Goal: Task Accomplishment & Management: Manage account settings

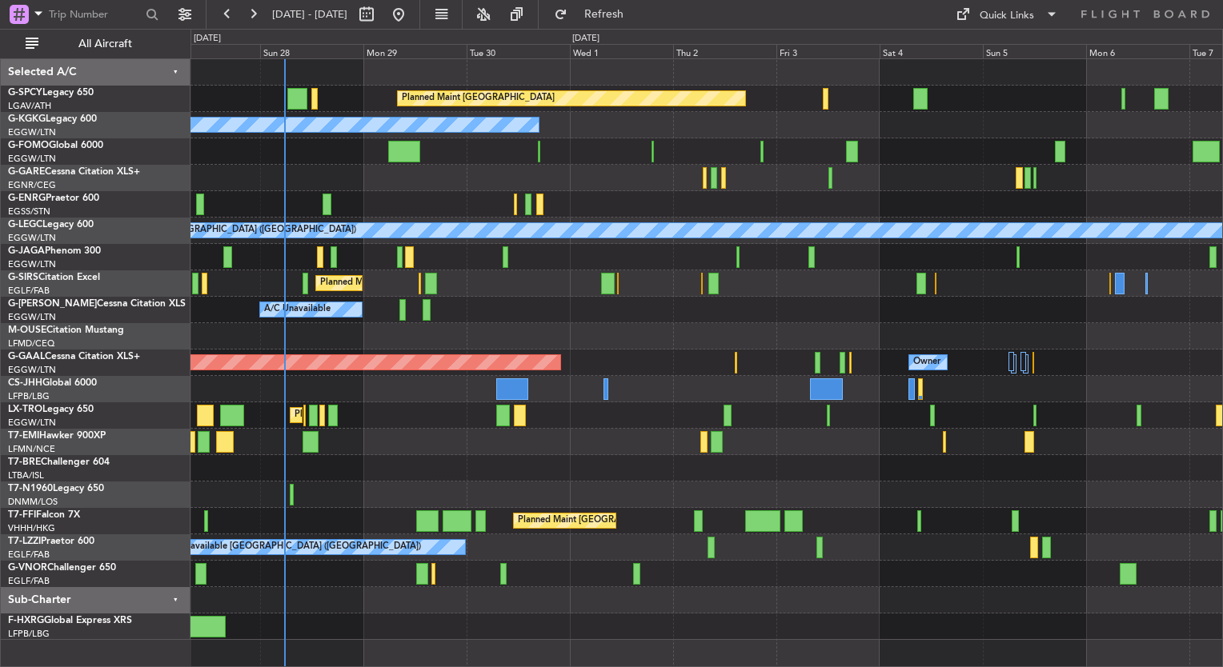
click at [400, 450] on div "Planned Maint [GEOGRAPHIC_DATA] A/C Unavailable [GEOGRAPHIC_DATA] (Ataturk) Unp…" at bounding box center [706, 349] width 1032 height 581
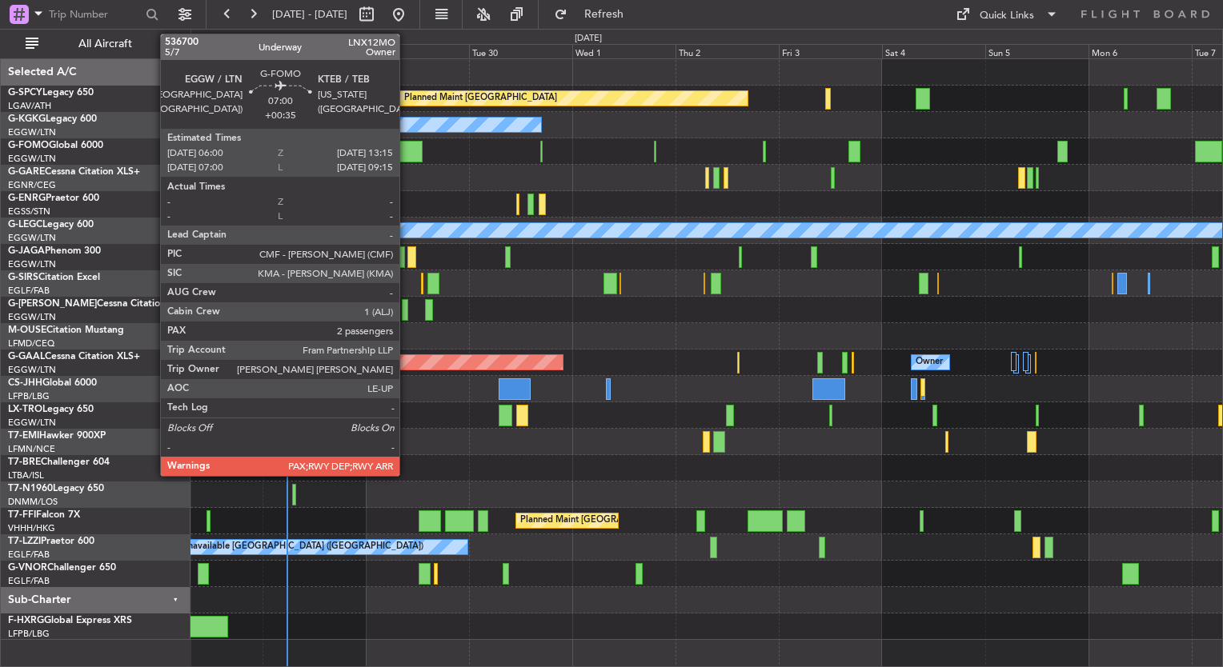
click at [407, 152] on div at bounding box center [406, 152] width 31 height 22
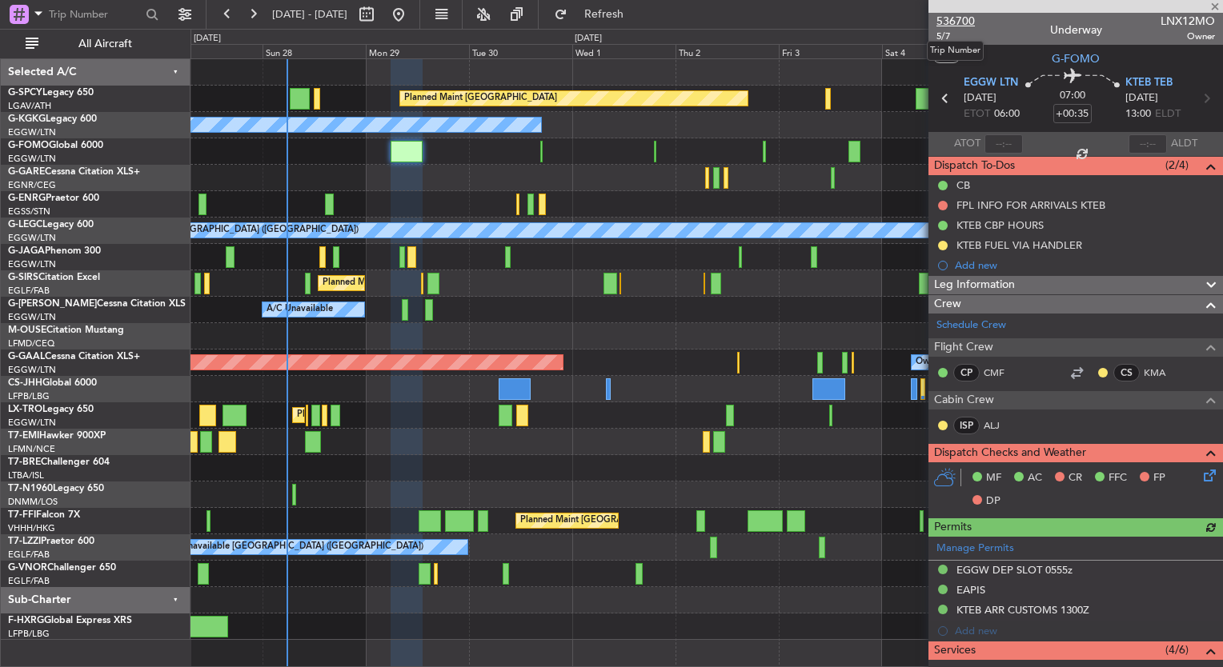
click at [957, 23] on span "536700" at bounding box center [955, 21] width 38 height 17
click at [1213, 6] on span at bounding box center [1215, 7] width 16 height 14
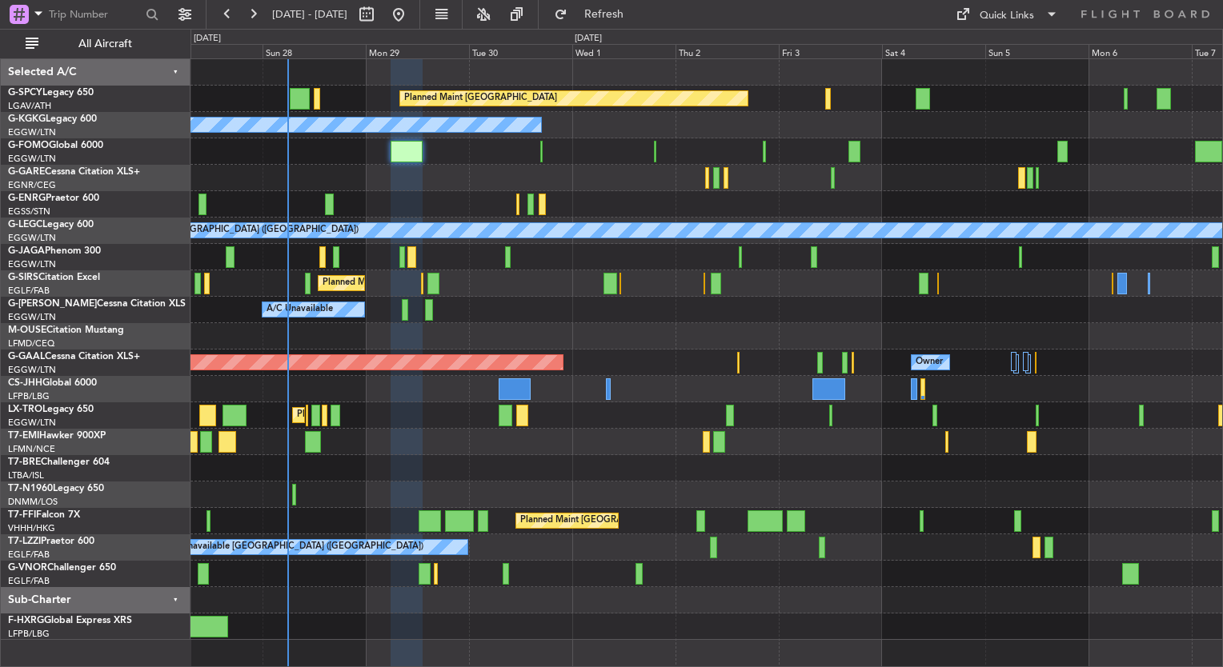
type input "0"
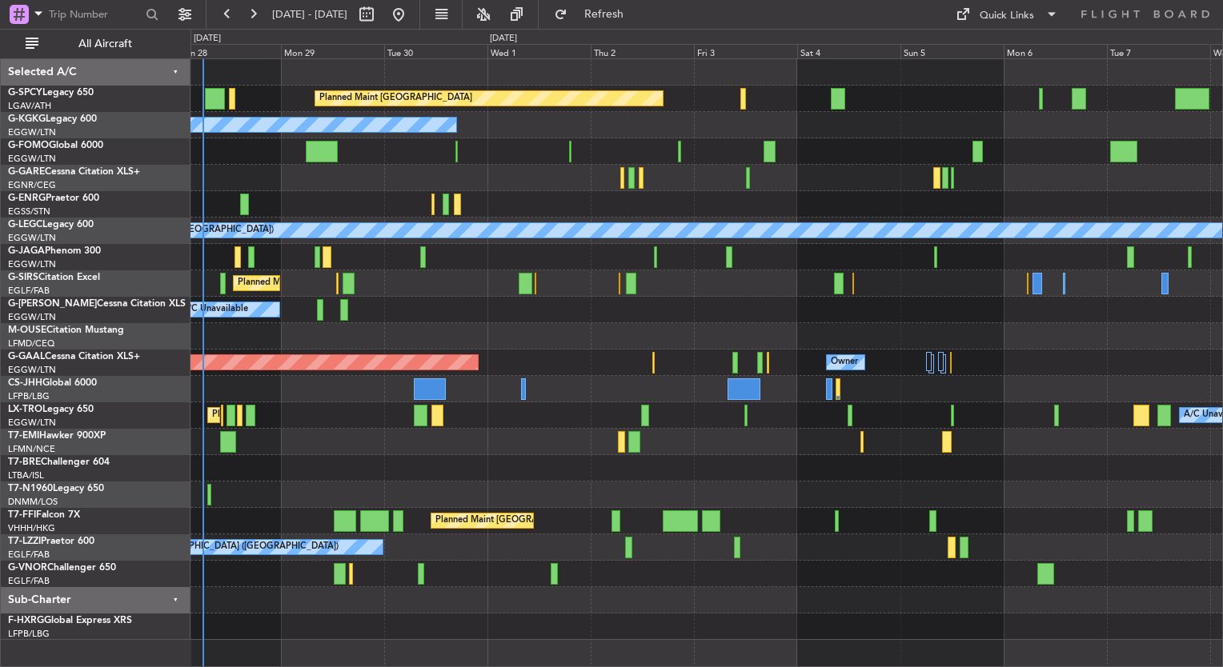
click at [399, 312] on div "A/C Unavailable" at bounding box center [706, 310] width 1032 height 26
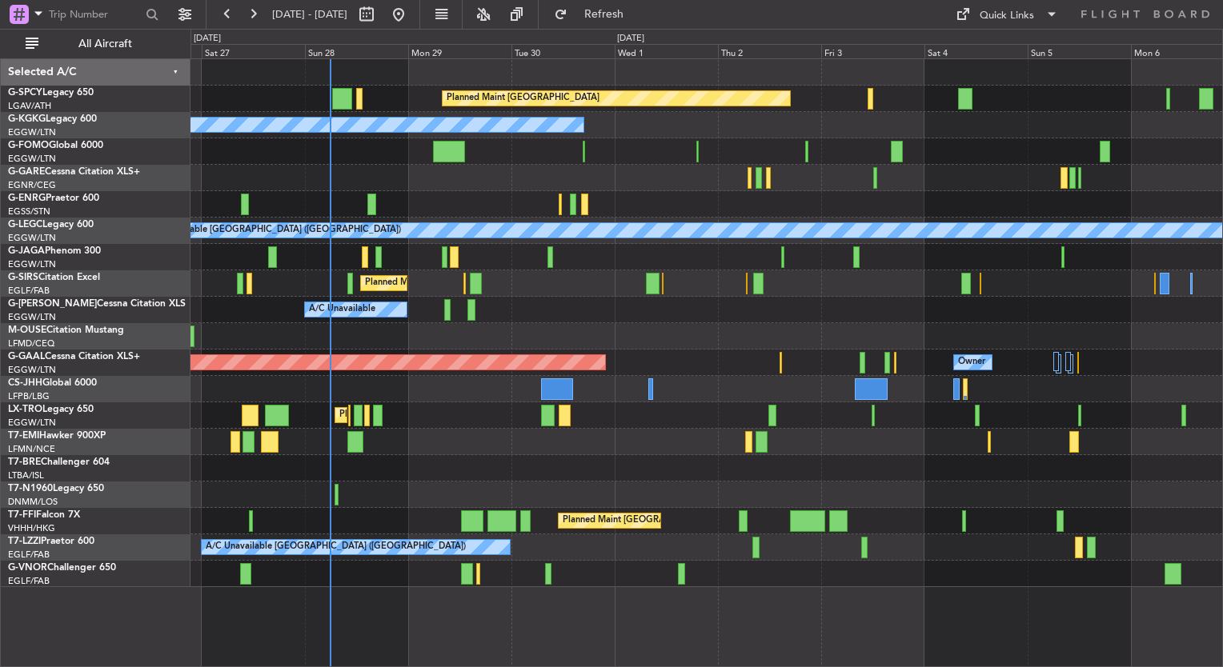
click at [728, 351] on div "Planned Maint [GEOGRAPHIC_DATA] A/C Unavailable [GEOGRAPHIC_DATA] (Ataturk) Pla…" at bounding box center [706, 323] width 1032 height 528
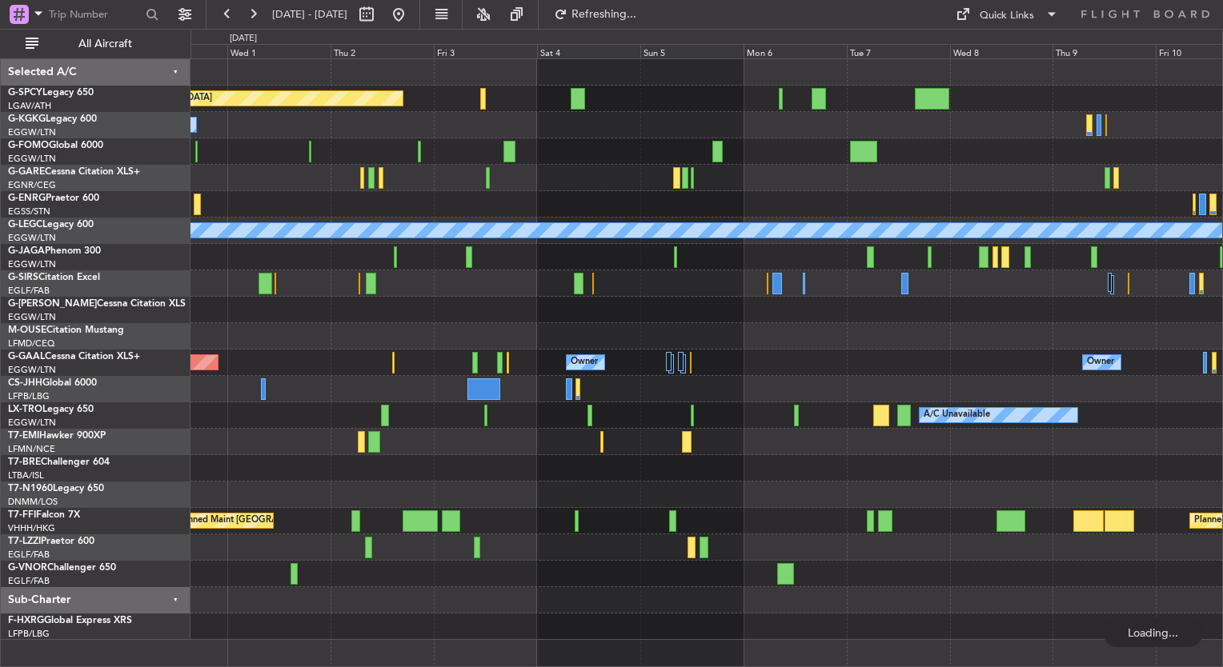
click at [378, 125] on div "Planned Maint [GEOGRAPHIC_DATA] A/C Unavailable [GEOGRAPHIC_DATA] (Ataturk) A/C…" at bounding box center [706, 349] width 1032 height 581
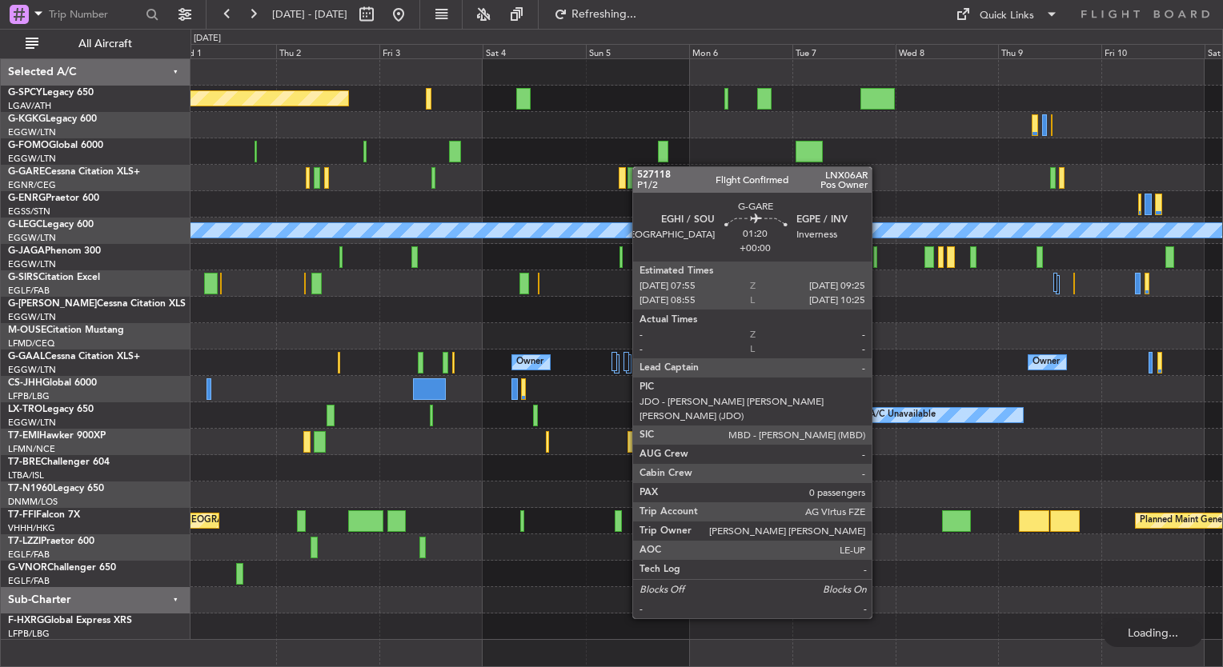
click at [560, 165] on div at bounding box center [706, 178] width 1032 height 26
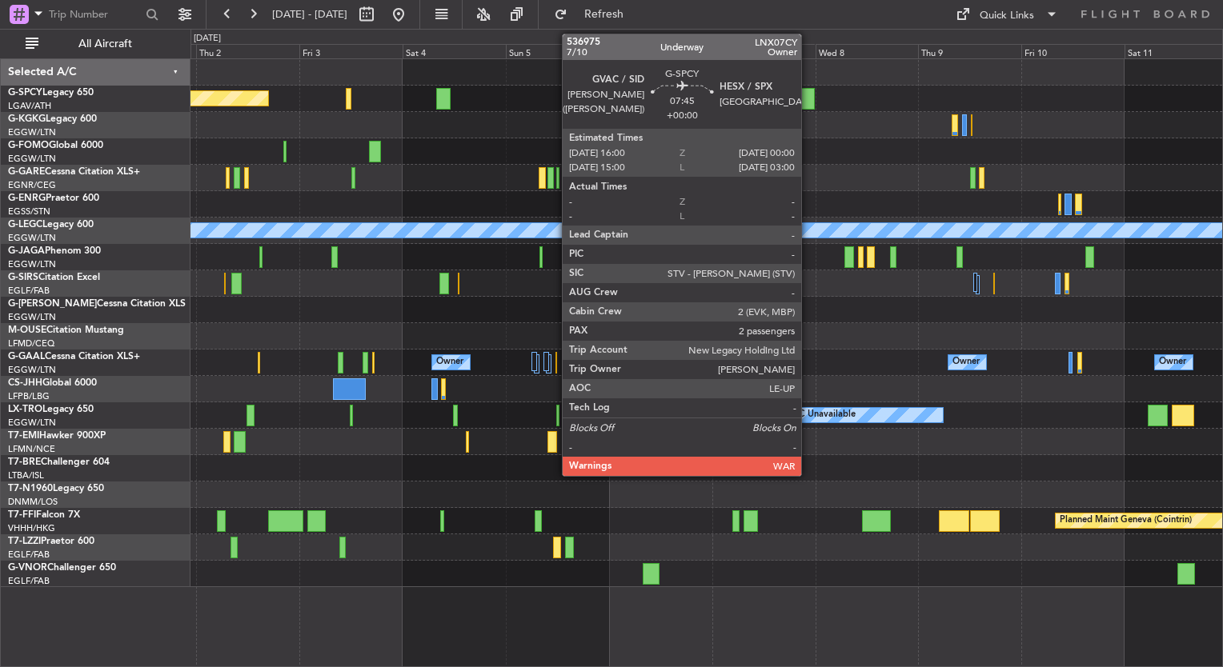
click at [801, 96] on div at bounding box center [797, 99] width 34 height 22
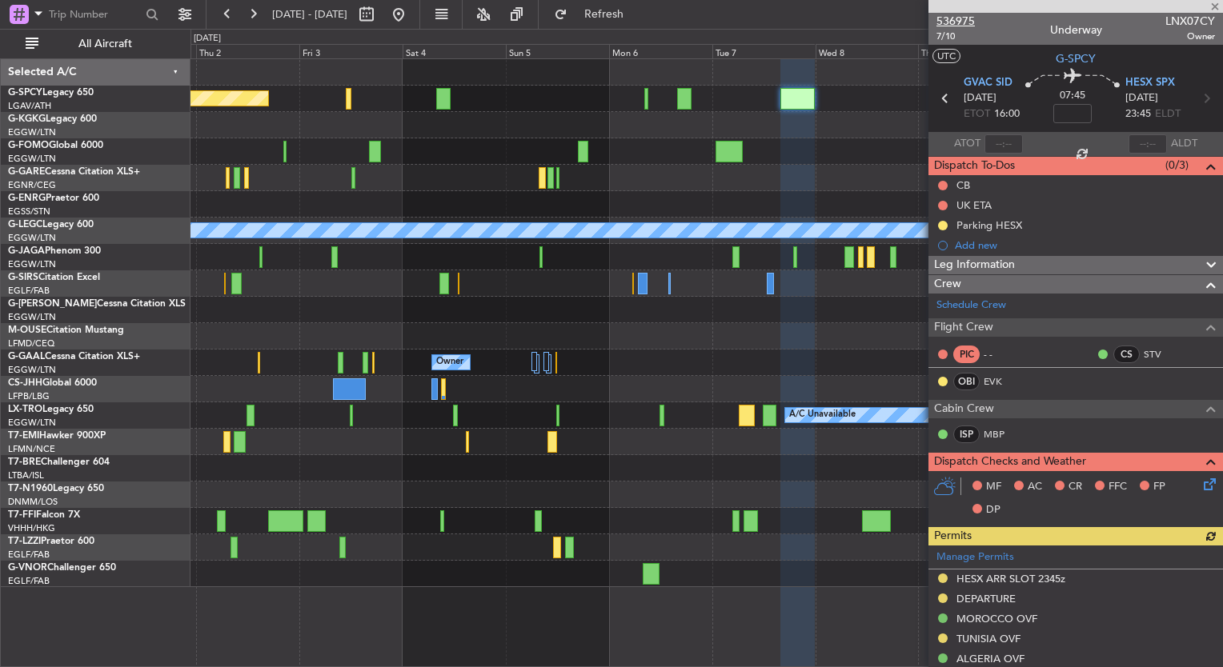
click at [966, 27] on span "536975" at bounding box center [955, 21] width 38 height 17
click at [643, 25] on button "Refresh" at bounding box center [595, 15] width 96 height 26
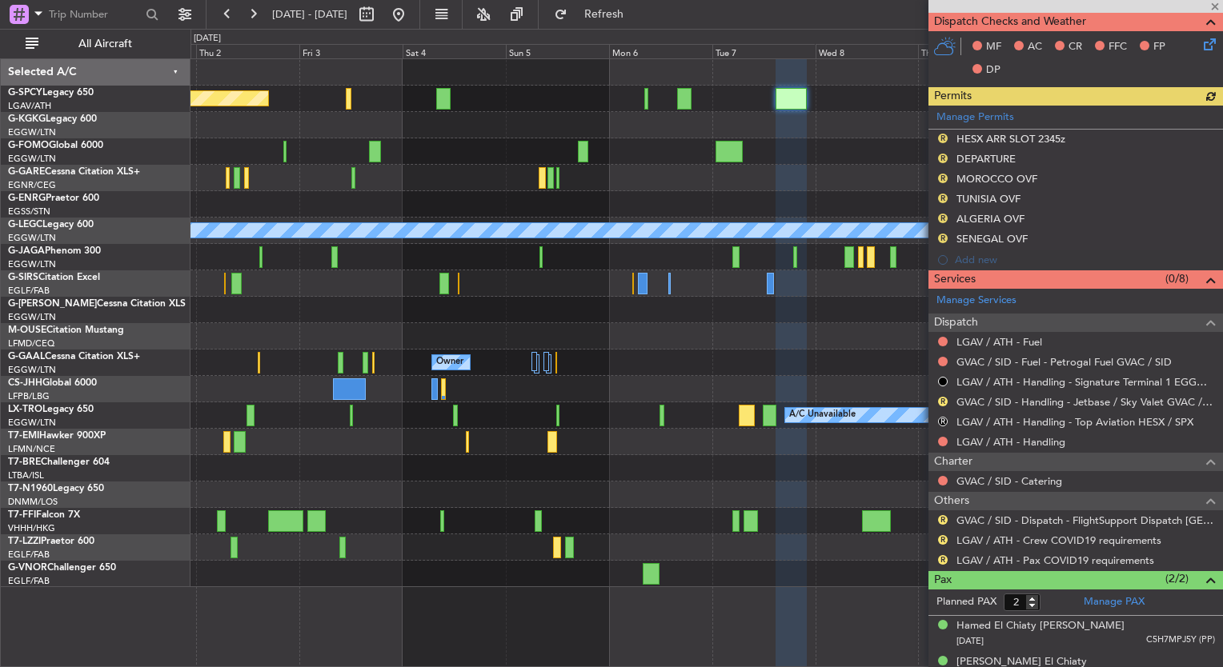
scroll to position [484, 0]
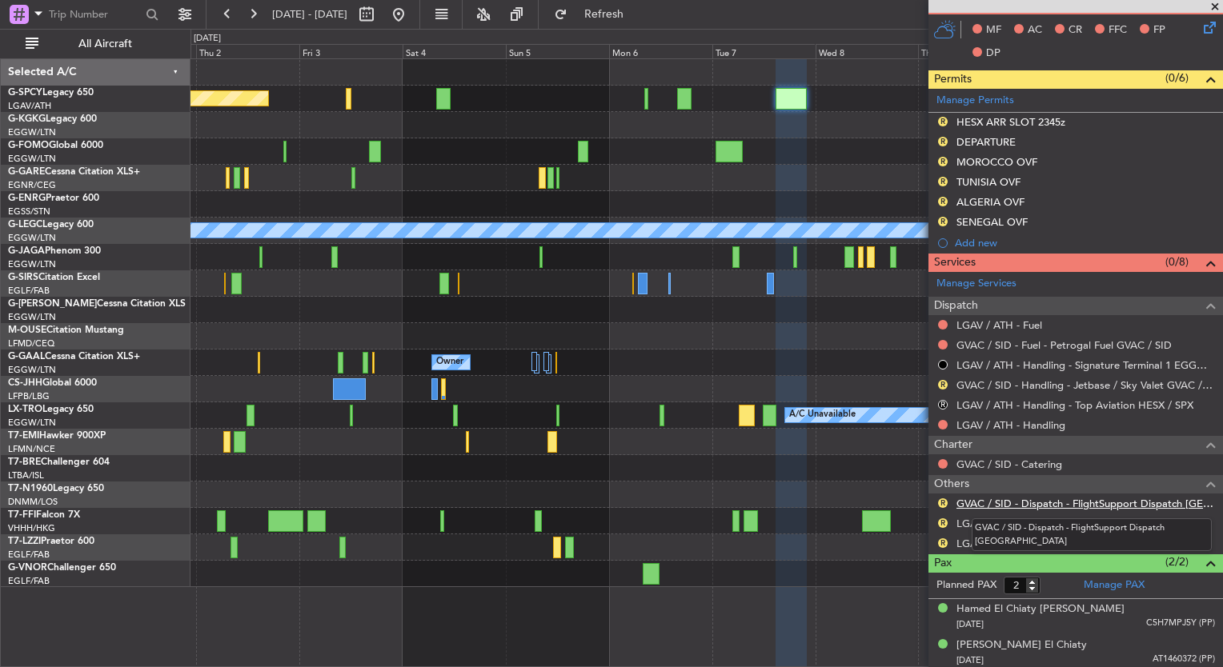
click at [1044, 504] on link "GVAC / SID - Dispatch - FlightSupport Dispatch [GEOGRAPHIC_DATA]" at bounding box center [1085, 504] width 259 height 14
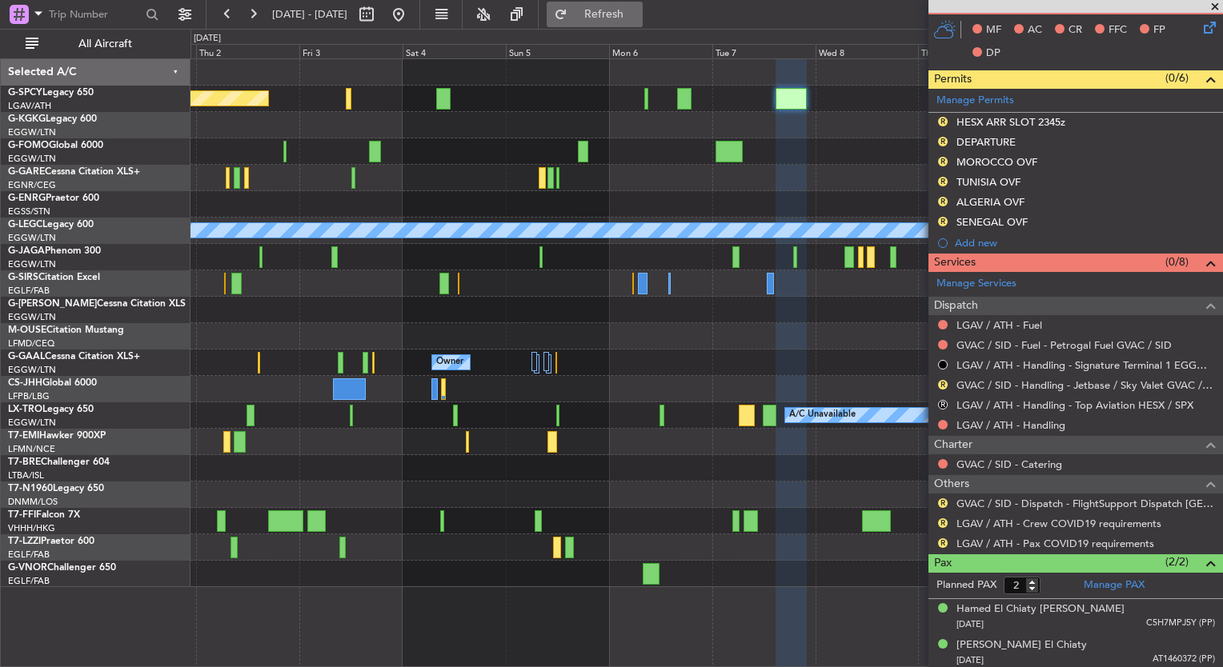
click at [638, 20] on span "Refresh" at bounding box center [604, 14] width 67 height 11
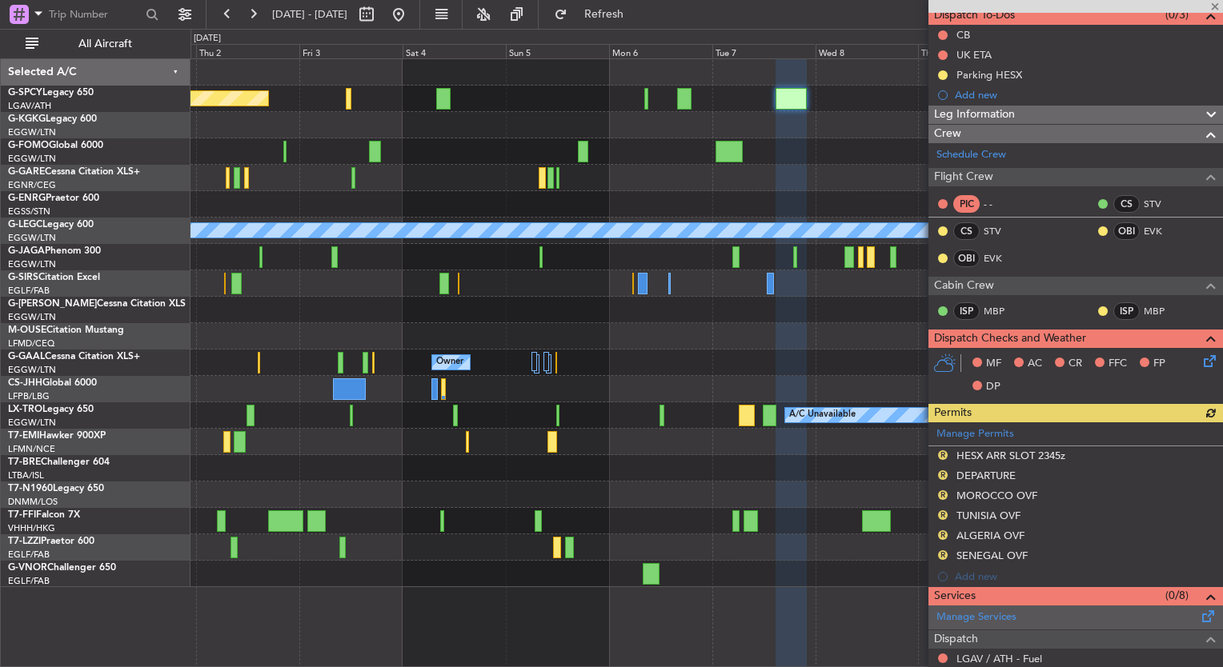
scroll to position [0, 0]
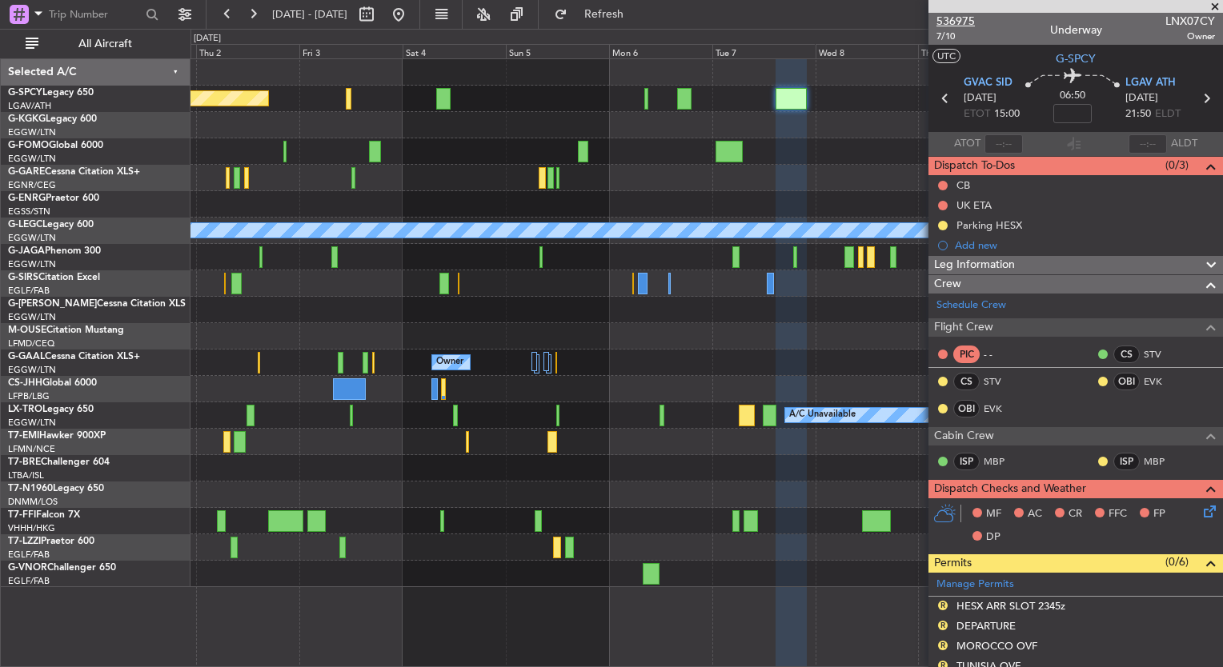
click at [954, 20] on span "536975" at bounding box center [955, 21] width 38 height 17
click at [411, 11] on button at bounding box center [399, 15] width 26 height 26
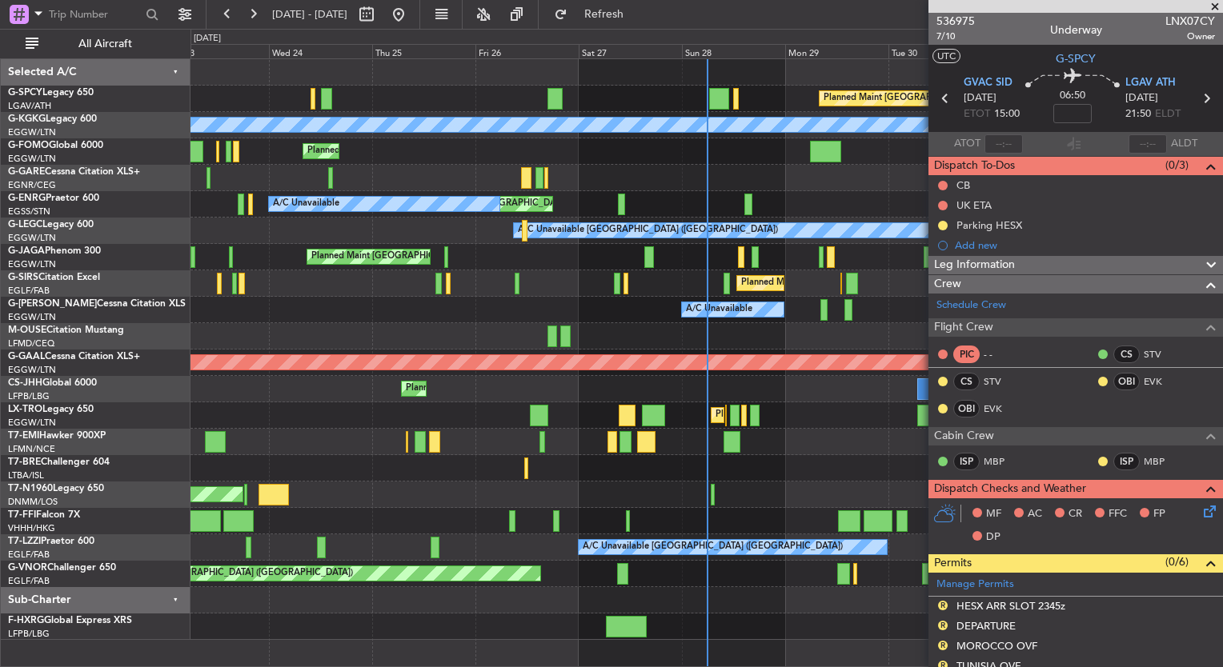
click at [343, 423] on div "Planned Maint [GEOGRAPHIC_DATA] A/C Unavailable [GEOGRAPHIC_DATA] (Ataturk) Pla…" at bounding box center [706, 349] width 1032 height 581
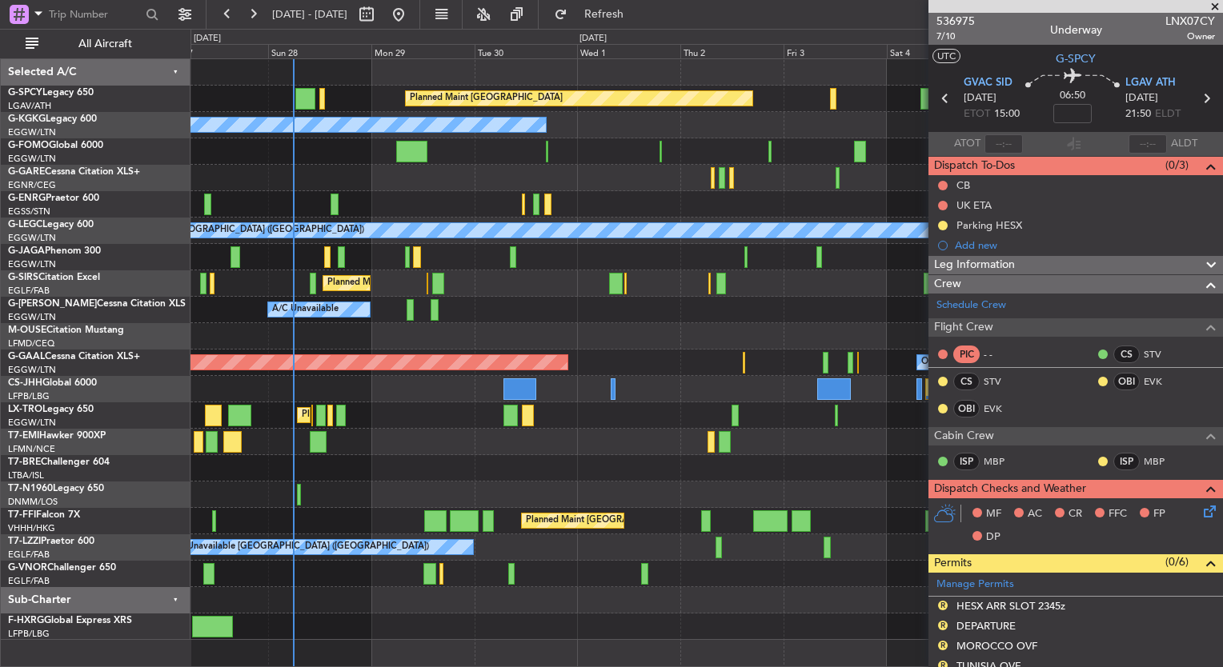
click at [627, 429] on div at bounding box center [706, 442] width 1032 height 26
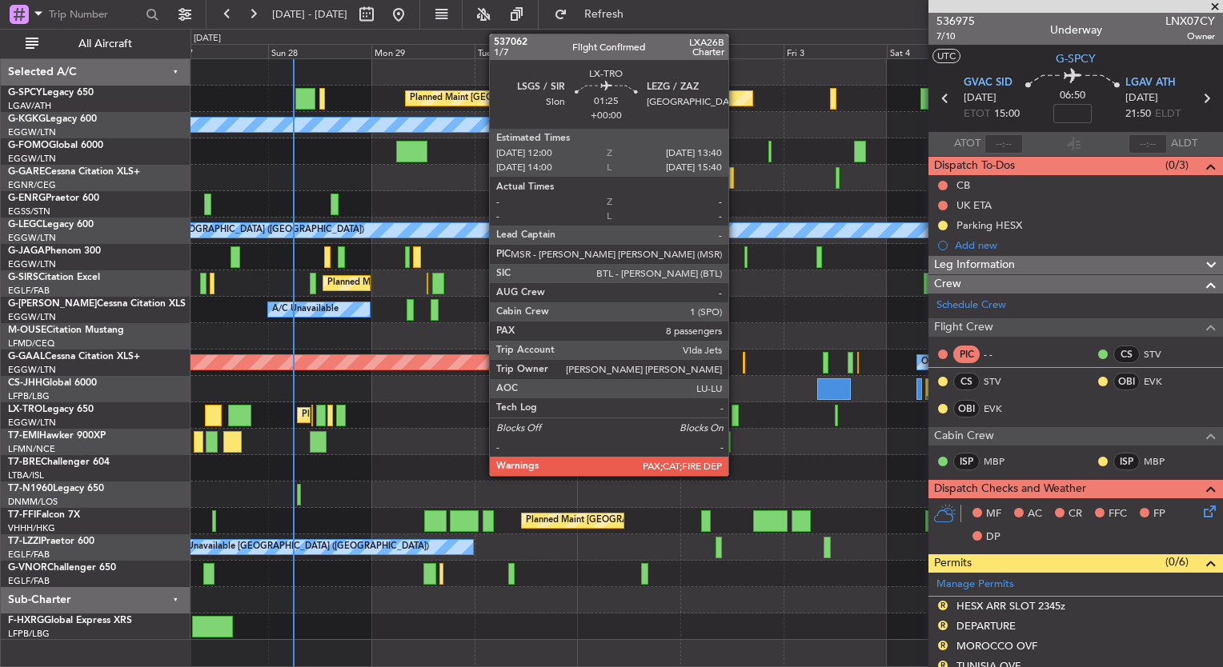
click at [736, 420] on div at bounding box center [735, 416] width 7 height 22
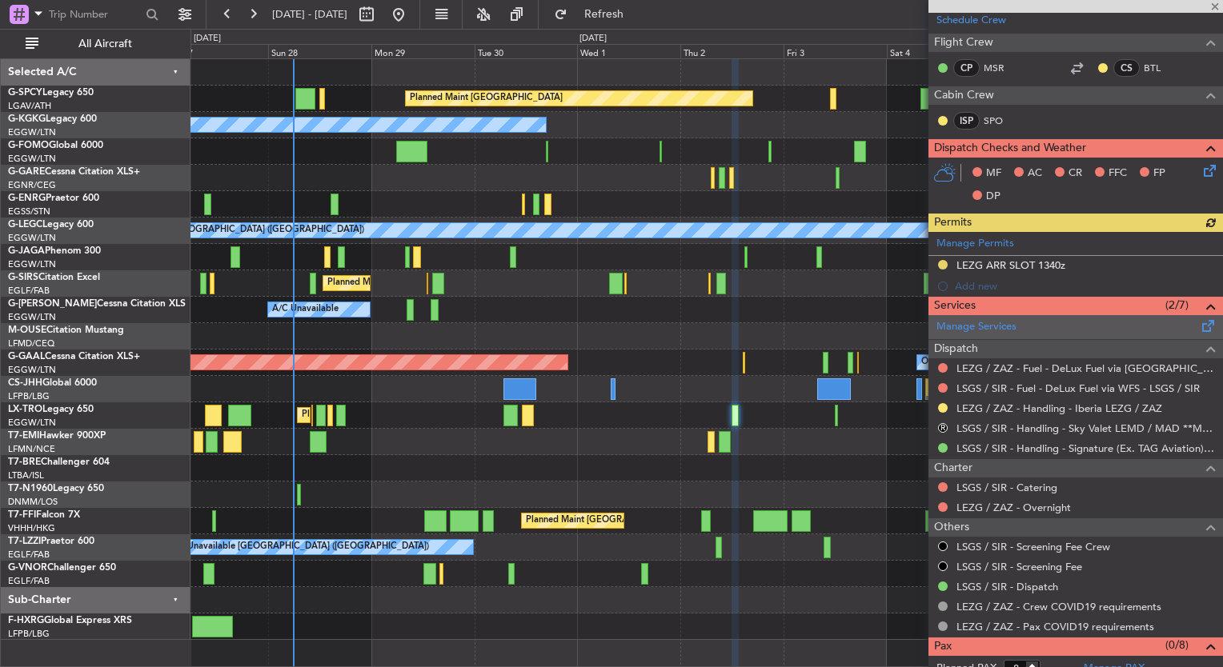
scroll to position [297, 0]
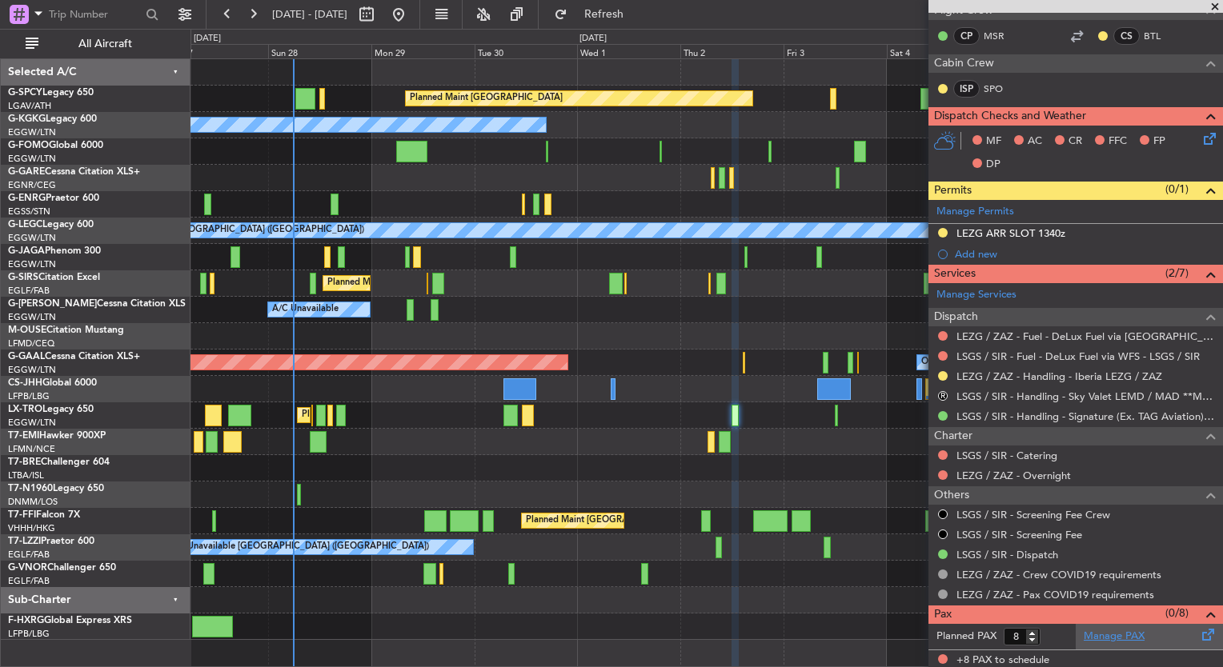
click at [1104, 635] on link "Manage PAX" at bounding box center [1114, 637] width 61 height 16
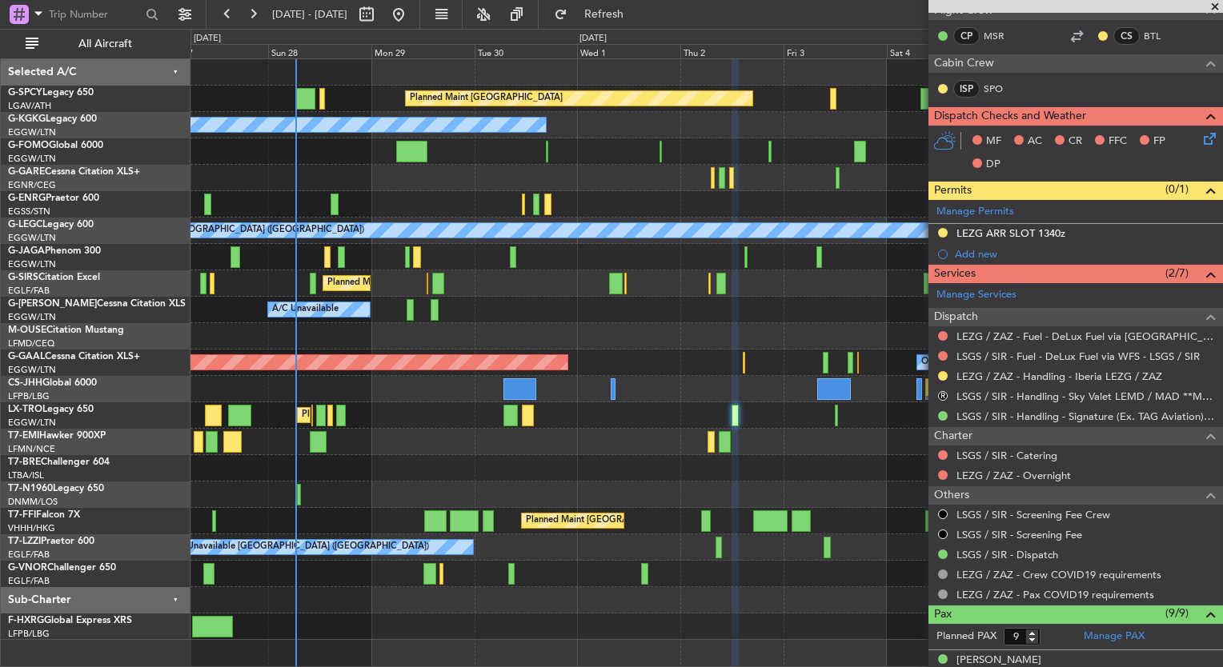
scroll to position [0, 0]
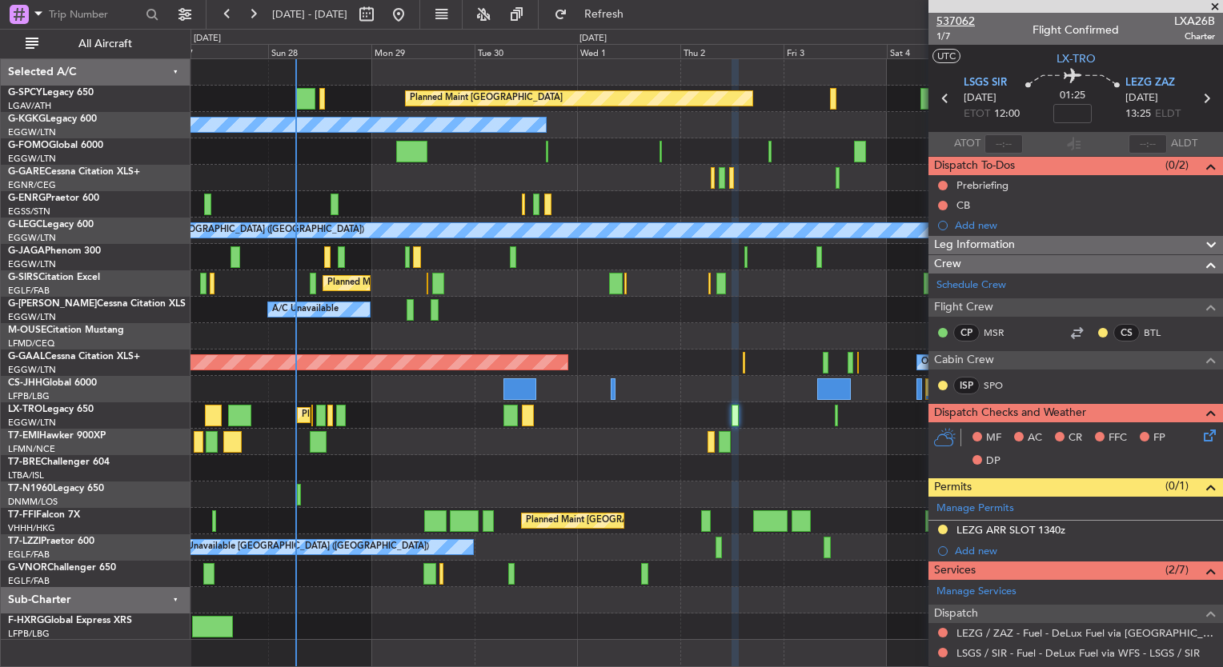
click at [952, 22] on span "537062" at bounding box center [955, 21] width 38 height 17
click at [411, 13] on button at bounding box center [399, 15] width 26 height 26
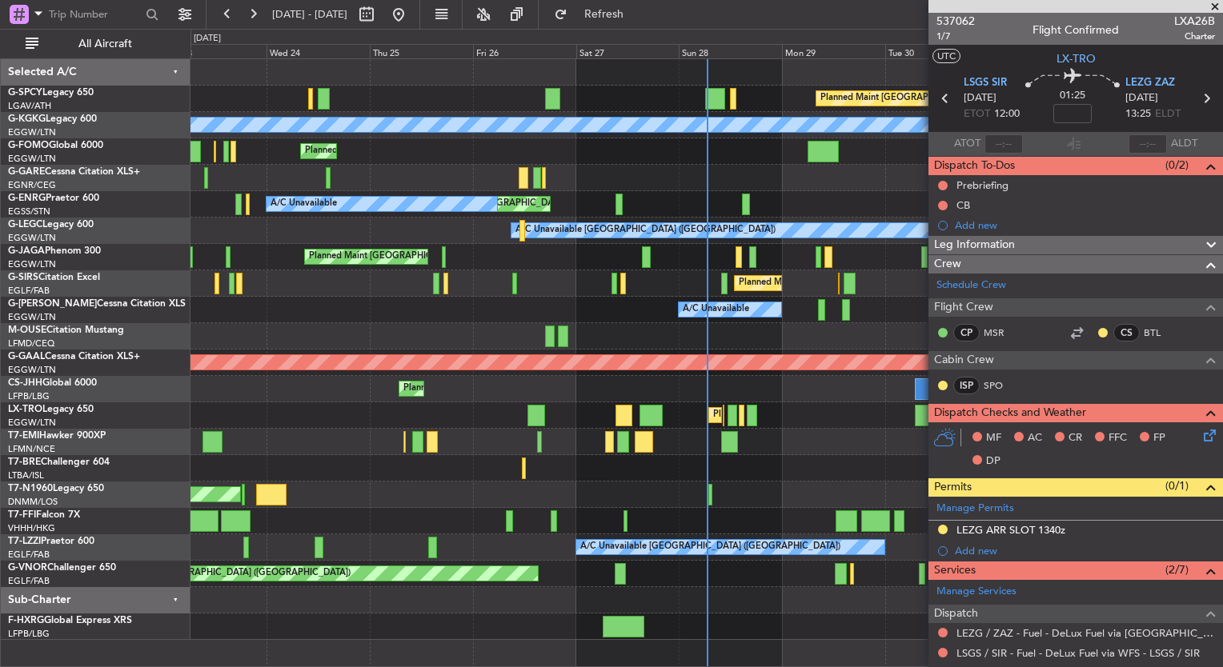
click at [1213, 8] on span at bounding box center [1215, 7] width 16 height 14
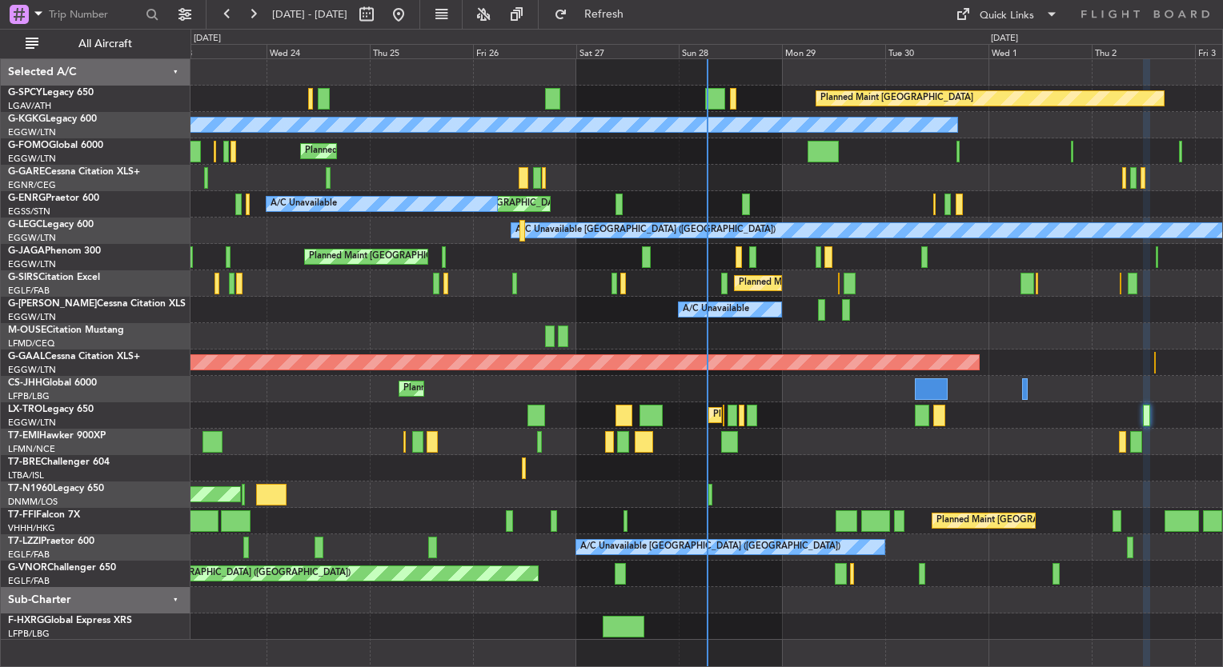
type input "0"
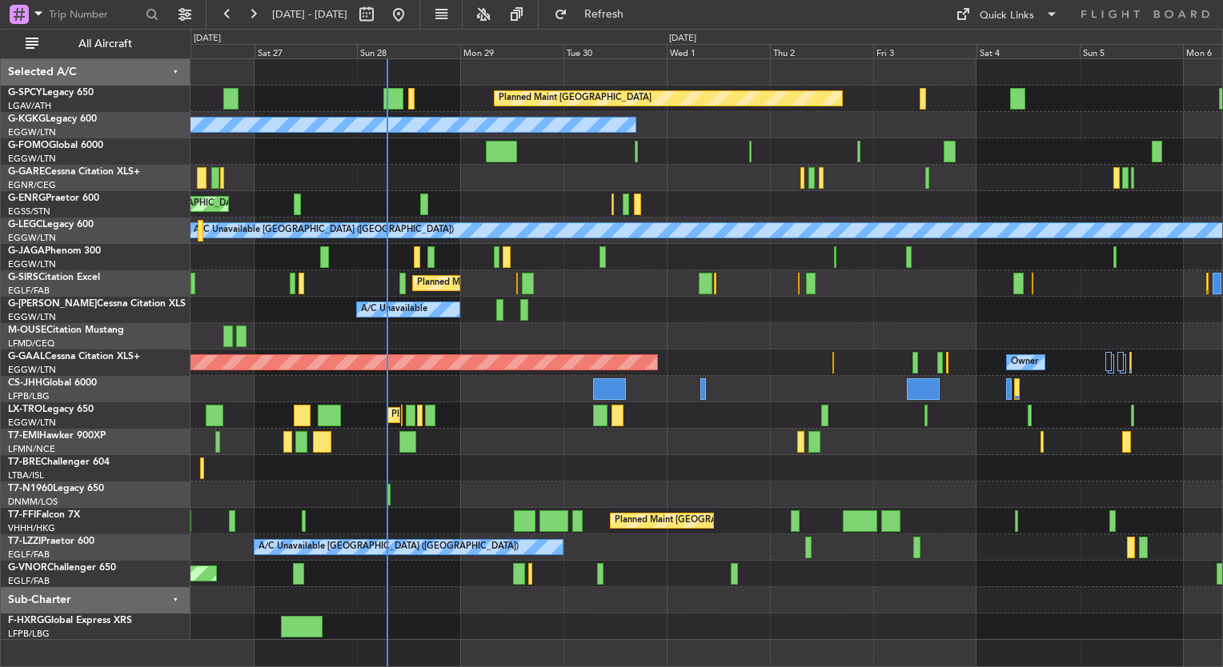
click at [407, 297] on div "Planned Maint [GEOGRAPHIC_DATA] A/C Unavailable [GEOGRAPHIC_DATA] (Ataturk) Pla…" at bounding box center [706, 349] width 1032 height 581
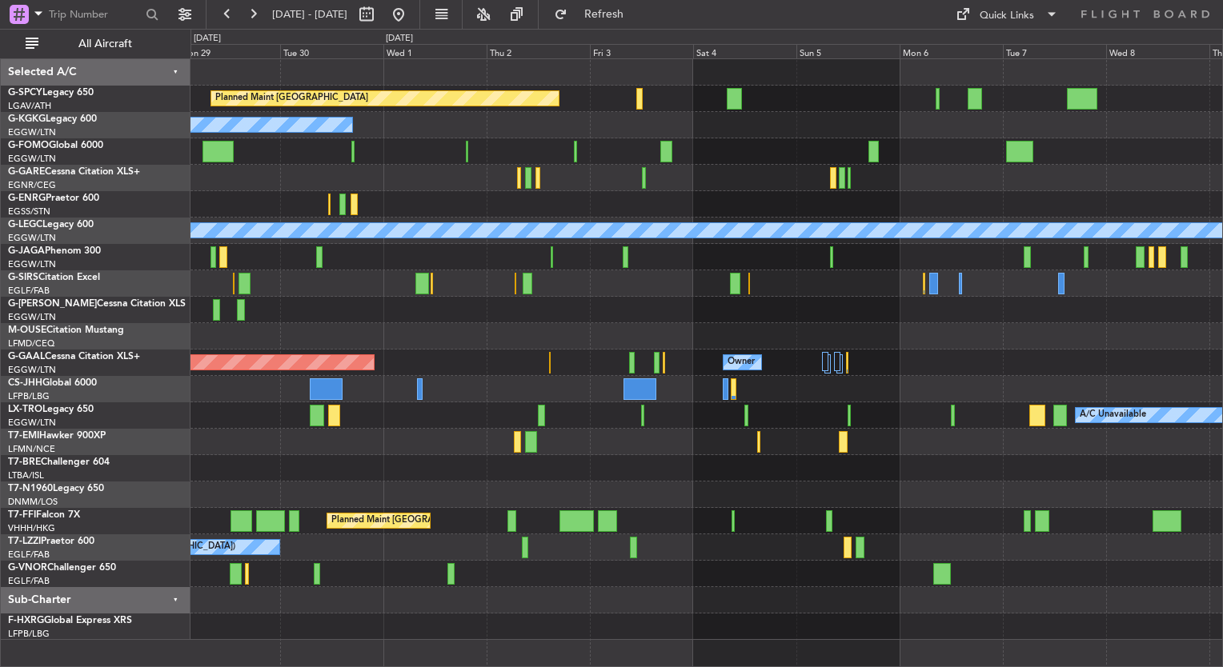
click at [643, 114] on div "A/C Unavailable [GEOGRAPHIC_DATA] (Ataturk)" at bounding box center [706, 125] width 1032 height 26
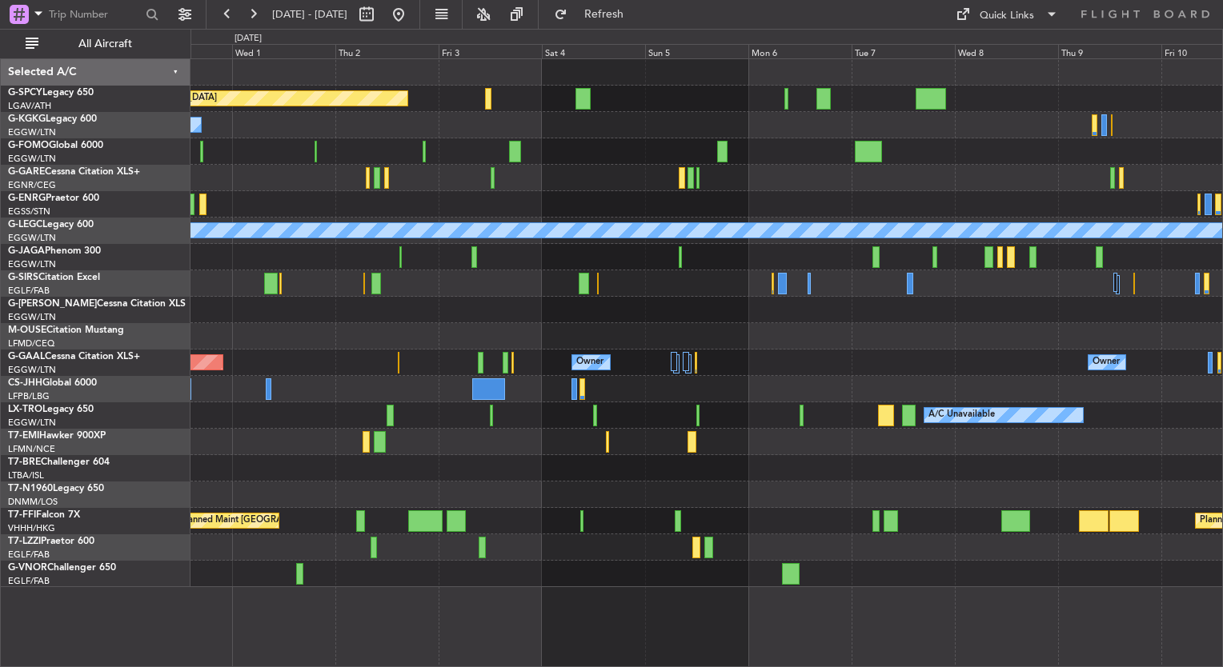
click at [682, 113] on div "A/C Unavailable [GEOGRAPHIC_DATA] (Ataturk)" at bounding box center [706, 125] width 1032 height 26
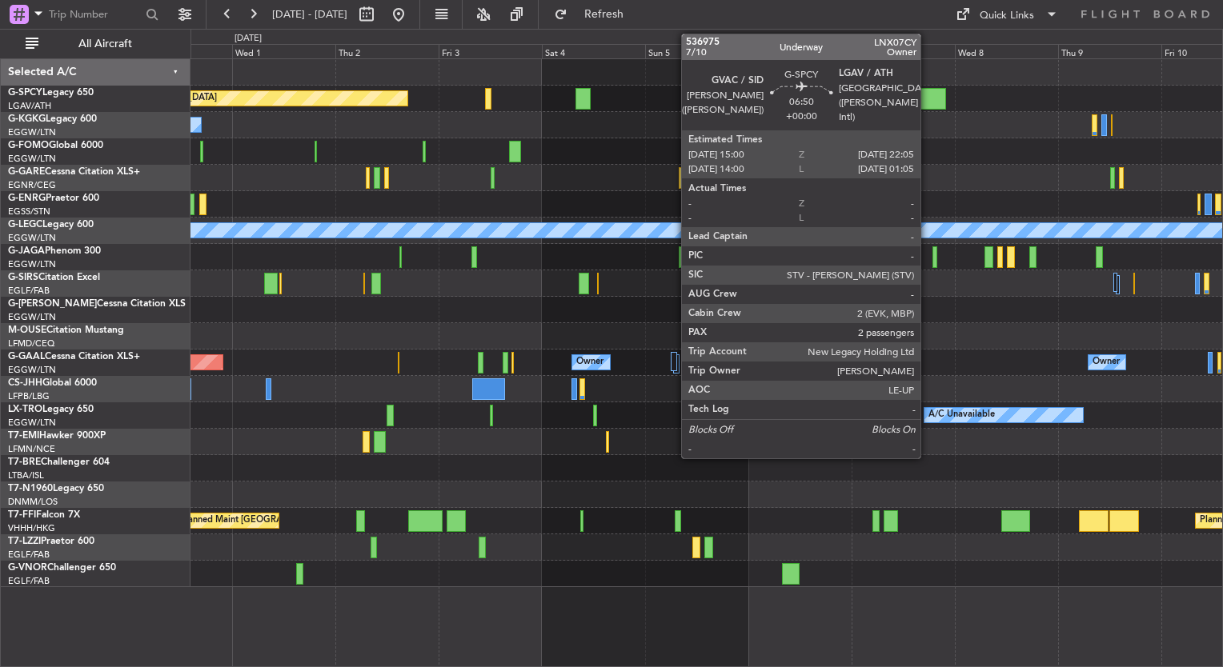
click at [928, 105] on div at bounding box center [931, 99] width 31 height 22
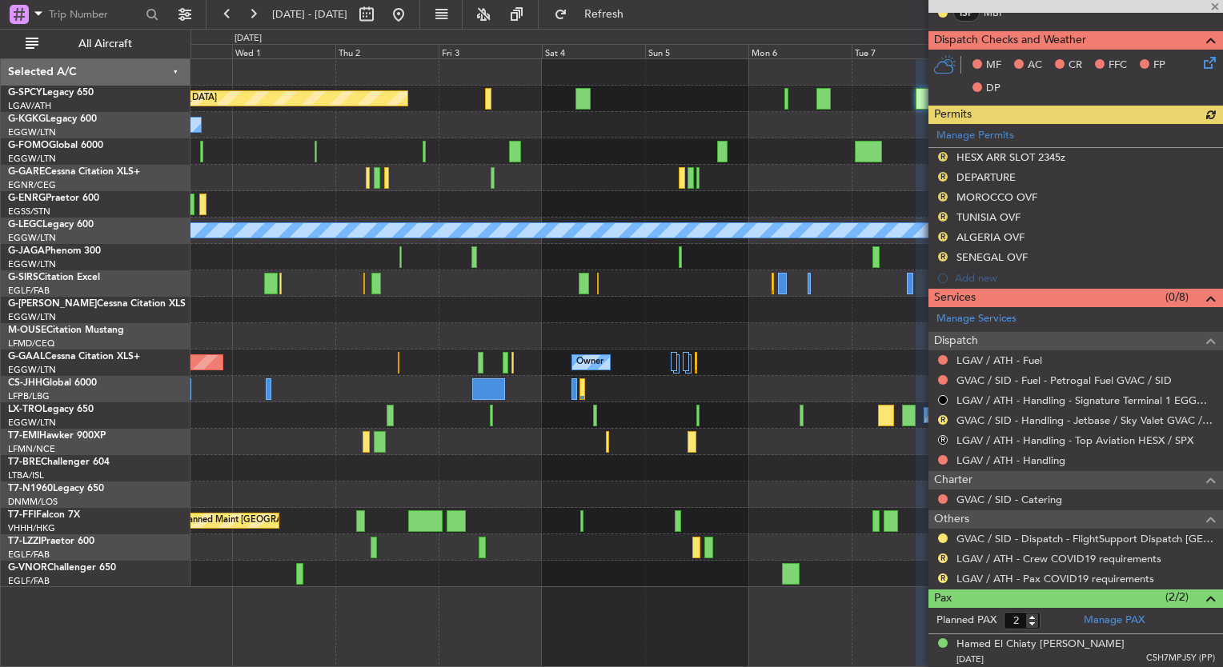
scroll to position [457, 0]
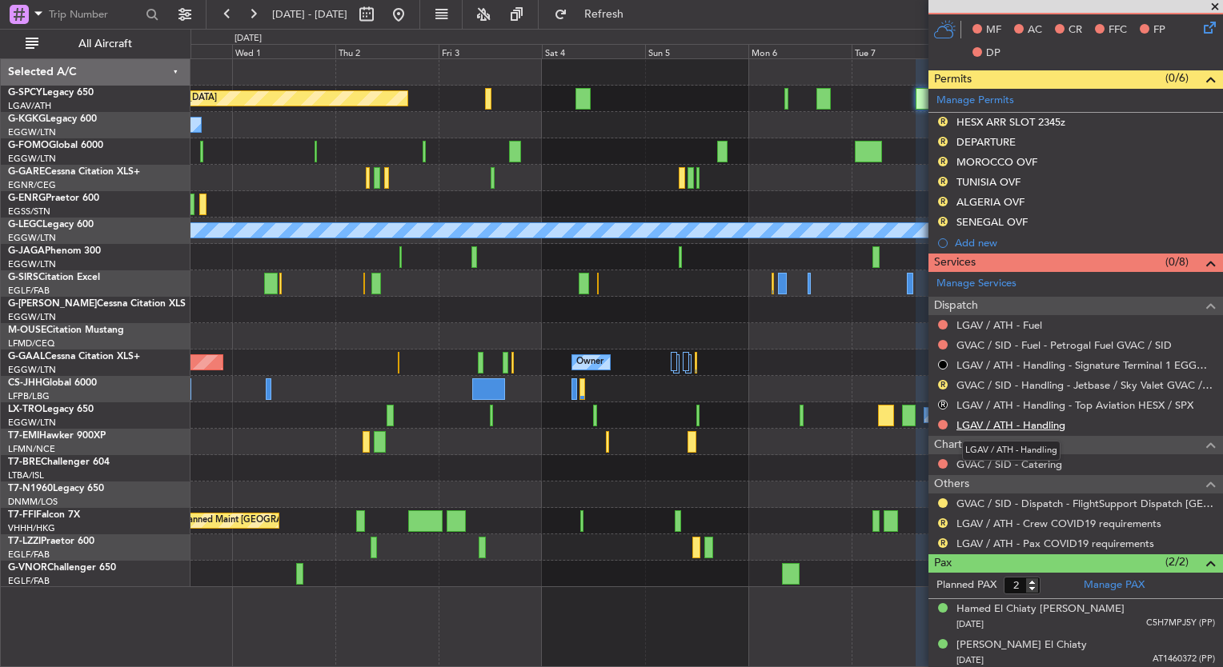
click at [1032, 427] on link "LGAV / ATH - Handling" at bounding box center [1010, 426] width 109 height 14
click at [638, 10] on span "Refresh" at bounding box center [604, 14] width 67 height 11
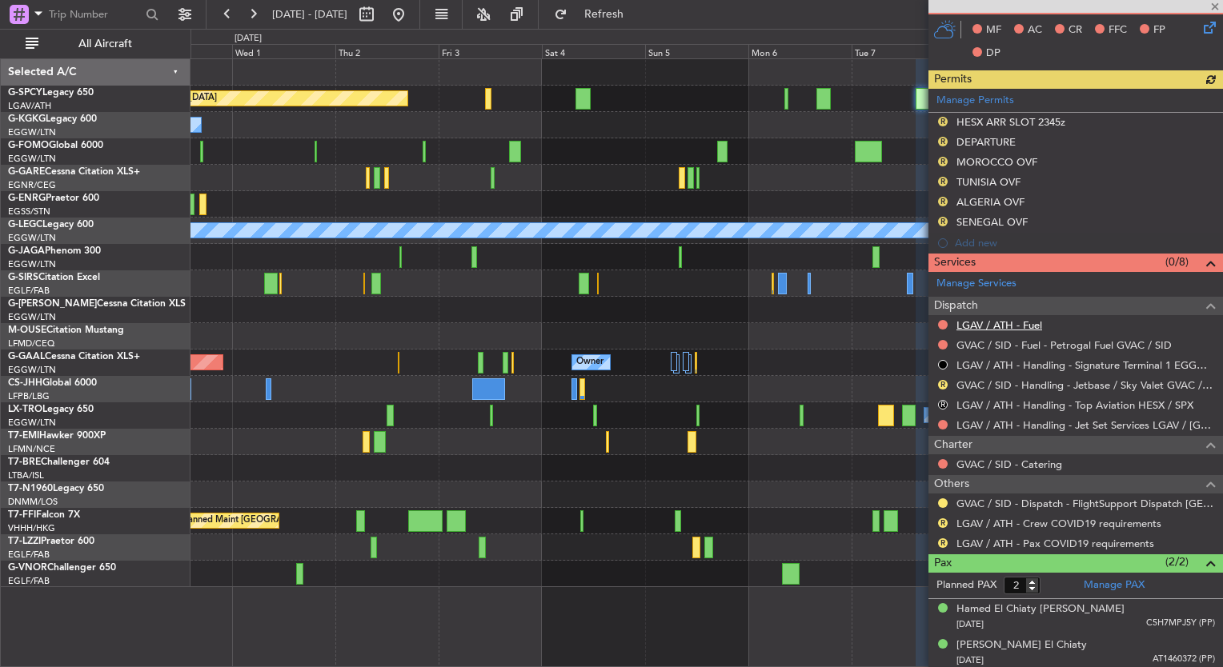
click at [1020, 324] on link "LGAV / ATH - Fuel" at bounding box center [999, 326] width 86 height 14
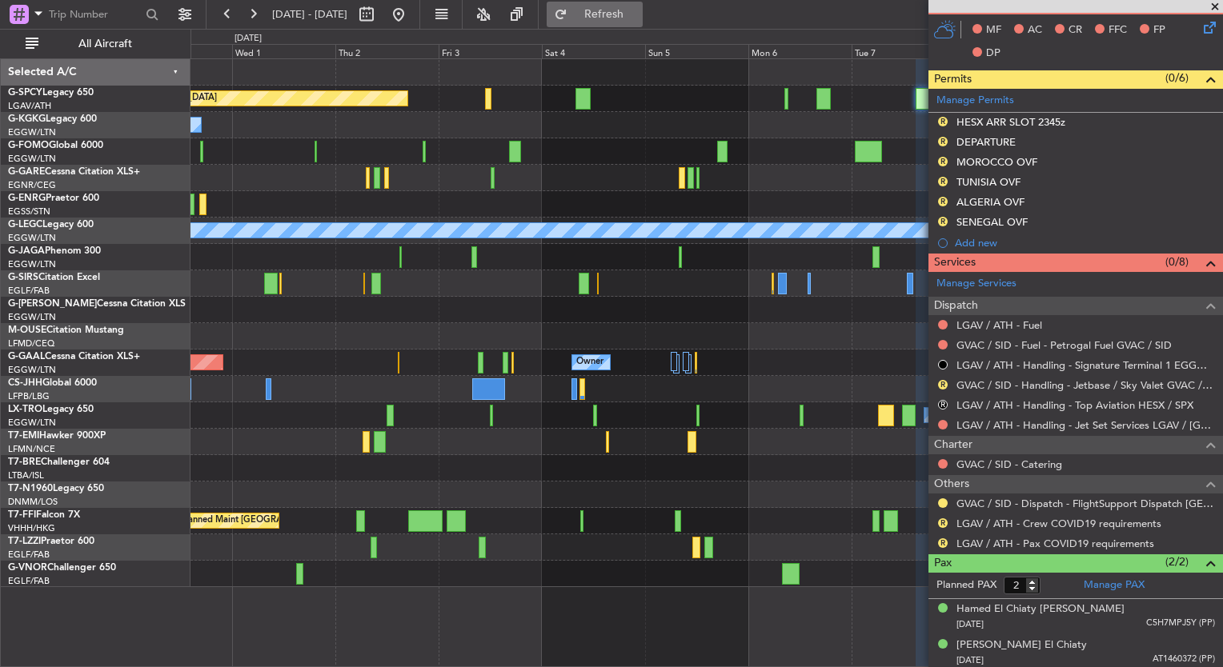
click at [626, 9] on span "Refresh" at bounding box center [604, 14] width 67 height 11
click at [411, 17] on button at bounding box center [399, 15] width 26 height 26
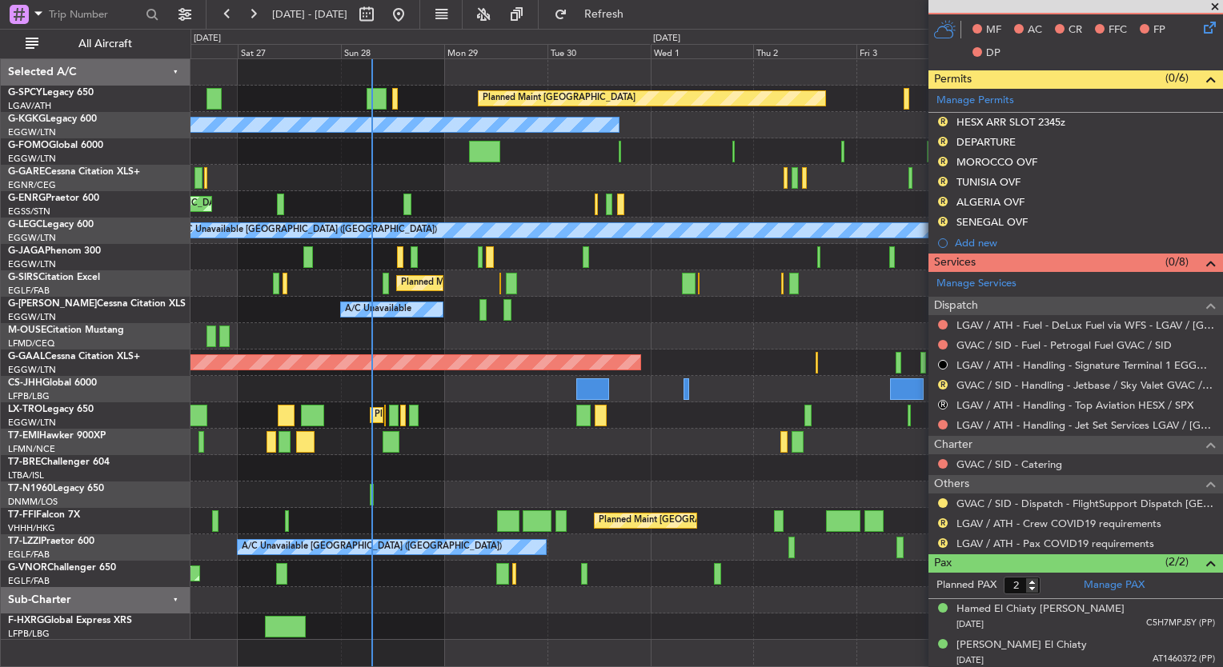
click at [438, 473] on div "Planned Maint Bremen A/C Unavailable Istanbul (Ataturk) Planned Maint London (L…" at bounding box center [706, 349] width 1032 height 581
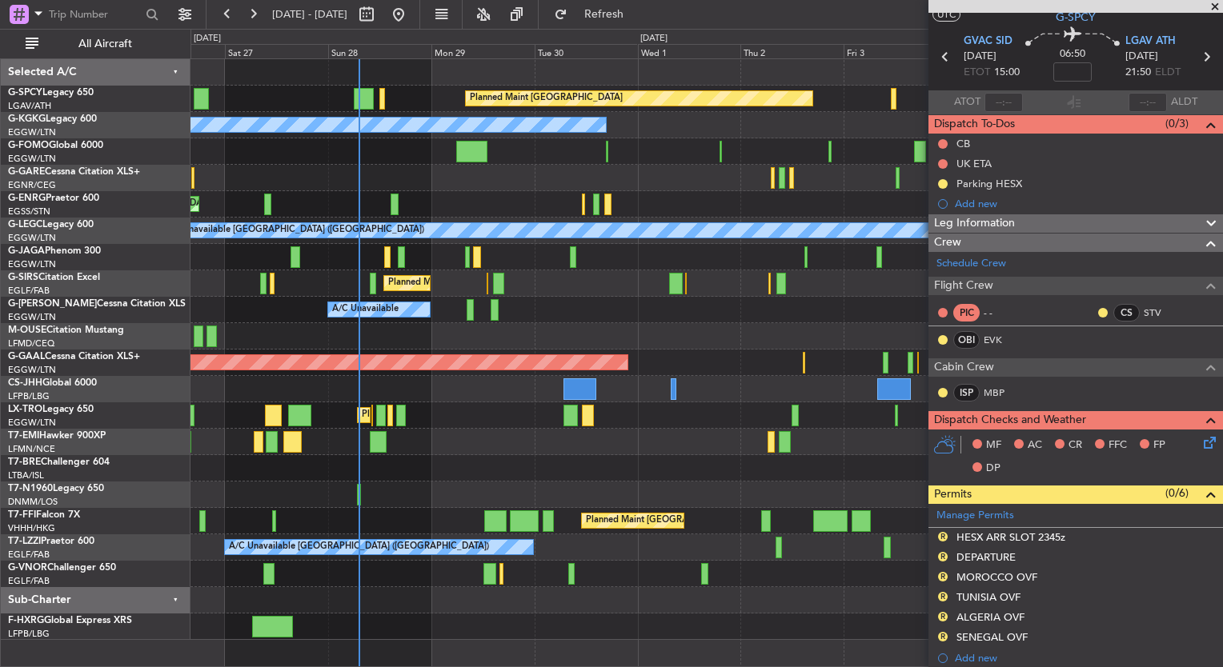
scroll to position [0, 0]
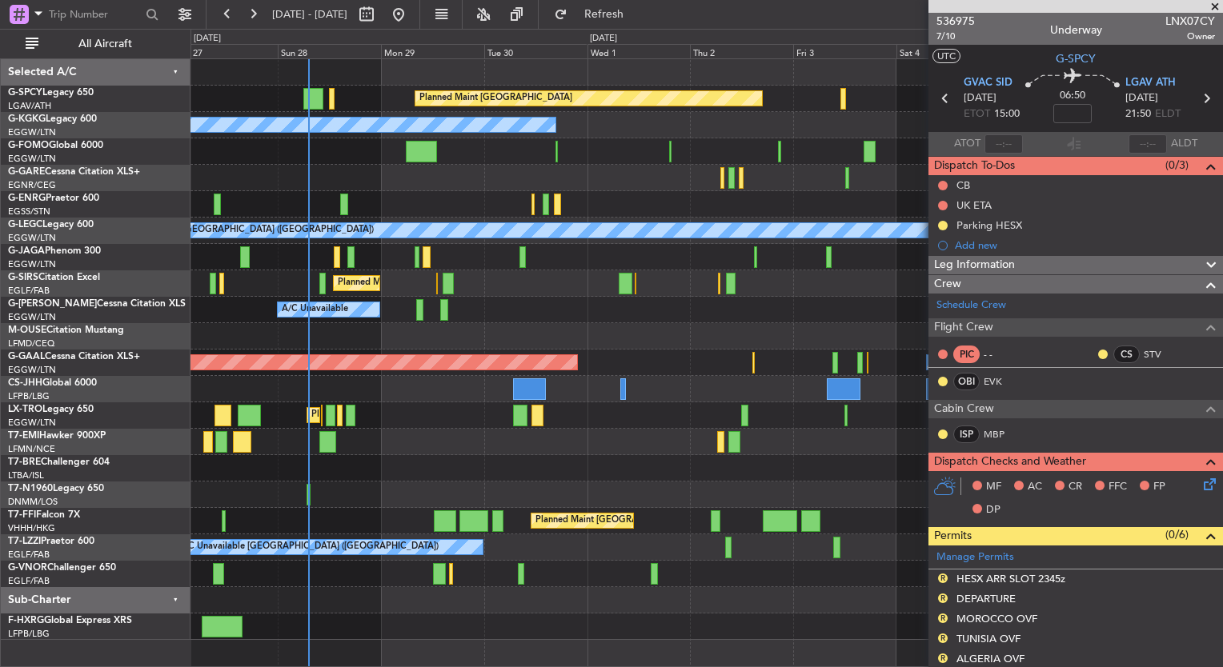
click at [563, 425] on div "Planned Maint London (Luton) A/C Unavailable" at bounding box center [706, 416] width 1032 height 26
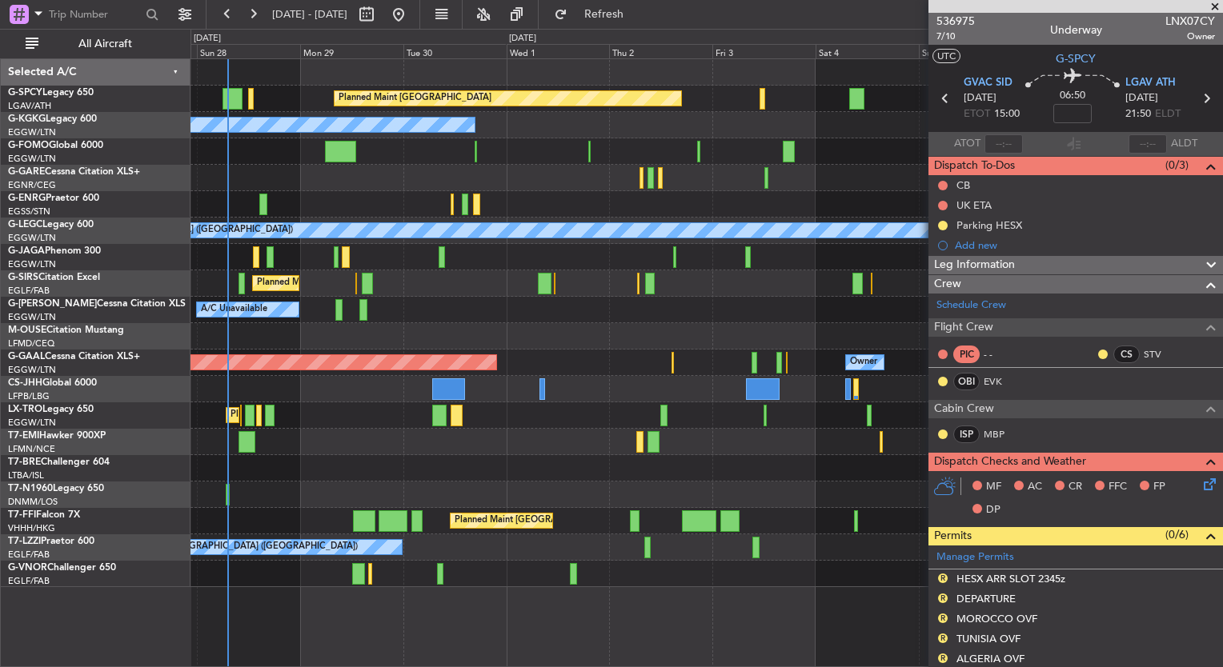
click at [1213, 8] on span at bounding box center [1215, 7] width 16 height 14
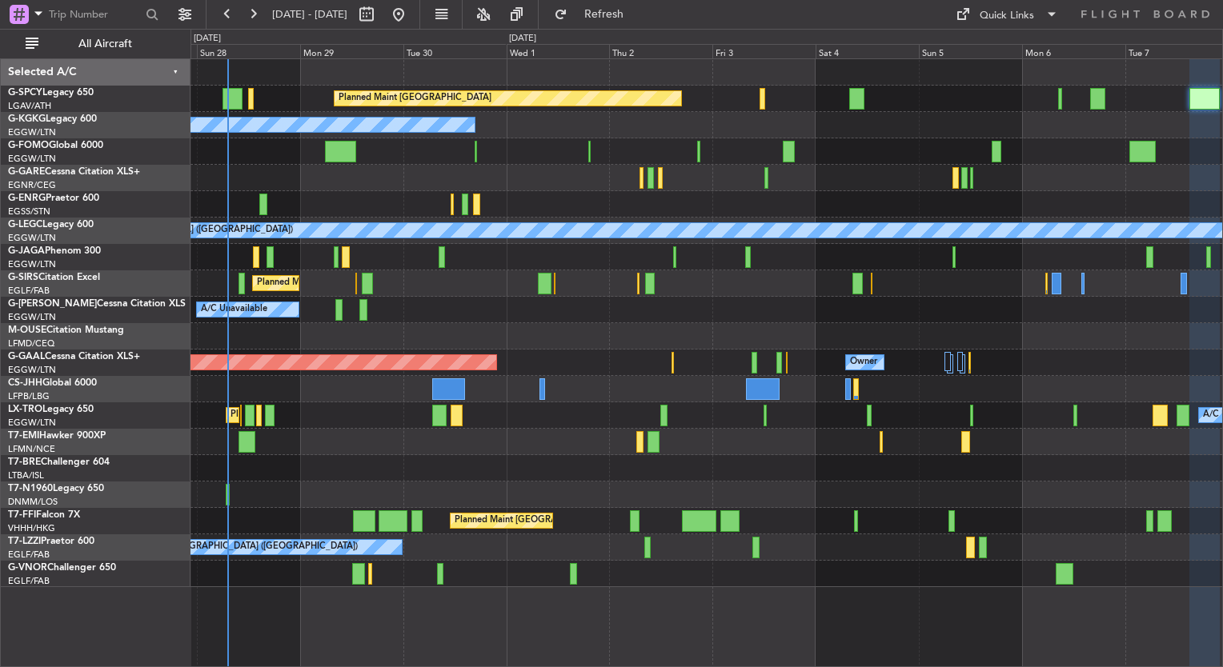
type input "0"
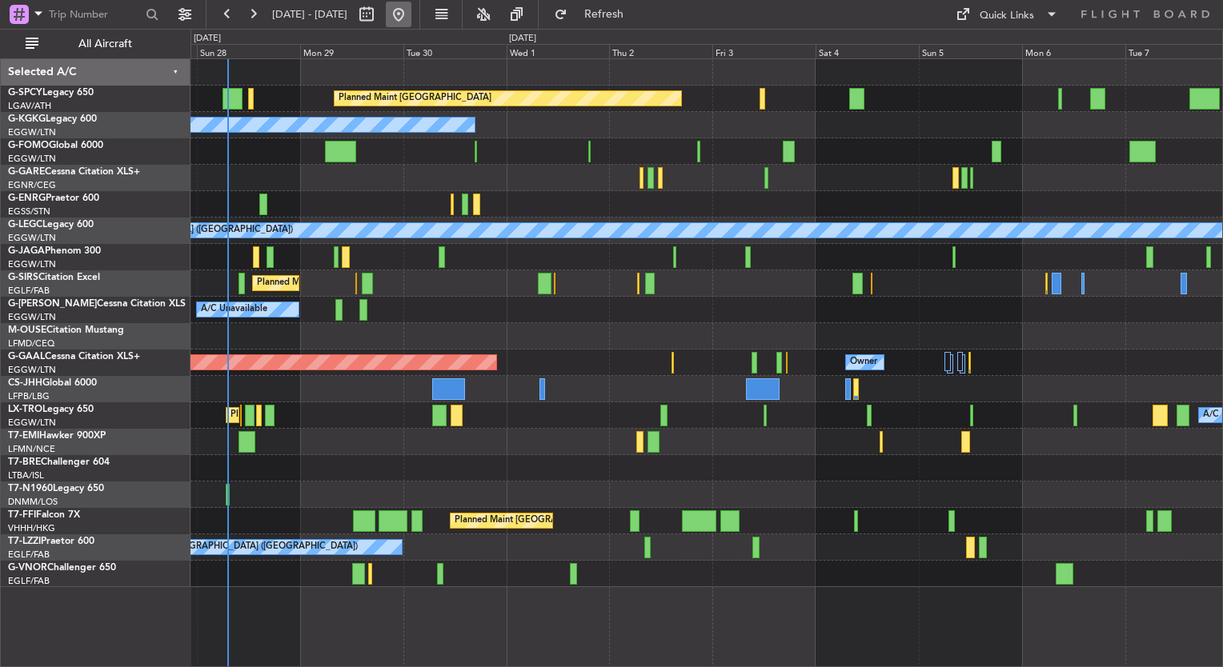
click at [411, 17] on button at bounding box center [399, 15] width 26 height 26
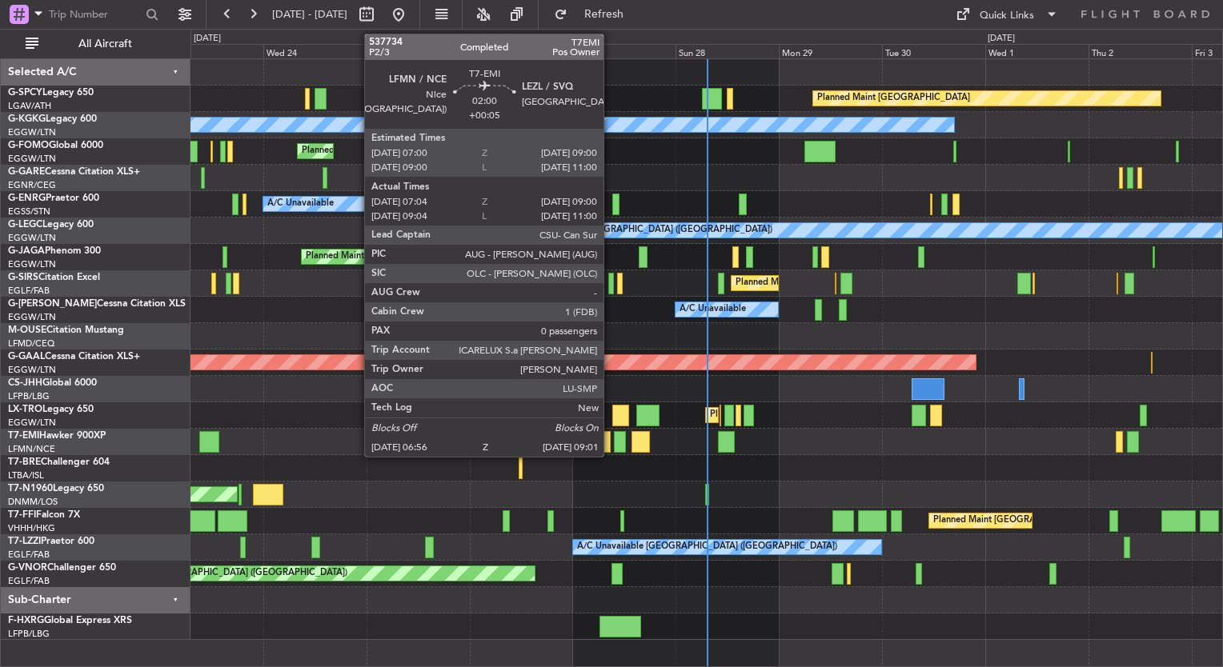
click at [297, 362] on div "Planned Maint Bremen A/C Unavailable Istanbul (Ataturk) Planned Maint London (L…" at bounding box center [706, 349] width 1032 height 581
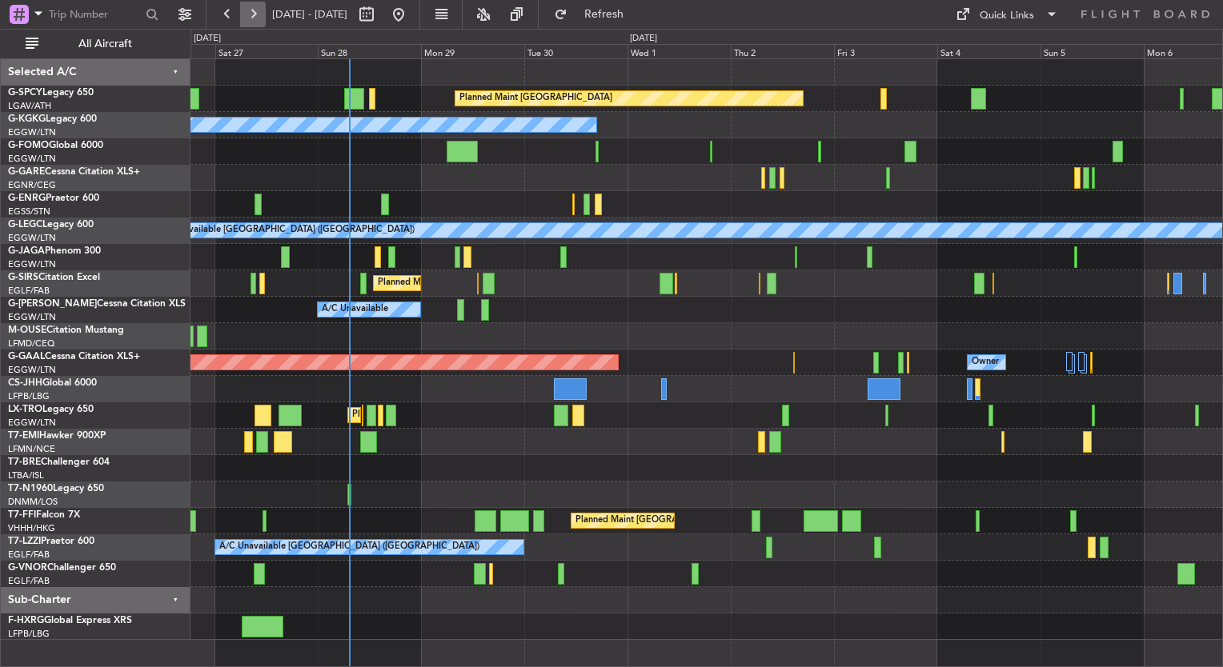
click at [249, 8] on button at bounding box center [253, 15] width 26 height 26
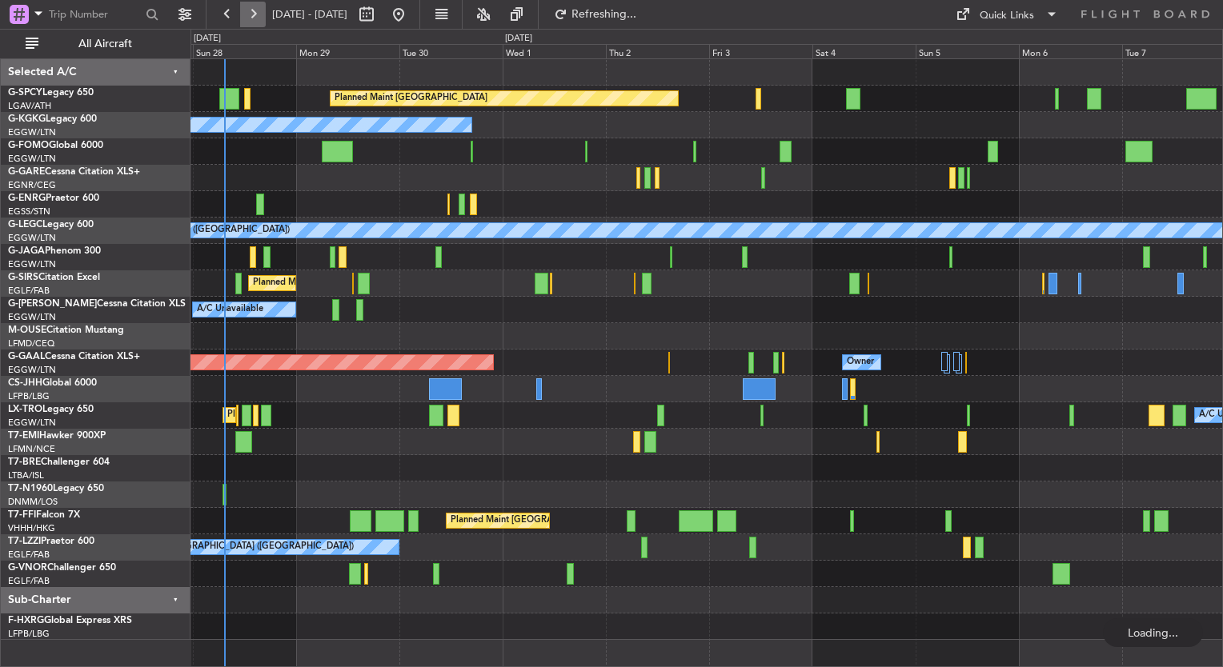
click at [249, 8] on button at bounding box center [253, 15] width 26 height 26
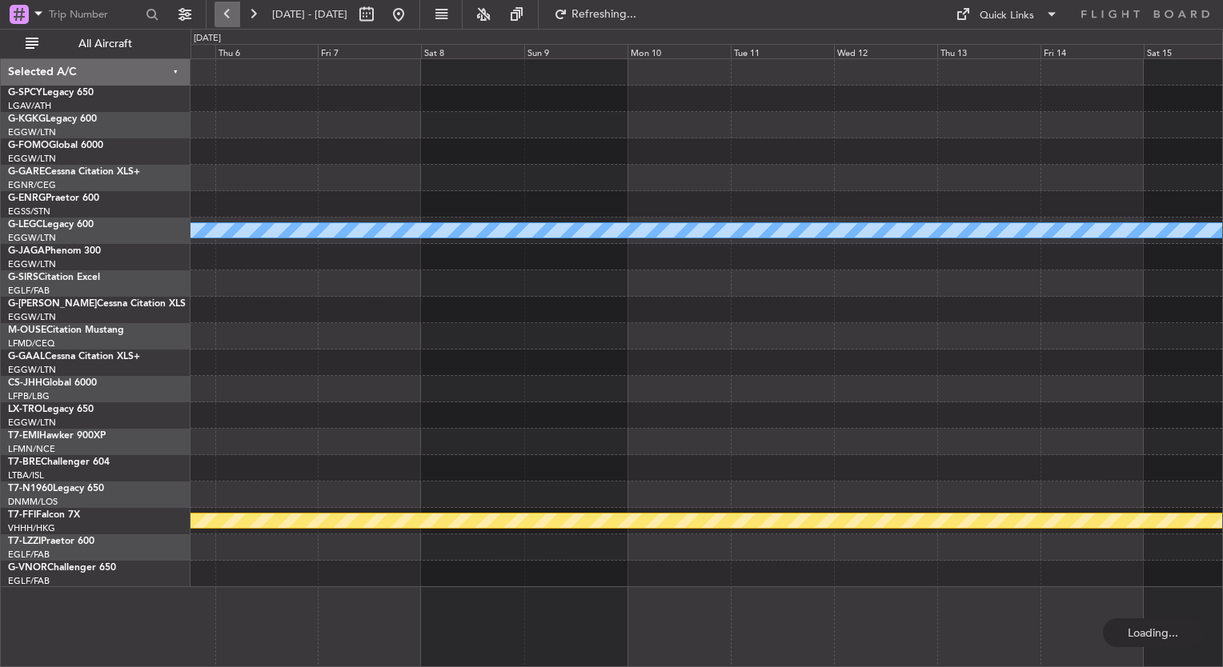
click at [228, 14] on button at bounding box center [227, 15] width 26 height 26
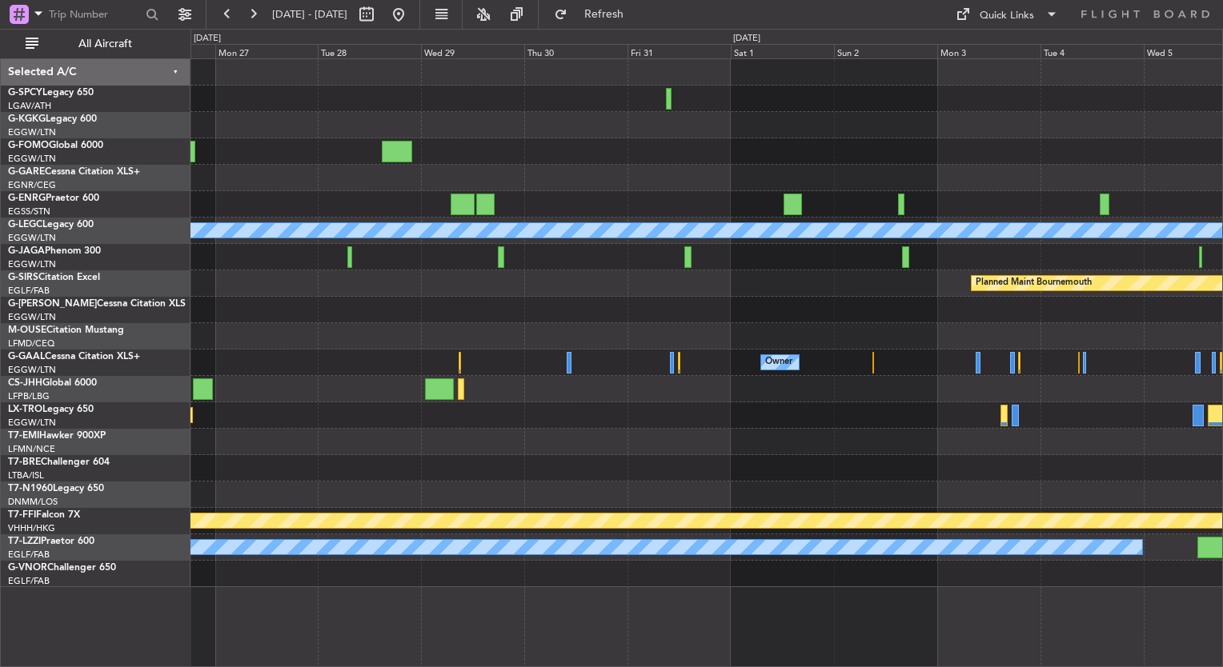
click at [864, 279] on div "A/C Unavailable London (Luton) Planned Maint Bournemouth Planned Maint Bournemo…" at bounding box center [706, 323] width 1032 height 528
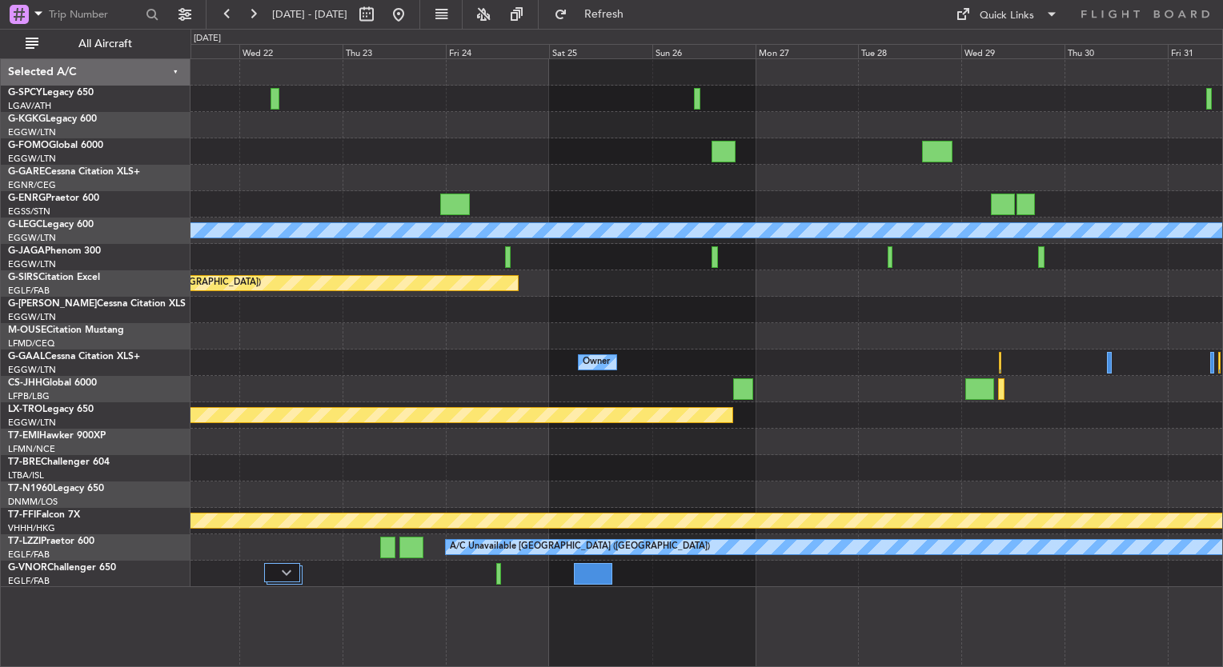
click at [644, 334] on div at bounding box center [706, 336] width 1032 height 26
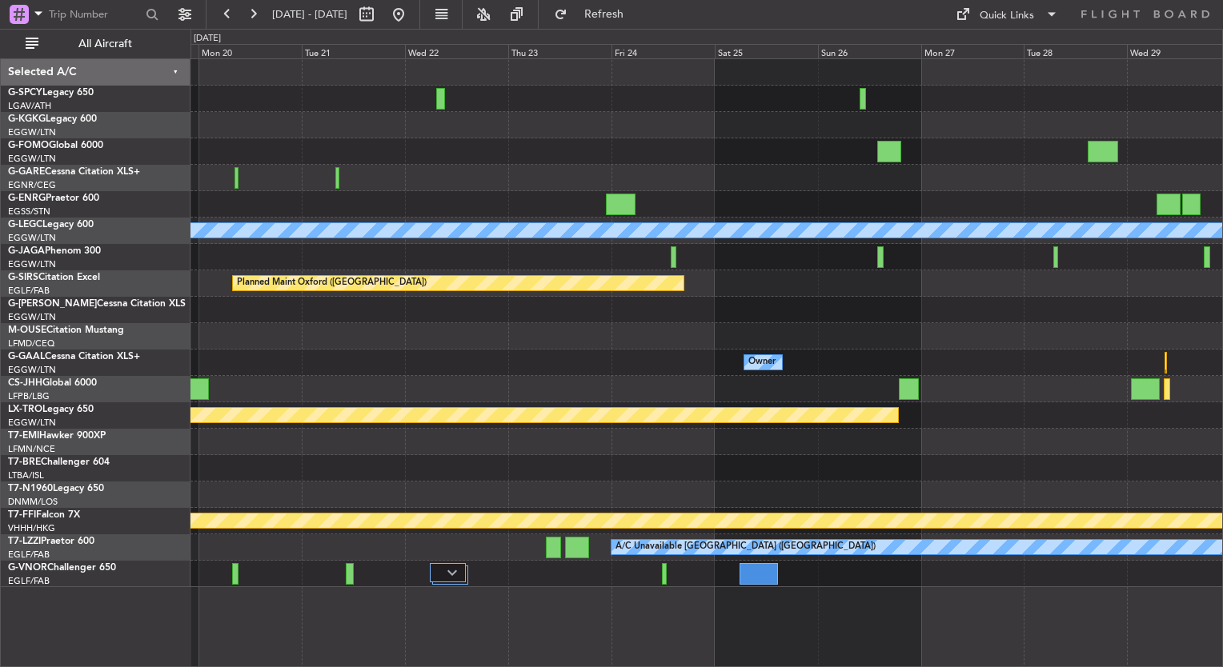
click at [445, 331] on div at bounding box center [706, 336] width 1032 height 26
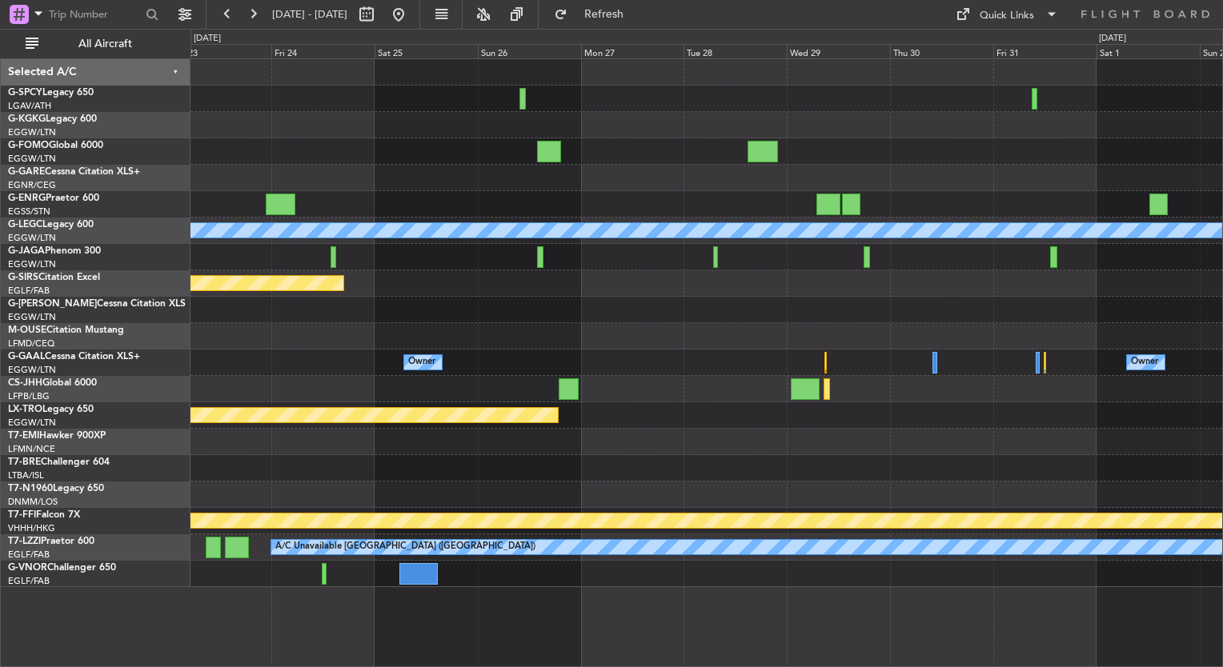
click at [123, 379] on div "A/C Unavailable London (Luton) Planned Maint Oxford (Kidlington) Planned Maint …" at bounding box center [611, 348] width 1223 height 639
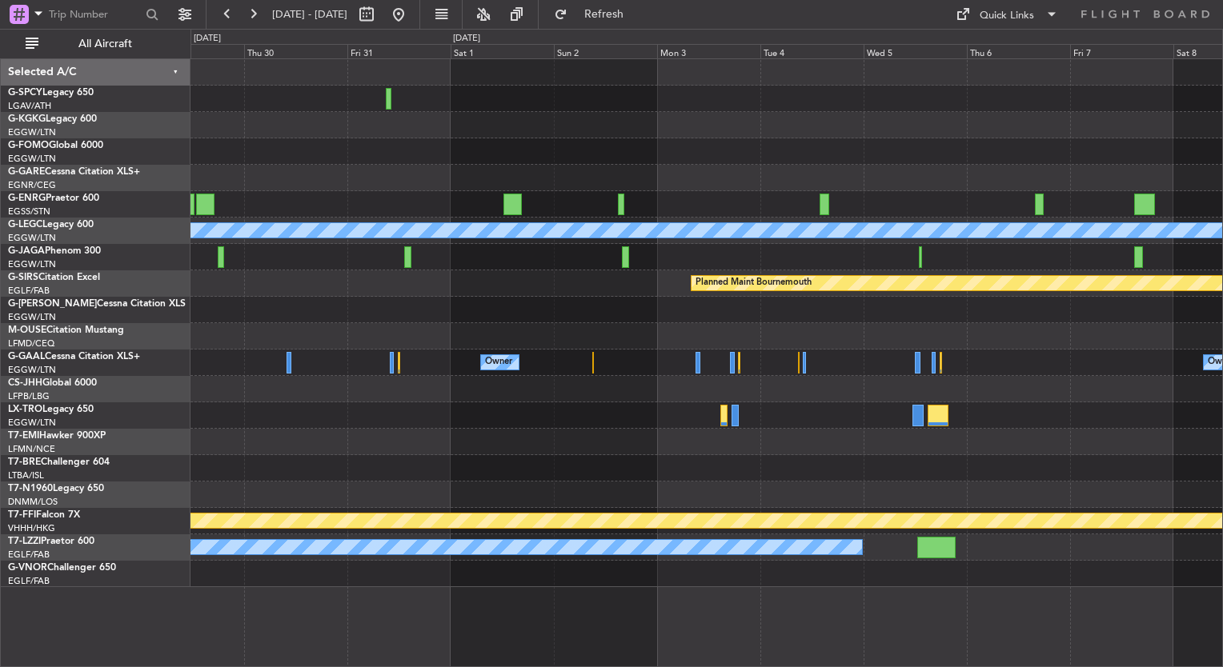
click at [602, 416] on div at bounding box center [706, 416] width 1032 height 26
click at [658, 391] on div "A/C Unavailable London (Luton) Planned Maint Bournemouth Planned Maint Bournemo…" at bounding box center [706, 323] width 1032 height 528
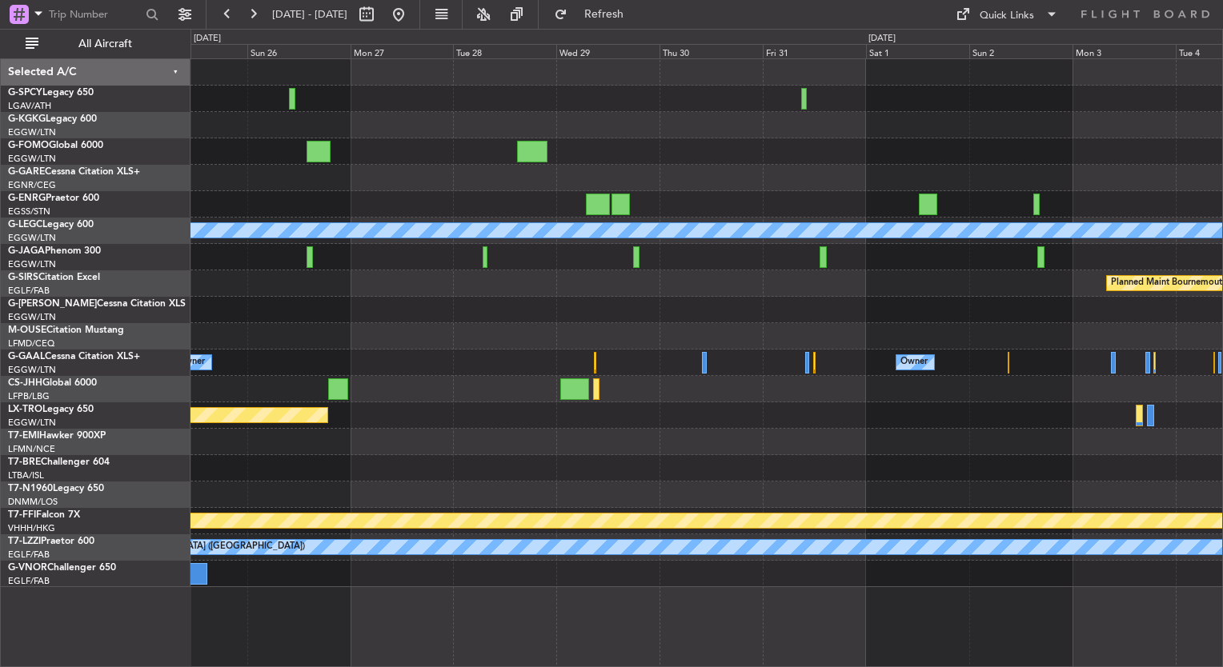
click at [788, 418] on div "A/C Unavailable London (Luton) Planned Maint Bournemouth Planned Maint Bournemo…" at bounding box center [706, 323] width 1032 height 528
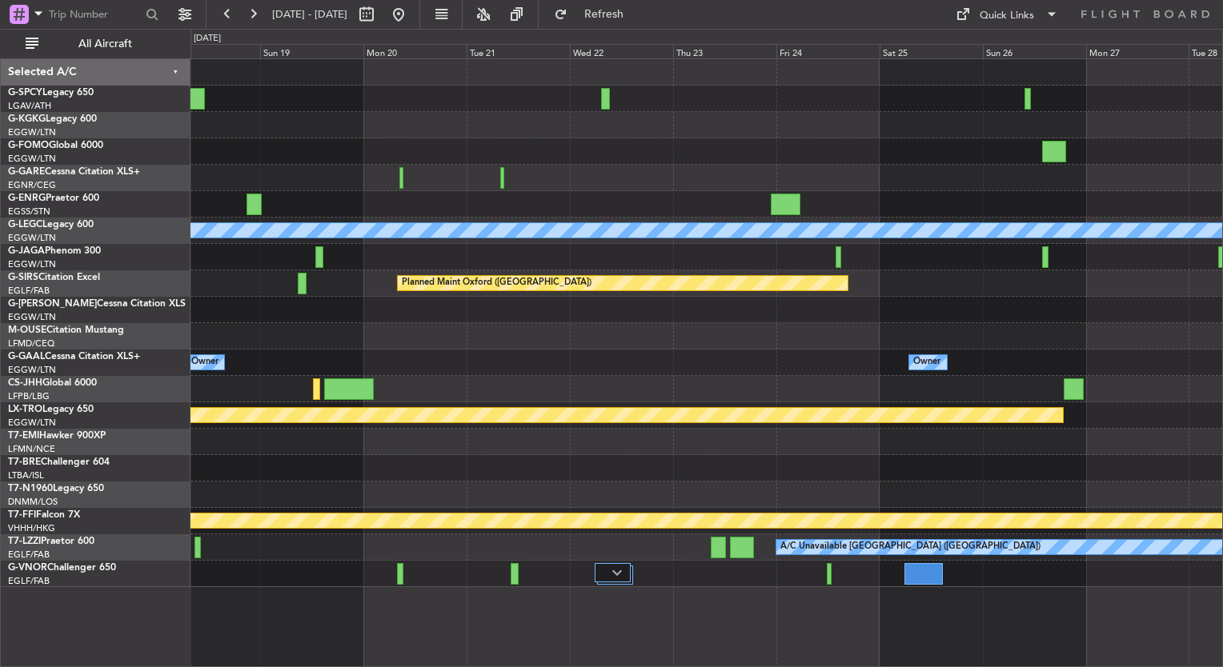
click at [1016, 363] on div "A/C Unavailable London (Luton) Planned Maint Oxford (Kidlington) Owner Owner No…" at bounding box center [706, 323] width 1032 height 528
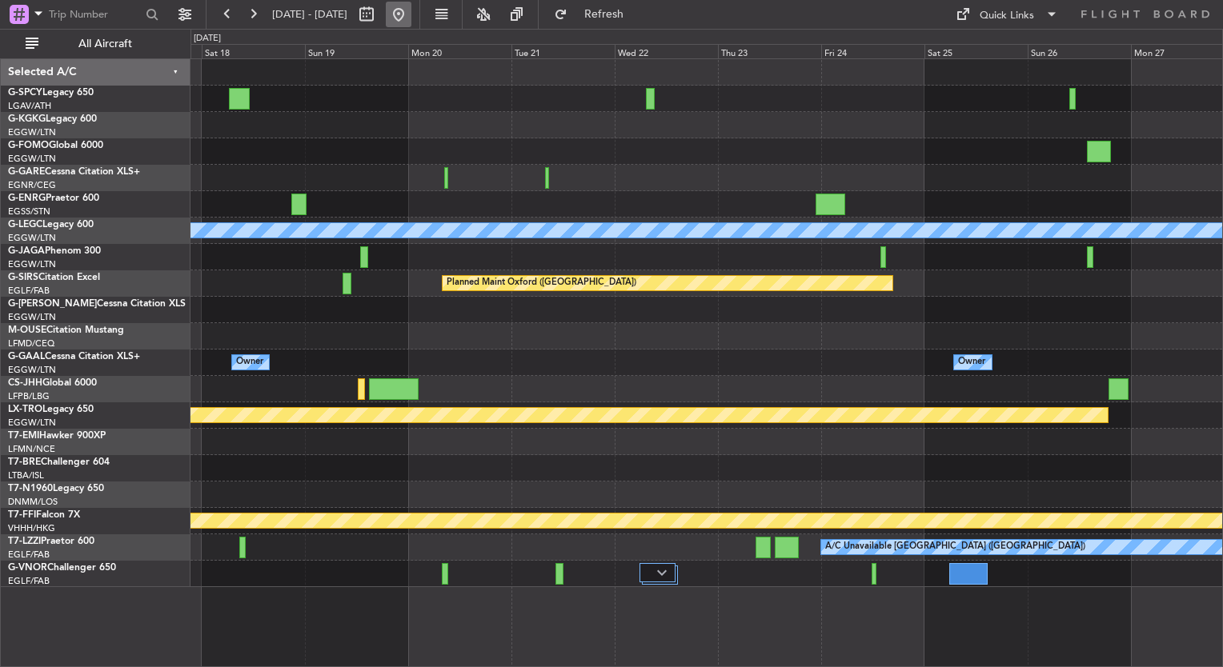
click at [411, 18] on button at bounding box center [399, 15] width 26 height 26
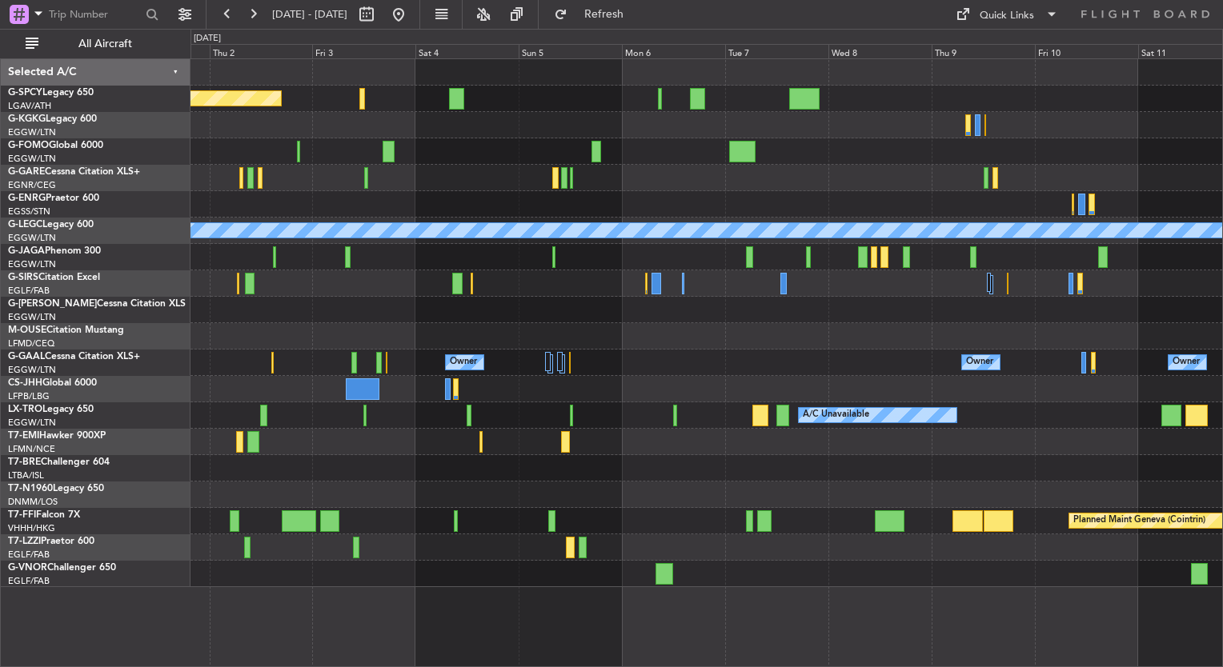
click at [682, 148] on div "Planned Maint Bremen A/C Unavailable Istanbul (Ataturk) A/C Unavailable London …" at bounding box center [706, 323] width 1032 height 528
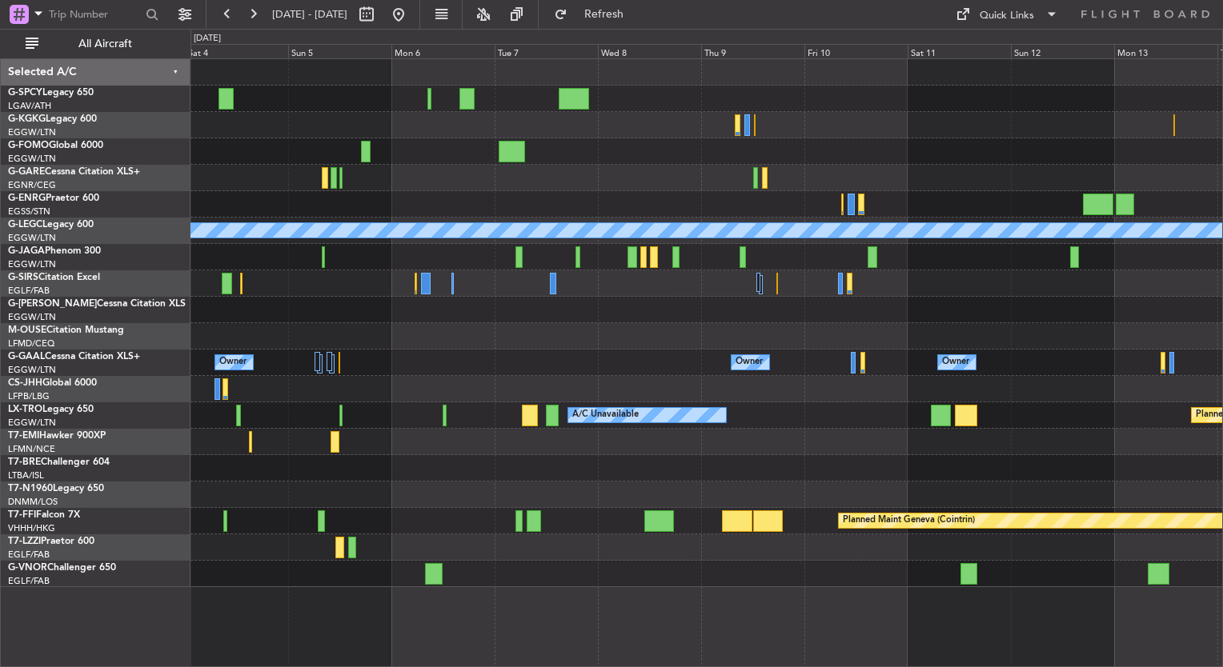
click at [650, 126] on div at bounding box center [706, 125] width 1032 height 26
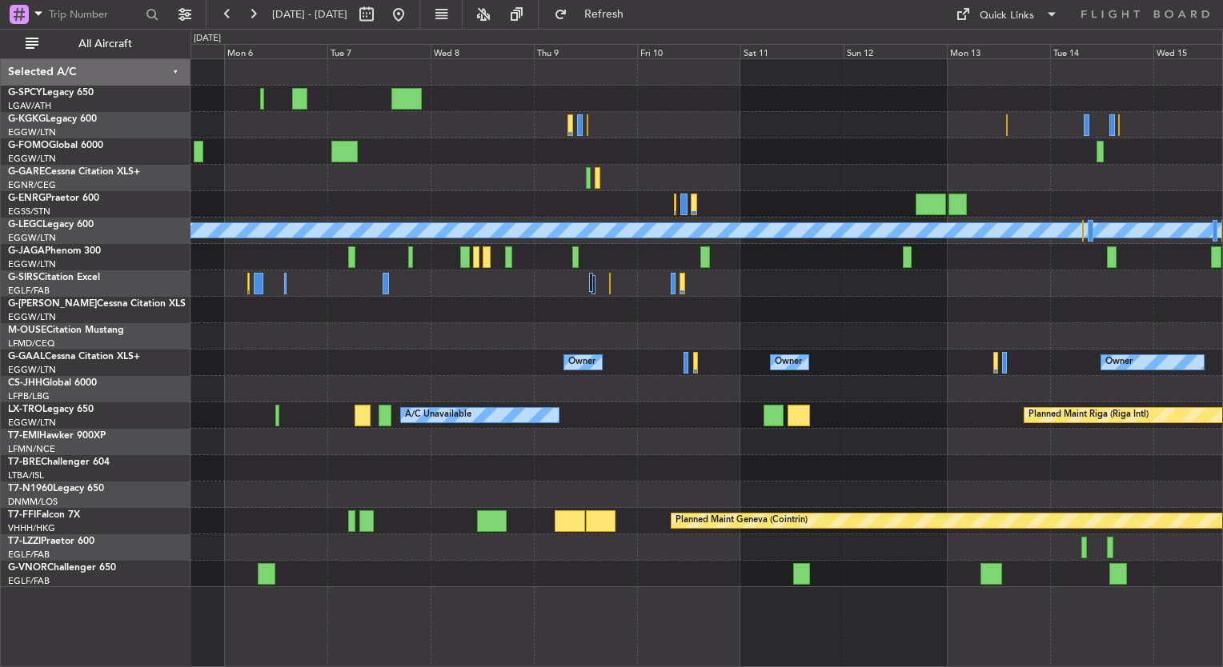
click at [506, 129] on div at bounding box center [706, 125] width 1032 height 26
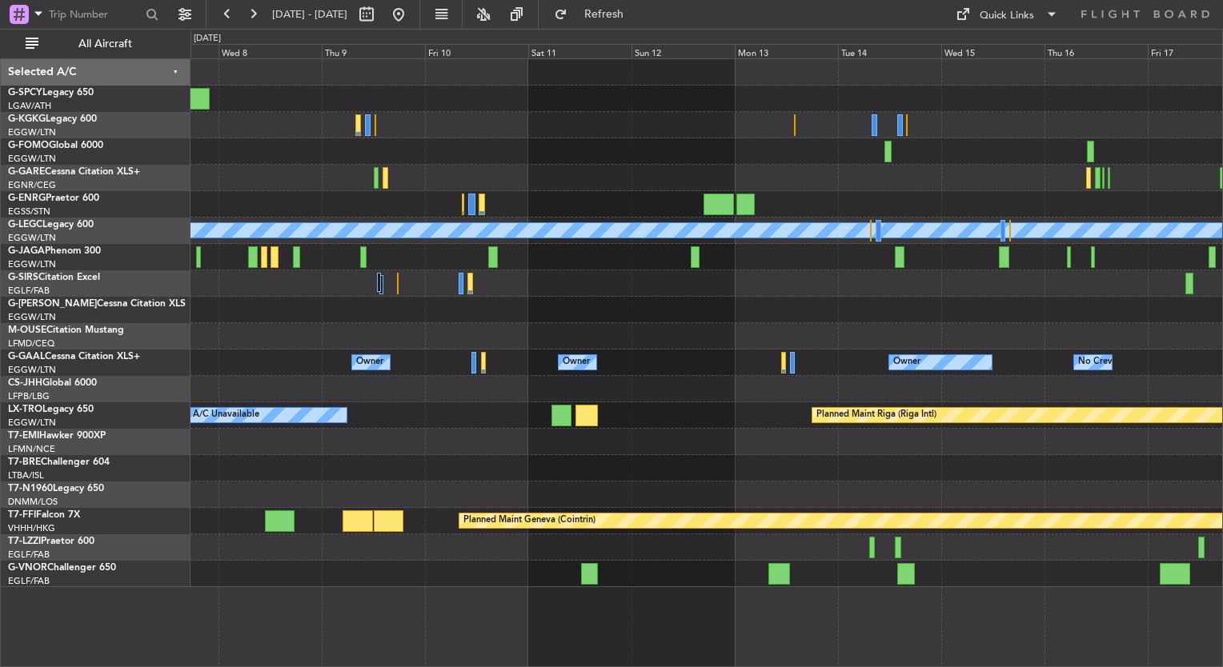
click at [419, 142] on div "A/C Unavailable London (Luton) Owner Owner Owner Owner No Crew Owner Planned Ma…" at bounding box center [706, 323] width 1032 height 528
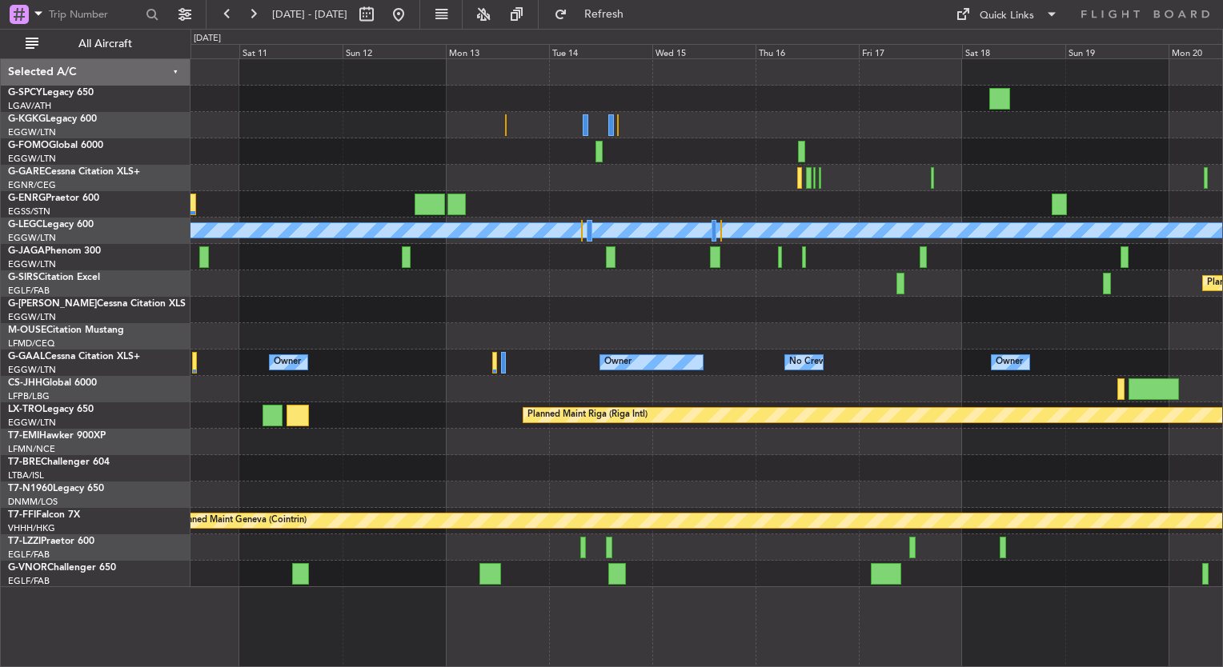
click at [365, 185] on div "A/C Unavailable London (Luton) Planned Maint Oxford (Kidlington) Owner Owner Ow…" at bounding box center [706, 323] width 1032 height 528
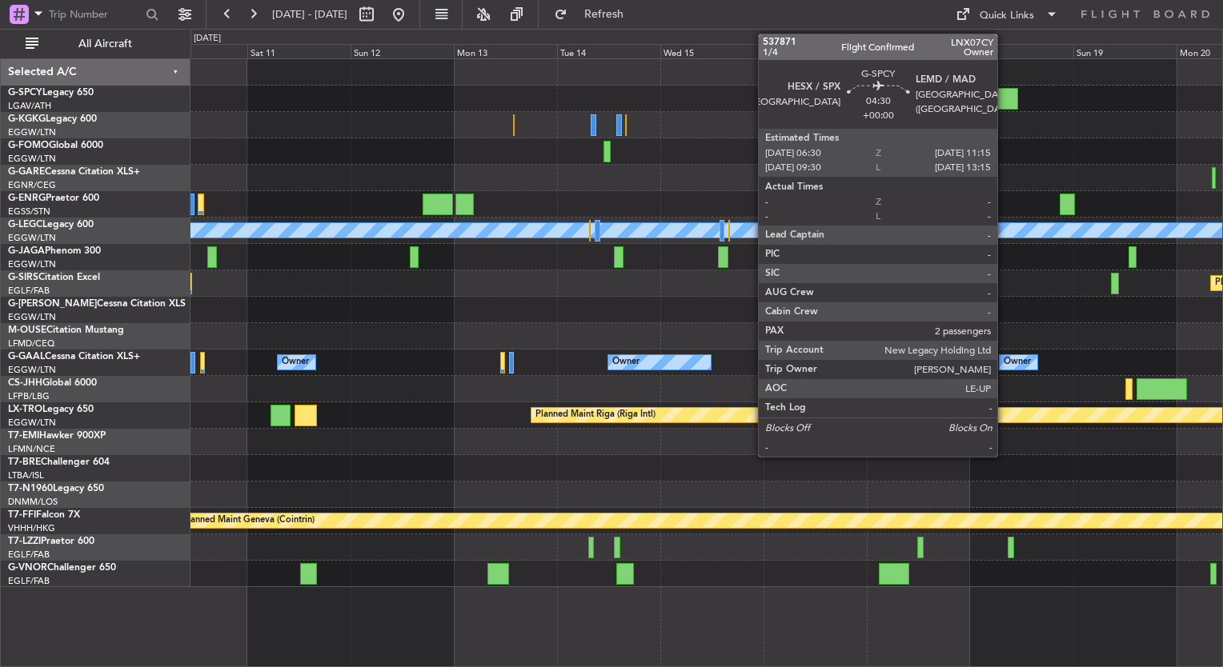
click at [1004, 95] on div at bounding box center [1007, 99] width 21 height 22
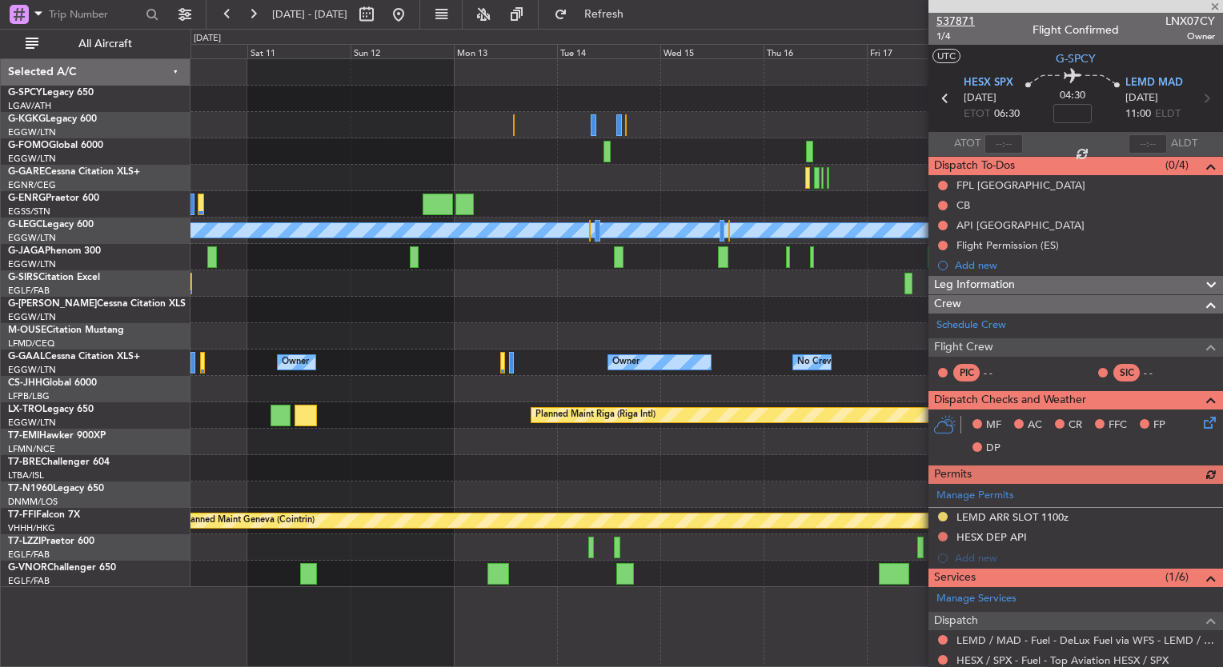
click at [964, 25] on span "537871" at bounding box center [955, 21] width 38 height 17
click at [638, 11] on span "Refresh" at bounding box center [604, 14] width 67 height 11
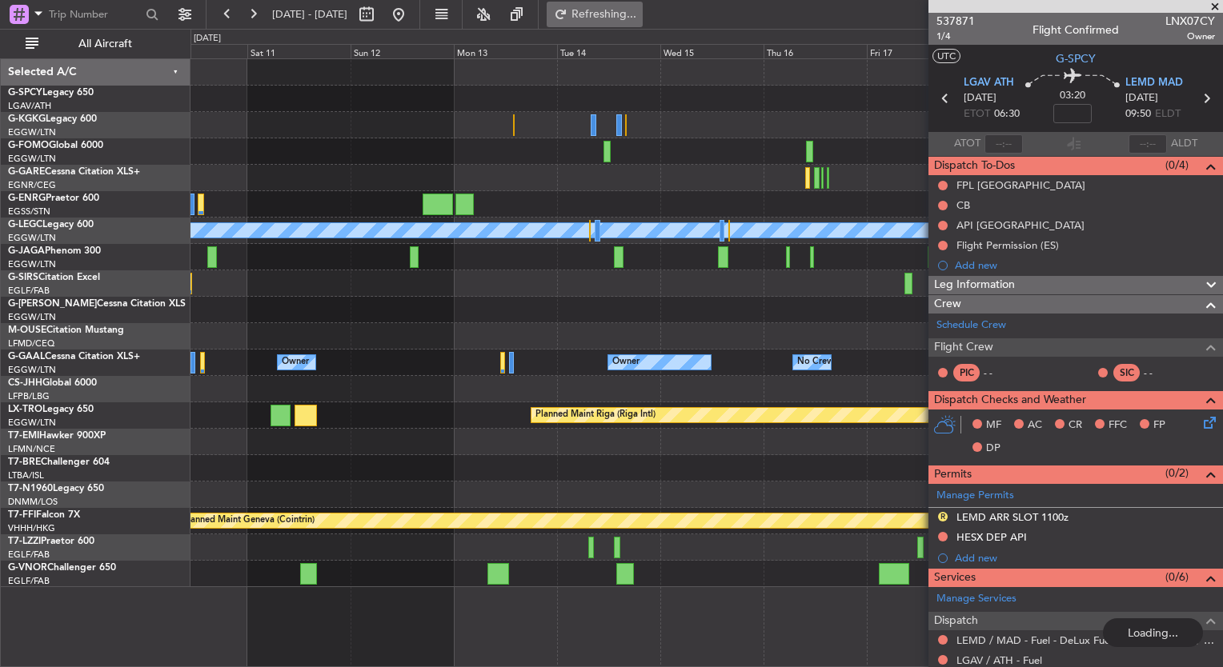
click at [630, 14] on span "Refreshing..." at bounding box center [604, 14] width 67 height 11
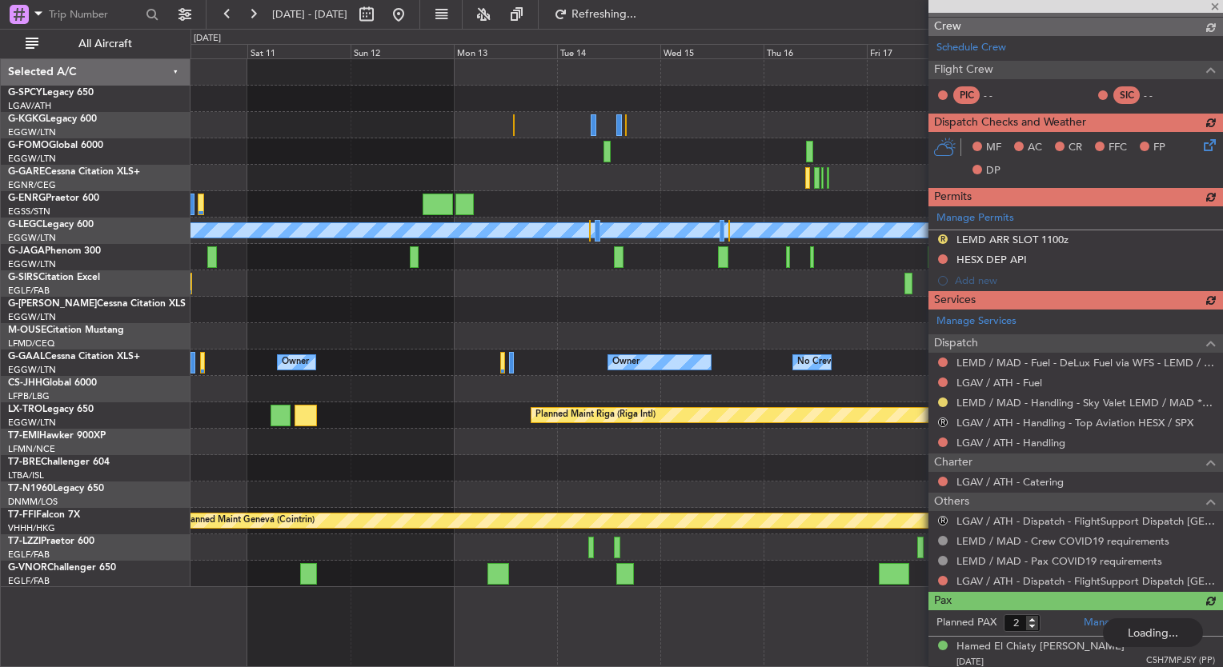
scroll to position [303, 0]
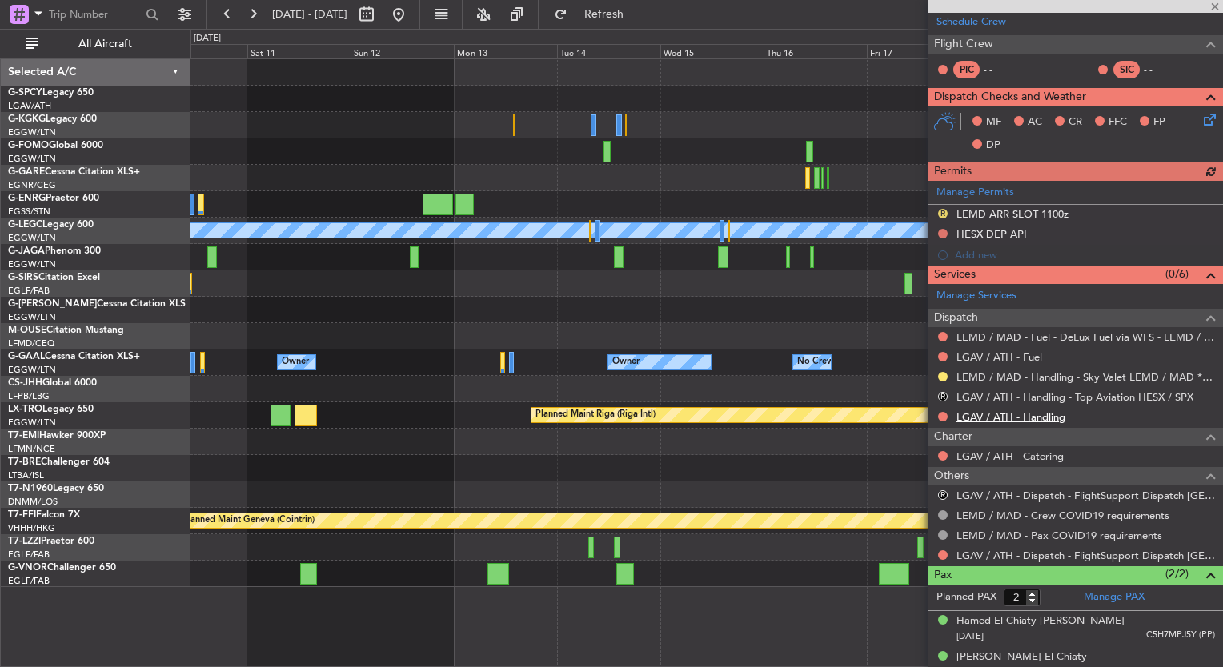
click at [1025, 418] on link "LGAV / ATH - Handling" at bounding box center [1010, 418] width 109 height 14
click at [989, 357] on link "LGAV / ATH - Fuel" at bounding box center [999, 358] width 86 height 14
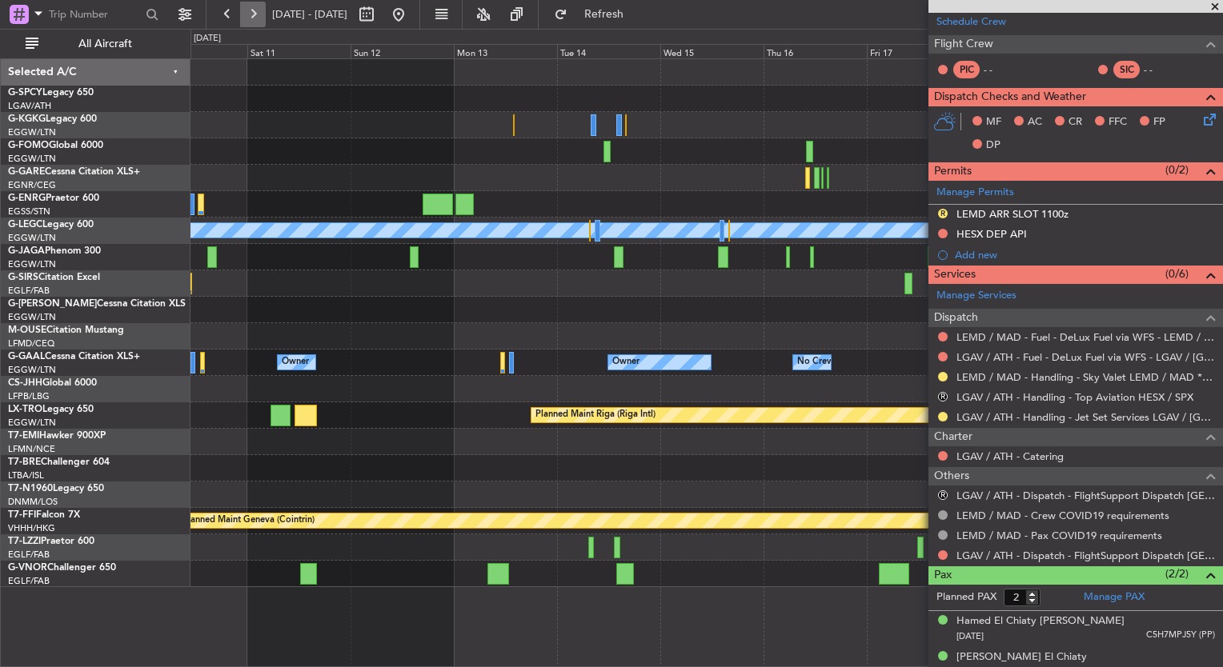
click at [256, 14] on button at bounding box center [253, 15] width 26 height 26
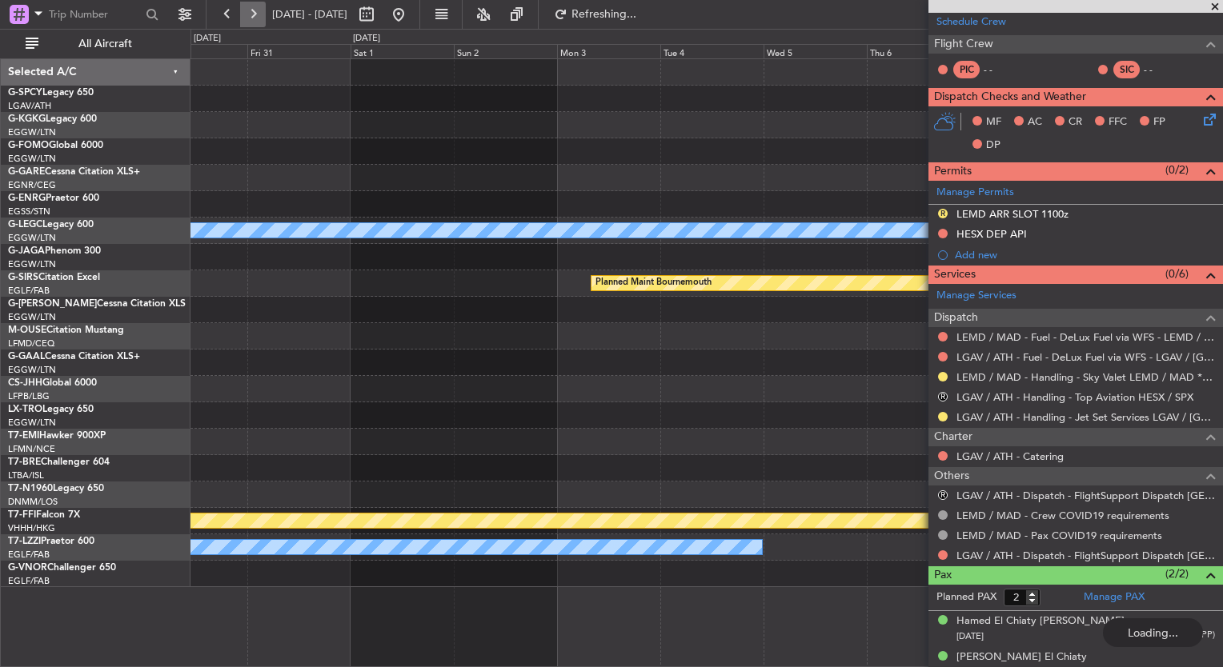
click at [256, 14] on button at bounding box center [253, 15] width 26 height 26
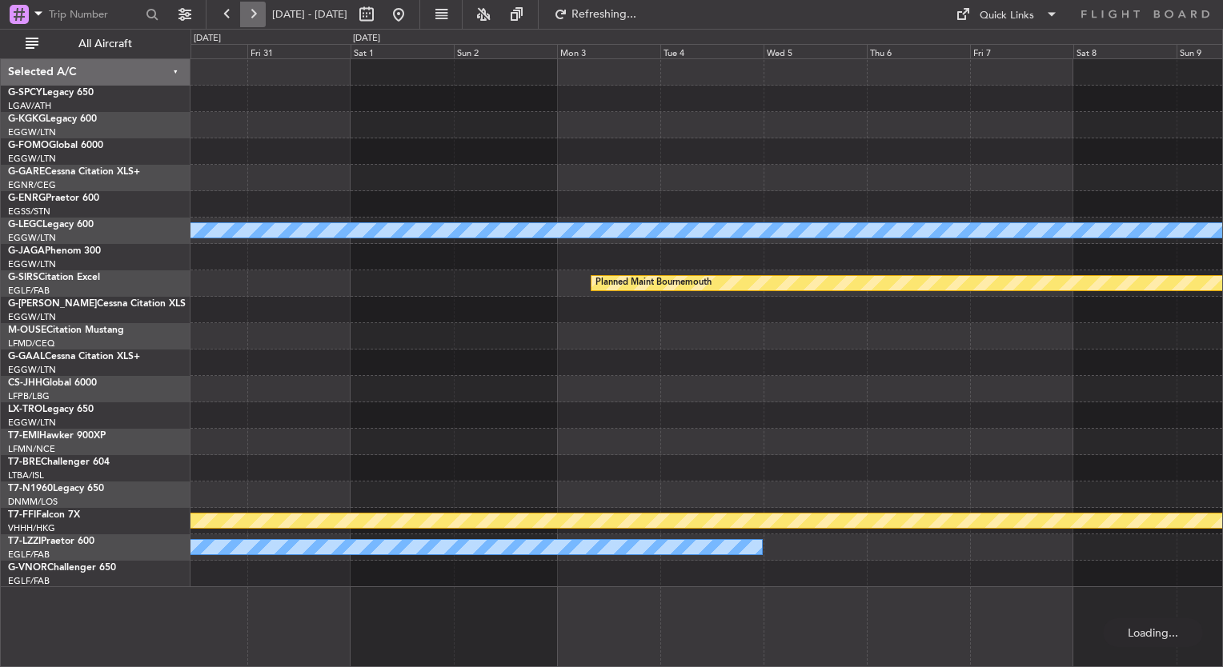
scroll to position [0, 0]
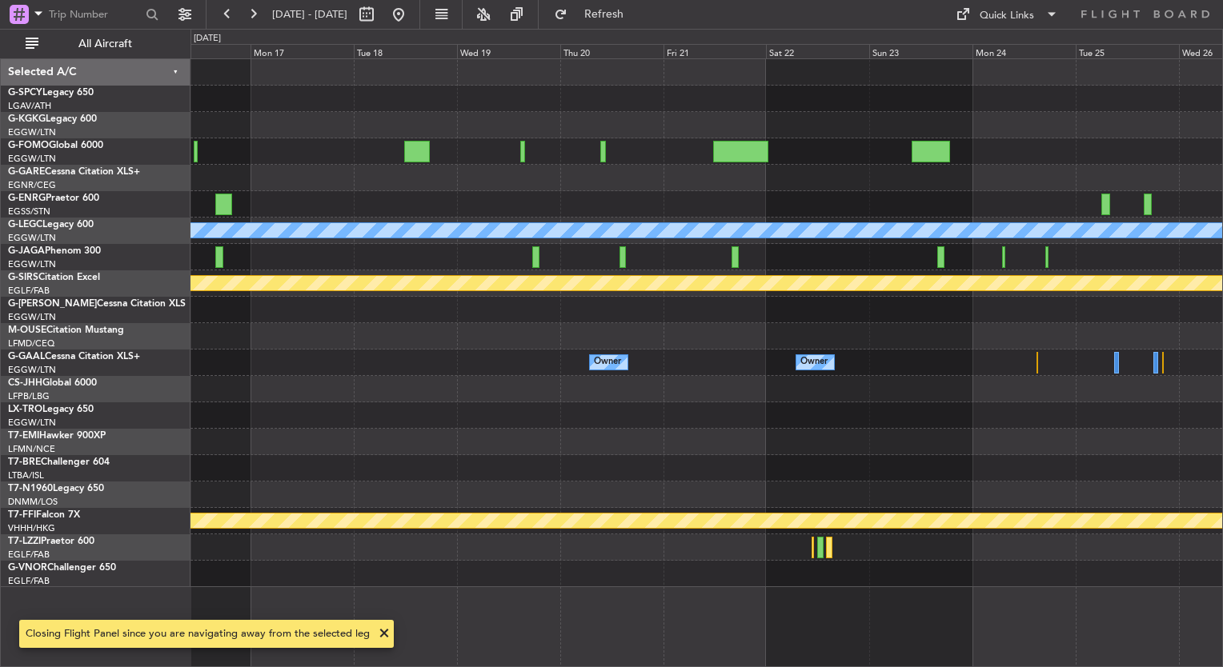
click at [457, 367] on div "A/C Unavailable London (Luton) Planned Maint Bournemouth Owner Owner Owner Plan…" at bounding box center [706, 323] width 1032 height 528
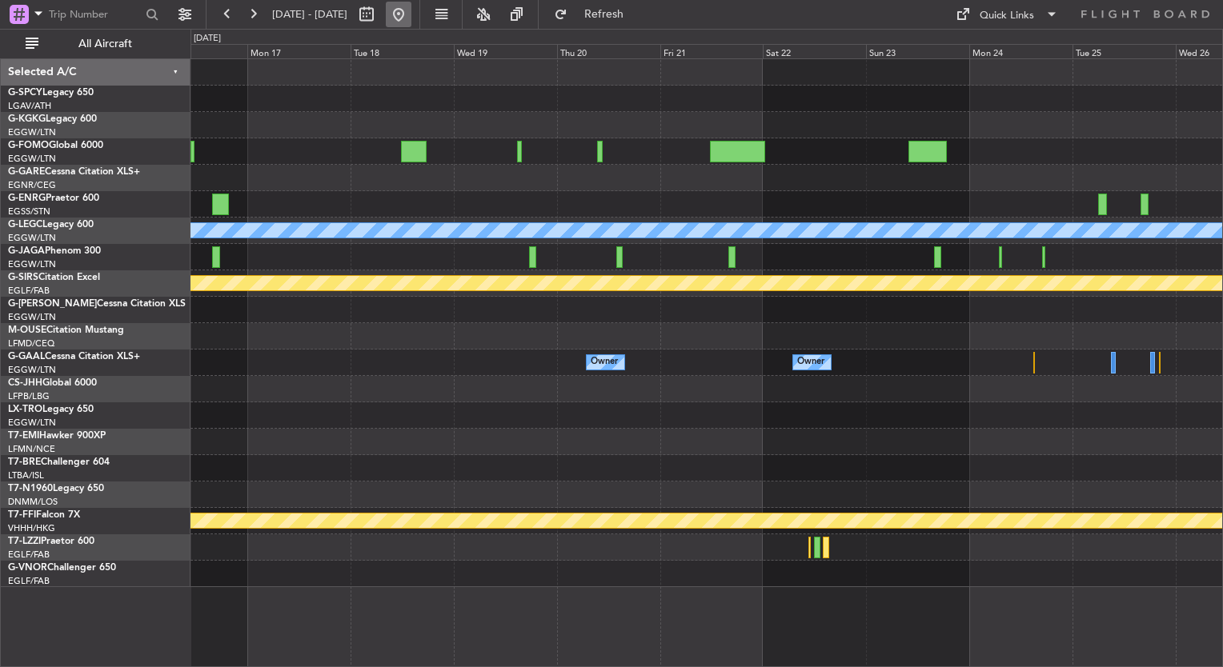
click at [411, 6] on button at bounding box center [399, 15] width 26 height 26
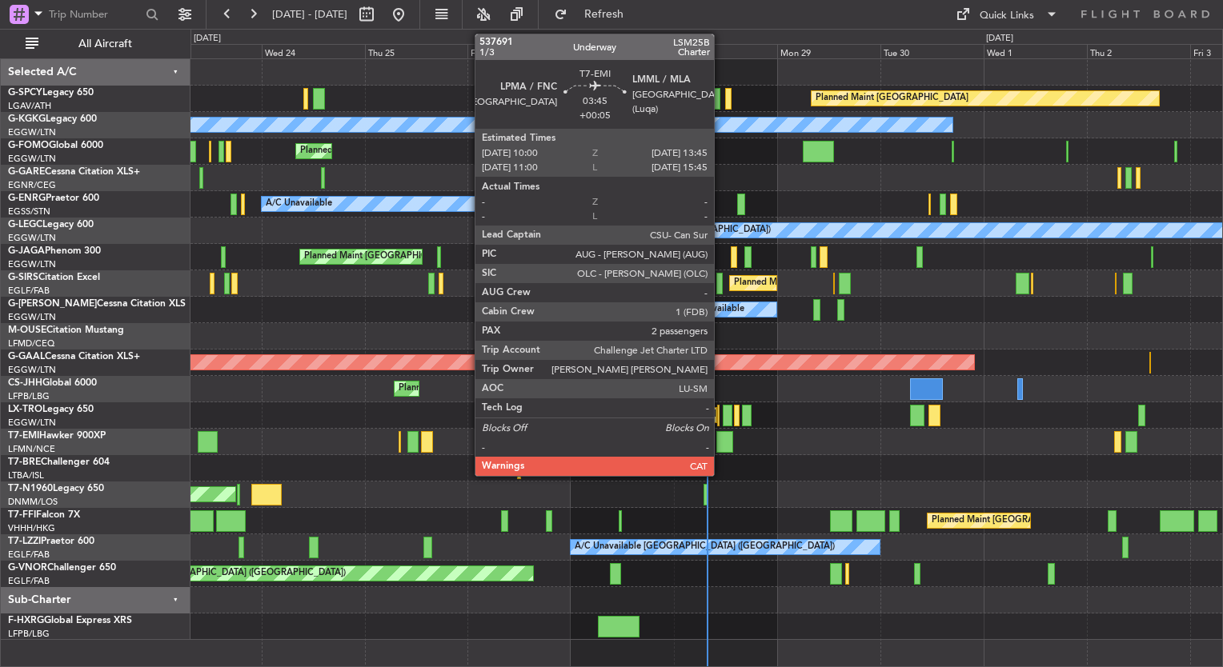
click at [720, 446] on div at bounding box center [724, 442] width 17 height 22
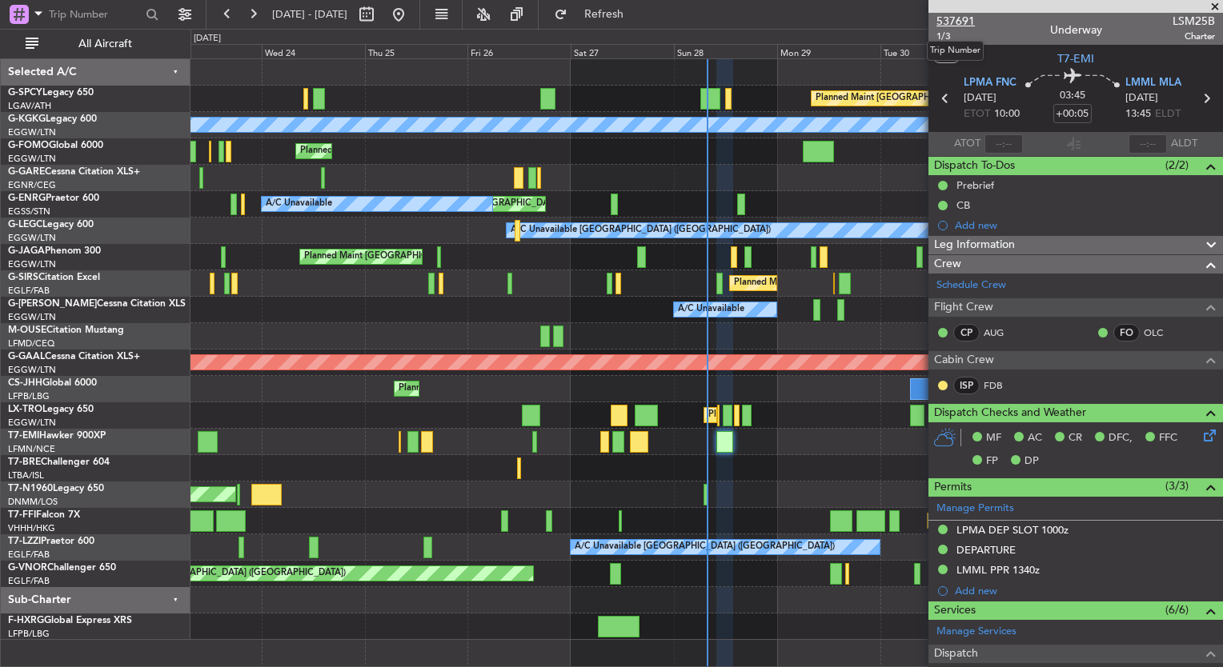
click at [968, 20] on span "537691" at bounding box center [955, 21] width 38 height 17
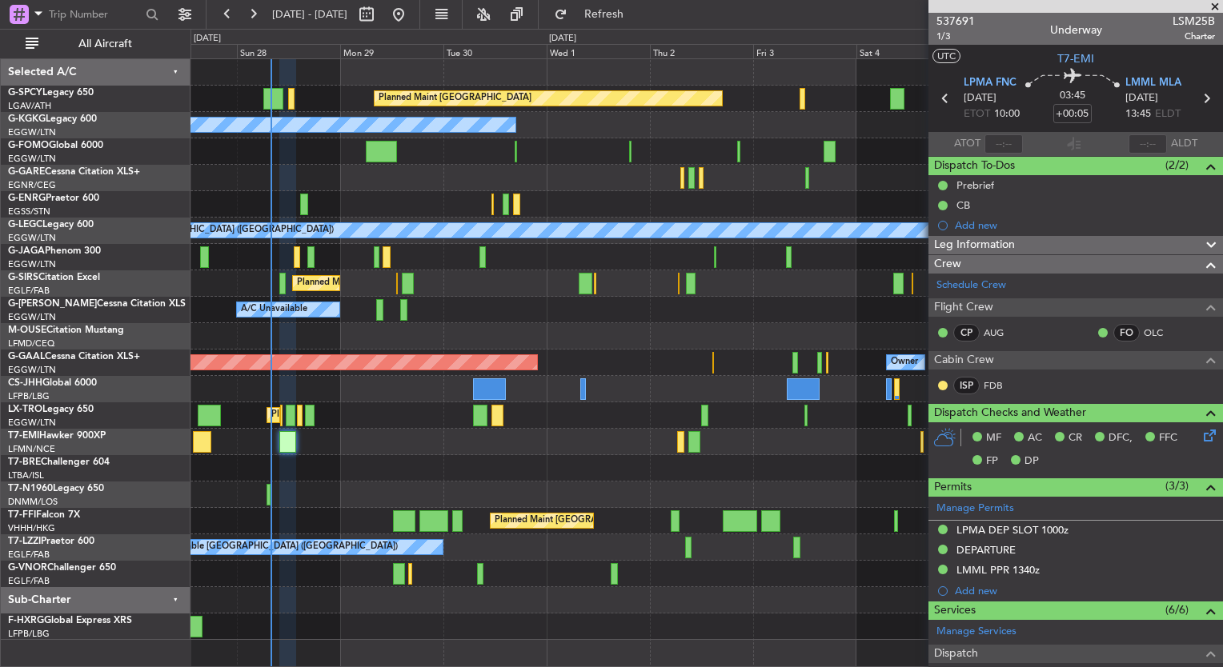
click at [63, 327] on div "Planned Maint Bremen A/C Unavailable Istanbul (Ataturk) Unplanned Maint London …" at bounding box center [611, 348] width 1223 height 639
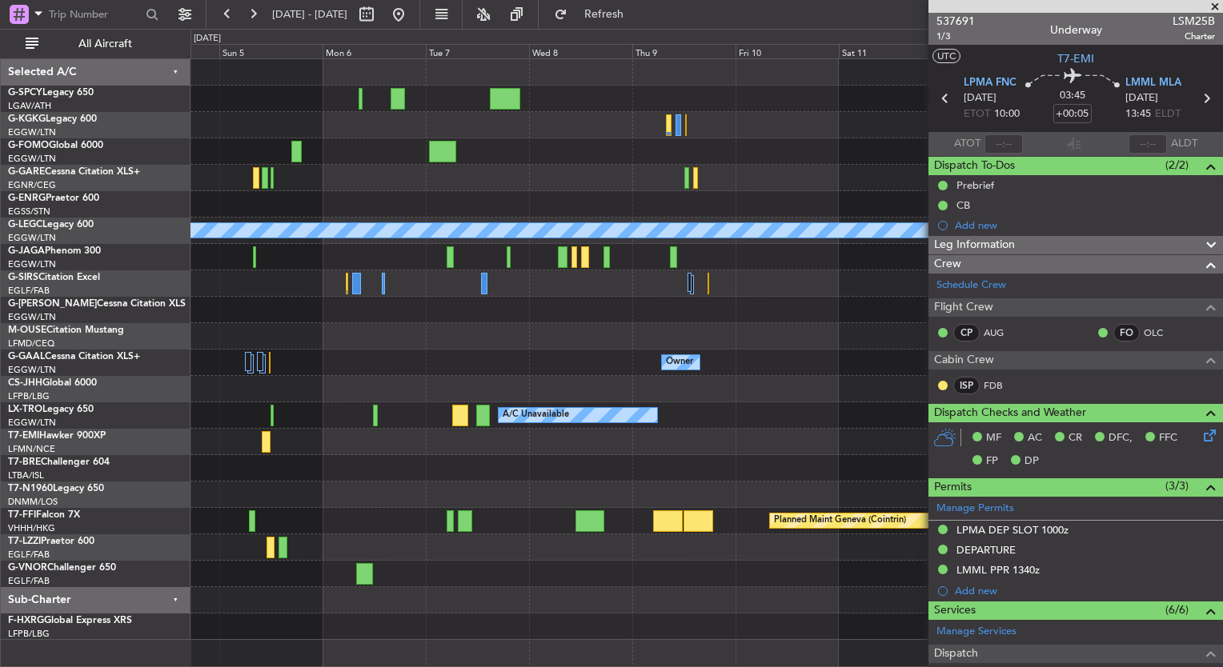
click at [38, 341] on div "Planned Maint Bremen A/C Unavailable London (Luton) Owner Owner Owner A/C Unava…" at bounding box center [611, 348] width 1223 height 639
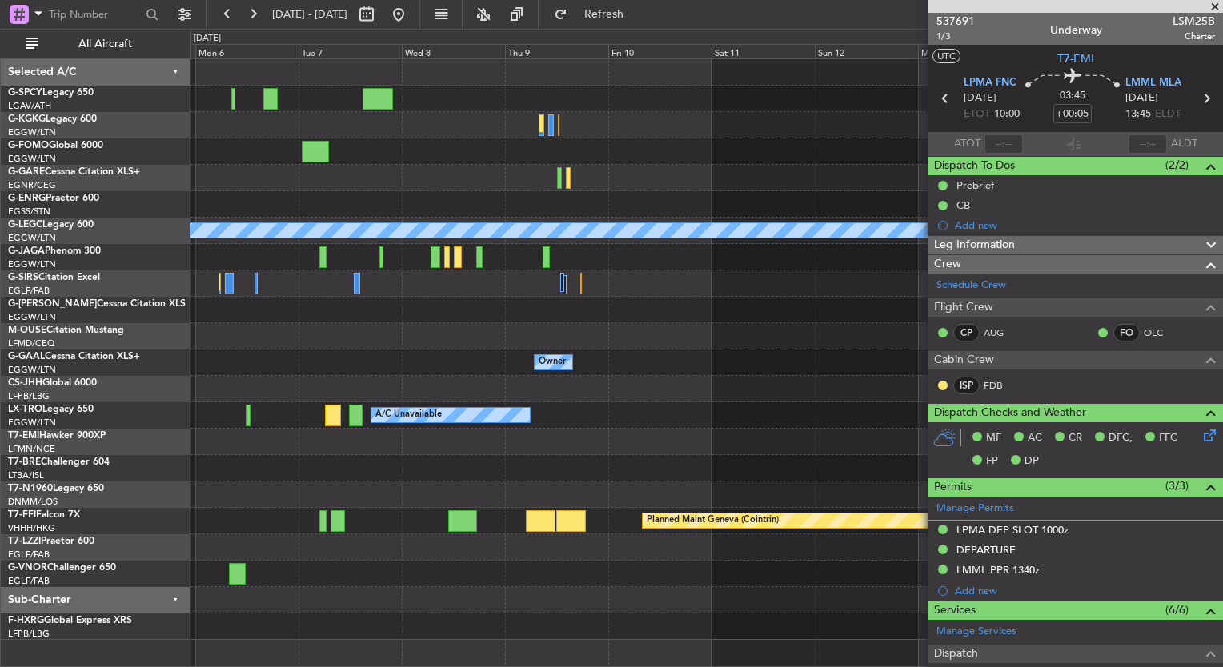
click at [445, 312] on div "A/C Unavailable London (Luton) Owner Owner Owner A/C Unavailable Planned Maint …" at bounding box center [706, 349] width 1032 height 581
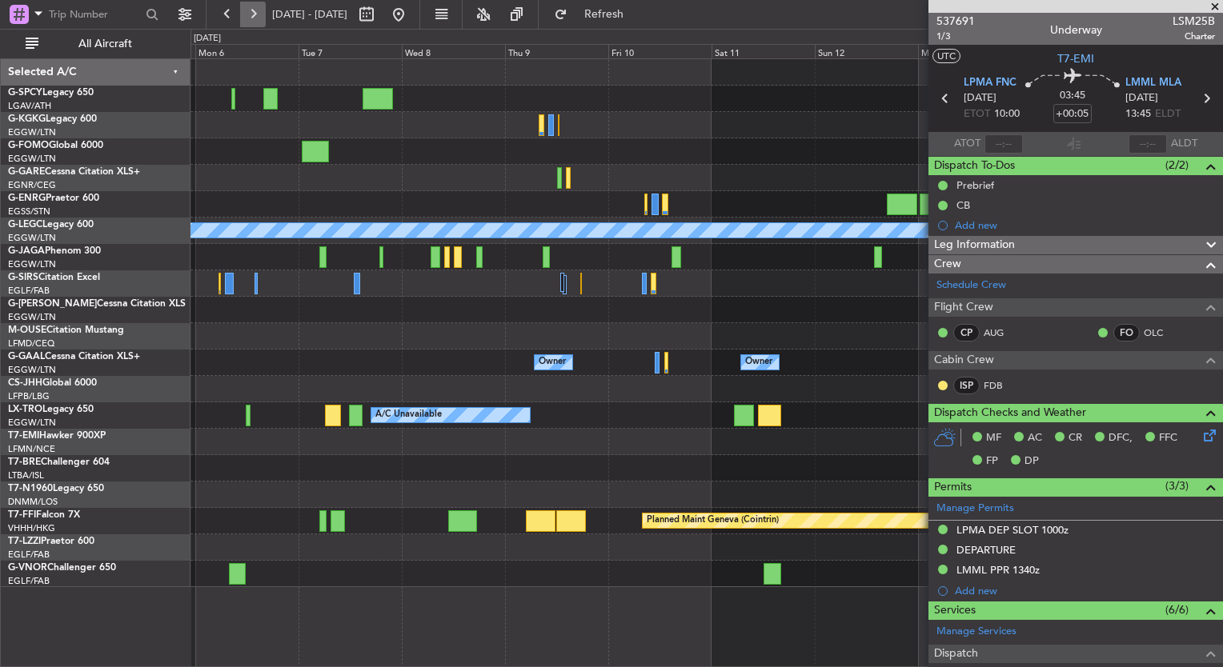
click at [257, 23] on button at bounding box center [253, 15] width 26 height 26
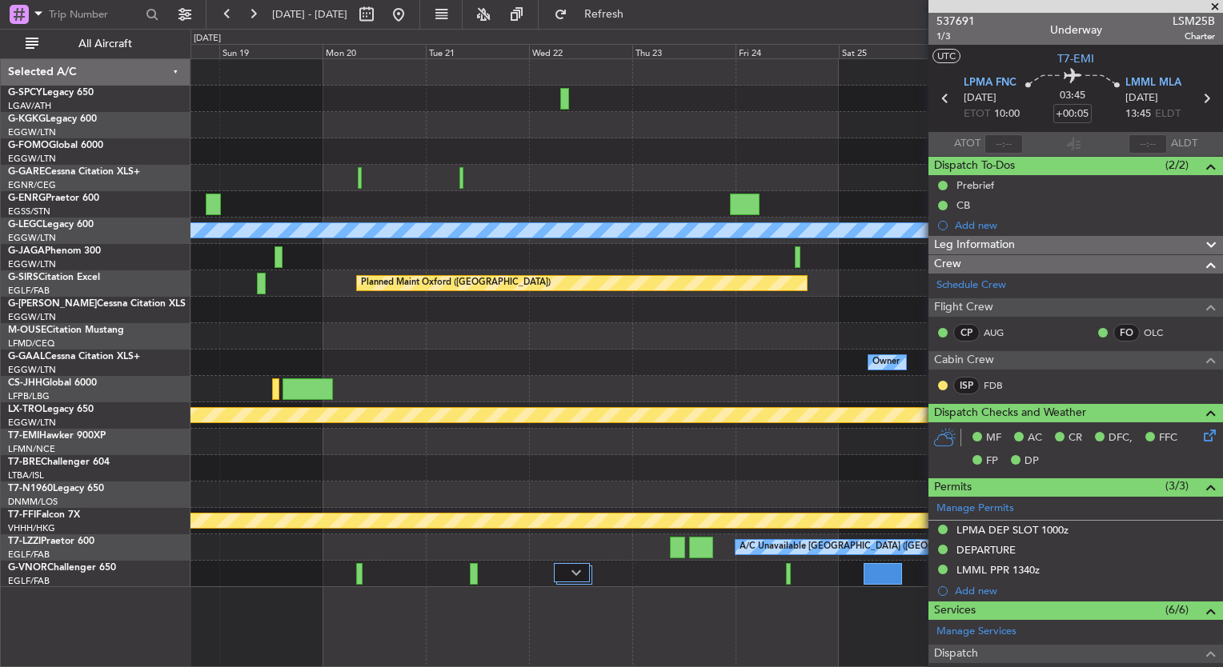
click at [362, 343] on div "A/C Unavailable London (Luton) Planned Maint Oxford (Kidlington) Owner Owner No…" at bounding box center [706, 323] width 1032 height 528
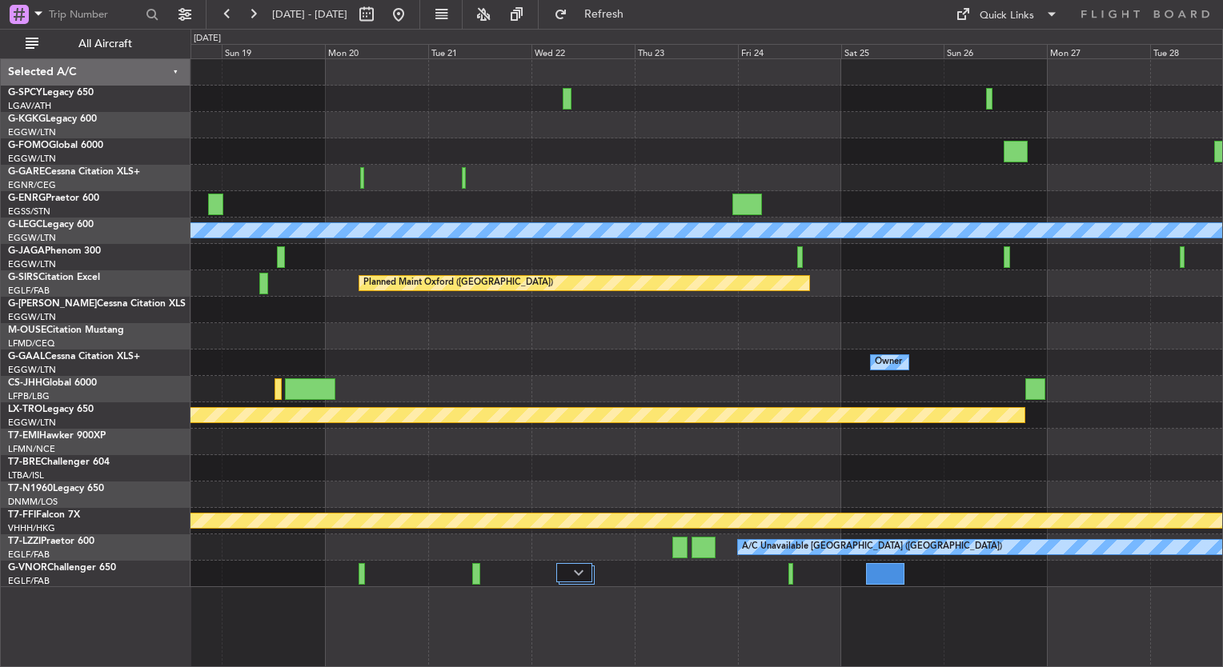
click at [1035, 31] on div "0 0 Sat 18 Sun 19 Mon 20 Tue 21 Wed 22 Thu 23 Fri 24 Oct 2025 Sat 25 Sun 26 Mon…" at bounding box center [706, 44] width 1031 height 29
click at [1000, 17] on div "Quick Links" at bounding box center [1007, 16] width 54 height 16
click at [999, 38] on button "Trip Builder" at bounding box center [1008, 53] width 120 height 38
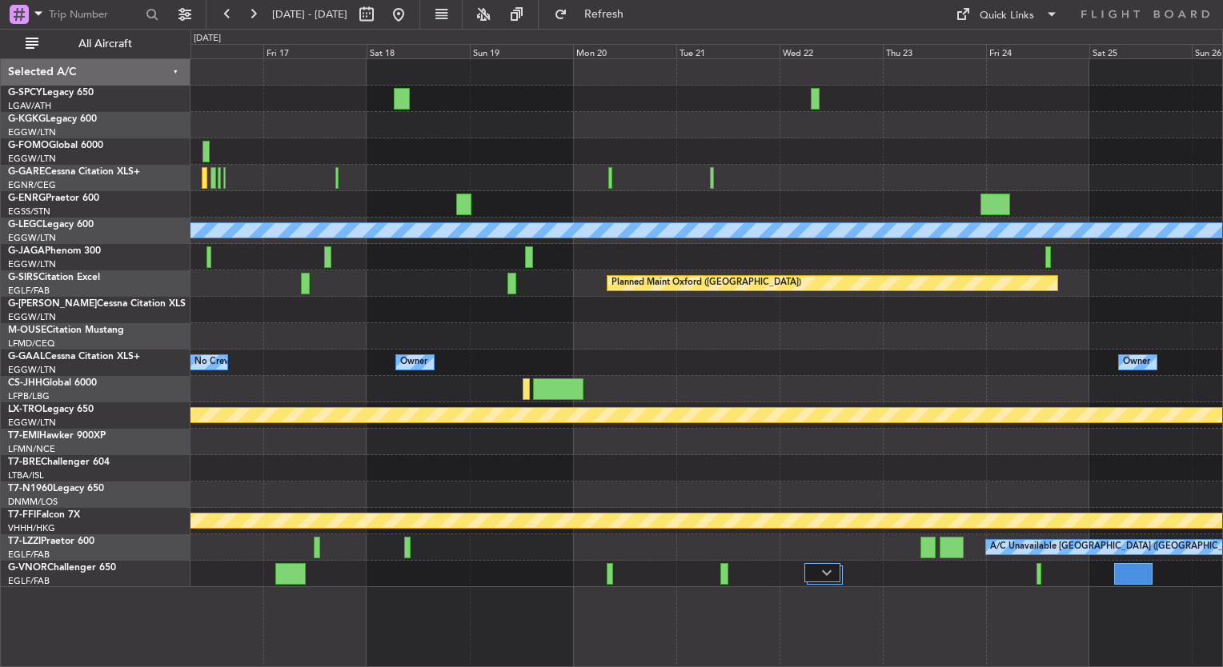
click at [1117, 240] on div "A/C Unavailable London (Luton) Planned Maint Oxford (Kidlington) Owner Owner Ow…" at bounding box center [706, 323] width 1032 height 528
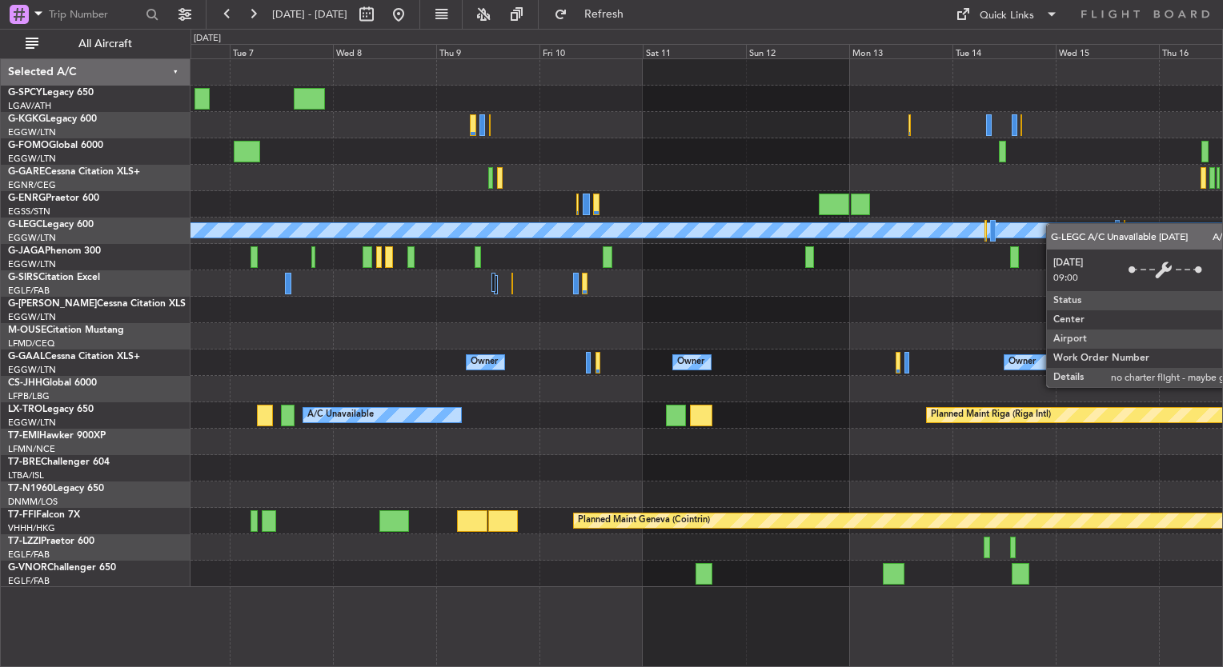
click at [1103, 232] on div "A/C Unavailable [GEOGRAPHIC_DATA] ([GEOGRAPHIC_DATA])" at bounding box center [707, 230] width 3094 height 14
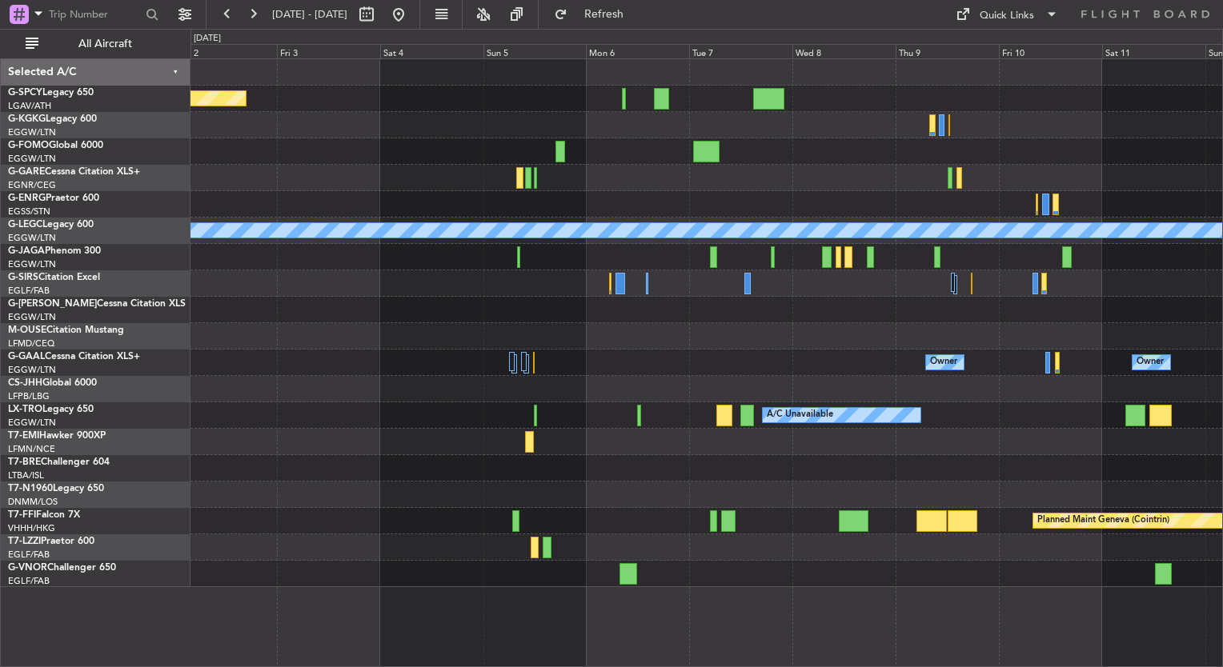
click at [964, 413] on div "Planned Maint Bremen A/C Unavailable Istanbul (Ataturk) A/C Unavailable London …" at bounding box center [706, 323] width 1032 height 528
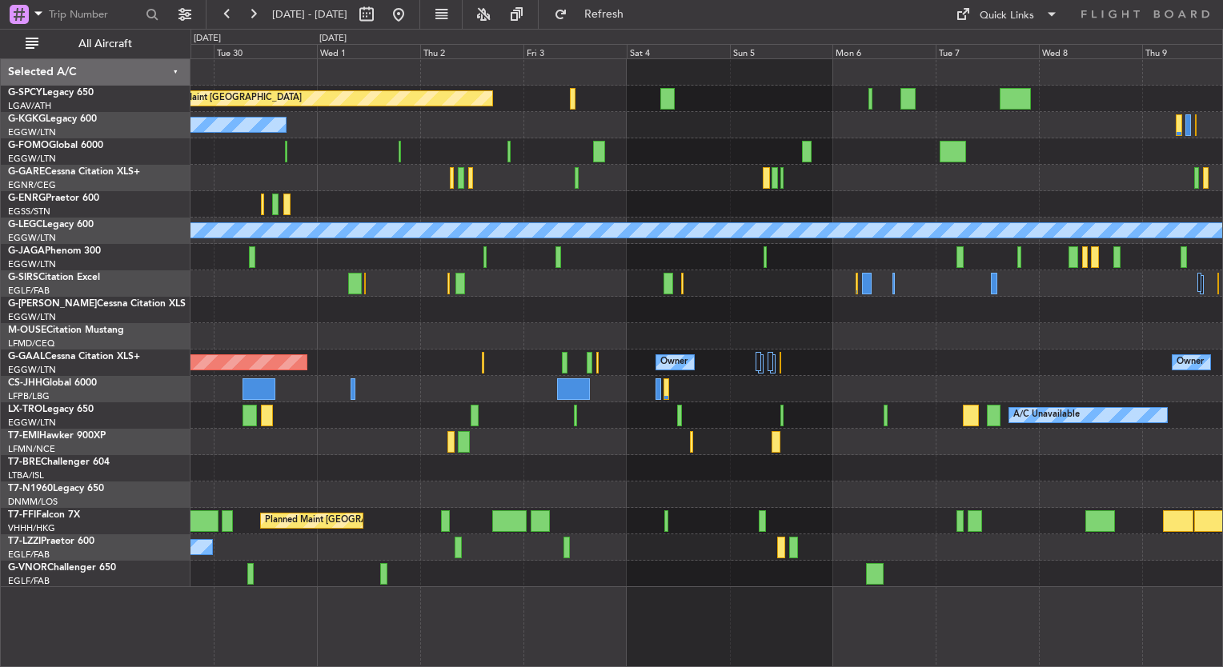
click at [711, 463] on div at bounding box center [706, 468] width 1032 height 26
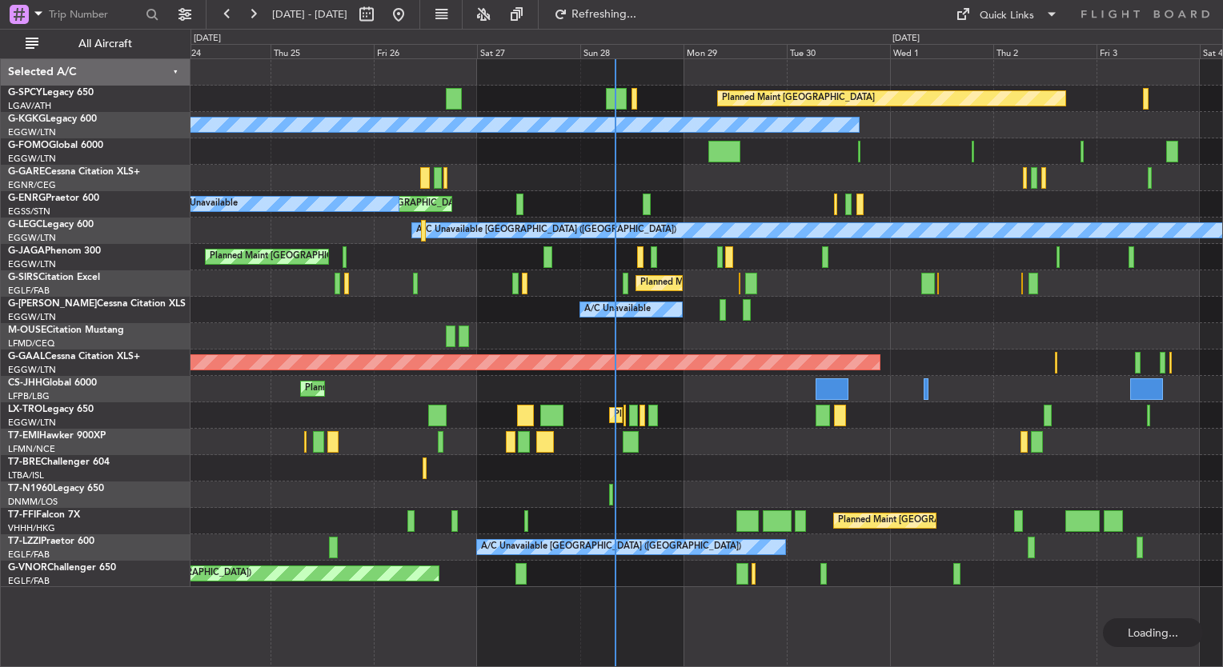
click at [893, 452] on div at bounding box center [706, 442] width 1032 height 26
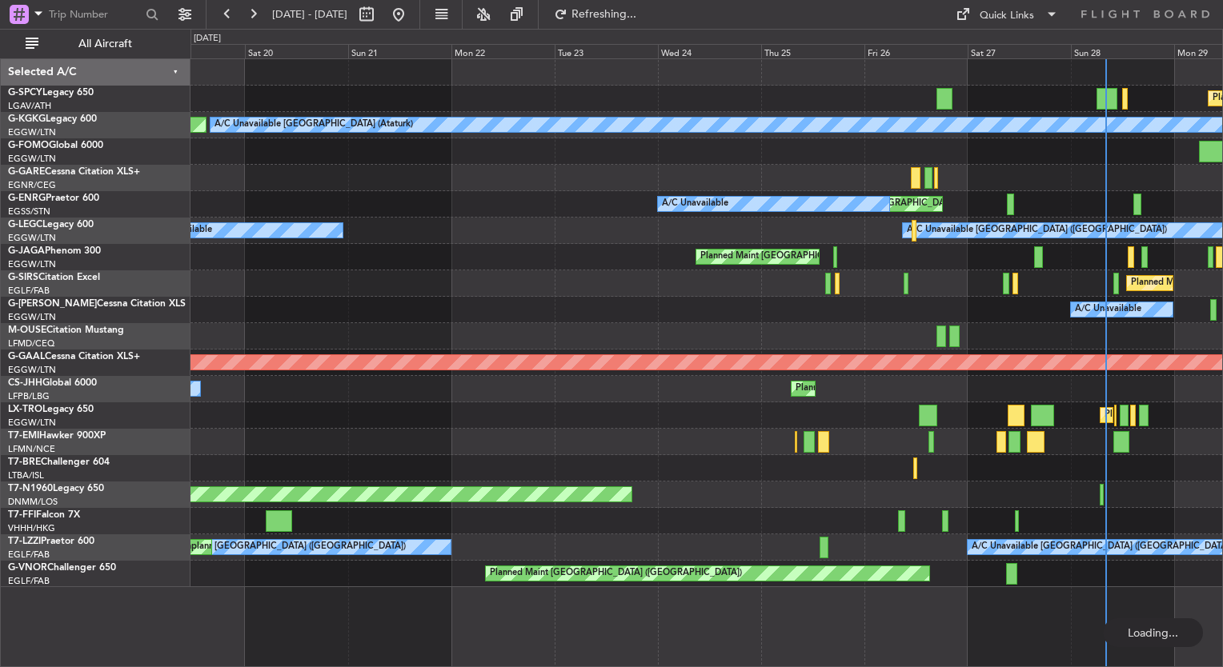
click at [906, 473] on div "Planned Maint Bremen A/C Unavailable Istanbul (Ataturk) AOG Maint Istanbul (Ata…" at bounding box center [706, 323] width 1032 height 528
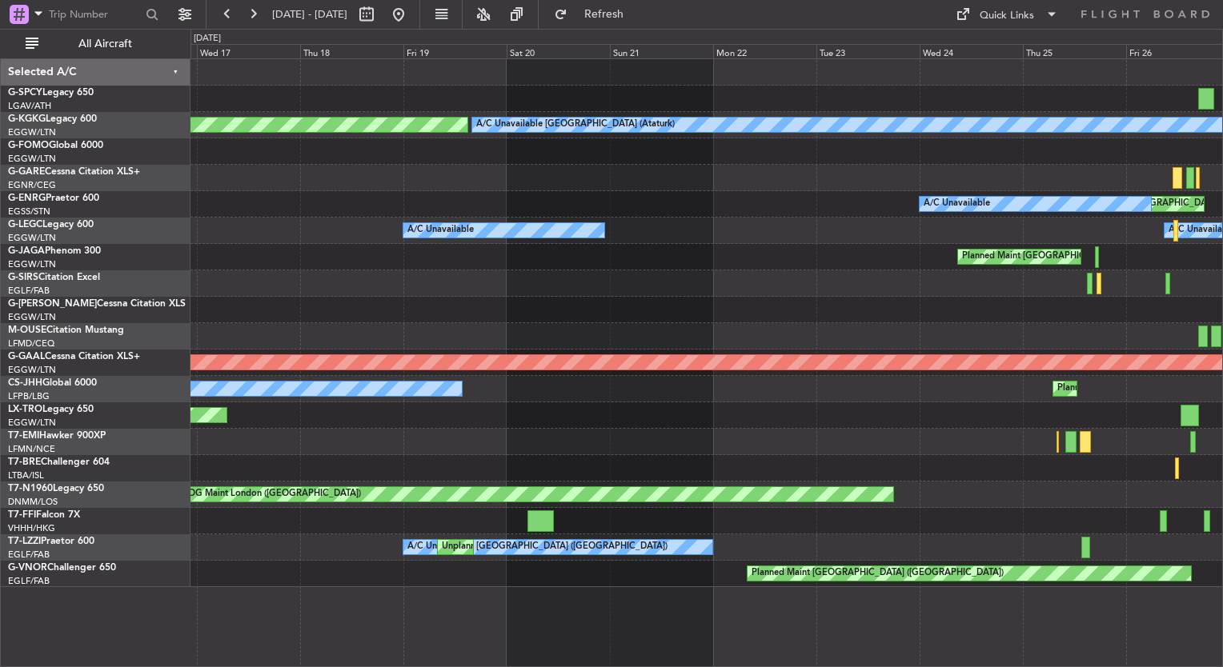
click at [874, 421] on div "Planned Maint Bremen A/C Unavailable Istanbul (Ataturk) AOG Maint Istanbul (Ata…" at bounding box center [706, 323] width 1032 height 528
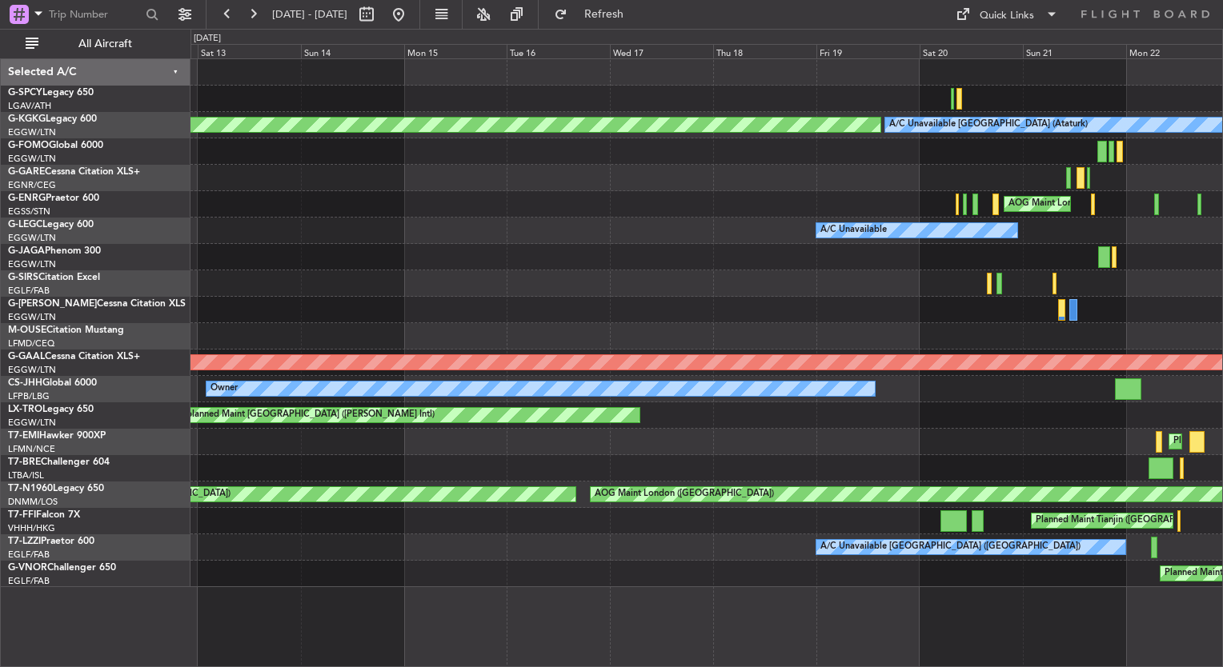
click at [843, 423] on div "Unplanned Maint Athens (Eleftherios Venizelos Intl)" at bounding box center [706, 416] width 1032 height 26
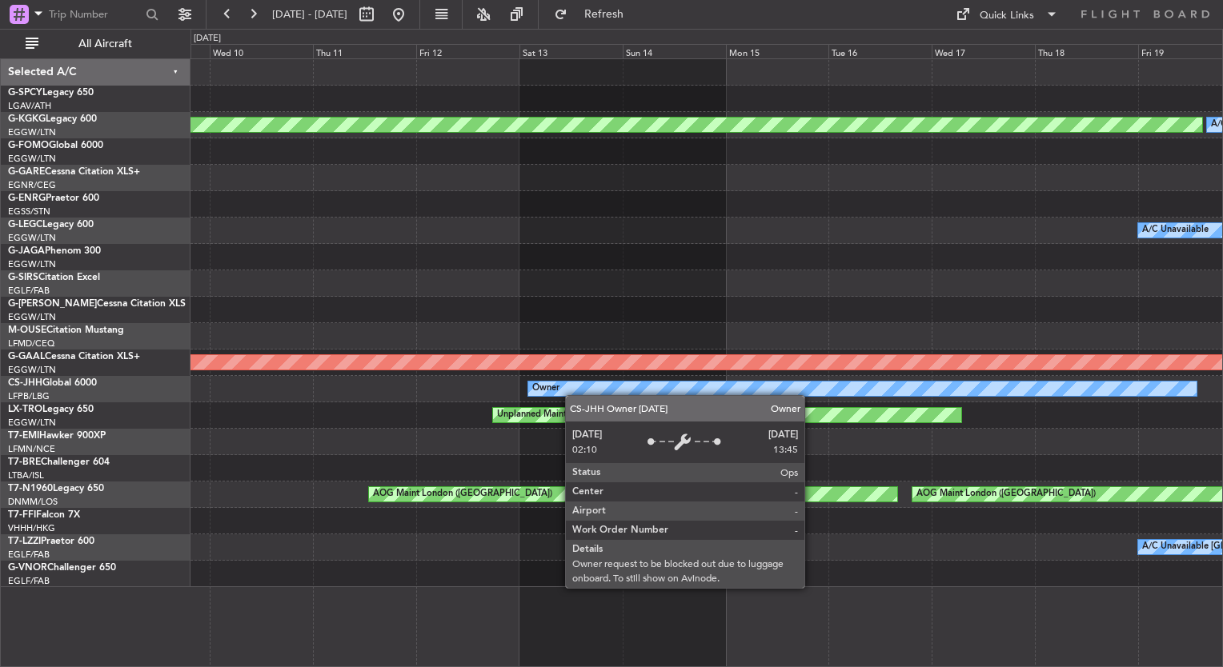
click at [808, 393] on div "Owner" at bounding box center [706, 389] width 1032 height 26
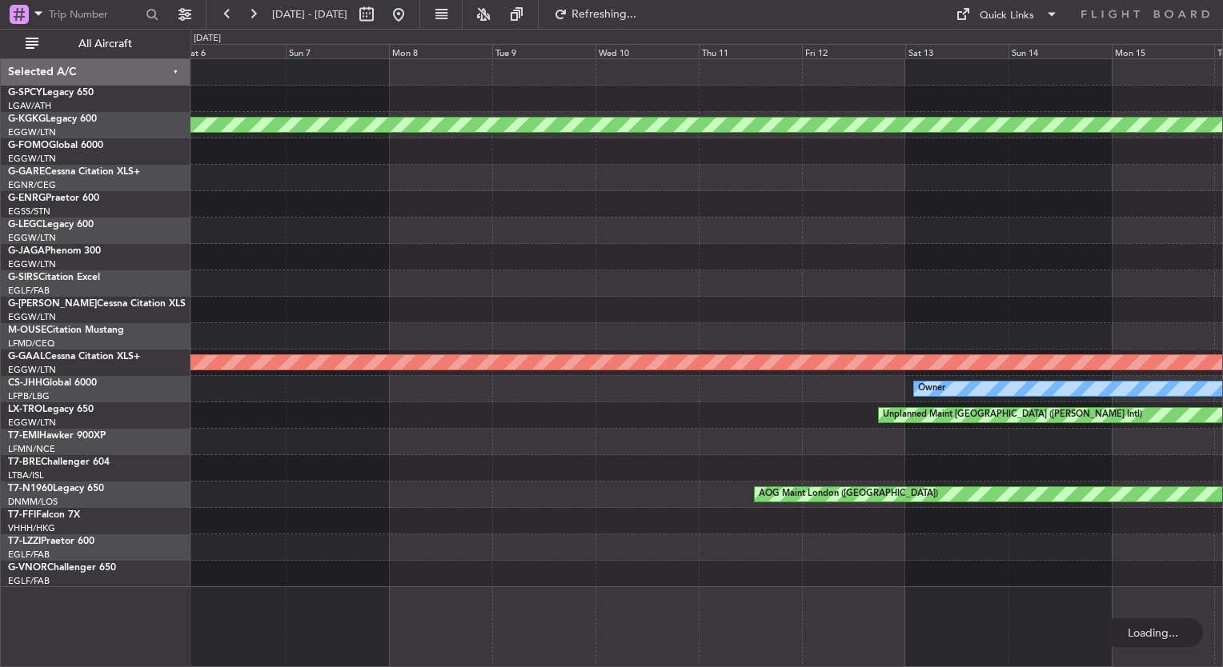
click at [775, 424] on div "AOG Maint Istanbul (Ataturk) Planned Maint Dusseldorf Owner Unplanned Maint Ath…" at bounding box center [706, 323] width 1032 height 528
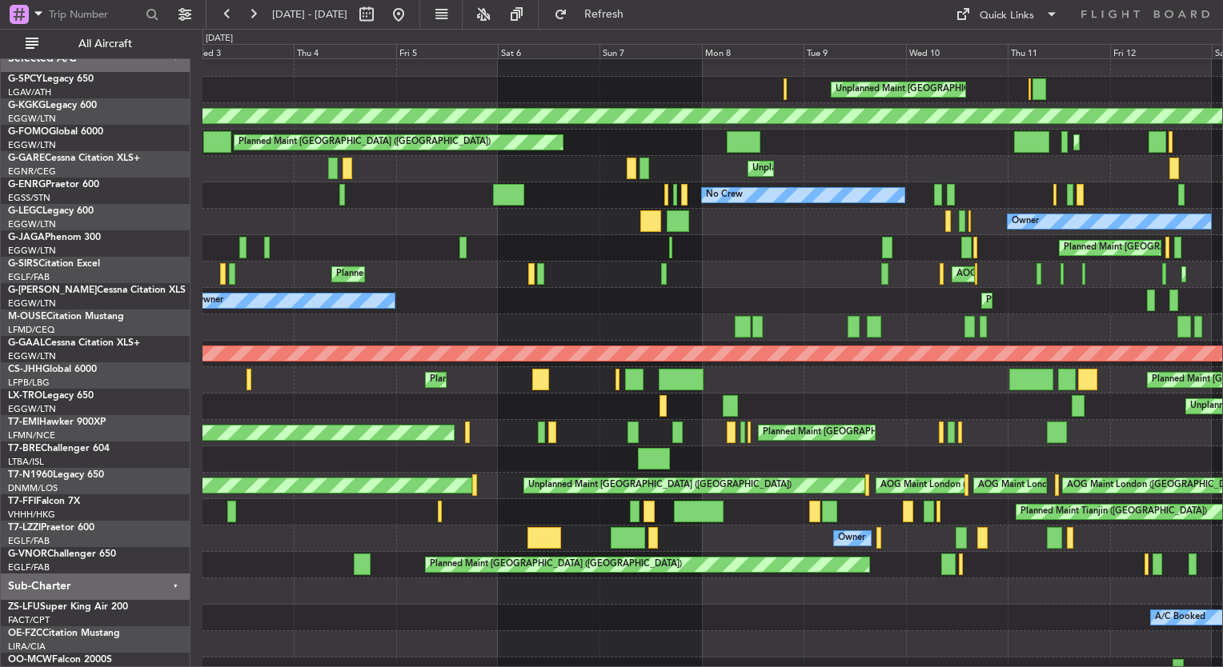
click at [928, 376] on div "Owner Planned Maint Paris (Le Bourget) Planned Maint Paris (Le Bourget) Planned…" at bounding box center [712, 380] width 1020 height 26
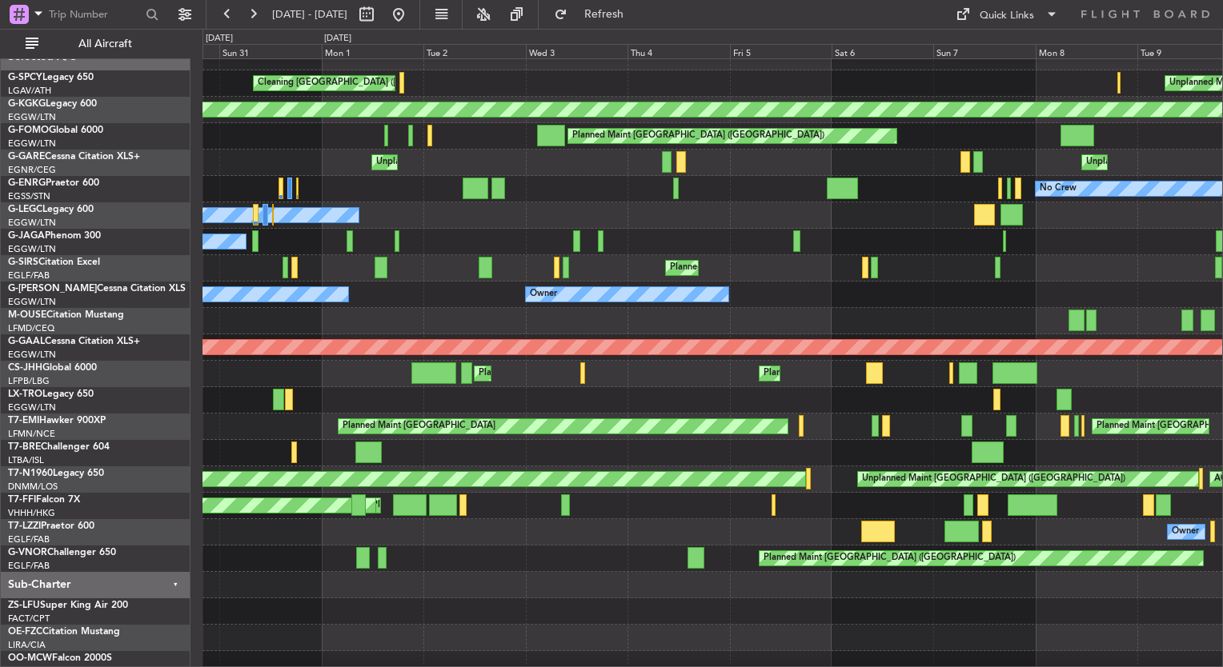
scroll to position [22, 0]
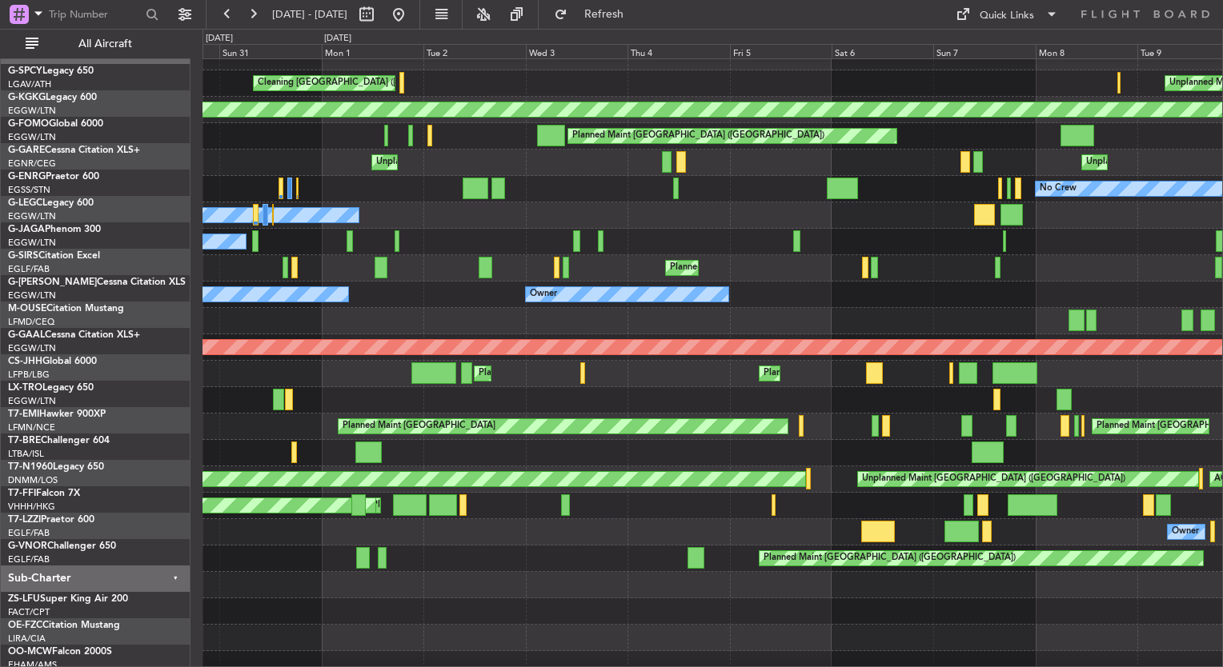
click at [822, 387] on div at bounding box center [712, 400] width 1020 height 26
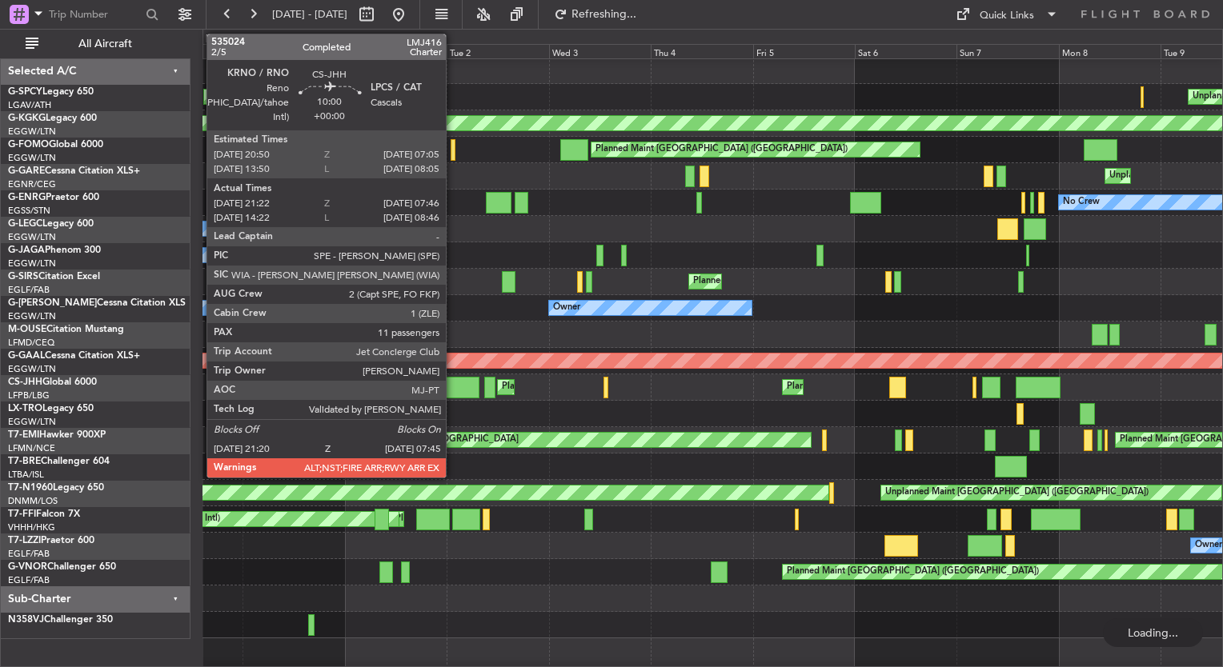
scroll to position [0, 0]
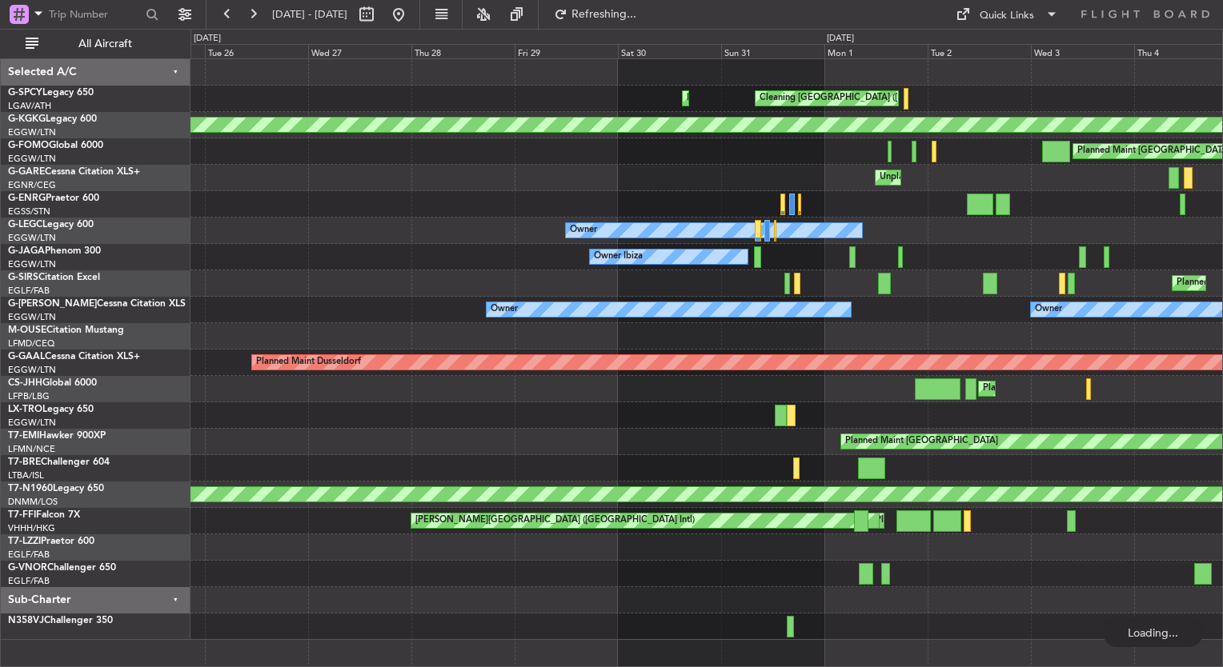
click at [894, 379] on div "Planned Maint London (Luton) Planned Maint Paris (Le Bourget)" at bounding box center [706, 389] width 1032 height 26
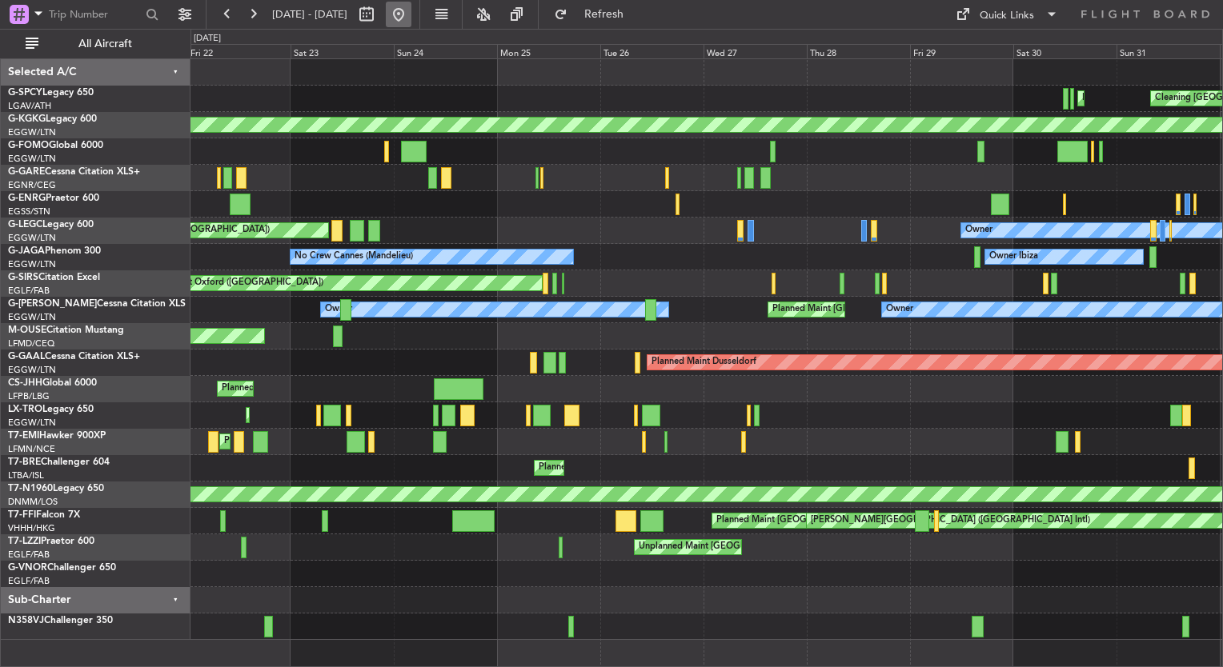
click at [411, 18] on button at bounding box center [399, 15] width 26 height 26
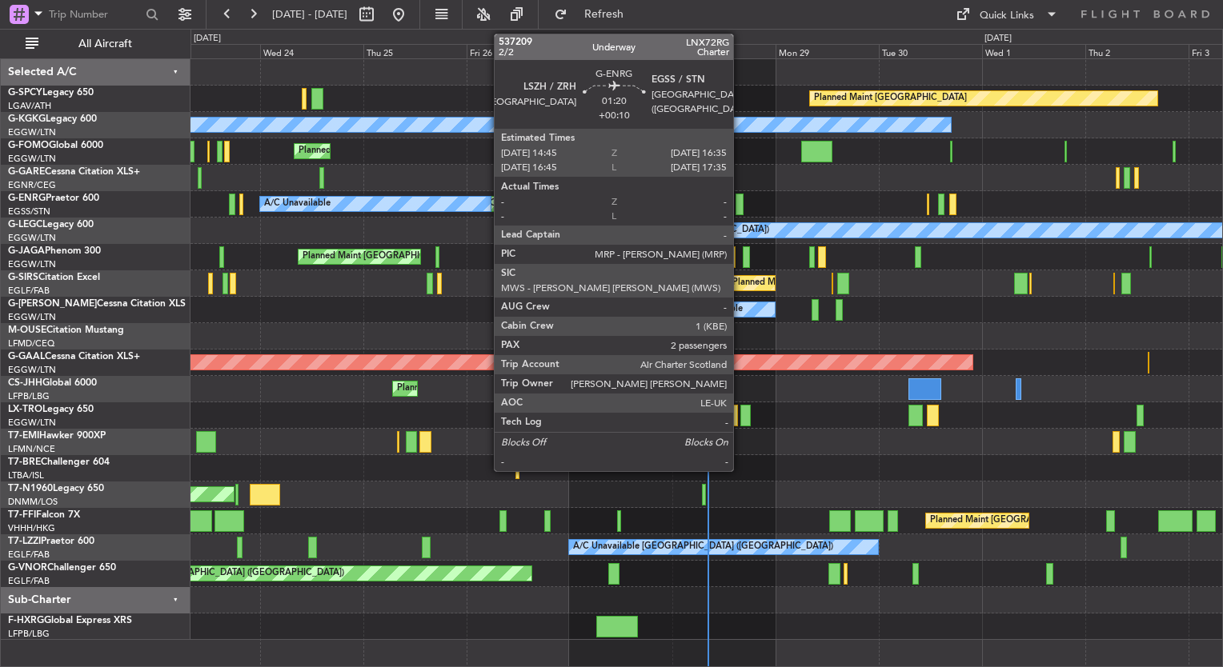
click at [740, 210] on div at bounding box center [740, 205] width 8 height 22
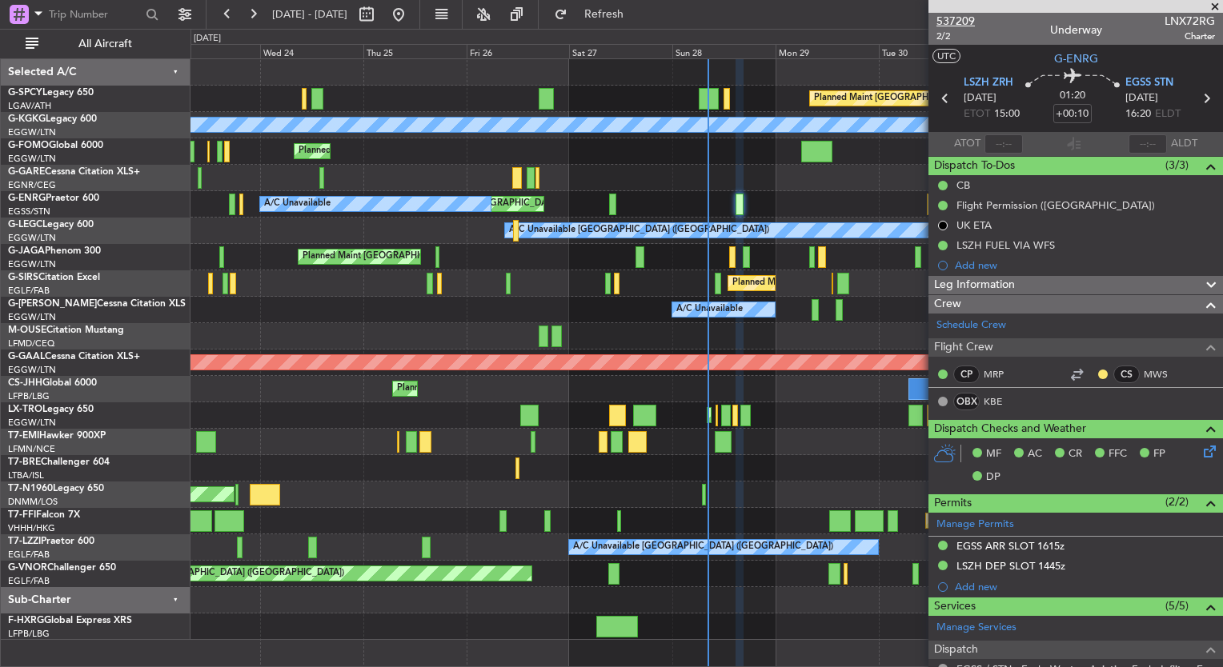
click at [970, 26] on span "537209" at bounding box center [955, 21] width 38 height 17
click at [635, 20] on span "Refresh" at bounding box center [604, 14] width 67 height 11
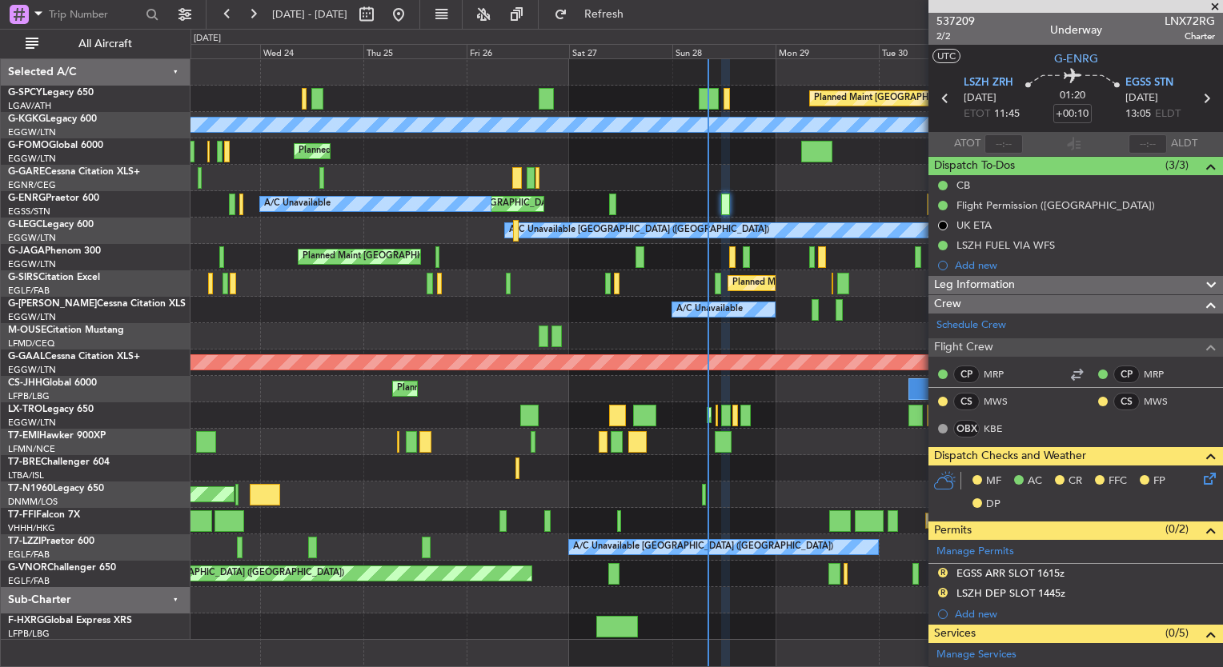
click at [216, 294] on div "Planned Maint Bremen A/C Unavailable Istanbul (Ataturk) Planned Maint London (L…" at bounding box center [706, 349] width 1032 height 581
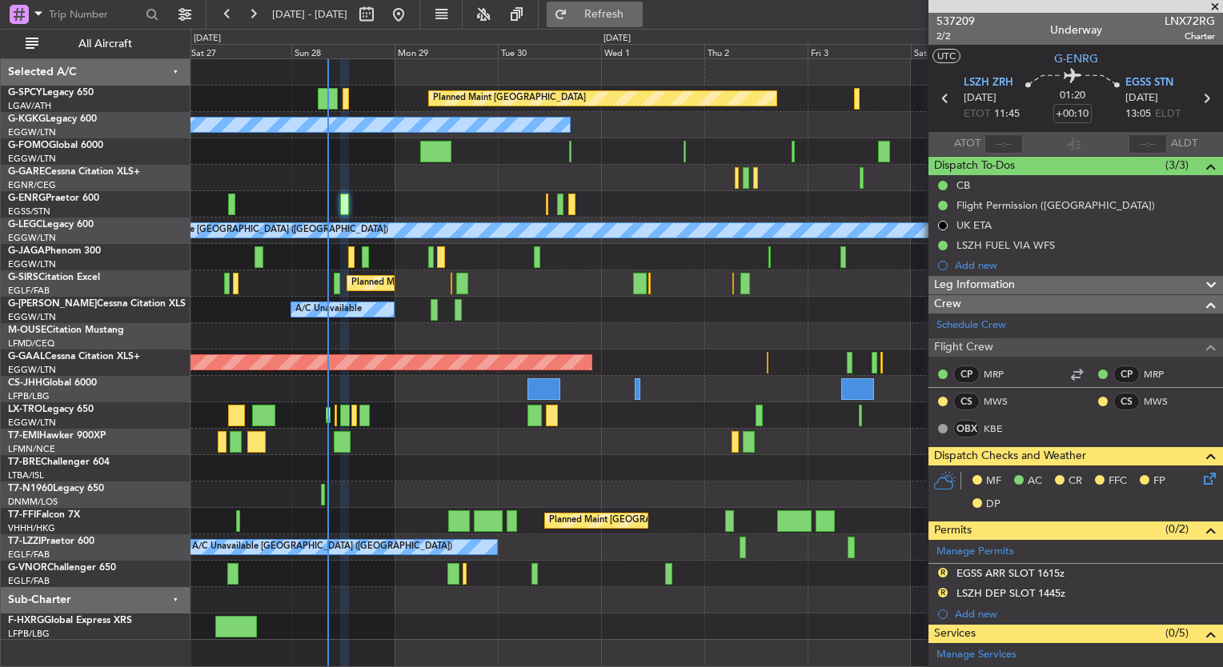
click at [638, 20] on span "Refresh" at bounding box center [604, 14] width 67 height 11
click at [1217, 6] on span at bounding box center [1215, 7] width 16 height 14
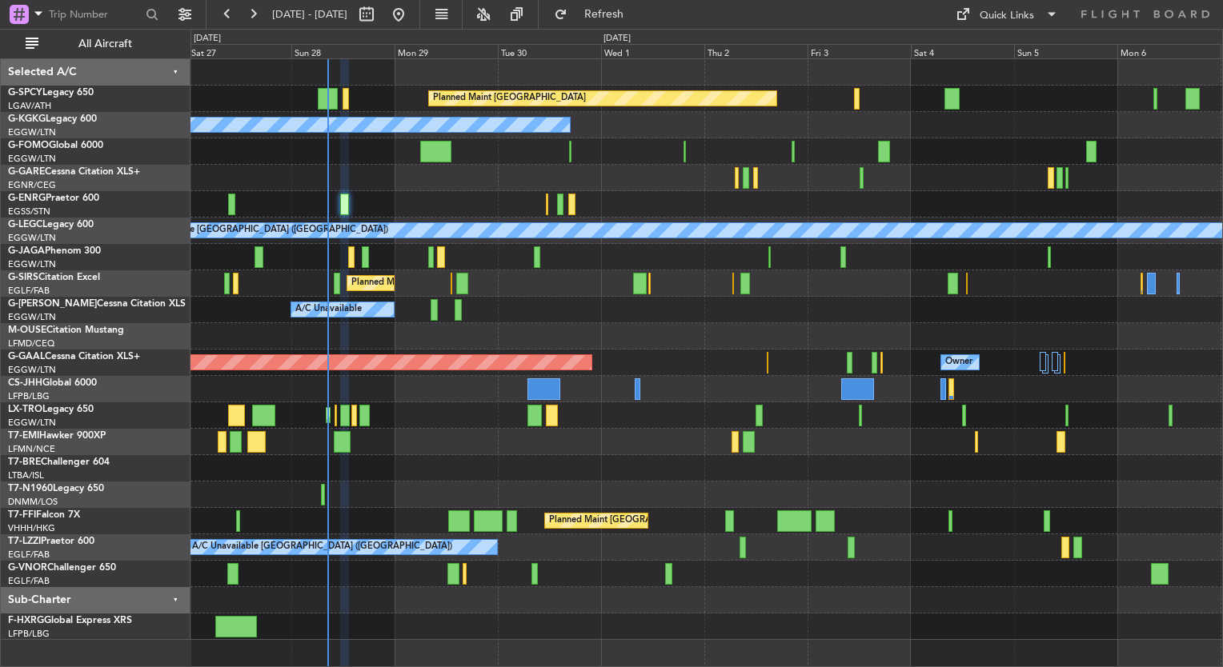
type input "0"
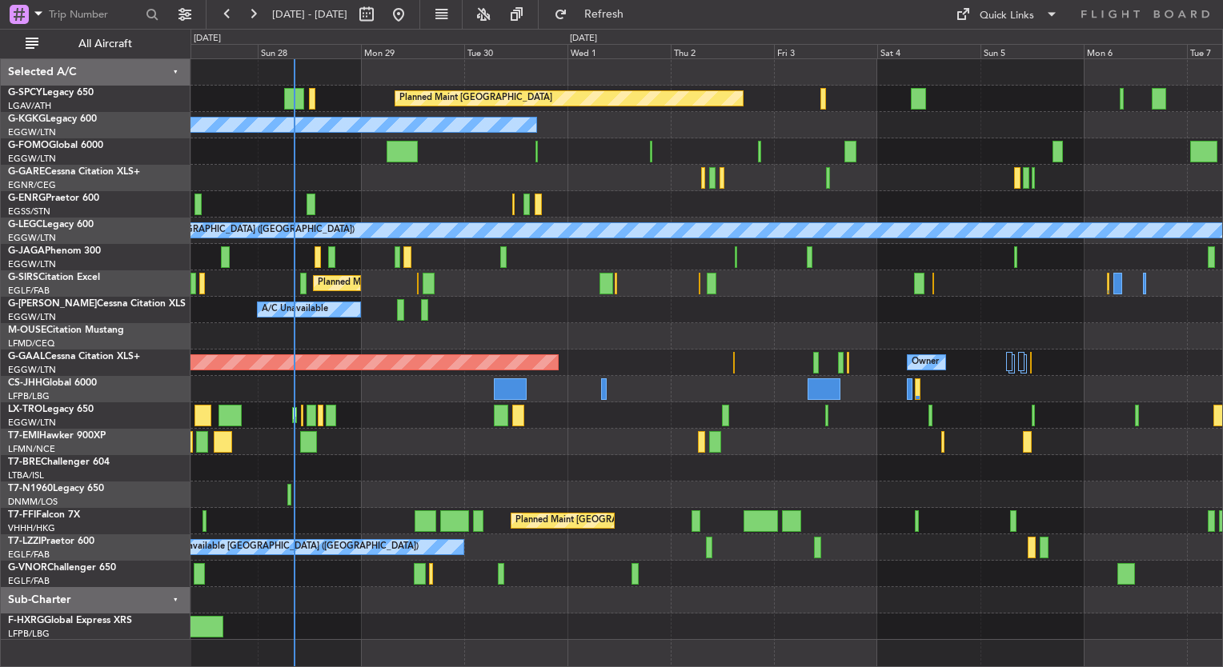
click at [345, 478] on div "Planned Maint Bremen A/C Unavailable Istanbul (Ataturk) Unplanned Maint London …" at bounding box center [706, 349] width 1032 height 581
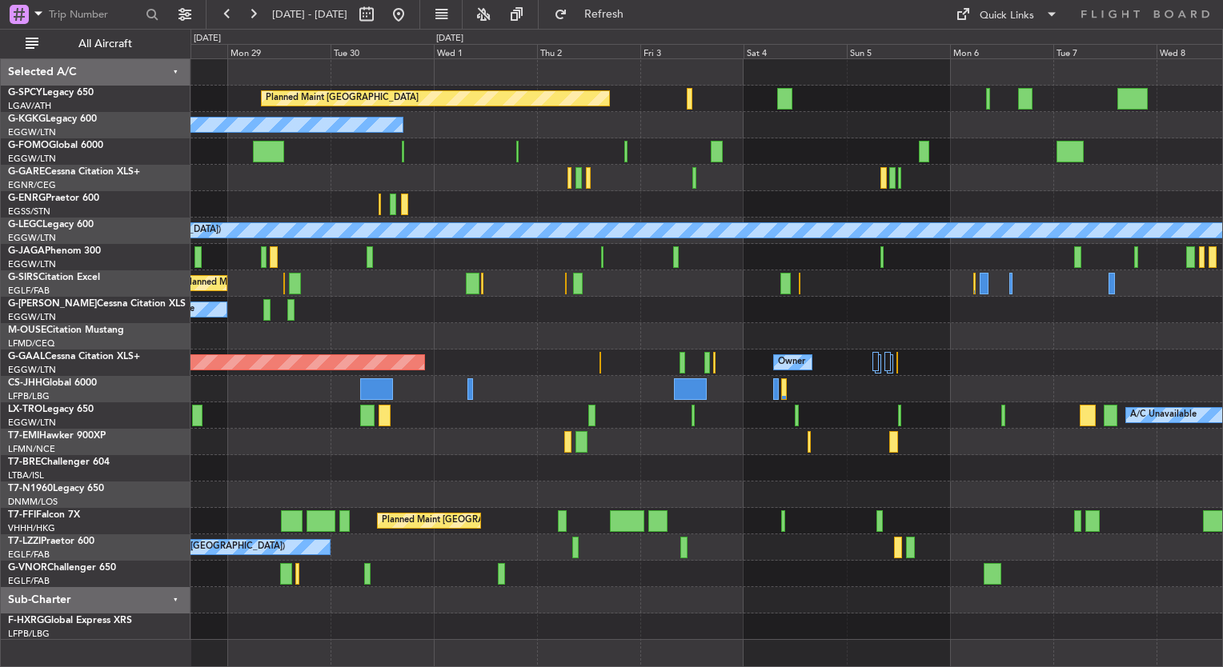
click at [684, 490] on div at bounding box center [706, 495] width 1032 height 26
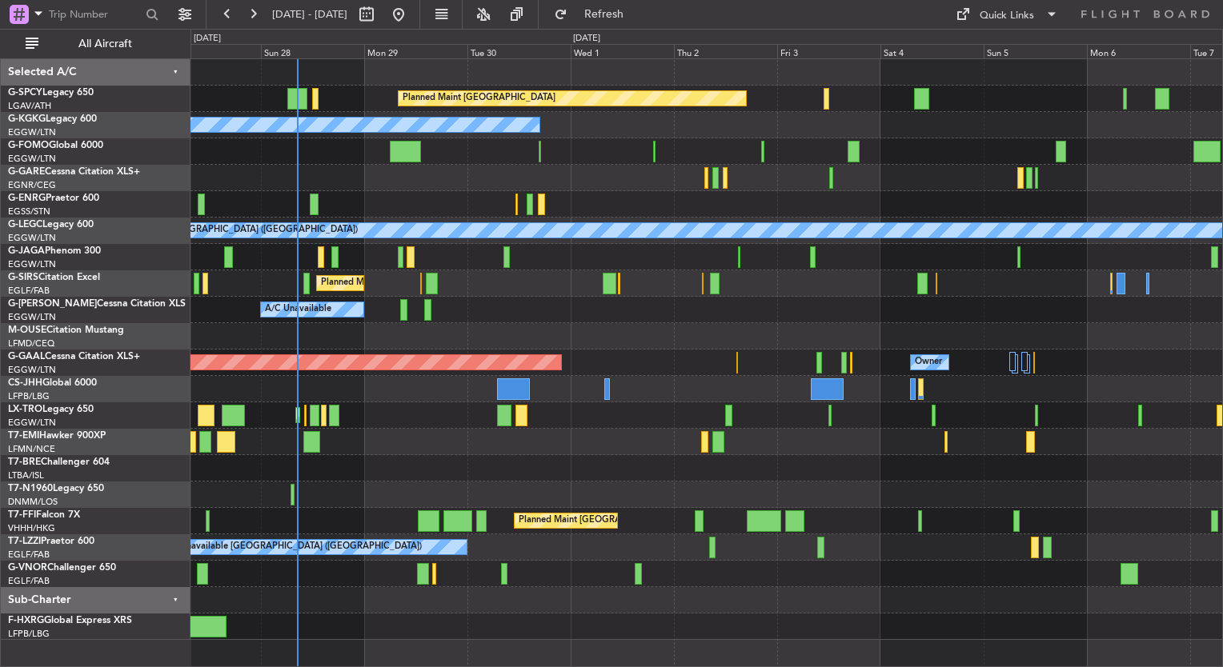
click at [855, 503] on div at bounding box center [706, 495] width 1032 height 26
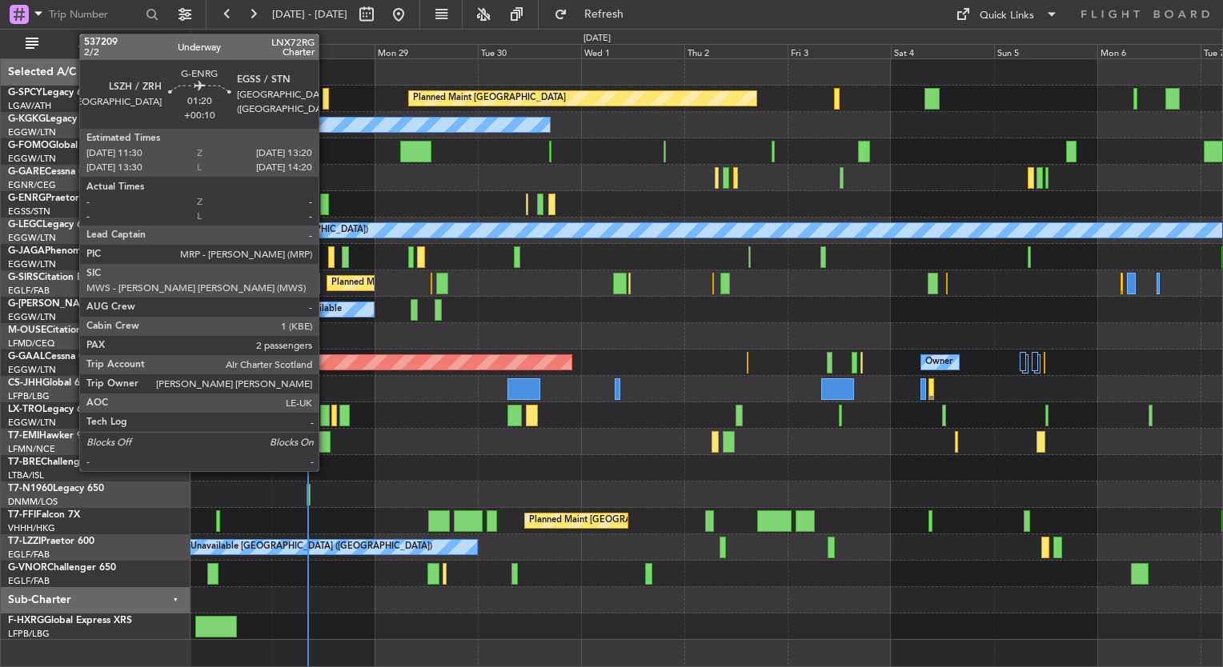
click at [326, 205] on div at bounding box center [324, 205] width 8 height 22
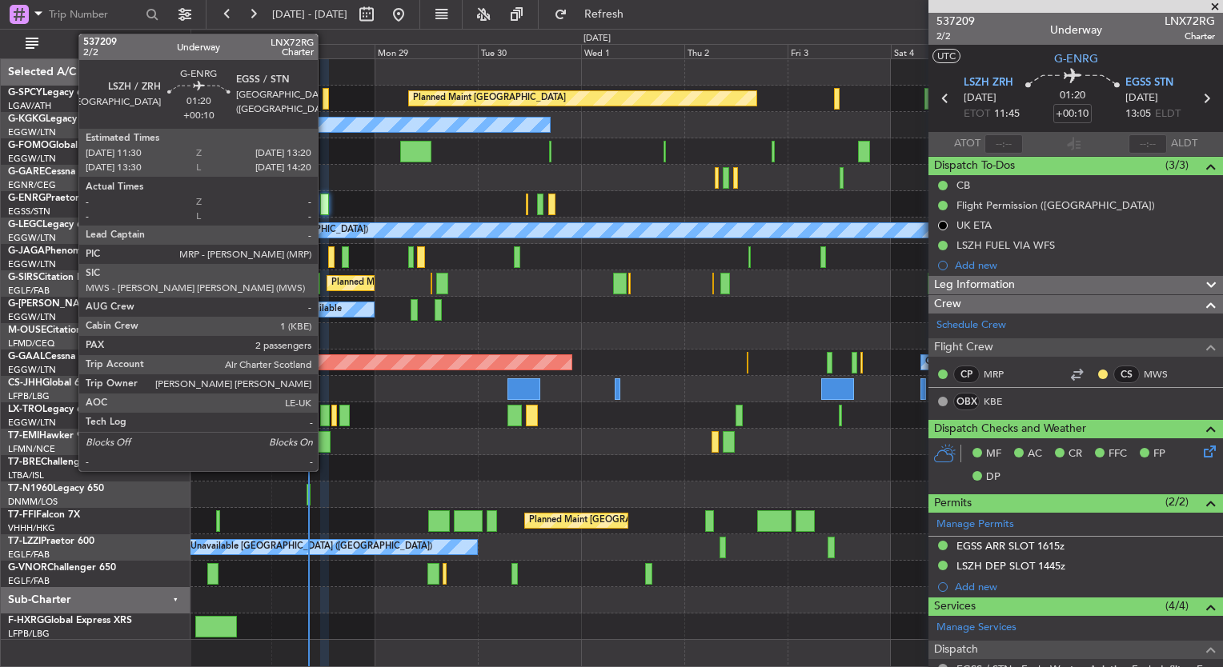
click at [326, 206] on div at bounding box center [324, 205] width 8 height 22
click at [323, 206] on div at bounding box center [324, 205] width 8 height 22
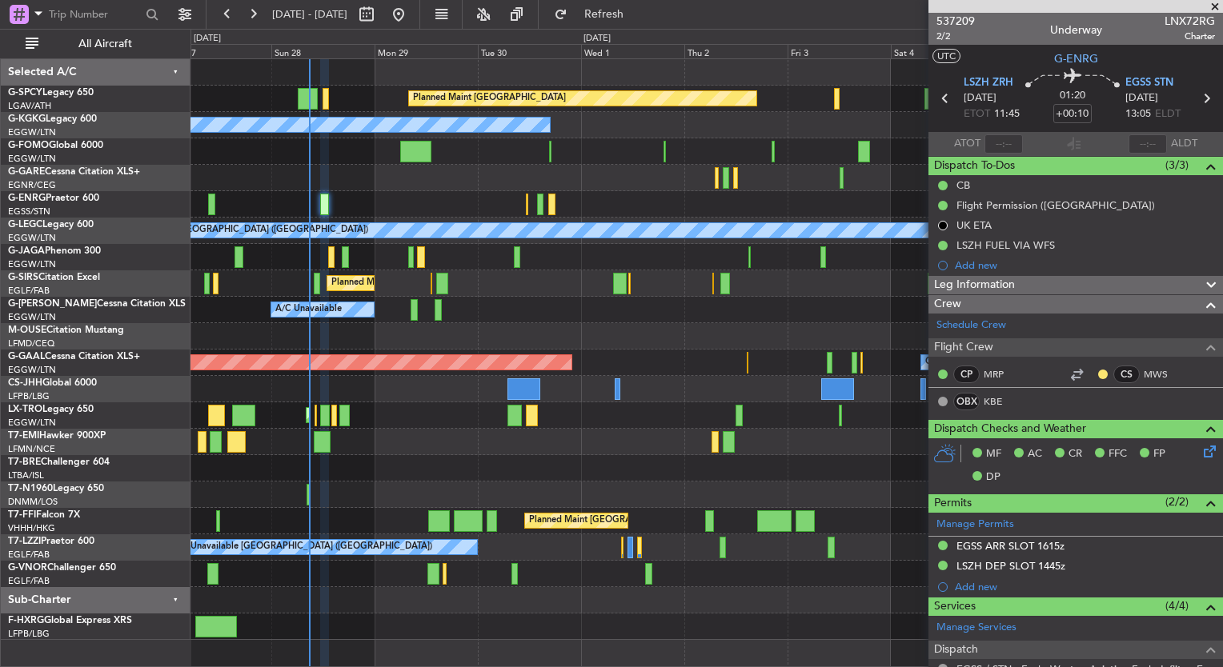
click at [179, 311] on div "Planned Maint Bremen A/C Unavailable Istanbul (Ataturk) Unplanned Maint London …" at bounding box center [611, 348] width 1223 height 639
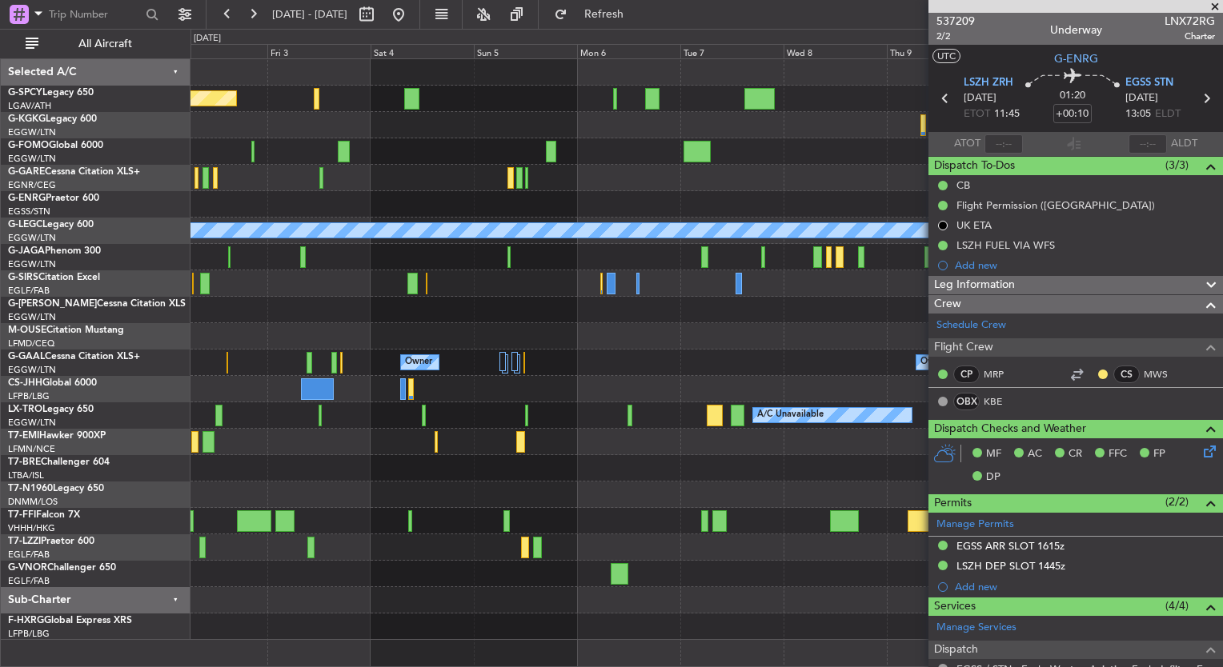
click at [619, 344] on div "Planned Maint Bremen A/C Unavailable Istanbul (Ataturk) A/C Unavailable London …" at bounding box center [706, 349] width 1032 height 581
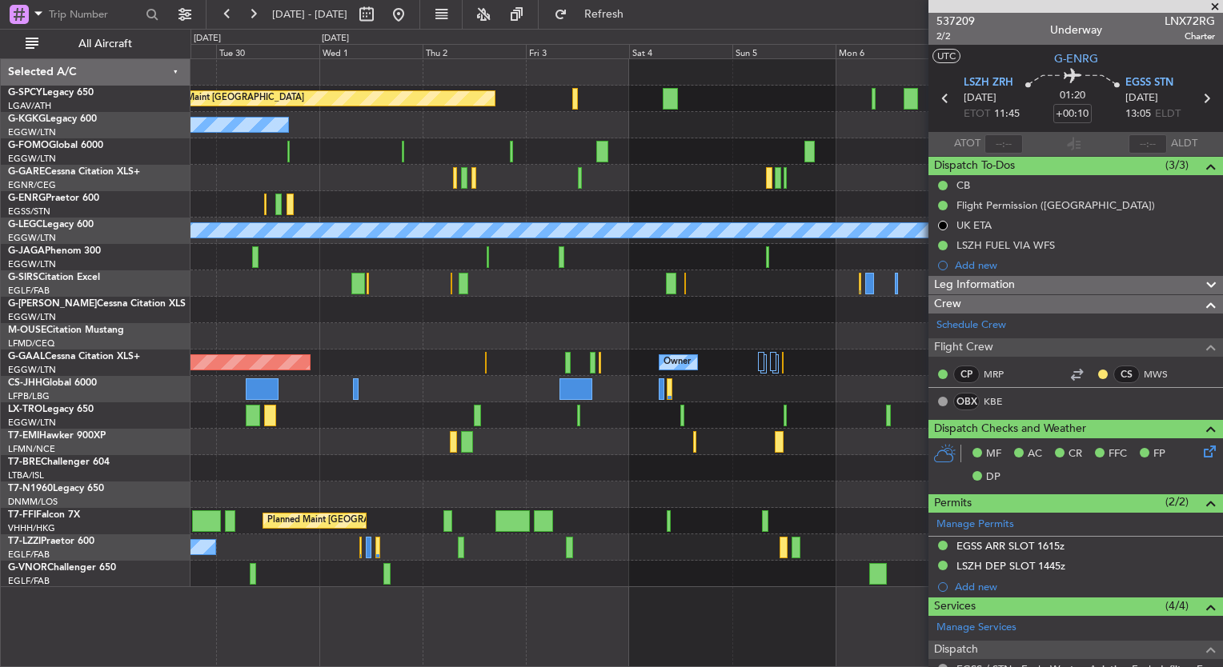
click at [700, 197] on div "Planned Maint Bremen A/C Unavailable Istanbul (Ataturk) A/C Unavailable London …" at bounding box center [706, 323] width 1032 height 528
click at [411, 7] on button at bounding box center [399, 15] width 26 height 26
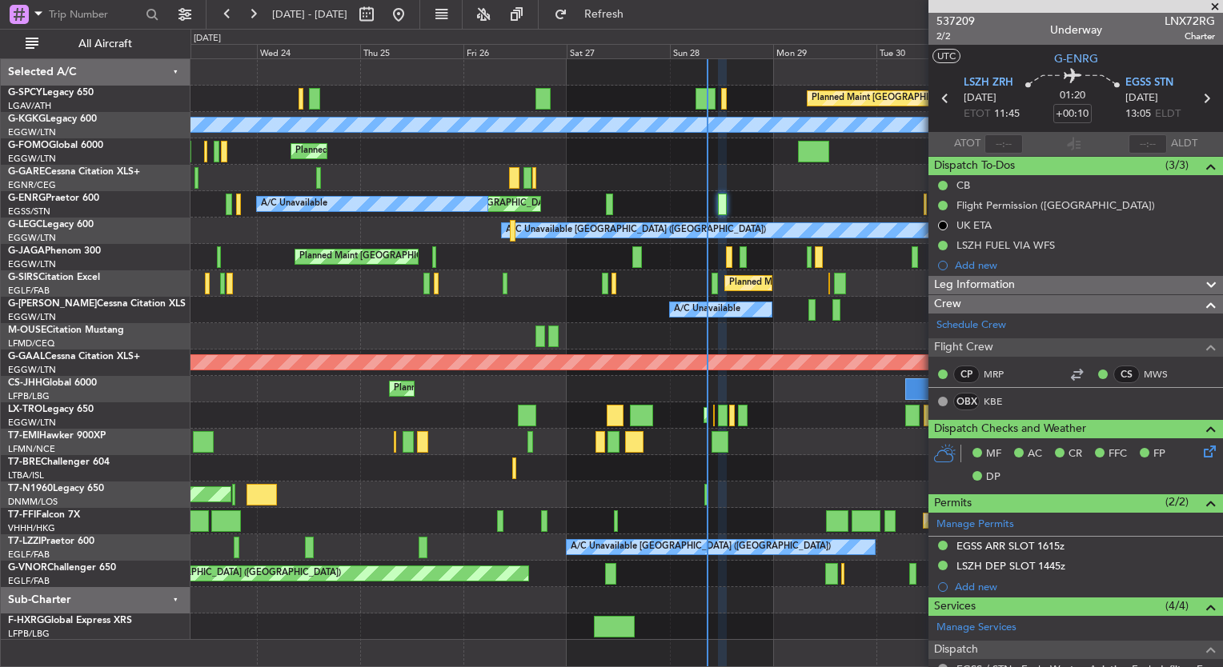
click at [1213, 5] on span at bounding box center [1215, 7] width 16 height 14
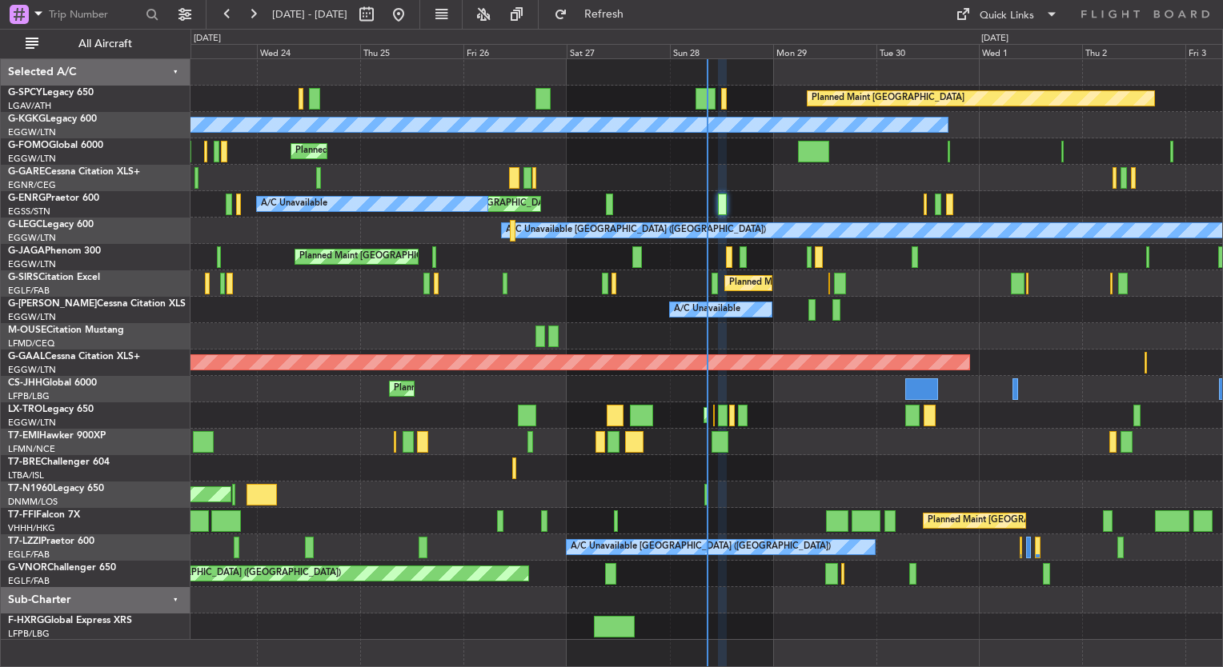
type input "0"
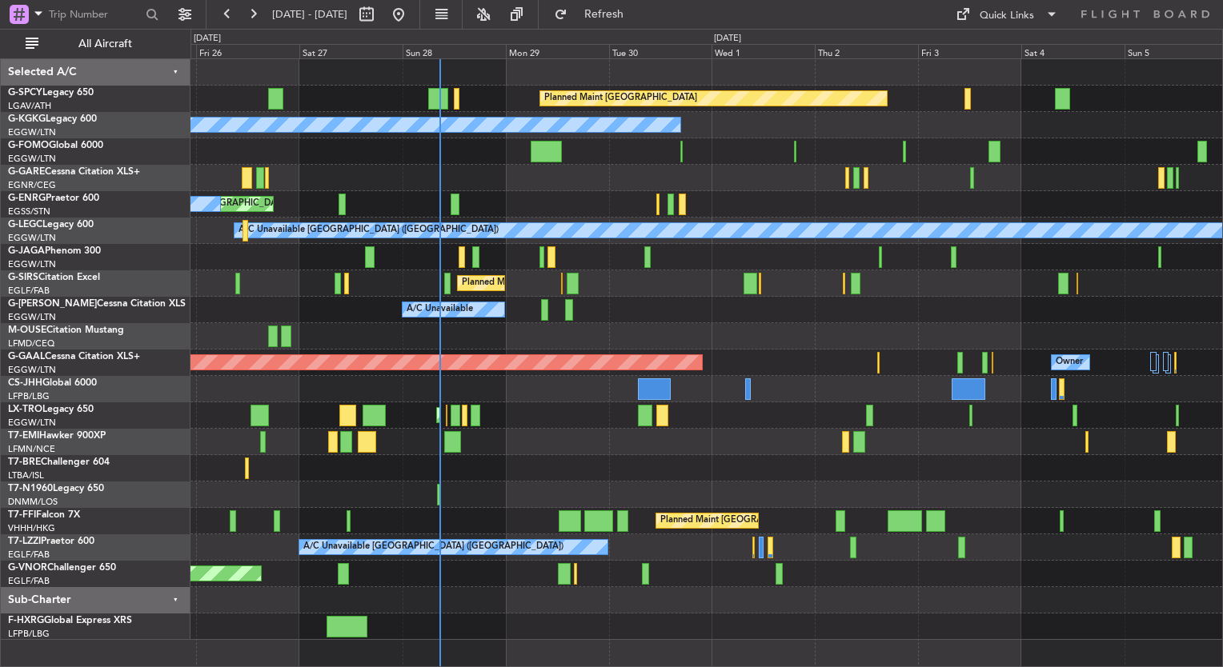
click at [512, 456] on div at bounding box center [706, 468] width 1032 height 26
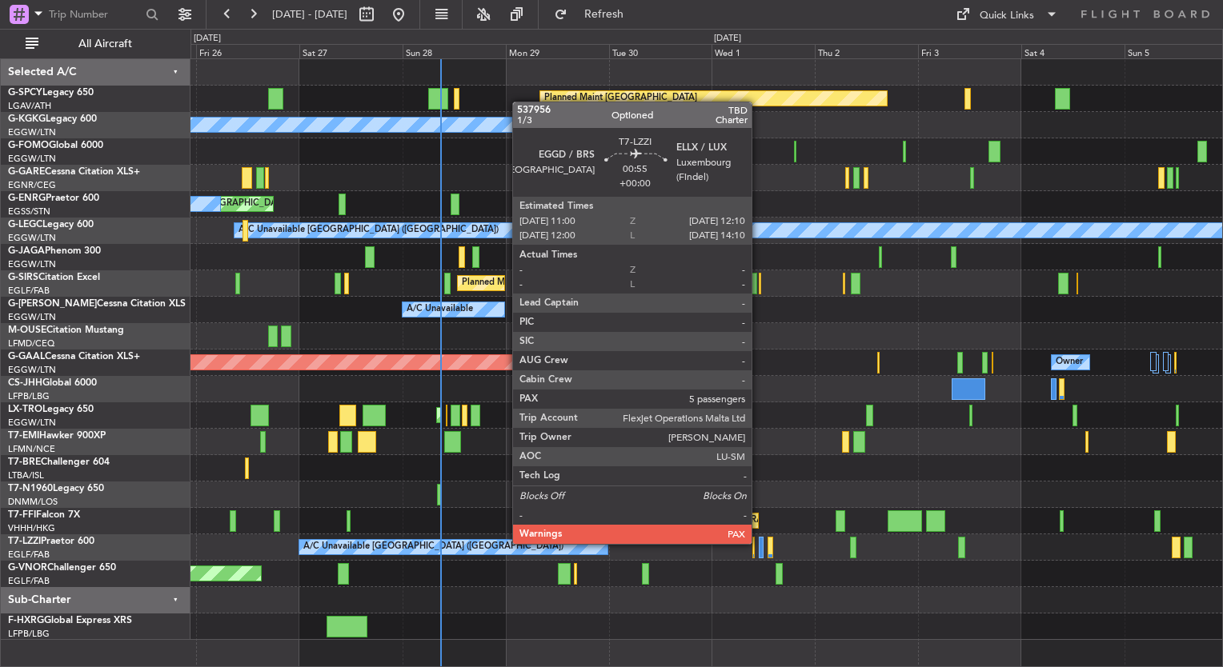
click at [759, 543] on div at bounding box center [762, 548] width 6 height 22
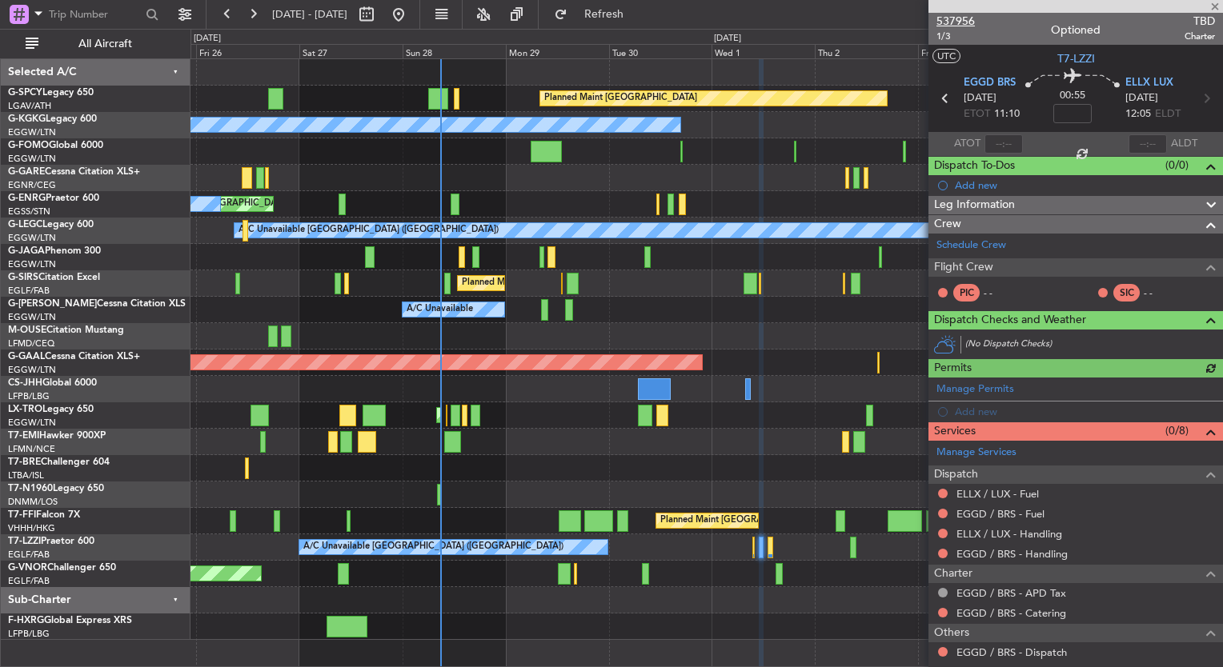
click at [958, 23] on span "537956" at bounding box center [955, 21] width 38 height 17
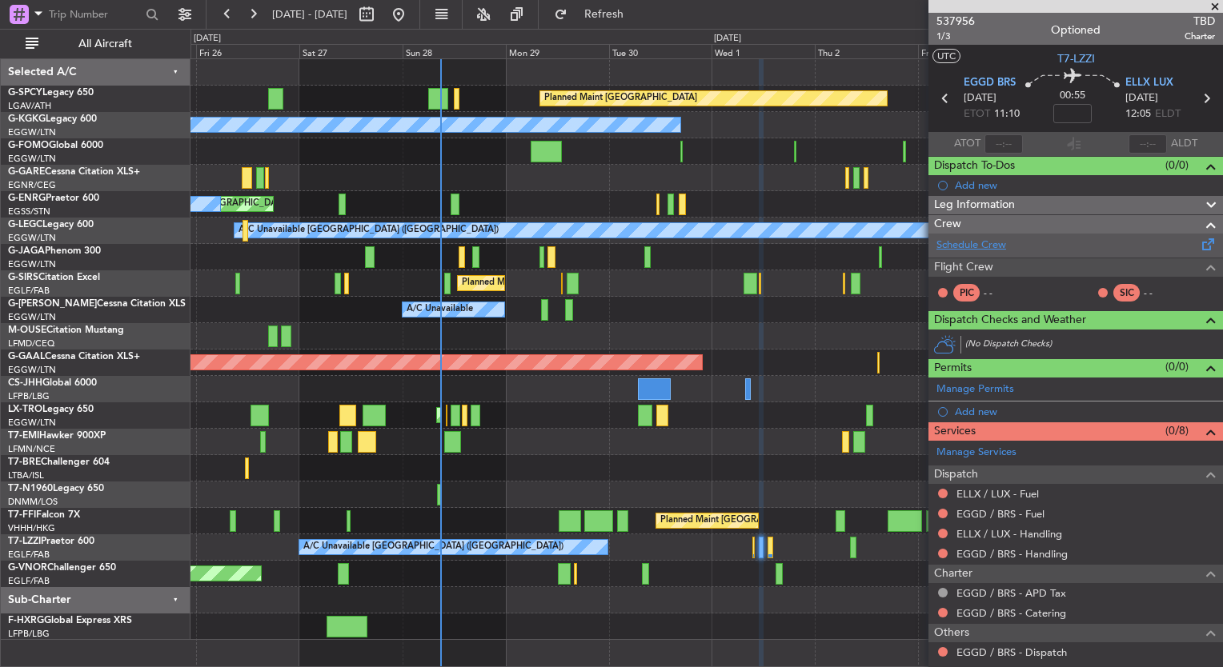
click at [971, 238] on link "Schedule Crew" at bounding box center [971, 246] width 70 height 16
click at [956, 242] on link "Schedule Crew" at bounding box center [971, 246] width 70 height 16
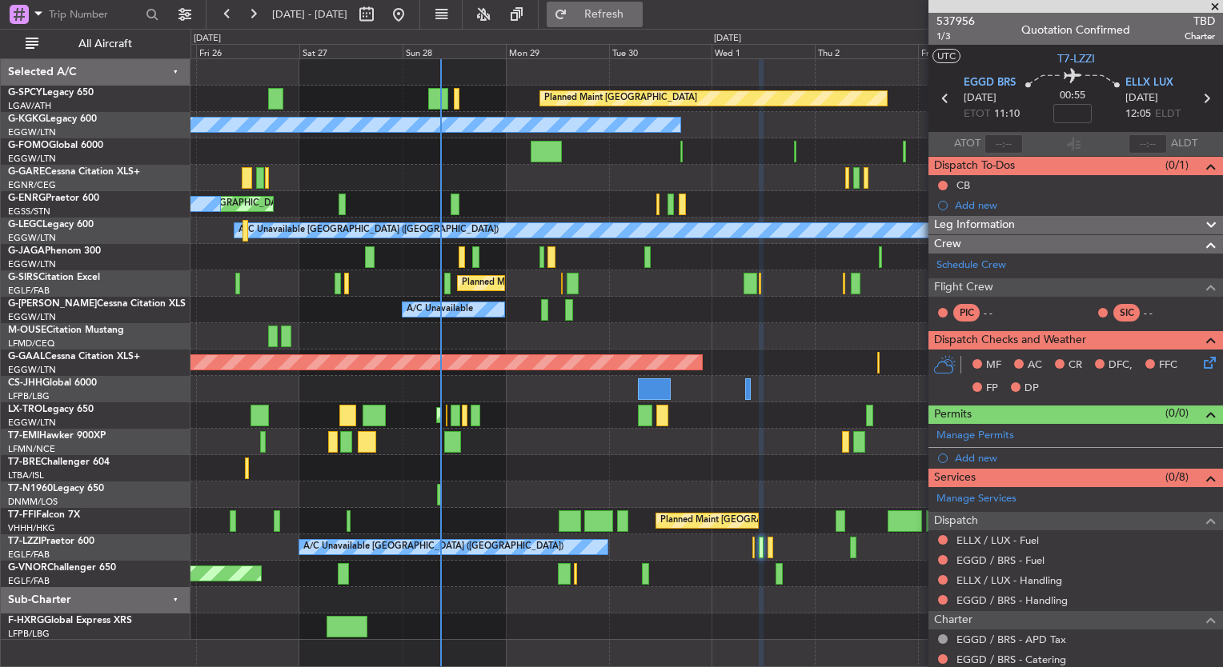
click at [638, 16] on span "Refresh" at bounding box center [604, 14] width 67 height 11
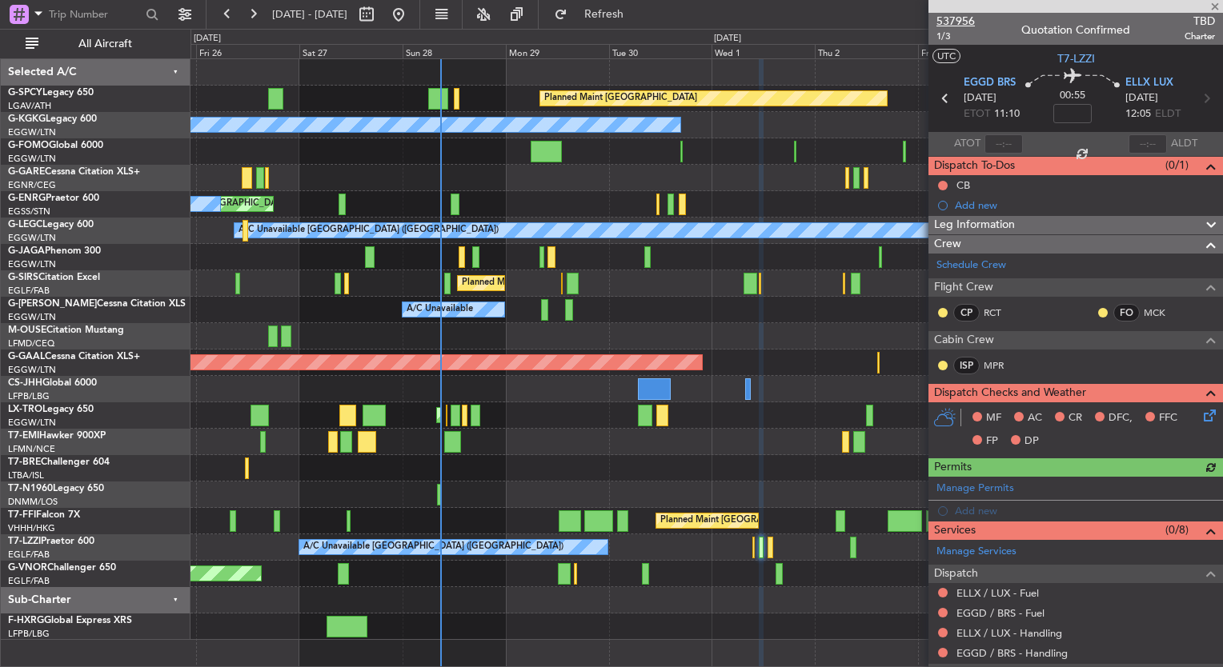
click at [956, 21] on span "537956" at bounding box center [955, 21] width 38 height 17
click at [617, 22] on button "Refresh" at bounding box center [595, 15] width 96 height 26
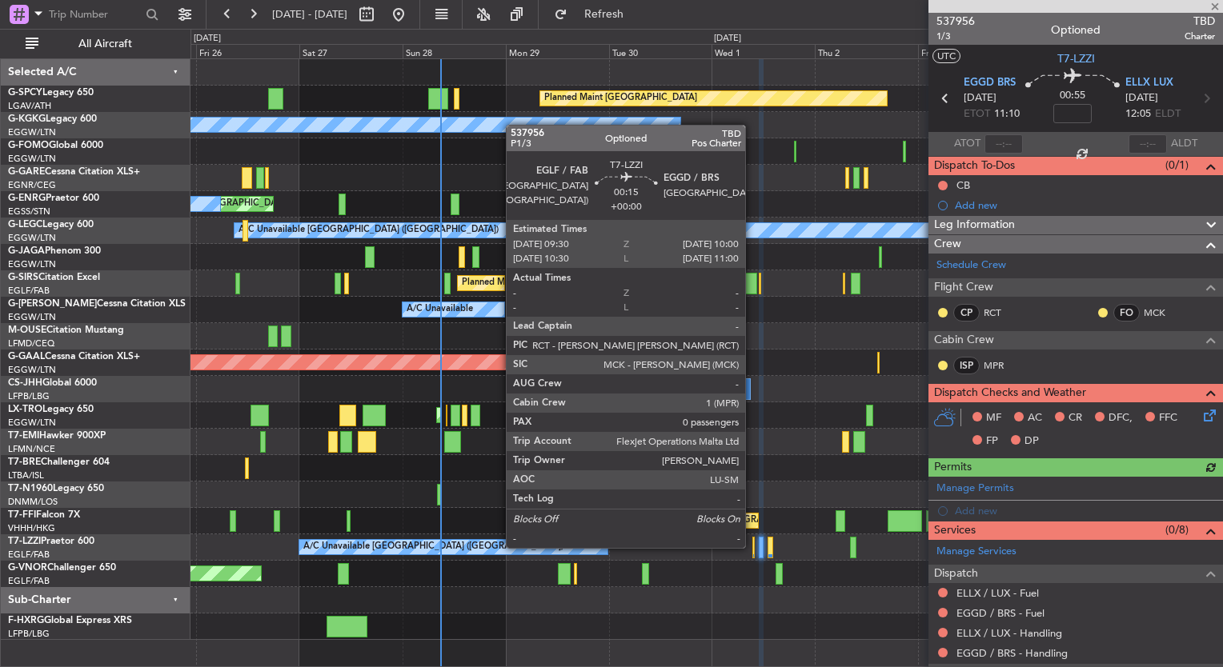
click at [753, 547] on div at bounding box center [753, 548] width 2 height 22
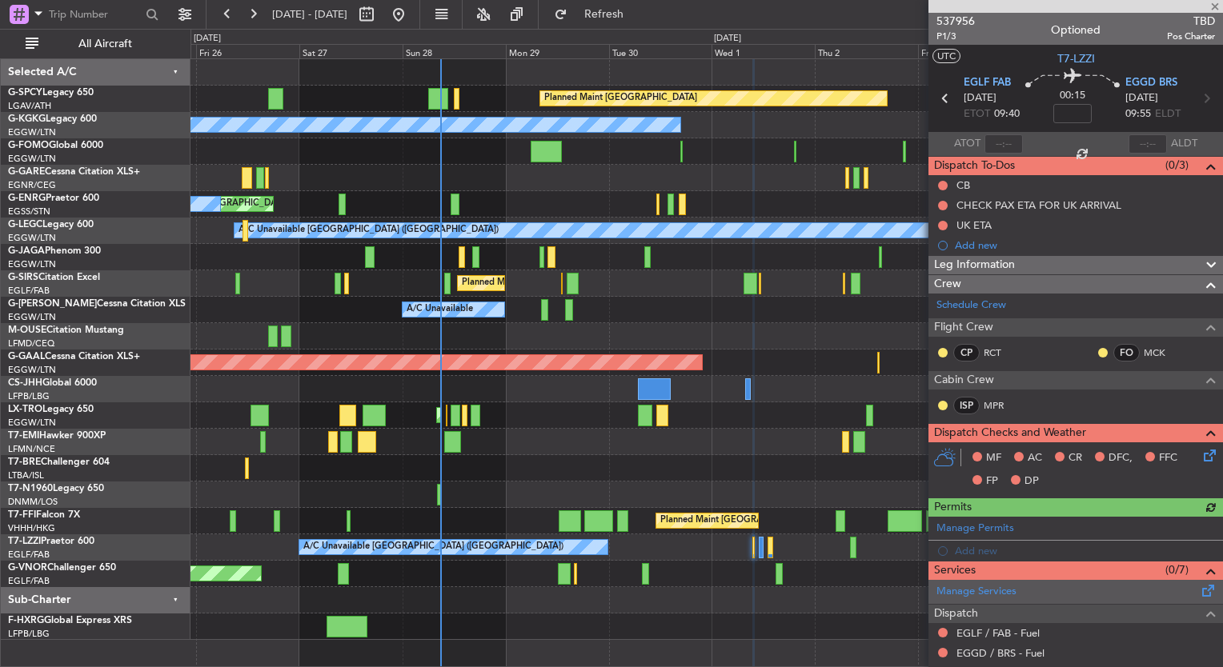
scroll to position [216, 0]
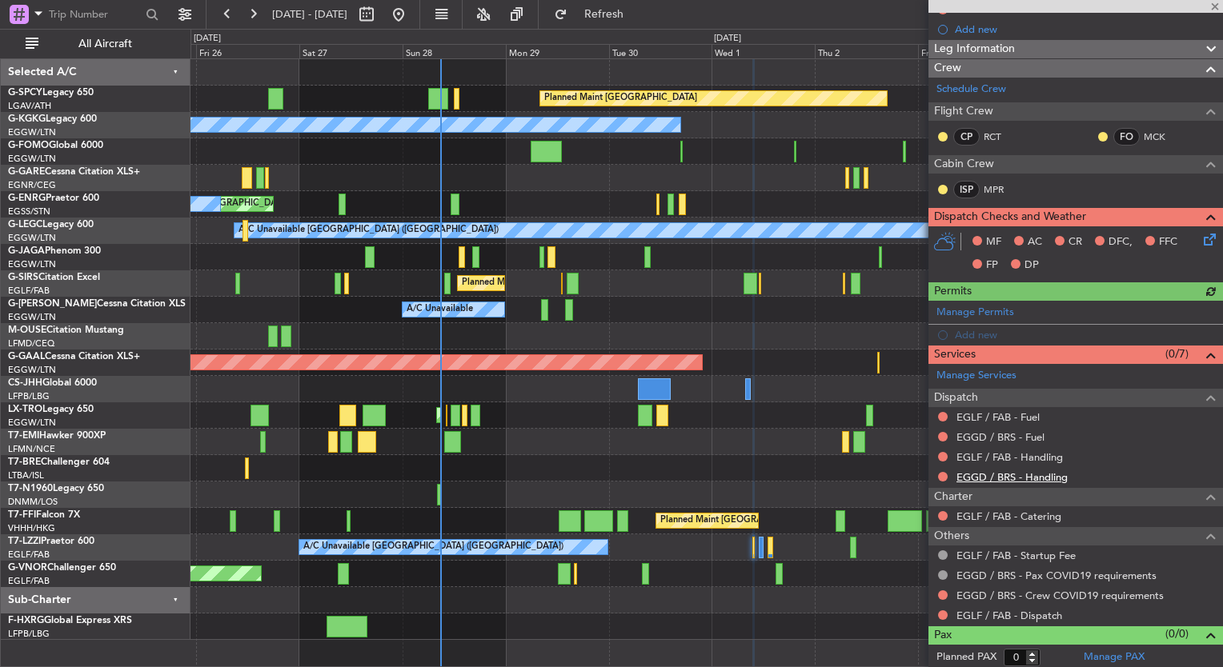
click at [1051, 479] on link "EGGD / BRS - Handling" at bounding box center [1011, 478] width 111 height 14
click at [638, 14] on span "Refresh" at bounding box center [604, 14] width 67 height 11
click at [1041, 454] on link "EGLF / FAB - Handling" at bounding box center [1009, 458] width 106 height 14
click at [638, 18] on span "Refresh" at bounding box center [604, 14] width 67 height 11
click at [1020, 432] on link "EGGD / BRS - Fuel" at bounding box center [1000, 438] width 88 height 14
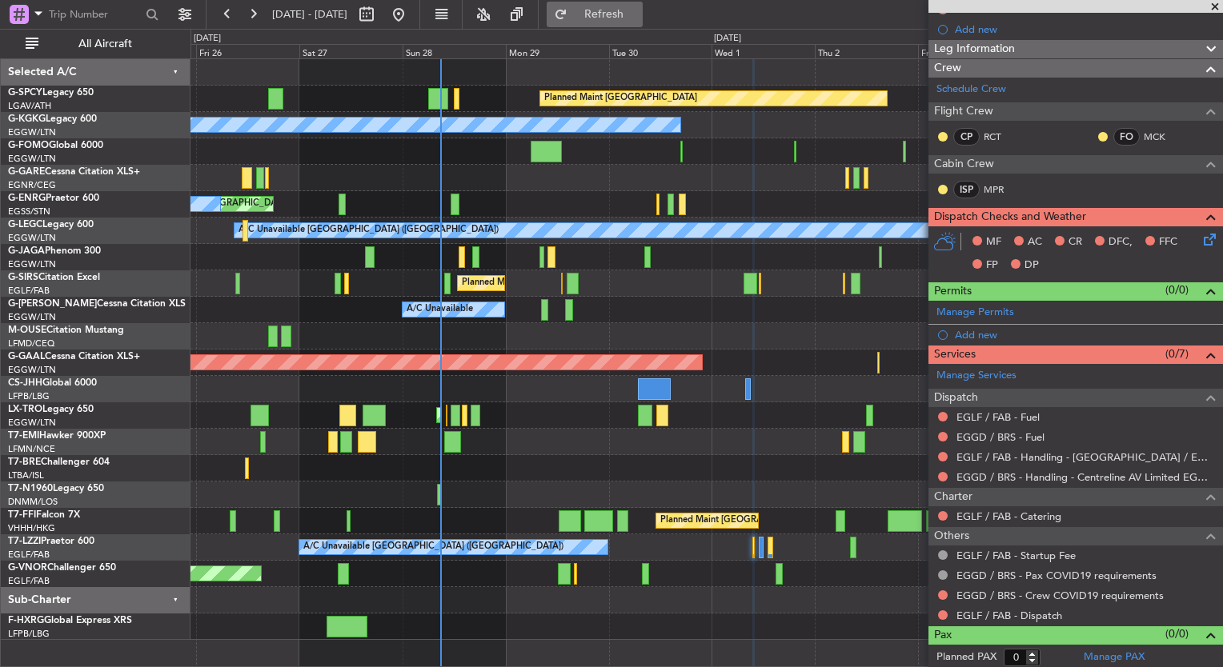
click at [631, 19] on span "Refresh" at bounding box center [604, 14] width 67 height 11
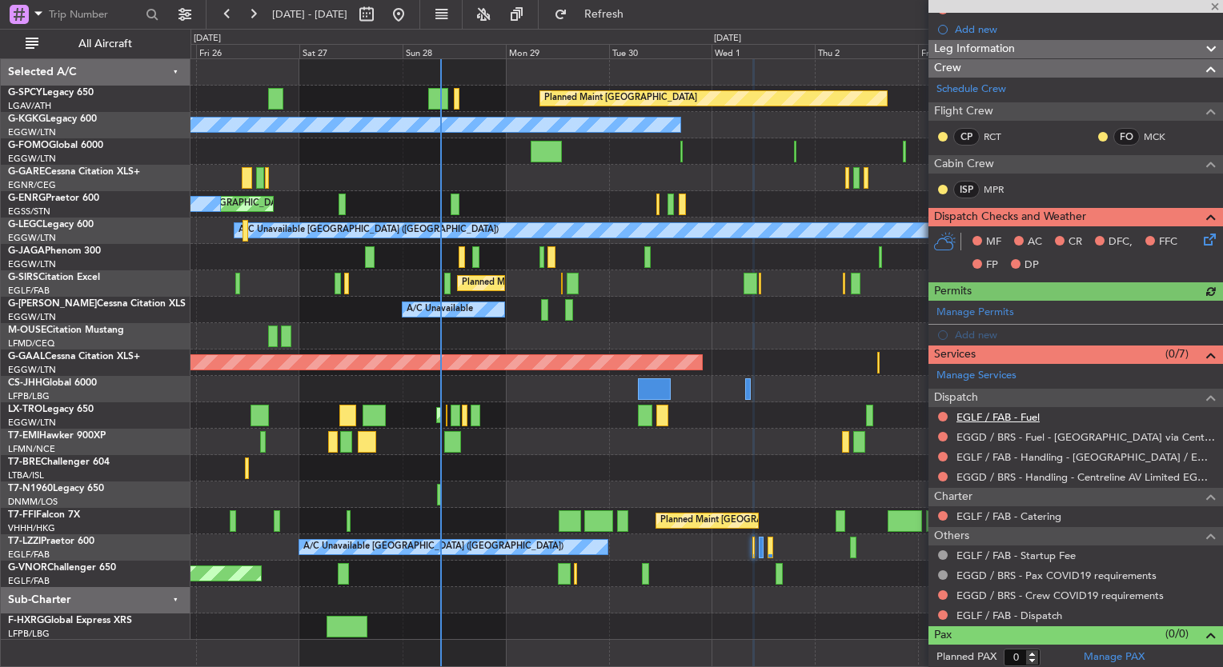
click at [1027, 414] on link "EGLF / FAB - Fuel" at bounding box center [997, 418] width 83 height 14
click at [638, 20] on span "Refresh" at bounding box center [604, 14] width 67 height 11
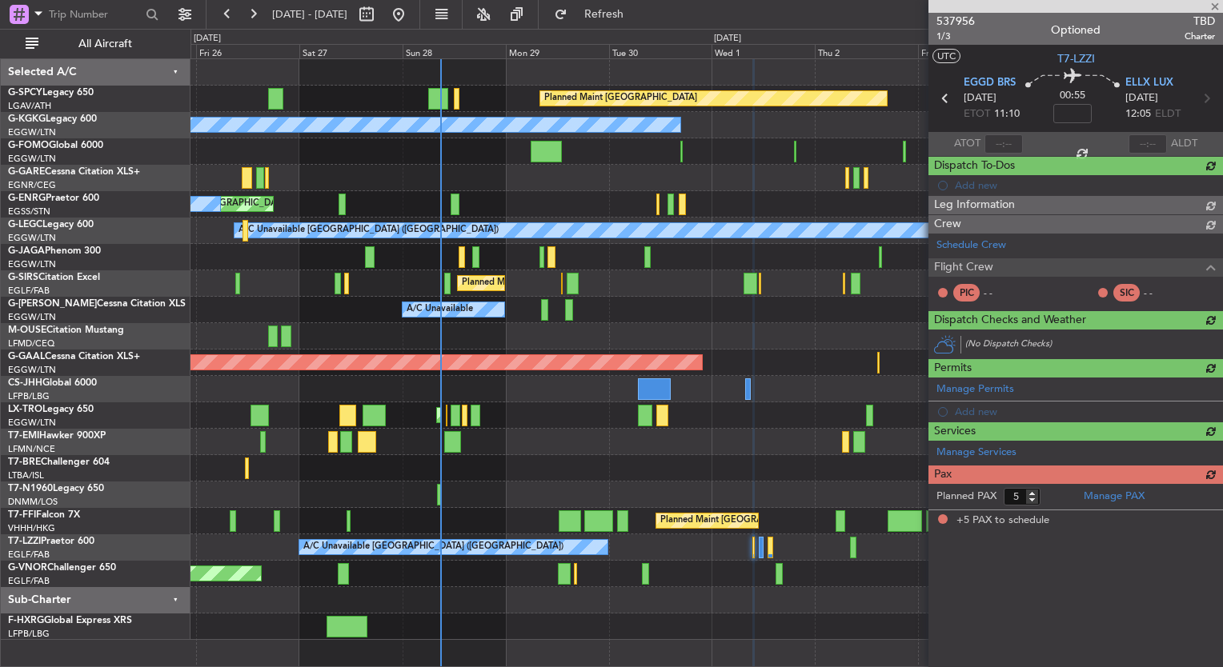
scroll to position [0, 0]
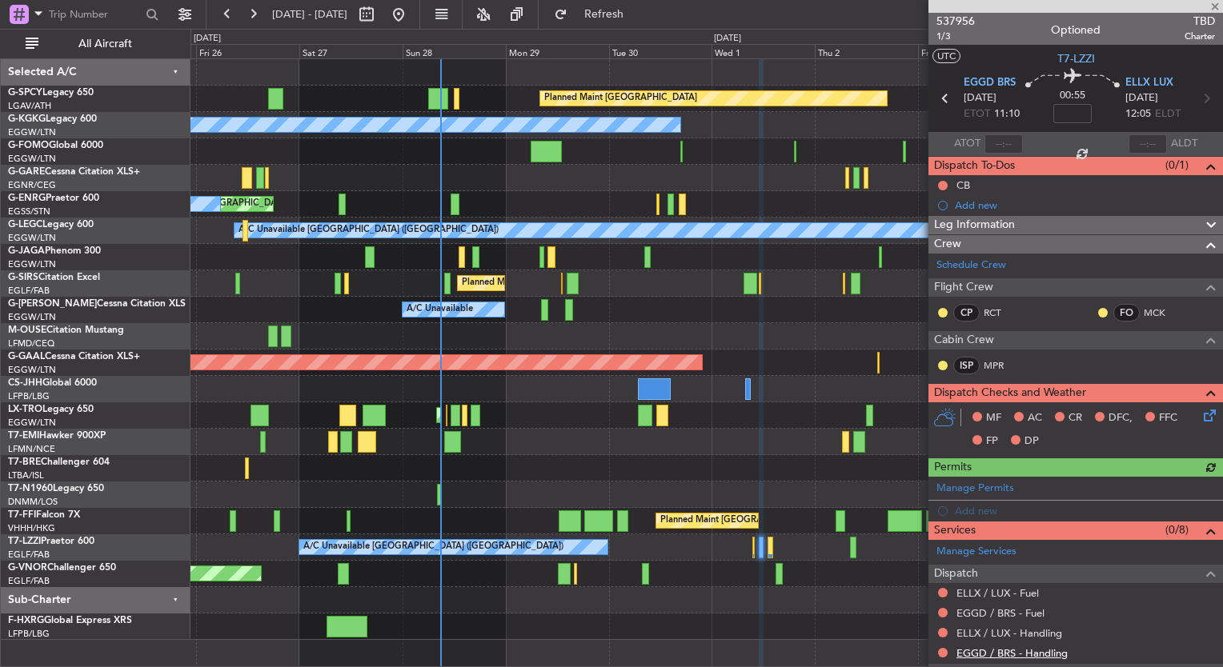
click at [1021, 651] on link "EGGD / BRS - Handling" at bounding box center [1011, 654] width 111 height 14
click at [619, 18] on button "Refresh" at bounding box center [595, 15] width 96 height 26
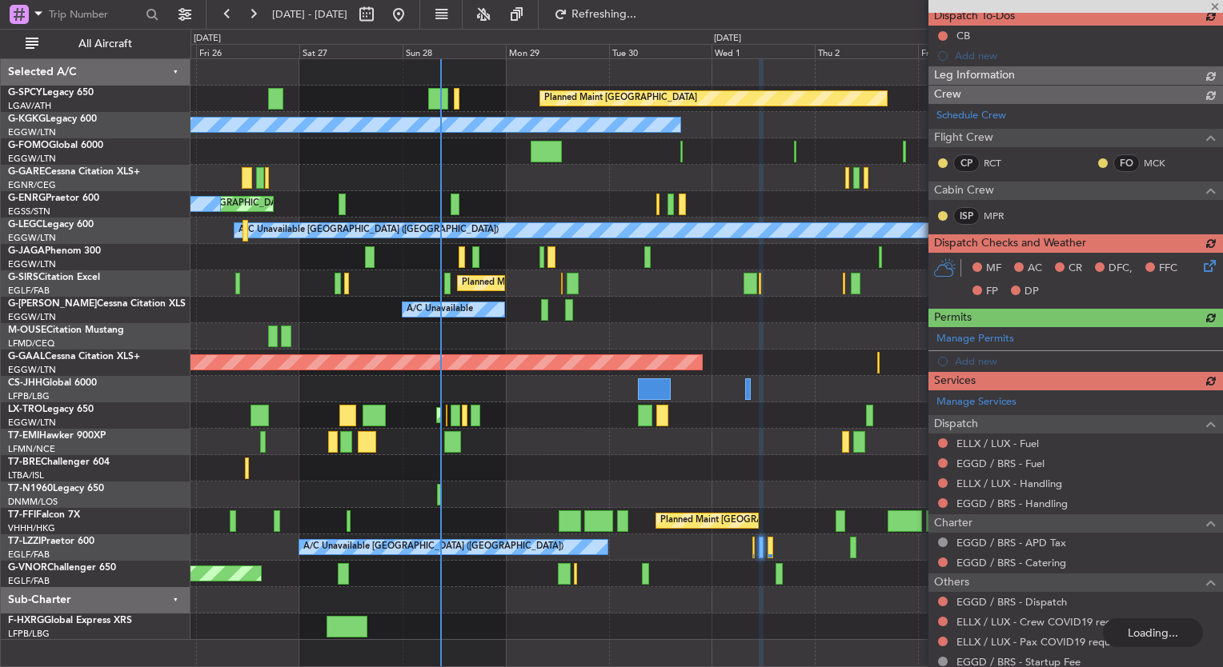
scroll to position [179, 0]
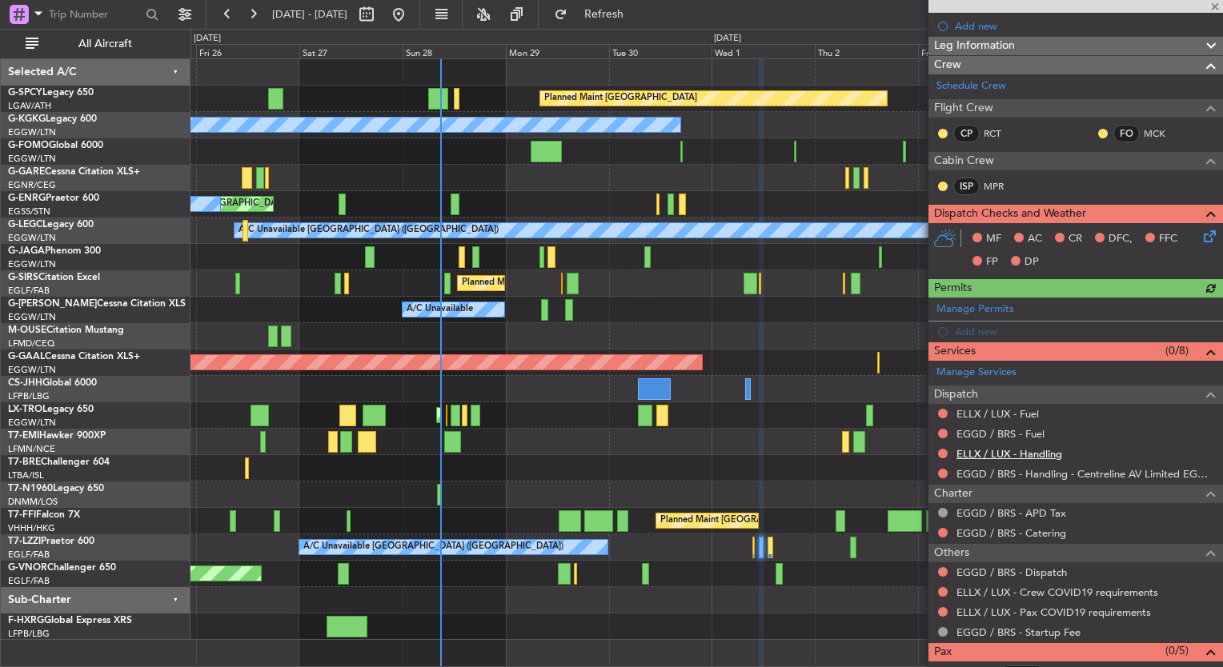
click at [1053, 454] on link "ELLX / LUX - Handling" at bounding box center [1009, 454] width 106 height 14
click at [626, 27] on fb-refresh-button "Refresh" at bounding box center [595, 14] width 112 height 29
click at [638, 11] on span "Refresh" at bounding box center [604, 14] width 67 height 11
click at [1034, 435] on link "EGGD / BRS - Fuel" at bounding box center [1000, 434] width 88 height 14
click at [999, 414] on link "ELLX / LUX - Fuel" at bounding box center [997, 414] width 82 height 14
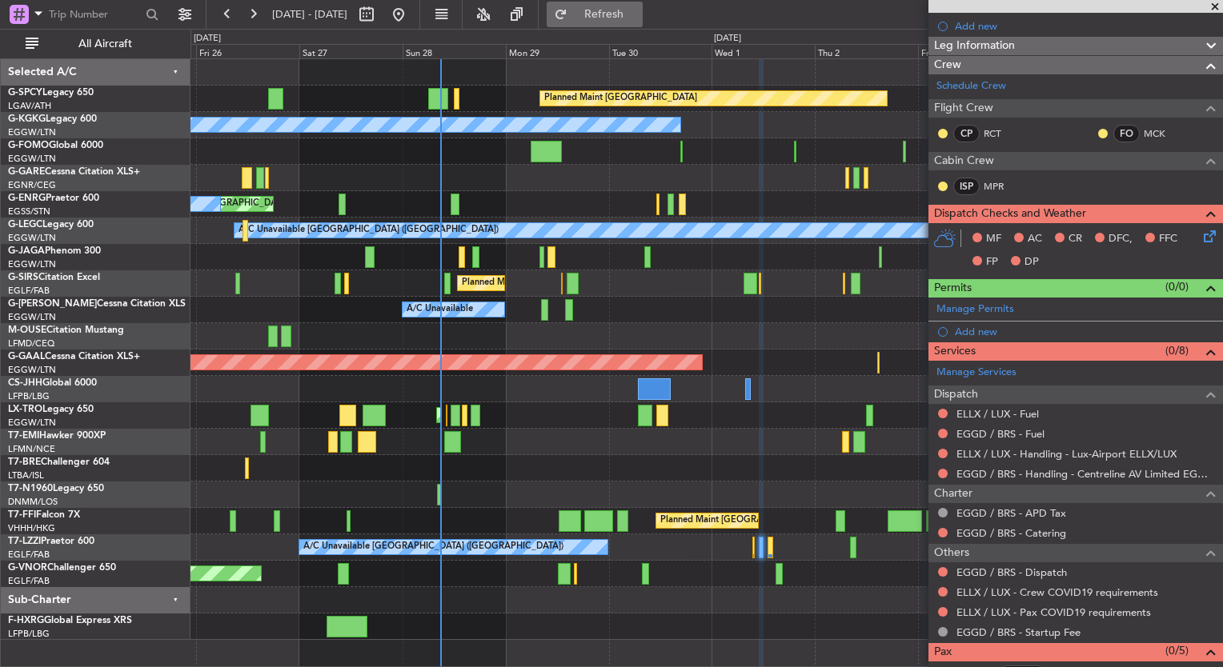
click at [638, 11] on span "Refresh" at bounding box center [604, 14] width 67 height 11
click at [772, 544] on div "A/C Unavailable [GEOGRAPHIC_DATA] ([GEOGRAPHIC_DATA])" at bounding box center [706, 548] width 1032 height 26
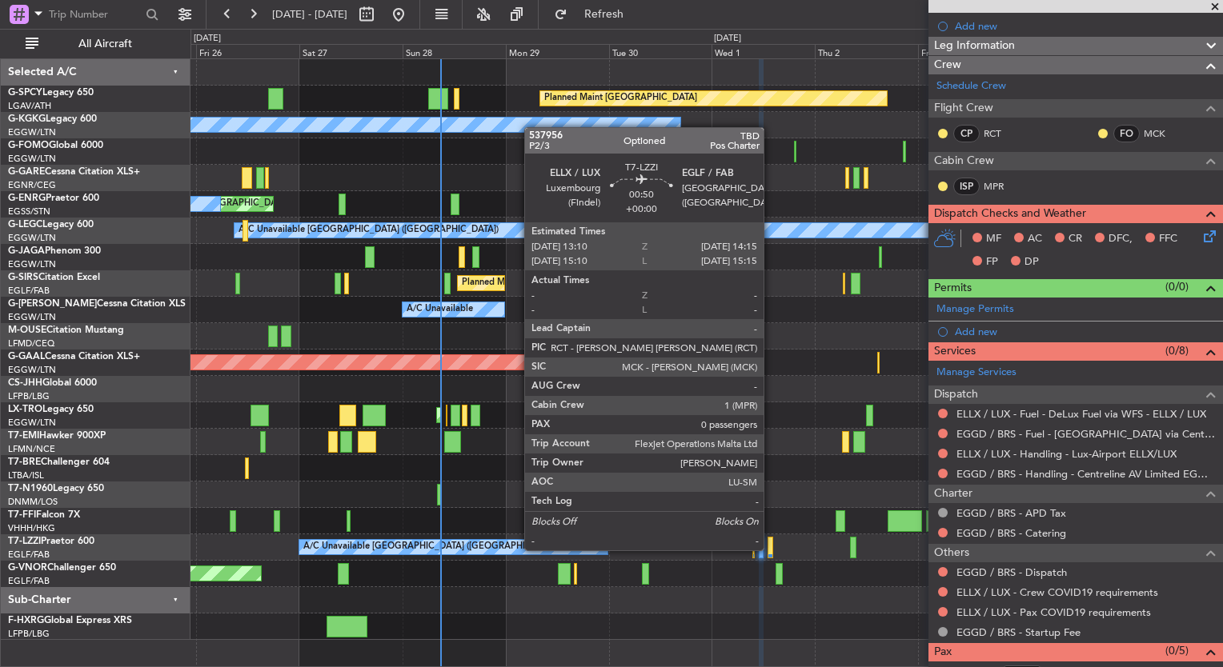
click at [771, 549] on div at bounding box center [770, 548] width 5 height 22
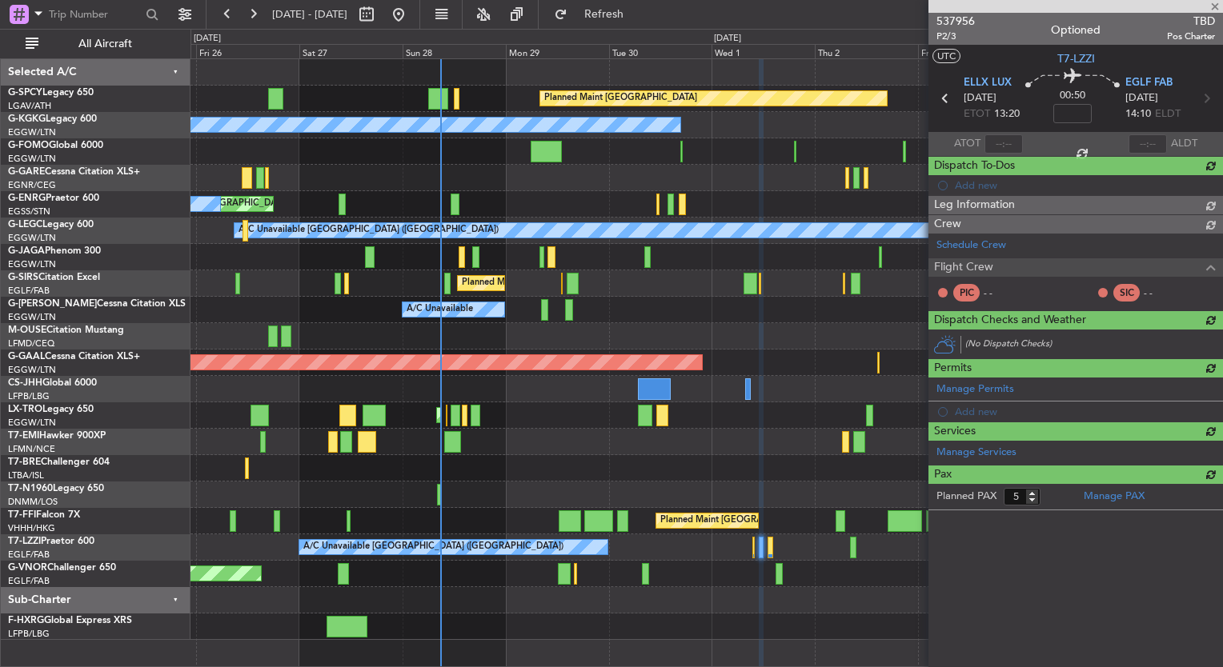
type input "0"
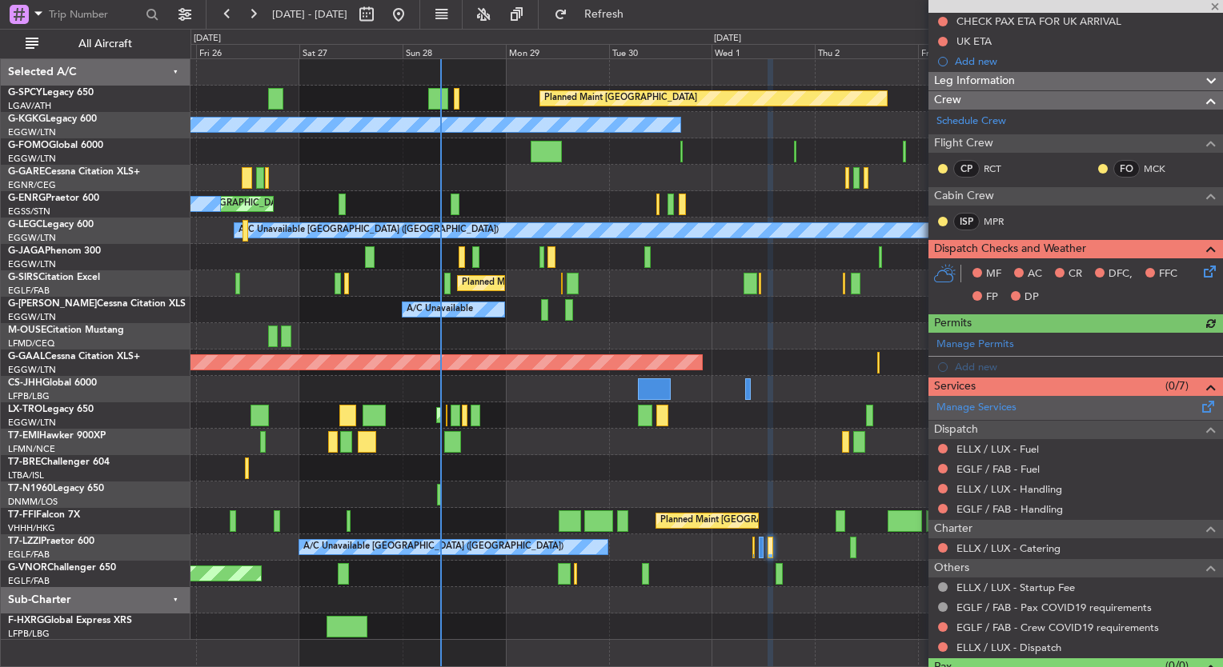
scroll to position [186, 0]
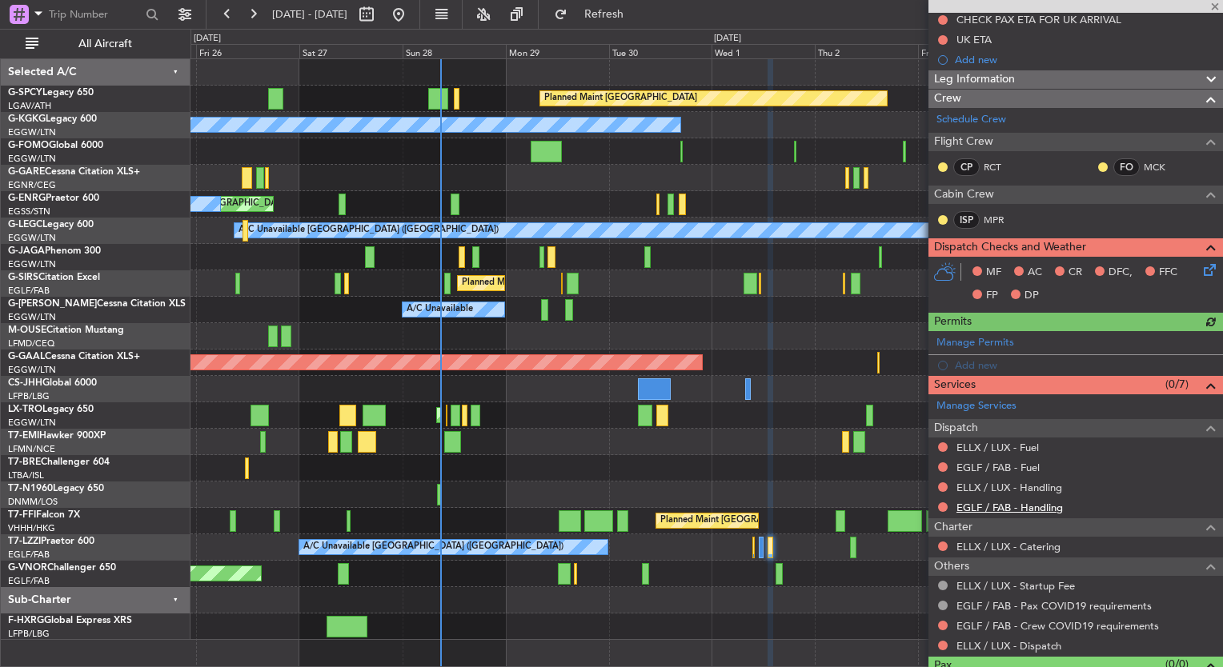
click at [1033, 509] on link "EGLF / FAB - Handling" at bounding box center [1009, 508] width 106 height 14
click at [638, 11] on span "Refresh" at bounding box center [604, 14] width 67 height 11
click at [1053, 486] on link "ELLX / LUX - Handling" at bounding box center [1009, 488] width 106 height 14
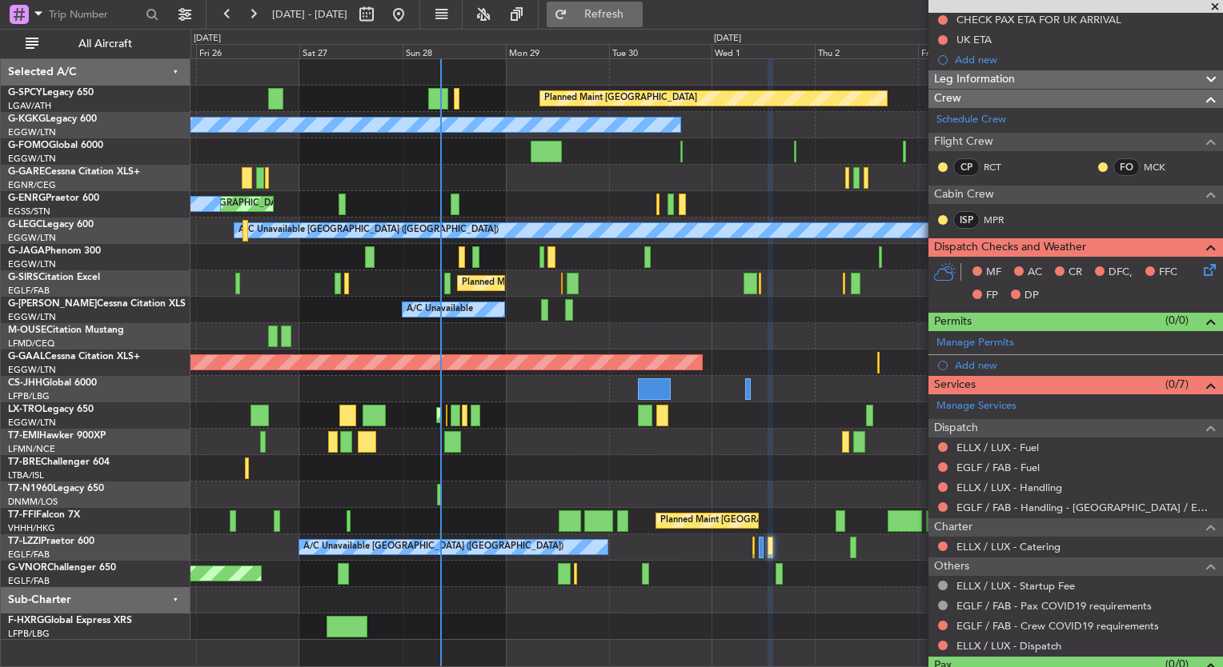
click at [638, 10] on span "Refresh" at bounding box center [604, 14] width 67 height 11
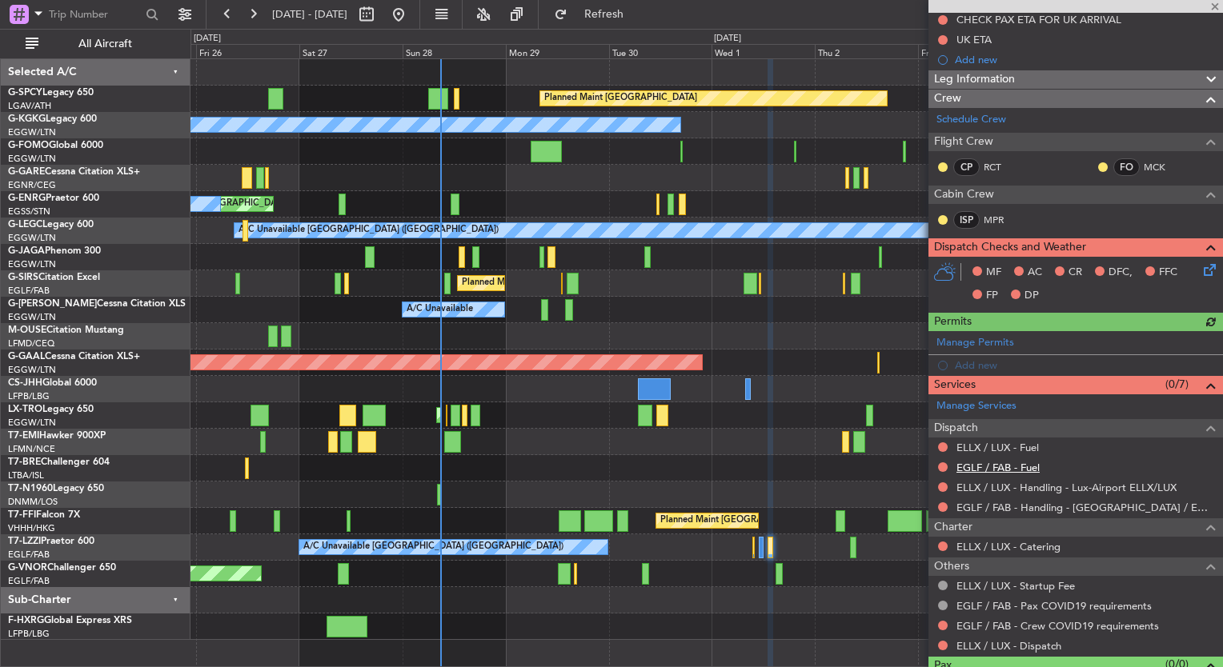
click at [1031, 466] on link "EGLF / FAB - Fuel" at bounding box center [997, 468] width 83 height 14
click at [643, 24] on button "Refresh" at bounding box center [595, 15] width 96 height 26
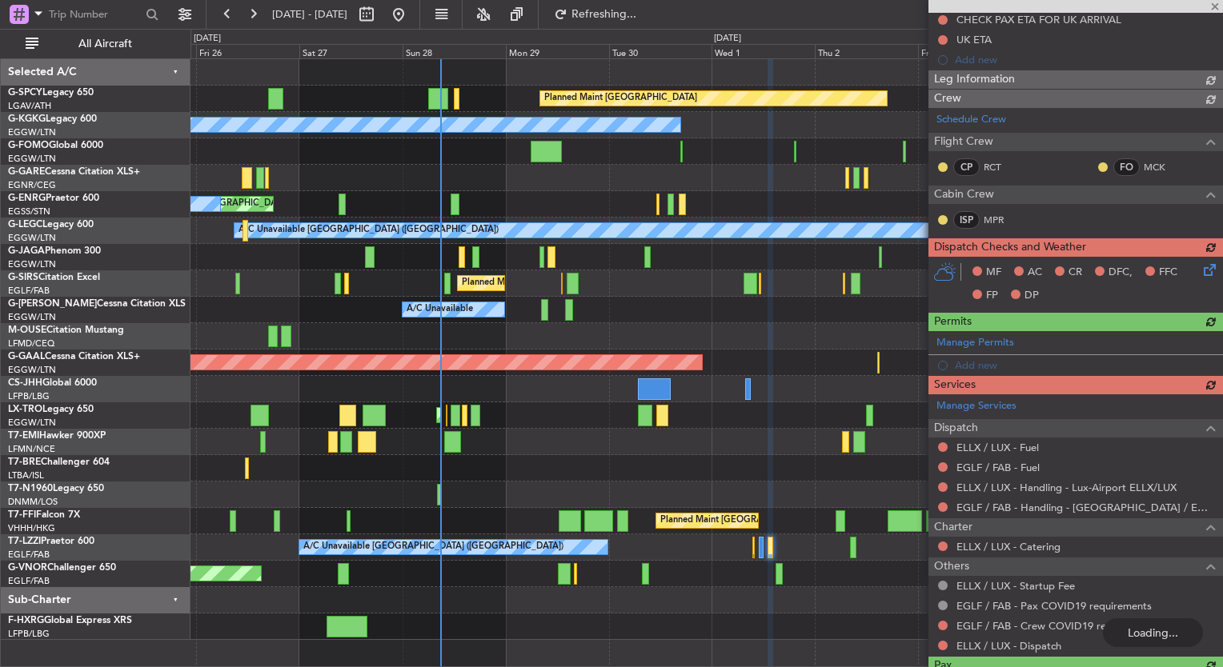
click at [1002, 440] on div "Manage Services Dispatch ELLX / LUX - Fuel EGLF / FAB - Fuel ELLX / LUX - Handl…" at bounding box center [1075, 526] width 295 height 262
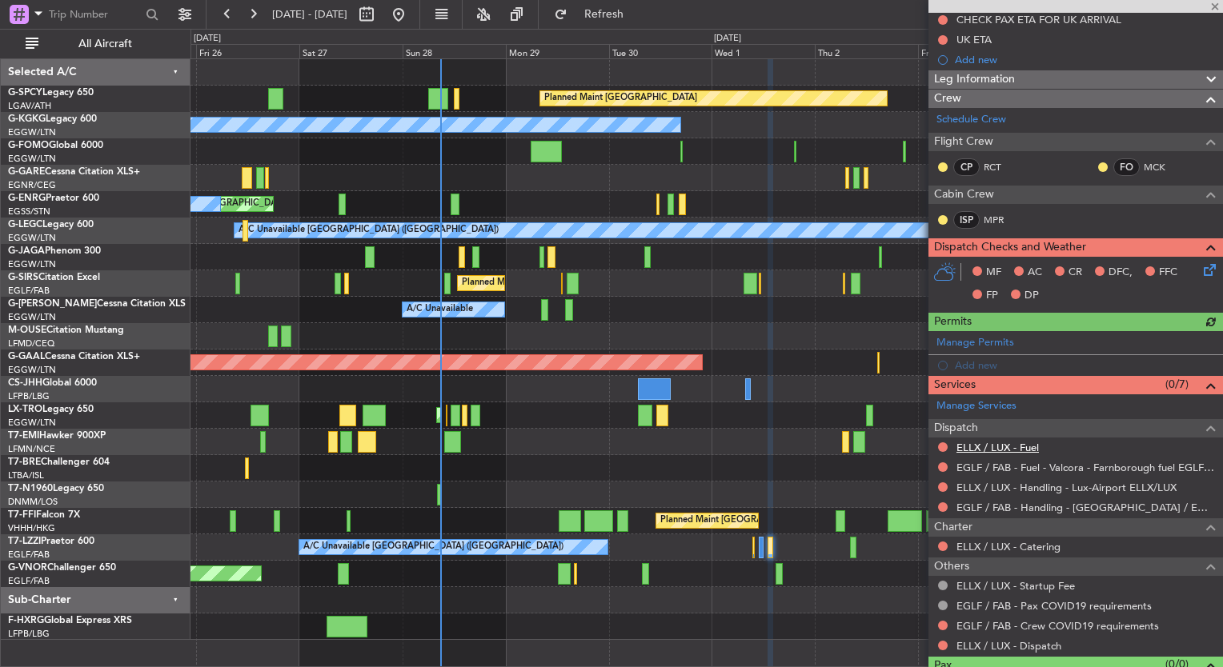
click at [1002, 446] on link "ELLX / LUX - Fuel" at bounding box center [997, 448] width 82 height 14
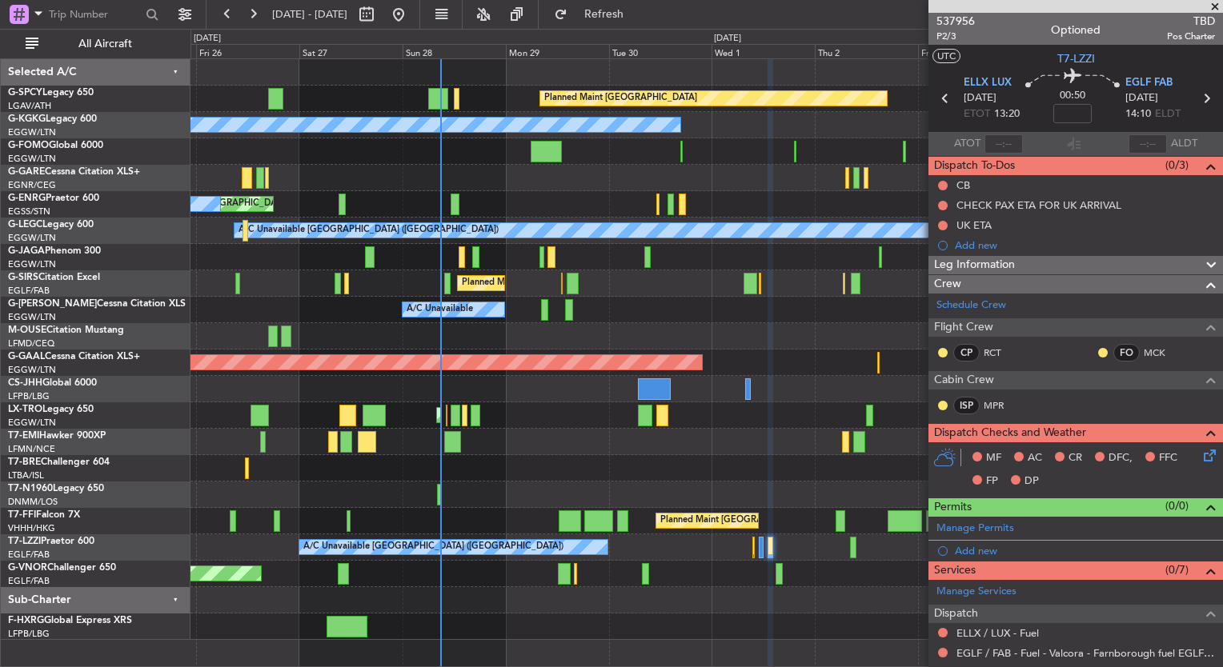
scroll to position [186, 0]
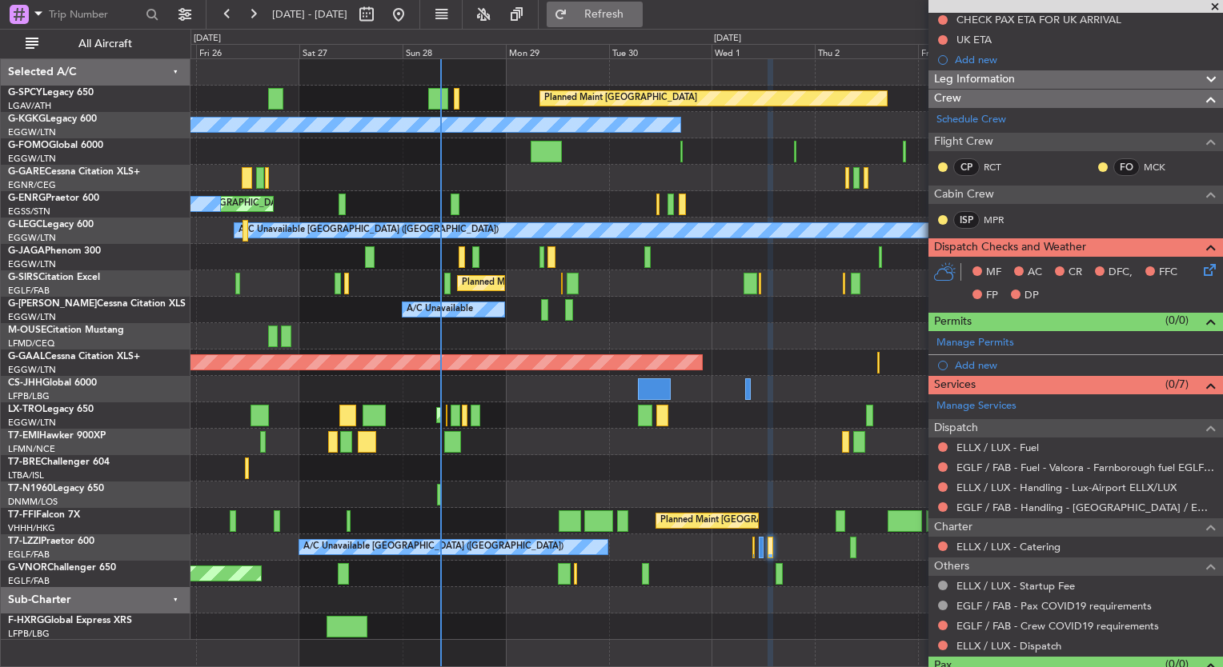
click at [643, 22] on button "Refresh" at bounding box center [595, 15] width 96 height 26
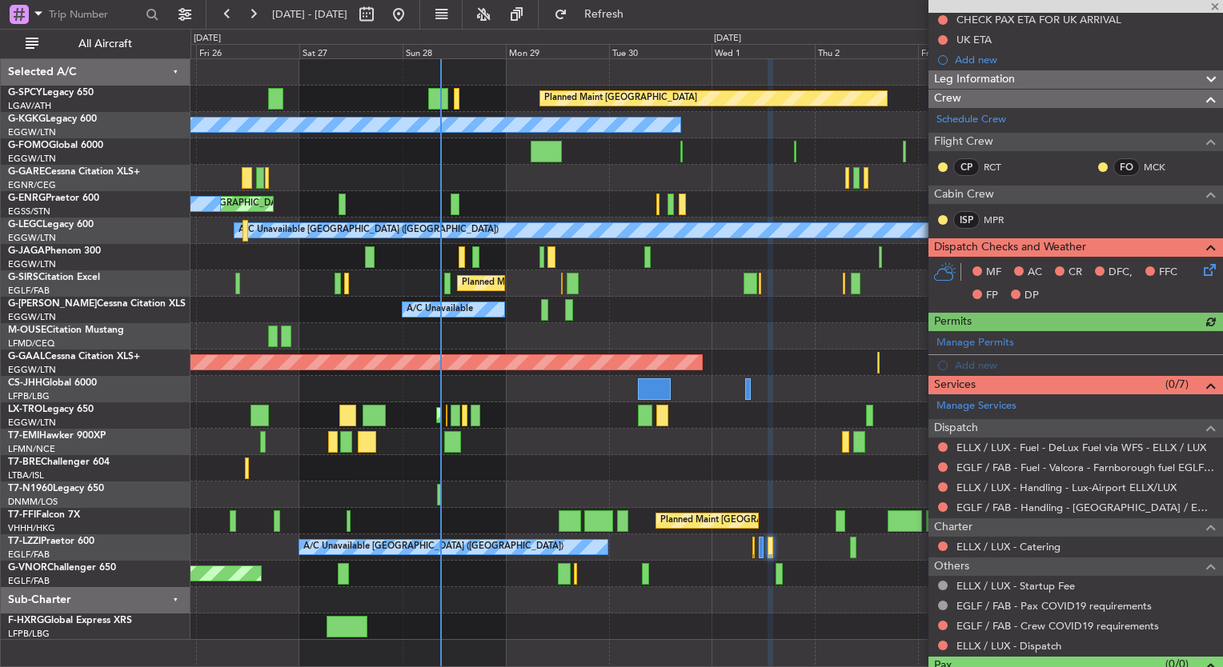
scroll to position [0, 0]
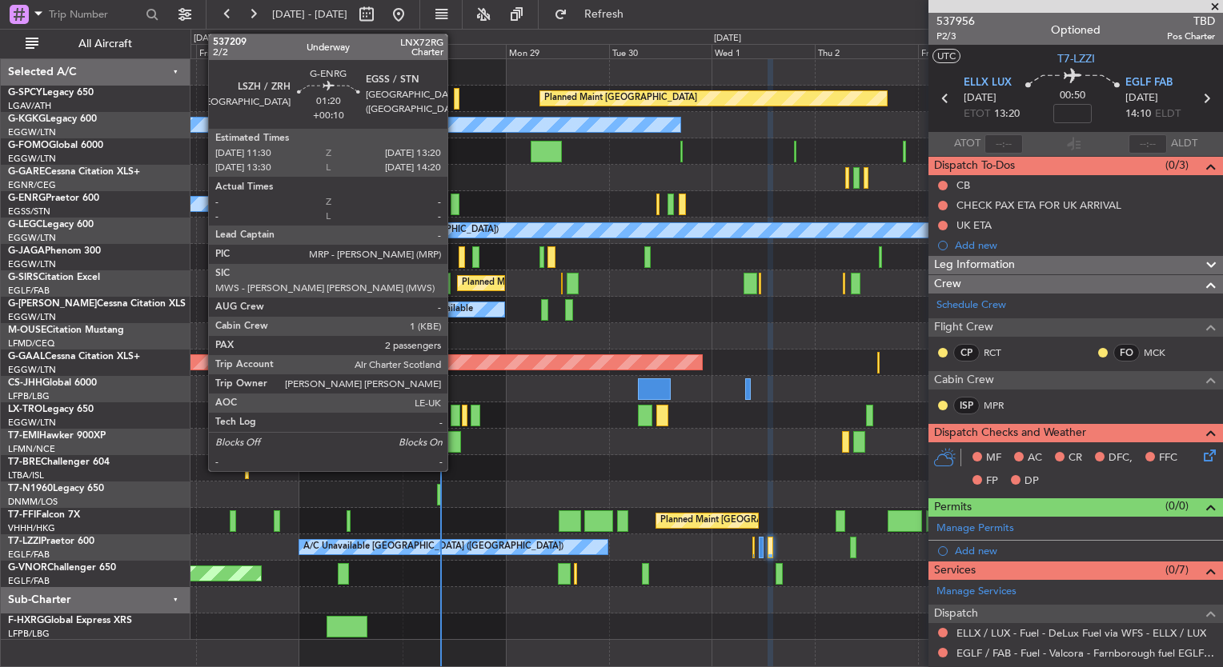
click at [455, 202] on div at bounding box center [455, 205] width 8 height 22
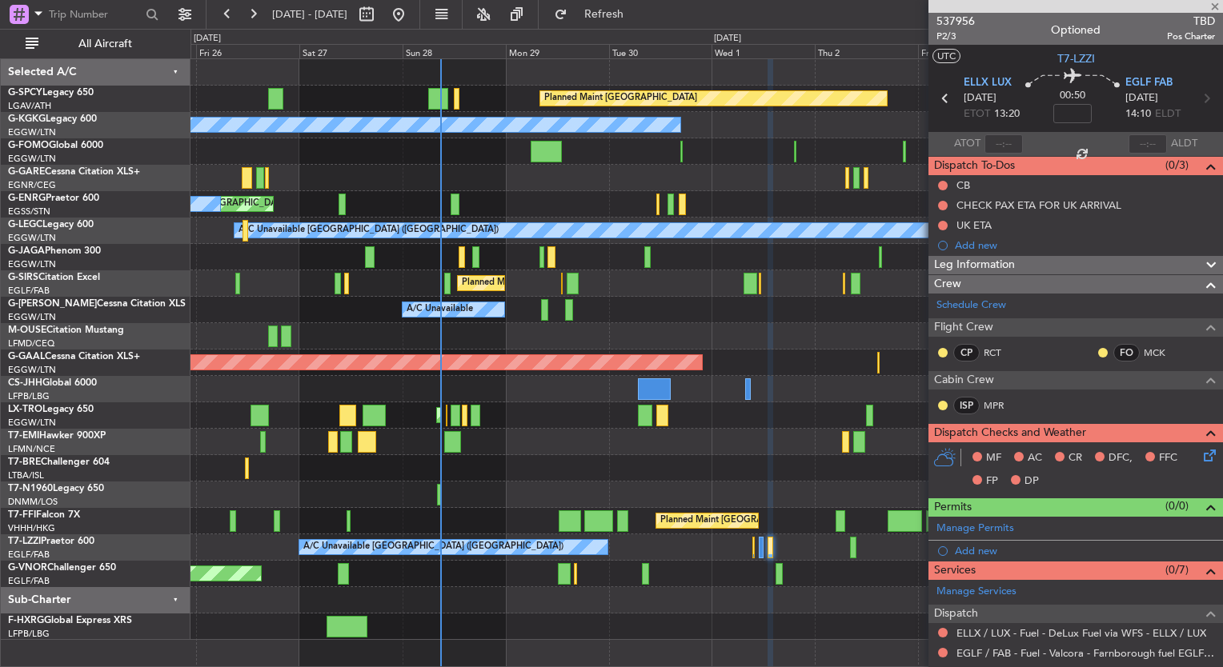
type input "+00:10"
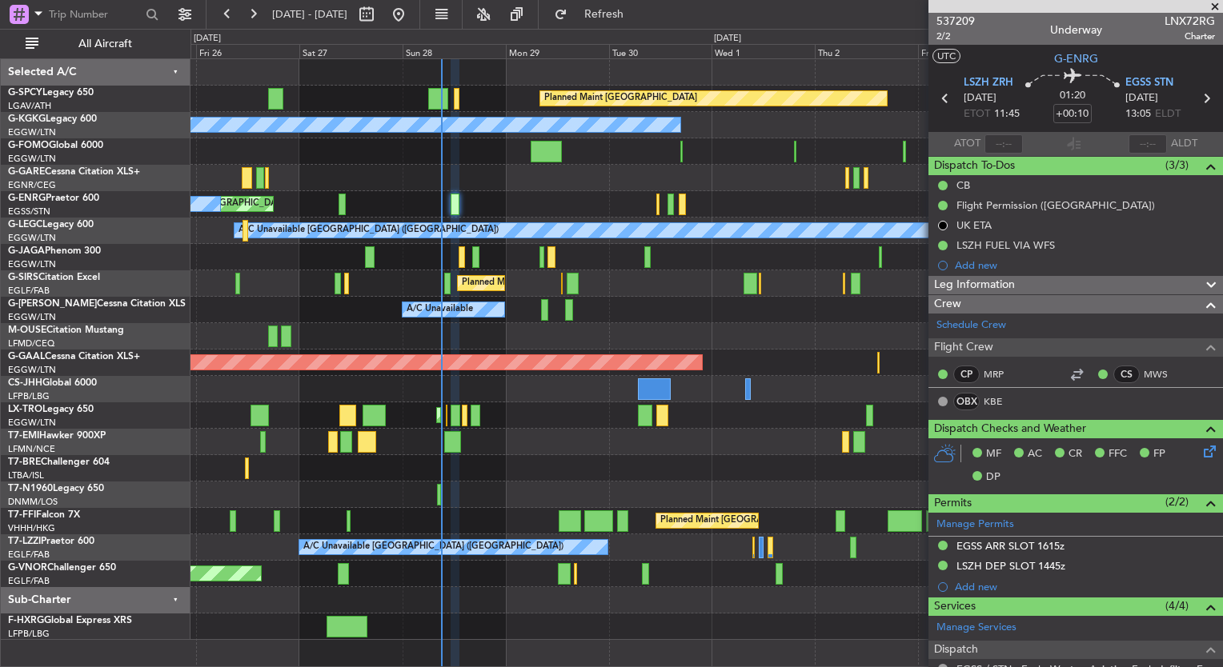
click at [1217, 1] on span at bounding box center [1215, 7] width 16 height 14
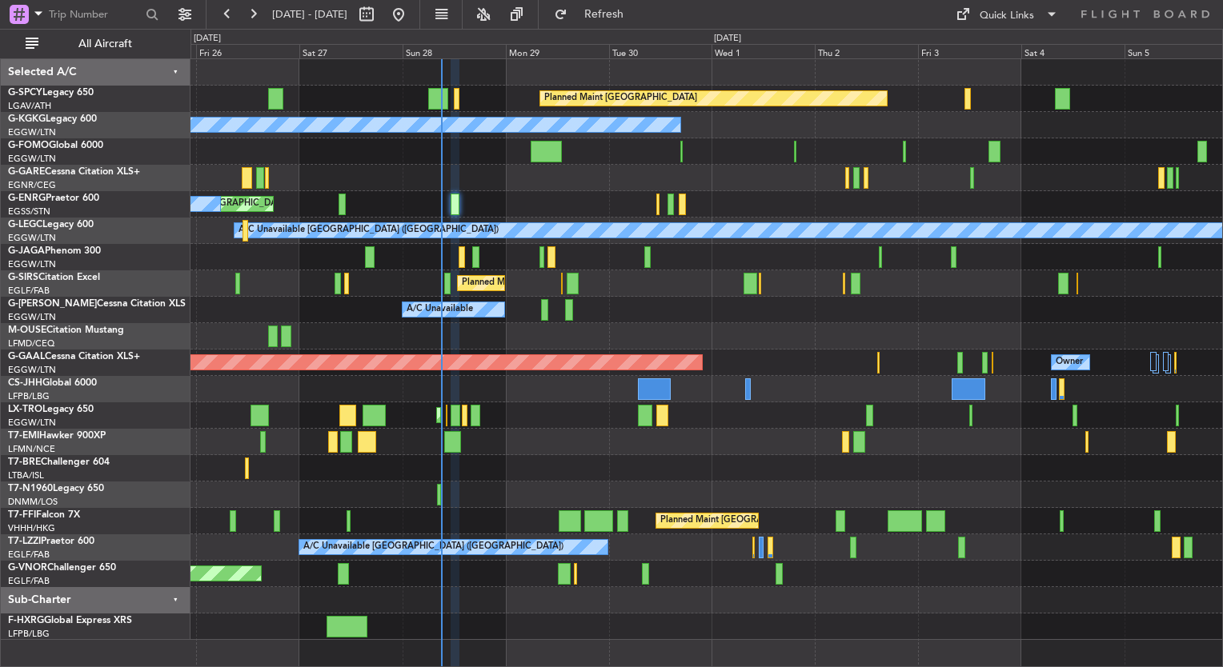
type input "0"
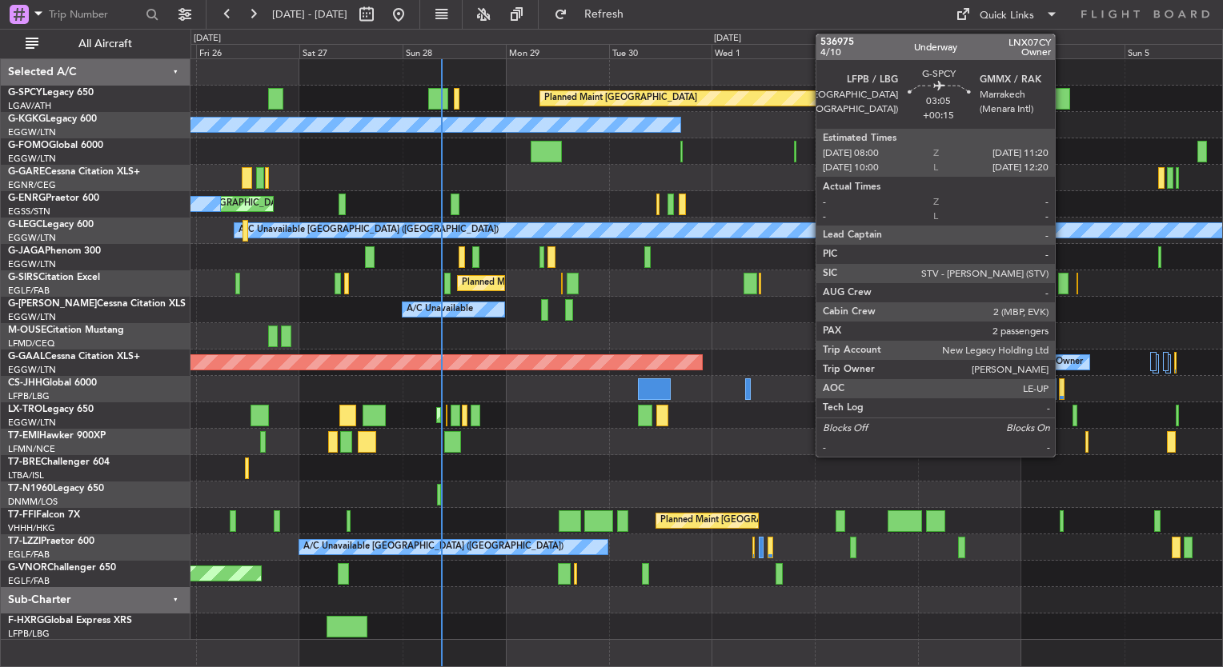
click at [1062, 94] on div at bounding box center [1062, 99] width 14 height 22
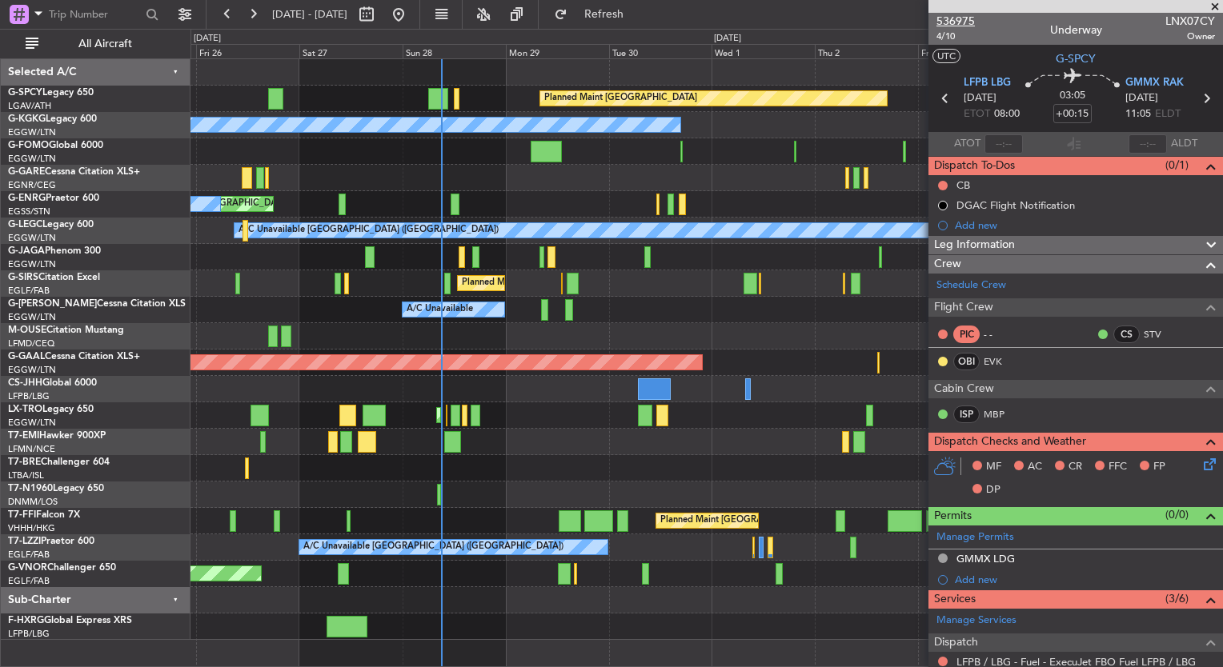
click at [969, 20] on span "536975" at bounding box center [955, 21] width 38 height 17
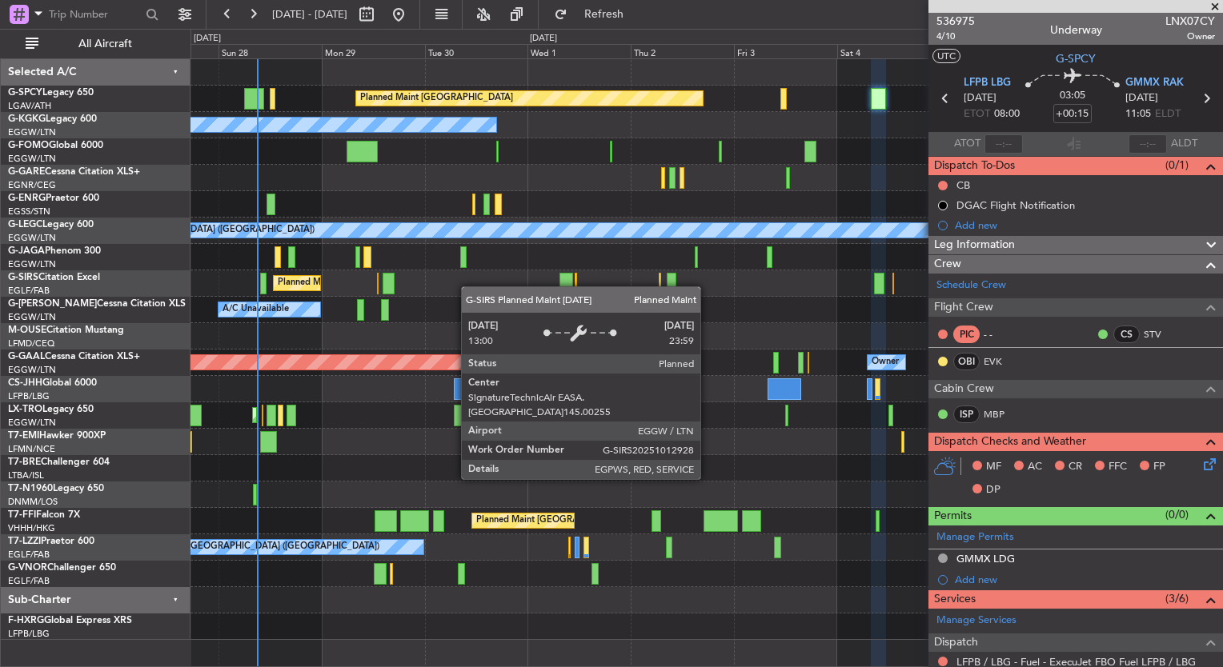
click at [210, 248] on div "Planned Maint [GEOGRAPHIC_DATA] A/C Unavailable [GEOGRAPHIC_DATA] (Ataturk) Unp…" at bounding box center [706, 349] width 1032 height 581
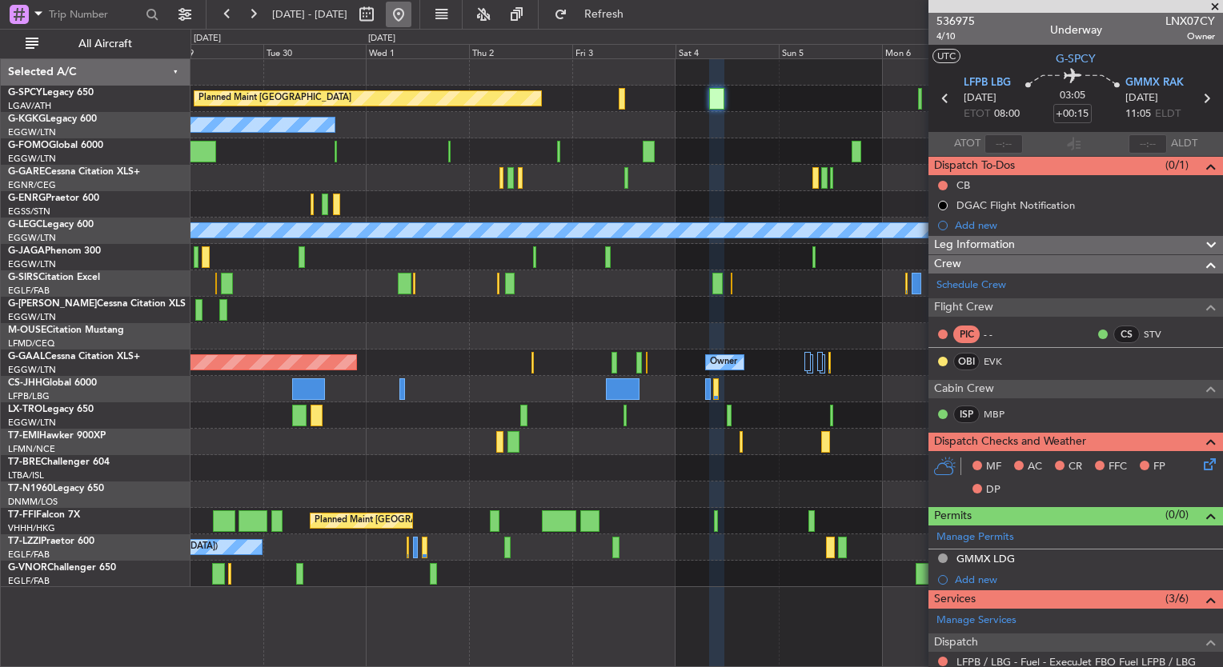
click at [411, 10] on button at bounding box center [399, 15] width 26 height 26
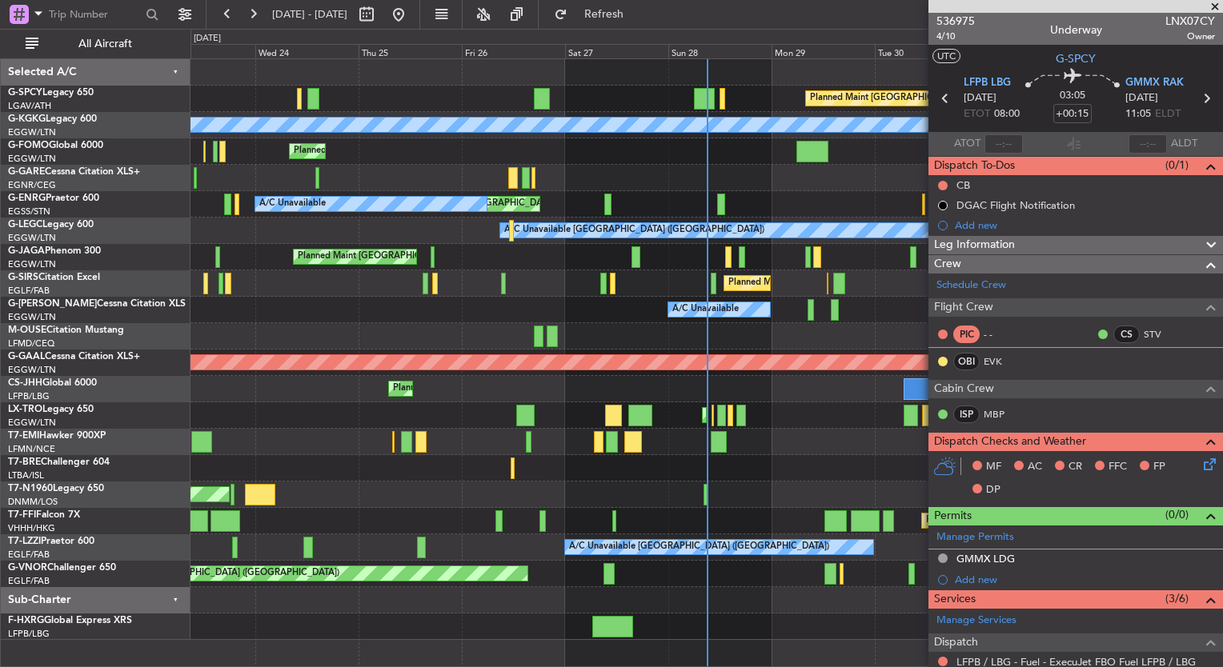
click at [595, 283] on div "Planned Maint [GEOGRAPHIC_DATA] ([GEOGRAPHIC_DATA])" at bounding box center [706, 284] width 1032 height 26
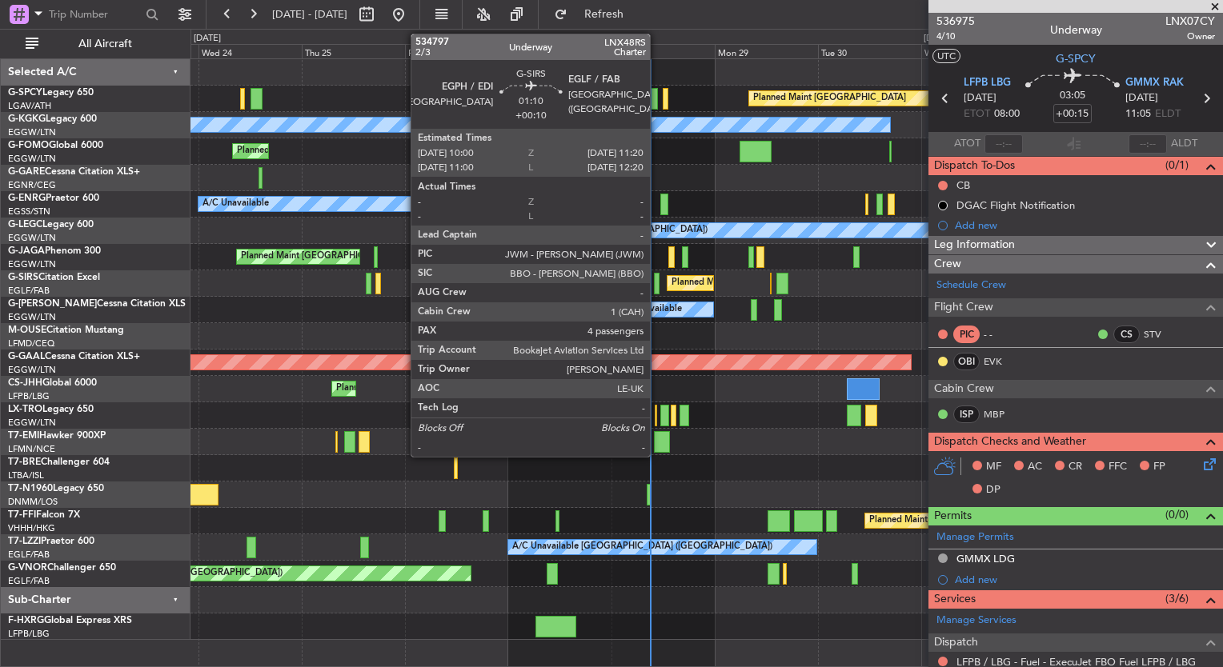
click at [657, 283] on div at bounding box center [657, 284] width 6 height 22
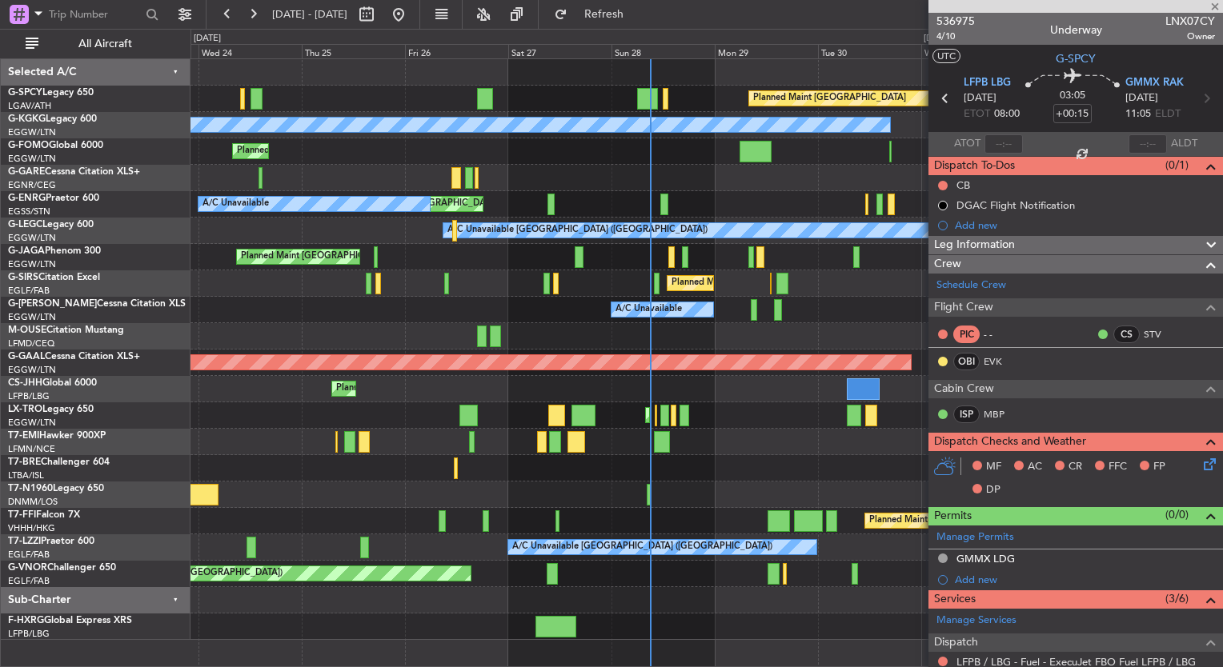
type input "+00:10"
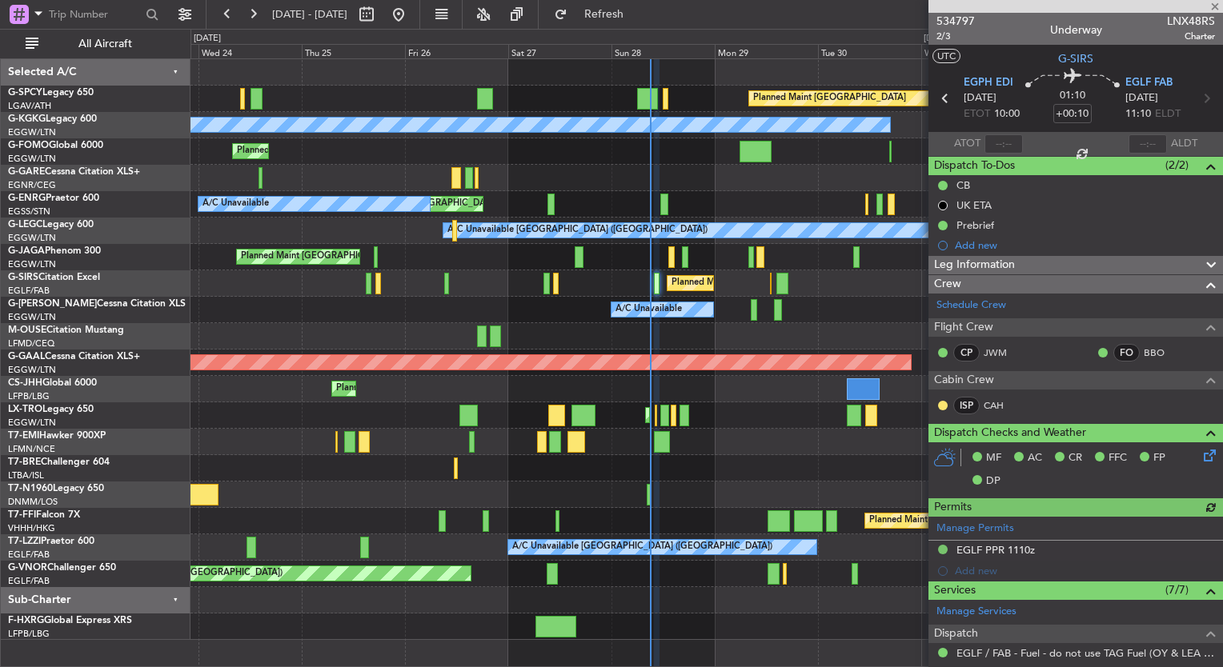
click at [1007, 549] on div "Manage Permits EGLF PPR 1110z Add new" at bounding box center [1075, 549] width 295 height 65
click at [1004, 548] on div "EGLF PPR 1110z" at bounding box center [995, 550] width 78 height 14
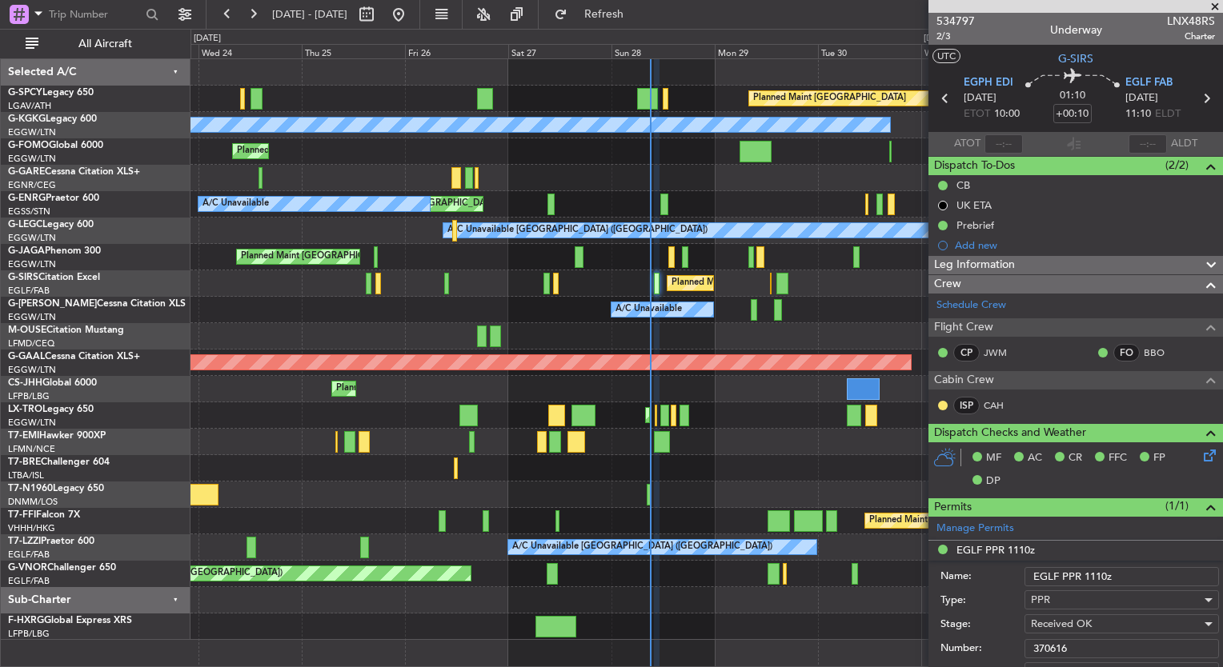
click at [1088, 642] on input "370616" at bounding box center [1121, 648] width 194 height 19
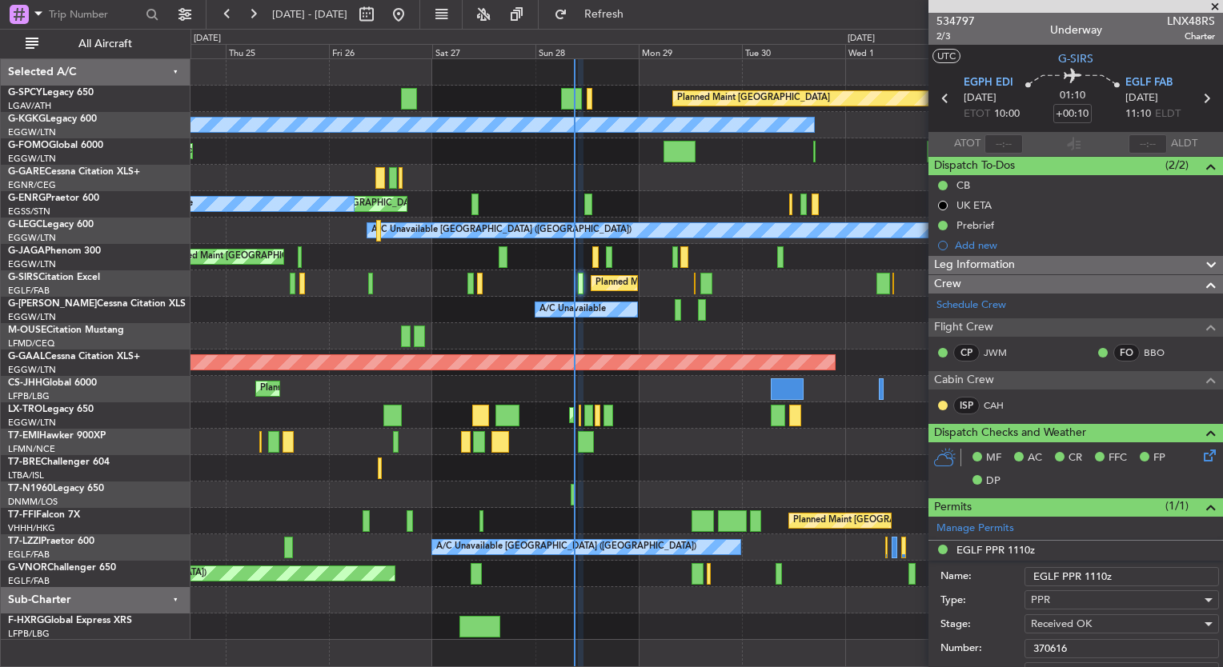
click at [631, 243] on div "A/C Unavailable [GEOGRAPHIC_DATA] ([GEOGRAPHIC_DATA])" at bounding box center [706, 231] width 1032 height 26
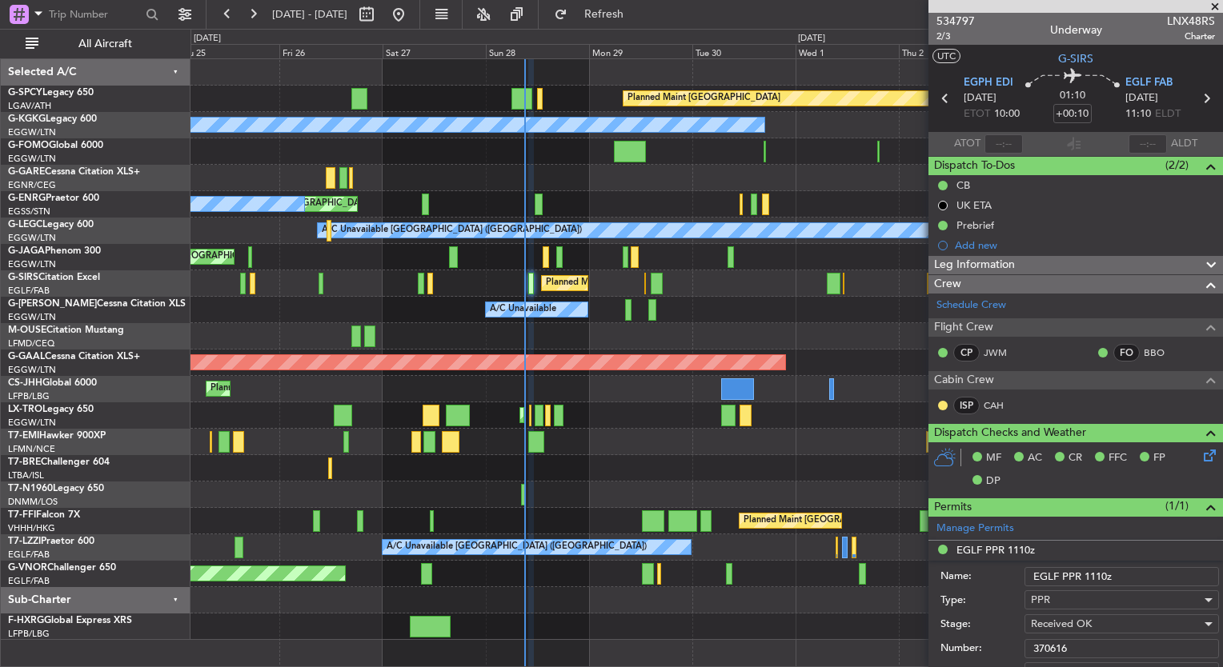
click at [611, 203] on div "Unplanned Maint London (Stansted) A/C Unavailable" at bounding box center [706, 204] width 1032 height 26
click at [1213, 7] on span at bounding box center [1215, 7] width 16 height 14
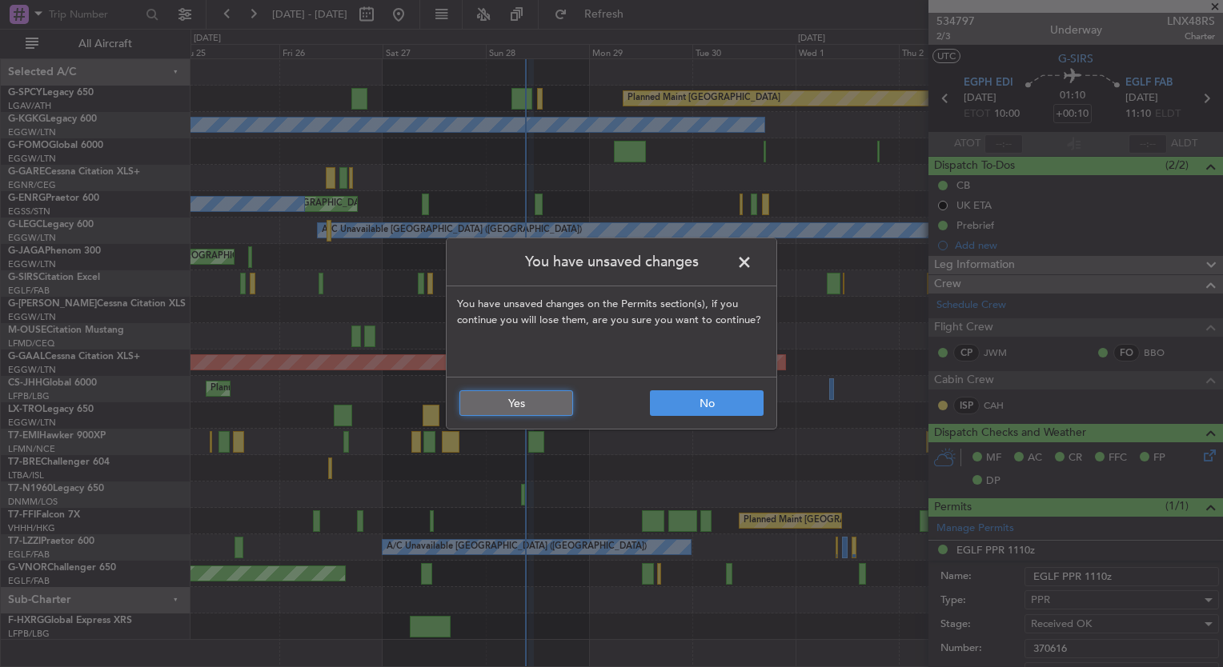
click at [560, 402] on button "Yes" at bounding box center [516, 404] width 114 height 26
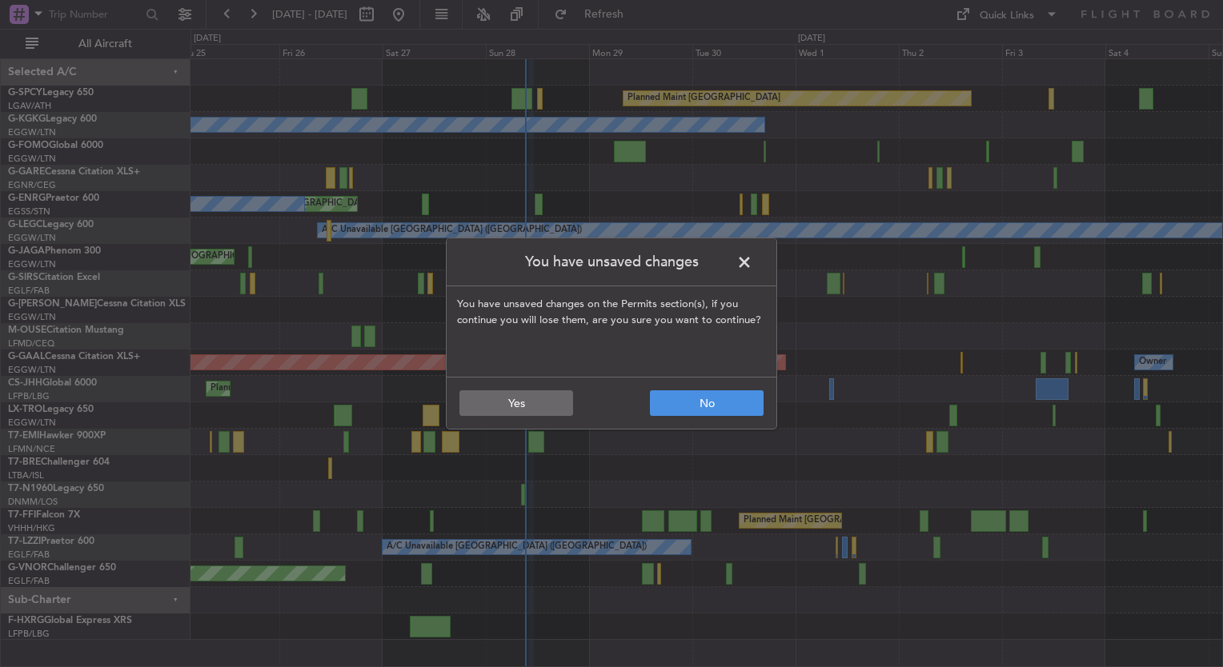
type input "0"
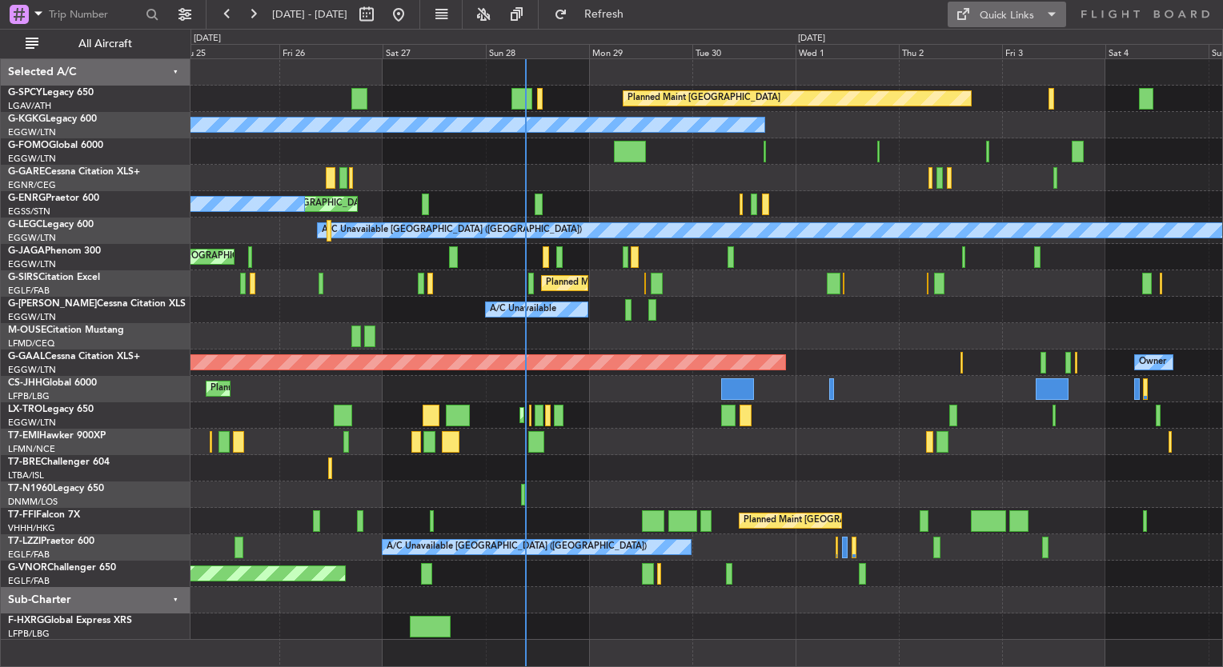
click at [1026, 5] on button "Quick Links" at bounding box center [1007, 15] width 118 height 26
click at [989, 58] on button "Trip Builder" at bounding box center [1008, 53] width 120 height 38
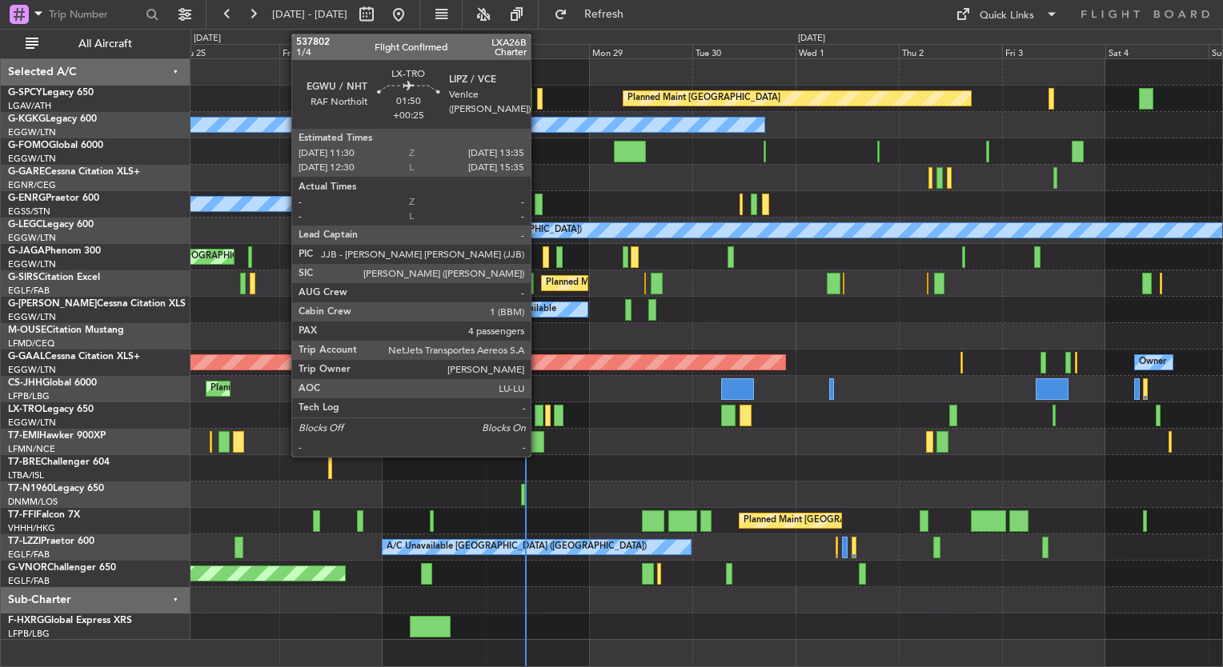
click at [538, 412] on div at bounding box center [540, 416] width 10 height 22
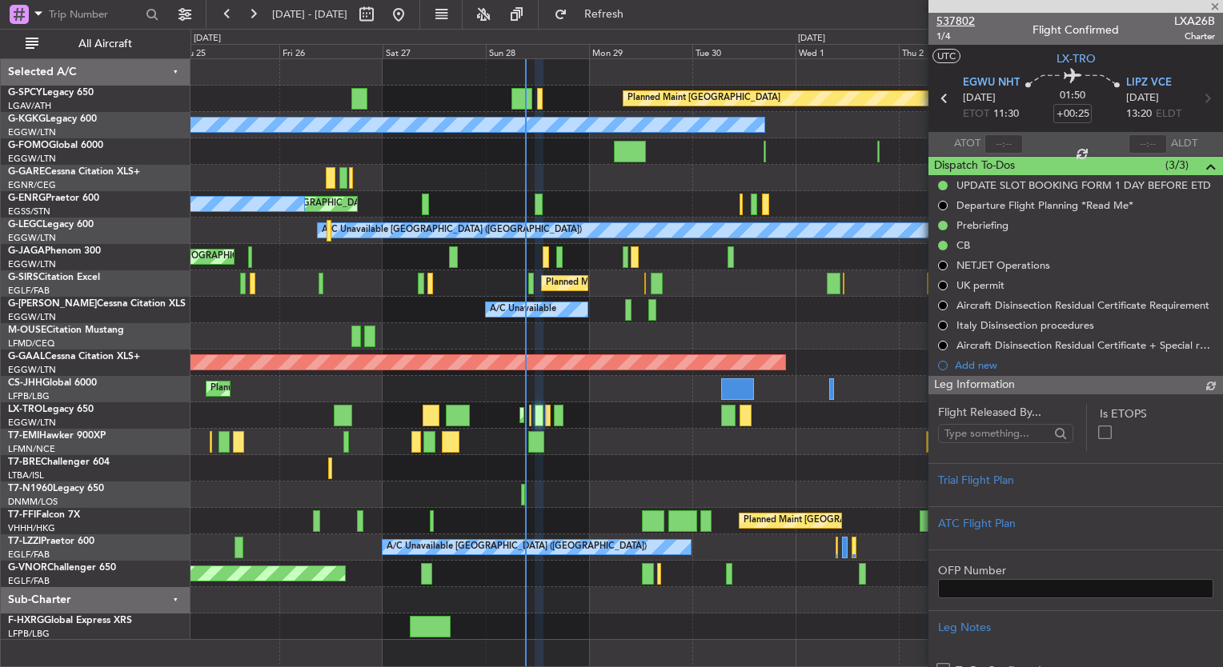
click at [959, 23] on span "537802" at bounding box center [955, 21] width 38 height 17
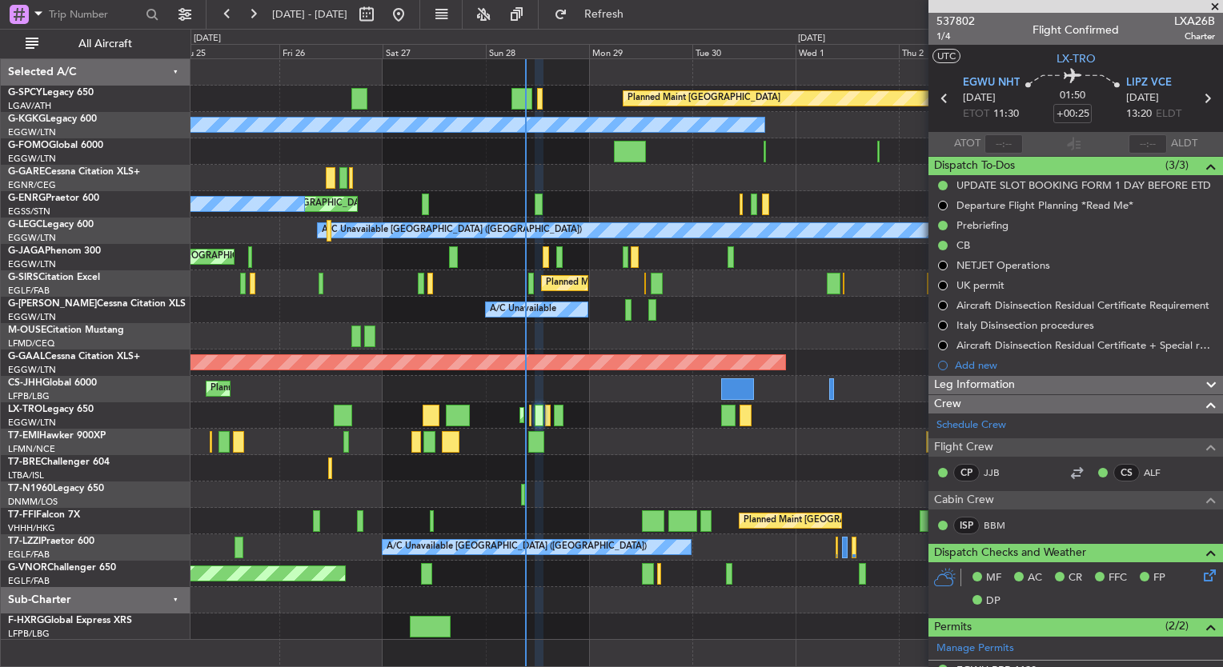
click at [317, 414] on div "Planned Maint [GEOGRAPHIC_DATA] ([GEOGRAPHIC_DATA])" at bounding box center [706, 416] width 1032 height 26
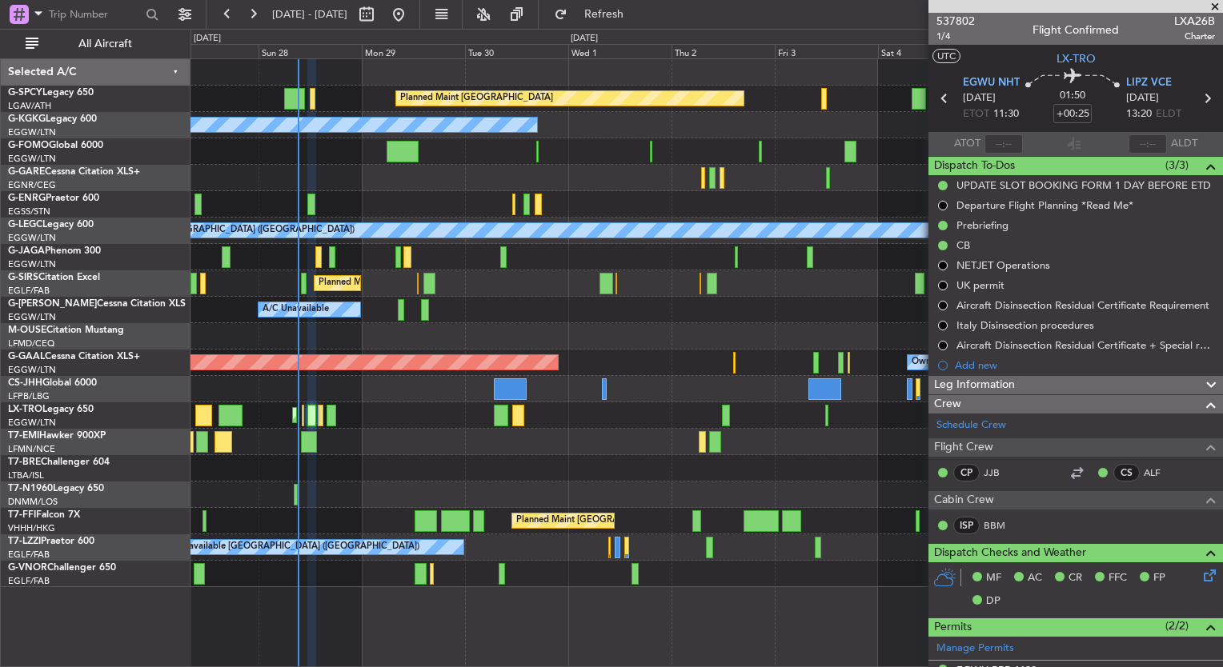
click at [695, 395] on div "Planned Maint [GEOGRAPHIC_DATA] A/C Unavailable [GEOGRAPHIC_DATA] (Ataturk) Unp…" at bounding box center [706, 323] width 1032 height 528
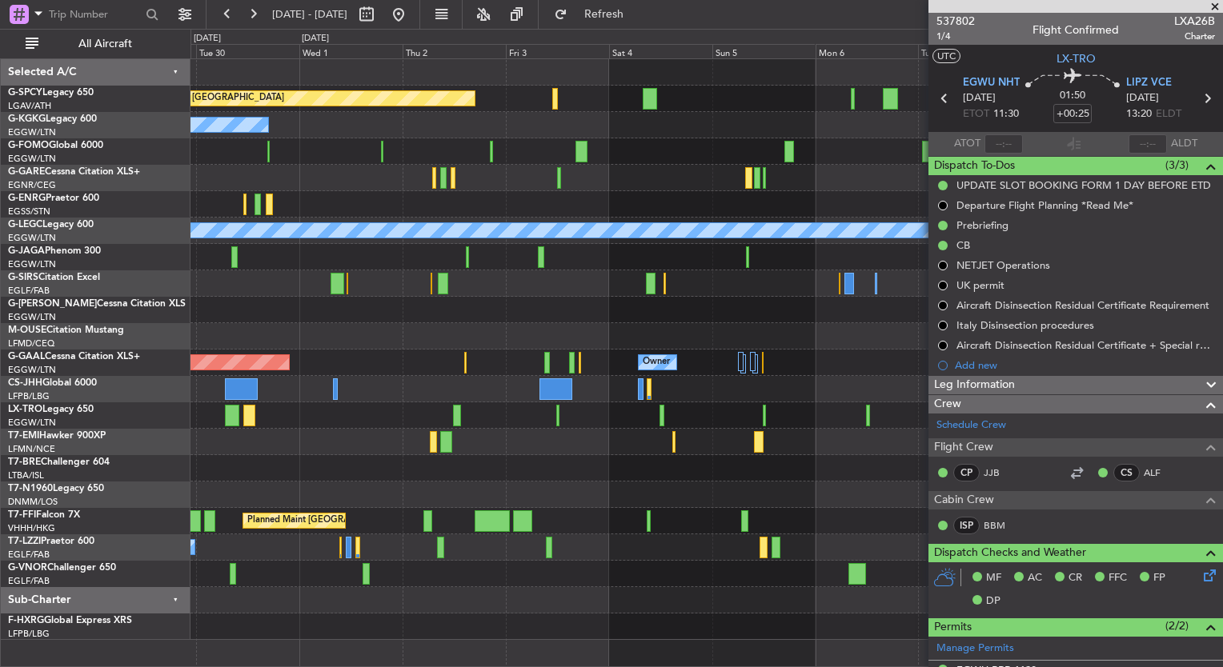
click at [410, 567] on div "Planned Maint Bremen A/C Unavailable Istanbul (Ataturk) A/C Unavailable London …" at bounding box center [706, 349] width 1032 height 581
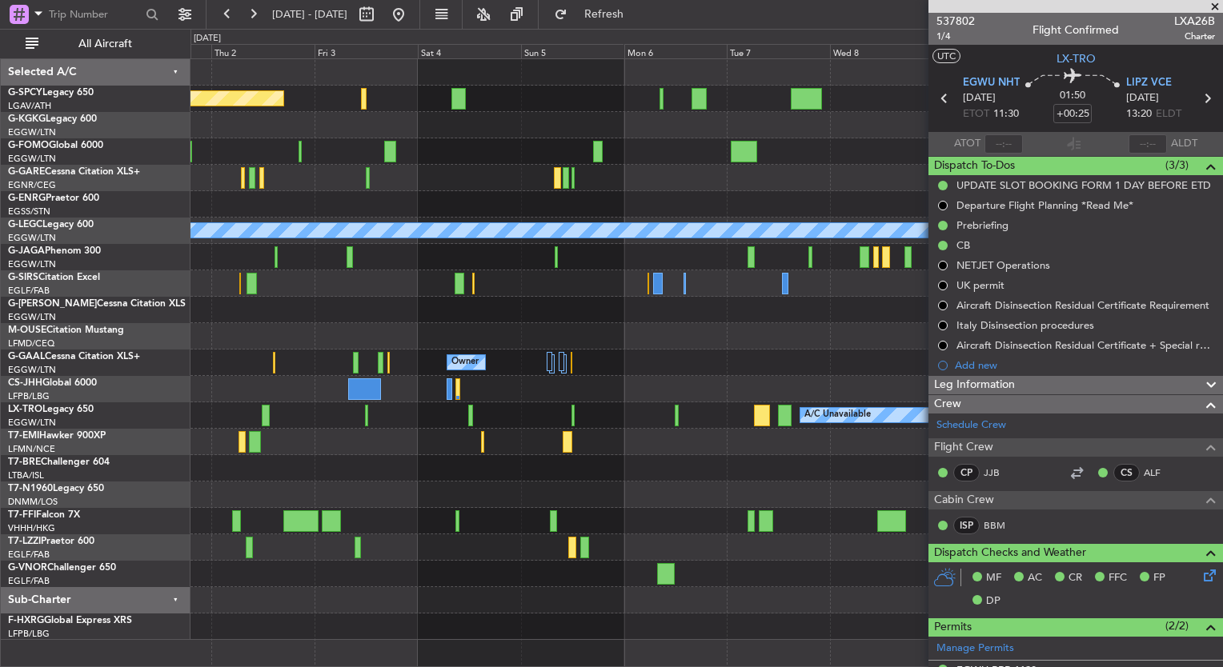
click at [474, 571] on div "Planned Maint [GEOGRAPHIC_DATA] A/C Unavailable [GEOGRAPHIC_DATA] (Ataturk) A/C…" at bounding box center [706, 349] width 1032 height 581
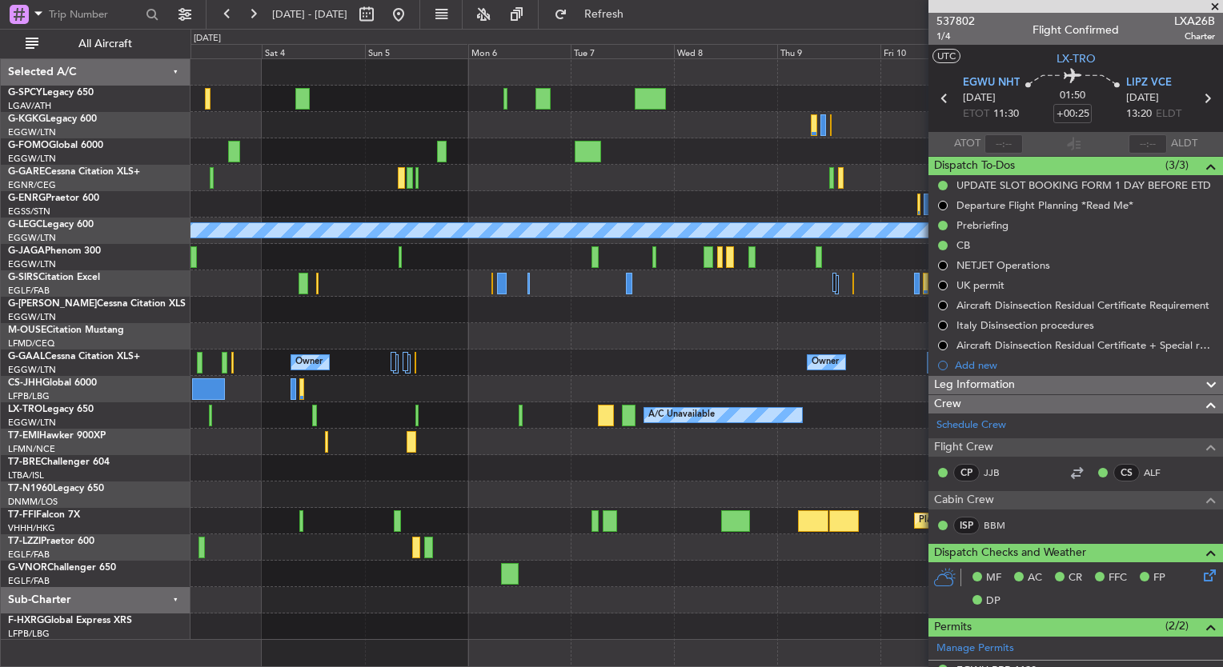
click at [441, 571] on div at bounding box center [706, 574] width 1032 height 26
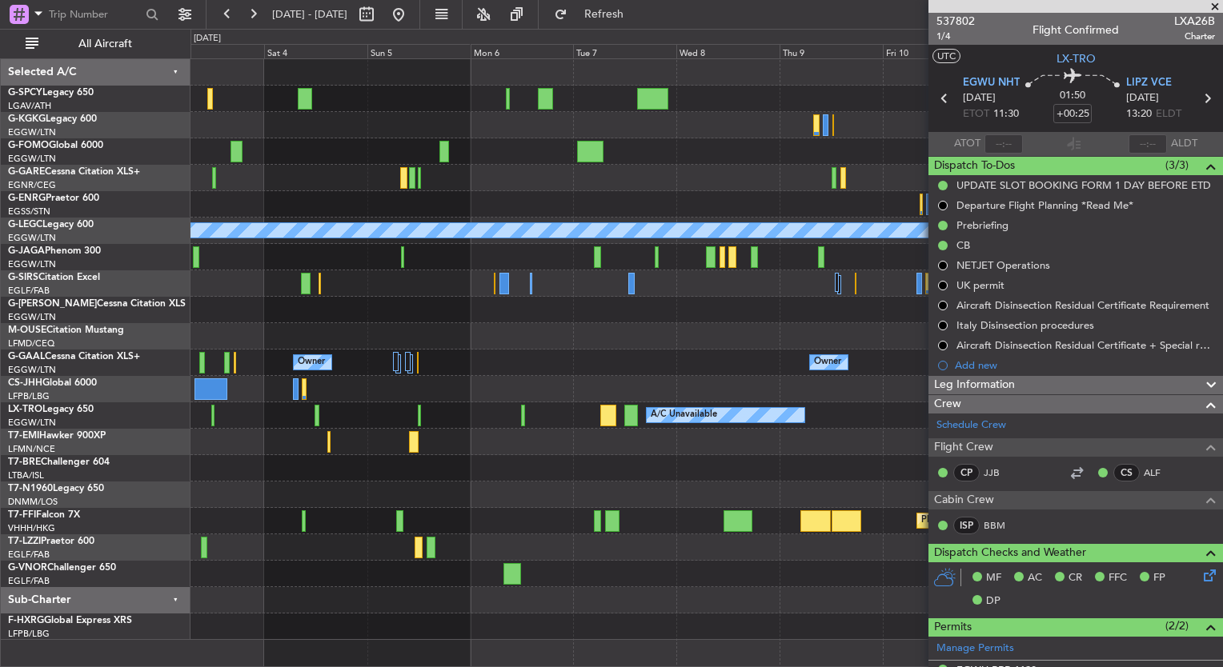
click at [455, 569] on div "Planned Maint Bremen A/C Unavailable London (Luton) Owner Owner Owner Owner Pla…" at bounding box center [706, 349] width 1032 height 581
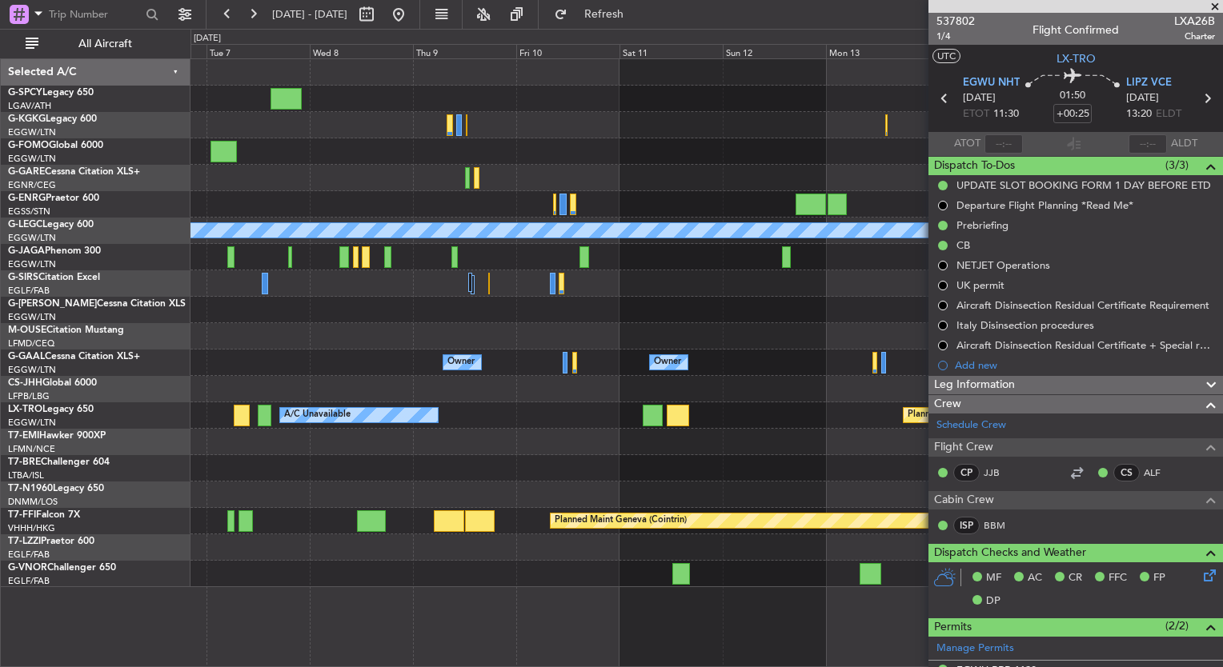
click at [375, 556] on div "A/C Unavailable London (Luton) Owner Owner Owner Owner No Crew Owner Owner Plan…" at bounding box center [706, 323] width 1032 height 528
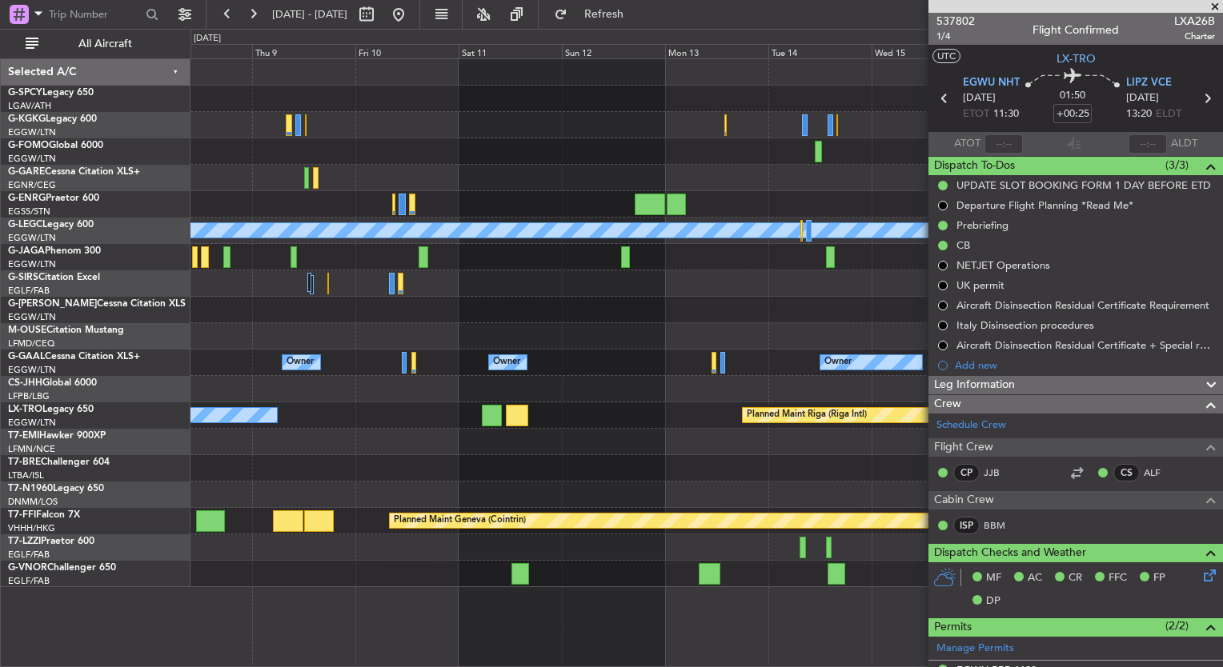
click at [431, 543] on div "A/C Unavailable London (Luton) Planned Maint Oxford (Kidlington) Owner Owner No…" at bounding box center [706, 323] width 1032 height 528
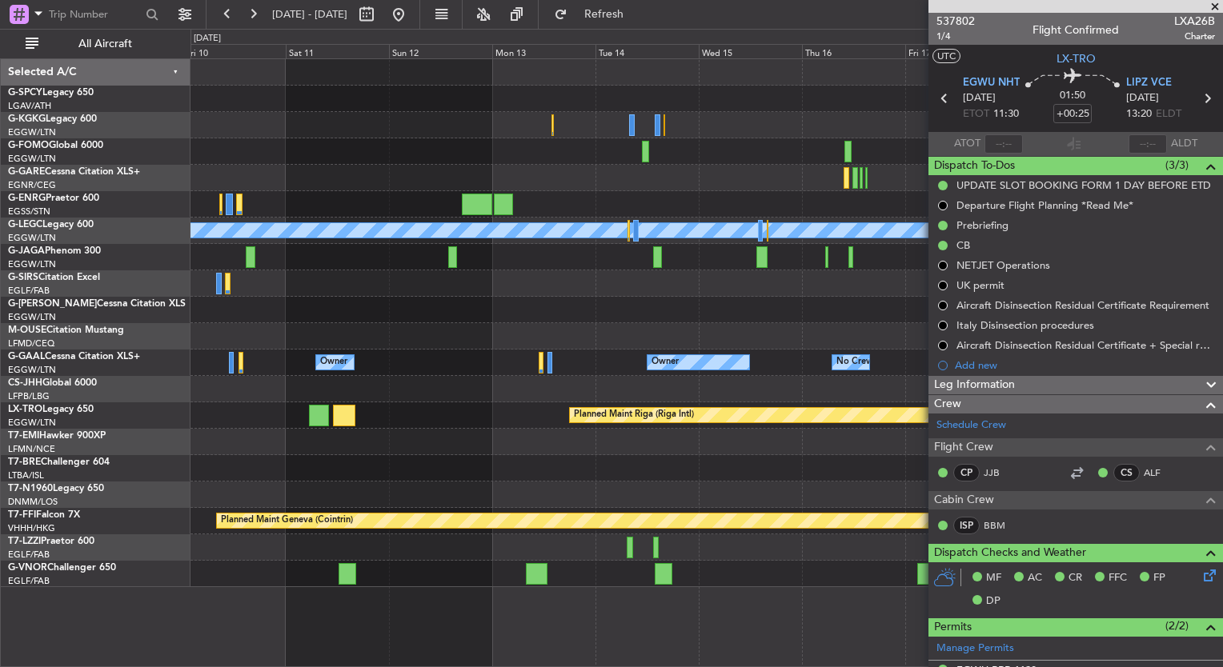
click at [285, 520] on div "A/C Unavailable London (Luton) Planned Maint Oxford (Kidlington) Owner Owner No…" at bounding box center [706, 323] width 1032 height 528
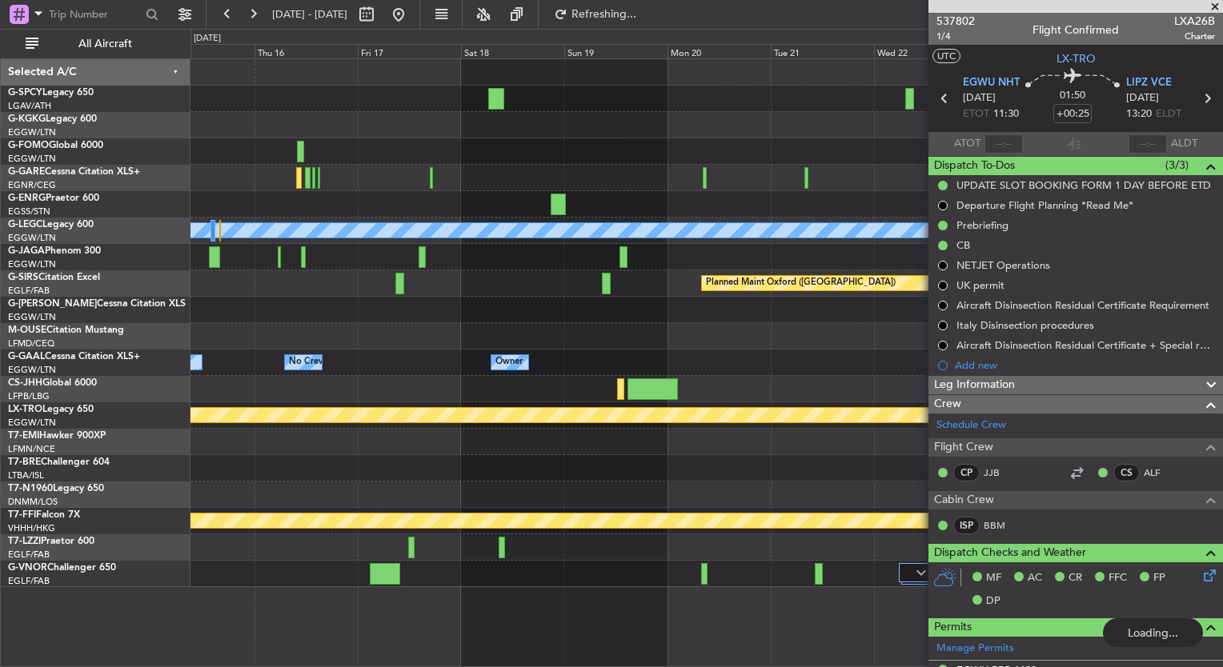
click at [295, 530] on div "A/C Unavailable London (Luton) Planned Maint Oxford (Kidlington) Owner Owner No…" at bounding box center [706, 323] width 1032 height 528
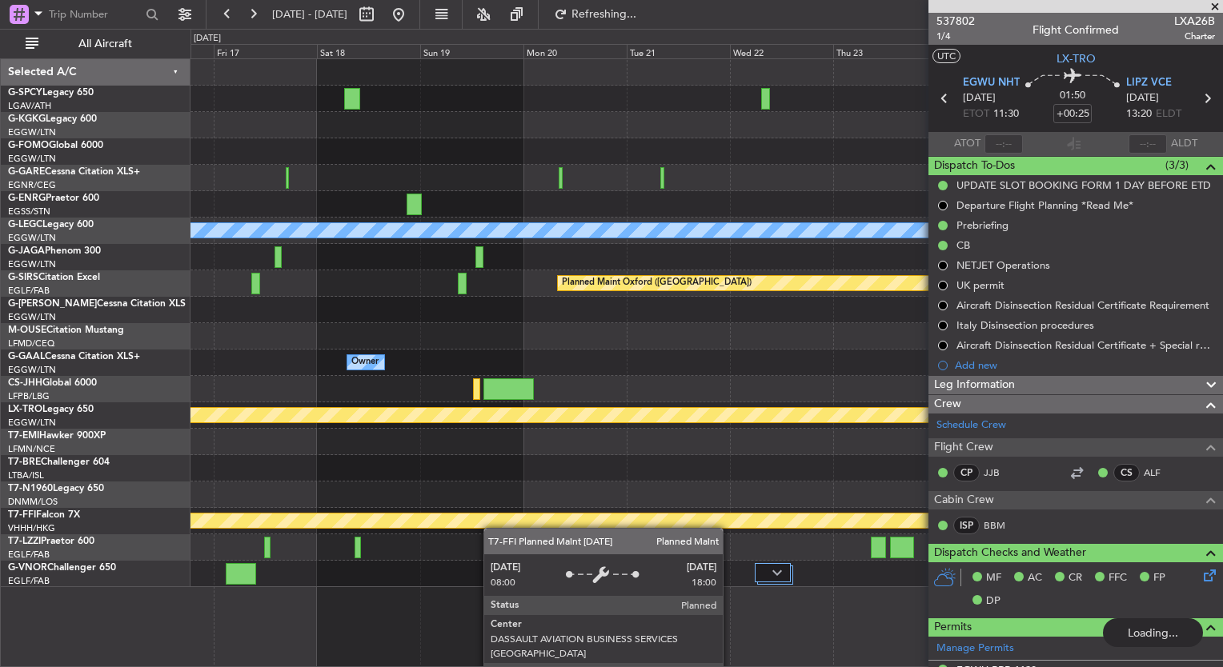
click at [429, 524] on div "Planned Maint Geneva (Cointrin)" at bounding box center [706, 521] width 1032 height 26
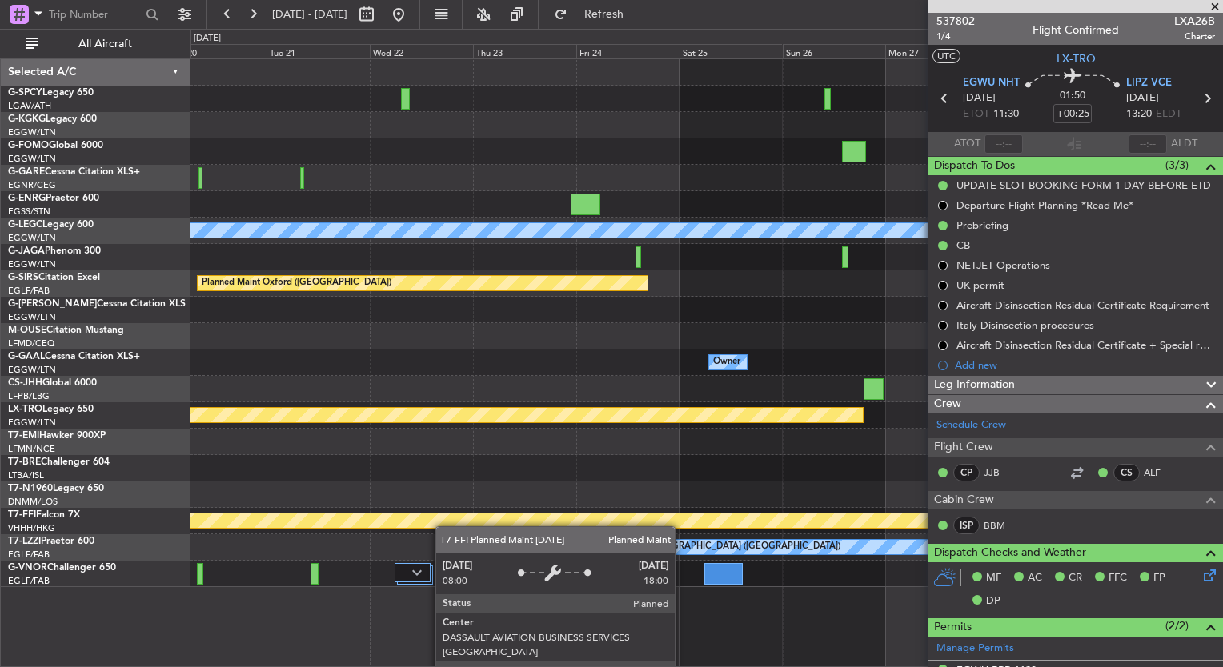
click at [291, 516] on div "A/C Unavailable London (Luton) Planned Maint Oxford (Kidlington) Owner Owner Pl…" at bounding box center [706, 323] width 1032 height 528
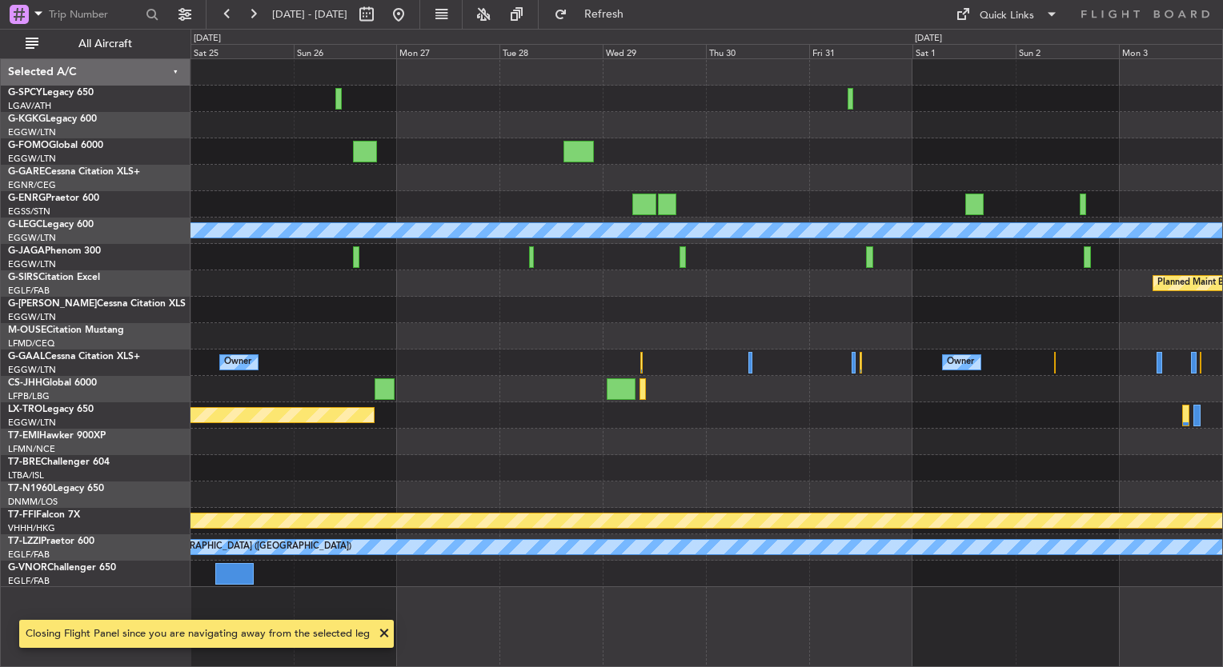
click at [64, 520] on div "A/C Unavailable London (Luton) Planned Maint Bournemouth Planned Maint Bournemo…" at bounding box center [611, 348] width 1223 height 639
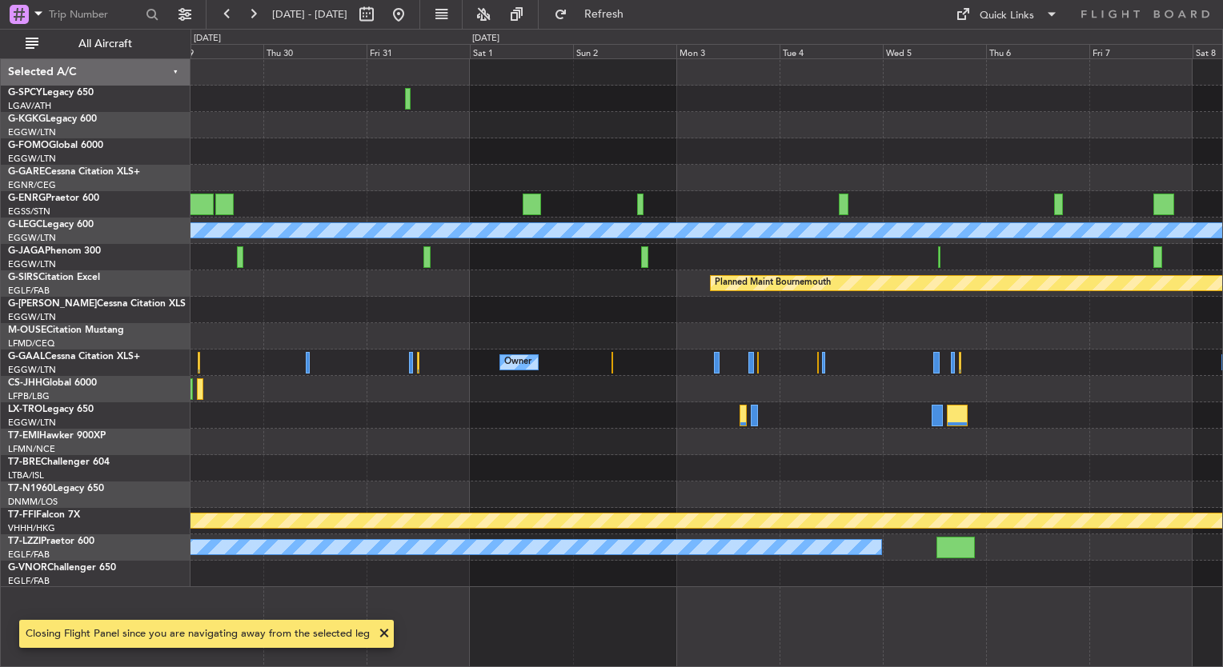
click at [233, 582] on div at bounding box center [706, 574] width 1032 height 26
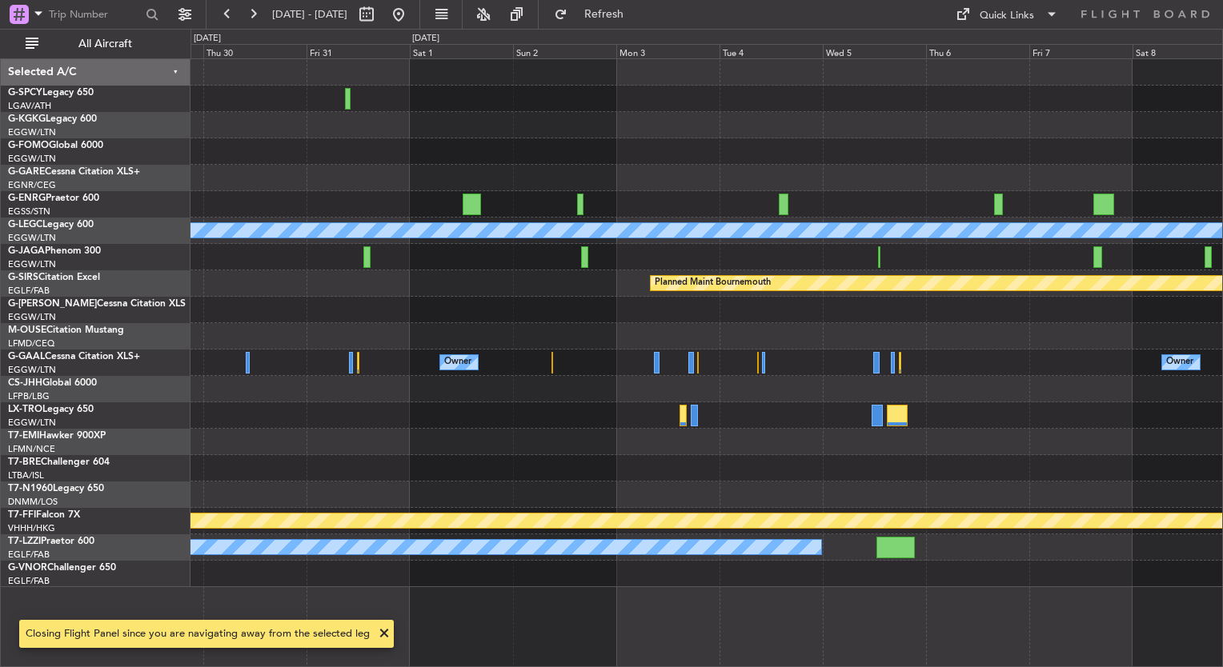
click at [588, 561] on div at bounding box center [706, 574] width 1032 height 26
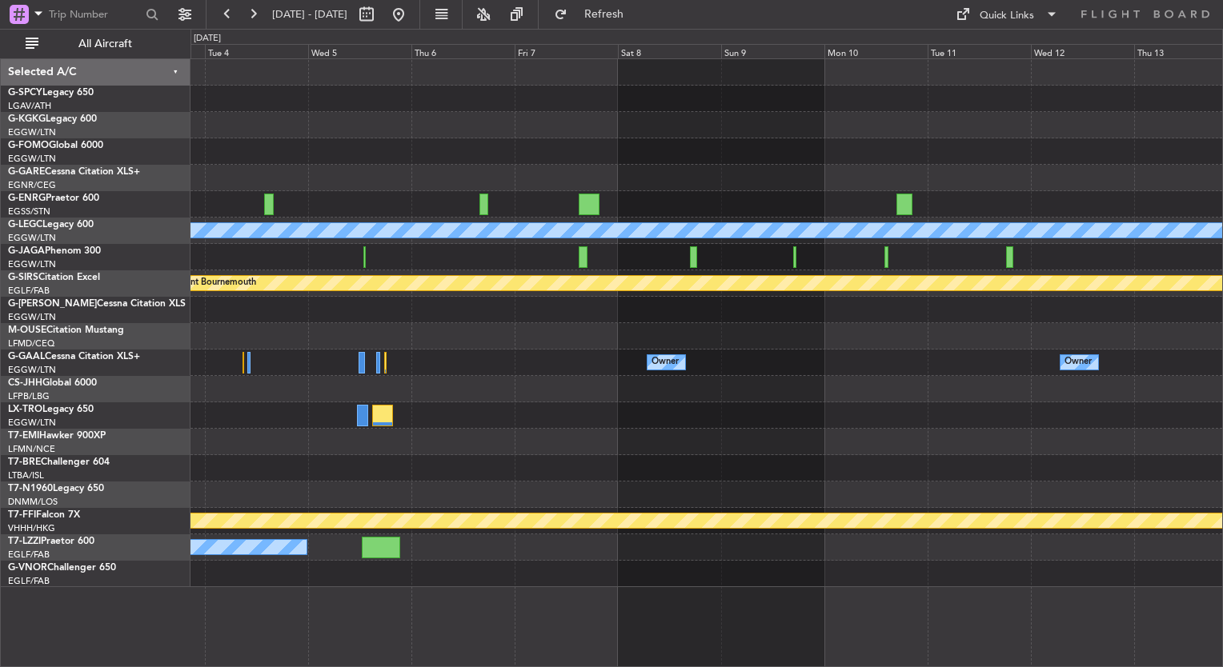
click at [307, 563] on div "A/C Unavailable London (Luton) Planned Maint Bournemouth Planned Maint Bournemo…" at bounding box center [706, 362] width 1032 height 609
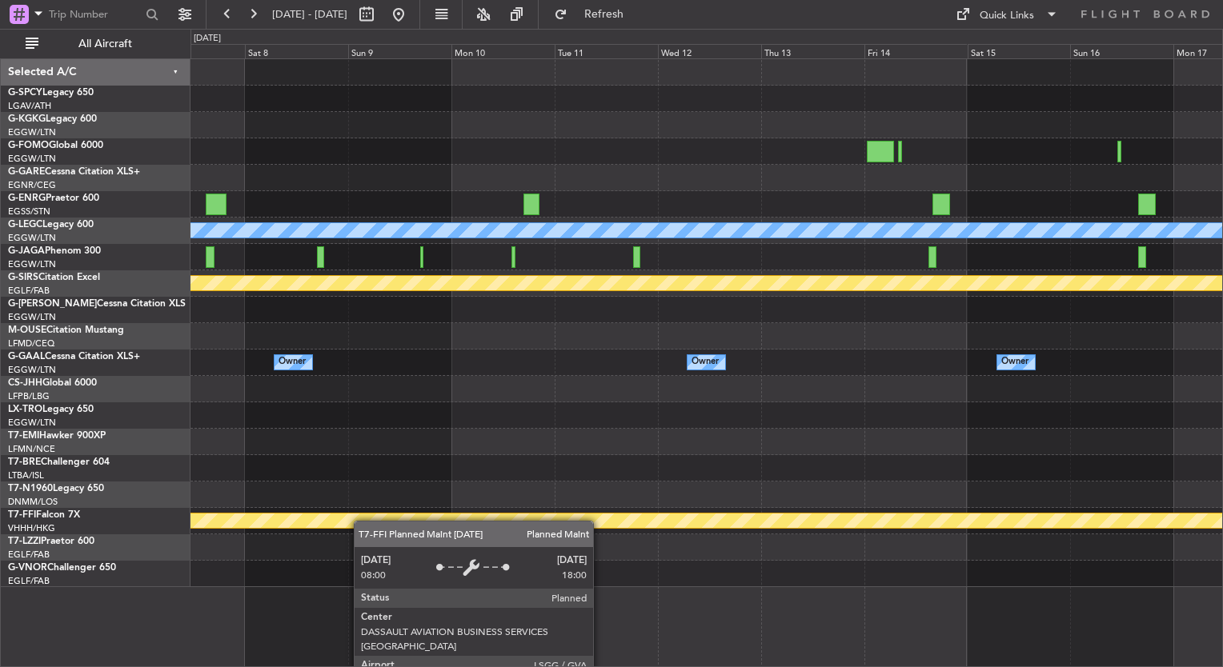
click at [307, 511] on div "A/C Unavailable London (Luton) Planned Maint Bournemouth Planned Maint Bournemo…" at bounding box center [706, 323] width 1032 height 528
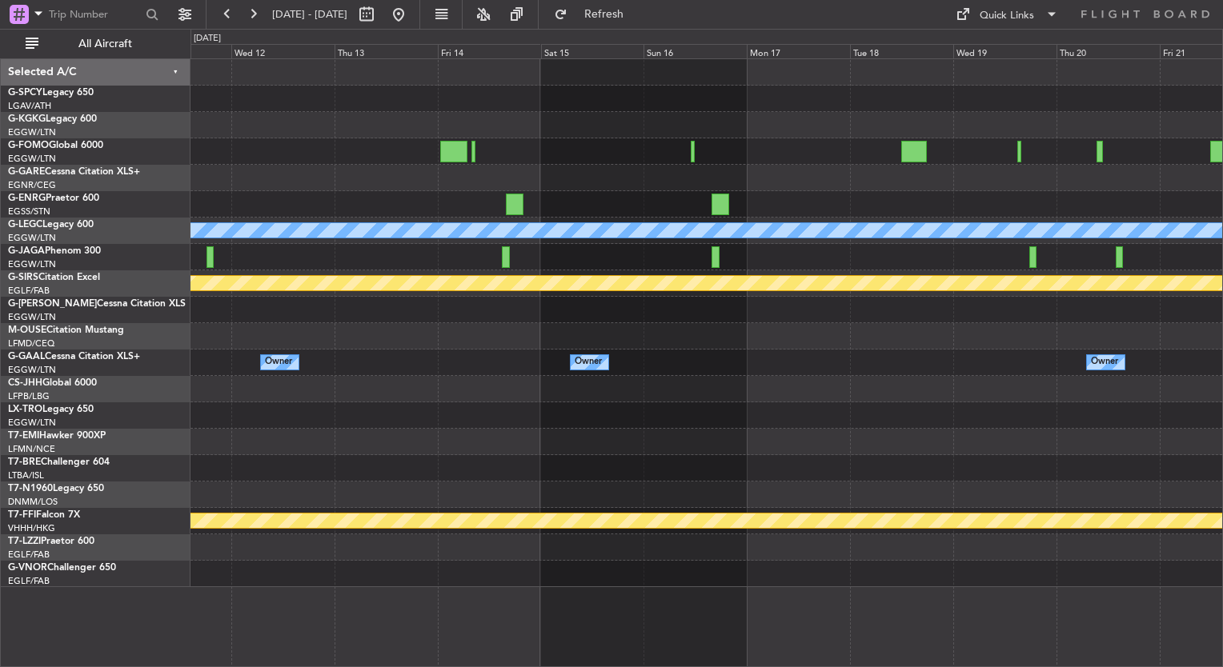
click at [280, 575] on div at bounding box center [706, 574] width 1032 height 26
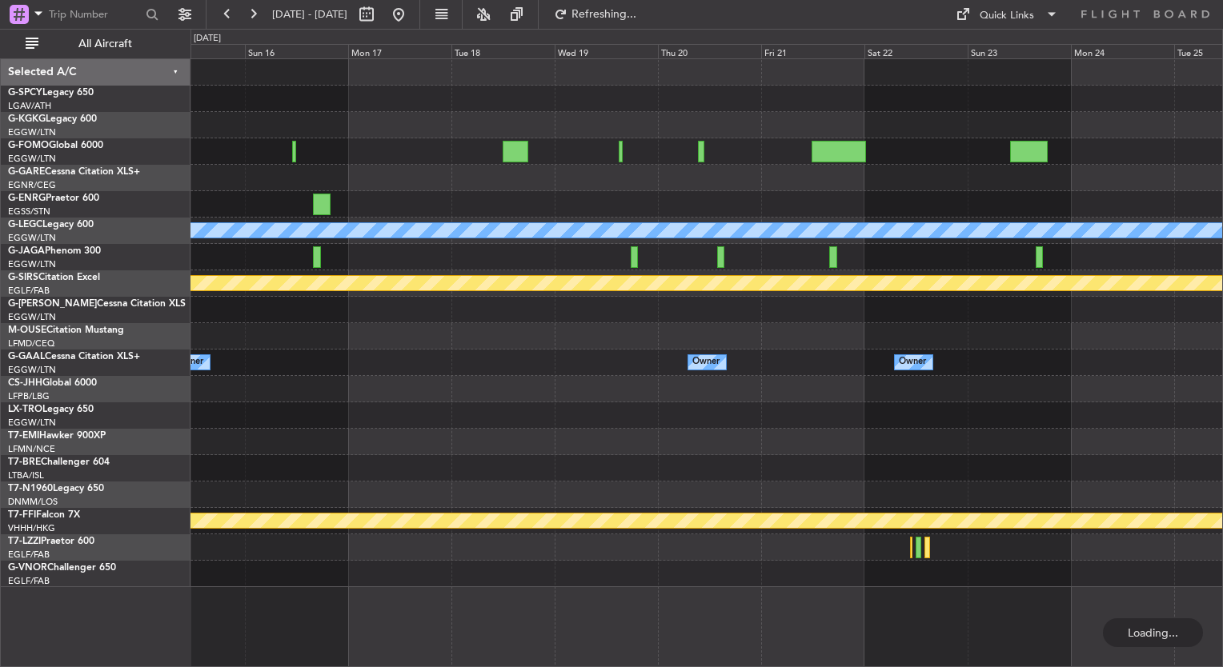
click at [269, 593] on div "A/C Unavailable [GEOGRAPHIC_DATA] ([GEOGRAPHIC_DATA]) Planned Maint [GEOGRAPHIC…" at bounding box center [706, 362] width 1032 height 609
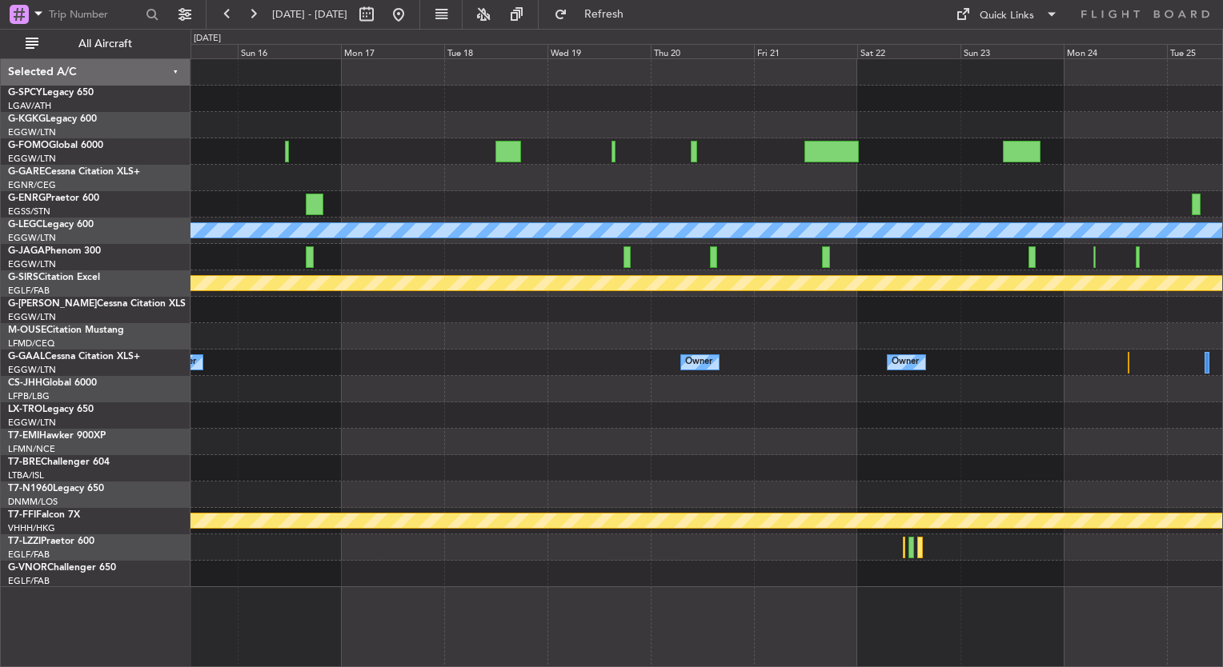
click at [490, 513] on div "A/C Unavailable [GEOGRAPHIC_DATA] ([GEOGRAPHIC_DATA]) Planned Maint [GEOGRAPHIC…" at bounding box center [706, 323] width 1032 height 528
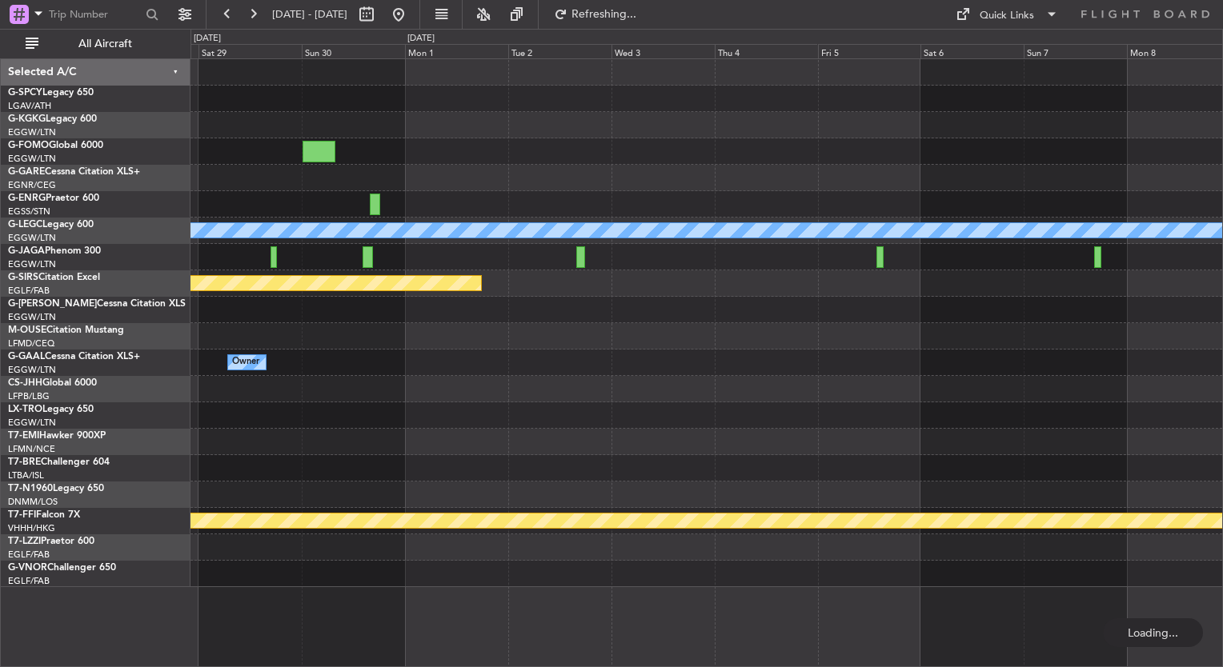
click at [102, 494] on div "A/C Unavailable London (Luton) Planned Maint Bournemouth Owner Planned Maint Ge…" at bounding box center [611, 348] width 1223 height 639
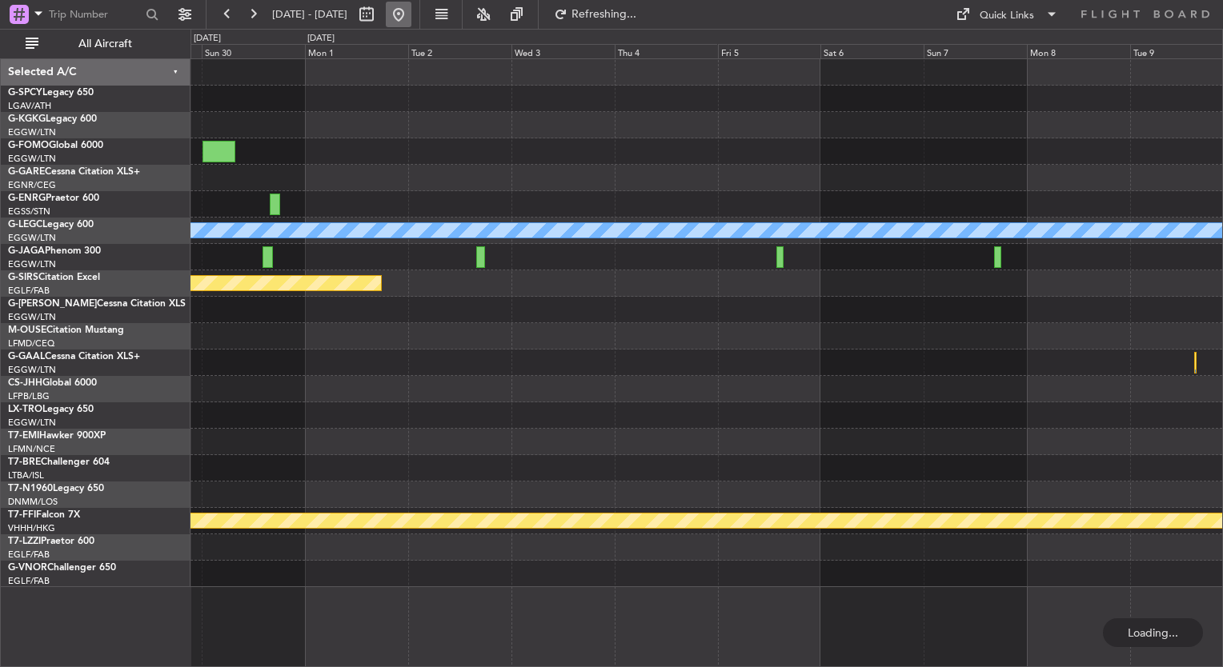
click at [411, 8] on button at bounding box center [399, 15] width 26 height 26
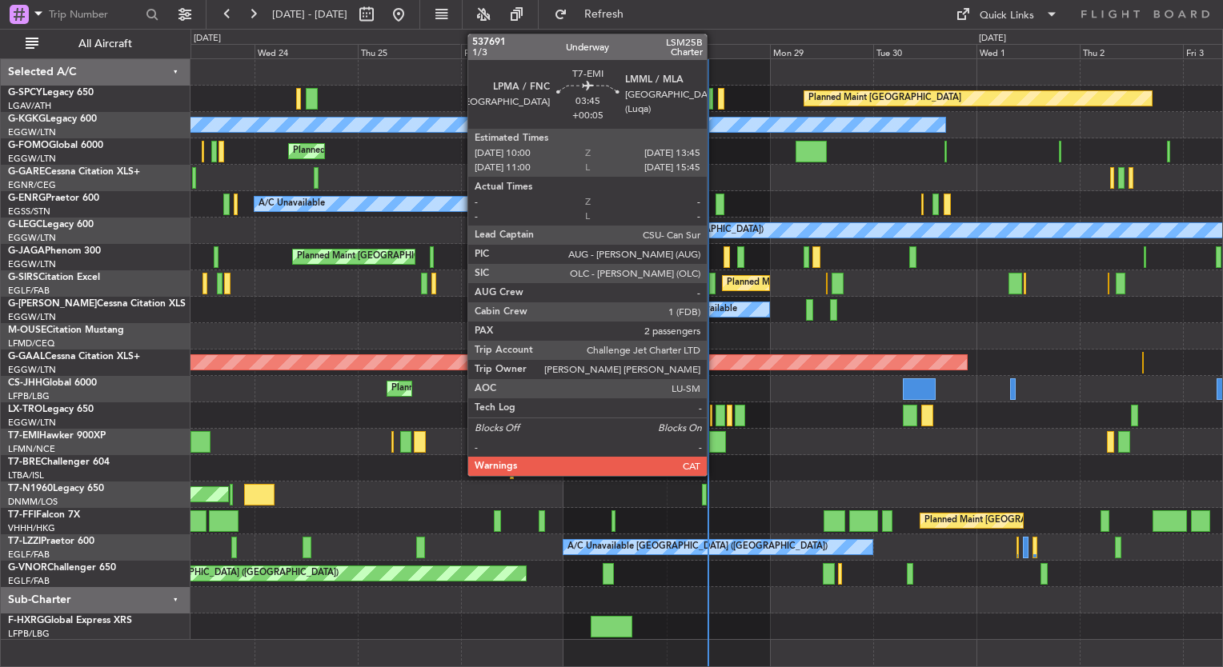
click at [714, 444] on div at bounding box center [717, 442] width 17 height 22
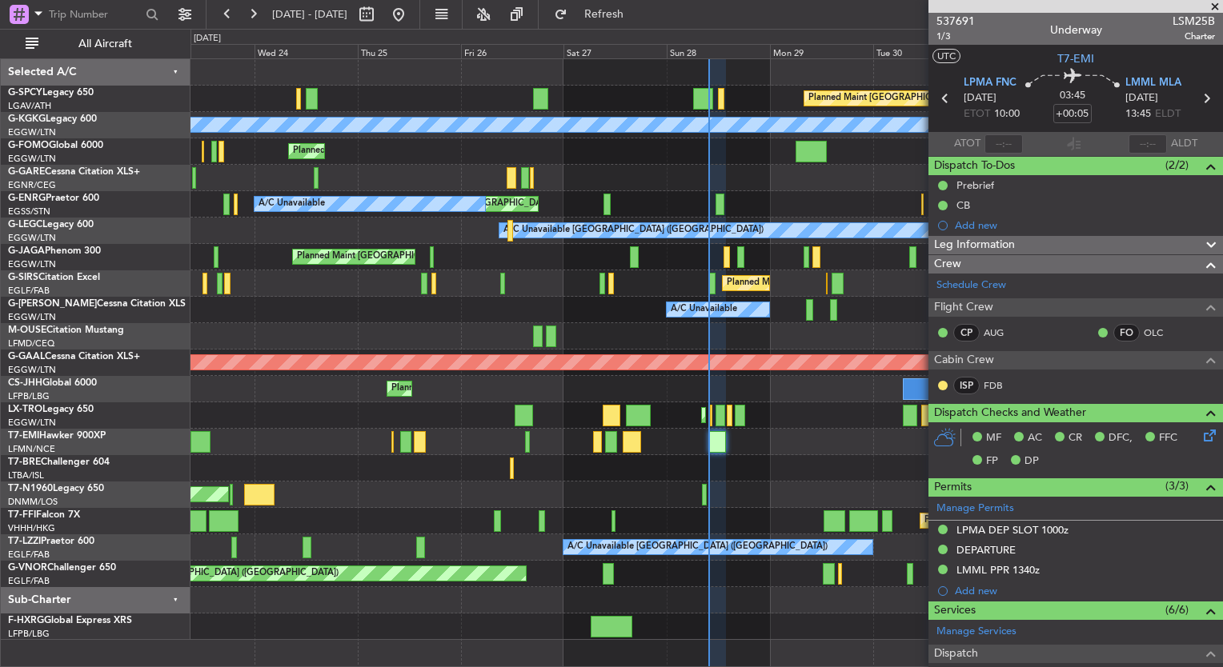
click at [499, 462] on div at bounding box center [706, 468] width 1032 height 26
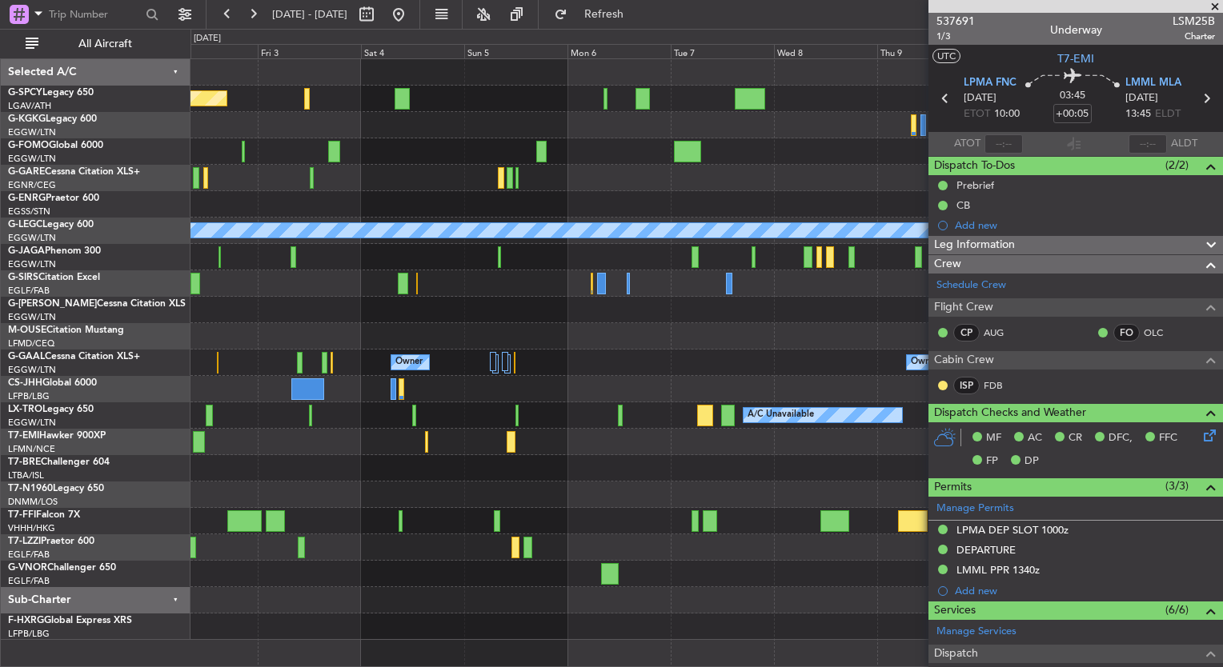
click at [394, 437] on div at bounding box center [706, 442] width 1032 height 26
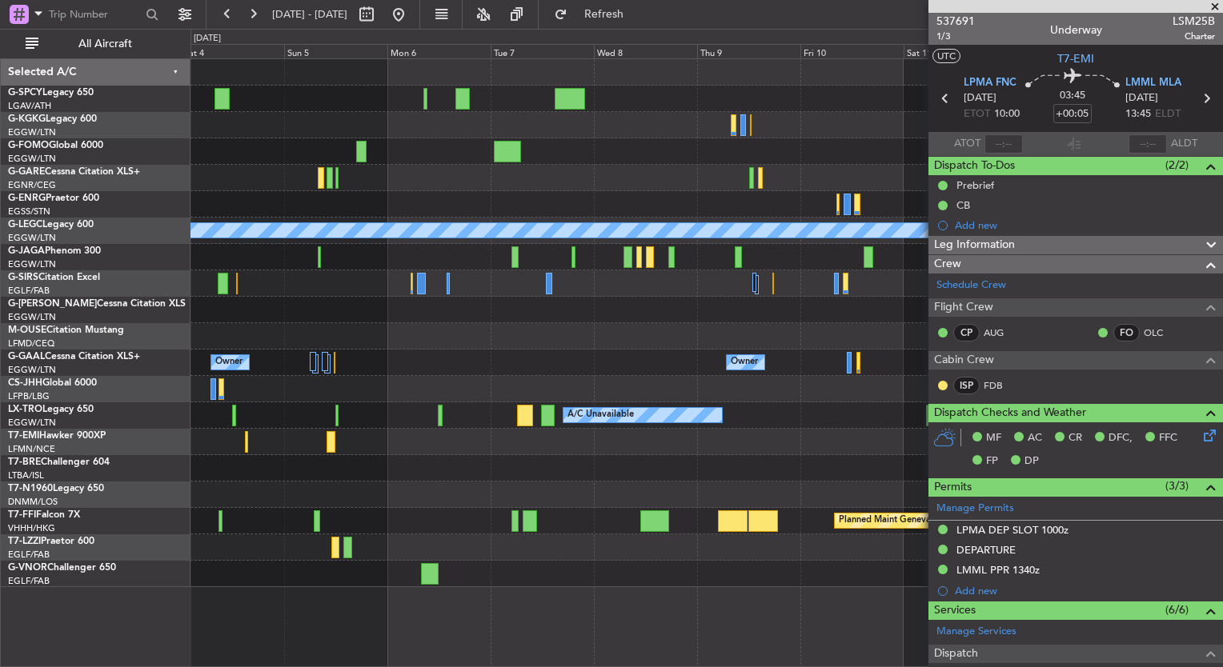
click at [519, 175] on div "Planned Maint Bremen A/C Unavailable London (Luton) Owner Owner Owner Owner Own…" at bounding box center [706, 323] width 1032 height 528
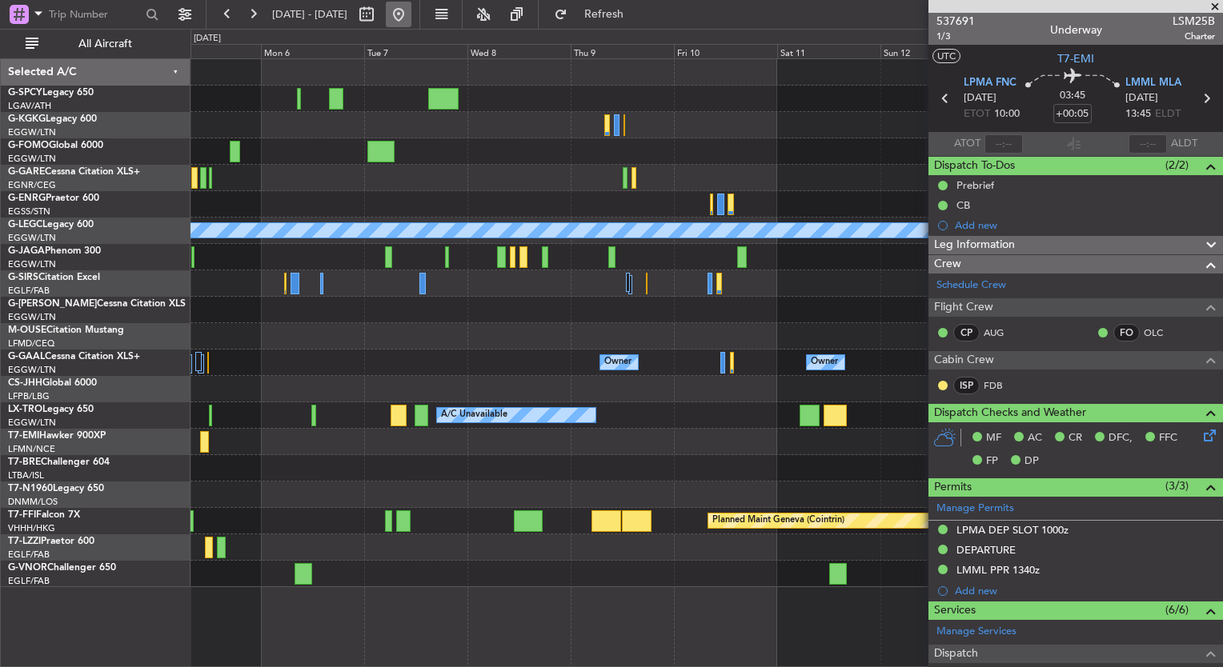
click at [411, 19] on button at bounding box center [399, 15] width 26 height 26
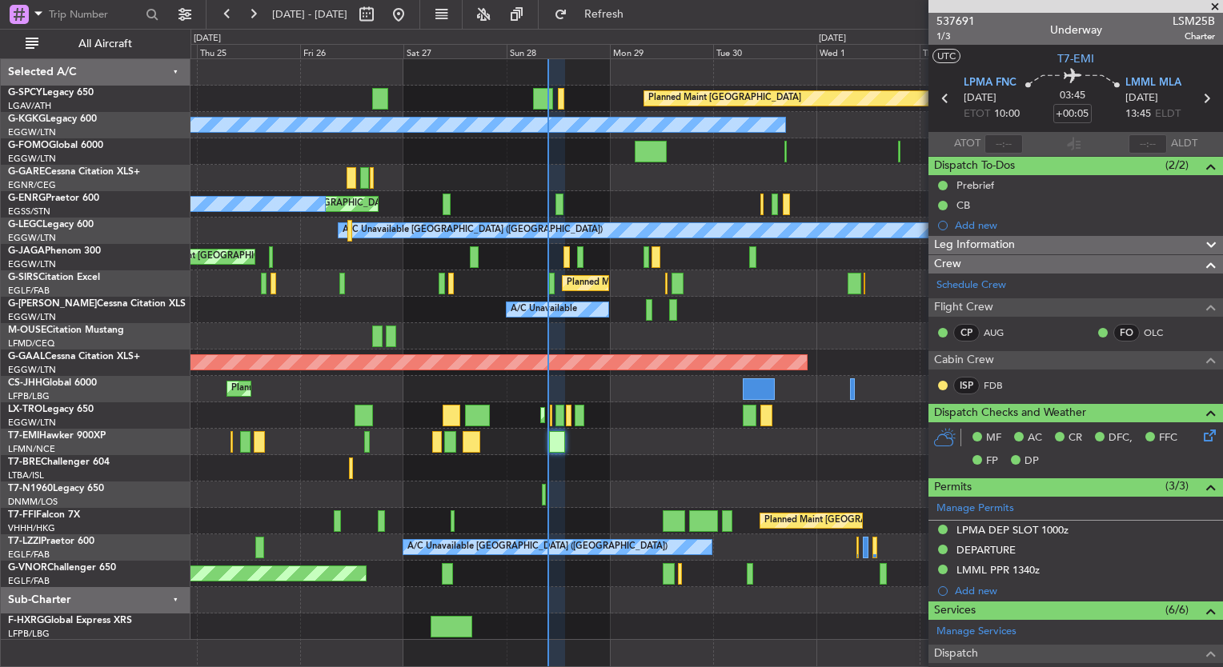
click at [583, 525] on div "Planned Maint Beijing (Beijing Capital) Planned Maint Tianjin (Binhai)" at bounding box center [706, 521] width 1032 height 26
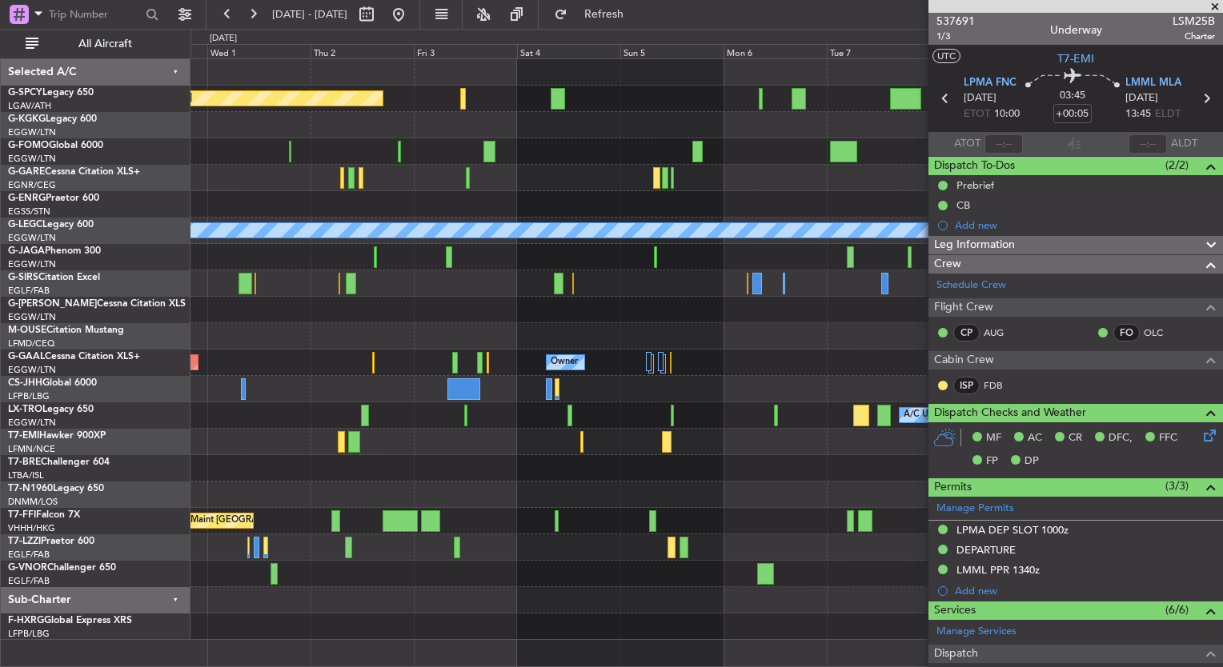
click at [371, 598] on div "Planned Maint Bremen A/C Unavailable Istanbul (Ataturk) A/C Unavailable London …" at bounding box center [706, 349] width 1032 height 581
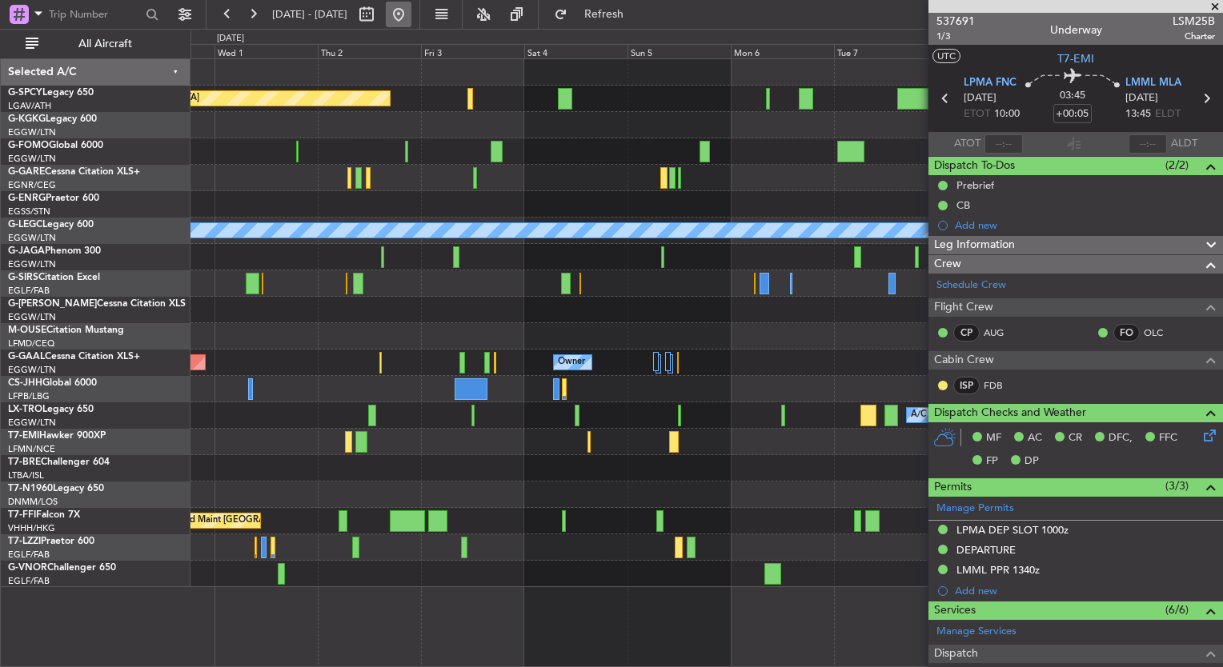
click at [411, 21] on button at bounding box center [399, 15] width 26 height 26
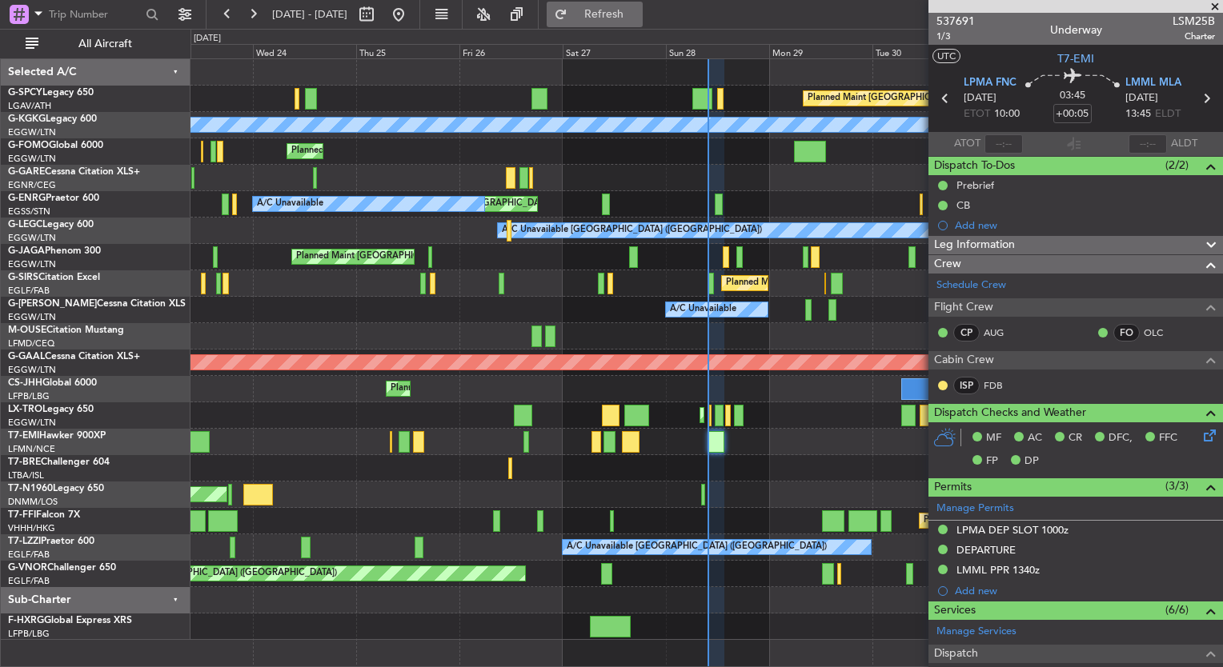
click at [643, 5] on button "Refresh" at bounding box center [595, 15] width 96 height 26
click at [569, 497] on div "Planned Maint Bremen A/C Unavailable Istanbul (Ataturk) Planned Maint London (L…" at bounding box center [706, 349] width 1032 height 581
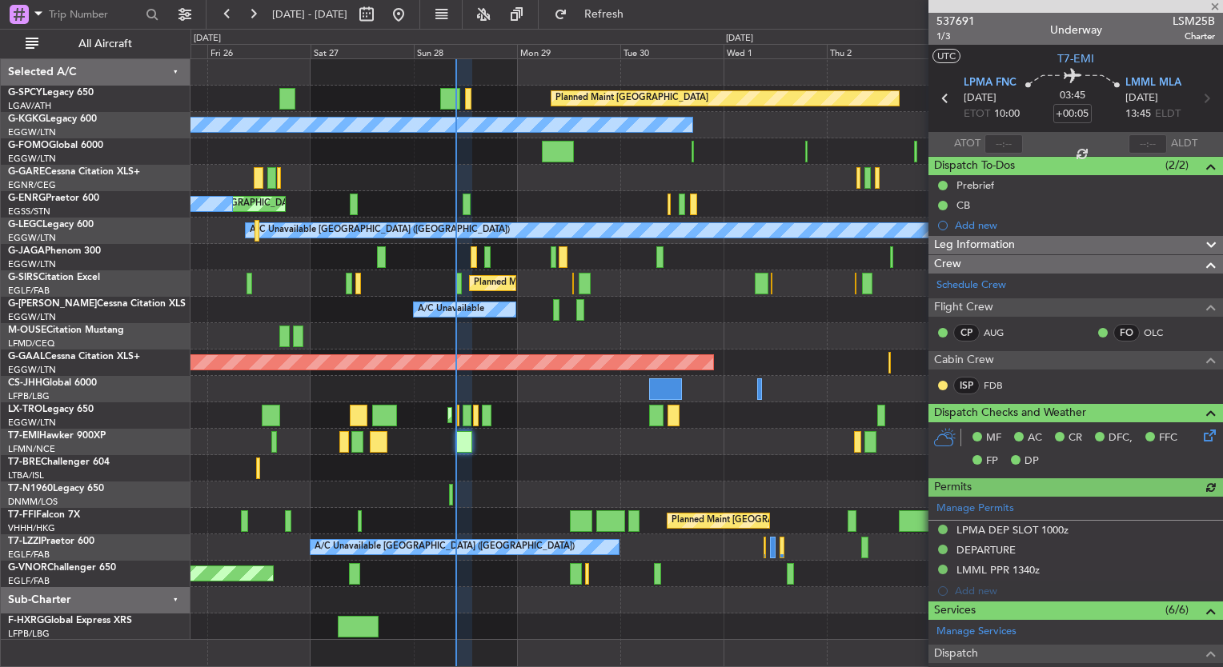
click at [602, 584] on div "Planned Maint Bremen A/C Unavailable Istanbul (Ataturk) Planned Maint London (L…" at bounding box center [706, 349] width 1032 height 581
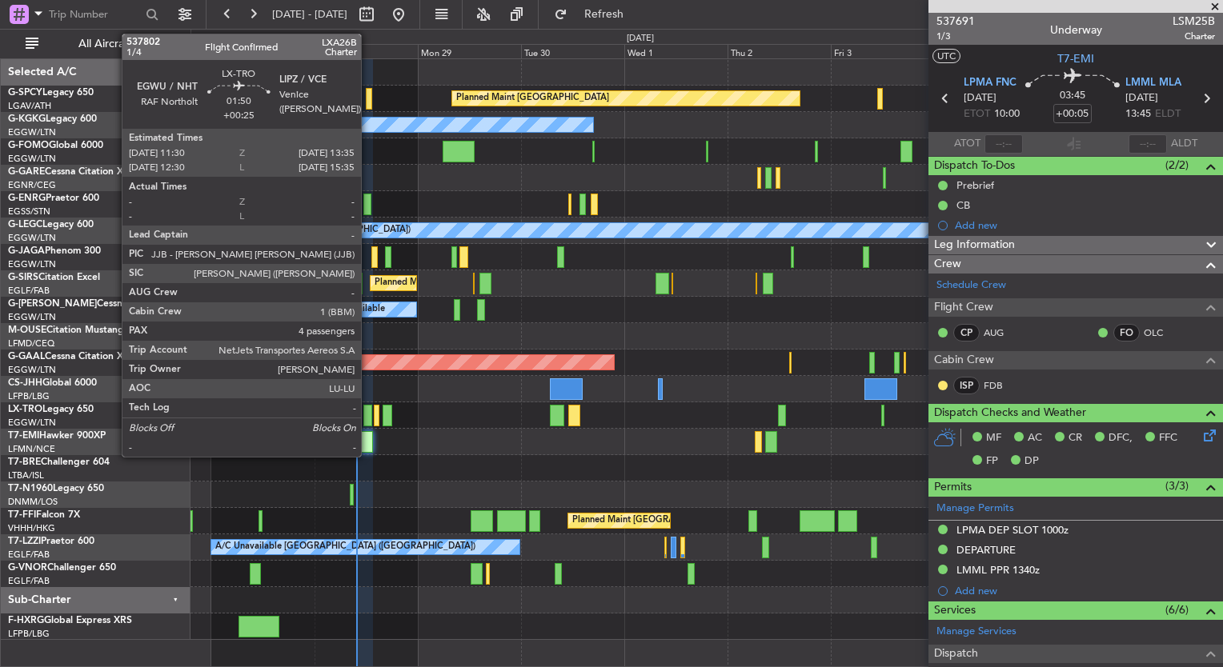
click at [368, 420] on div at bounding box center [368, 416] width 10 height 22
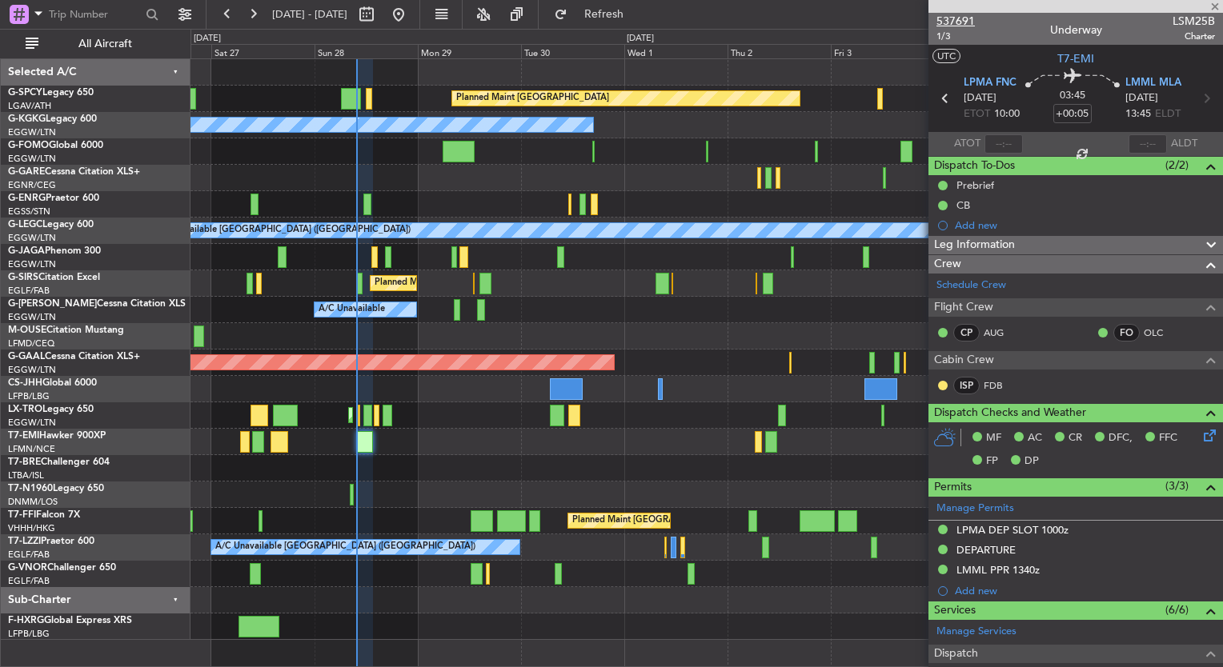
type input "+00:25"
type input "4"
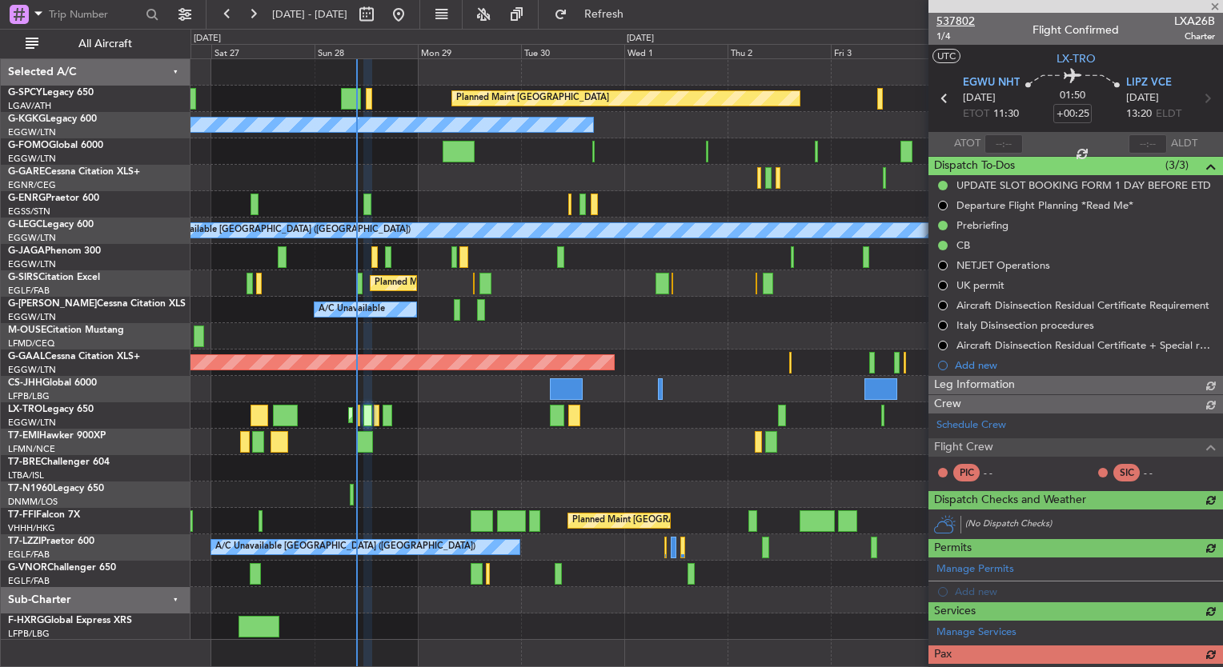
click at [956, 22] on span "537802" at bounding box center [955, 21] width 38 height 17
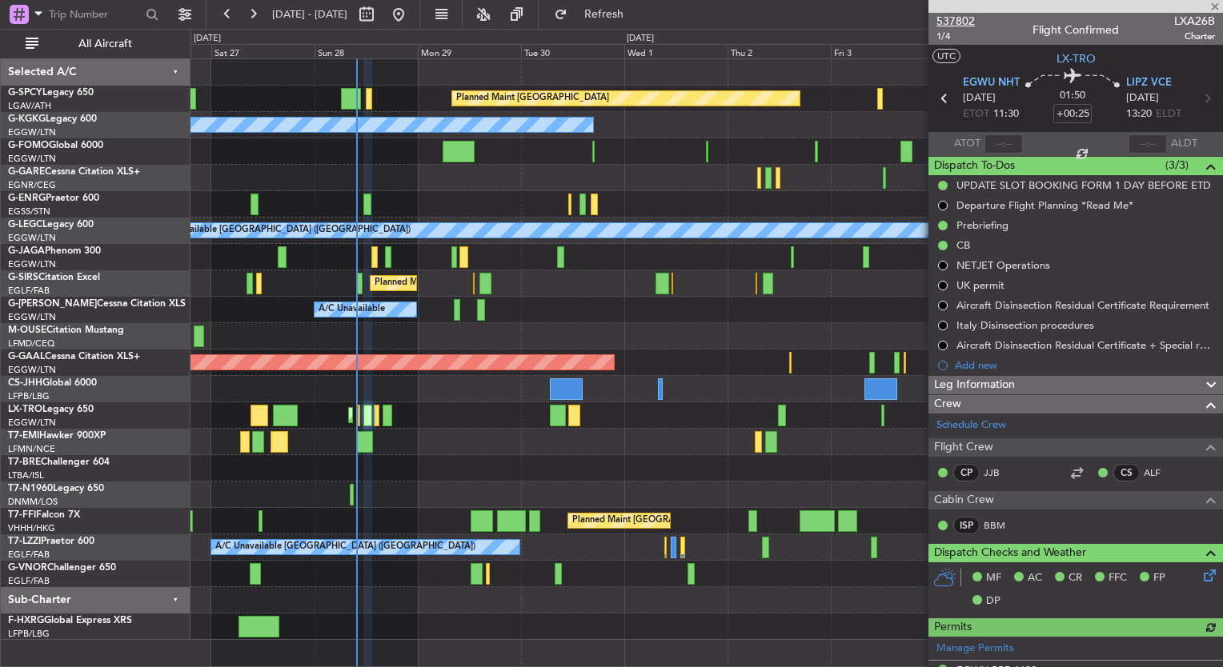
click at [968, 18] on span "537802" at bounding box center [955, 21] width 38 height 17
click at [473, 431] on div at bounding box center [706, 442] width 1032 height 26
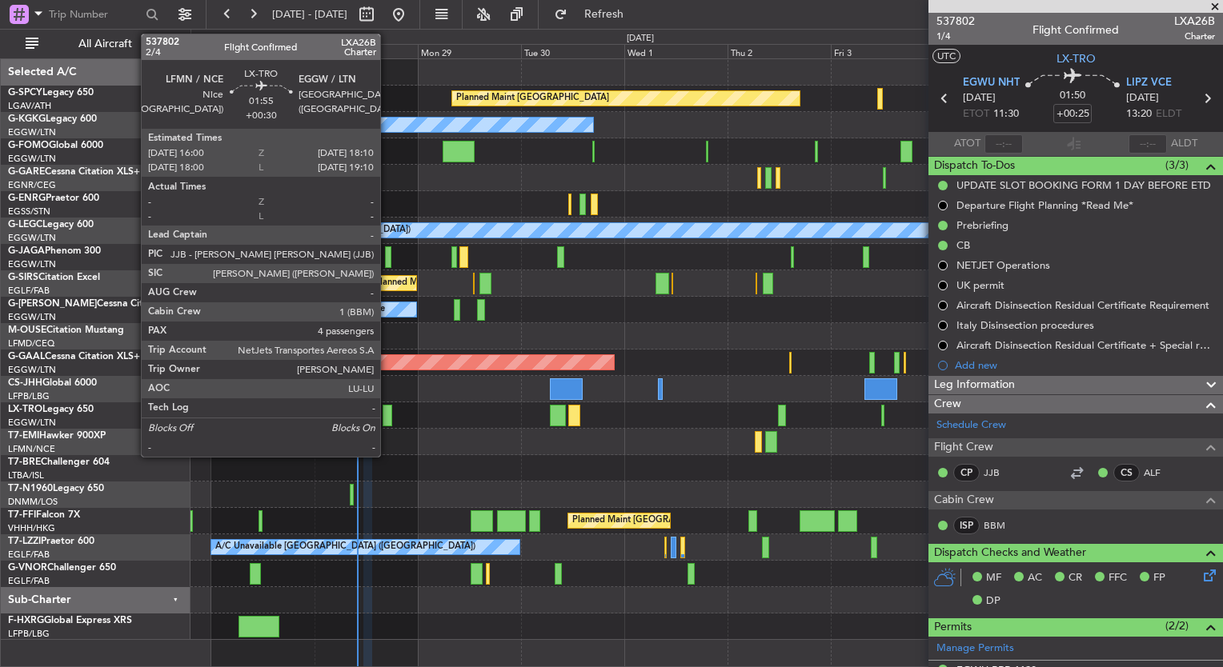
click at [387, 418] on div at bounding box center [388, 416] width 10 height 22
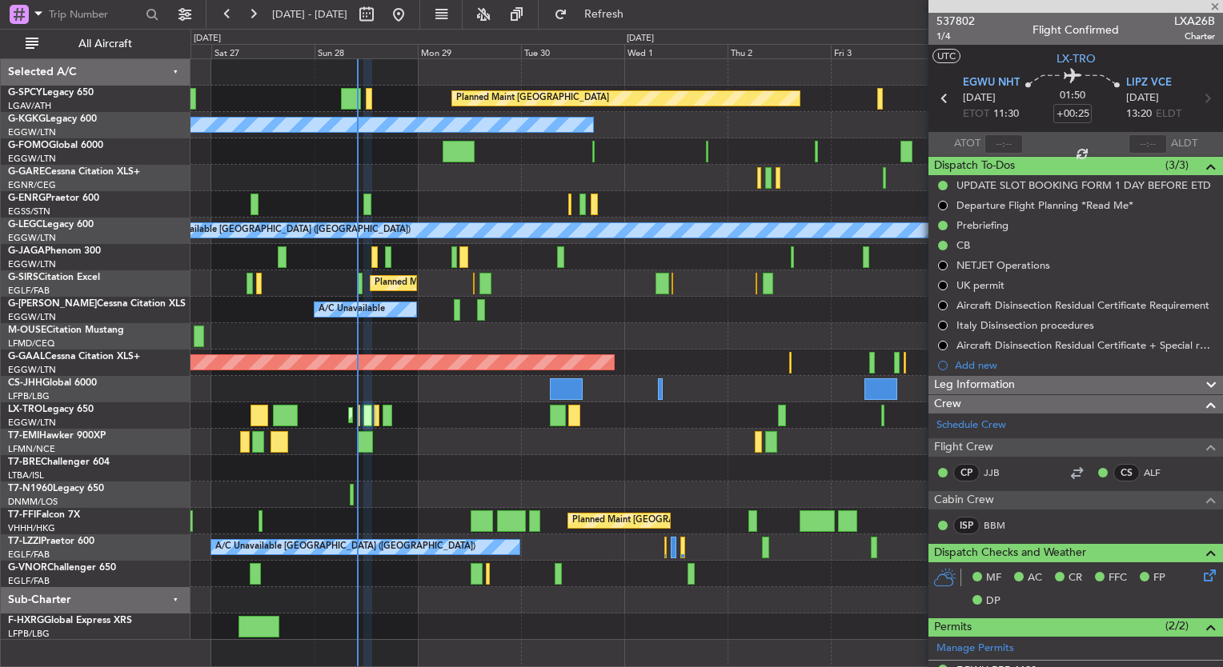
type input "+00:30"
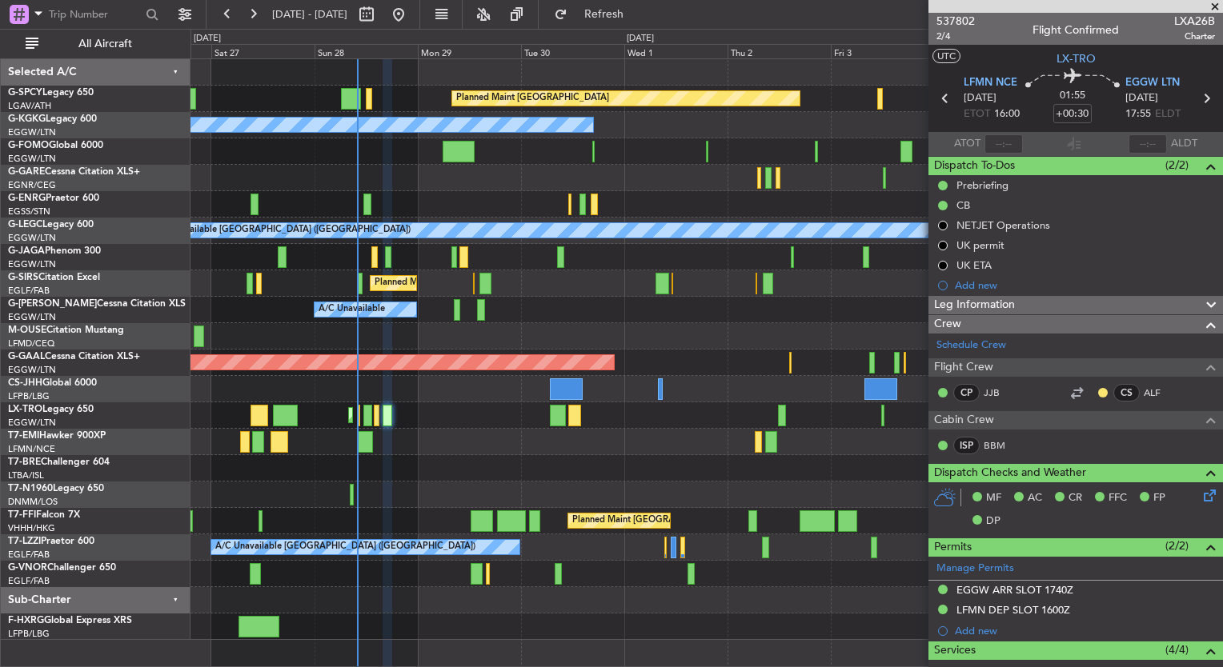
click at [102, 396] on div "Planned Maint Bremen A/C Unavailable Istanbul (Ataturk) Planned Maint London (L…" at bounding box center [611, 348] width 1223 height 639
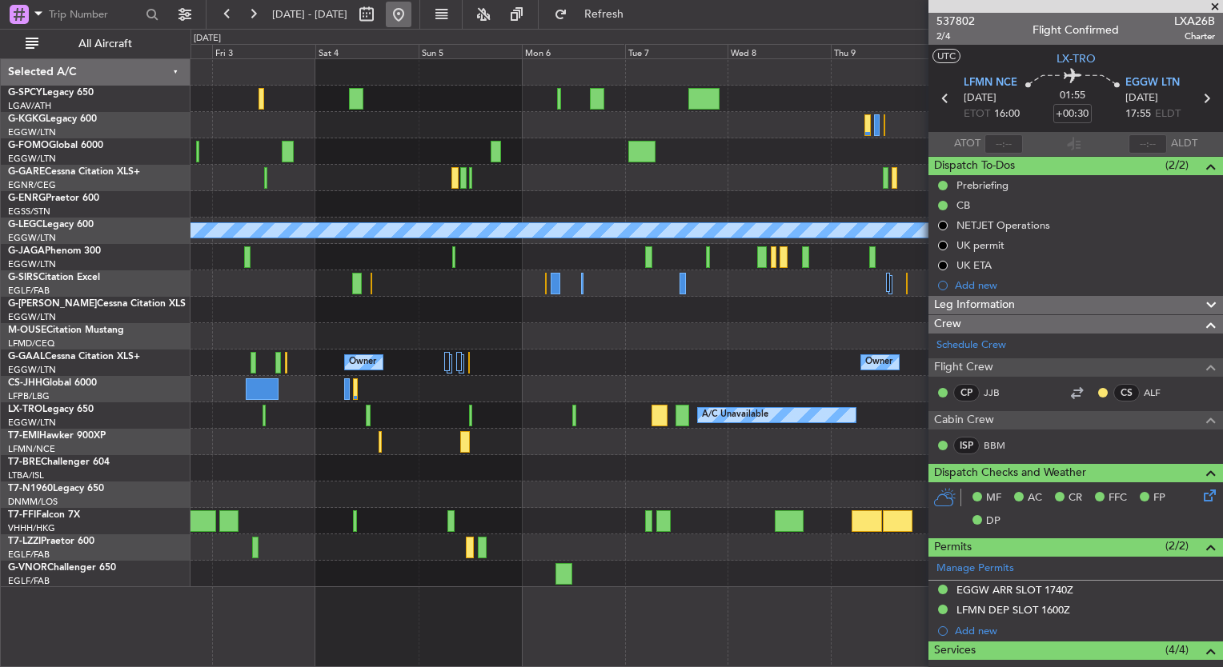
click at [411, 13] on button at bounding box center [399, 15] width 26 height 26
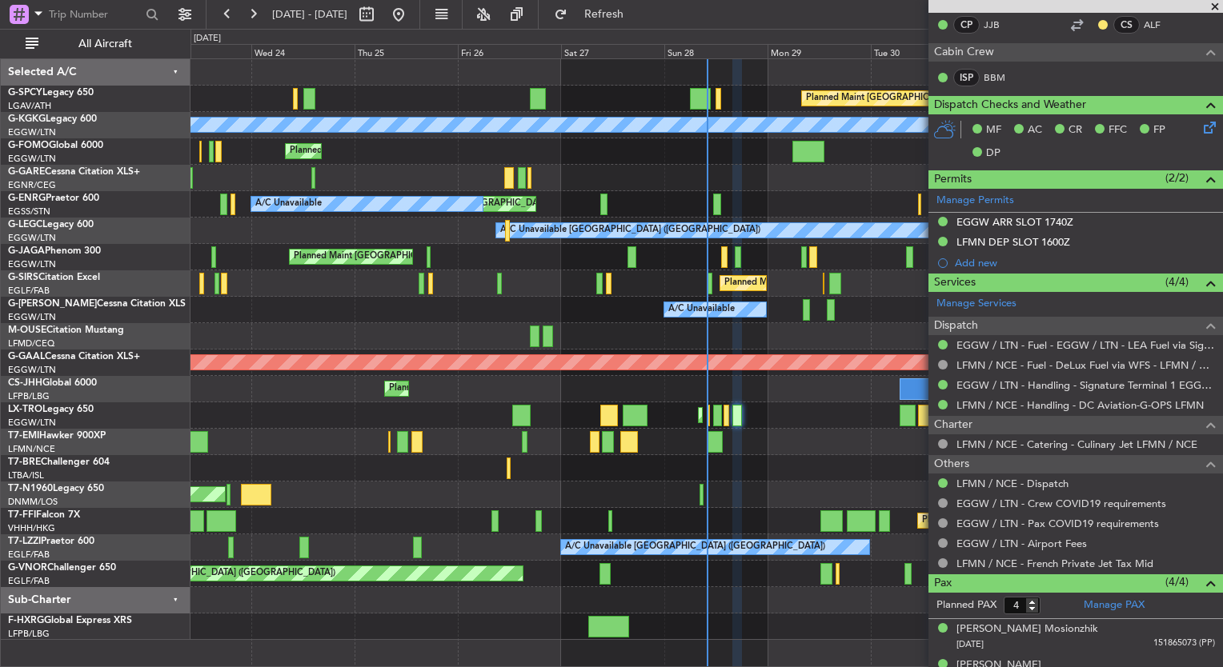
scroll to position [461, 0]
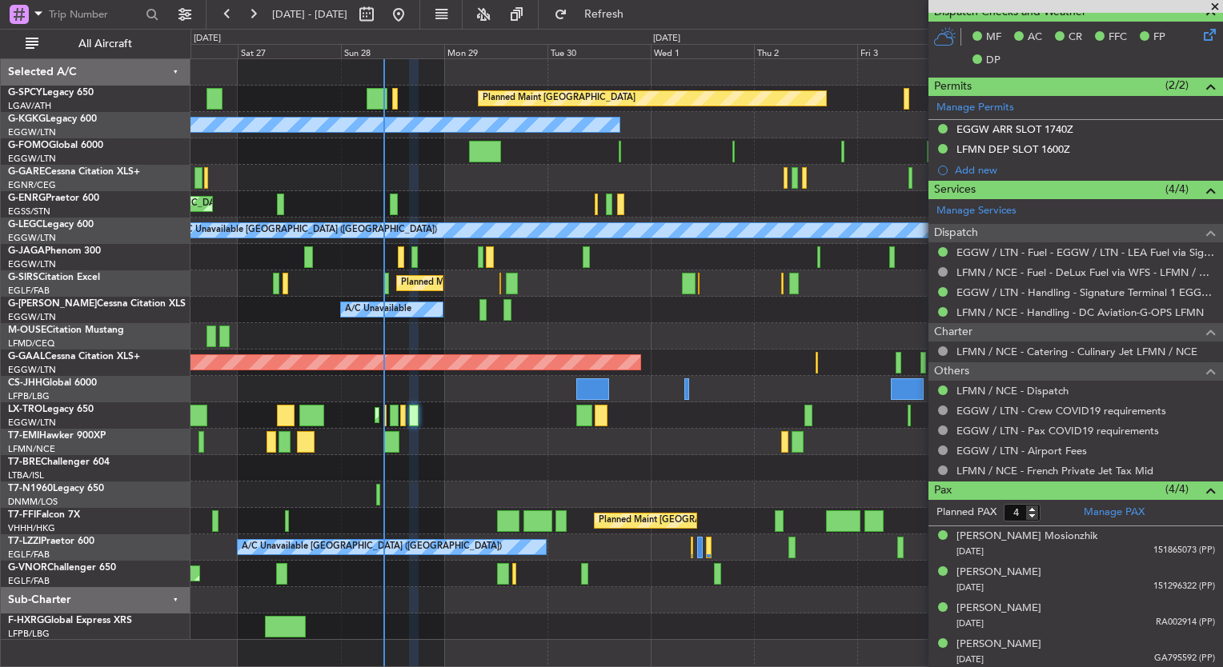
click at [453, 488] on div "Planned Maint [GEOGRAPHIC_DATA] A/C Unavailable [GEOGRAPHIC_DATA] (Ataturk) Pla…" at bounding box center [706, 349] width 1032 height 581
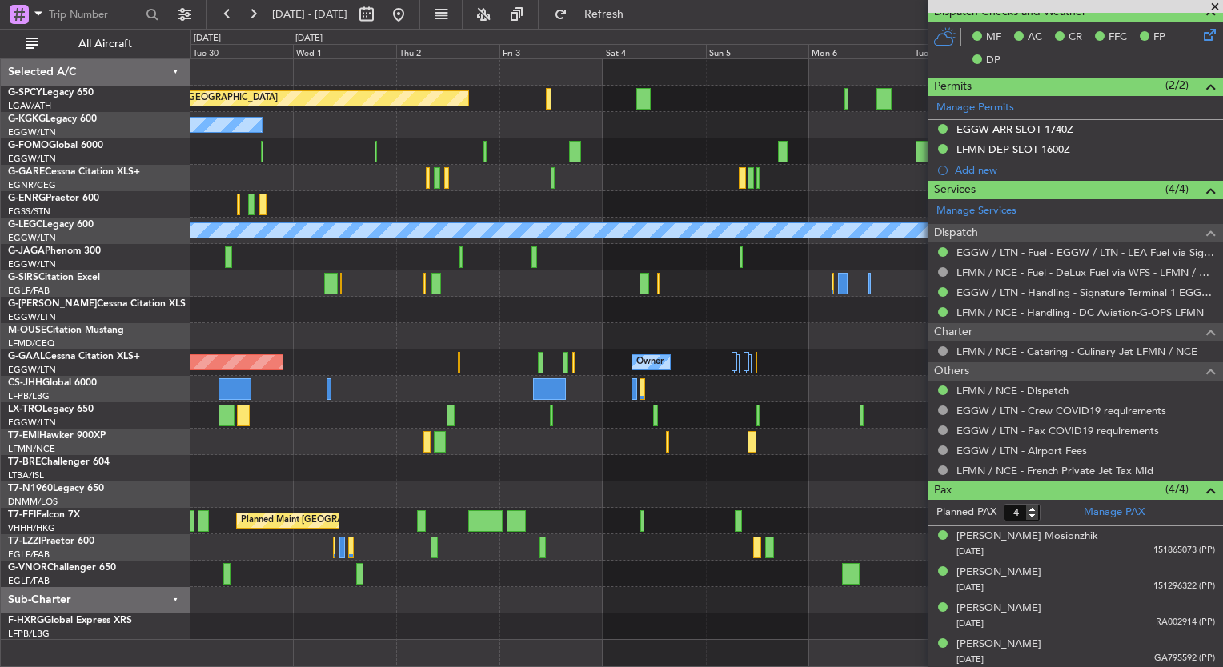
click at [262, 427] on div "Planned Maint Bremen A/C Unavailable Istanbul (Ataturk) A/C Unavailable London …" at bounding box center [706, 349] width 1032 height 581
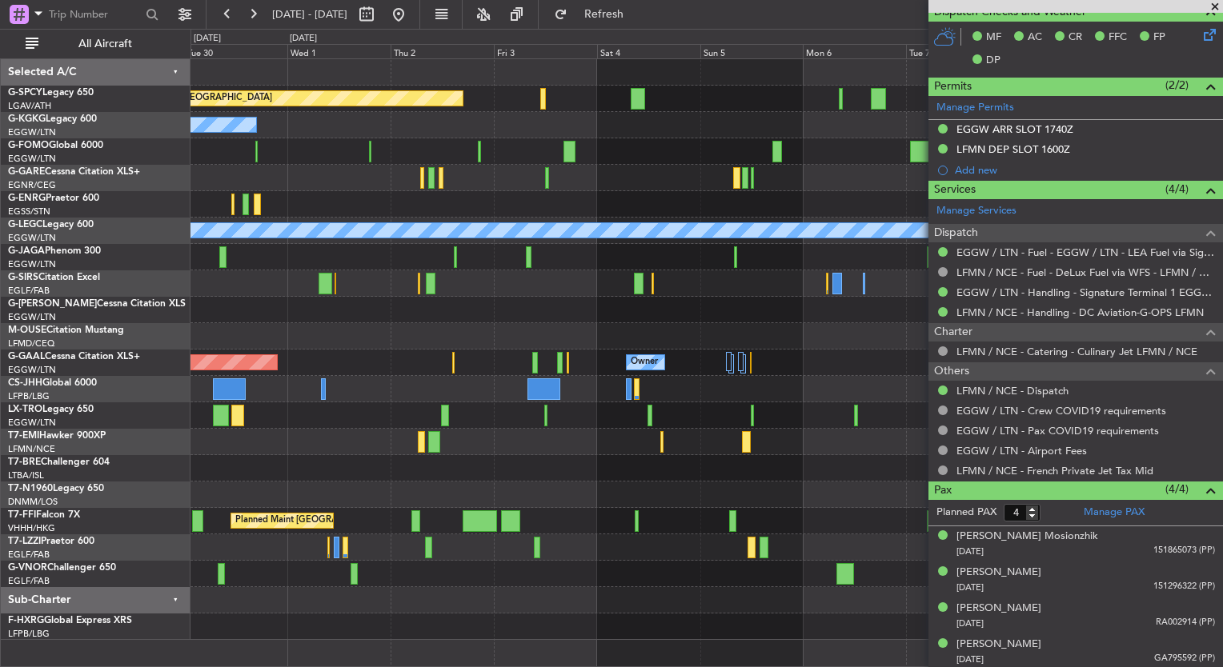
click at [416, 470] on div "Planned Maint Bremen A/C Unavailable Istanbul (Ataturk) A/C Unavailable London …" at bounding box center [706, 349] width 1032 height 581
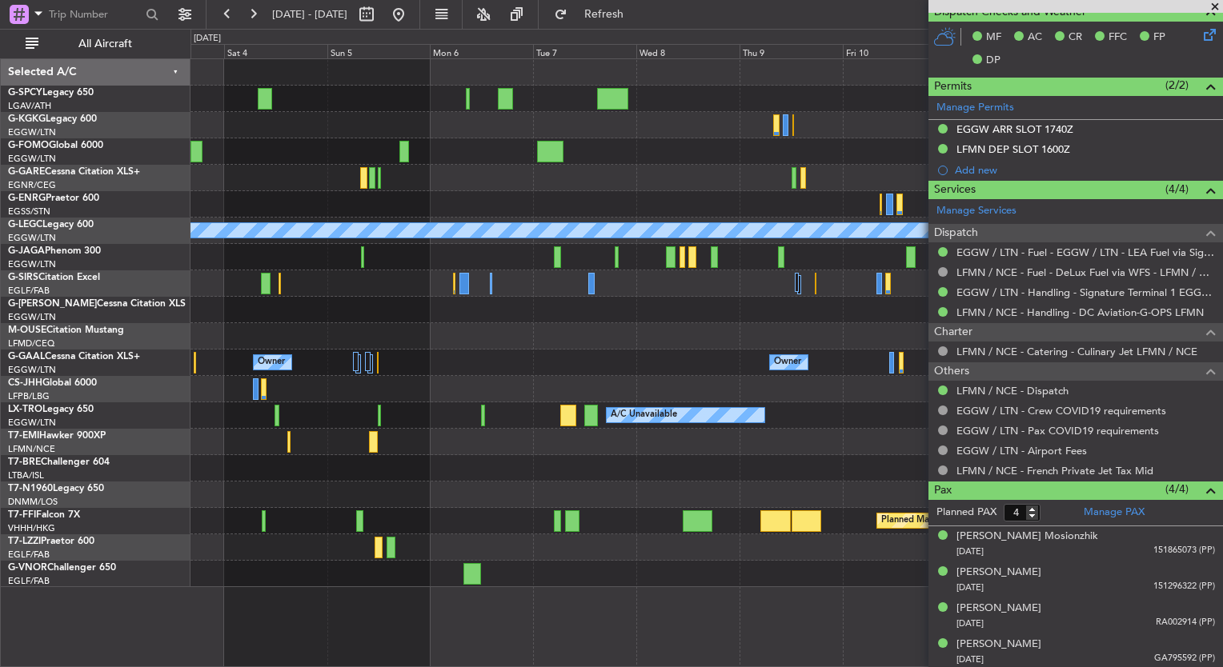
click at [463, 459] on div "Planned Maint Bremen A/C Unavailable London (Luton) Owner Owner Owner Owner A/C…" at bounding box center [706, 323] width 1032 height 528
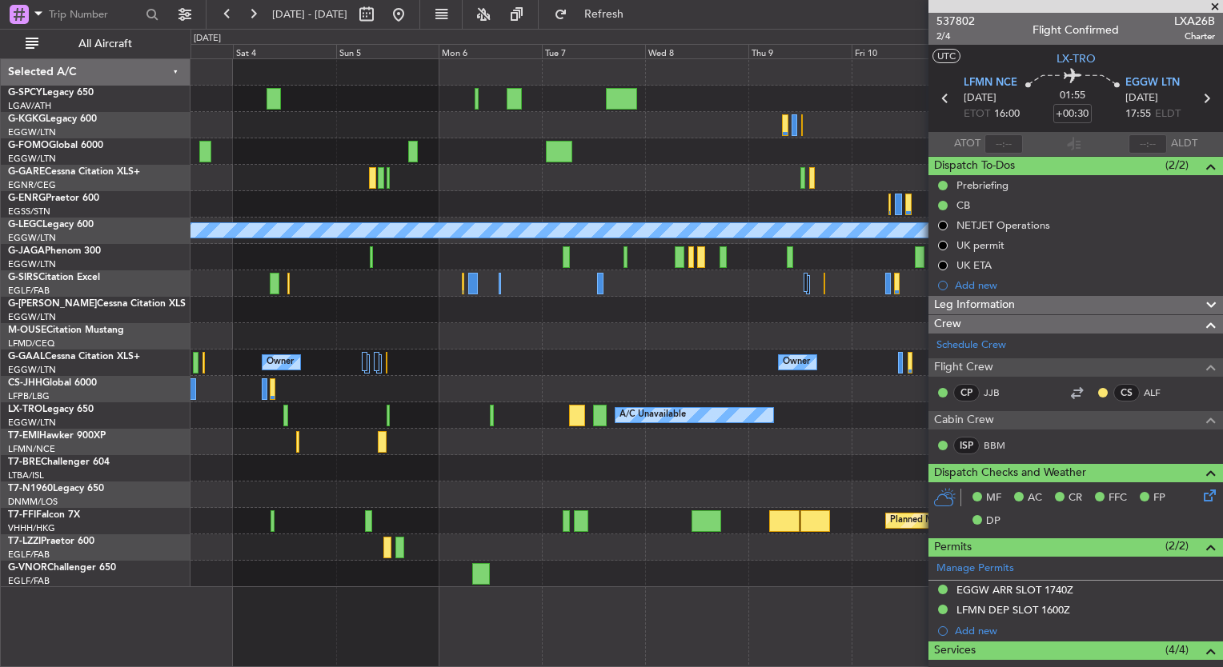
click at [411, 6] on div at bounding box center [383, 15] width 58 height 26
click at [411, 21] on button at bounding box center [399, 15] width 26 height 26
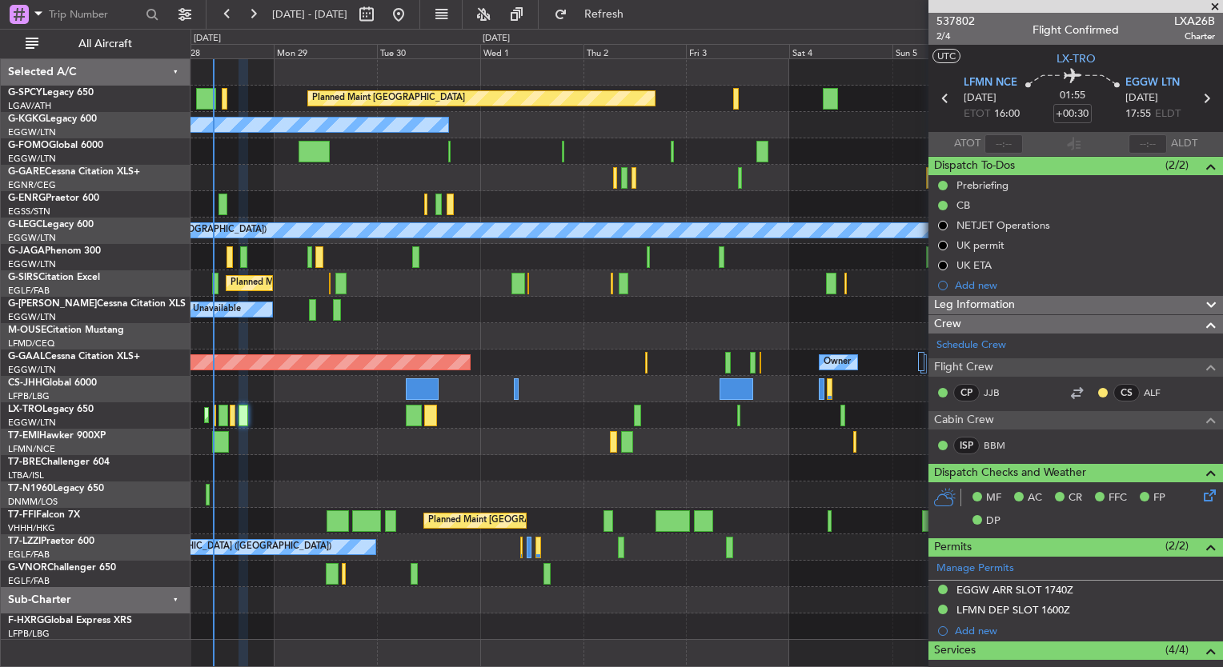
click at [327, 488] on div "Planned Maint Bremen A/C Unavailable Istanbul (Ataturk) Unplanned Maint London …" at bounding box center [706, 349] width 1032 height 581
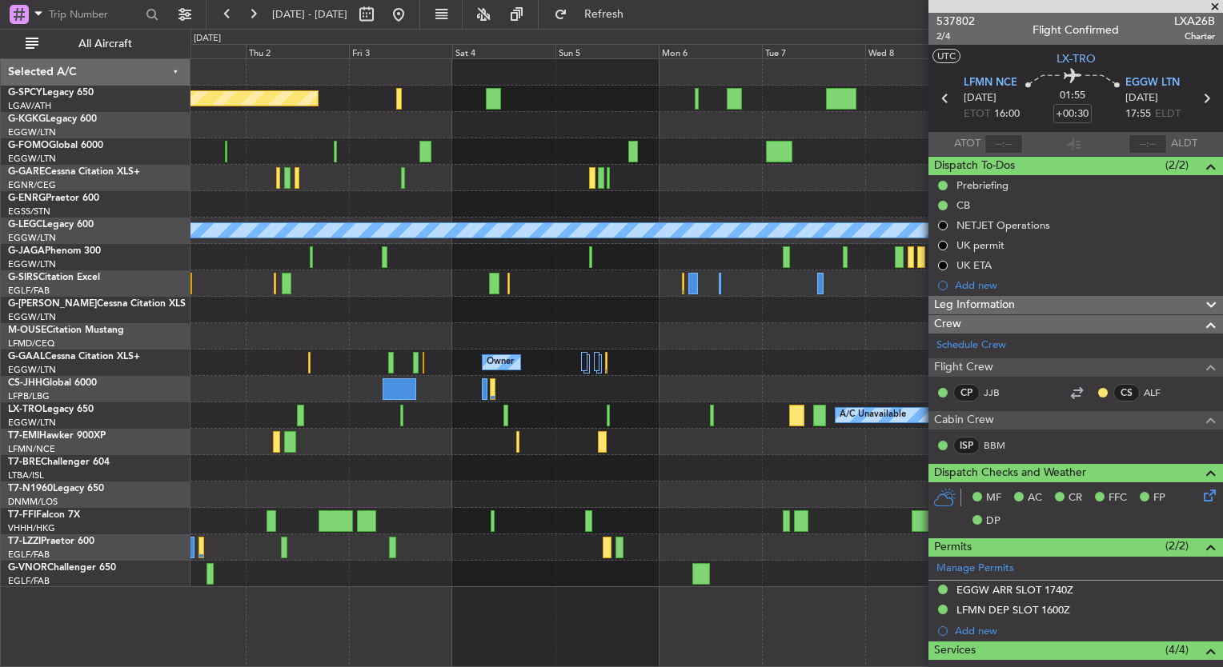
click at [192, 280] on div "Planned Maint [GEOGRAPHIC_DATA] ([GEOGRAPHIC_DATA])" at bounding box center [706, 284] width 1032 height 26
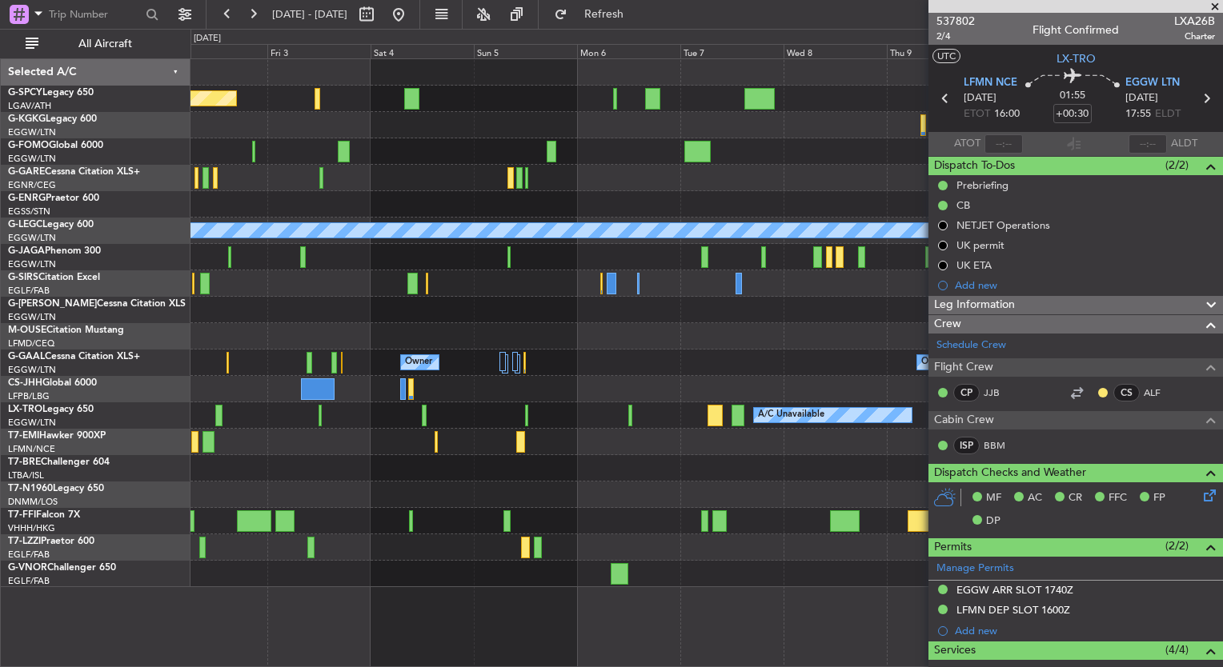
click at [736, 312] on div at bounding box center [706, 310] width 1032 height 26
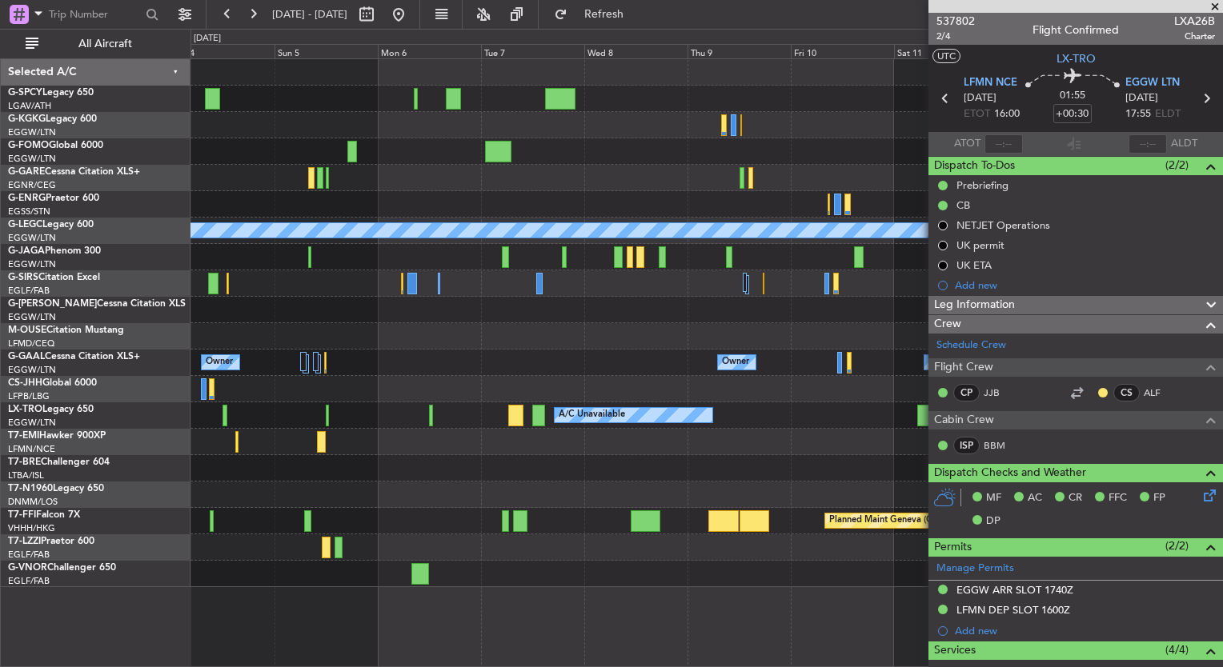
click at [487, 302] on div "Planned Maint Bremen A/C Unavailable London (Luton) Owner Owner Owner Owner Own…" at bounding box center [706, 323] width 1032 height 528
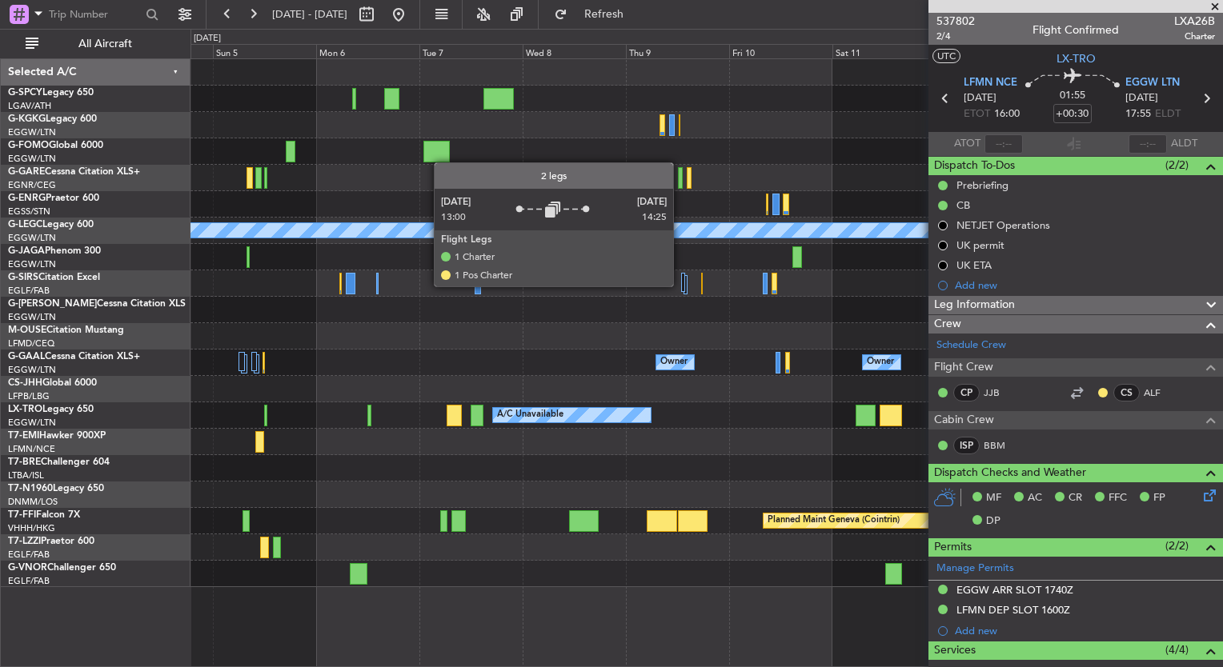
click at [681, 286] on div at bounding box center [683, 282] width 4 height 19
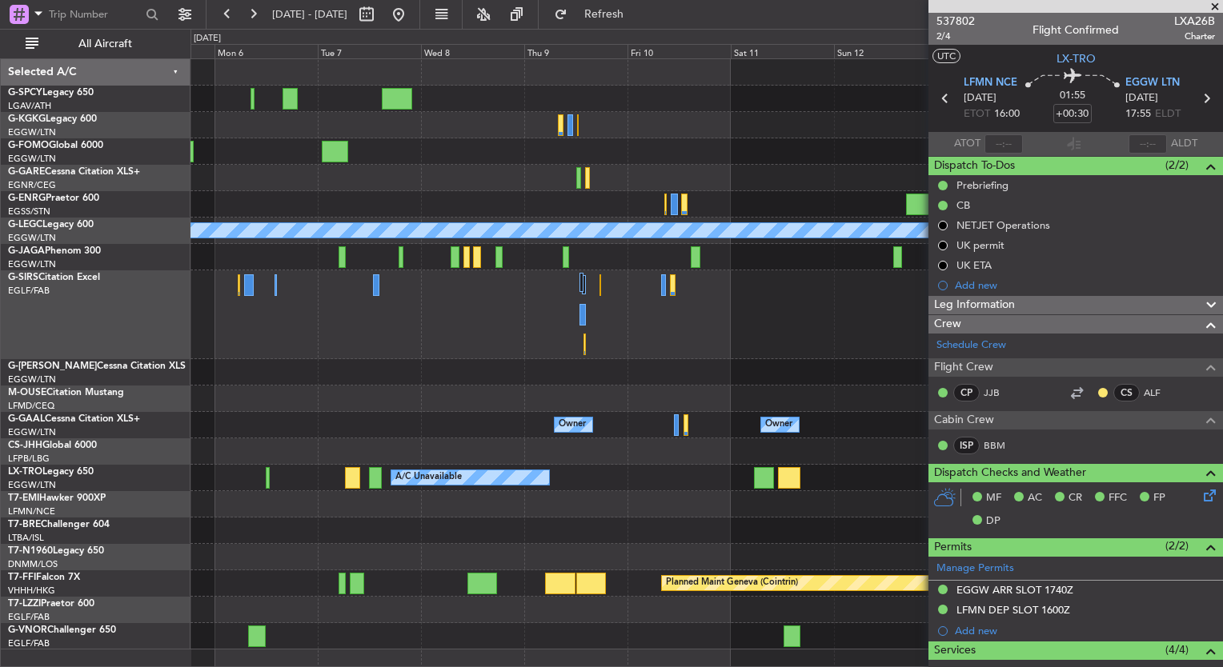
click at [668, 355] on div at bounding box center [706, 315] width 1032 height 89
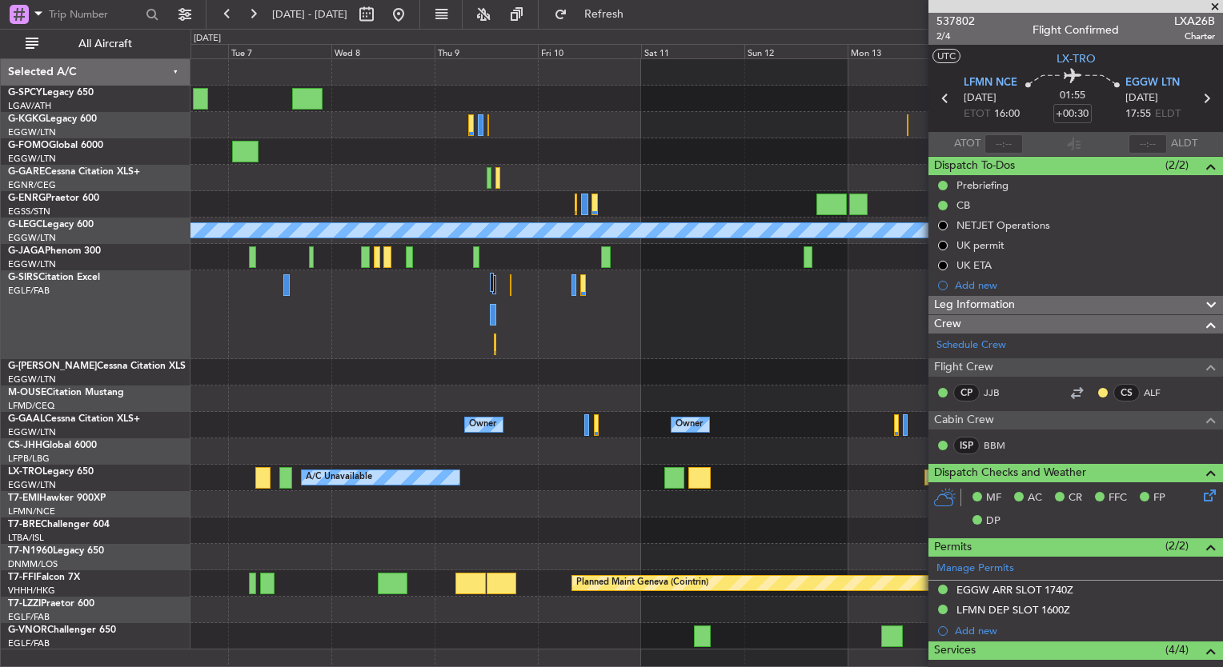
click at [552, 315] on div at bounding box center [706, 315] width 1032 height 89
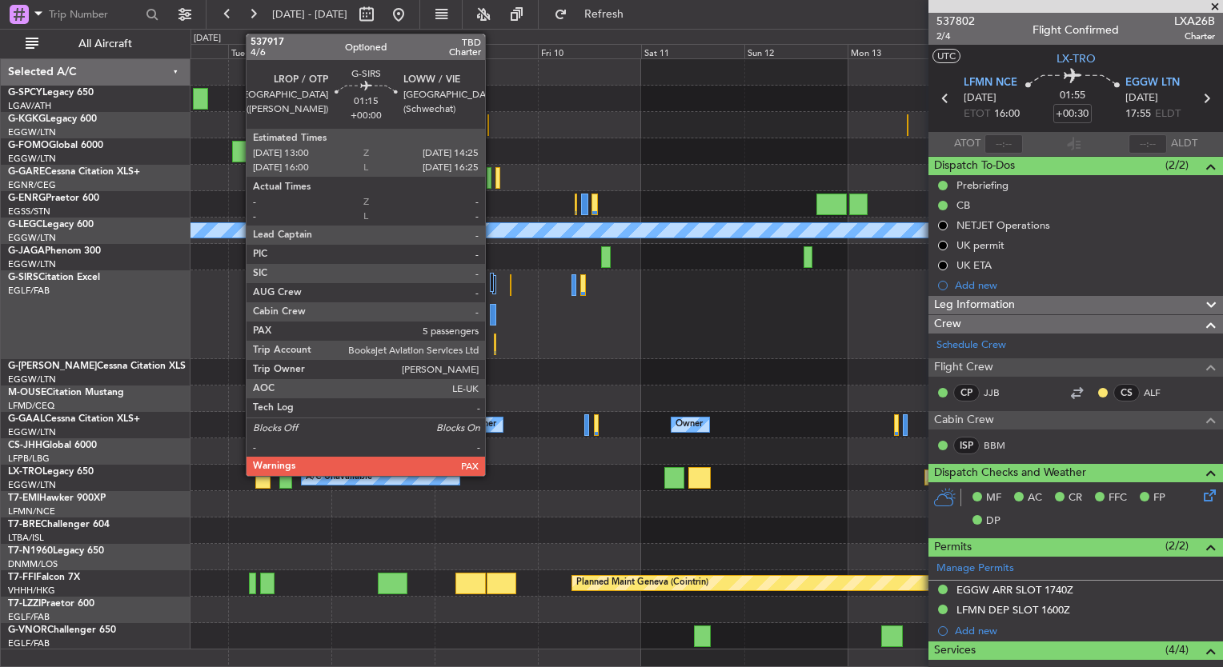
click at [492, 318] on div at bounding box center [493, 315] width 6 height 22
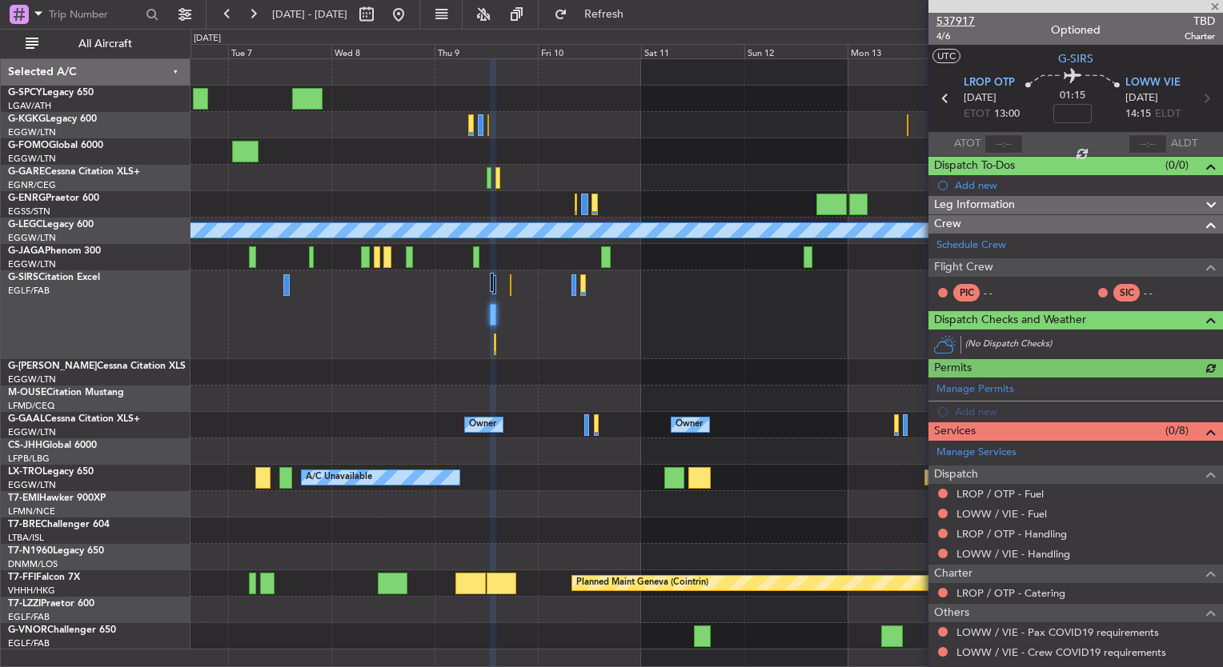
click at [958, 21] on span "537917" at bounding box center [955, 21] width 38 height 17
click at [581, 332] on div at bounding box center [706, 315] width 1032 height 89
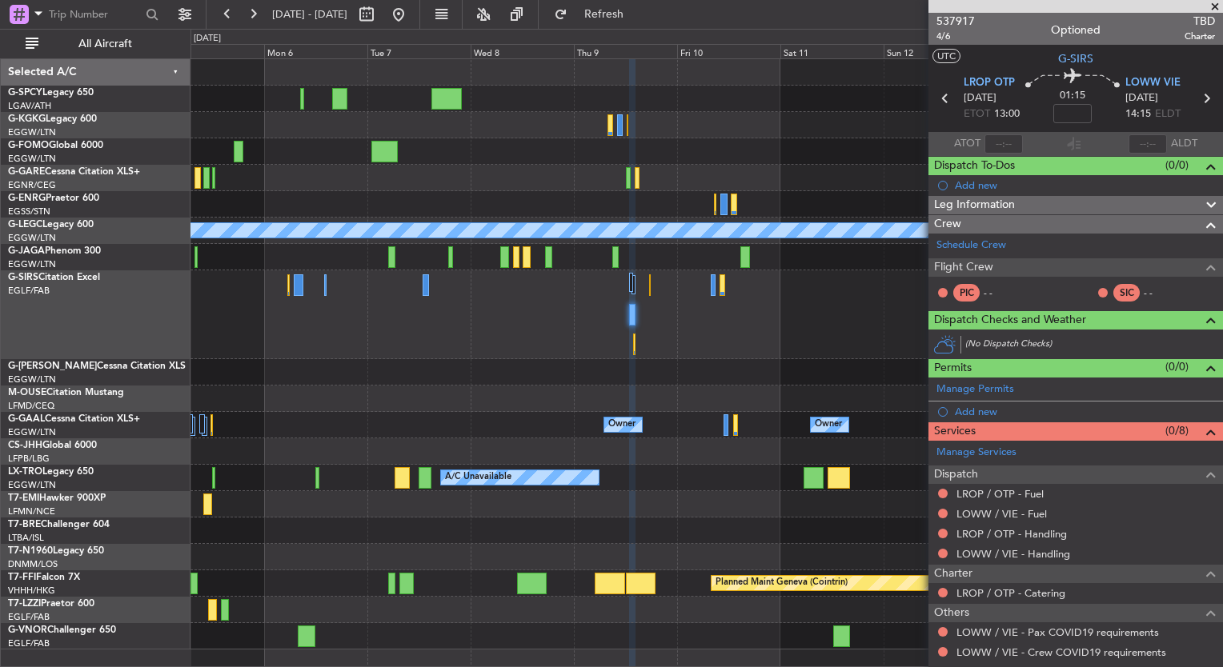
click at [472, 367] on div at bounding box center [706, 372] width 1032 height 26
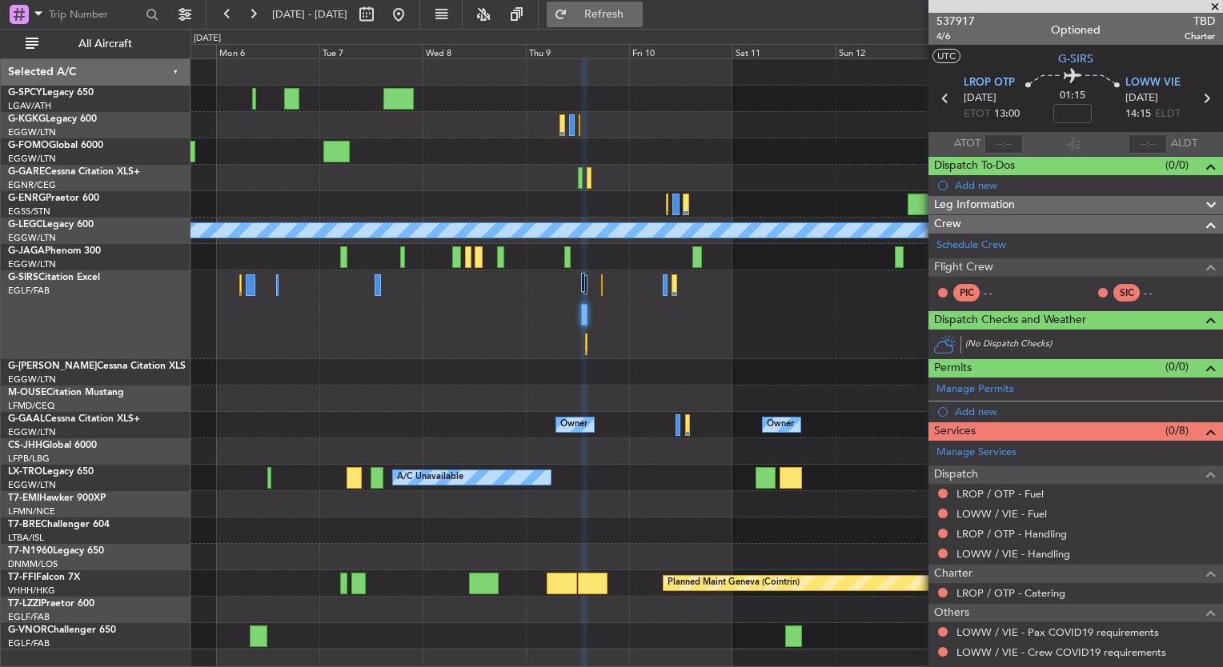
click at [638, 12] on span "Refresh" at bounding box center [604, 14] width 67 height 11
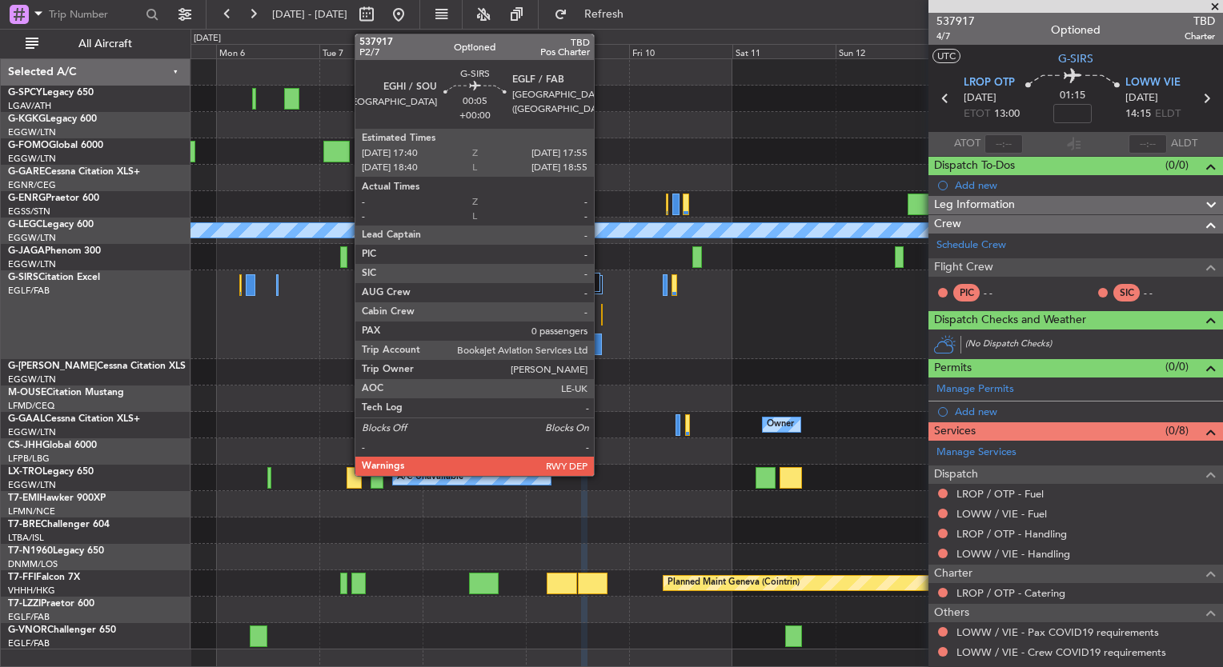
click at [601, 314] on div at bounding box center [602, 315] width 2 height 22
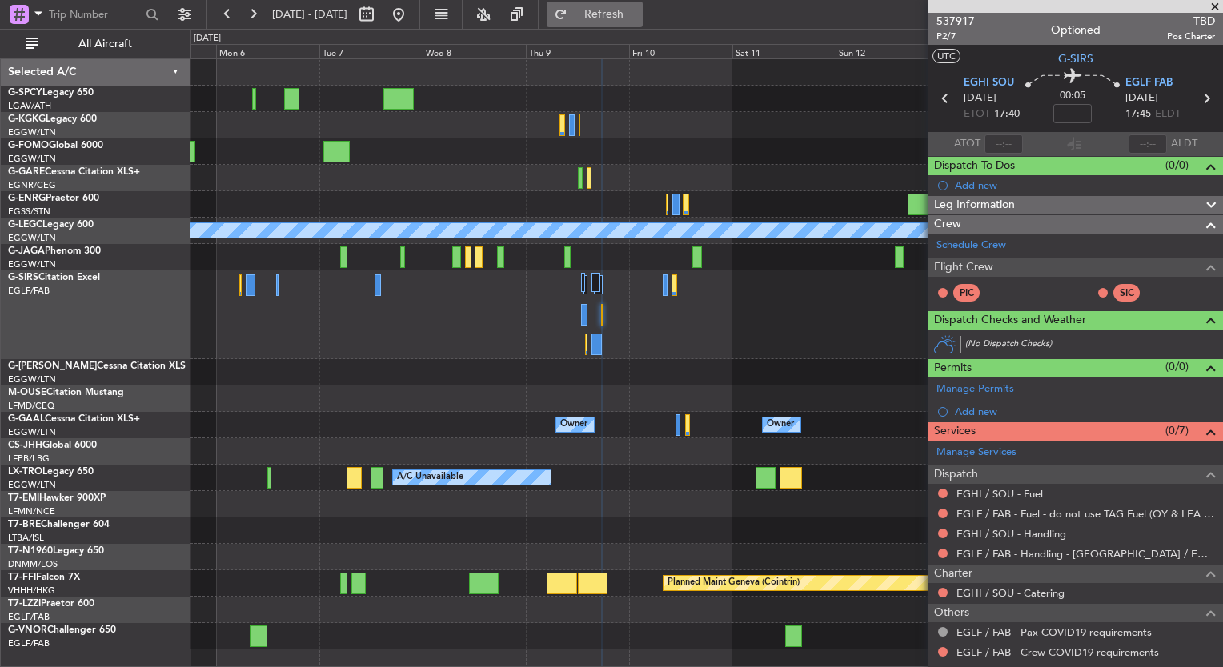
click at [638, 14] on span "Refresh" at bounding box center [604, 14] width 67 height 11
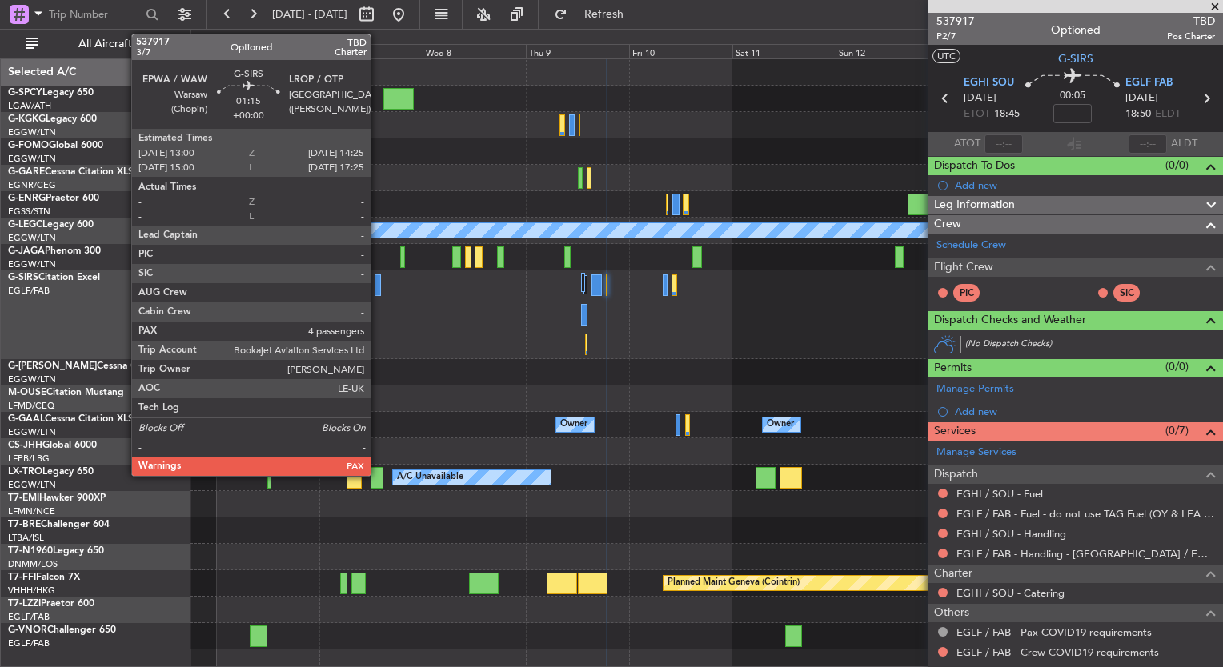
click at [378, 287] on div at bounding box center [378, 286] width 6 height 22
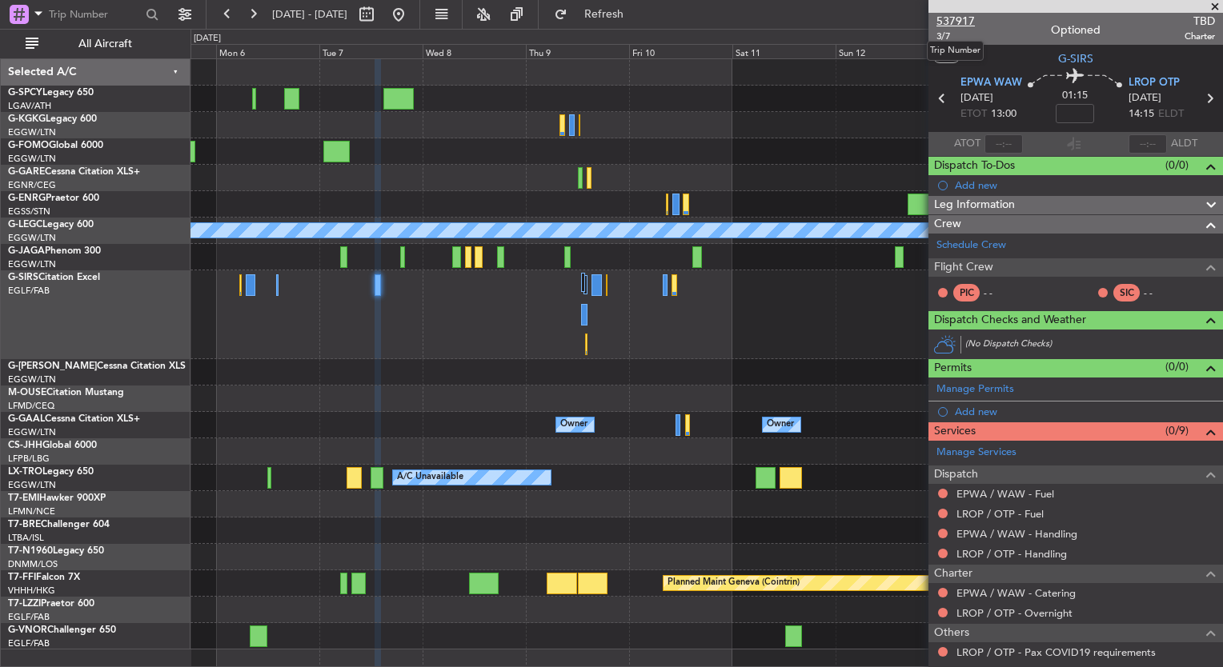
click at [956, 21] on span "537917" at bounding box center [955, 21] width 38 height 17
click at [973, 239] on link "Schedule Crew" at bounding box center [971, 246] width 70 height 16
click at [971, 245] on link "Schedule Crew" at bounding box center [971, 246] width 70 height 16
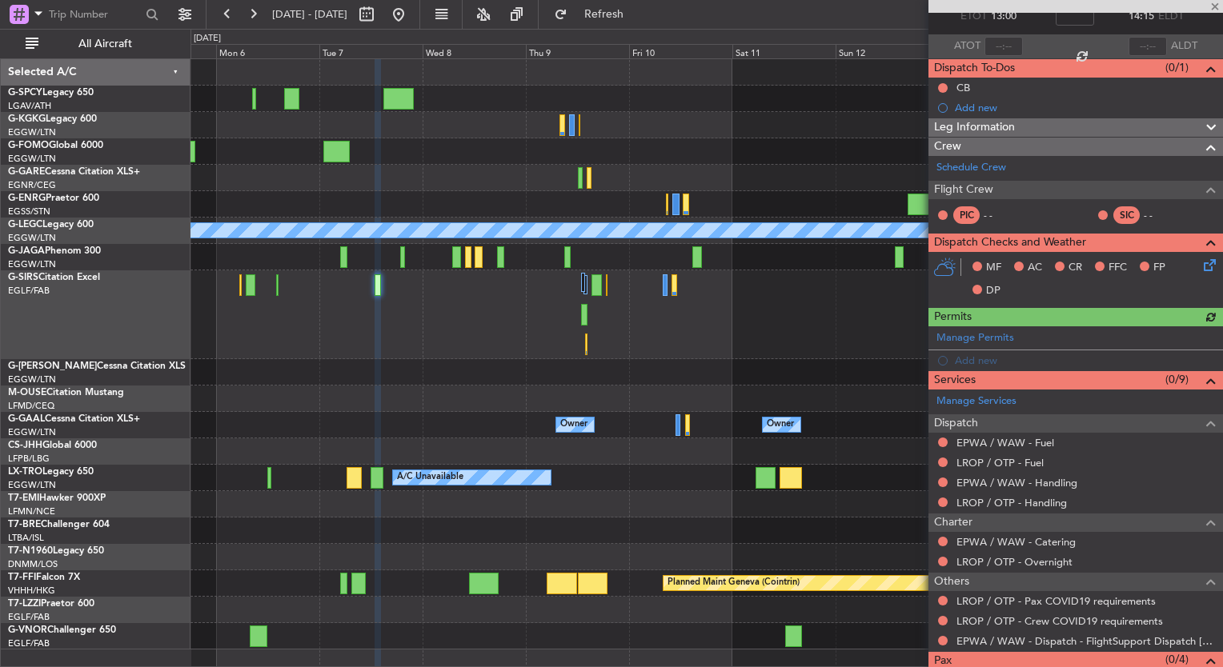
scroll to position [144, 0]
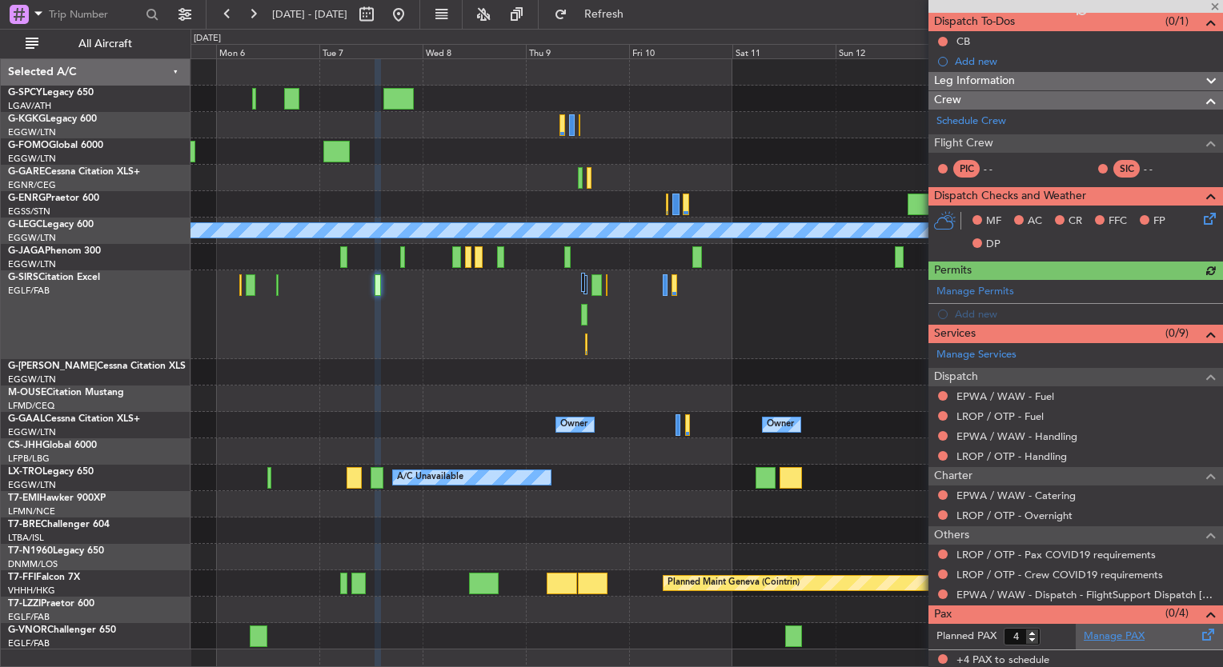
click at [1118, 636] on link "Manage PAX" at bounding box center [1114, 637] width 61 height 16
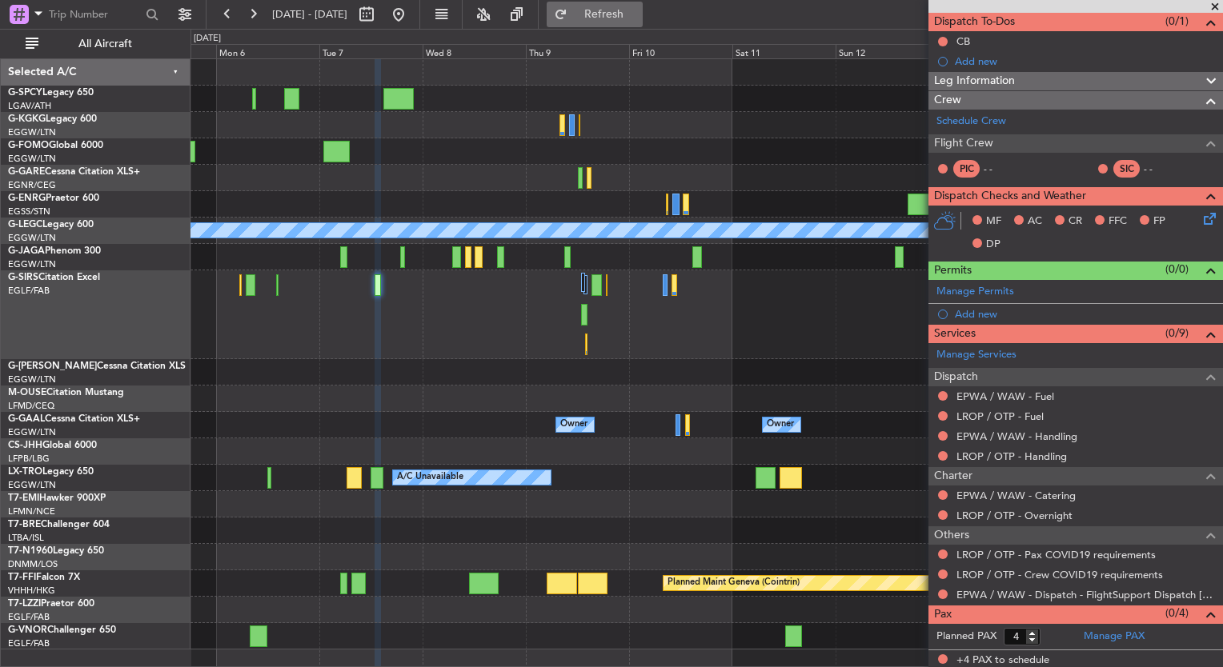
click at [617, 18] on button "Refresh" at bounding box center [595, 15] width 96 height 26
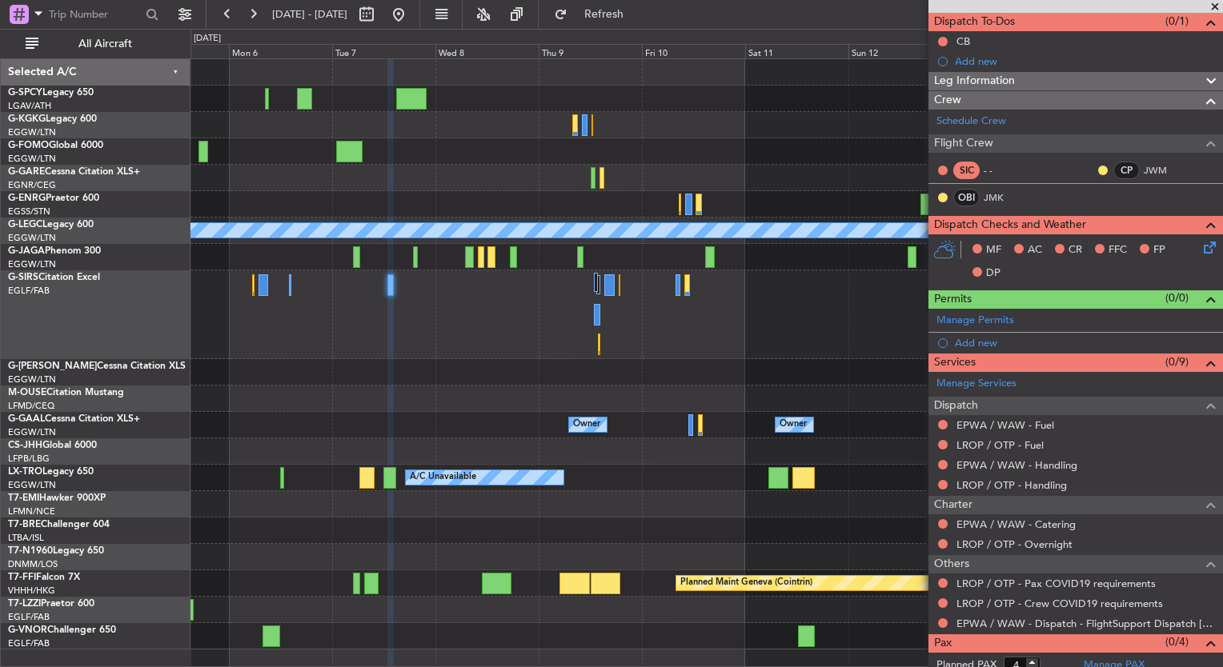
click at [566, 344] on div at bounding box center [706, 315] width 1032 height 89
click at [460, 158] on div at bounding box center [706, 151] width 1032 height 26
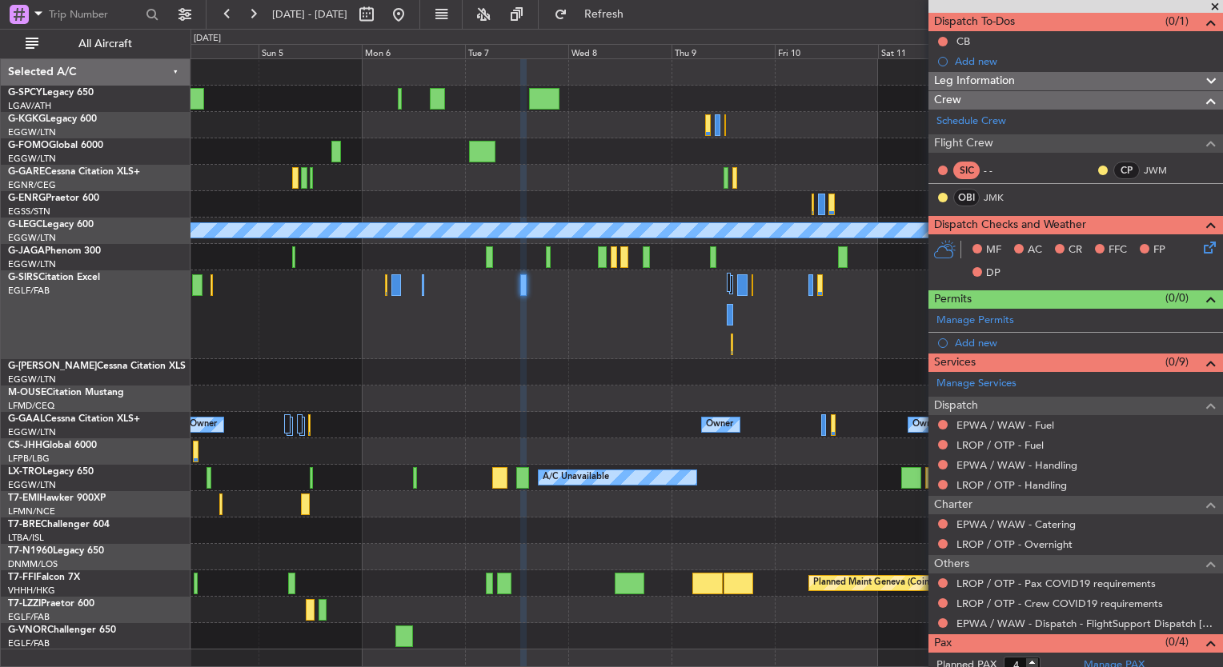
click at [886, 146] on div at bounding box center [706, 151] width 1032 height 26
click at [959, 226] on fb-app "05 Oct 2025 - 15 Oct 2025 Refresh Quick Links All Aircraft Planned Maint Bremen…" at bounding box center [611, 339] width 1223 height 655
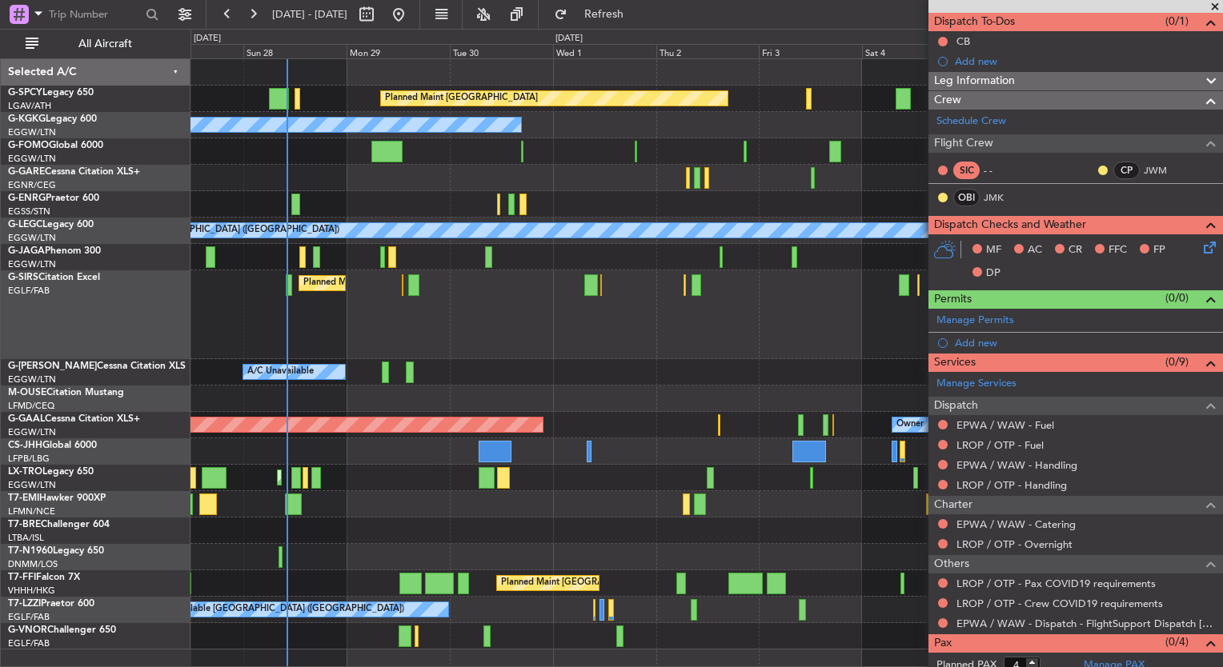
click at [865, 178] on div at bounding box center [706, 178] width 1032 height 26
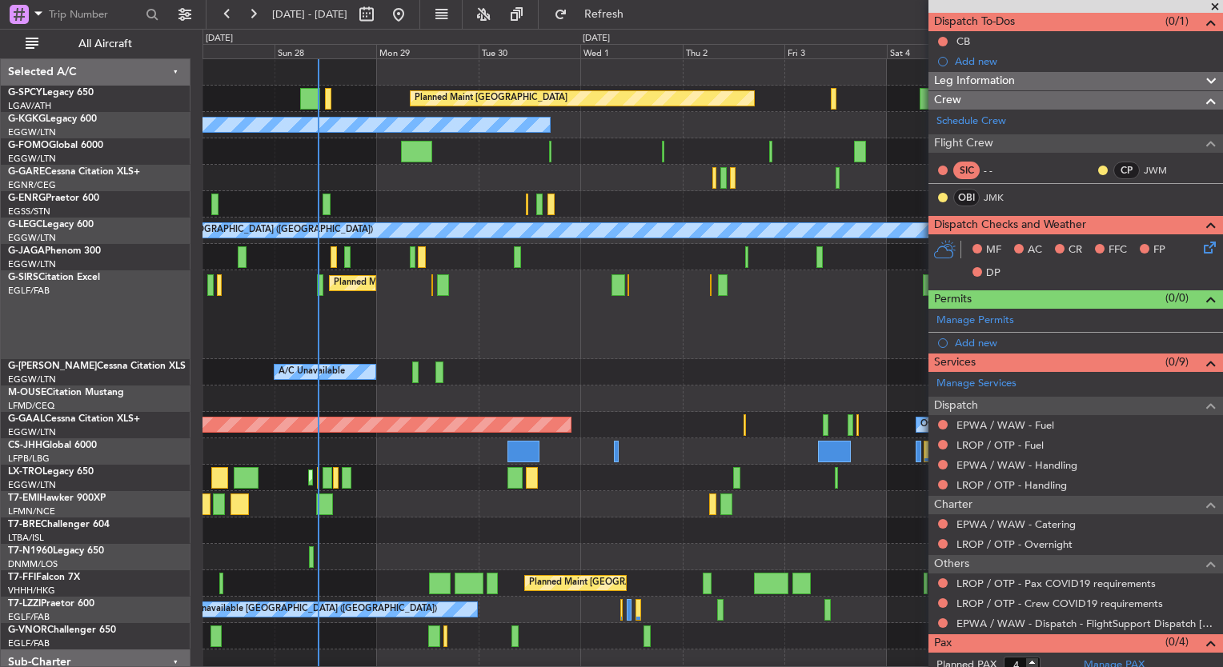
click at [551, 149] on div at bounding box center [712, 151] width 1020 height 26
click at [551, 155] on div at bounding box center [712, 151] width 1020 height 26
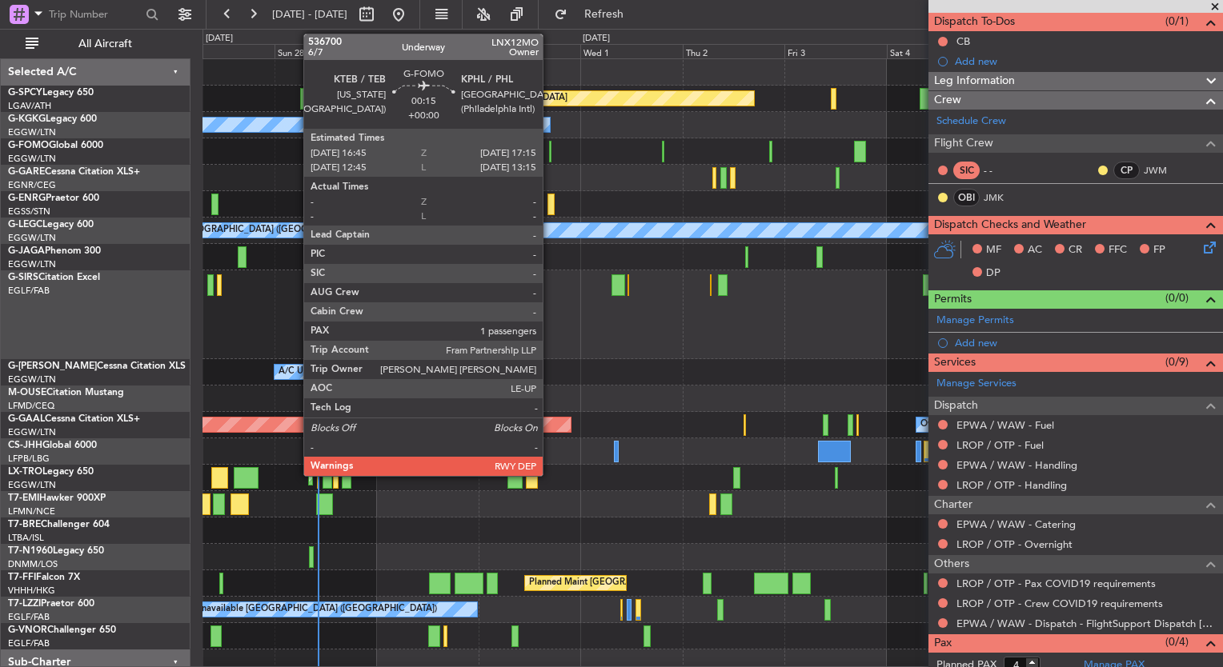
click at [550, 156] on div at bounding box center [550, 152] width 2 height 22
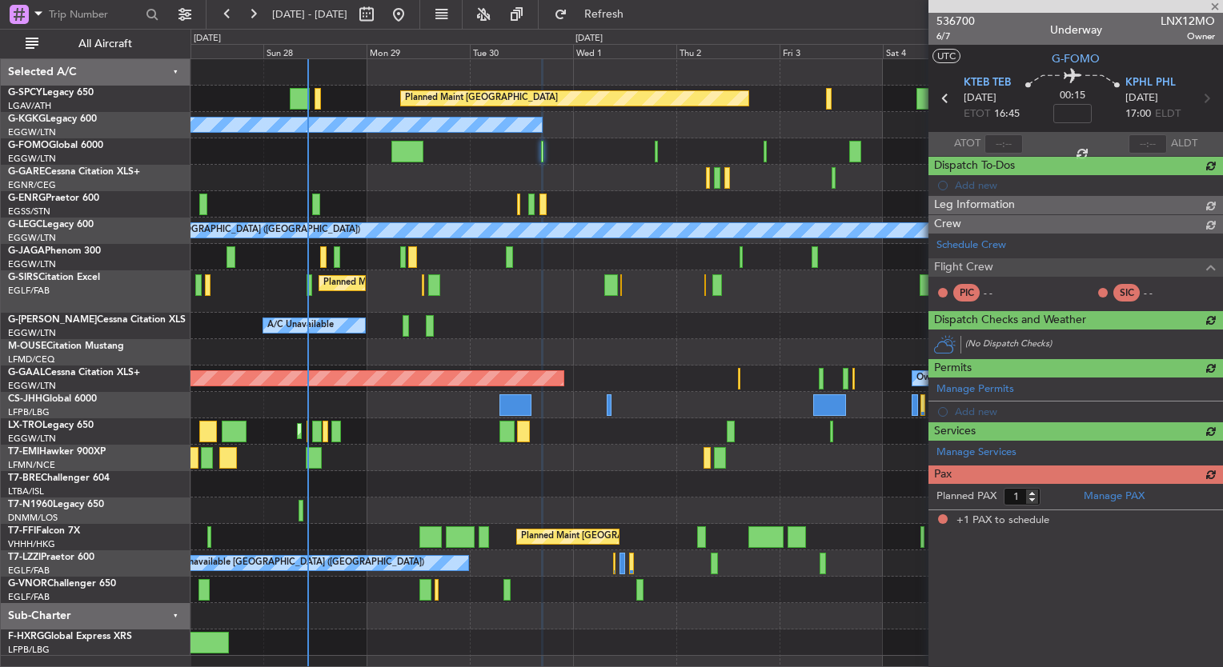
scroll to position [0, 0]
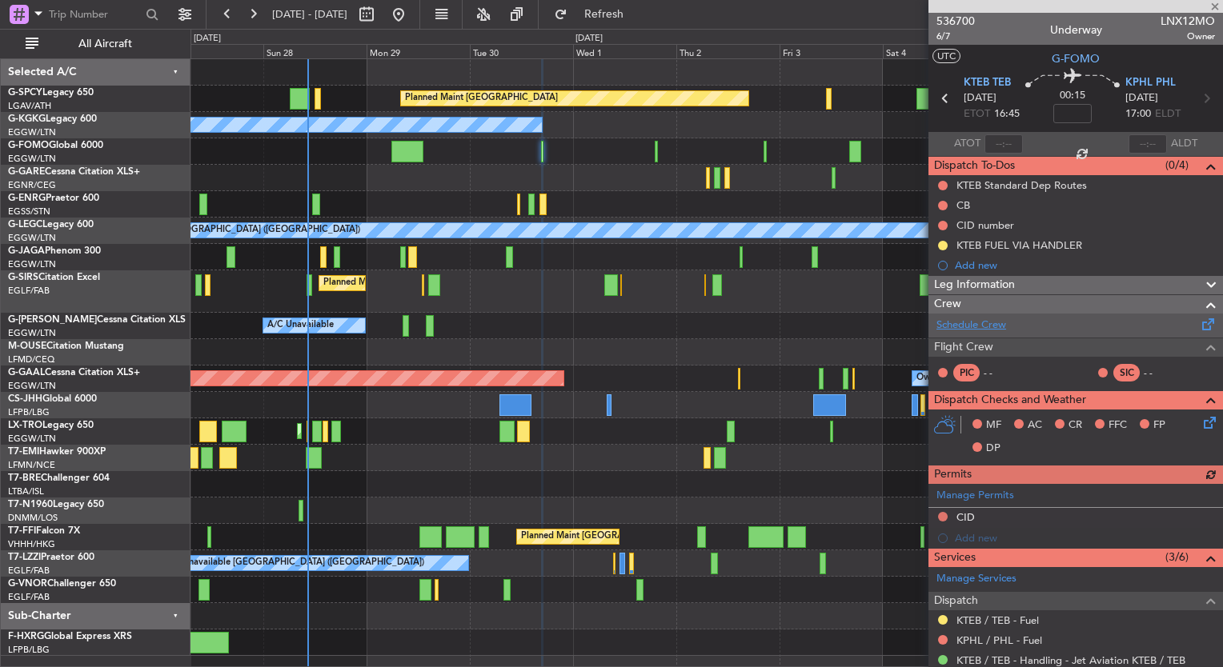
click at [980, 328] on link "Schedule Crew" at bounding box center [971, 326] width 70 height 16
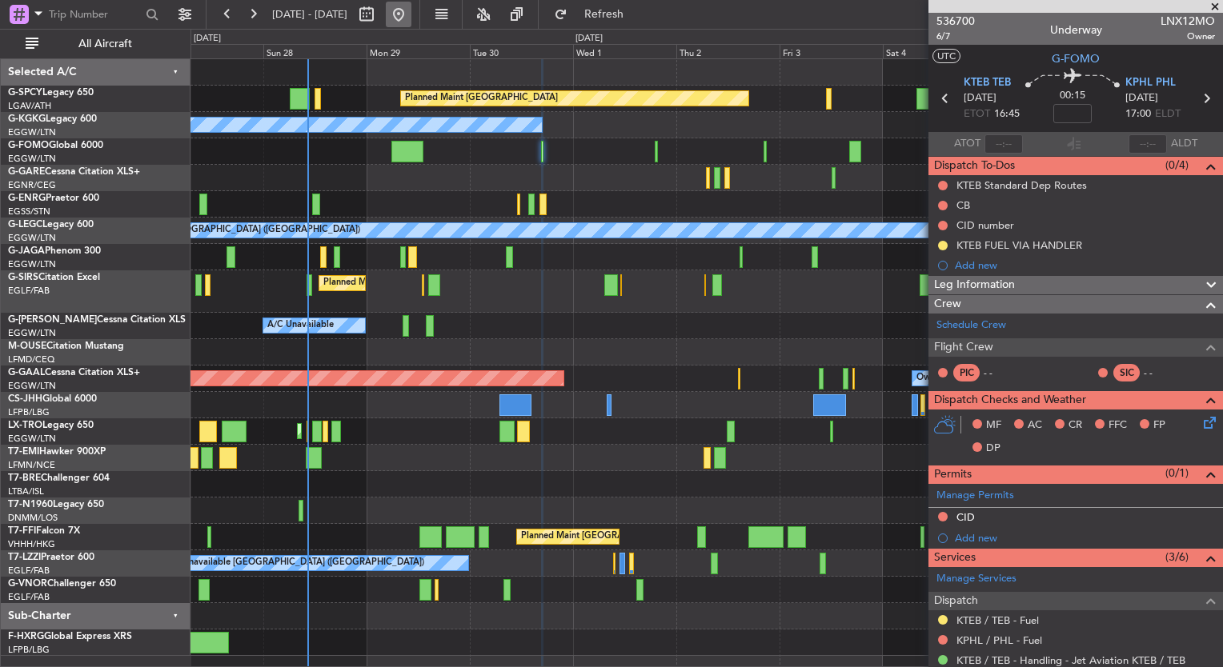
click at [411, 18] on button at bounding box center [399, 15] width 26 height 26
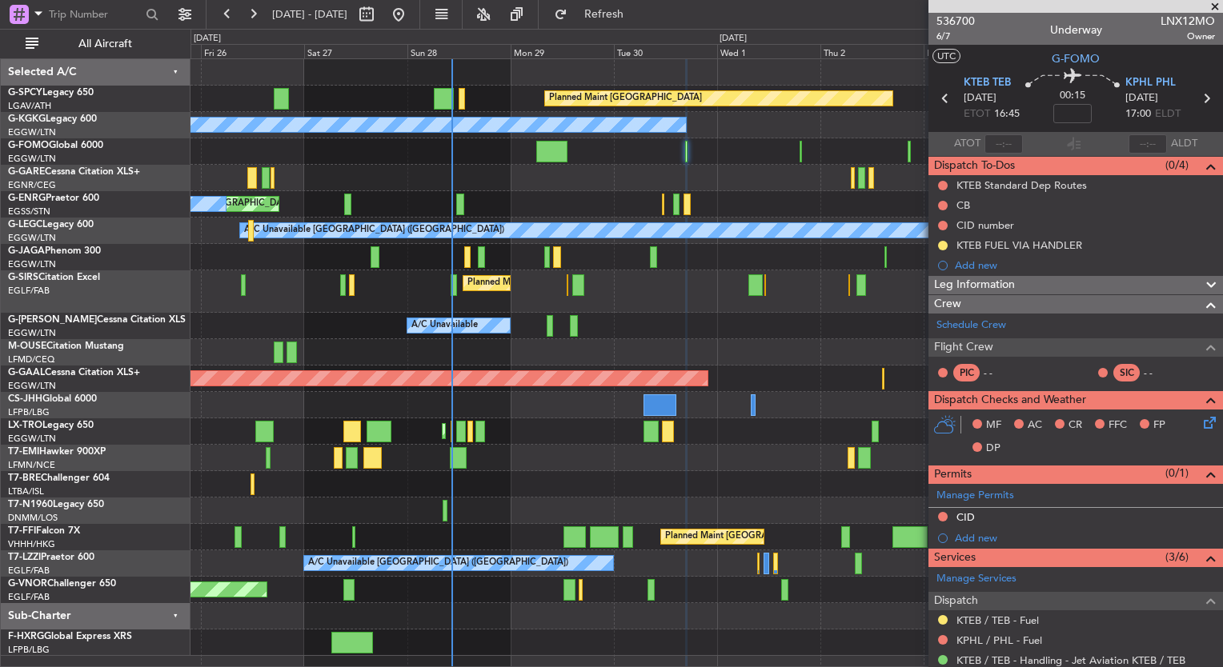
click at [533, 157] on div "Planned Maint [GEOGRAPHIC_DATA] ([GEOGRAPHIC_DATA])" at bounding box center [706, 151] width 1032 height 26
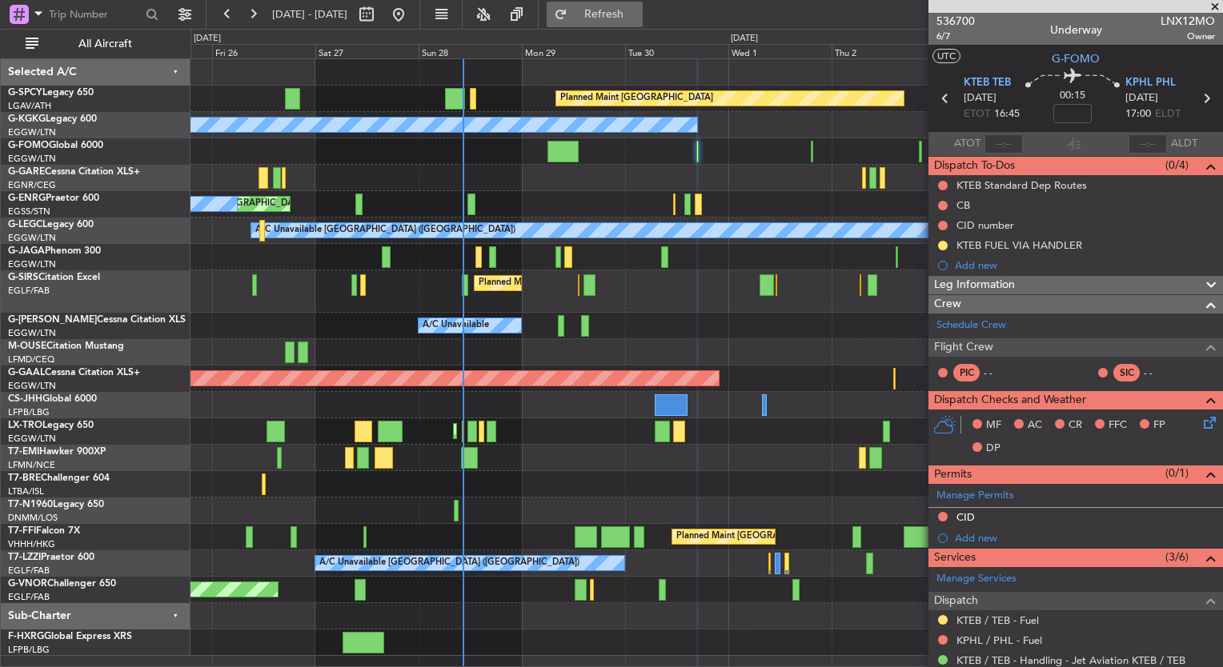
click at [643, 22] on button "Refresh" at bounding box center [595, 15] width 96 height 26
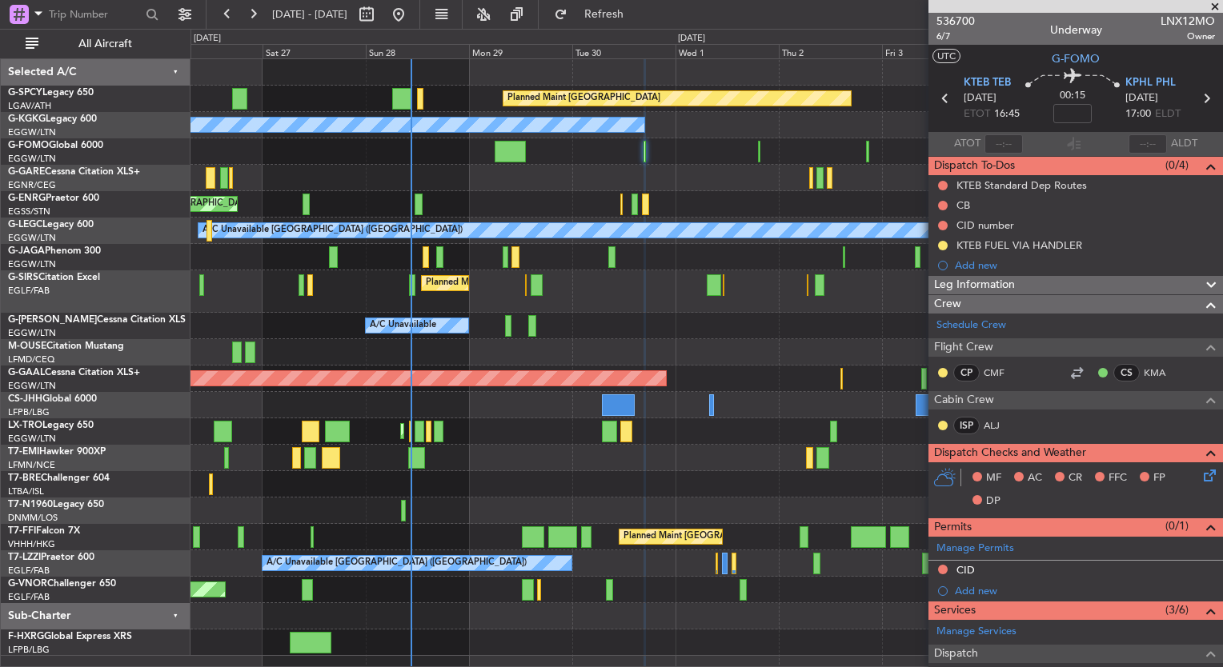
click at [602, 463] on div "Planned Maint Bremen A/C Unavailable Istanbul (Ataturk) Planned Maint London (L…" at bounding box center [706, 357] width 1032 height 597
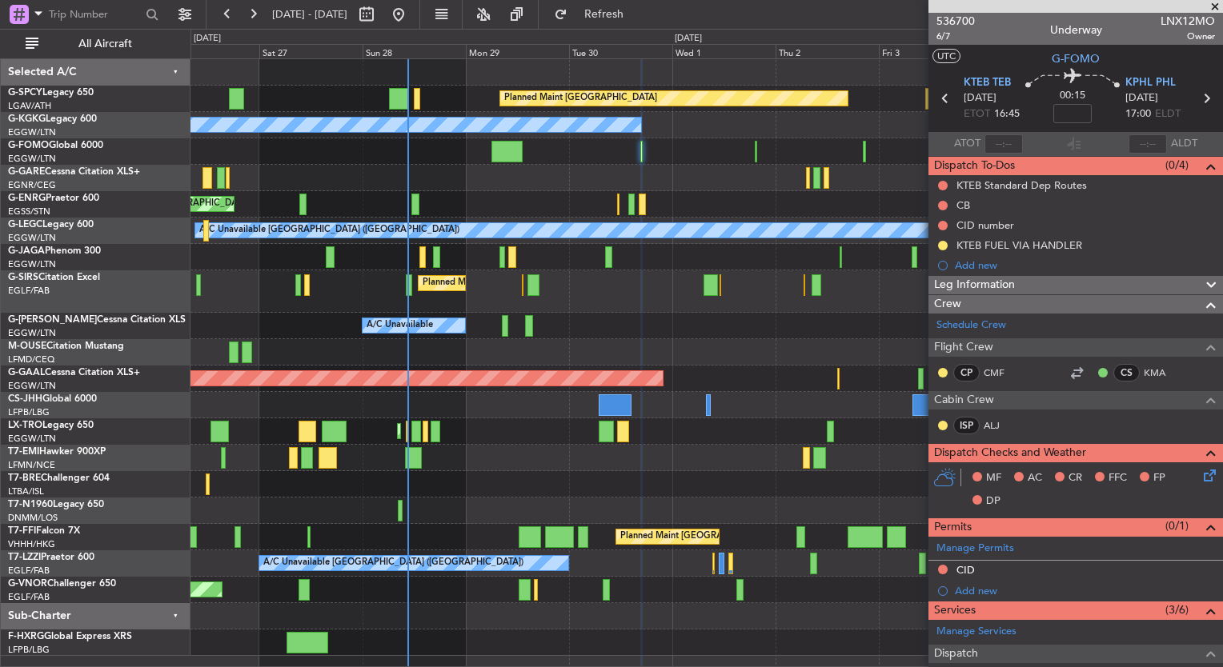
click at [397, 311] on div "Planned Maint Bremen A/C Unavailable Istanbul (Ataturk) Planned Maint London (L…" at bounding box center [706, 357] width 1032 height 597
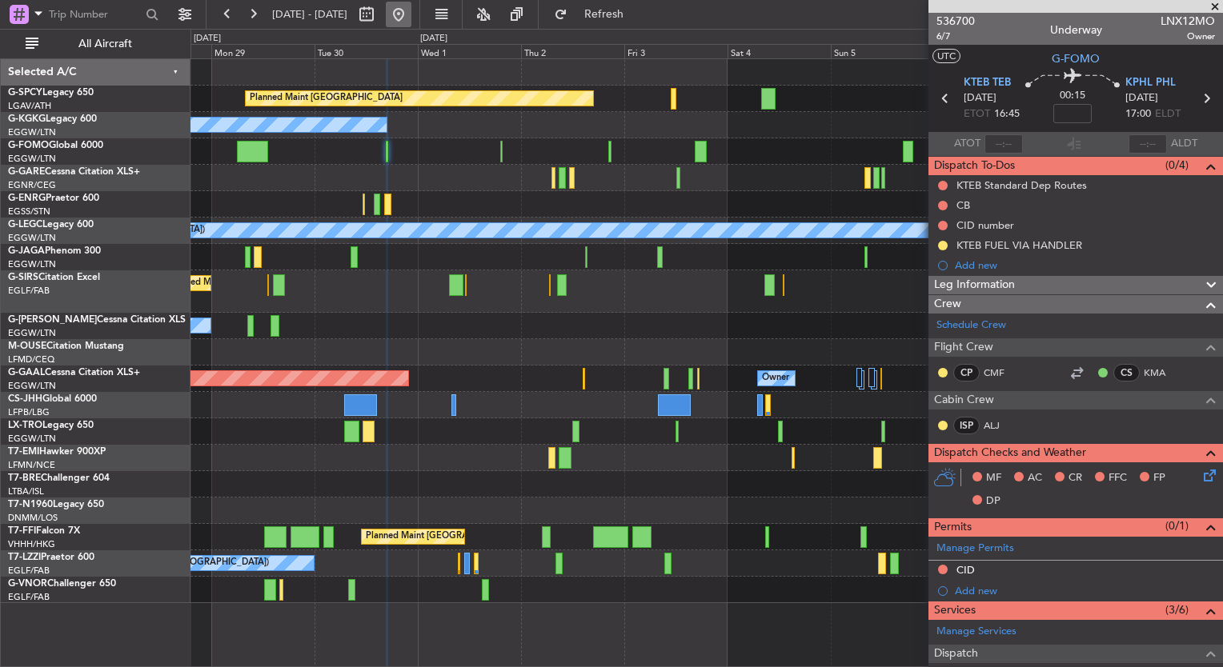
click at [411, 23] on button at bounding box center [399, 15] width 26 height 26
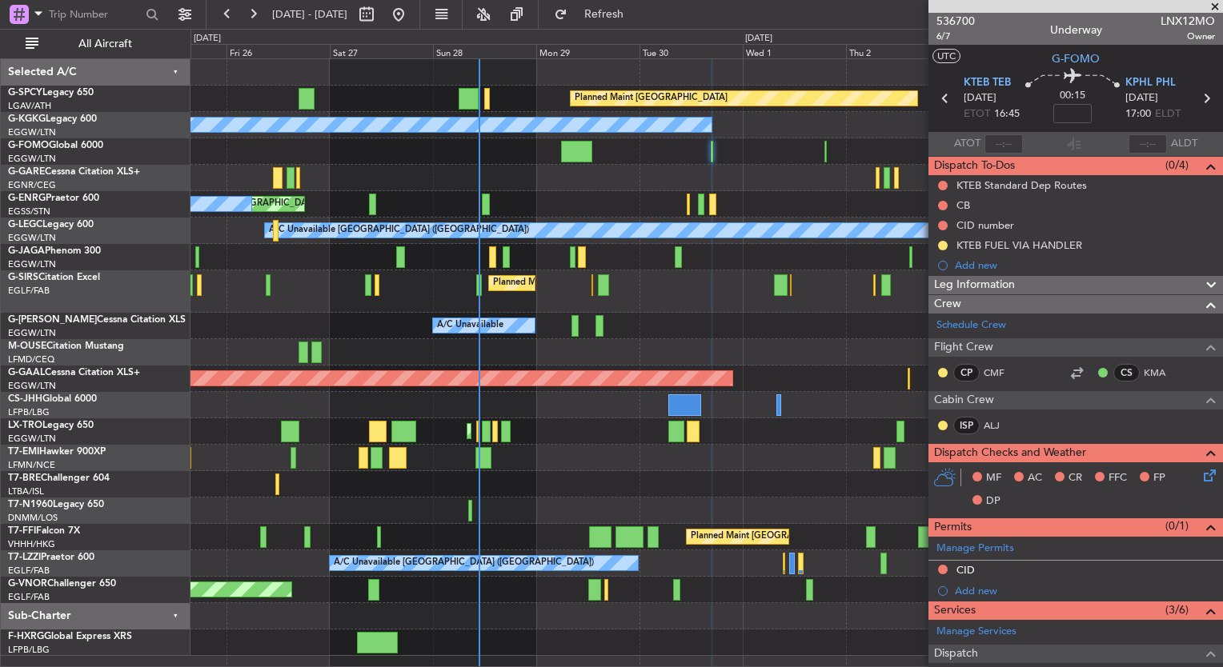
click at [427, 315] on div "Planned Maint Bremen A/C Unavailable Istanbul (Ataturk) Planned Maint London (L…" at bounding box center [706, 357] width 1032 height 597
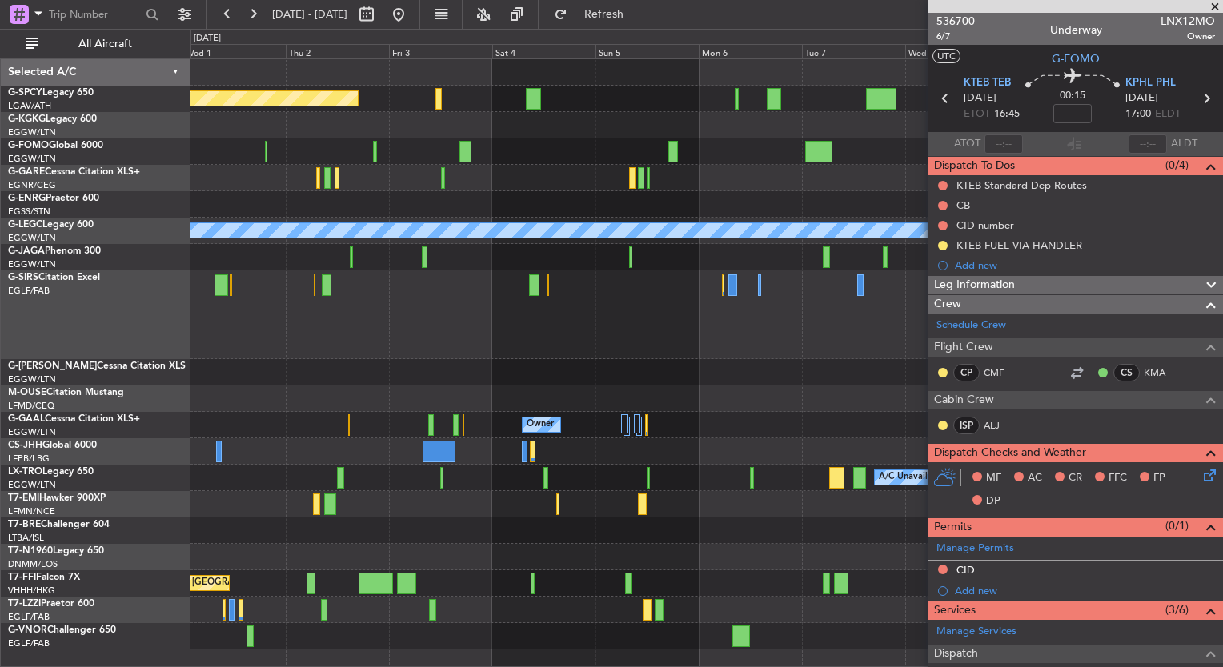
click at [724, 395] on div at bounding box center [706, 399] width 1032 height 26
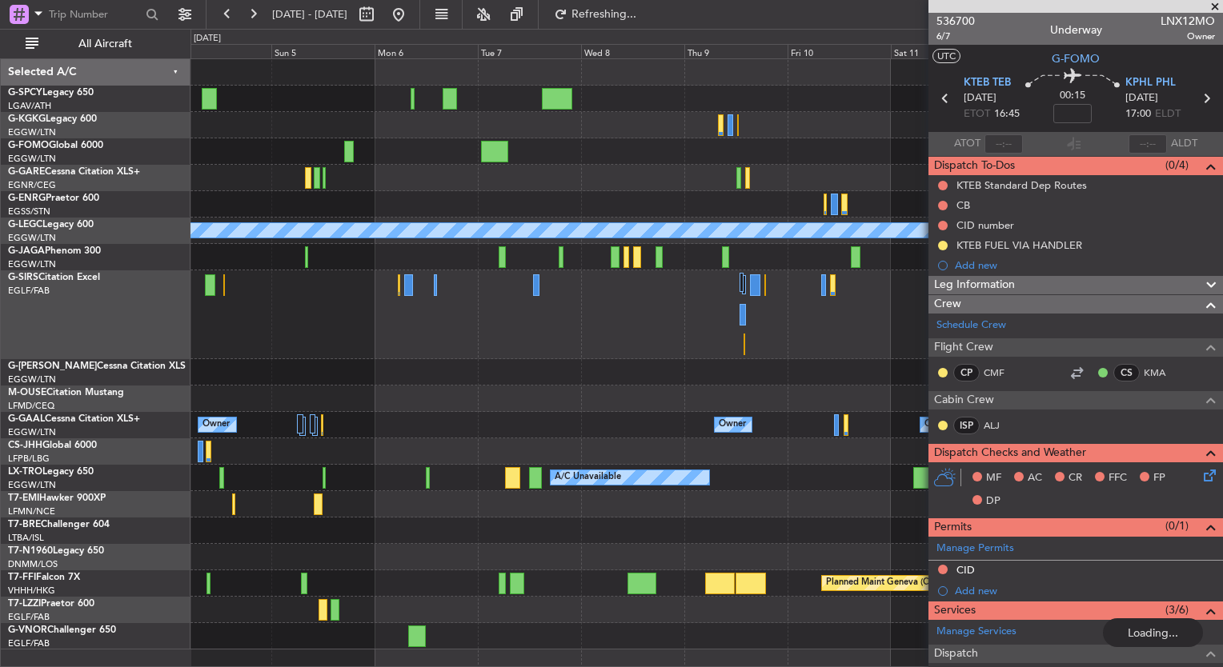
click at [298, 310] on div "Planned Maint Bremen A/C Unavailable London (Luton) Owner Owner Owner Owner Own…" at bounding box center [706, 354] width 1032 height 591
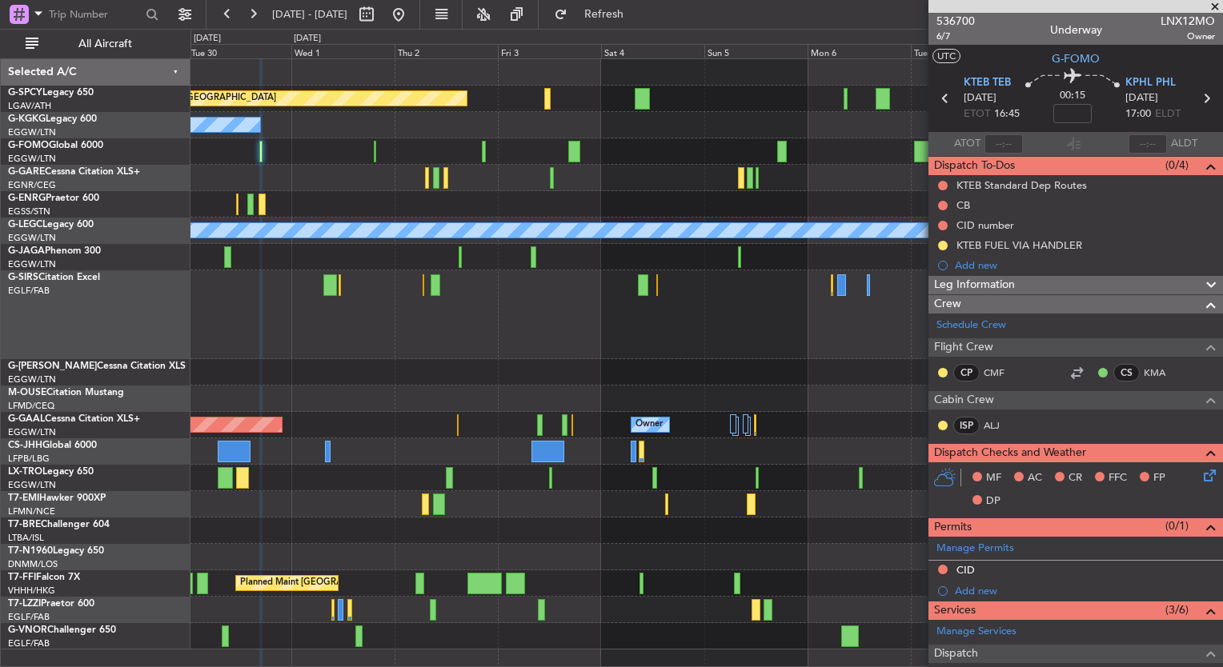
click at [908, 150] on div "Planned Maint Bremen A/C Unavailable Istanbul (Ataturk) A/C Unavailable London …" at bounding box center [706, 354] width 1032 height 591
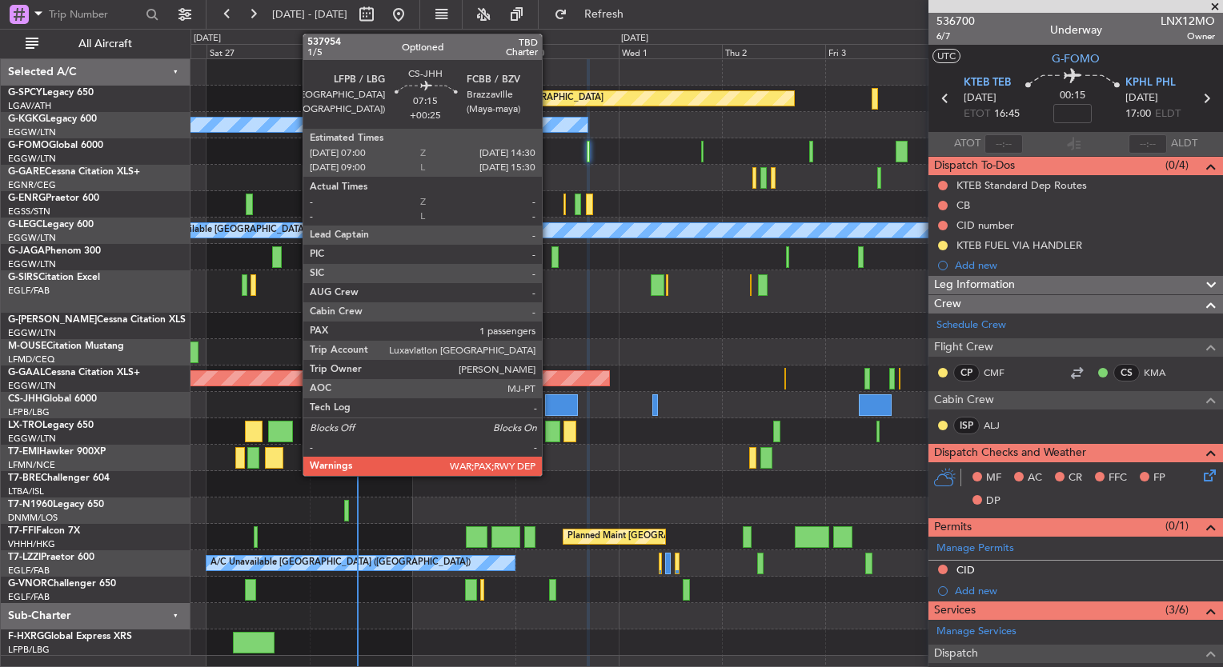
click at [442, 342] on div "Planned Maint Bremen A/C Unavailable Istanbul (Ataturk) Planned Maint London (L…" at bounding box center [706, 357] width 1032 height 597
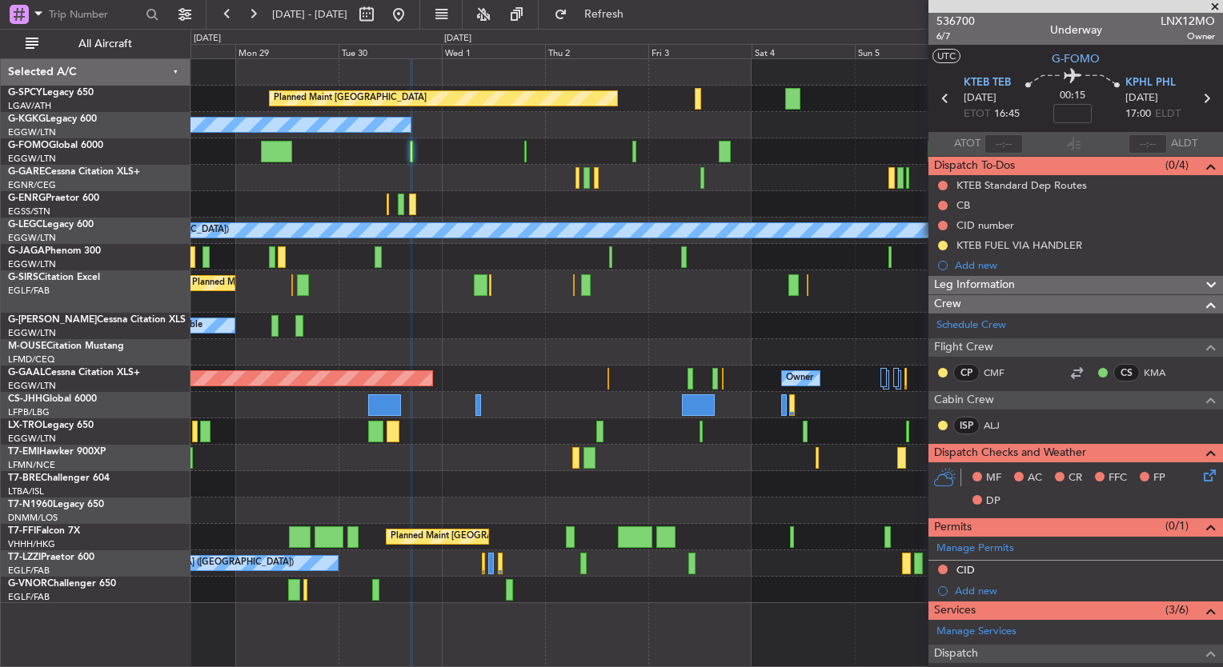
click at [1212, 6] on span at bounding box center [1215, 7] width 16 height 14
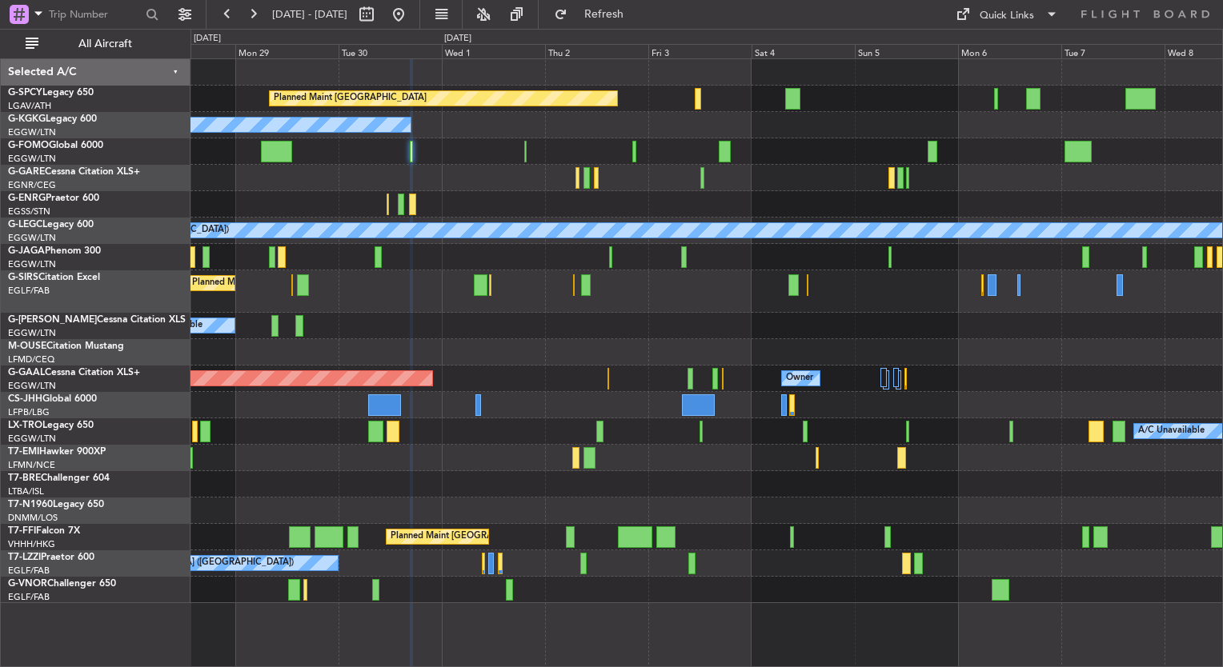
type input "0"
click at [1027, 22] on div "Quick Links" at bounding box center [1007, 16] width 54 height 16
click at [1027, 45] on button "Trip Builder" at bounding box center [1008, 53] width 120 height 38
click at [411, 19] on button at bounding box center [399, 15] width 26 height 26
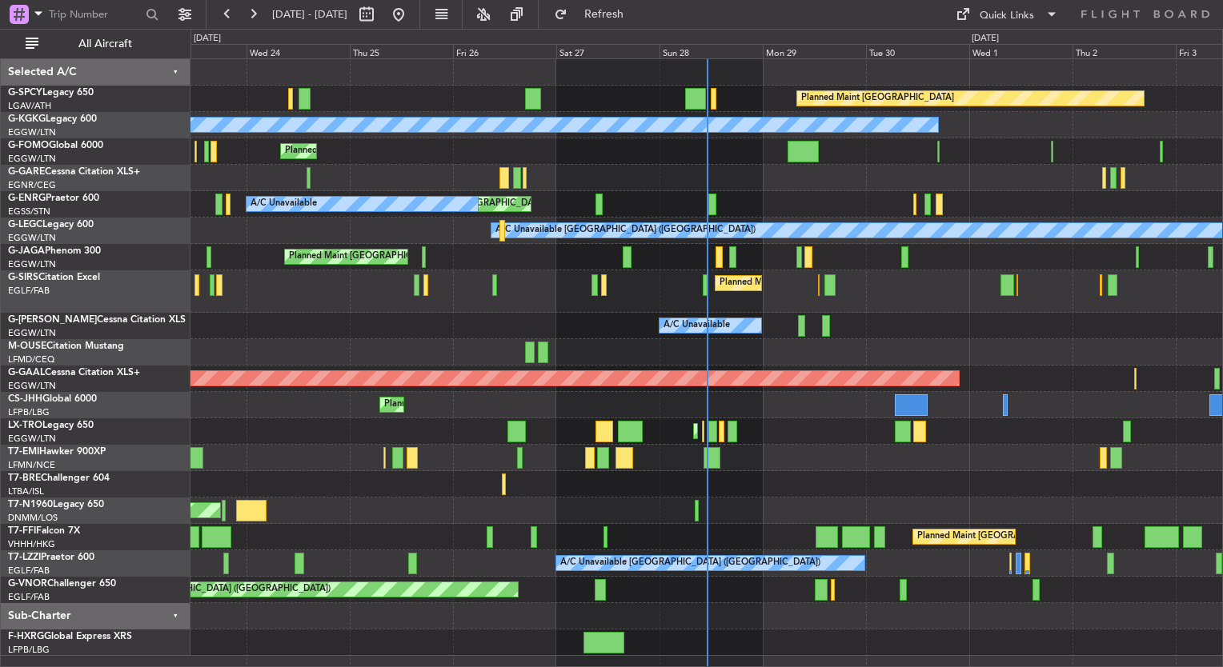
click at [362, 348] on div "Planned Maint Bremen A/C Unavailable Istanbul (Ataturk) Planned Maint London (L…" at bounding box center [706, 357] width 1032 height 597
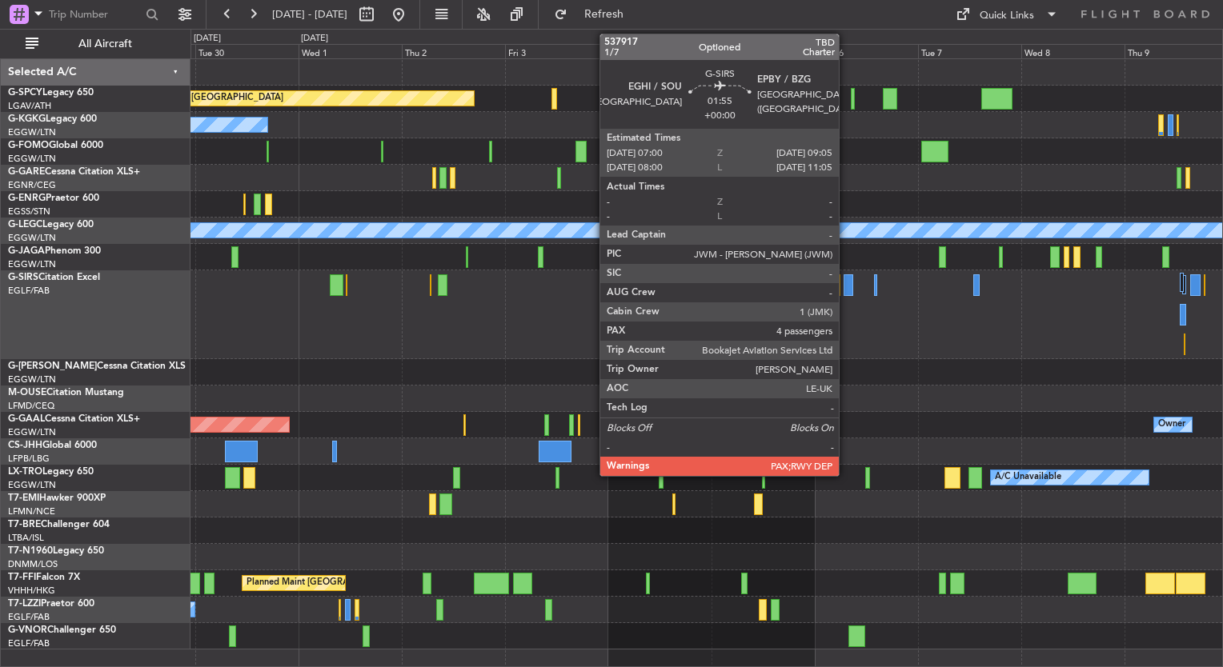
click at [846, 287] on div at bounding box center [849, 286] width 10 height 22
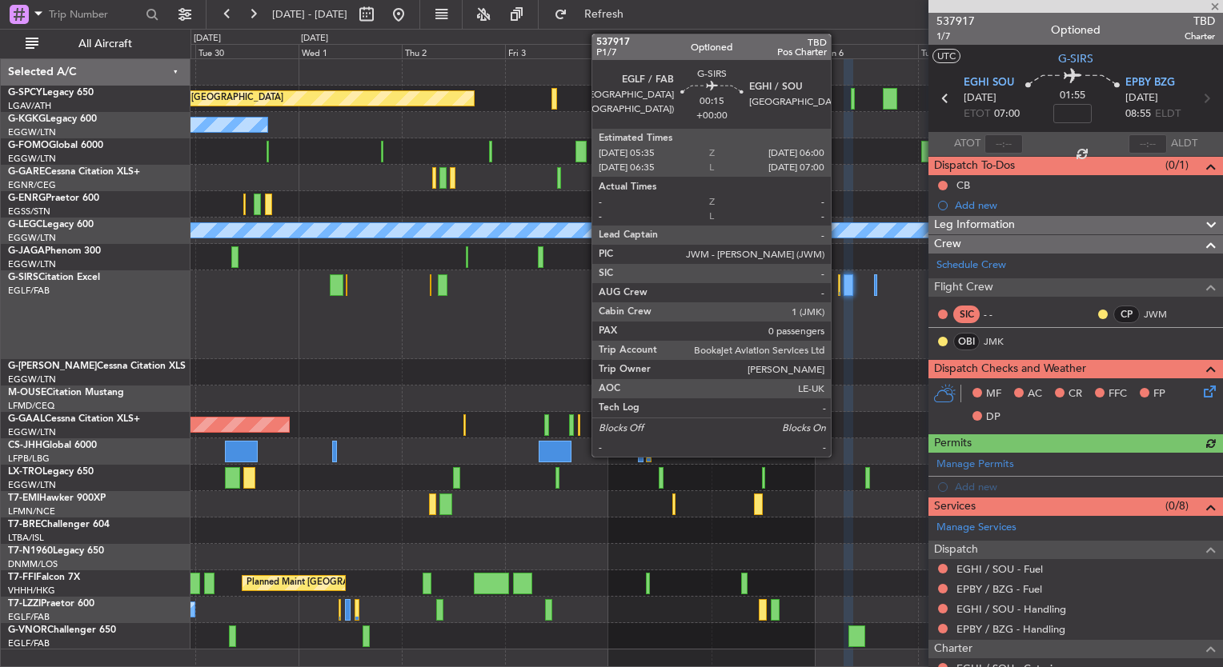
click at [838, 291] on div at bounding box center [839, 286] width 2 height 22
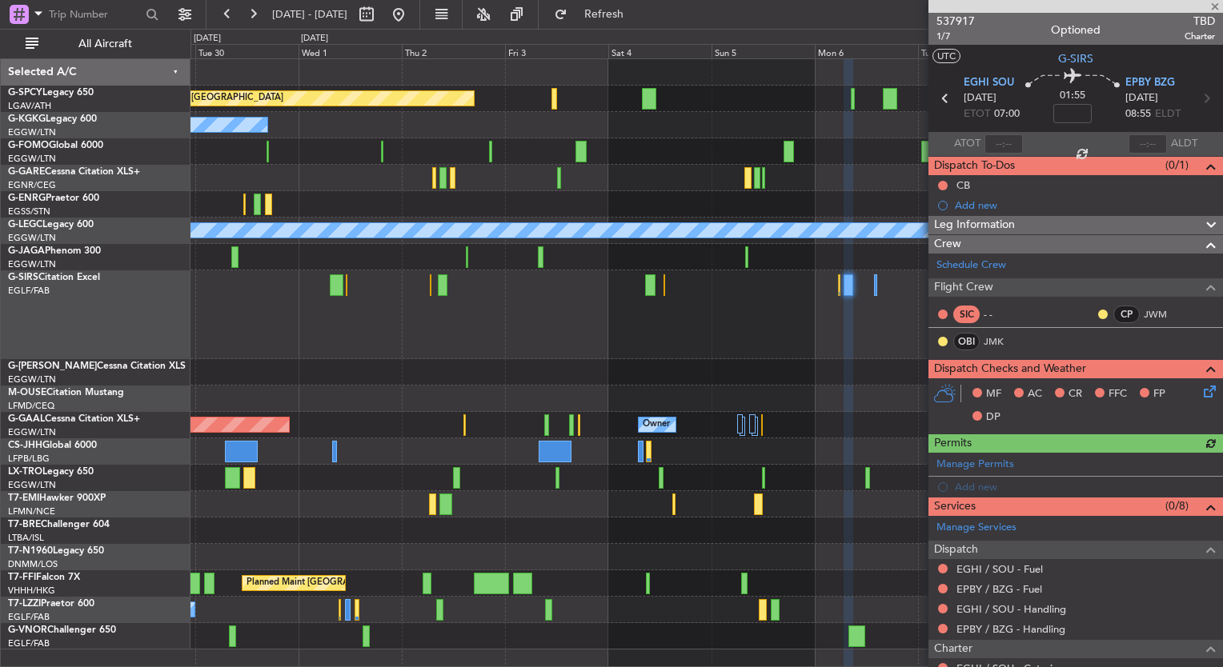
type input "0"
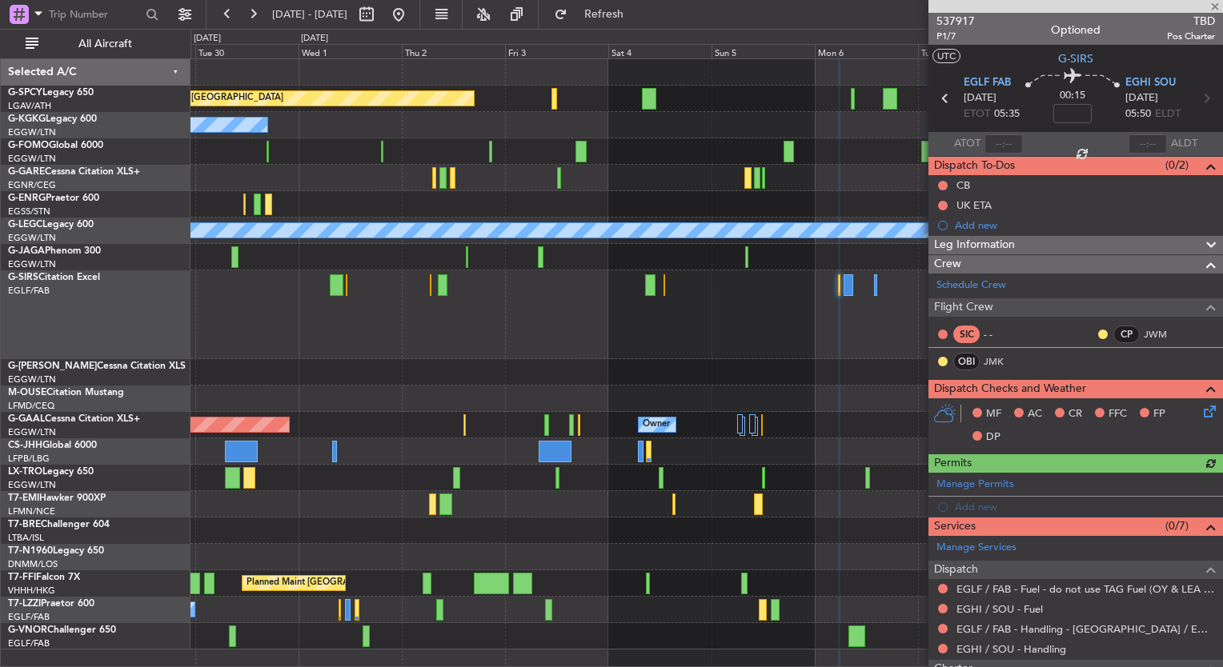
scroll to position [151, 0]
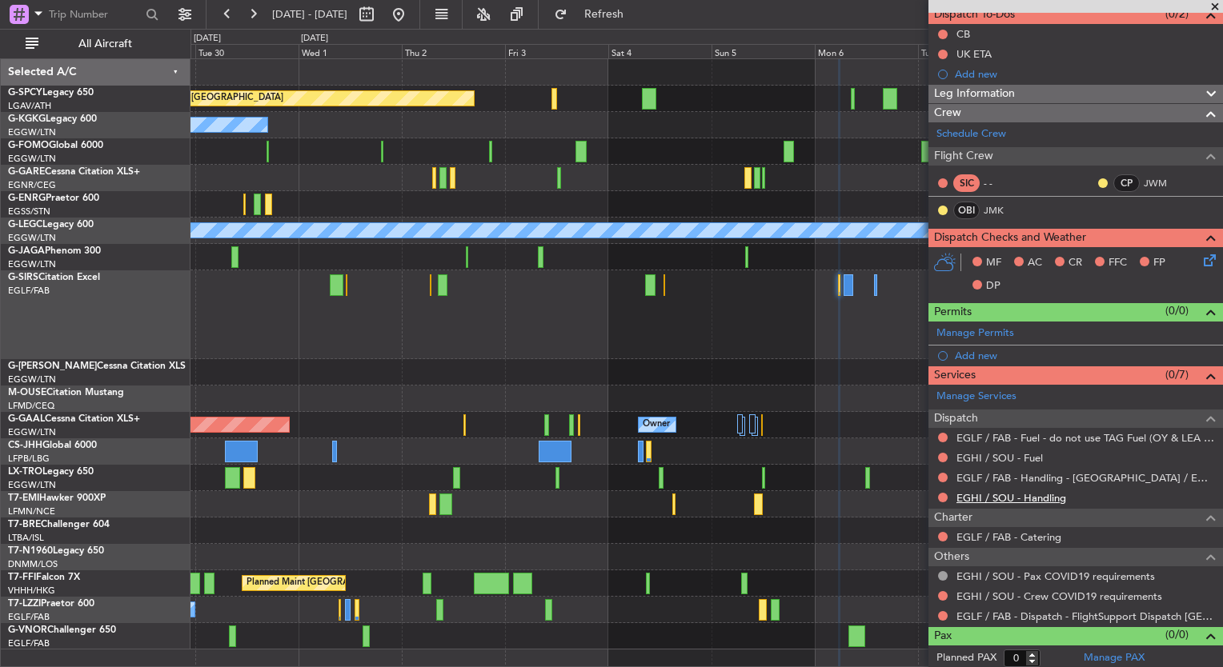
click at [1054, 498] on link "EGHI / SOU - Handling" at bounding box center [1011, 498] width 110 height 14
click at [638, 12] on span "Refresh" at bounding box center [604, 14] width 67 height 11
click at [1019, 456] on link "EGHI / SOU - Fuel" at bounding box center [999, 458] width 86 height 14
click at [631, 21] on button "Refresh" at bounding box center [595, 15] width 96 height 26
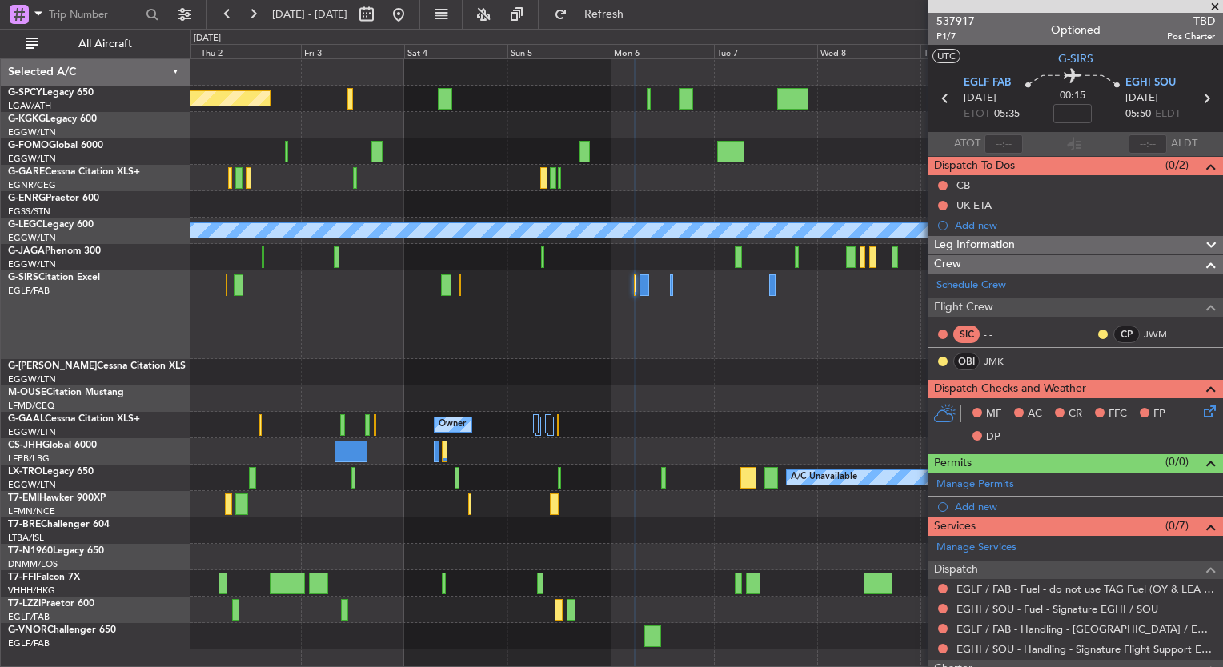
scroll to position [151, 0]
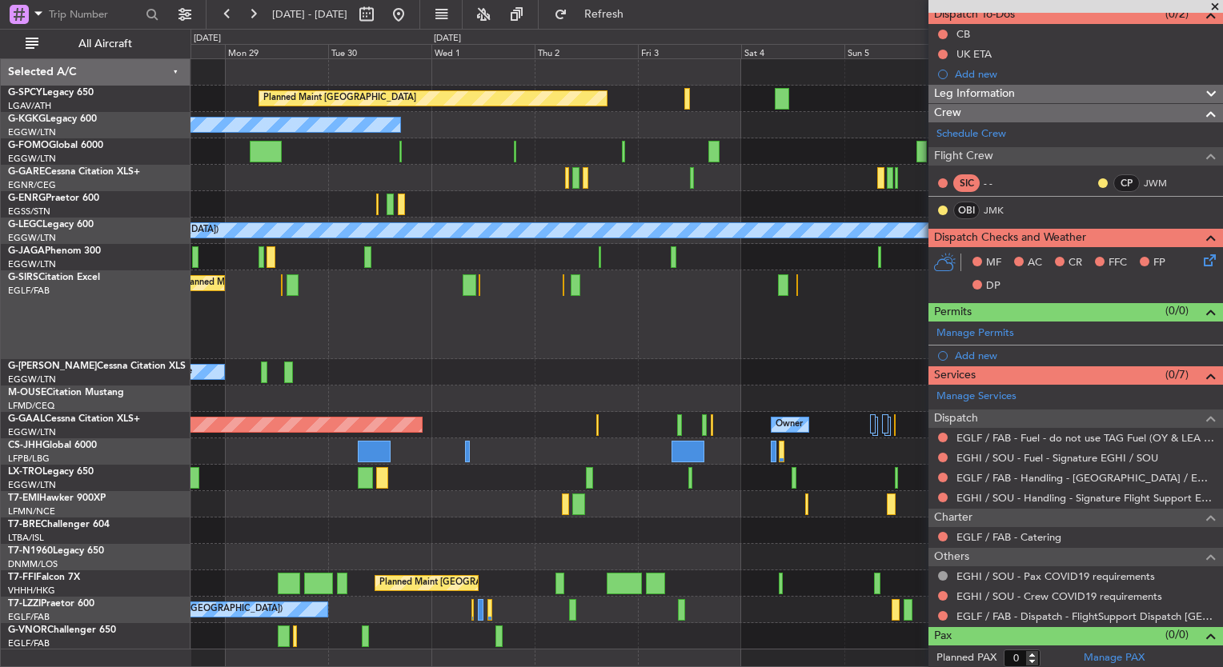
click at [743, 106] on div "Planned Maint [GEOGRAPHIC_DATA] A/C Unavailable [GEOGRAPHIC_DATA] (Ataturk) Unp…" at bounding box center [706, 354] width 1032 height 591
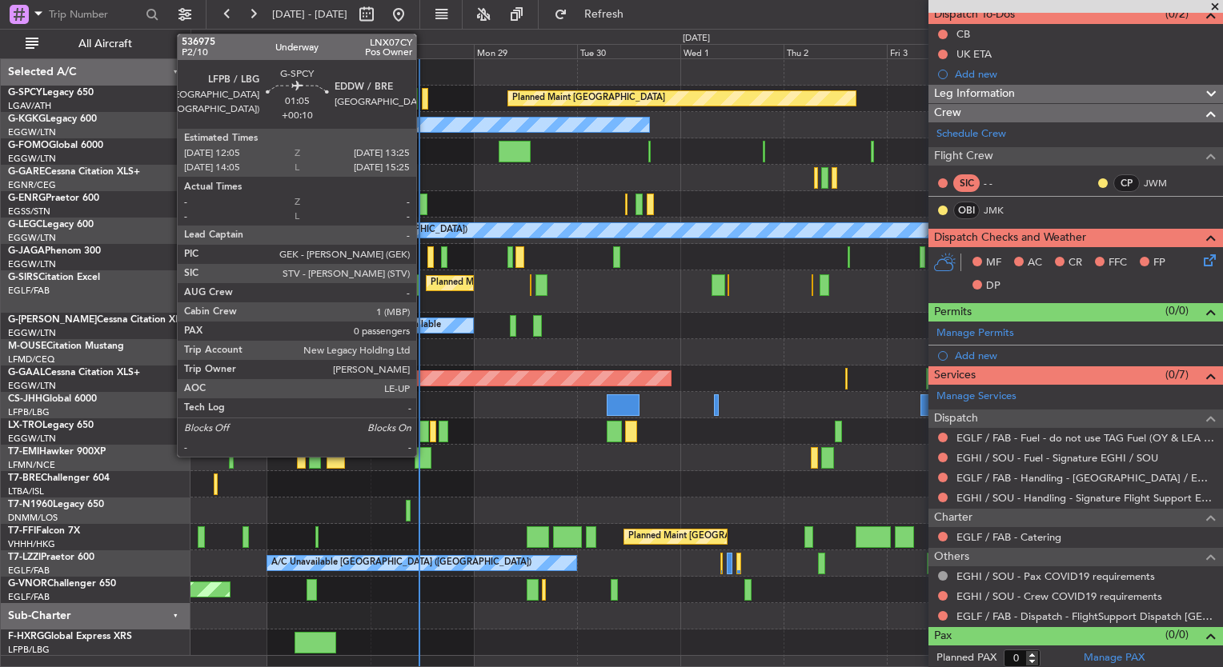
click at [423, 102] on div at bounding box center [425, 99] width 6 height 22
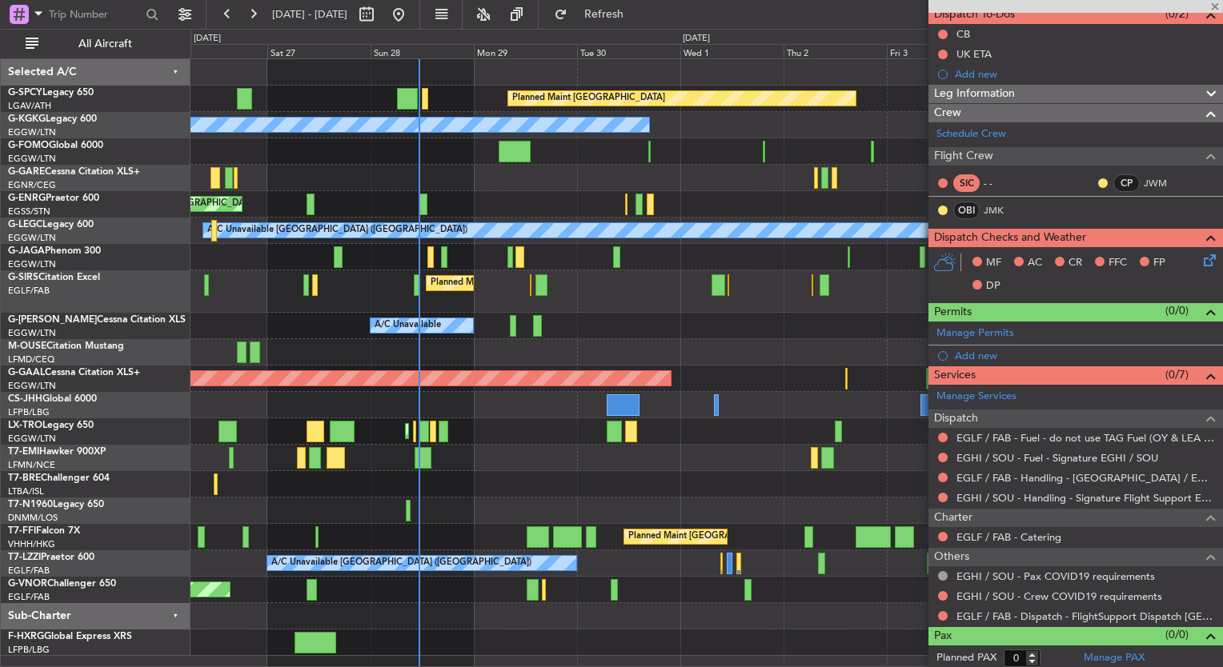
type input "+00:10"
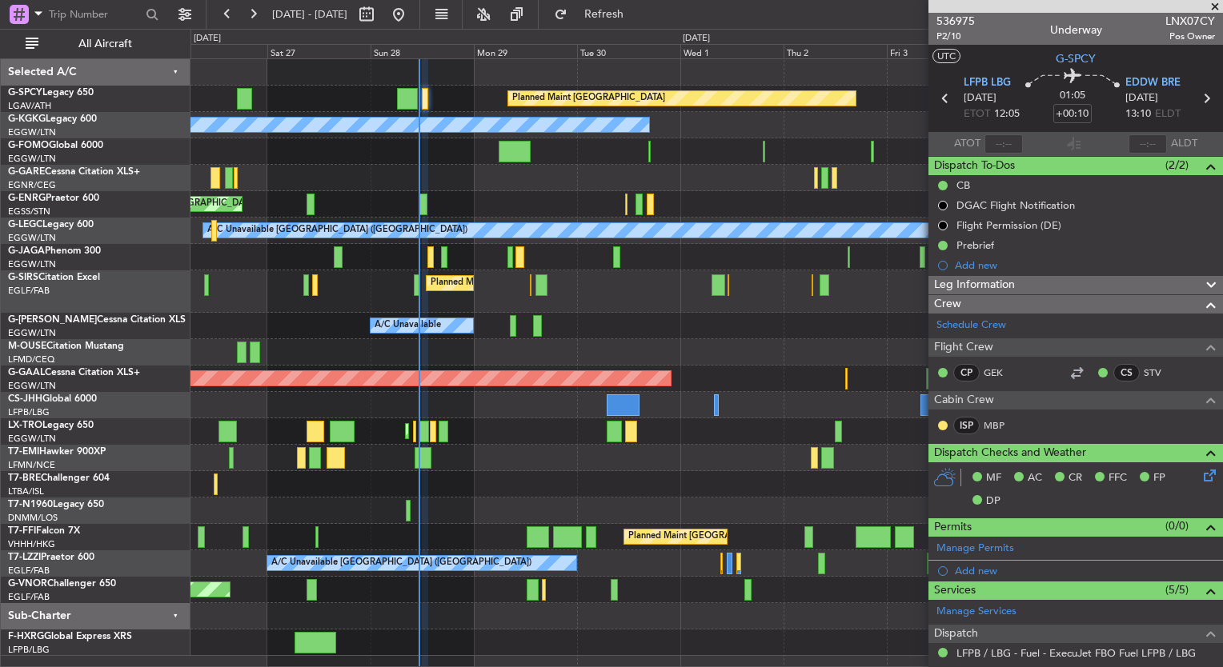
scroll to position [237, 0]
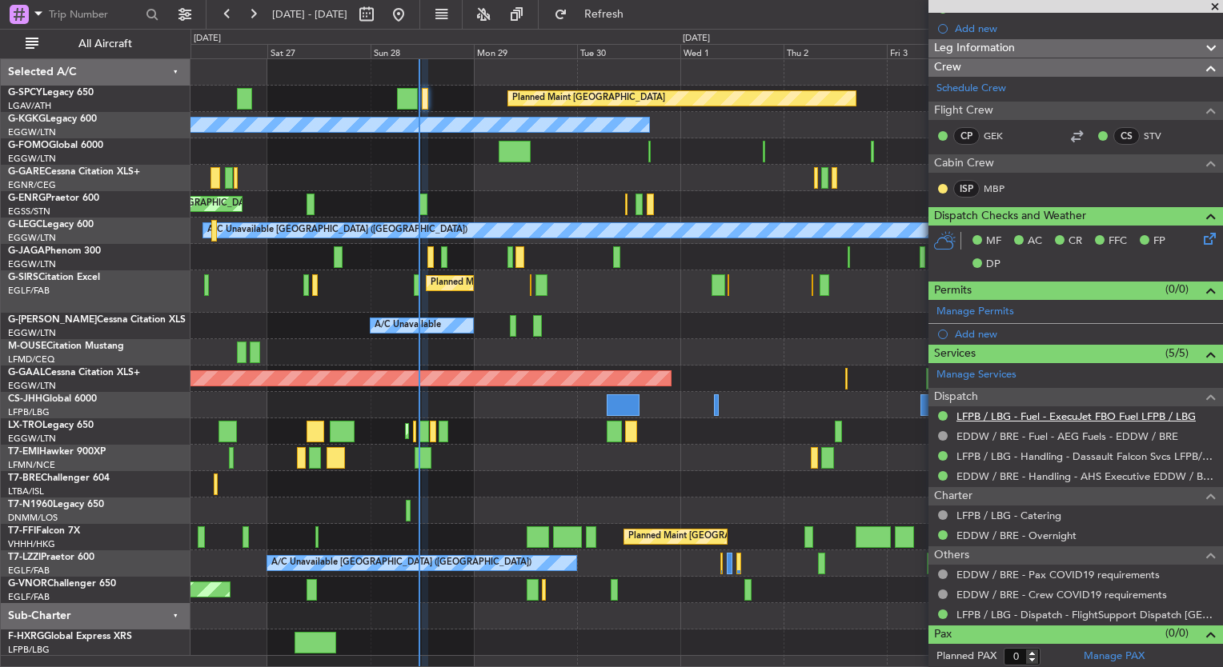
click at [1050, 416] on link "LFPB / LBG - Fuel - ExecuJet FBO Fuel LFPB / LBG" at bounding box center [1075, 417] width 239 height 14
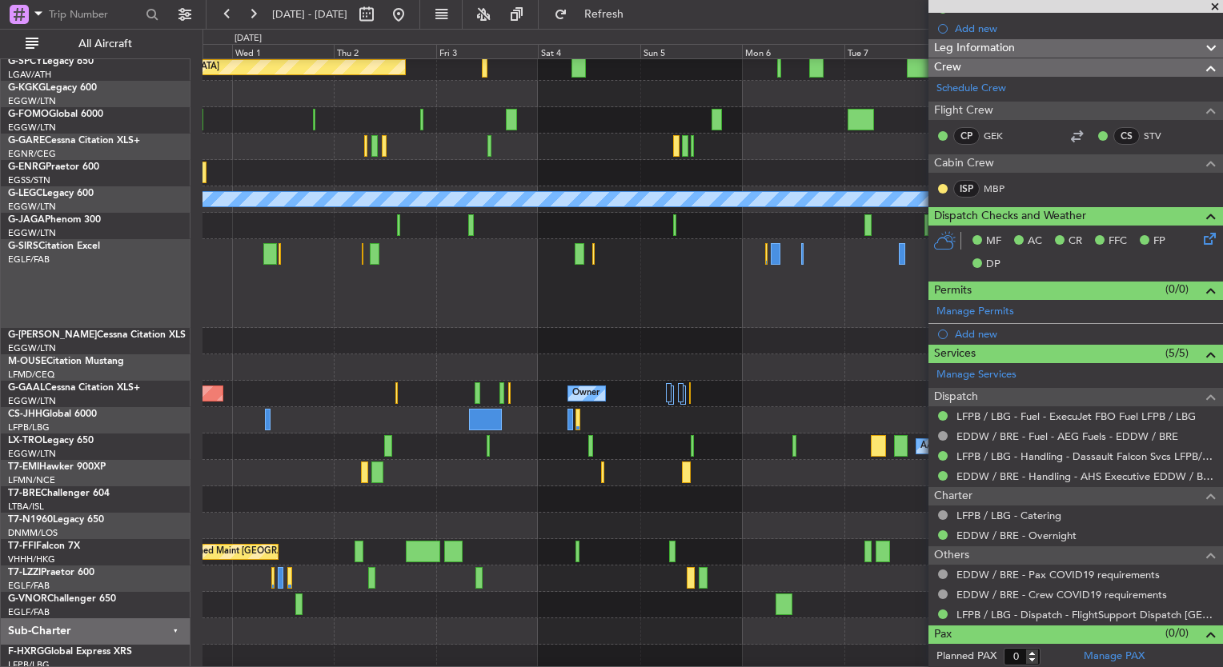
scroll to position [0, 0]
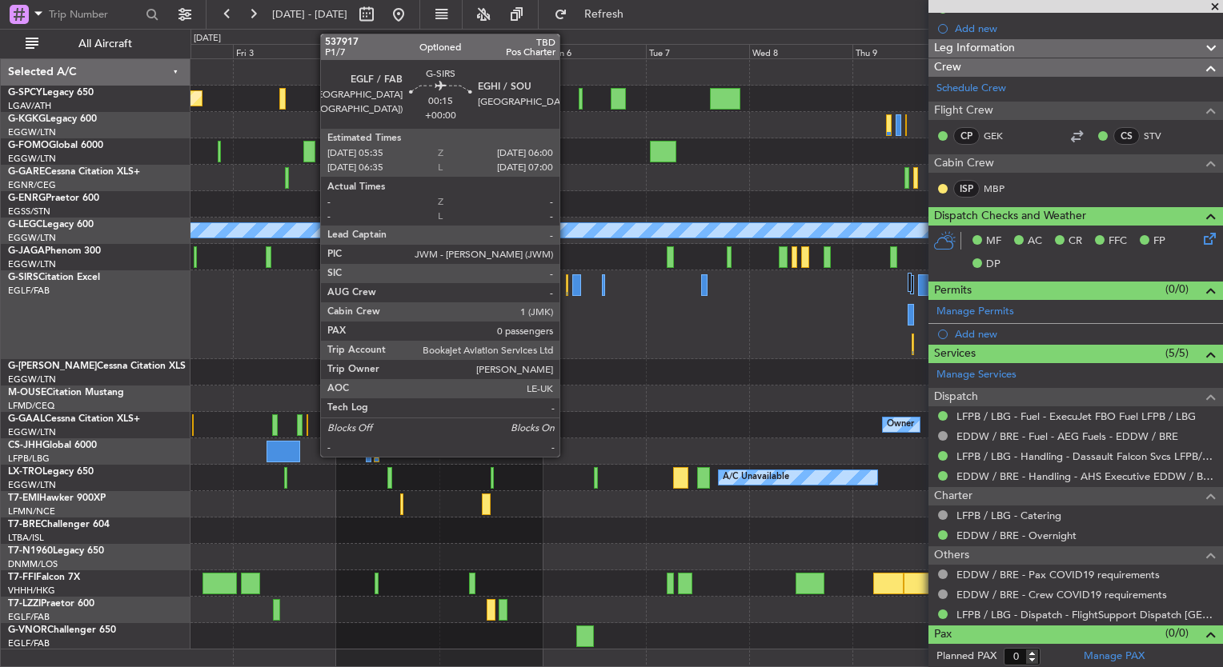
click at [567, 287] on div at bounding box center [567, 286] width 2 height 22
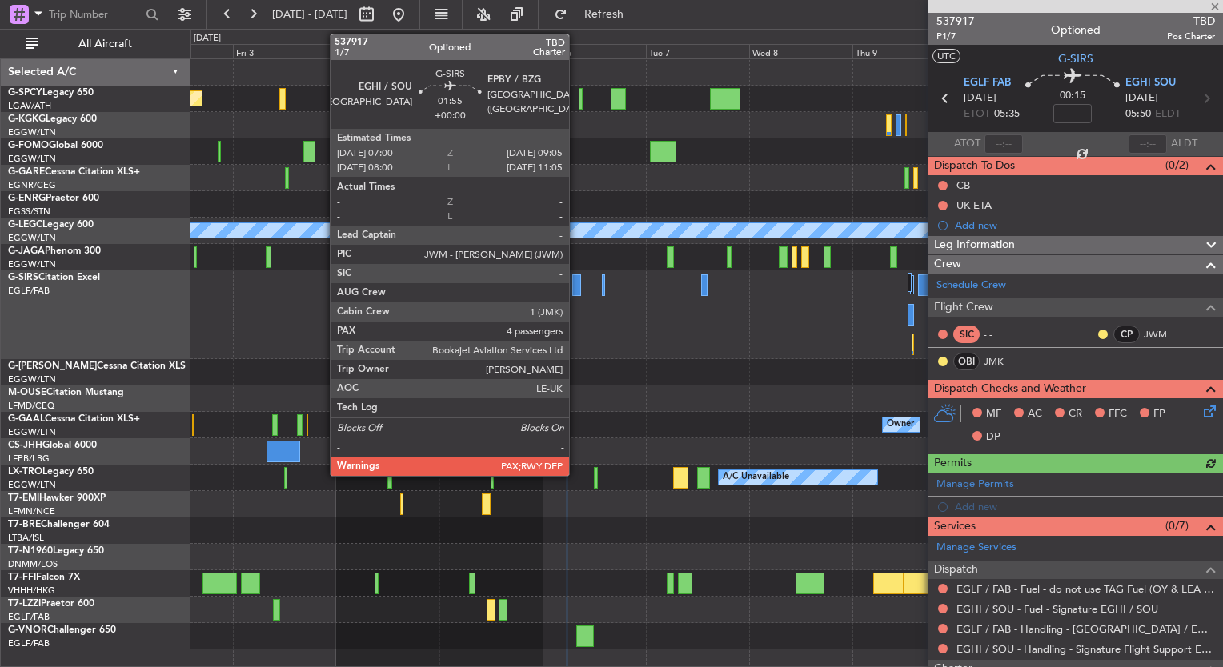
click at [576, 287] on div at bounding box center [577, 286] width 10 height 22
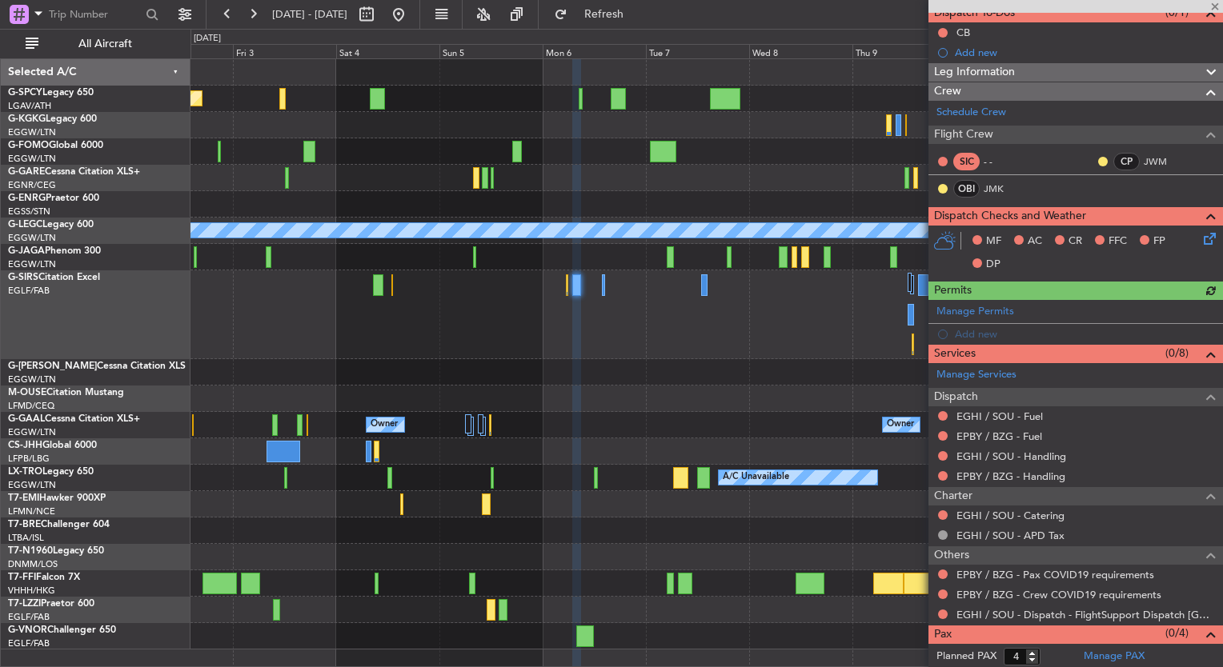
scroll to position [154, 0]
click at [1047, 475] on link "EPBY / BZG - Handling" at bounding box center [1010, 476] width 109 height 14
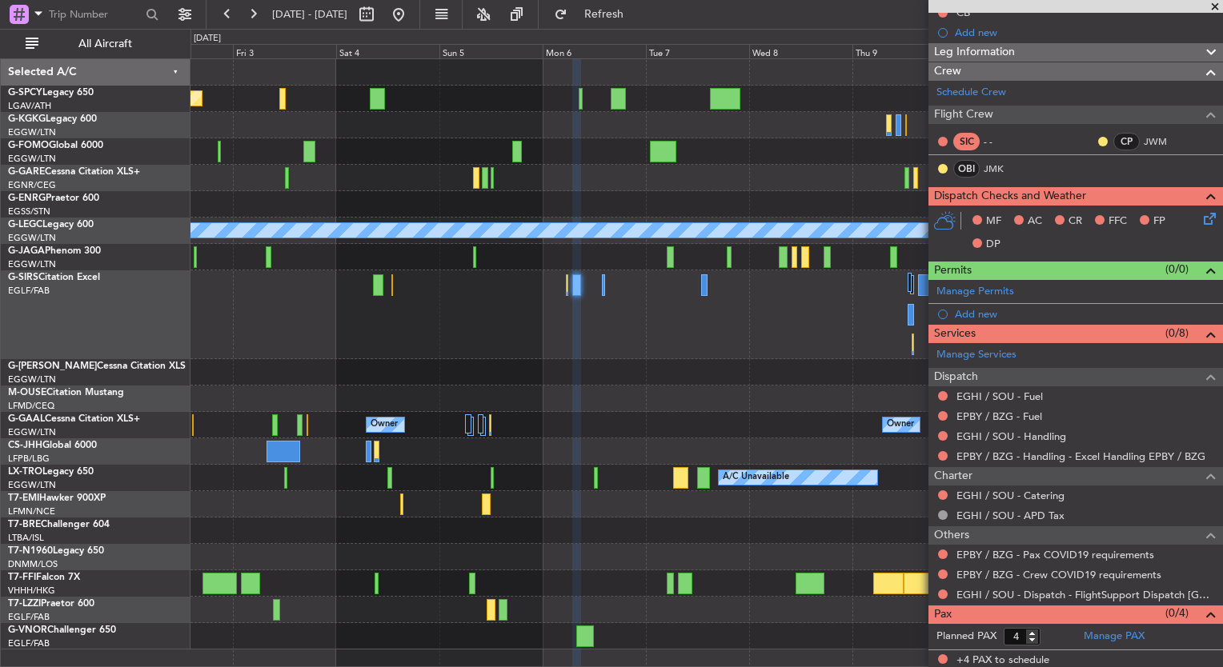
scroll to position [0, 0]
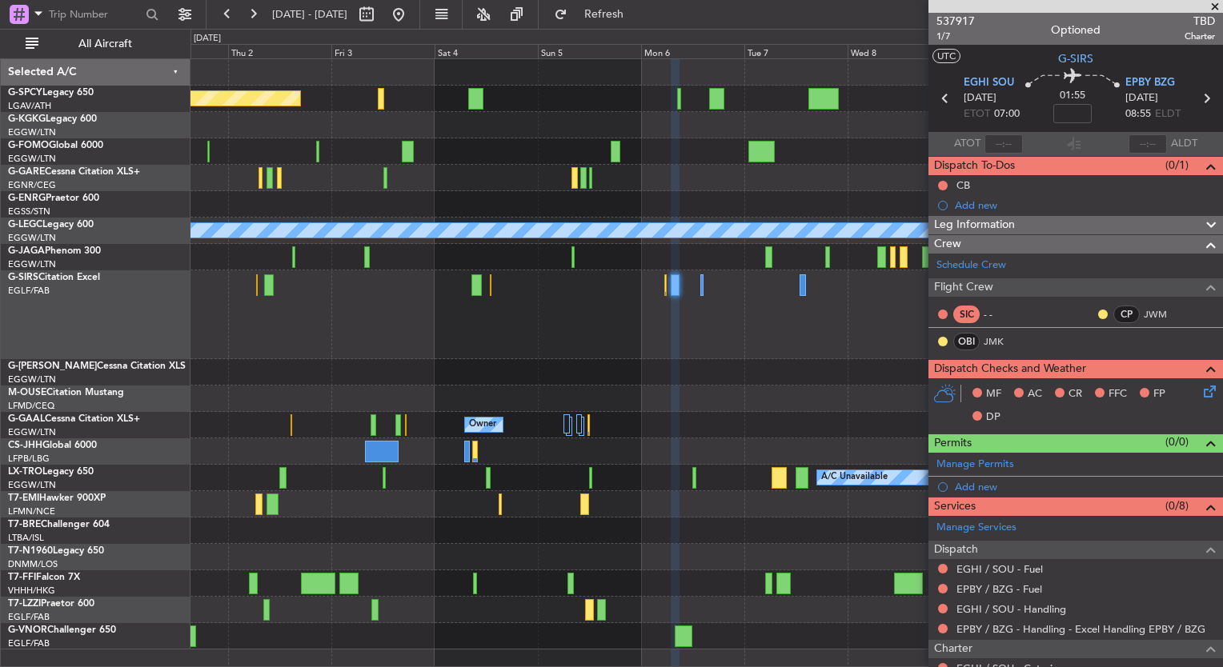
click at [503, 311] on div at bounding box center [706, 315] width 1032 height 89
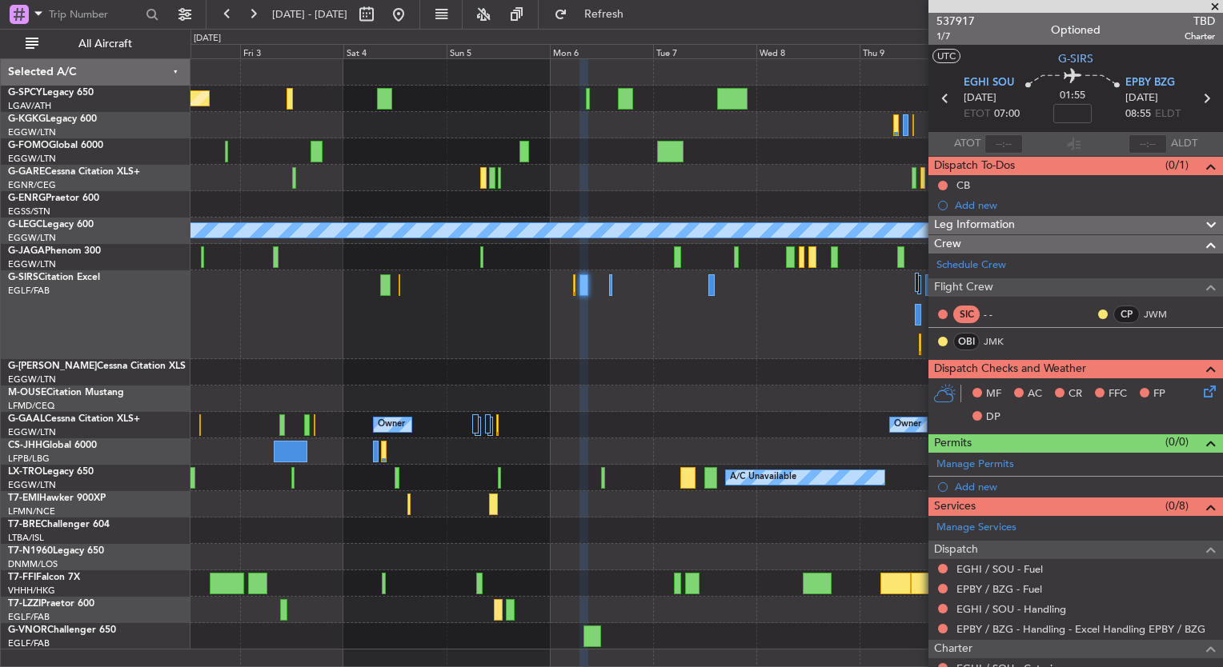
click at [1210, 4] on span at bounding box center [1215, 7] width 16 height 14
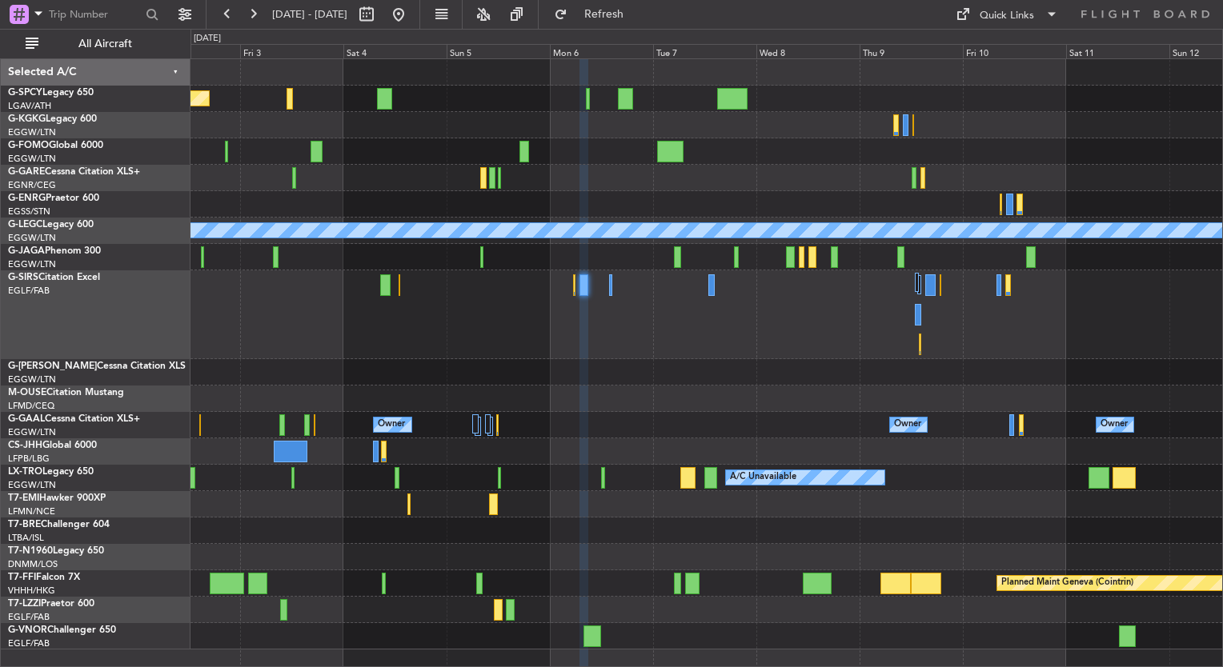
type input "0"
click at [411, 21] on button at bounding box center [399, 15] width 26 height 26
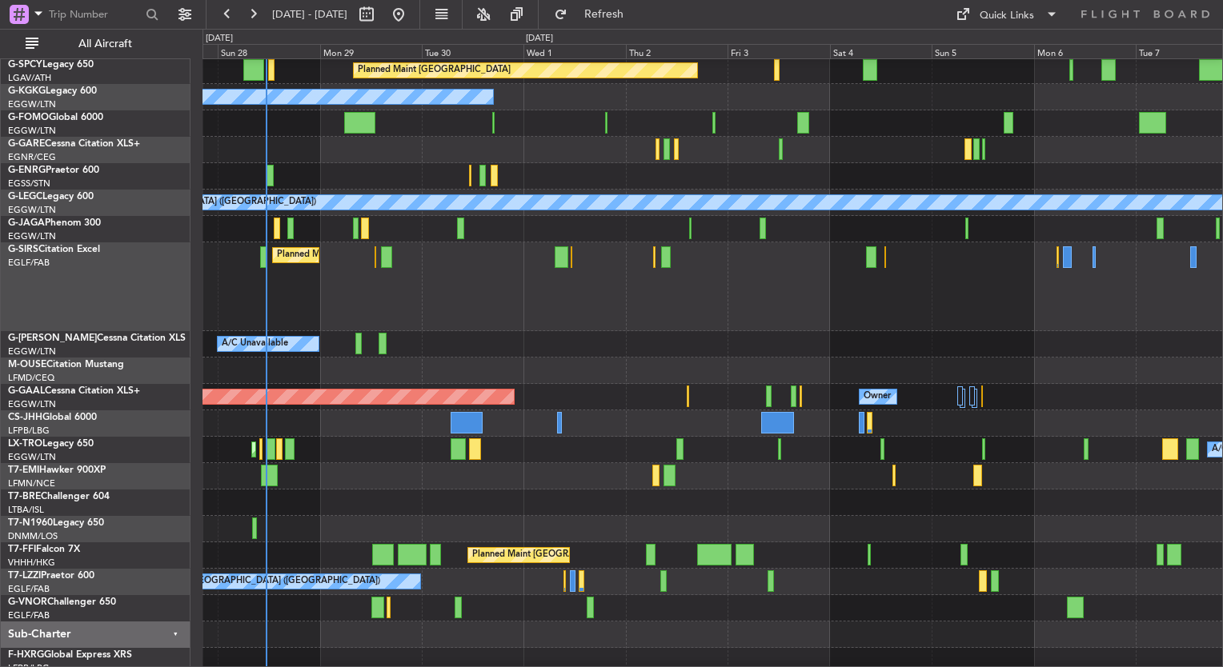
click at [421, 437] on div "Planned Maint London (Luton) A/C Unavailable" at bounding box center [712, 450] width 1020 height 26
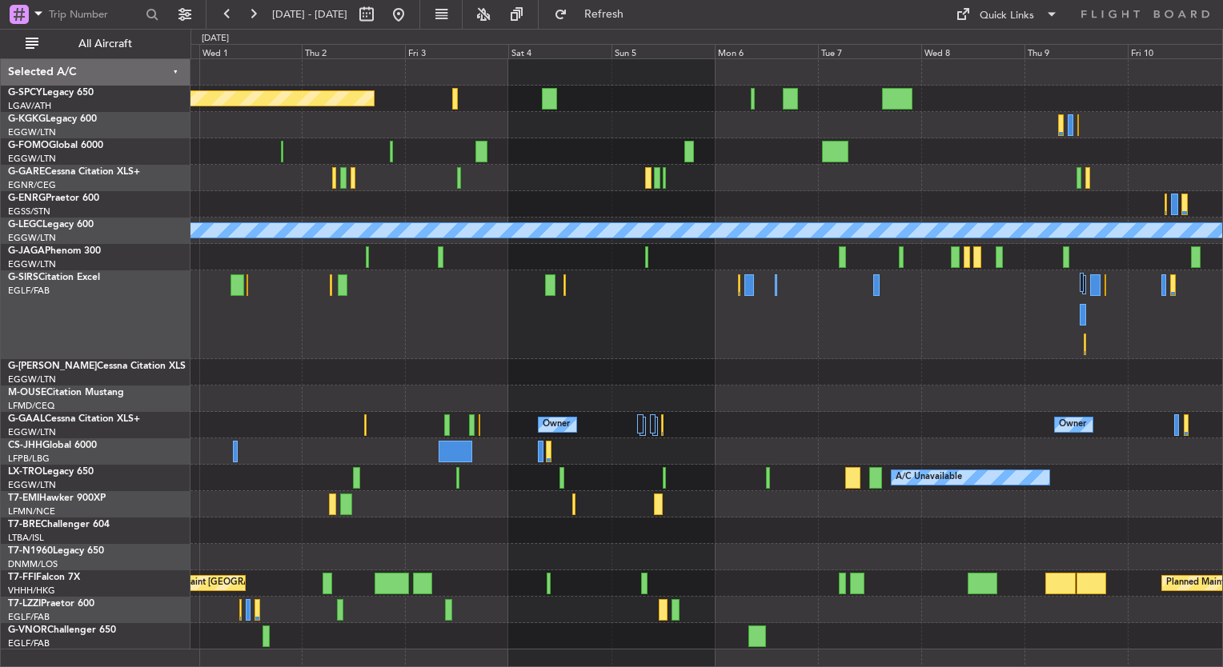
click at [756, 248] on div at bounding box center [706, 257] width 1032 height 26
click at [746, 291] on div at bounding box center [749, 286] width 10 height 22
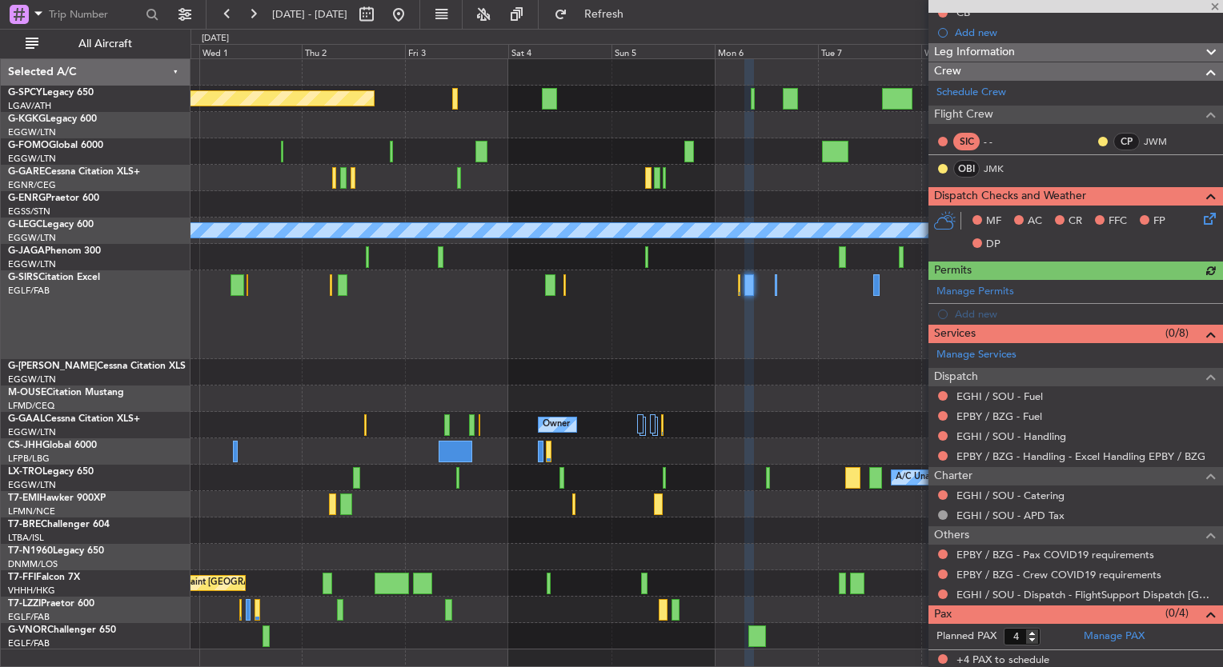
scroll to position [171, 0]
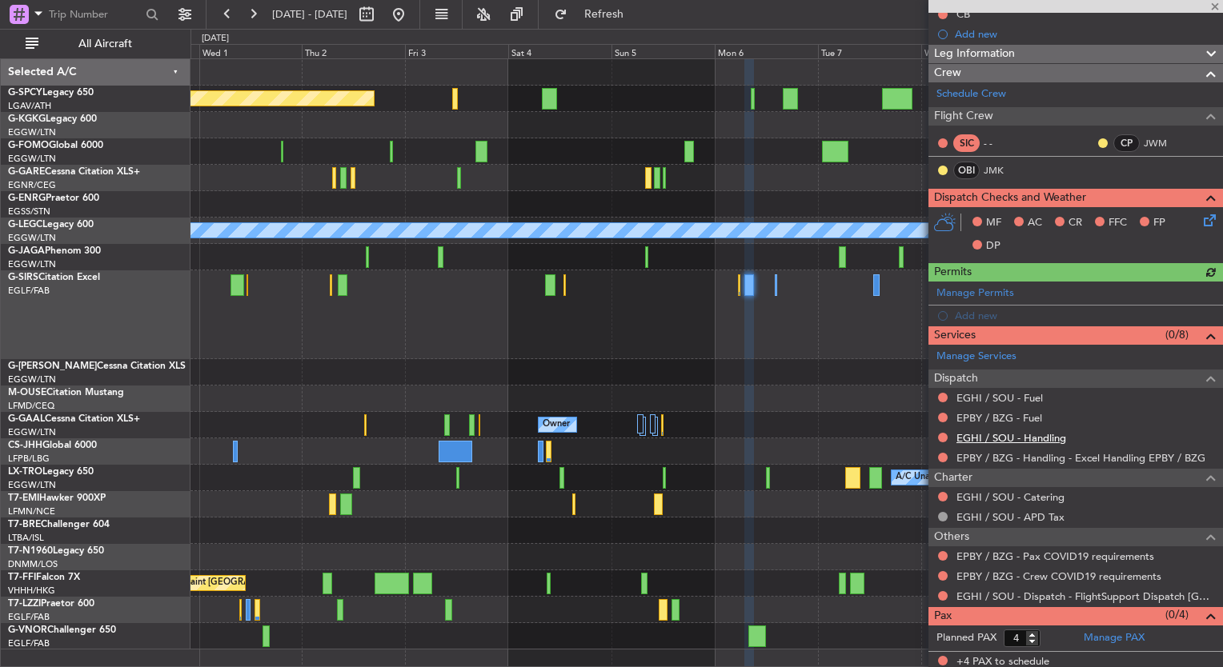
click at [1036, 439] on link "EGHI / SOU - Handling" at bounding box center [1011, 438] width 110 height 14
click at [638, 13] on span "Refresh" at bounding box center [604, 14] width 67 height 11
click at [1024, 417] on link "EPBY / BZG - Fuel" at bounding box center [999, 418] width 86 height 14
click at [610, 21] on button "Refresh" at bounding box center [595, 15] width 96 height 26
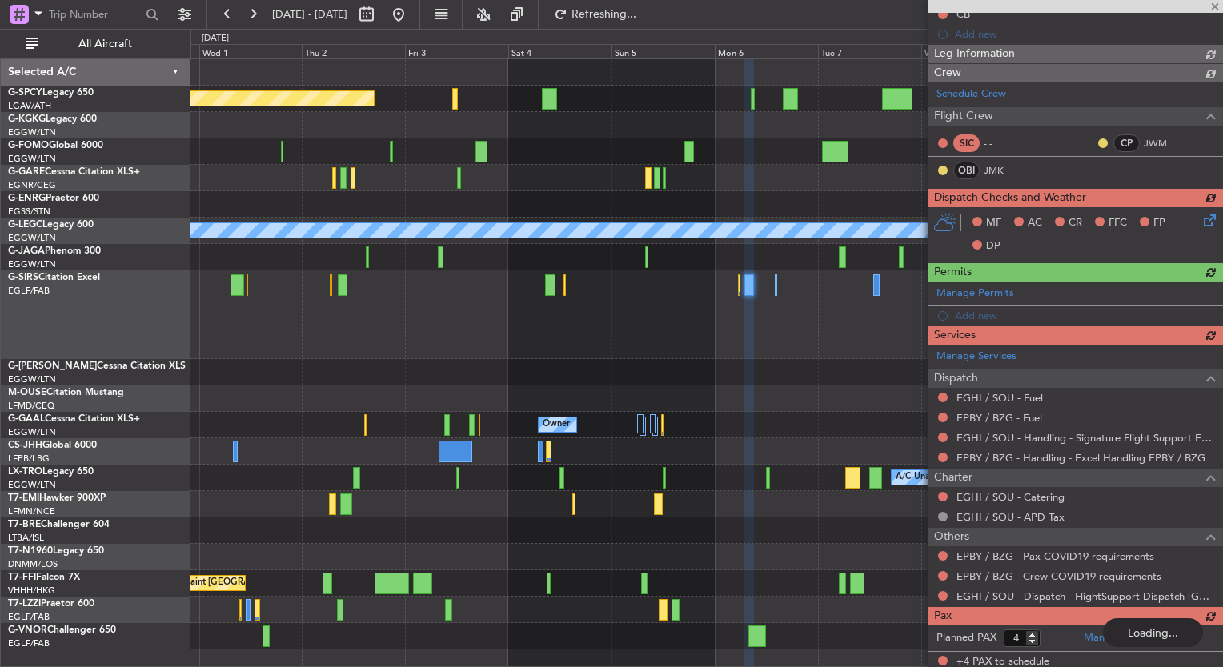
click at [1028, 396] on div "Manage Services Dispatch EGHI / SOU - Fuel EPBY / BZG - Fuel EGHI / SOU - Handl…" at bounding box center [1075, 476] width 295 height 262
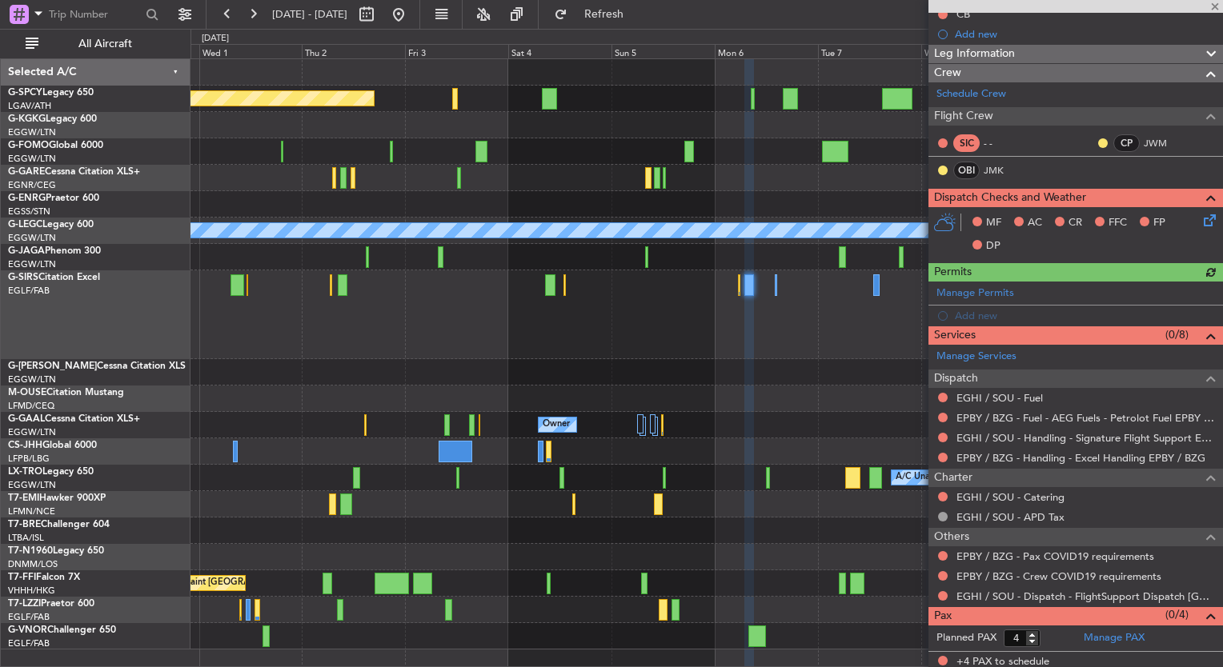
click at [1028, 396] on link "EGHI / SOU - Fuel" at bounding box center [999, 398] width 86 height 14
click at [608, 12] on button "Refresh" at bounding box center [595, 15] width 96 height 26
click at [645, 379] on div "Planned Maint Bremen A/C Unavailable Istanbul (Ataturk) A/C Unavailable London …" at bounding box center [706, 354] width 1032 height 591
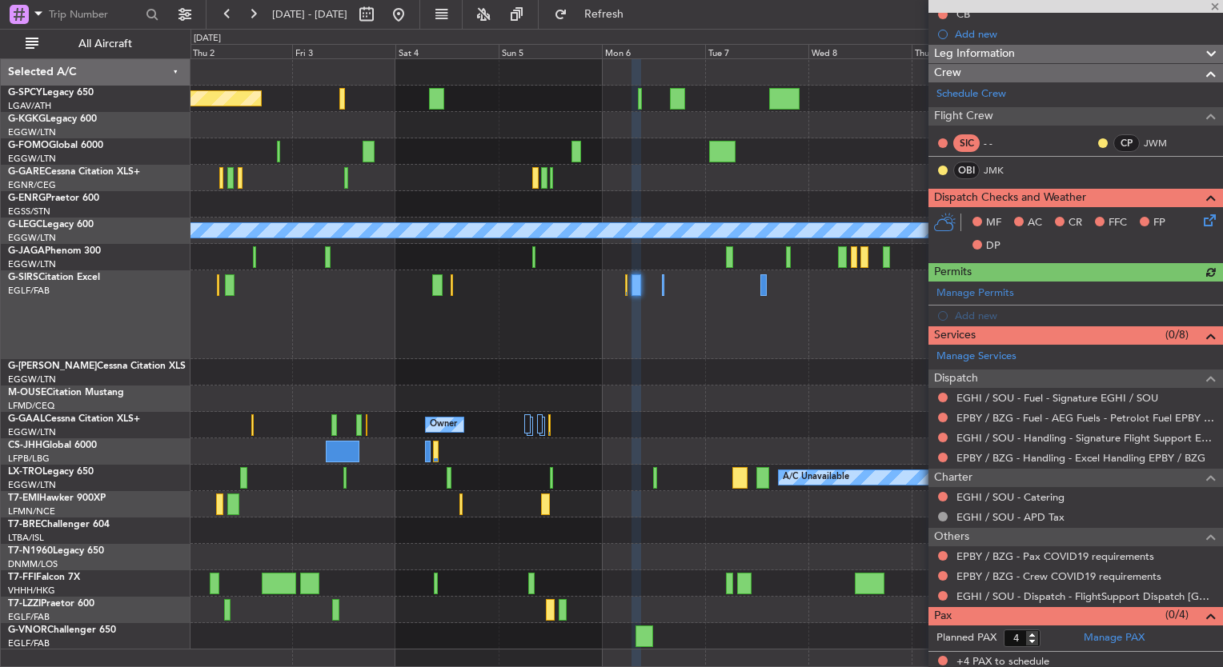
click at [659, 288] on div at bounding box center [706, 315] width 1032 height 89
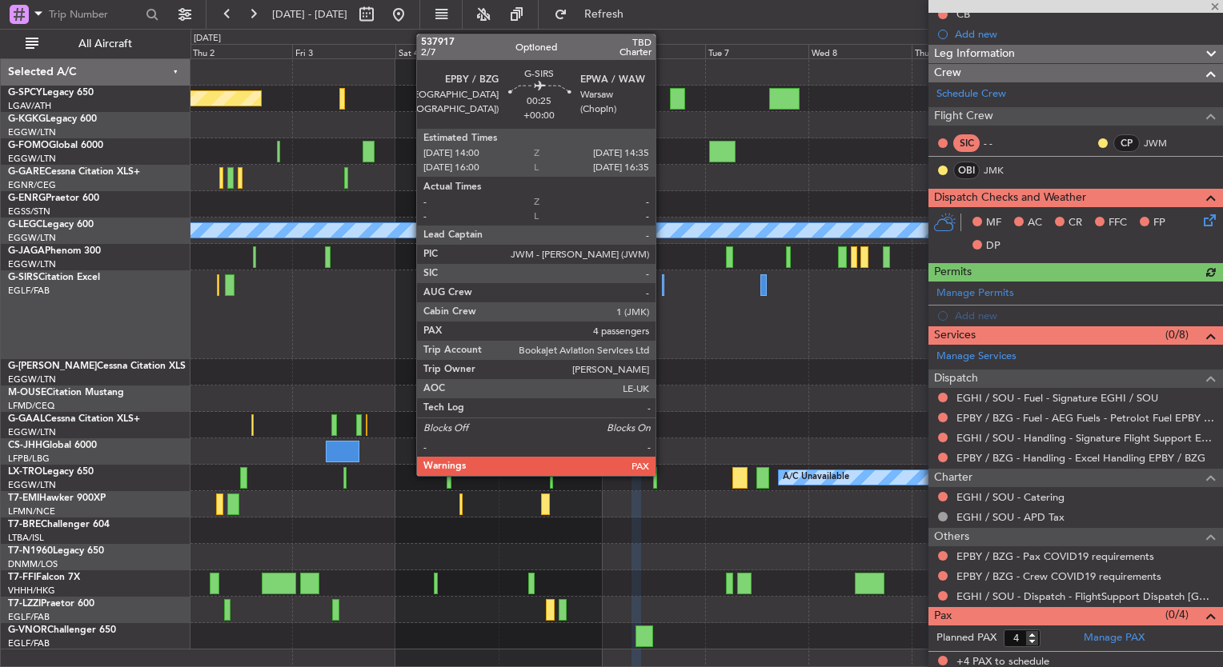
click at [663, 289] on div at bounding box center [663, 286] width 3 height 22
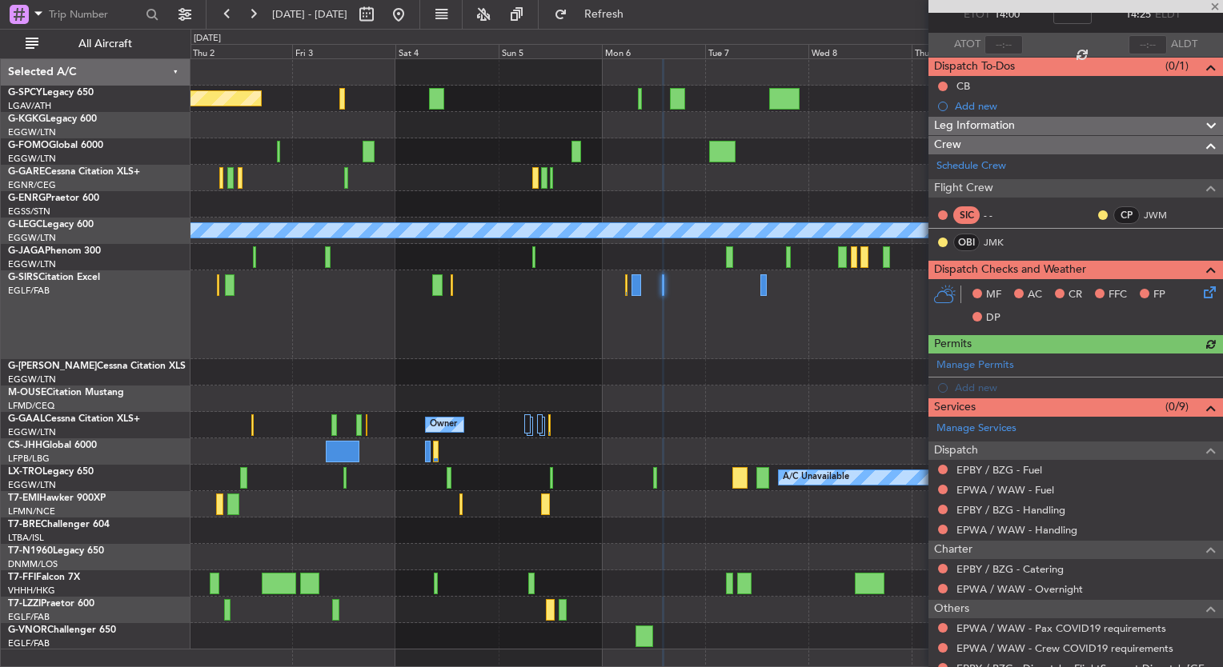
scroll to position [104, 0]
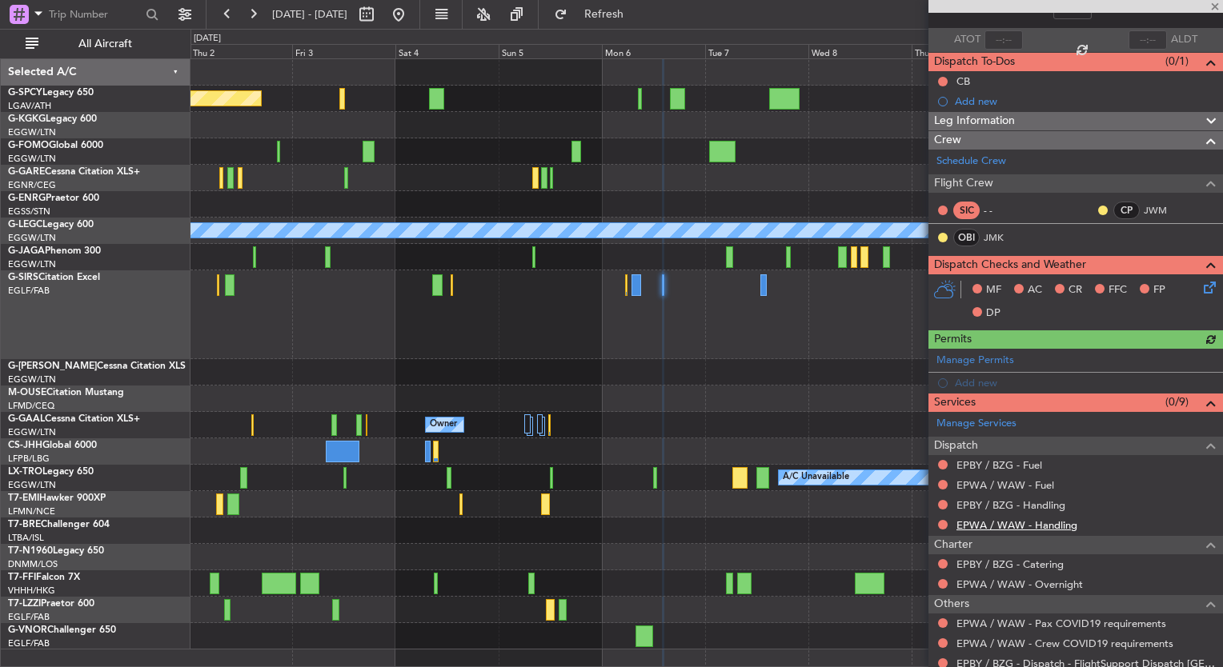
click at [1029, 520] on link "EPWA / WAW - Handling" at bounding box center [1016, 526] width 121 height 14
click at [638, 11] on span "Refresh" at bounding box center [604, 14] width 67 height 11
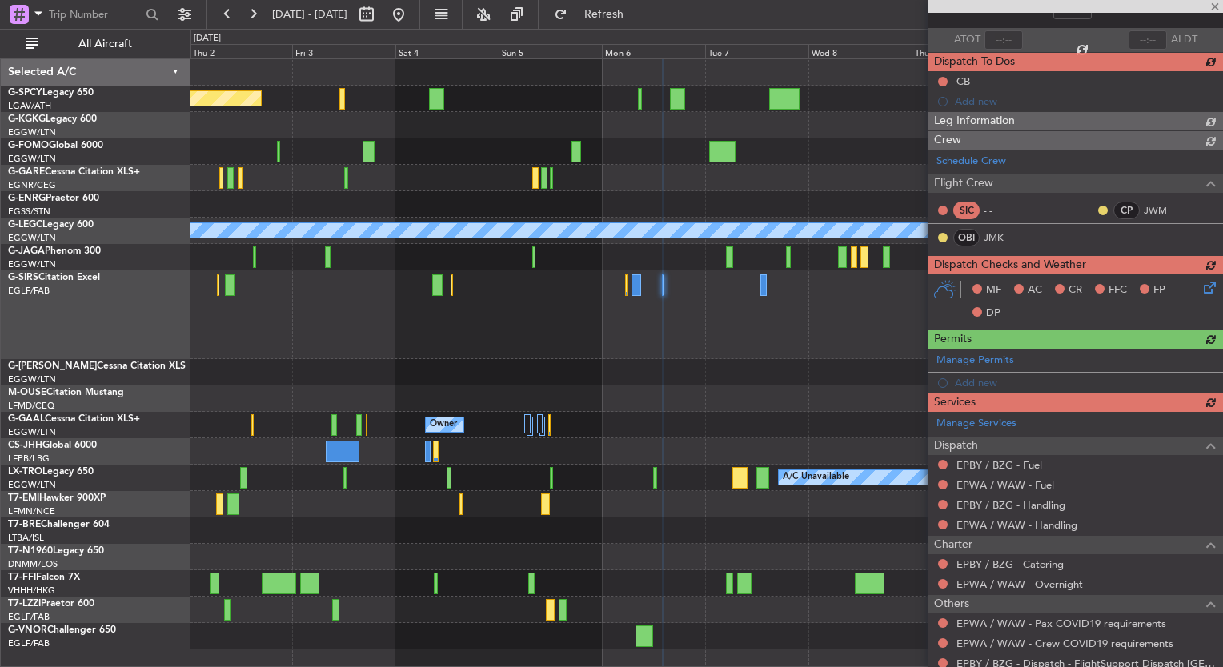
click at [1023, 498] on div "Manage Services Dispatch EPBY / BZG - Fuel EPWA / WAW - Fuel EPBY / BZG - Handl…" at bounding box center [1075, 543] width 295 height 262
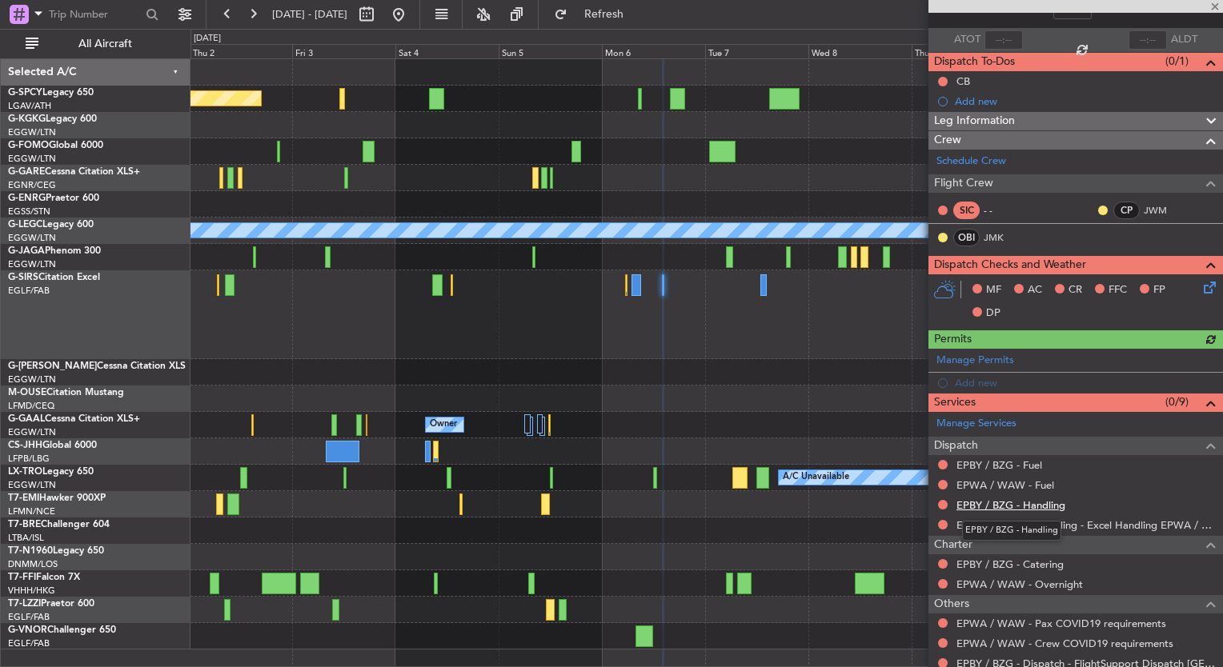
click at [1024, 507] on link "EPBY / BZG - Handling" at bounding box center [1010, 506] width 109 height 14
click at [638, 18] on span "Refresh" at bounding box center [604, 14] width 67 height 11
click at [1036, 483] on link "EPWA / WAW - Fuel" at bounding box center [1005, 486] width 98 height 14
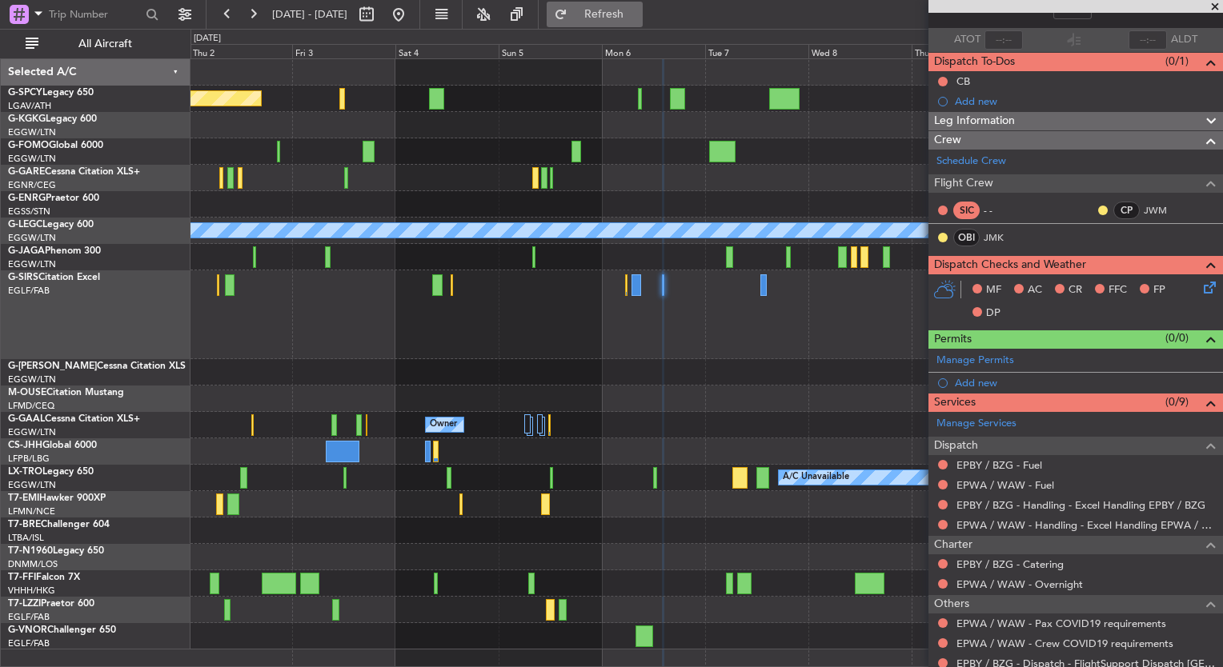
click at [619, 5] on button "Refresh" at bounding box center [595, 15] width 96 height 26
click at [1031, 466] on link "EPBY / BZG - Fuel" at bounding box center [999, 466] width 86 height 14
click at [638, 13] on span "Refresh" at bounding box center [604, 14] width 67 height 11
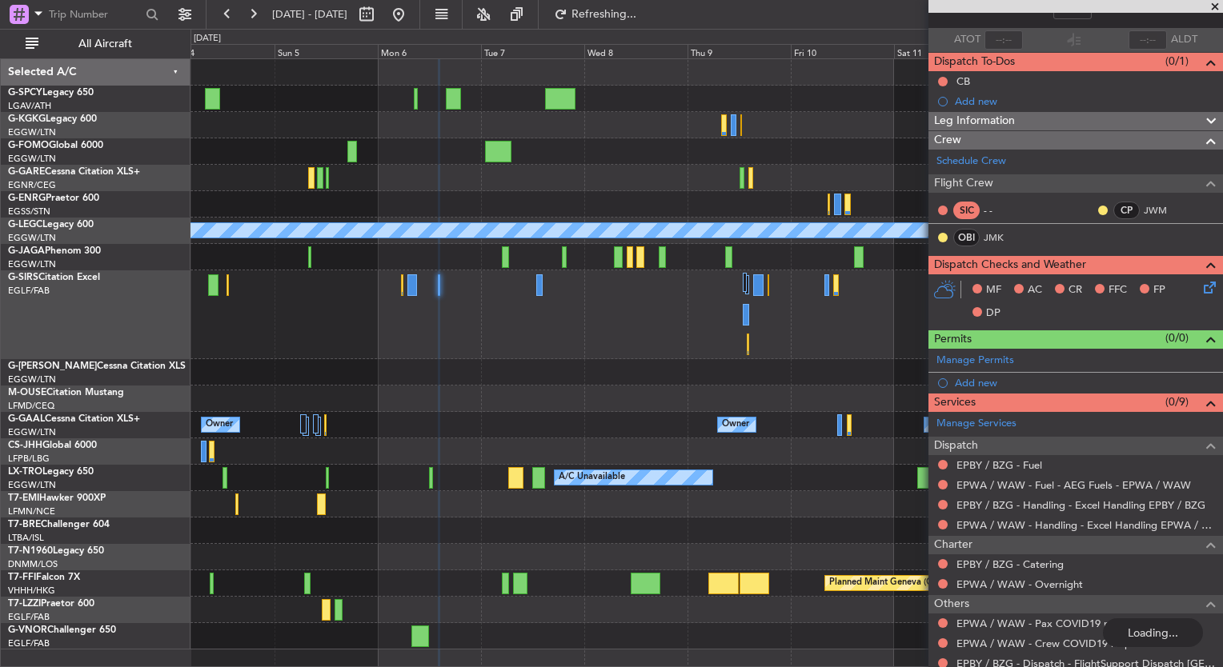
click at [469, 391] on div at bounding box center [706, 399] width 1032 height 26
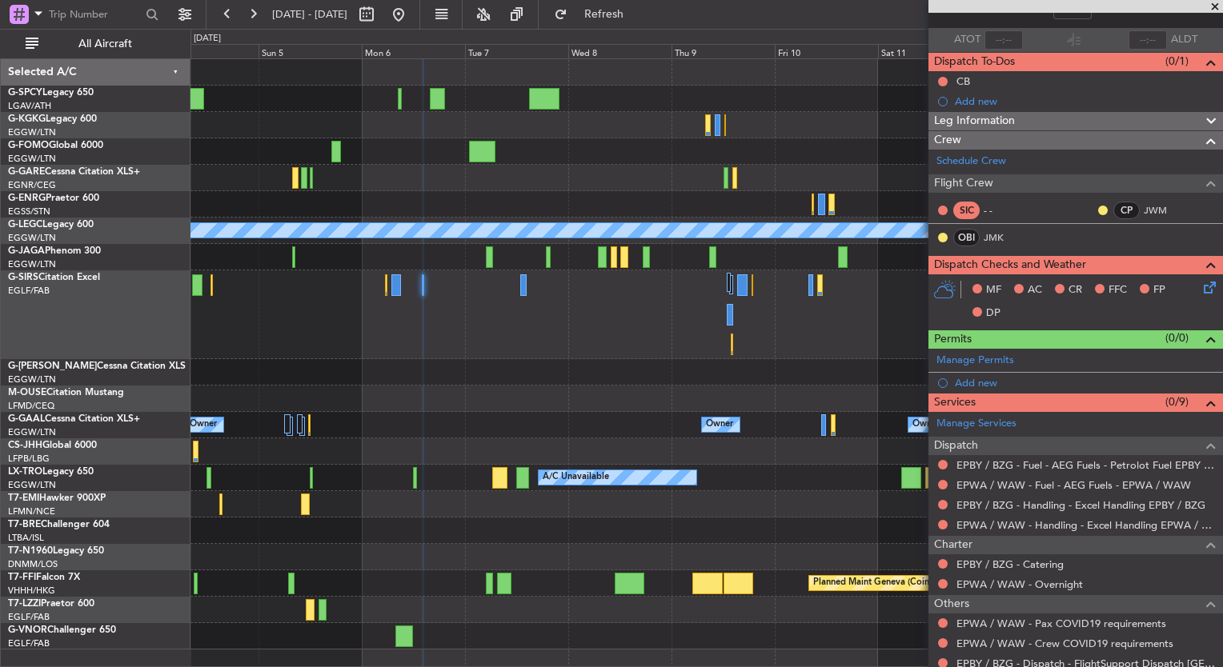
click at [518, 291] on div at bounding box center [706, 315] width 1032 height 89
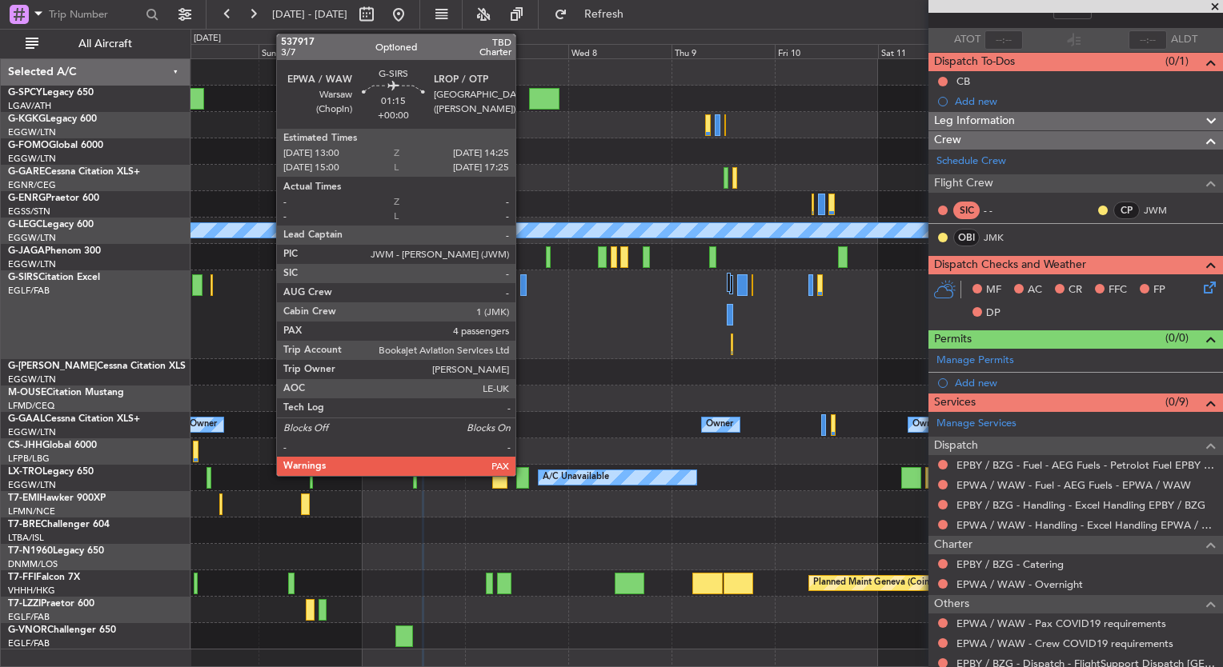
click at [523, 289] on div at bounding box center [523, 286] width 6 height 22
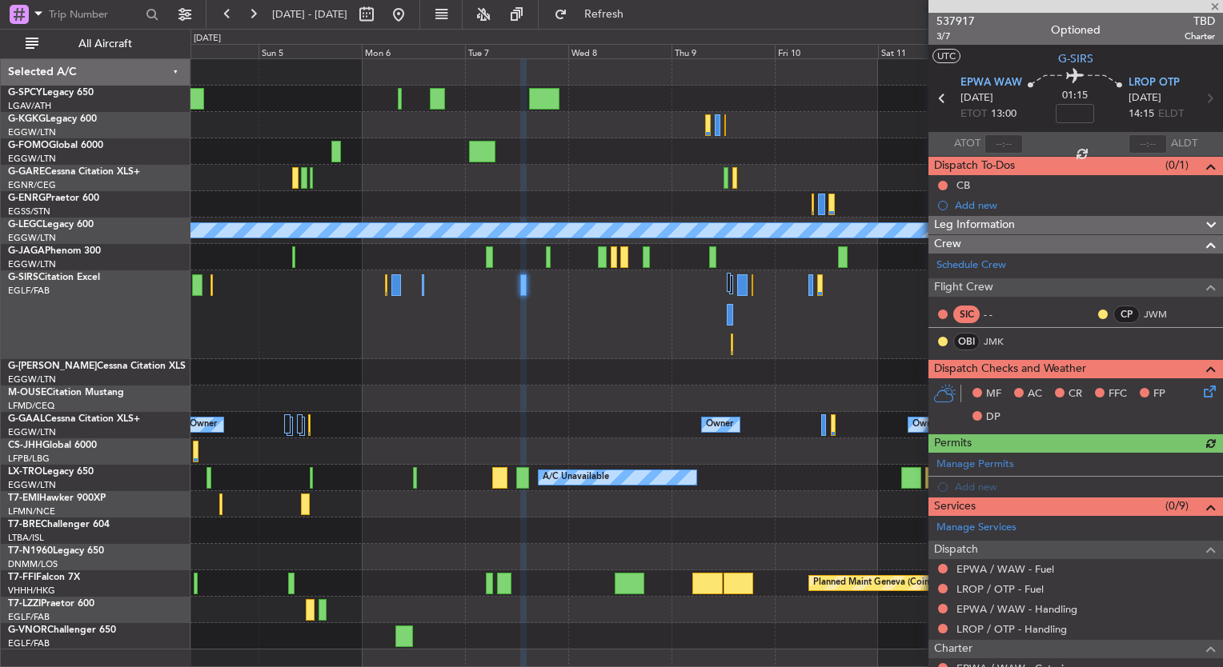
scroll to position [138, 0]
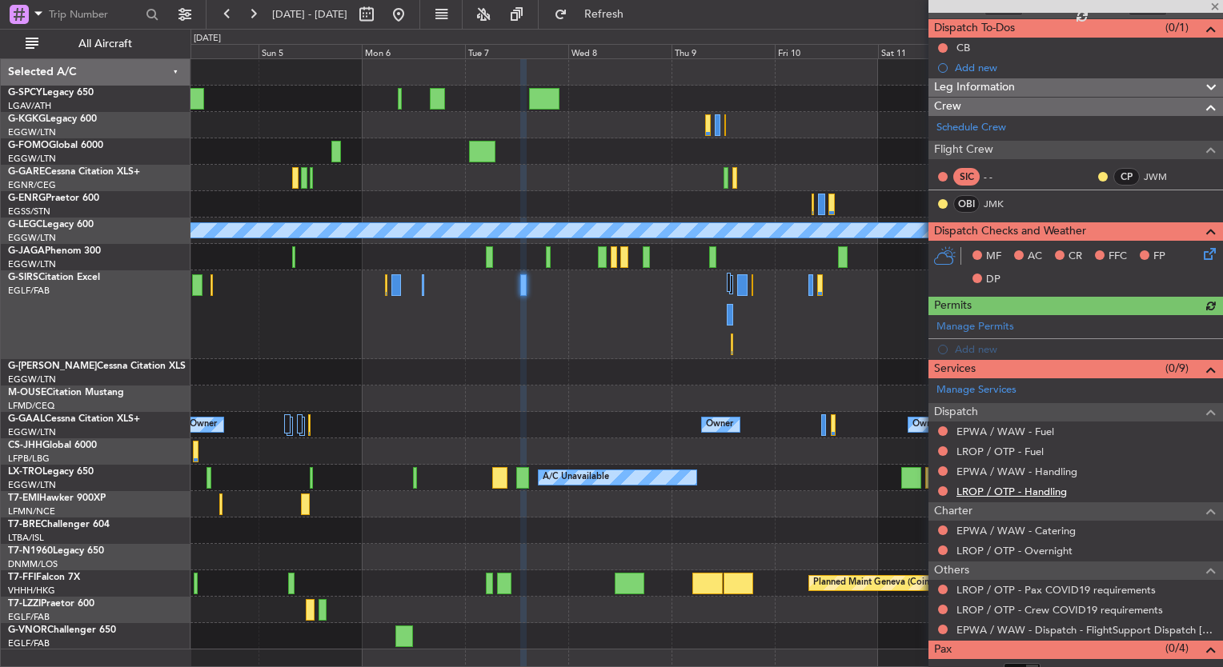
click at [1030, 491] on link "LROP / OTP - Handling" at bounding box center [1011, 492] width 110 height 14
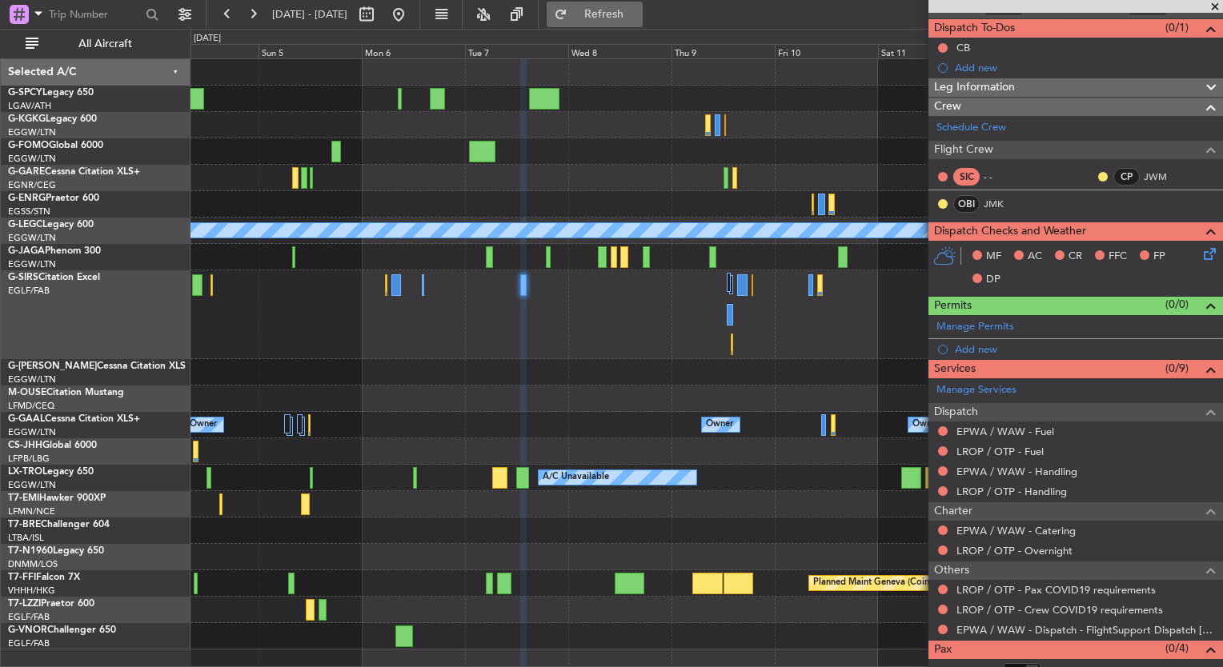
click at [631, 21] on button "Refresh" at bounding box center [595, 15] width 96 height 26
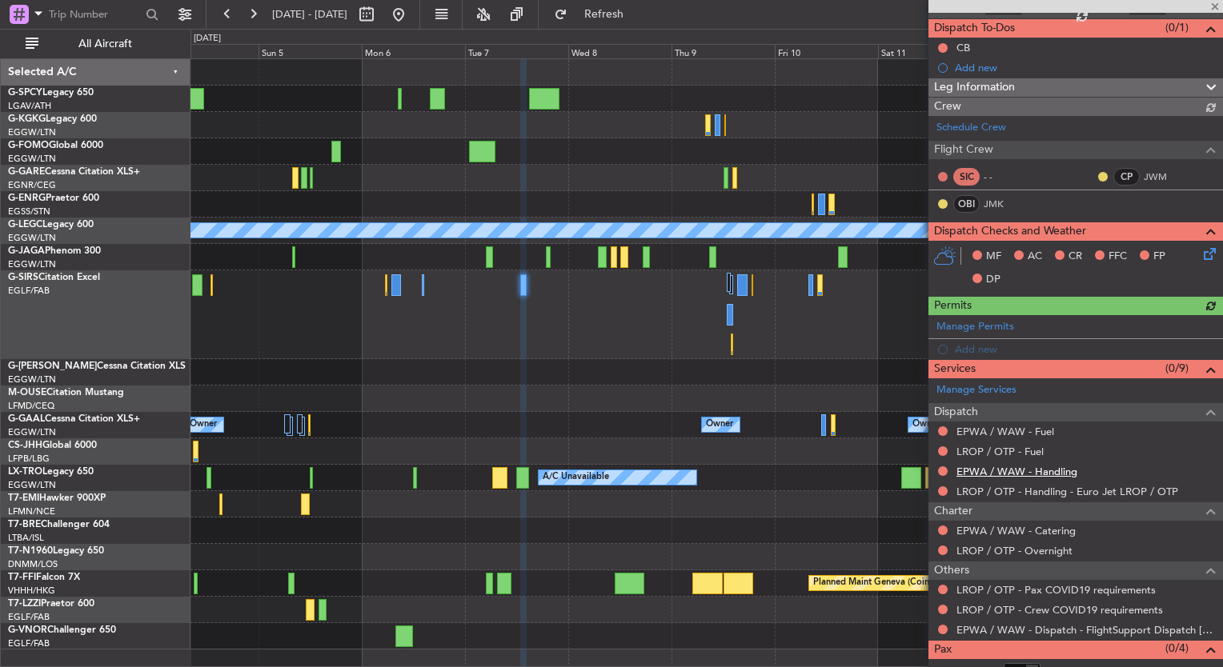
click at [1061, 471] on link "EPWA / WAW - Handling" at bounding box center [1016, 472] width 121 height 14
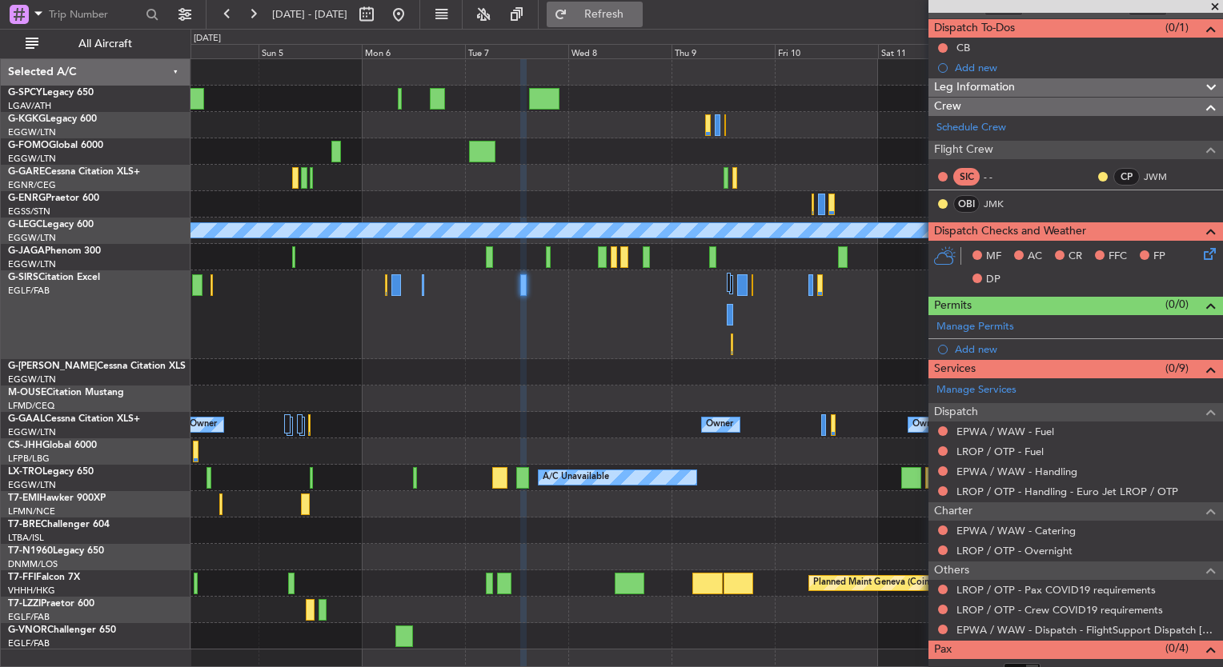
click at [635, 17] on span "Refresh" at bounding box center [604, 14] width 67 height 11
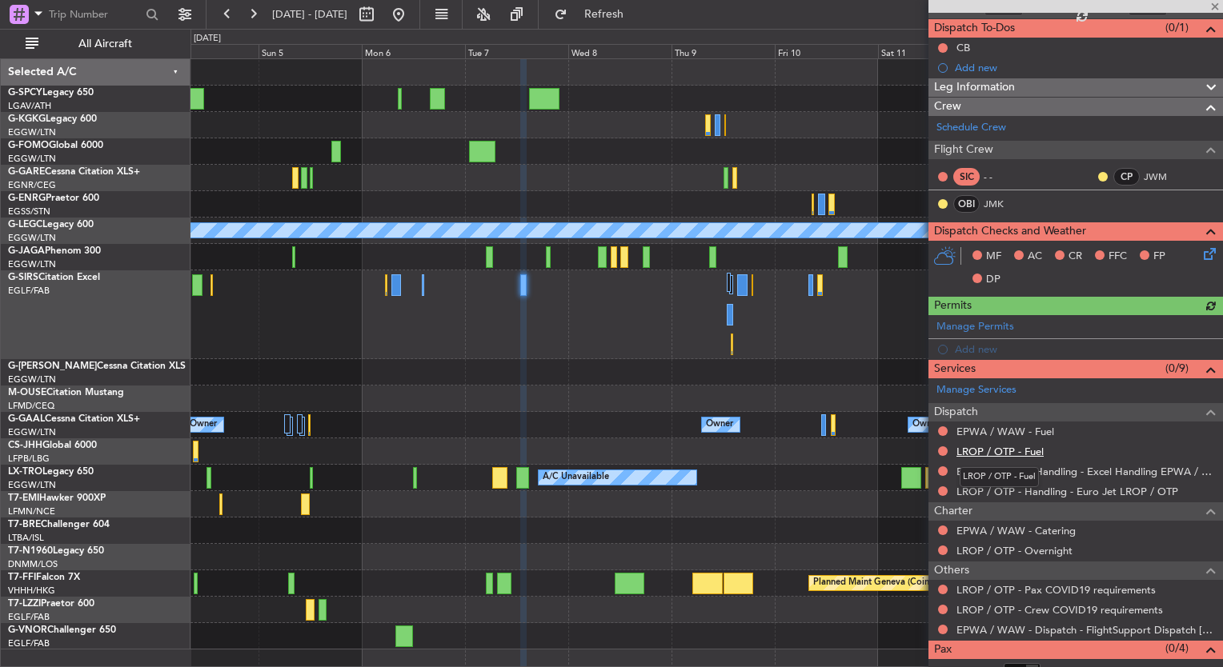
click at [1023, 451] on link "LROP / OTP - Fuel" at bounding box center [999, 452] width 87 height 14
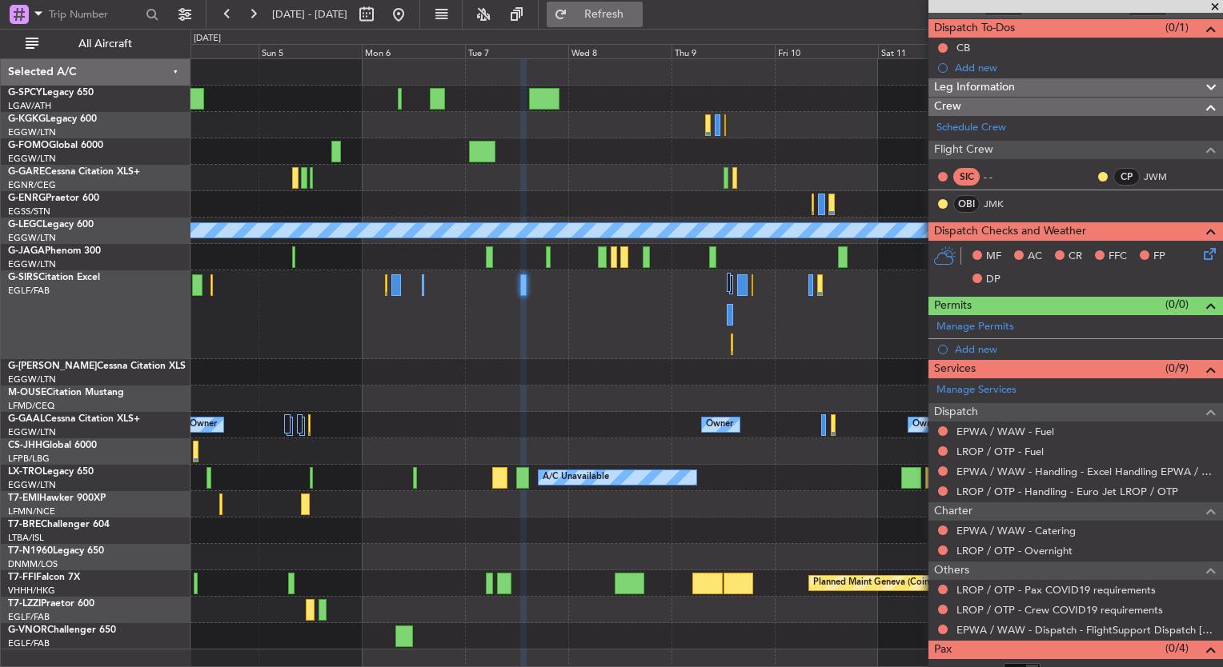
click at [638, 18] on span "Refresh" at bounding box center [604, 14] width 67 height 11
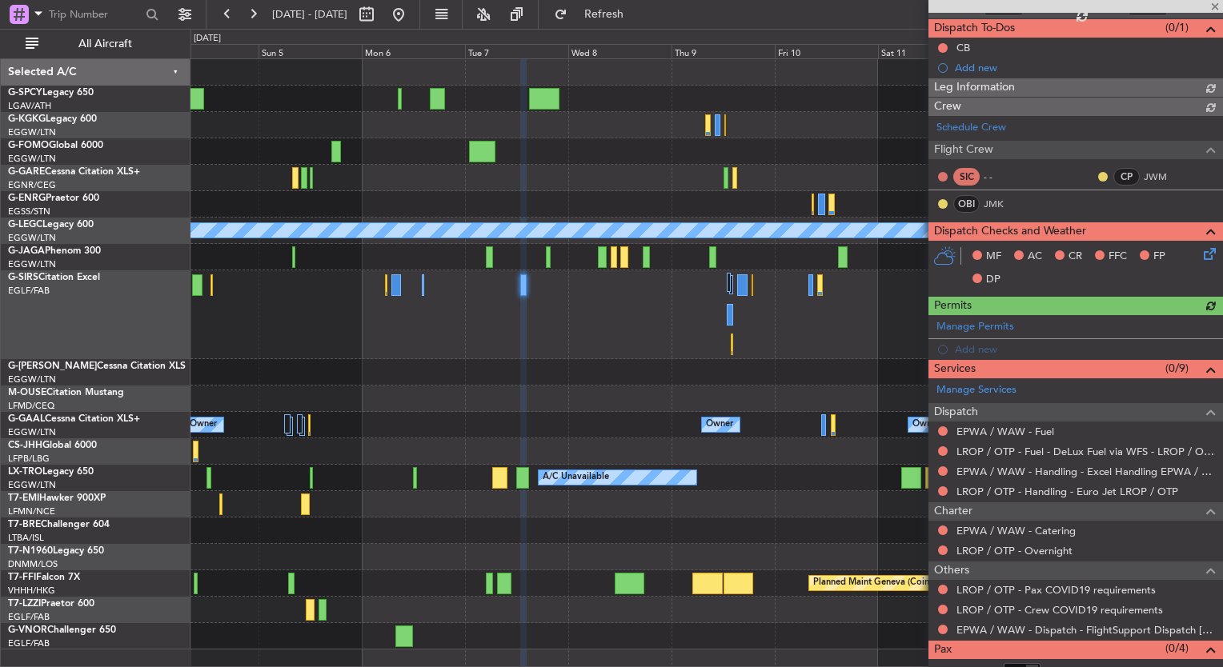
click at [1041, 432] on link "EPWA / WAW - Fuel" at bounding box center [1005, 432] width 98 height 14
click at [638, 14] on span "Refresh" at bounding box center [604, 14] width 67 height 11
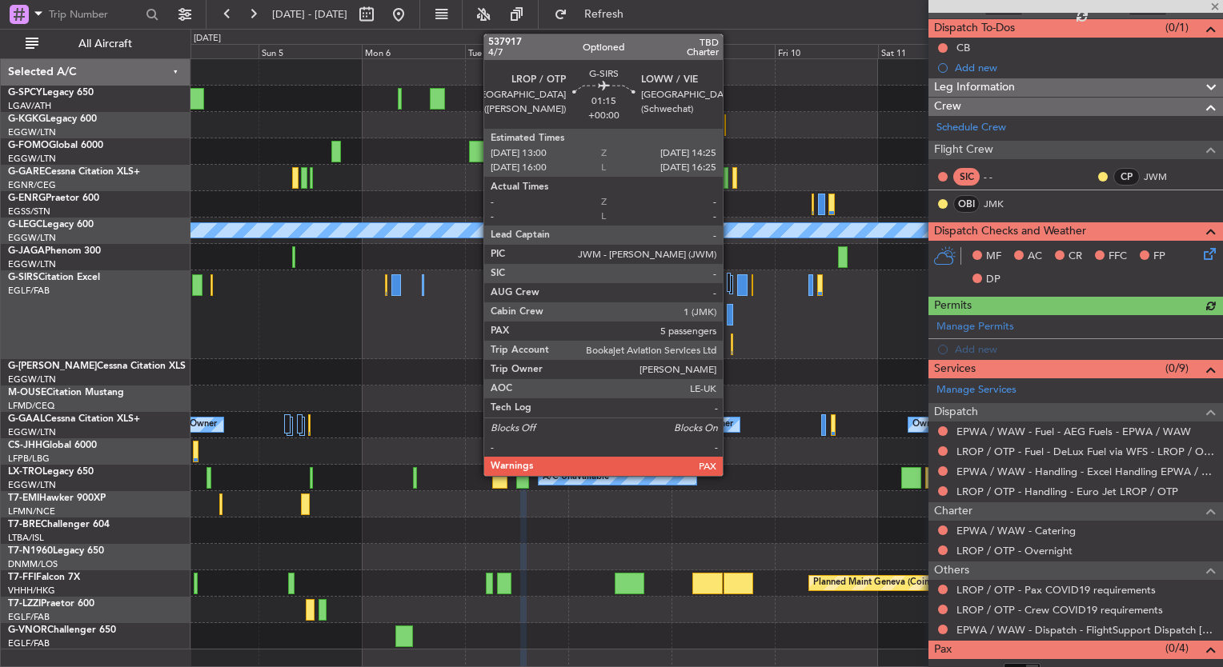
click at [730, 325] on div at bounding box center [730, 315] width 6 height 22
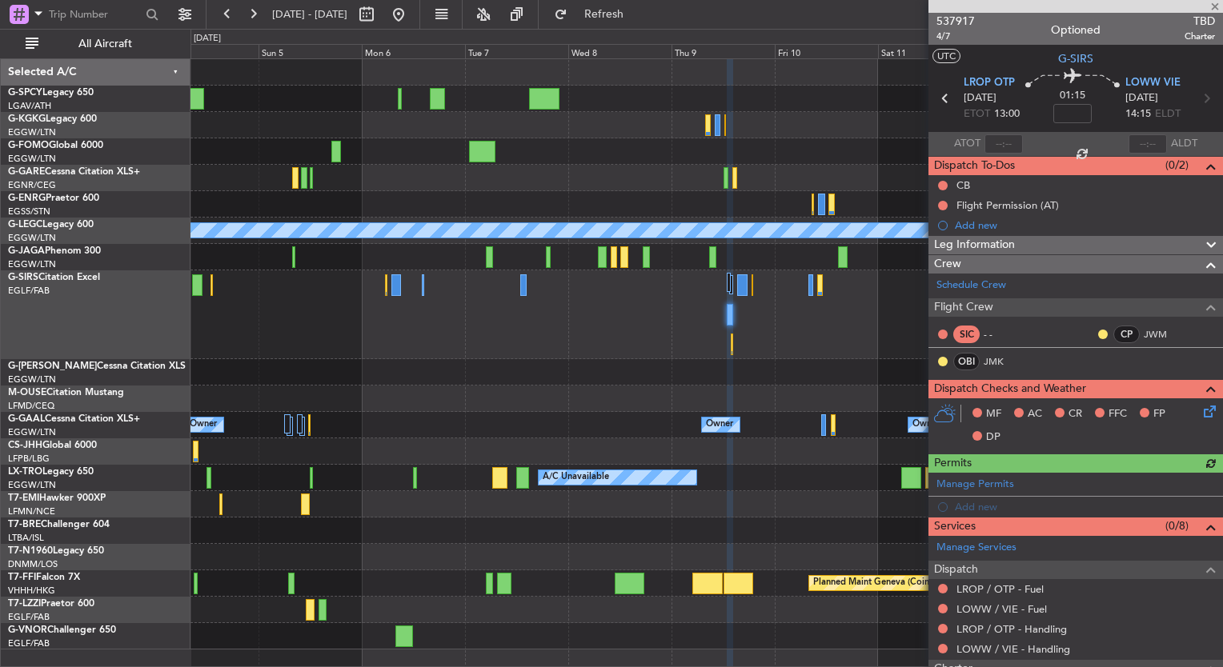
scroll to position [104, 0]
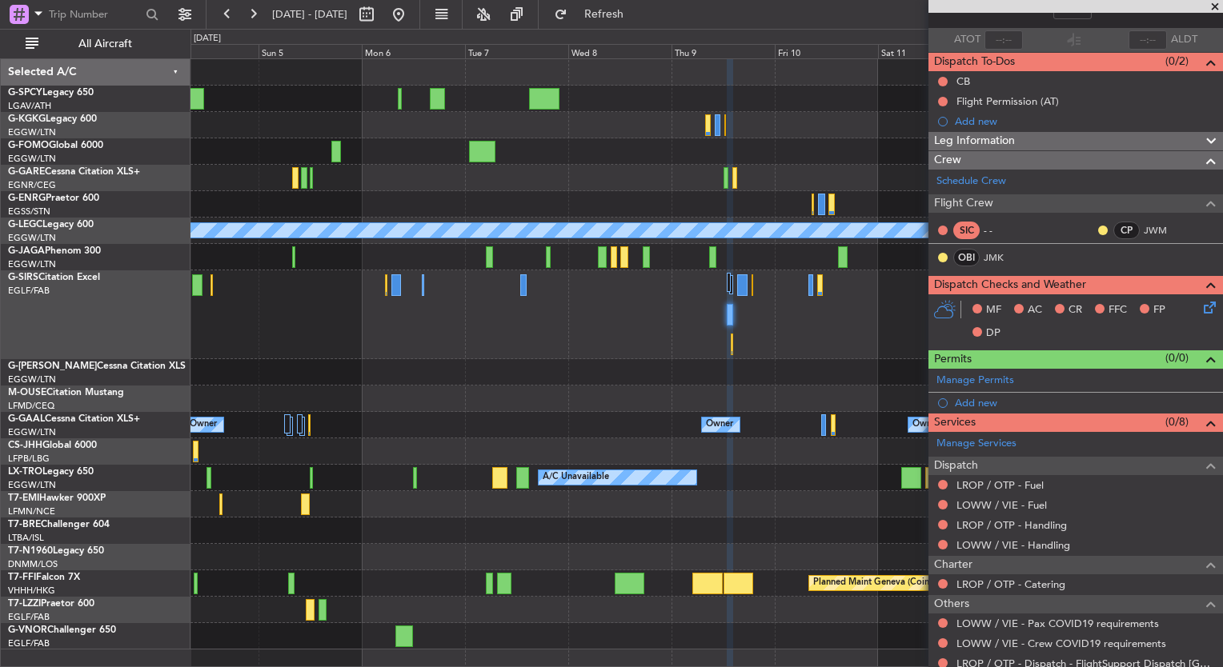
click at [646, 0] on fb-refresh-button "Refresh" at bounding box center [595, 14] width 112 height 29
click at [643, 2] on button "Refresh" at bounding box center [595, 15] width 96 height 26
click at [1050, 542] on link "LOWW / VIE - Handling" at bounding box center [1013, 546] width 114 height 14
click at [638, 14] on span "Refresh" at bounding box center [604, 14] width 67 height 11
click at [1037, 526] on link "LROP / OTP - Handling" at bounding box center [1011, 526] width 110 height 14
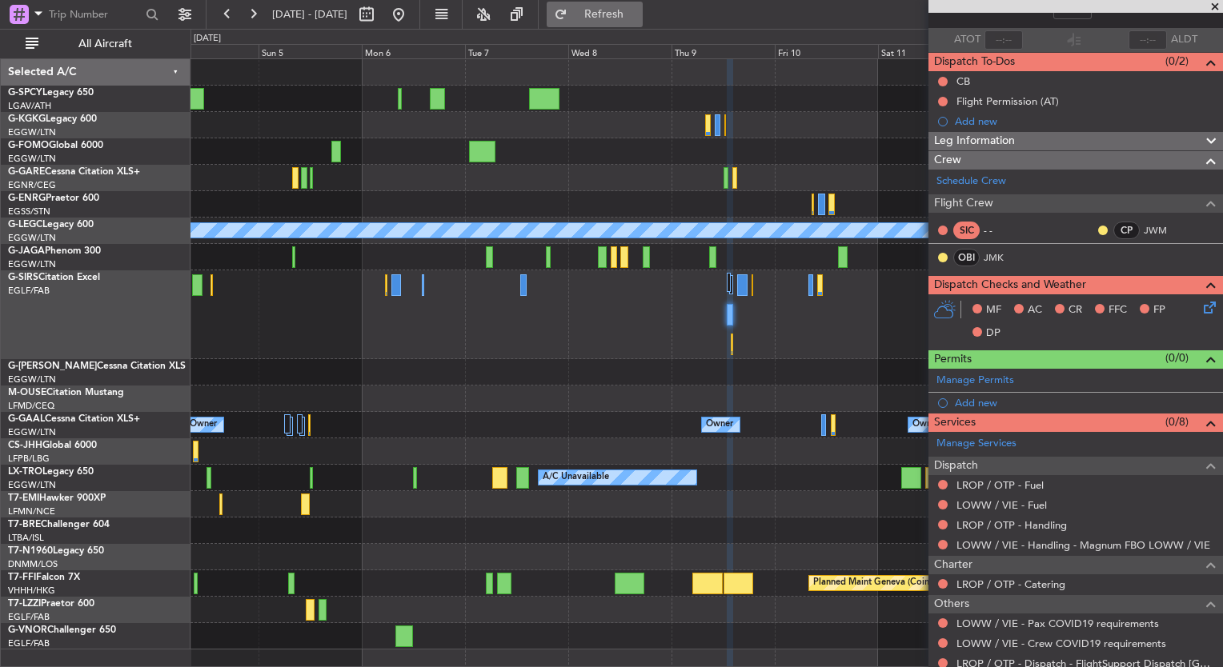
click at [638, 18] on span "Refresh" at bounding box center [604, 14] width 67 height 11
click at [1028, 504] on link "LOWW / VIE - Fuel" at bounding box center [1001, 506] width 90 height 14
click at [637, 14] on span "Refresh" at bounding box center [604, 14] width 67 height 11
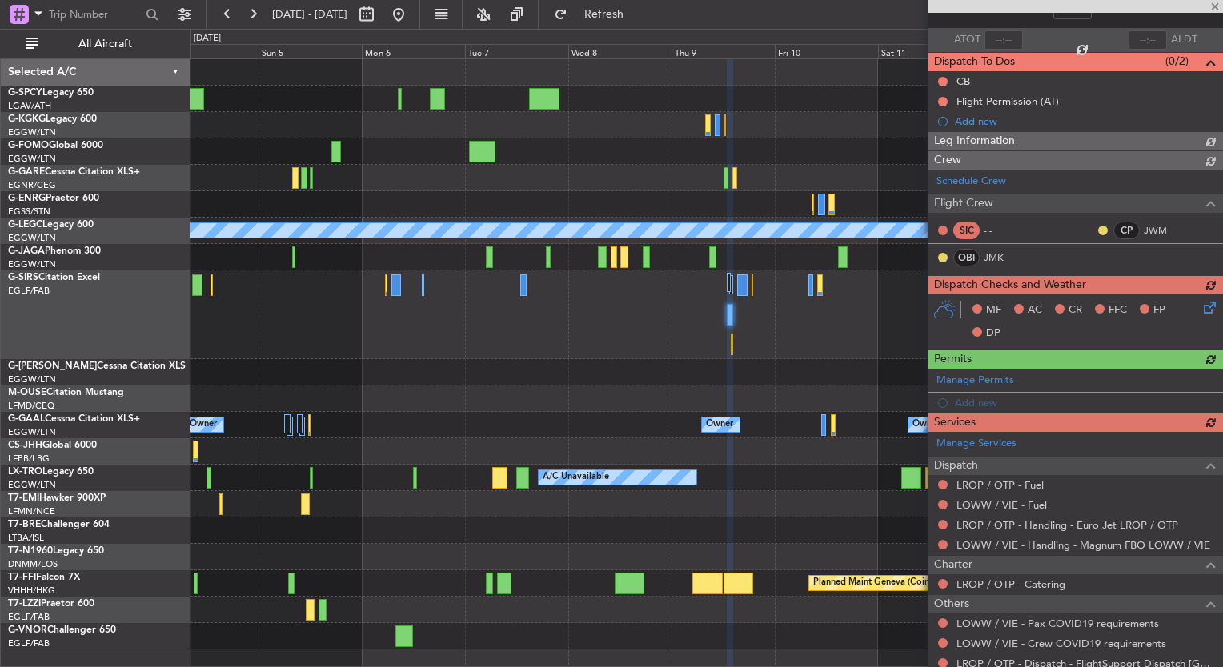
click at [1025, 483] on div "Manage Services Dispatch LROP / OTP - Fuel LOWW / VIE - Fuel LROP / OTP - Handl…" at bounding box center [1075, 553] width 295 height 242
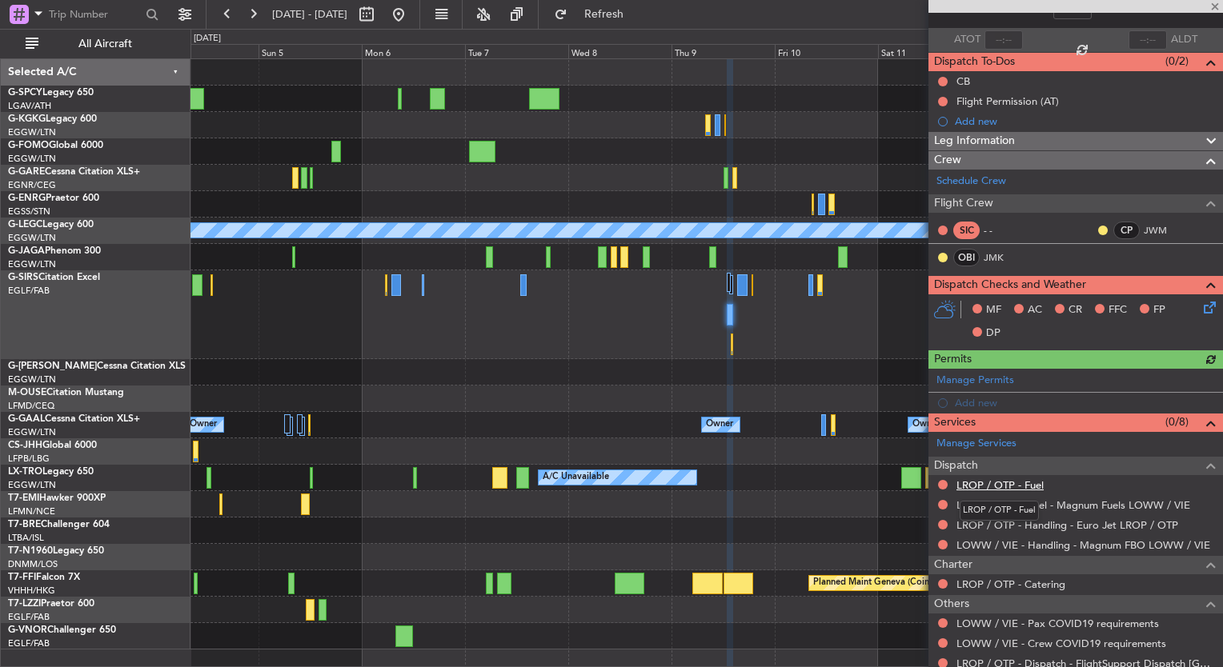
click at [1027, 486] on link "LROP / OTP - Fuel" at bounding box center [999, 486] width 87 height 14
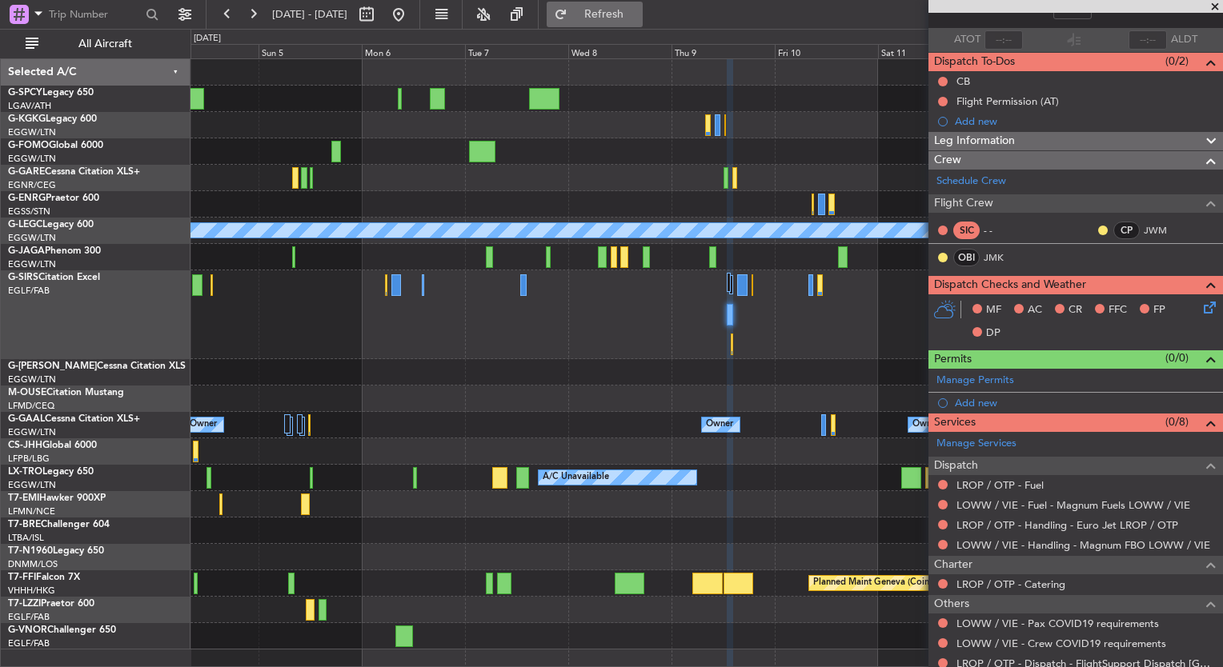
click at [638, 19] on span "Refresh" at bounding box center [604, 14] width 67 height 11
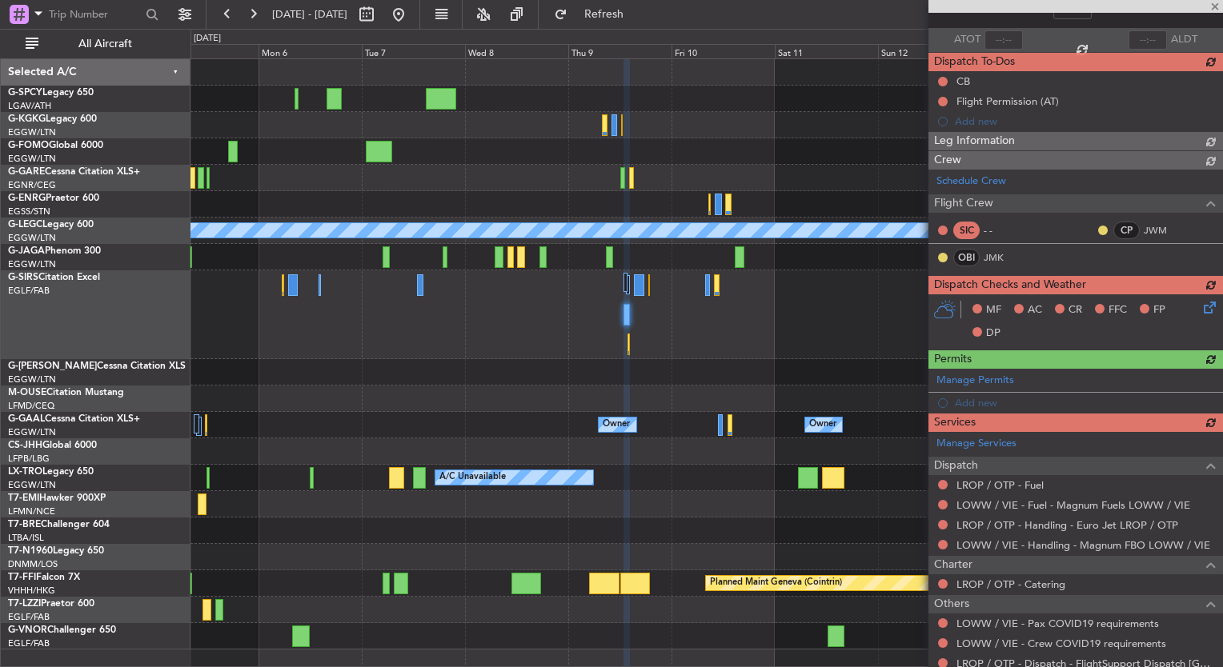
click at [675, 347] on div at bounding box center [706, 315] width 1032 height 89
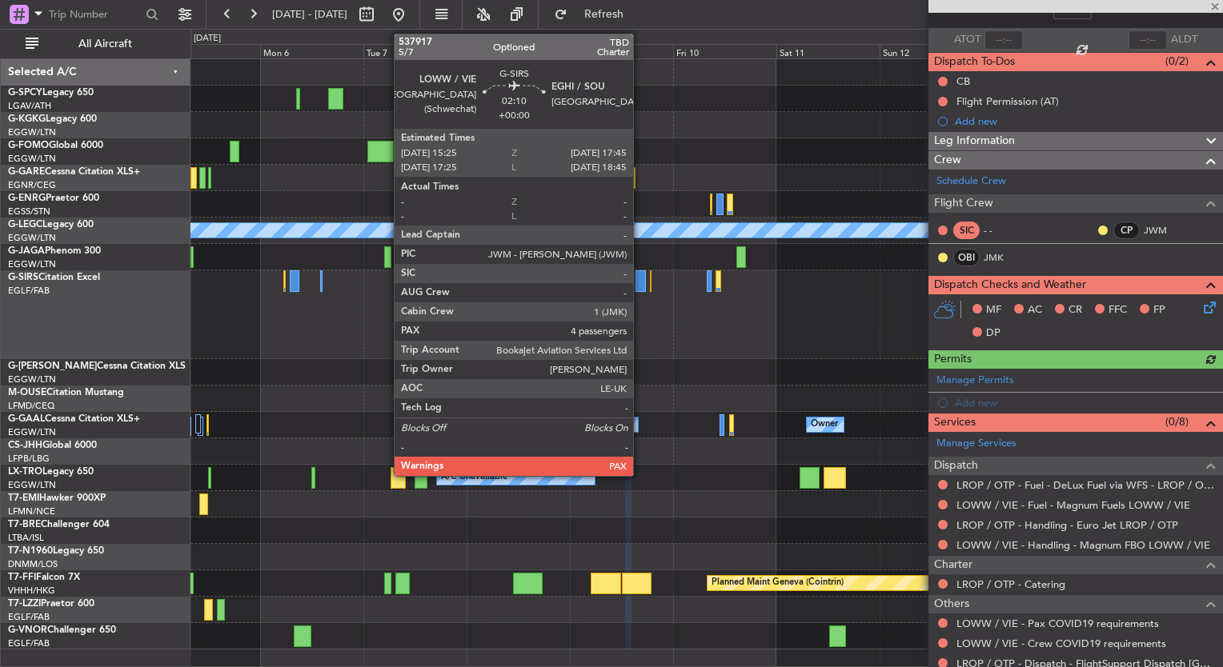
click at [640, 292] on div at bounding box center [640, 282] width 10 height 22
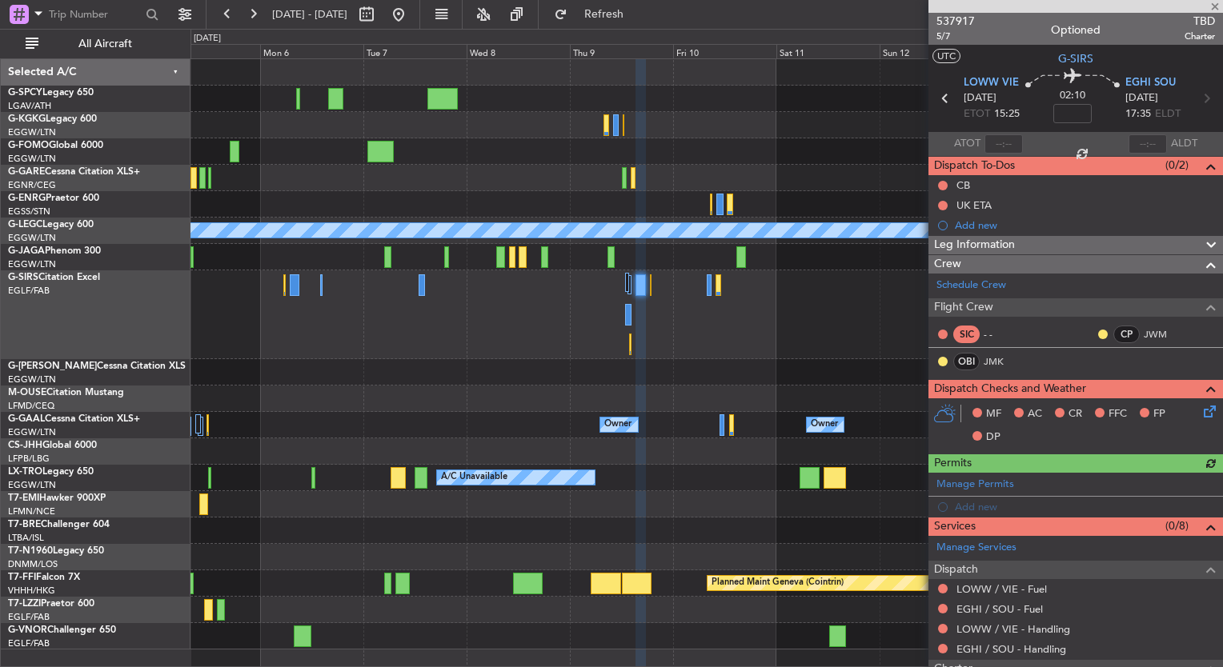
scroll to position [173, 0]
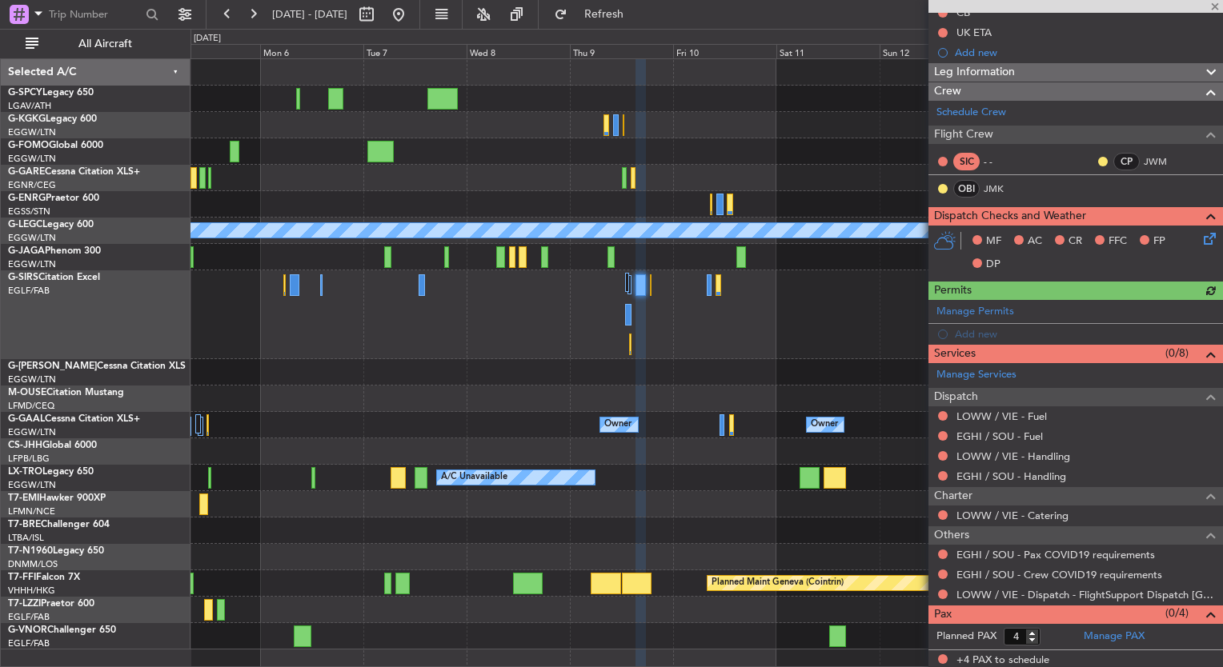
click at [1040, 482] on div "EGHI / SOU - Handling" at bounding box center [1075, 477] width 295 height 20
click at [1038, 474] on link "EGHI / SOU - Handling" at bounding box center [1011, 477] width 110 height 14
click at [607, 11] on button "Refresh" at bounding box center [595, 15] width 96 height 26
click at [1051, 456] on link "LOWW / VIE - Handling" at bounding box center [1013, 457] width 114 height 14
click at [638, 11] on span "Refresh" at bounding box center [604, 14] width 67 height 11
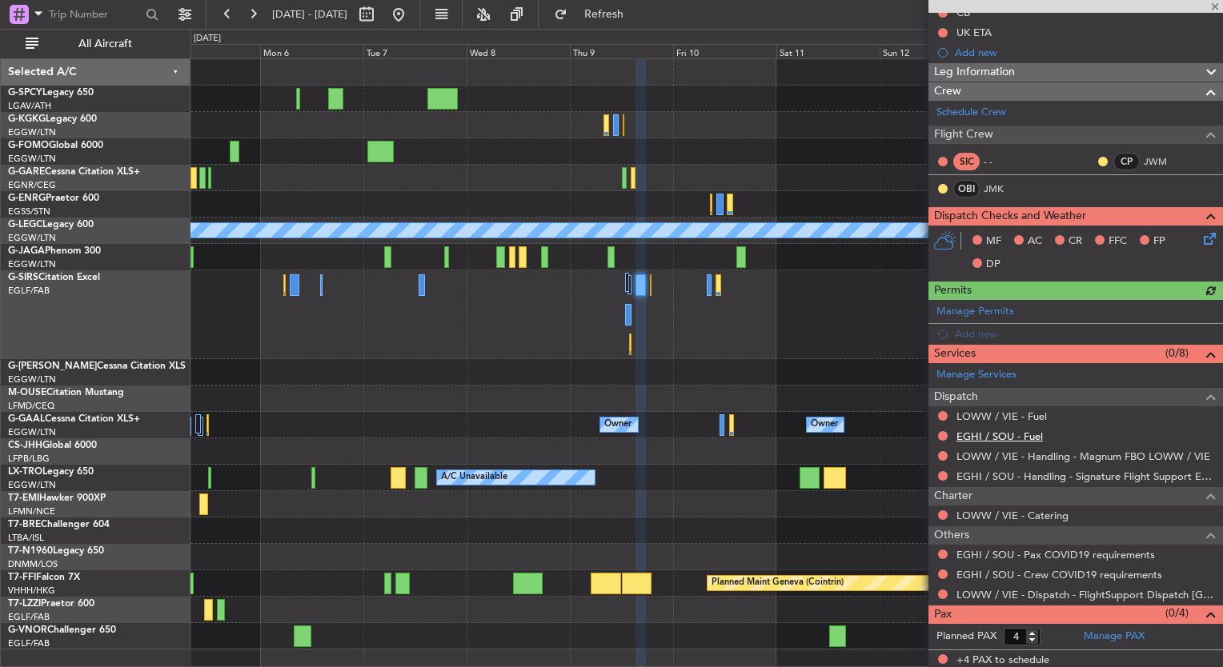
click at [1018, 435] on link "EGHI / SOU - Fuel" at bounding box center [999, 437] width 86 height 14
click at [643, 2] on button "Refresh" at bounding box center [595, 15] width 96 height 26
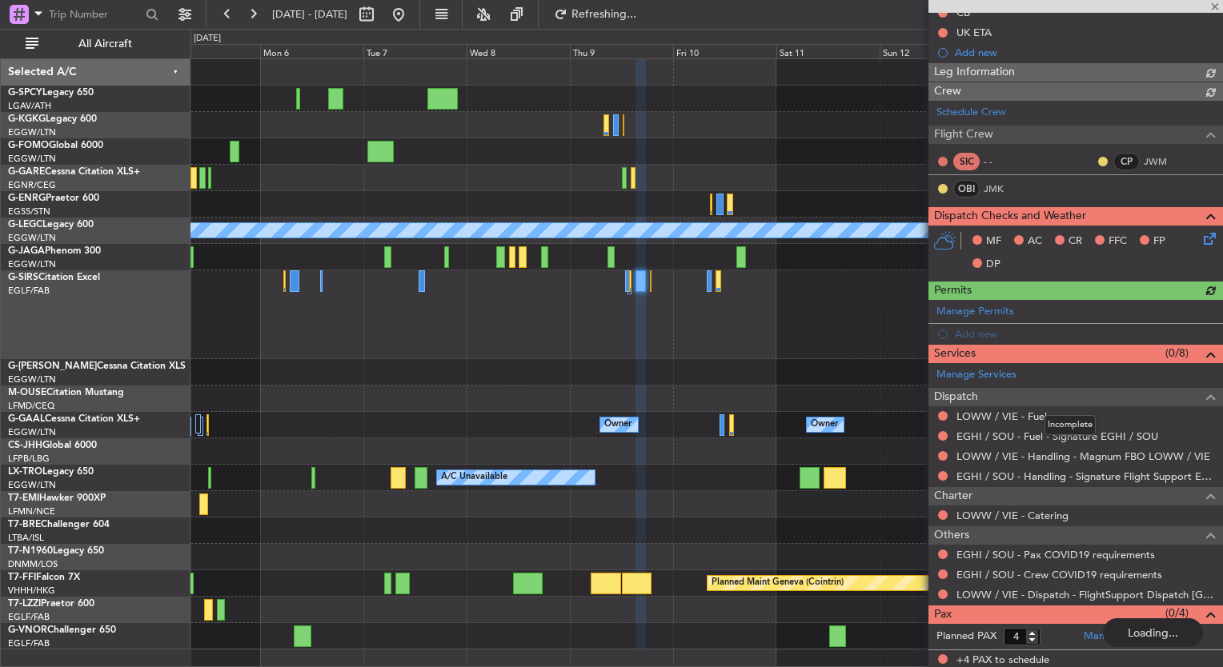
click at [1038, 417] on mat-tooltip-component "Incomplete" at bounding box center [1070, 425] width 74 height 42
click at [1022, 413] on link "LOWW / VIE - Fuel" at bounding box center [1001, 417] width 90 height 14
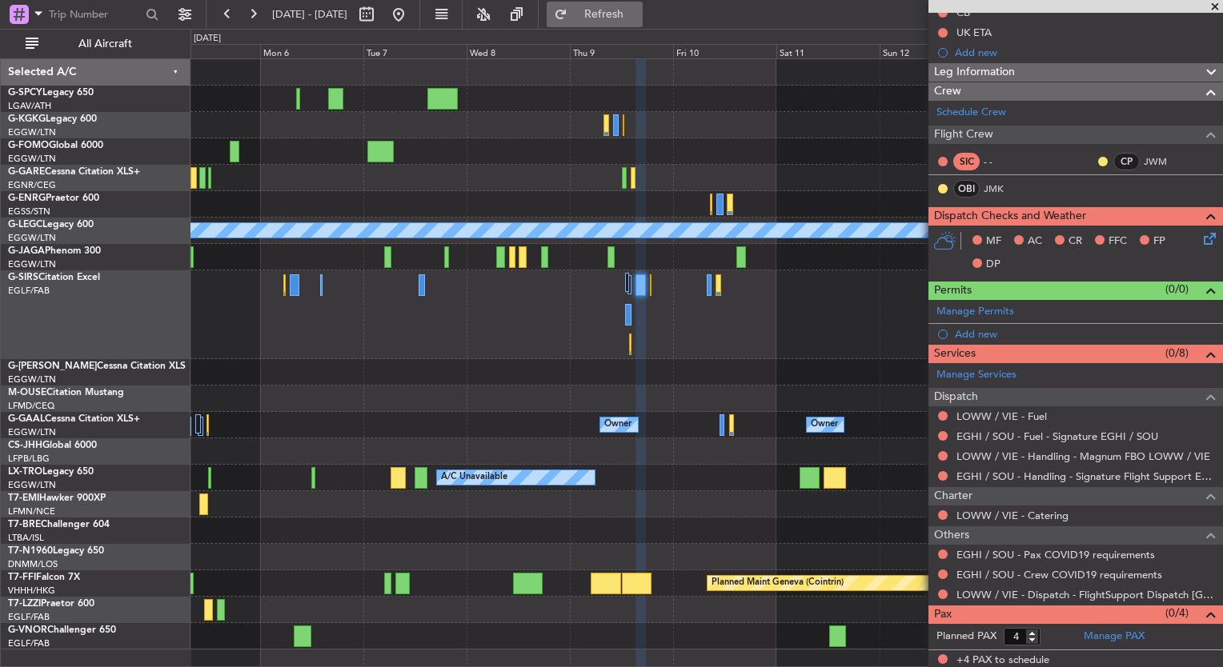
click at [622, 24] on button "Refresh" at bounding box center [595, 15] width 96 height 26
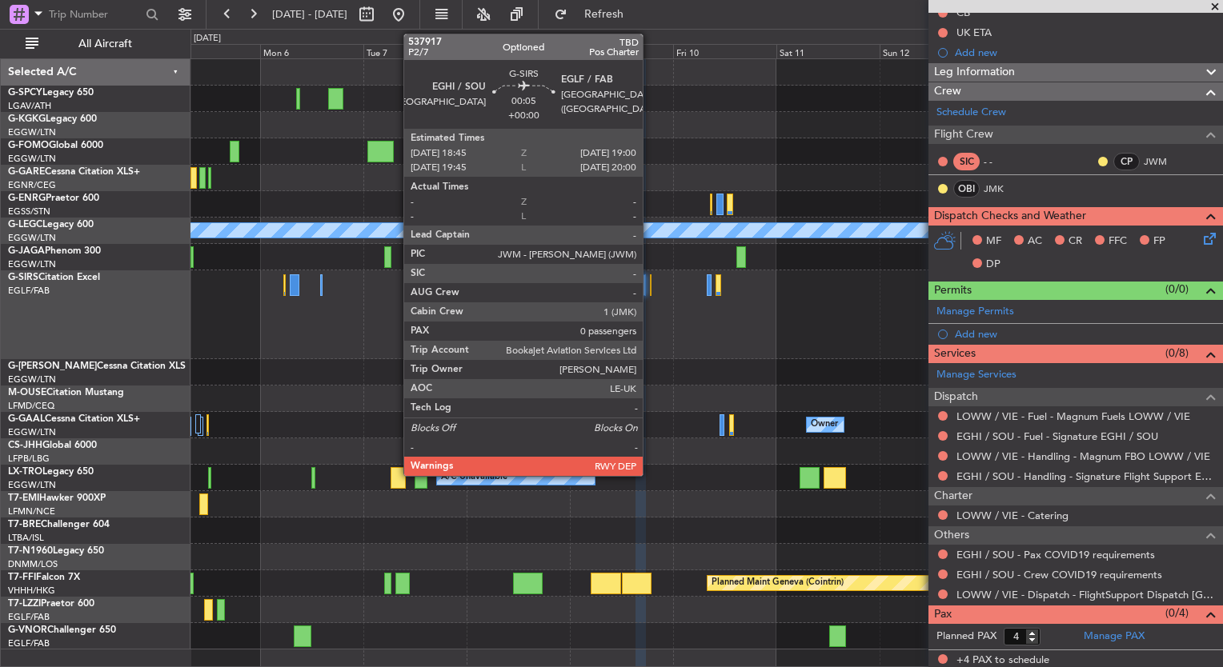
click at [650, 290] on div at bounding box center [651, 286] width 2 height 22
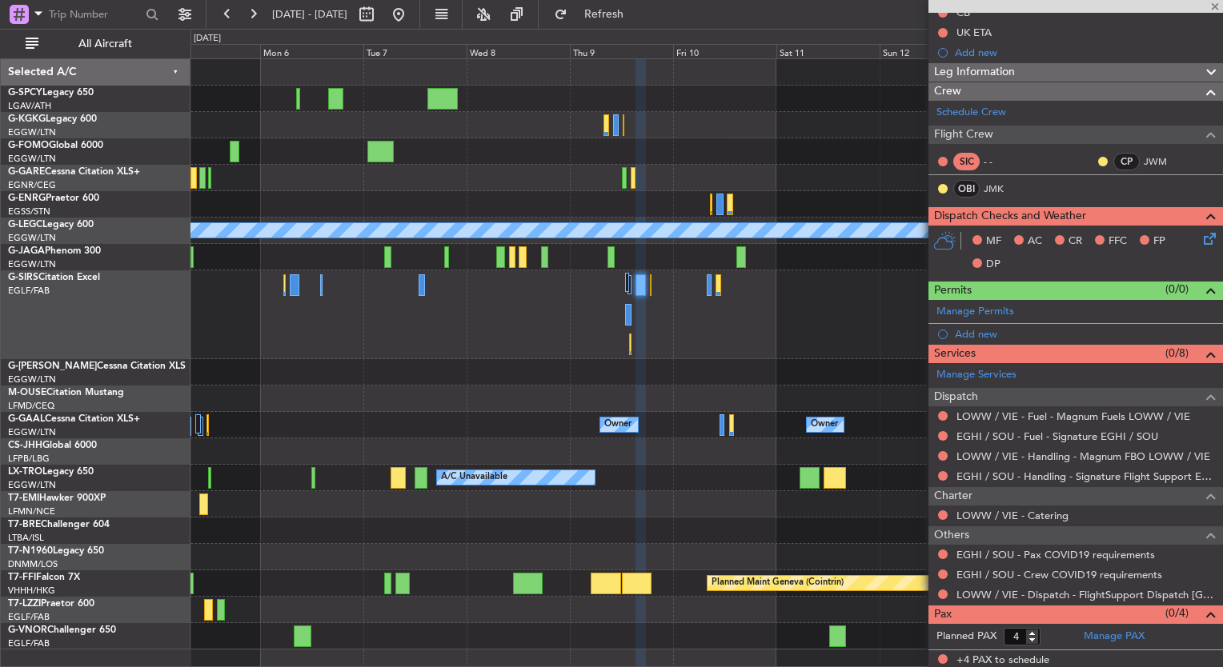
type input "0"
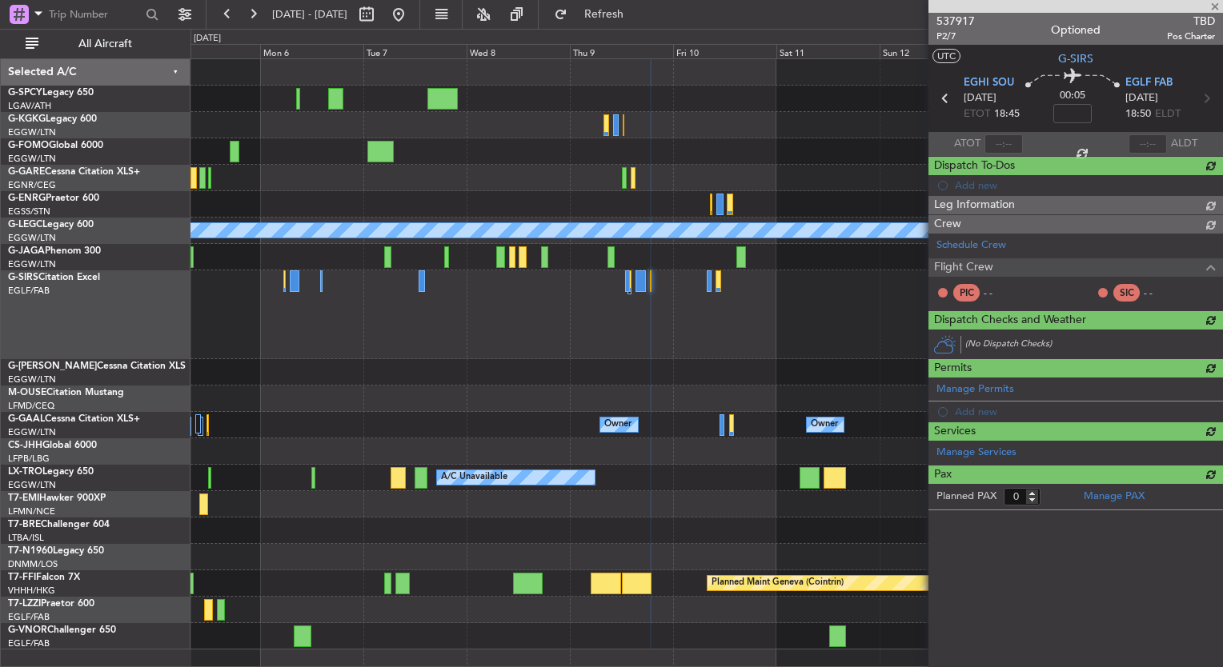
scroll to position [0, 0]
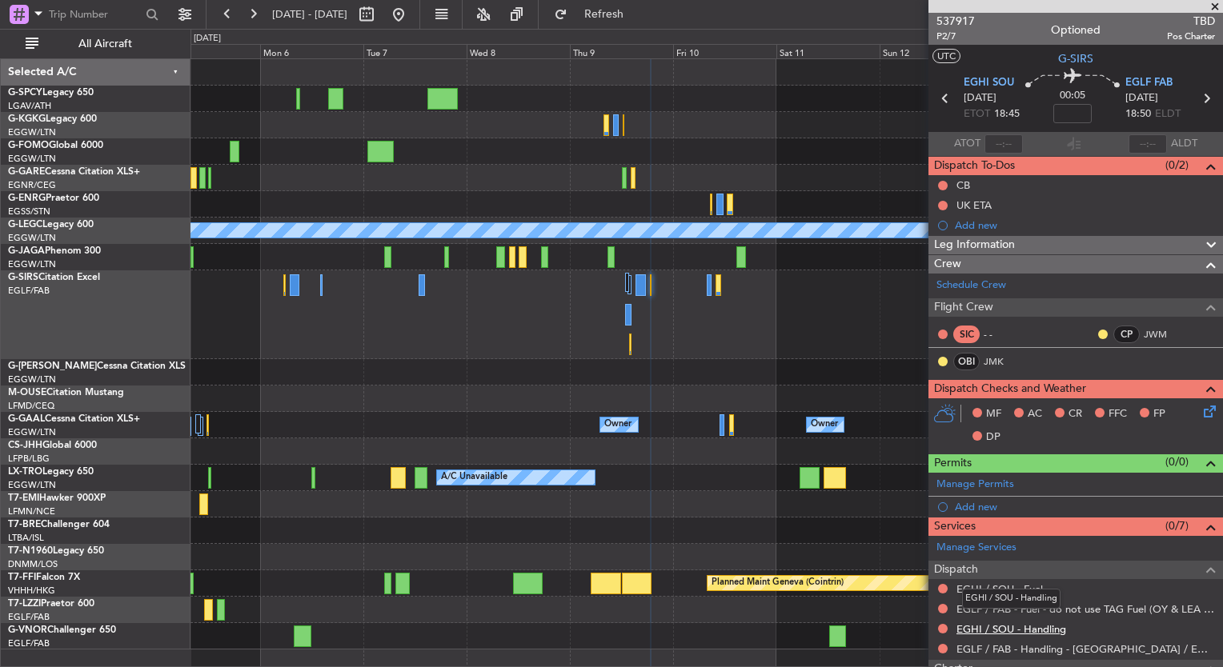
click at [1050, 629] on link "EGHI / SOU - Handling" at bounding box center [1011, 630] width 110 height 14
click at [601, 17] on button "Refresh" at bounding box center [595, 15] width 96 height 26
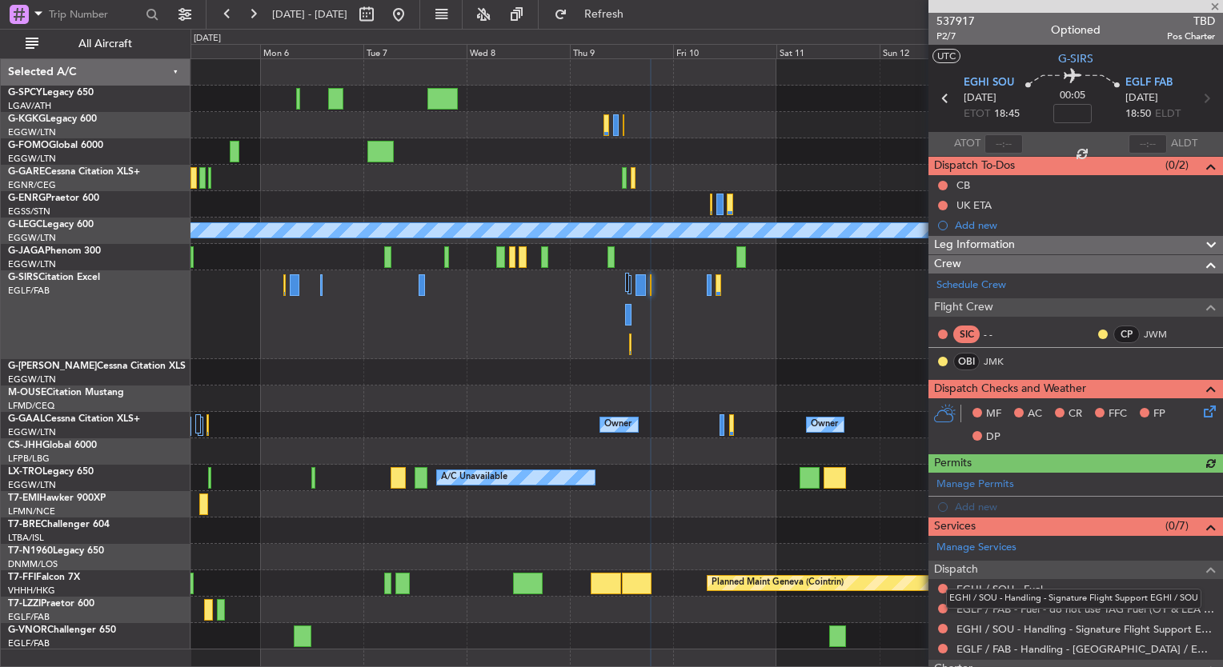
click at [1024, 585] on mat-tooltip-component "EGHI / SOU - Handling - Signature Flight Support EGHI / SOU" at bounding box center [1074, 599] width 278 height 42
click at [992, 583] on link "EGHI / SOU - Fuel" at bounding box center [999, 590] width 86 height 14
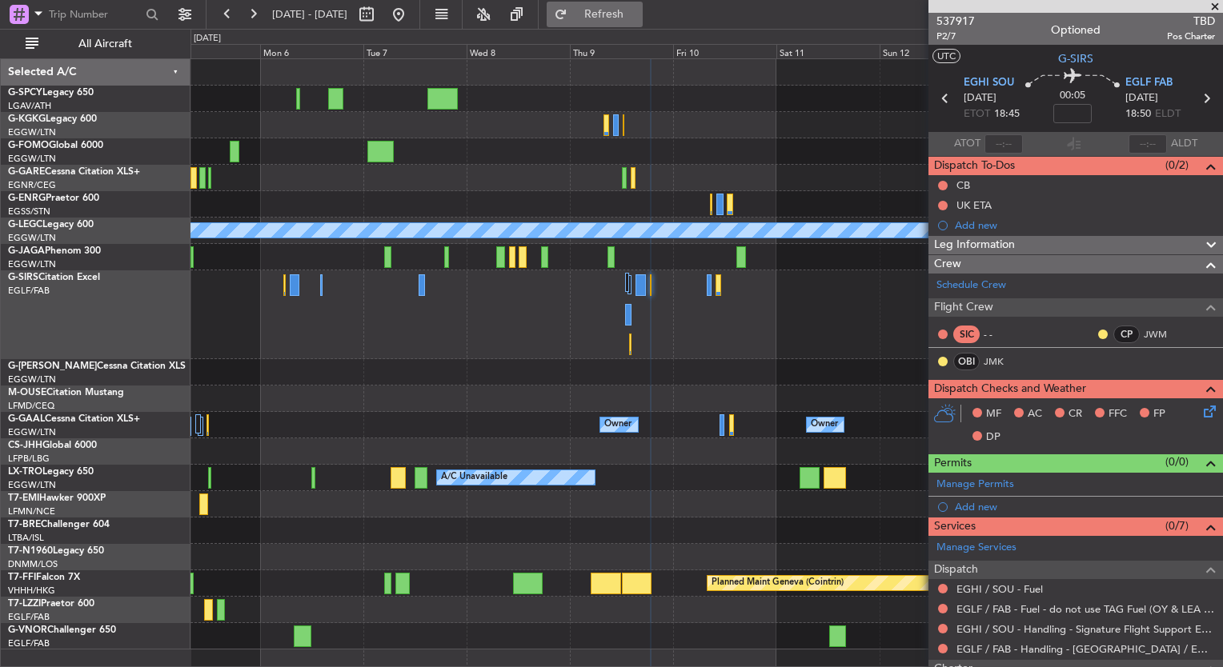
click at [634, 10] on span "Refresh" at bounding box center [604, 14] width 67 height 11
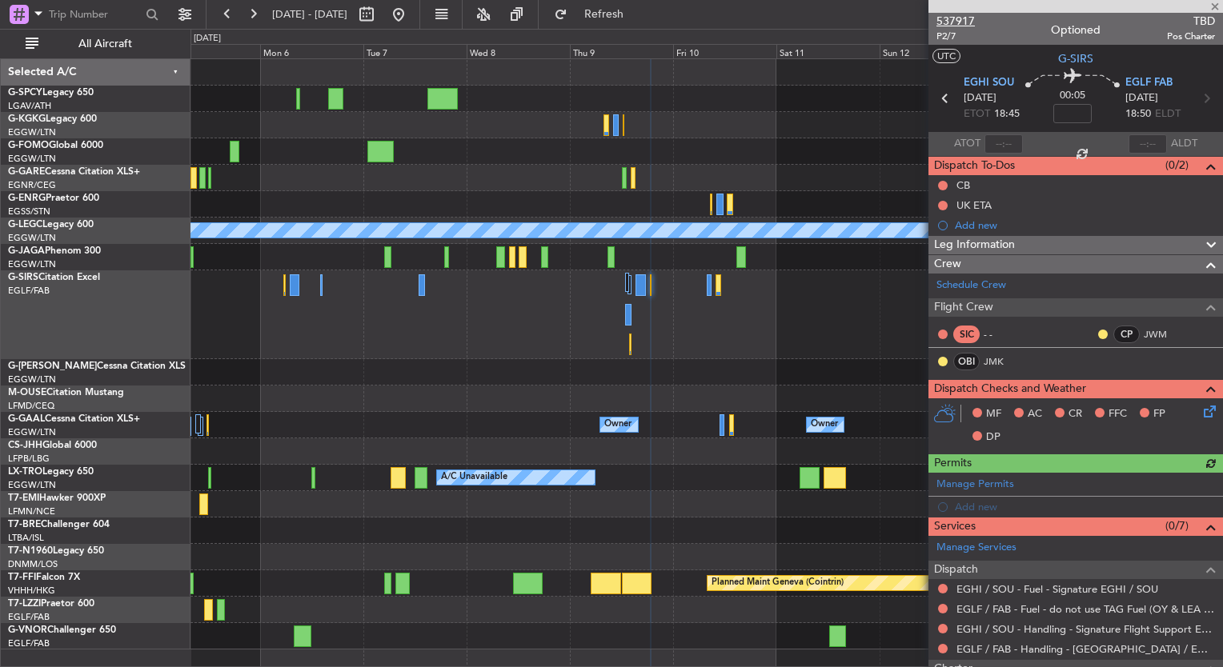
click at [968, 22] on span "537917" at bounding box center [955, 21] width 38 height 17
click at [411, 11] on button at bounding box center [399, 15] width 26 height 26
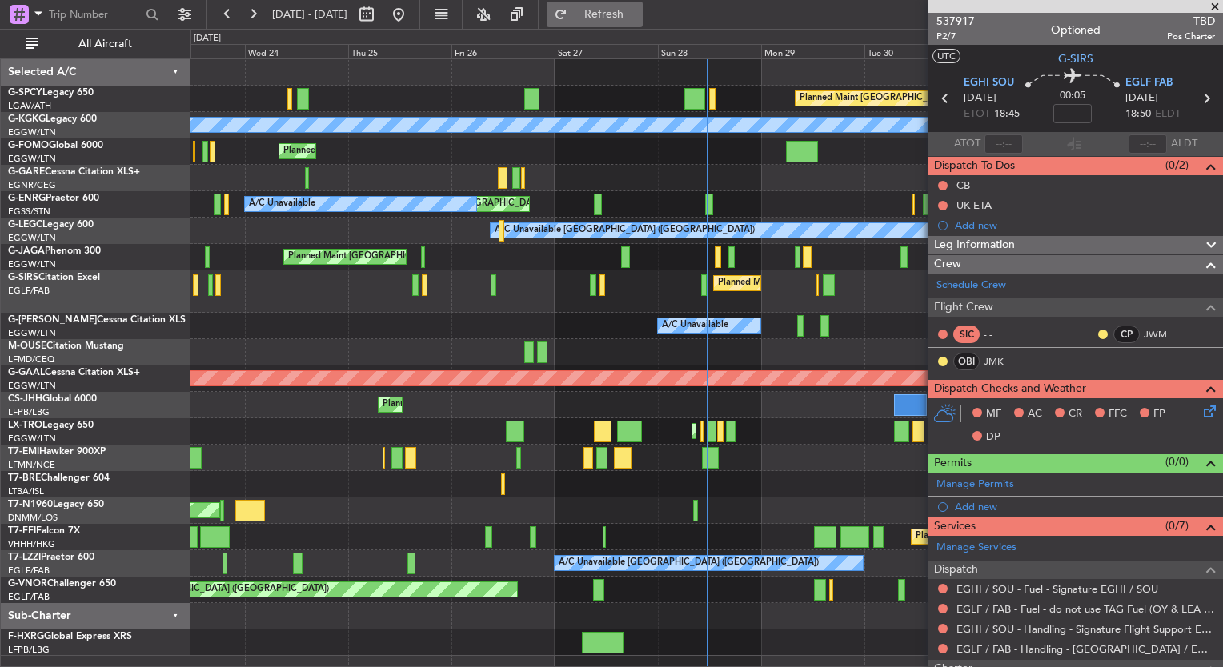
click at [631, 5] on button "Refresh" at bounding box center [595, 15] width 96 height 26
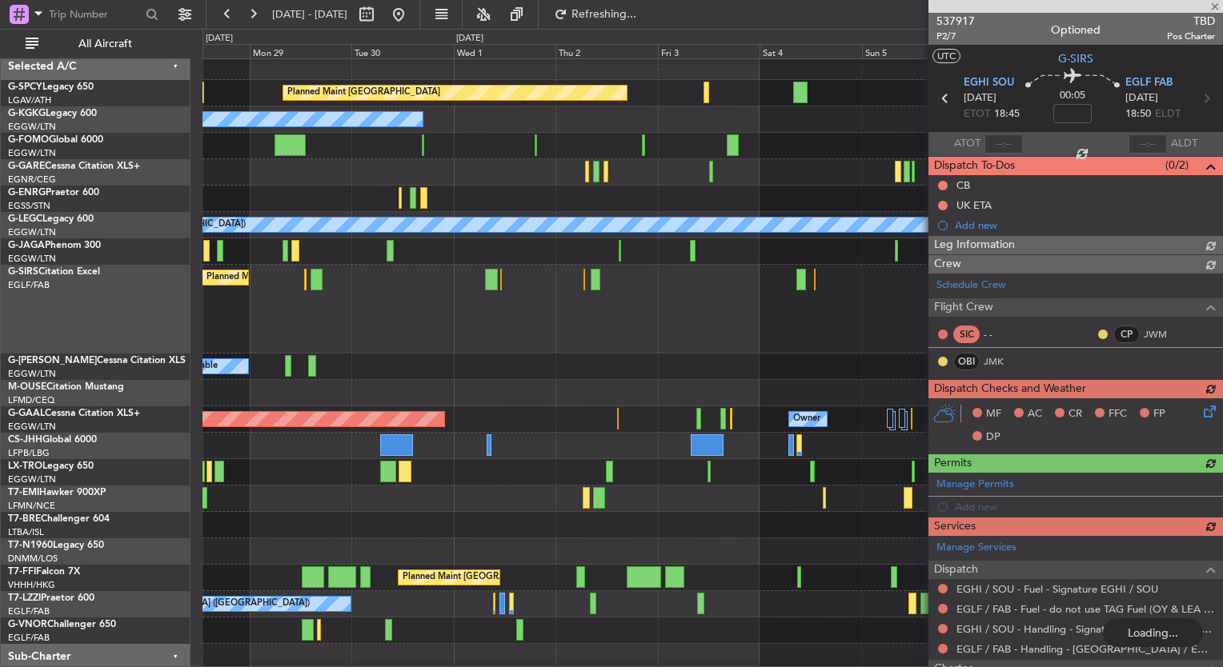
click at [424, 354] on div "A/C Unavailable" at bounding box center [712, 367] width 1020 height 26
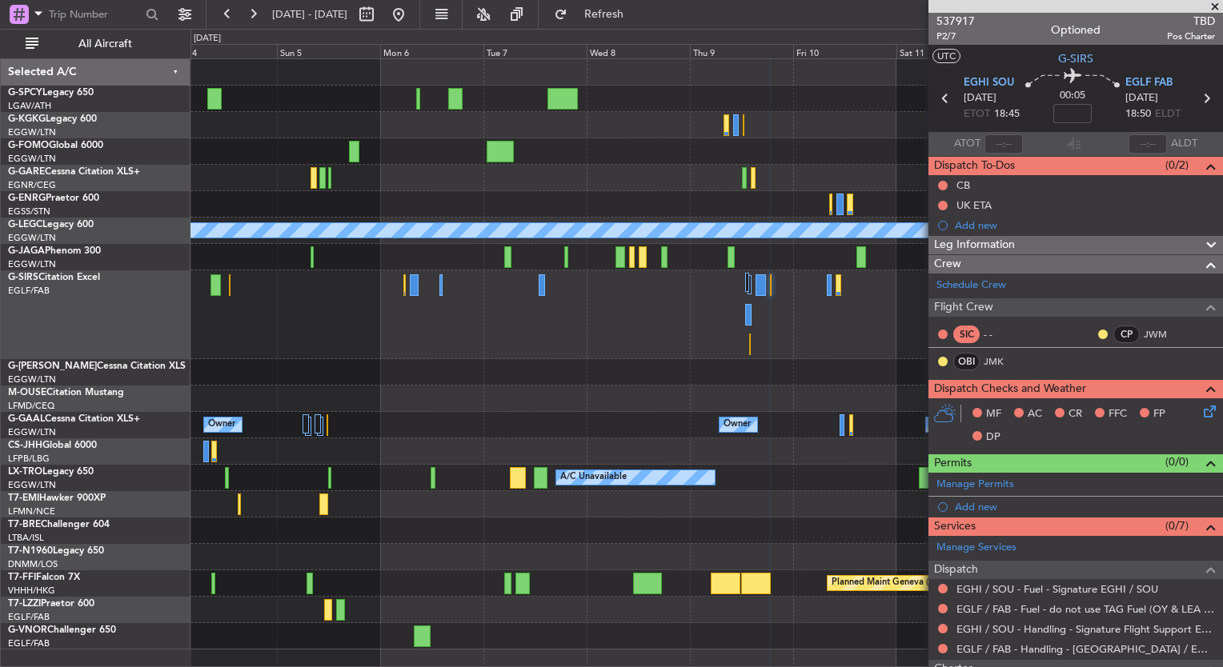
click at [387, 326] on div at bounding box center [706, 315] width 1032 height 89
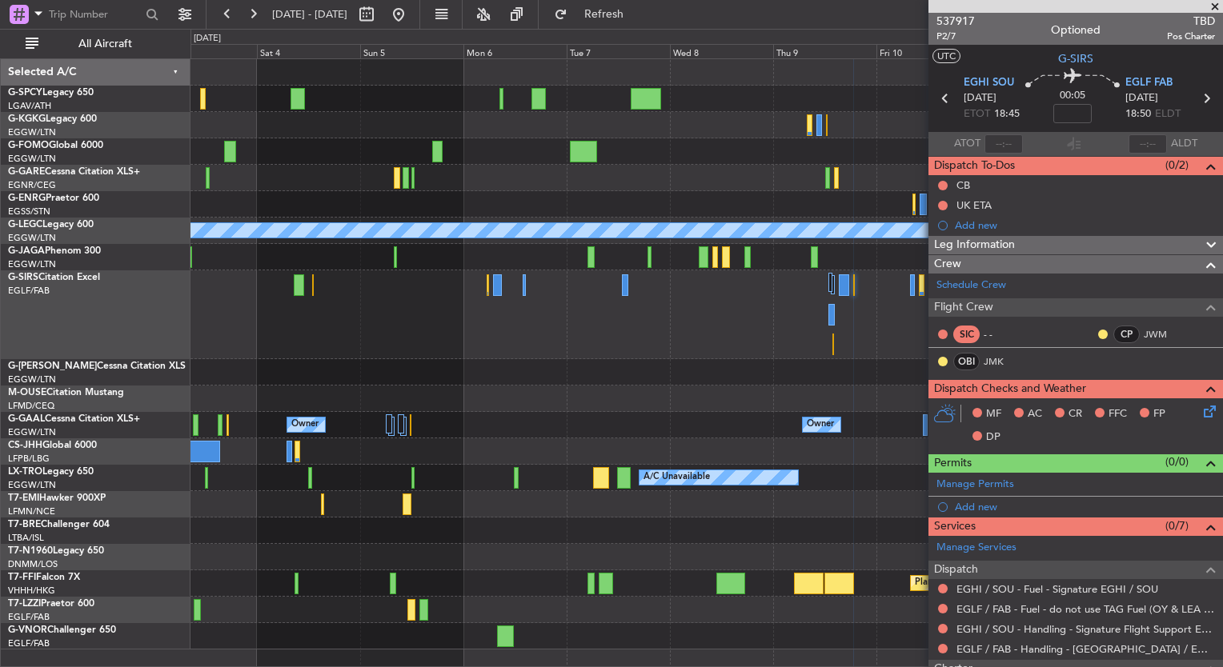
click at [786, 358] on div "Planned Maint Bremen A/C Unavailable London (Luton) Owner Owner Owner Owner Pla…" at bounding box center [706, 354] width 1032 height 591
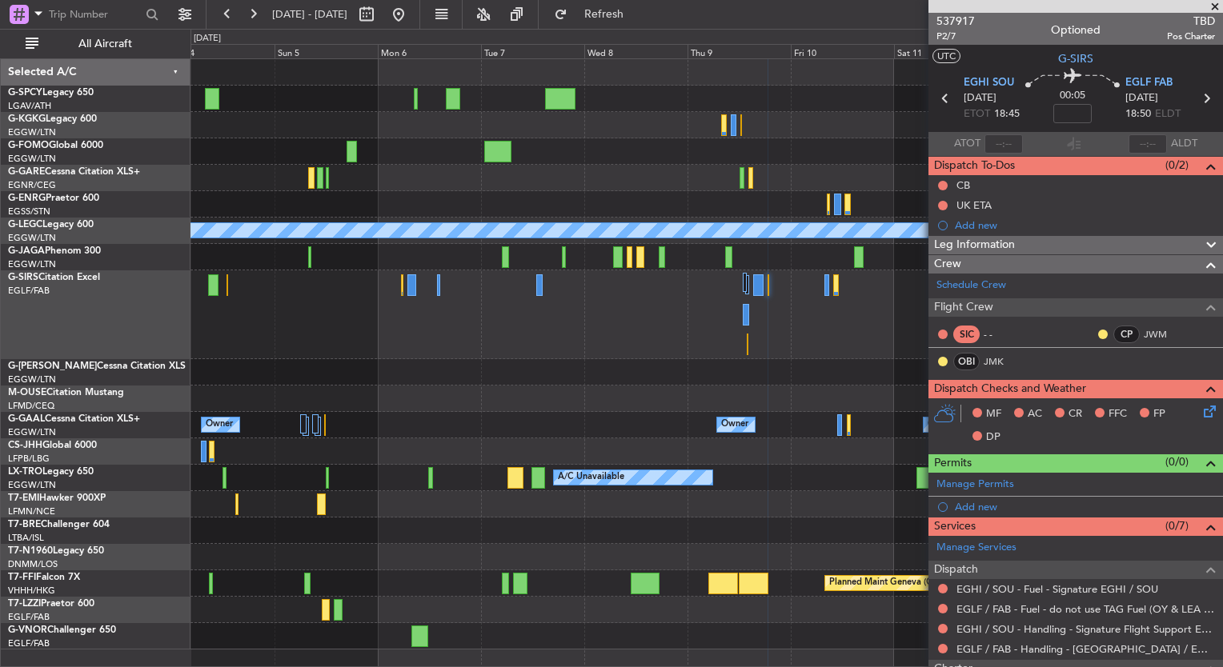
click at [320, 487] on div "Planned Maint Bremen A/C Unavailable London (Luton) Owner Owner Owner Owner Own…" at bounding box center [706, 354] width 1032 height 591
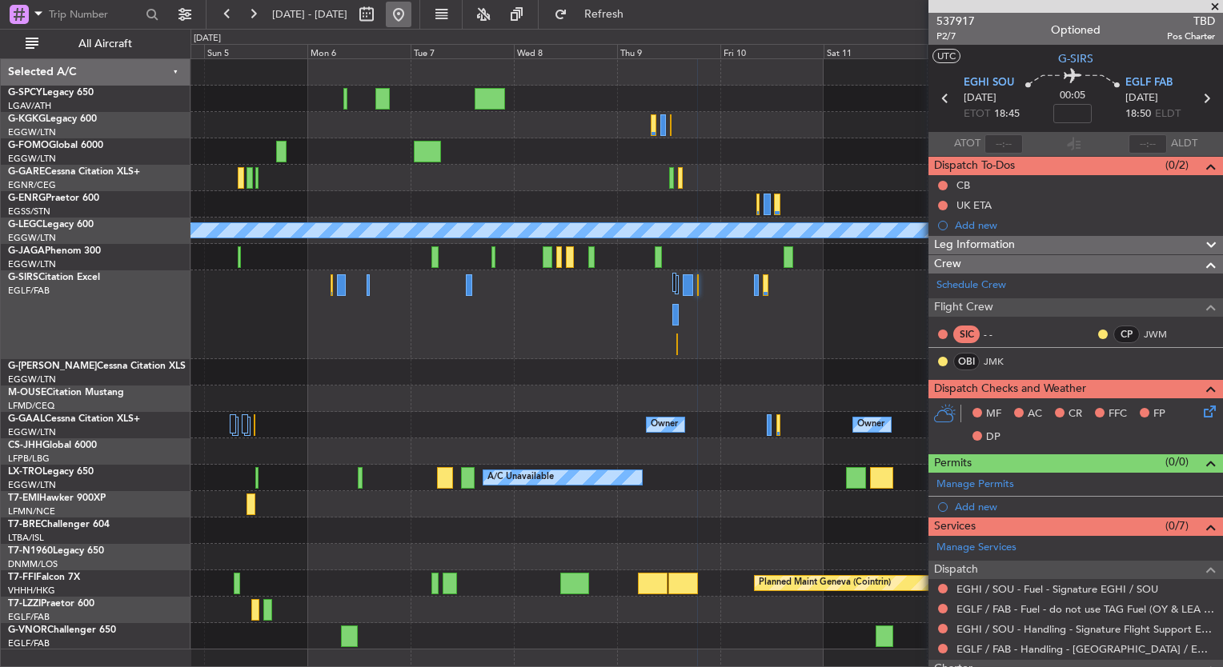
click at [411, 7] on button at bounding box center [399, 15] width 26 height 26
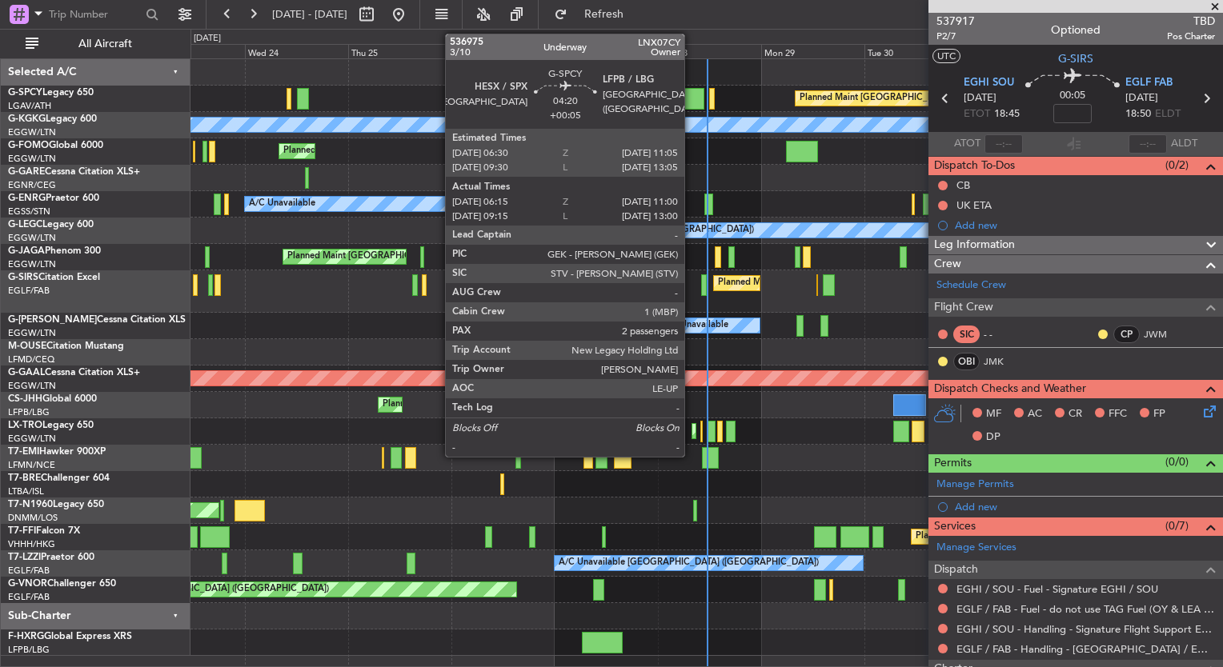
click at [692, 94] on div at bounding box center [694, 99] width 21 height 22
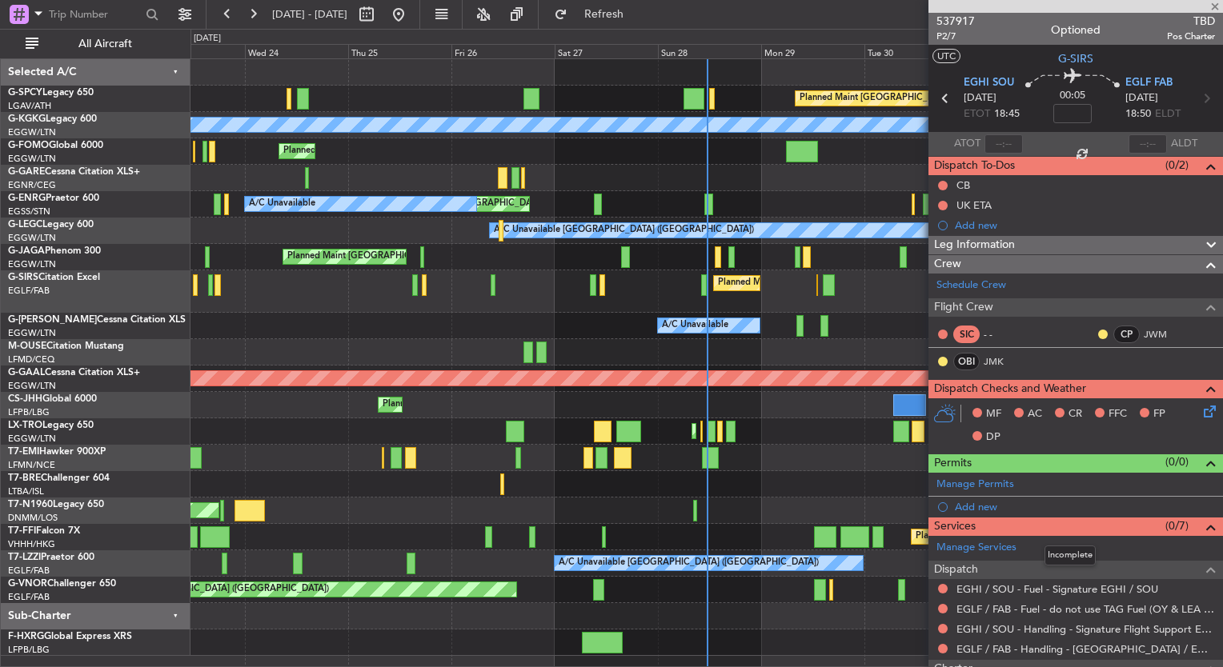
type input "+00:05"
type input "06:15"
type input "10:45"
type input "2"
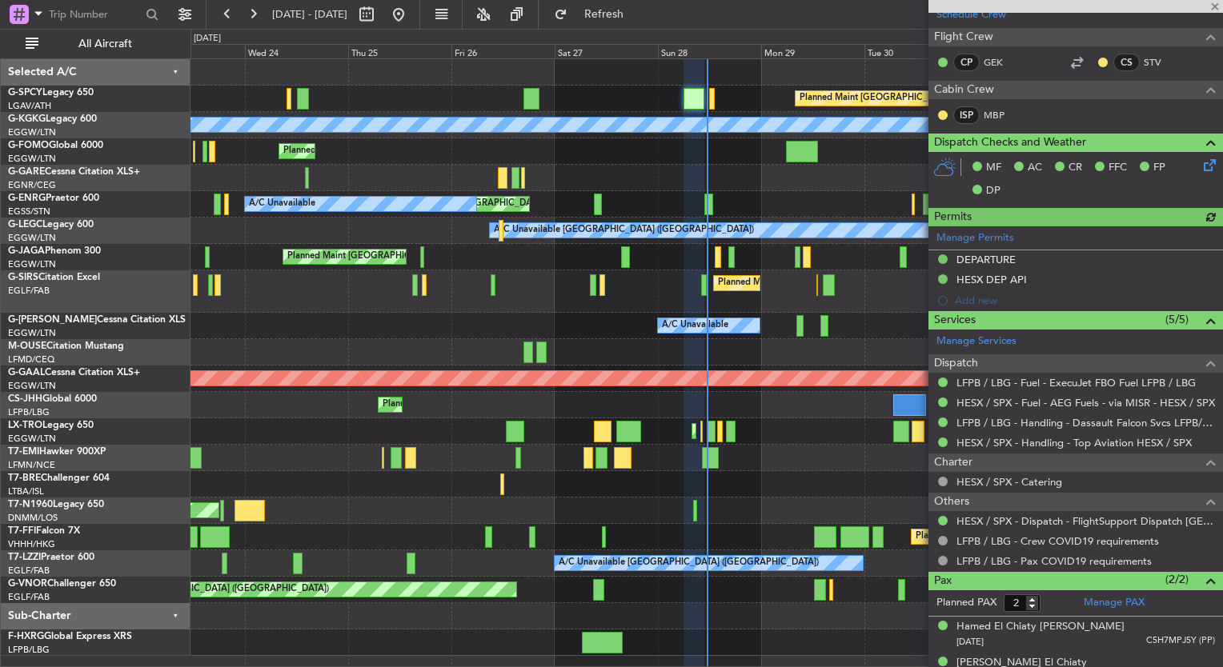
scroll to position [408, 0]
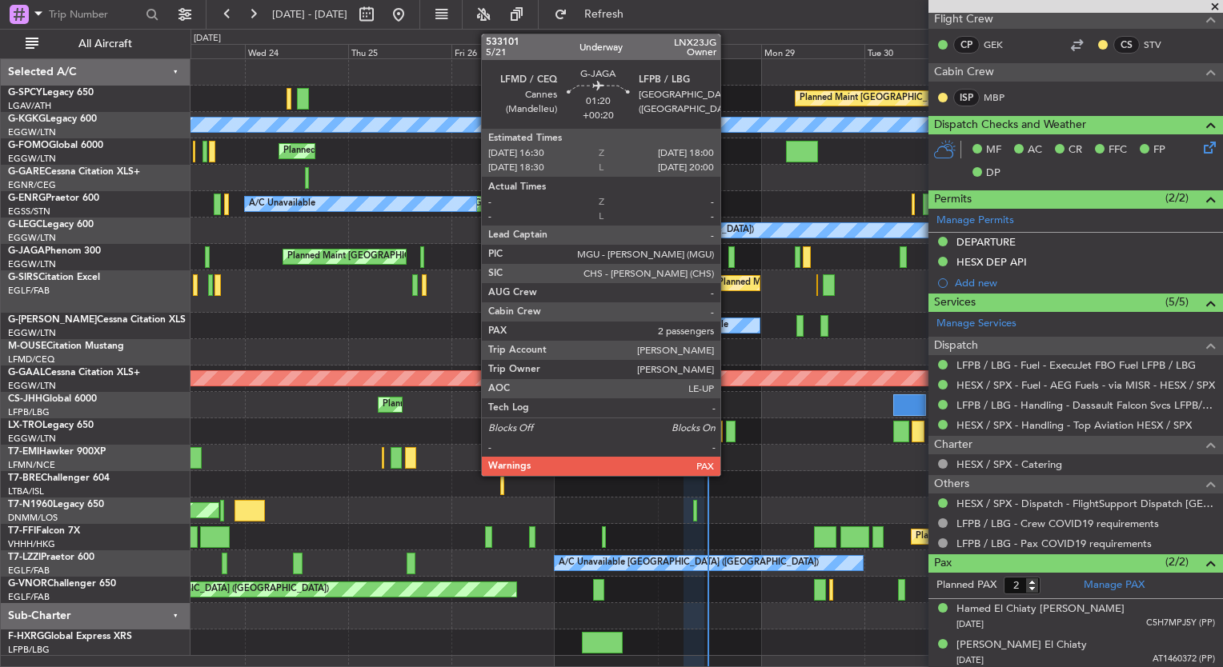
click at [728, 258] on div at bounding box center [731, 258] width 7 height 22
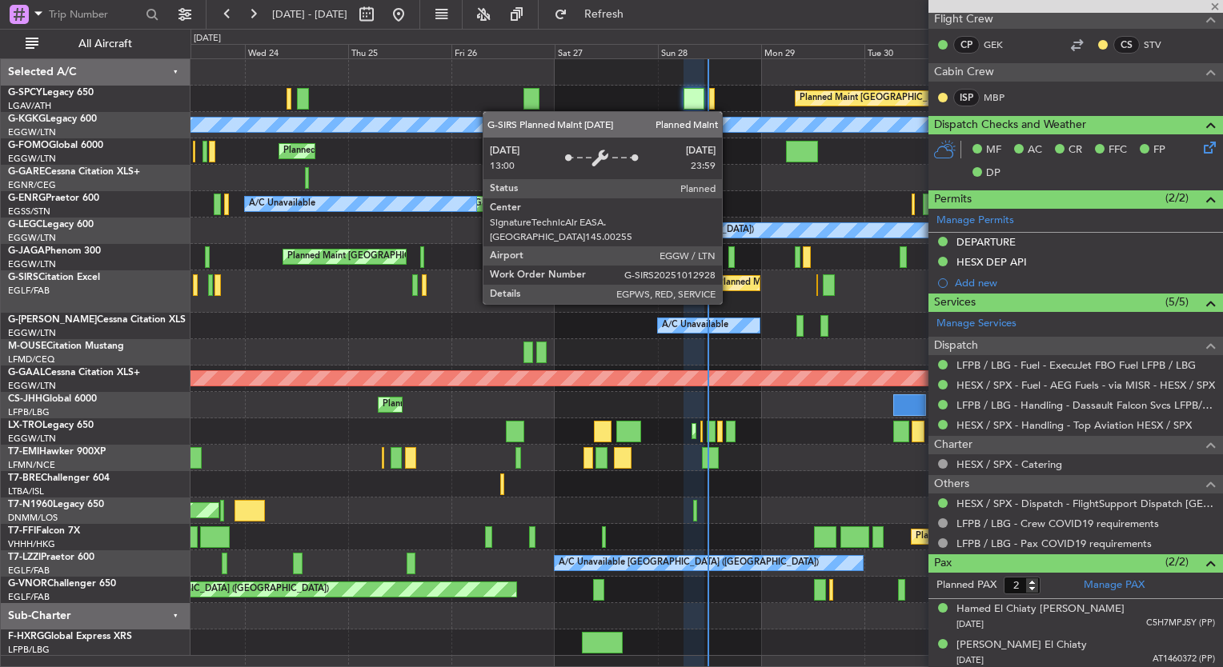
type input "+00:20"
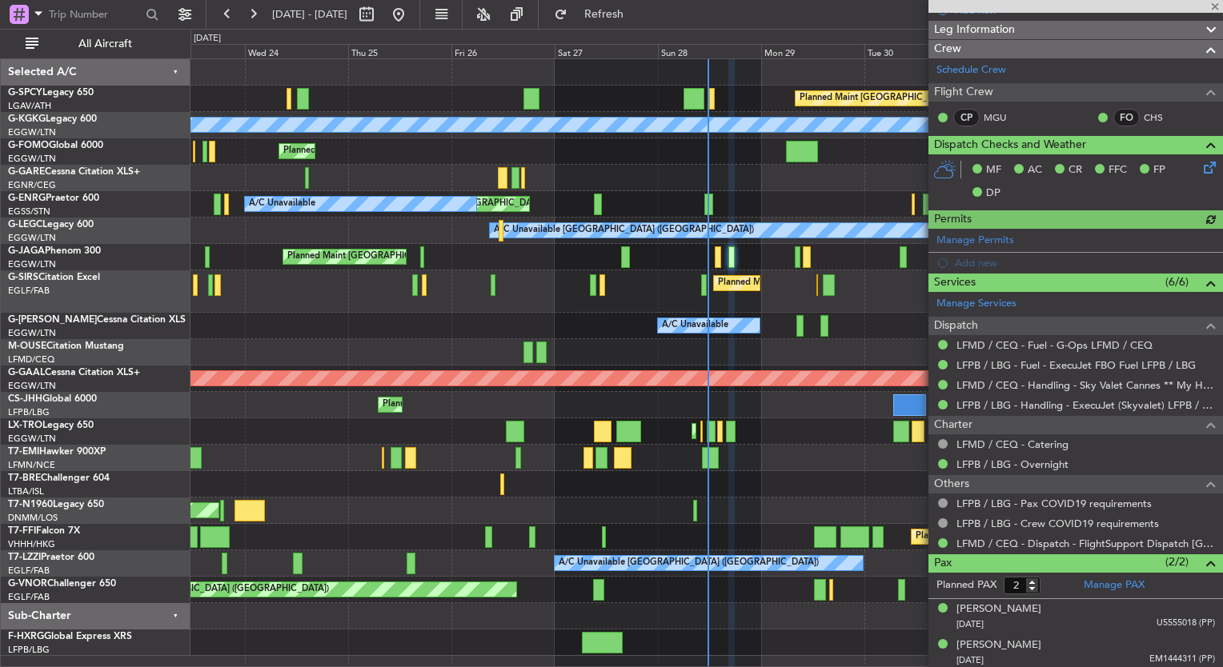
scroll to position [275, 0]
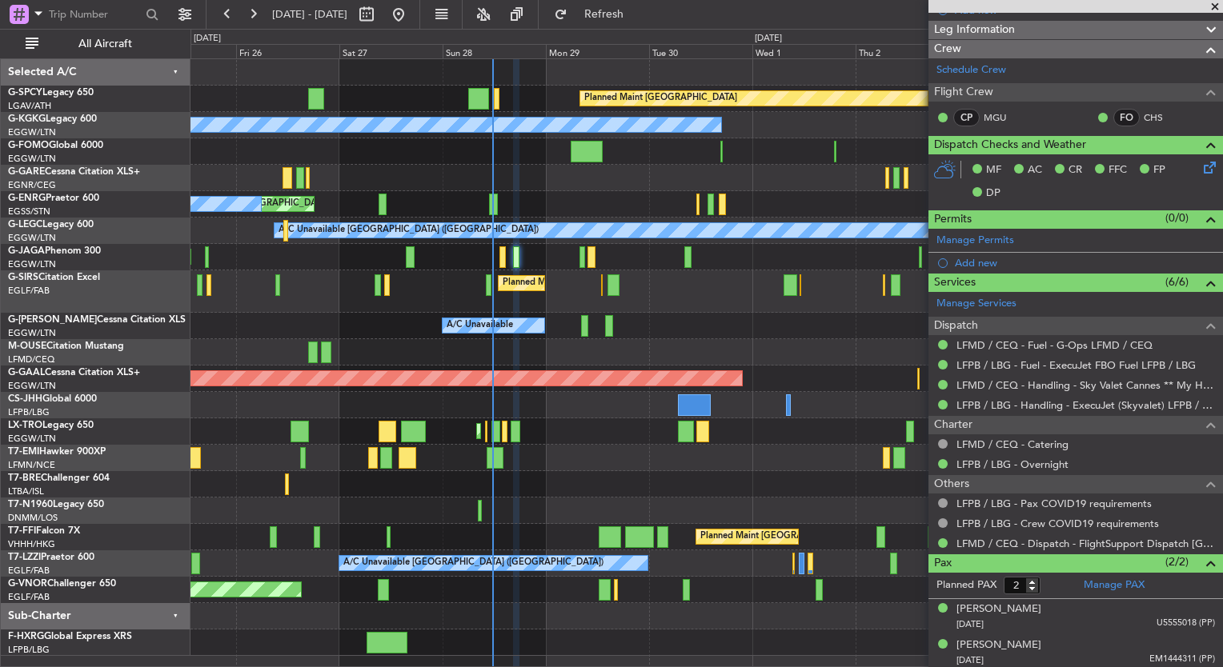
click at [551, 459] on div at bounding box center [706, 458] width 1032 height 26
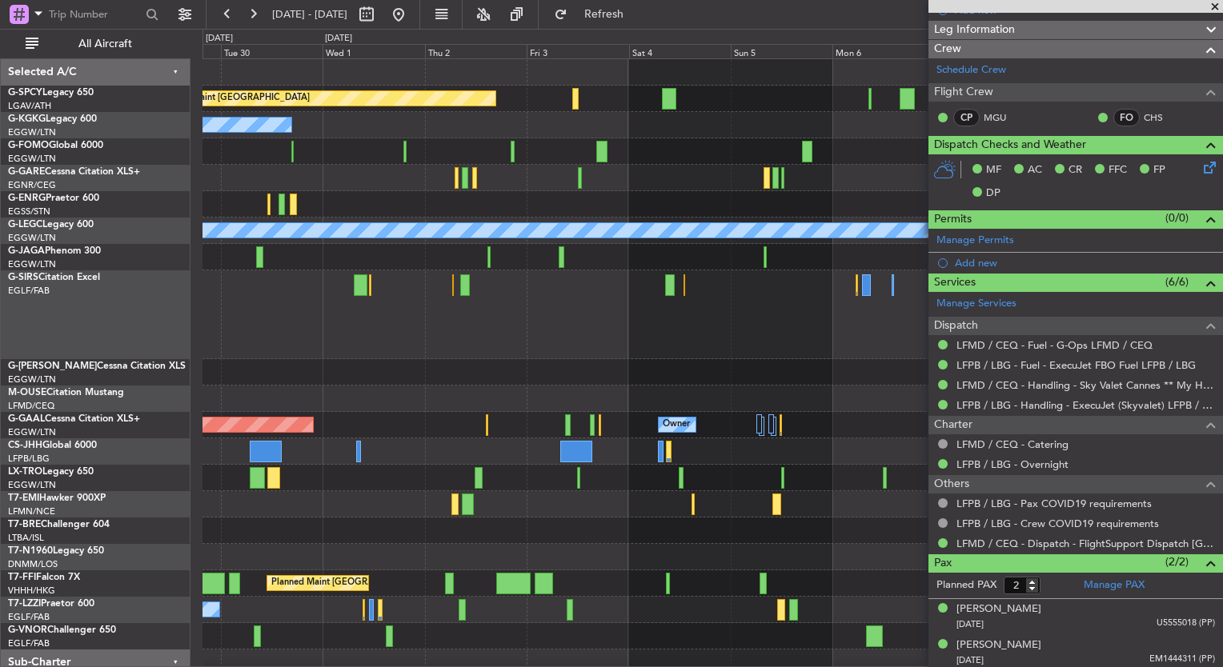
click at [589, 475] on div "A/C Unavailable Planned Maint London (Luton)" at bounding box center [712, 478] width 1020 height 26
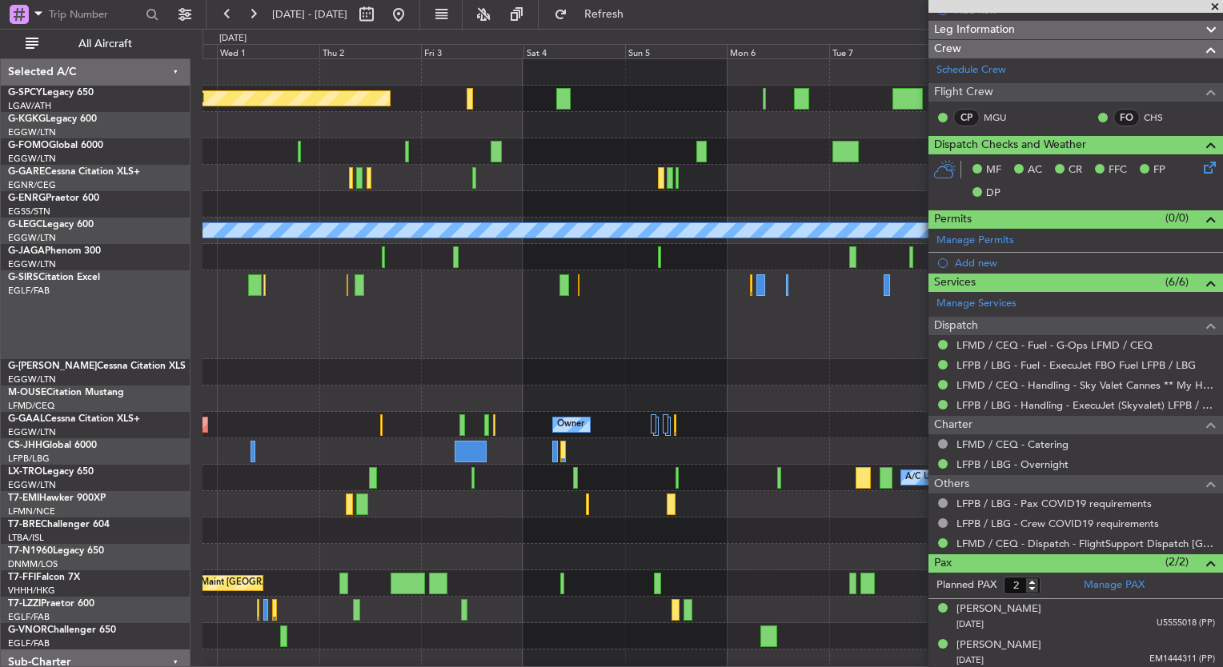
click at [449, 465] on div "A/C Unavailable Planned Maint London (Luton)" at bounding box center [712, 478] width 1020 height 26
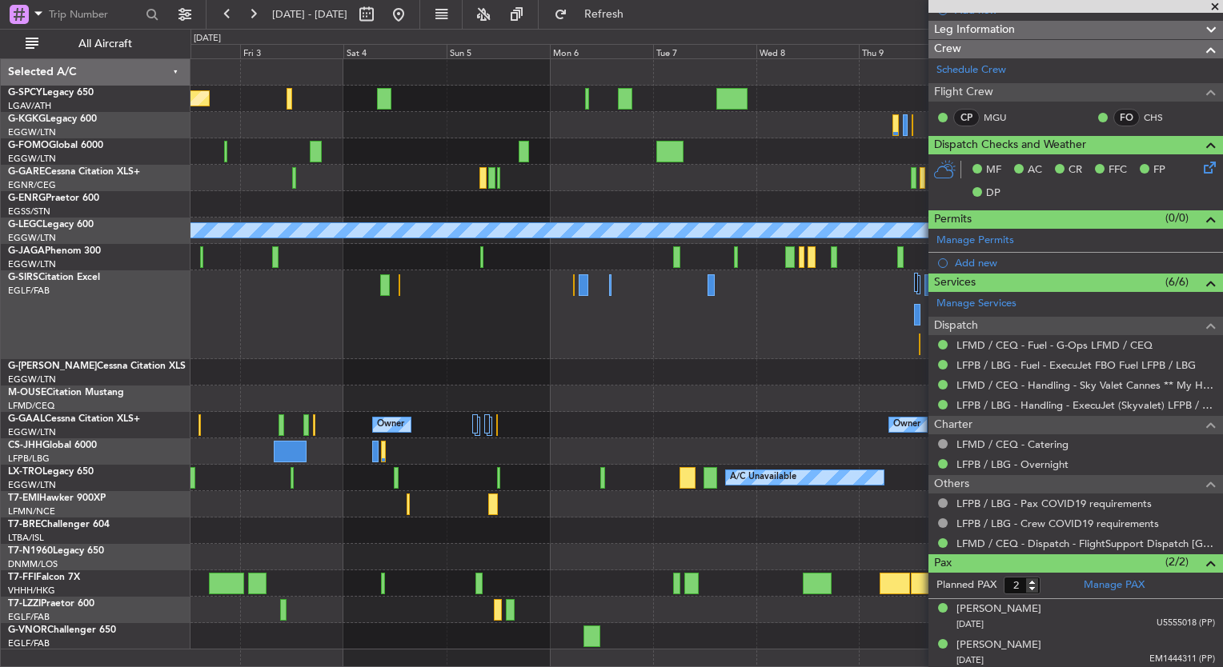
scroll to position [0, 0]
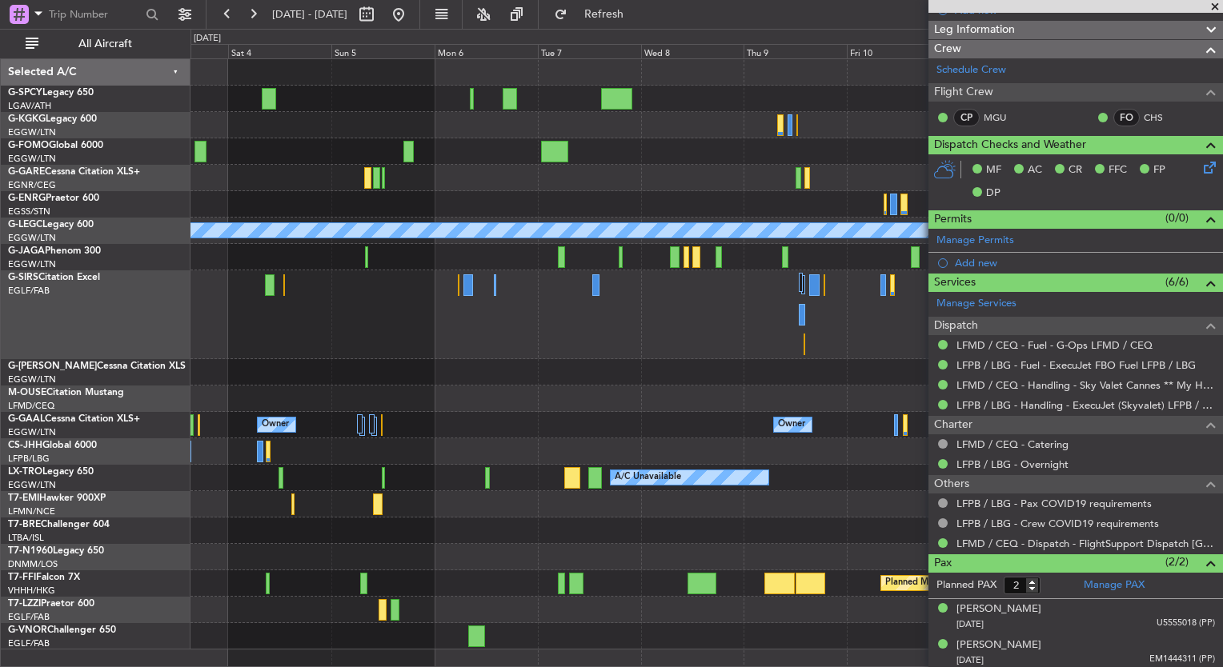
click at [424, 460] on div at bounding box center [706, 452] width 1032 height 26
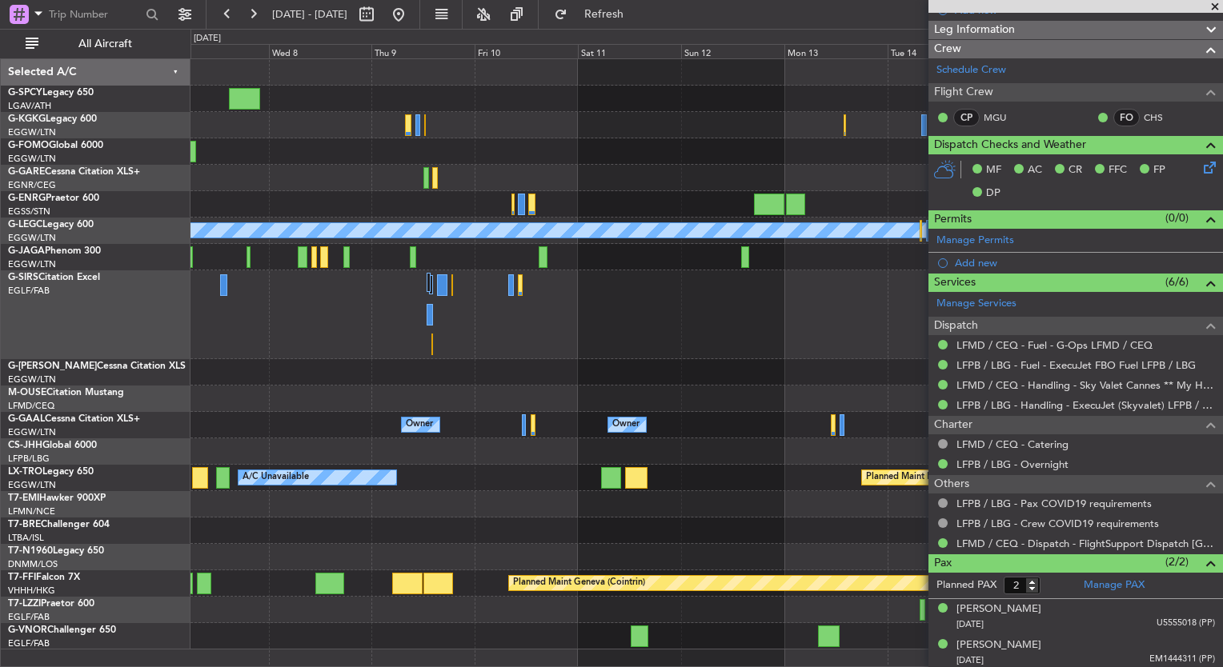
click at [551, 431] on div "A/C Unavailable London (Luton) Owner Owner Owner Owner No Crew Owner A/C Unavai…" at bounding box center [706, 354] width 1032 height 591
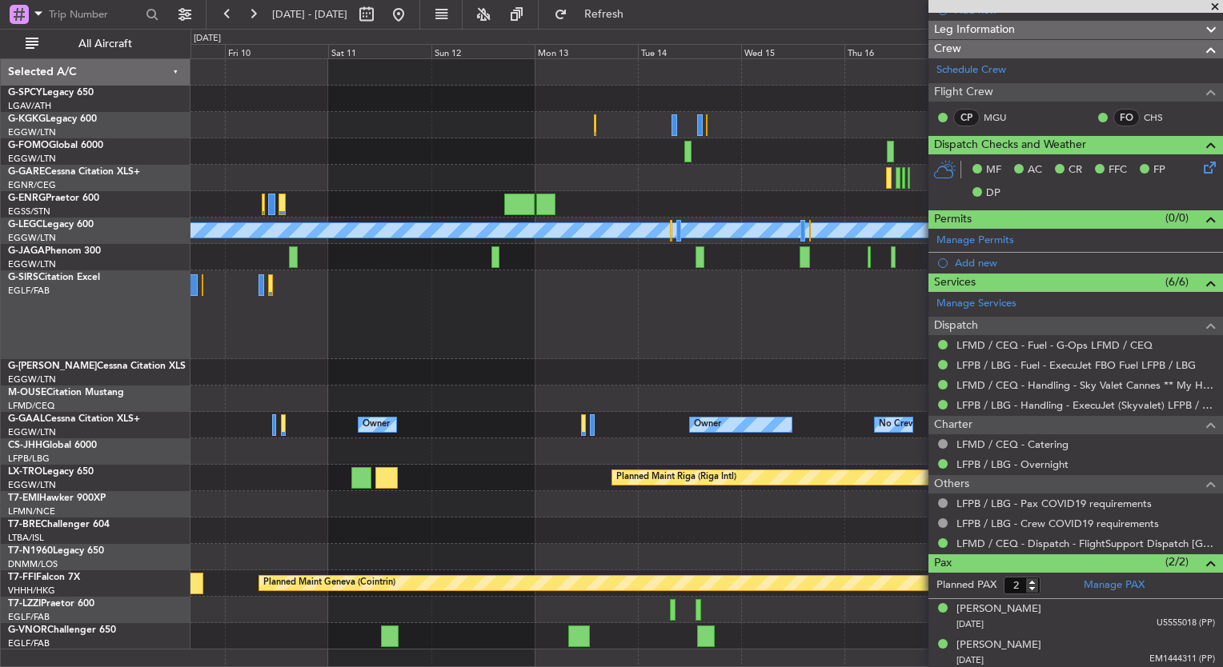
click at [506, 463] on div "A/C Unavailable London (Luton) Planned Maint Oxford (Kidlington) Owner Owner No…" at bounding box center [706, 354] width 1032 height 591
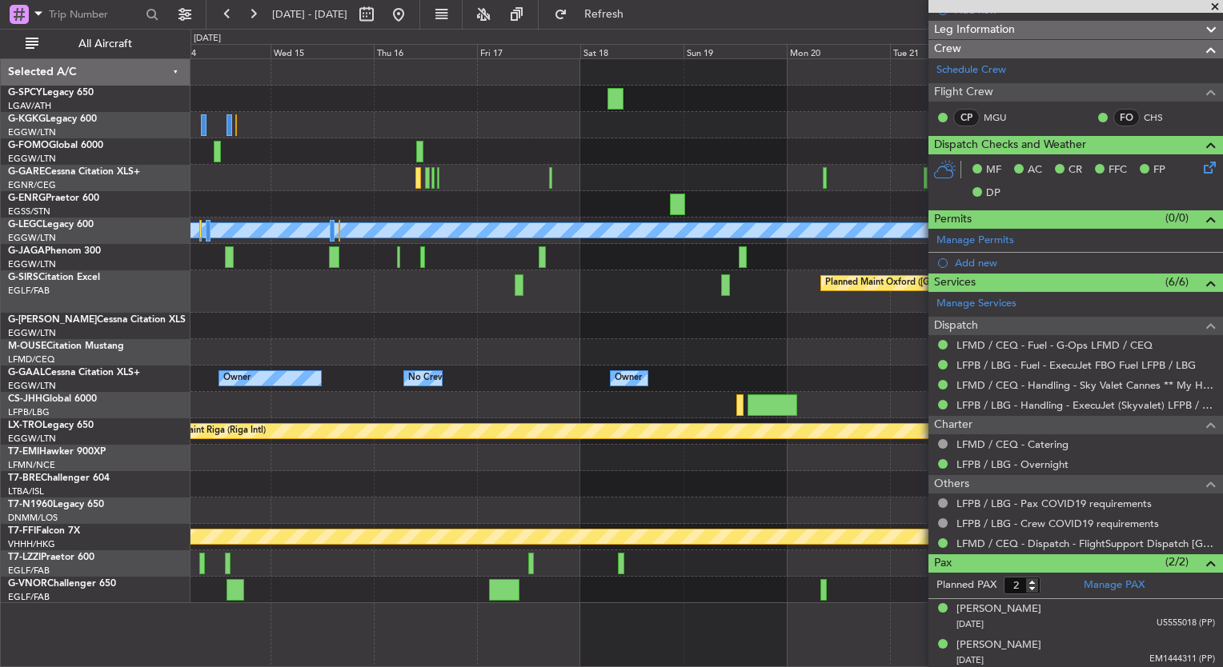
click at [716, 493] on div "A/C Unavailable London (Luton) Planned Maint Oxford (Kidlington) Owner Owner No…" at bounding box center [706, 331] width 1032 height 544
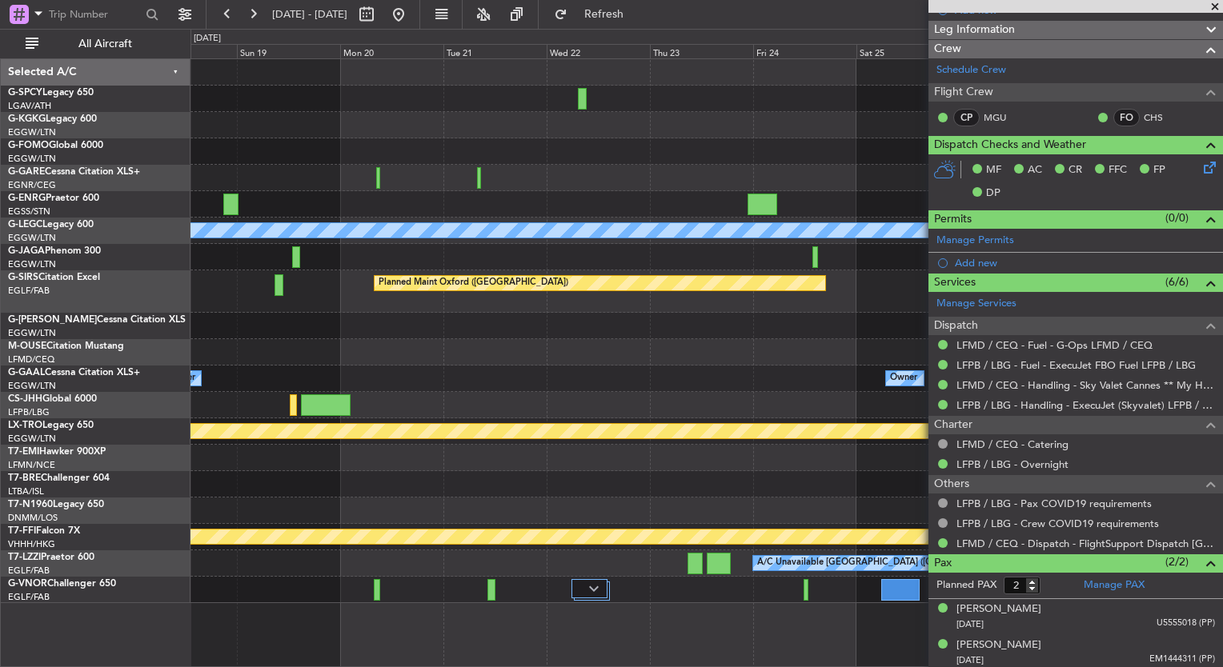
click at [379, 395] on div at bounding box center [706, 405] width 1032 height 26
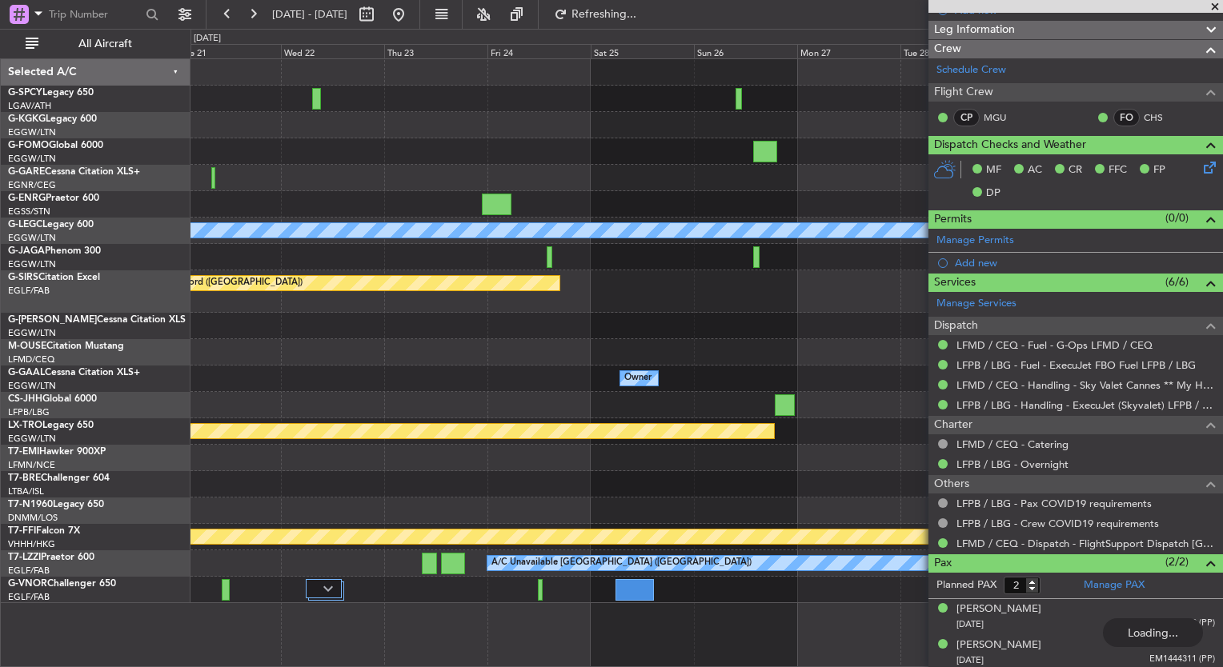
click at [365, 404] on div at bounding box center [706, 405] width 1032 height 26
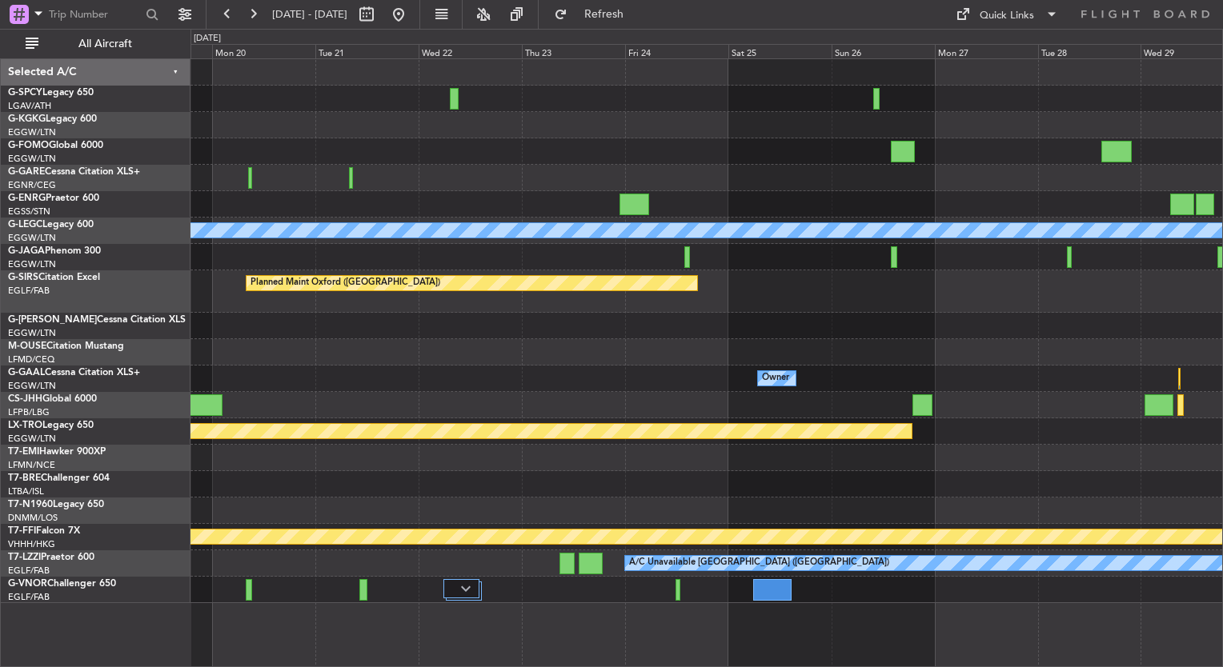
click at [864, 387] on div "A/C Unavailable London (Luton) Planned Maint Oxford (Kidlington) Owner Owner Ow…" at bounding box center [706, 331] width 1032 height 544
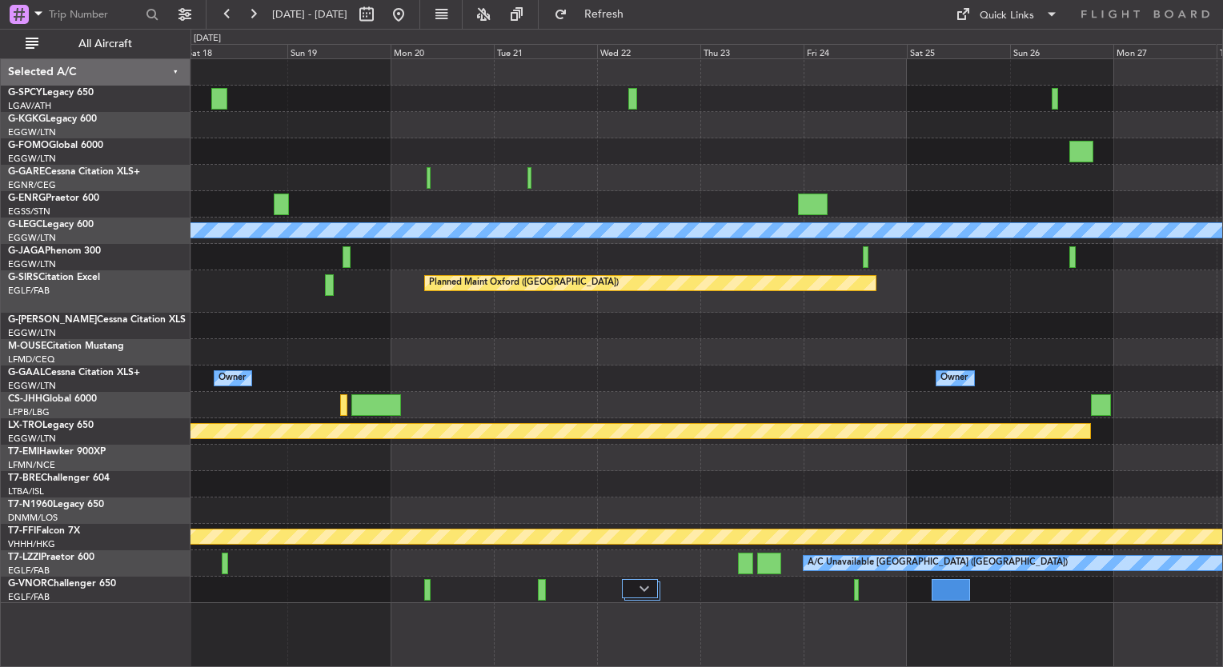
click at [899, 349] on div at bounding box center [706, 352] width 1032 height 26
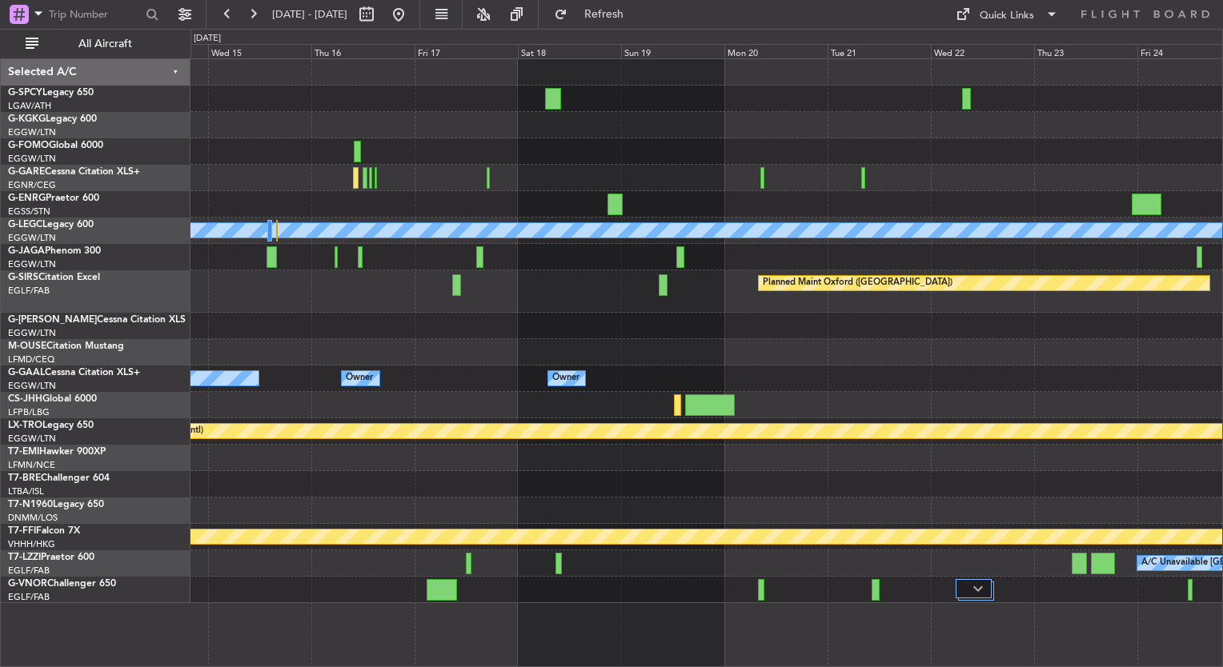
click at [903, 334] on div at bounding box center [706, 326] width 1032 height 26
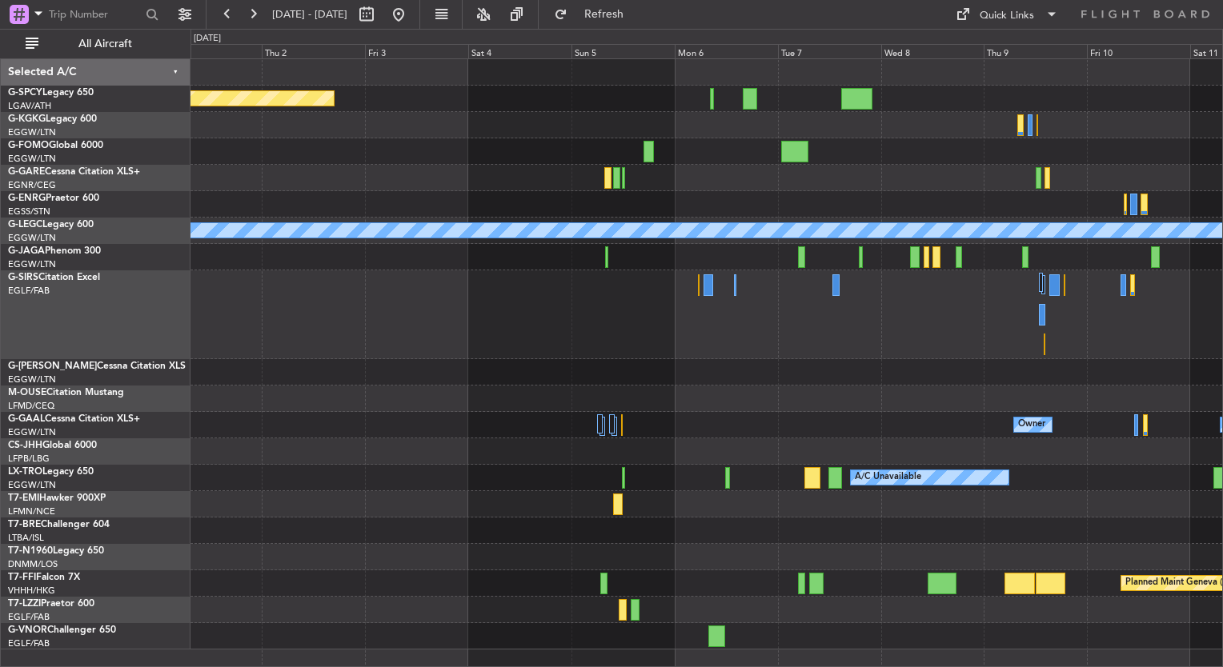
click at [1030, 342] on div "Planned Maint Bremen A/C Unavailable Istanbul (Ataturk) A/C Unavailable London …" at bounding box center [706, 354] width 1032 height 591
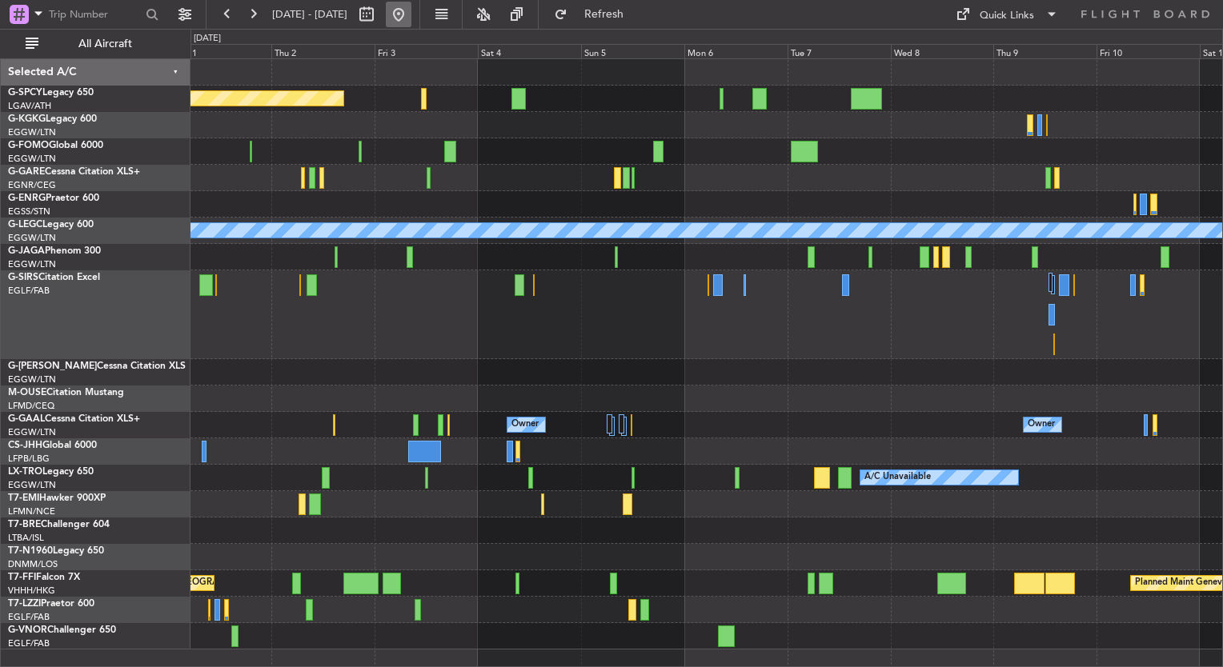
click at [411, 21] on button at bounding box center [399, 15] width 26 height 26
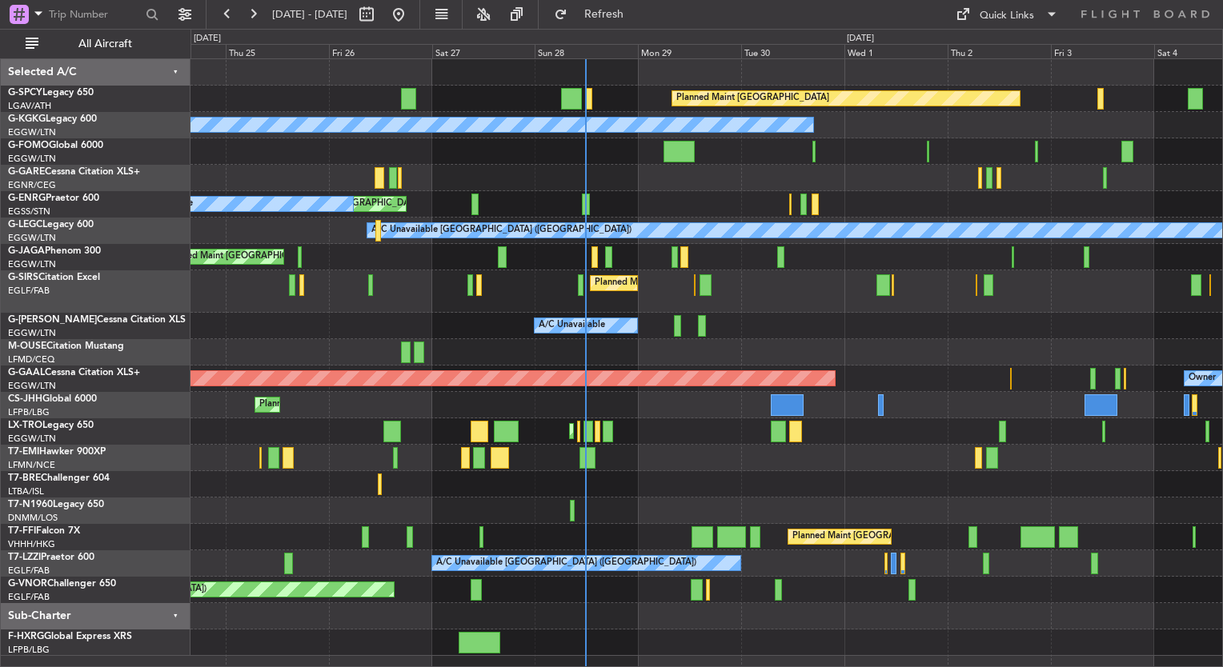
click at [653, 434] on div "Planned Maint [GEOGRAPHIC_DATA] A/C Unavailable [GEOGRAPHIC_DATA] (Ataturk) Unp…" at bounding box center [706, 357] width 1032 height 597
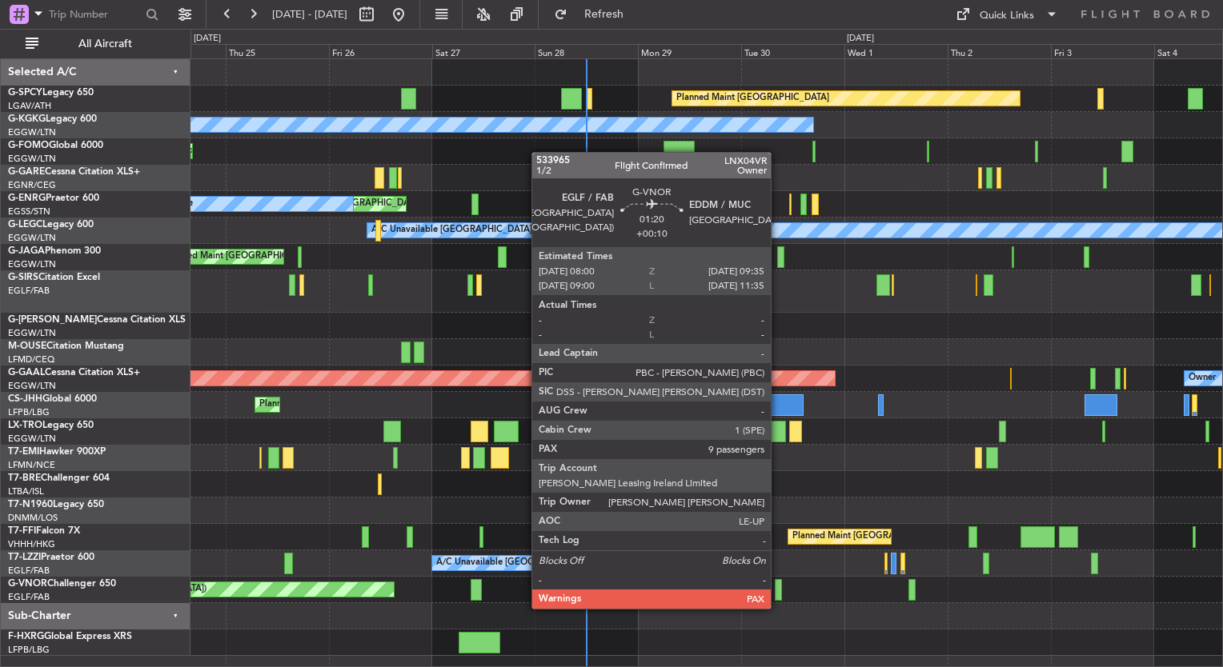
click at [778, 593] on div at bounding box center [778, 590] width 7 height 22
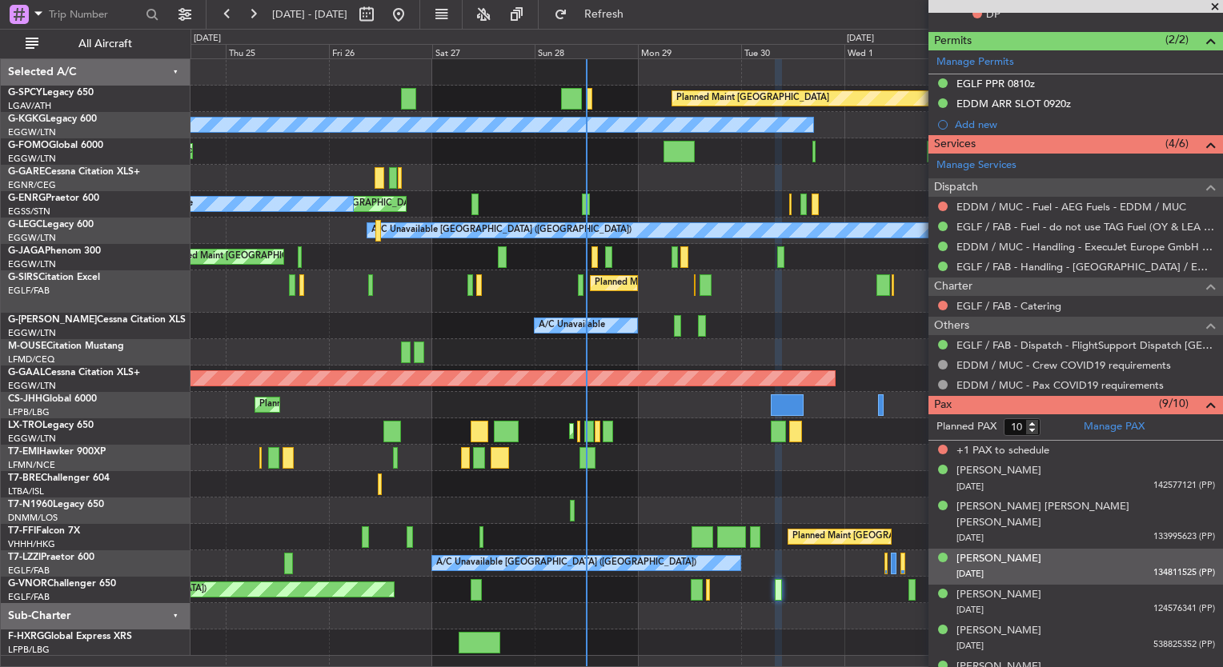
scroll to position [414, 0]
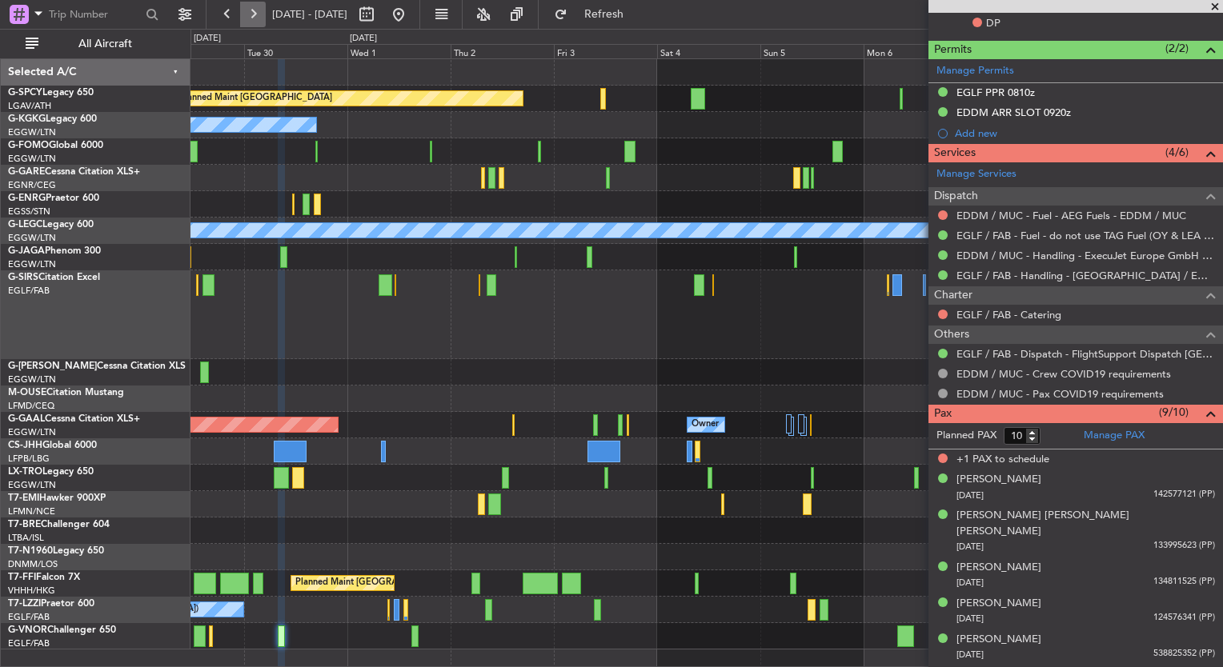
click at [253, 11] on button at bounding box center [253, 15] width 26 height 26
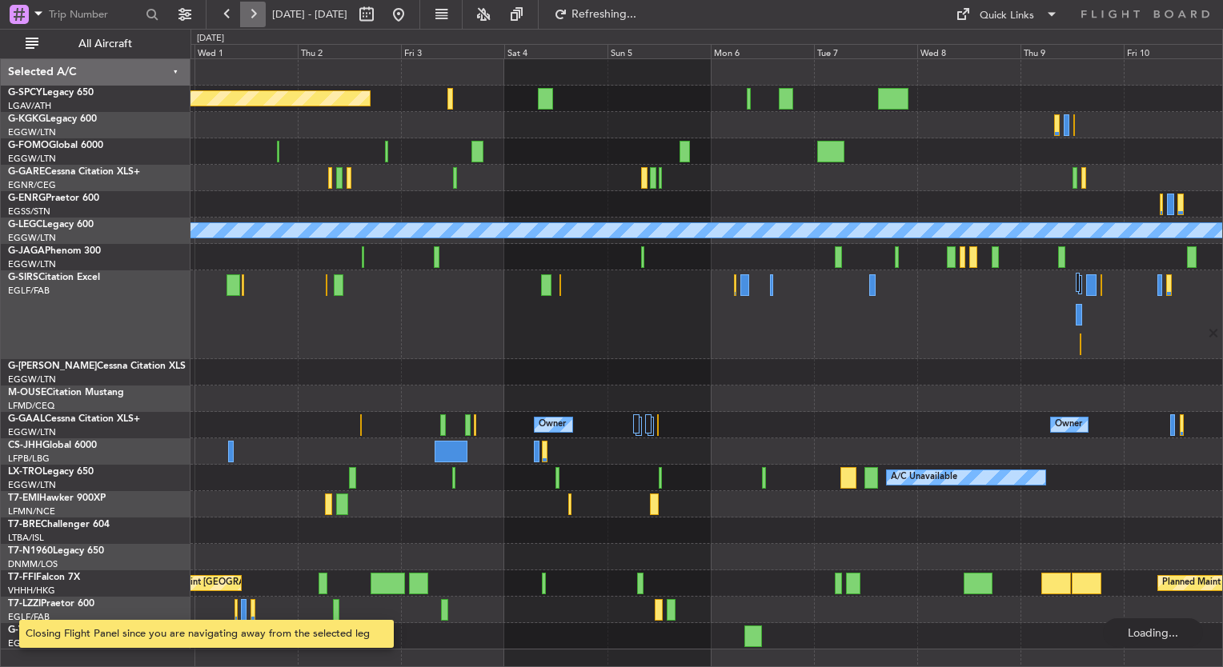
click at [253, 11] on button at bounding box center [253, 15] width 26 height 26
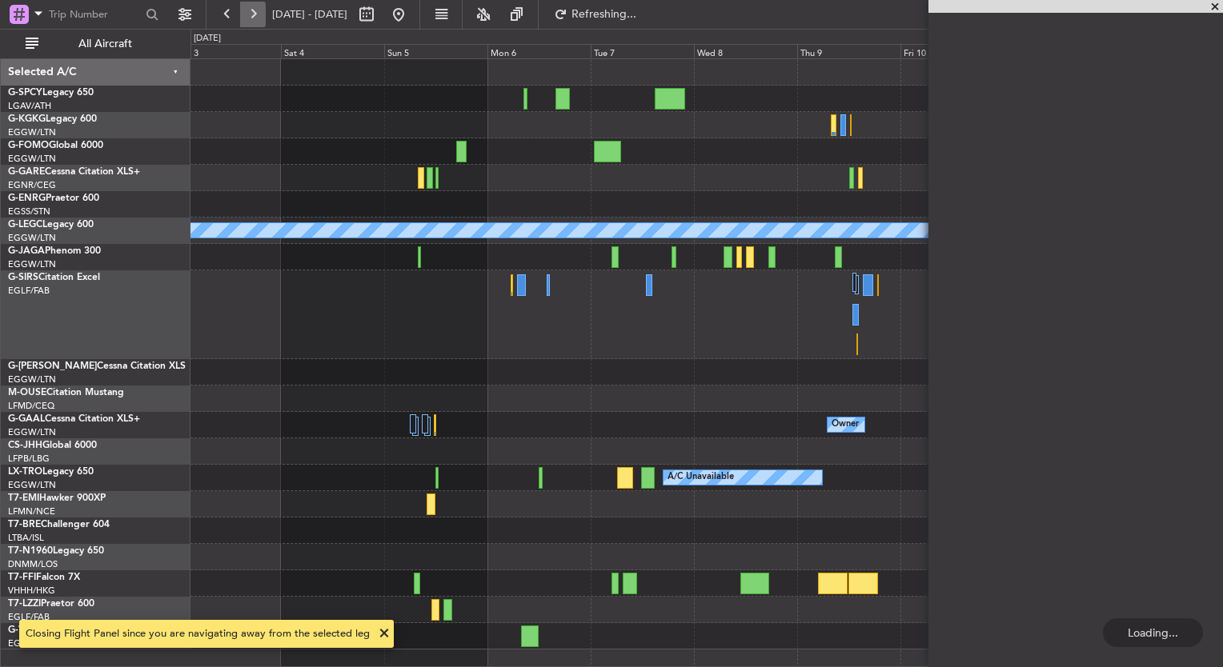
click at [253, 11] on button at bounding box center [253, 15] width 26 height 26
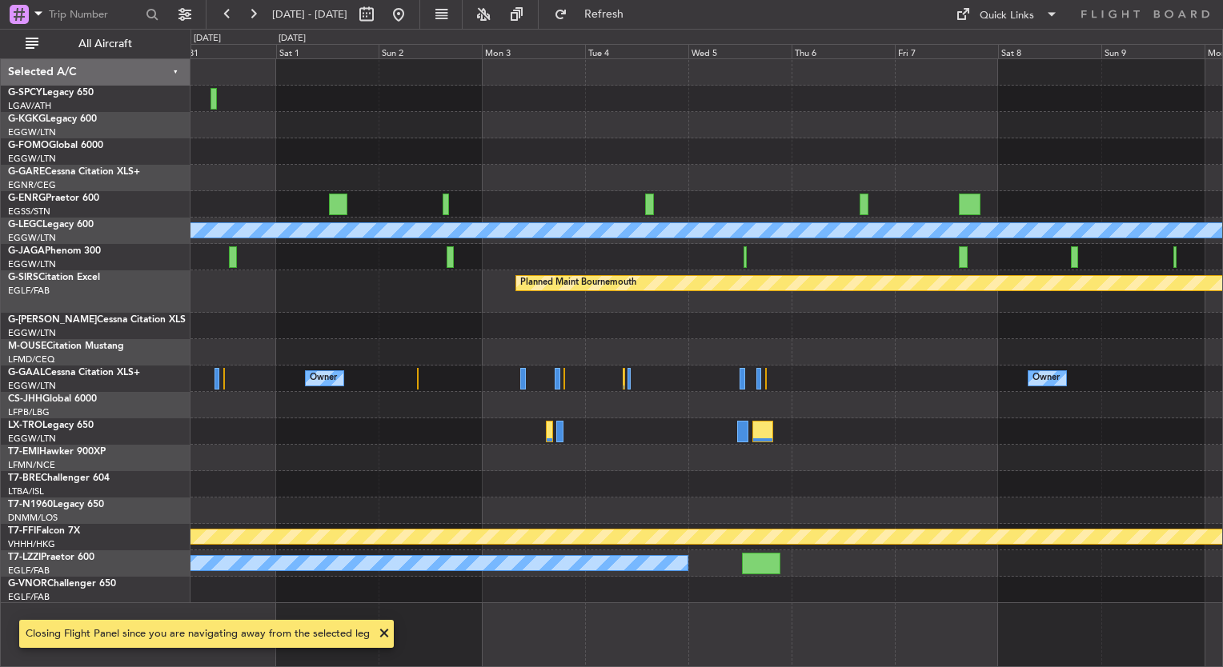
click at [618, 351] on div at bounding box center [706, 352] width 1032 height 26
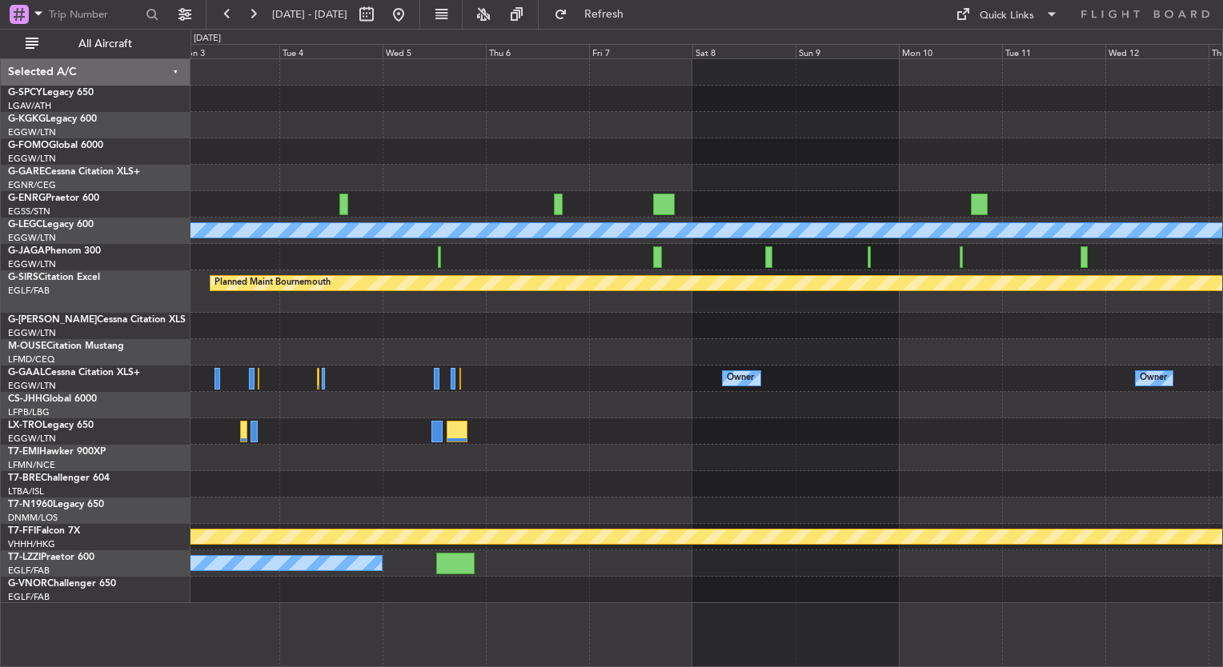
click at [118, 415] on div "A/C Unavailable [GEOGRAPHIC_DATA] ([GEOGRAPHIC_DATA]) Planned Maint [GEOGRAPHIC…" at bounding box center [611, 348] width 1223 height 639
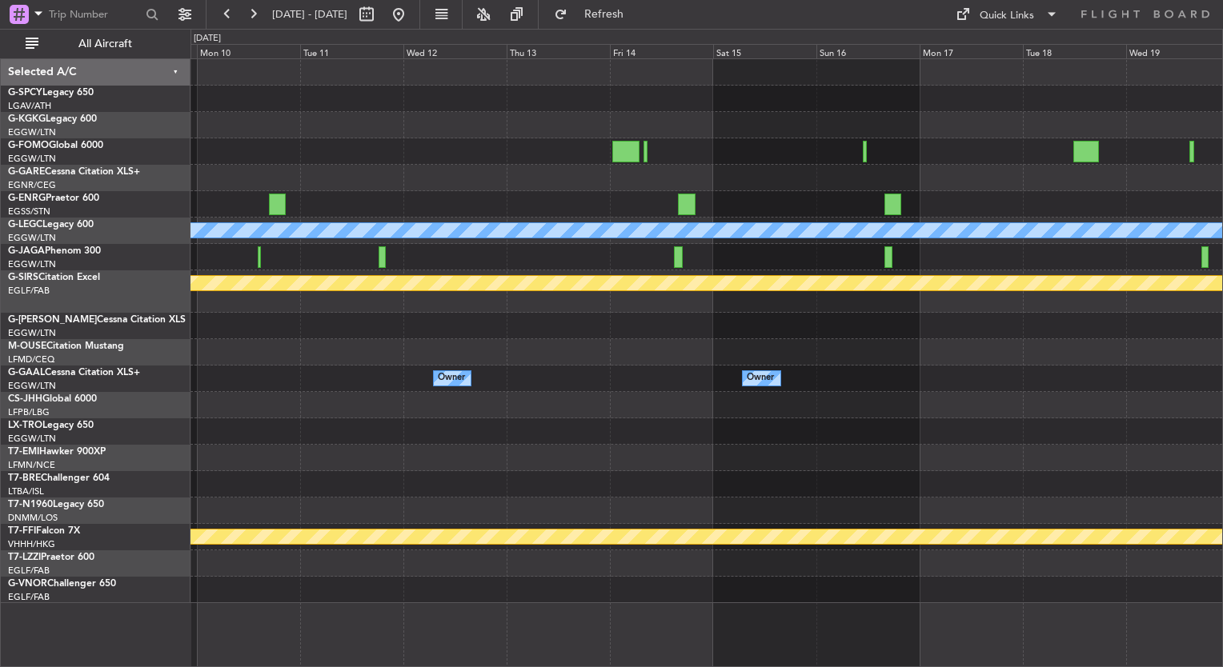
click at [295, 459] on div "A/C Unavailable [GEOGRAPHIC_DATA] ([GEOGRAPHIC_DATA]) Planned Maint [GEOGRAPHIC…" at bounding box center [706, 331] width 1032 height 544
click at [1153, 210] on div "A/C Unavailable [GEOGRAPHIC_DATA] ([GEOGRAPHIC_DATA]) Planned Maint [GEOGRAPHIC…" at bounding box center [706, 331] width 1032 height 544
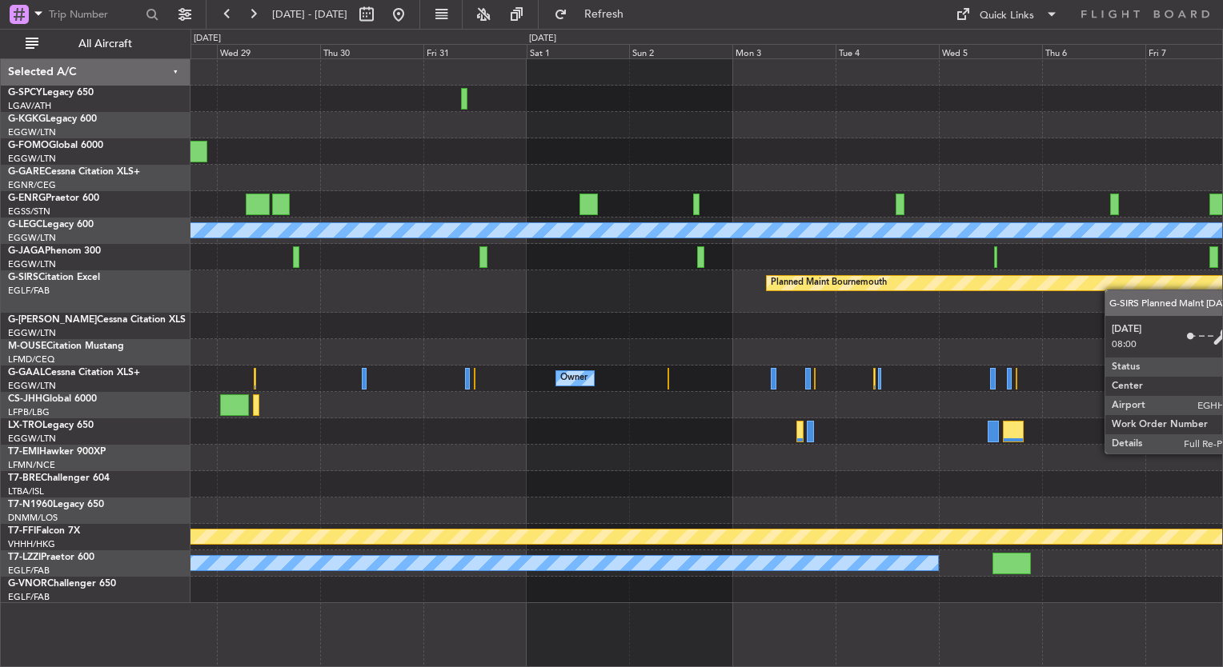
click at [1012, 326] on div "A/C Unavailable [GEOGRAPHIC_DATA] ([GEOGRAPHIC_DATA]) Planned Maint [GEOGRAPHIC…" at bounding box center [706, 331] width 1032 height 544
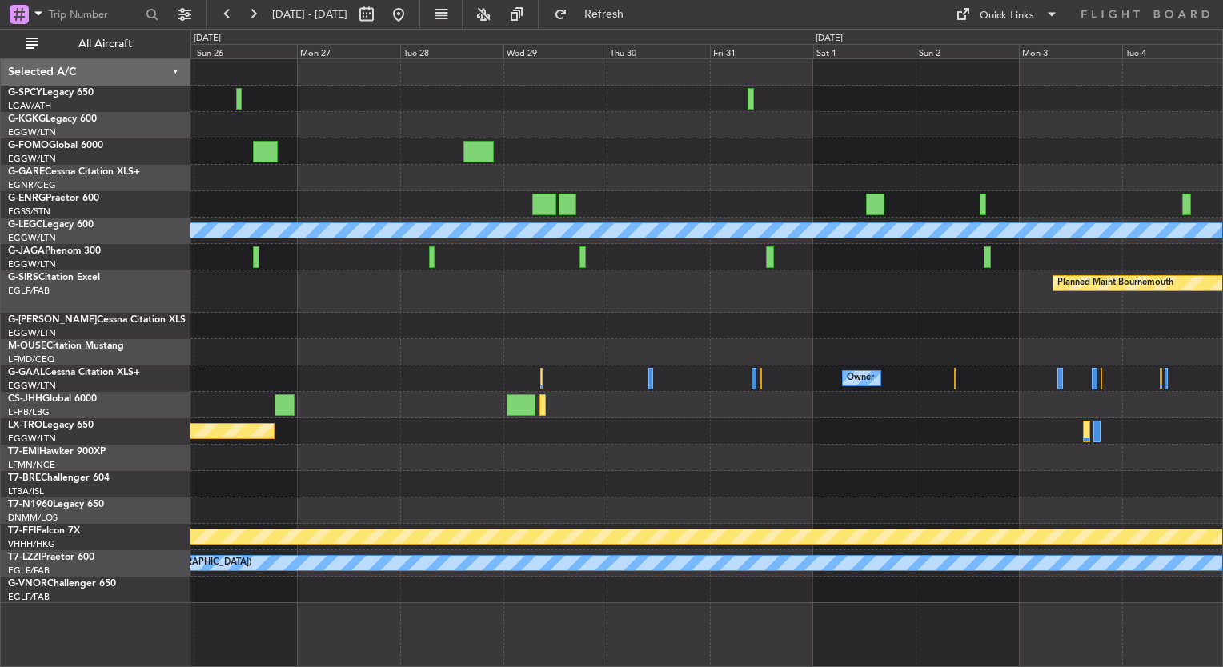
click at [1079, 291] on div "A/C Unavailable [GEOGRAPHIC_DATA] ([GEOGRAPHIC_DATA]) Planned Maint [GEOGRAPHIC…" at bounding box center [706, 331] width 1032 height 544
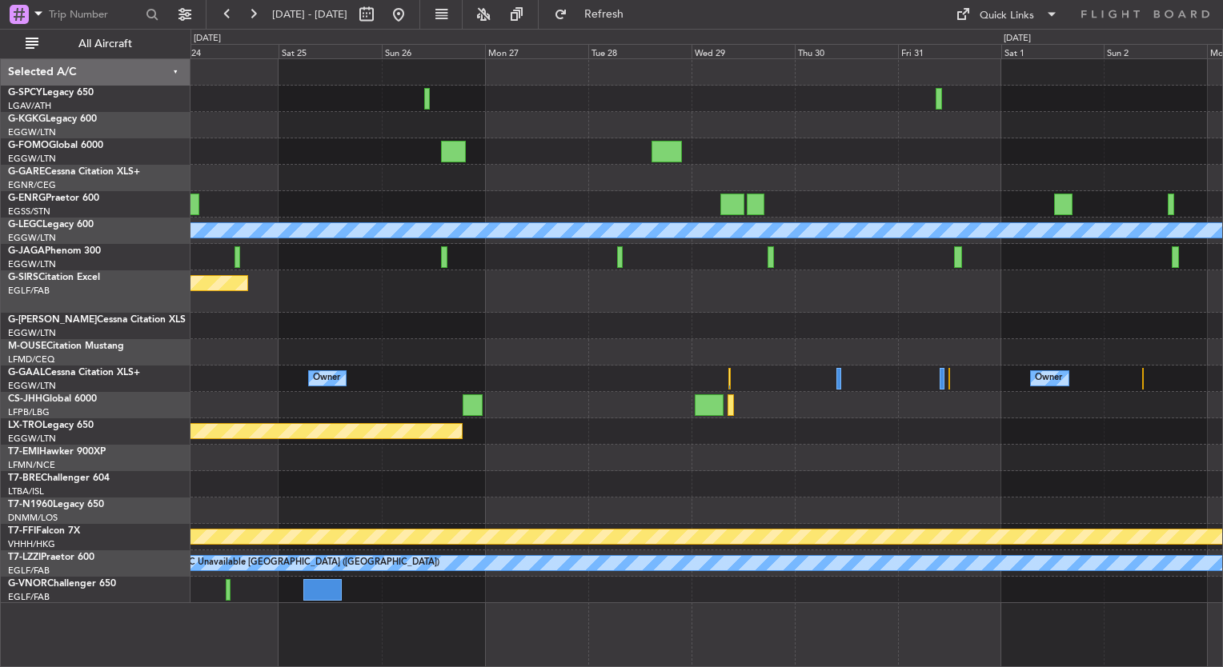
click at [986, 334] on div "A/C Unavailable [GEOGRAPHIC_DATA] ([GEOGRAPHIC_DATA]) Planned Maint [GEOGRAPHIC…" at bounding box center [706, 331] width 1032 height 544
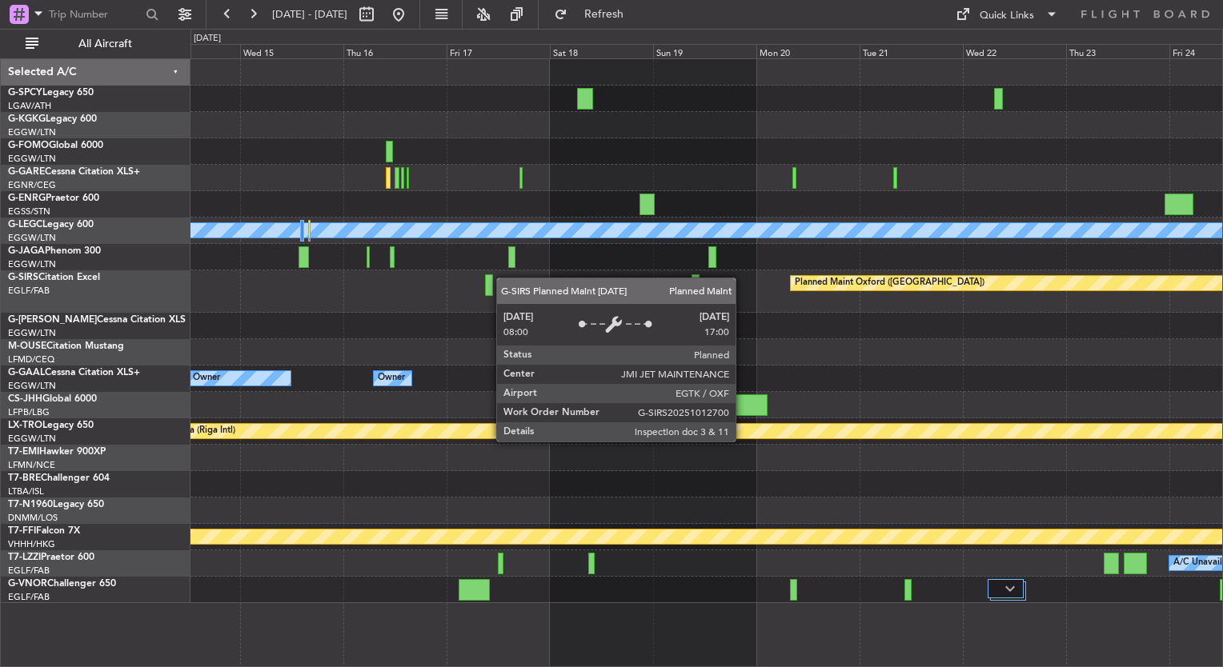
click at [1018, 295] on div "Planned Maint Oxford ([GEOGRAPHIC_DATA])" at bounding box center [706, 292] width 1032 height 42
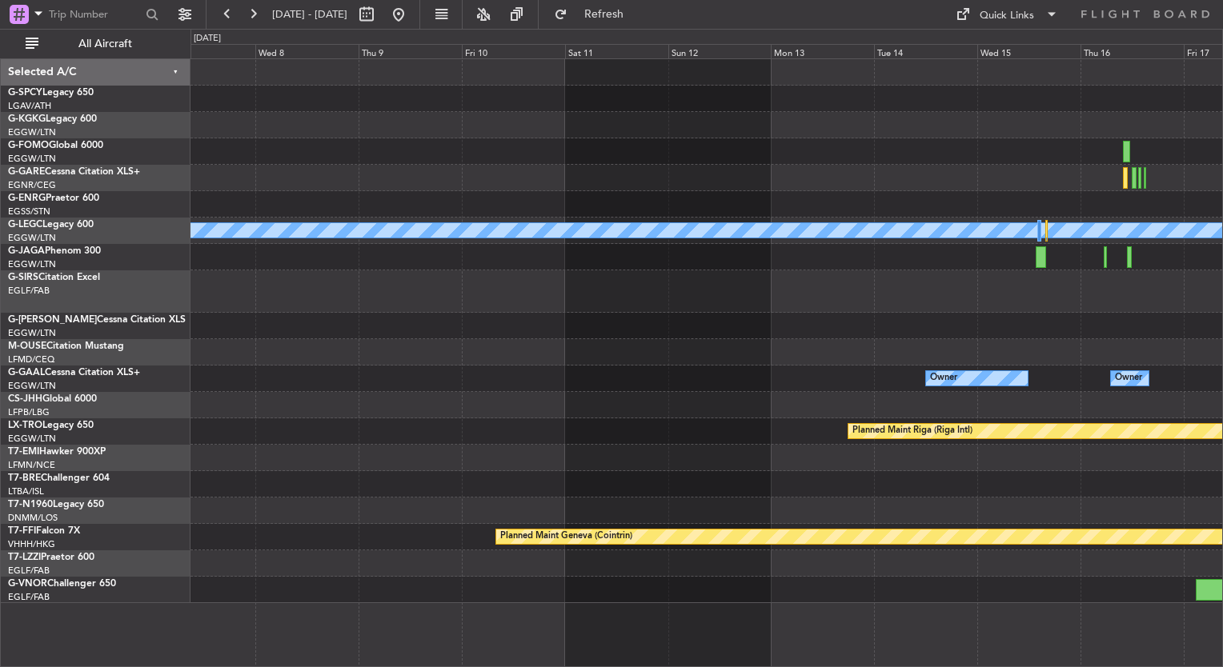
click at [1008, 303] on div at bounding box center [706, 292] width 1032 height 42
click at [970, 342] on div "A/C Unavailable [GEOGRAPHIC_DATA] ([GEOGRAPHIC_DATA]) No Crew Owner Owner Owner…" at bounding box center [706, 331] width 1032 height 544
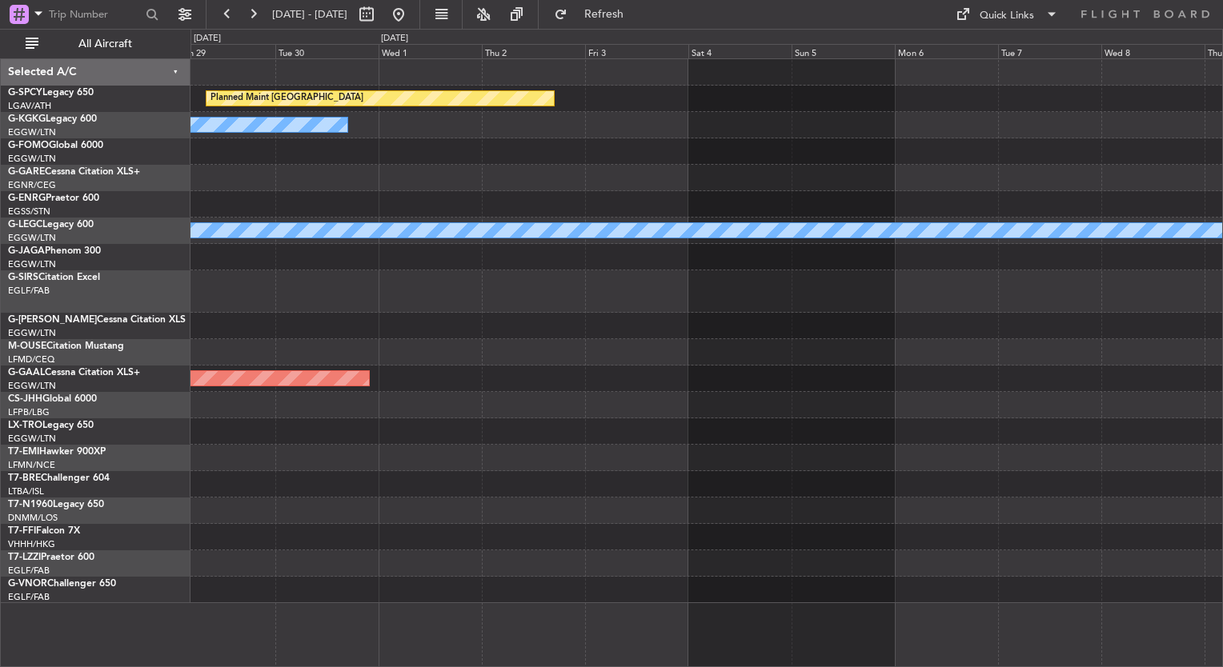
click at [966, 431] on div "Planned Maint [GEOGRAPHIC_DATA] A/C Unavailable [GEOGRAPHIC_DATA] (Ataturk) Unp…" at bounding box center [706, 331] width 1032 height 544
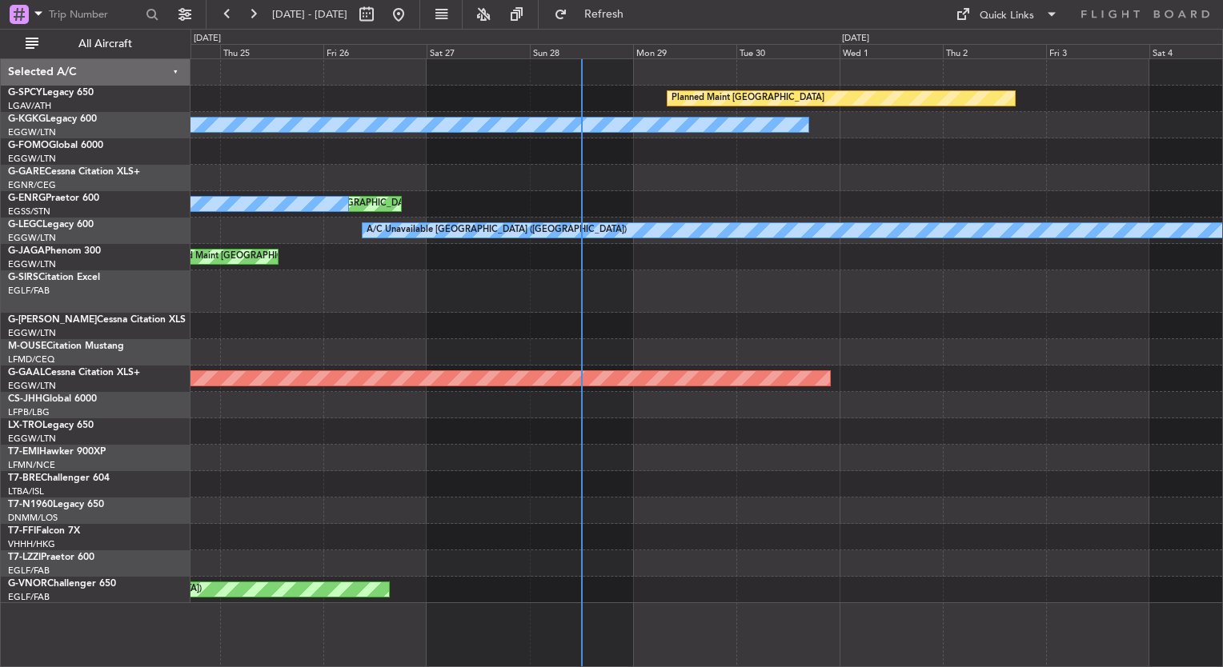
click at [701, 410] on div "Planned Maint [GEOGRAPHIC_DATA] A/C Unavailable [GEOGRAPHIC_DATA] (Ataturk) Unp…" at bounding box center [706, 331] width 1032 height 544
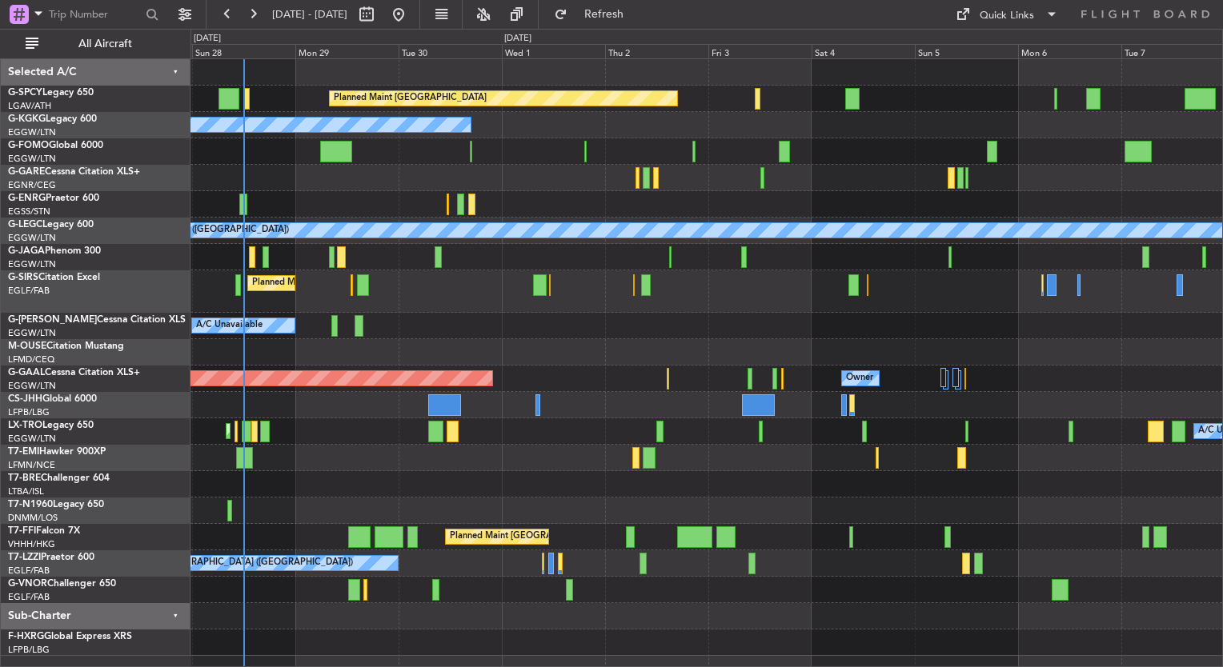
click at [390, 338] on div "Planned Maint [GEOGRAPHIC_DATA] A/C Unavailable [GEOGRAPHIC_DATA] (Ataturk) A/C…" at bounding box center [706, 357] width 1032 height 597
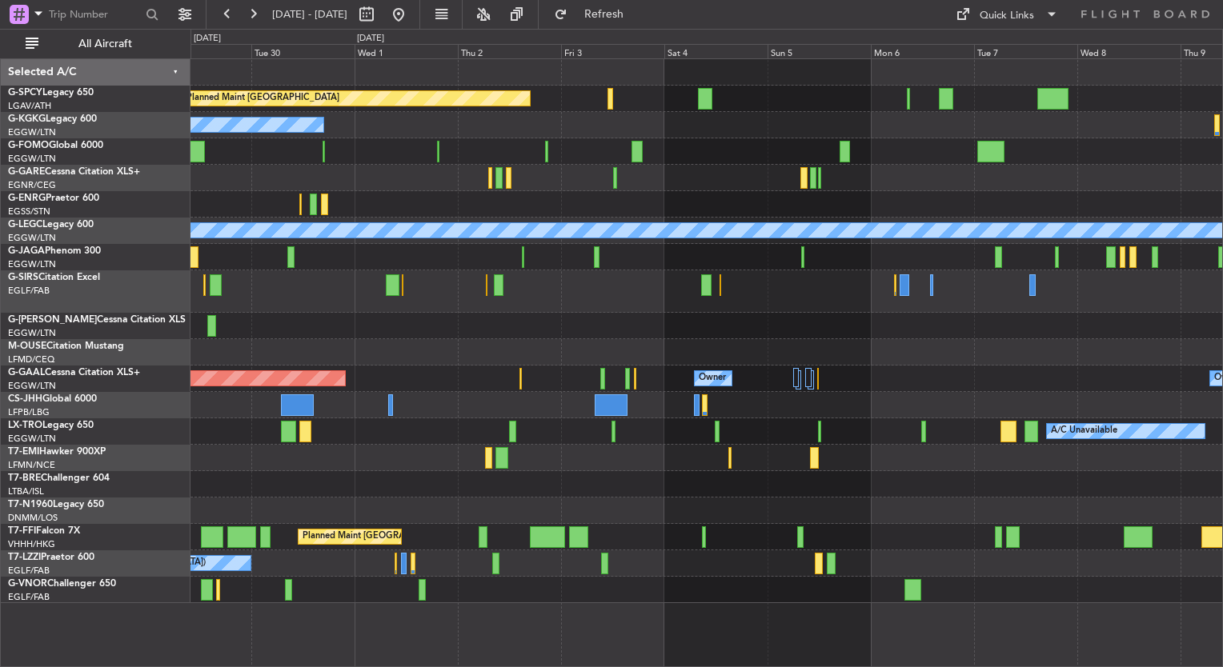
click at [429, 389] on div "Planned Maint Bremen A/C Unavailable Istanbul (Ataturk) A/C Unavailable London …" at bounding box center [706, 331] width 1032 height 544
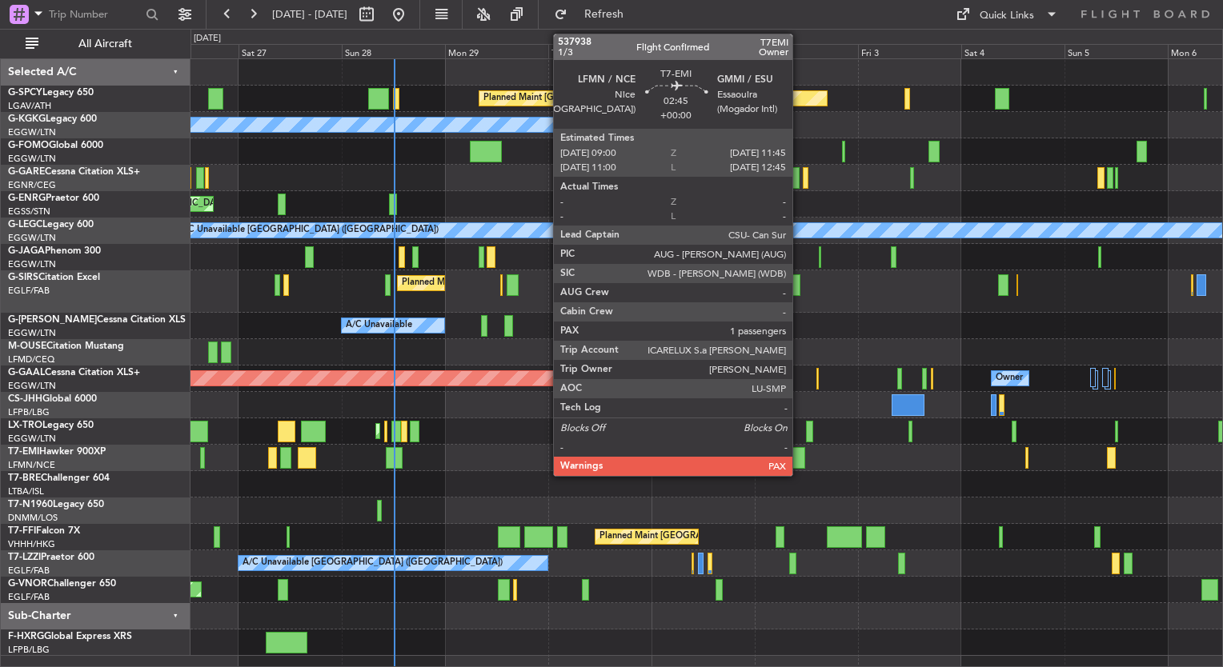
click at [800, 463] on div at bounding box center [798, 458] width 12 height 22
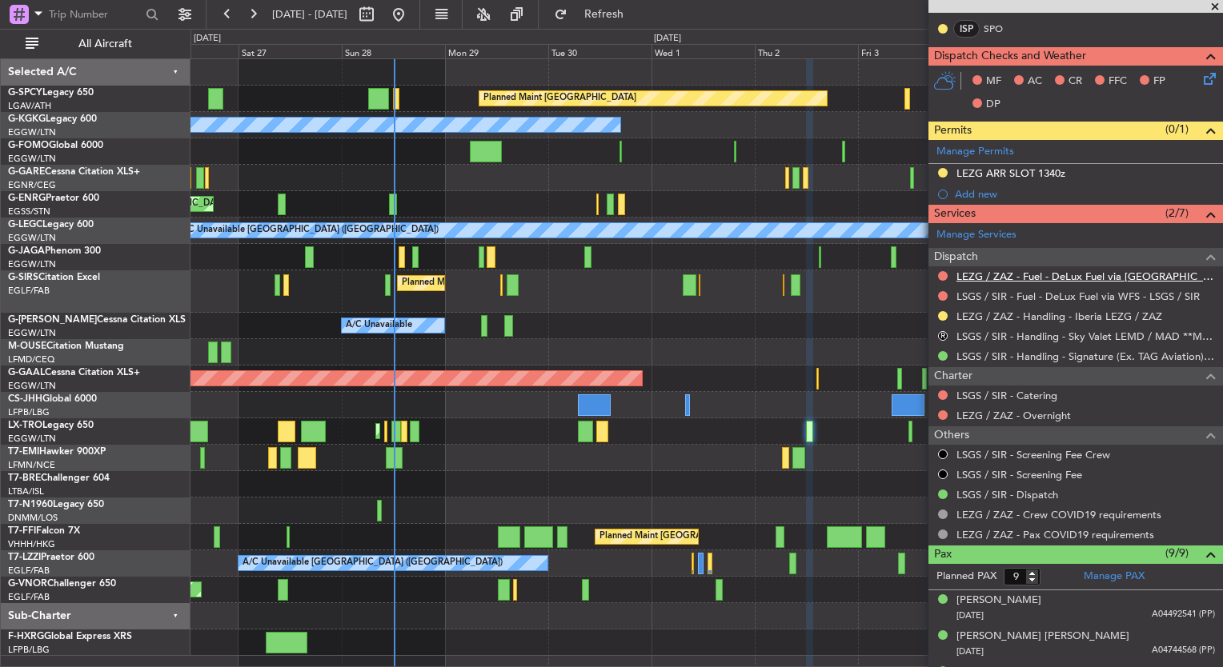
scroll to position [600, 0]
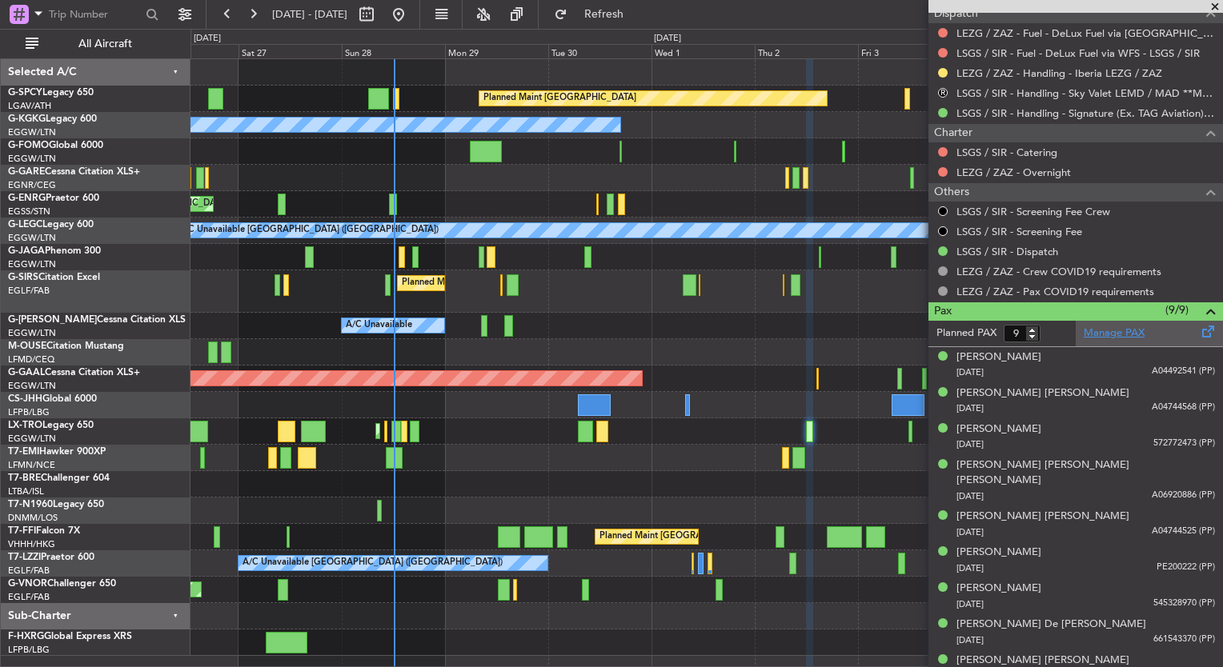
click at [1124, 331] on link "Manage PAX" at bounding box center [1114, 334] width 61 height 16
click at [1213, 5] on span at bounding box center [1215, 7] width 16 height 14
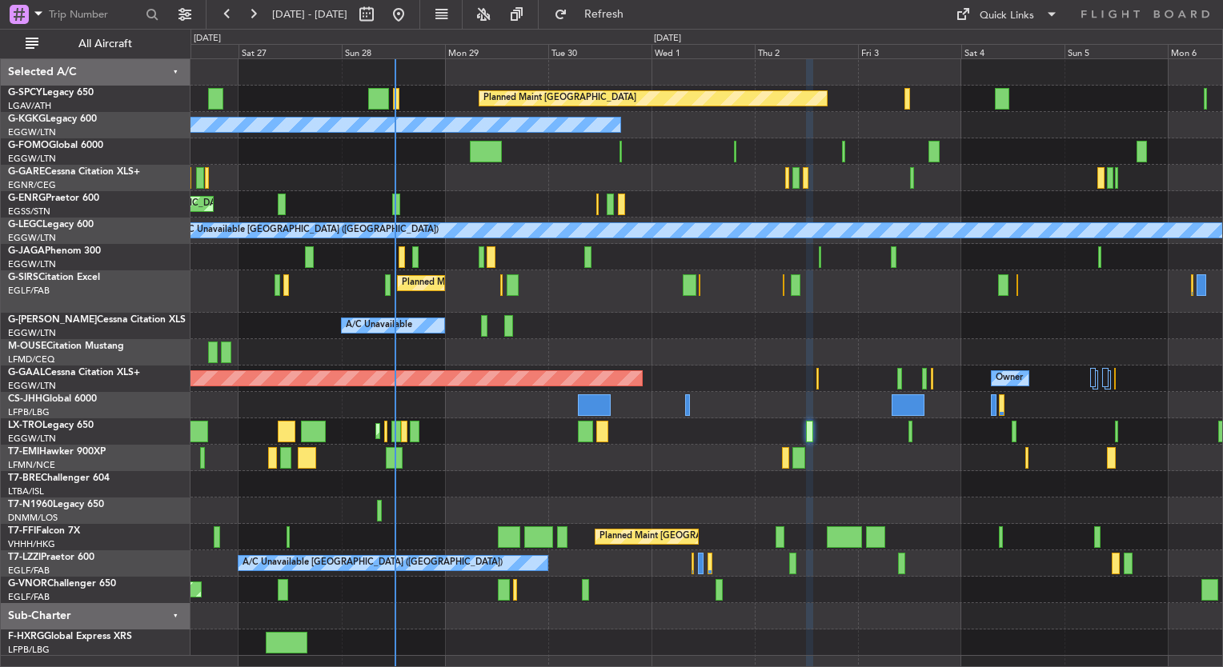
type input "0"
click at [1014, 26] on button "Quick Links" at bounding box center [1007, 15] width 118 height 26
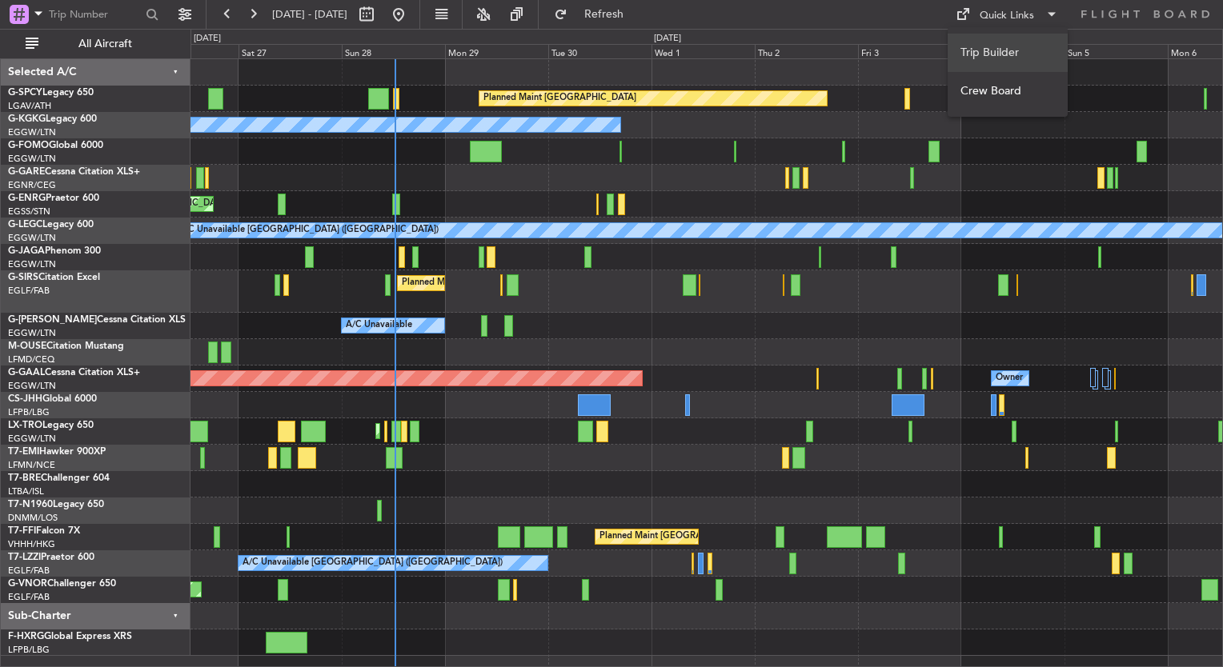
click at [1011, 55] on button "Trip Builder" at bounding box center [1008, 53] width 120 height 38
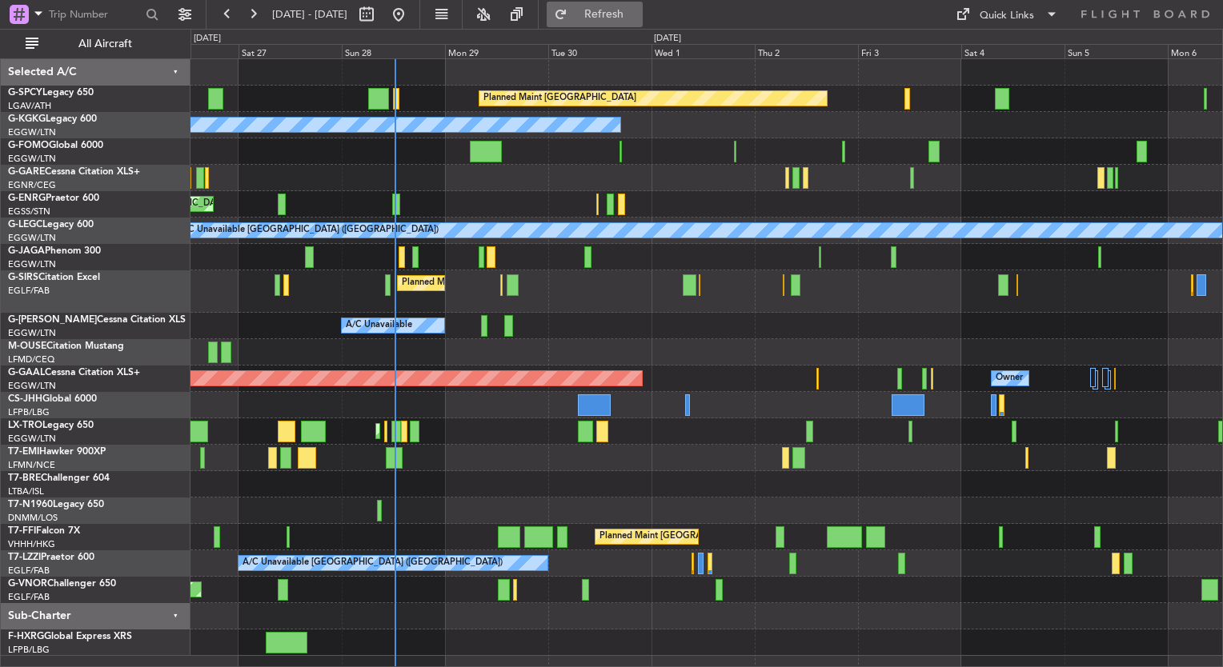
click at [643, 22] on button "Refresh" at bounding box center [595, 15] width 96 height 26
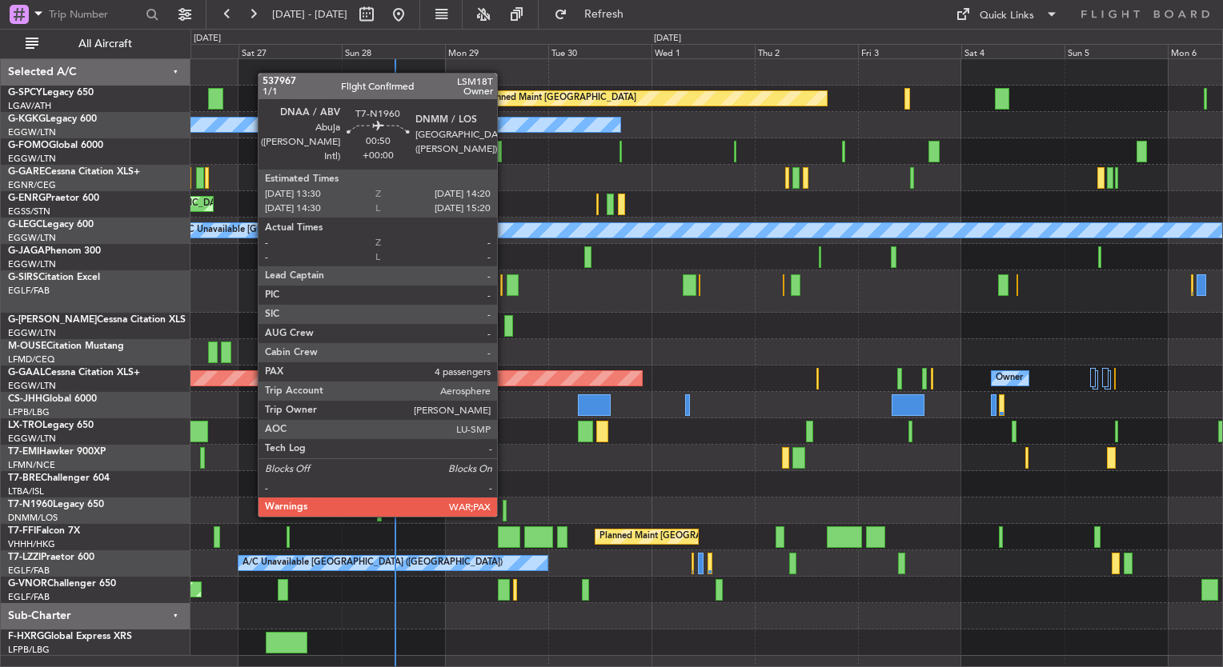
click at [504, 514] on div at bounding box center [505, 511] width 4 height 22
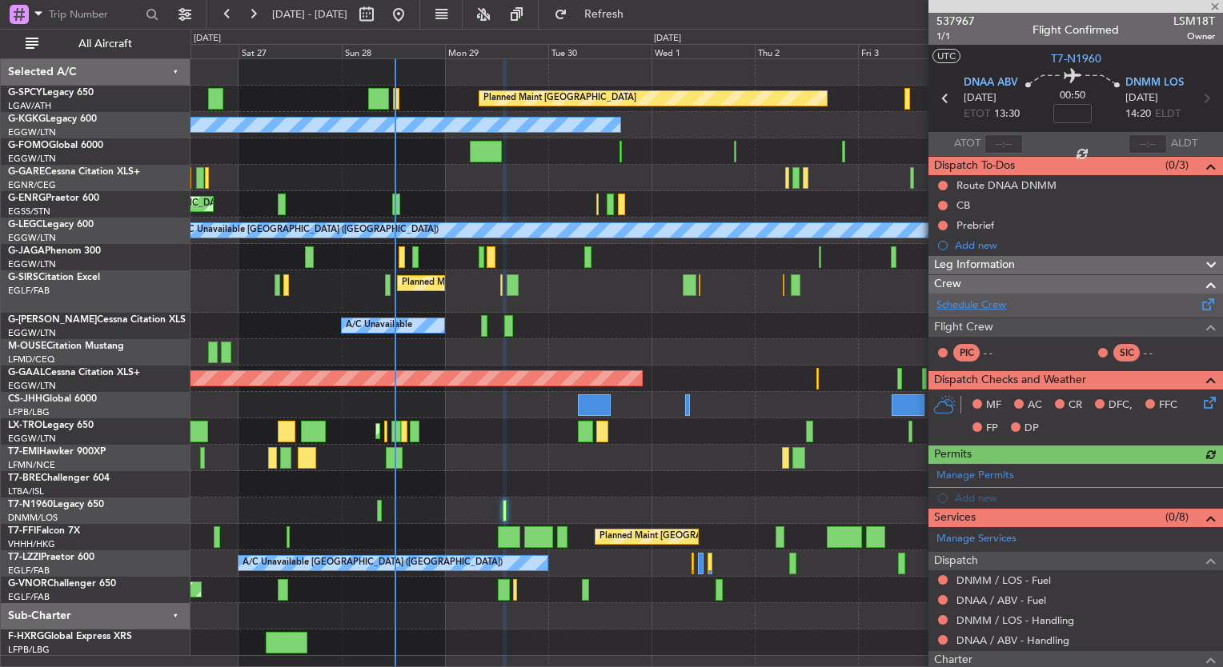
click at [983, 309] on link "Schedule Crew" at bounding box center [971, 306] width 70 height 16
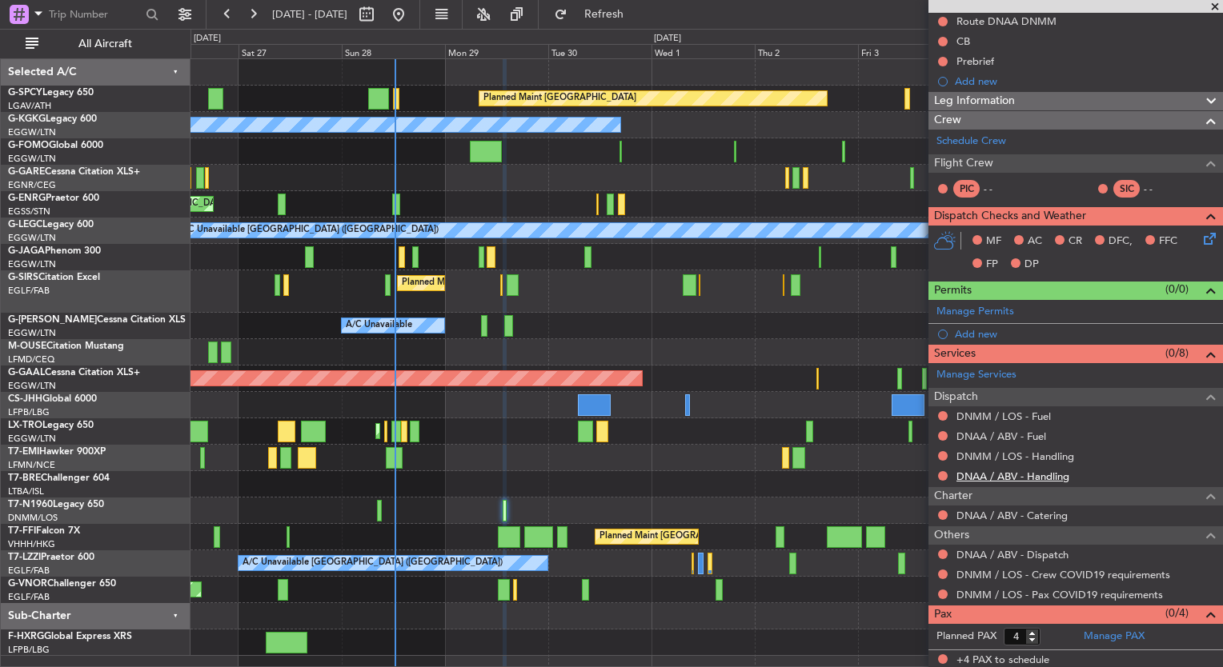
click at [1056, 475] on link "DNAA / ABV - Handling" at bounding box center [1012, 477] width 113 height 14
click at [638, 18] on span "Refresh" at bounding box center [604, 14] width 67 height 11
click at [1024, 453] on link "DNMM / LOS - Handling" at bounding box center [1015, 457] width 118 height 14
click at [634, 10] on span "Refresh" at bounding box center [604, 14] width 67 height 11
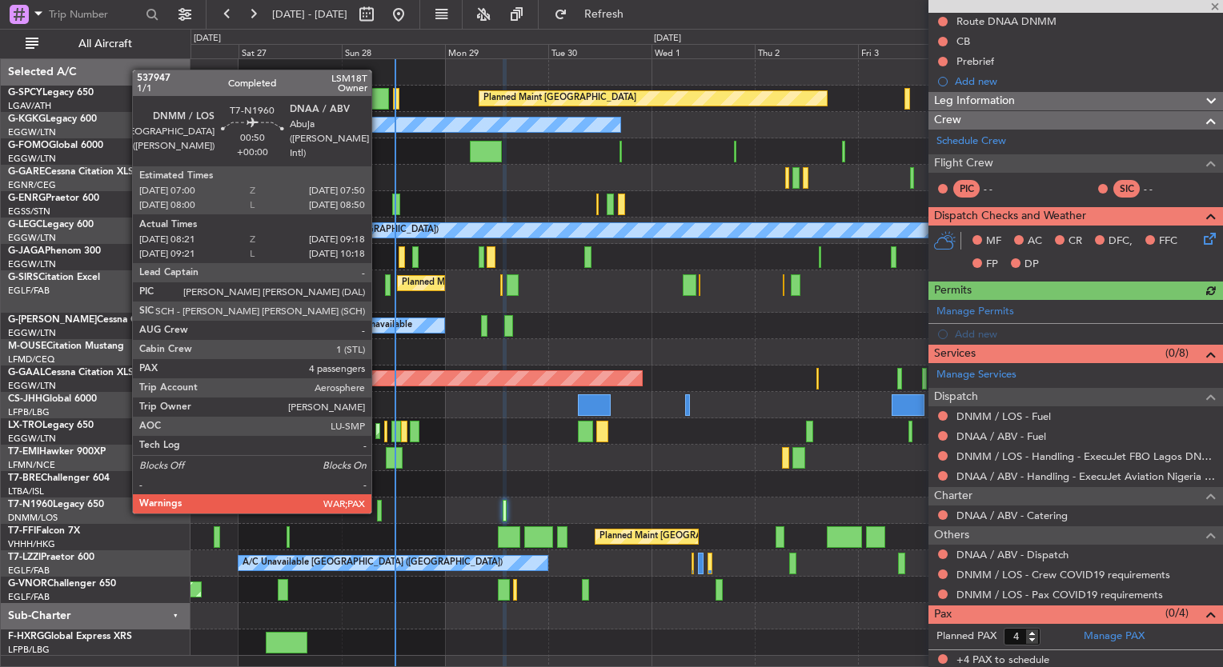
click at [379, 511] on div at bounding box center [379, 511] width 5 height 22
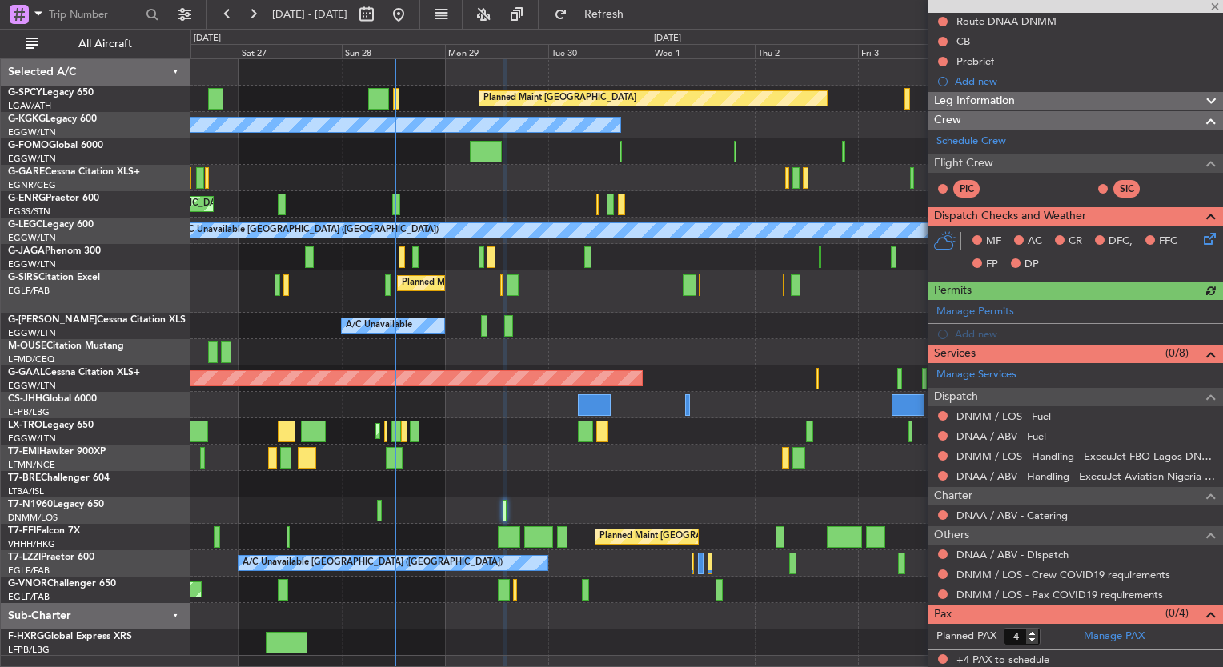
type input "08:21"
type input "09:18"
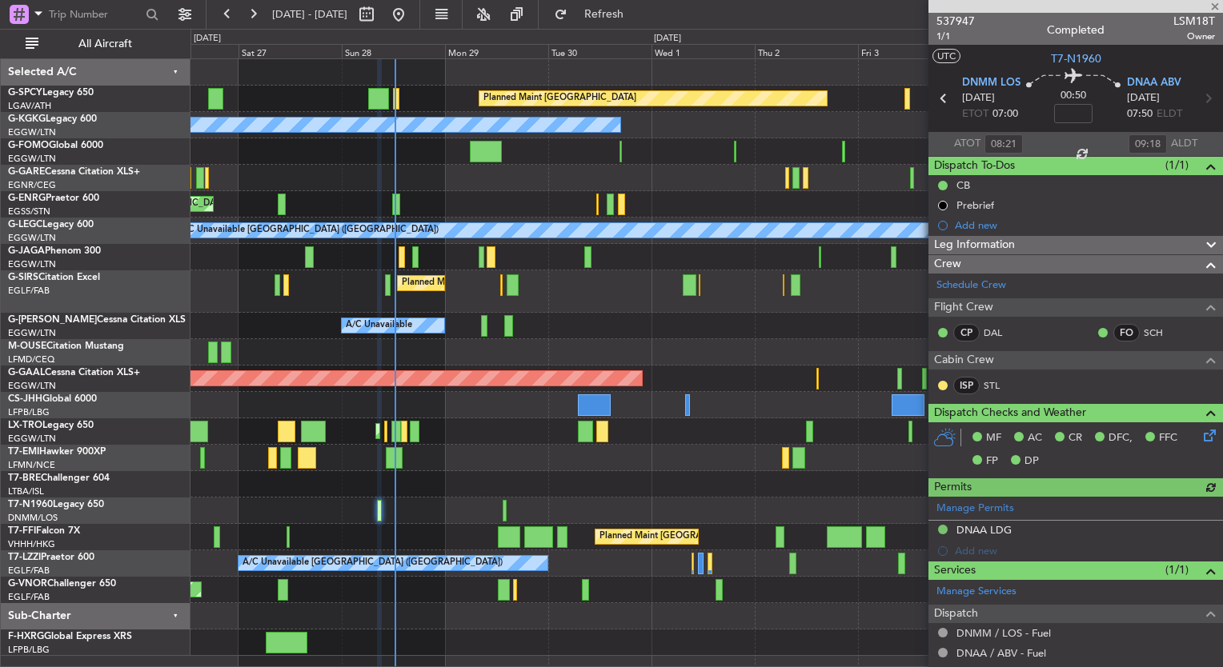
scroll to position [217, 0]
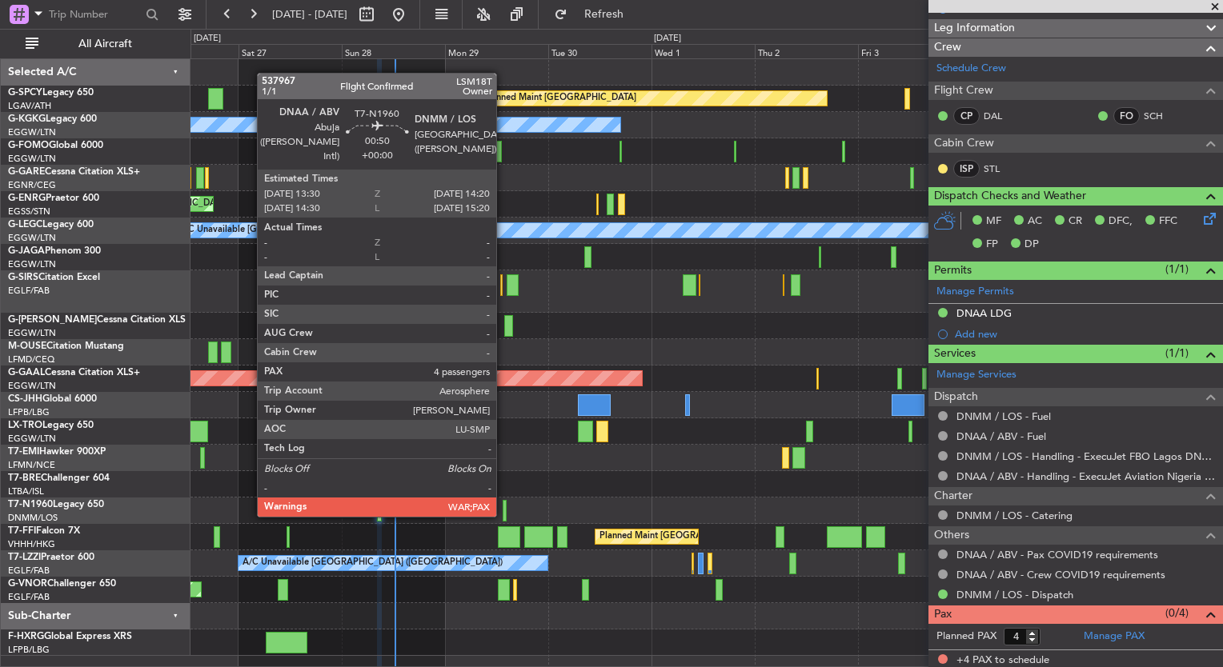
click at [503, 514] on div at bounding box center [505, 511] width 4 height 22
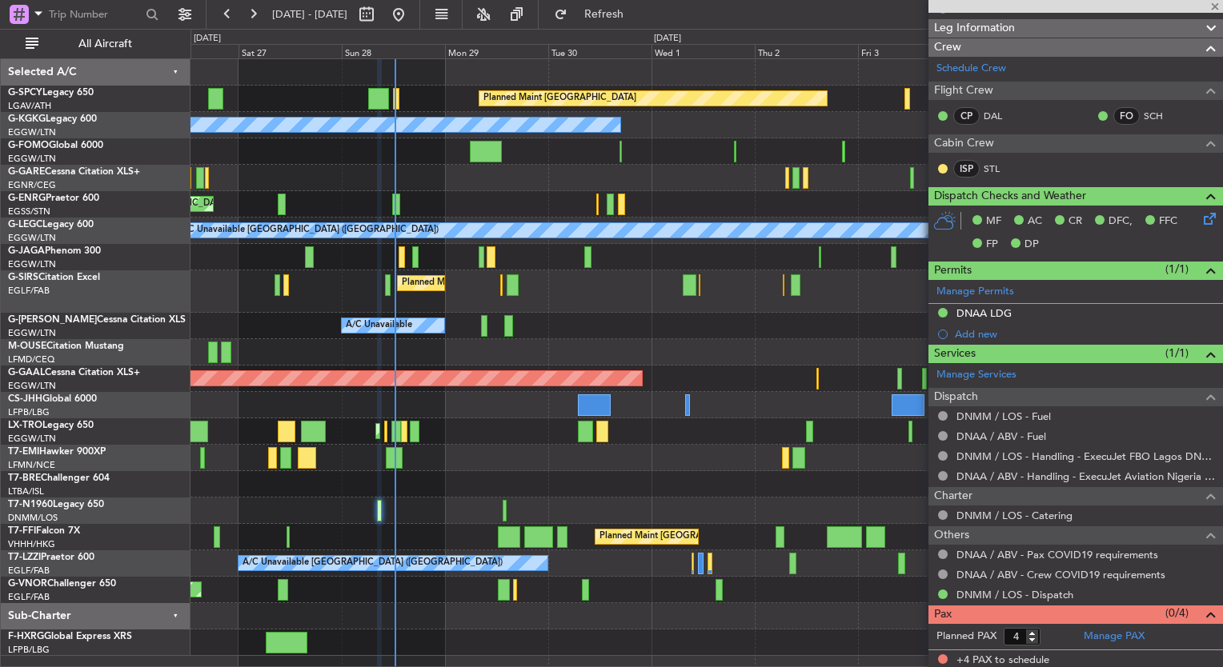
scroll to position [0, 0]
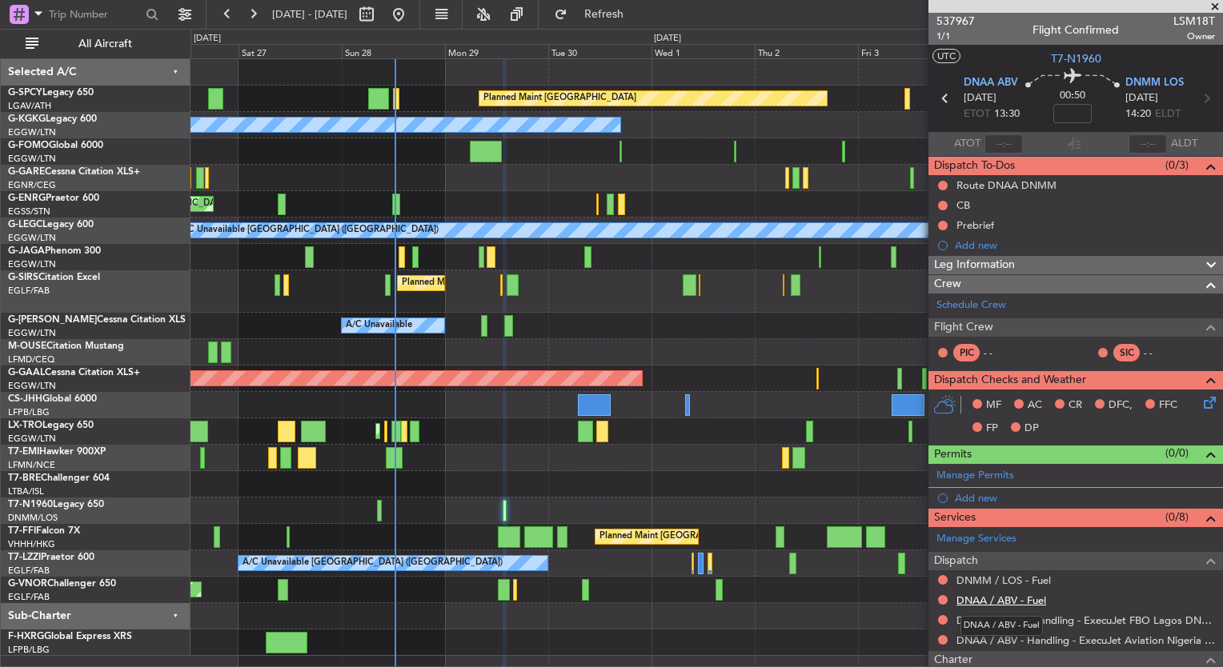
click at [1007, 596] on link "DNAA / ABV - Fuel" at bounding box center [1001, 601] width 90 height 14
click at [638, 16] on span "Refresh" at bounding box center [604, 14] width 67 height 11
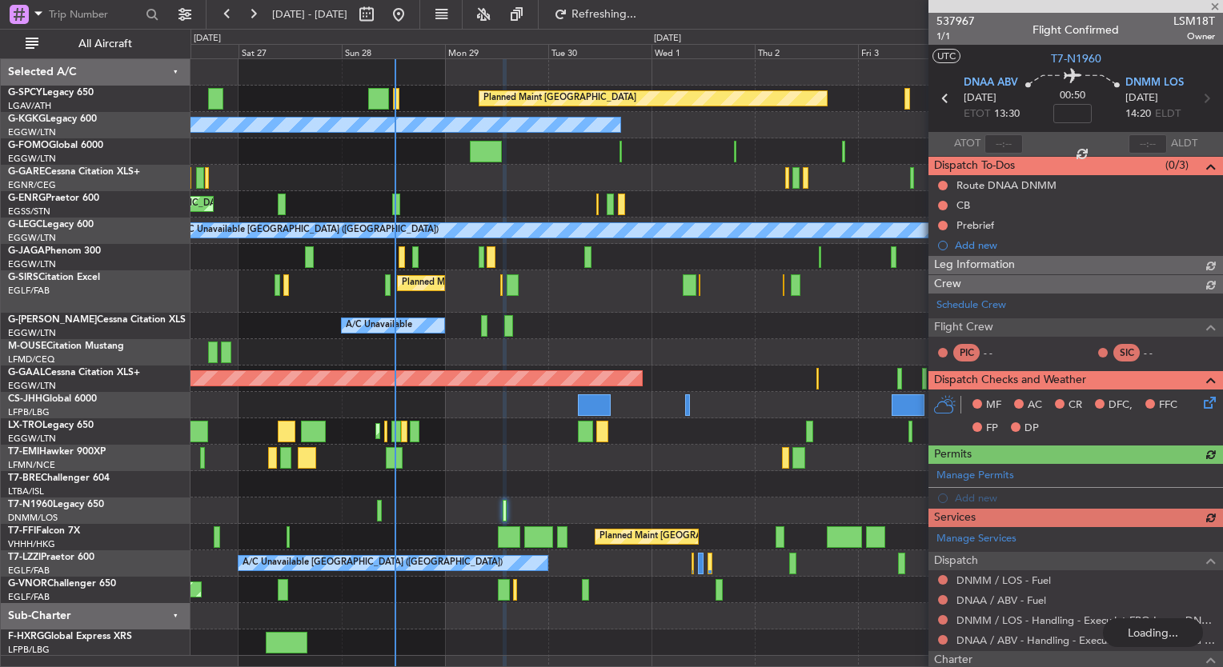
click at [1033, 579] on link "DNMM / LOS - Fuel" at bounding box center [1003, 581] width 94 height 14
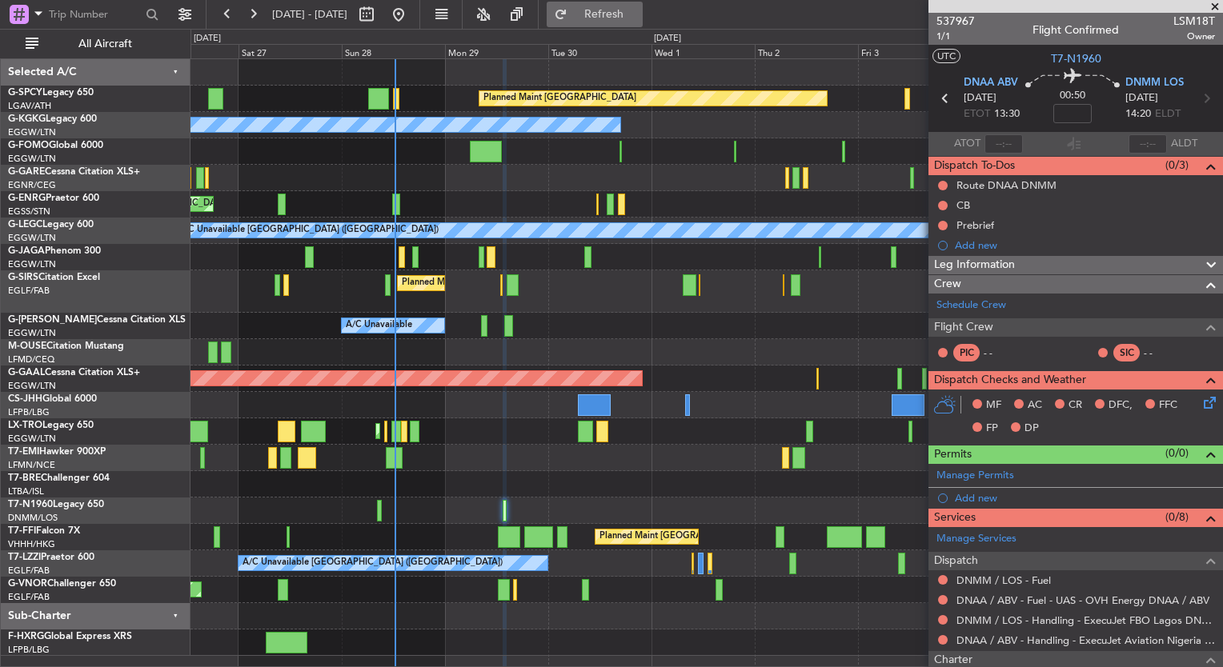
click at [638, 18] on span "Refresh" at bounding box center [604, 14] width 67 height 11
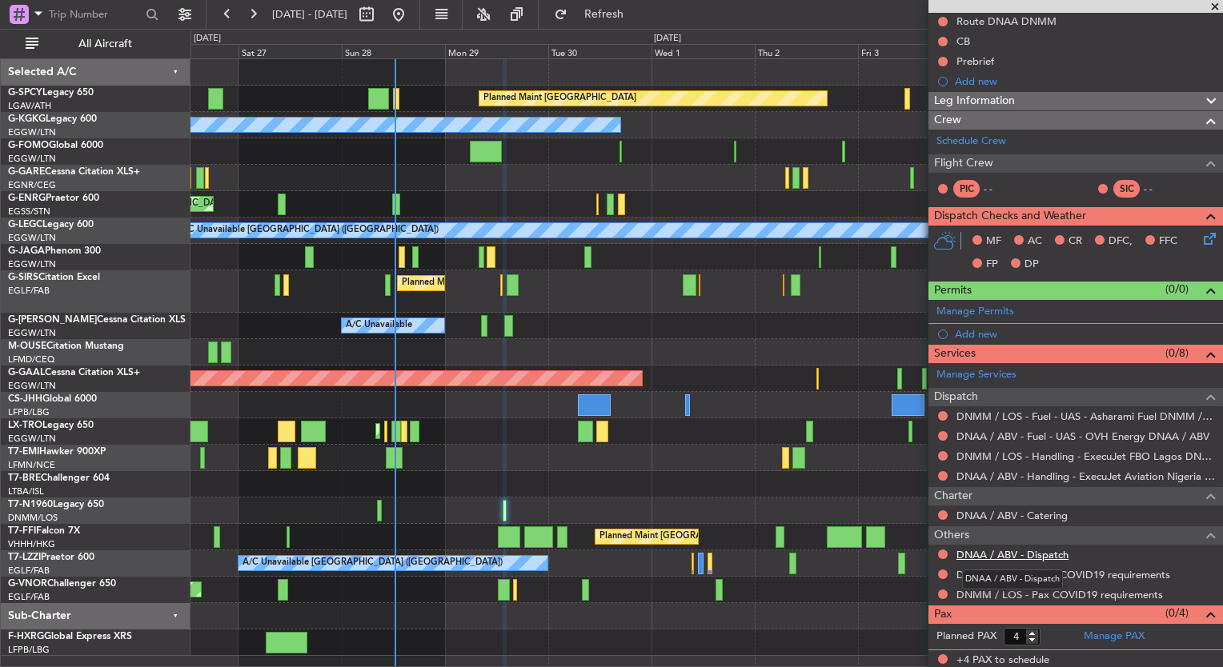
click at [1031, 555] on link "DNAA / ABV - Dispatch" at bounding box center [1012, 555] width 112 height 14
click at [954, 134] on link "Schedule Crew" at bounding box center [971, 142] width 70 height 16
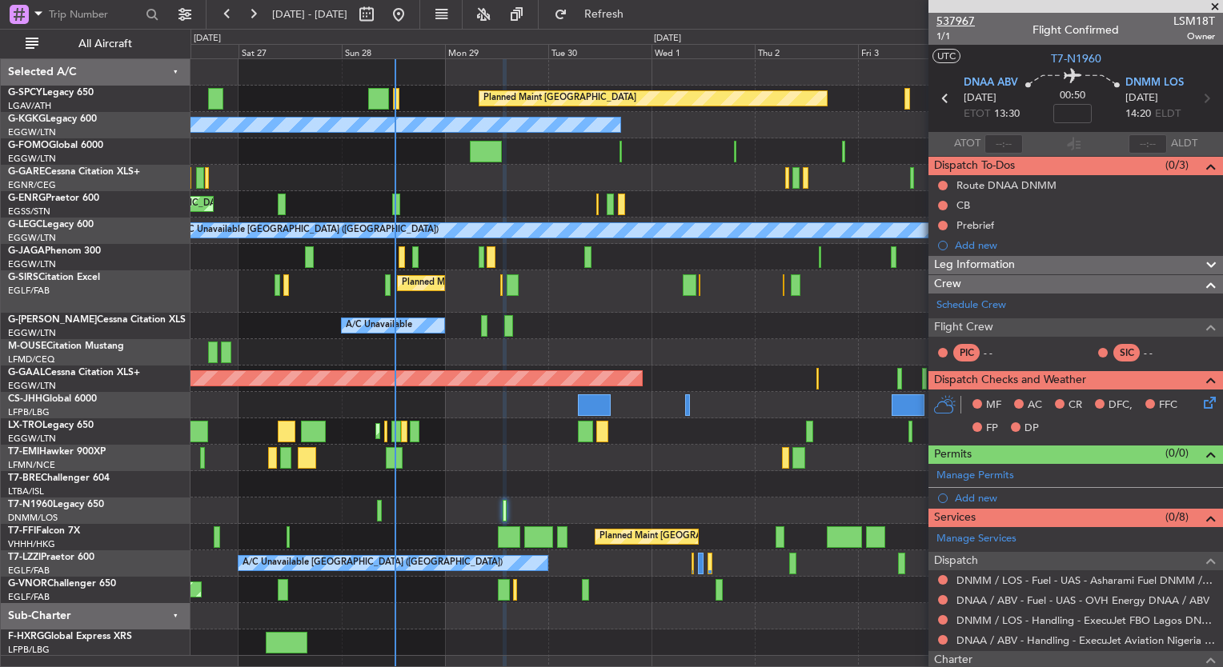
click at [960, 18] on span "537967" at bounding box center [955, 21] width 38 height 17
click at [619, 13] on button "Refresh" at bounding box center [595, 15] width 96 height 26
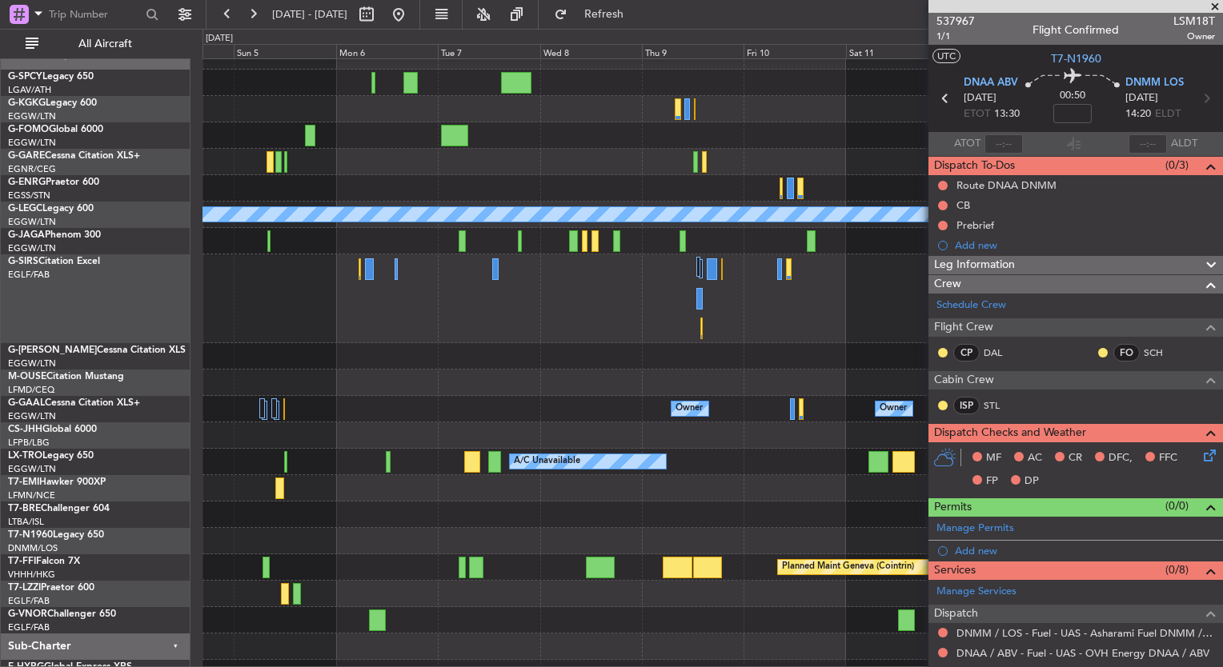
click at [355, 403] on div "Owner Owner Owner Owner Owner No Crew" at bounding box center [712, 409] width 1020 height 26
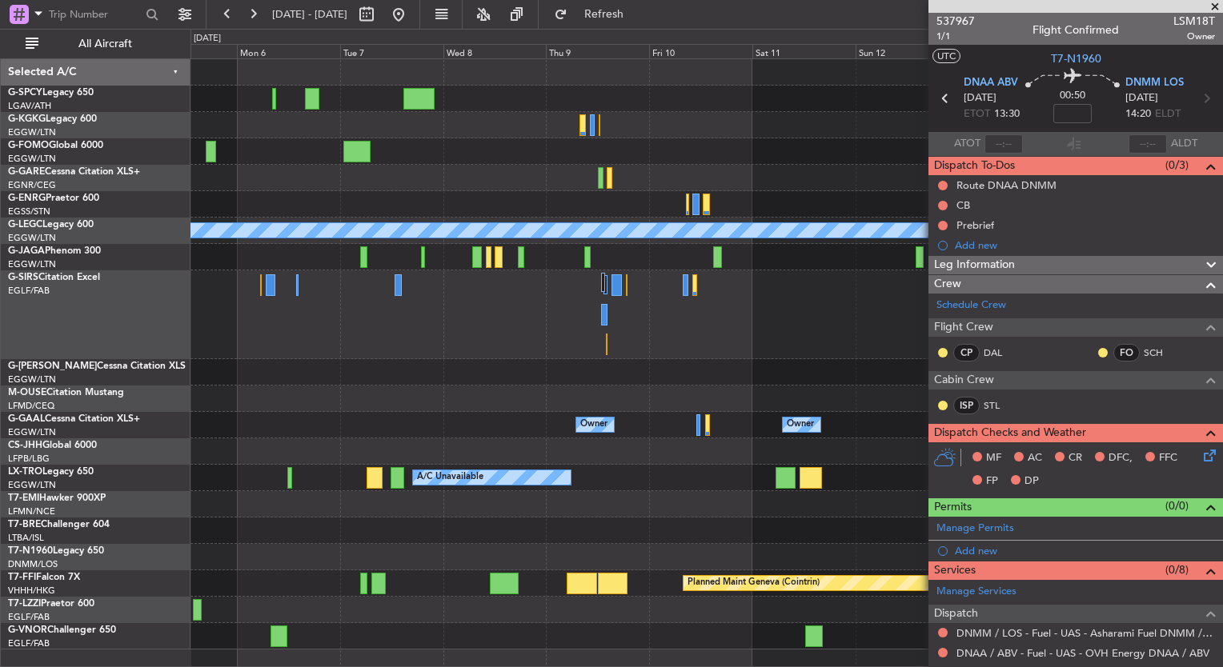
click at [587, 527] on div at bounding box center [706, 531] width 1032 height 26
click at [400, 405] on div "A/C Unavailable London (Luton) Owner Owner Owner Owner Owner No Crew A/C Unavai…" at bounding box center [706, 354] width 1032 height 591
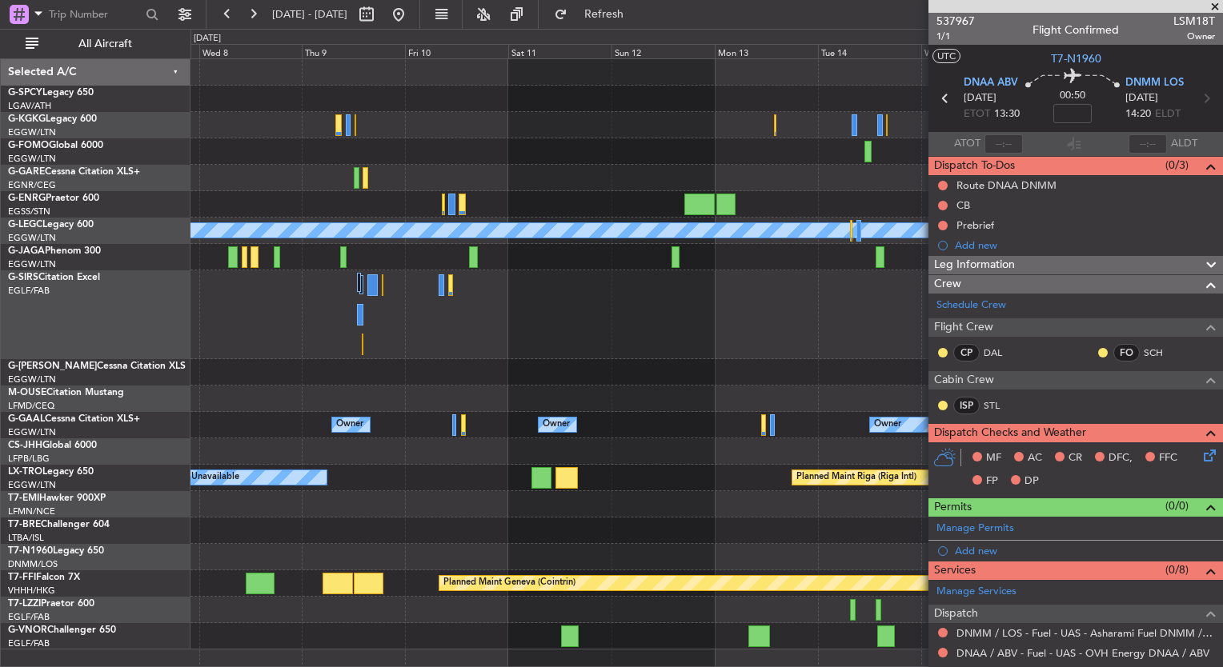
click at [836, 407] on div "A/C Unavailable London (Luton) Planned Maint Oxford (Kidlington) Owner Owner Ow…" at bounding box center [706, 354] width 1032 height 591
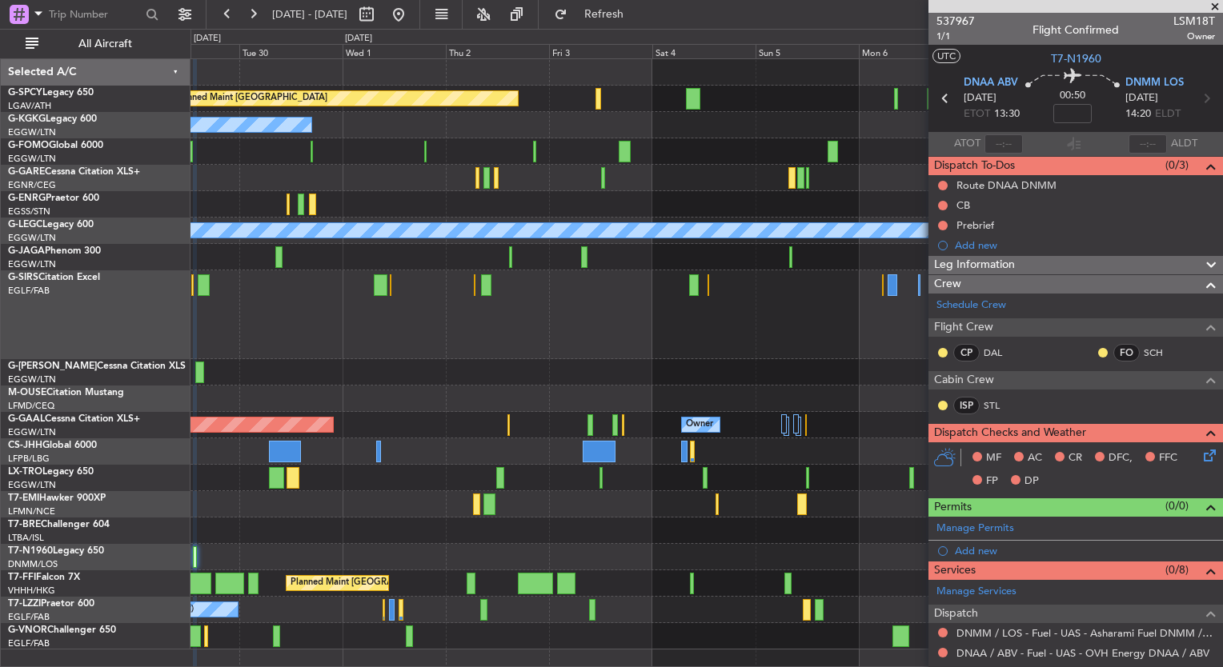
click at [836, 439] on div "Planned Maint Bremen A/C Unavailable Istanbul (Ataturk) A/C Unavailable London …" at bounding box center [706, 354] width 1032 height 591
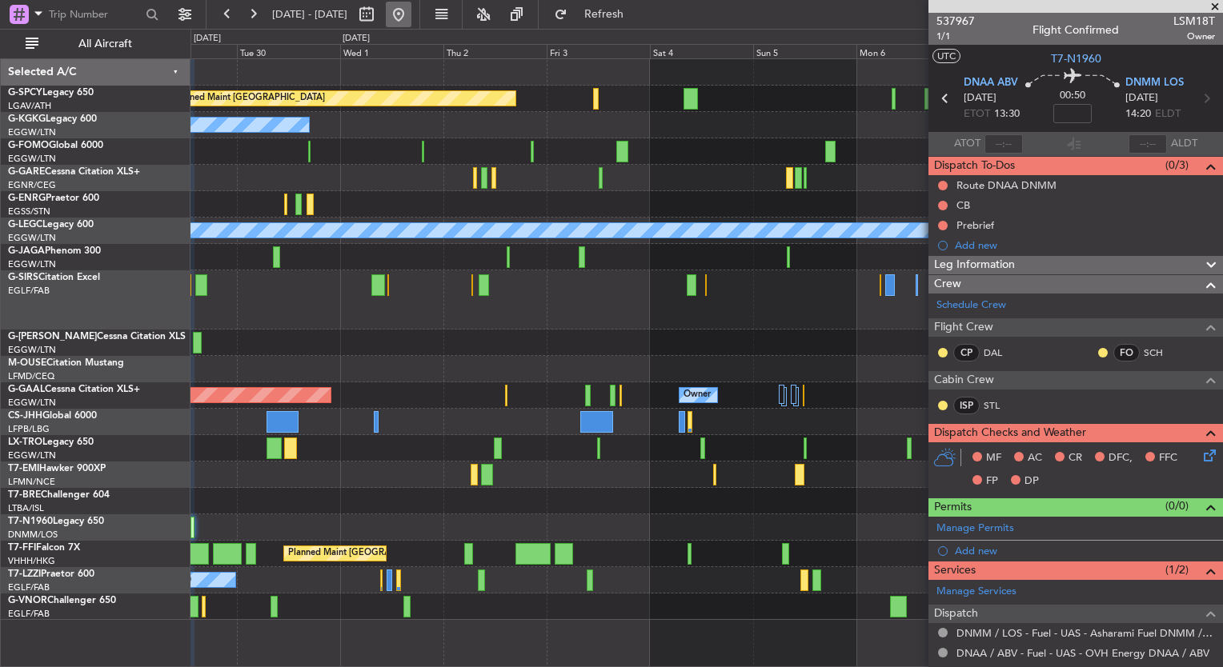
click at [411, 10] on button at bounding box center [399, 15] width 26 height 26
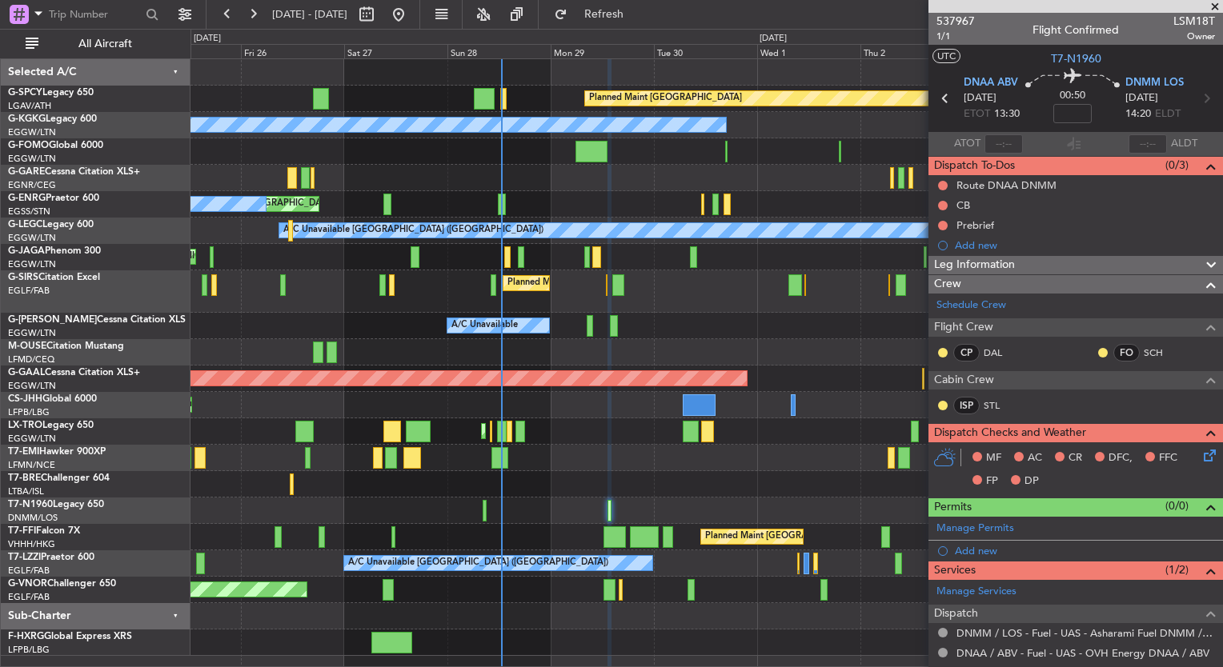
click at [433, 260] on div "Planned Maint Bremen A/C Unavailable Istanbul (Ataturk) Planned Maint London (L…" at bounding box center [706, 357] width 1032 height 597
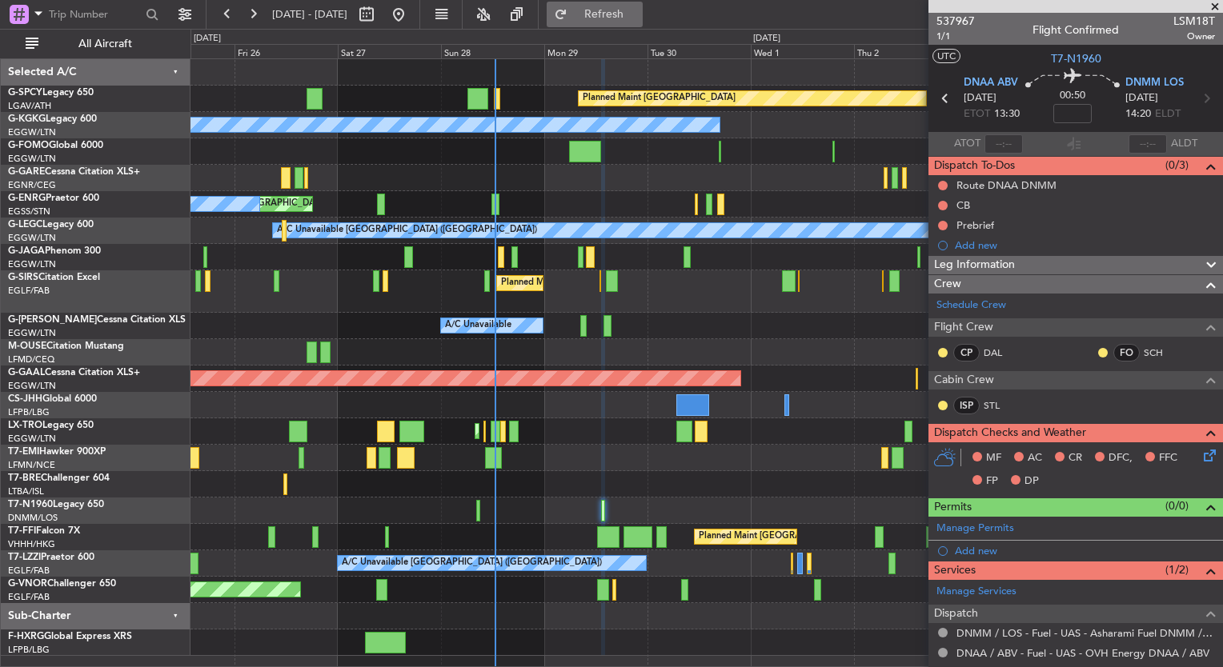
click at [638, 14] on span "Refresh" at bounding box center [604, 14] width 67 height 11
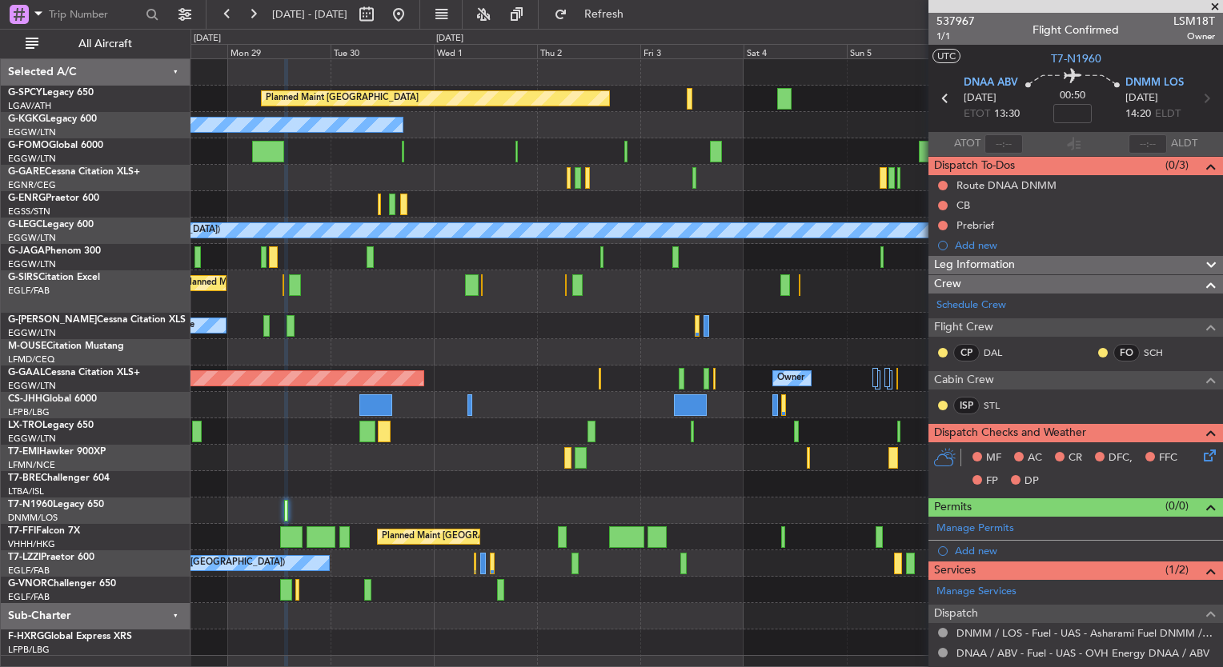
click at [373, 304] on div "Planned Maint [GEOGRAPHIC_DATA] A/C Unavailable [GEOGRAPHIC_DATA] (Ataturk) Unp…" at bounding box center [706, 357] width 1032 height 597
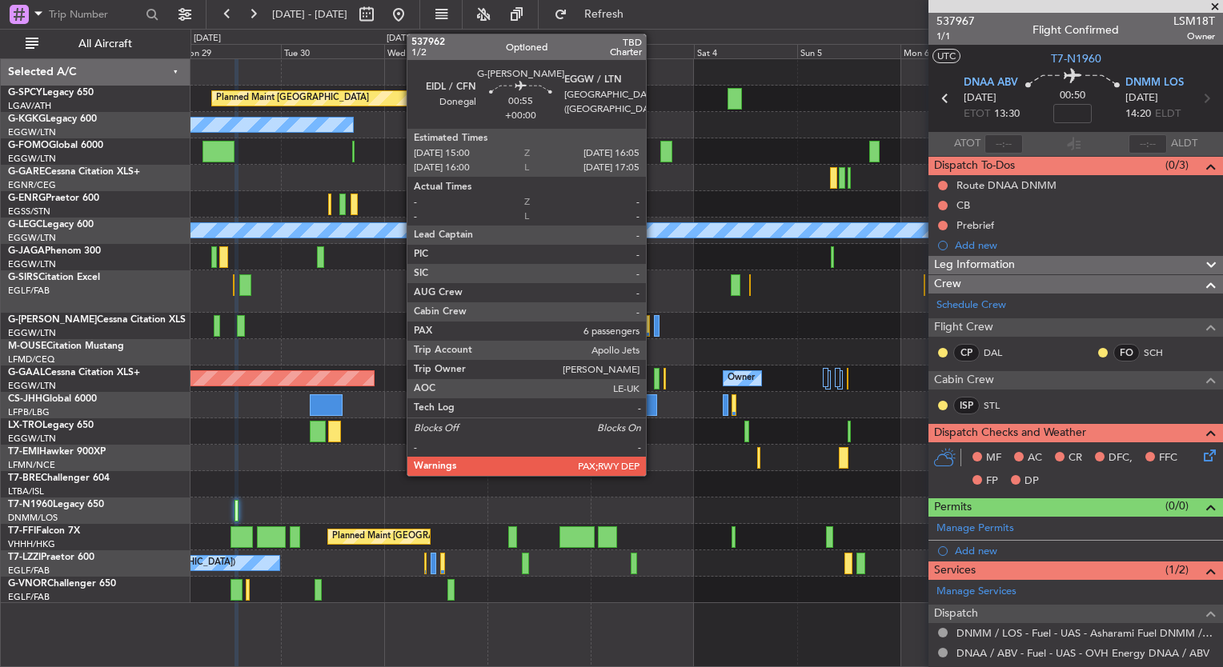
click at [654, 324] on div at bounding box center [656, 326] width 5 height 22
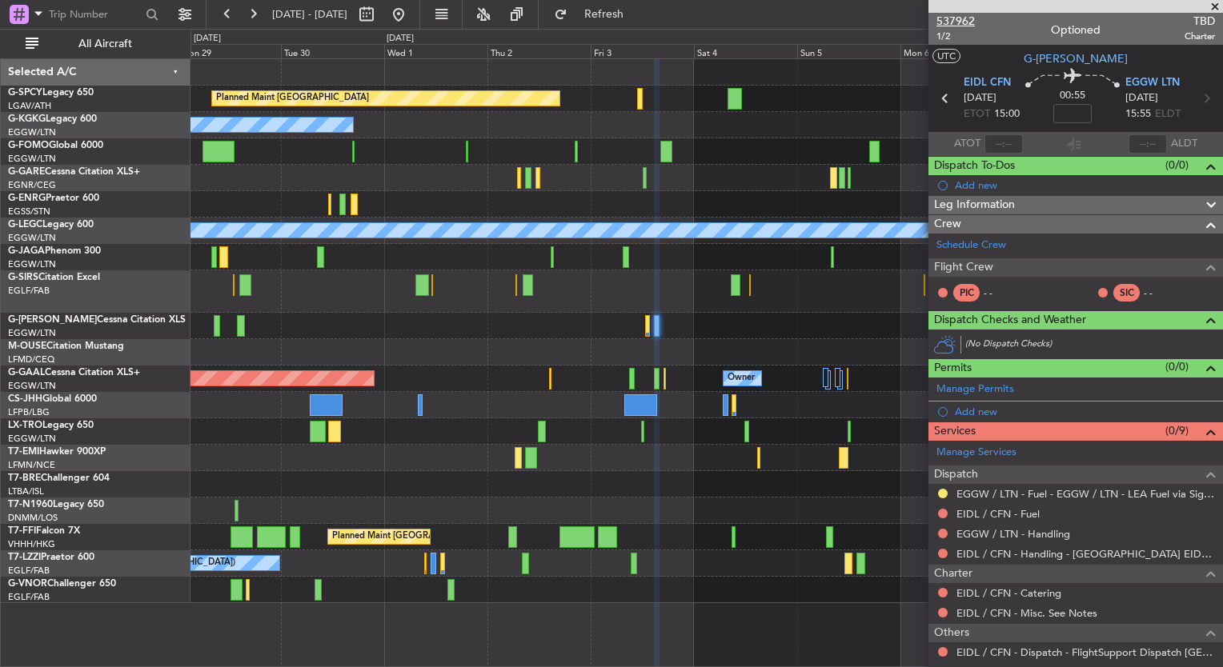
click at [939, 22] on span "537962" at bounding box center [955, 21] width 38 height 17
click at [422, 639] on div "Planned Maint [GEOGRAPHIC_DATA] A/C Unavailable [GEOGRAPHIC_DATA] (Ataturk) Unp…" at bounding box center [706, 362] width 1032 height 609
click at [970, 19] on span "537962" at bounding box center [955, 21] width 38 height 17
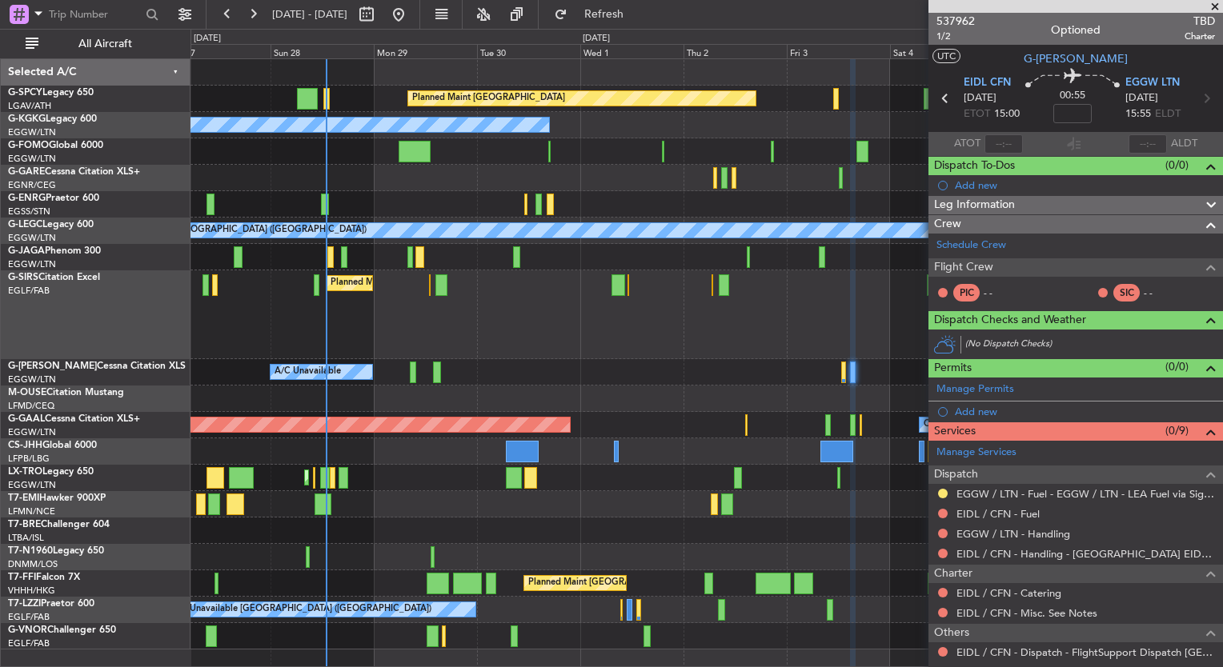
click at [820, 542] on div at bounding box center [706, 531] width 1032 height 26
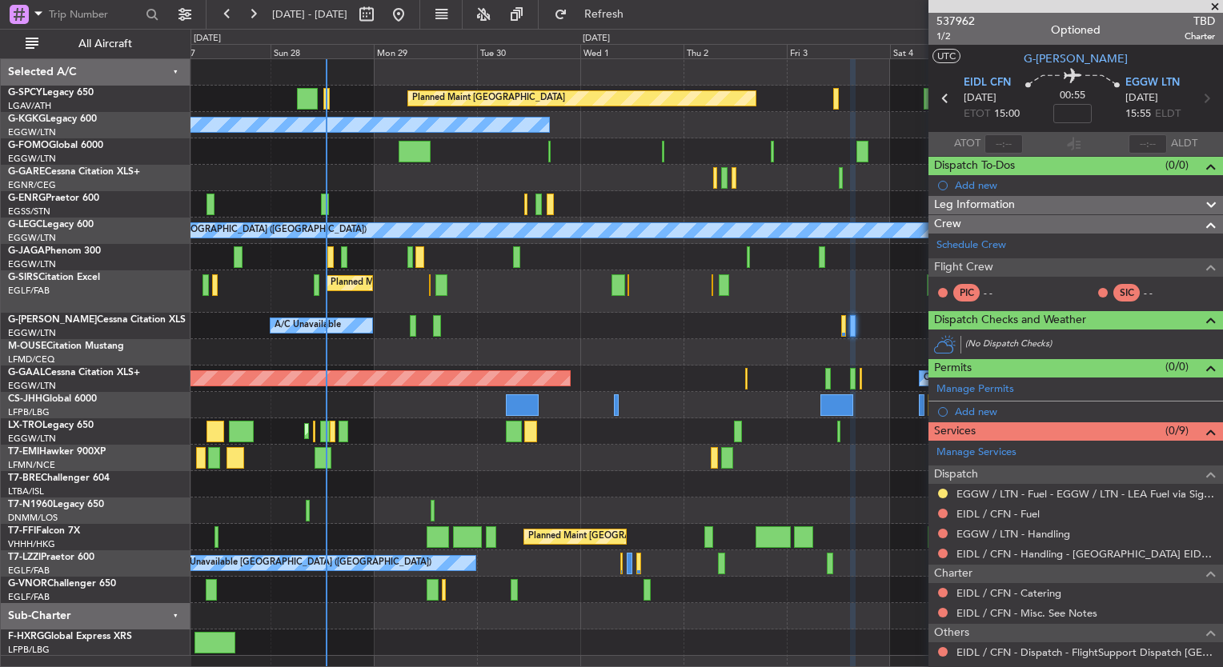
click at [1217, 5] on span at bounding box center [1215, 7] width 16 height 14
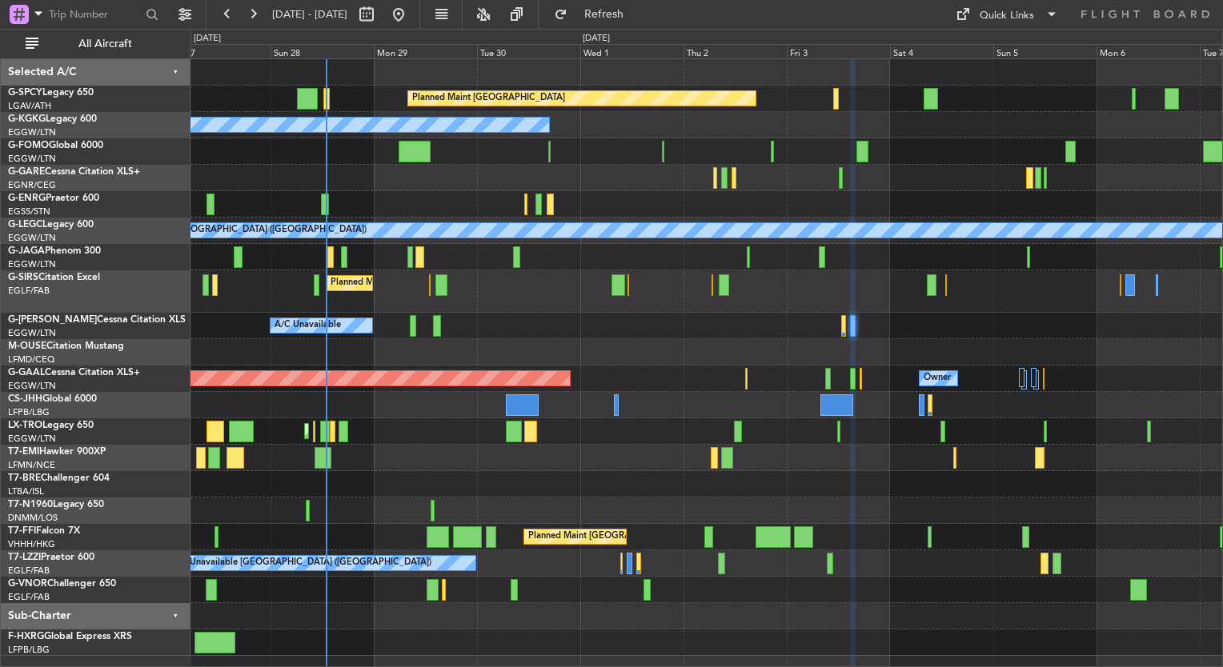
type input "0"
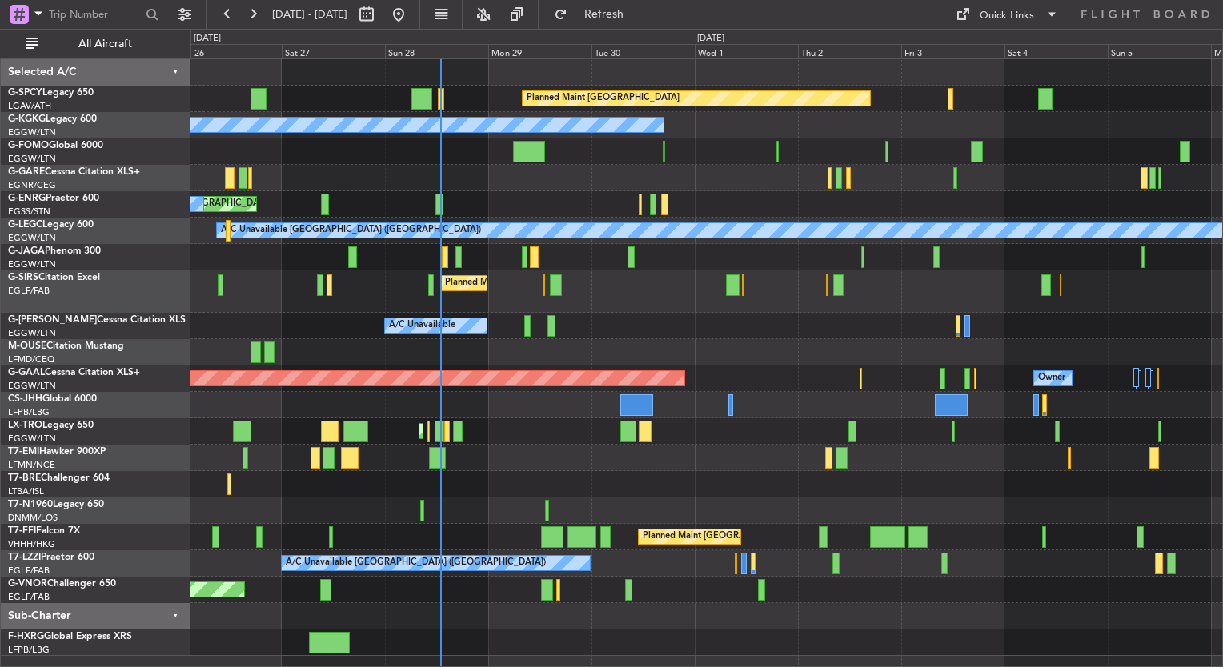
click at [676, 346] on div at bounding box center [706, 352] width 1032 height 26
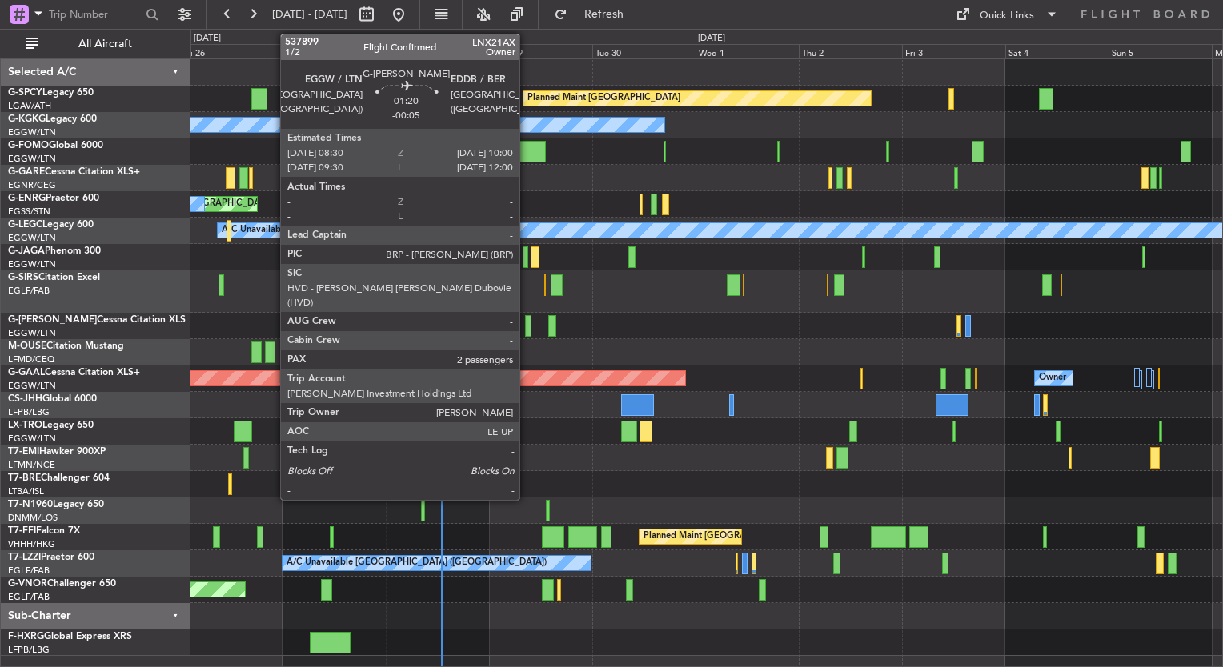
click at [527, 331] on div at bounding box center [528, 326] width 7 height 22
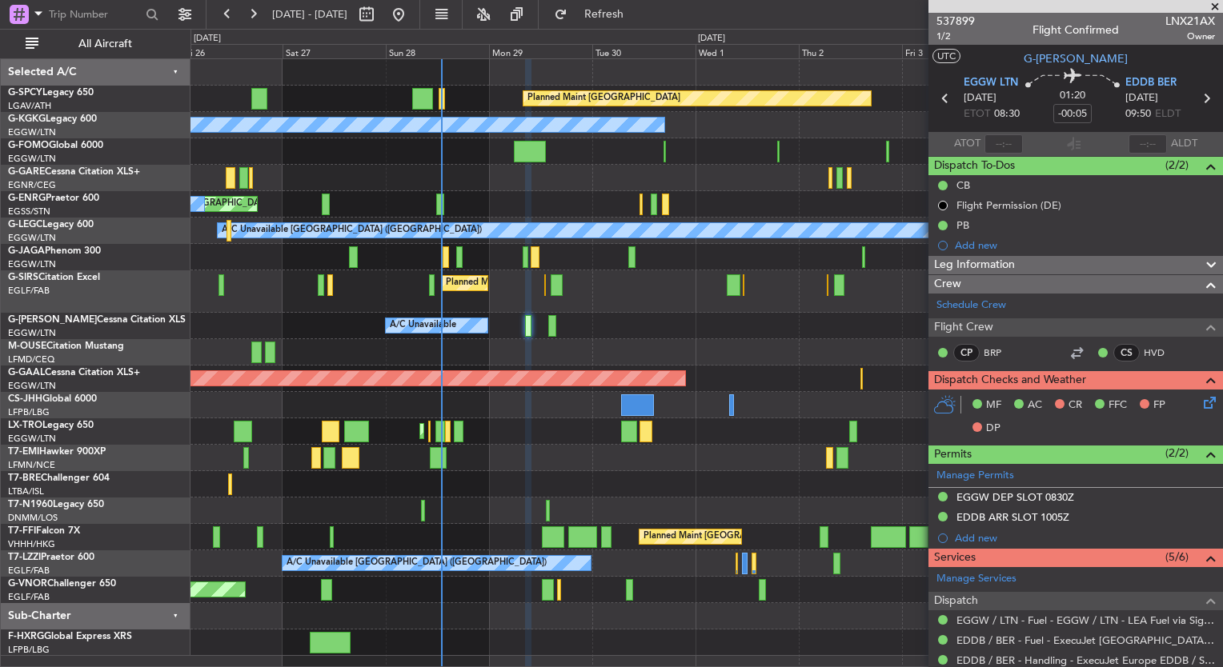
click at [1213, 4] on span at bounding box center [1215, 7] width 16 height 14
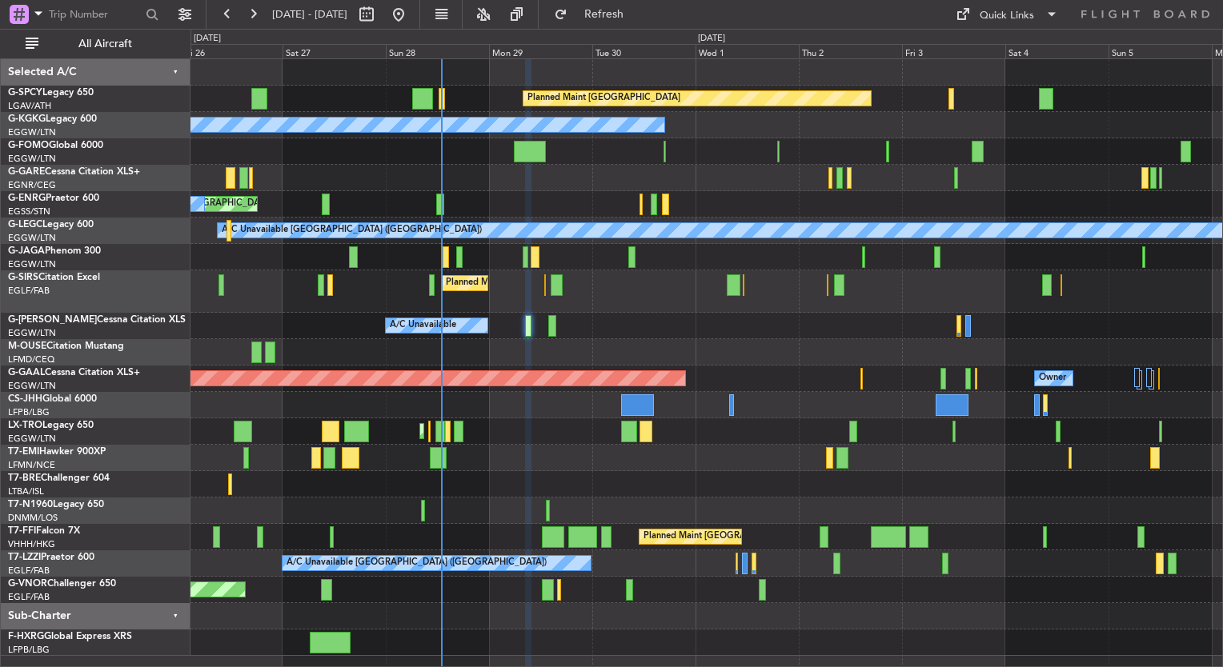
type input "0"
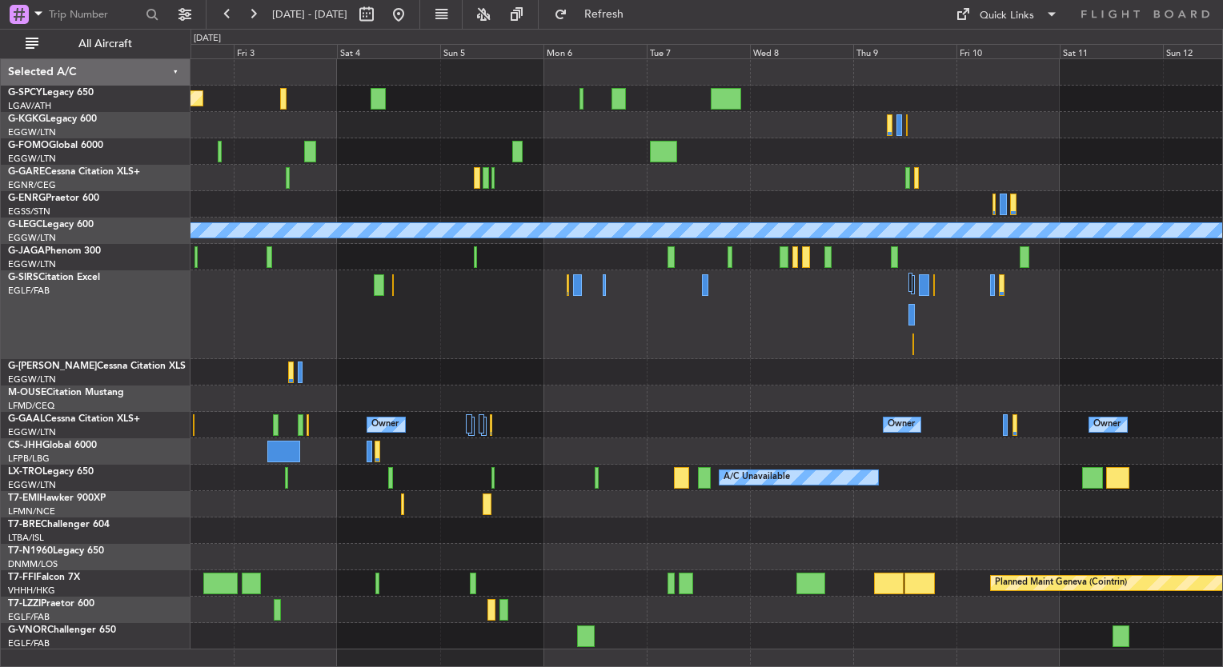
click at [299, 403] on div "Planned Maint [GEOGRAPHIC_DATA] A/C Unavailable [GEOGRAPHIC_DATA] (Ataturk) A/C…" at bounding box center [706, 354] width 1032 height 591
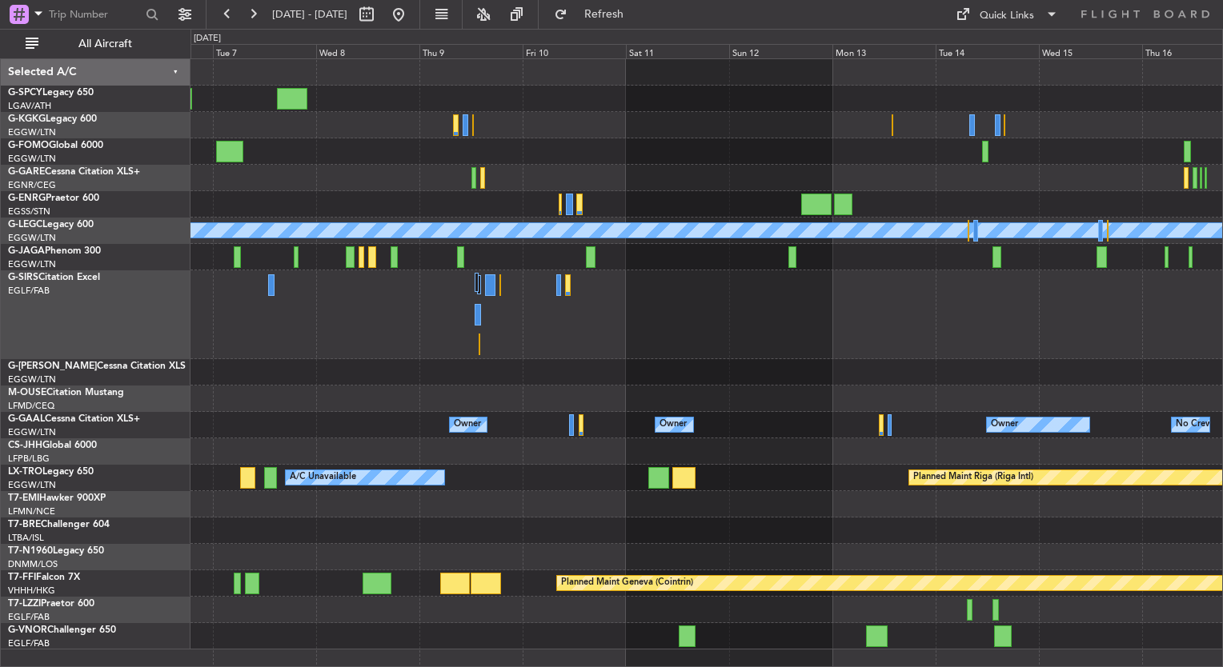
click at [0, 315] on html "[DATE] - [DATE] Refresh Quick Links All Aircraft A/C Unavailable [GEOGRAPHIC_DA…" at bounding box center [611, 333] width 1223 height 667
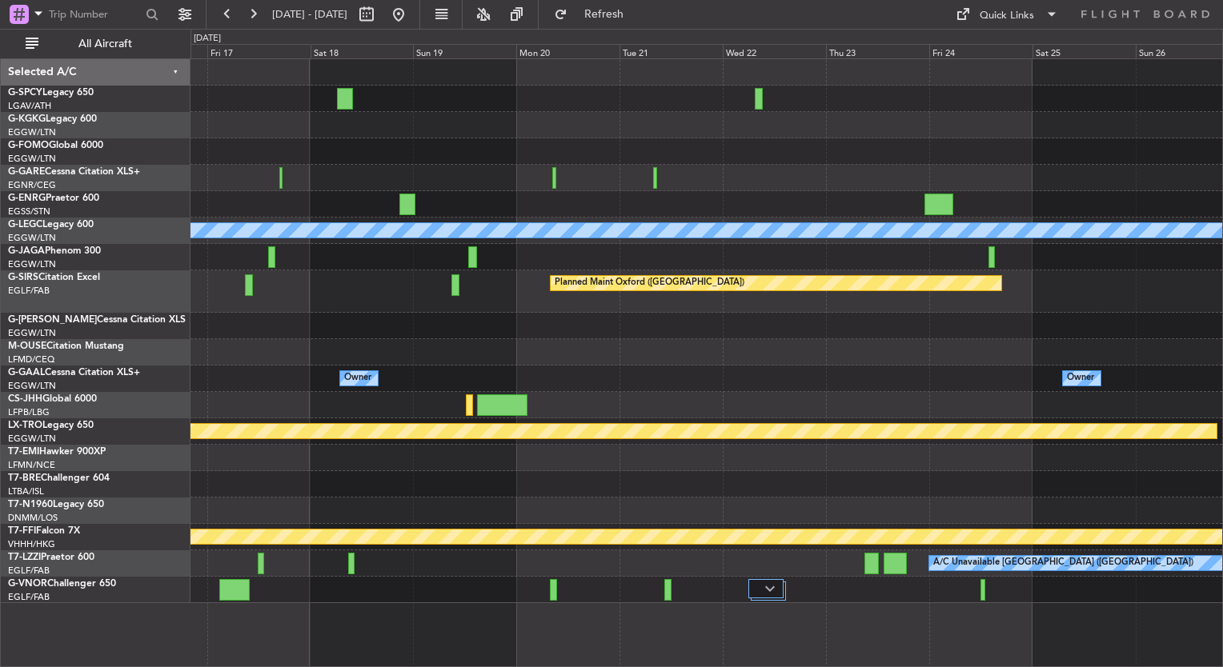
click at [62, 402] on div "A/C Unavailable [GEOGRAPHIC_DATA] ([GEOGRAPHIC_DATA]) Planned Maint [GEOGRAPHIC…" at bounding box center [611, 348] width 1223 height 639
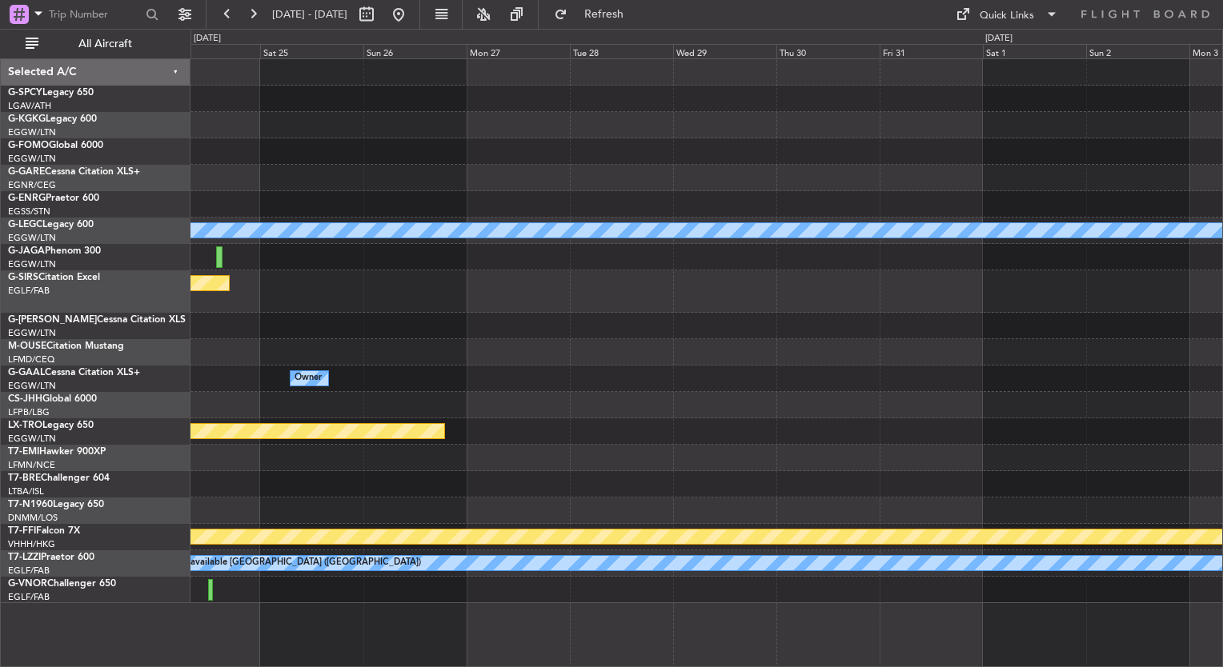
click at [266, 376] on div "A/C Unavailable [GEOGRAPHIC_DATA] ([GEOGRAPHIC_DATA]) Planned Maint [GEOGRAPHIC…" at bounding box center [706, 331] width 1032 height 544
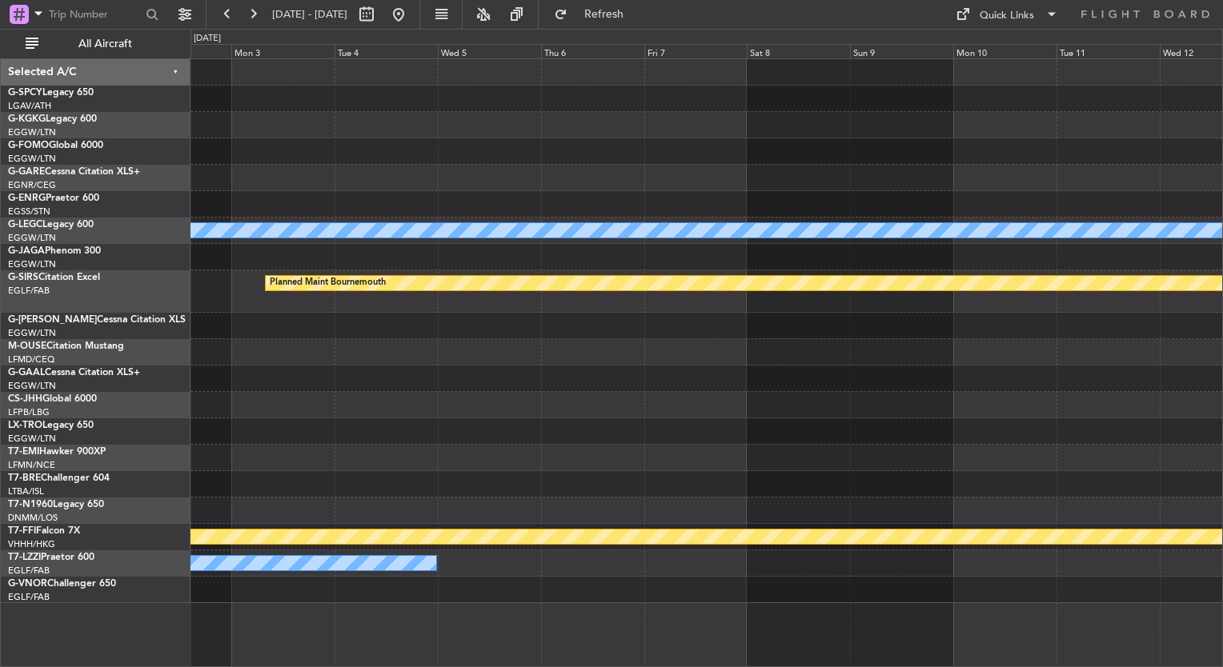
click at [376, 357] on div "A/C Unavailable [GEOGRAPHIC_DATA] ([GEOGRAPHIC_DATA]) Planned Maint [GEOGRAPHIC…" at bounding box center [706, 331] width 1032 height 544
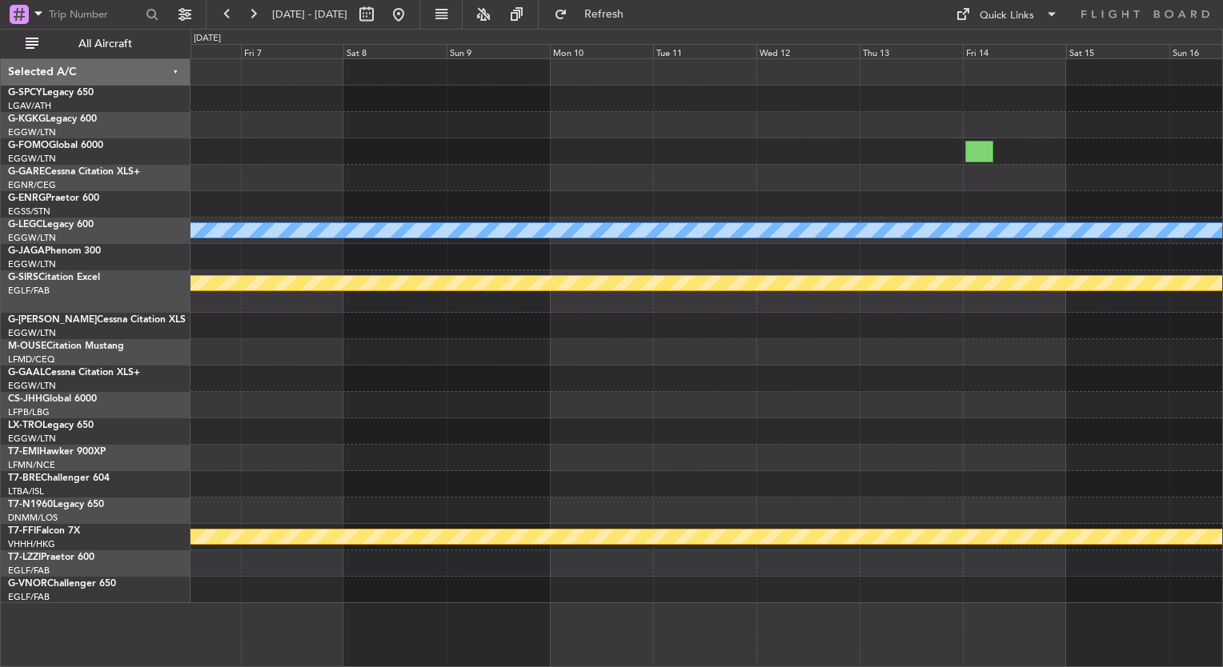
click at [570, 487] on div "A/C Unavailable [GEOGRAPHIC_DATA] ([GEOGRAPHIC_DATA]) Planned Maint [GEOGRAPHIC…" at bounding box center [706, 331] width 1032 height 544
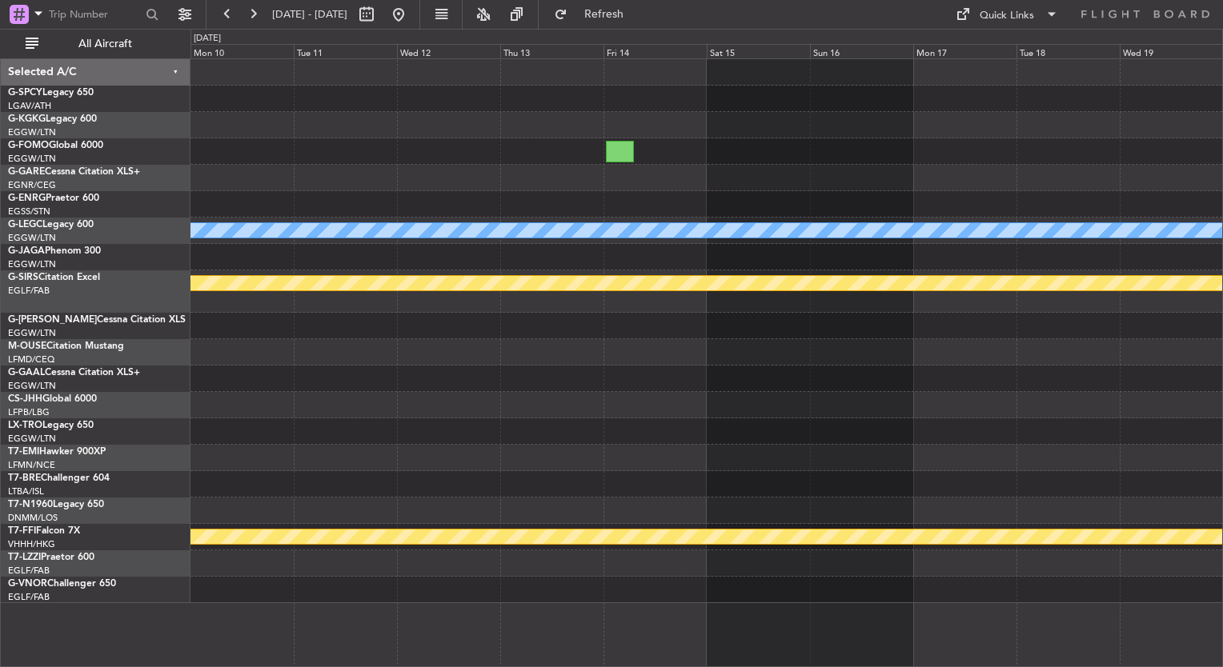
click at [535, 445] on div at bounding box center [706, 458] width 1032 height 26
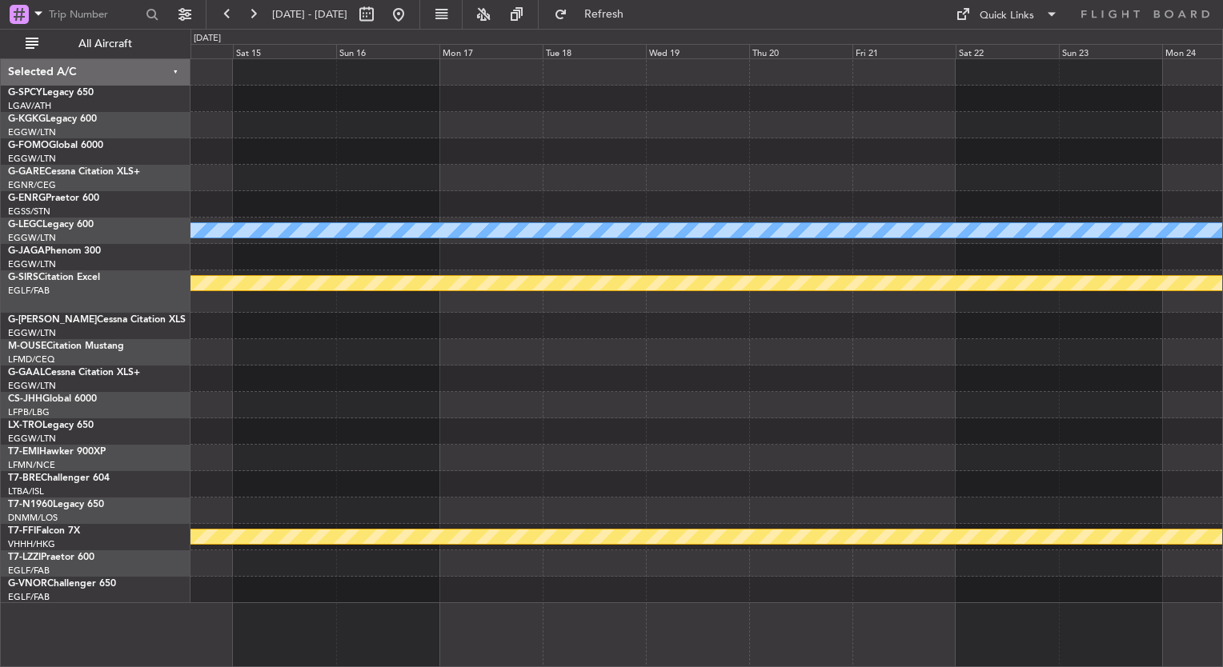
click at [730, 498] on div "A/C Unavailable [GEOGRAPHIC_DATA] ([GEOGRAPHIC_DATA]) Planned Maint [GEOGRAPHIC…" at bounding box center [706, 331] width 1032 height 544
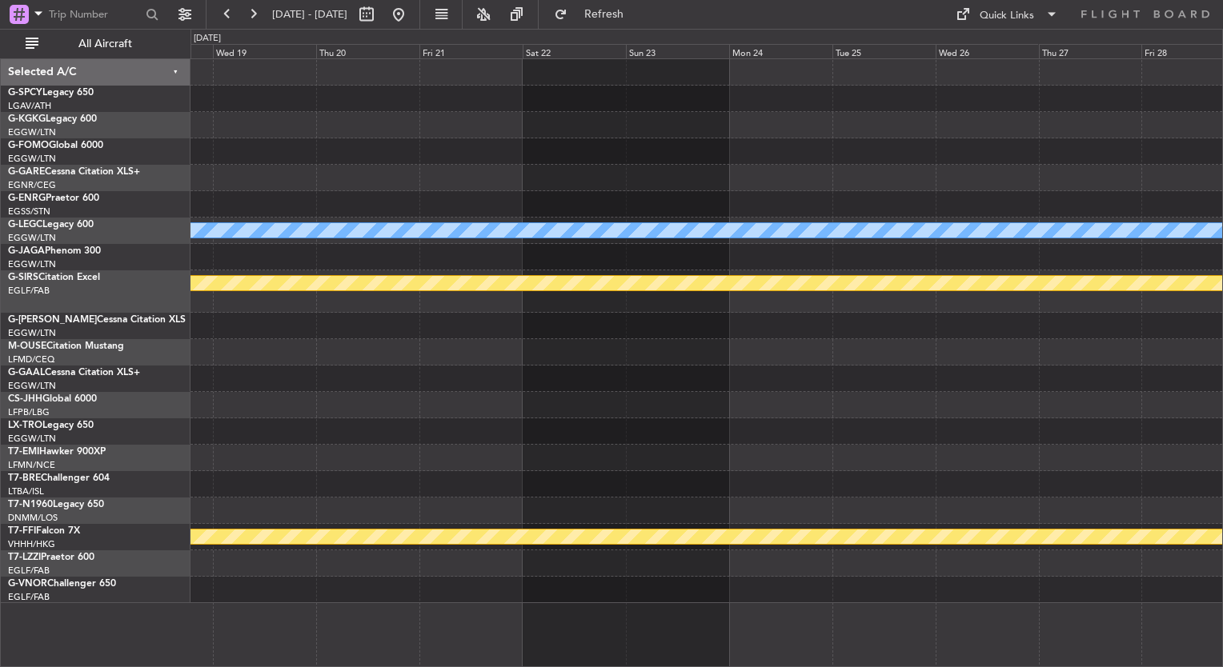
click at [267, 431] on div "A/C Unavailable [GEOGRAPHIC_DATA] ([GEOGRAPHIC_DATA]) Planned Maint [GEOGRAPHIC…" at bounding box center [706, 331] width 1032 height 544
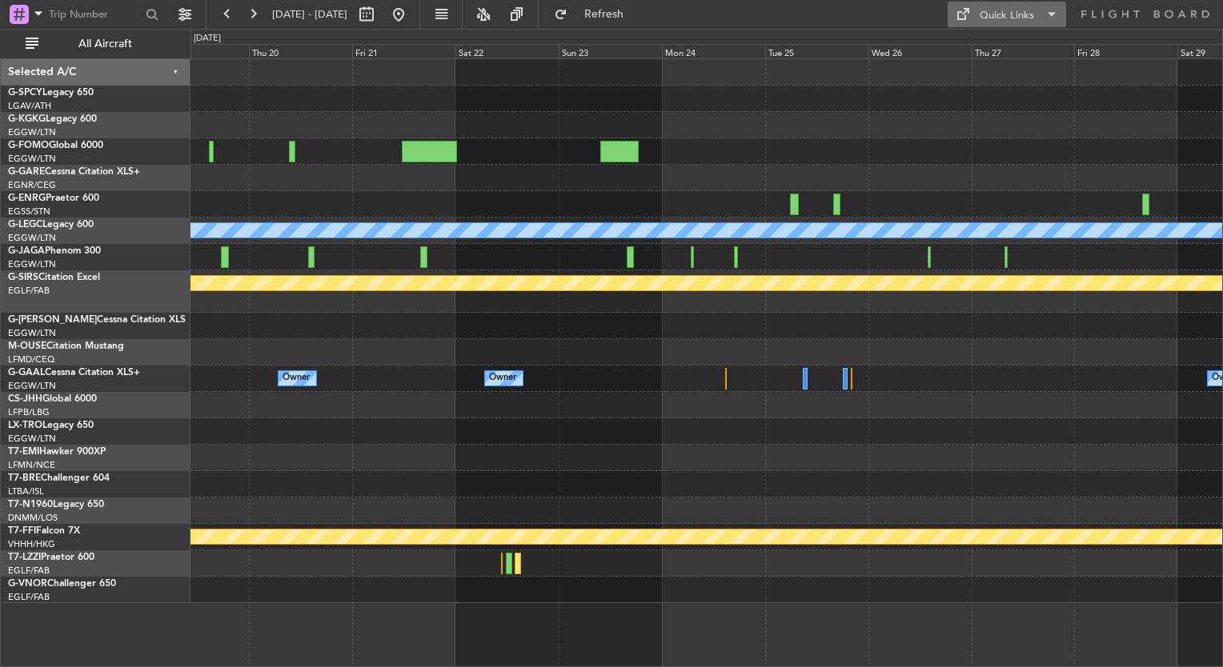
click at [1021, 24] on button "Quick Links" at bounding box center [1007, 15] width 118 height 26
click at [1008, 54] on button "Trip Builder" at bounding box center [1008, 53] width 120 height 38
click at [411, 10] on button at bounding box center [399, 15] width 26 height 26
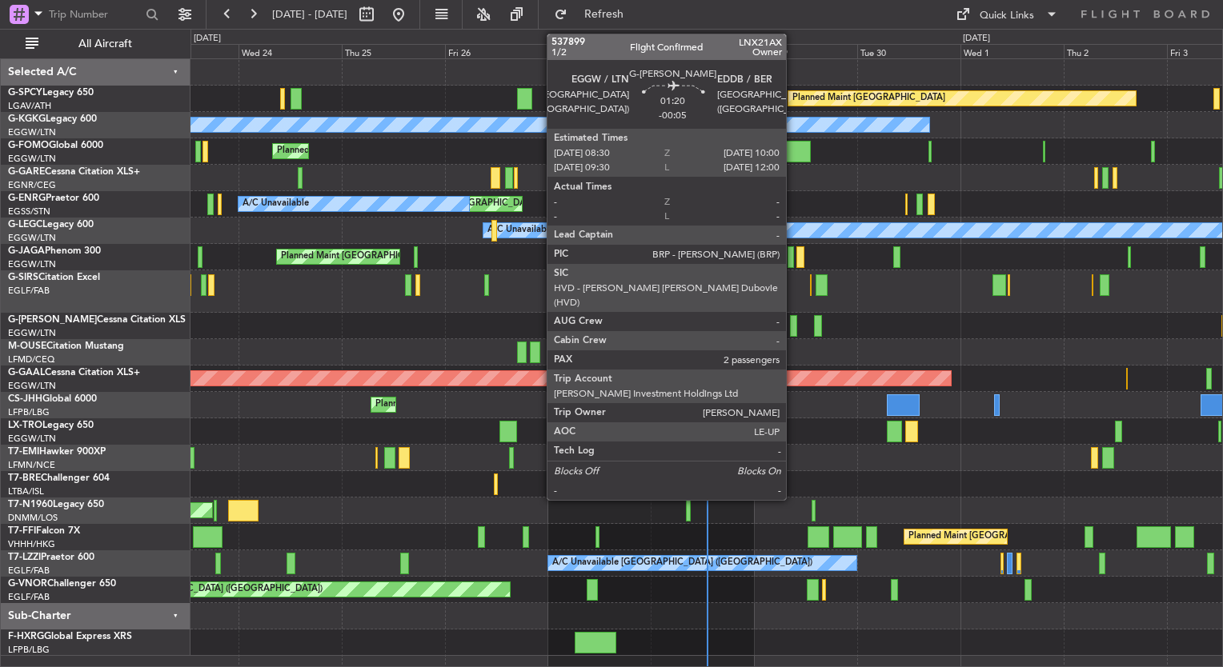
click at [793, 329] on div at bounding box center [793, 326] width 7 height 22
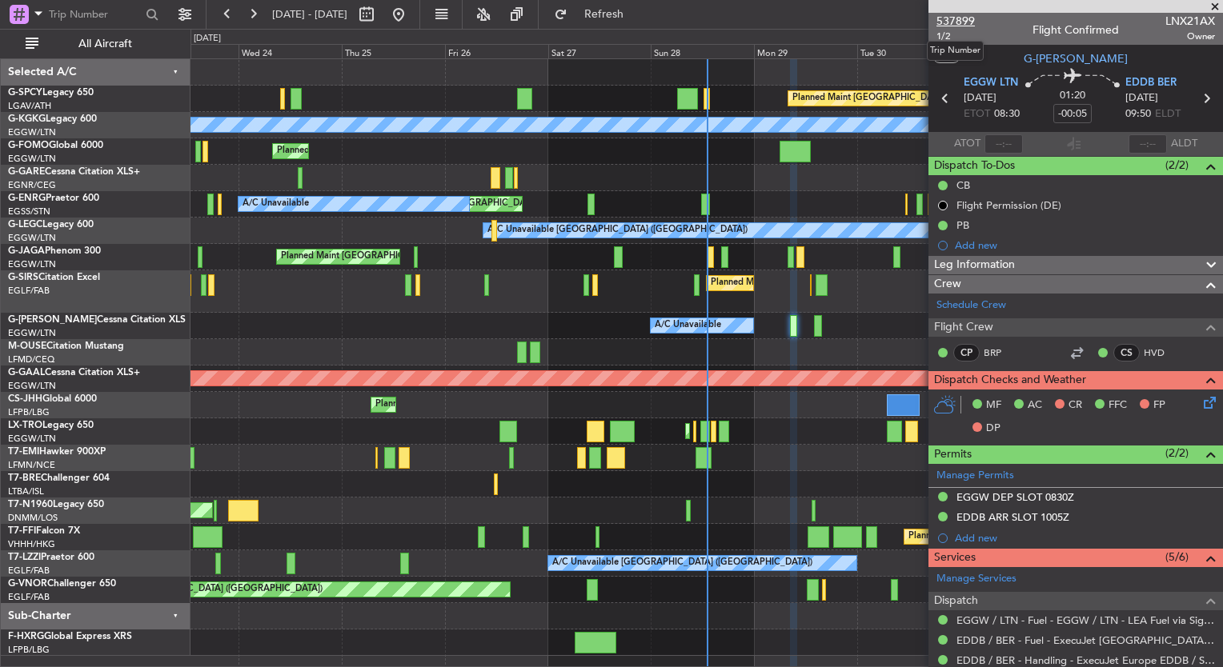
click at [962, 19] on span "537899" at bounding box center [955, 21] width 38 height 17
click at [628, 20] on button "Refresh" at bounding box center [595, 15] width 96 height 26
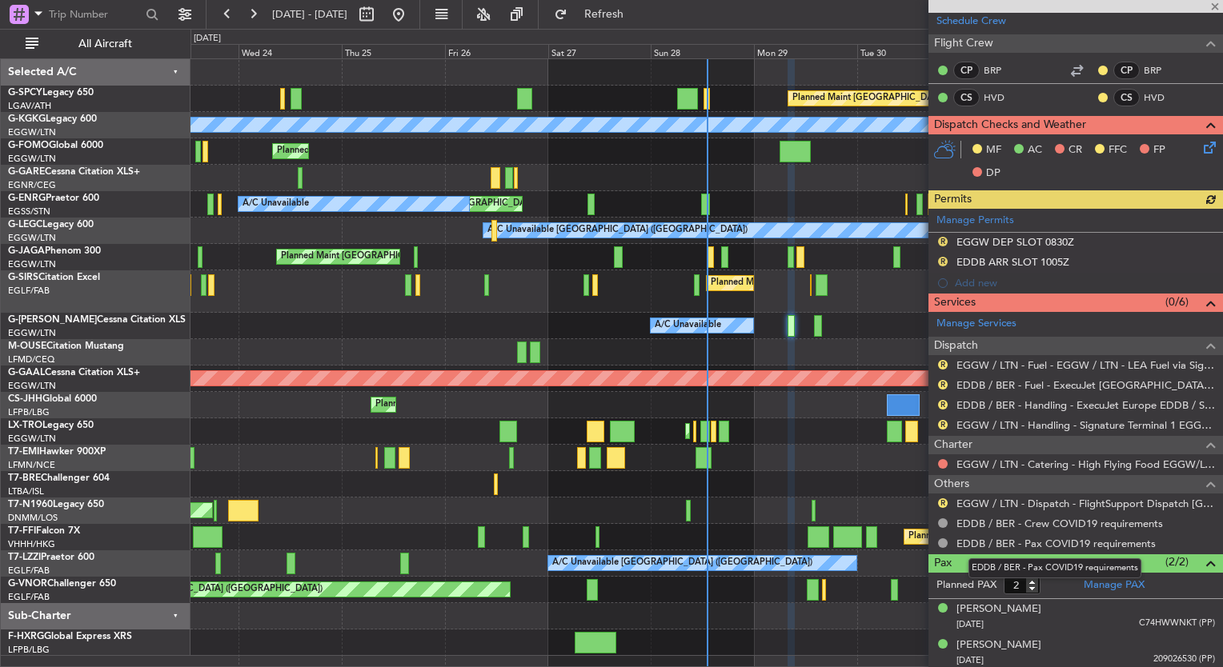
scroll to position [285, 0]
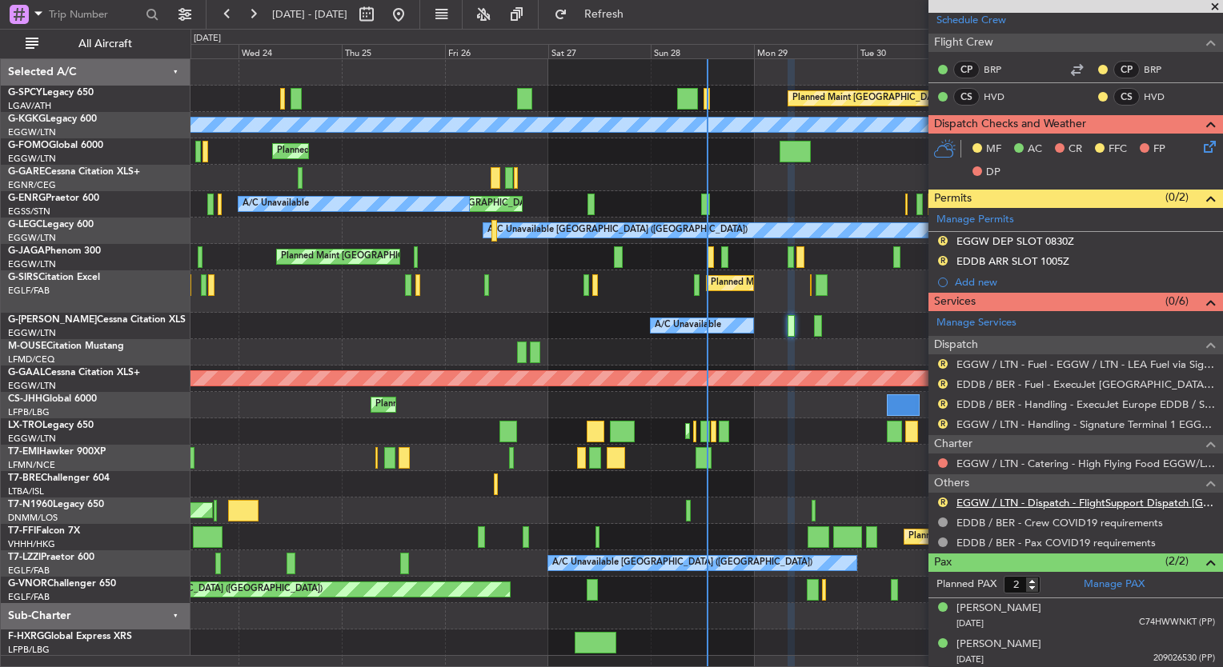
click at [1113, 500] on link "EGGW / LTN - Dispatch - FlightSupport Dispatch [GEOGRAPHIC_DATA]" at bounding box center [1085, 503] width 259 height 14
click at [638, 10] on span "Refresh" at bounding box center [604, 14] width 67 height 11
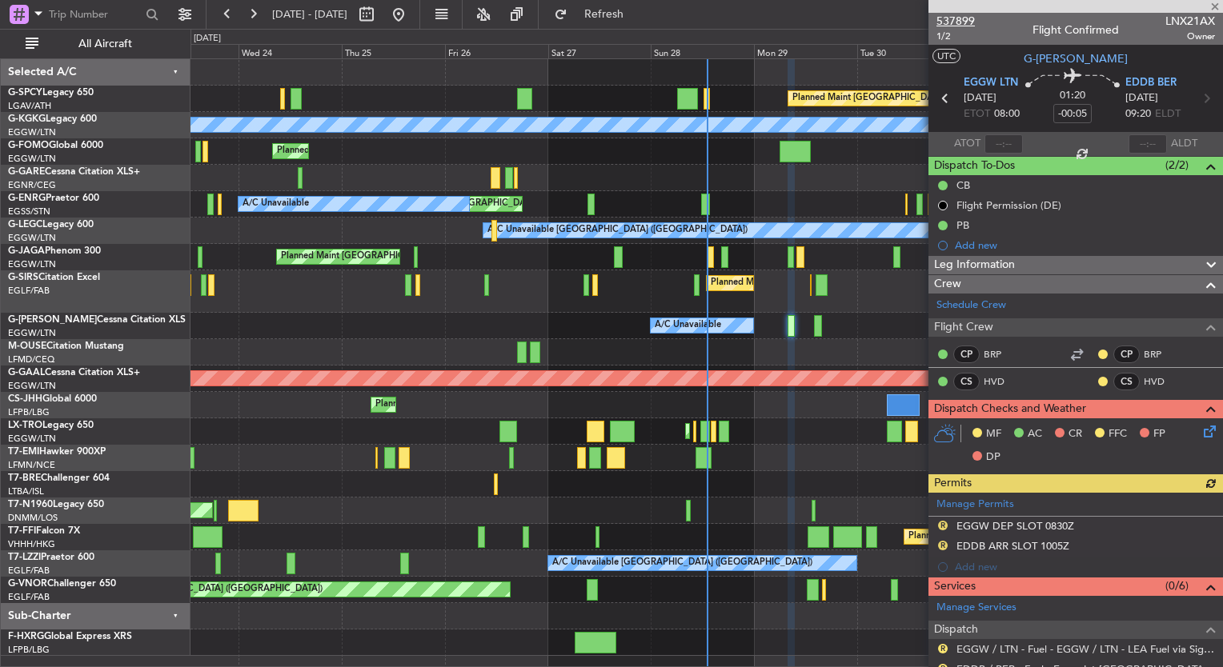
click at [948, 24] on span "537899" at bounding box center [955, 21] width 38 height 17
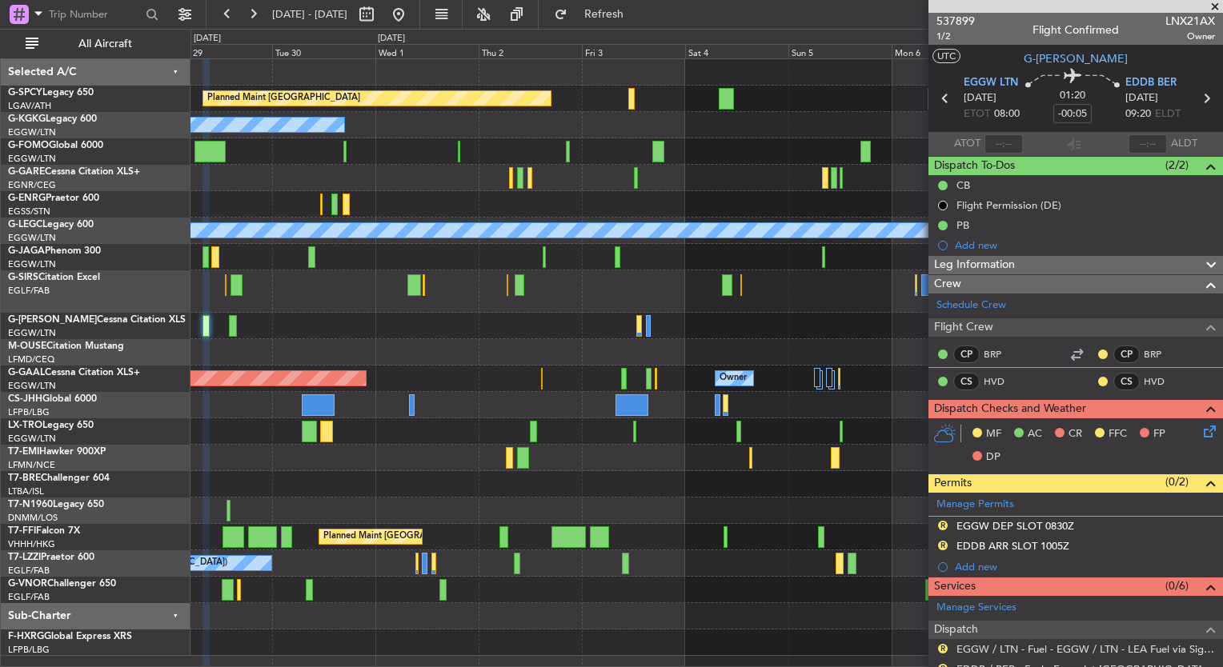
click at [93, 319] on div "Planned Maint [GEOGRAPHIC_DATA] A/C Unavailable [GEOGRAPHIC_DATA] (Ataturk) Unp…" at bounding box center [611, 348] width 1223 height 639
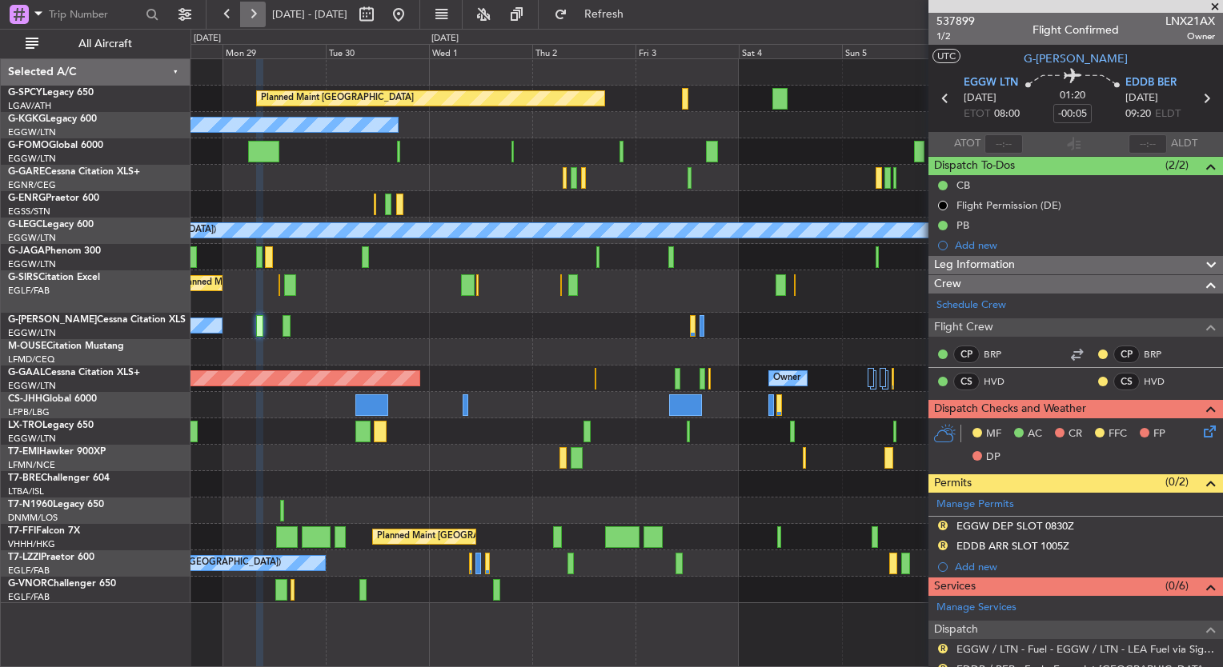
click at [256, 15] on button at bounding box center [253, 15] width 26 height 26
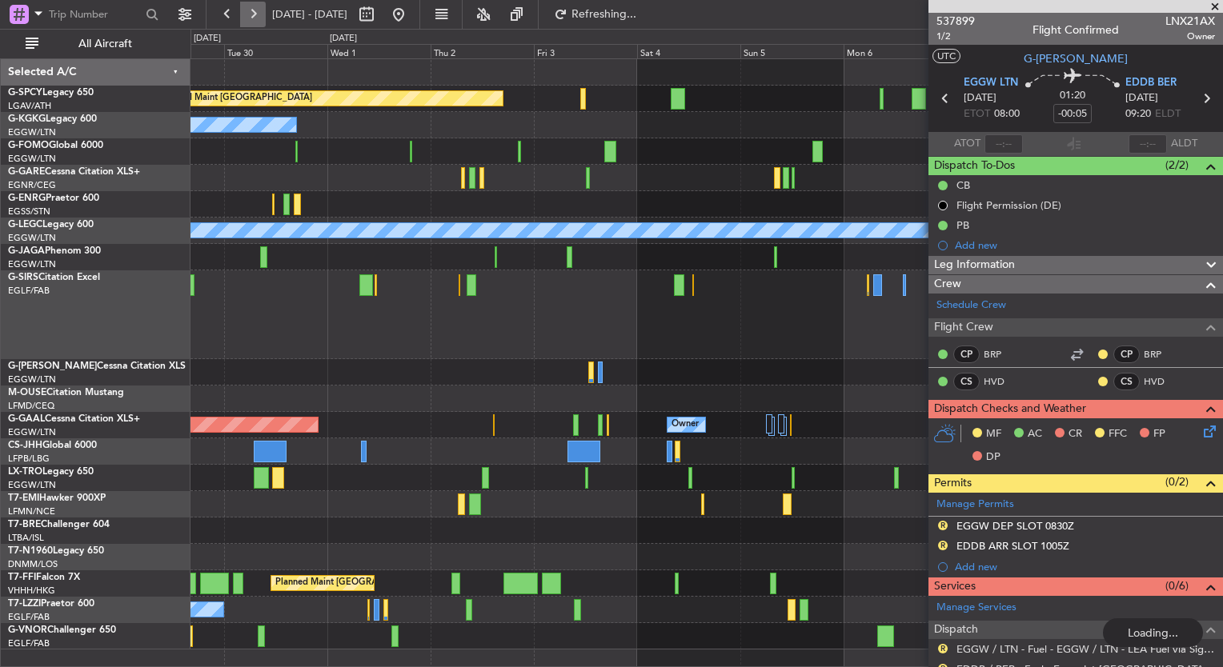
click at [256, 15] on button at bounding box center [253, 15] width 26 height 26
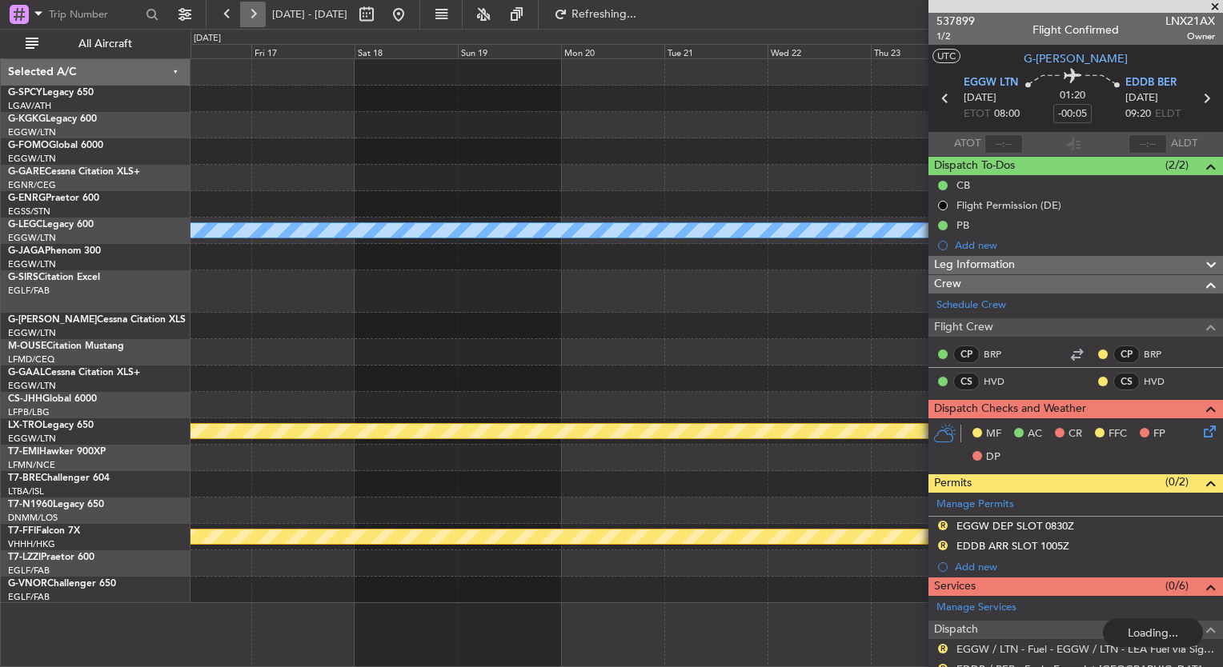
click at [256, 15] on button at bounding box center [253, 15] width 26 height 26
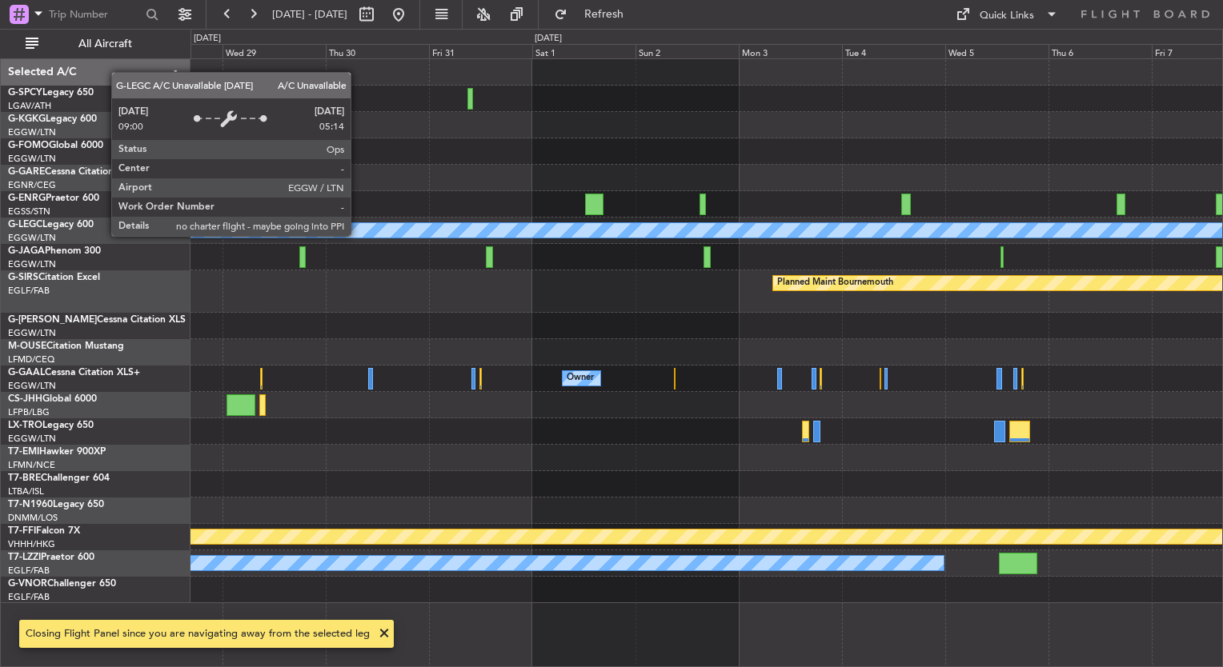
click at [545, 291] on div "Planned Maint Bournemouth Planned Maint [GEOGRAPHIC_DATA]" at bounding box center [706, 292] width 1032 height 42
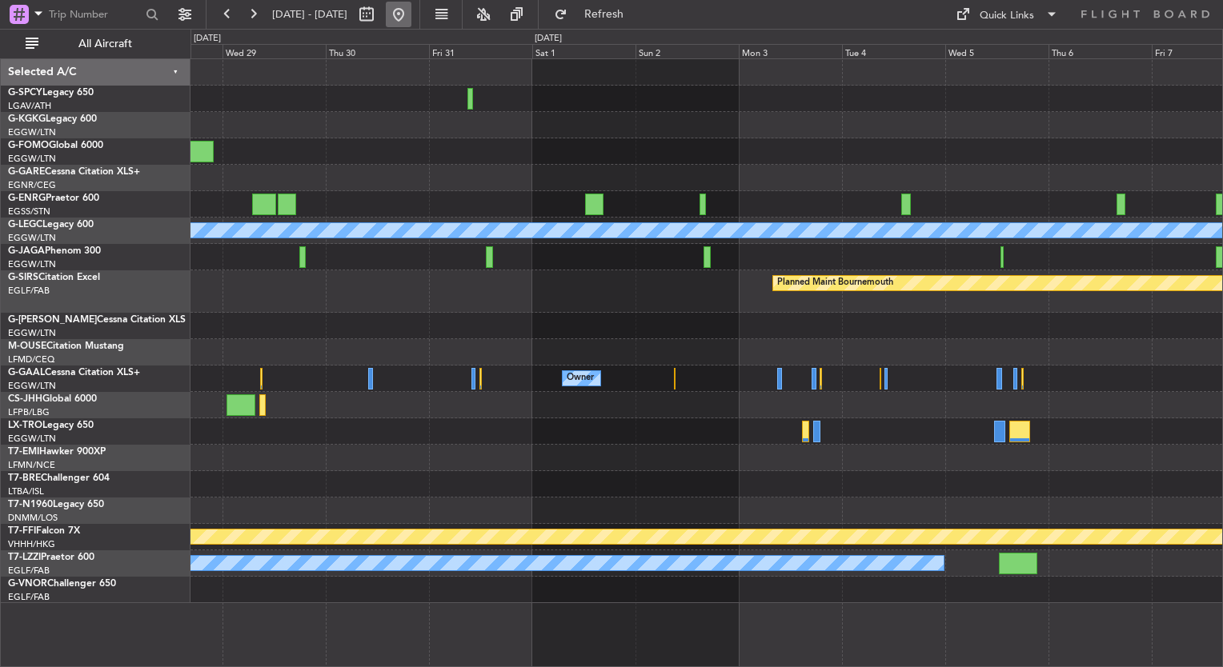
click at [411, 26] on button at bounding box center [399, 15] width 26 height 26
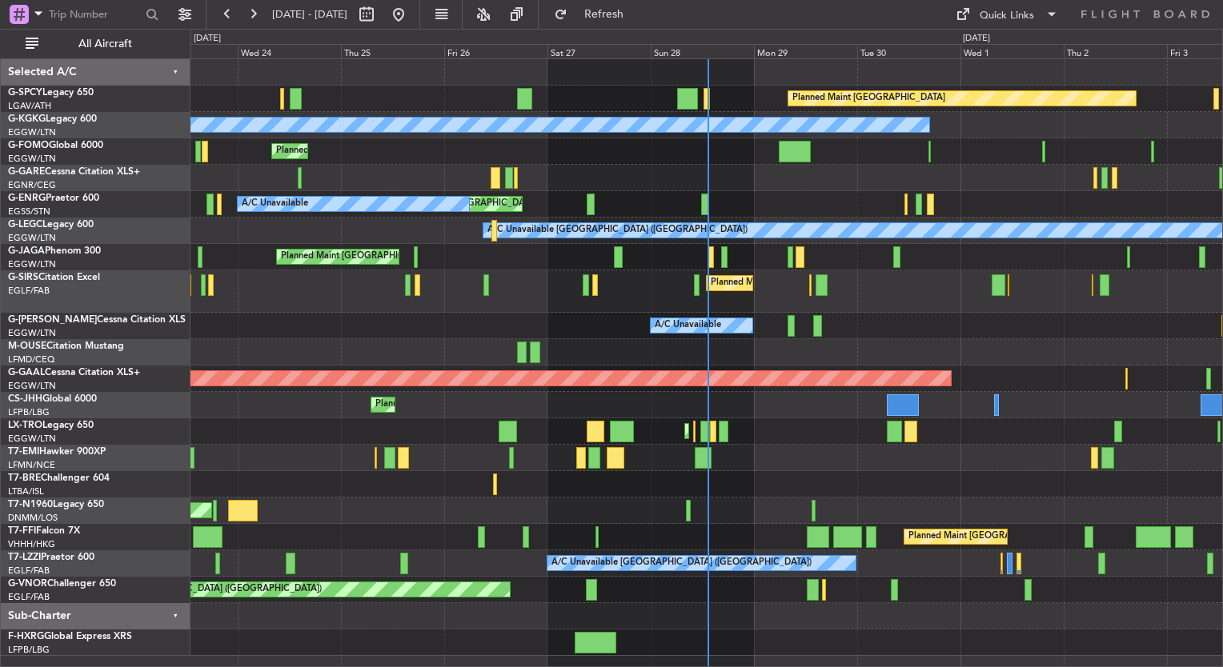
click at [237, 30] on div "0 0 Tue 23 Wed 24 Thu 25 Fri 26 Sat 27 Sun 28 [DATE] Tue 30 Wed 1 Thu 2 [DATE]" at bounding box center [706, 44] width 1031 height 29
click at [236, 24] on button at bounding box center [227, 15] width 26 height 26
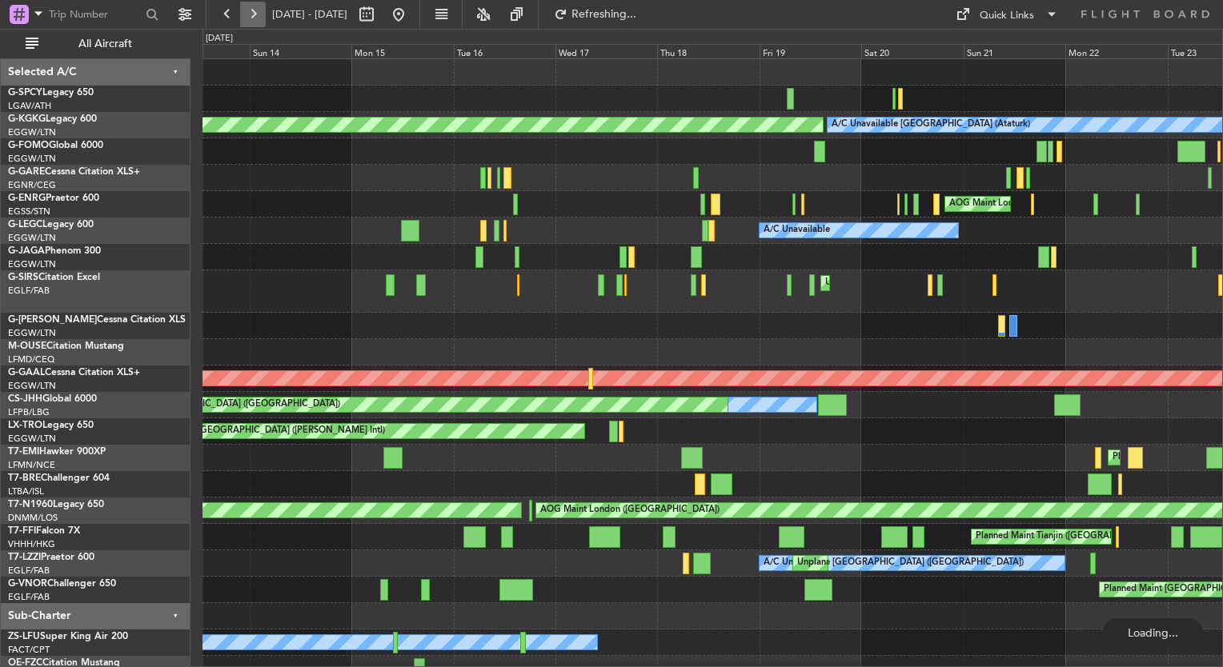
click at [245, 24] on button at bounding box center [253, 15] width 26 height 26
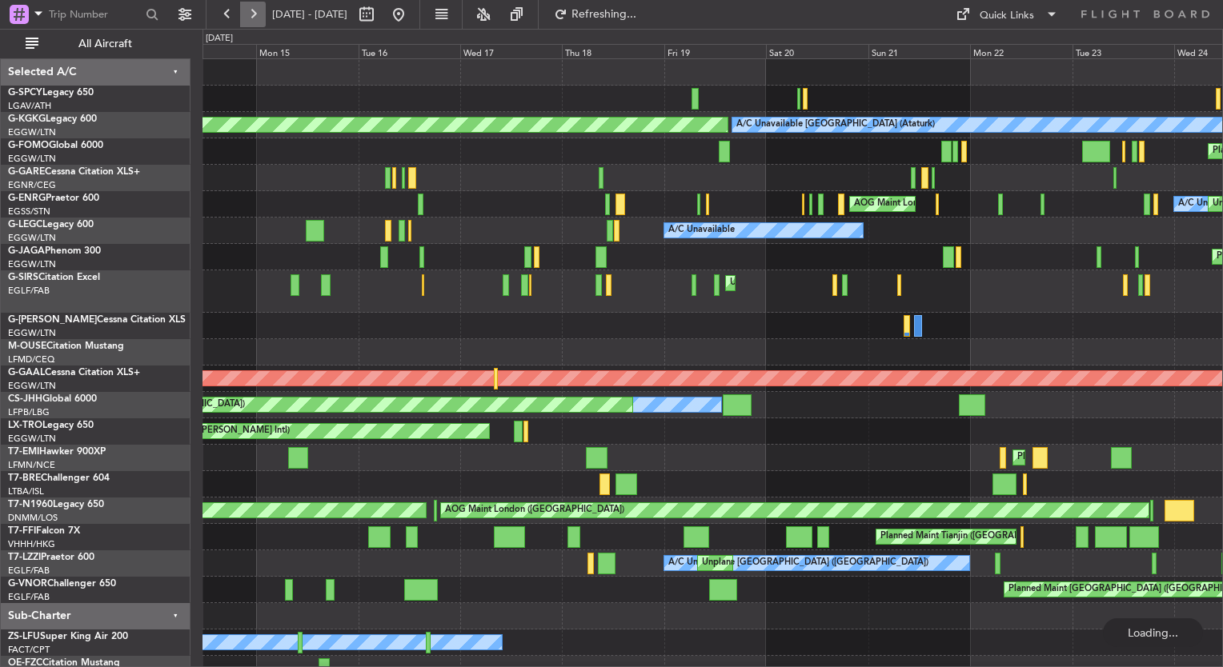
click at [245, 24] on button at bounding box center [253, 15] width 26 height 26
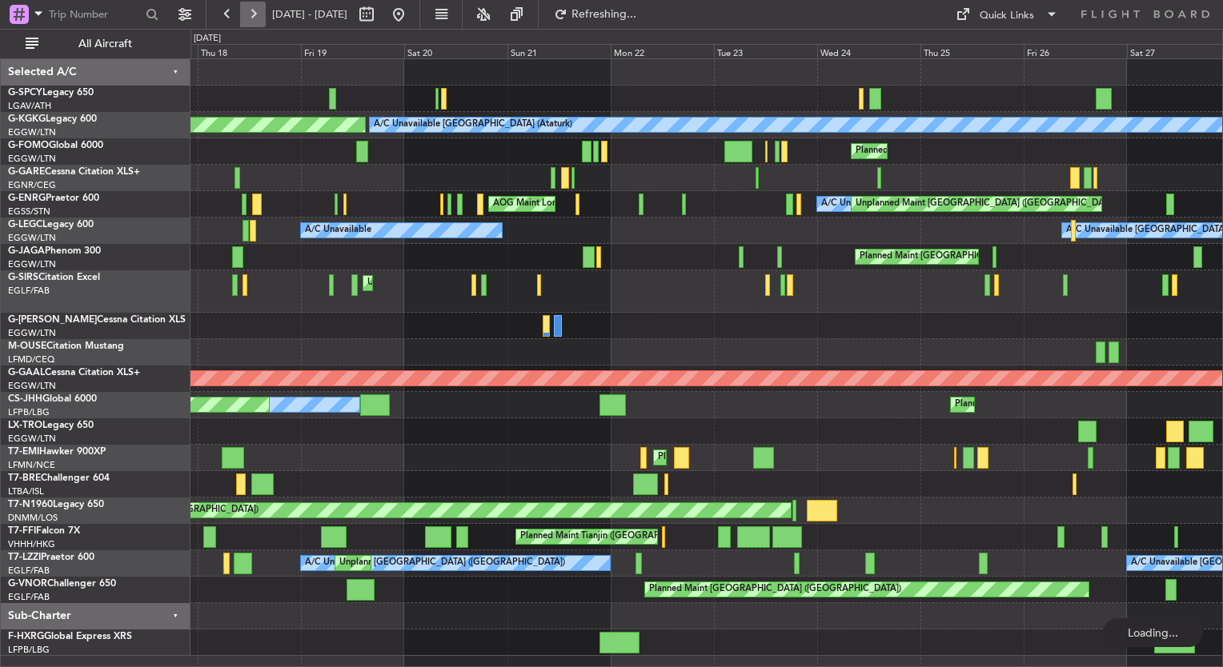
click at [245, 24] on button at bounding box center [253, 15] width 26 height 26
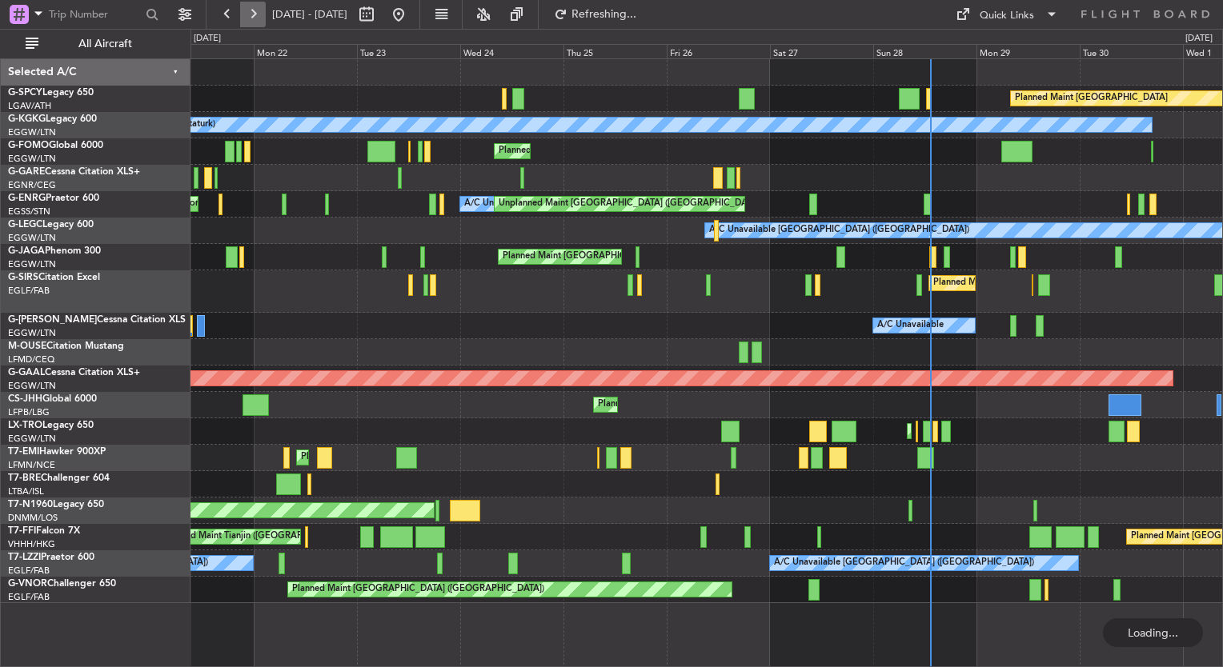
click at [245, 24] on button at bounding box center [253, 15] width 26 height 26
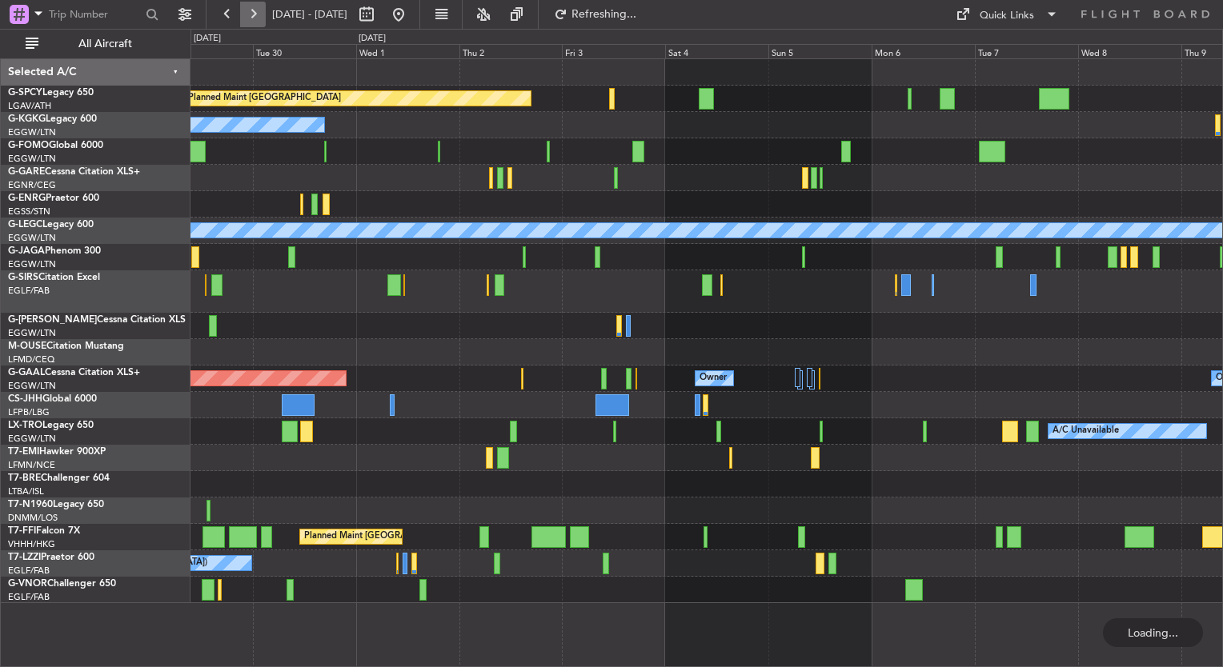
click at [245, 24] on button at bounding box center [253, 15] width 26 height 26
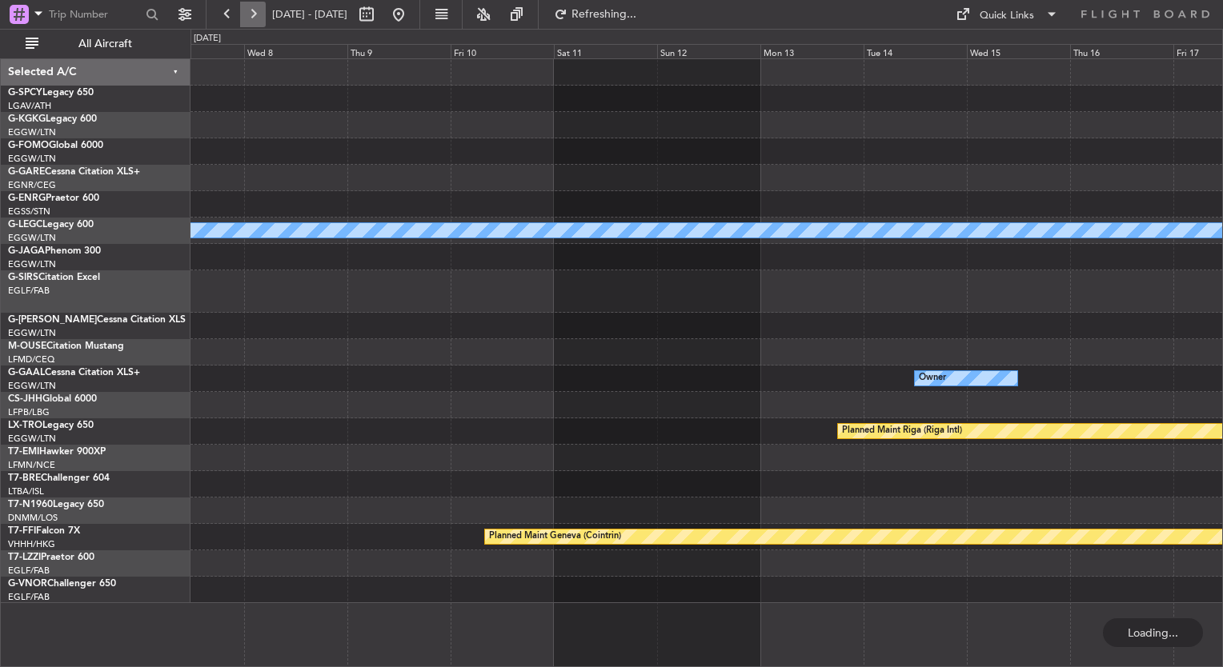
click at [245, 24] on button at bounding box center [253, 15] width 26 height 26
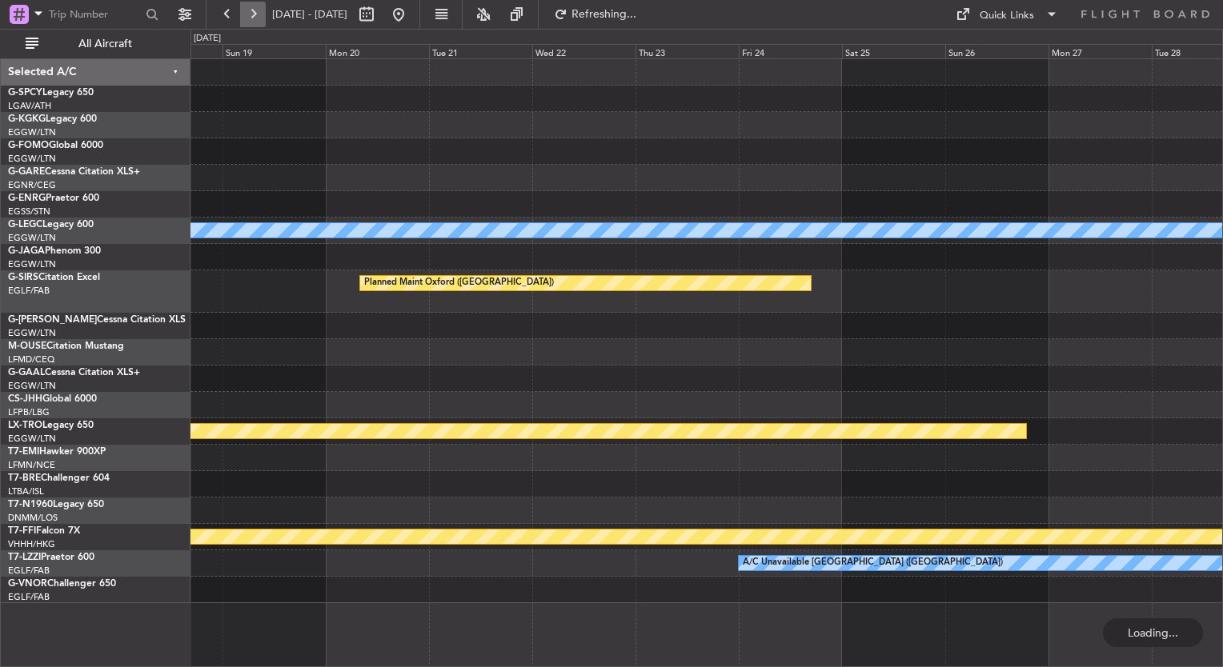
click at [245, 24] on button at bounding box center [253, 15] width 26 height 26
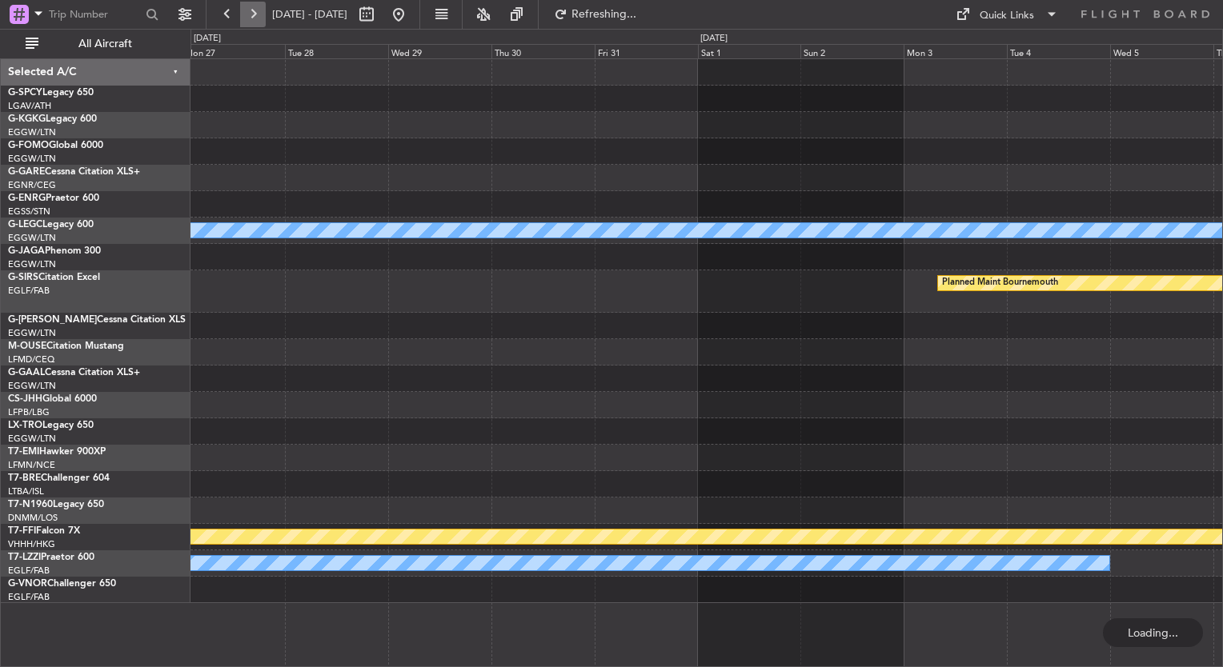
click at [245, 24] on button at bounding box center [253, 15] width 26 height 26
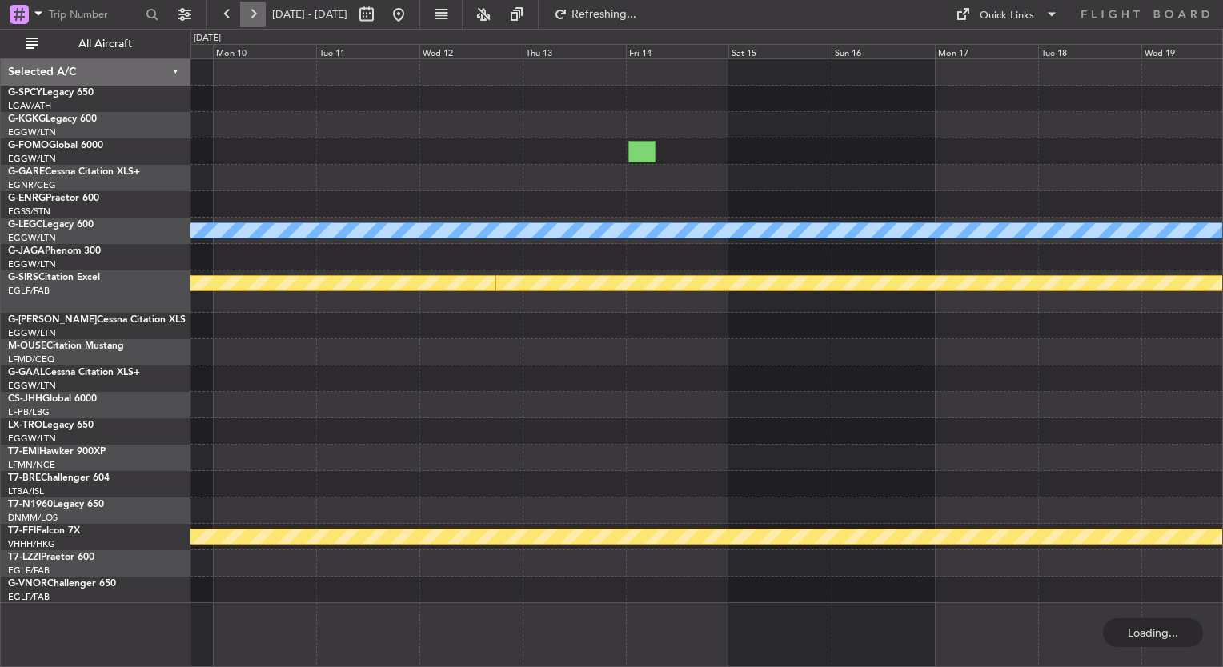
click at [245, 24] on button at bounding box center [253, 15] width 26 height 26
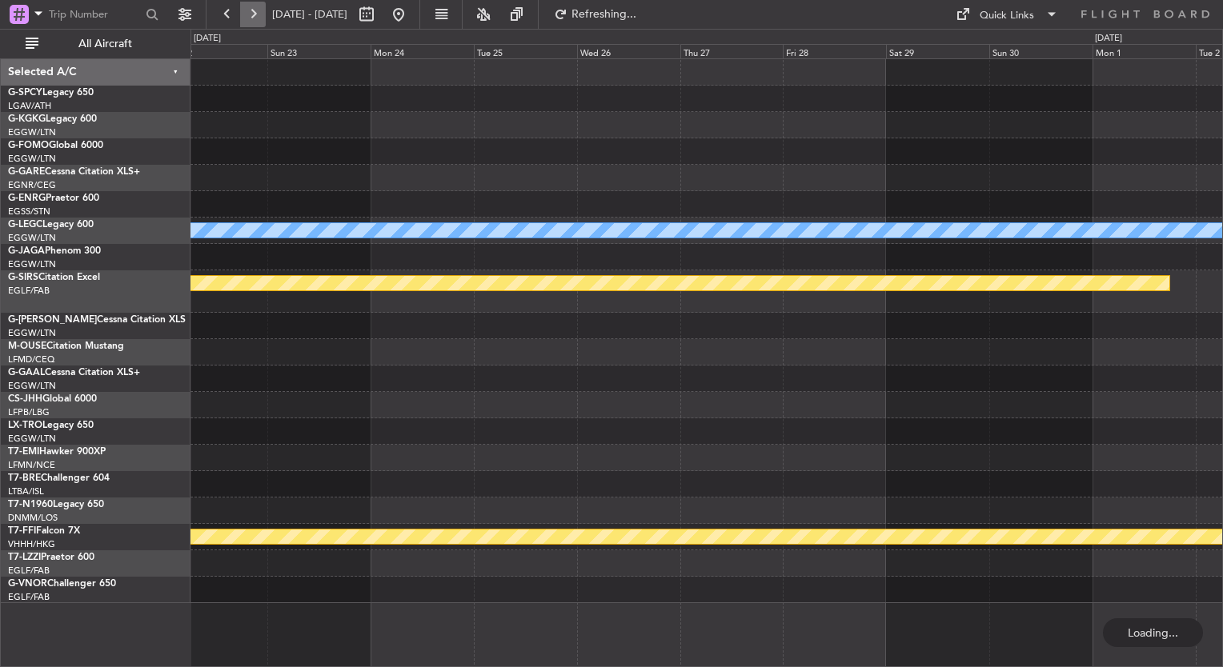
click at [245, 24] on button at bounding box center [253, 15] width 26 height 26
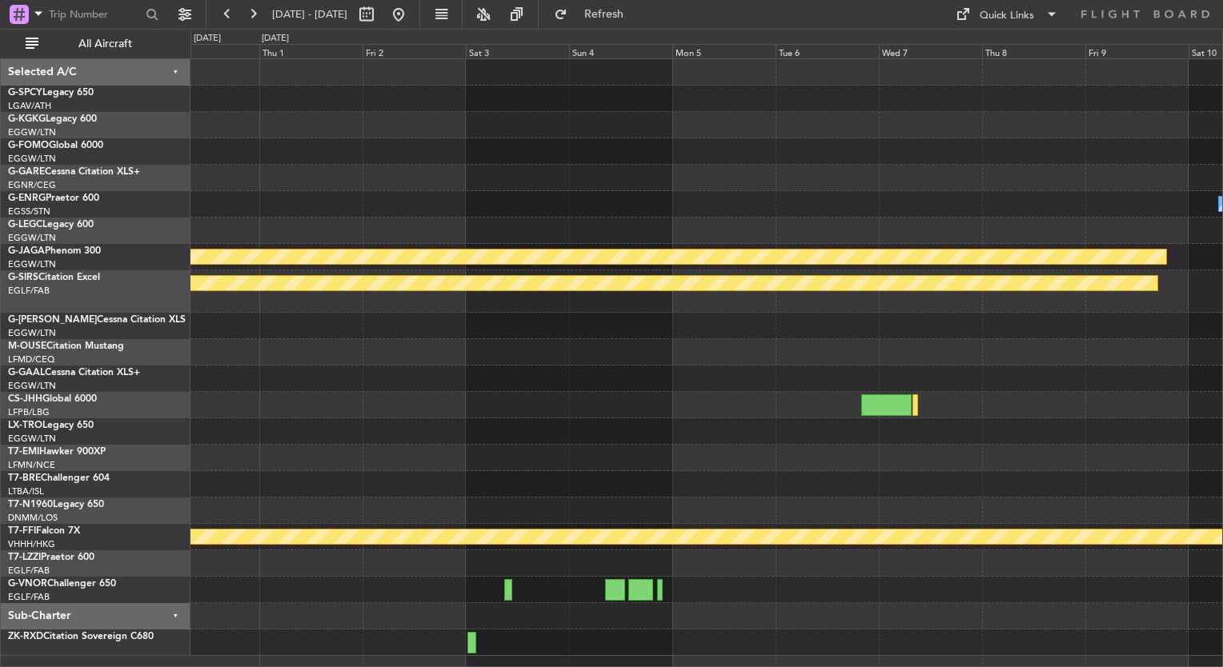
click at [1097, 258] on div "Planned Maint London ([GEOGRAPHIC_DATA]) Owner A/C Unavailable [GEOGRAPHIC_DATA…" at bounding box center [706, 357] width 1032 height 597
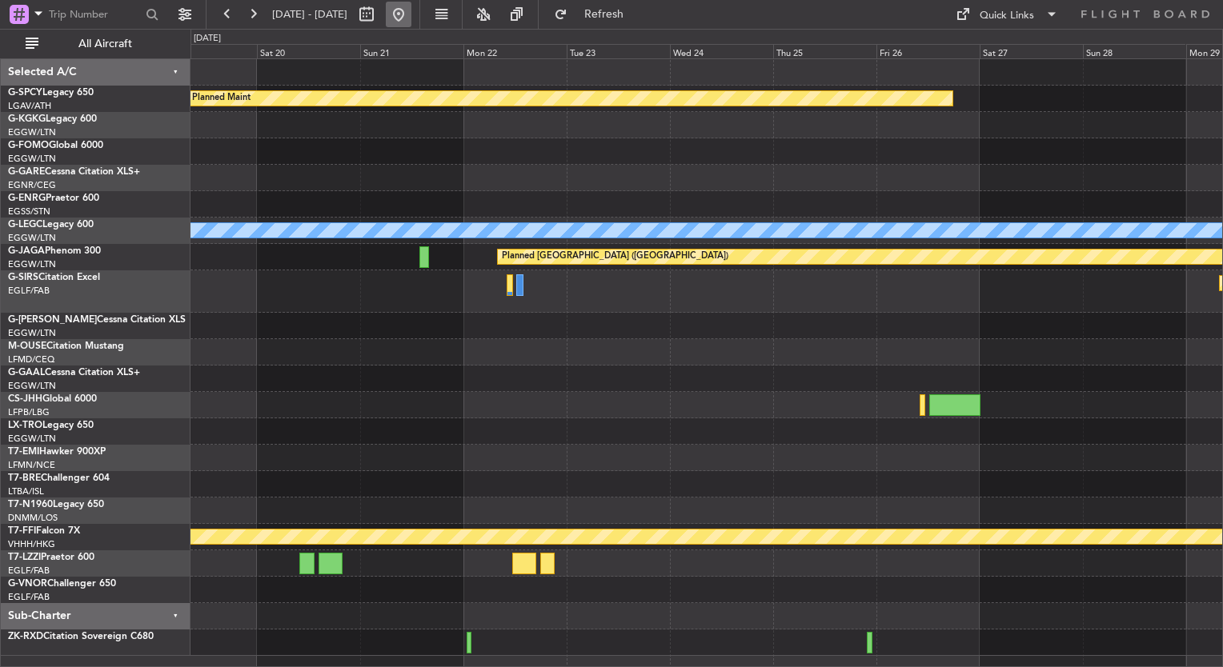
click at [411, 17] on button at bounding box center [399, 15] width 26 height 26
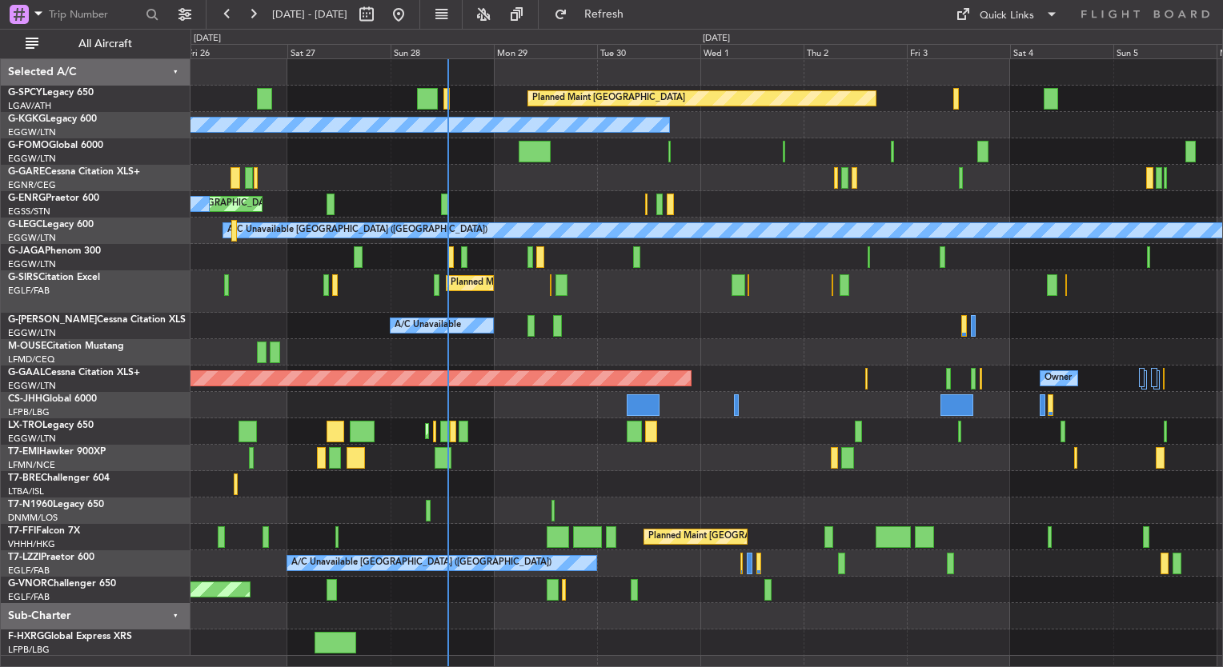
click at [563, 355] on div at bounding box center [706, 352] width 1032 height 26
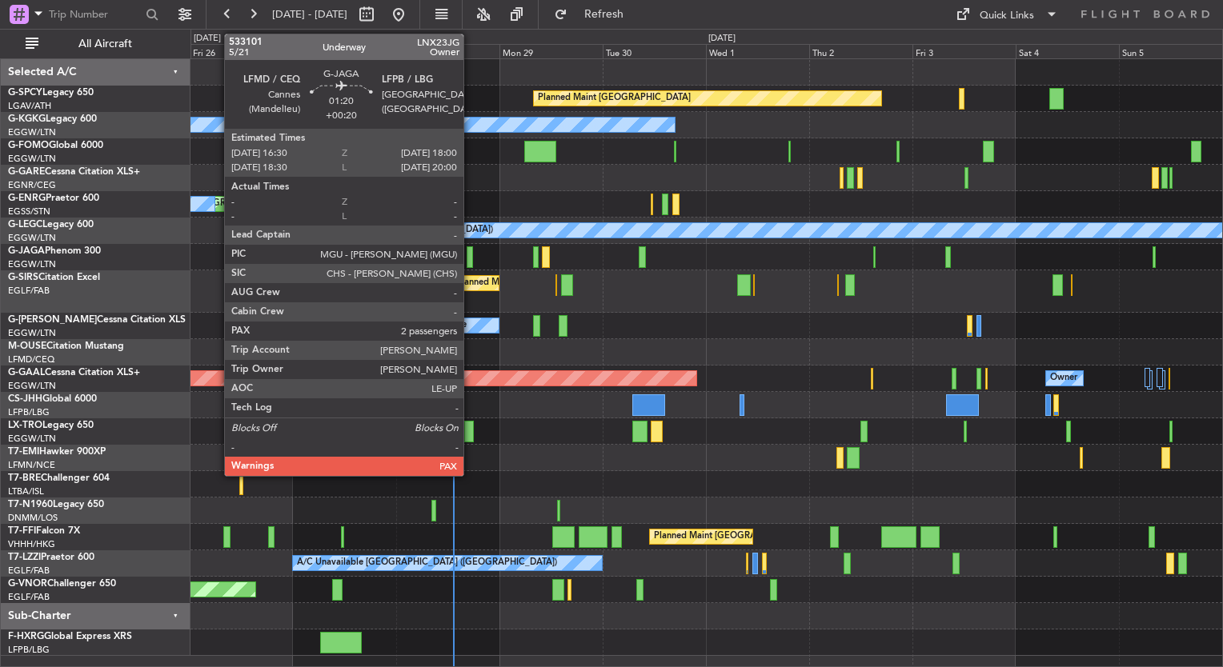
click at [471, 264] on div at bounding box center [470, 258] width 7 height 22
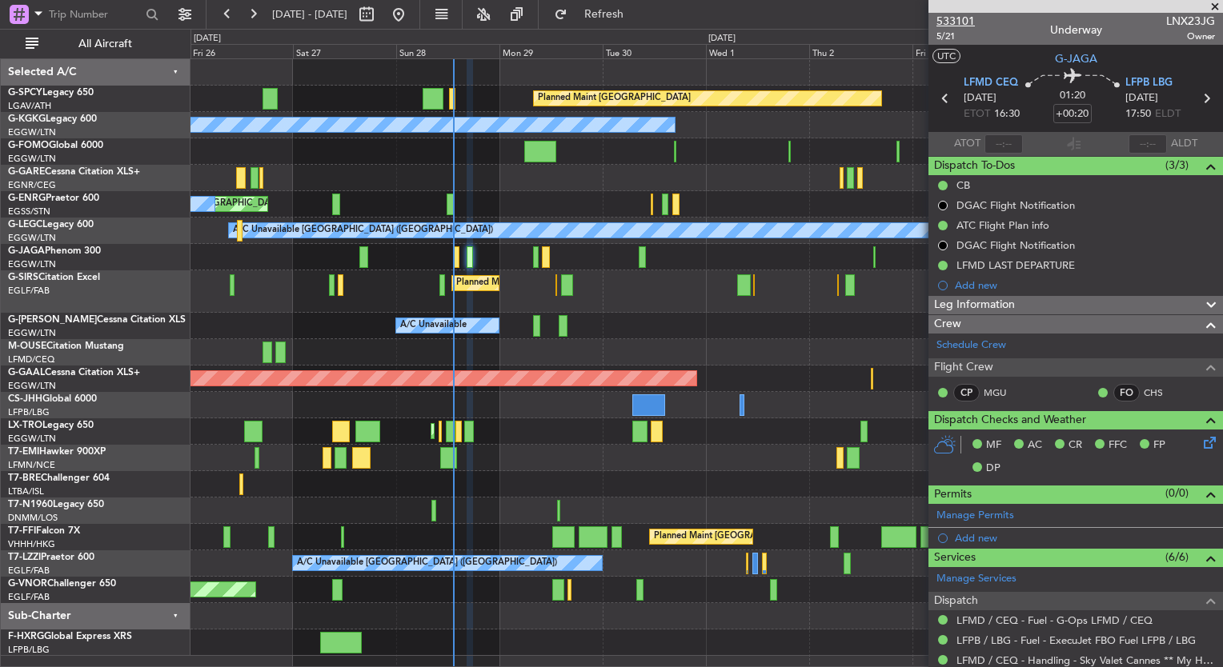
click at [947, 22] on span "533101" at bounding box center [955, 21] width 38 height 17
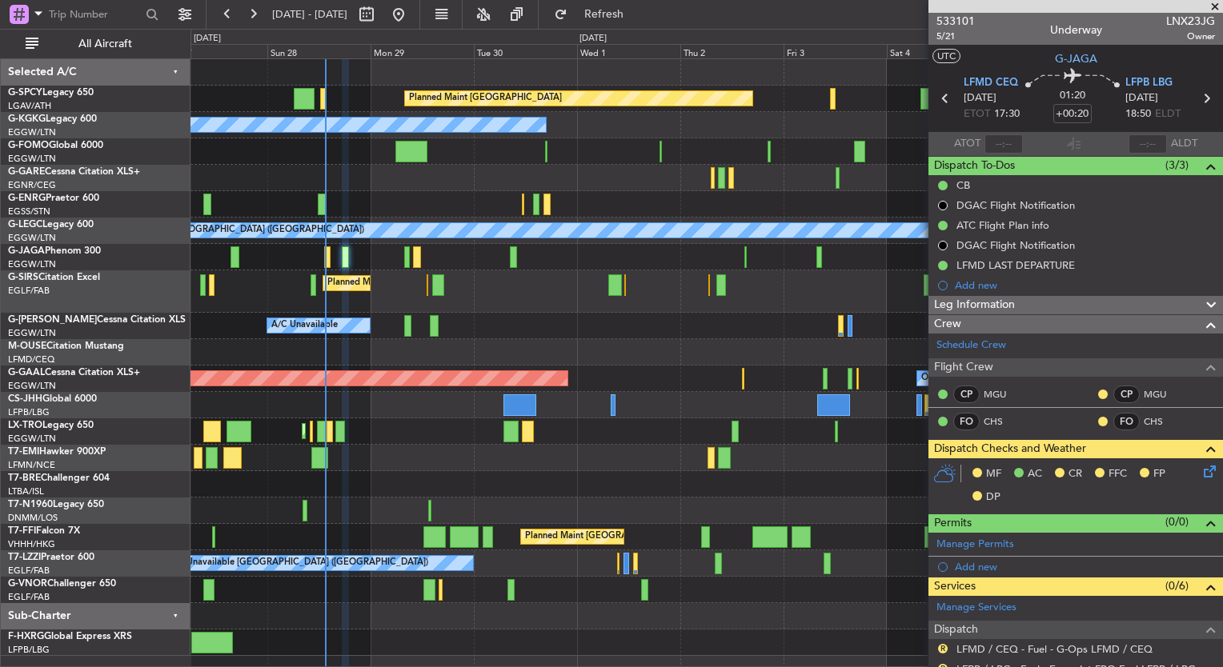
click at [465, 293] on div "Planned Maint [GEOGRAPHIC_DATA] ([GEOGRAPHIC_DATA])" at bounding box center [706, 292] width 1032 height 42
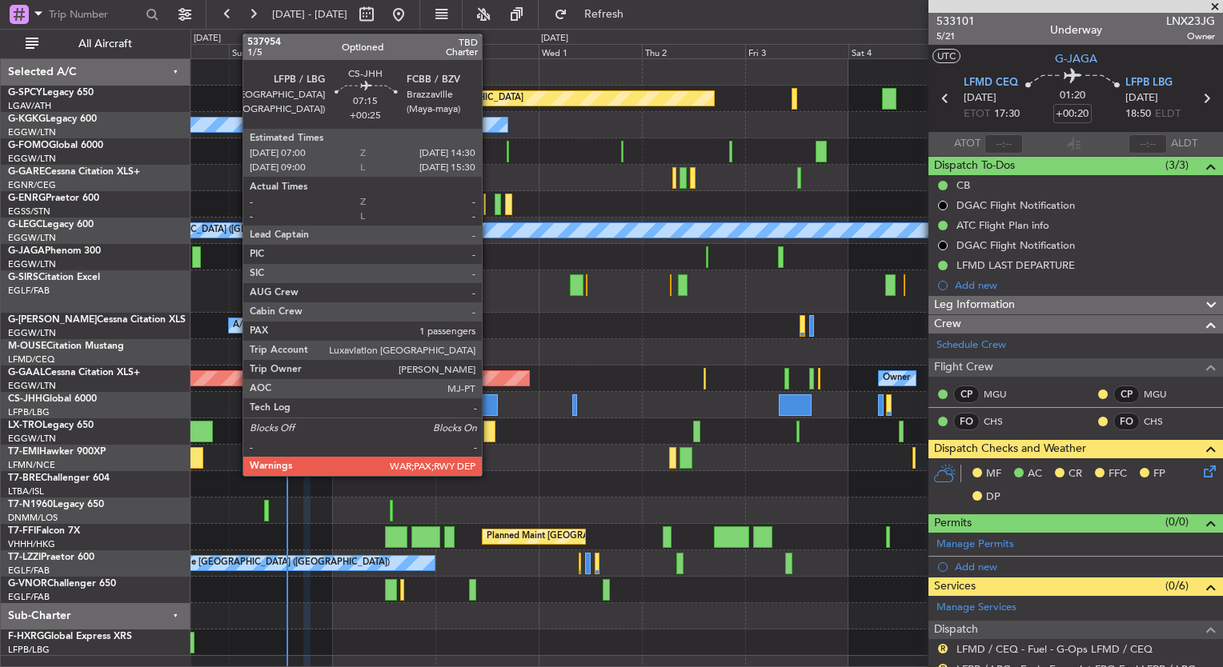
click at [483, 408] on div at bounding box center [481, 406] width 33 height 22
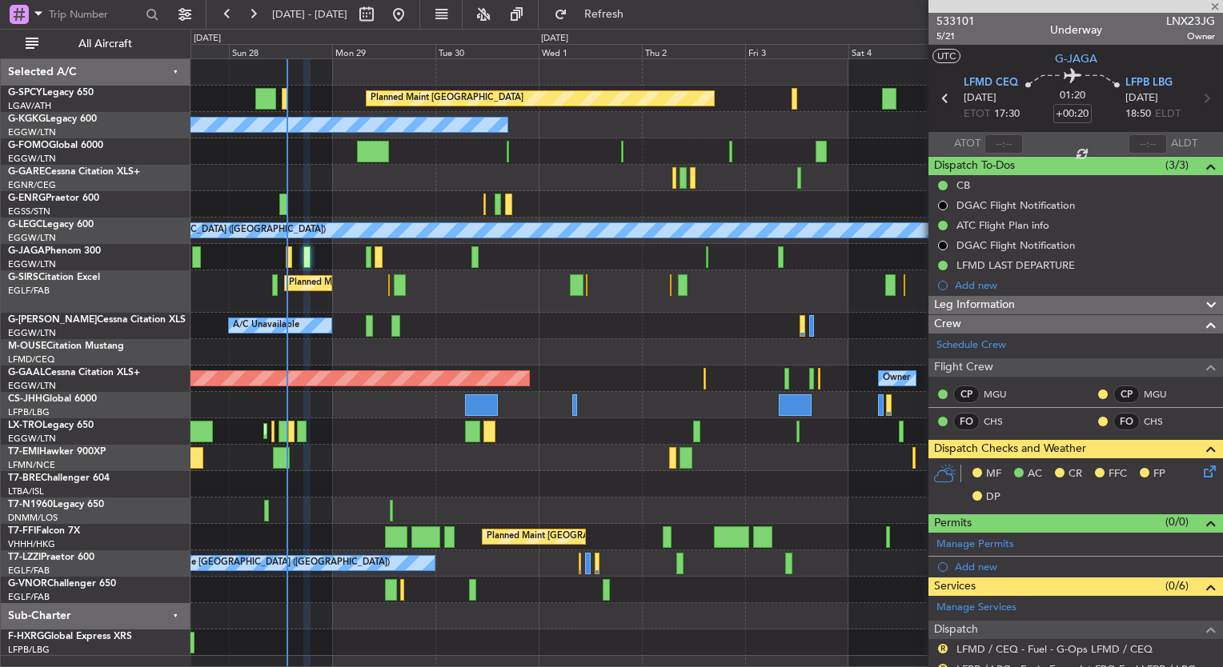
type input "+00:25"
type input "1"
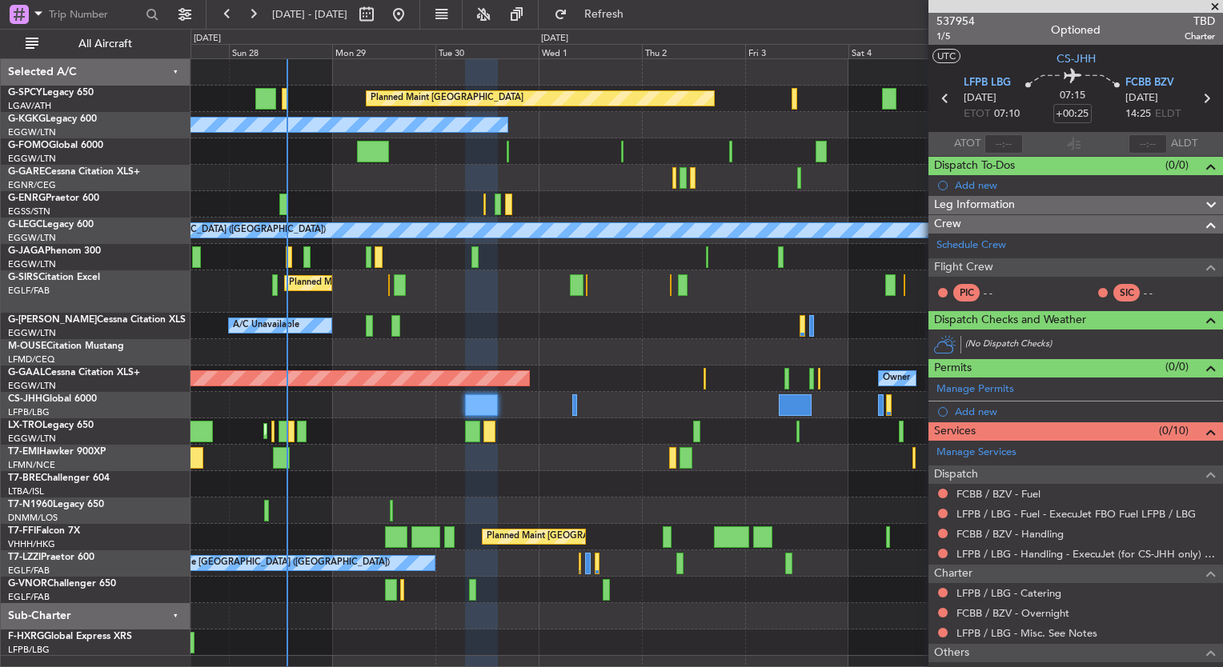
click at [960, 8] on div at bounding box center [1075, 6] width 295 height 13
click at [958, 19] on span "537954" at bounding box center [955, 21] width 38 height 17
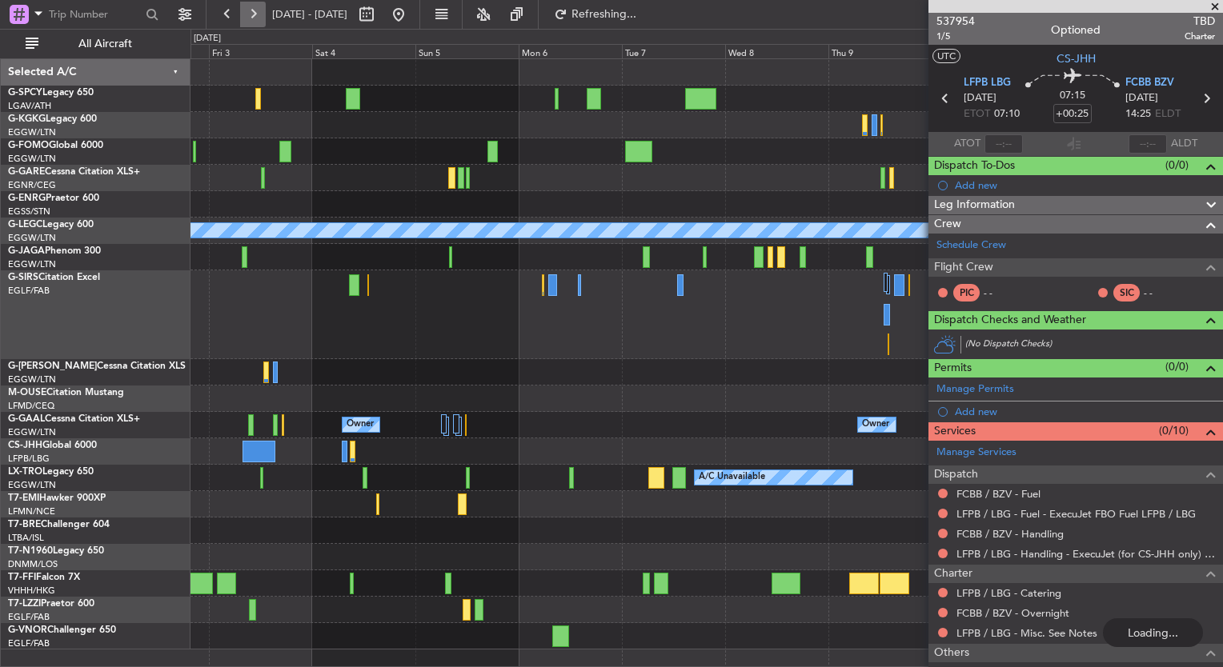
click at [247, 22] on button at bounding box center [253, 15] width 26 height 26
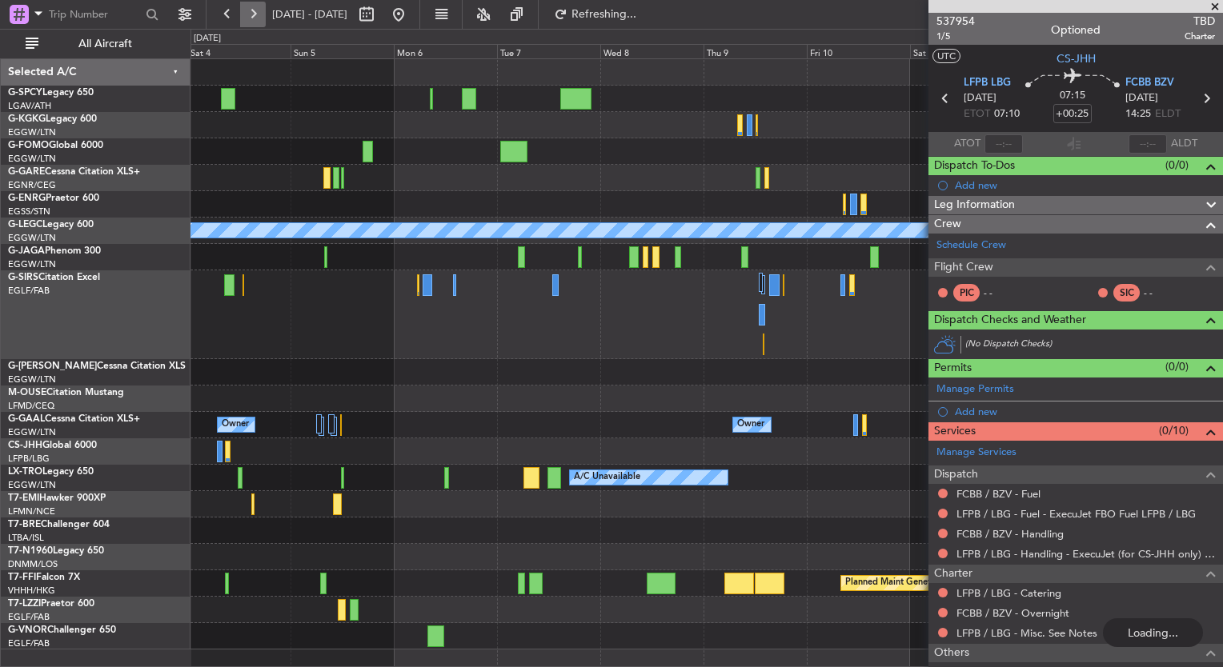
click at [247, 22] on button at bounding box center [253, 15] width 26 height 26
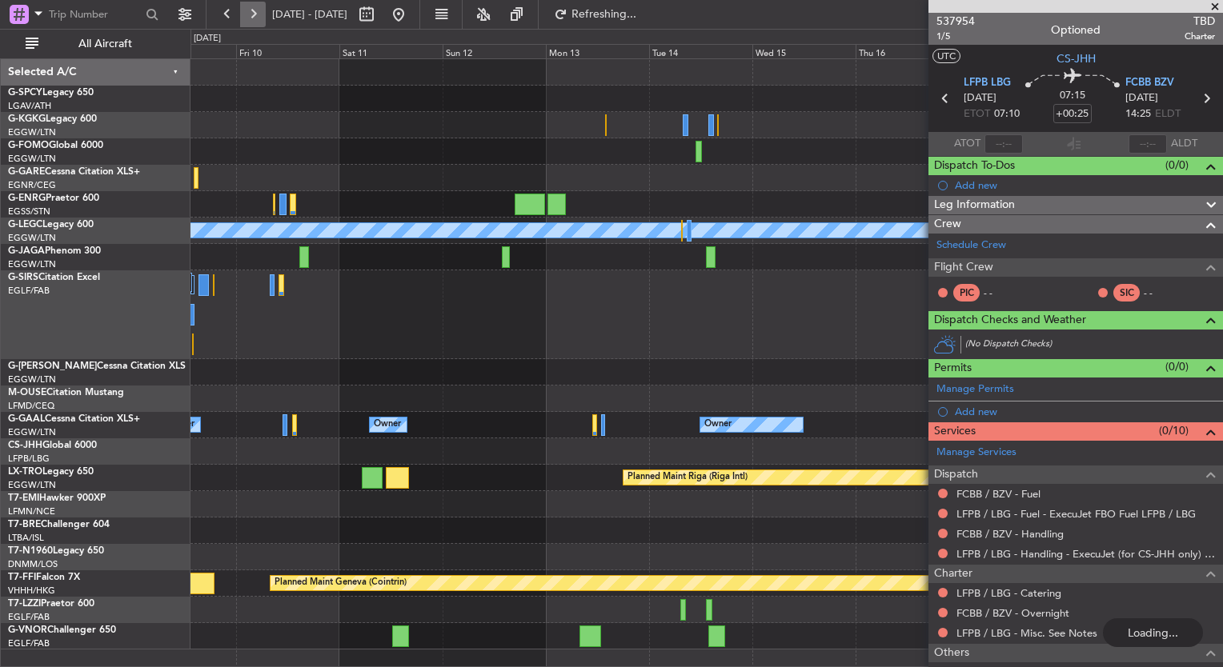
click at [247, 22] on button at bounding box center [253, 15] width 26 height 26
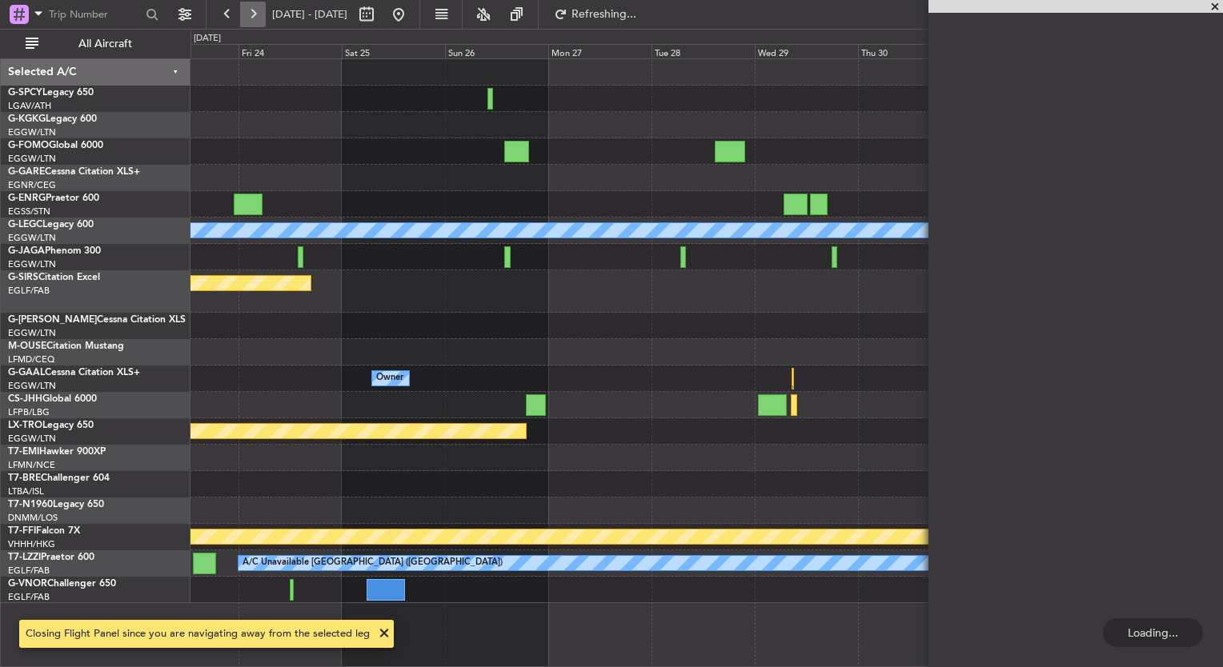
click at [247, 22] on button at bounding box center [253, 15] width 26 height 26
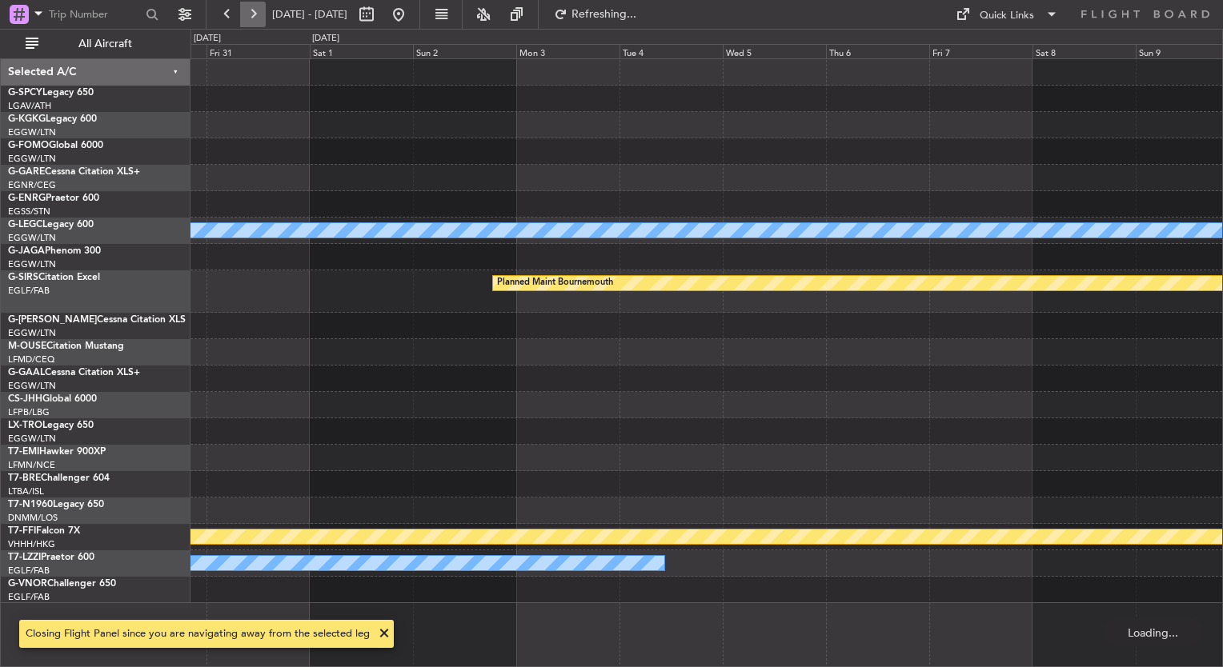
click at [247, 22] on button at bounding box center [253, 15] width 26 height 26
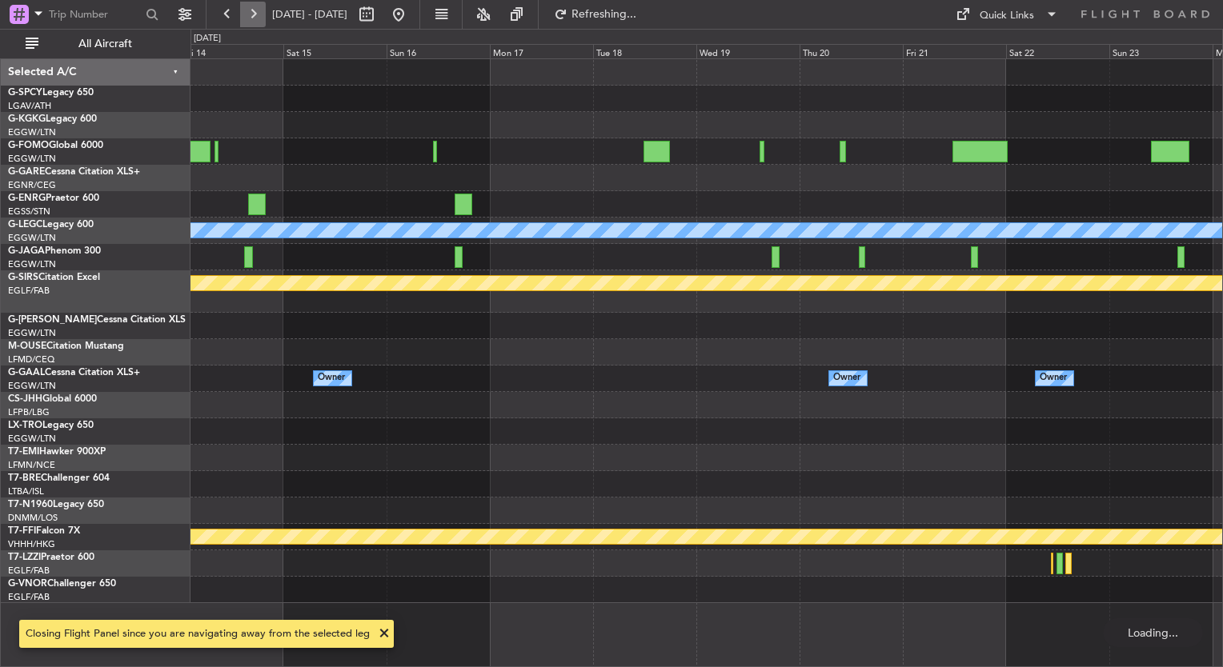
click at [247, 22] on button at bounding box center [253, 15] width 26 height 26
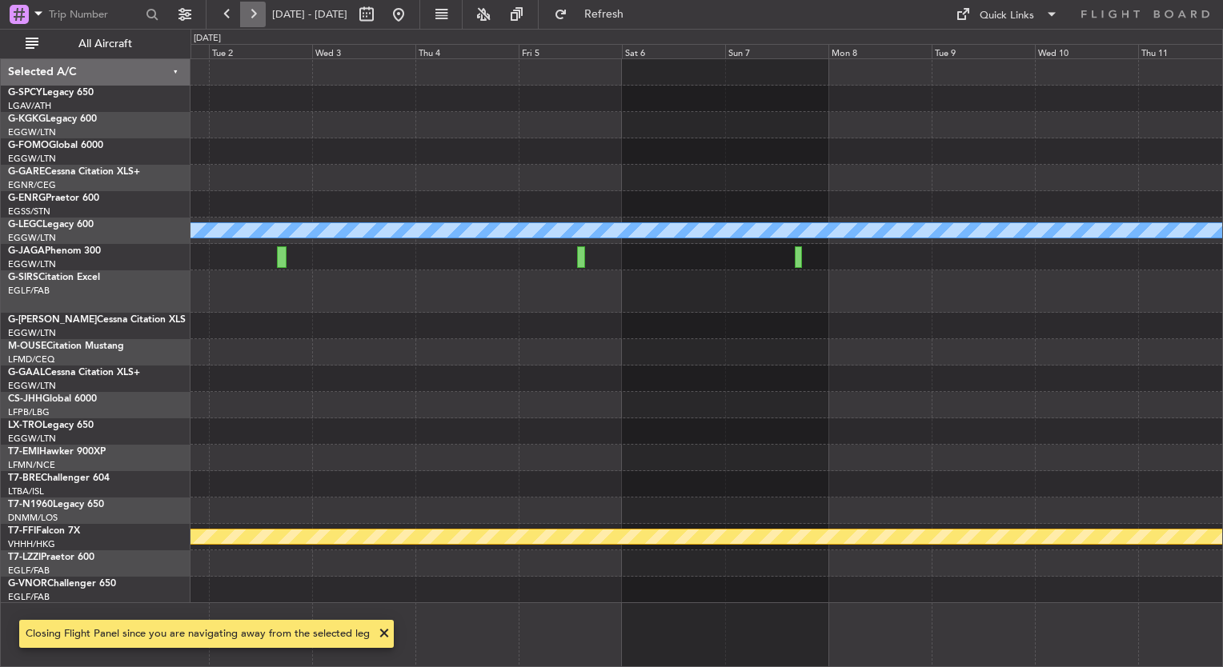
click at [247, 22] on button at bounding box center [253, 15] width 26 height 26
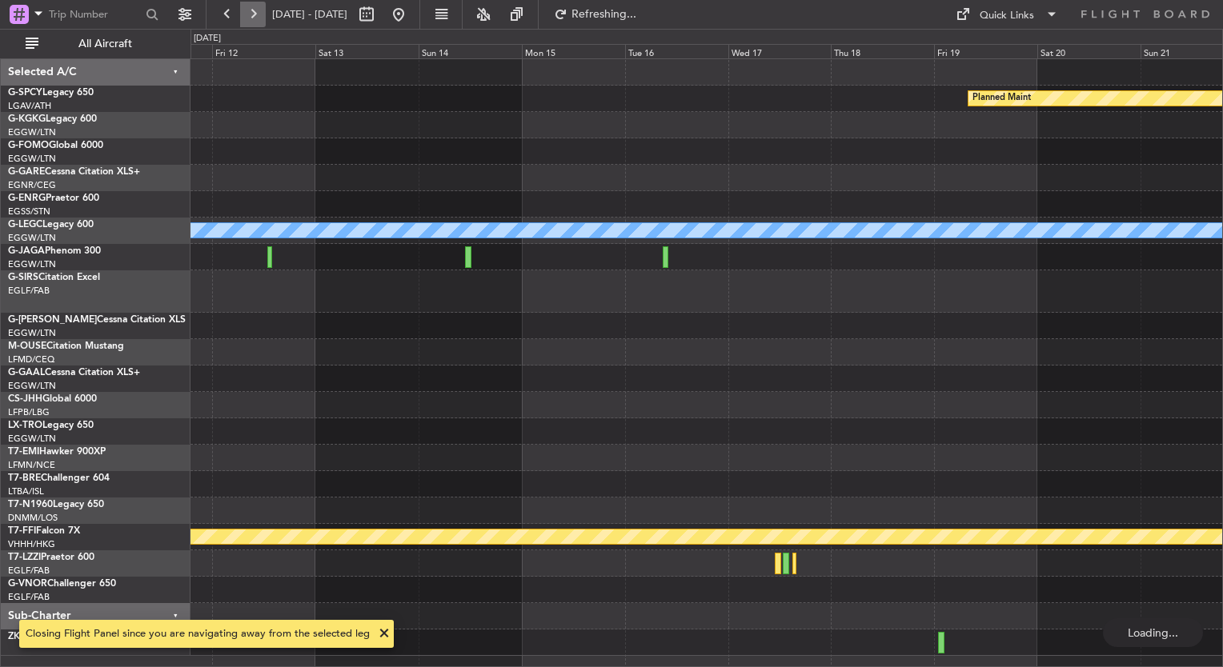
click at [250, 17] on button at bounding box center [253, 15] width 26 height 26
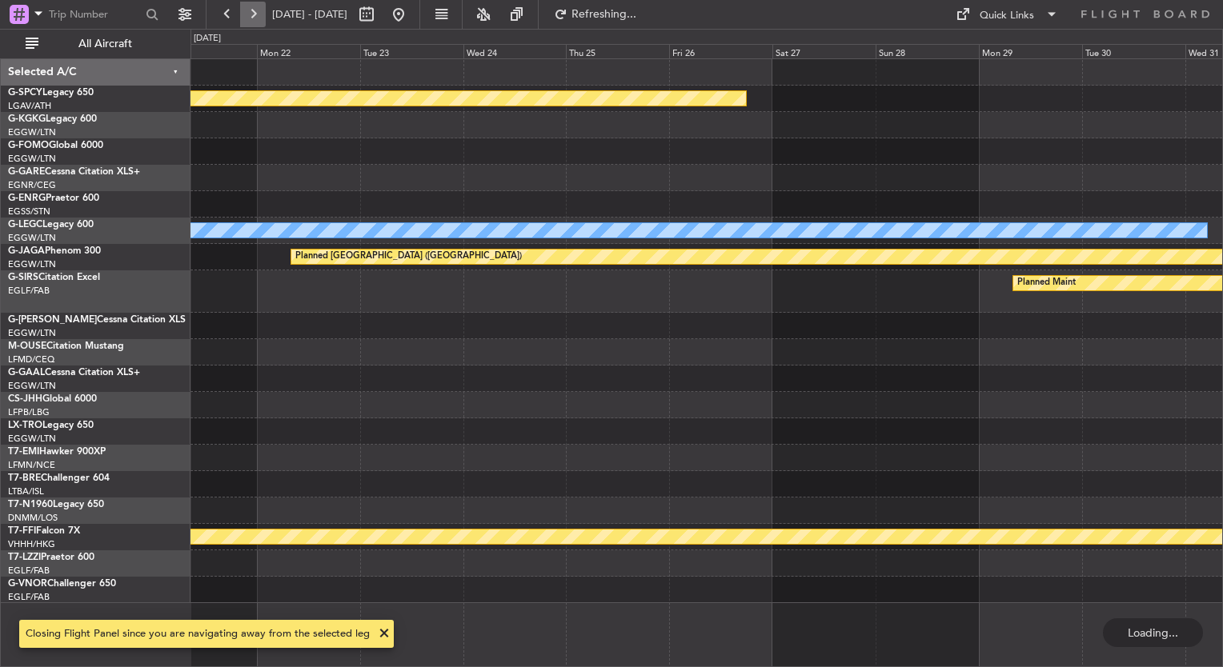
click at [250, 17] on button at bounding box center [253, 15] width 26 height 26
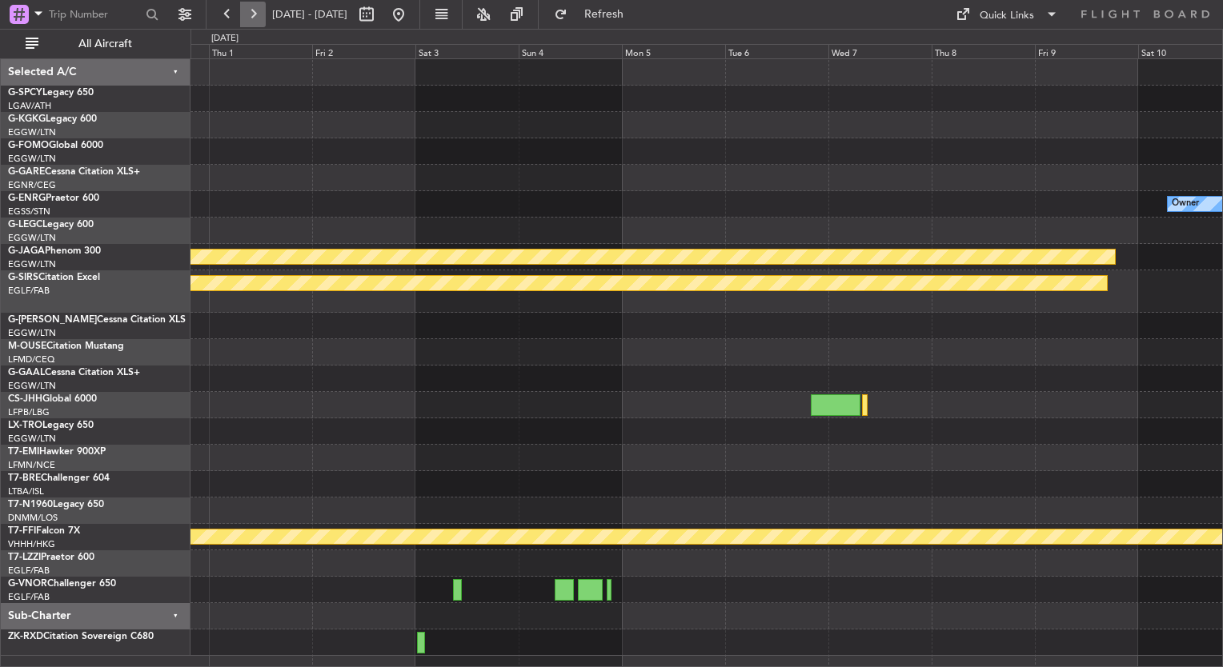
click at [260, 11] on button at bounding box center [253, 15] width 26 height 26
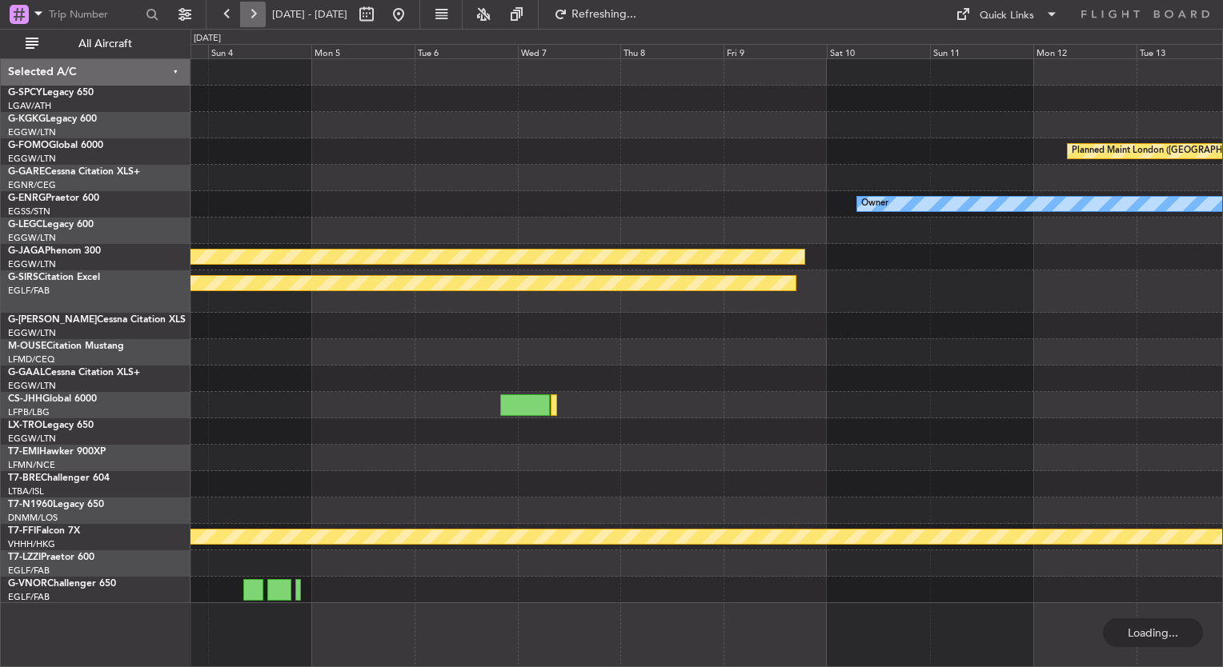
click at [260, 11] on button at bounding box center [253, 15] width 26 height 26
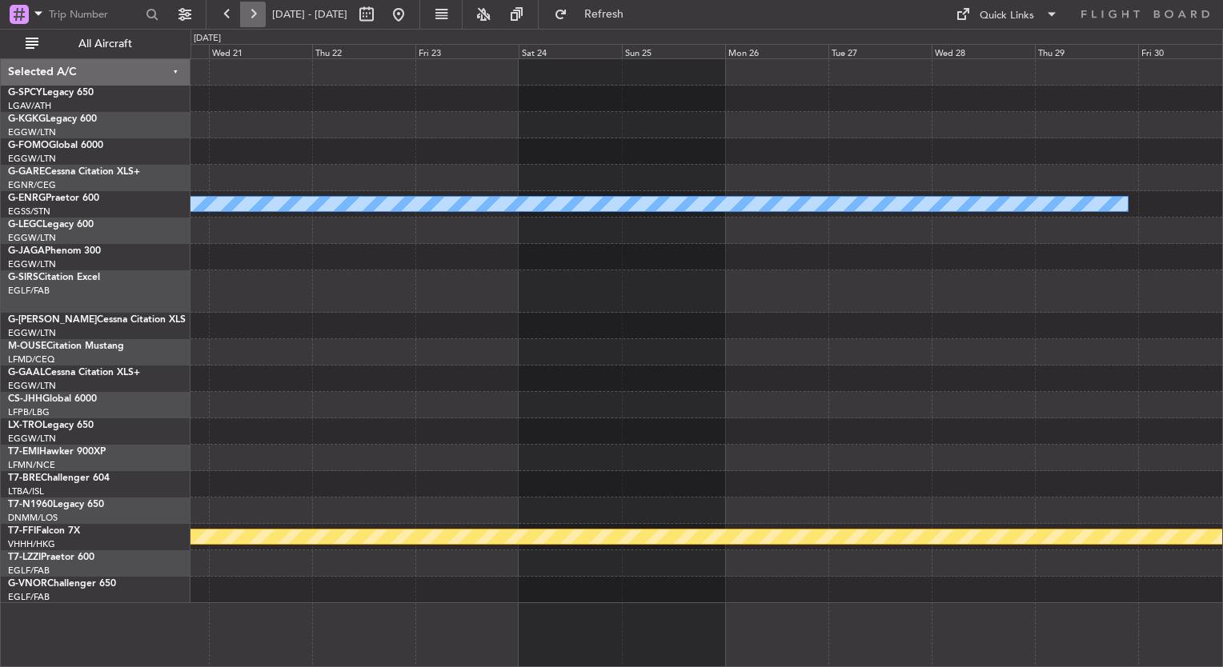
click at [260, 11] on button at bounding box center [253, 15] width 26 height 26
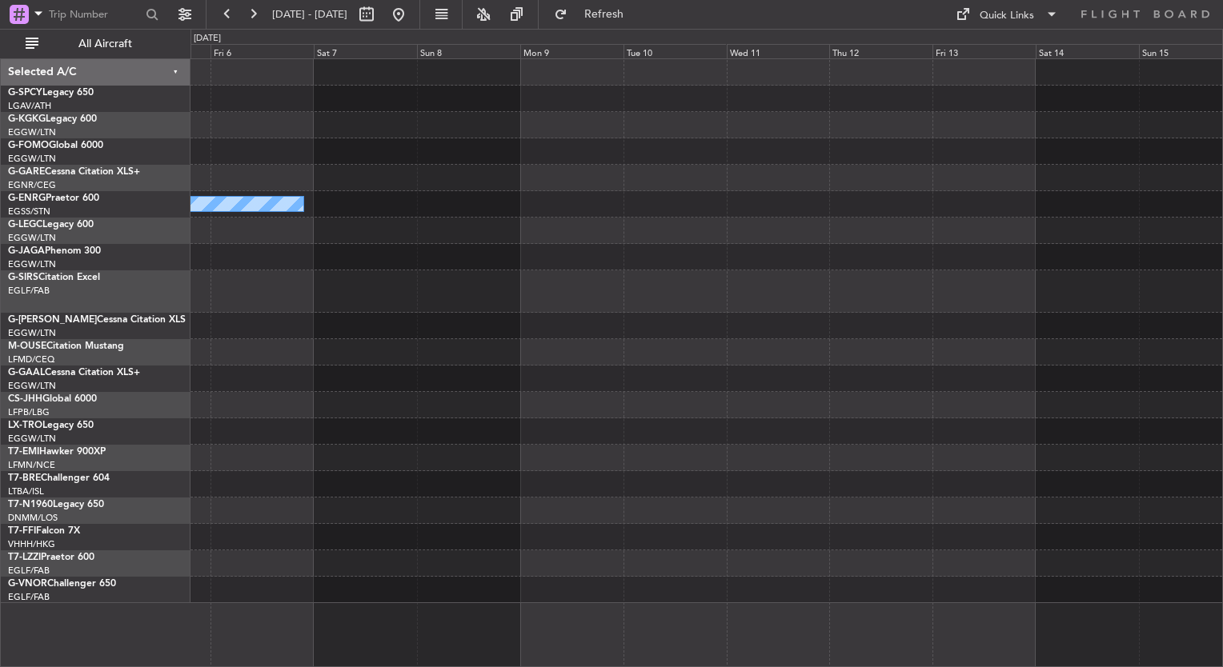
click at [62, 363] on div "Owner Selected A/C G-SPCY Legacy 650 LGAV/ATH [GEOGRAPHIC_DATA] ([PERSON_NAME] …" at bounding box center [611, 348] width 1223 height 639
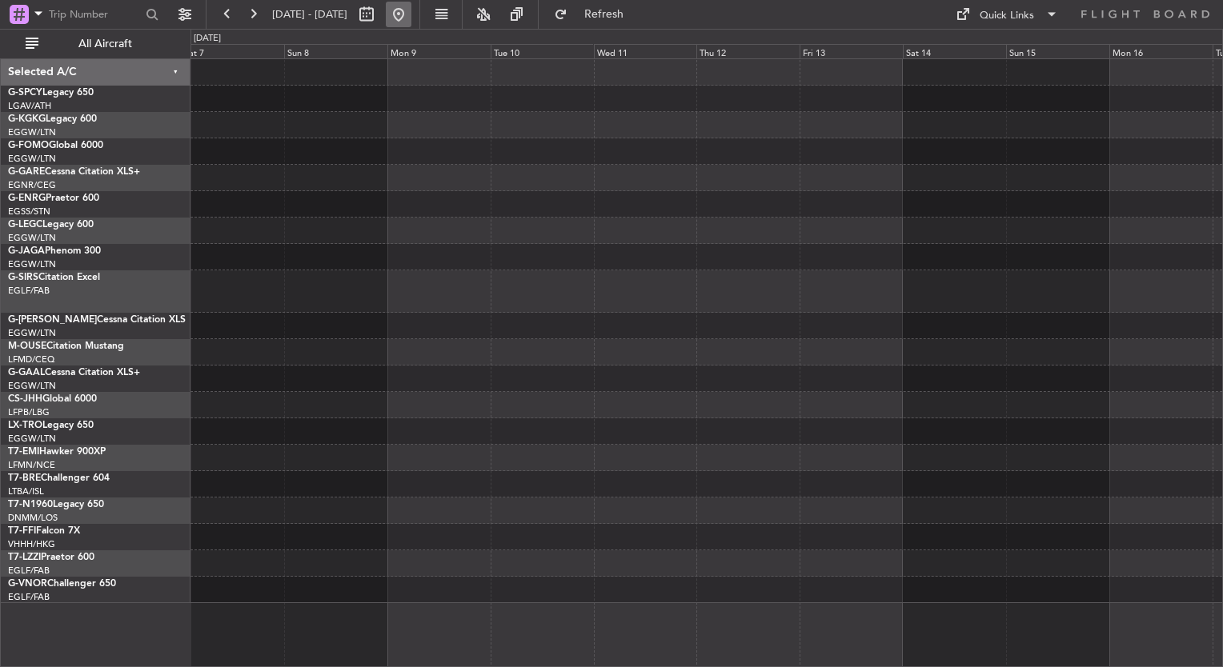
click at [411, 7] on button at bounding box center [399, 15] width 26 height 26
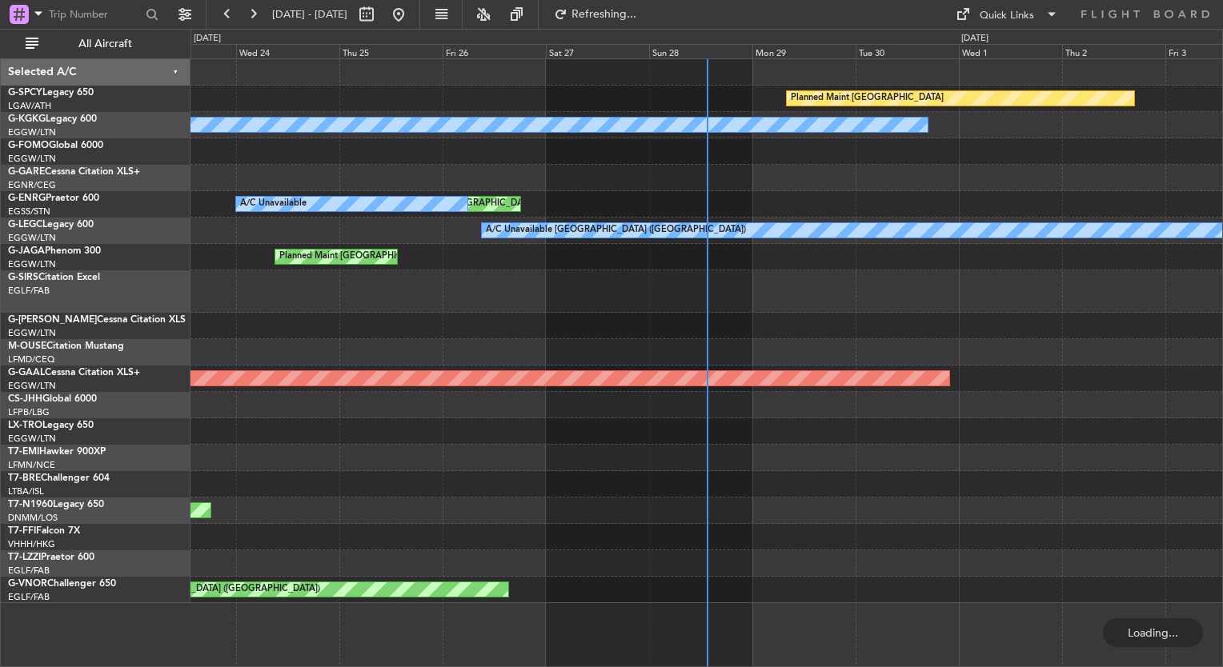
click at [114, 331] on div "Planned Maint [GEOGRAPHIC_DATA] A/C Unavailable [GEOGRAPHIC_DATA] (Ataturk) Unp…" at bounding box center [611, 348] width 1223 height 639
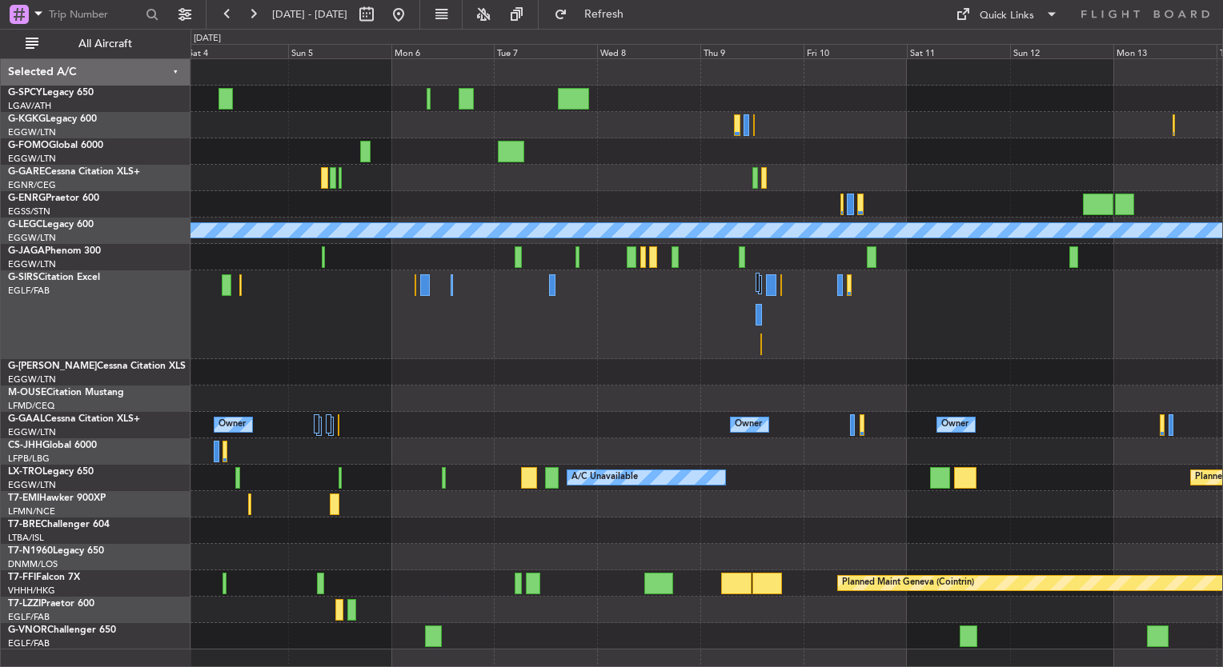
click at [0, 422] on html "[DATE] - [DATE] Refresh Quick Links All Aircraft Planned Maint [GEOGRAPHIC_DATA…" at bounding box center [611, 333] width 1223 height 667
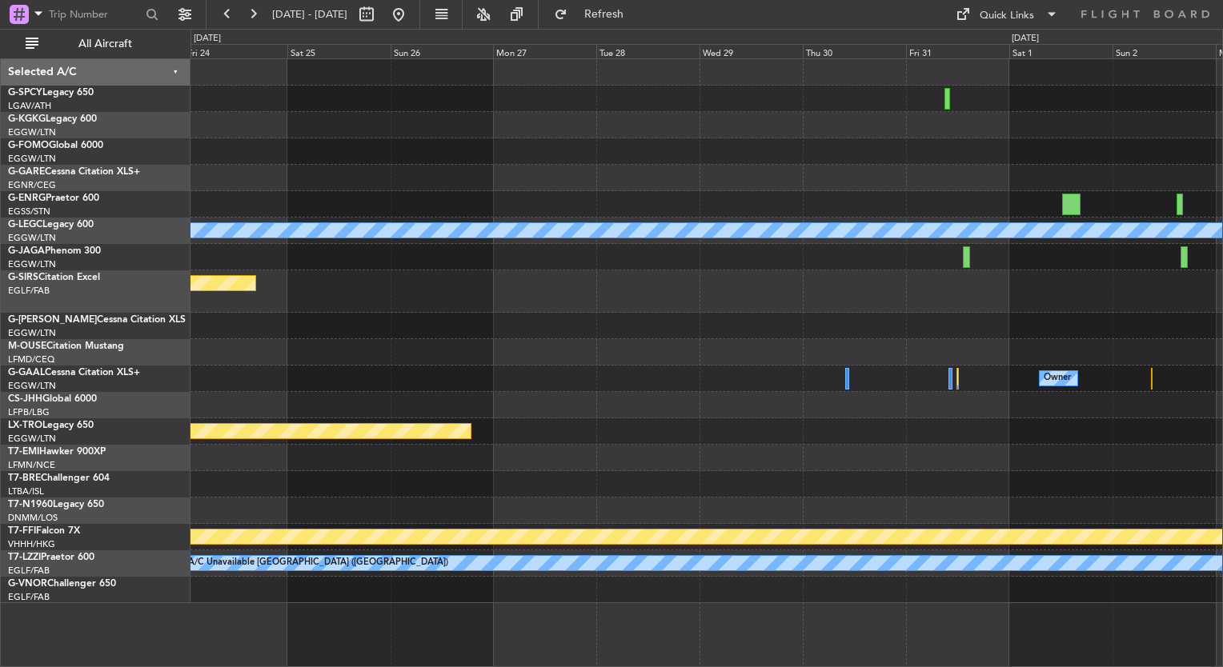
click at [202, 462] on div at bounding box center [706, 458] width 1032 height 26
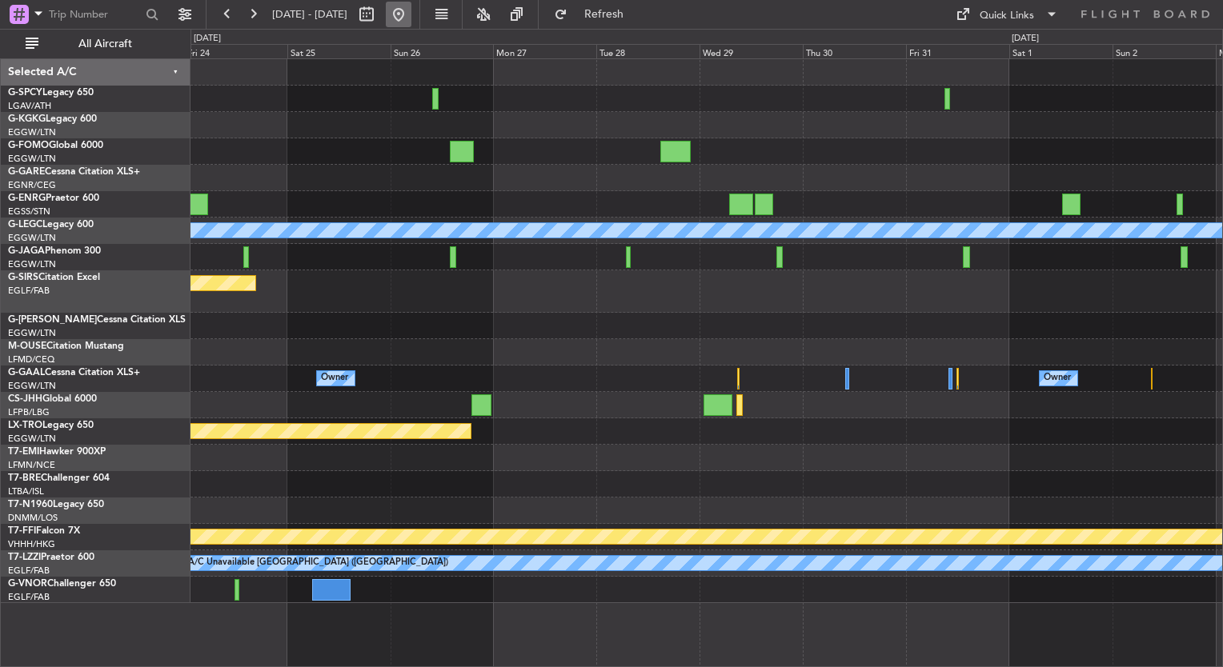
click at [411, 14] on button at bounding box center [399, 15] width 26 height 26
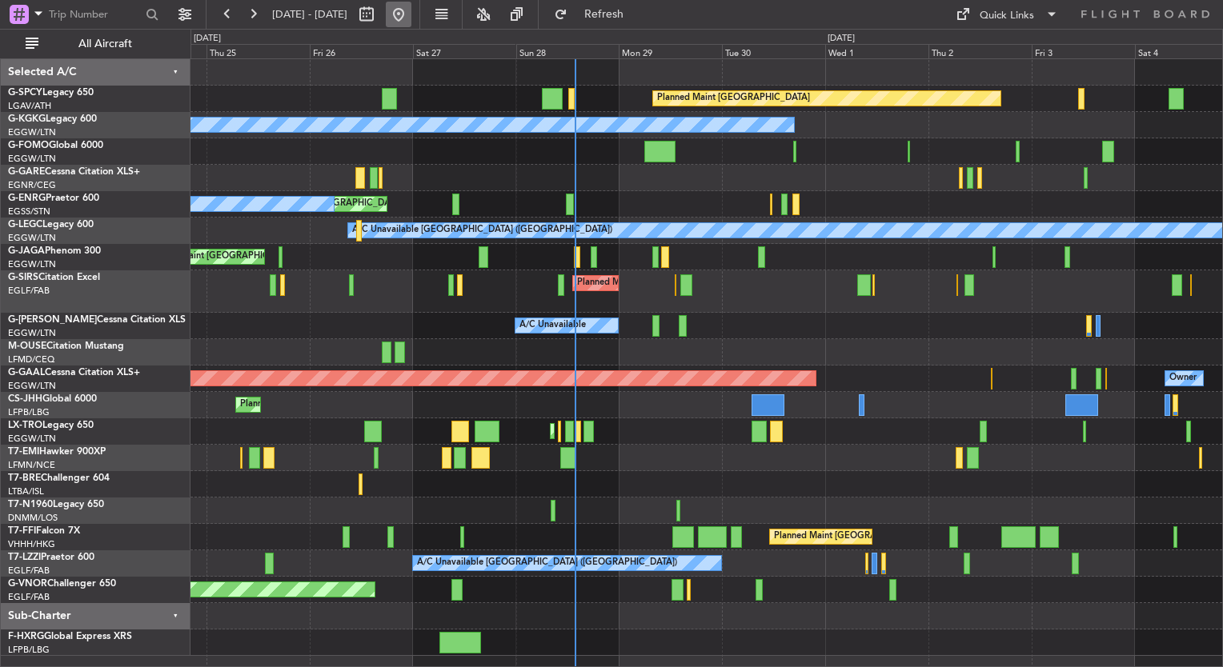
click at [411, 21] on button at bounding box center [399, 15] width 26 height 26
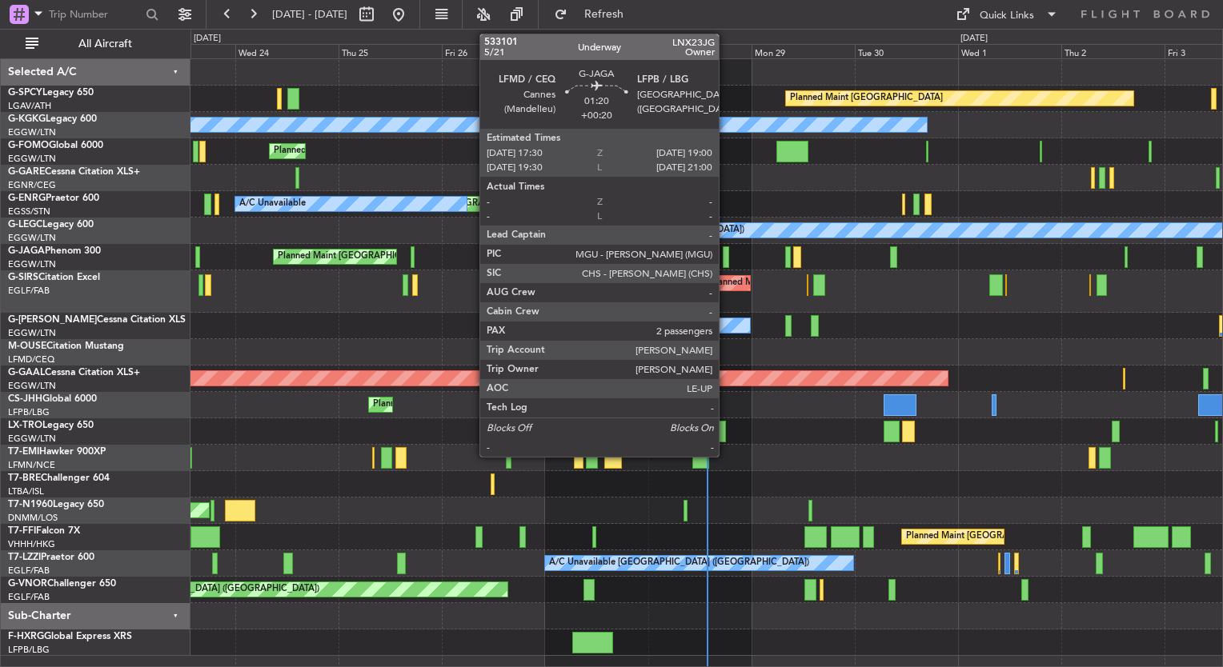
click at [726, 262] on div at bounding box center [726, 258] width 7 height 22
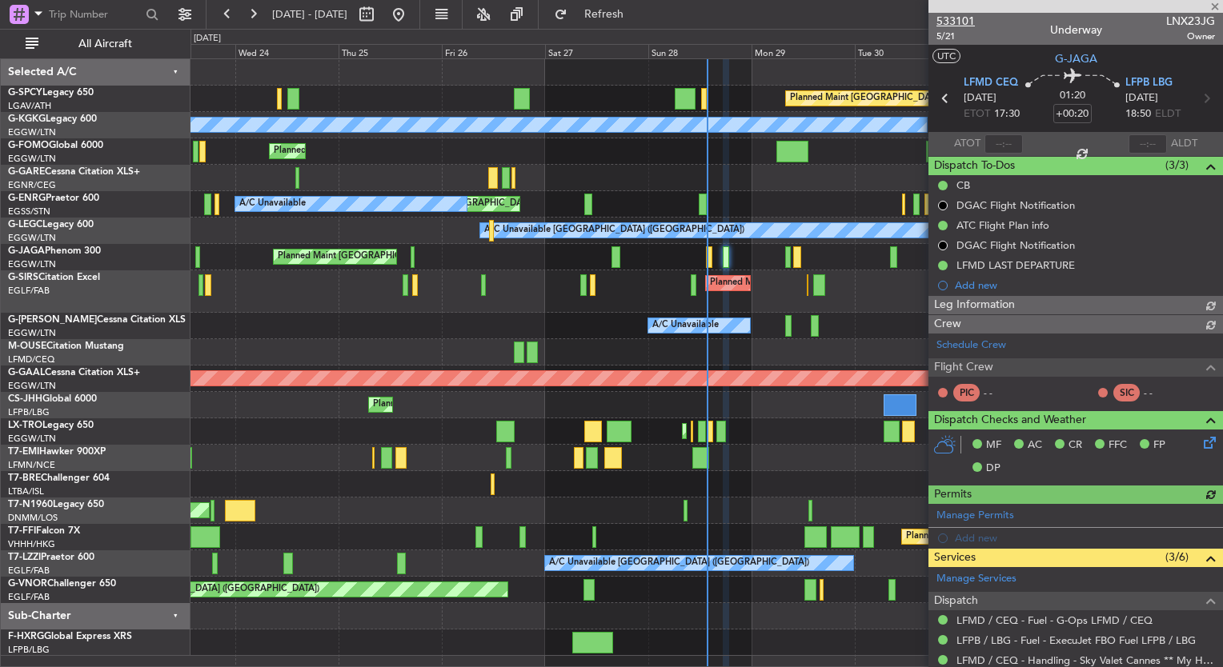
click at [960, 17] on span "533101" at bounding box center [955, 21] width 38 height 17
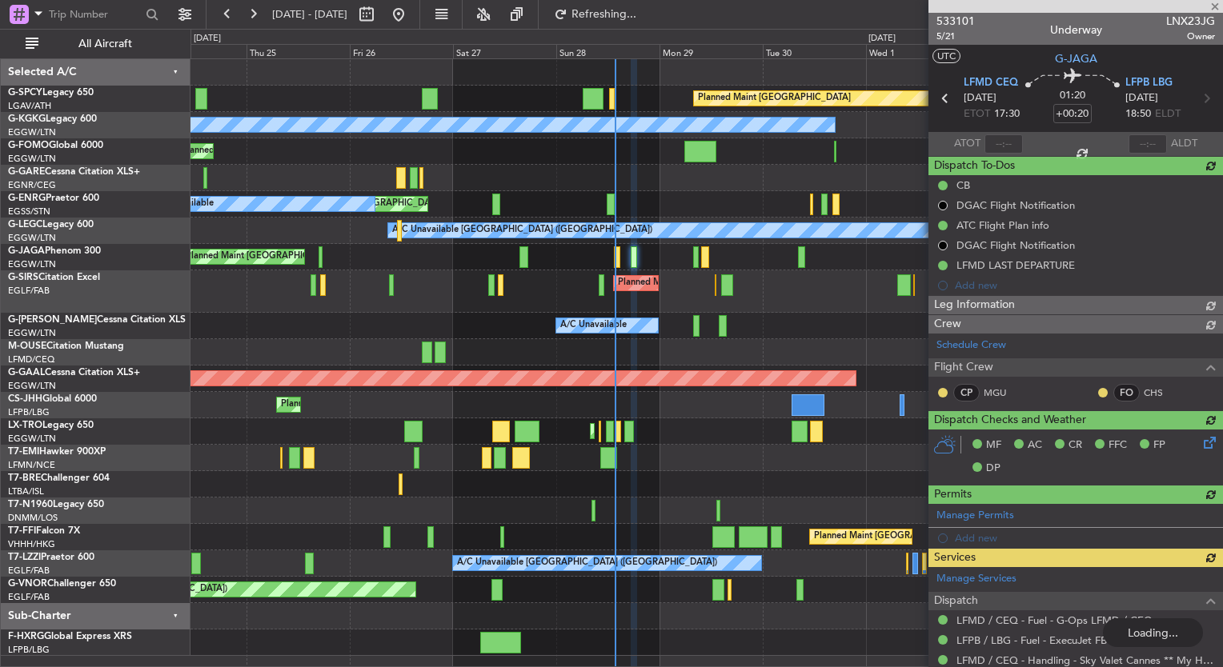
click at [579, 523] on div "Planned Maint [GEOGRAPHIC_DATA] A/C Unavailable [GEOGRAPHIC_DATA] (Ataturk) Pla…" at bounding box center [706, 357] width 1032 height 597
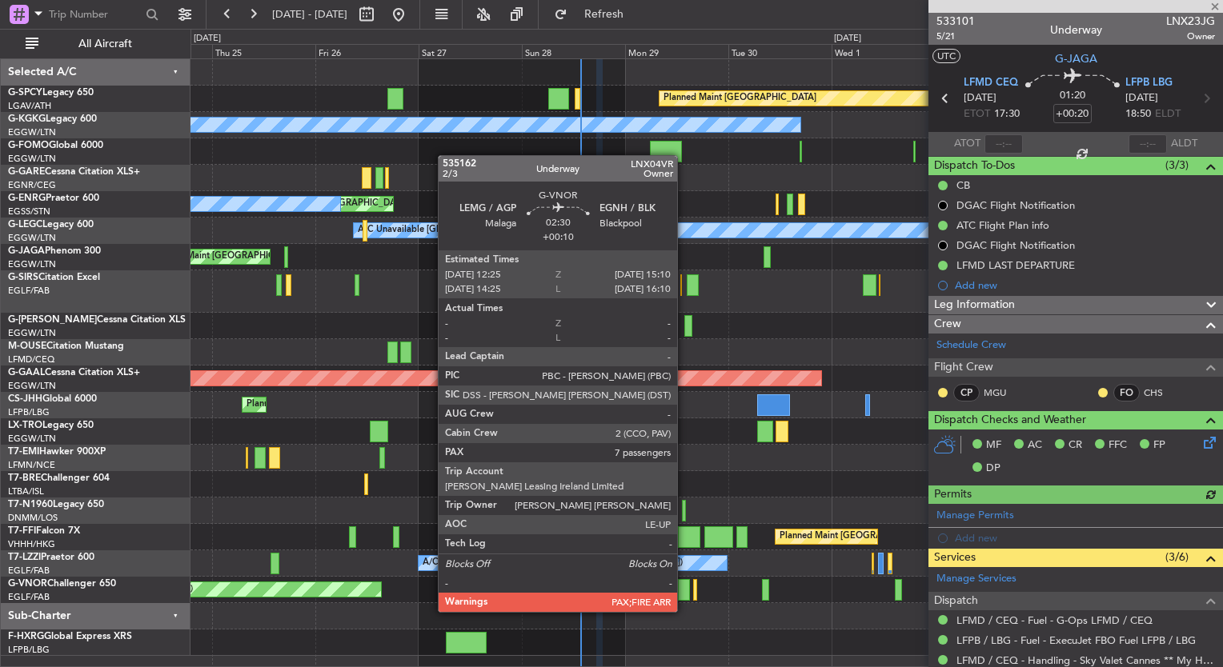
click at [684, 596] on div at bounding box center [684, 590] width 12 height 22
type input "+00:10"
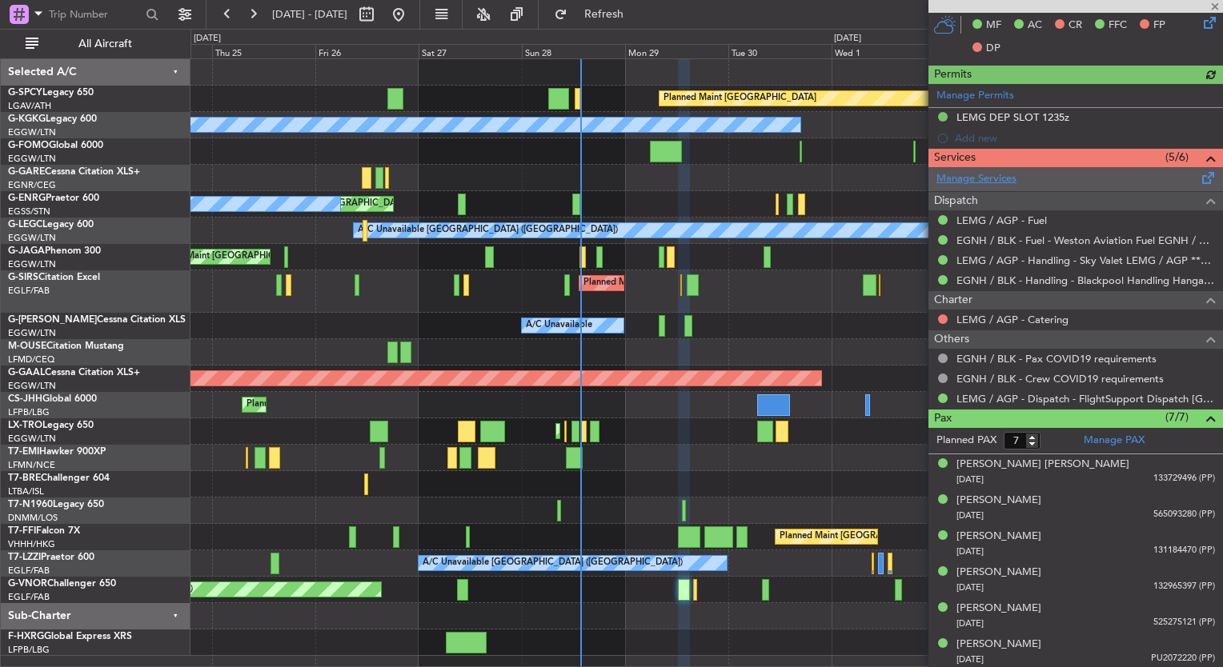
scroll to position [429, 0]
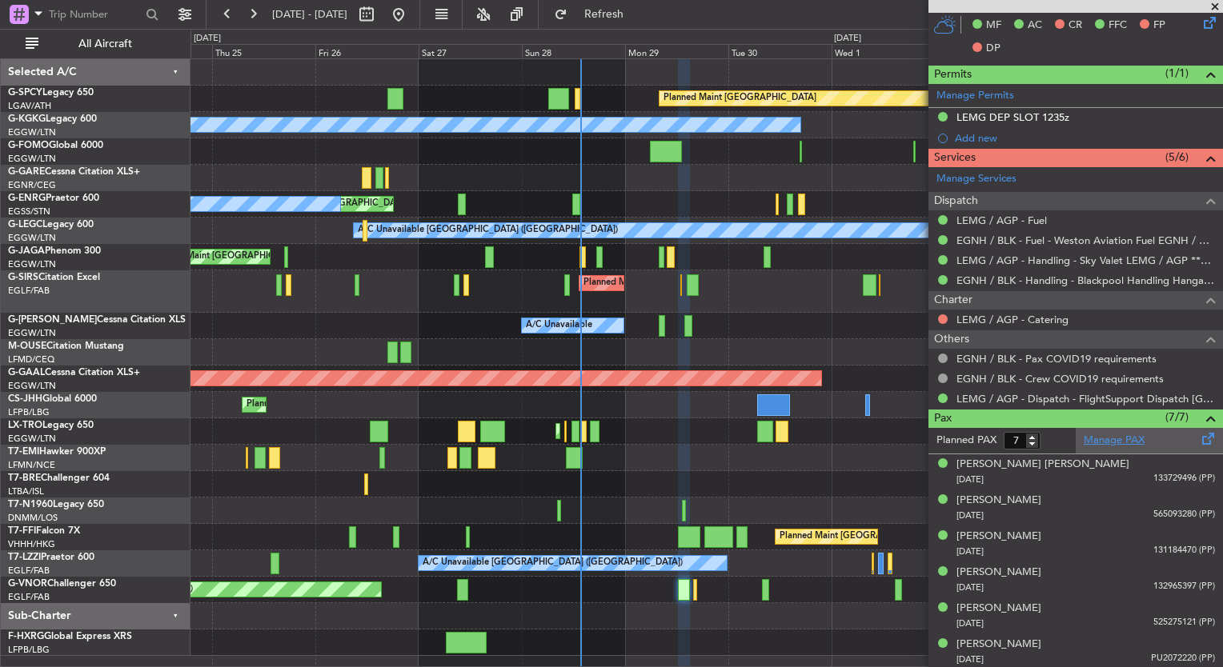
click at [1108, 434] on link "Manage PAX" at bounding box center [1114, 441] width 61 height 16
click at [643, 22] on button "Refresh" at bounding box center [595, 15] width 96 height 26
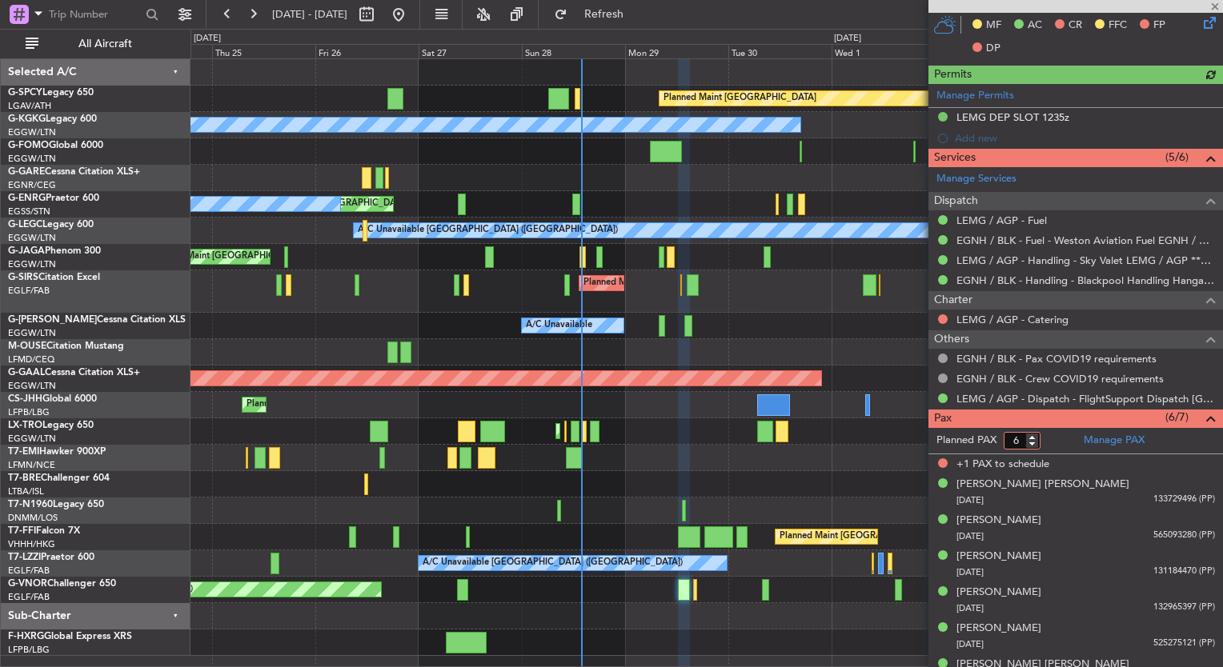
type input "6"
click at [1030, 438] on input "6" at bounding box center [1022, 441] width 37 height 18
click at [1048, 440] on form "Planned PAX 6" at bounding box center [1001, 441] width 147 height 26
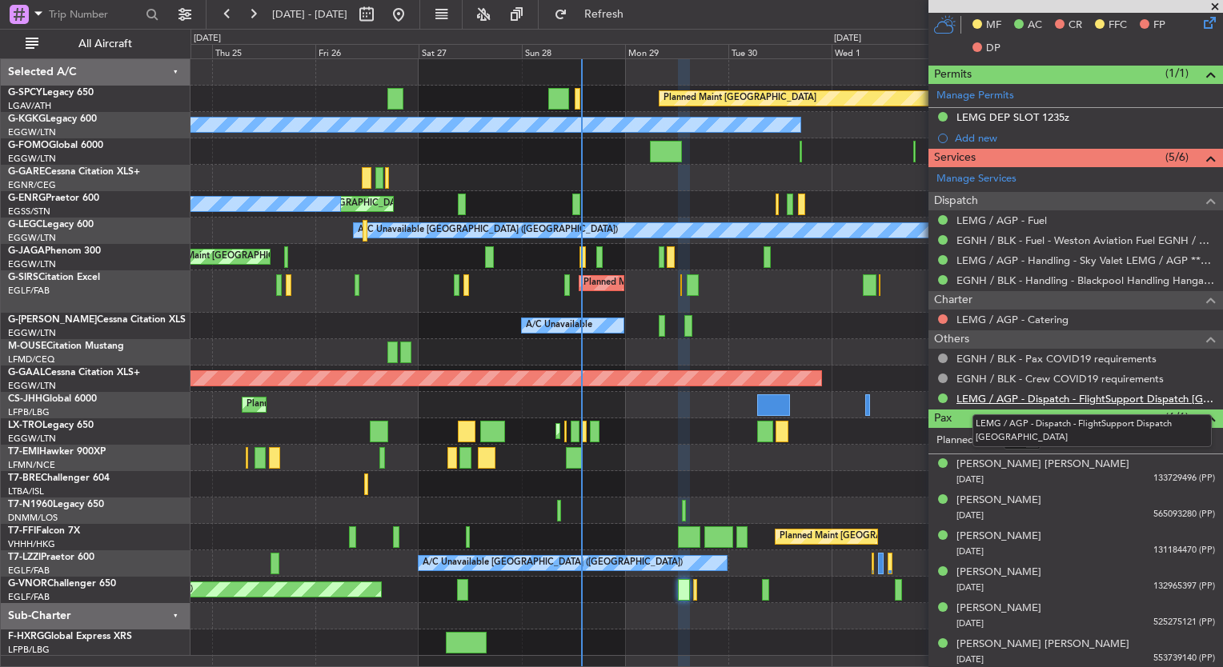
click at [1072, 395] on link "LEMG / AGP - Dispatch - FlightSupport Dispatch [GEOGRAPHIC_DATA]" at bounding box center [1085, 399] width 259 height 14
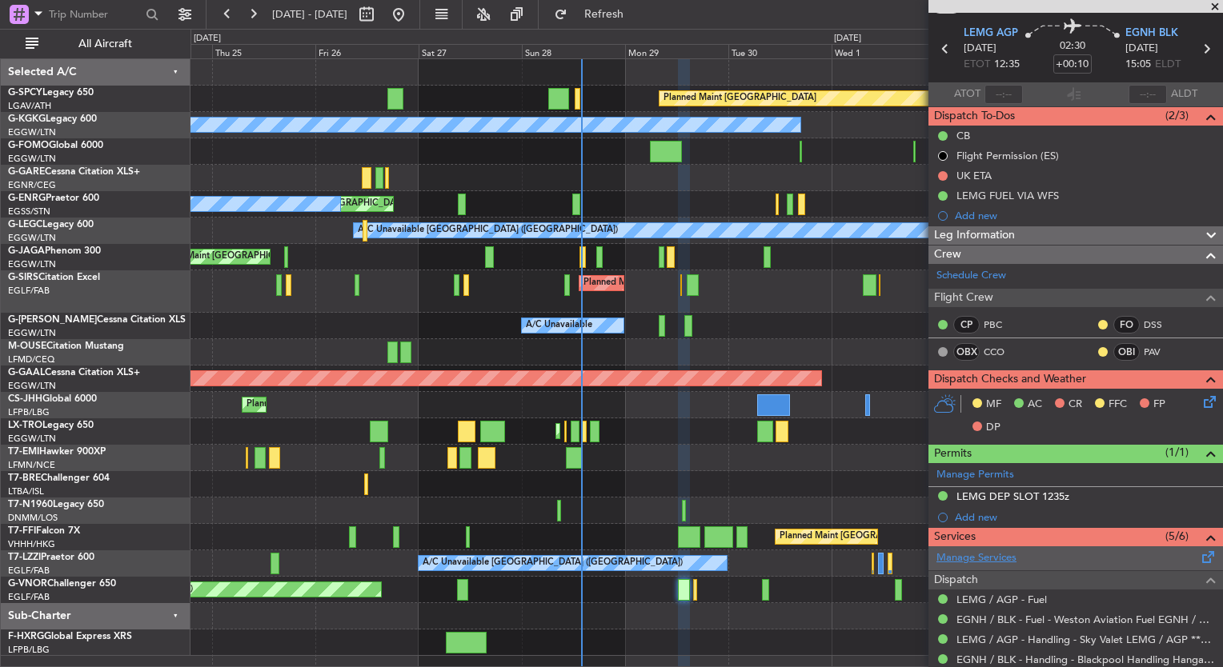
scroll to position [0, 0]
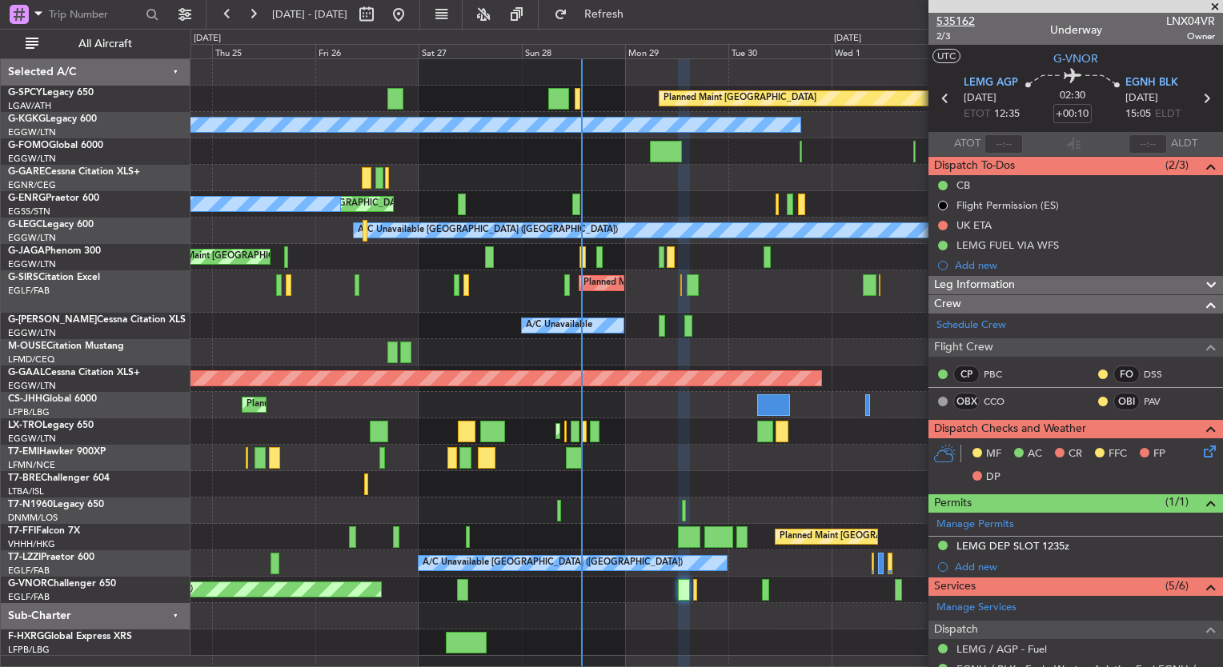
click at [947, 27] on span "535162" at bounding box center [955, 21] width 38 height 17
click at [643, 485] on div "Planned Maint [GEOGRAPHIC_DATA] A/C Unavailable [GEOGRAPHIC_DATA] (Ataturk) Pla…" at bounding box center [706, 357] width 1032 height 597
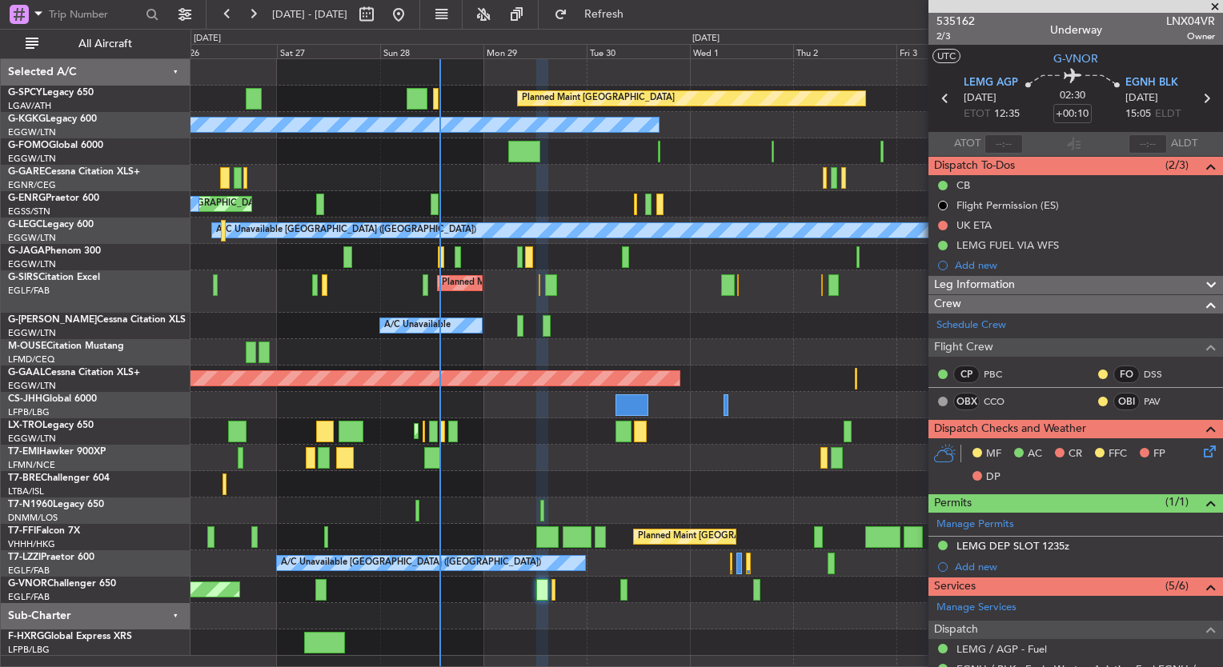
click at [619, 596] on div "Planned Maint [GEOGRAPHIC_DATA] ([GEOGRAPHIC_DATA])" at bounding box center [706, 590] width 1032 height 26
click at [621, 580] on div at bounding box center [623, 590] width 7 height 22
type input "10"
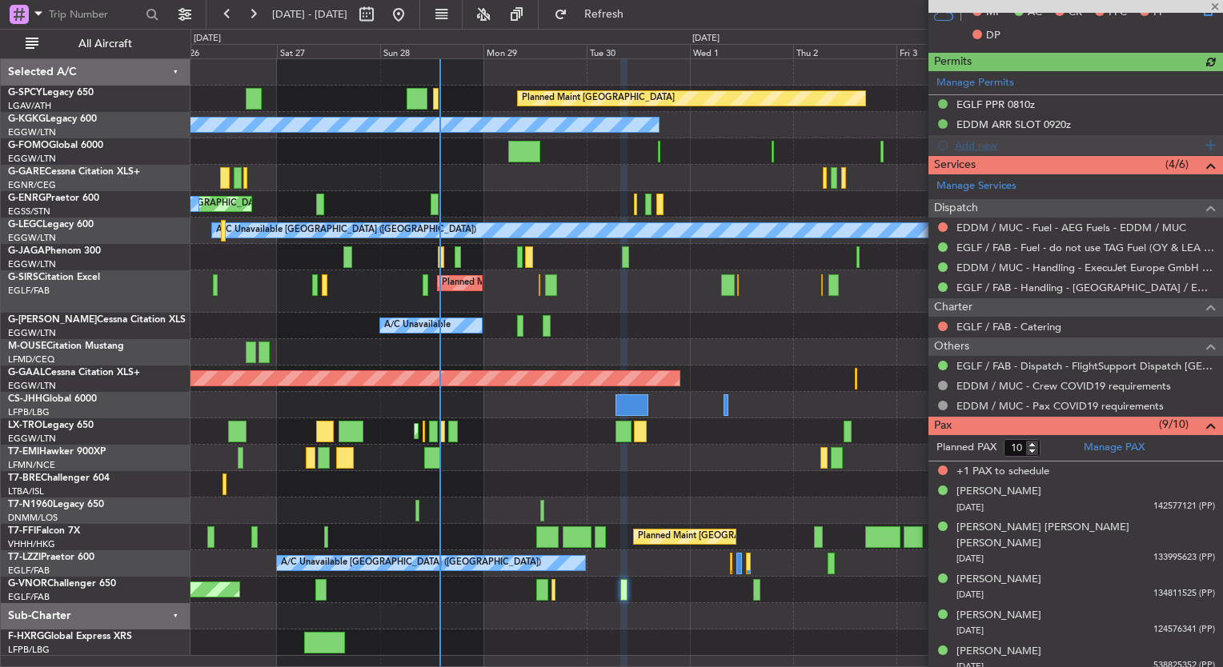
scroll to position [537, 0]
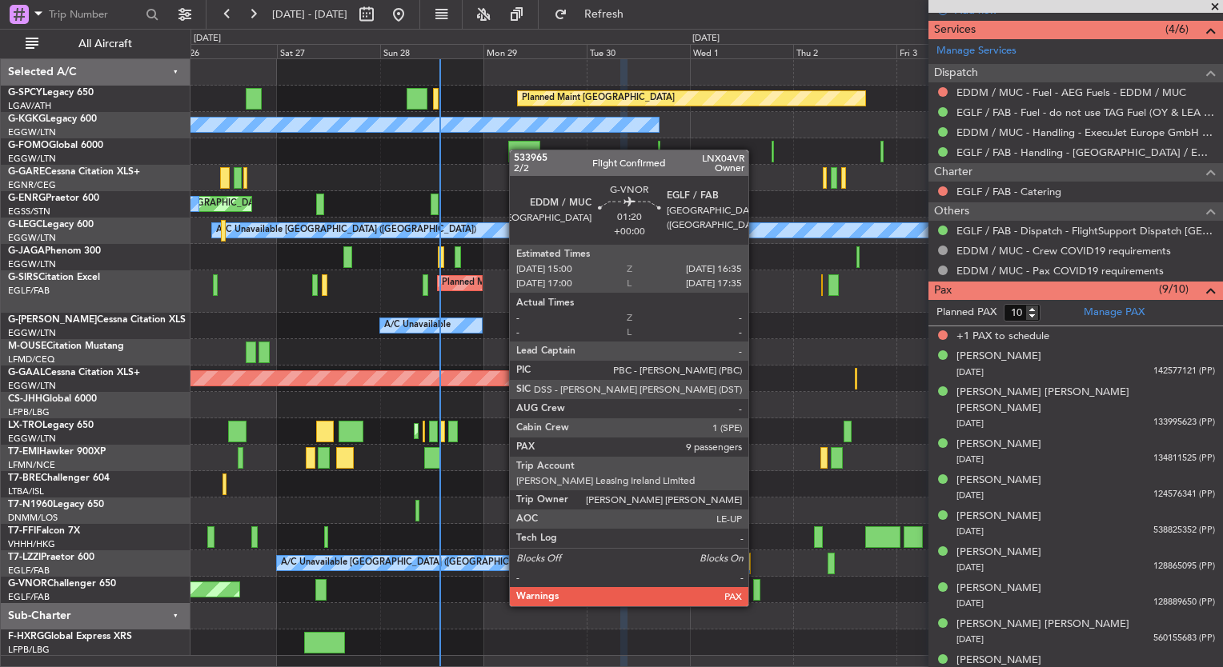
click at [756, 591] on div at bounding box center [756, 590] width 7 height 22
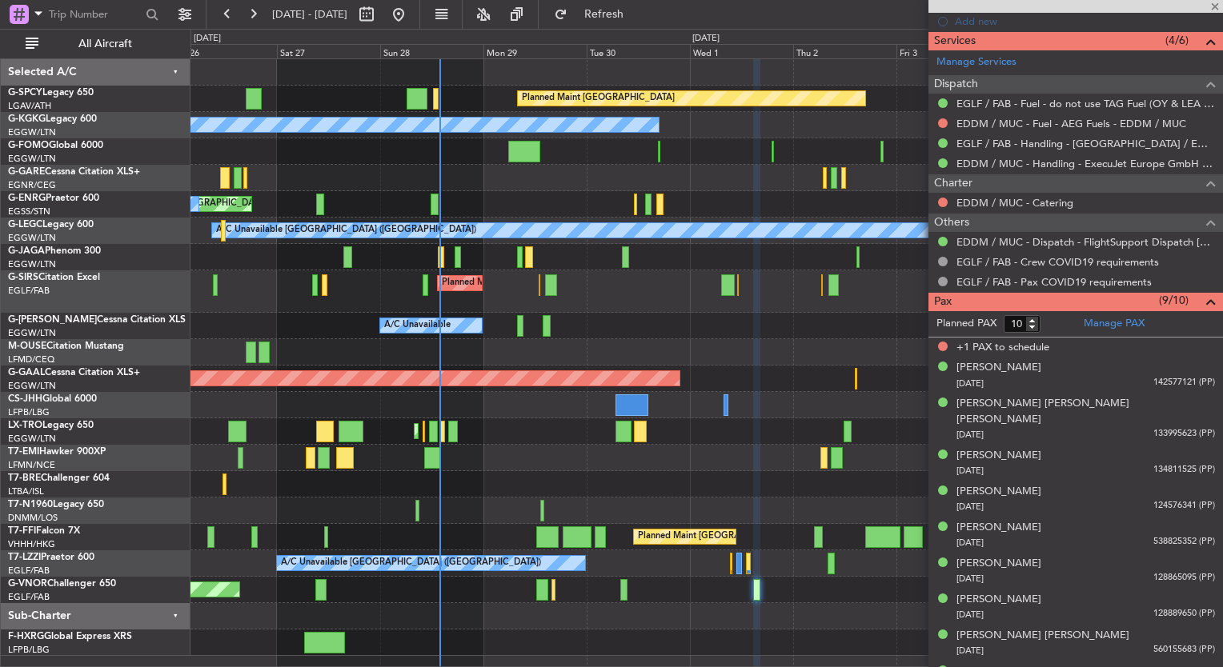
scroll to position [557, 0]
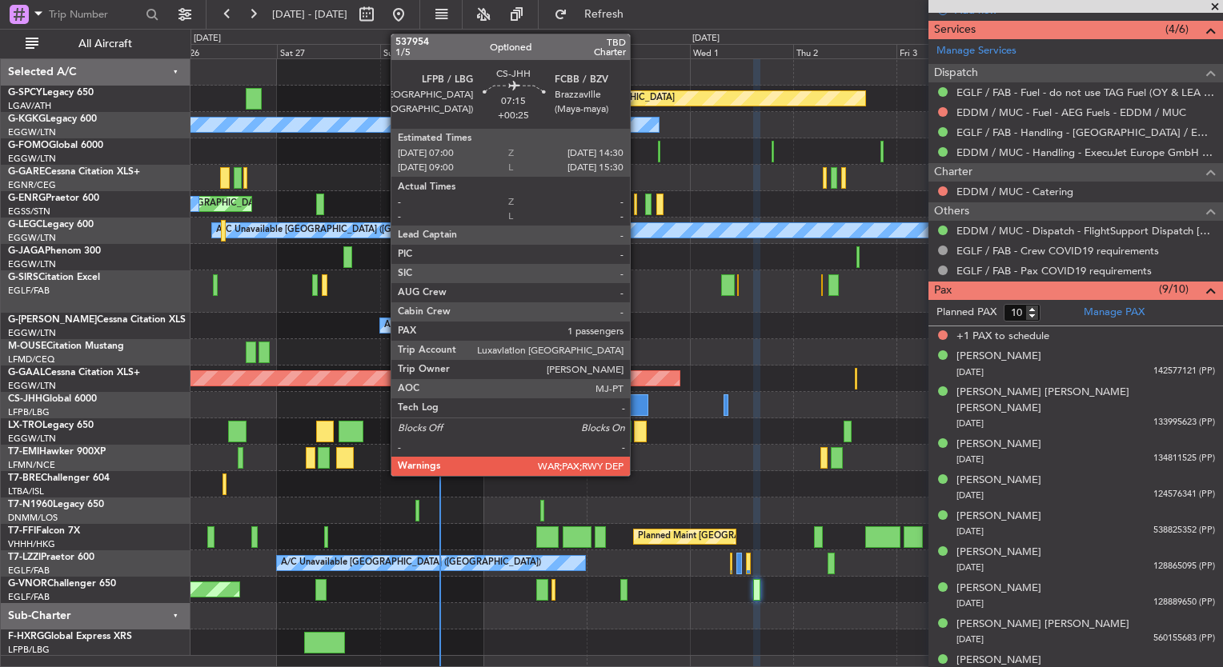
click at [637, 408] on div at bounding box center [631, 406] width 33 height 22
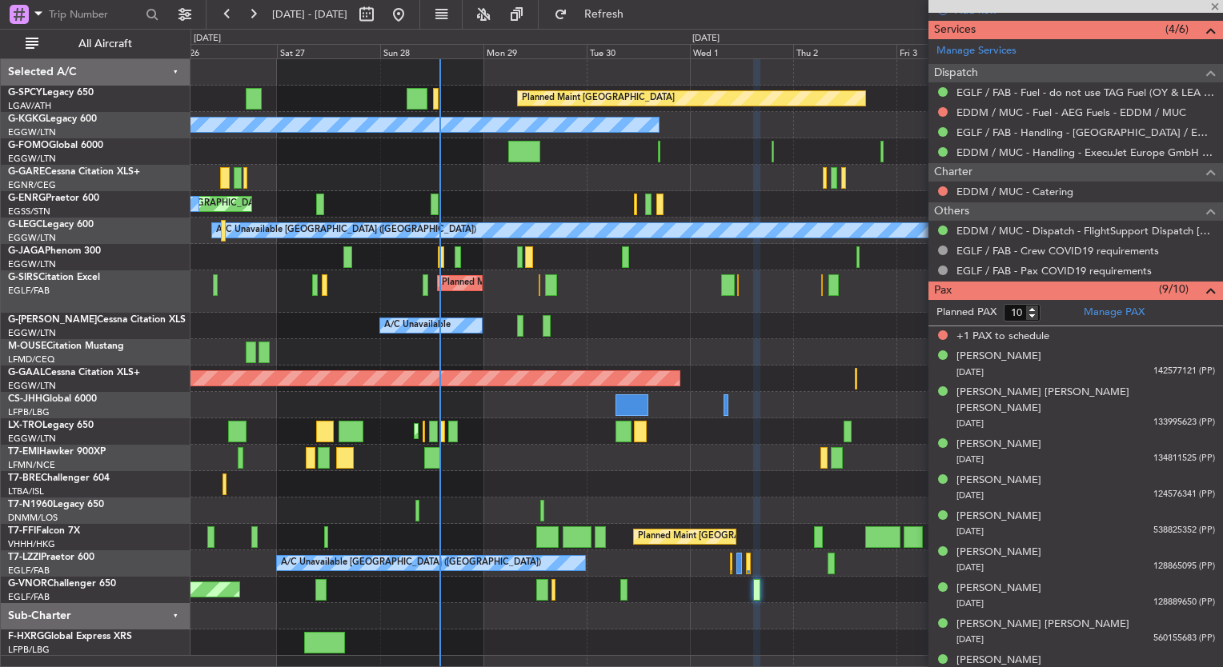
type input "+00:25"
type input "1"
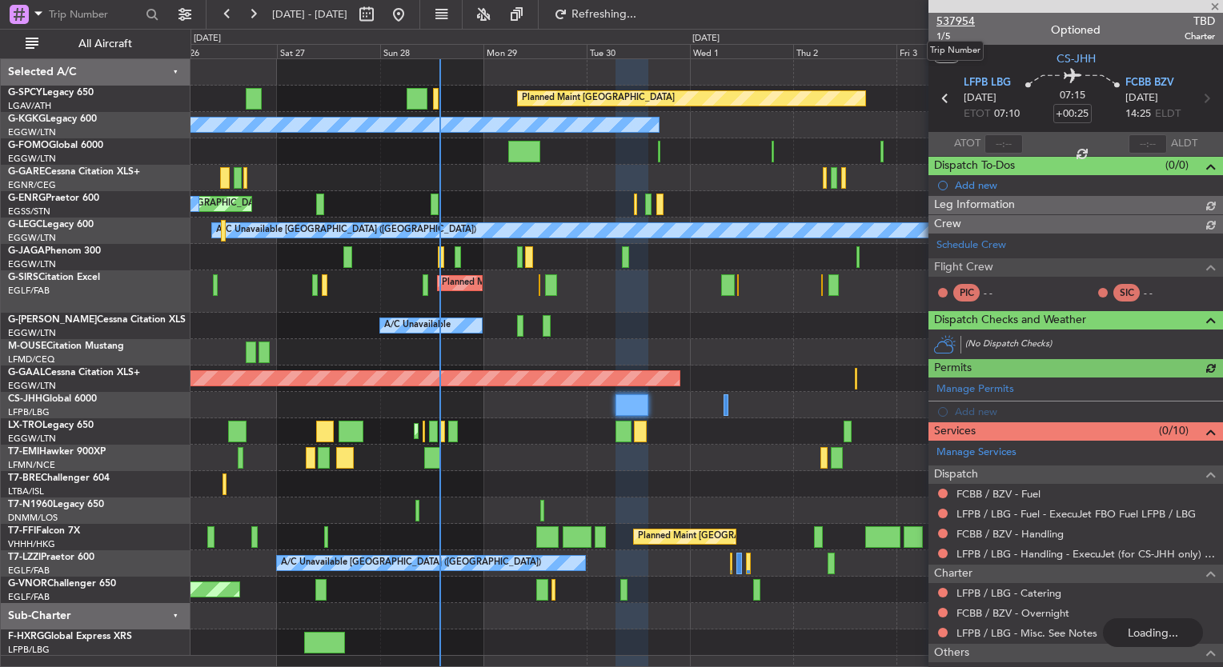
click at [965, 18] on span "537954" at bounding box center [955, 21] width 38 height 17
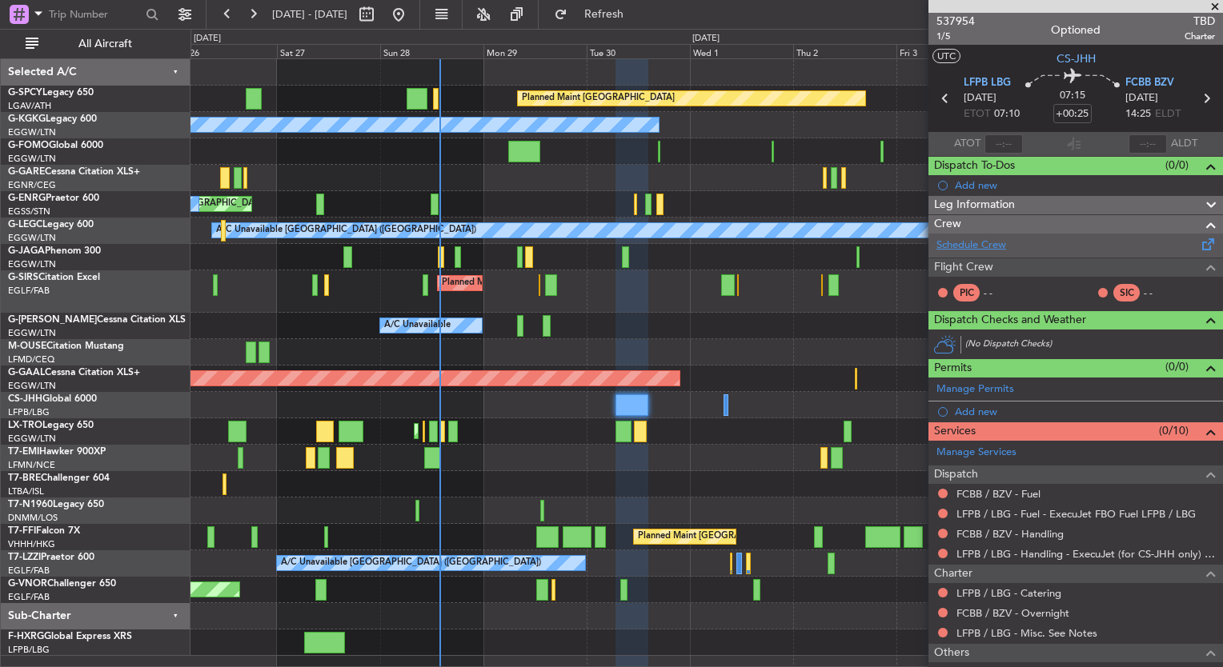
click at [950, 241] on link "Schedule Crew" at bounding box center [971, 246] width 70 height 16
click at [983, 250] on link "Schedule Crew" at bounding box center [971, 246] width 70 height 16
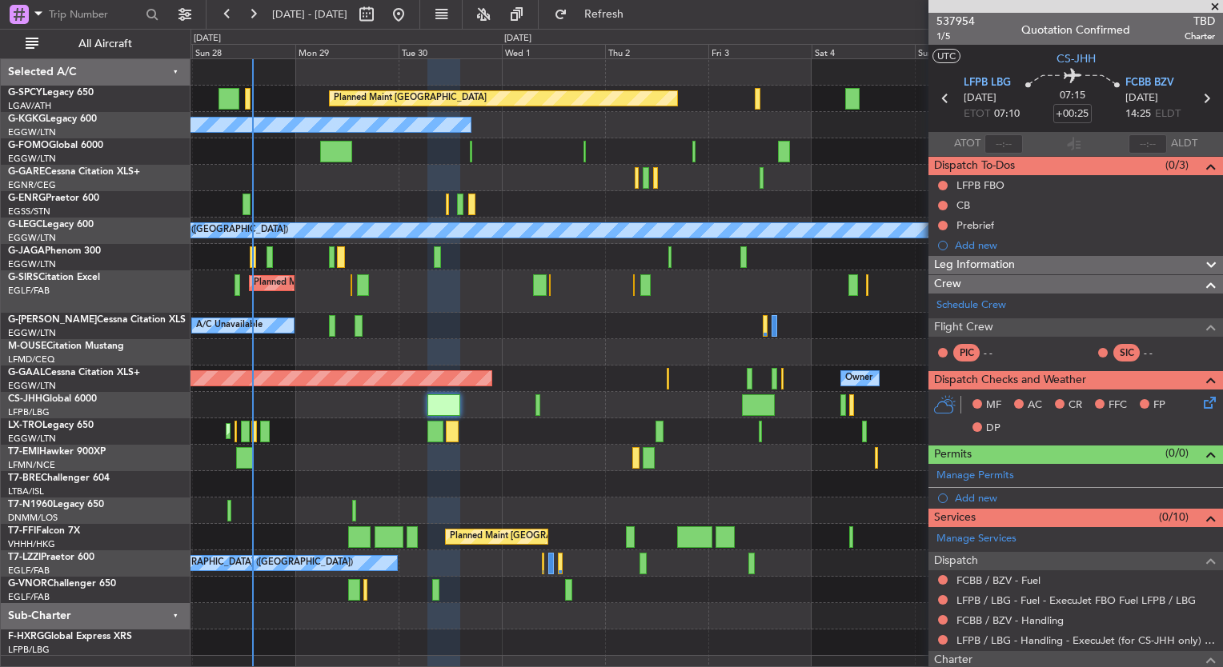
click at [588, 448] on div "Planned Maint [GEOGRAPHIC_DATA] A/C Unavailable [GEOGRAPHIC_DATA] (Ataturk) Unp…" at bounding box center [706, 357] width 1032 height 597
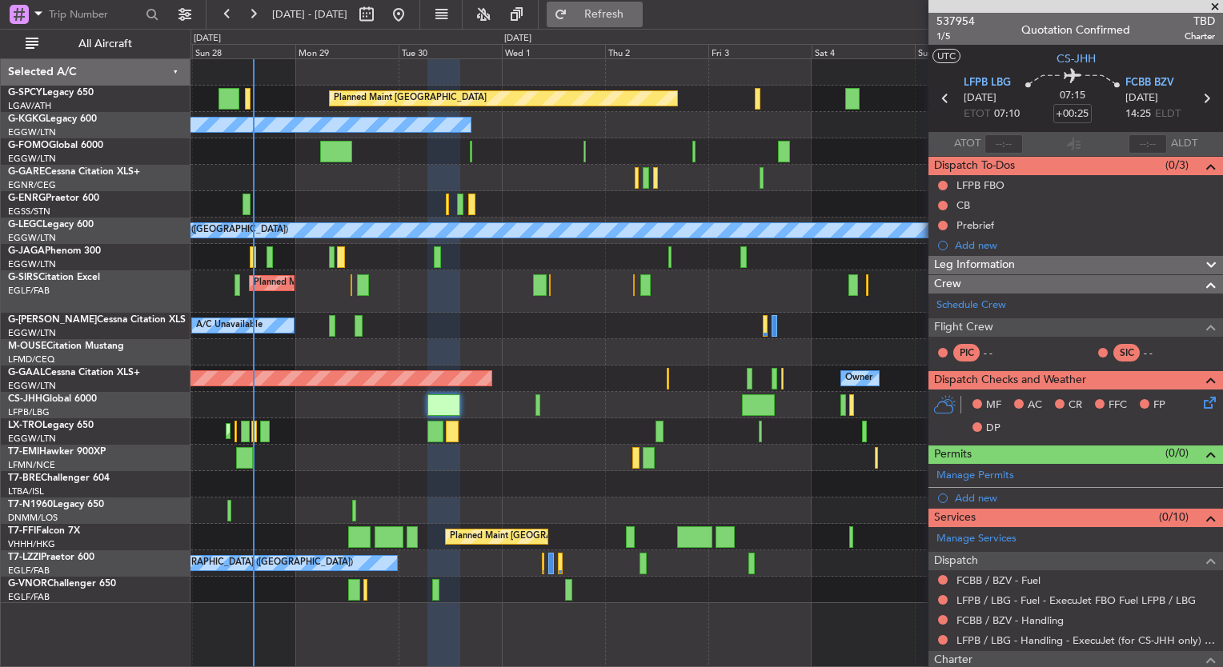
click at [638, 15] on span "Refresh" at bounding box center [604, 14] width 67 height 11
click at [637, 461] on div at bounding box center [706, 458] width 1032 height 26
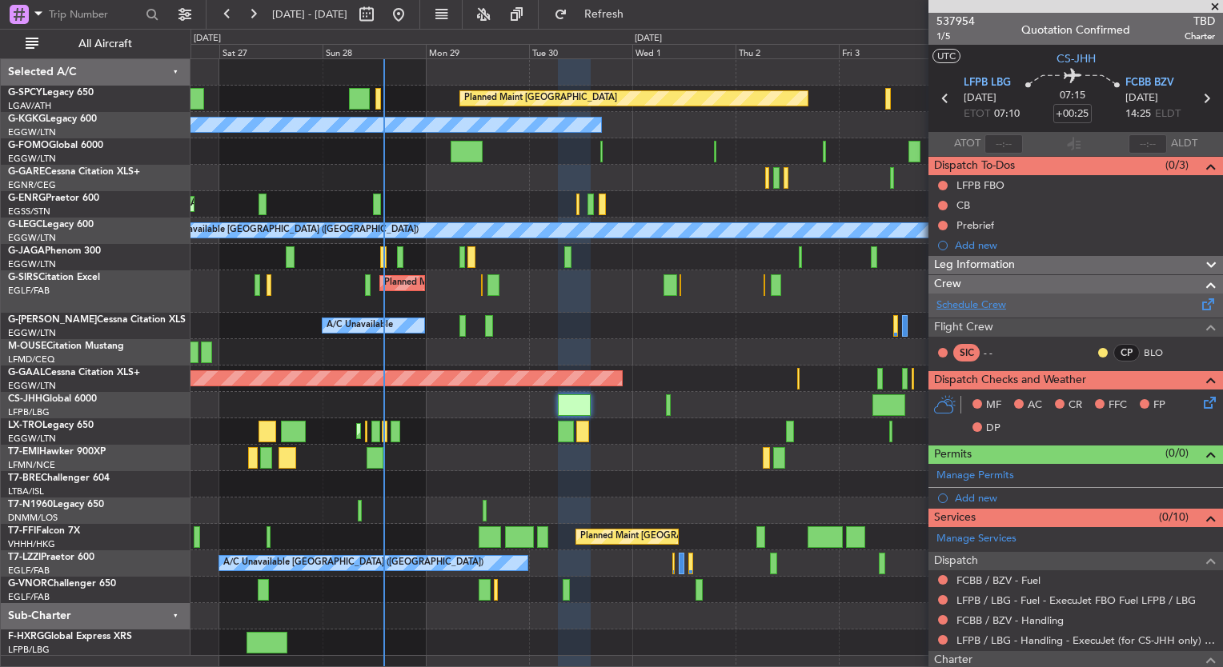
click at [987, 307] on link "Schedule Crew" at bounding box center [971, 306] width 70 height 16
click at [963, 22] on span "537954" at bounding box center [955, 21] width 38 height 17
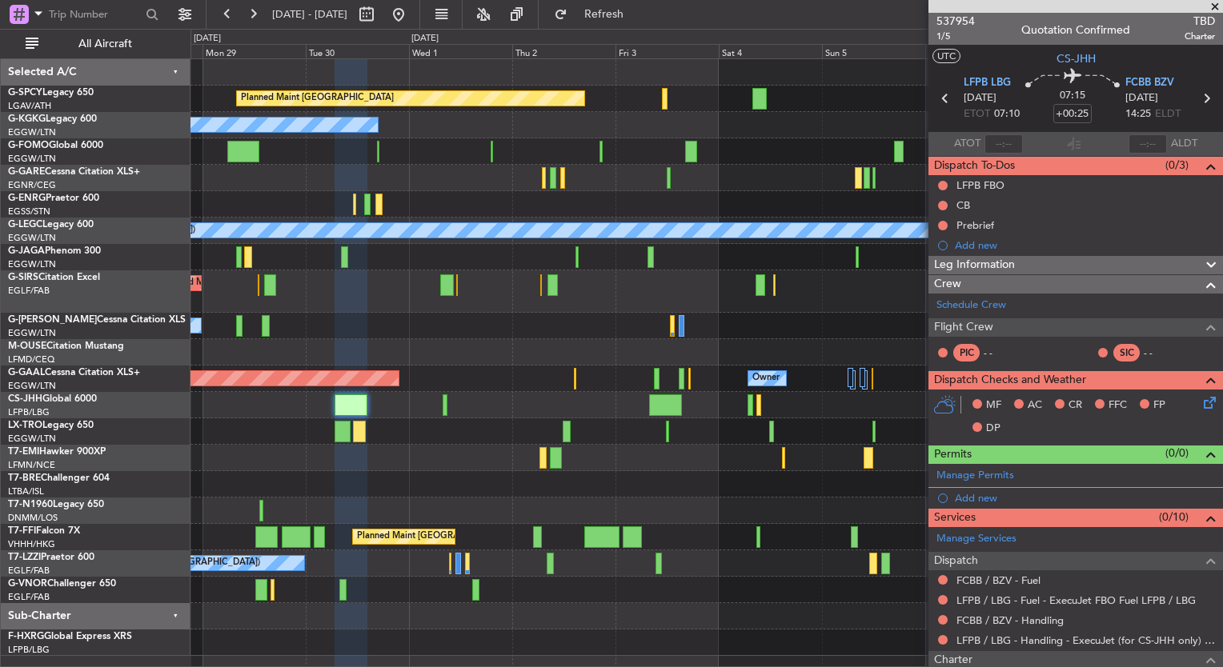
click at [580, 339] on div "Planned Maint Bremen A/C Unavailable Istanbul (Ataturk) Unplanned Maint London …" at bounding box center [706, 357] width 1032 height 597
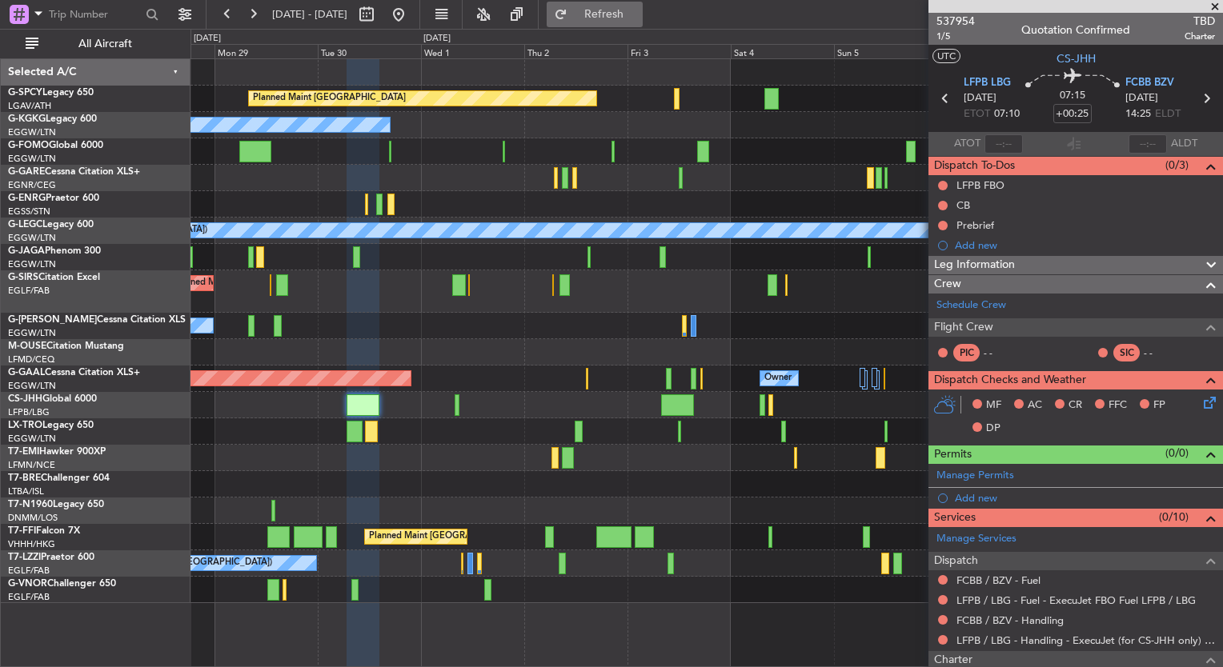
click at [638, 20] on span "Refresh" at bounding box center [604, 14] width 67 height 11
click at [518, 635] on div "Planned Maint Bremen A/C Unavailable Istanbul (Ataturk) Unplanned Maint London …" at bounding box center [706, 362] width 1032 height 609
click at [500, 651] on div "Planned Maint Bremen A/C Unavailable Istanbul (Ataturk) Unplanned Maint London …" at bounding box center [706, 362] width 1032 height 609
click at [310, 648] on div "Planned Maint Bremen A/C Unavailable Istanbul (Ataturk) Unplanned Maint London …" at bounding box center [706, 362] width 1032 height 609
click at [420, 633] on div "Planned Maint Bremen A/C Unavailable Istanbul (Ataturk) Unplanned Maint London …" at bounding box center [706, 362] width 1032 height 609
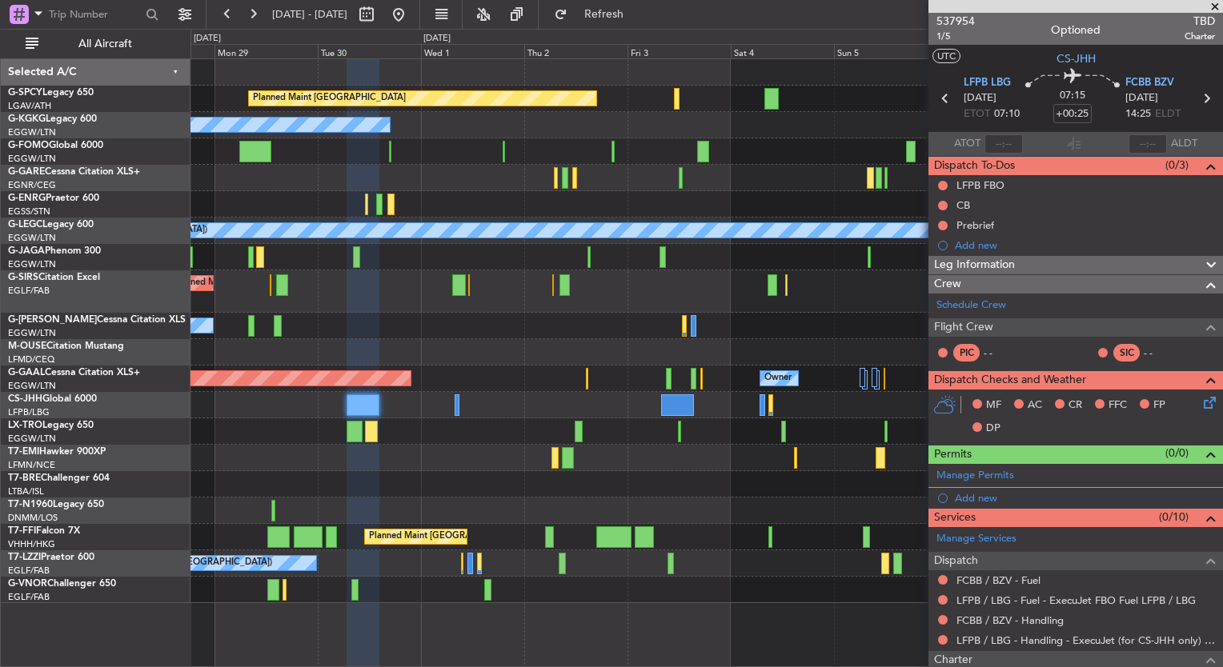
click at [516, 623] on div "Planned Maint Bremen A/C Unavailable Istanbul (Ataturk) Unplanned Maint London …" at bounding box center [706, 362] width 1032 height 609
click at [411, 620] on div "Planned Maint Bremen A/C Unavailable Istanbul (Ataturk) Unplanned Maint London …" at bounding box center [706, 362] width 1032 height 609
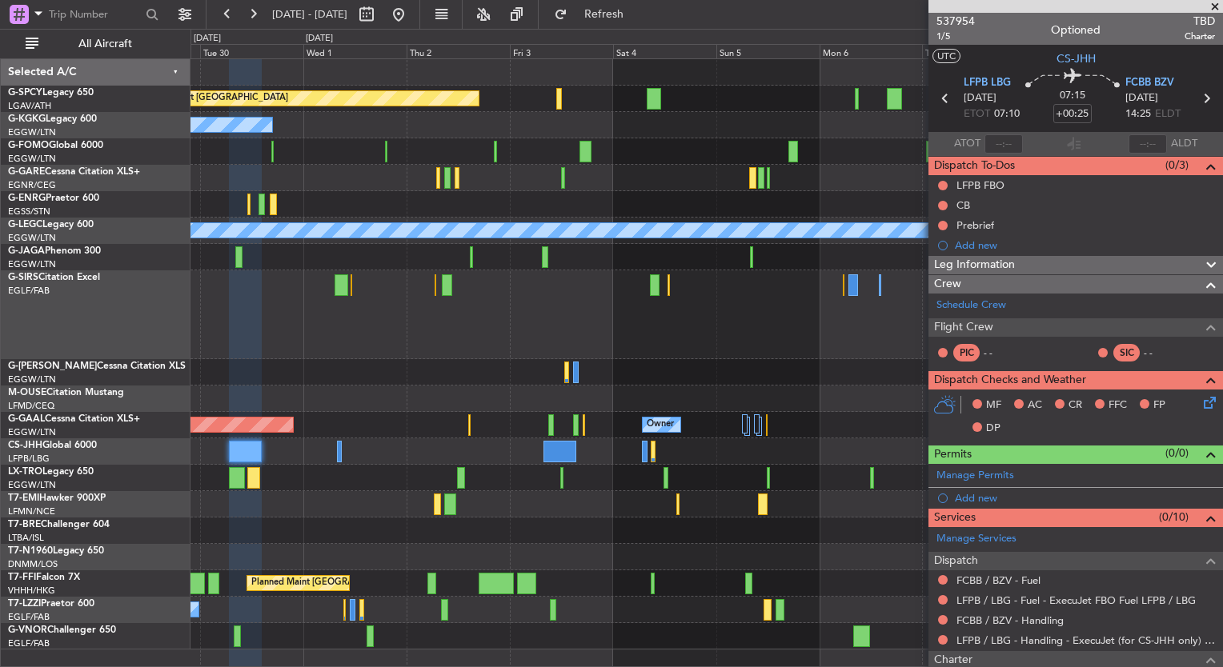
click at [508, 651] on div "Planned Maint Bremen A/C Unavailable Istanbul (Ataturk) A/C Unavailable London …" at bounding box center [706, 362] width 1032 height 609
click at [535, 641] on div at bounding box center [706, 636] width 1032 height 26
click at [411, 18] on button at bounding box center [399, 15] width 26 height 26
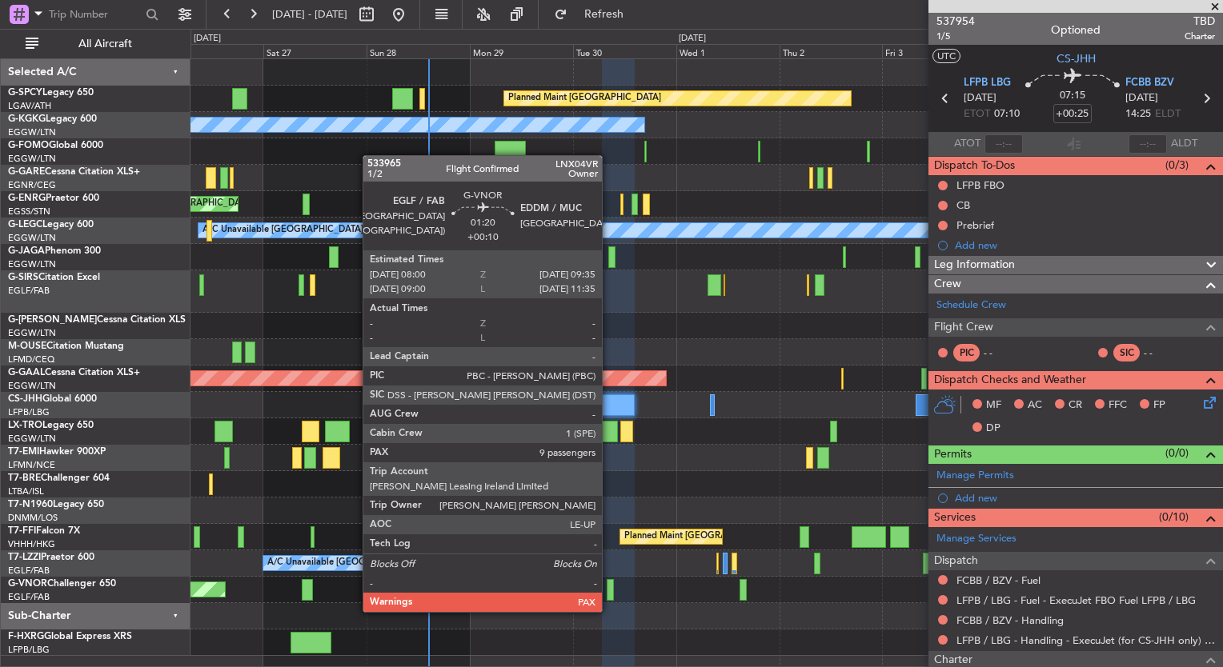
click at [609, 596] on div at bounding box center [610, 590] width 7 height 22
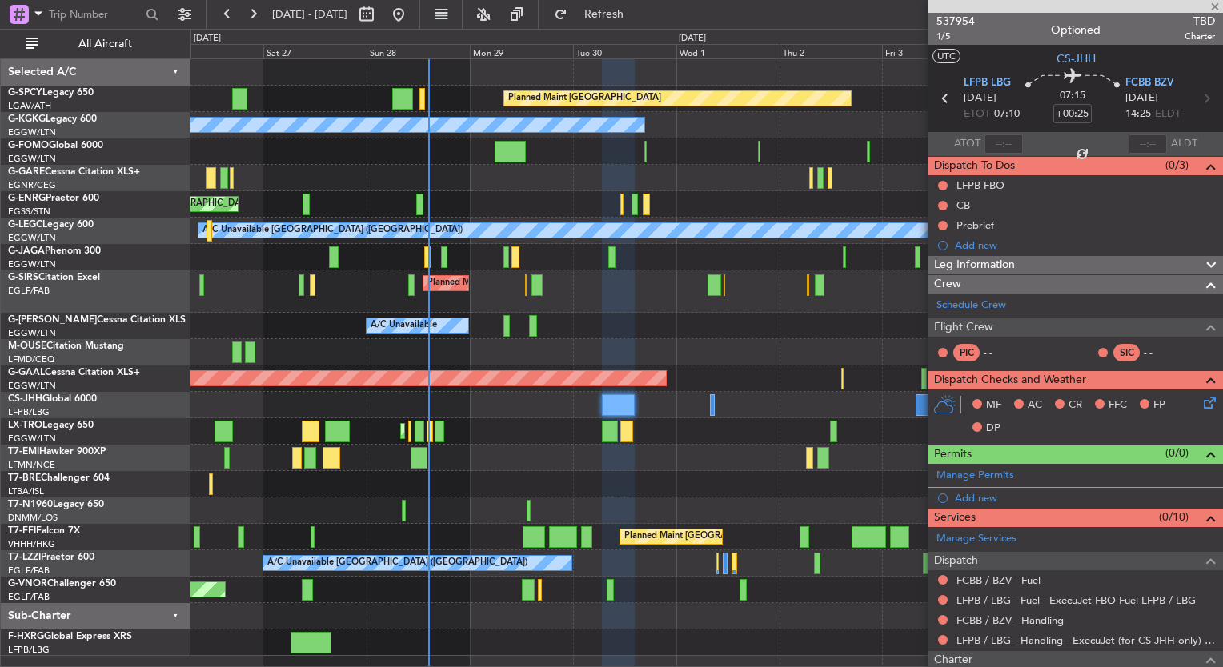
type input "+00:10"
type input "10"
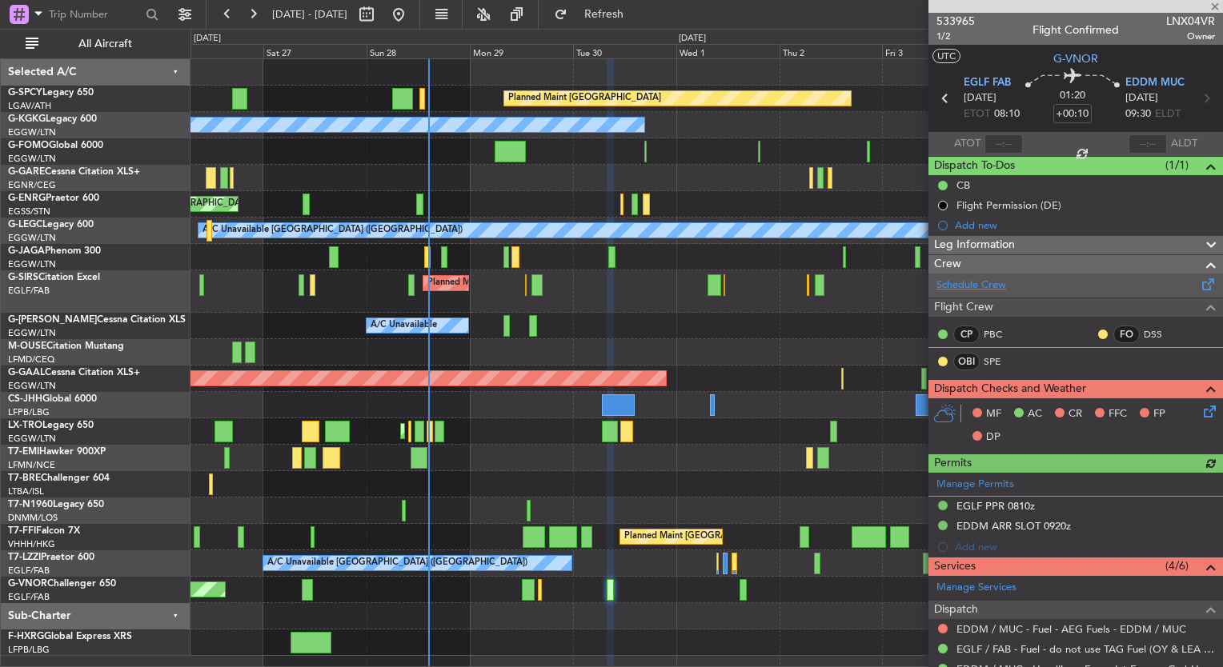
click at [981, 287] on link "Schedule Crew" at bounding box center [971, 286] width 70 height 16
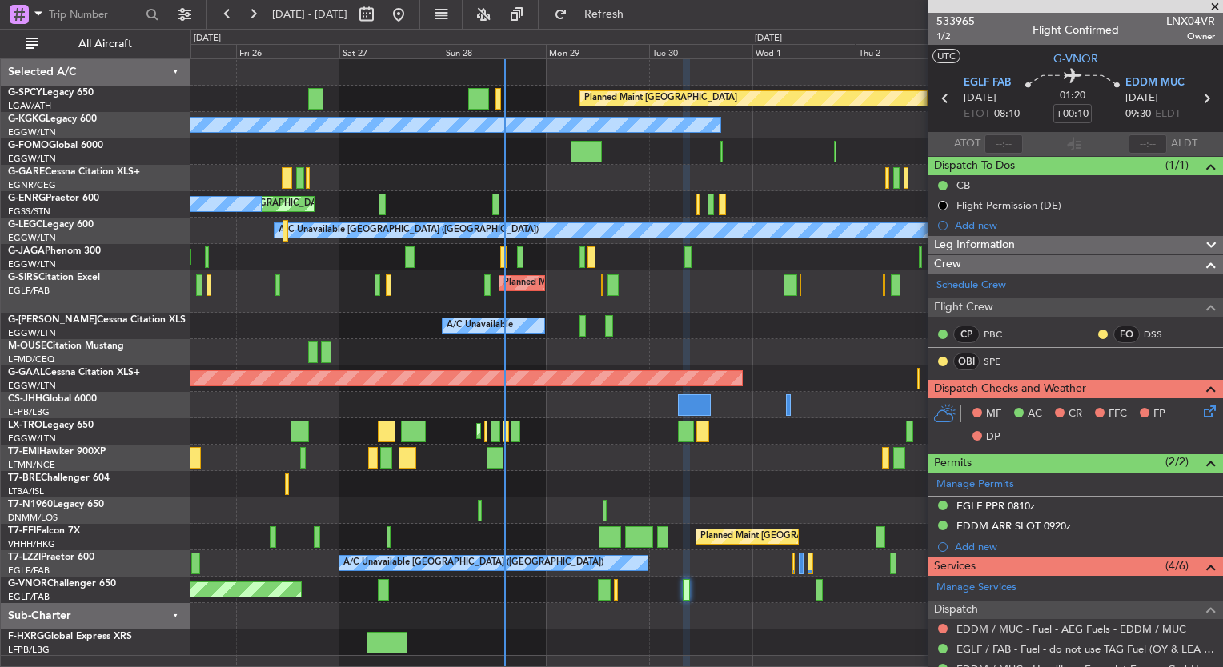
click at [410, 595] on div "Planned Maint [GEOGRAPHIC_DATA] ([GEOGRAPHIC_DATA])" at bounding box center [706, 590] width 1032 height 26
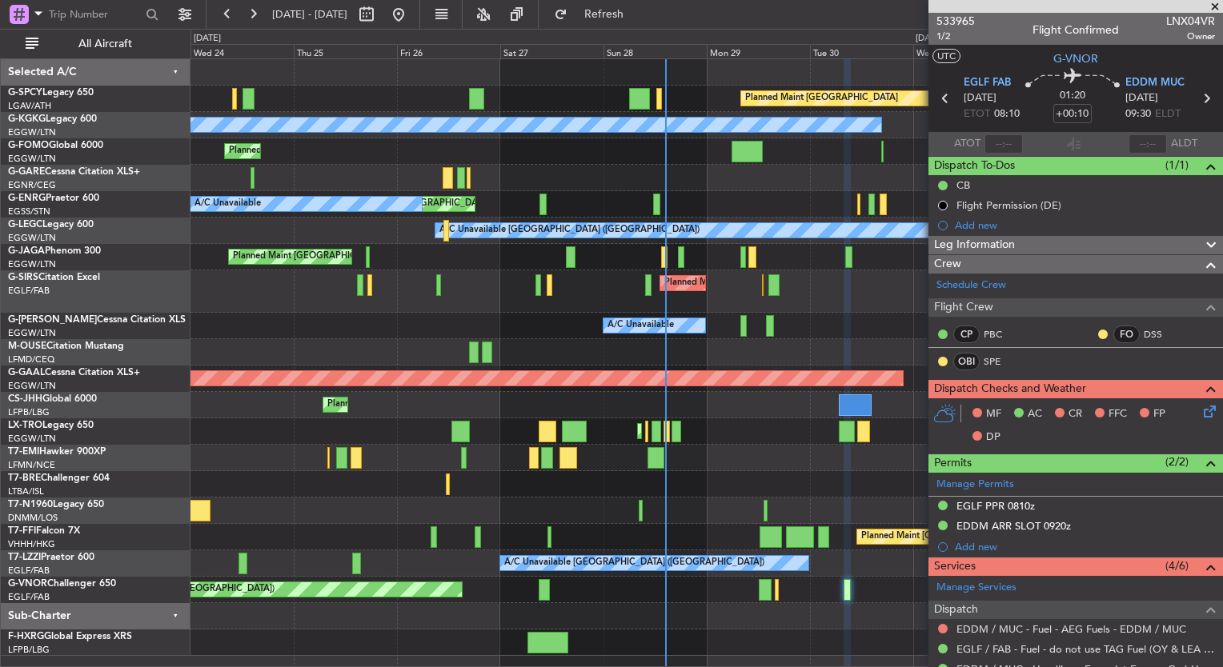
click at [845, 604] on div "Planned Maint Bremen A/C Unavailable Istanbul (Ataturk) Planned Maint London (L…" at bounding box center [706, 357] width 1032 height 597
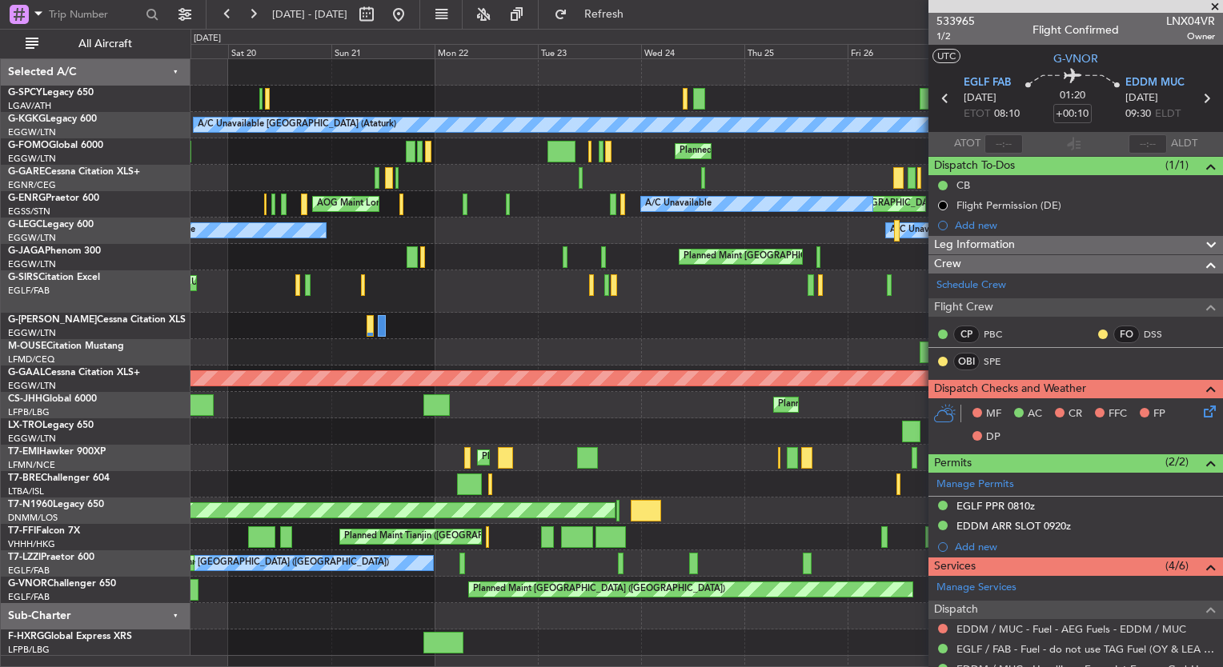
click at [855, 633] on div "Planned Maint Bremen A/C Unavailable Istanbul (Ataturk) AOG Maint Istanbul (Ata…" at bounding box center [706, 357] width 1032 height 597
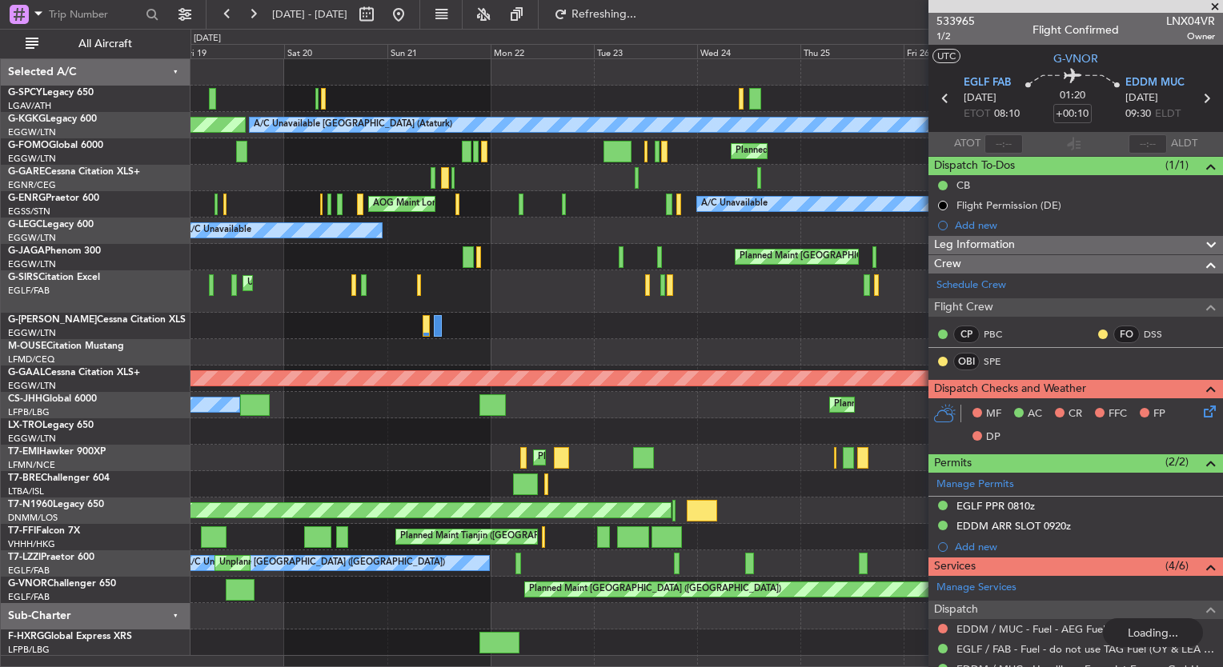
click at [403, 607] on div "Planned Maint Bremen A/C Unavailable Istanbul (Ataturk) AOG Maint Istanbul (Ata…" at bounding box center [706, 357] width 1032 height 597
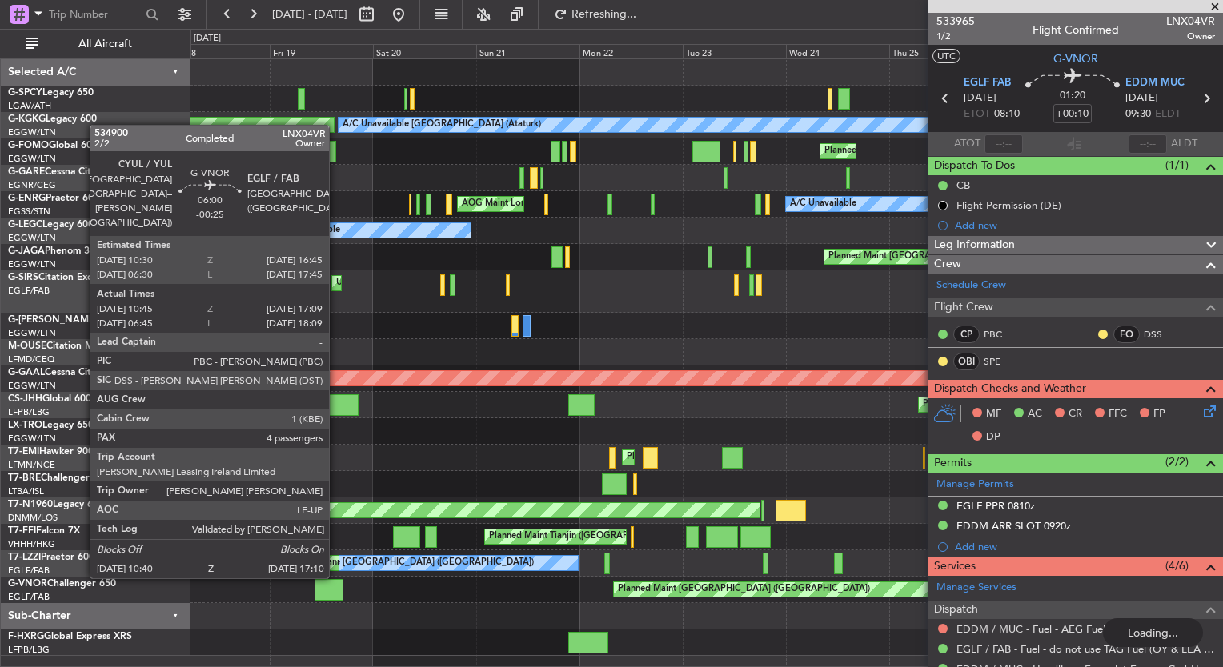
click at [336, 591] on div at bounding box center [329, 590] width 28 height 22
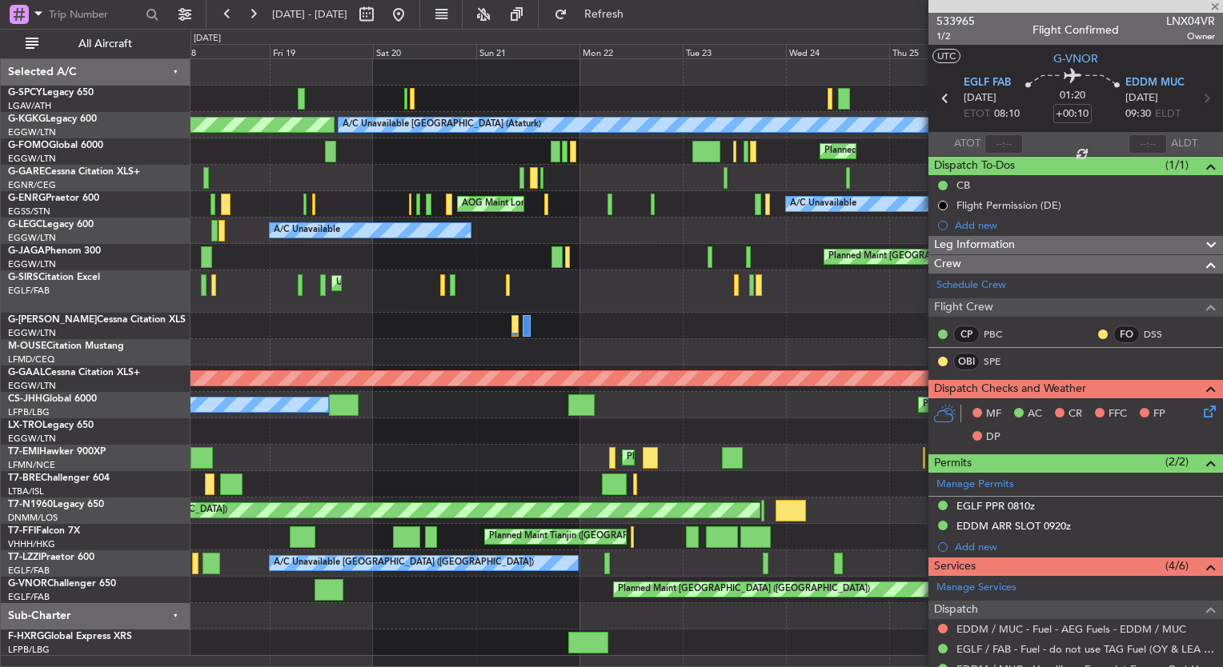
type input "-00:25"
type input "10:55"
type input "17:04"
type input "4"
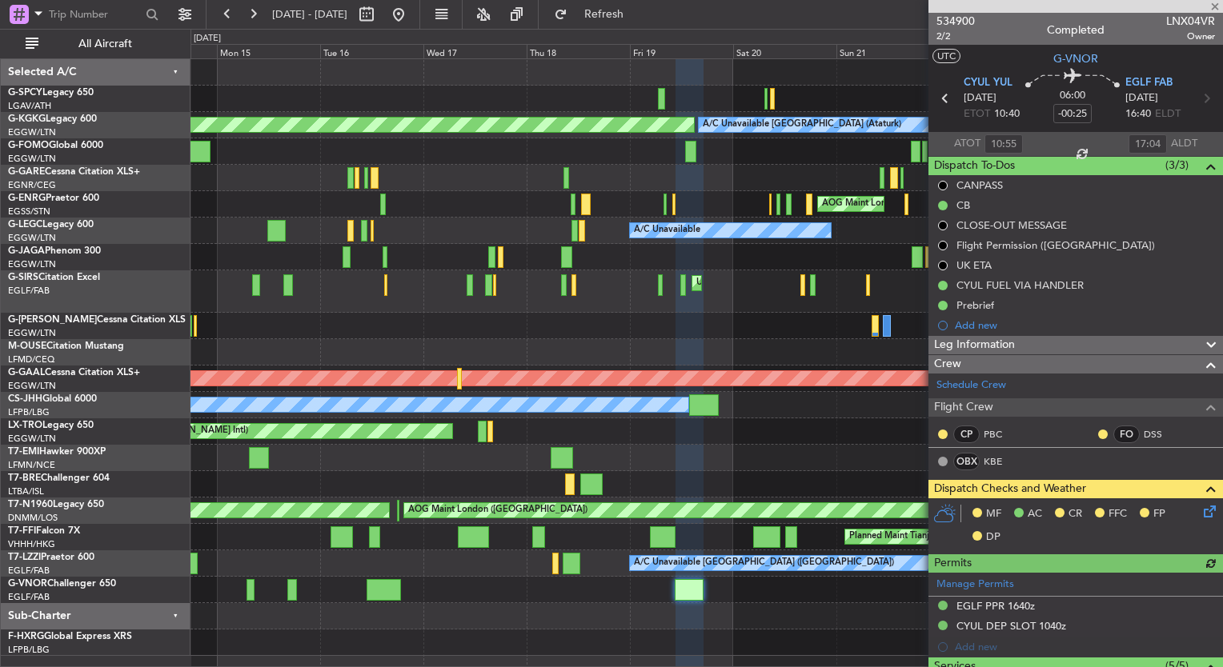
click at [806, 607] on div "A/C Unavailable Istanbul (Ataturk) AOG Maint Istanbul (Ataturk) Planned Maint L…" at bounding box center [706, 357] width 1032 height 597
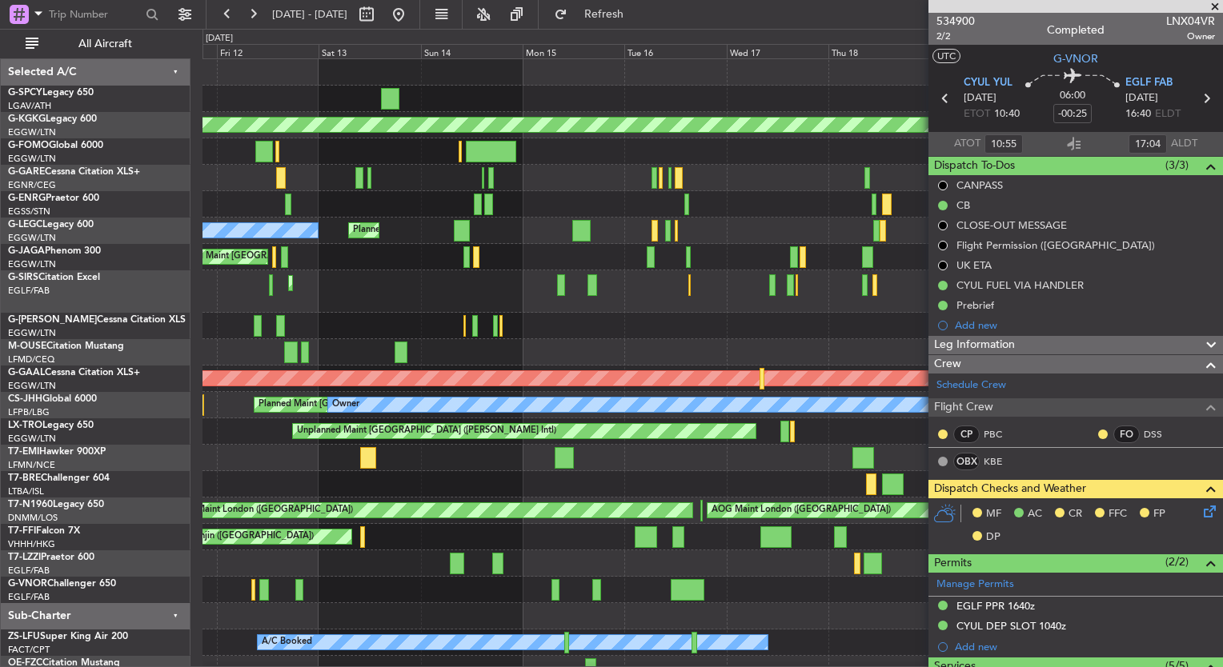
click at [595, 561] on div "Unplanned Maint London (Farnborough) A/C Unavailable London (Farnborough) Owner" at bounding box center [712, 564] width 1020 height 26
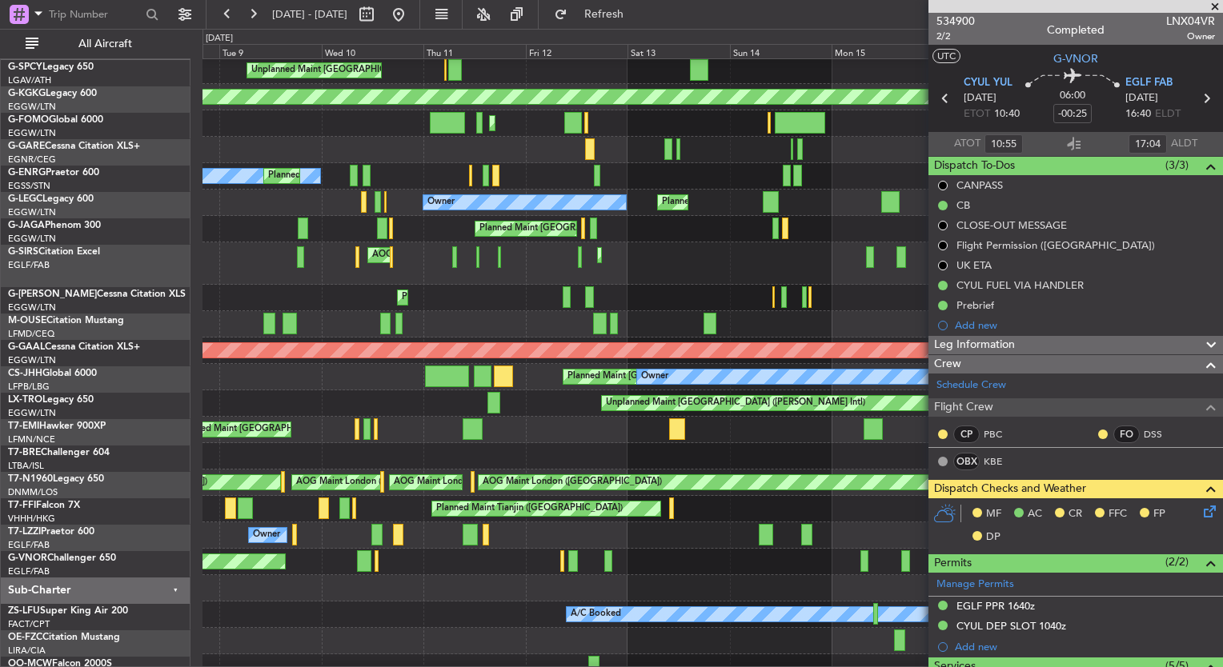
click at [554, 554] on div "Planned Maint [GEOGRAPHIC_DATA] ([GEOGRAPHIC_DATA])" at bounding box center [712, 562] width 1020 height 26
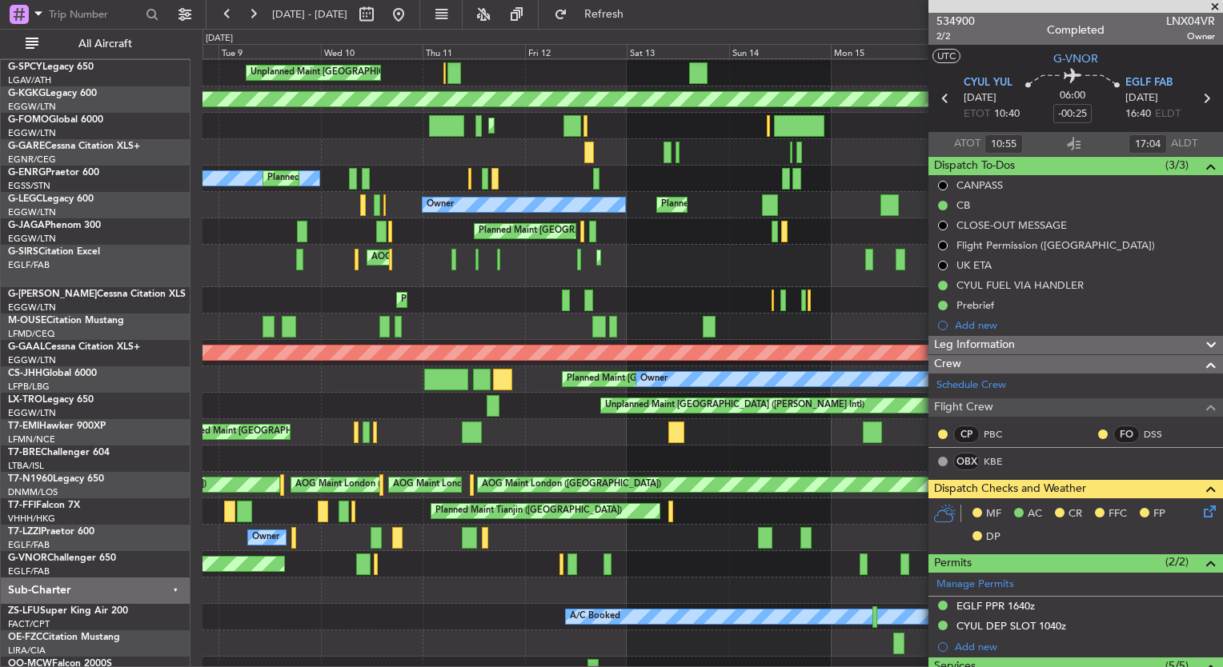
scroll to position [26, 0]
click at [600, 414] on div "Unplanned Maint Athens (Eleftherios Venizelos Intl)" at bounding box center [831, 406] width 463 height 16
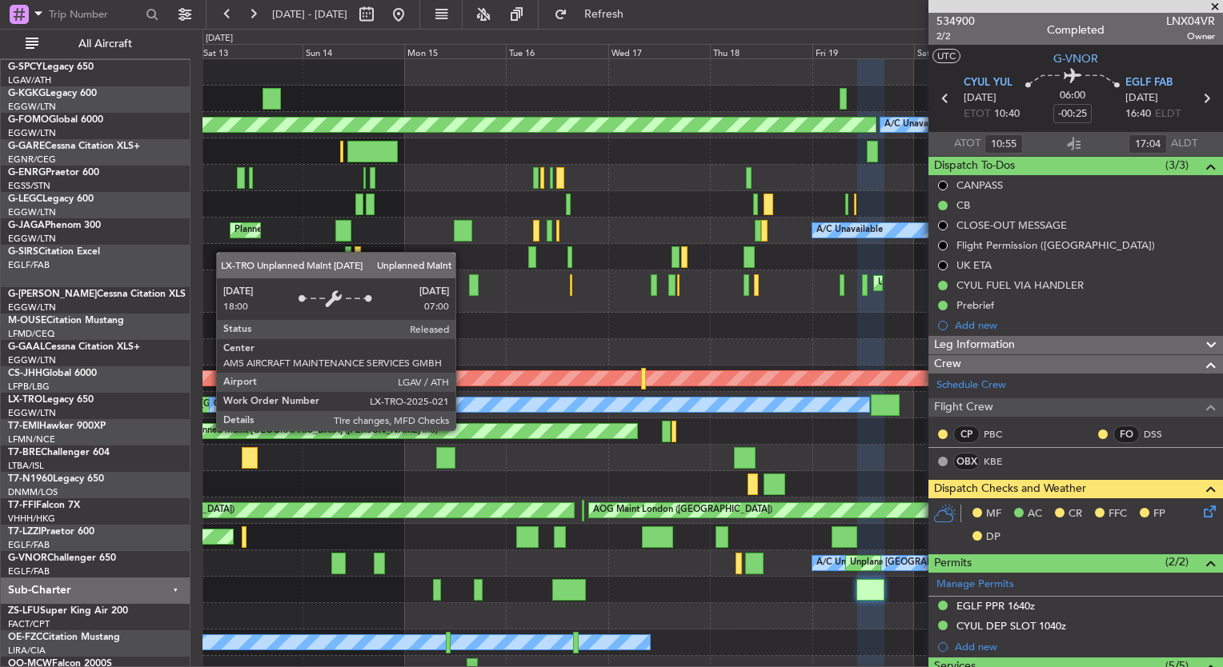
scroll to position [0, 0]
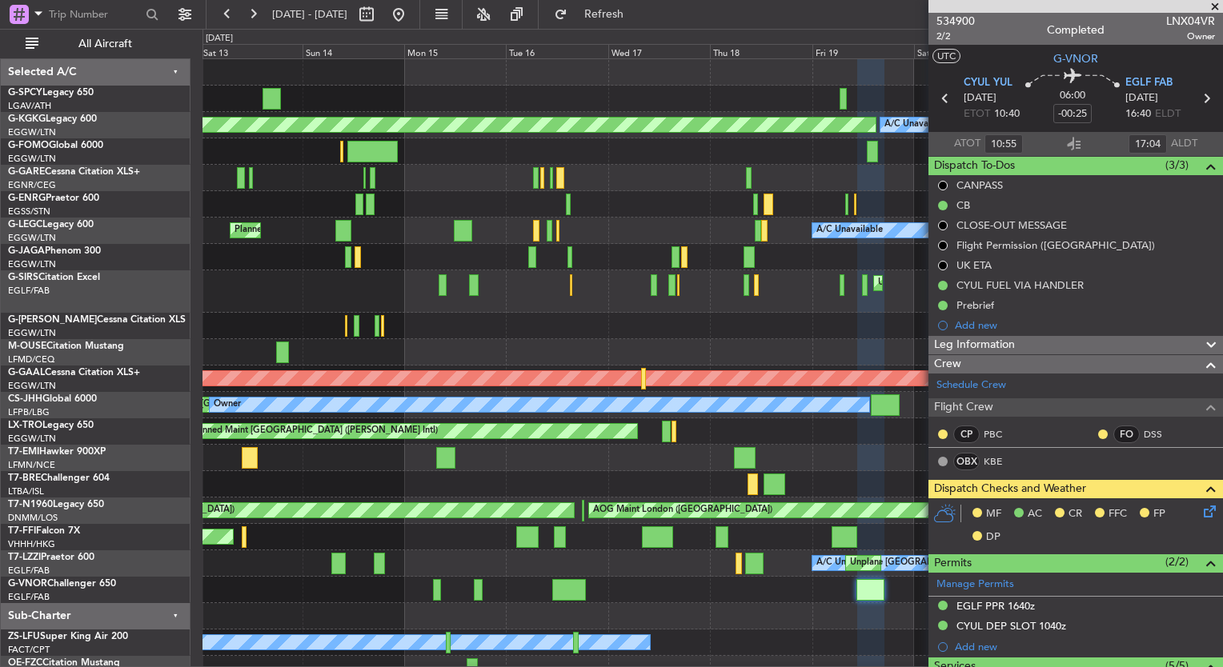
click at [54, 322] on div "Unplanned Maint Athens (Eleftherios Venizelos Intl) AOG Maint Istanbul (Ataturk…" at bounding box center [611, 348] width 1223 height 639
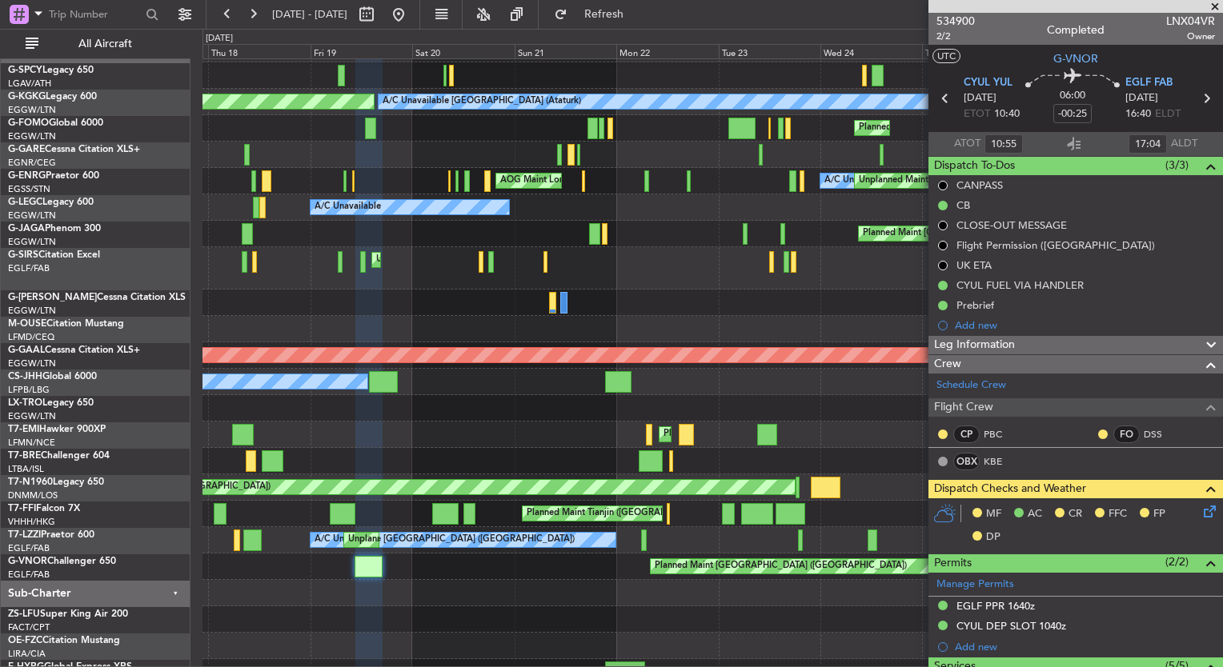
click at [19, 261] on div "Planned Maint Bremen AOG Maint Istanbul (Ataturk) A/C Unavailable Istanbul (Ata…" at bounding box center [611, 348] width 1223 height 639
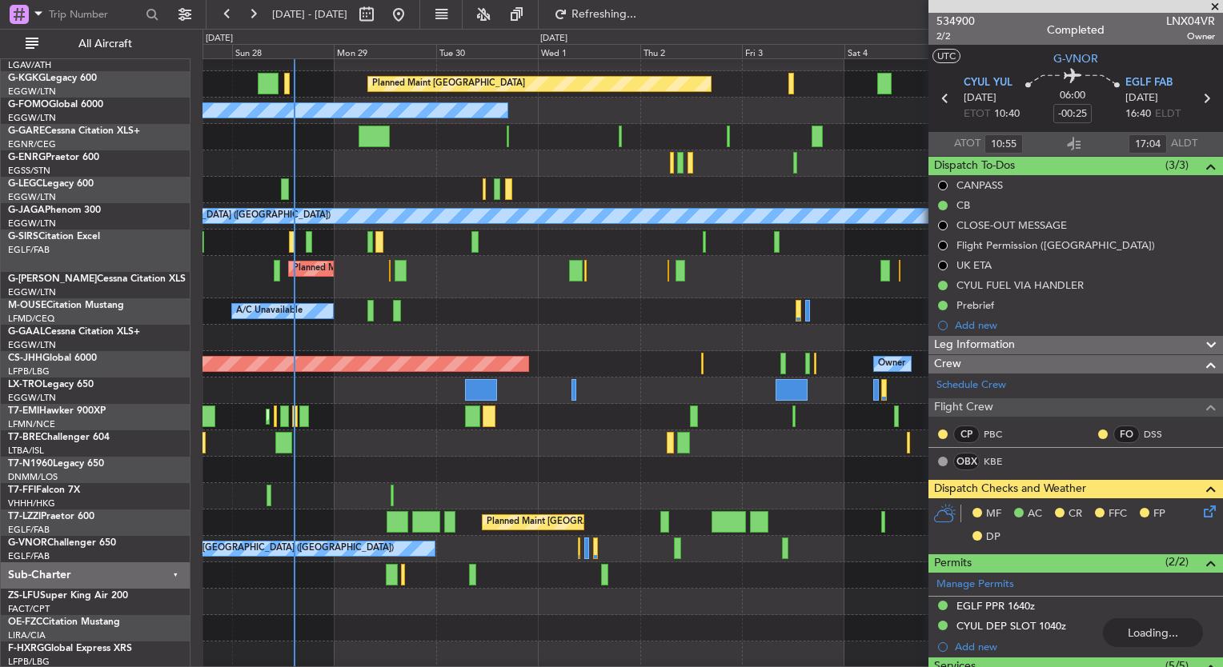
click at [0, 291] on html "23 Sep 2025 - 03 Oct 2025 Refreshing... Quick Links All Aircraft Planned Maint …" at bounding box center [611, 333] width 1223 height 667
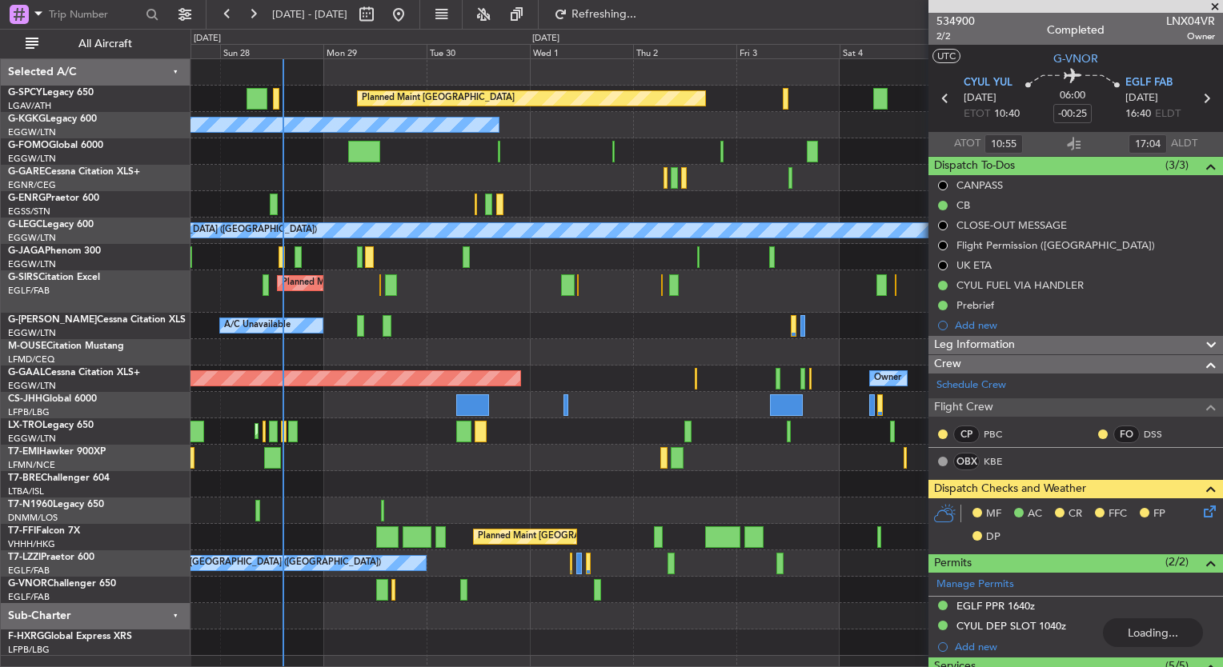
click at [255, 386] on div "Planned Maint Bremen A/C Unavailable Istanbul (Ataturk) A/C Unavailable Unplann…" at bounding box center [706, 357] width 1032 height 597
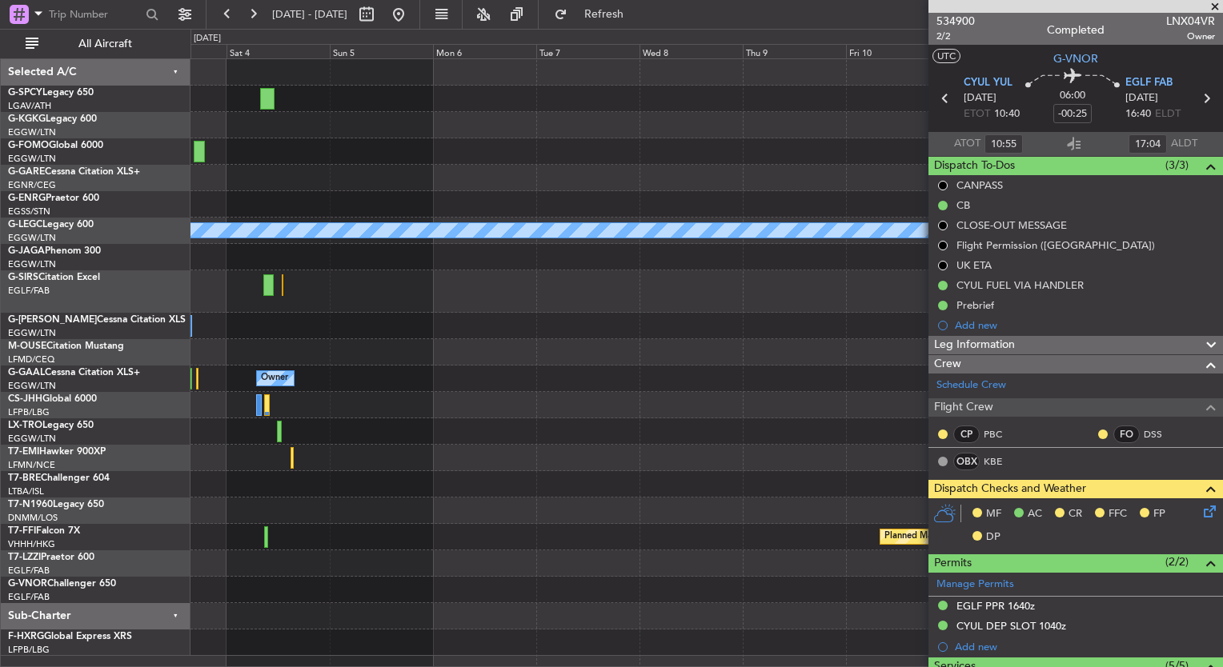
click at [357, 432] on div "Planned Maint Bremen A/C Unavailable London (Luton) Owner Owner Planned Maint R…" at bounding box center [706, 357] width 1032 height 597
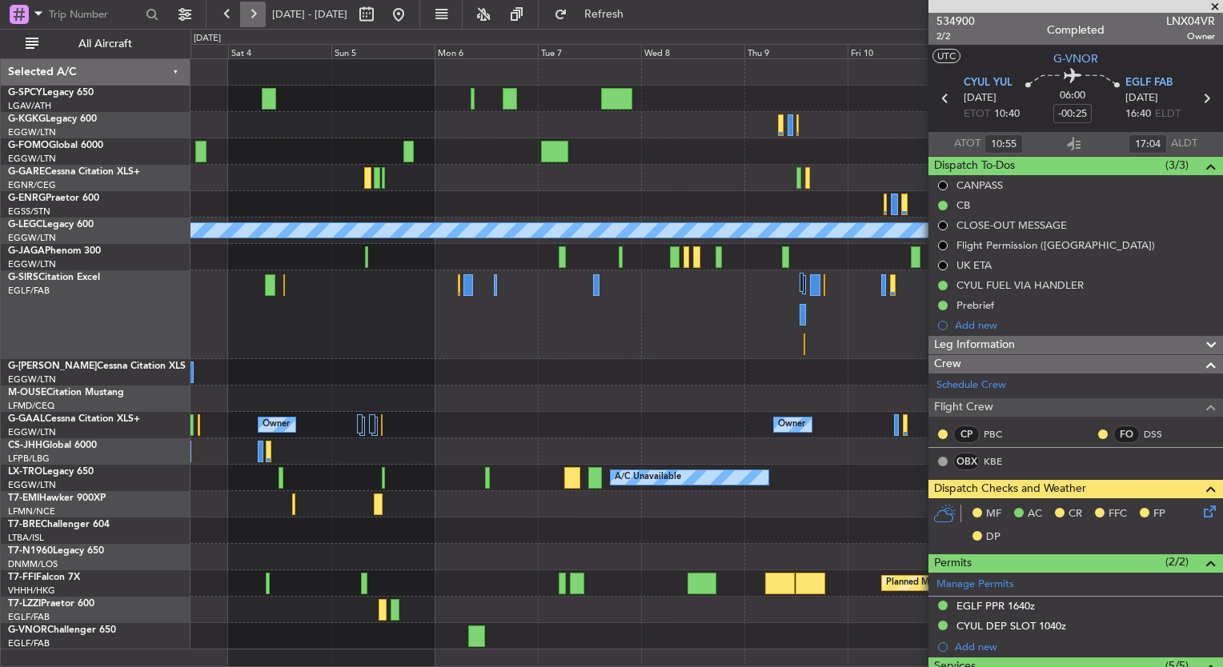
click at [259, 10] on button at bounding box center [253, 15] width 26 height 26
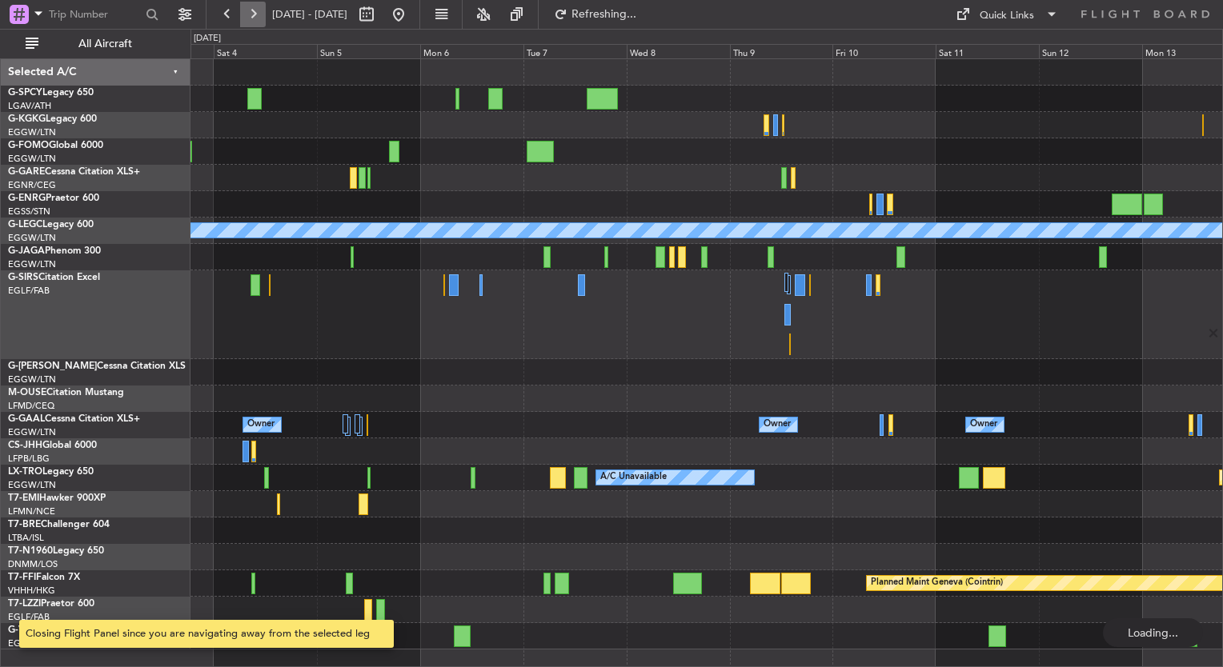
click at [259, 10] on button at bounding box center [253, 15] width 26 height 26
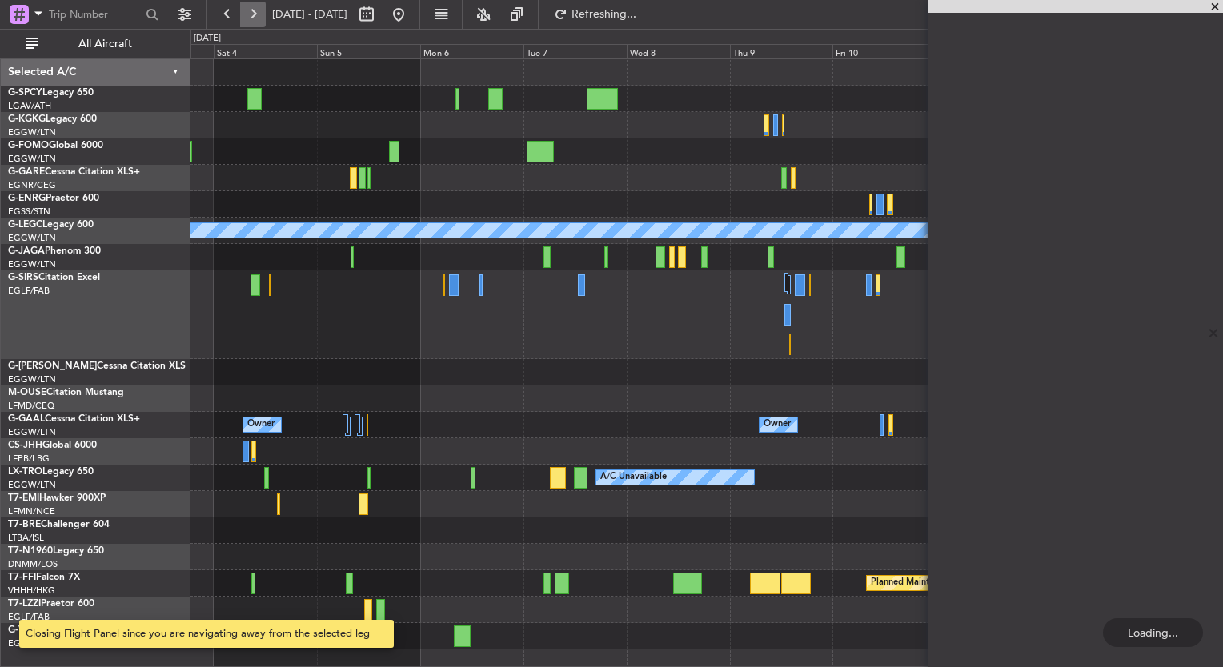
click at [259, 10] on button at bounding box center [253, 15] width 26 height 26
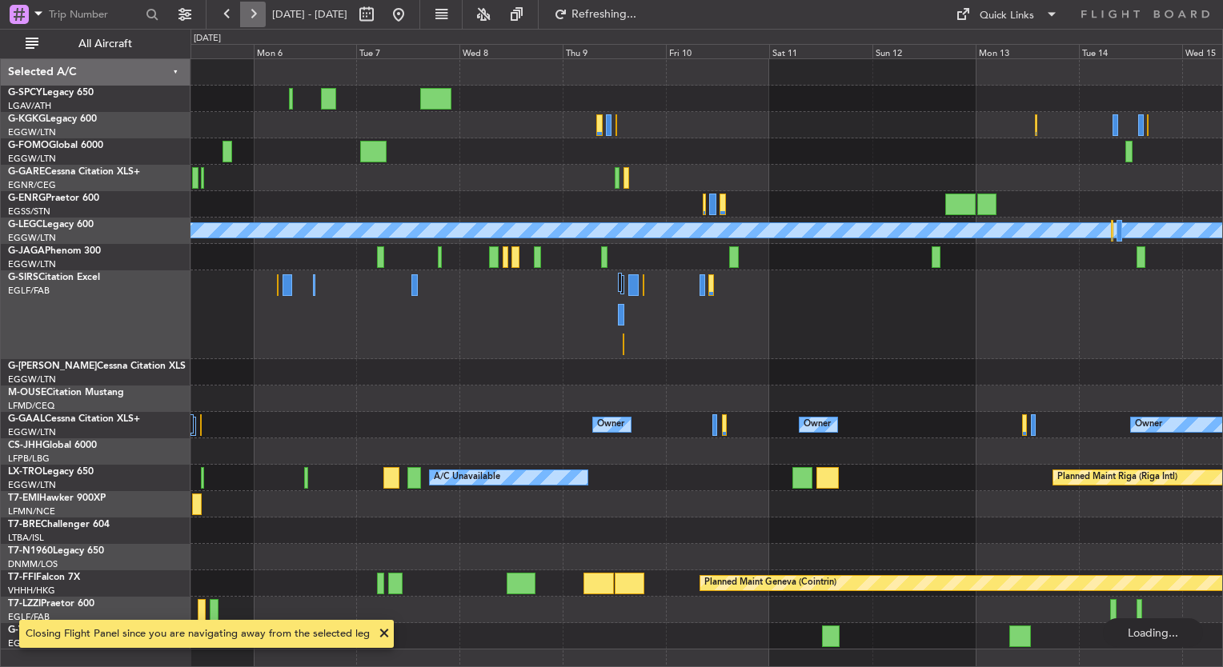
click at [259, 10] on button at bounding box center [253, 15] width 26 height 26
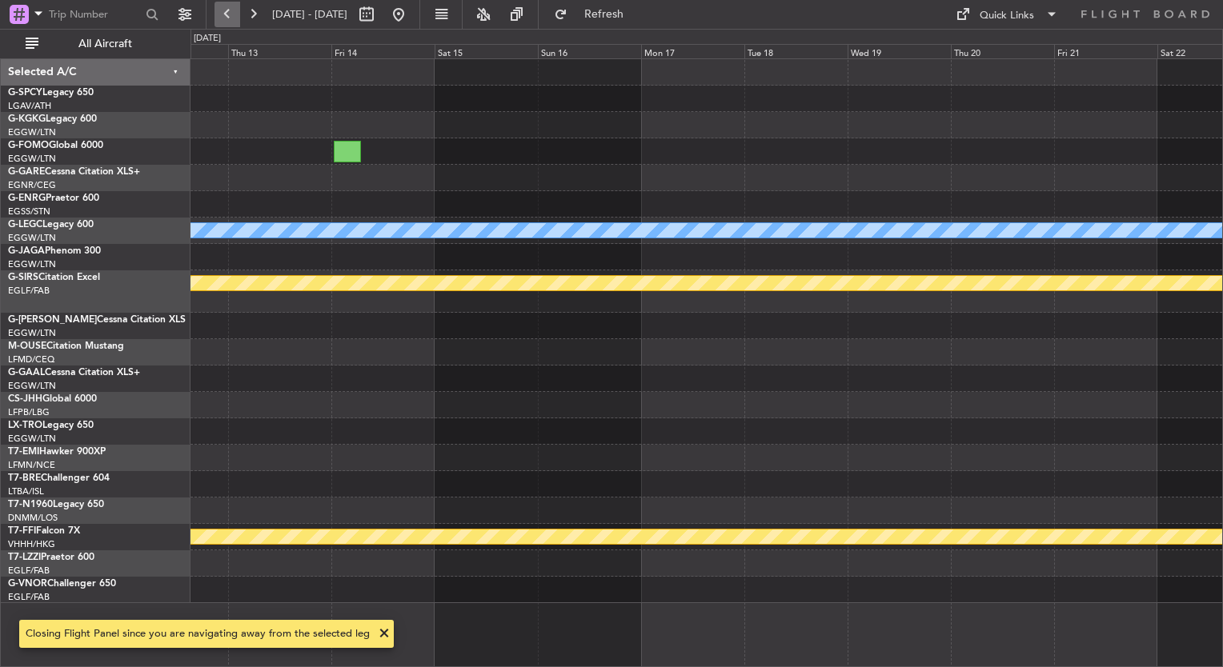
click at [221, 16] on button at bounding box center [227, 15] width 26 height 26
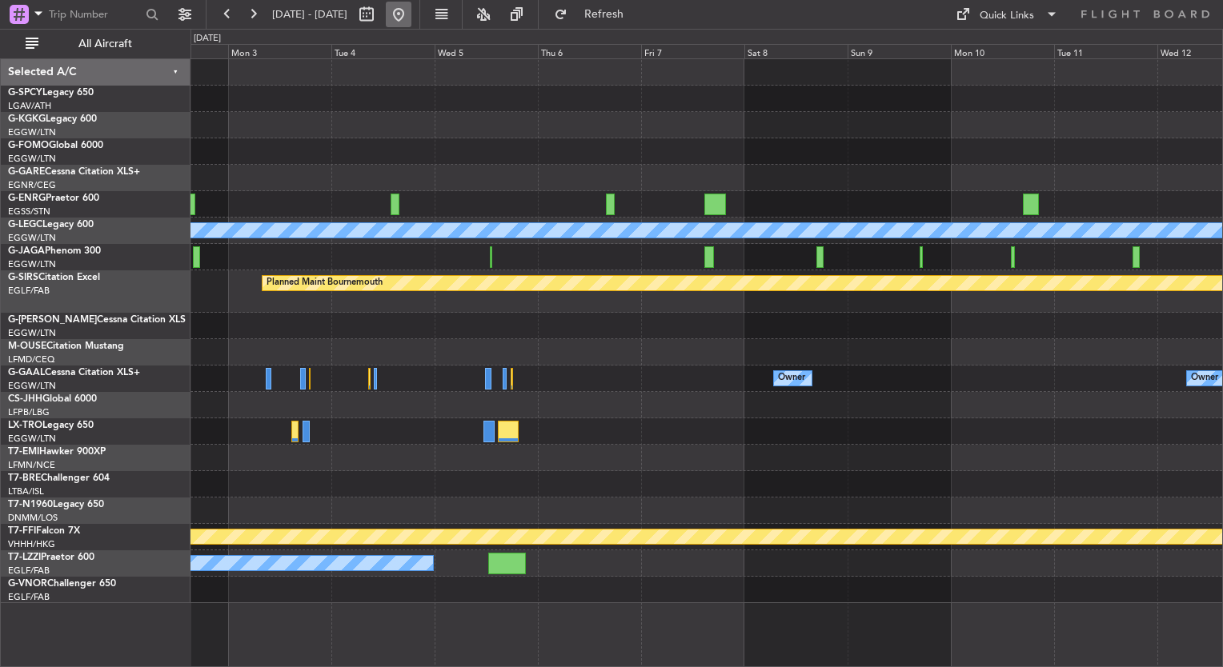
click at [411, 9] on button at bounding box center [399, 15] width 26 height 26
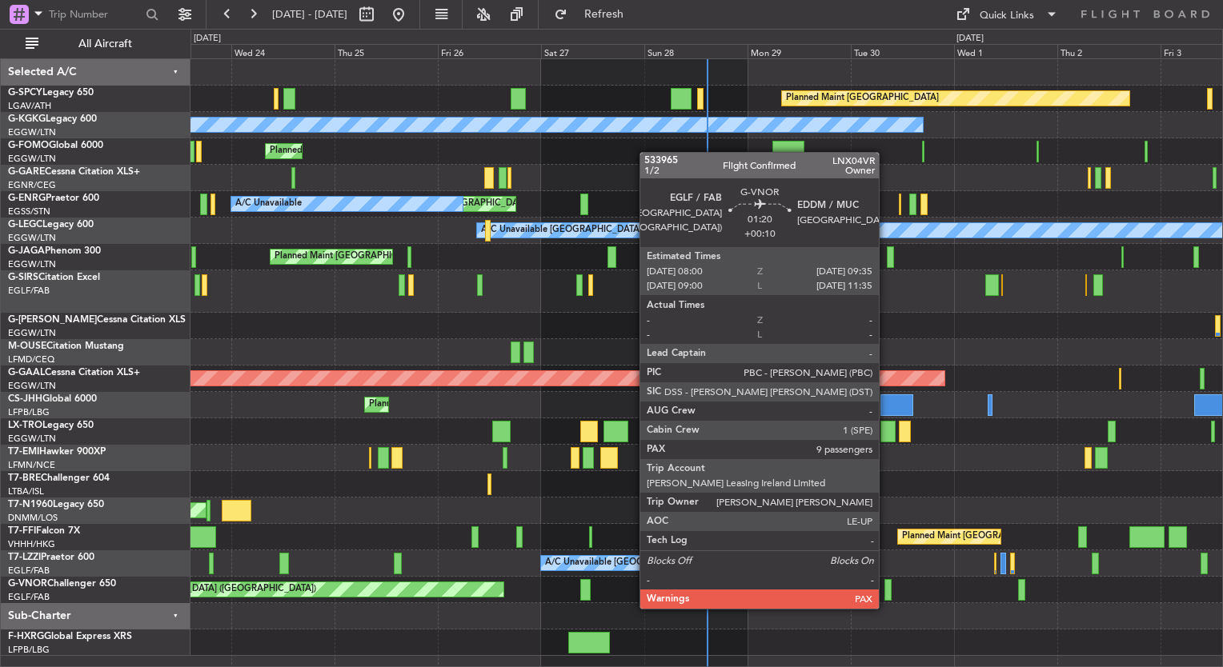
click at [887, 592] on div at bounding box center [887, 590] width 7 height 22
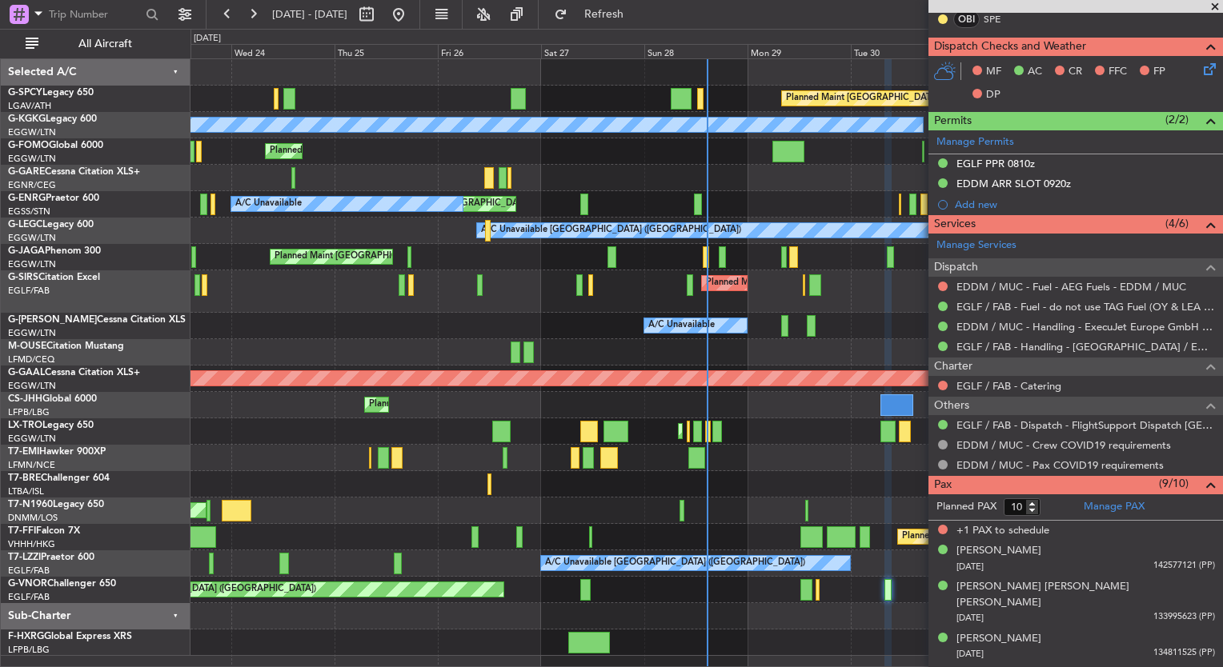
scroll to position [537, 0]
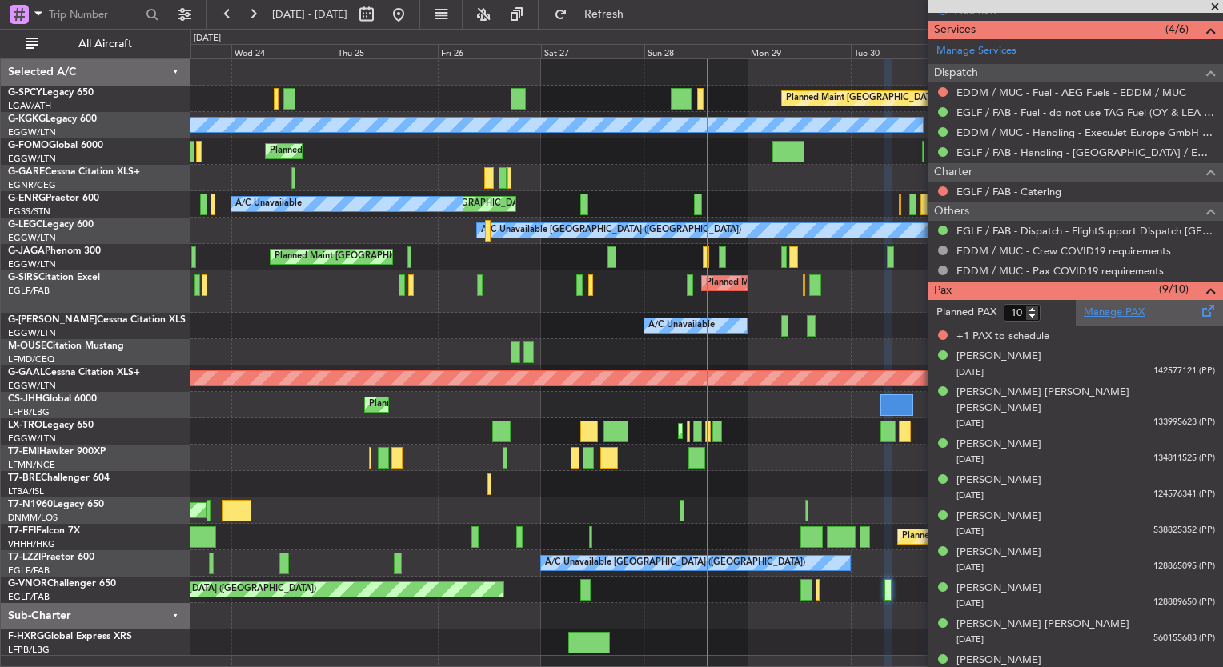
click at [1117, 309] on link "Manage PAX" at bounding box center [1114, 313] width 61 height 16
click at [643, 25] on button "Refresh" at bounding box center [595, 15] width 96 height 26
click at [250, 10] on button at bounding box center [253, 15] width 26 height 26
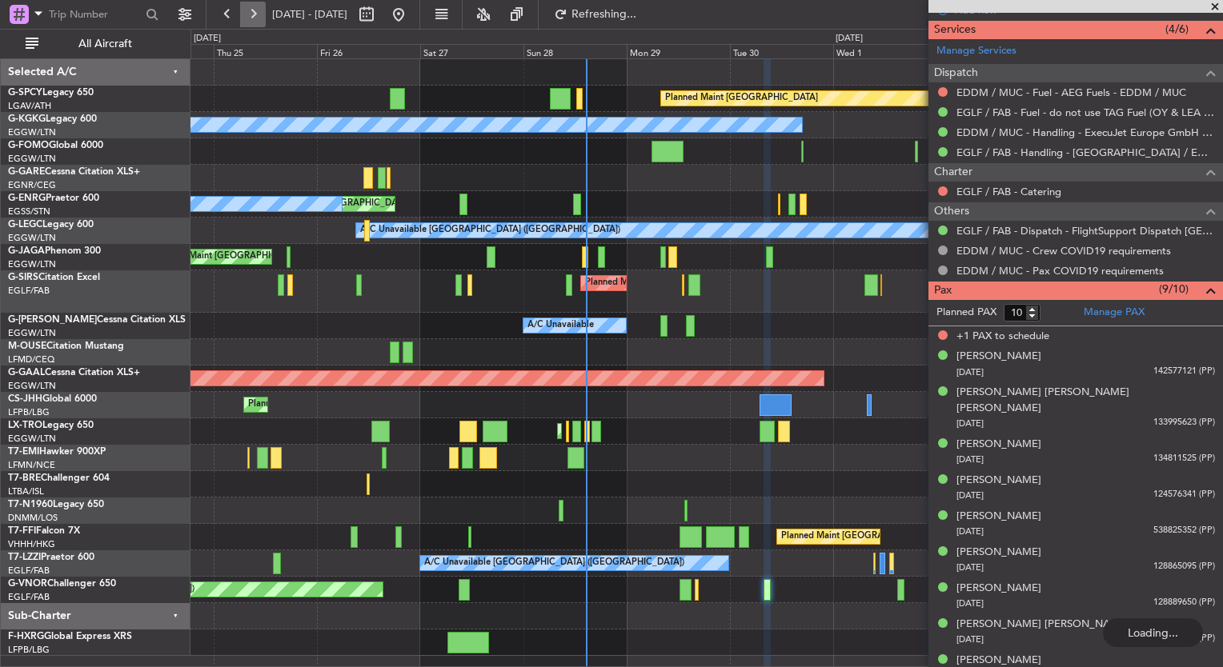
click at [250, 10] on button at bounding box center [253, 15] width 26 height 26
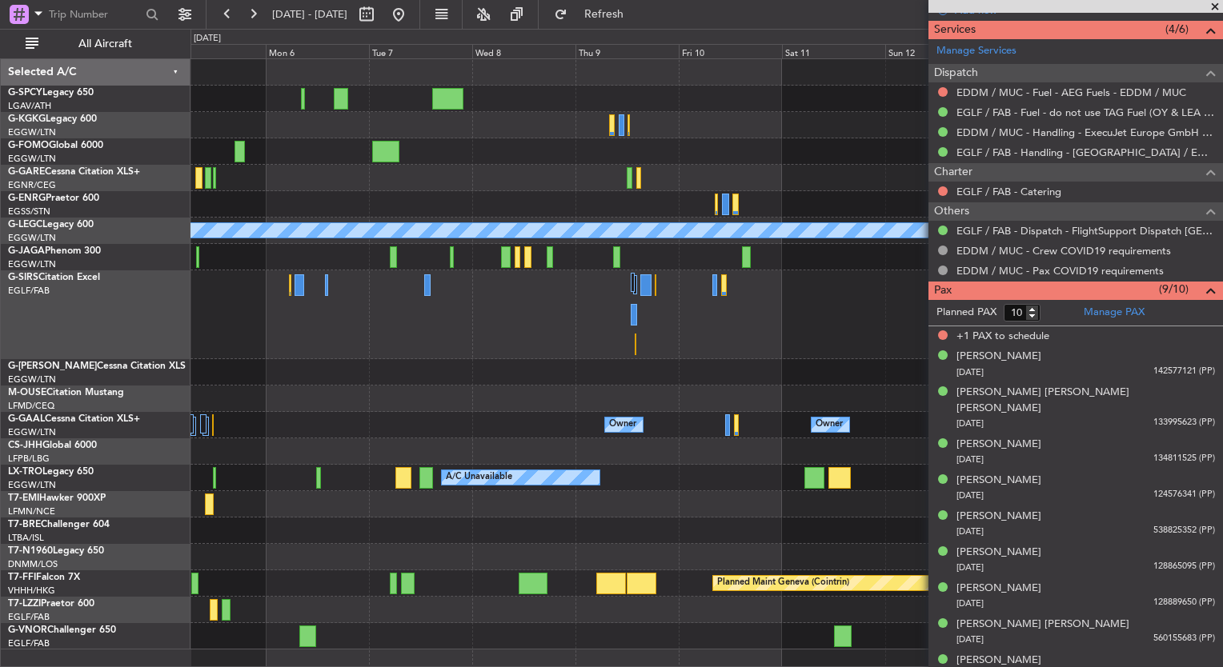
click at [724, 331] on div at bounding box center [706, 315] width 1032 height 89
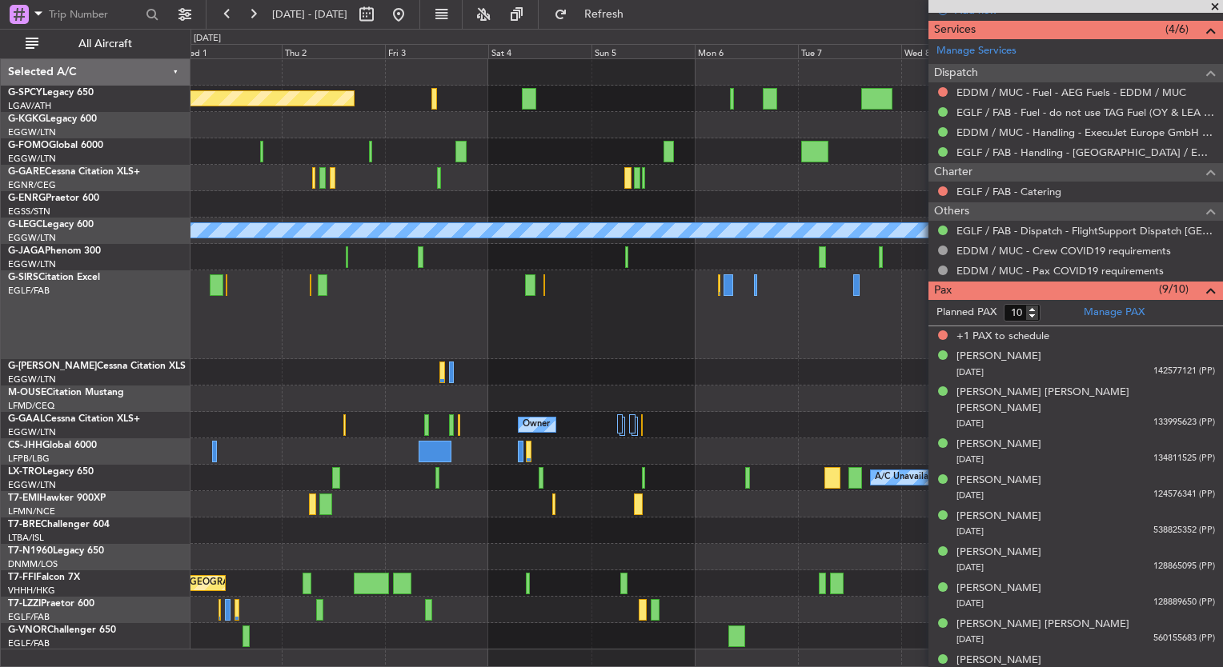
click at [804, 383] on div at bounding box center [706, 372] width 1032 height 26
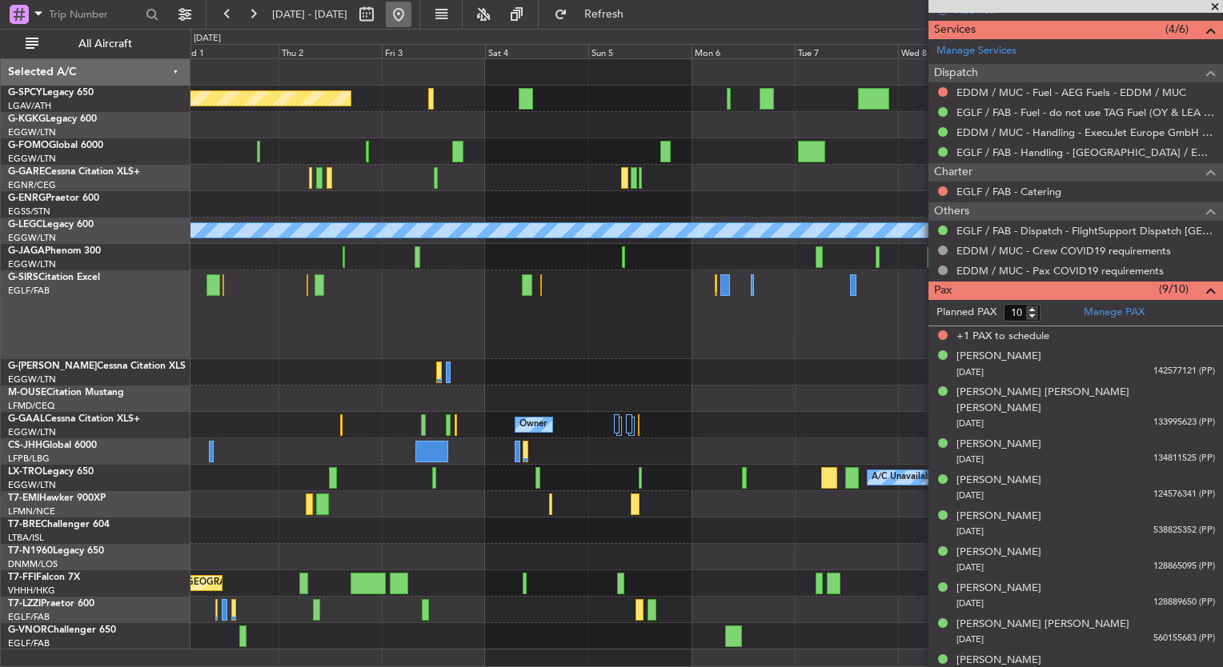
click at [411, 14] on button at bounding box center [399, 15] width 26 height 26
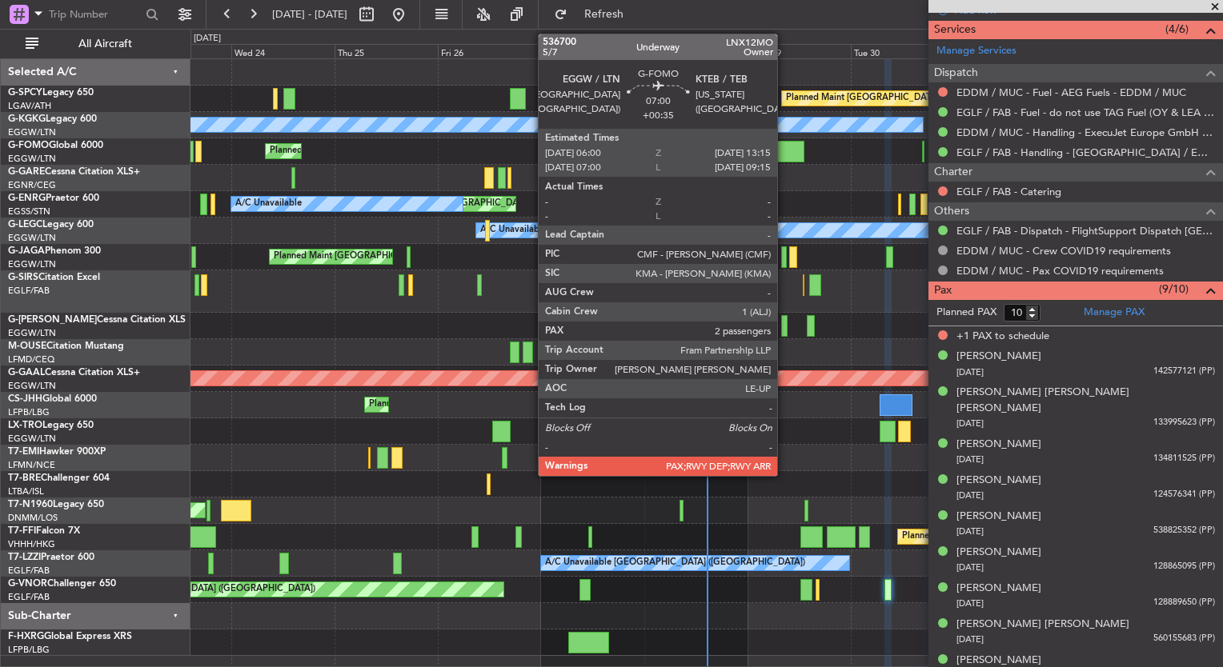
click at [784, 162] on div "Planned Maint [GEOGRAPHIC_DATA] ([GEOGRAPHIC_DATA])" at bounding box center [706, 151] width 1032 height 26
click at [784, 155] on div at bounding box center [787, 152] width 31 height 22
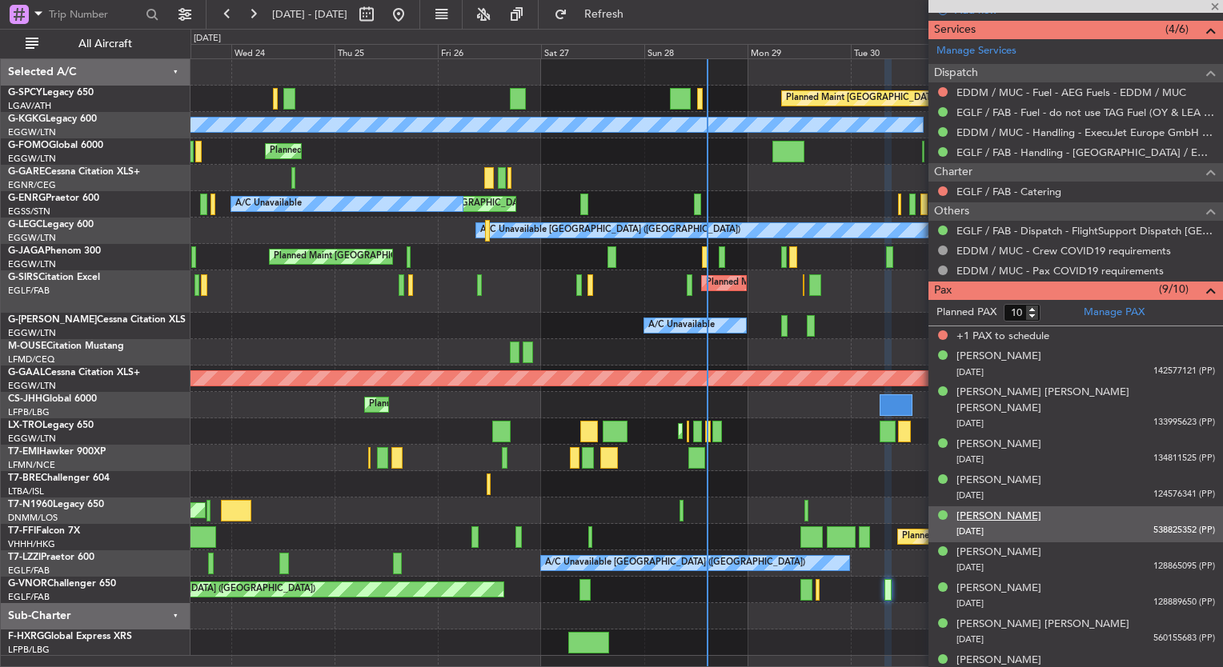
type input "+00:35"
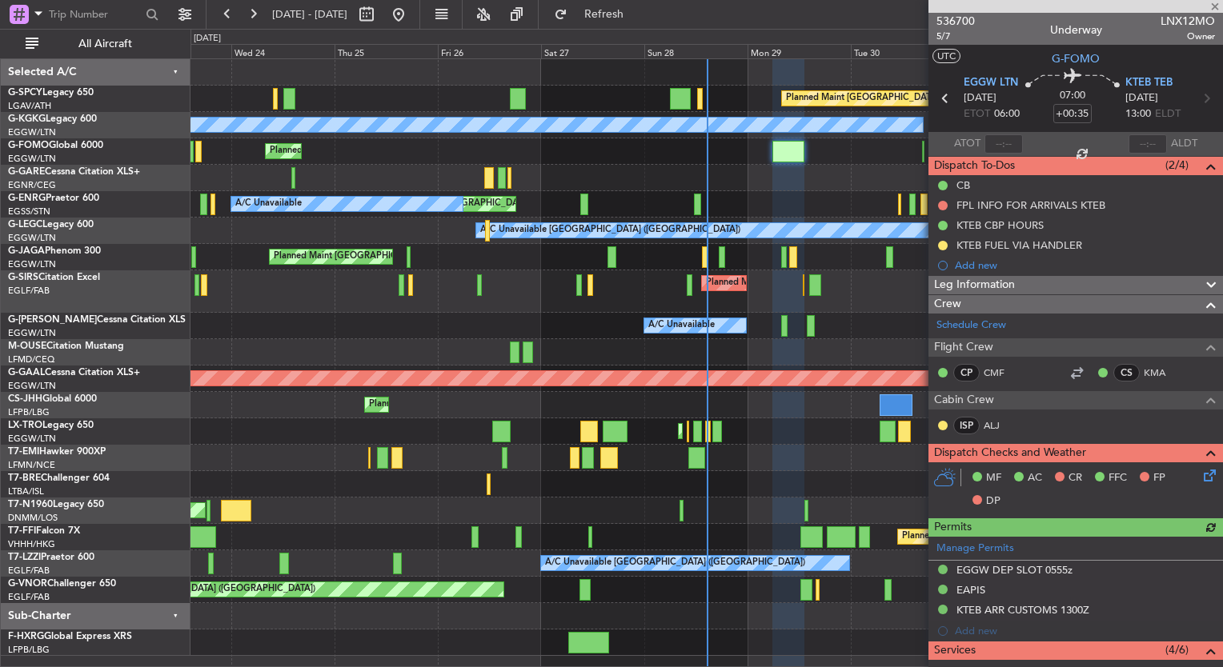
scroll to position [349, 0]
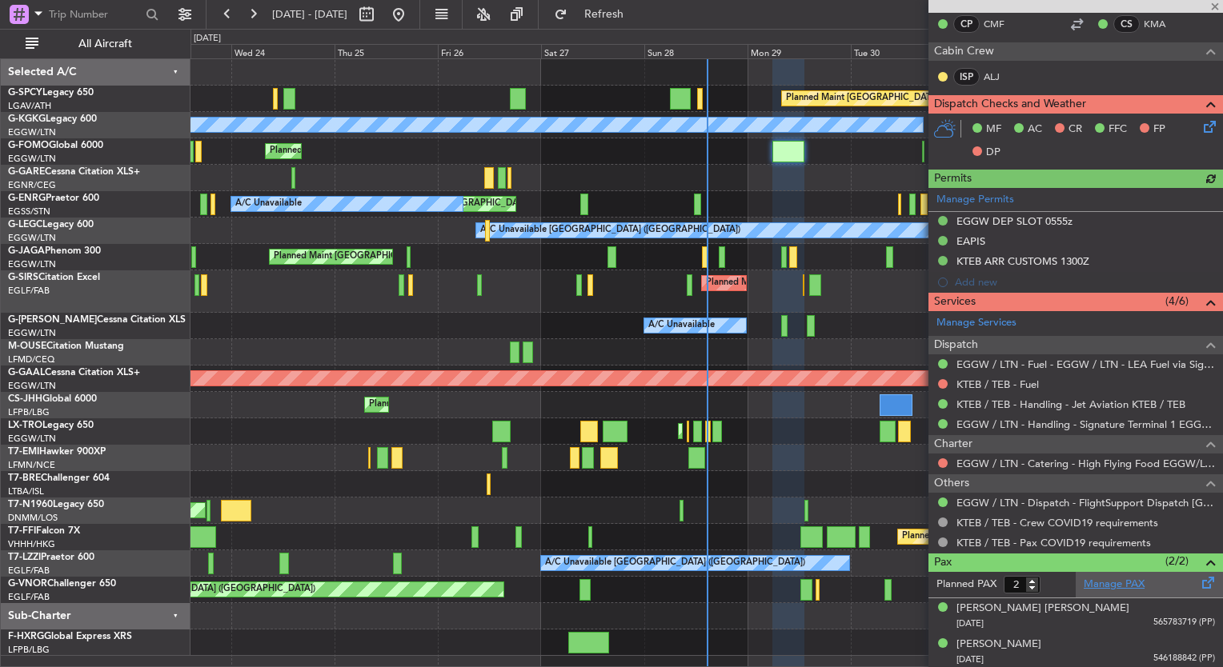
click at [1104, 579] on link "Manage PAX" at bounding box center [1114, 585] width 61 height 16
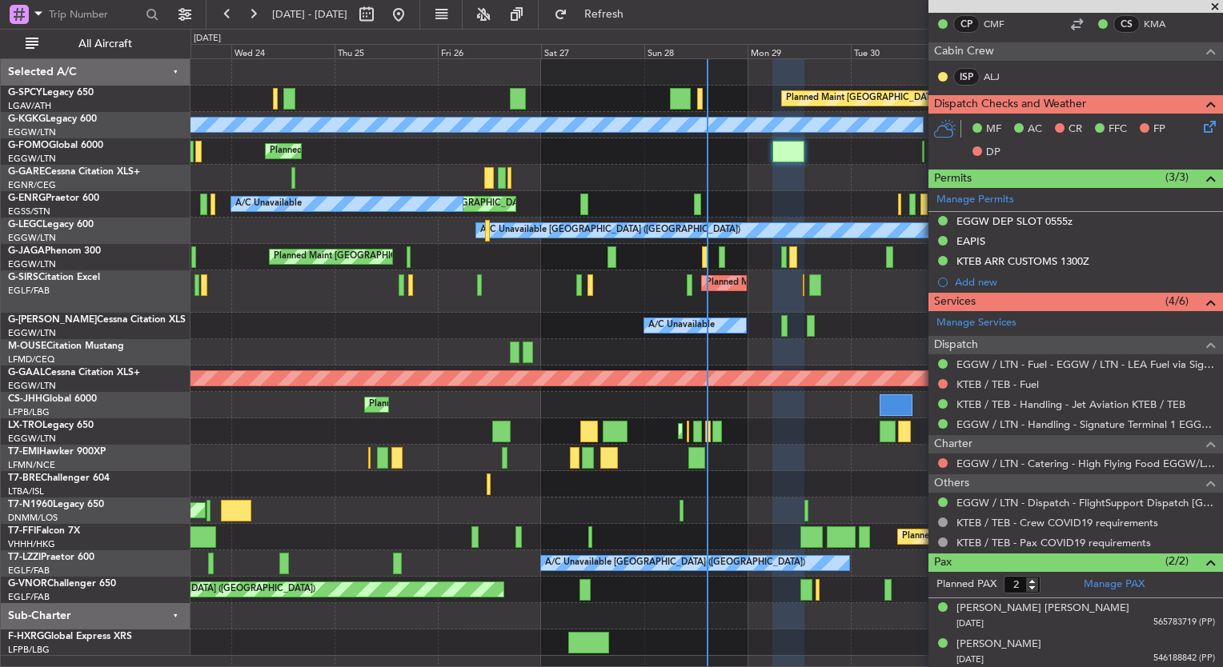
click at [651, 30] on div "0 0 Tue 23 Wed 24 Thu 25 Fri 26 Sat 27 Sun 28 Mon 29 Oct 2025 Tue 30 Wed 1 Thu …" at bounding box center [706, 44] width 1031 height 29
click at [638, 19] on span "Refresh" at bounding box center [604, 14] width 67 height 11
type input "3"
click at [1063, 501] on link "EGGW / LTN - Dispatch - FlightSupport Dispatch [GEOGRAPHIC_DATA]" at bounding box center [1085, 503] width 259 height 14
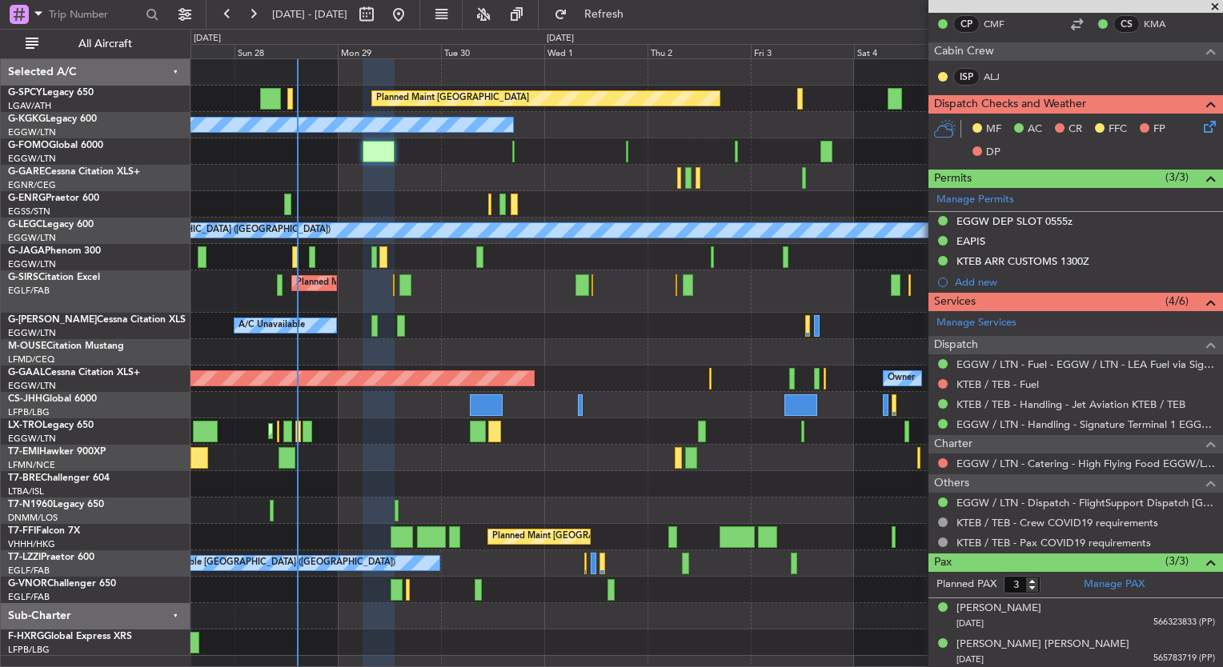
click at [442, 505] on div "Planned Maint Bremen A/C Unavailable Istanbul (Ataturk) Unplanned Maint London …" at bounding box center [706, 357] width 1032 height 597
click at [518, 460] on div "Planned Maint Bremen A/C Unavailable Istanbul (Ataturk) Unplanned Maint London …" at bounding box center [706, 357] width 1032 height 597
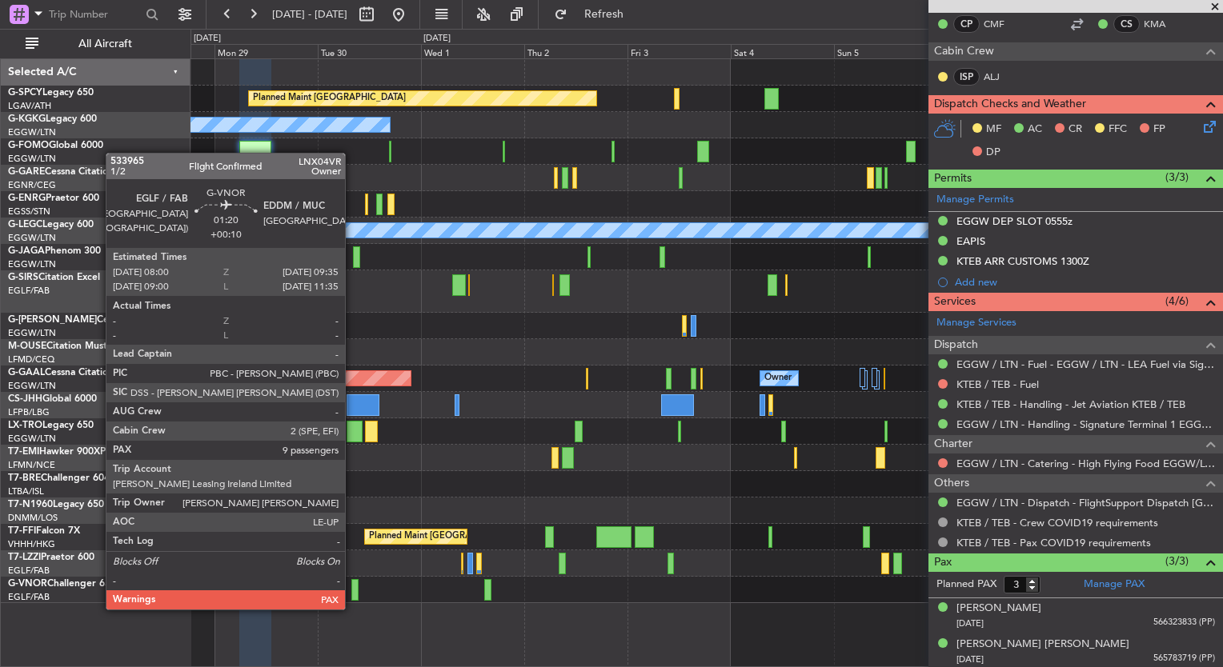
click at [352, 594] on div at bounding box center [354, 590] width 7 height 22
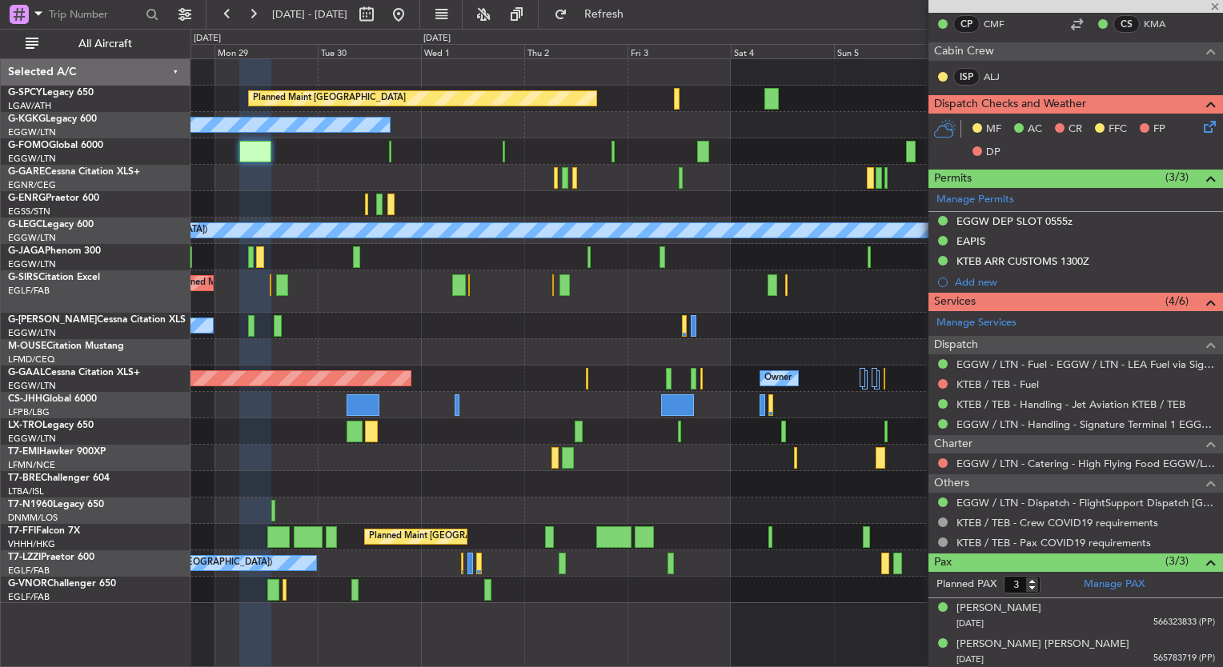
type input "+00:10"
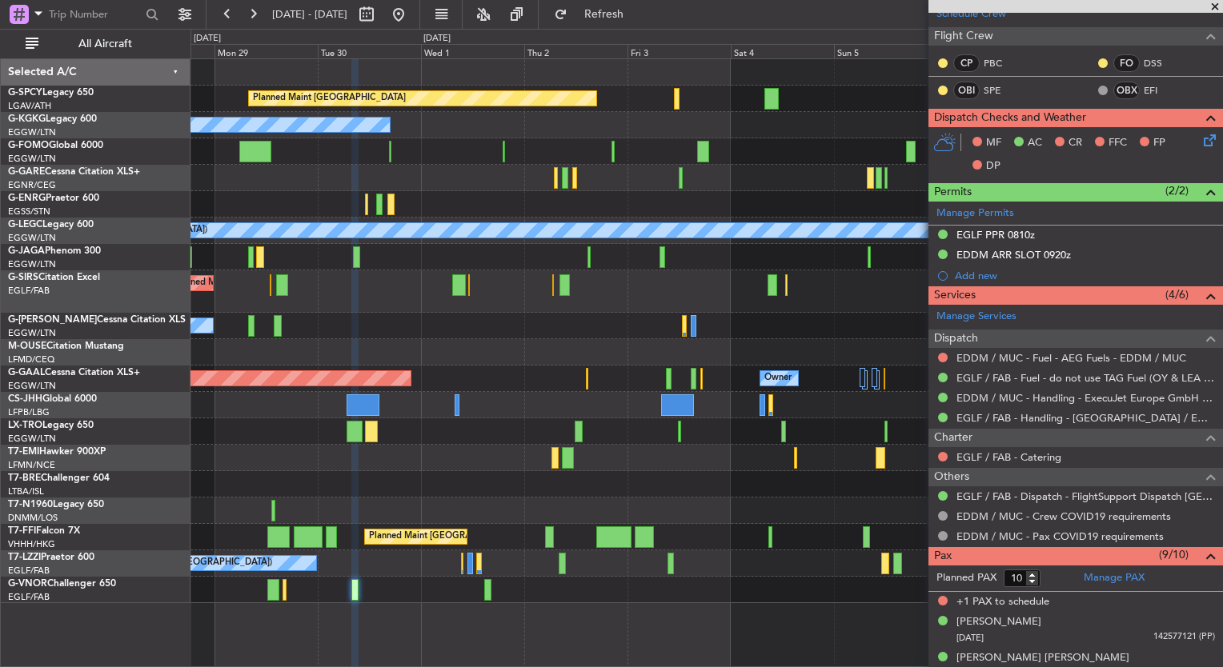
scroll to position [277, 0]
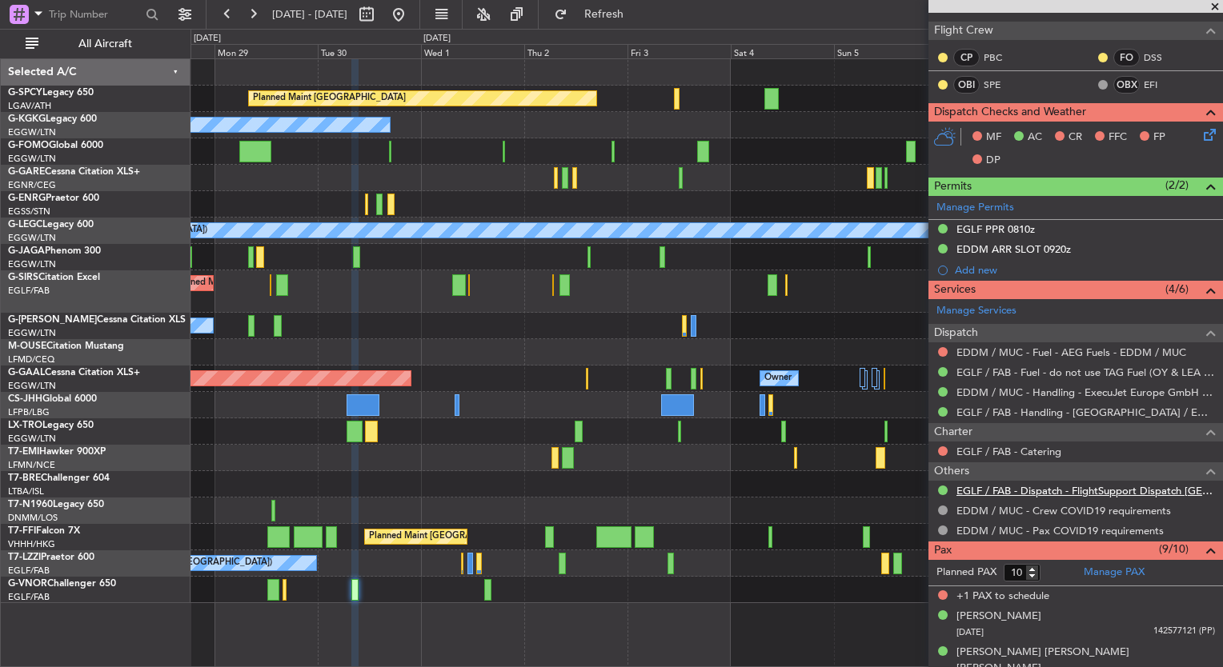
click at [1046, 485] on link "EGLF / FAB - Dispatch - FlightSupport Dispatch UK" at bounding box center [1085, 491] width 259 height 14
click at [638, 18] on span "Refresh" at bounding box center [604, 14] width 67 height 11
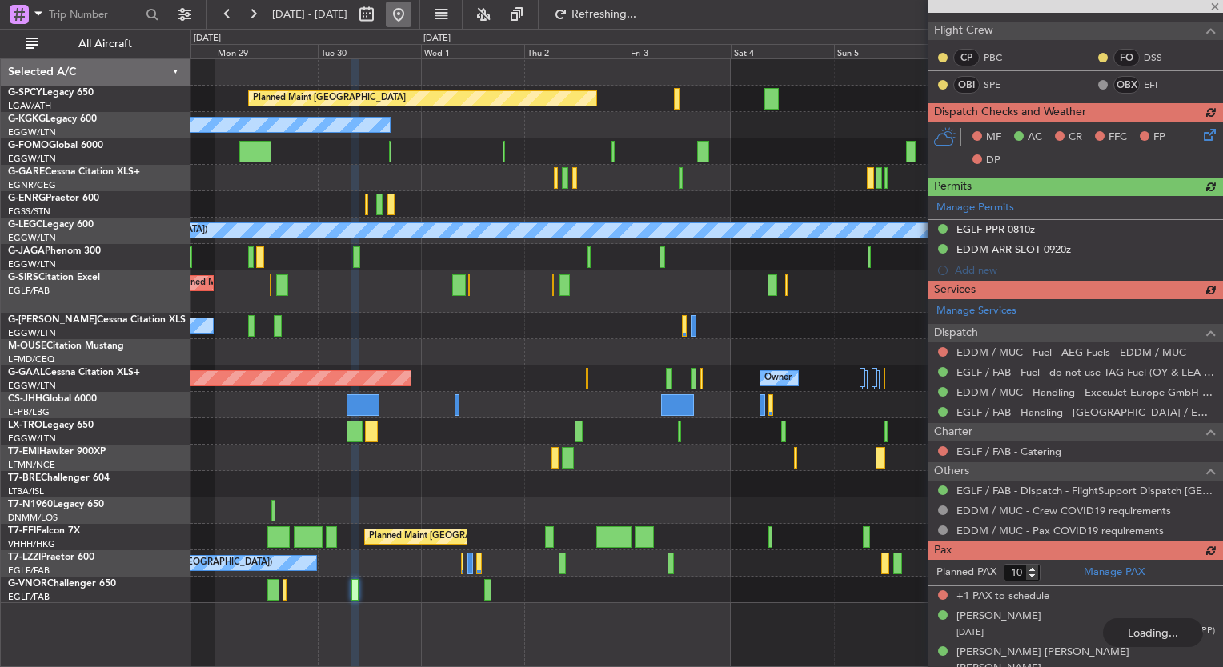
click at [411, 20] on button at bounding box center [399, 15] width 26 height 26
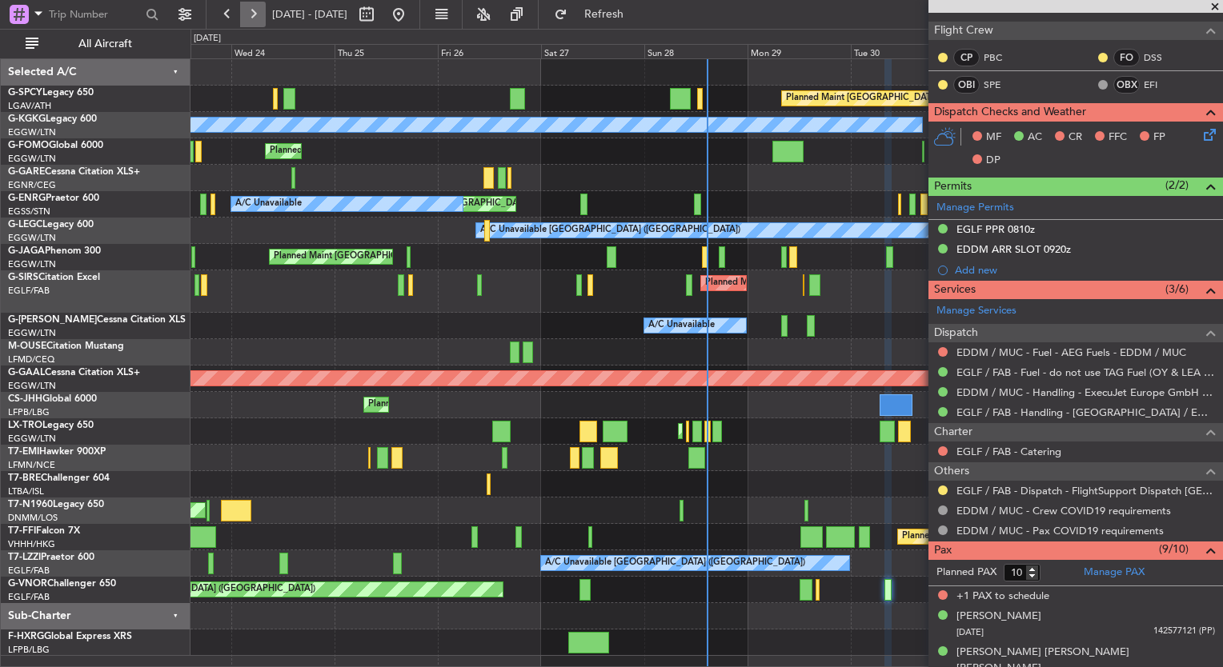
click at [246, 11] on button at bounding box center [253, 15] width 26 height 26
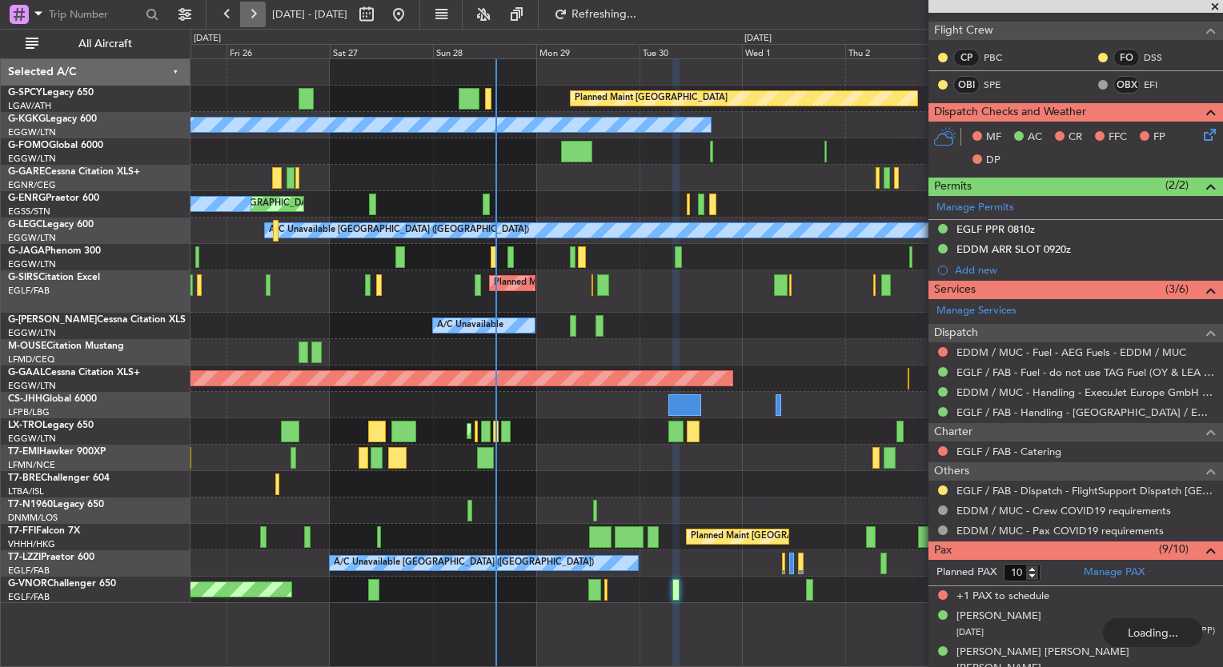
click at [246, 11] on button at bounding box center [253, 15] width 26 height 26
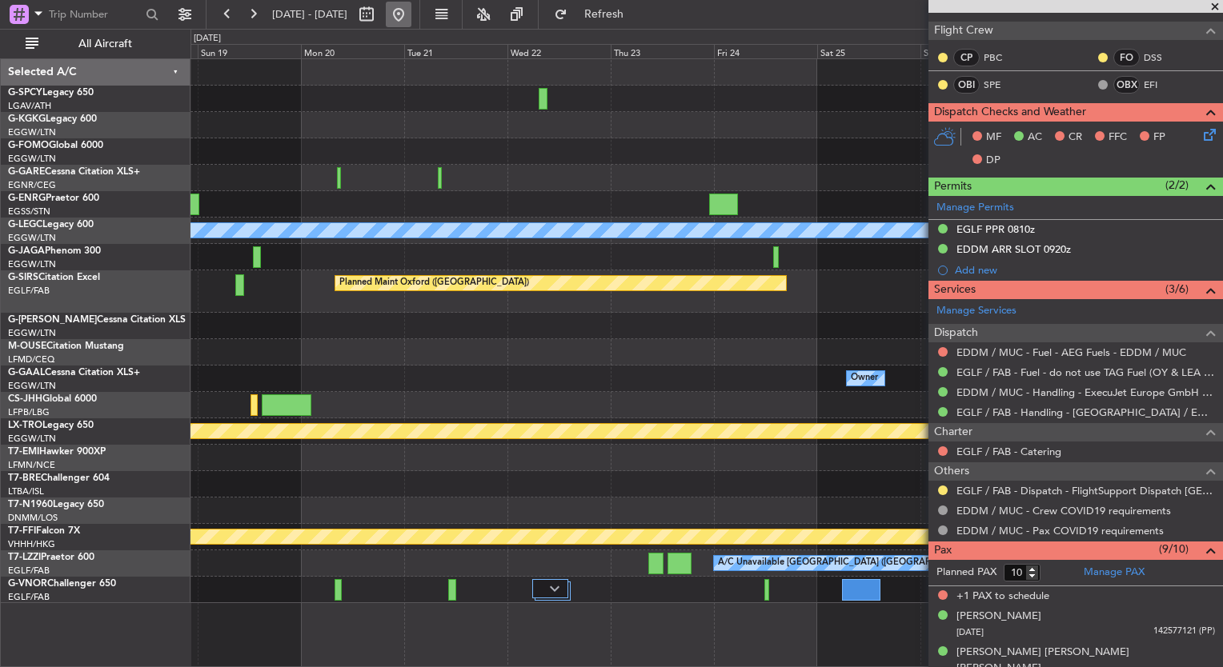
click at [411, 17] on button at bounding box center [399, 15] width 26 height 26
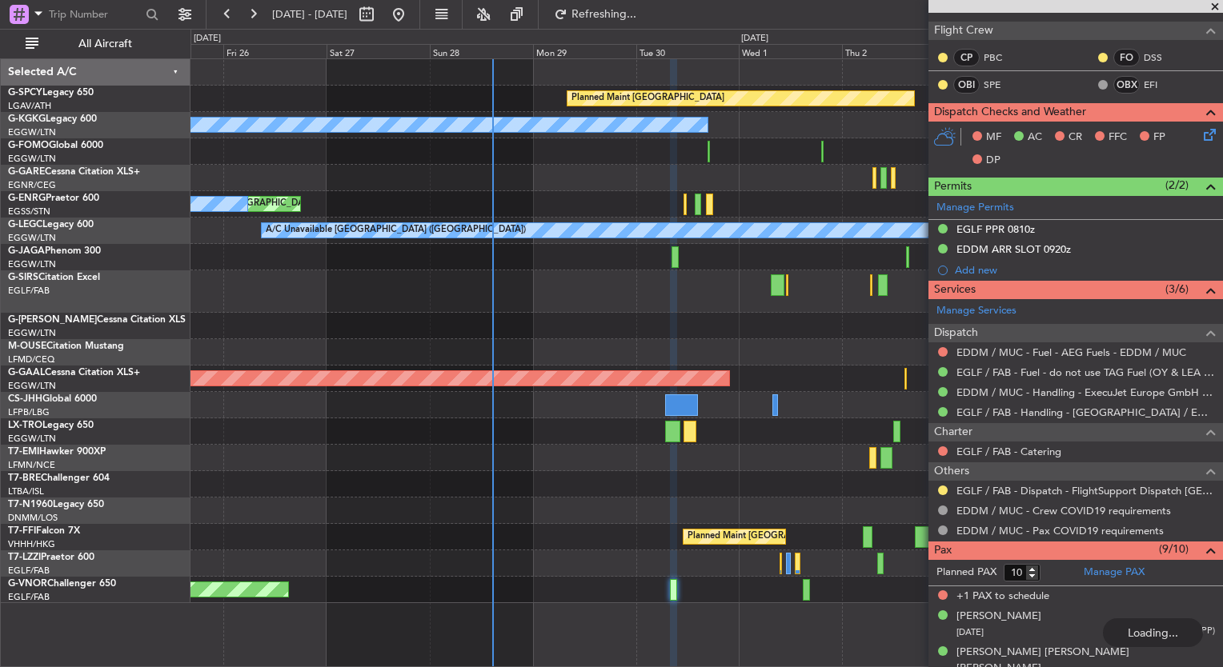
click at [426, 291] on div at bounding box center [706, 292] width 1032 height 42
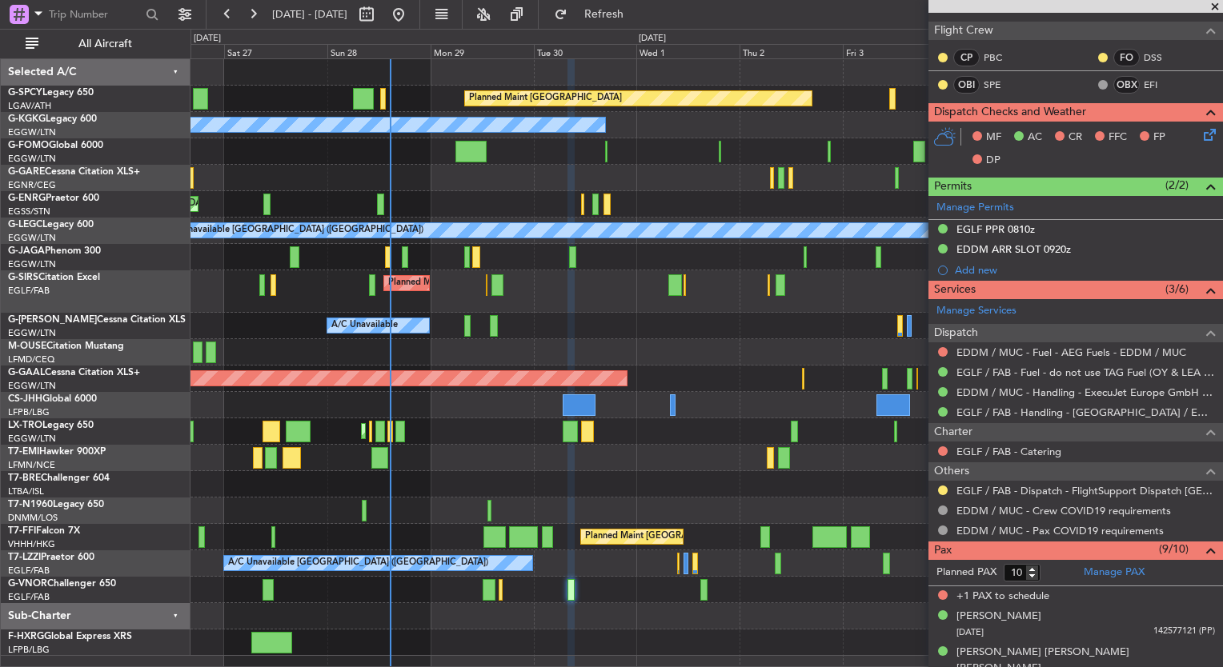
click at [557, 274] on div "Planned Maint [GEOGRAPHIC_DATA] ([GEOGRAPHIC_DATA])" at bounding box center [706, 292] width 1032 height 42
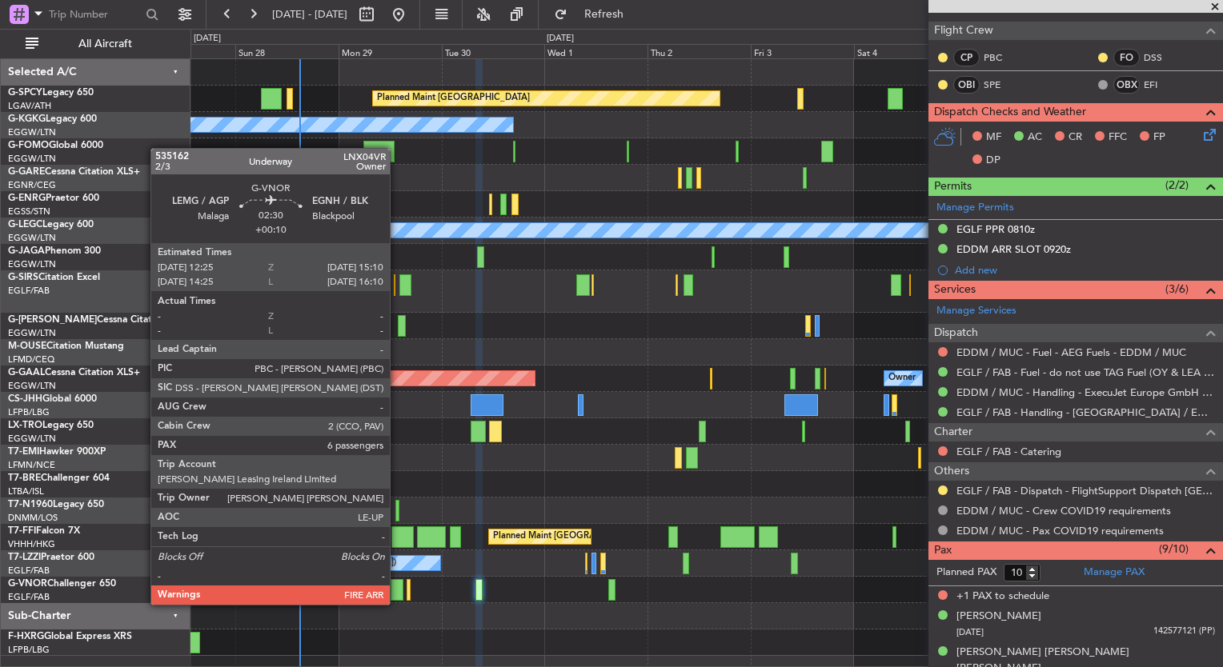
click at [397, 589] on div at bounding box center [397, 590] width 12 height 22
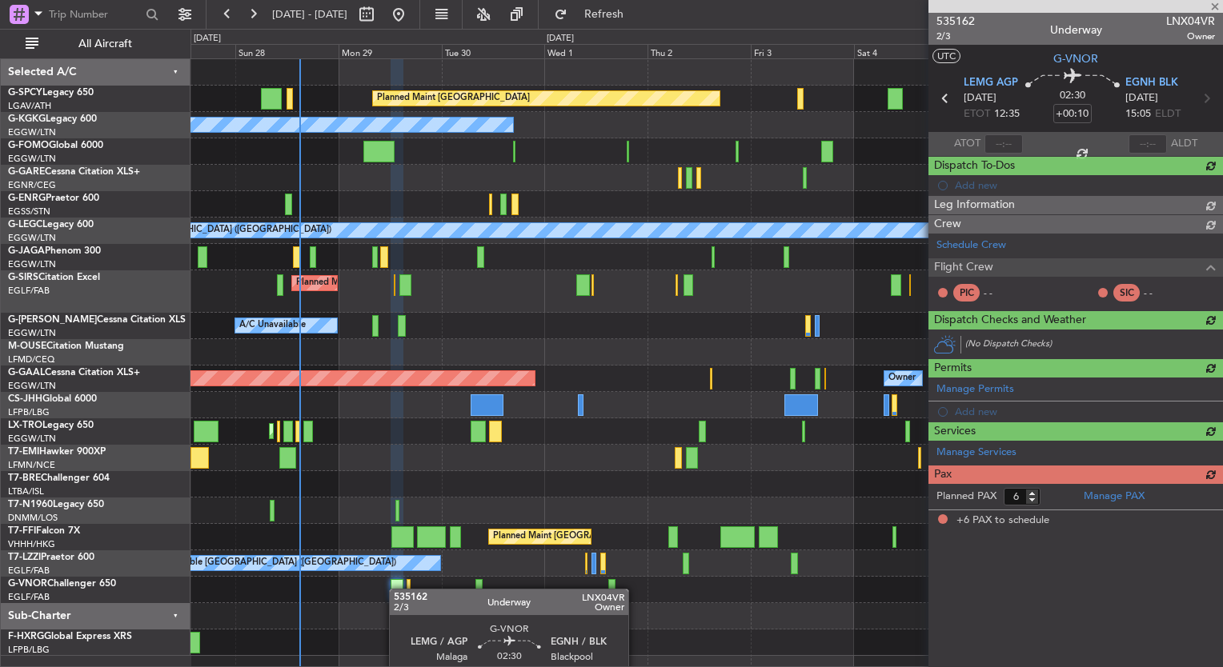
scroll to position [0, 0]
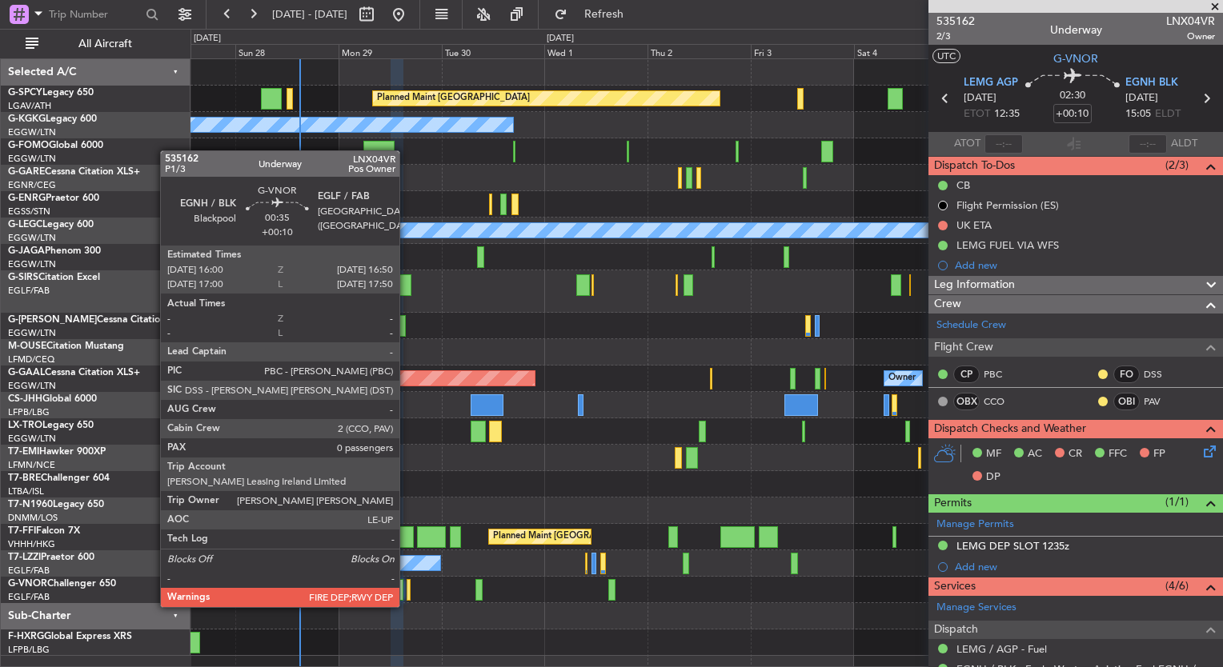
click at [407, 591] on div at bounding box center [409, 590] width 4 height 22
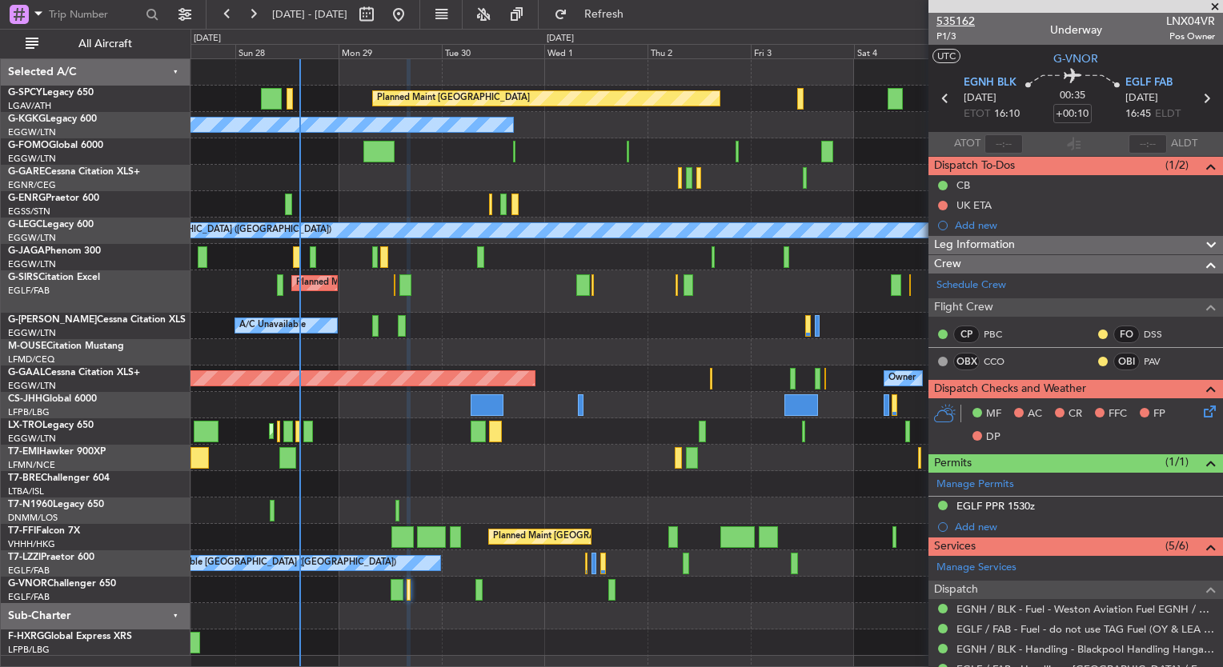
click at [957, 17] on span "535162" at bounding box center [955, 21] width 38 height 17
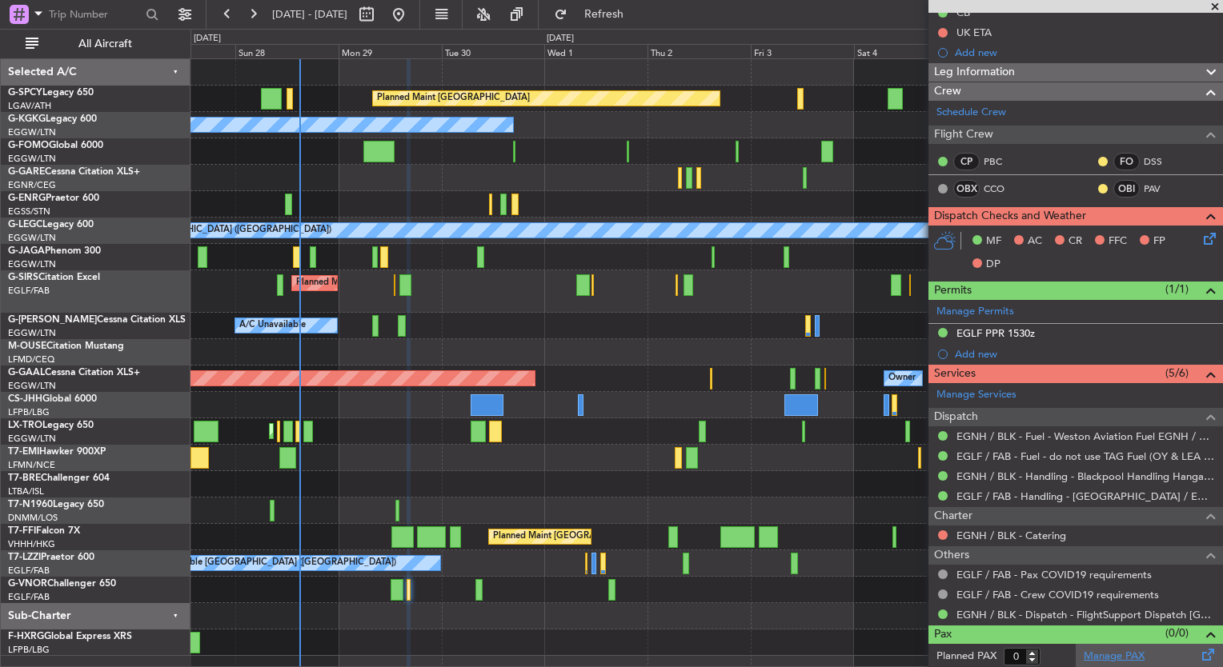
click at [1121, 658] on link "Manage PAX" at bounding box center [1114, 657] width 61 height 16
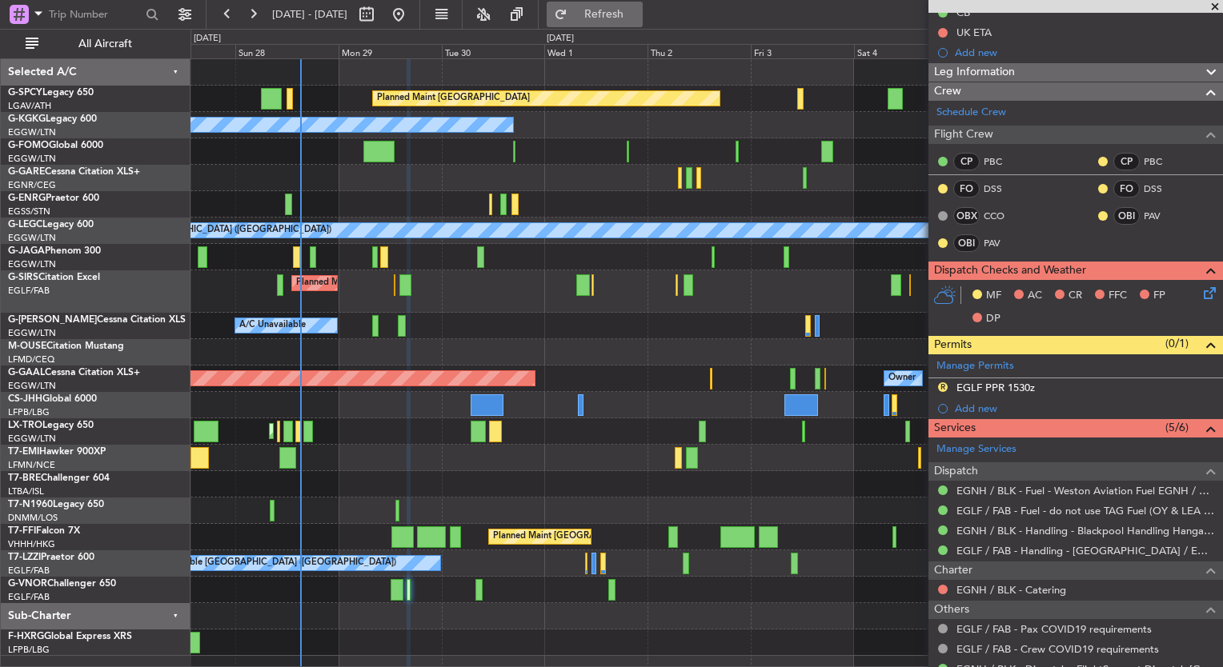
click at [638, 18] on span "Refresh" at bounding box center [604, 14] width 67 height 11
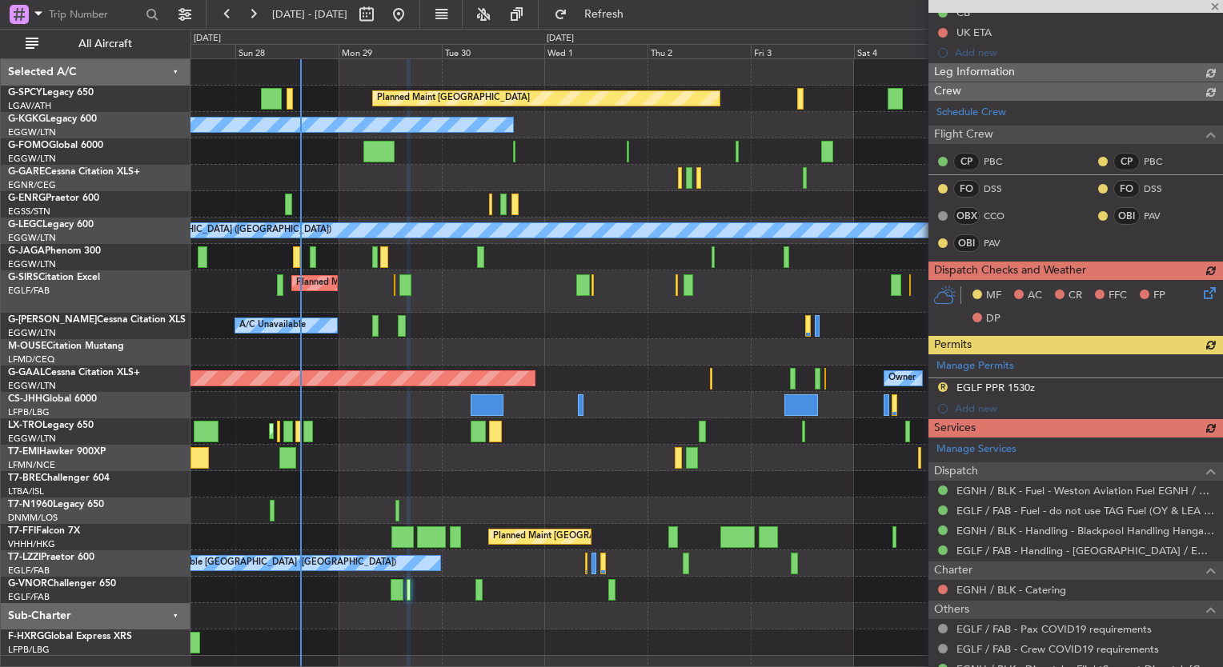
type input "2"
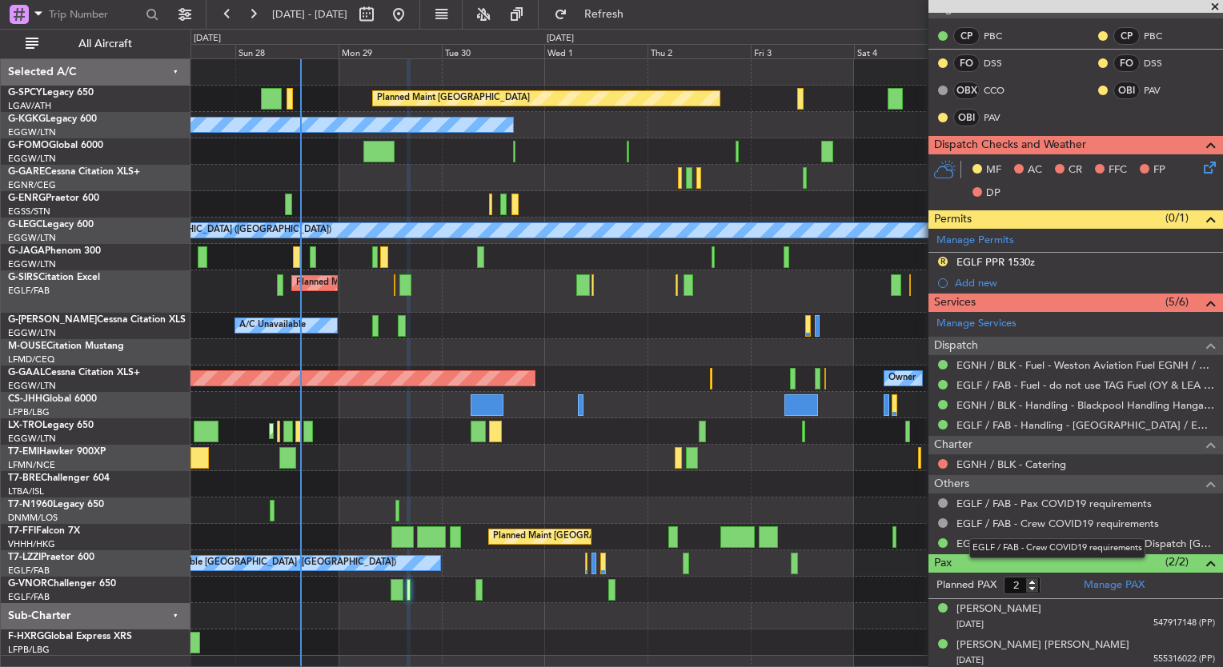
click at [1058, 543] on div "EGLF / FAB - Crew COVID19 requirements" at bounding box center [1057, 549] width 176 height 20
click at [1159, 543] on link "EGNH / BLK - Dispatch - FlightSupport Dispatch [GEOGRAPHIC_DATA]" at bounding box center [1085, 544] width 259 height 14
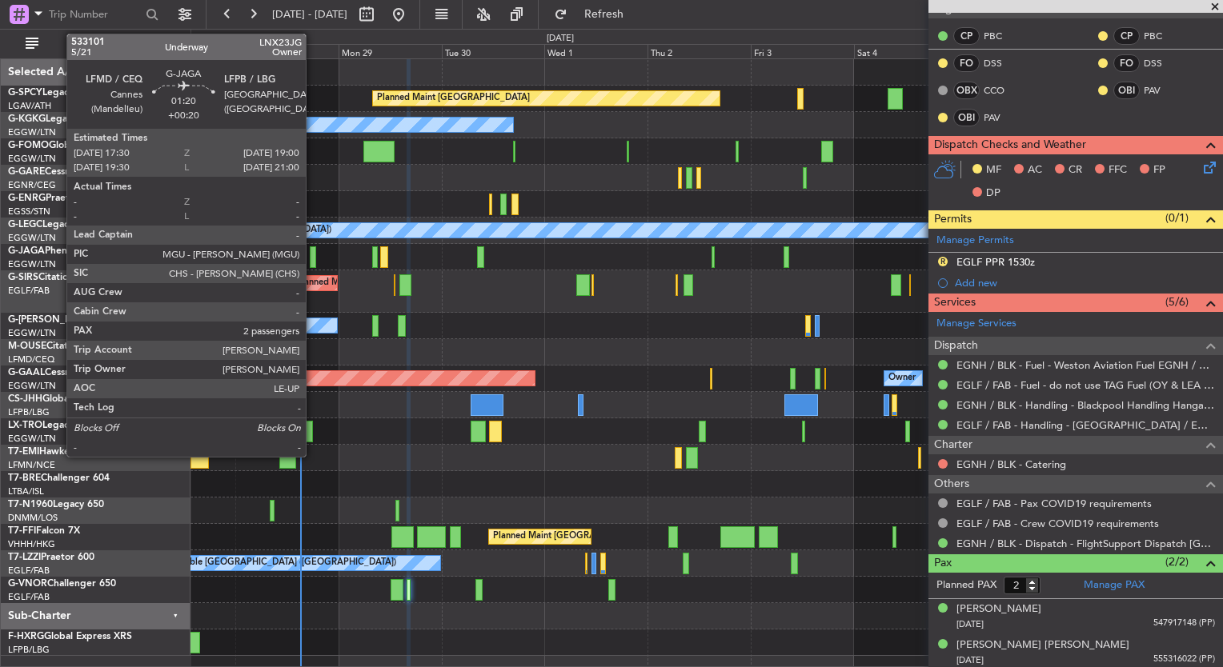
click at [313, 259] on div at bounding box center [313, 258] width 7 height 22
type input "+00:20"
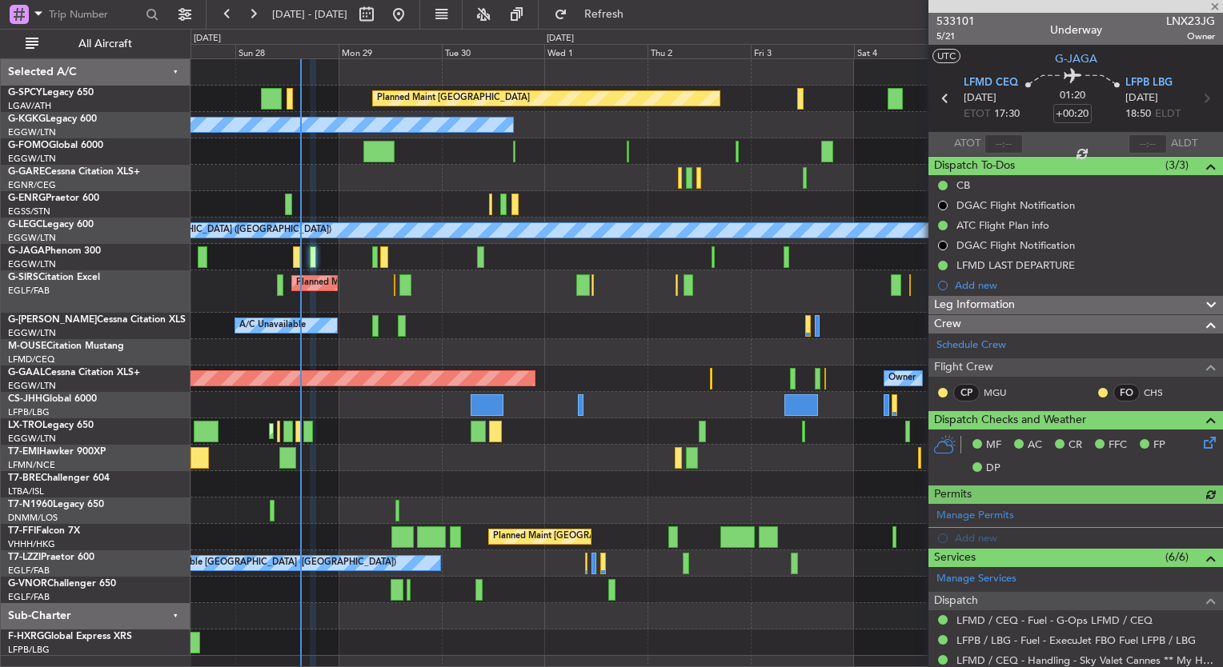
scroll to position [275, 0]
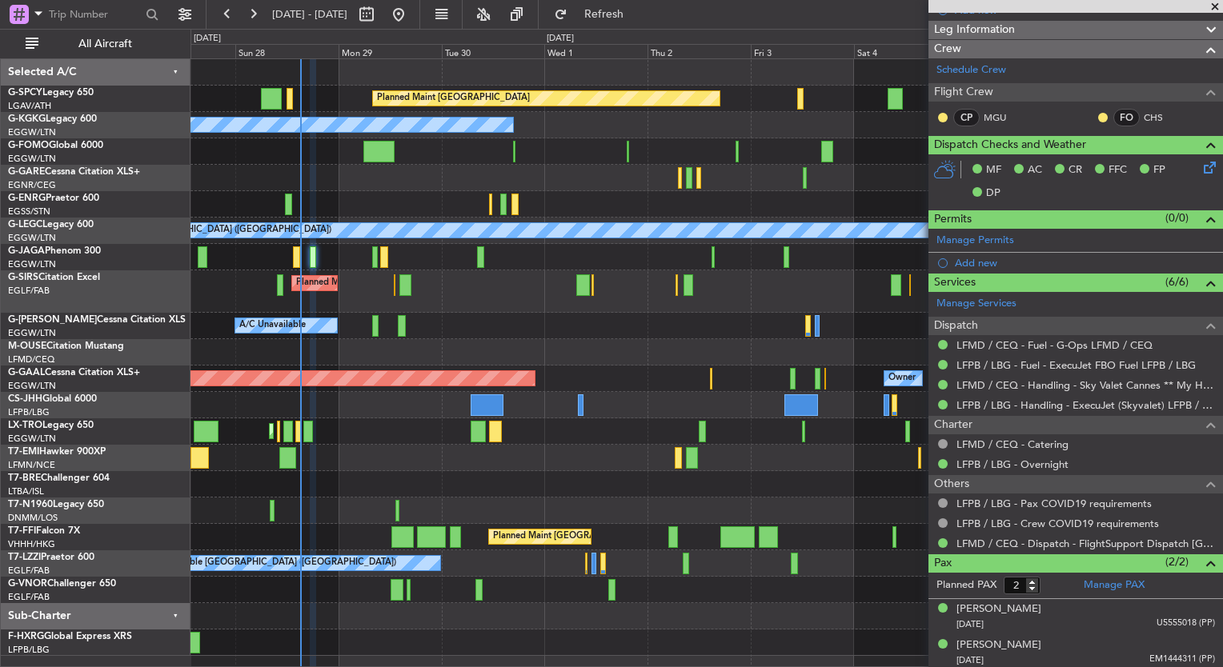
click at [405, 602] on div "Planned Maint [GEOGRAPHIC_DATA] A/C Unavailable [GEOGRAPHIC_DATA] (Ataturk) Unp…" at bounding box center [706, 357] width 1032 height 597
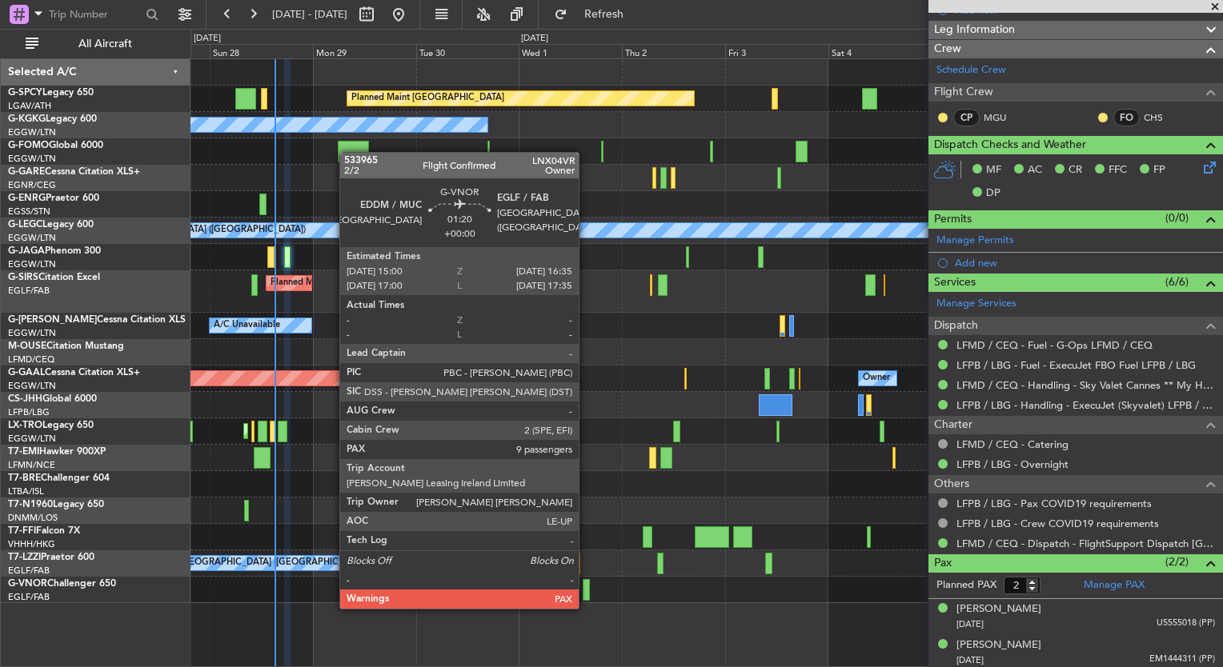
click at [586, 593] on div at bounding box center [586, 590] width 7 height 22
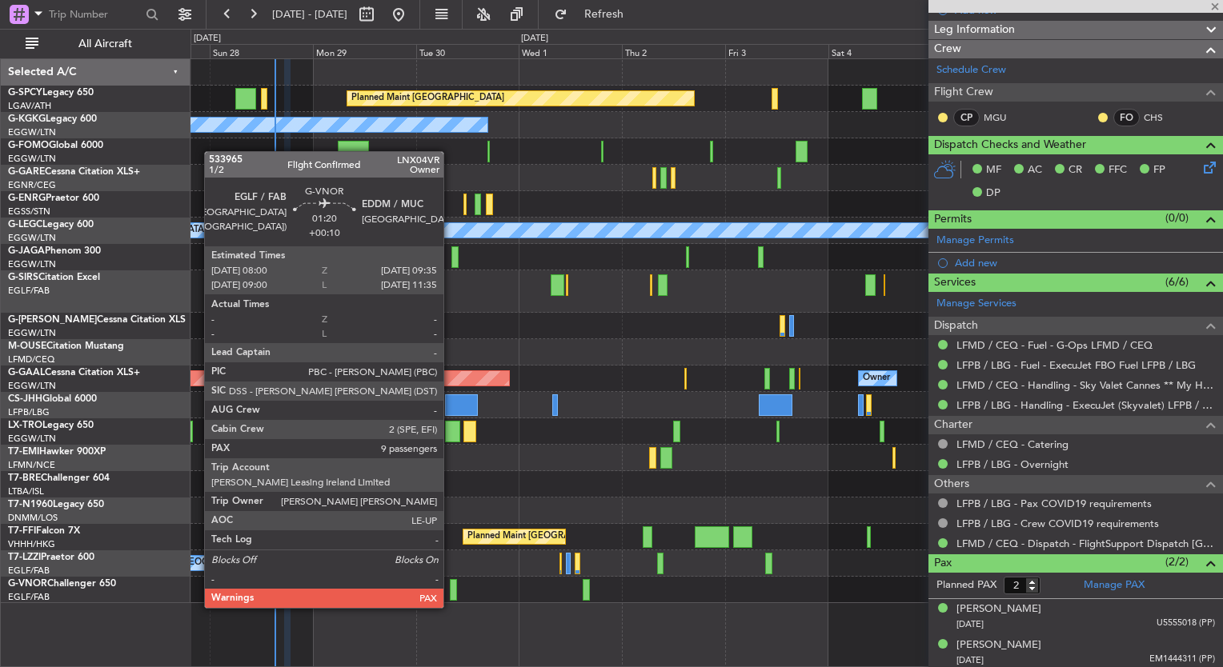
click at [451, 592] on div at bounding box center [453, 590] width 7 height 22
type input "10"
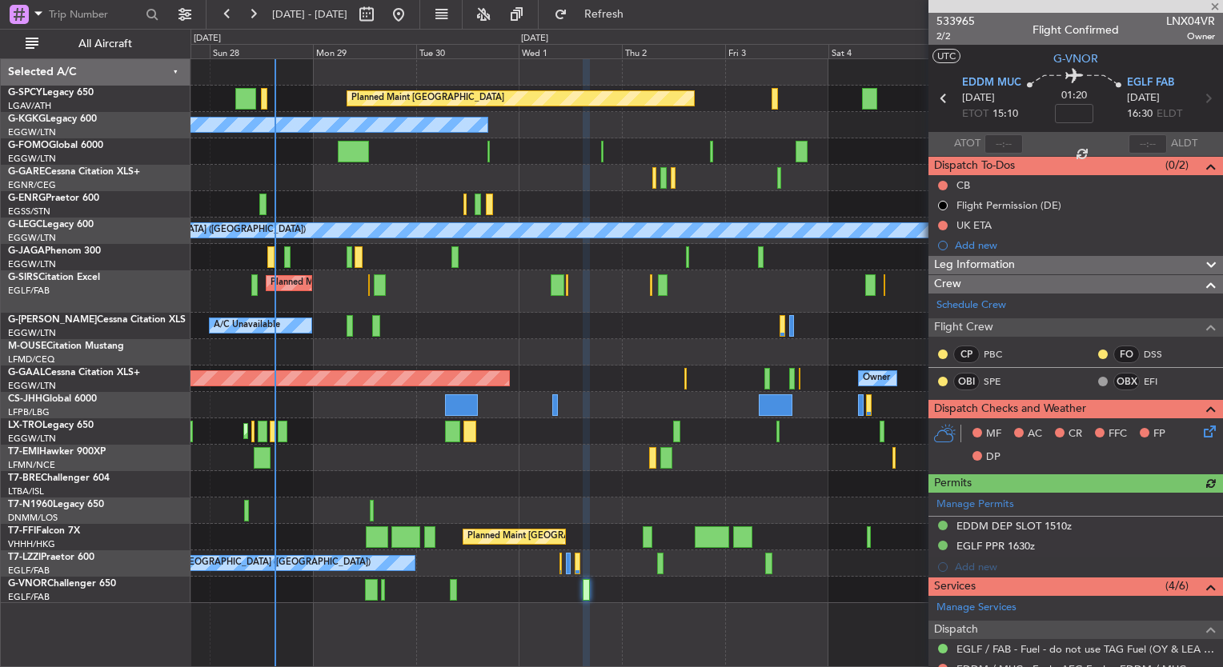
type input "+00:10"
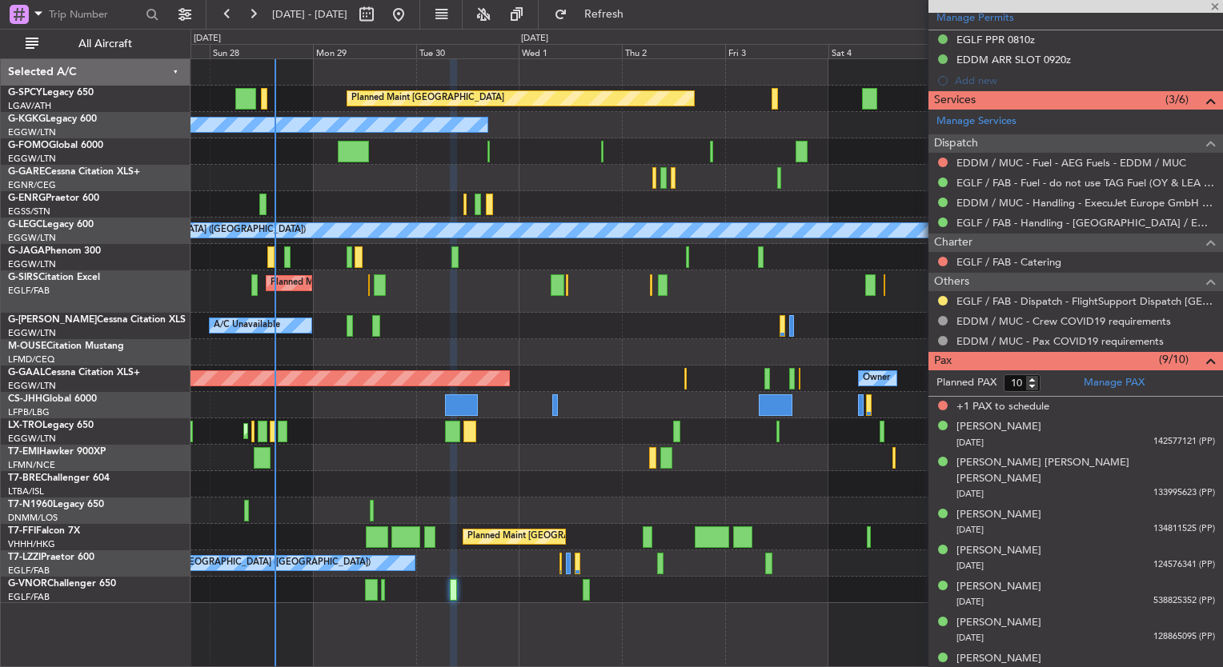
scroll to position [537, 0]
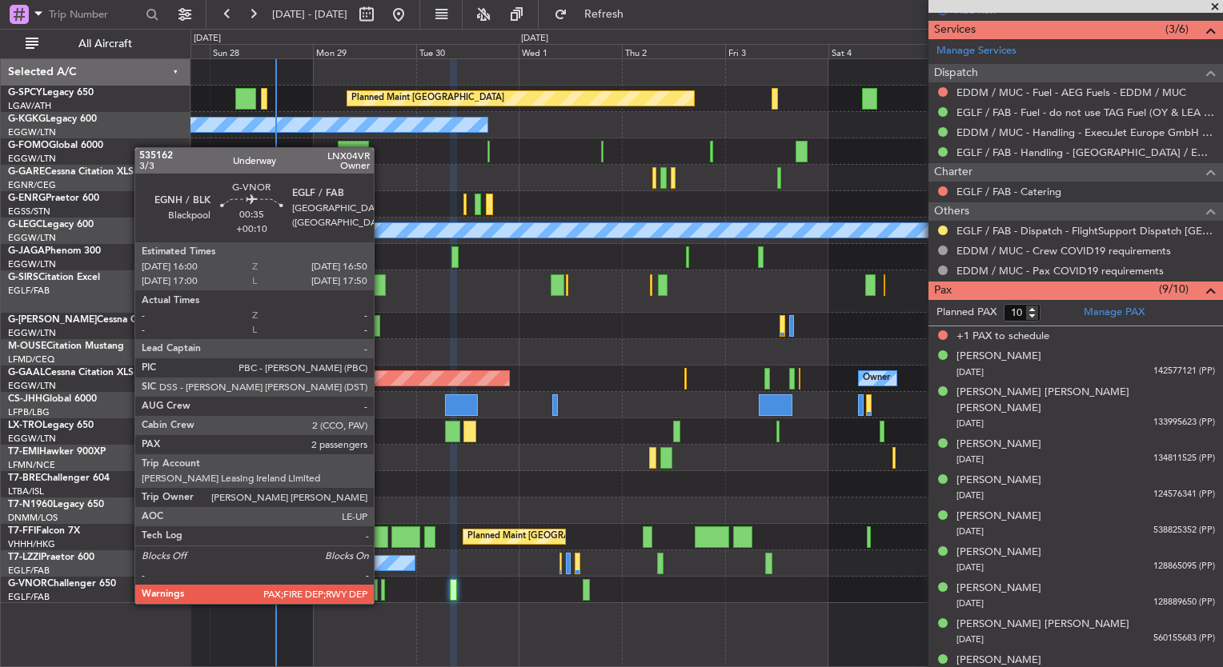
click at [381, 588] on div at bounding box center [383, 590] width 4 height 22
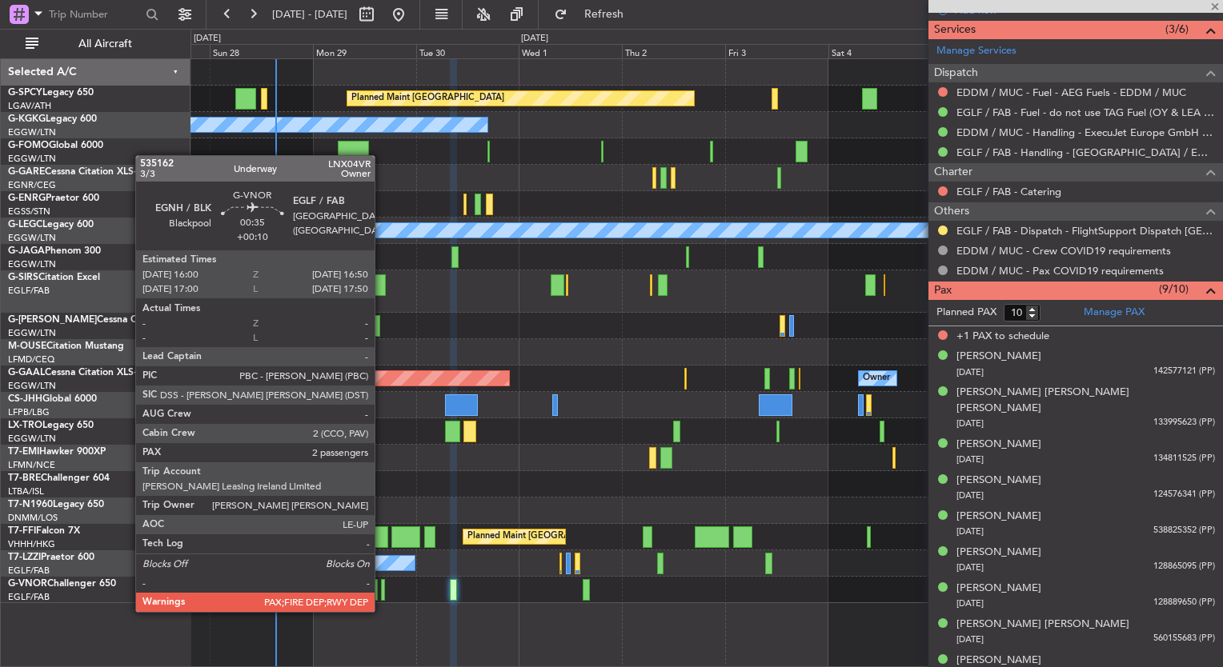
type input "2"
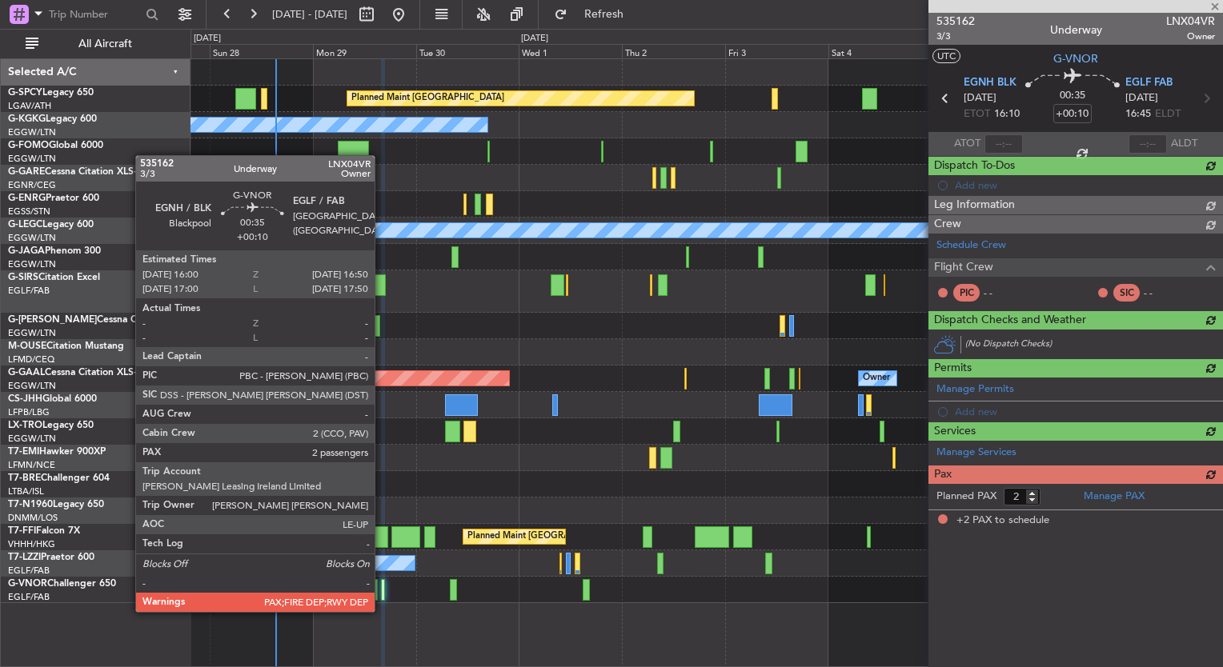
scroll to position [0, 0]
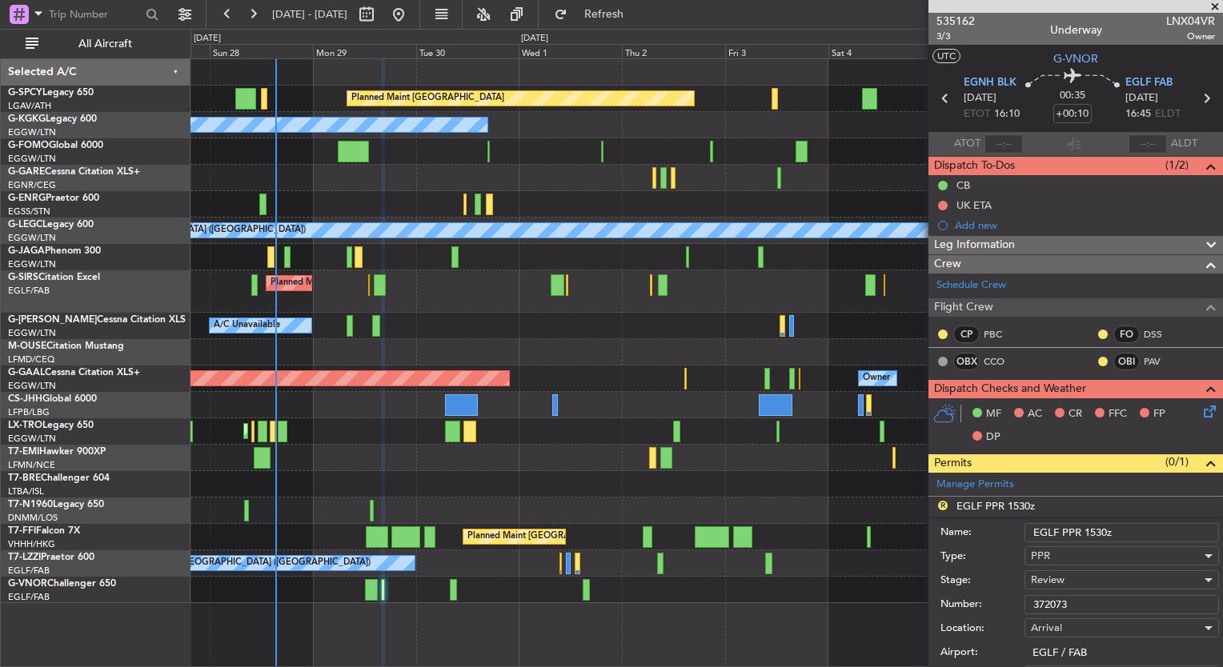
click at [1073, 601] on input "372073" at bounding box center [1121, 604] width 194 height 19
click at [848, 615] on div "Planned Maint [GEOGRAPHIC_DATA] A/C Unavailable [GEOGRAPHIC_DATA] (Ataturk) Unp…" at bounding box center [706, 362] width 1032 height 609
click at [1213, 2] on span at bounding box center [1215, 7] width 16 height 14
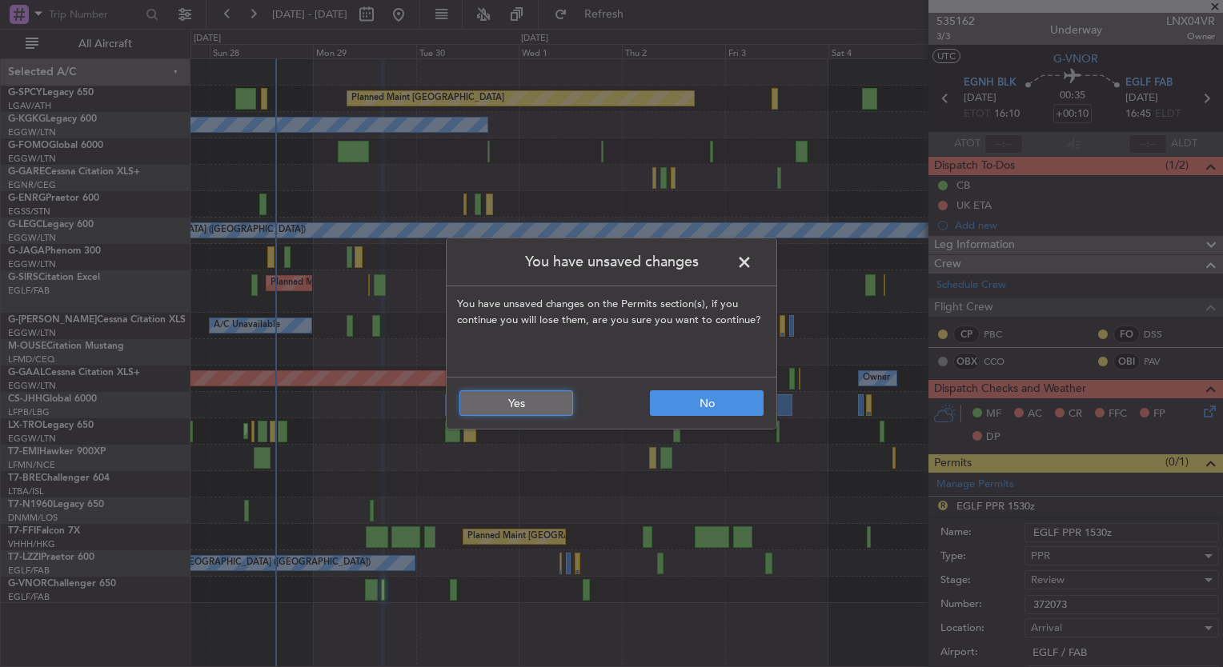
click at [538, 412] on button "Yes" at bounding box center [516, 404] width 114 height 26
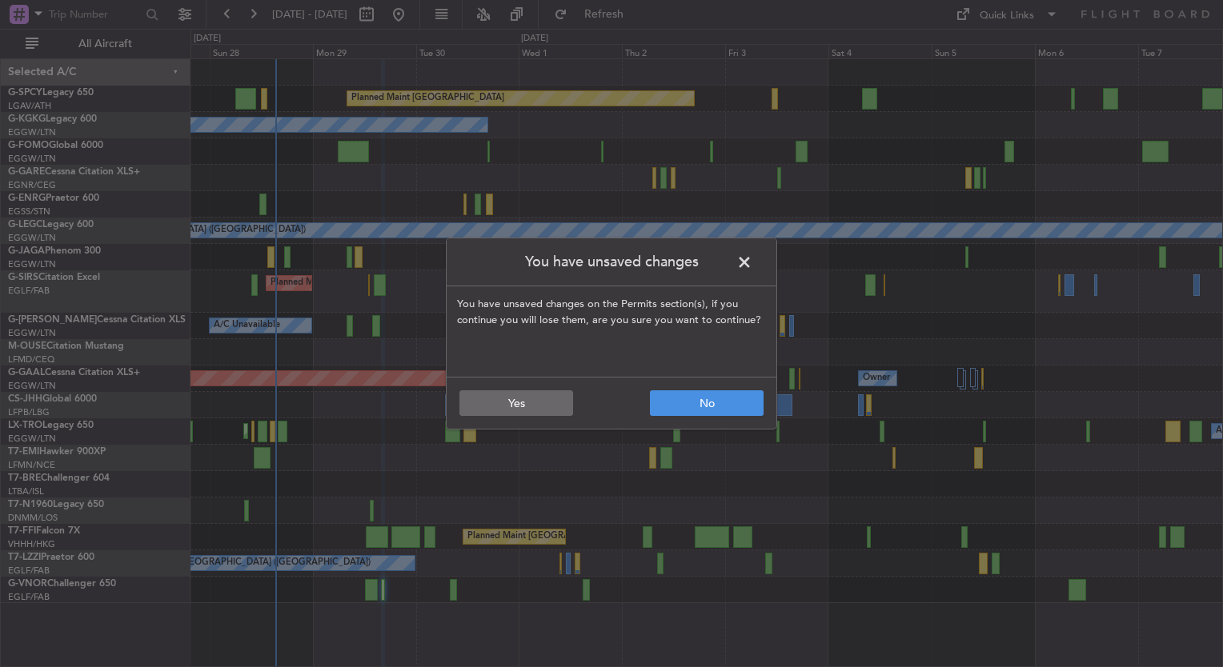
type input "0"
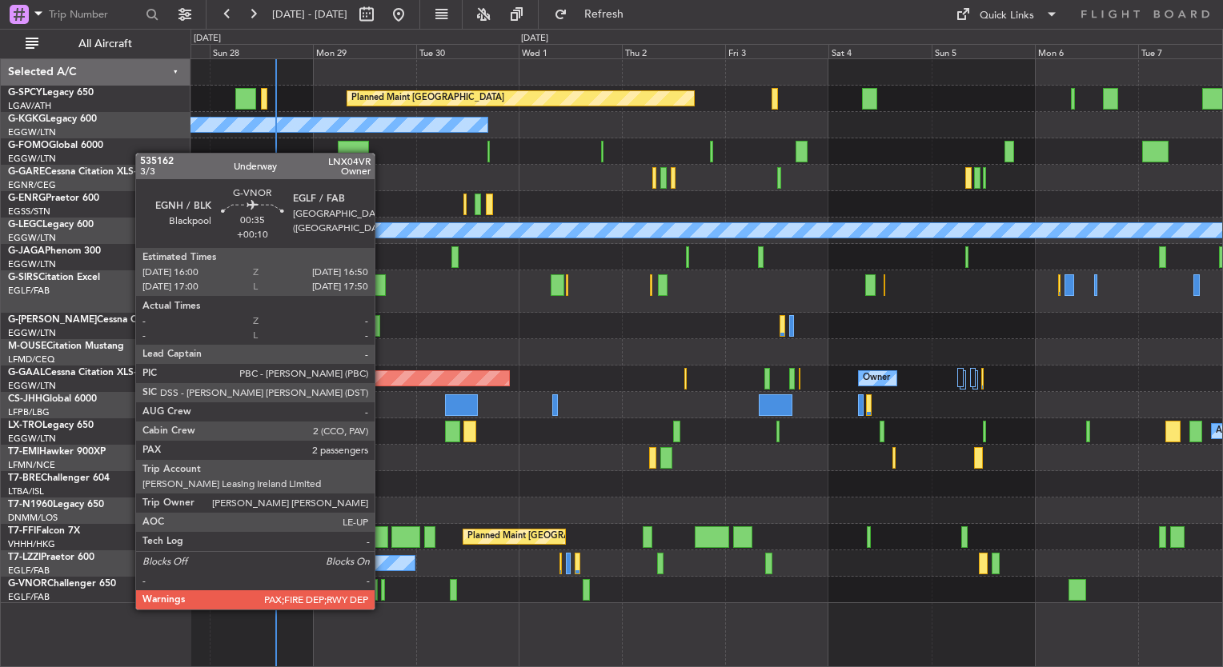
click at [381, 593] on div at bounding box center [383, 590] width 4 height 22
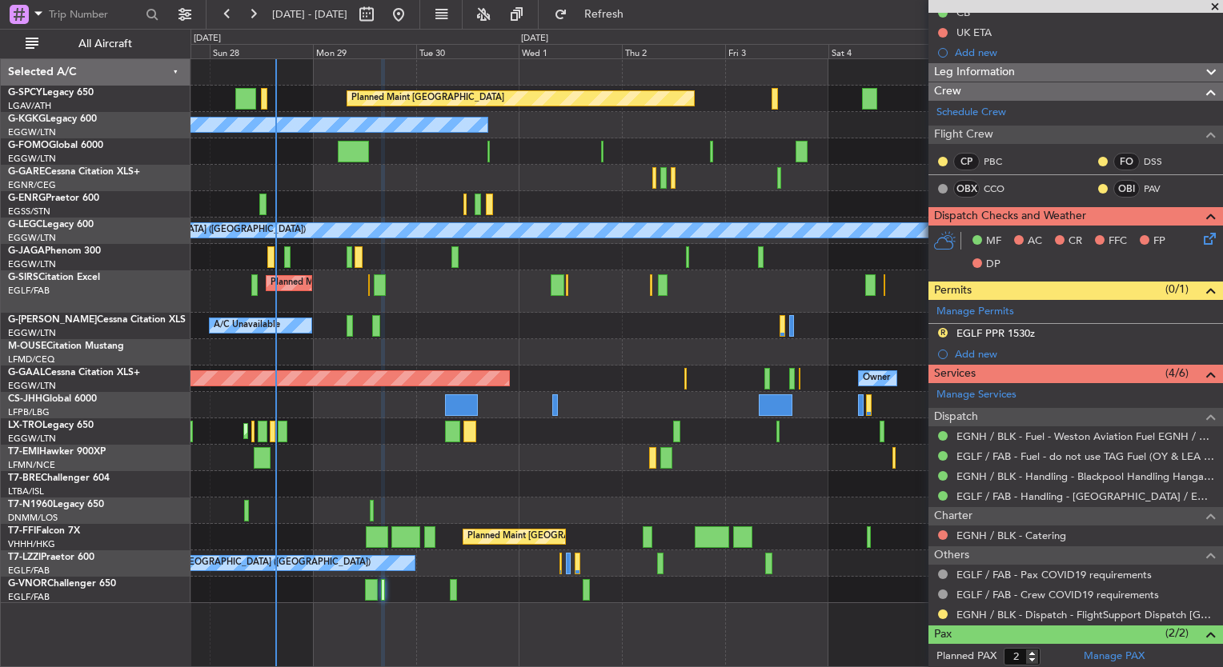
scroll to position [171, 0]
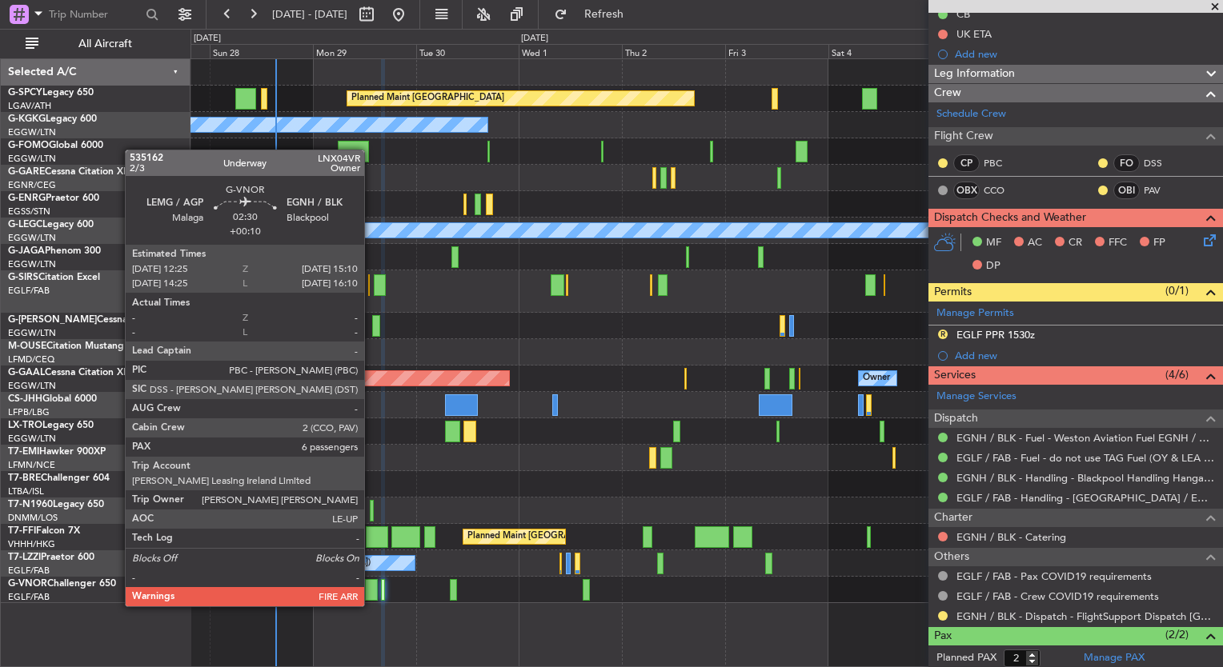
click at [371, 591] on div at bounding box center [371, 590] width 12 height 22
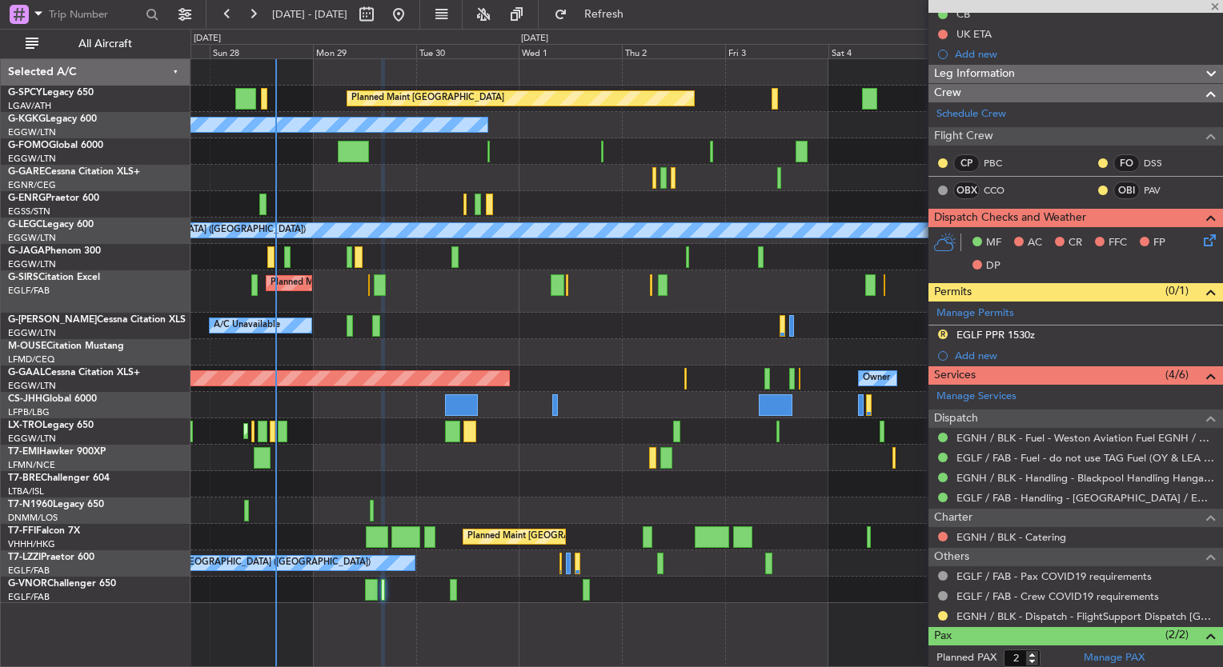
type input "6"
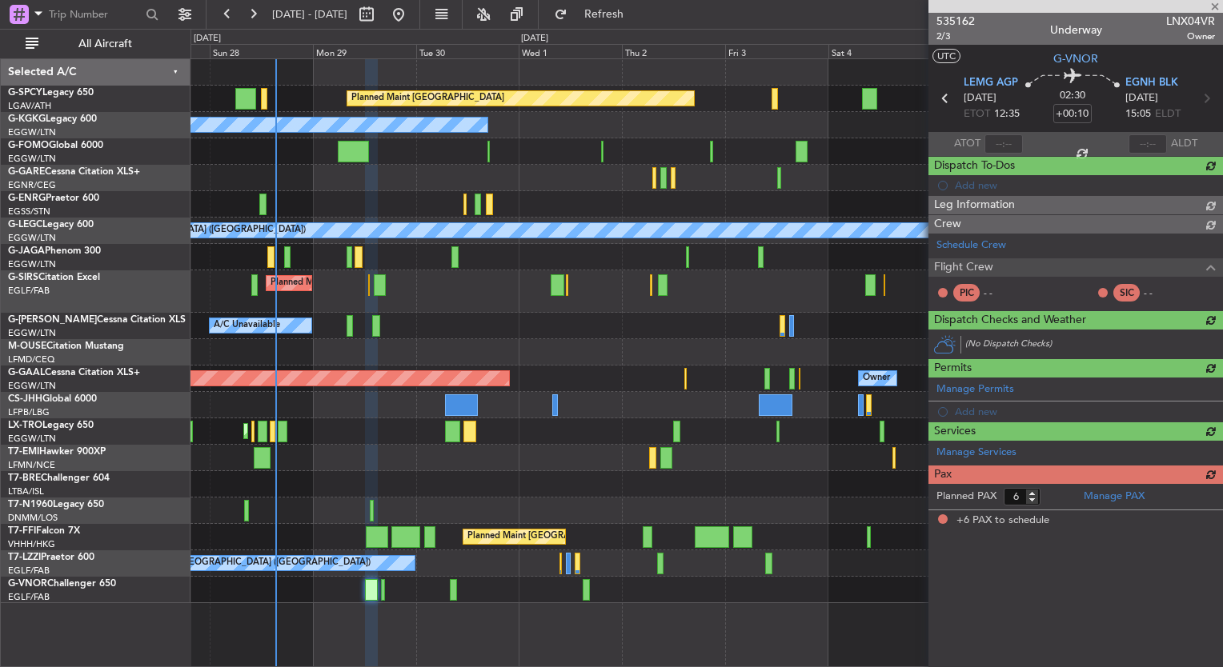
scroll to position [0, 0]
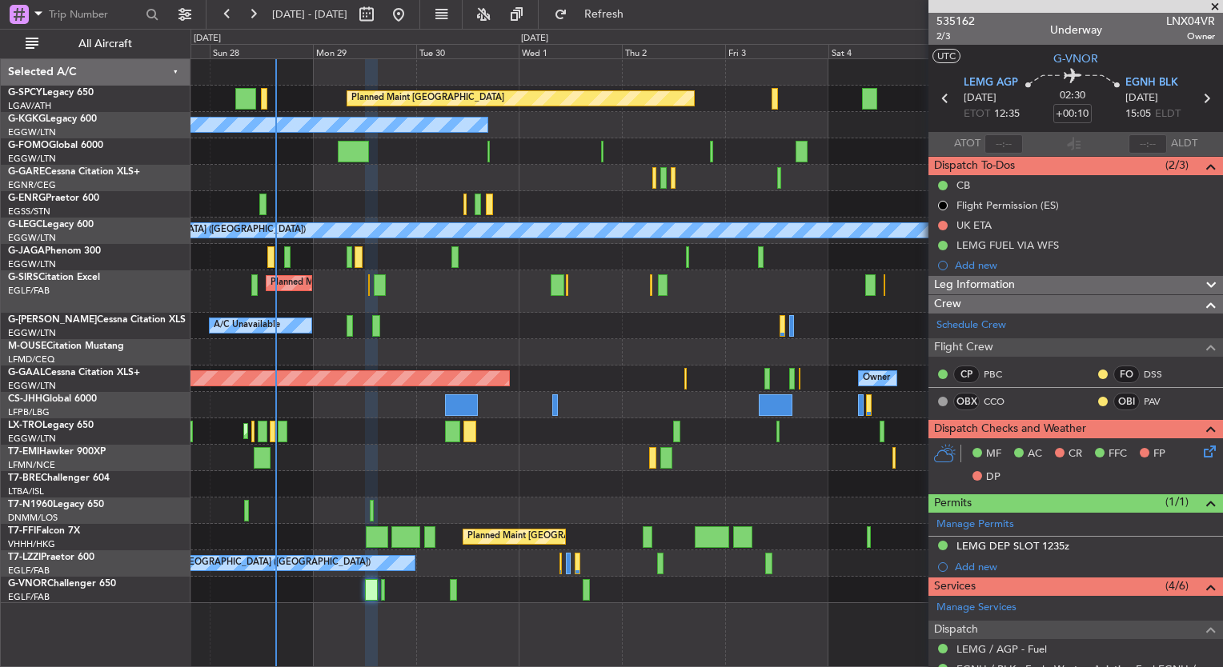
click at [572, 357] on div at bounding box center [706, 352] width 1032 height 26
click at [571, 500] on div at bounding box center [706, 511] width 1032 height 26
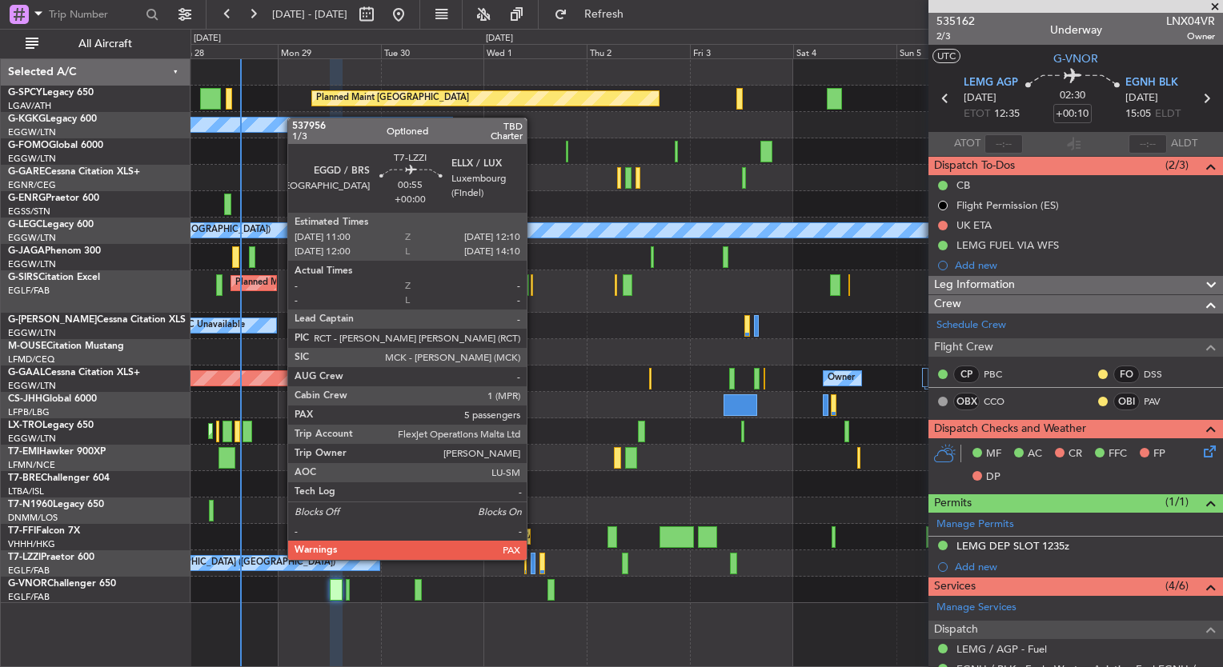
click at [534, 559] on div at bounding box center [534, 564] width 6 height 22
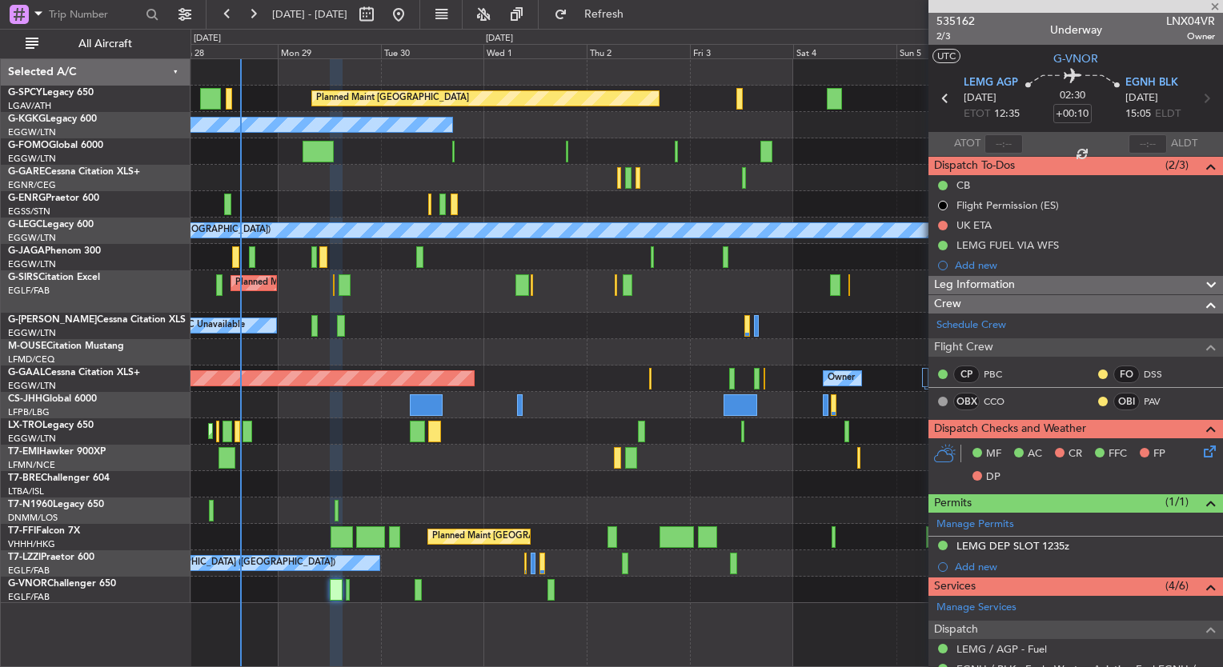
type input "5"
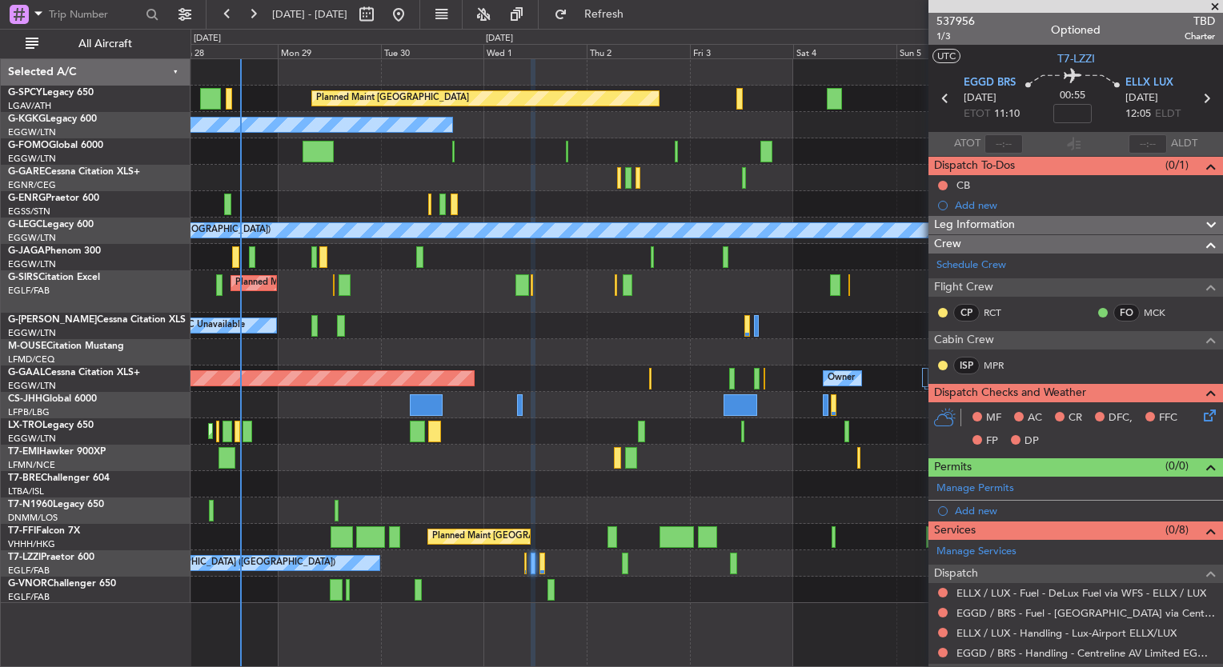
click at [968, 30] on mat-tooltip-component "Trip Number" at bounding box center [955, 51] width 79 height 42
click at [969, 25] on span "537956" at bounding box center [955, 21] width 38 height 17
click at [611, 24] on button "Refresh" at bounding box center [595, 15] width 96 height 26
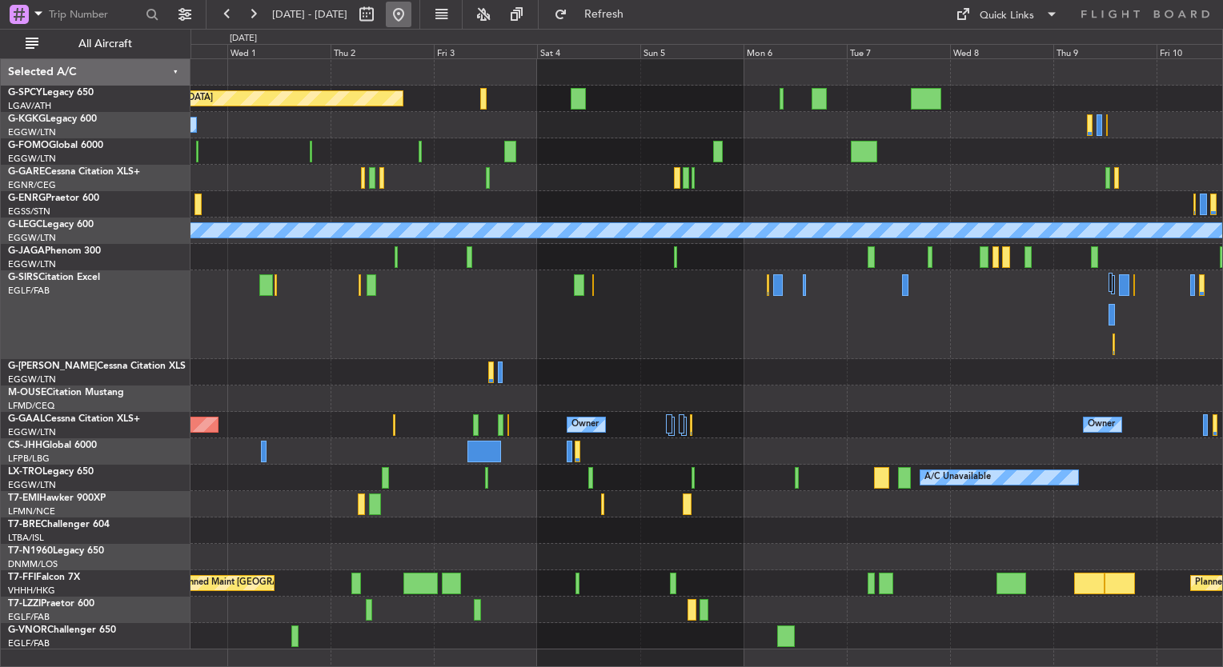
click at [411, 12] on button at bounding box center [399, 15] width 26 height 26
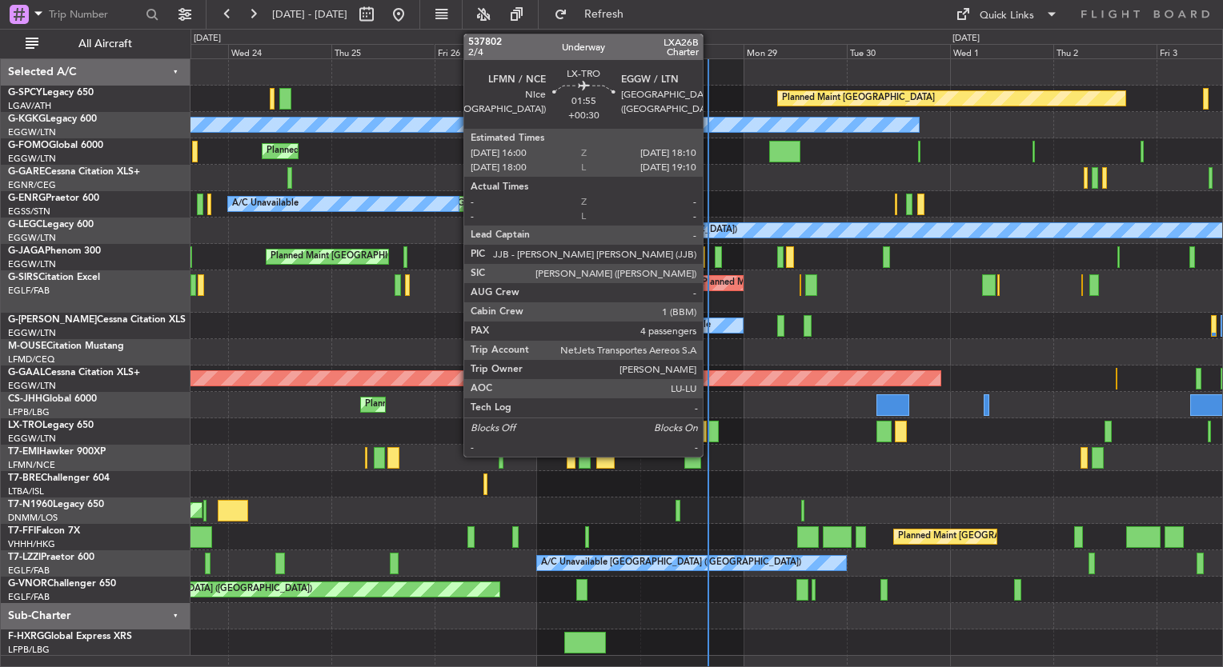
click at [710, 431] on div at bounding box center [713, 432] width 10 height 22
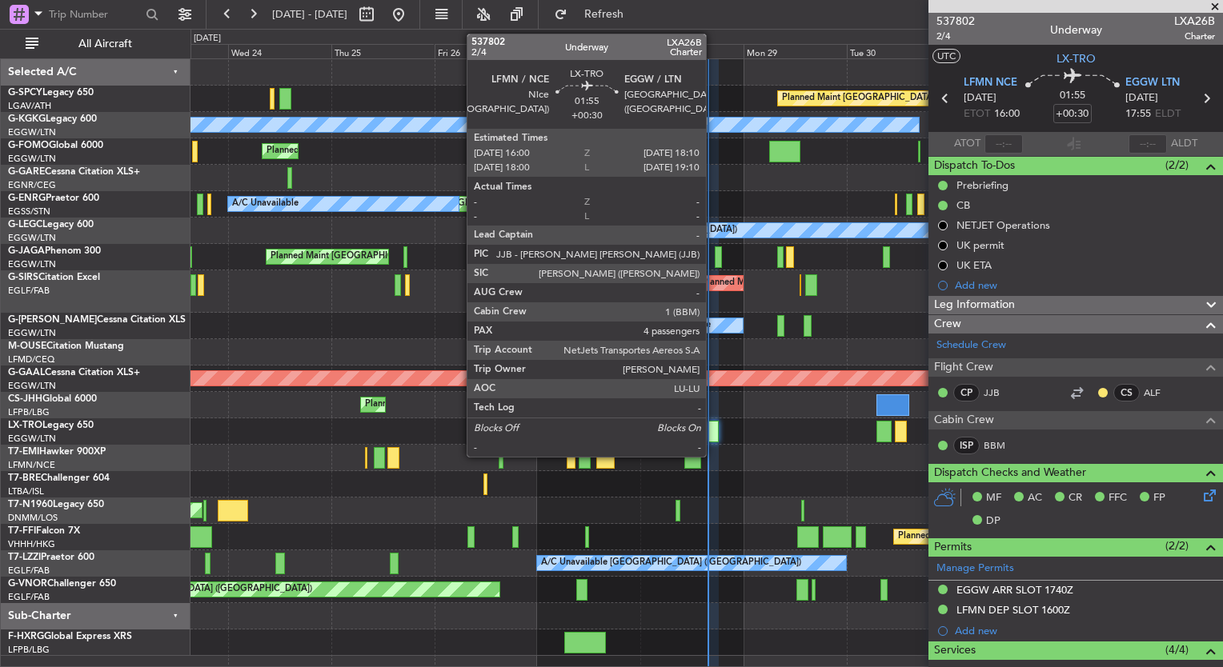
click at [713, 434] on div at bounding box center [713, 432] width 10 height 22
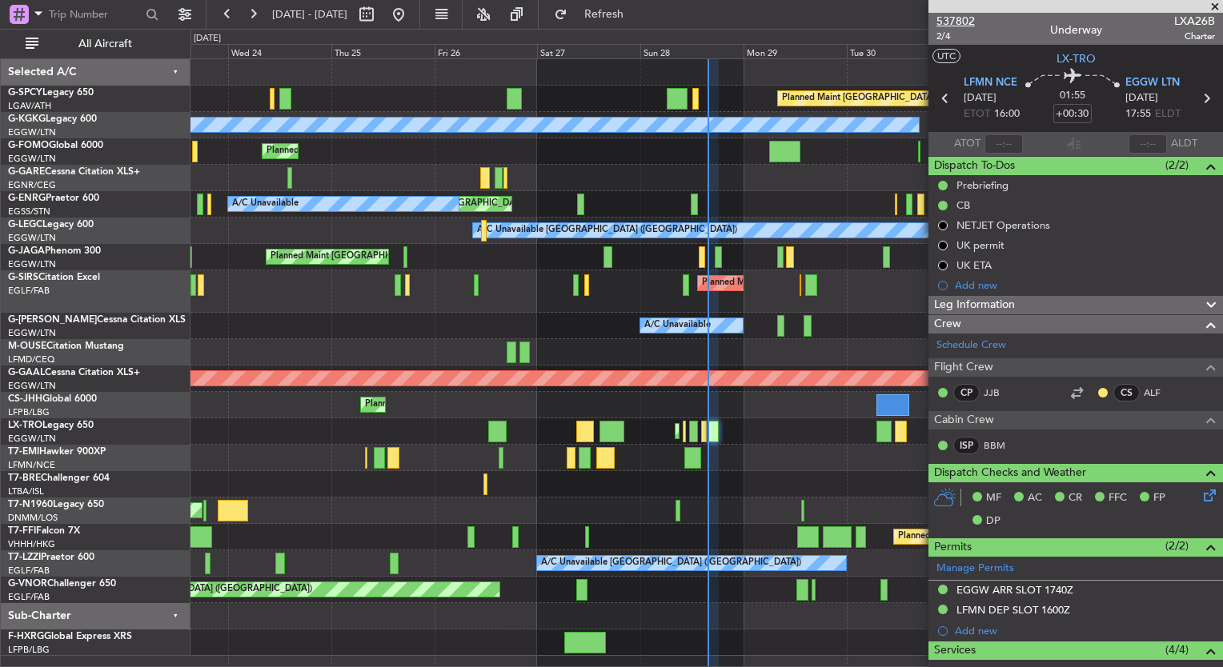
click at [964, 19] on span "537802" at bounding box center [955, 21] width 38 height 17
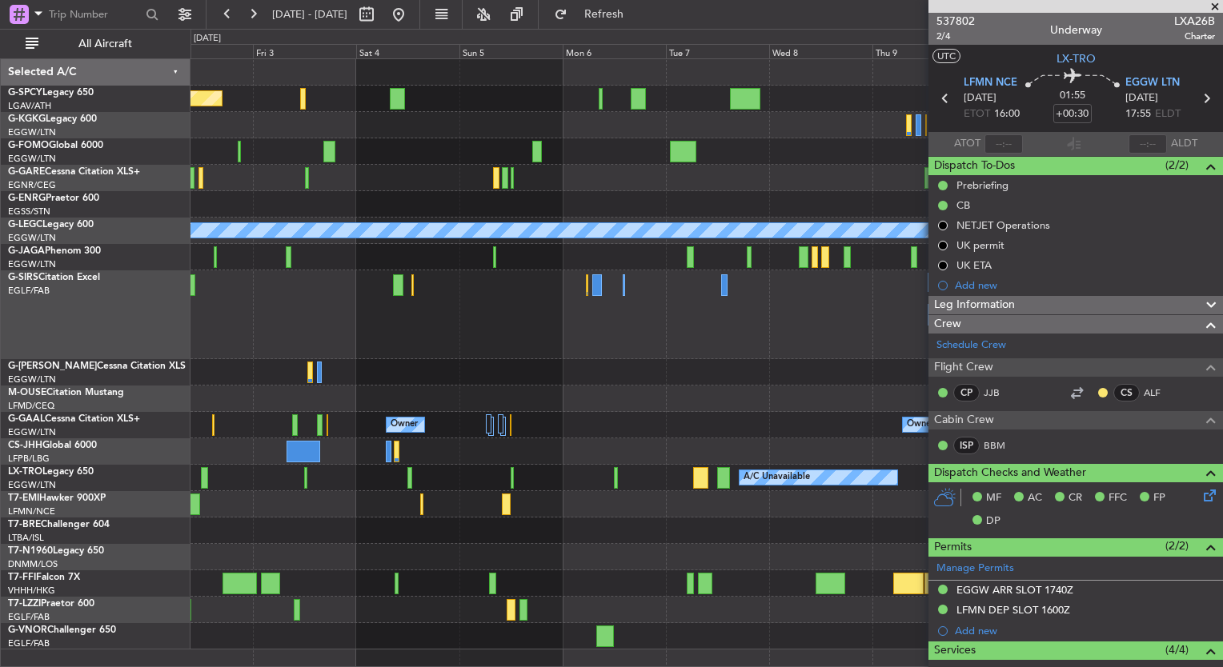
click at [804, 379] on div "Planned Maint Bremen A/C Unavailable Istanbul (Ataturk) A/C Unavailable London …" at bounding box center [706, 354] width 1032 height 591
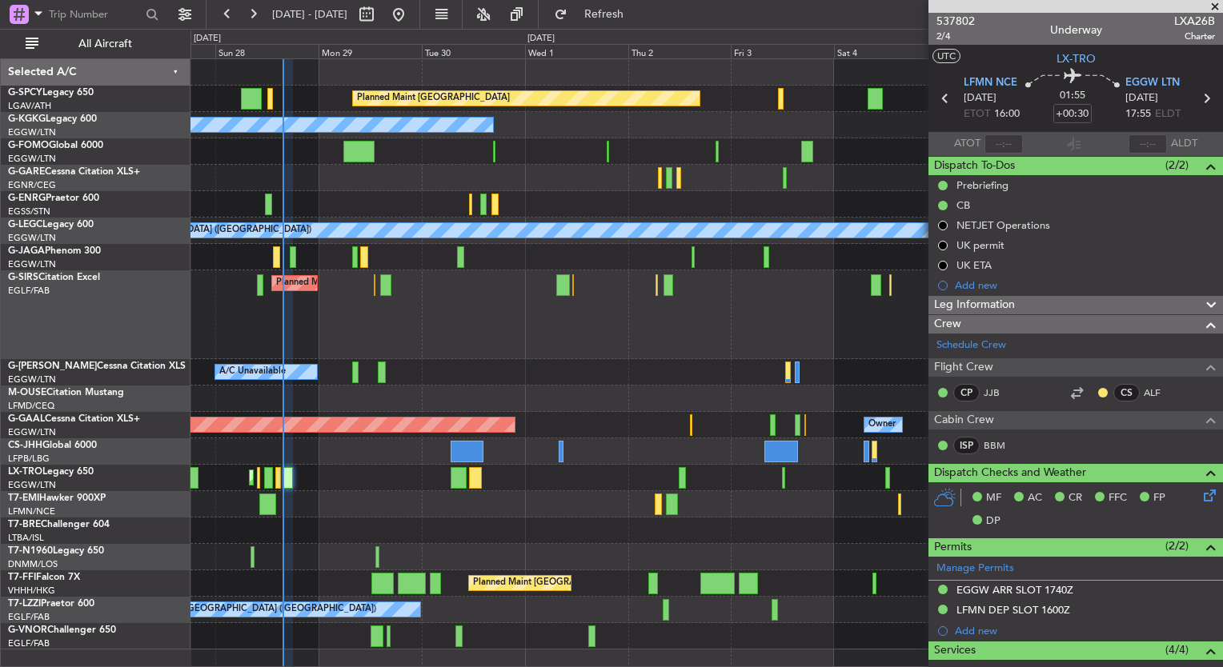
click at [640, 367] on div "Planned Maint Bremen A/C Unavailable Istanbul (Ataturk) Unplanned Maint London …" at bounding box center [706, 354] width 1032 height 591
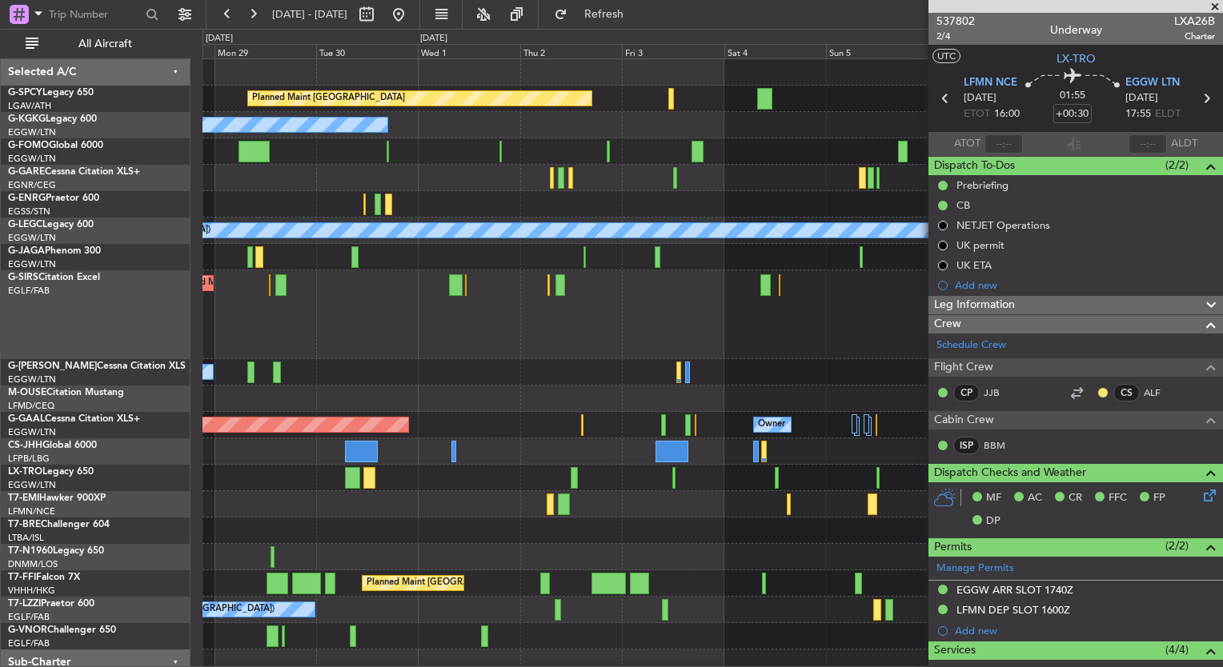
click at [387, 281] on div "Planned Maint [GEOGRAPHIC_DATA] ([GEOGRAPHIC_DATA])" at bounding box center [712, 315] width 1020 height 89
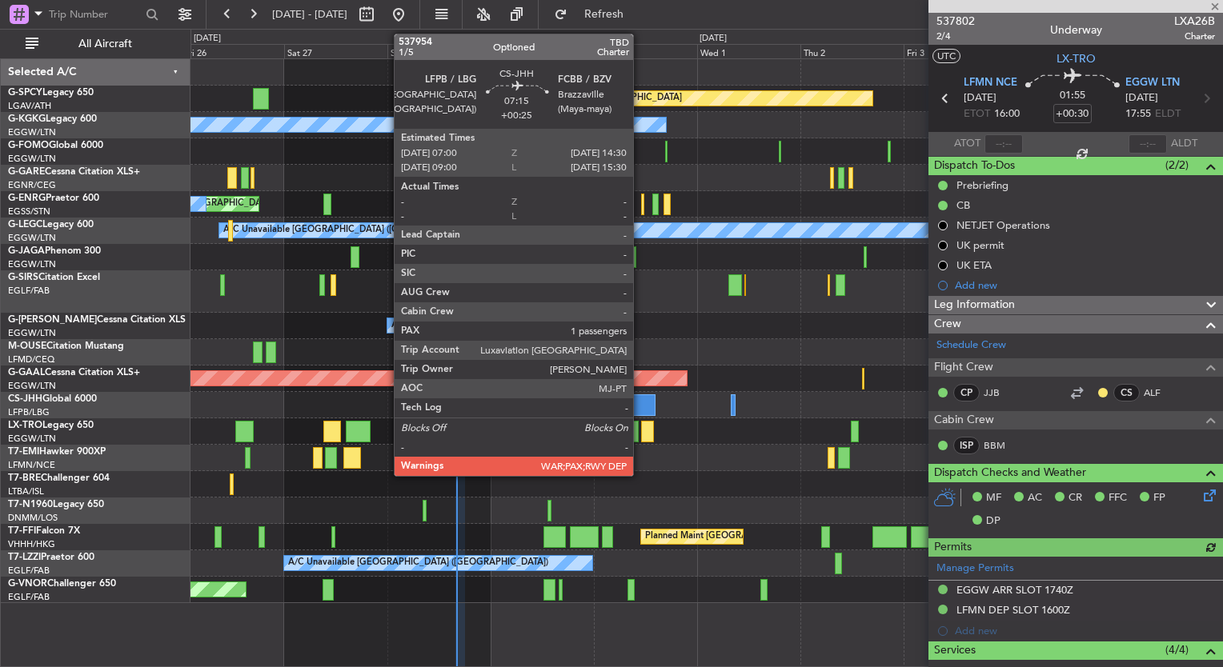
click at [640, 403] on div at bounding box center [639, 406] width 33 height 22
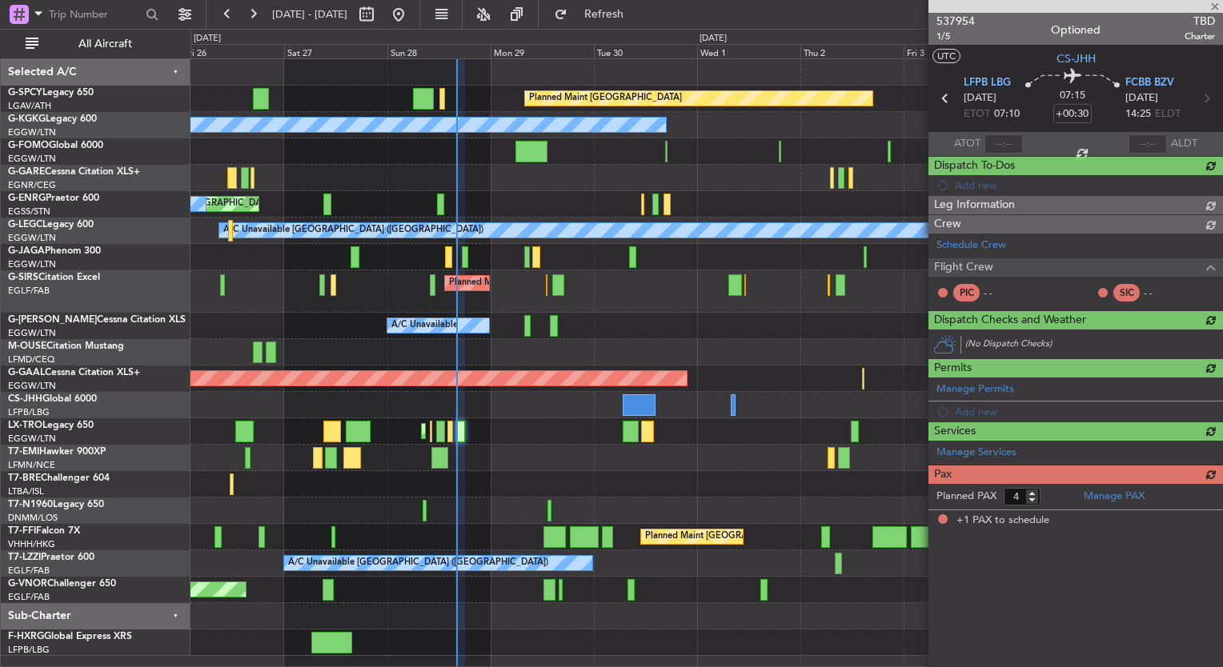
type input "+00:25"
type input "1"
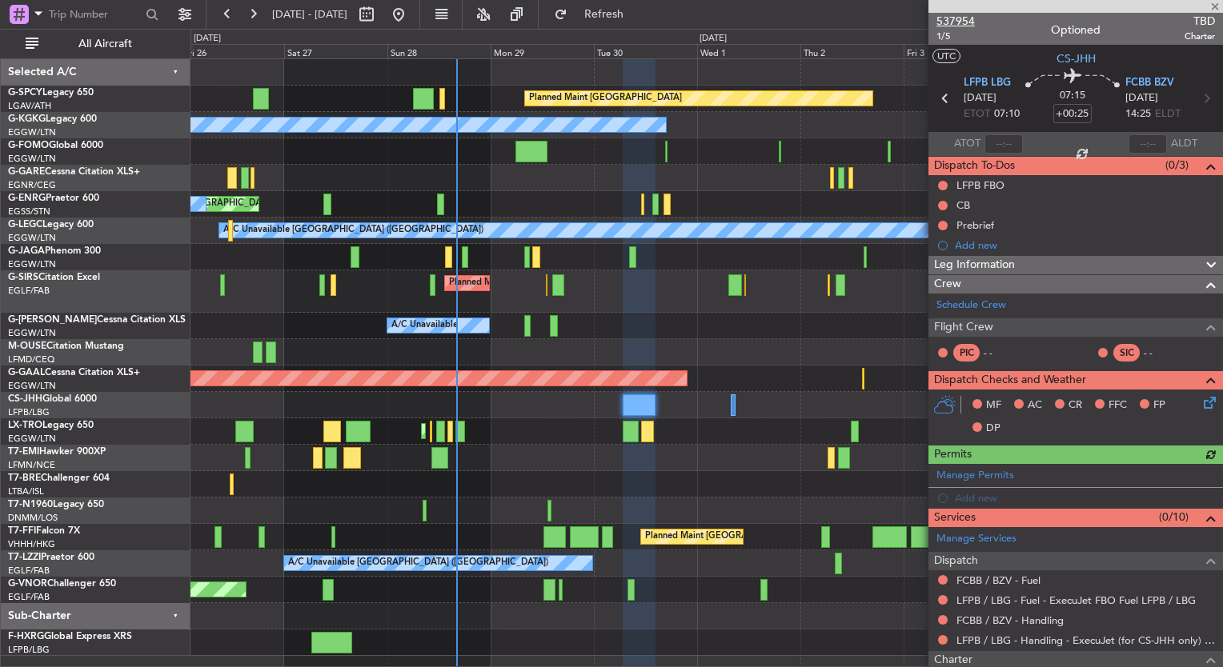
click at [951, 14] on span "537954" at bounding box center [955, 21] width 38 height 17
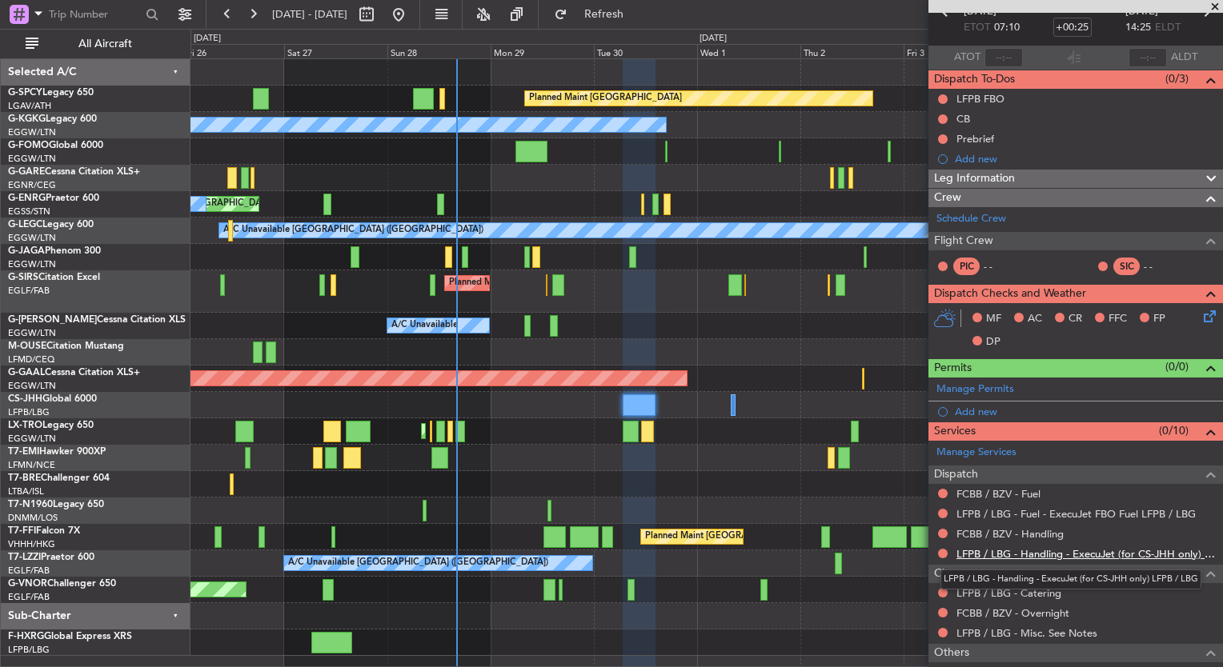
click at [1123, 553] on link "LFPB / LBG - Handling - ExecuJet (for CS-JHH only) LFPB / LBG" at bounding box center [1085, 554] width 259 height 14
click at [638, 16] on span "Refresh" at bounding box center [604, 14] width 67 height 11
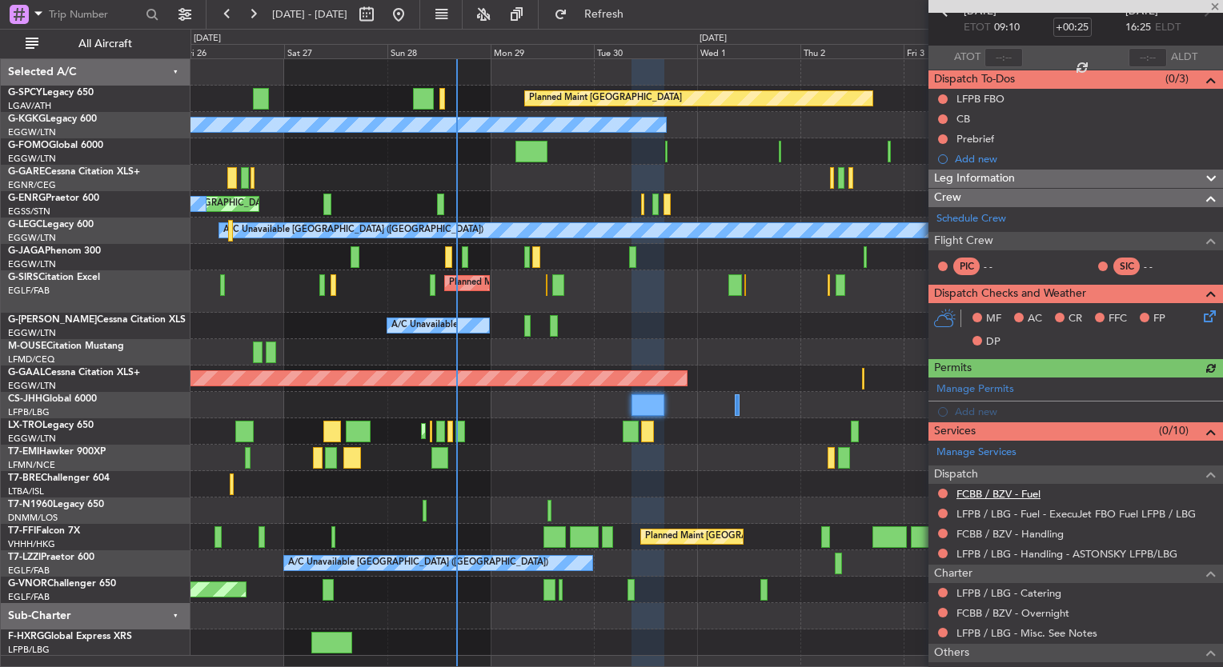
click at [1018, 490] on link "FCBB / BZV - Fuel" at bounding box center [998, 494] width 84 height 14
click at [615, 18] on button "Refresh" at bounding box center [595, 15] width 96 height 26
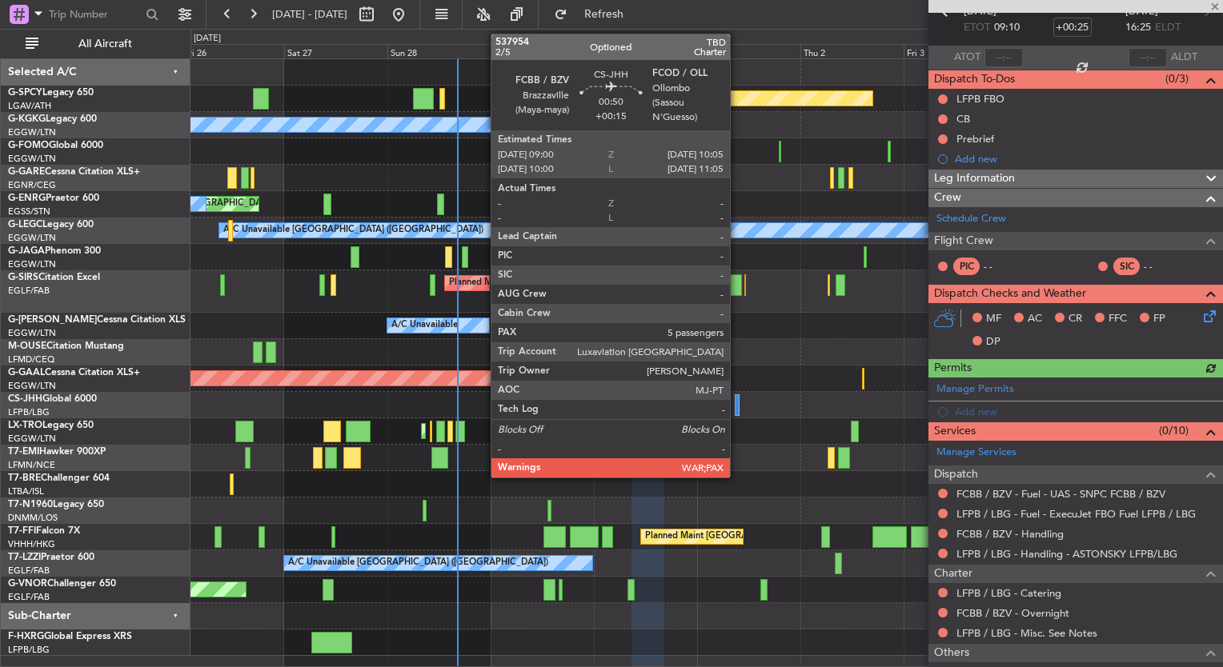
click at [737, 408] on div at bounding box center [737, 406] width 5 height 22
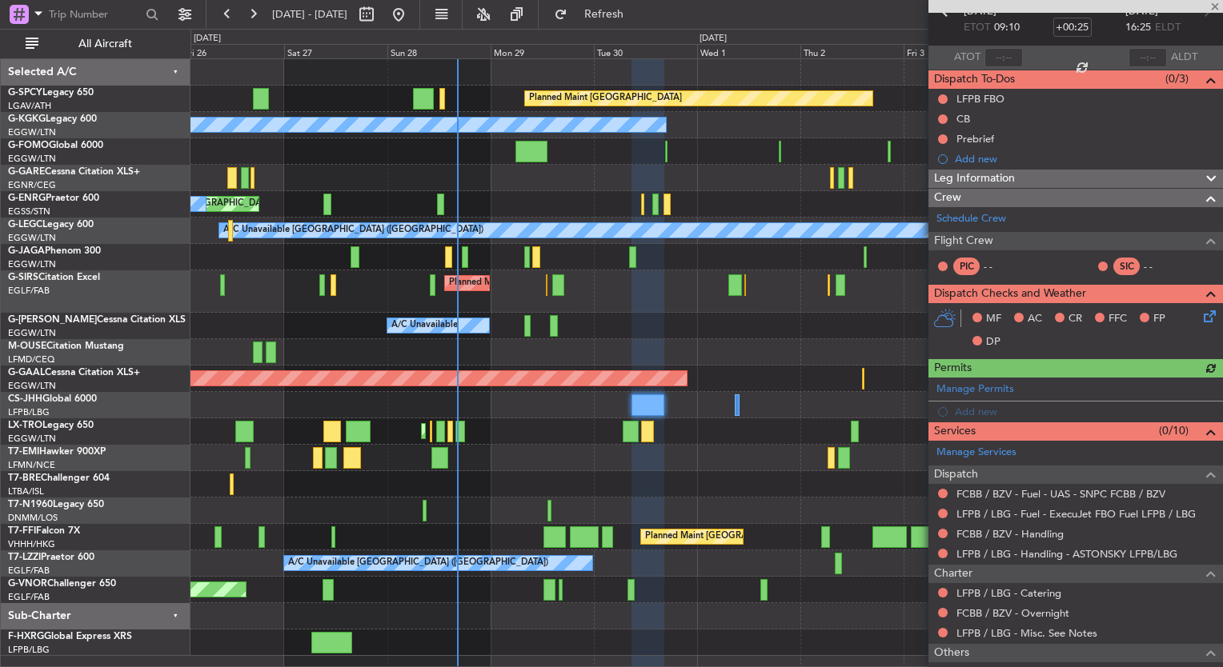
type input "+00:15"
type input "5"
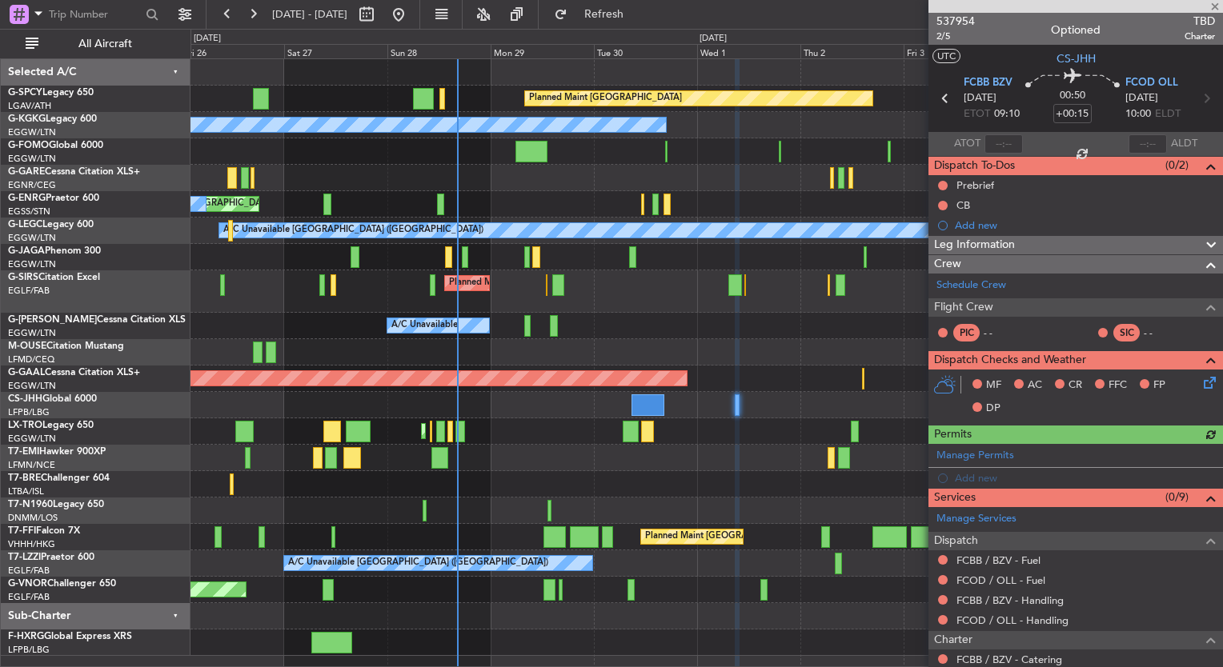
scroll to position [115, 0]
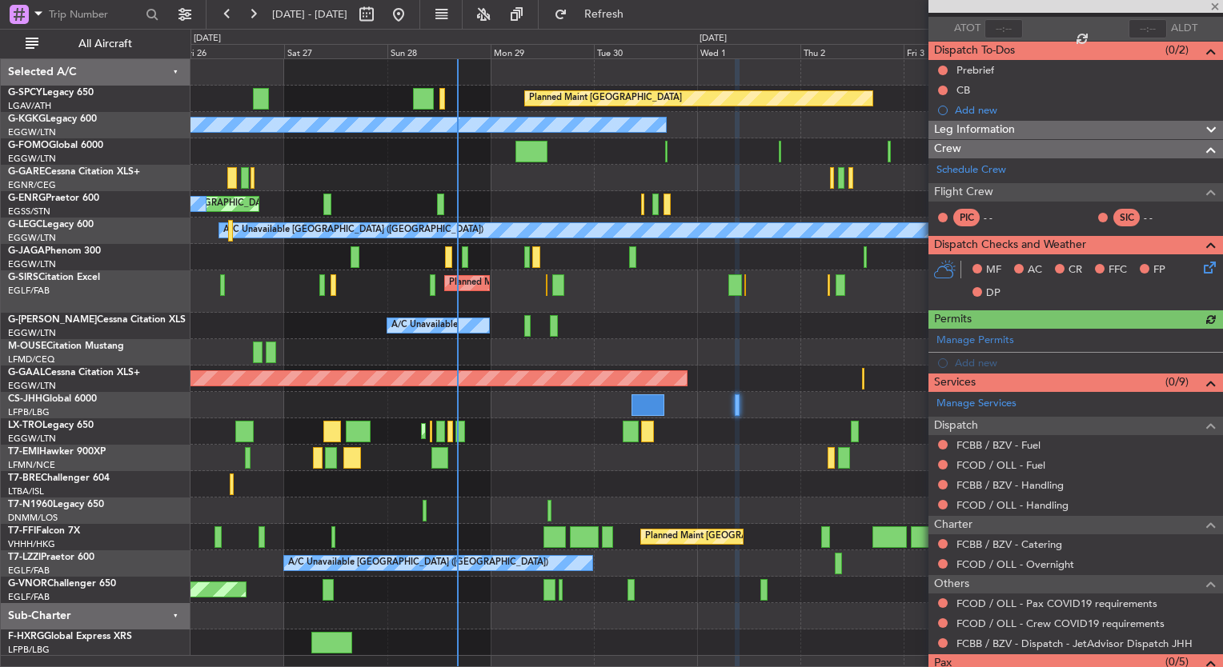
click at [1043, 510] on mat-tooltip-component "FCBB / BZV - Handling" at bounding box center [1010, 511] width 120 height 42
click at [1049, 503] on link "FCOD / OLL - Handling" at bounding box center [1012, 506] width 112 height 14
click at [638, 15] on span "Refresh" at bounding box center [604, 14] width 67 height 11
click at [1040, 482] on link "FCBB / BZV - Handling" at bounding box center [1009, 486] width 107 height 14
click at [612, 29] on div "Planned Maint Bremen A/C Unavailable Istanbul (Ataturk) Planned Maint London (L…" at bounding box center [611, 348] width 1223 height 639
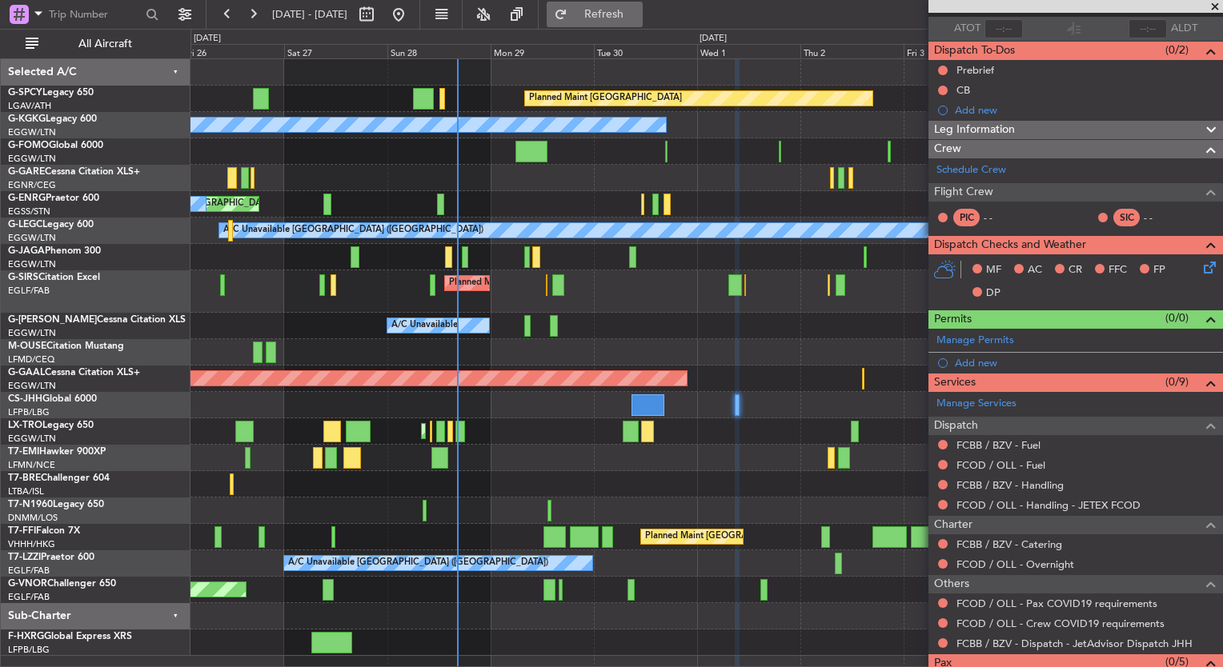
click at [637, 14] on span "Refresh" at bounding box center [604, 14] width 67 height 11
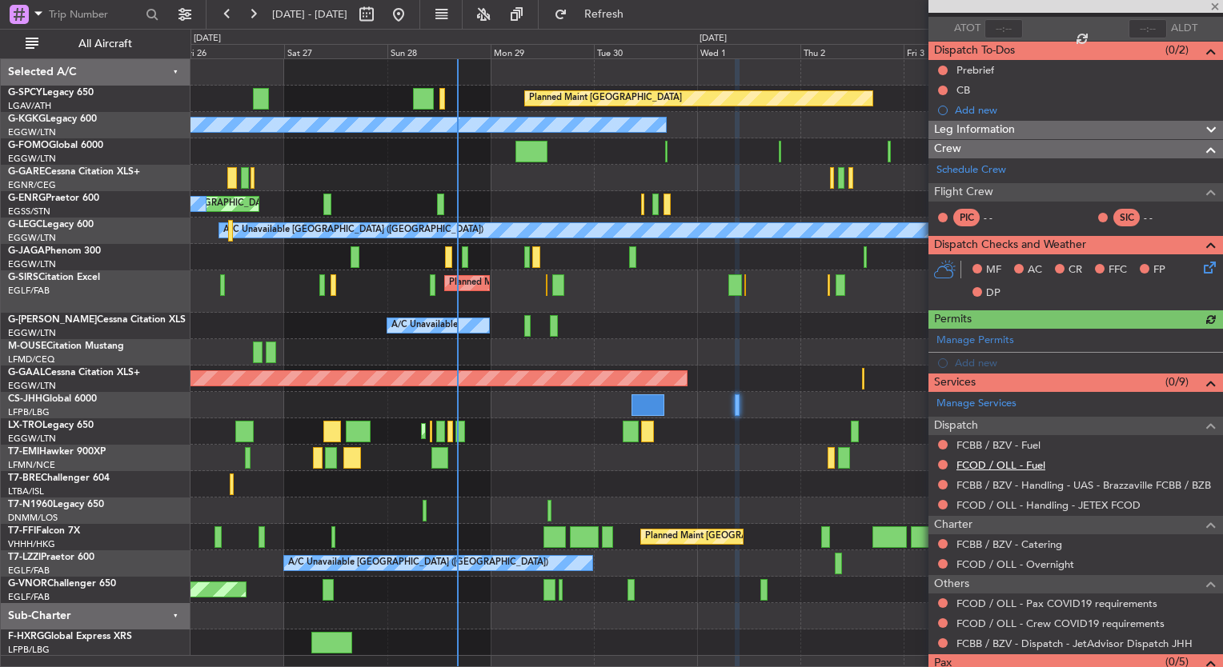
click at [1015, 463] on link "FCOD / OLL - Fuel" at bounding box center [1000, 466] width 89 height 14
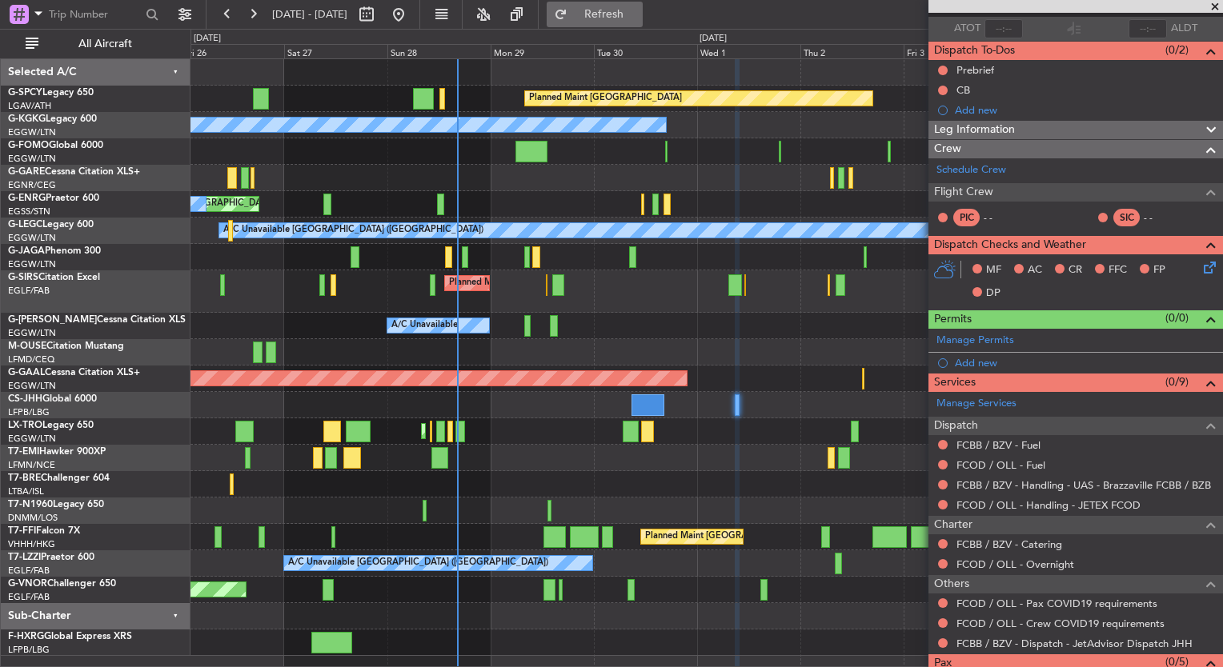
click at [618, 22] on button "Refresh" at bounding box center [595, 15] width 96 height 26
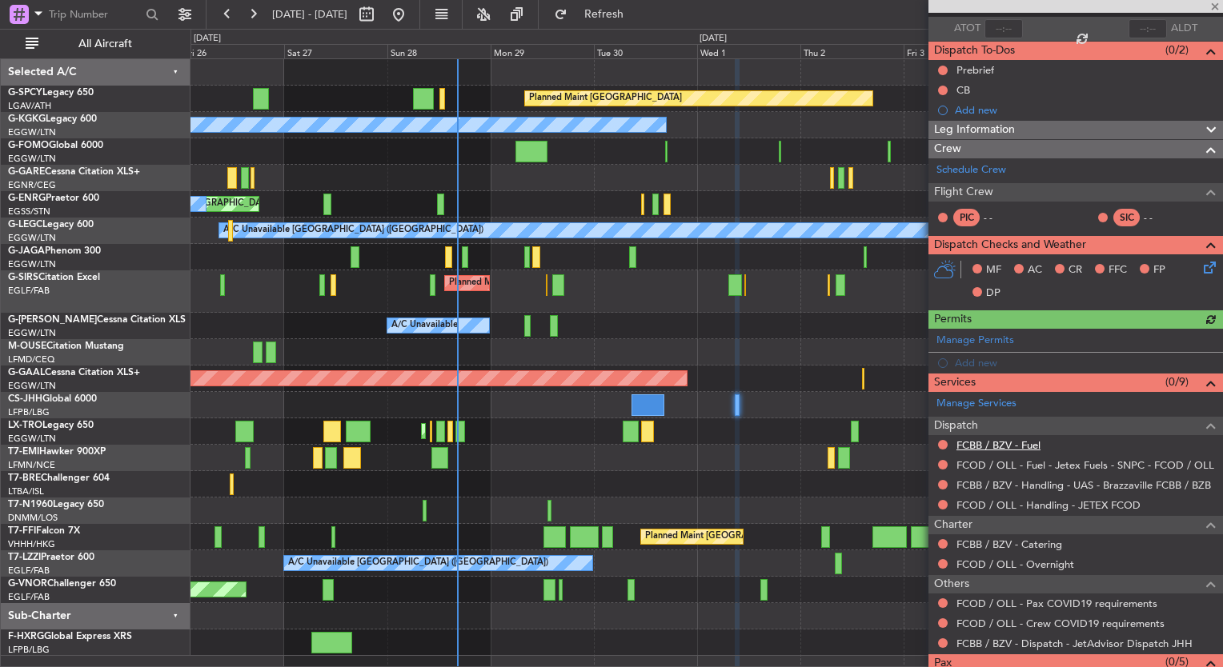
click at [1023, 447] on link "FCBB / BZV - Fuel" at bounding box center [998, 446] width 84 height 14
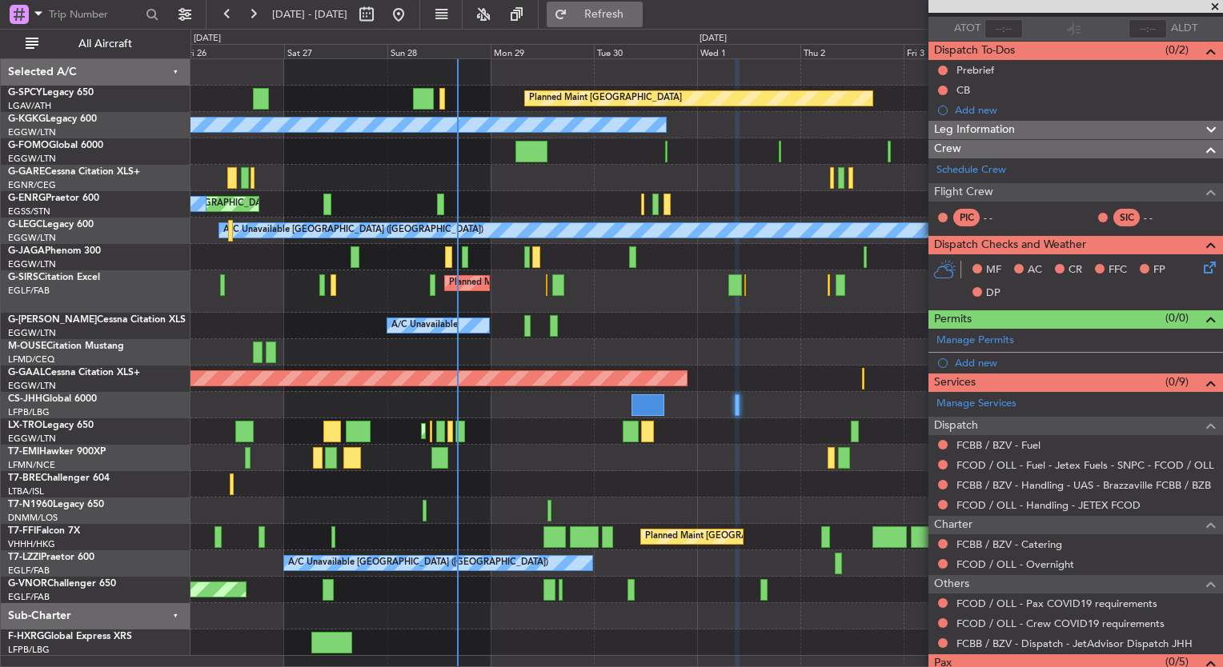
click at [634, 25] on button "Refresh" at bounding box center [595, 15] width 96 height 26
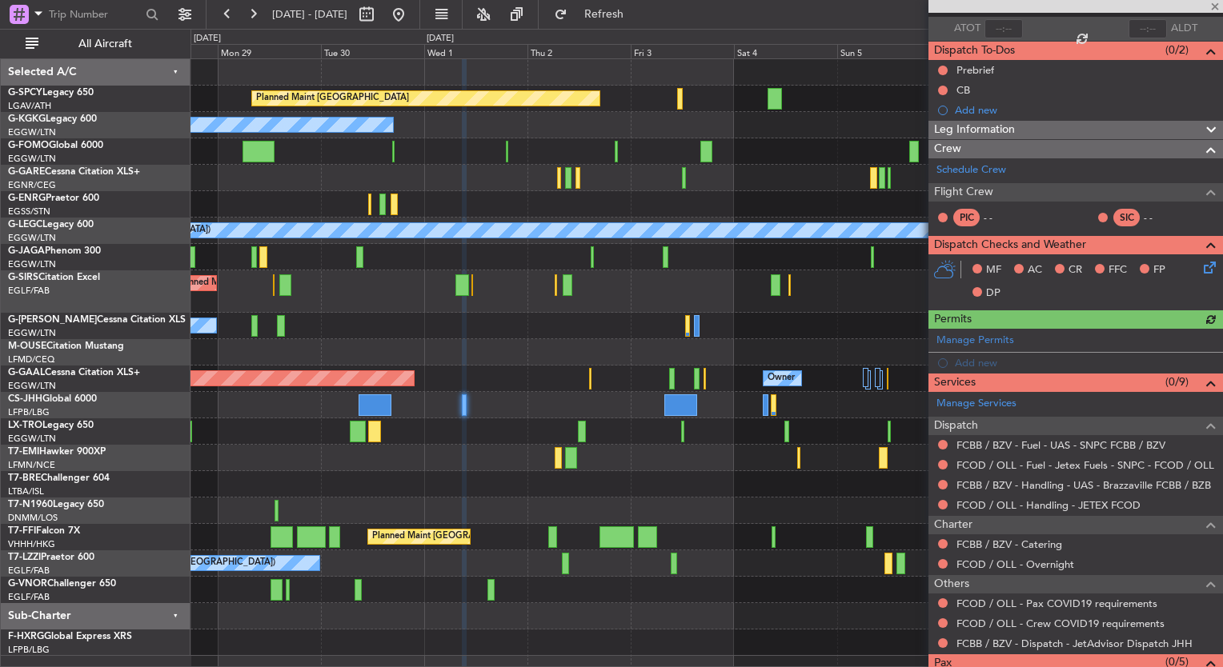
click at [480, 445] on div at bounding box center [706, 458] width 1032 height 26
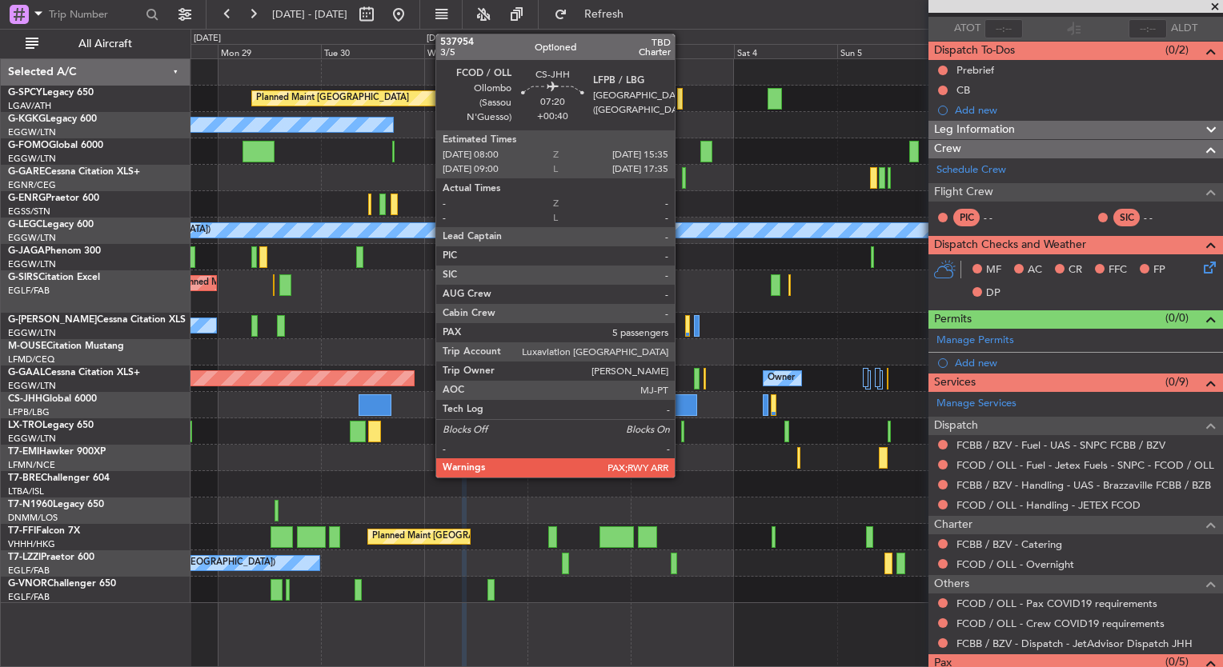
click at [682, 402] on div at bounding box center [680, 406] width 33 height 22
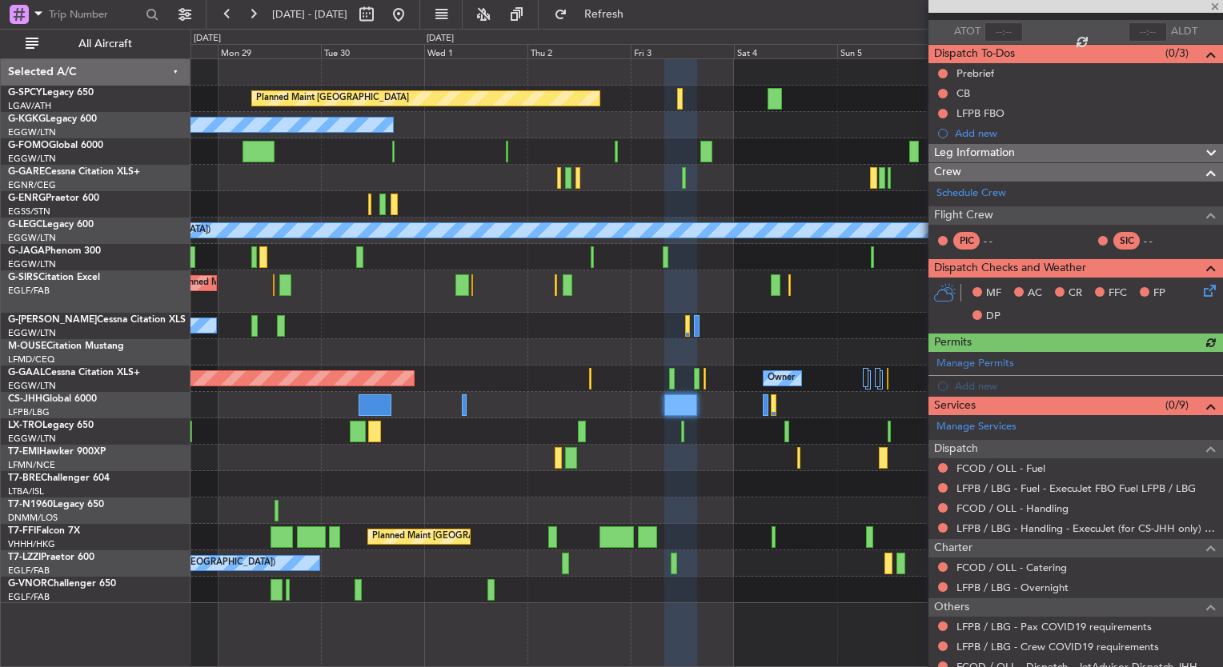
scroll to position [112, 0]
click at [1110, 526] on link "LFPB / LBG - Handling - ExecuJet (for CS-JHH only) LFPB / LBG" at bounding box center [1085, 529] width 259 height 14
click at [638, 18] on span "Refresh" at bounding box center [604, 14] width 67 height 11
click at [1044, 504] on link "FCOD / OLL - Handling" at bounding box center [1012, 509] width 112 height 14
click at [632, 19] on span "Refresh" at bounding box center [604, 14] width 67 height 11
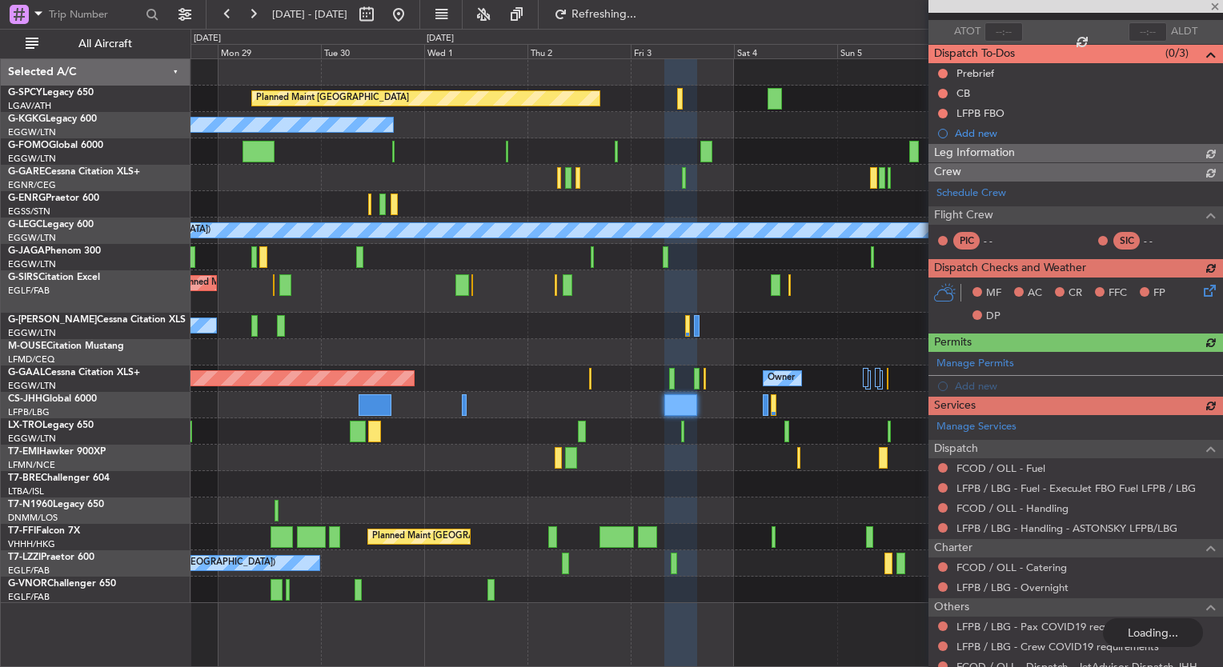
click at [1025, 467] on div "Manage Services Dispatch FCOD / OLL - Fuel LFPB / LBG - Fuel - ExecuJet FBO Fue…" at bounding box center [1075, 546] width 295 height 262
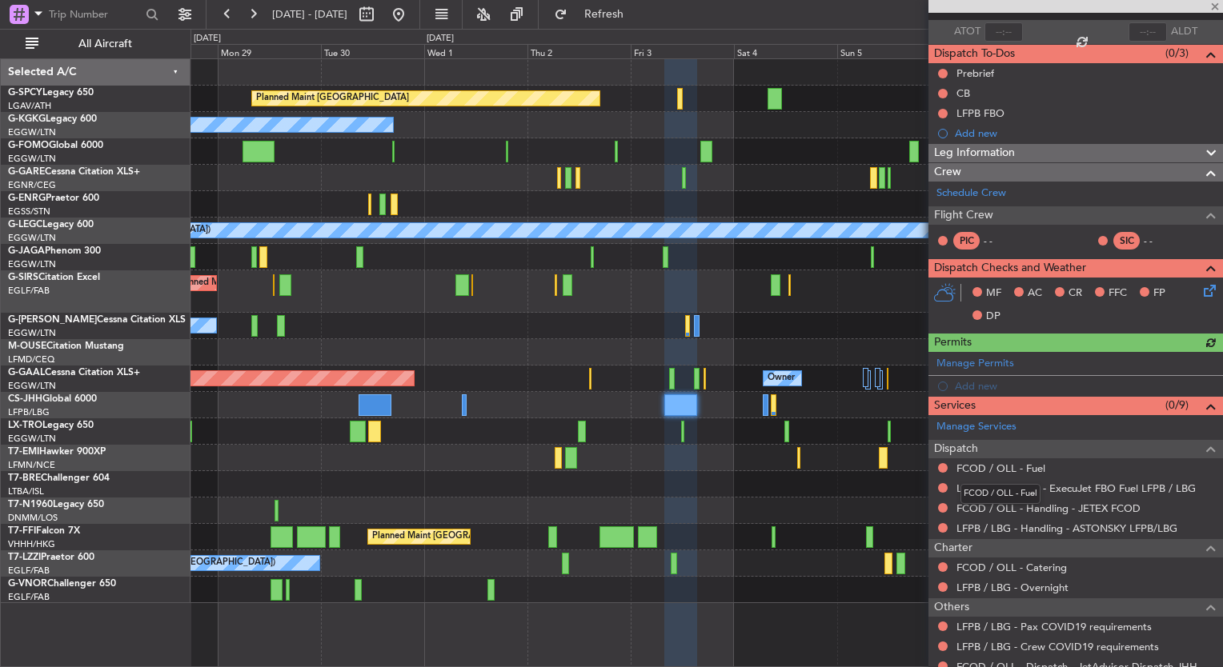
click at [1025, 467] on link "FCOD / OLL - Fuel" at bounding box center [1000, 469] width 89 height 14
click at [624, 2] on button "Refresh" at bounding box center [595, 15] width 96 height 26
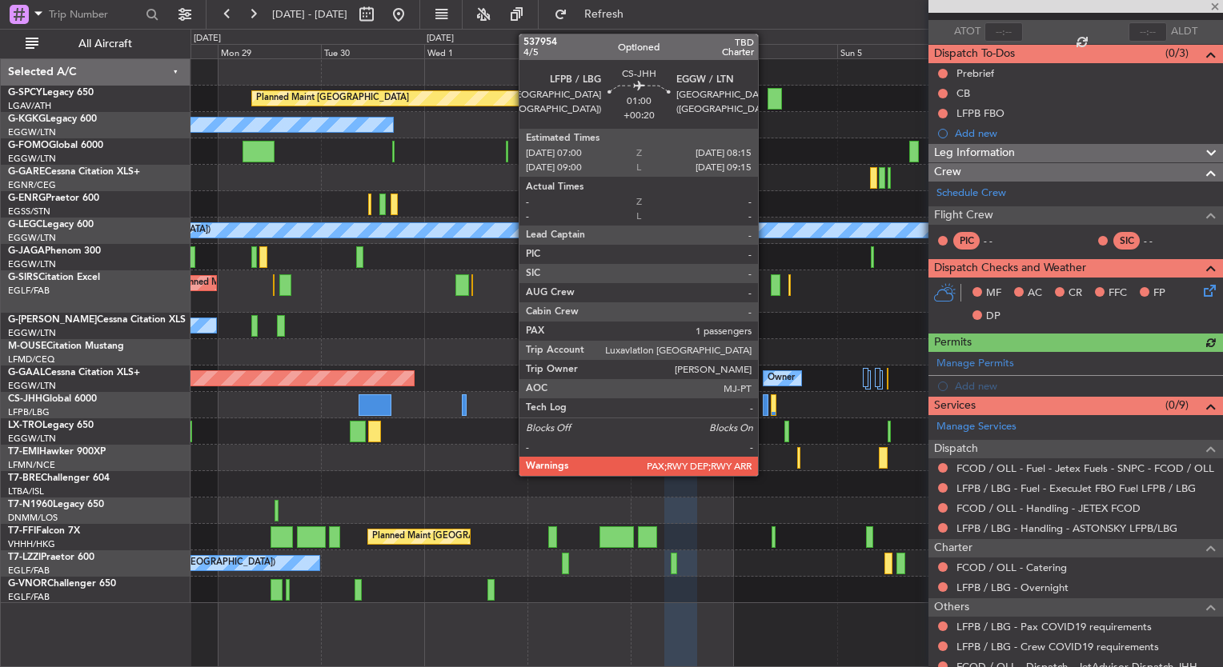
click at [765, 408] on div at bounding box center [766, 406] width 6 height 22
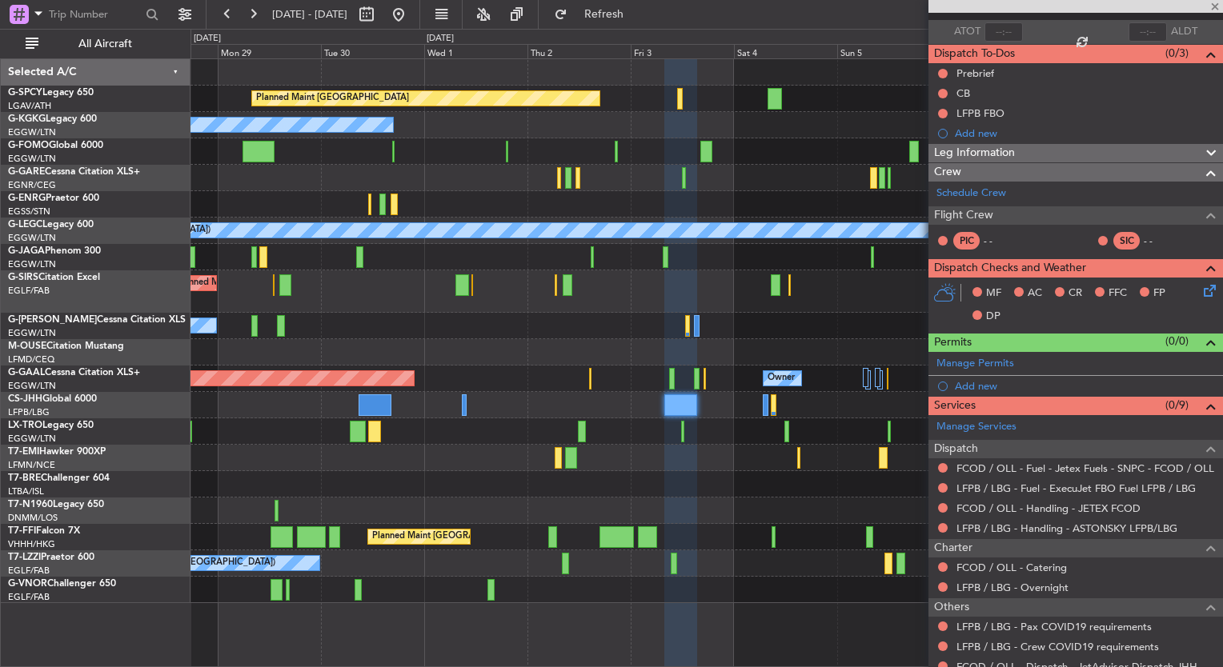
type input "+00:20"
type input "1"
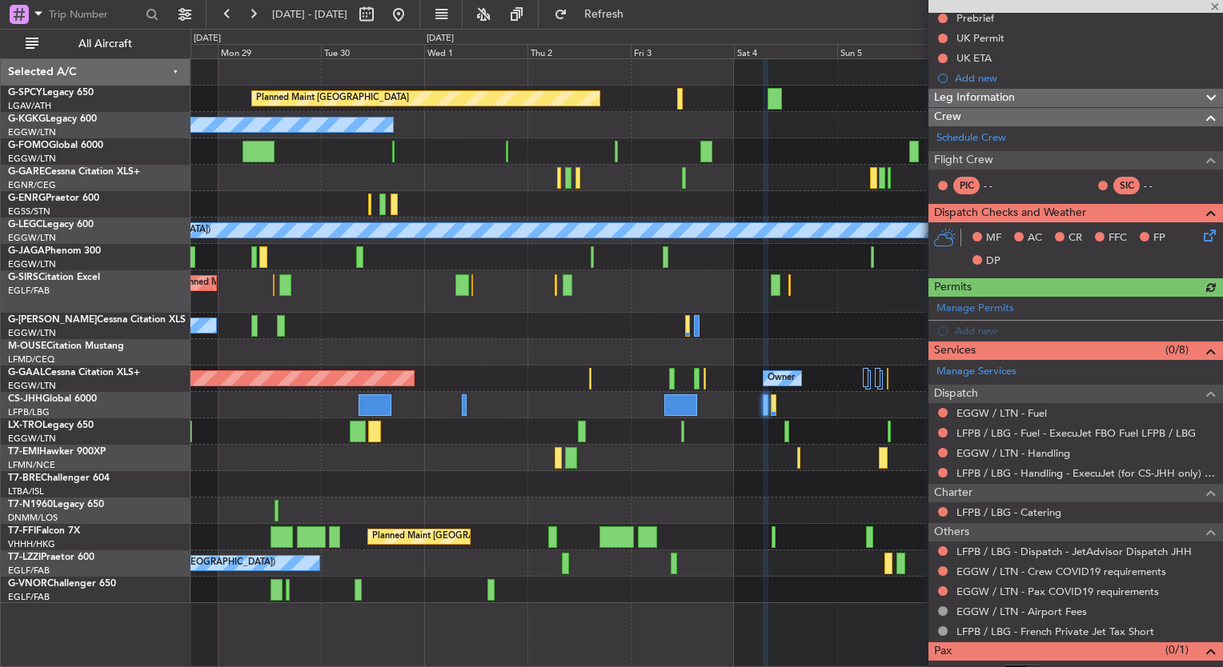
scroll to position [240, 0]
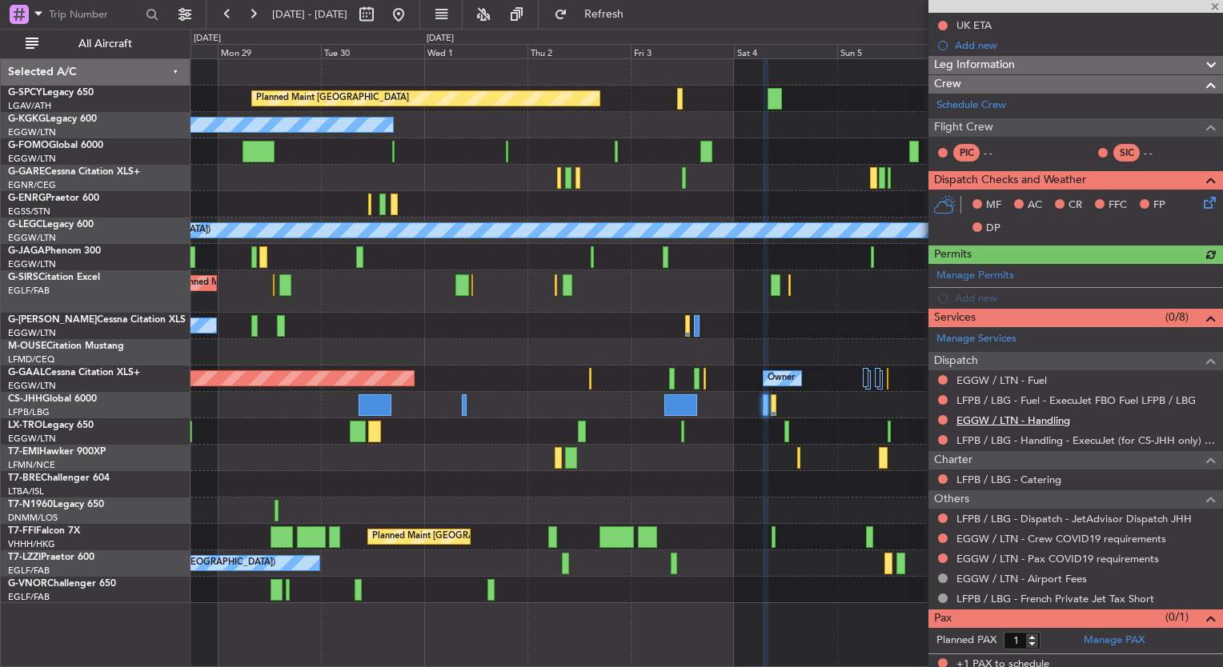
click at [1028, 420] on link "EGGW / LTN - Handling" at bounding box center [1013, 421] width 114 height 14
click at [623, 14] on span "Refresh" at bounding box center [604, 14] width 67 height 11
click at [1040, 380] on link "EGGW / LTN - Fuel" at bounding box center [1001, 381] width 90 height 14
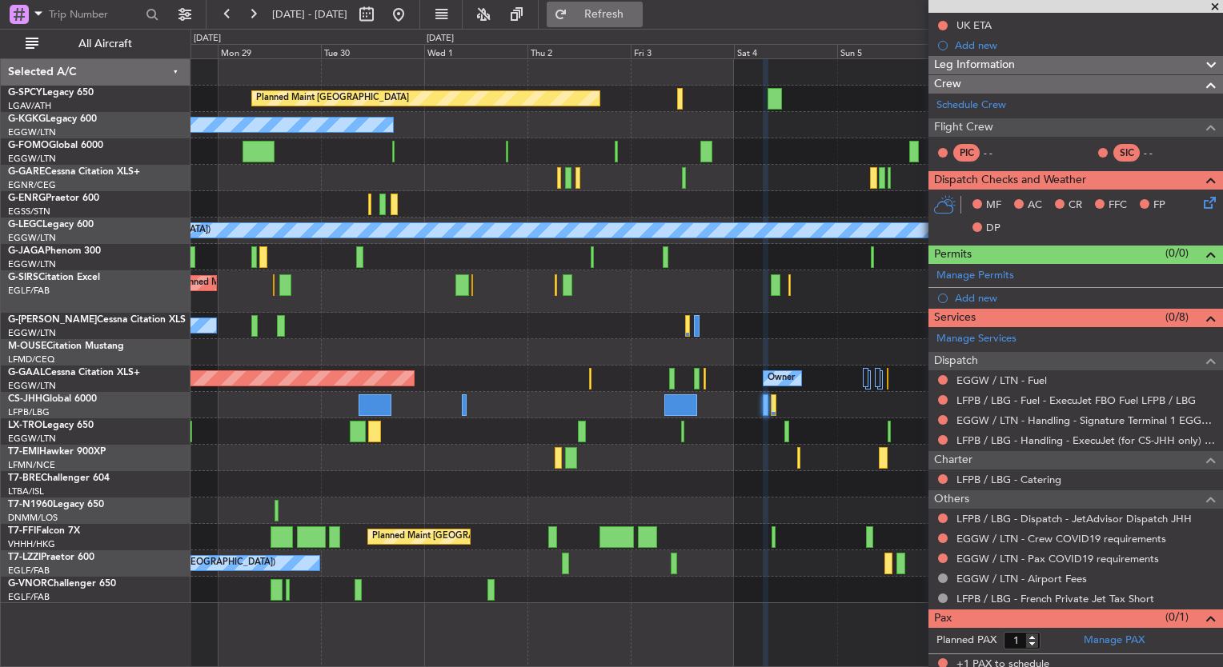
click at [626, 16] on span "Refresh" at bounding box center [604, 14] width 67 height 11
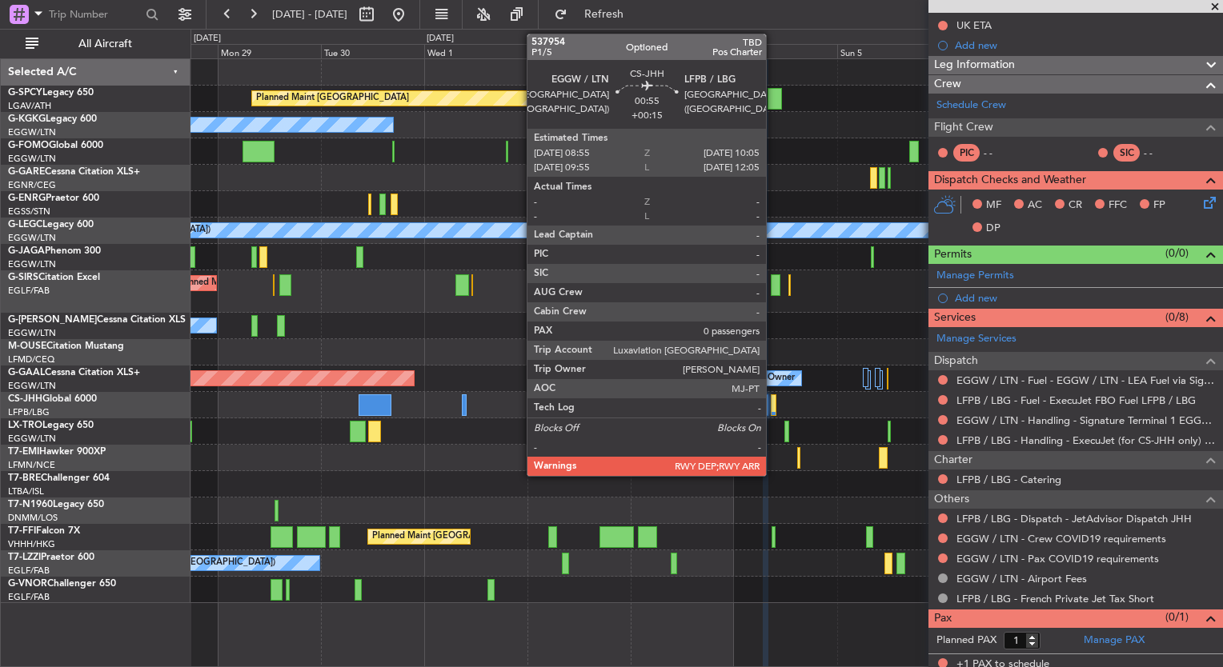
click at [773, 402] on div at bounding box center [774, 406] width 6 height 22
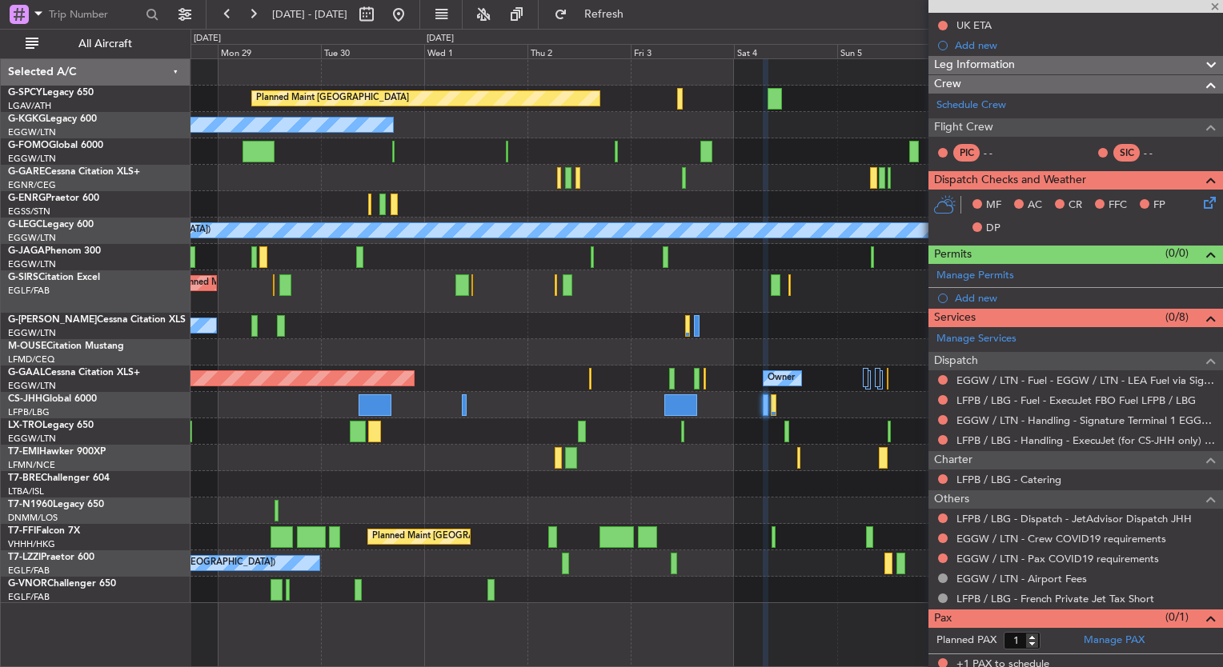
type input "+00:15"
type input "0"
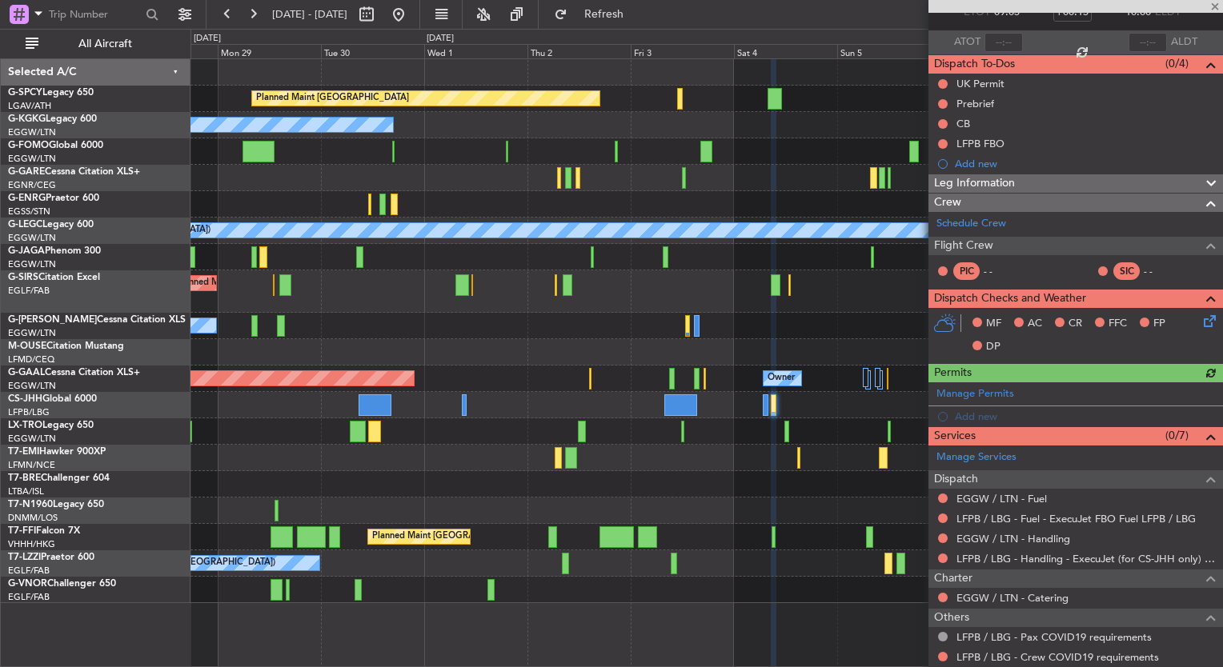
scroll to position [101, 0]
click at [1037, 534] on link "EGGW / LTN - Handling" at bounding box center [1013, 540] width 114 height 14
click at [622, 1] on fb-refresh-button "Refresh" at bounding box center [595, 14] width 112 height 29
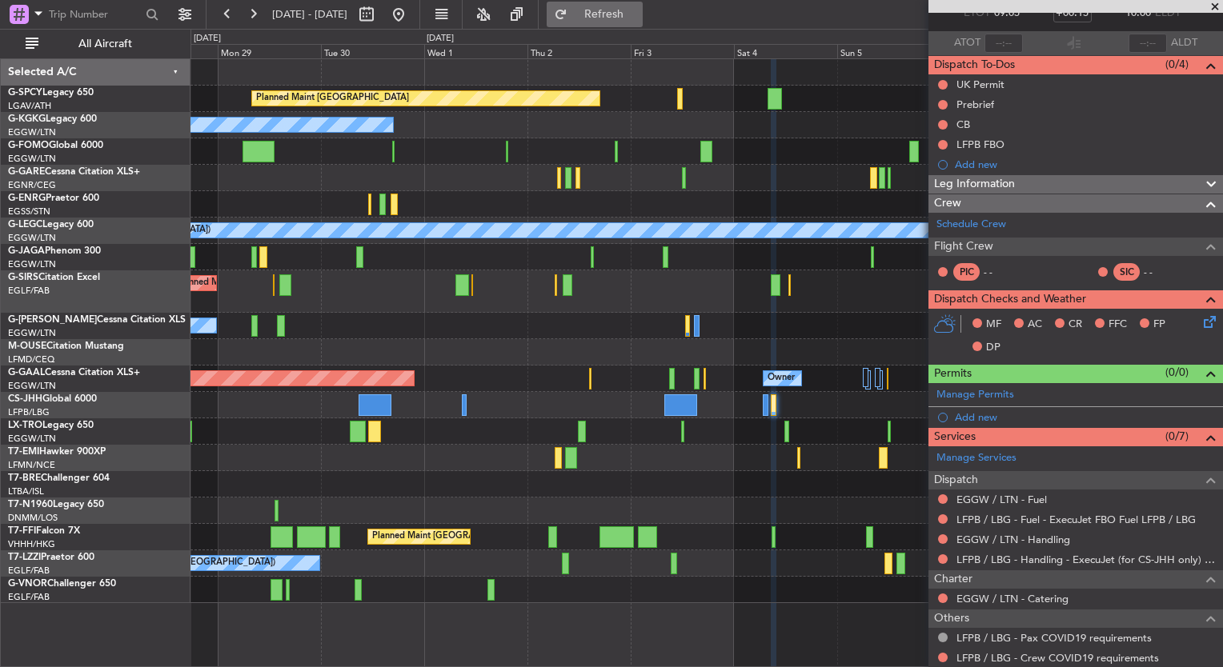
click at [624, 13] on span "Refresh" at bounding box center [604, 14] width 67 height 11
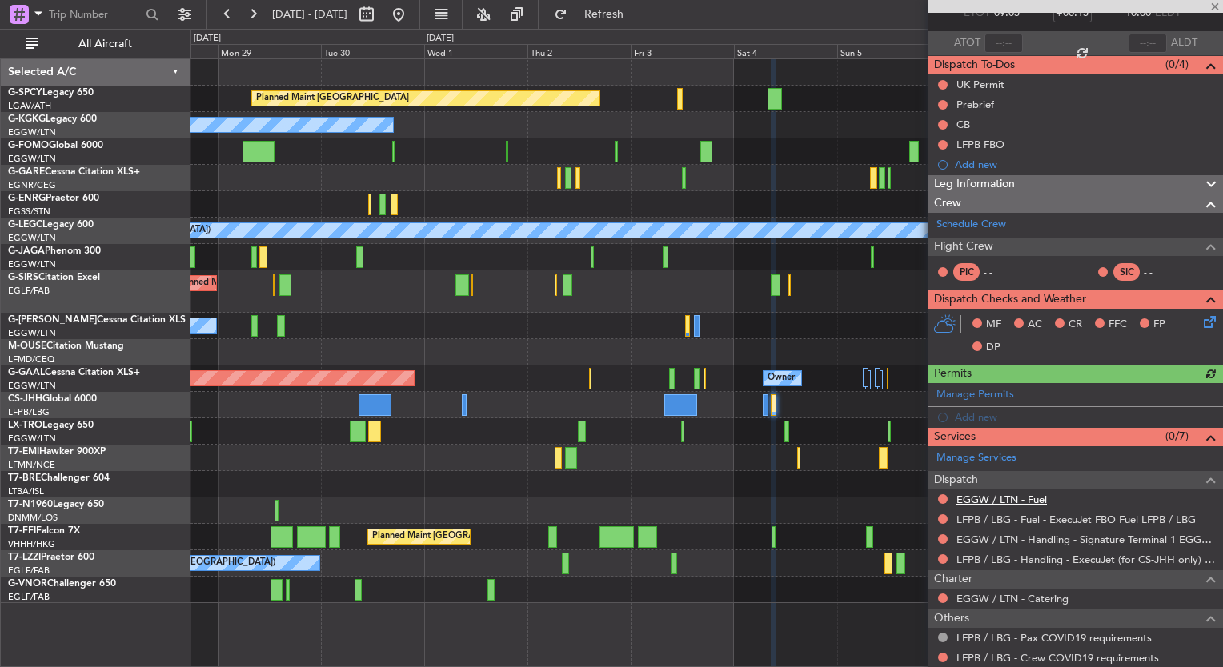
click at [1032, 499] on link "EGGW / LTN - Fuel" at bounding box center [1001, 500] width 90 height 14
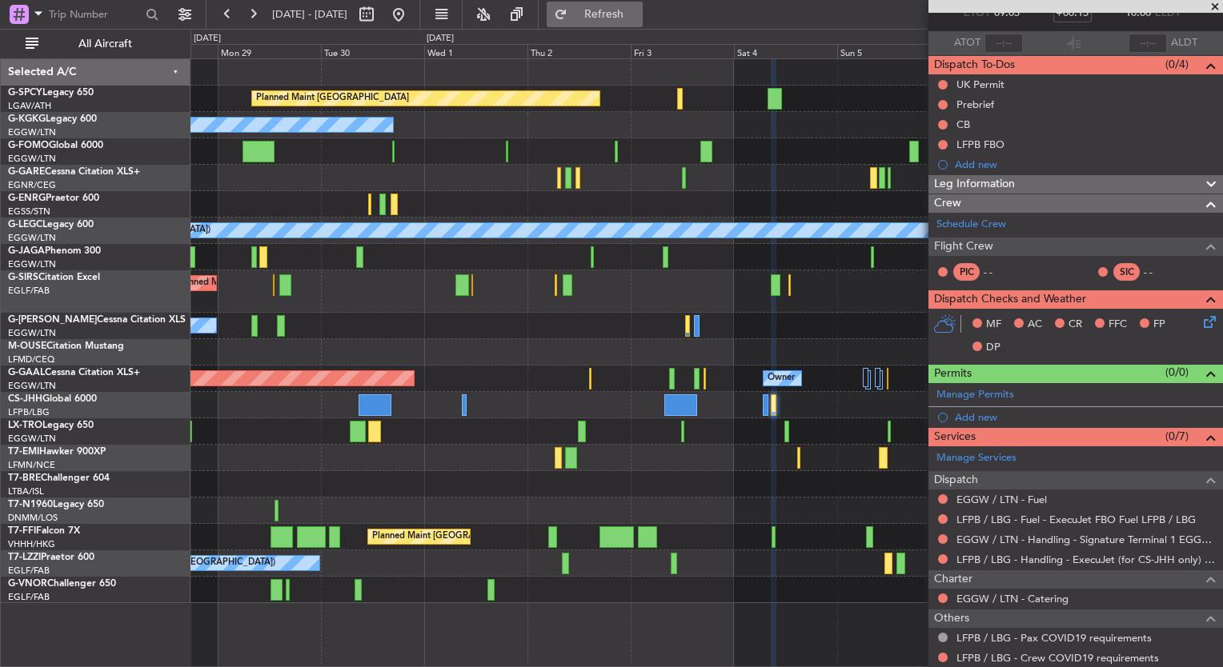
click at [638, 20] on span "Refresh" at bounding box center [604, 14] width 67 height 11
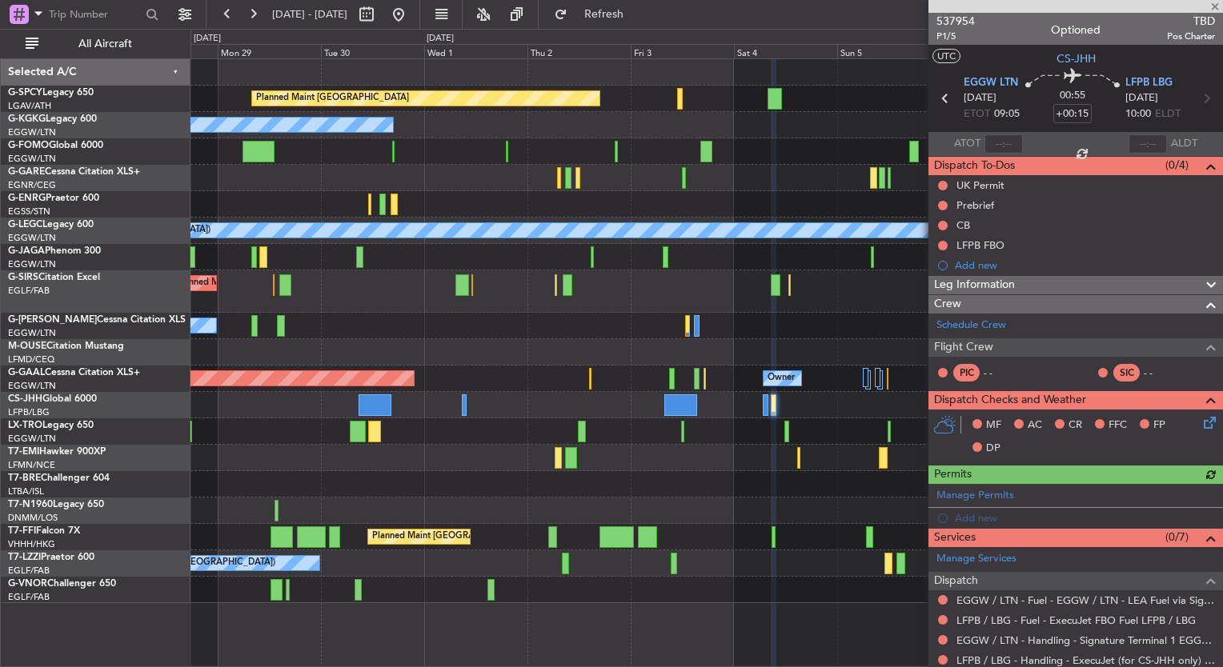
scroll to position [0, 0]
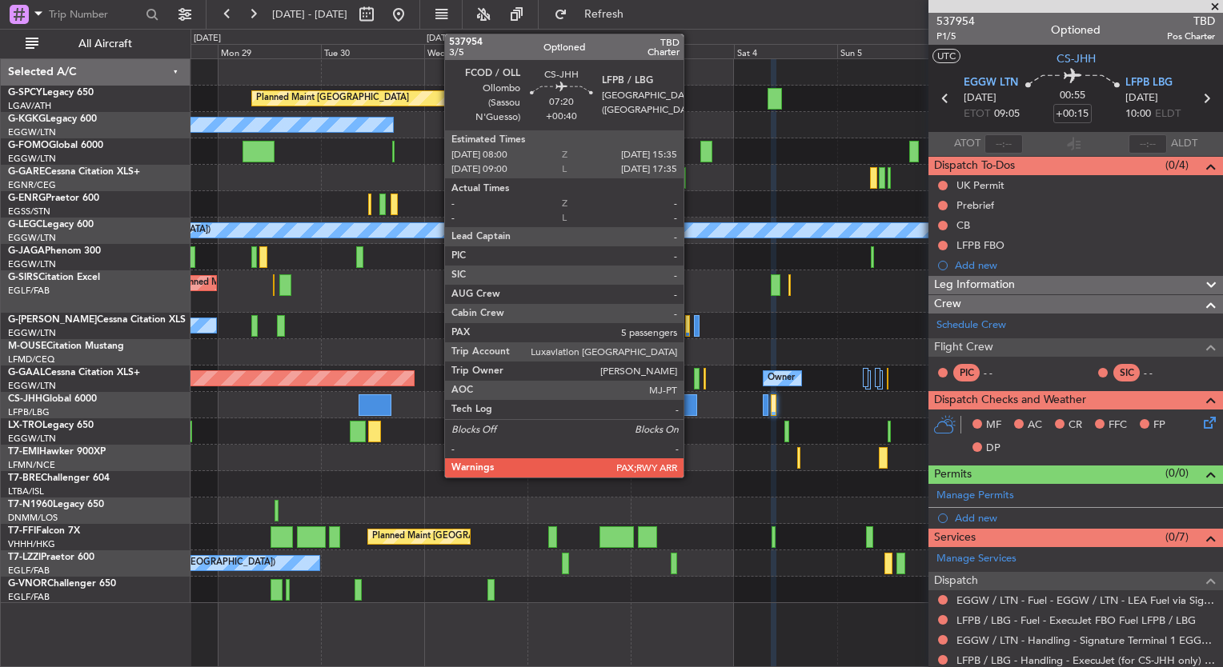
click at [691, 398] on div at bounding box center [680, 406] width 33 height 22
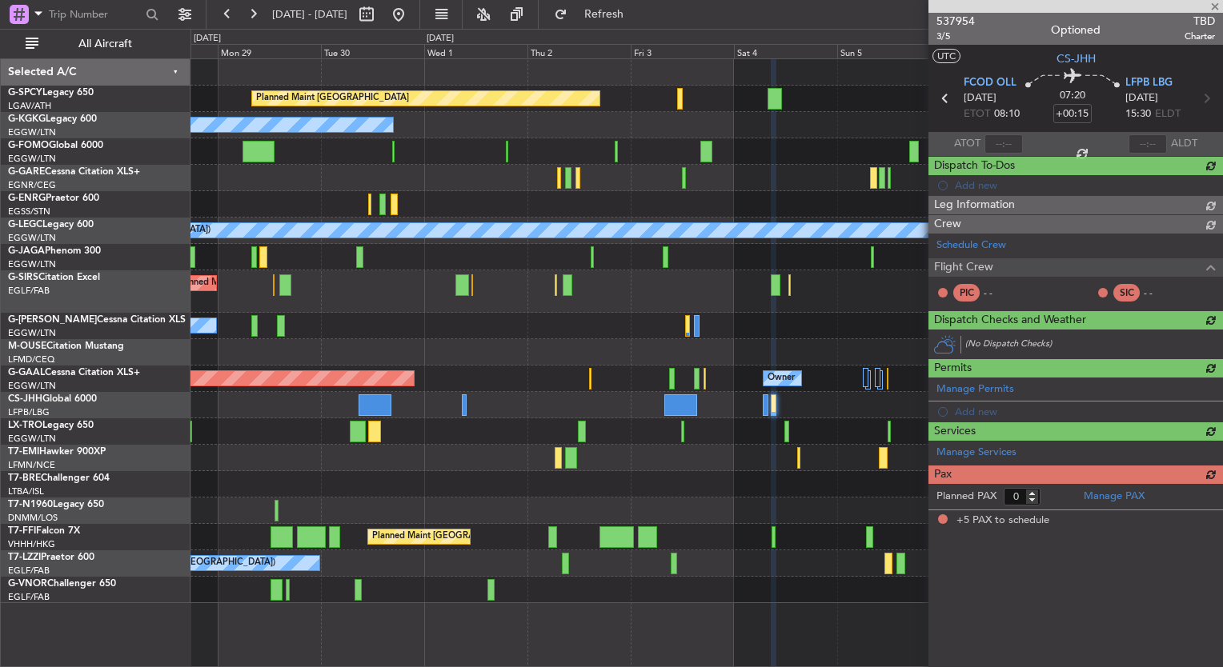
type input "+00:40"
type input "5"
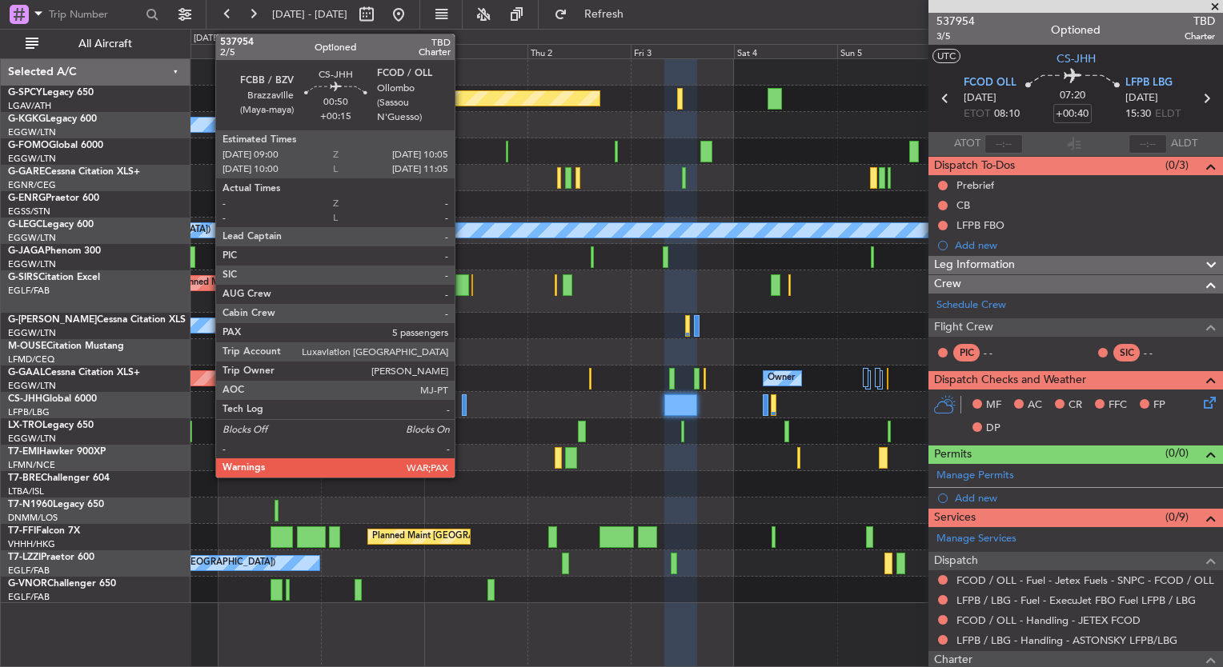
click at [462, 409] on div at bounding box center [464, 406] width 5 height 22
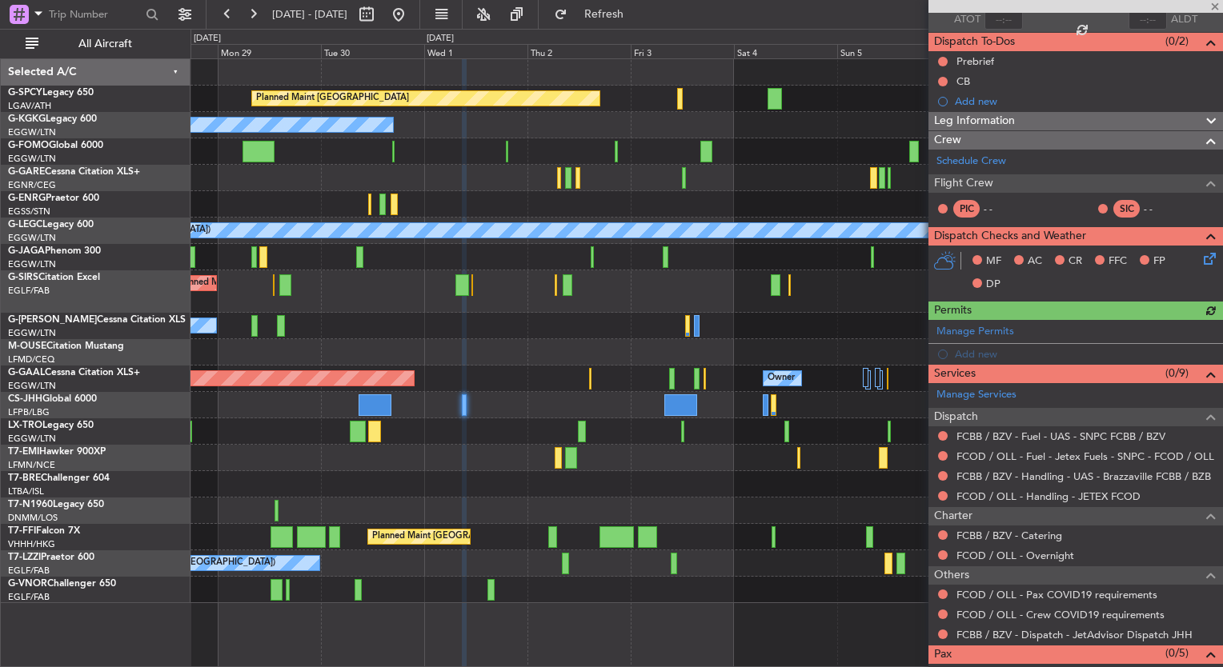
scroll to position [122, 0]
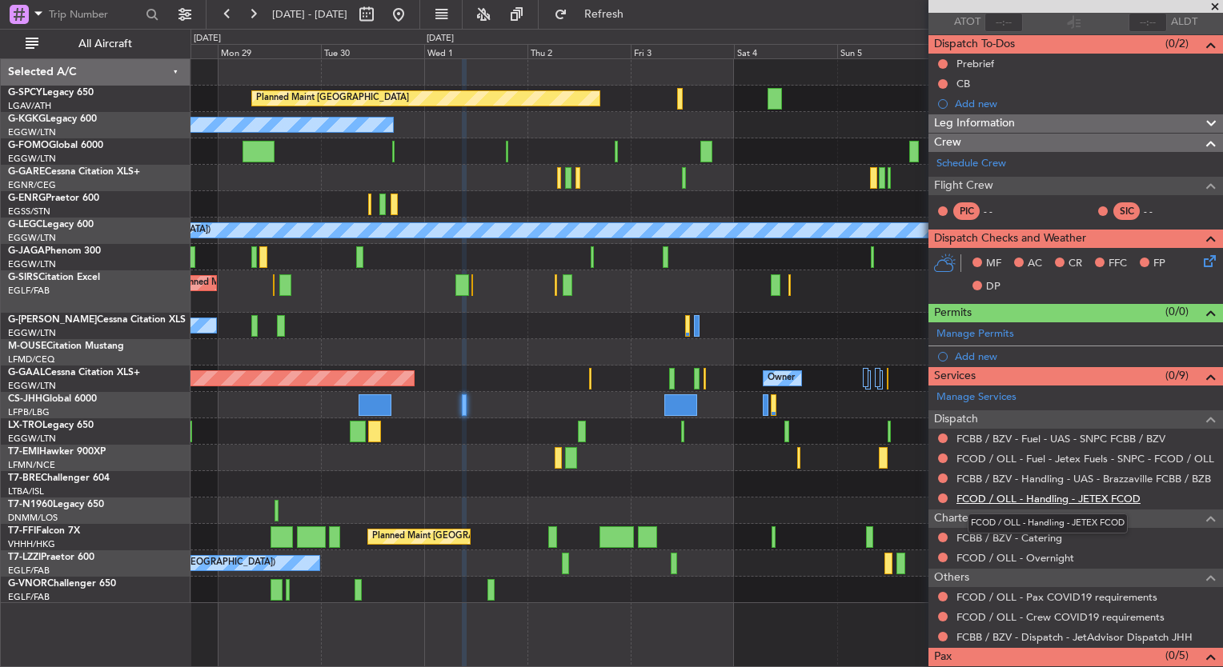
click at [1114, 496] on link "FCOD / OLL - Handling - JETEX FCOD" at bounding box center [1048, 499] width 184 height 14
click at [638, 20] on span "Refresh" at bounding box center [604, 14] width 67 height 11
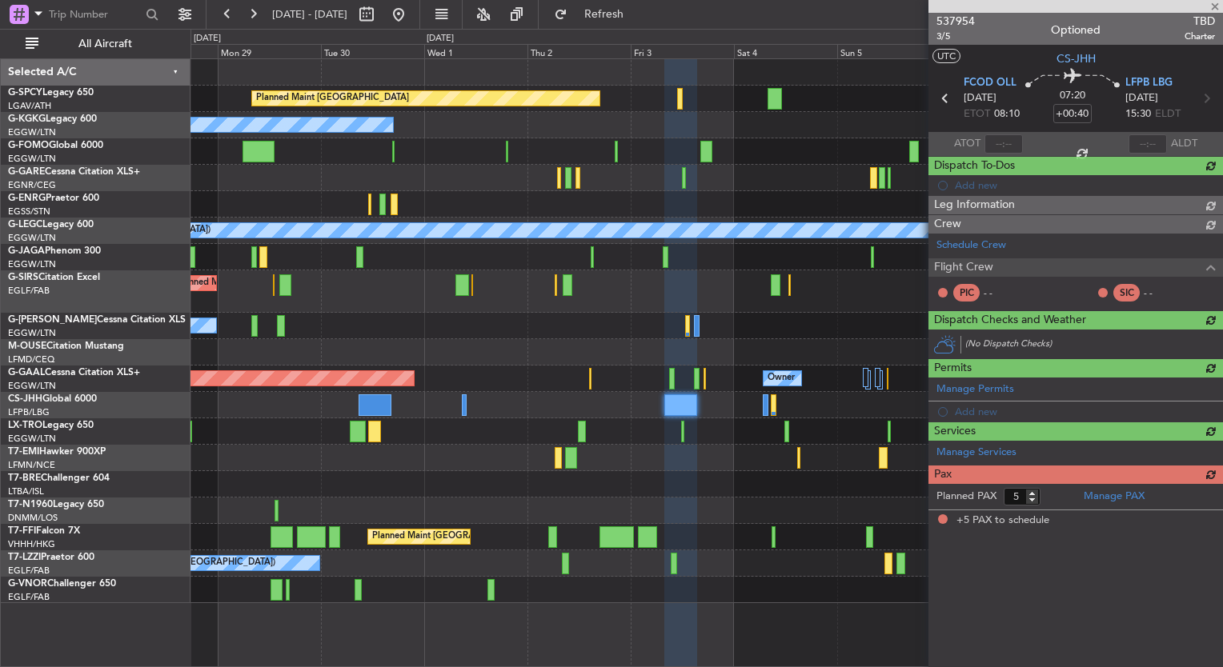
scroll to position [0, 0]
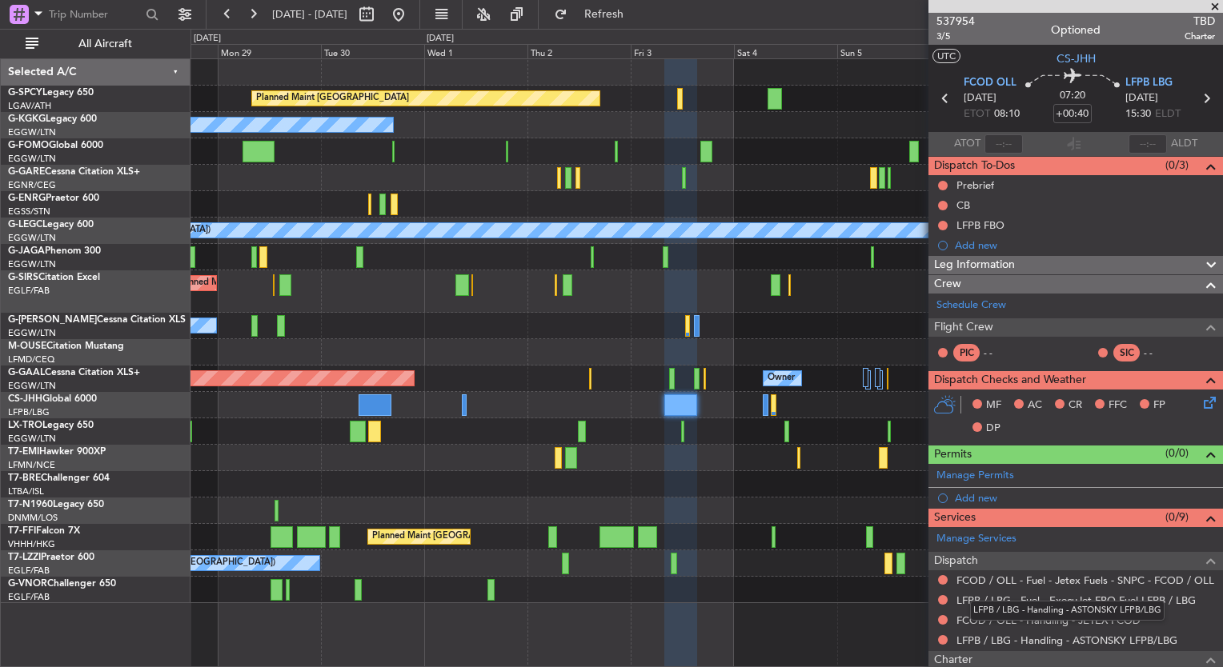
click at [1129, 617] on div "LFPB / LBG - Handling - ASTONSKY LFPB/LBG" at bounding box center [1067, 611] width 194 height 20
click at [1126, 618] on link "FCOD / OLL - Handling - JETEX FCOD" at bounding box center [1048, 621] width 184 height 14
click at [630, 2] on button "Refresh" at bounding box center [595, 15] width 96 height 26
click at [548, 474] on div at bounding box center [706, 484] width 1032 height 26
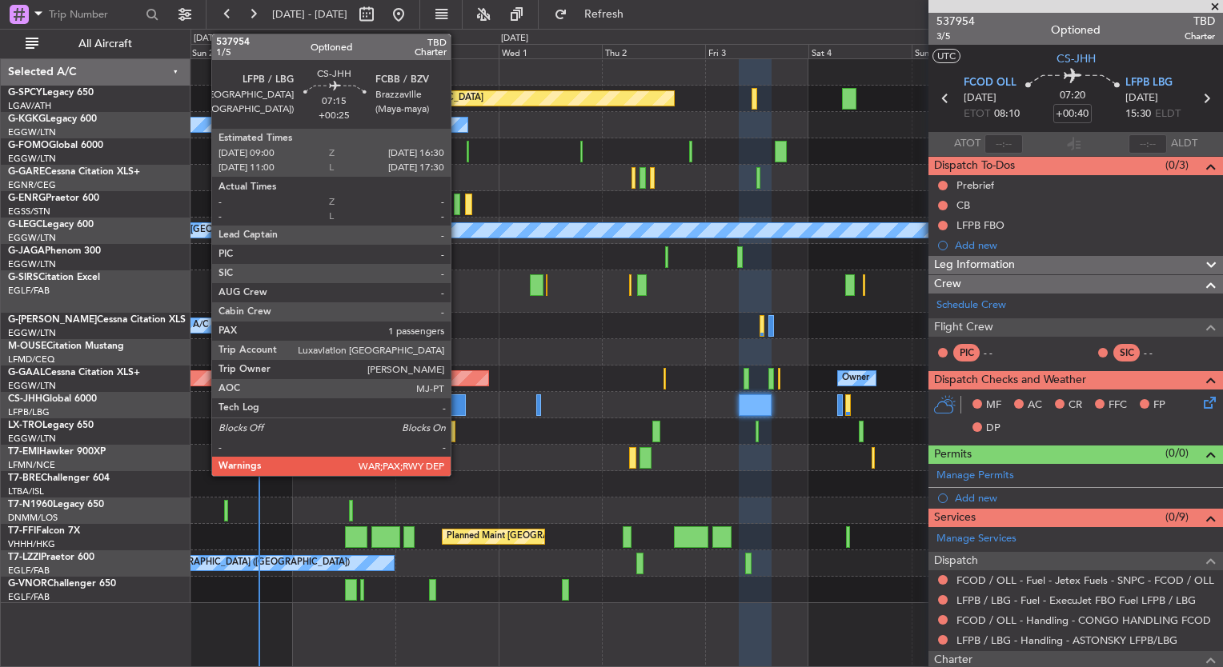
click at [457, 402] on div at bounding box center [449, 406] width 33 height 22
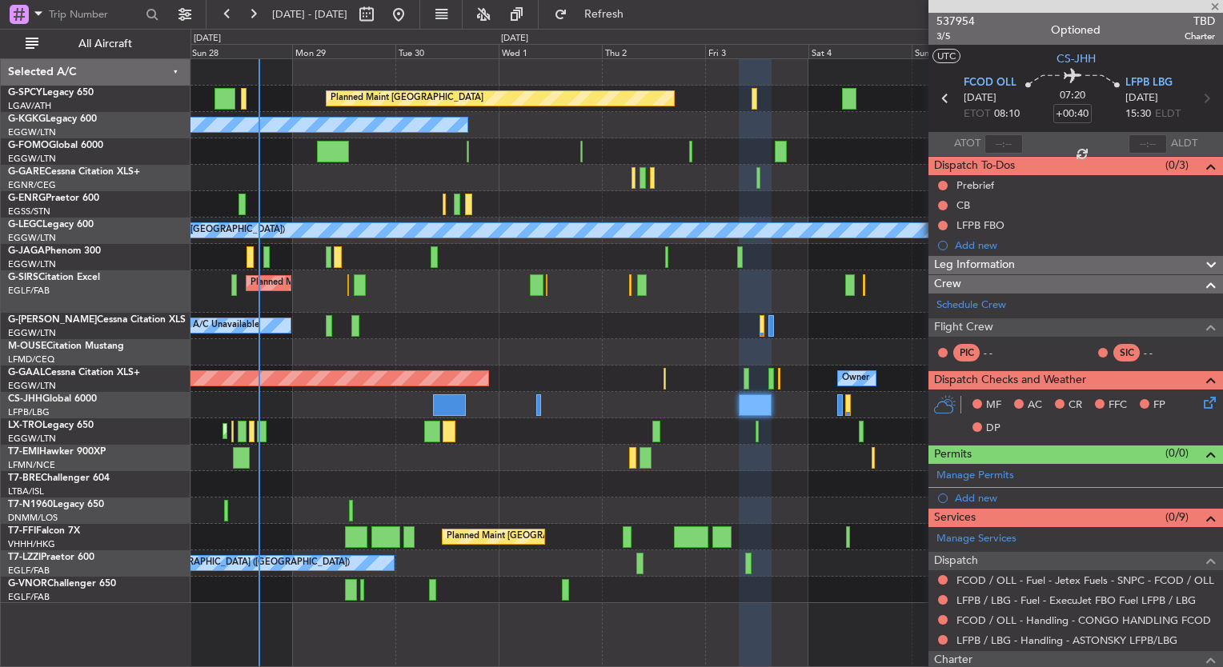
type input "+00:25"
type input "1"
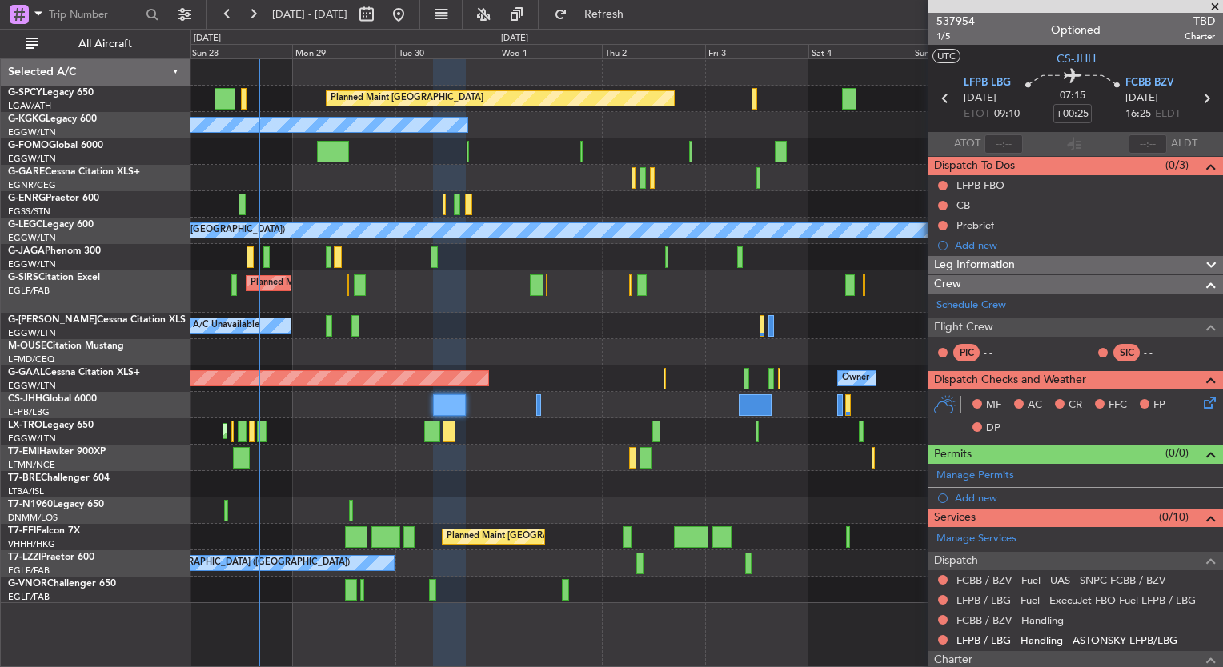
click at [1124, 637] on link "LFPB / LBG - Handling - ASTONSKY LFPB/LBG" at bounding box center [1066, 641] width 221 height 14
click at [631, 22] on button "Refresh" at bounding box center [595, 15] width 96 height 26
click at [1052, 621] on link "FCBB / BZV - Handling" at bounding box center [1009, 621] width 107 height 14
click at [638, 15] on span "Refresh" at bounding box center [604, 14] width 67 height 11
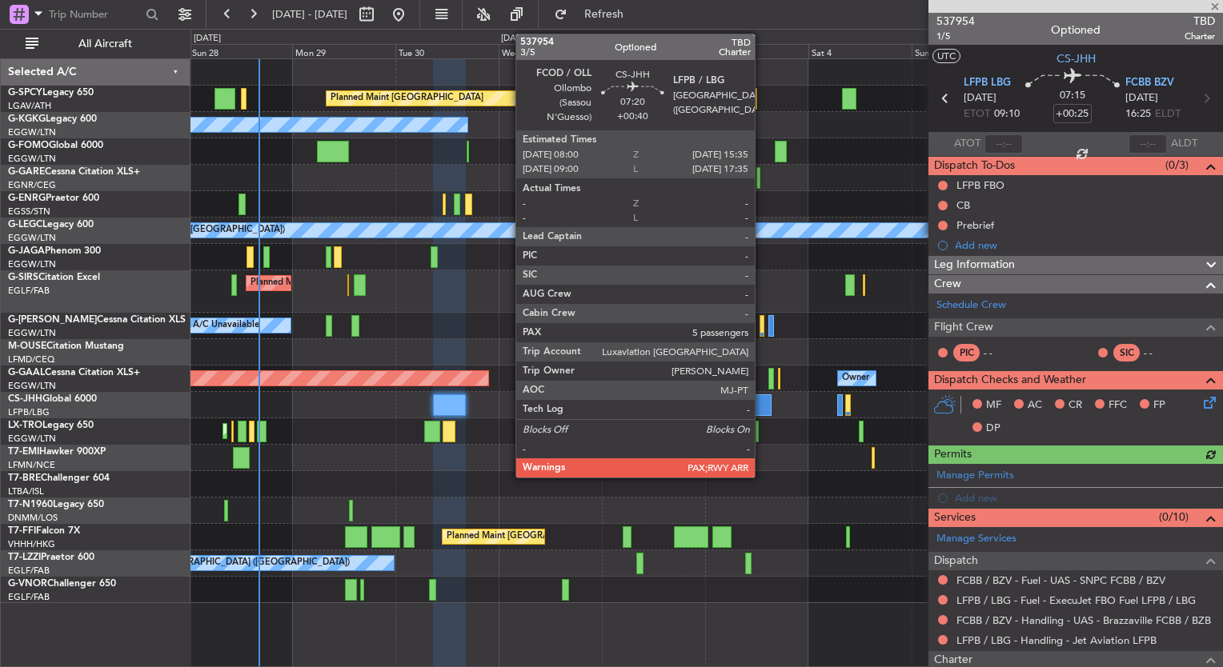
click at [762, 405] on div at bounding box center [755, 406] width 33 height 22
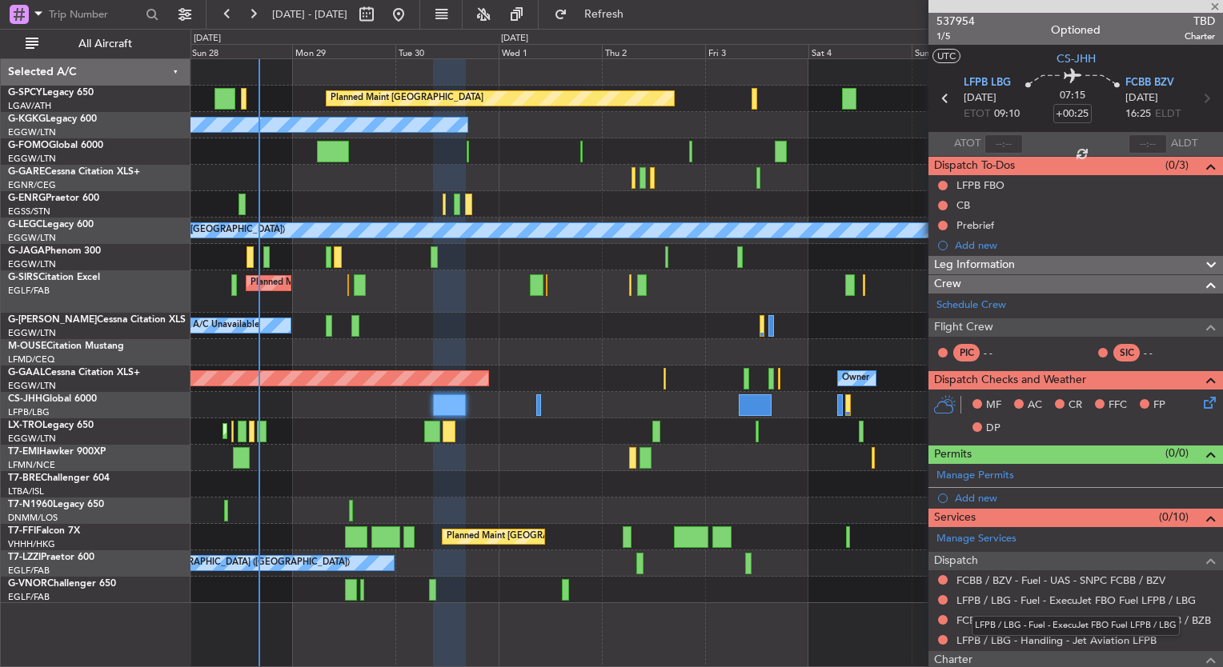
type input "+00:40"
type input "5"
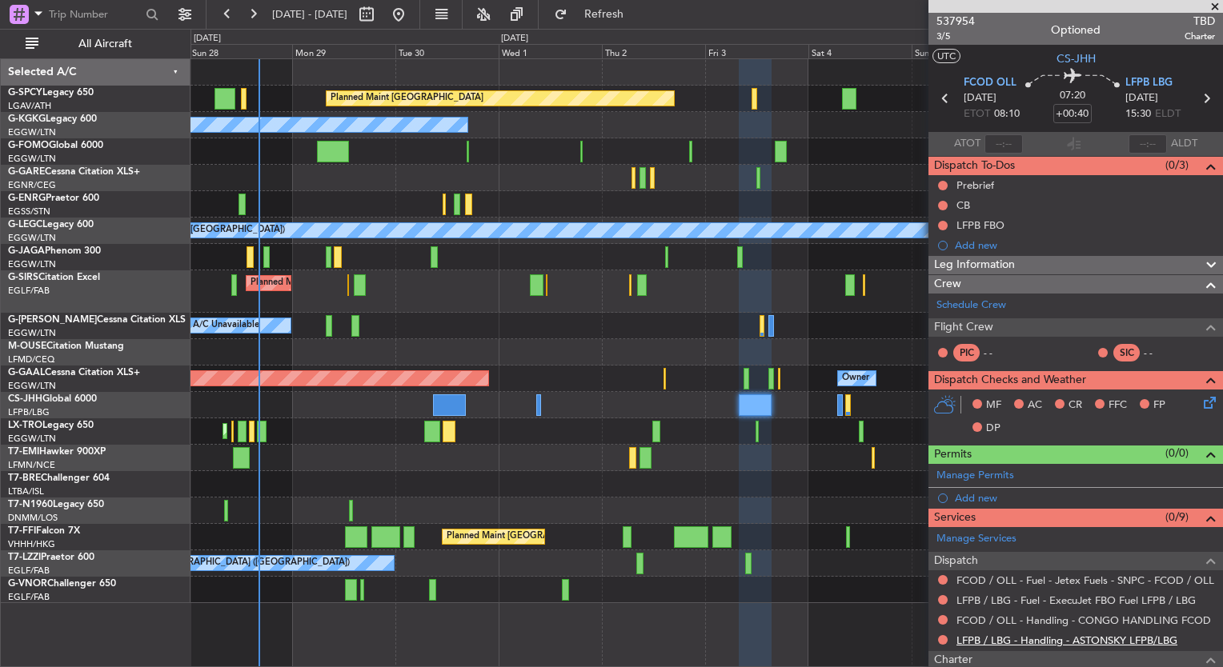
click at [1160, 641] on link "LFPB / LBG - Handling - ASTONSKY LFPB/LBG" at bounding box center [1066, 641] width 221 height 14
click at [622, 26] on button "Refresh" at bounding box center [595, 15] width 96 height 26
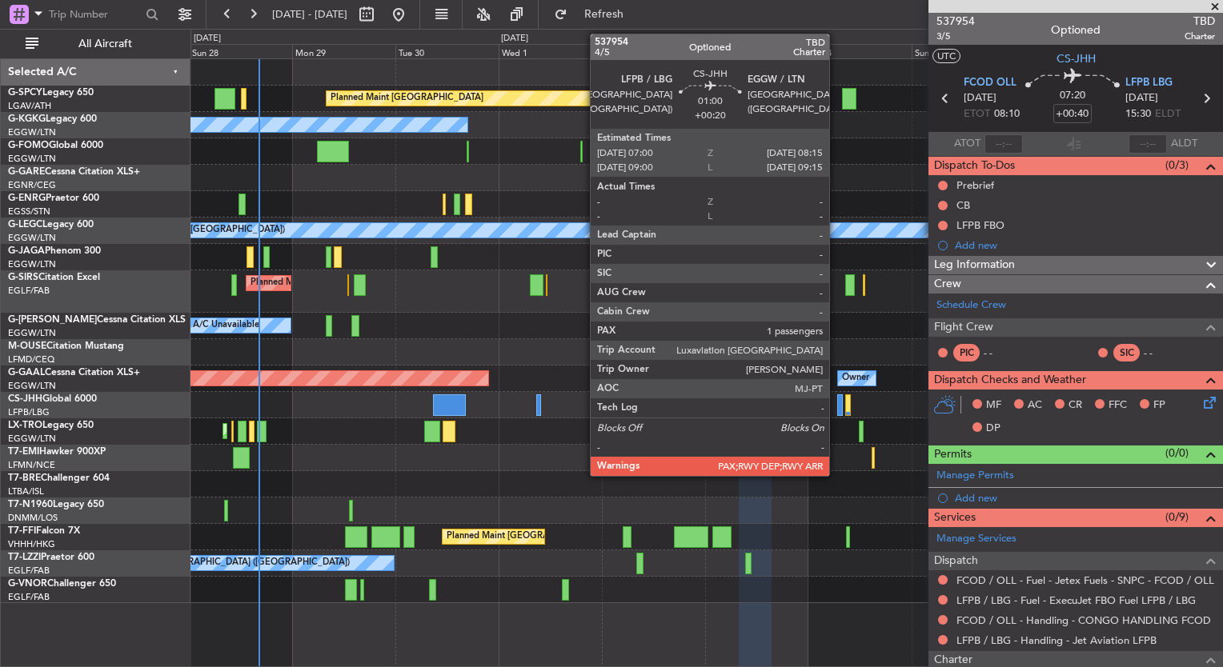
click at [837, 409] on div at bounding box center [840, 406] width 6 height 22
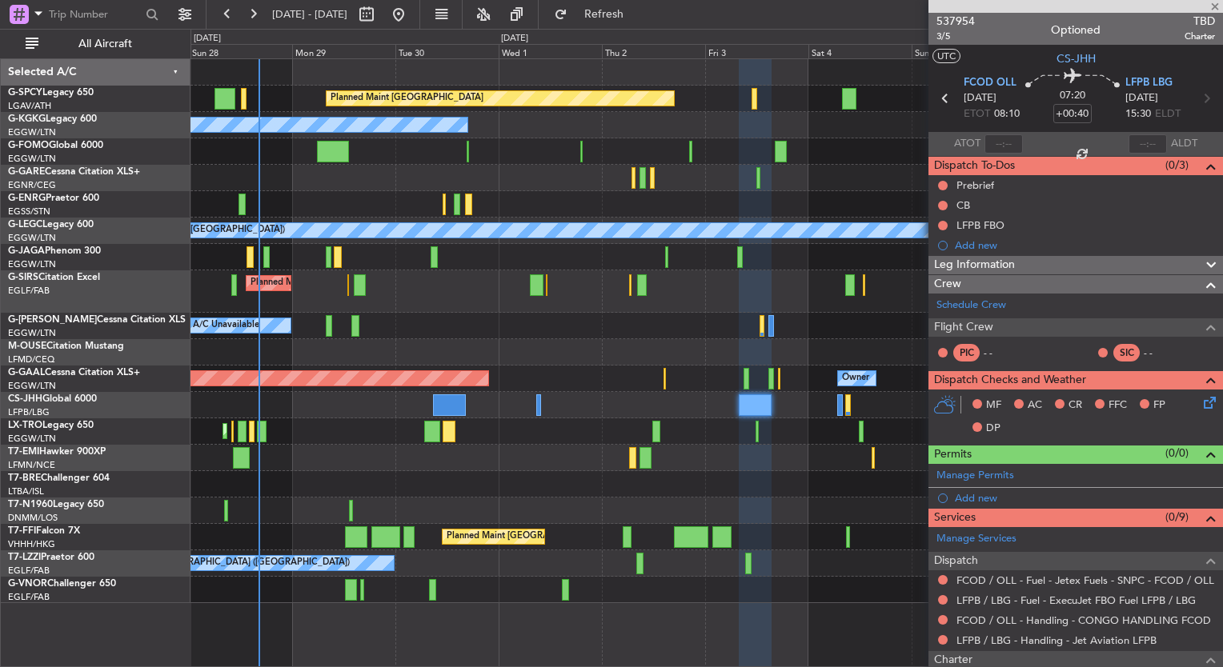
type input "+00:20"
type input "1"
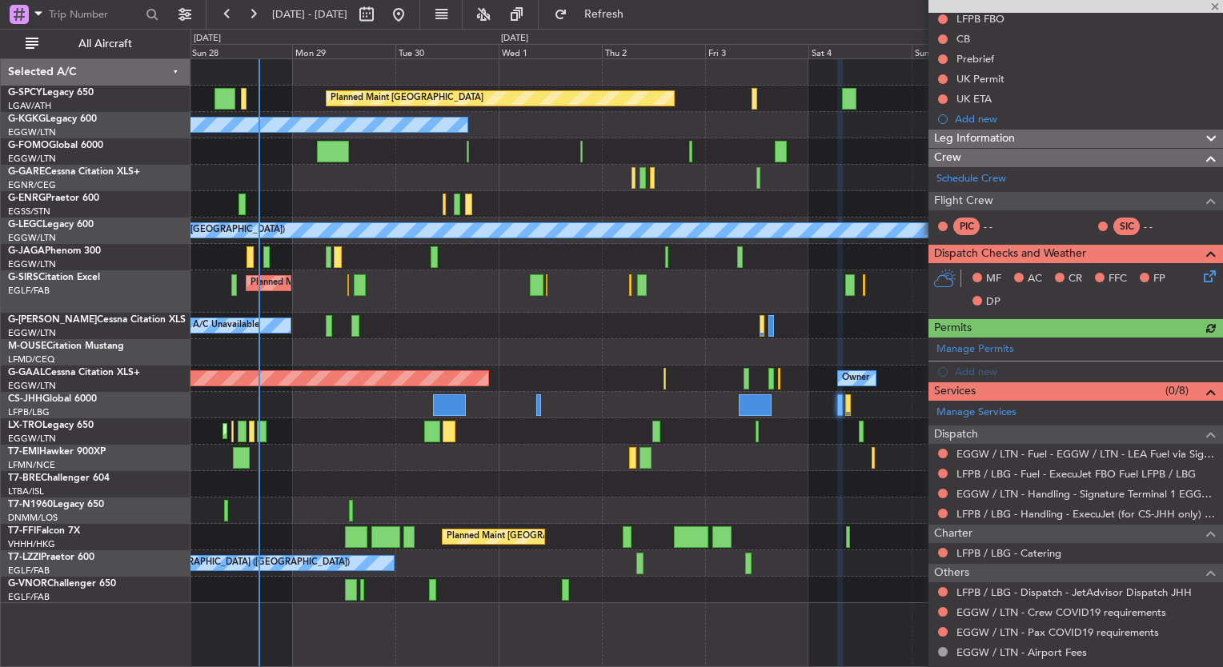
scroll to position [166, 0]
click at [1106, 511] on link "LFPB / LBG - Handling - ExecuJet (for CS-JHH only) LFPB / LBG" at bounding box center [1085, 514] width 259 height 14
click at [615, 13] on button "Refresh" at bounding box center [595, 15] width 96 height 26
click at [579, 306] on div "Planned Maint [GEOGRAPHIC_DATA] ([GEOGRAPHIC_DATA])" at bounding box center [706, 292] width 1032 height 42
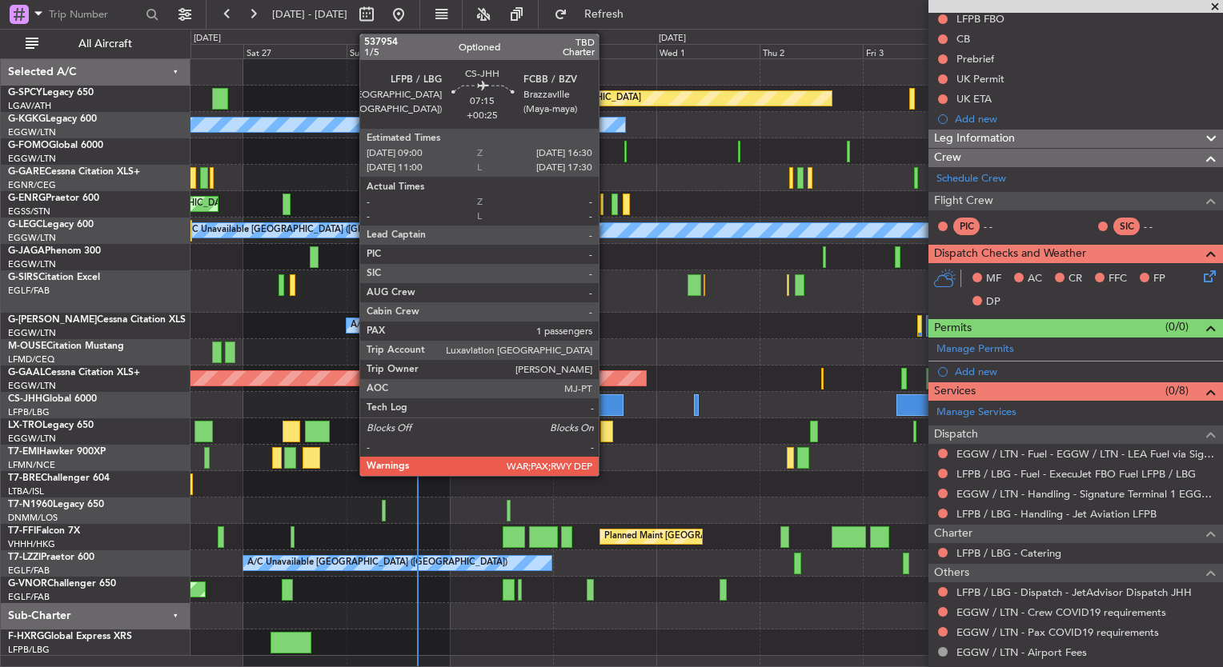
click at [606, 402] on div at bounding box center [607, 406] width 33 height 22
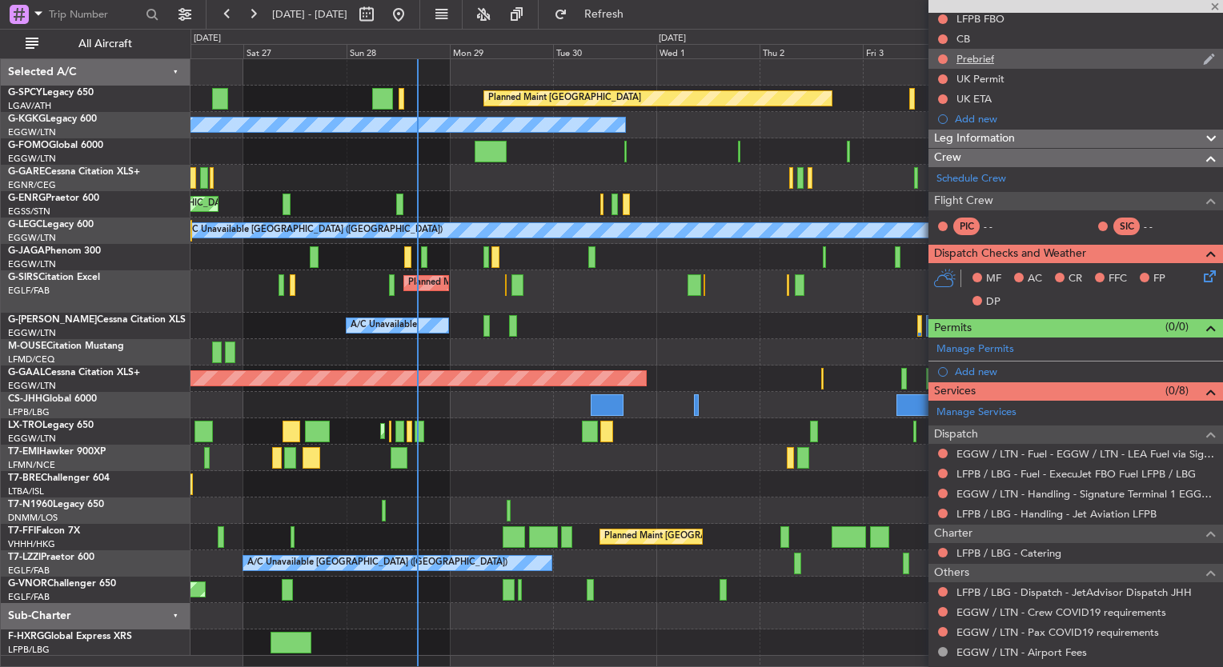
type input "+00:25"
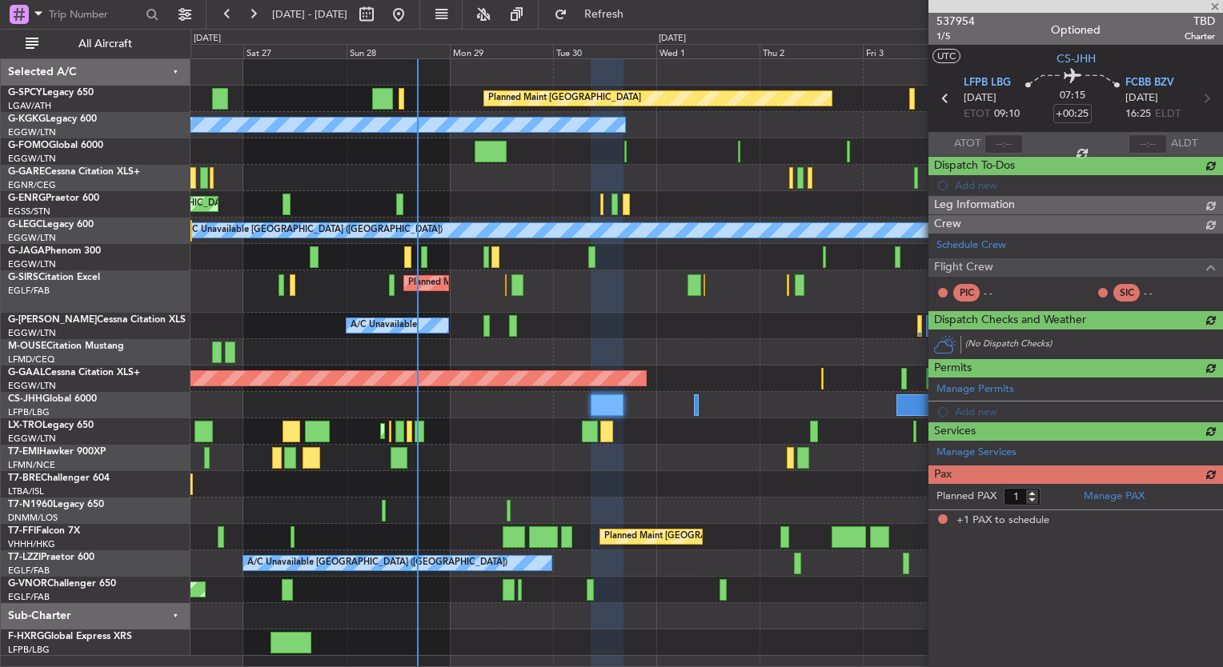
scroll to position [0, 0]
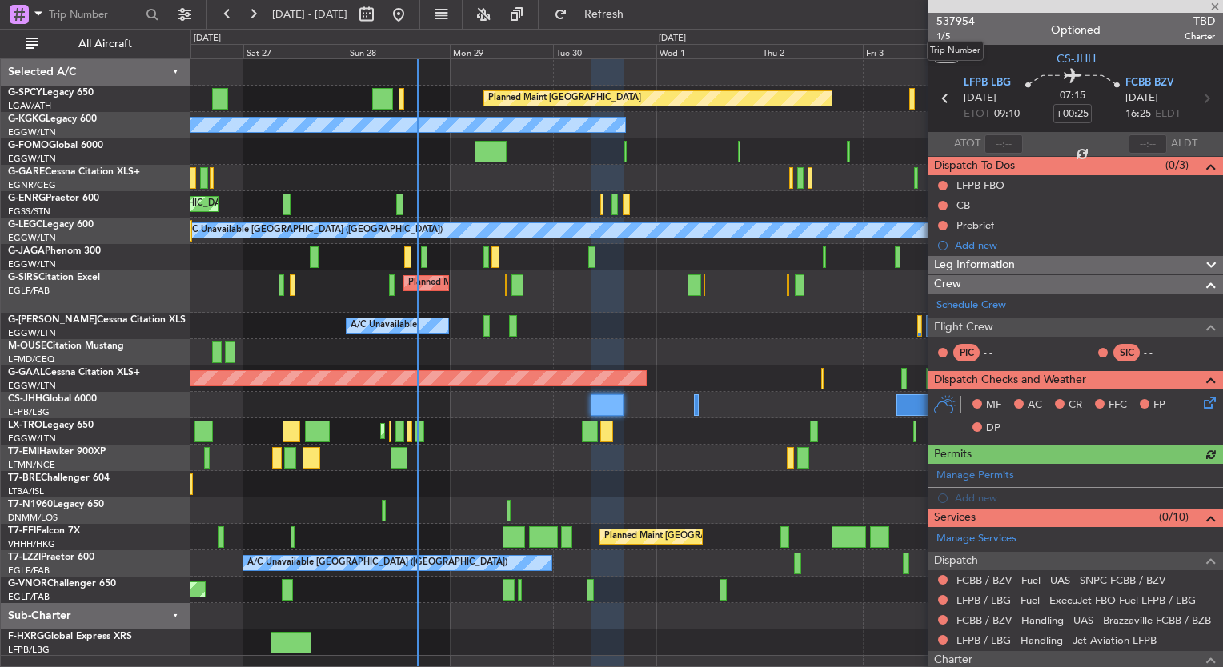
click at [964, 24] on span "537954" at bounding box center [955, 21] width 38 height 17
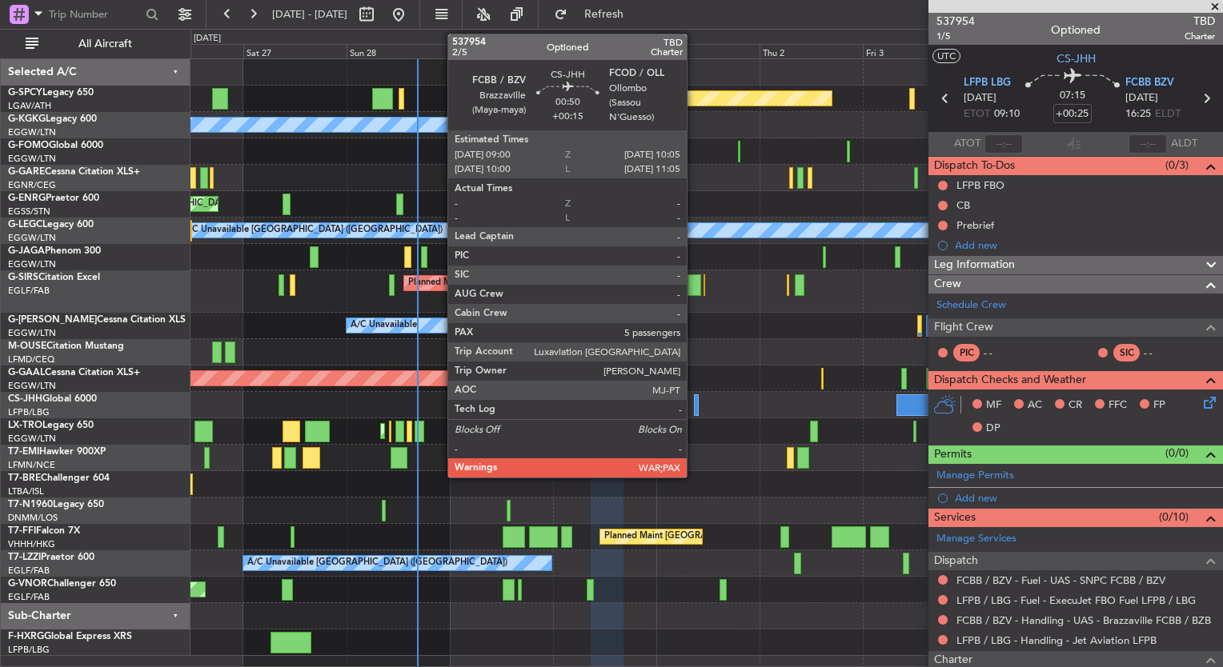
click at [577, 405] on div "Planned Maint [GEOGRAPHIC_DATA] ([GEOGRAPHIC_DATA])" at bounding box center [706, 405] width 1032 height 26
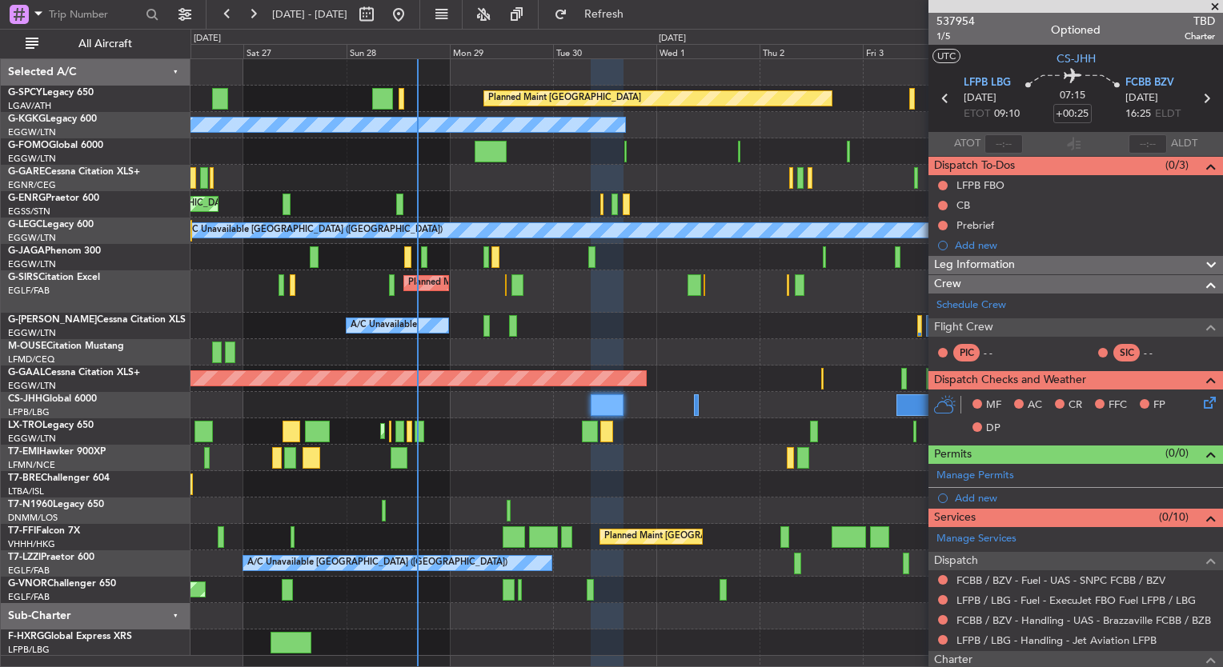
click at [780, 402] on div "Planned Maint [GEOGRAPHIC_DATA] ([GEOGRAPHIC_DATA])" at bounding box center [706, 405] width 1032 height 26
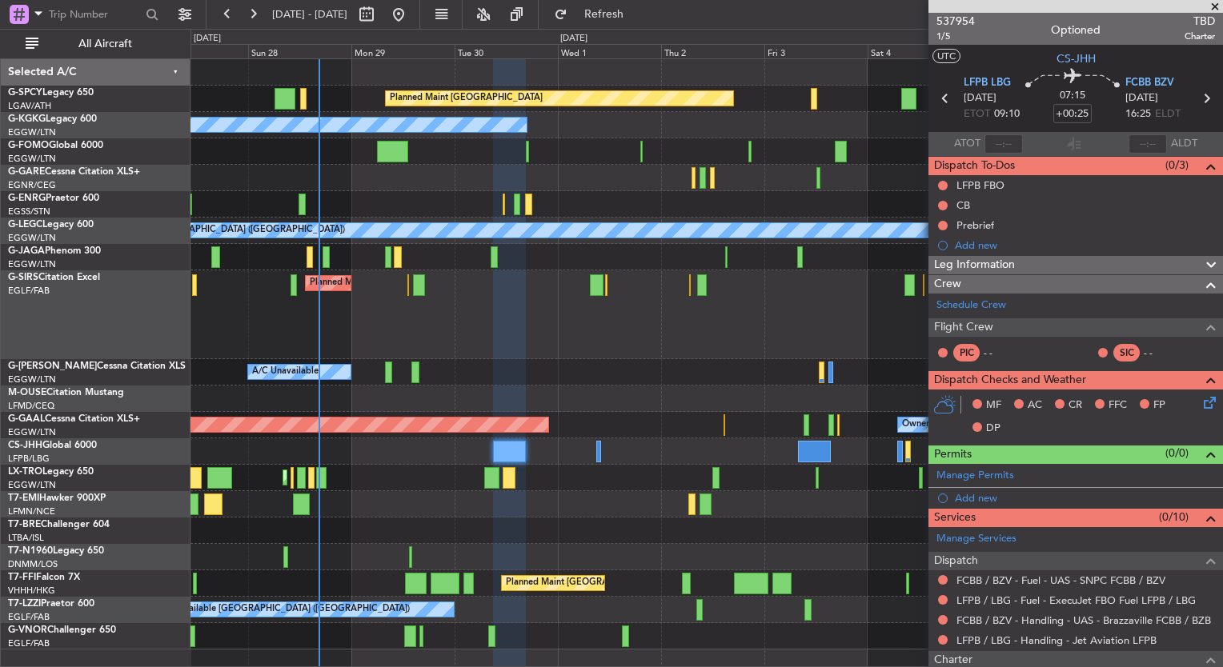
click at [845, 459] on div "Planned Maint [GEOGRAPHIC_DATA] A/C Unavailable [GEOGRAPHIC_DATA] (Ataturk) Unp…" at bounding box center [706, 354] width 1032 height 591
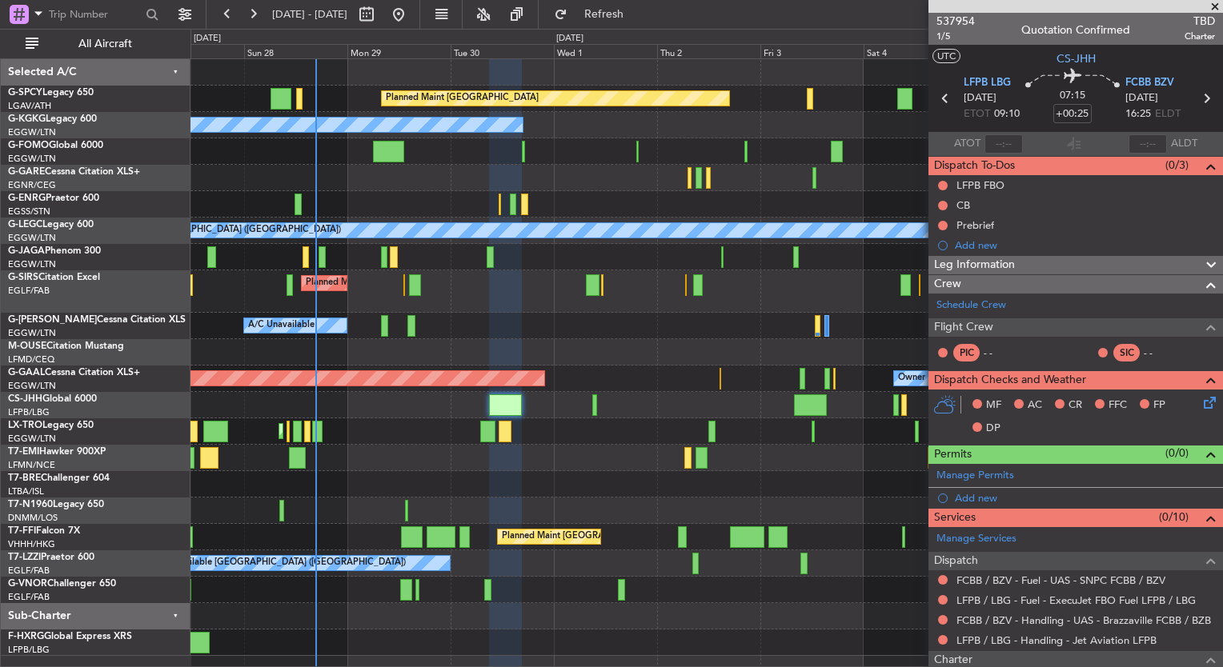
click at [752, 309] on div "Planned Maint [GEOGRAPHIC_DATA] ([GEOGRAPHIC_DATA])" at bounding box center [706, 292] width 1032 height 42
click at [508, 565] on div "A/C Unavailable [GEOGRAPHIC_DATA] ([GEOGRAPHIC_DATA])" at bounding box center [706, 564] width 1032 height 26
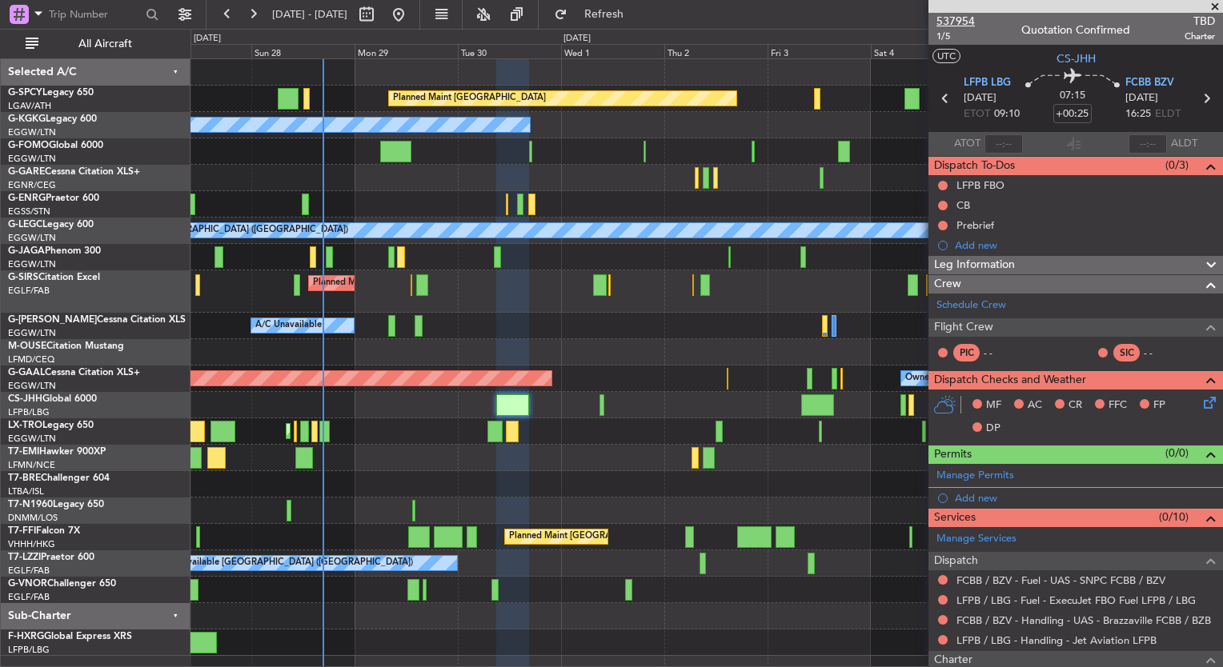
click at [961, 26] on span "537954" at bounding box center [955, 21] width 38 height 17
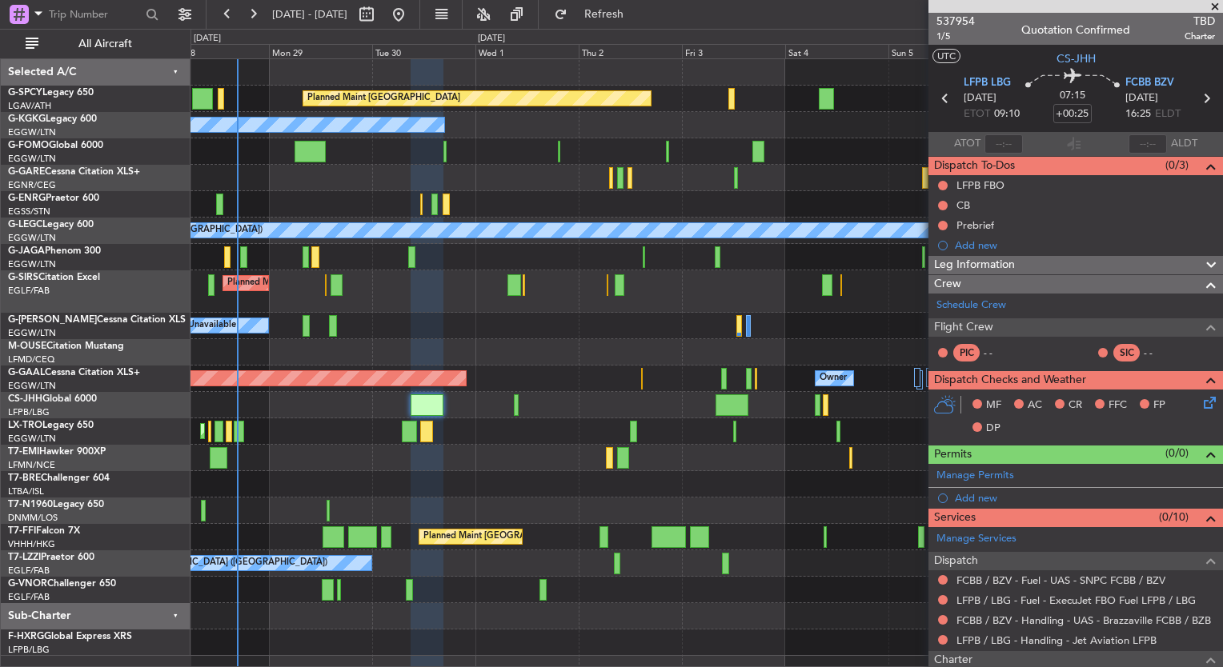
click at [461, 289] on div "Planned Maint [GEOGRAPHIC_DATA] ([GEOGRAPHIC_DATA])" at bounding box center [706, 292] width 1032 height 42
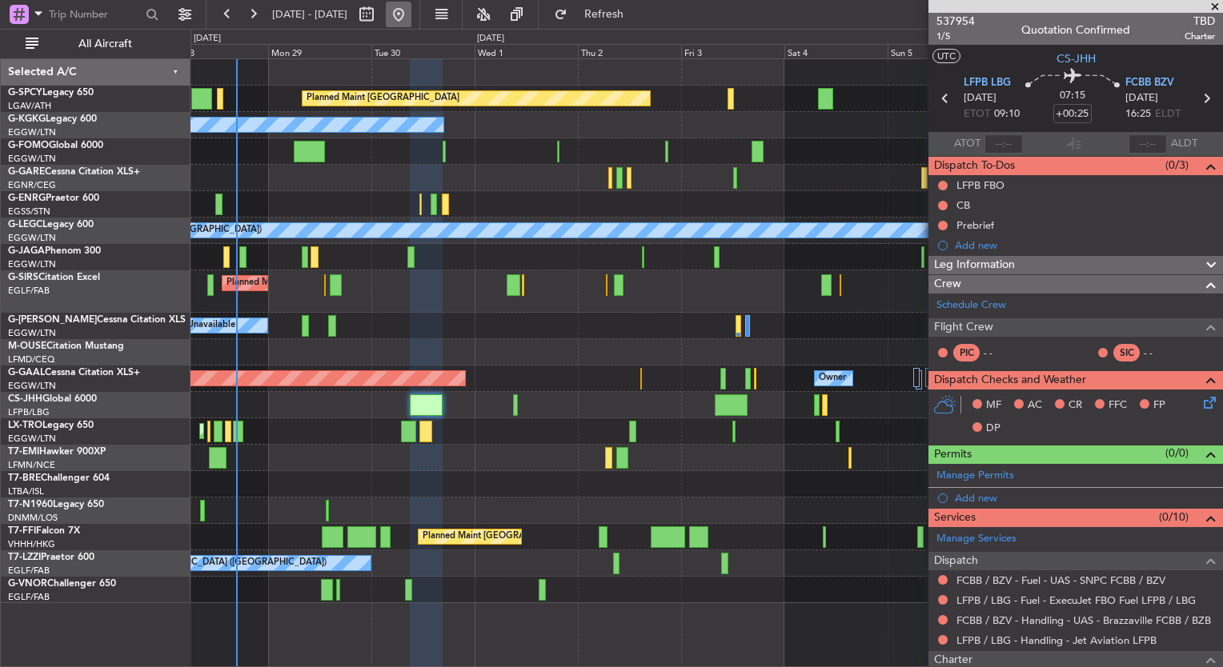
click at [411, 23] on button at bounding box center [399, 15] width 26 height 26
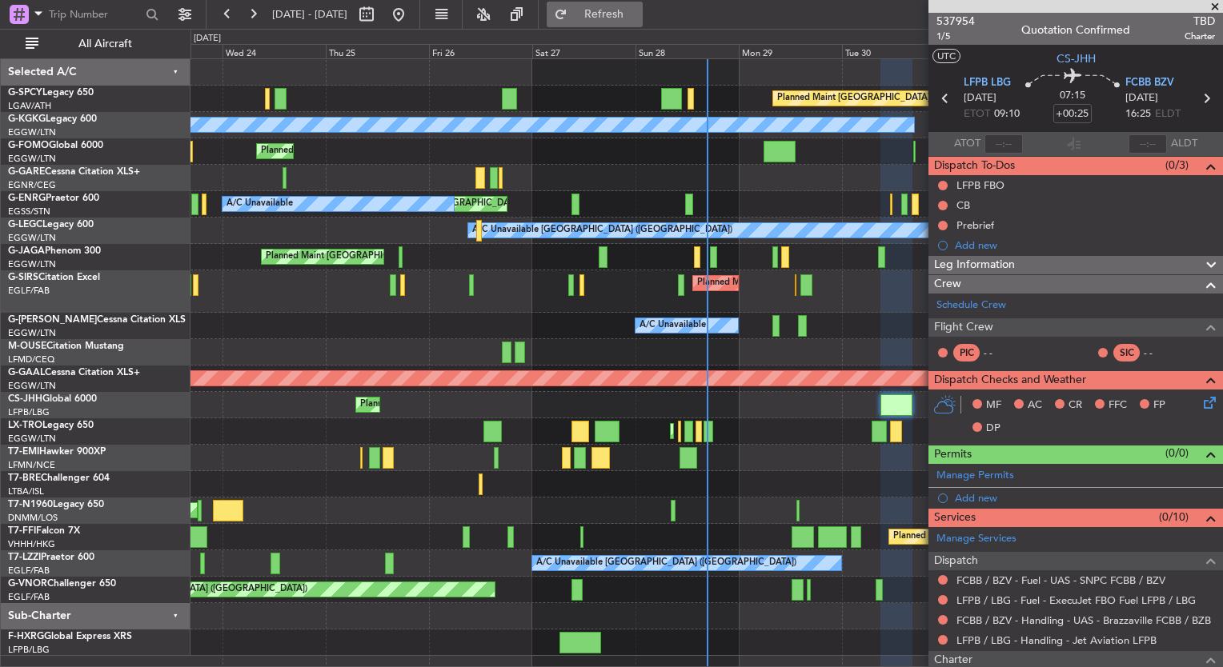
click at [638, 10] on span "Refresh" at bounding box center [604, 14] width 67 height 11
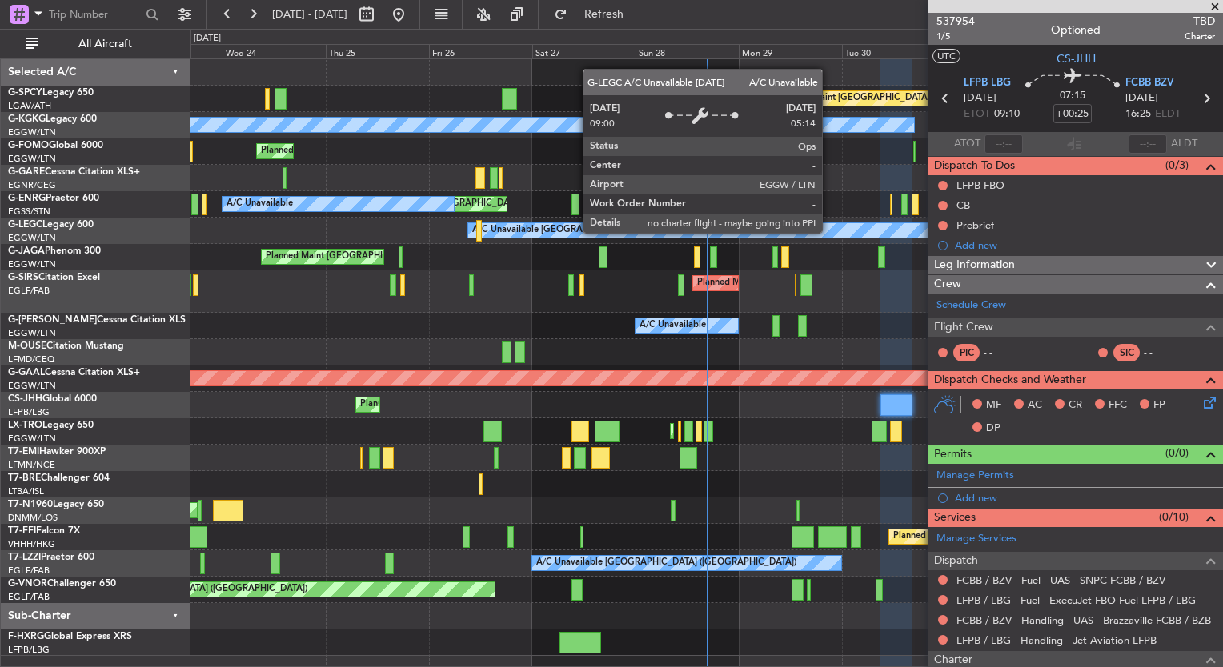
click at [1209, 8] on span at bounding box center [1215, 7] width 16 height 14
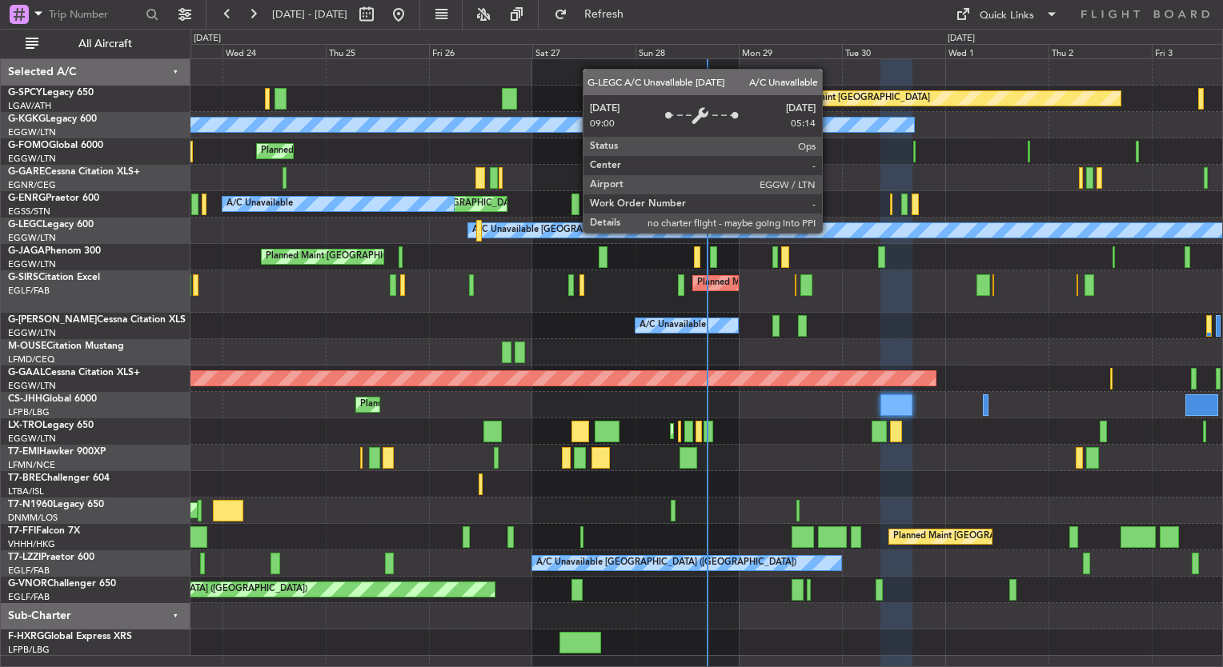
type input "0"
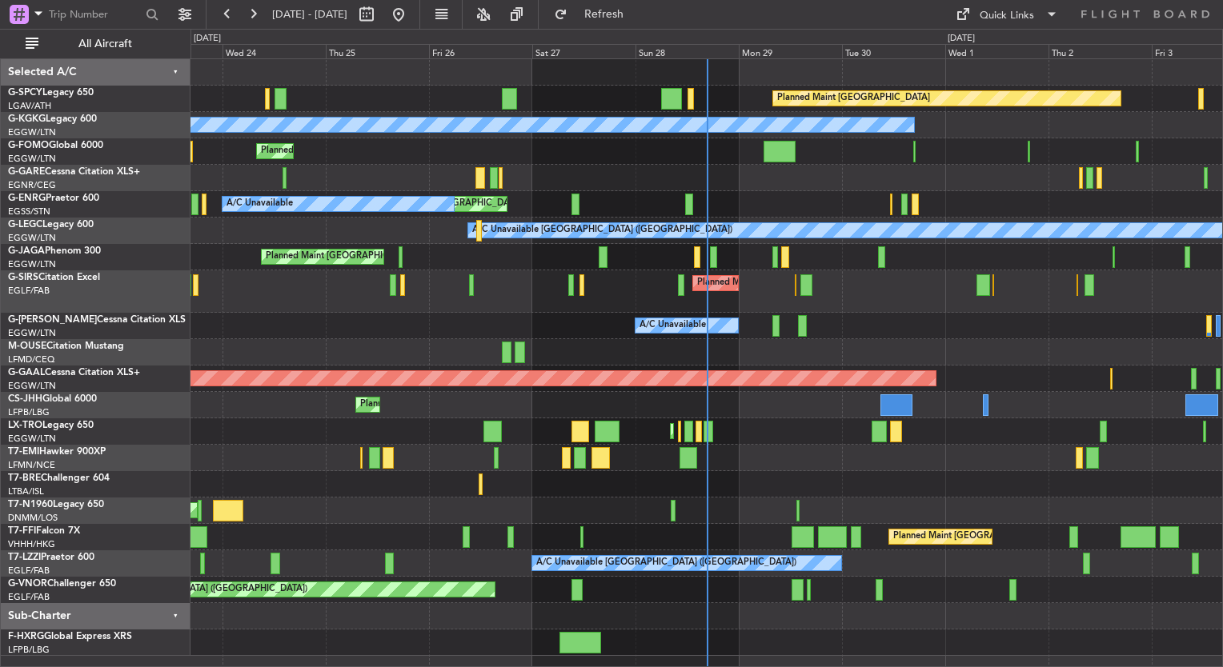
click at [887, 303] on div "Planned Maint [GEOGRAPHIC_DATA] ([GEOGRAPHIC_DATA])" at bounding box center [706, 292] width 1032 height 42
click at [582, 528] on div "Planned Maint Beijing (Beijing Capital) Planned Maint Tianjin (Binhai)" at bounding box center [706, 537] width 1032 height 26
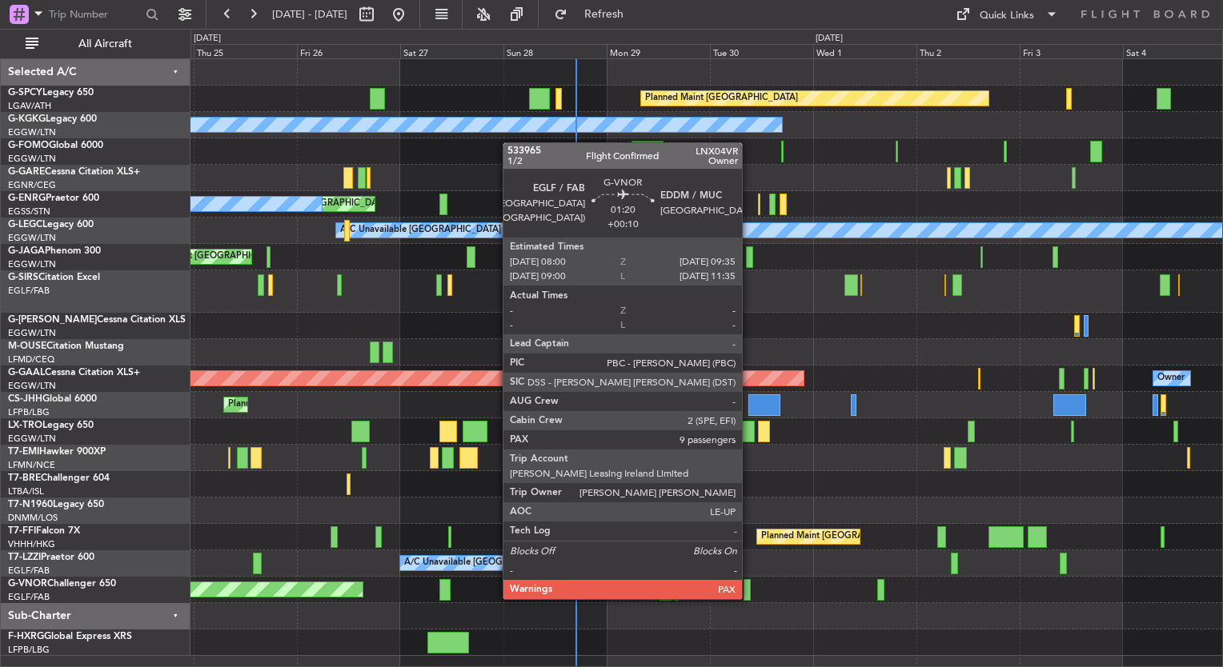
click at [749, 583] on div at bounding box center [747, 590] width 7 height 22
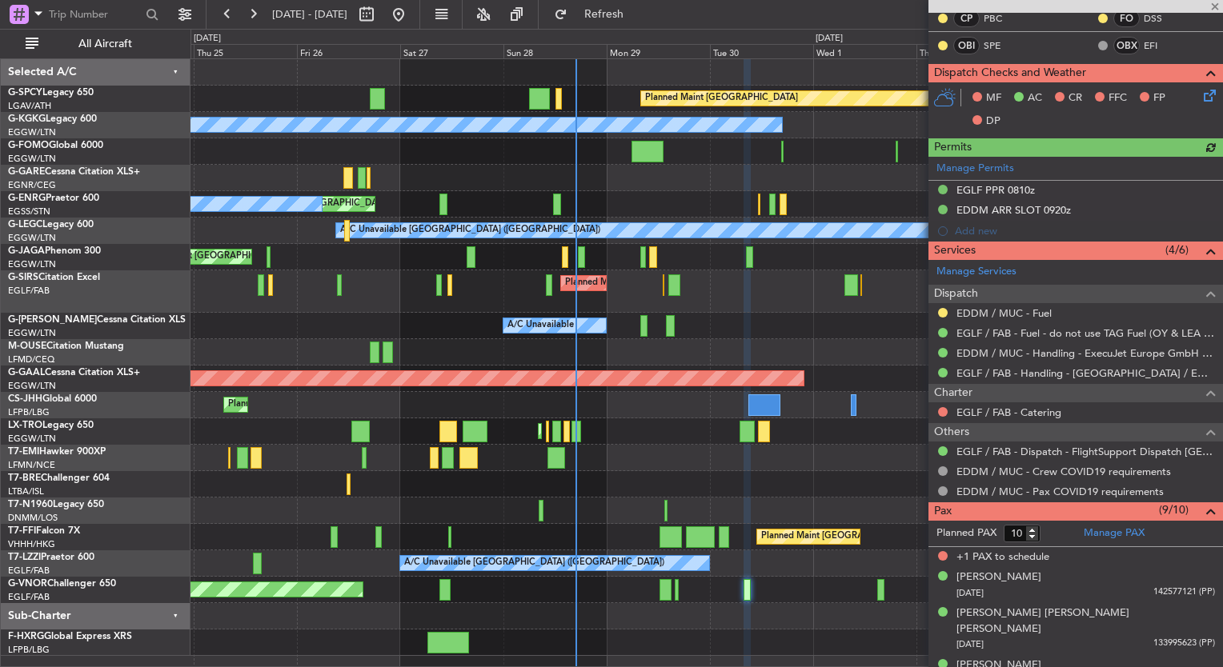
scroll to position [338, 0]
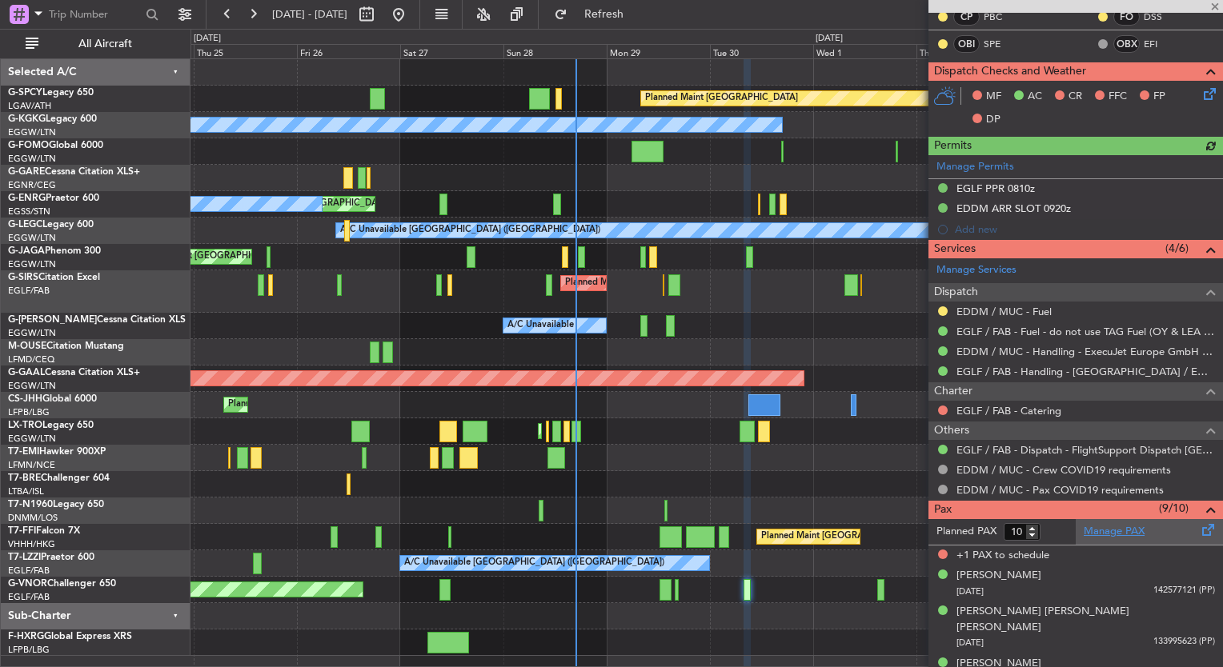
click at [1104, 526] on link "Manage PAX" at bounding box center [1114, 532] width 61 height 16
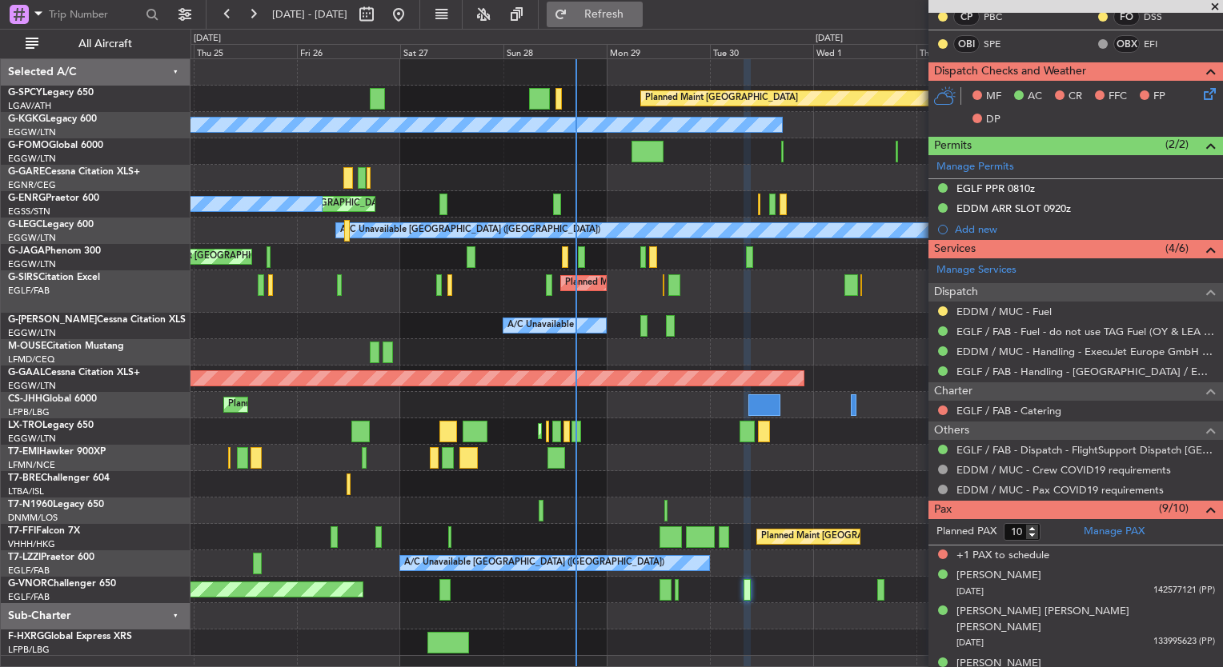
click at [638, 16] on span "Refresh" at bounding box center [604, 14] width 67 height 11
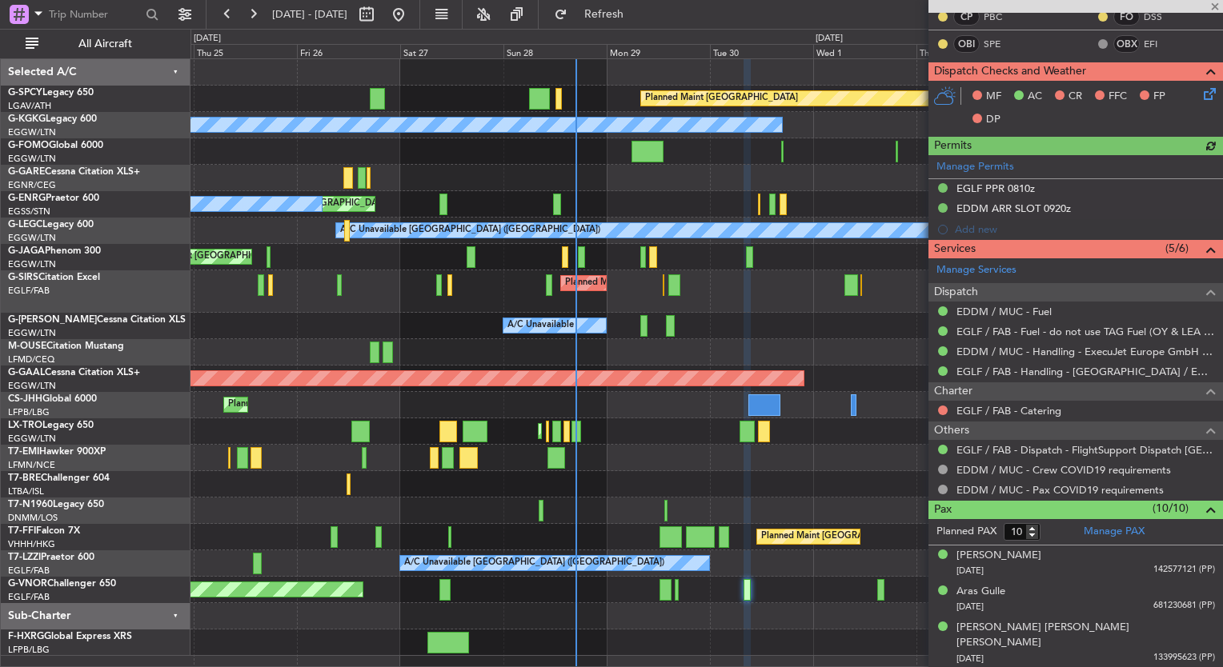
scroll to position [573, 0]
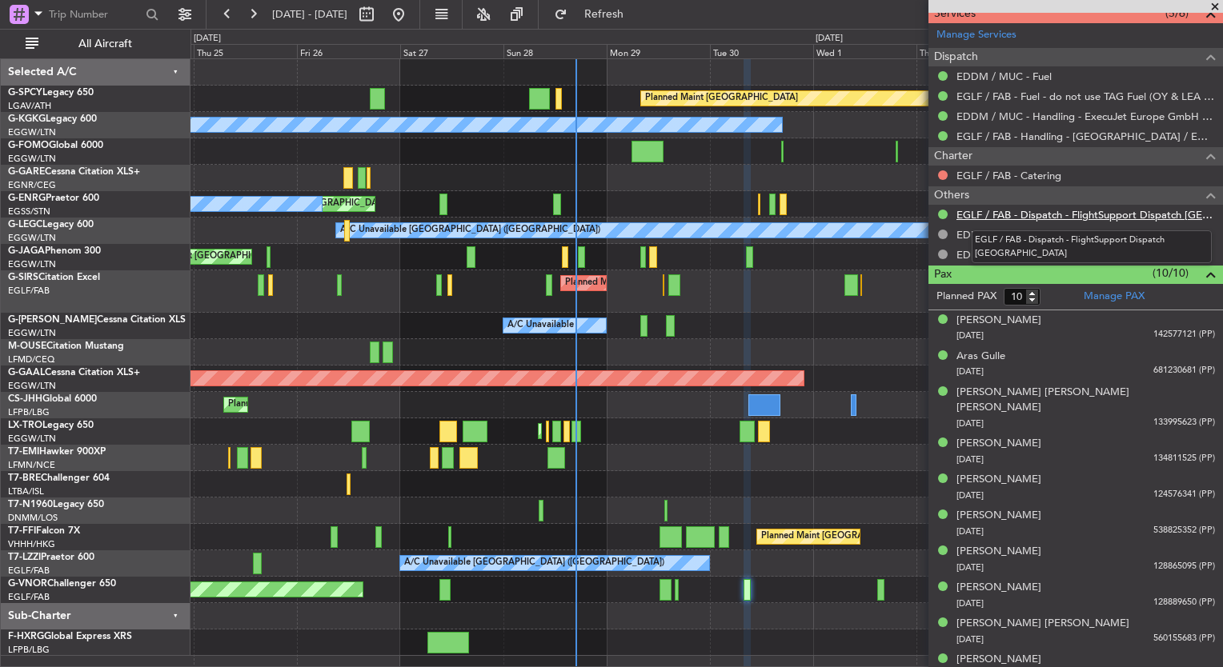
click at [1089, 211] on link "EGLF / FAB - Dispatch - FlightSupport Dispatch UK" at bounding box center [1085, 215] width 259 height 14
click at [638, 17] on span "Refresh" at bounding box center [604, 14] width 67 height 11
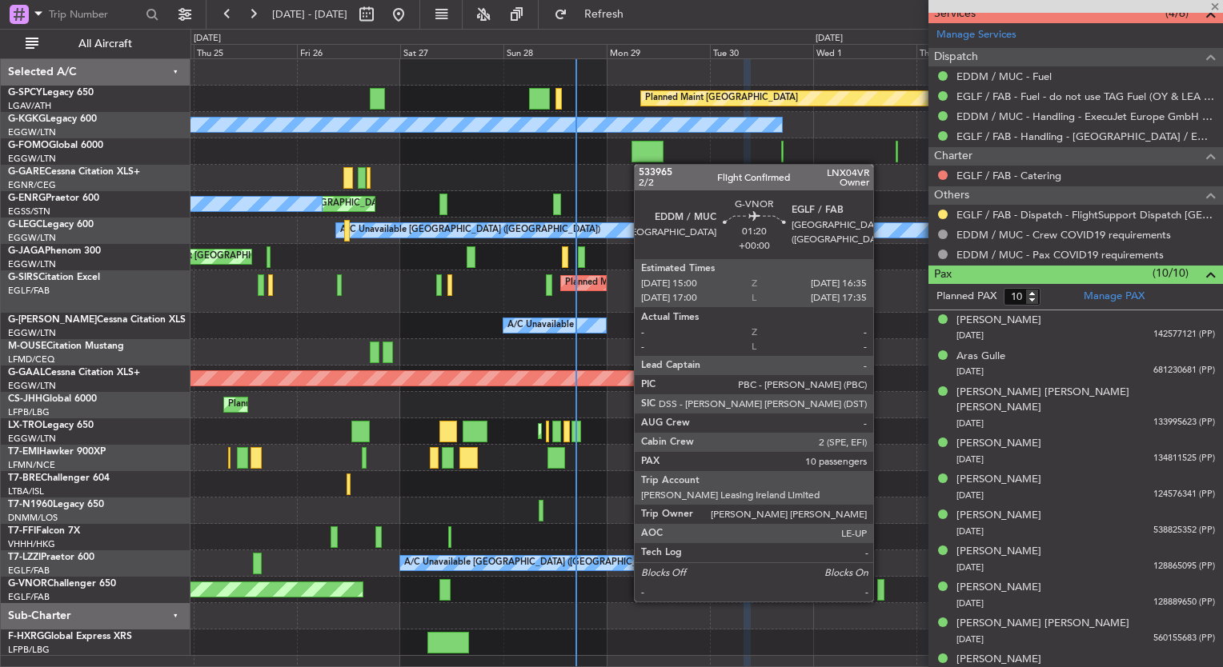
click at [880, 586] on div at bounding box center [880, 590] width 7 height 22
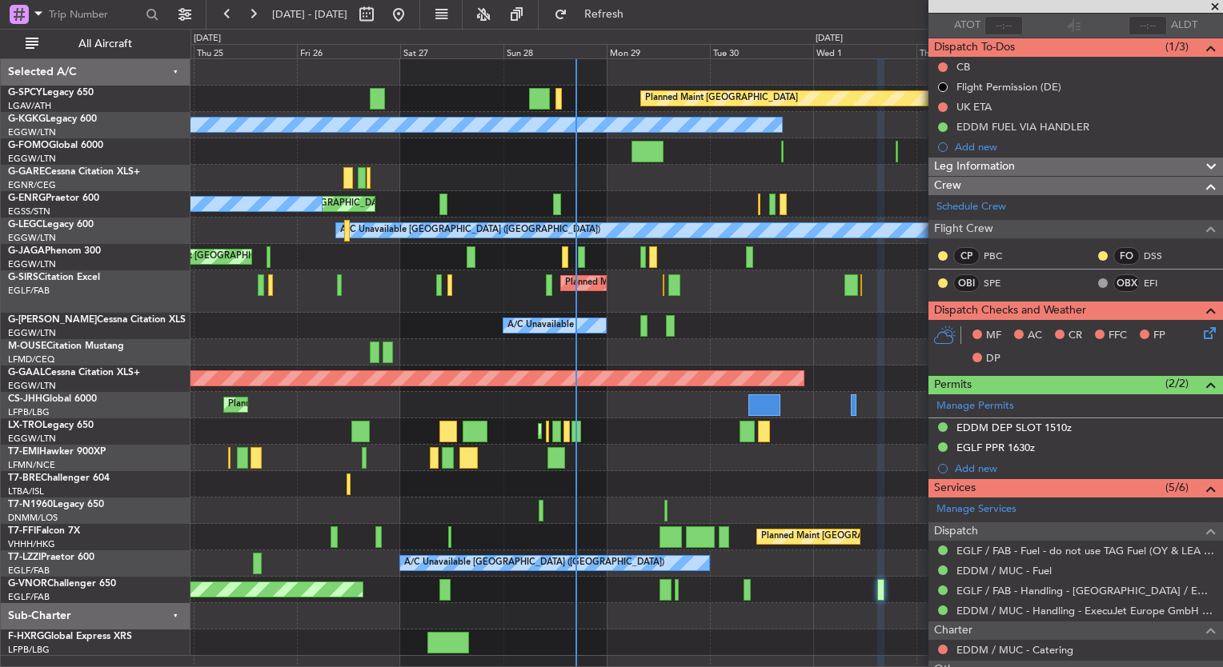
scroll to position [0, 0]
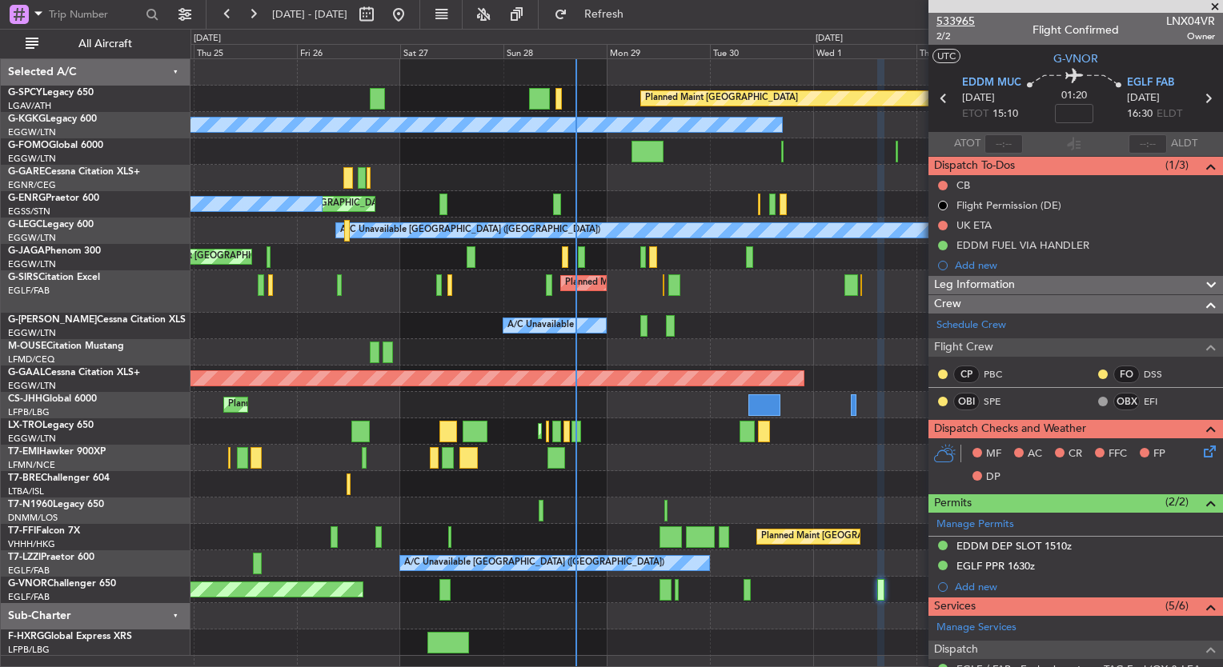
click at [953, 16] on span "533965" at bounding box center [955, 21] width 38 height 17
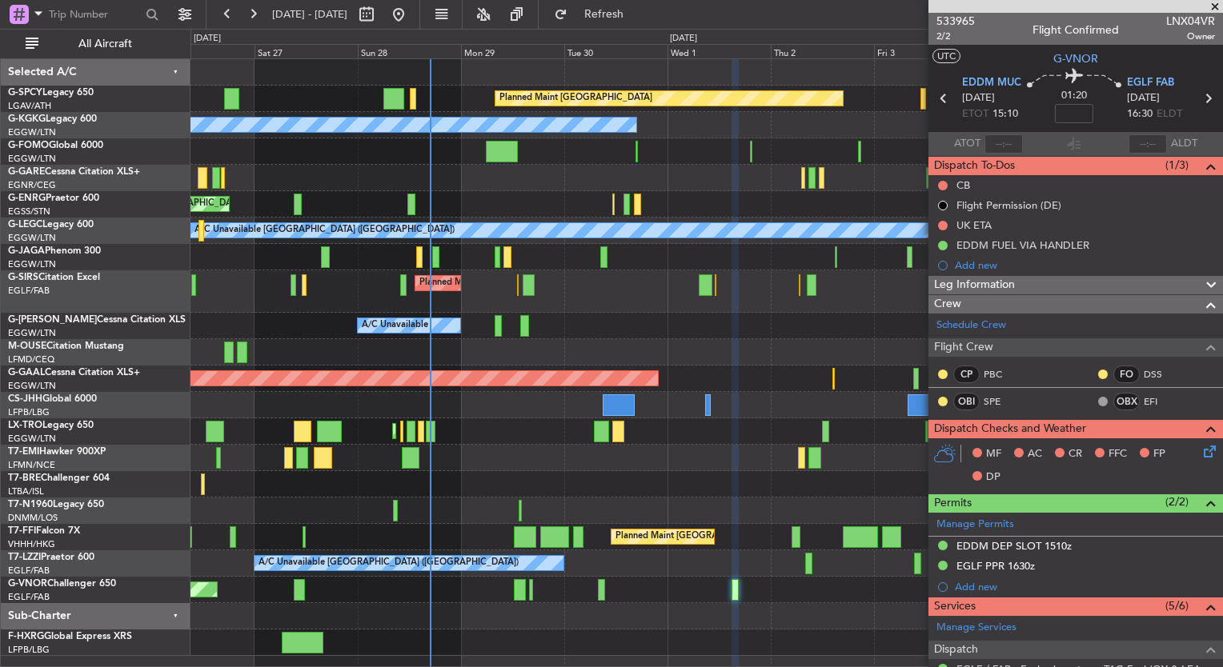
click at [474, 451] on div "Planned Maint [GEOGRAPHIC_DATA] A/C Unavailable [GEOGRAPHIC_DATA] (Ataturk) Pla…" at bounding box center [706, 357] width 1032 height 597
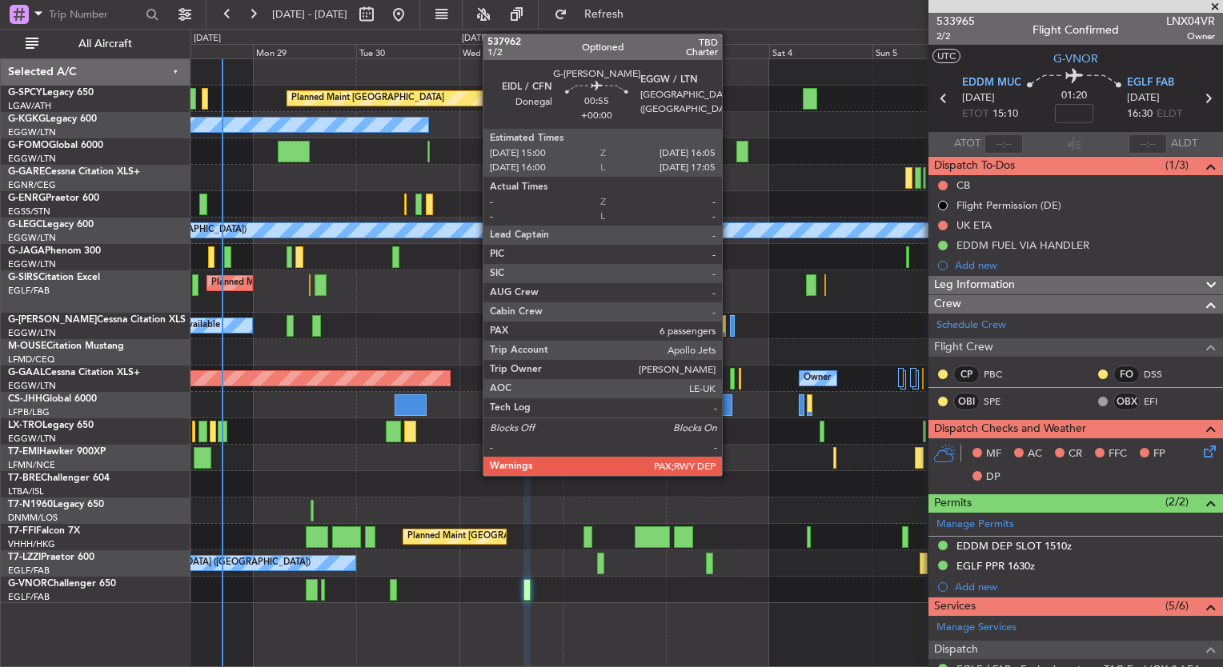
click at [730, 328] on div at bounding box center [732, 326] width 5 height 22
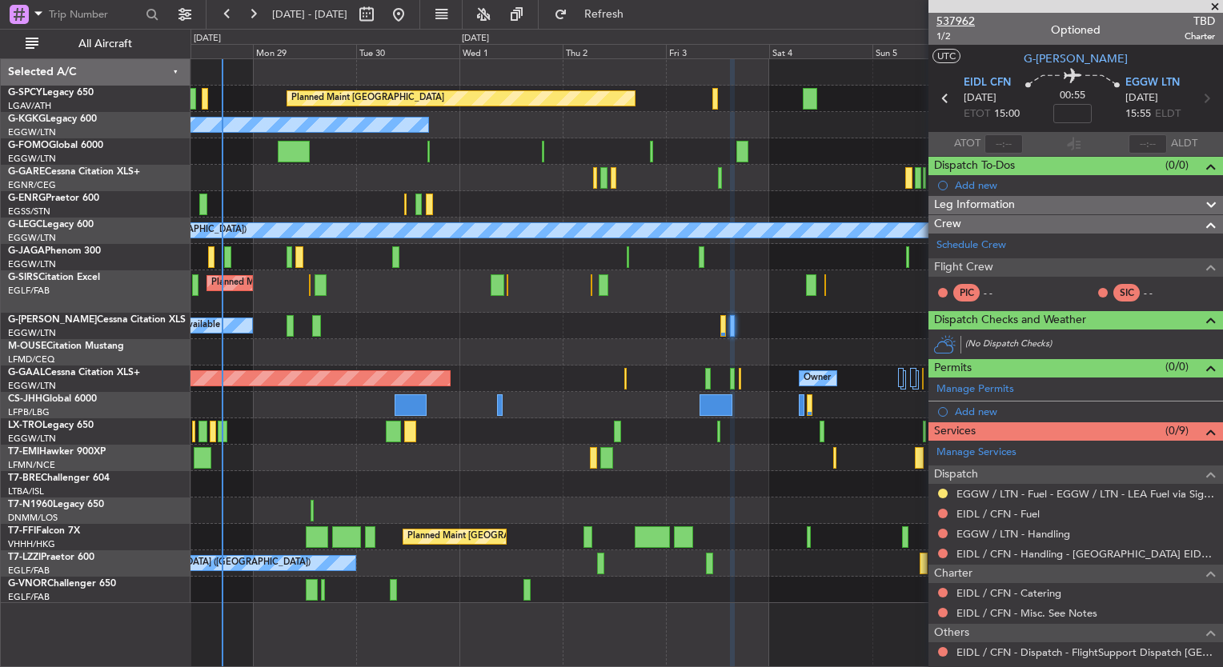
click at [956, 19] on span "537962" at bounding box center [955, 21] width 38 height 17
click at [1210, 8] on span at bounding box center [1215, 7] width 16 height 14
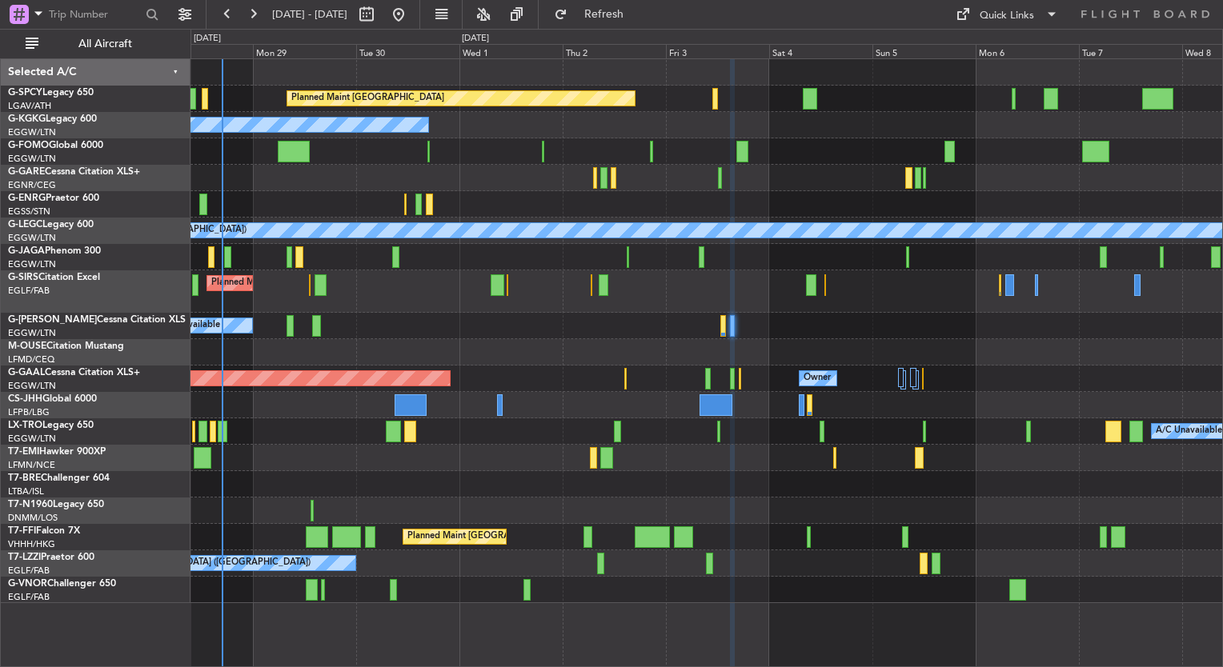
type input "0"
click at [1038, 18] on button "Quick Links" at bounding box center [1007, 15] width 118 height 26
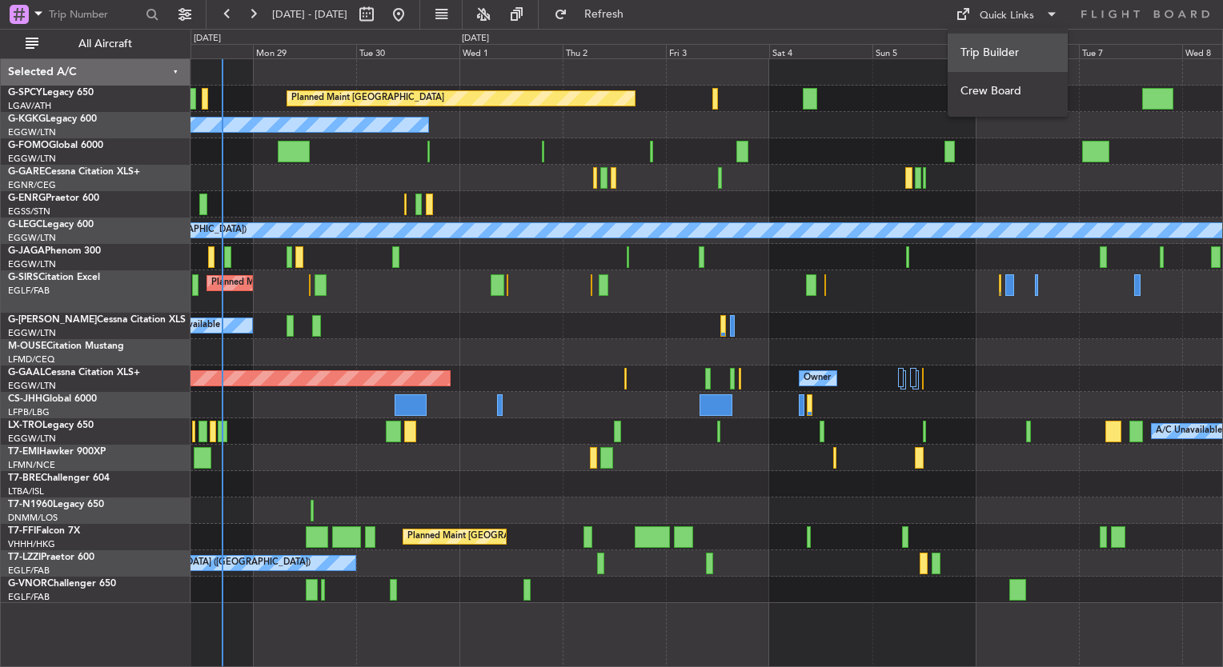
click at [1035, 50] on button "Trip Builder" at bounding box center [1008, 53] width 120 height 38
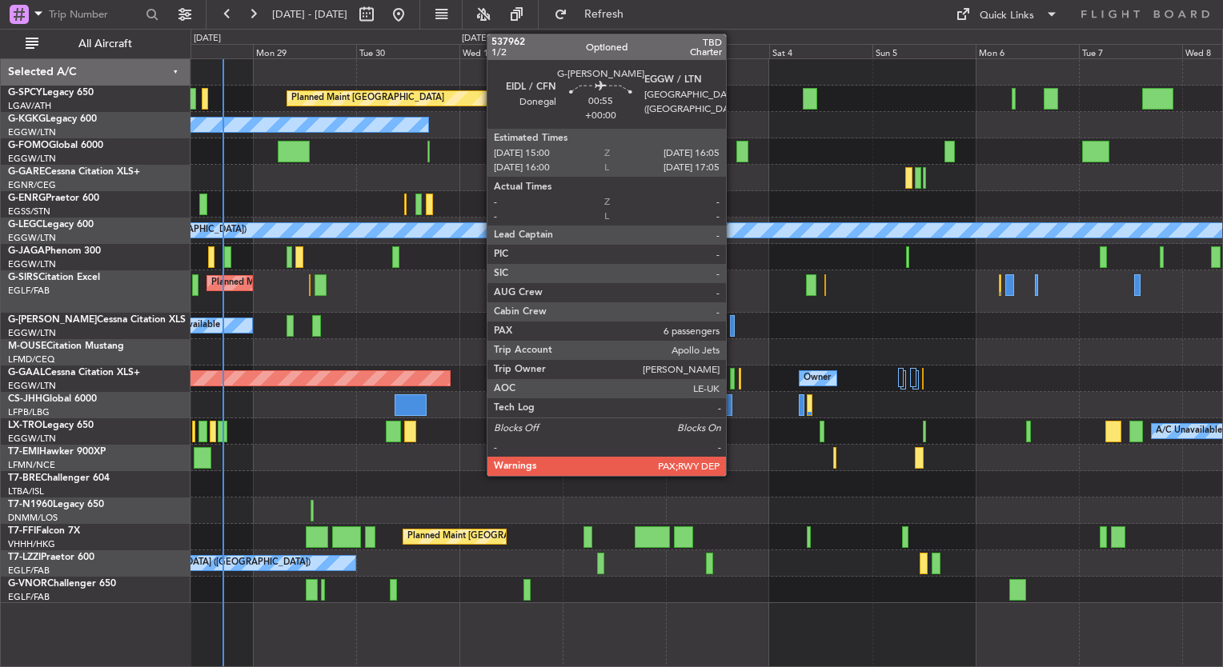
click at [733, 325] on div at bounding box center [732, 326] width 5 height 22
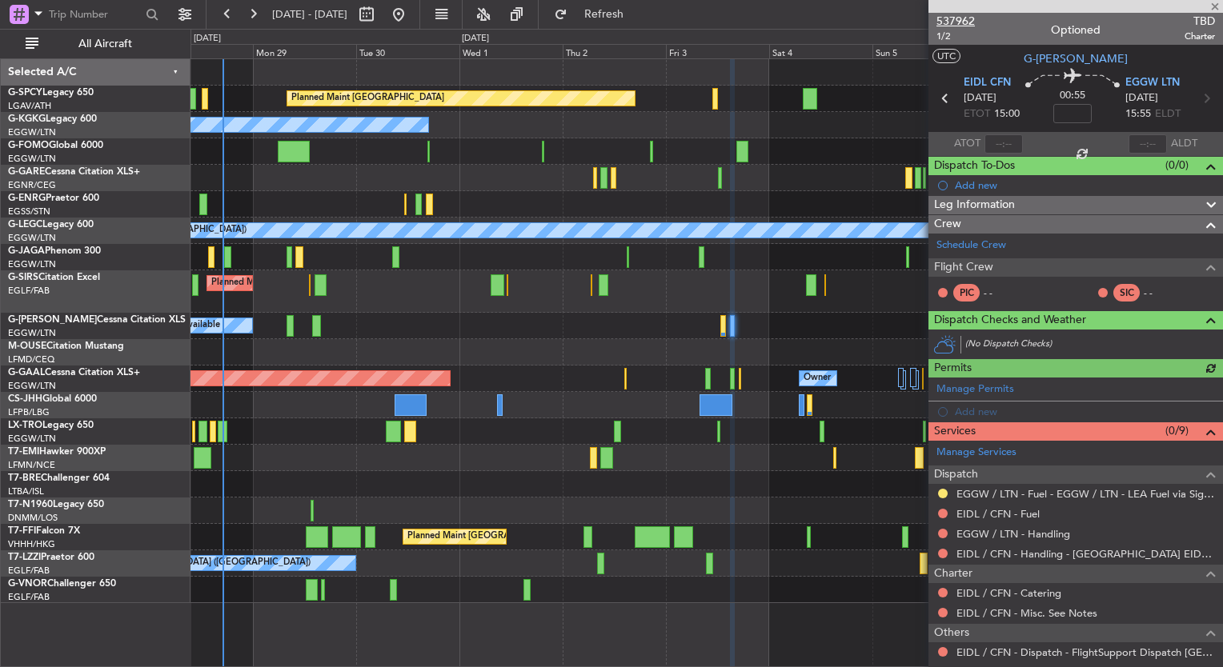
click at [960, 22] on span "537962" at bounding box center [955, 21] width 38 height 17
click at [249, 17] on button at bounding box center [253, 15] width 26 height 26
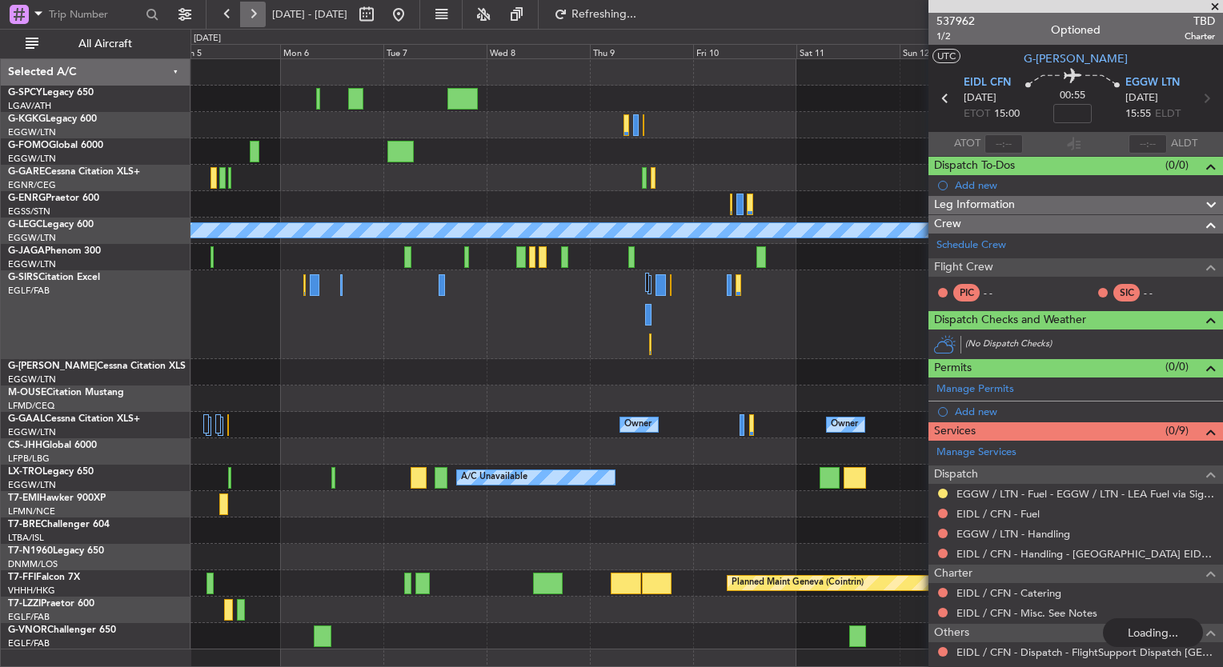
click at [249, 17] on button at bounding box center [253, 15] width 26 height 26
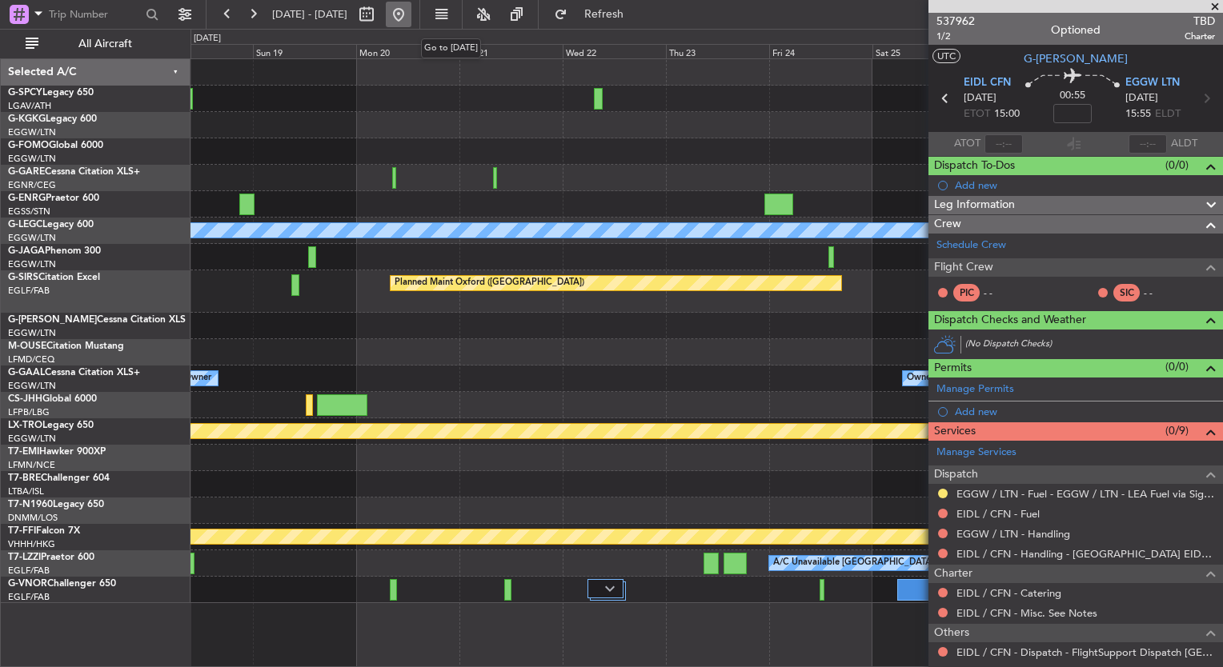
click at [411, 14] on button at bounding box center [399, 15] width 26 height 26
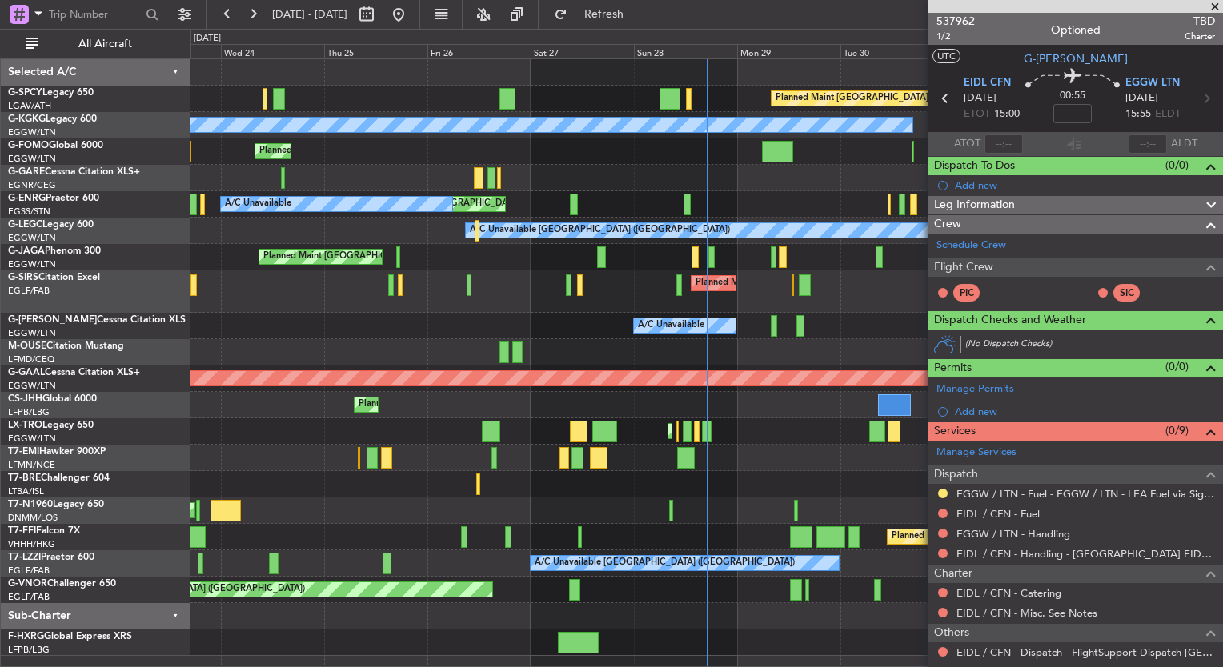
click at [130, 339] on div "Planned Maint Bremen A/C Unavailable Istanbul (Ataturk) Planned Maint London (L…" at bounding box center [611, 348] width 1223 height 639
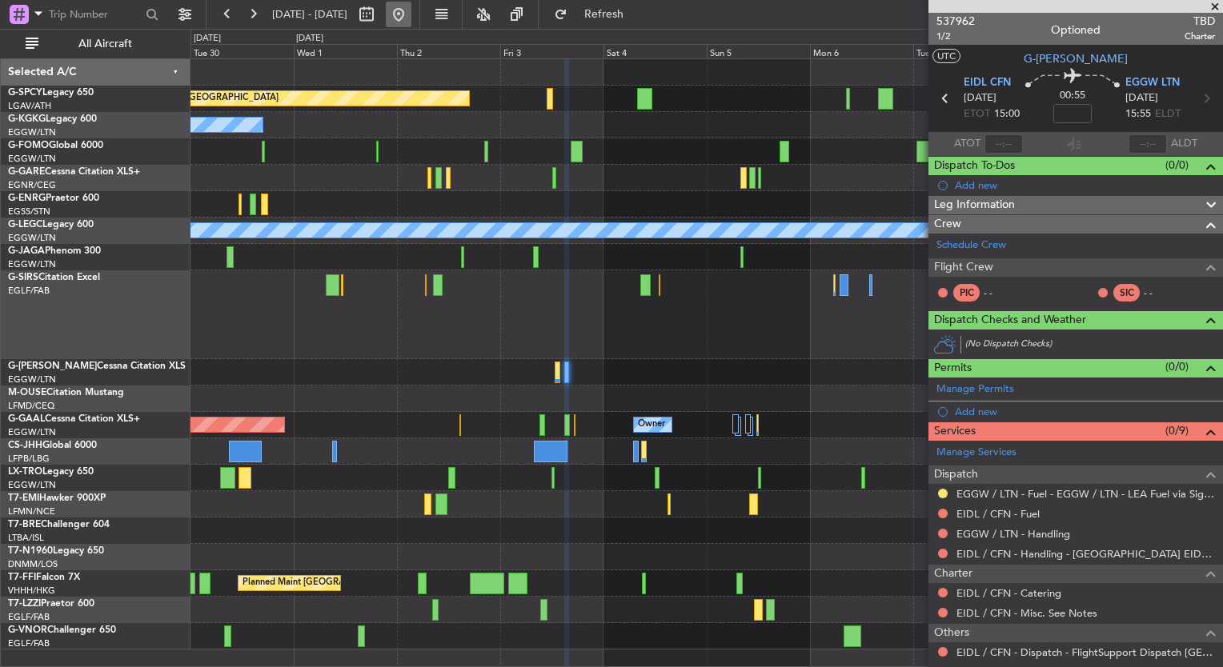
click at [411, 11] on button at bounding box center [399, 15] width 26 height 26
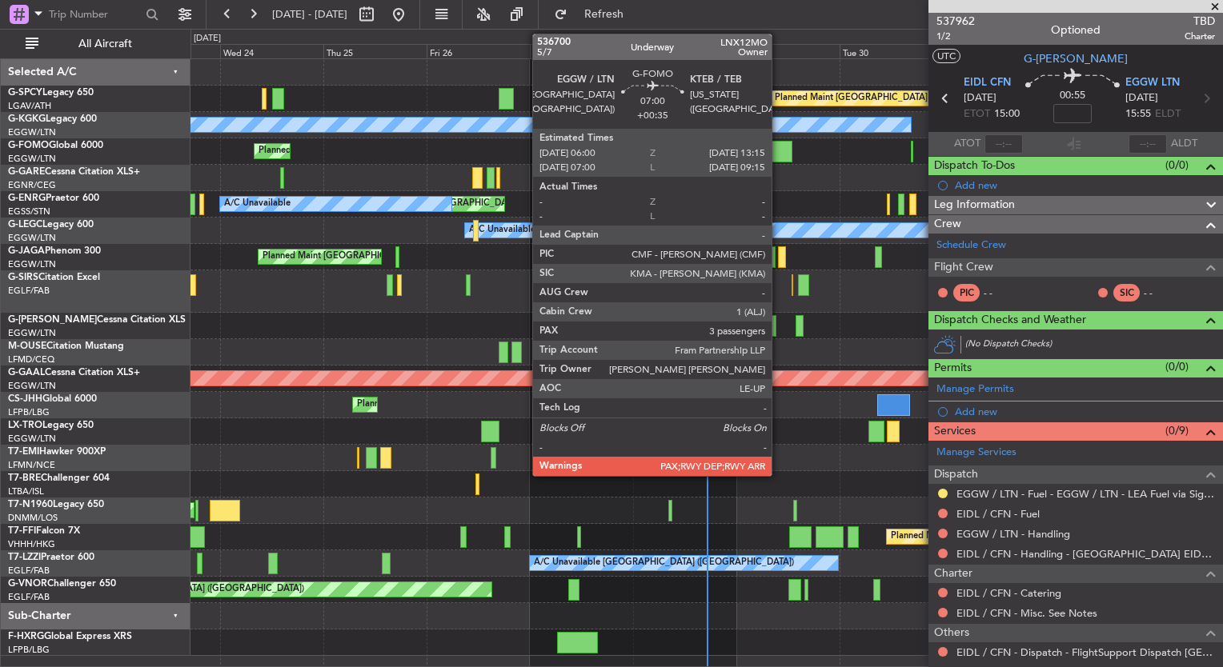
click at [779, 152] on div at bounding box center [776, 152] width 31 height 22
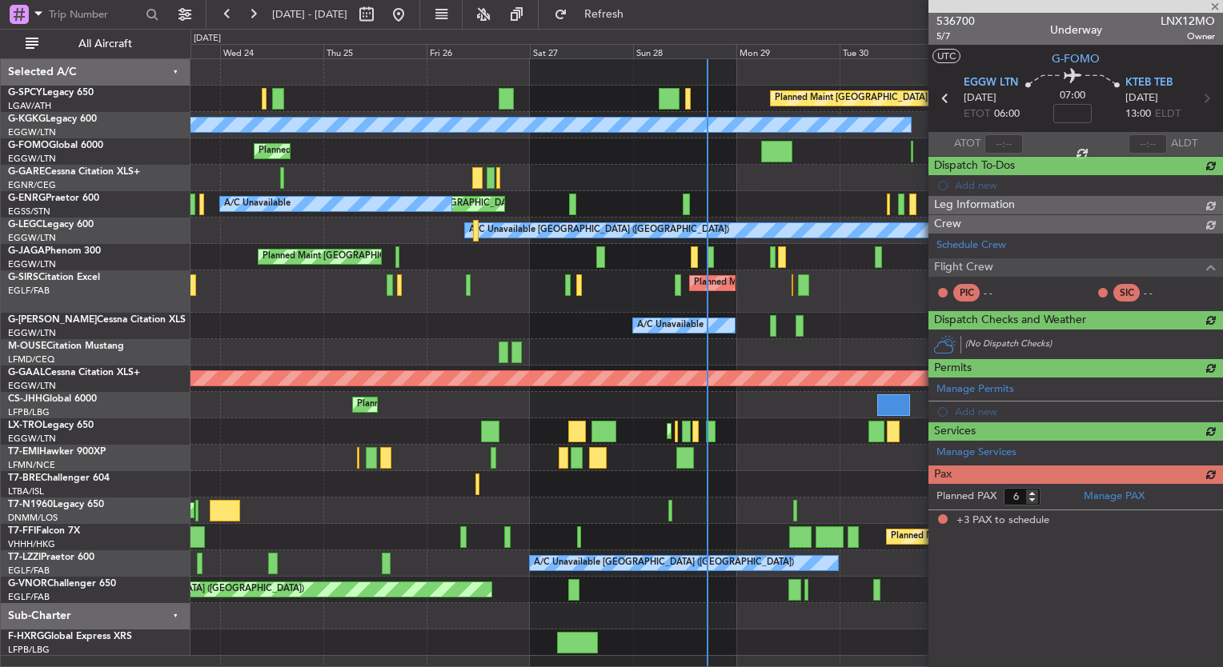
type input "+00:35"
type input "3"
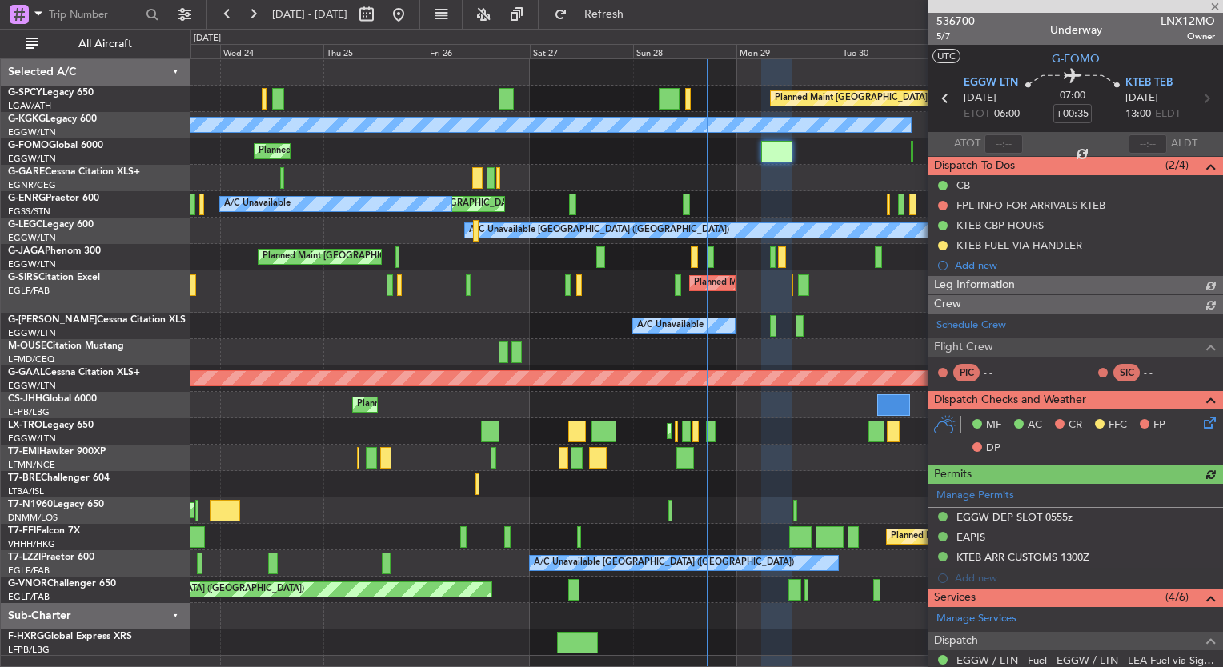
scroll to position [384, 0]
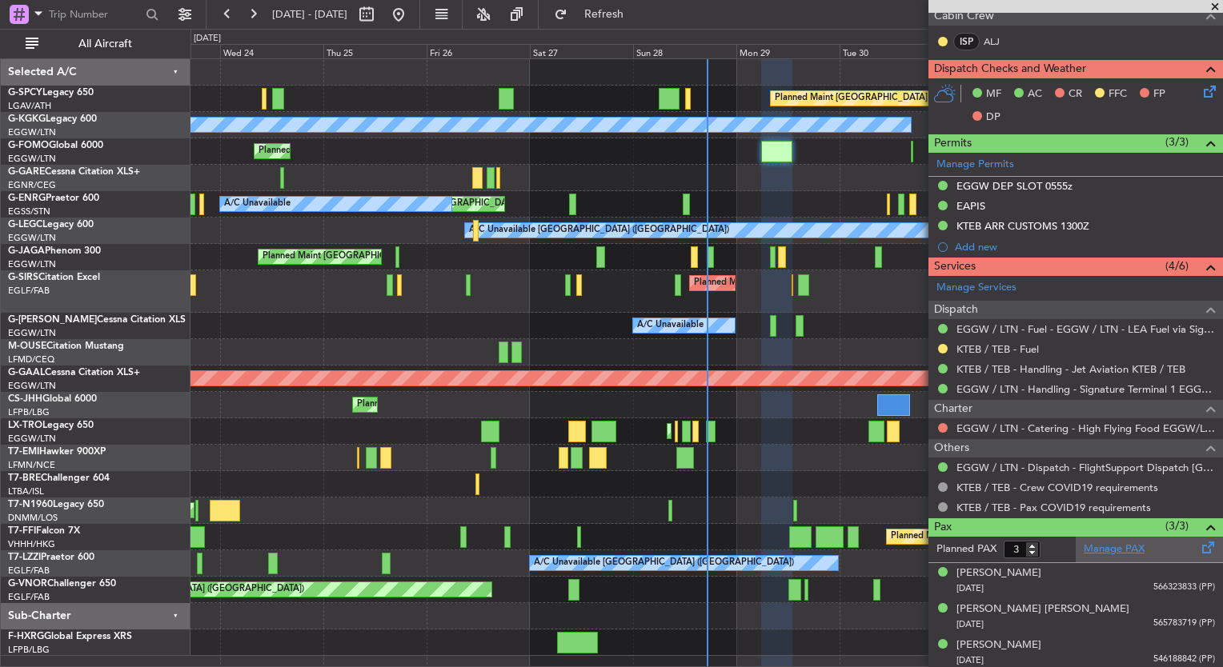
click at [1101, 546] on link "Manage PAX" at bounding box center [1114, 550] width 61 height 16
click at [1032, 466] on link "EGGW / LTN - Dispatch - FlightSupport Dispatch [GEOGRAPHIC_DATA]" at bounding box center [1085, 468] width 259 height 14
click at [561, 390] on div "Planned Maint Bremen A/C Unavailable Istanbul (Ataturk) Planned Maint London (L…" at bounding box center [706, 357] width 1032 height 597
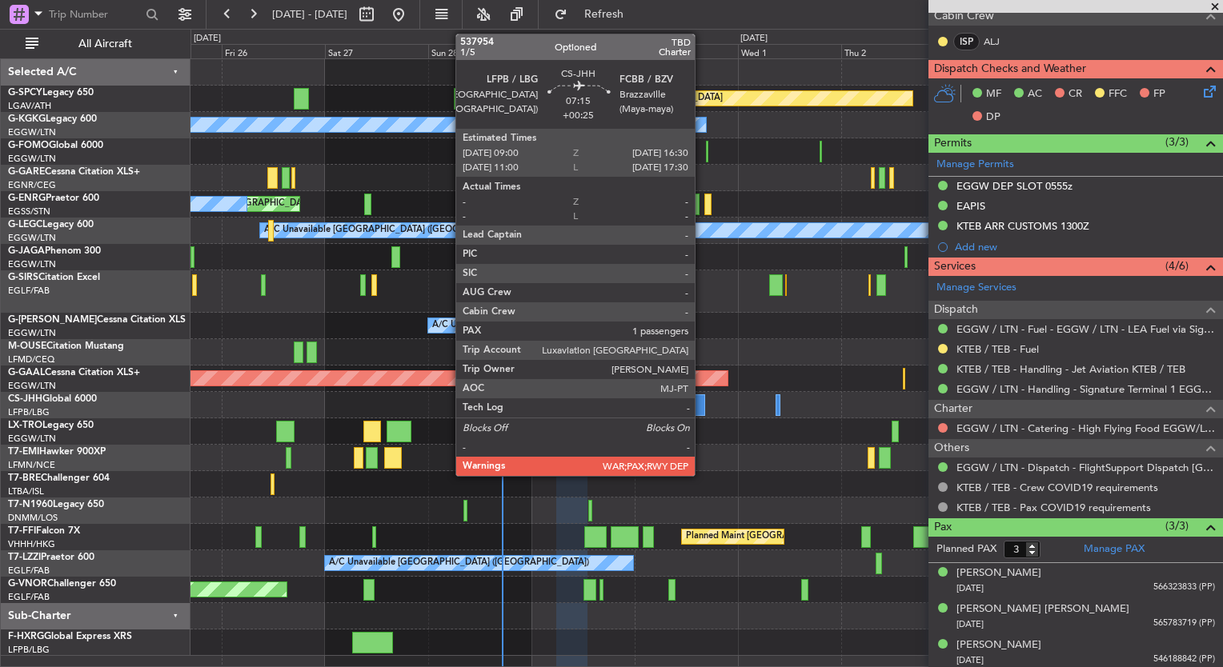
click at [694, 405] on div at bounding box center [688, 406] width 33 height 22
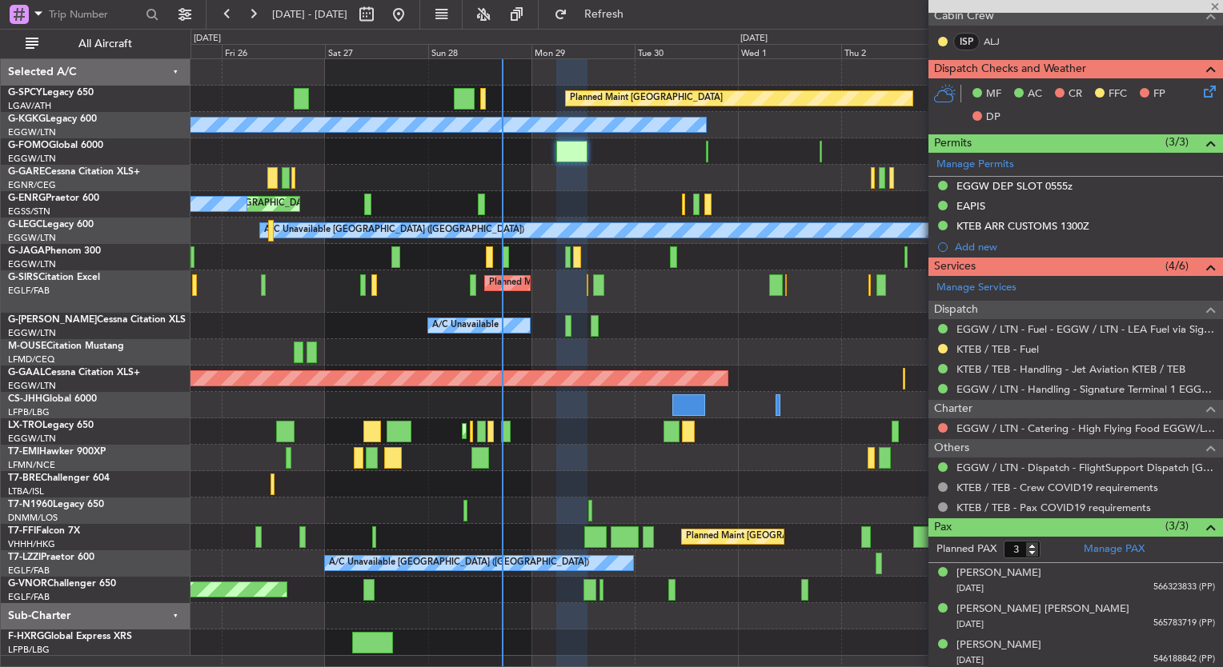
type input "+00:25"
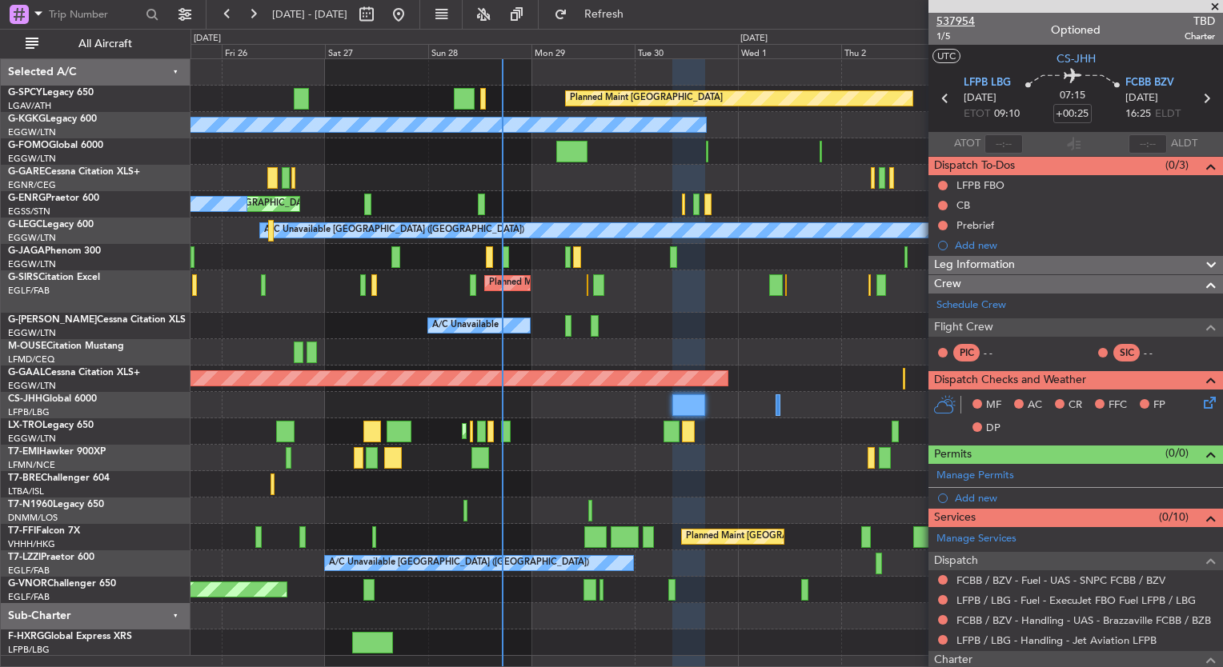
click at [964, 19] on span "537954" at bounding box center [955, 21] width 38 height 17
click at [638, 11] on span "Refresh" at bounding box center [604, 14] width 67 height 11
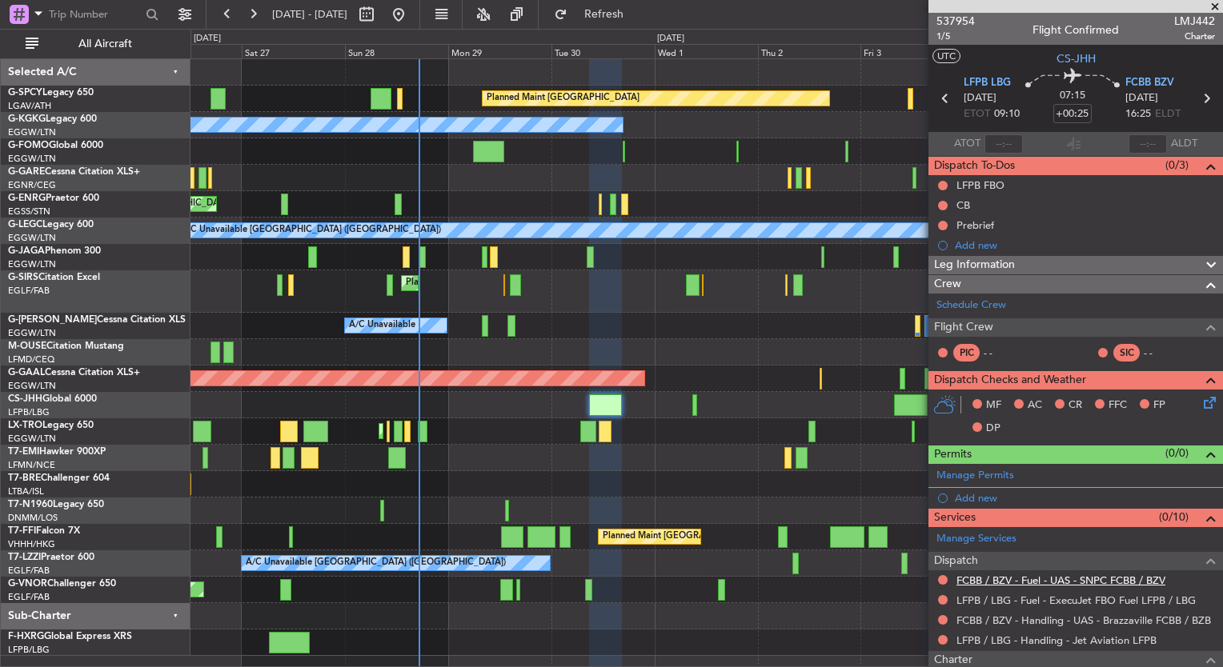
scroll to position [224, 0]
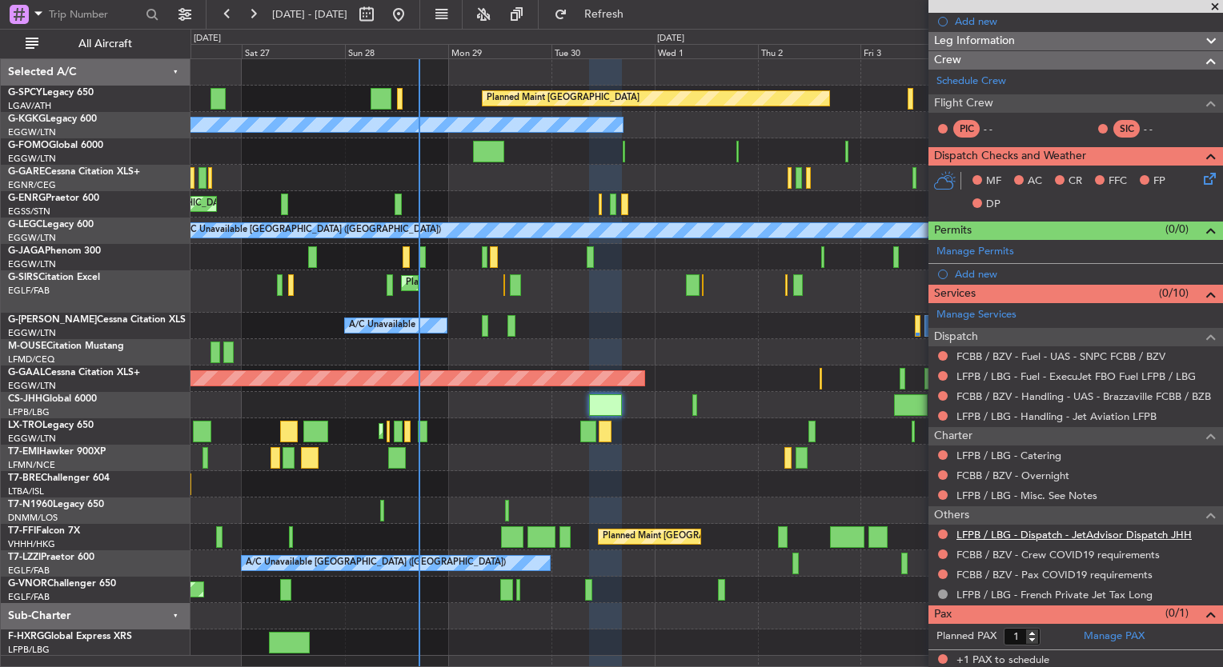
click at [1042, 531] on link "LFPB / LBG - Dispatch - JetAdvisor Dispatch JHH" at bounding box center [1073, 535] width 235 height 14
click at [615, 19] on button "Refresh" at bounding box center [595, 15] width 96 height 26
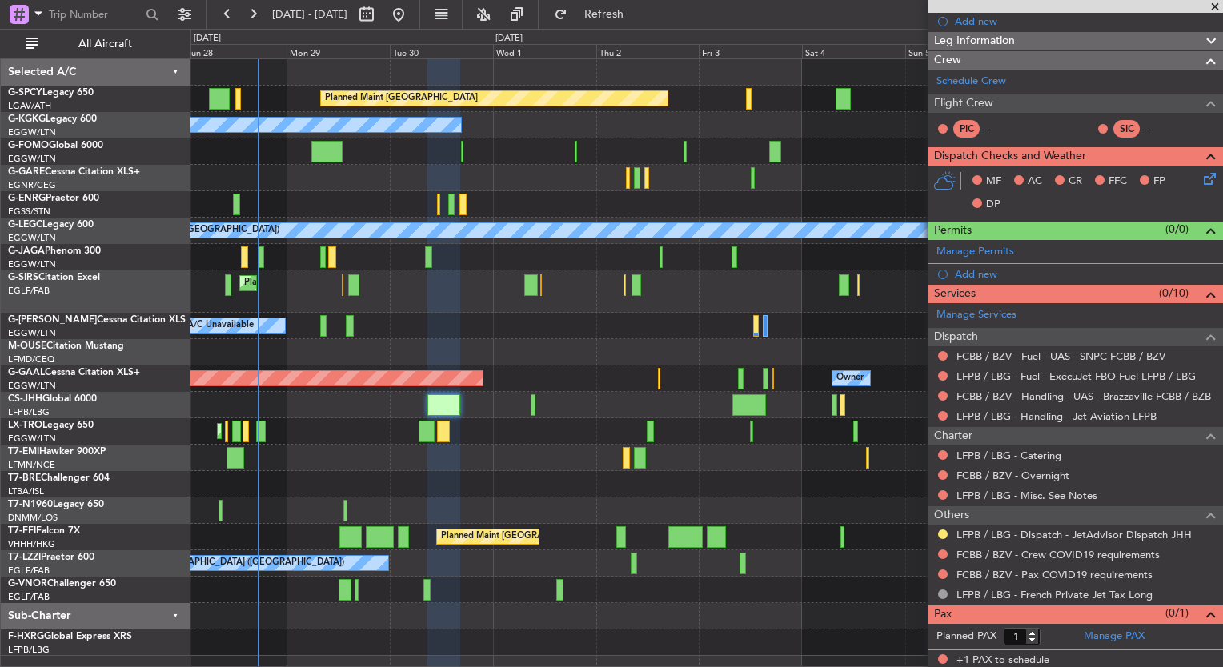
click at [506, 451] on div "Planned Maint Bremen A/C Unavailable Istanbul (Ataturk) Unplanned Maint London …" at bounding box center [706, 357] width 1032 height 597
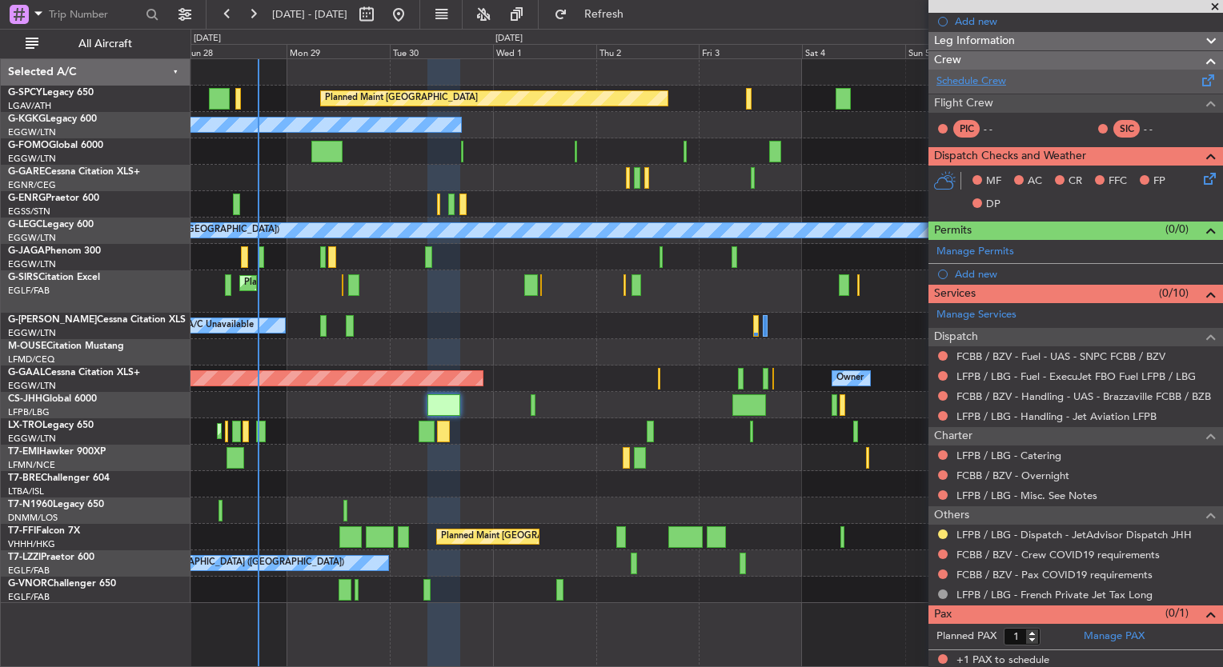
click at [979, 82] on link "Schedule Crew" at bounding box center [971, 82] width 70 height 16
click at [519, 455] on div at bounding box center [706, 458] width 1032 height 26
click at [1218, 8] on span at bounding box center [1215, 7] width 16 height 14
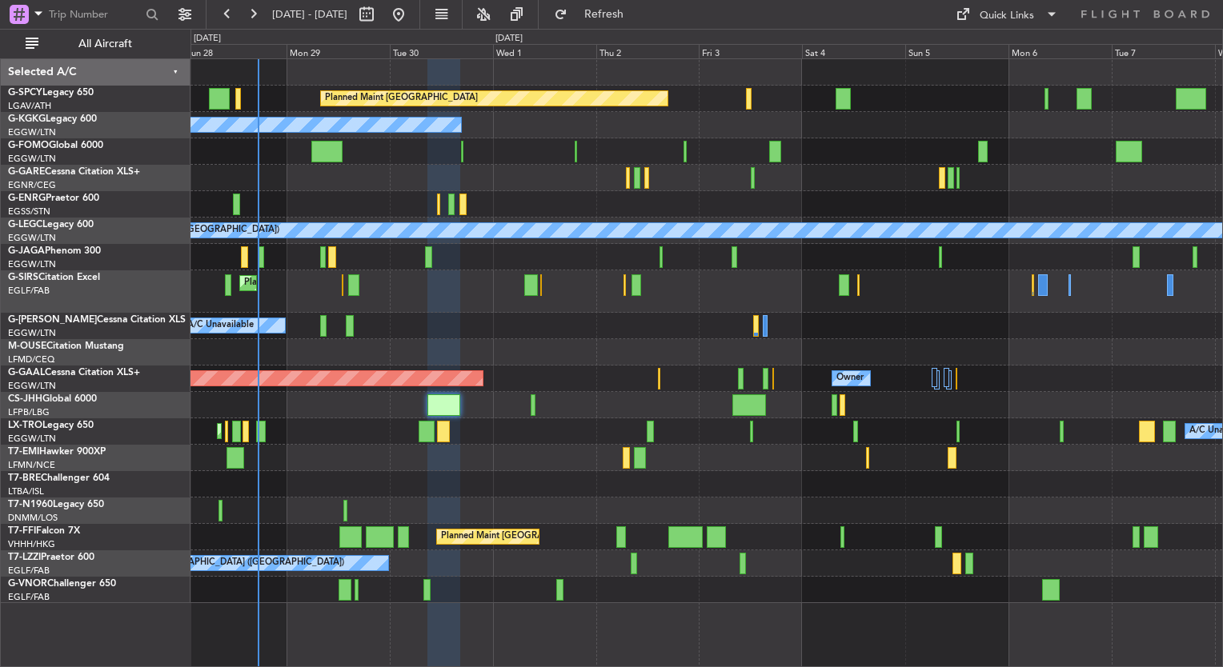
type input "0"
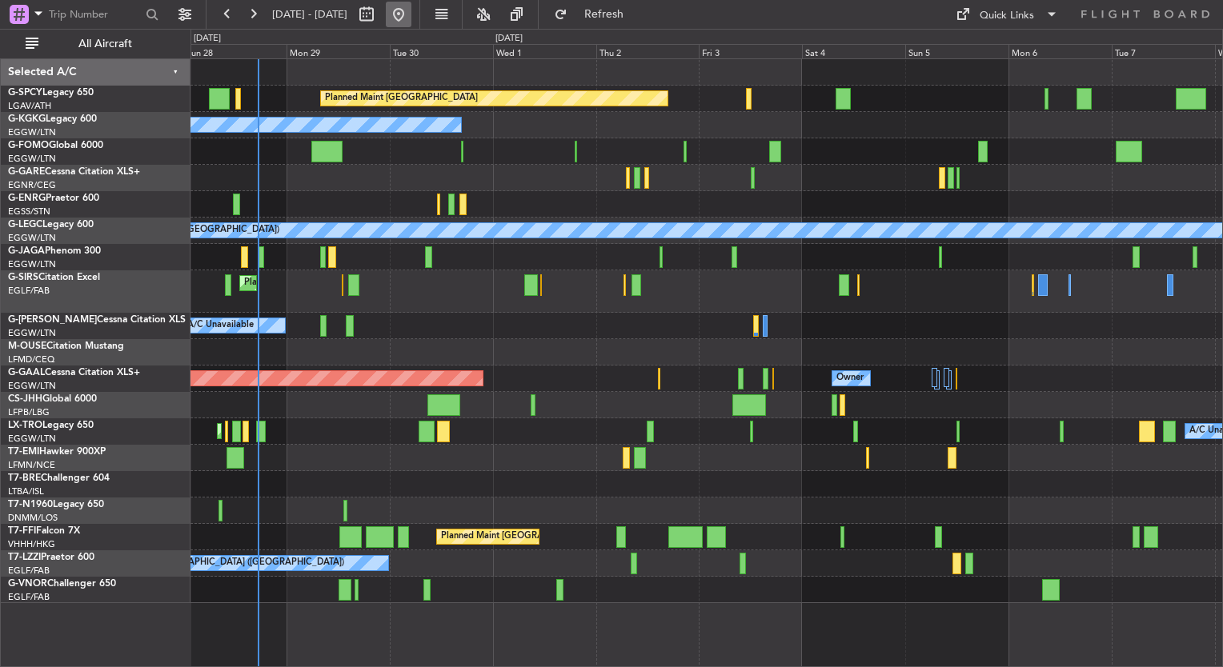
click at [411, 22] on button at bounding box center [399, 15] width 26 height 26
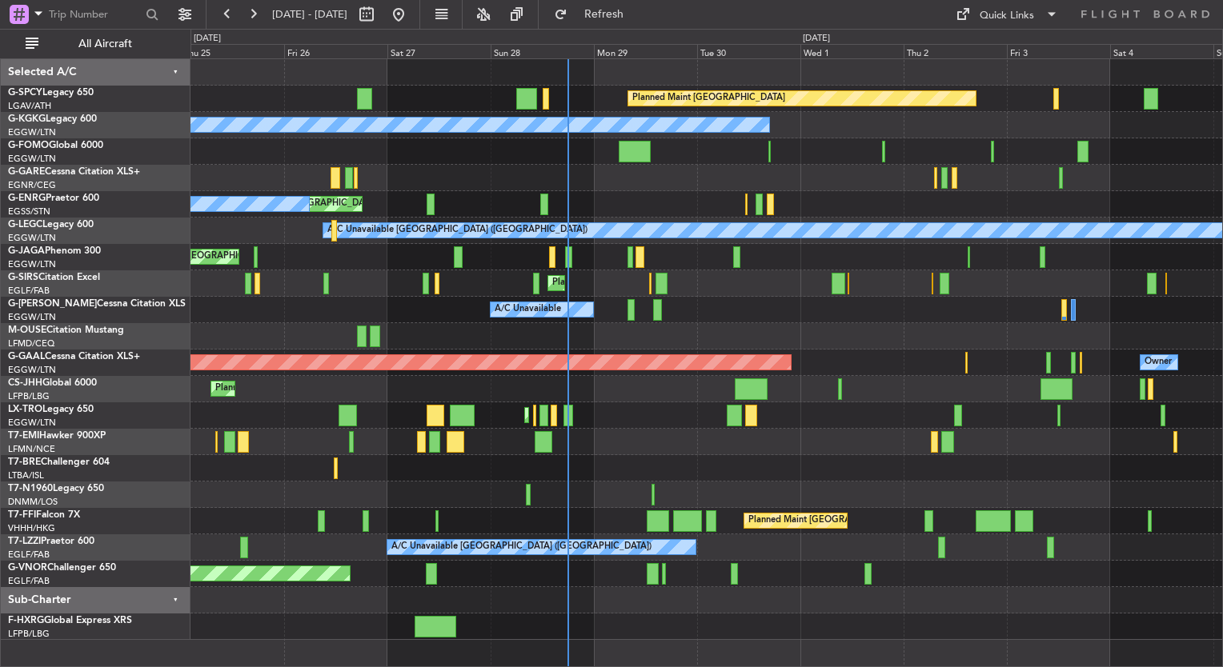
click at [611, 174] on div at bounding box center [706, 178] width 1032 height 26
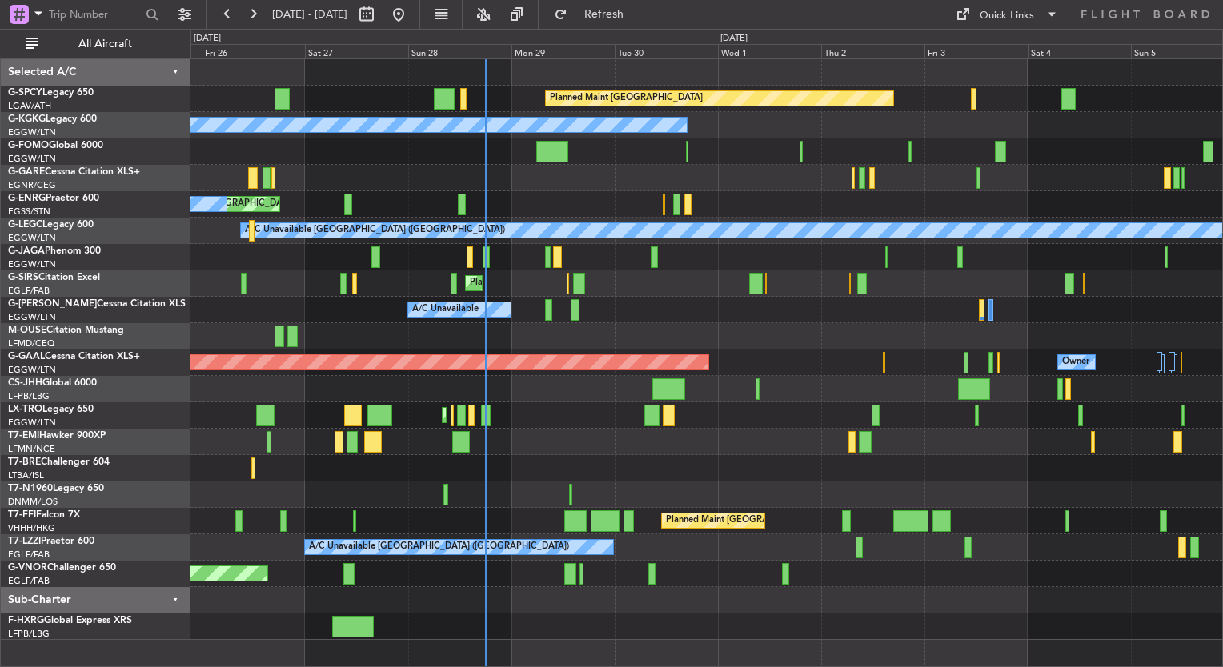
click at [506, 274] on div "Planned Maint [GEOGRAPHIC_DATA] ([GEOGRAPHIC_DATA])" at bounding box center [706, 284] width 1032 height 26
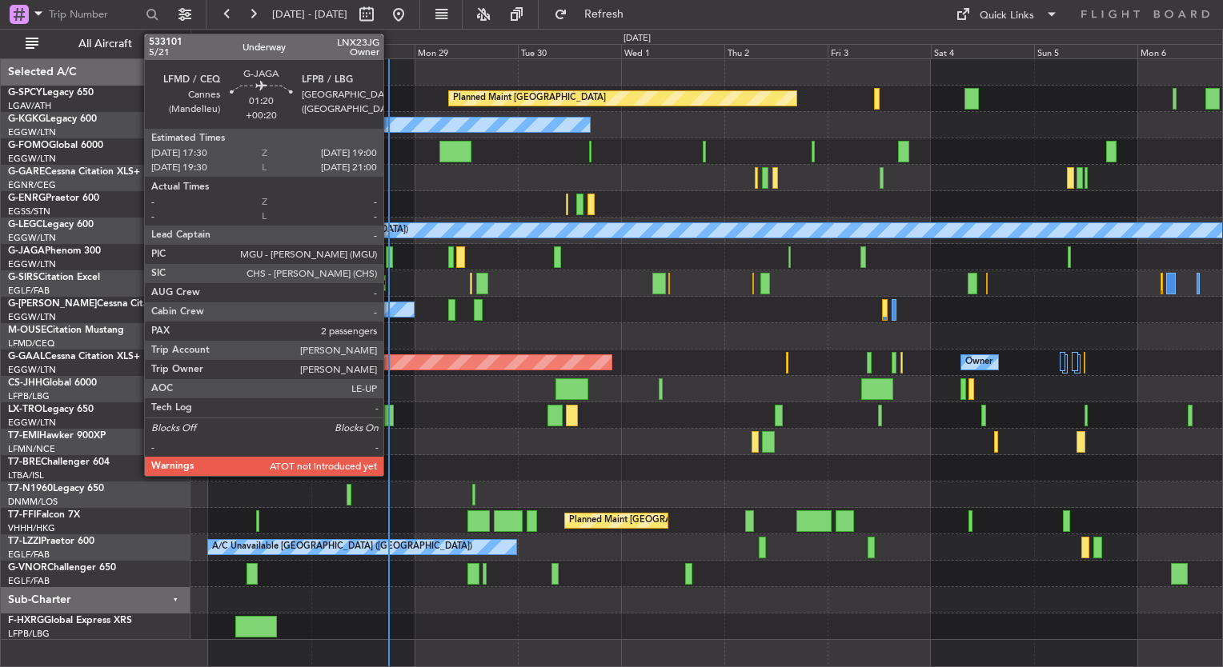
click at [391, 258] on div at bounding box center [389, 258] width 7 height 22
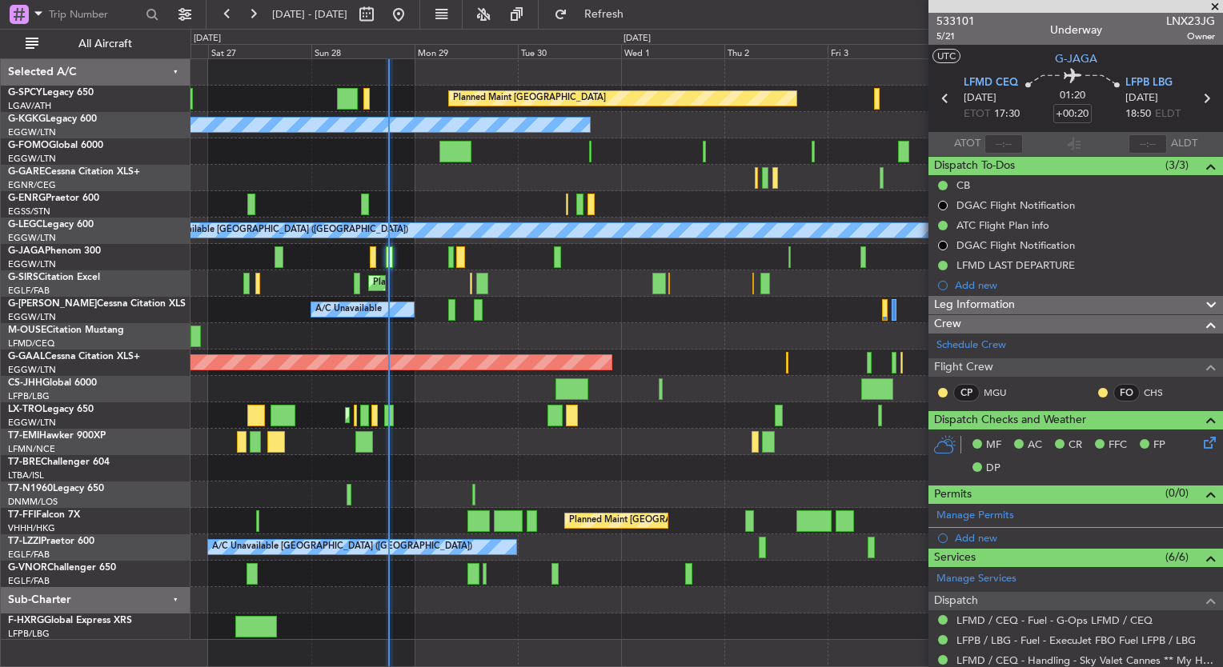
click at [1212, 6] on span at bounding box center [1215, 7] width 16 height 14
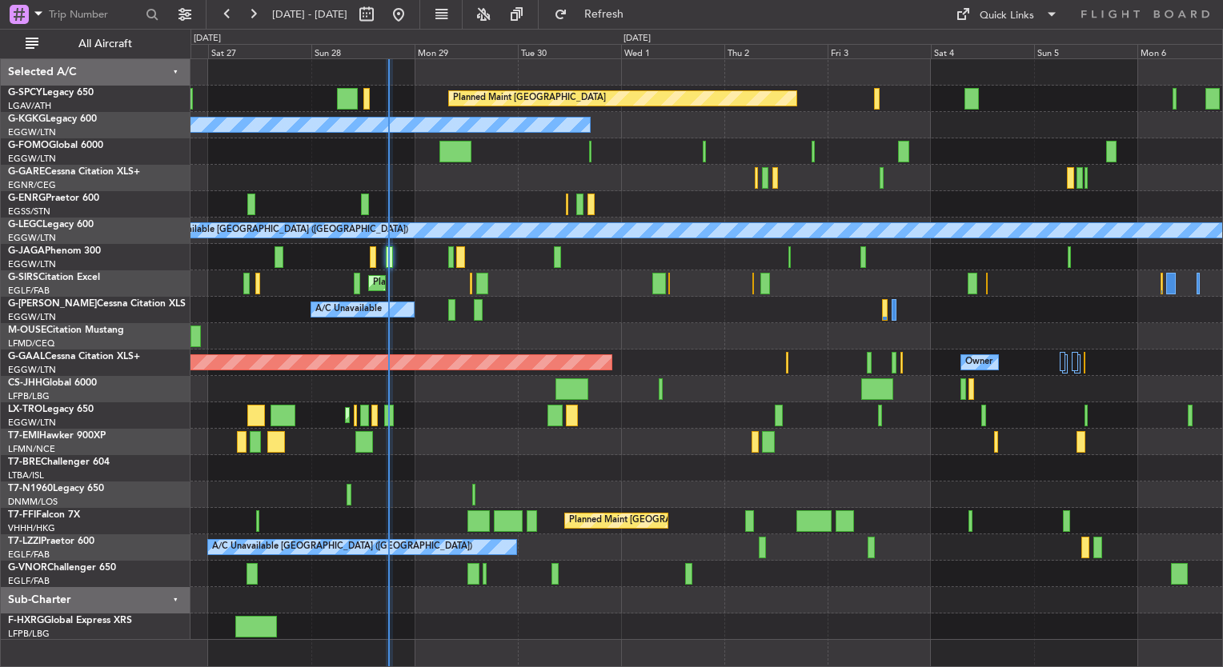
type input "0"
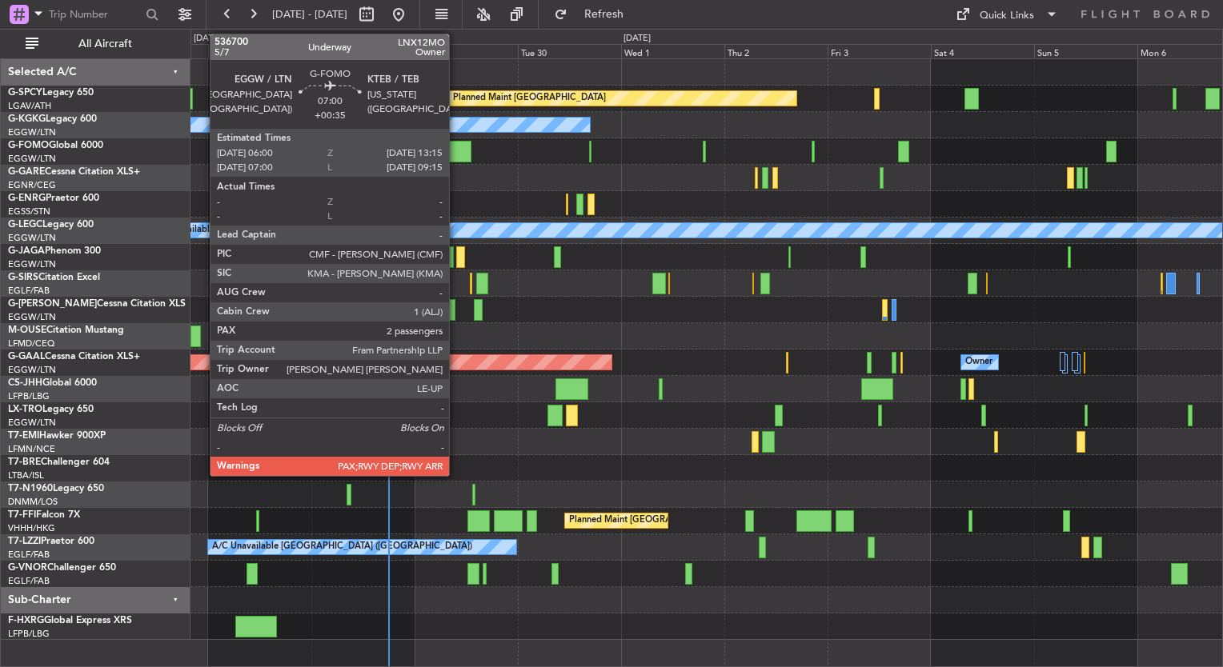
click at [456, 155] on div at bounding box center [454, 152] width 31 height 22
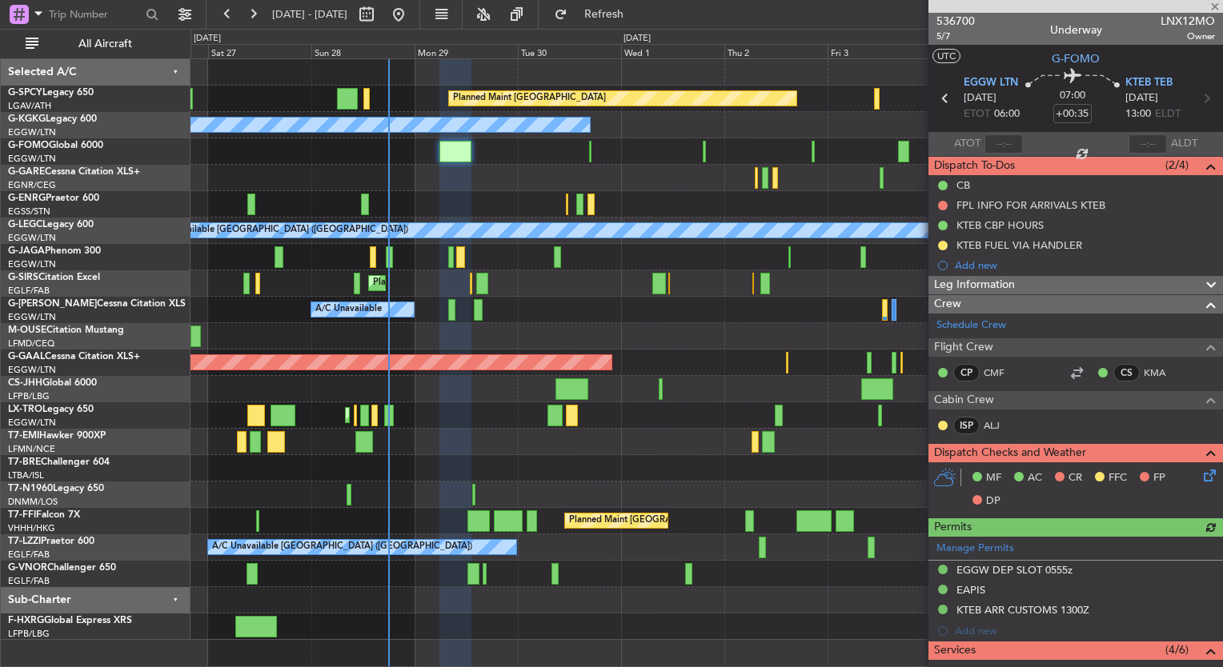
scroll to position [369, 0]
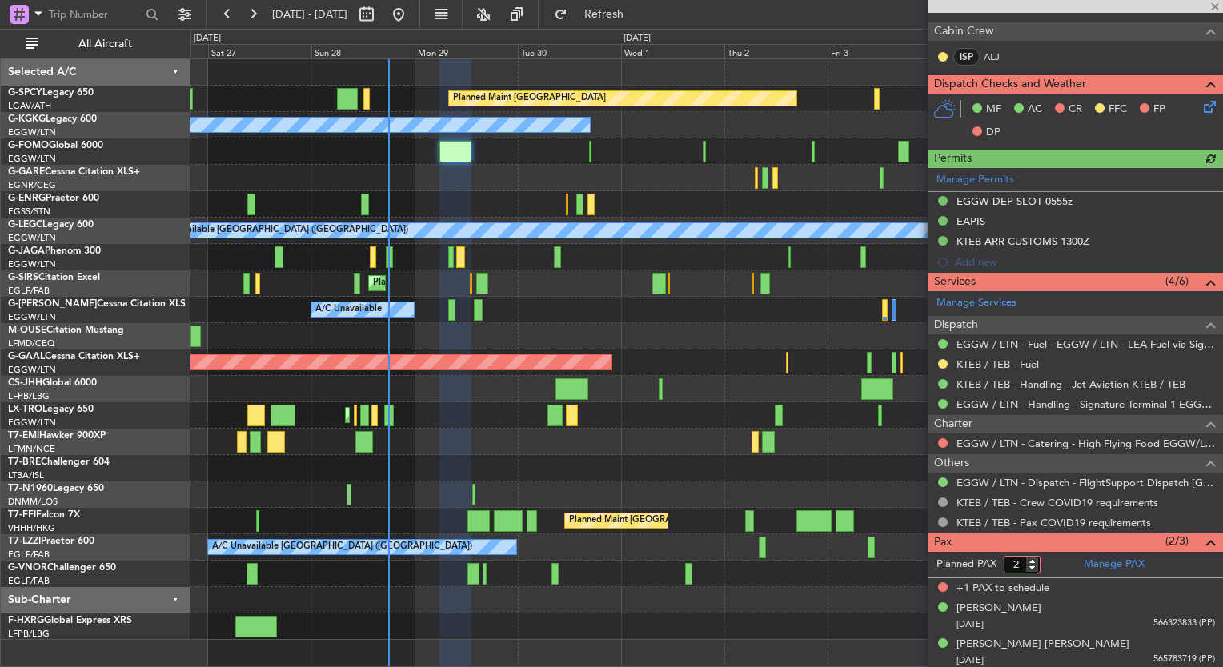
type input "2"
click at [1028, 564] on input "2" at bounding box center [1022, 565] width 37 height 18
click at [1044, 563] on form "Planned PAX" at bounding box center [1001, 565] width 147 height 26
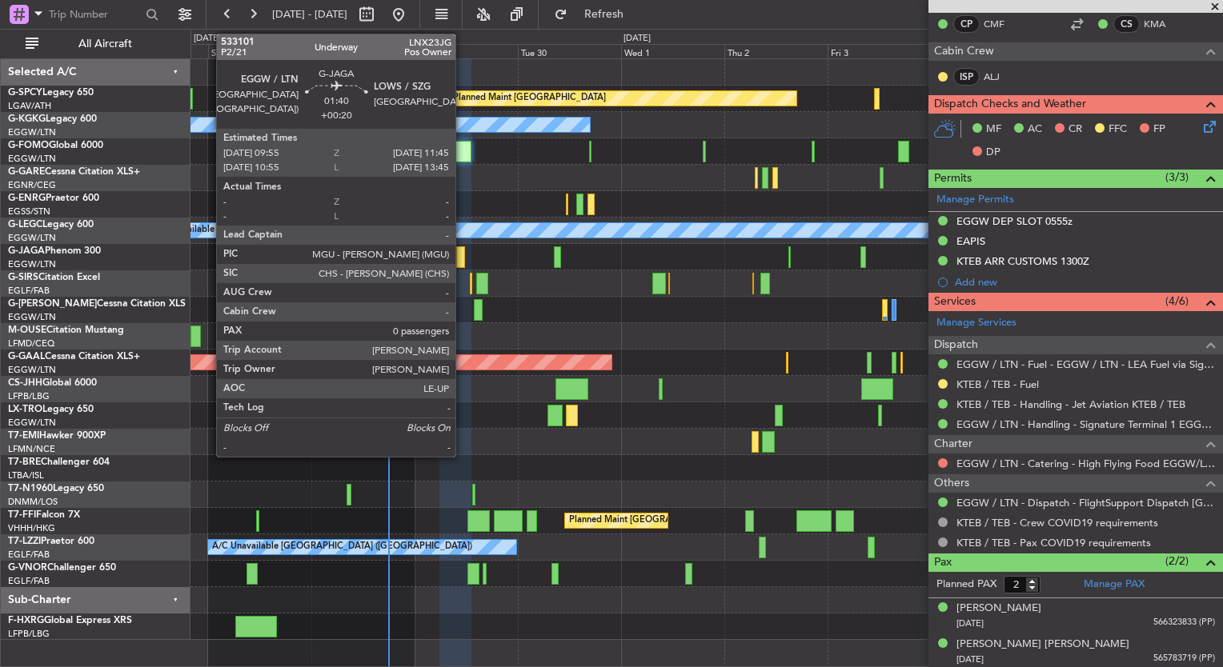
click at [463, 262] on div at bounding box center [460, 258] width 8 height 22
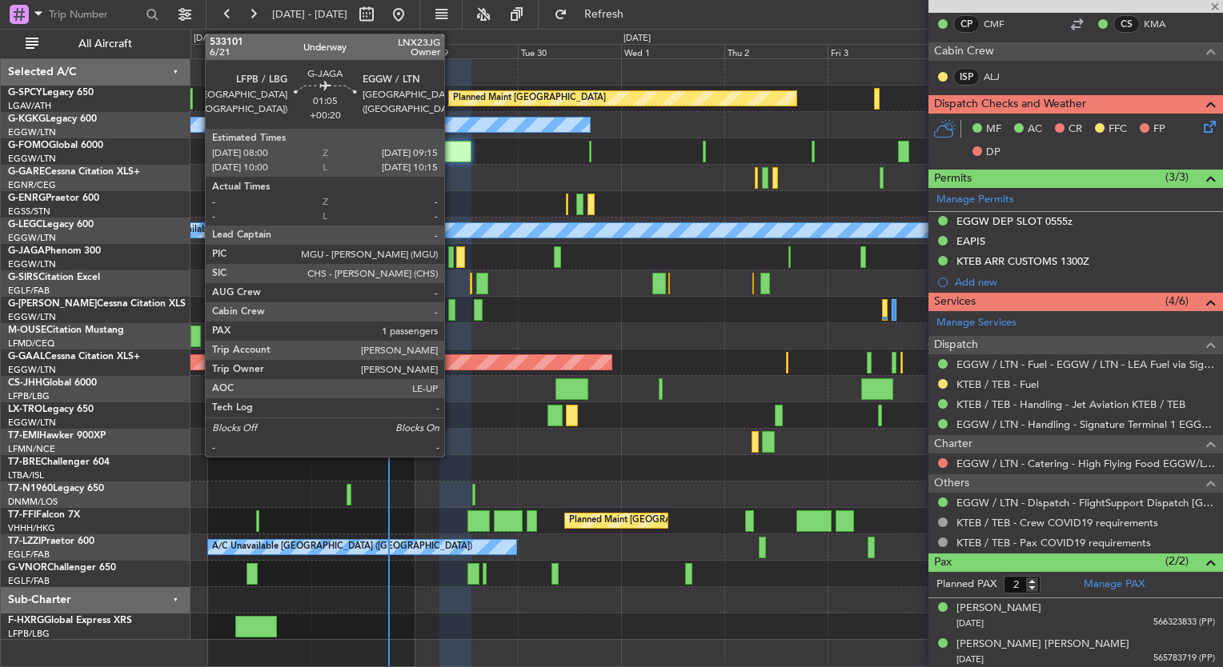
type input "+00:20"
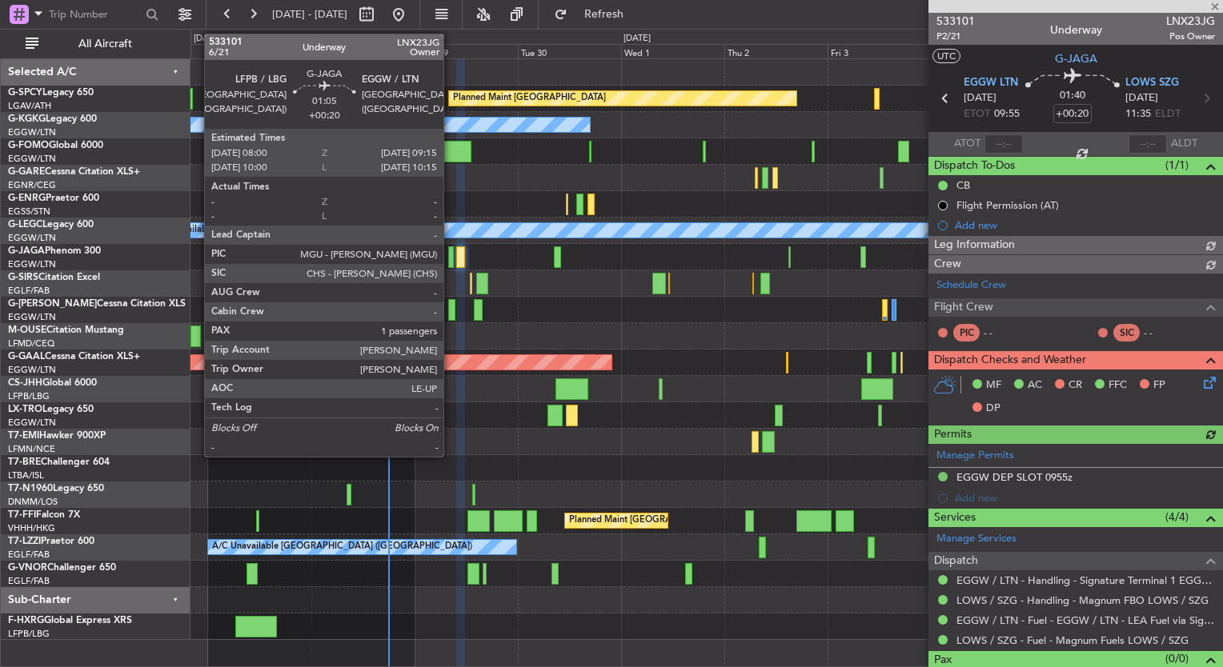
click at [451, 258] on div at bounding box center [451, 258] width 6 height 22
type input "1"
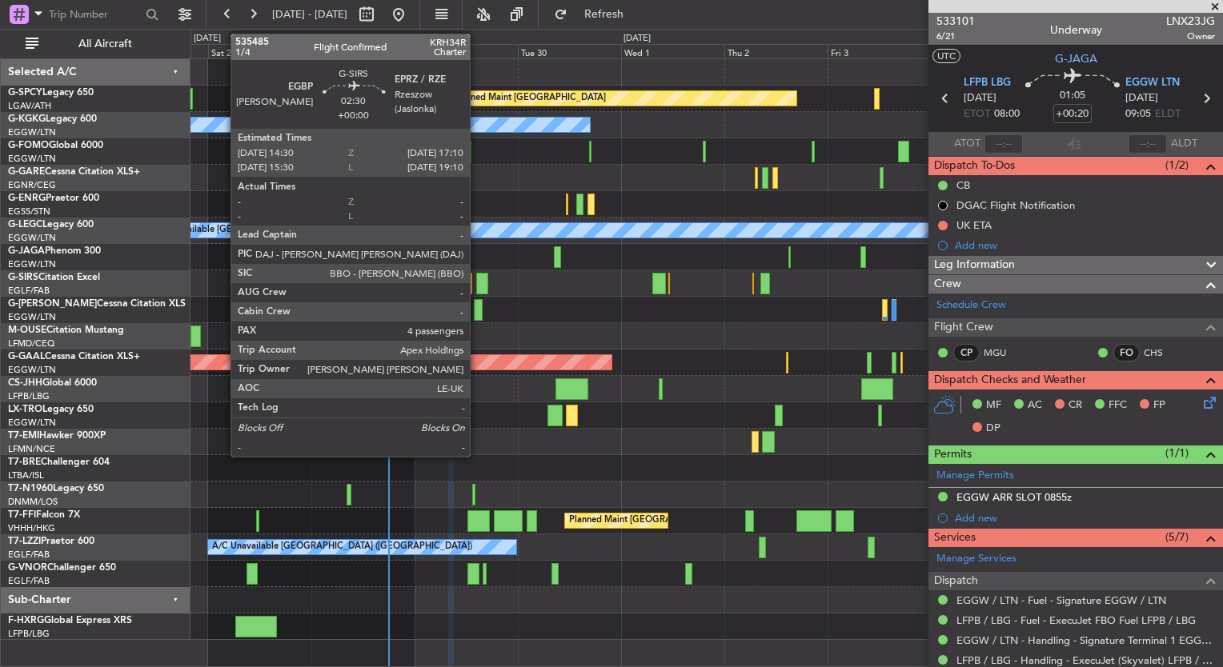
click at [477, 285] on div at bounding box center [482, 284] width 12 height 22
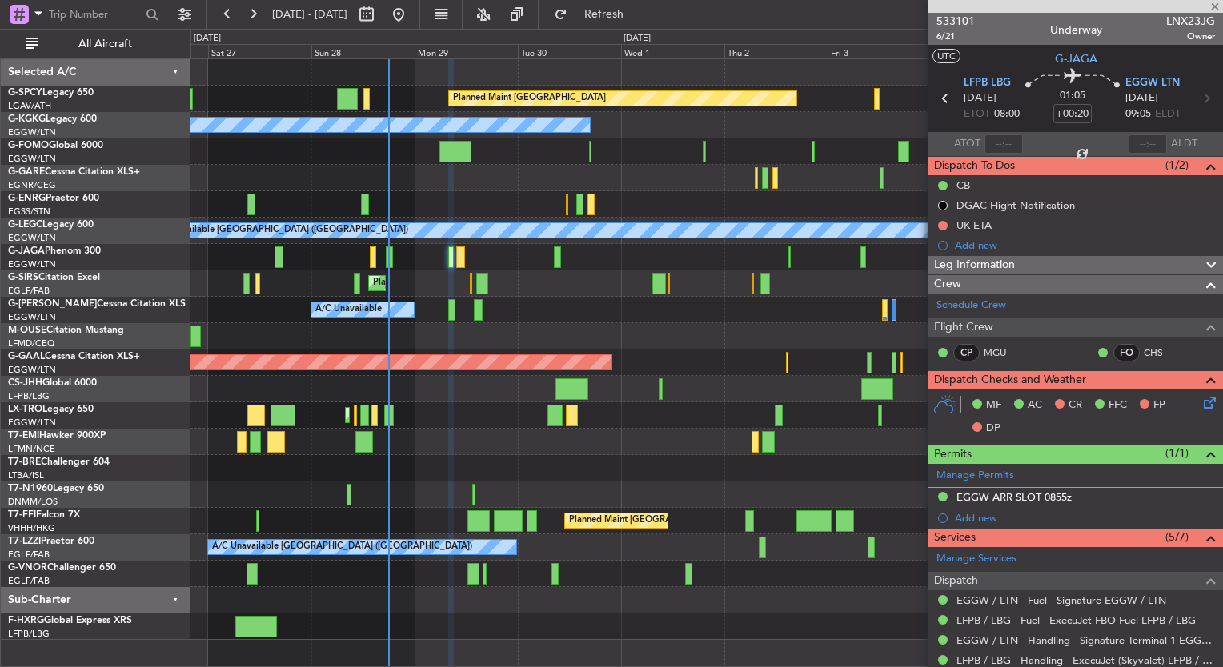
type input "4"
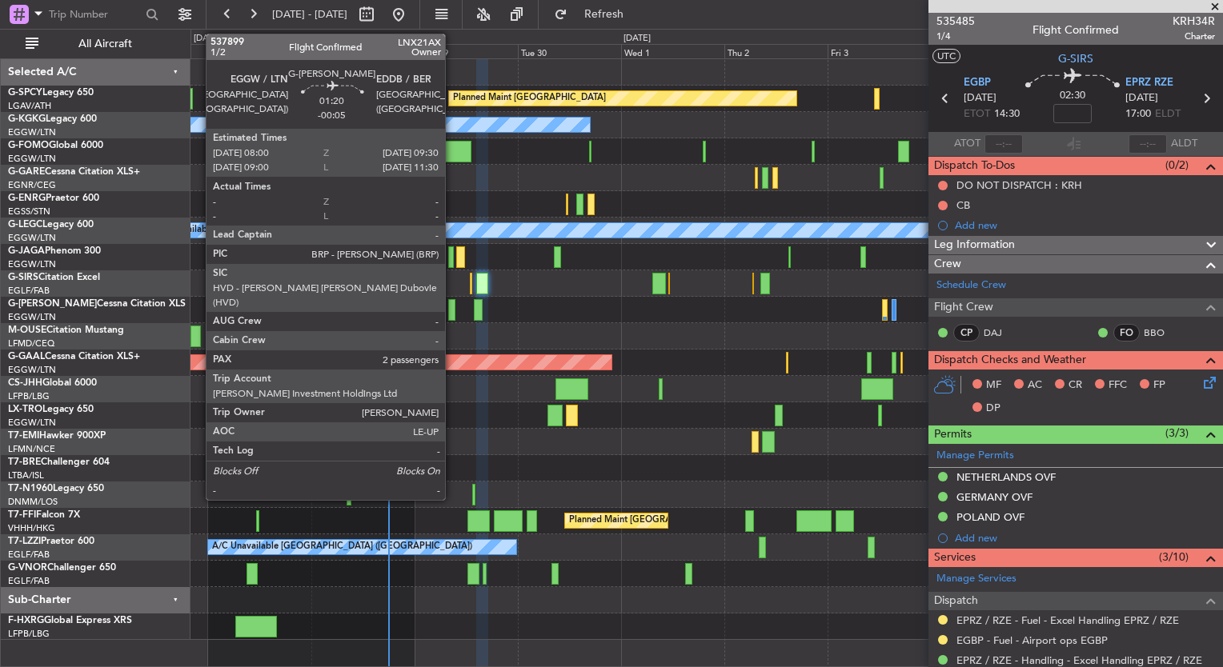
click at [452, 310] on div at bounding box center [451, 310] width 7 height 22
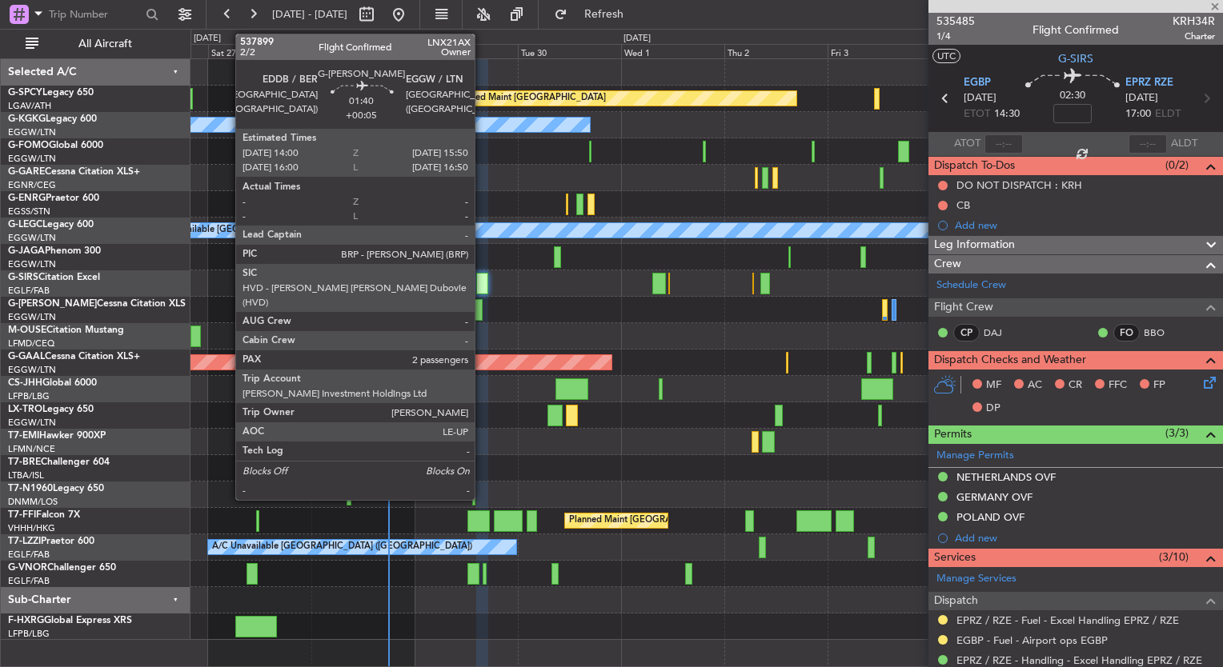
type input "-00:05"
type input "2"
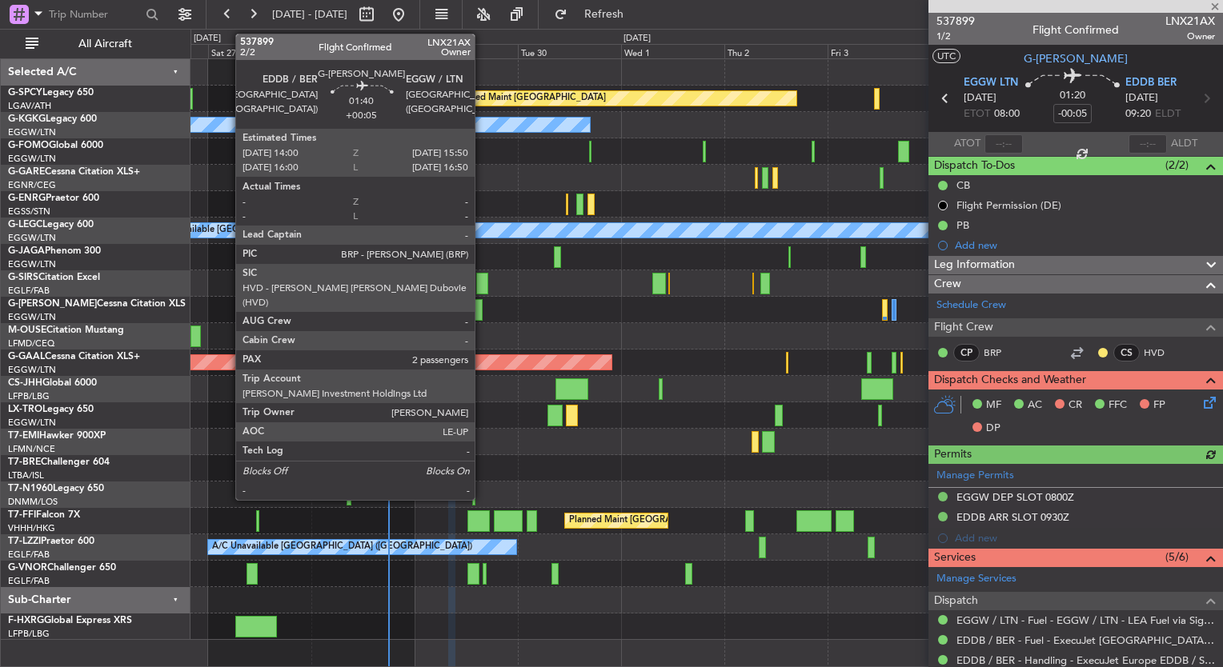
click at [482, 317] on div at bounding box center [478, 310] width 8 height 22
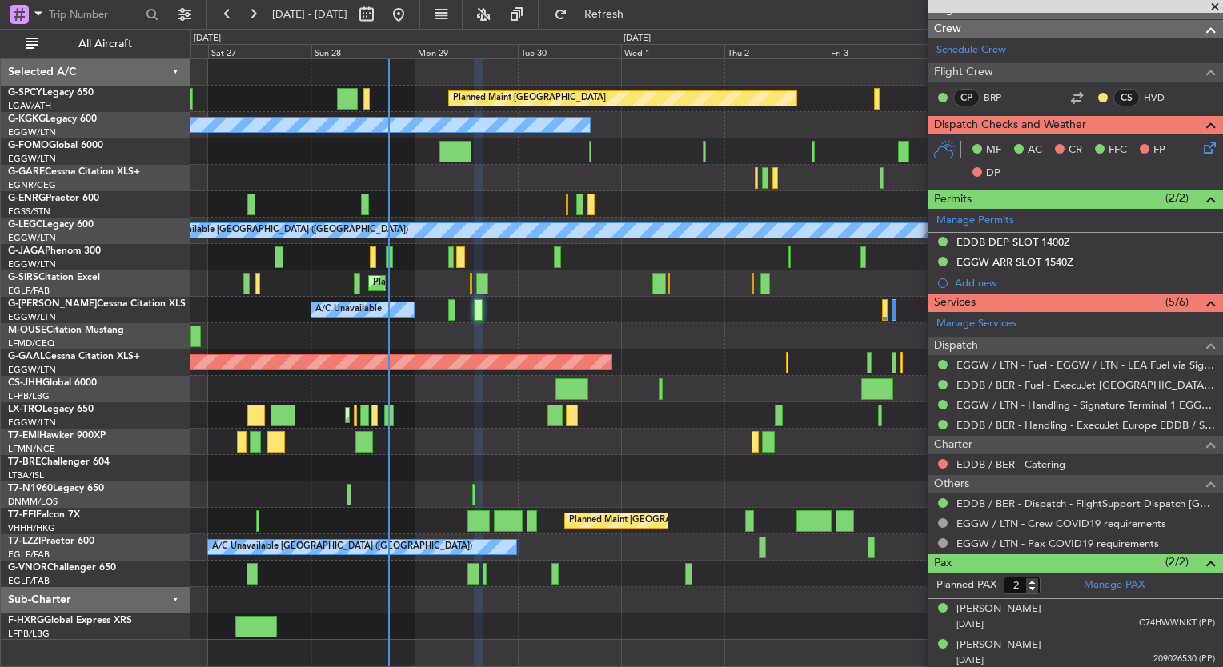
scroll to position [275, 0]
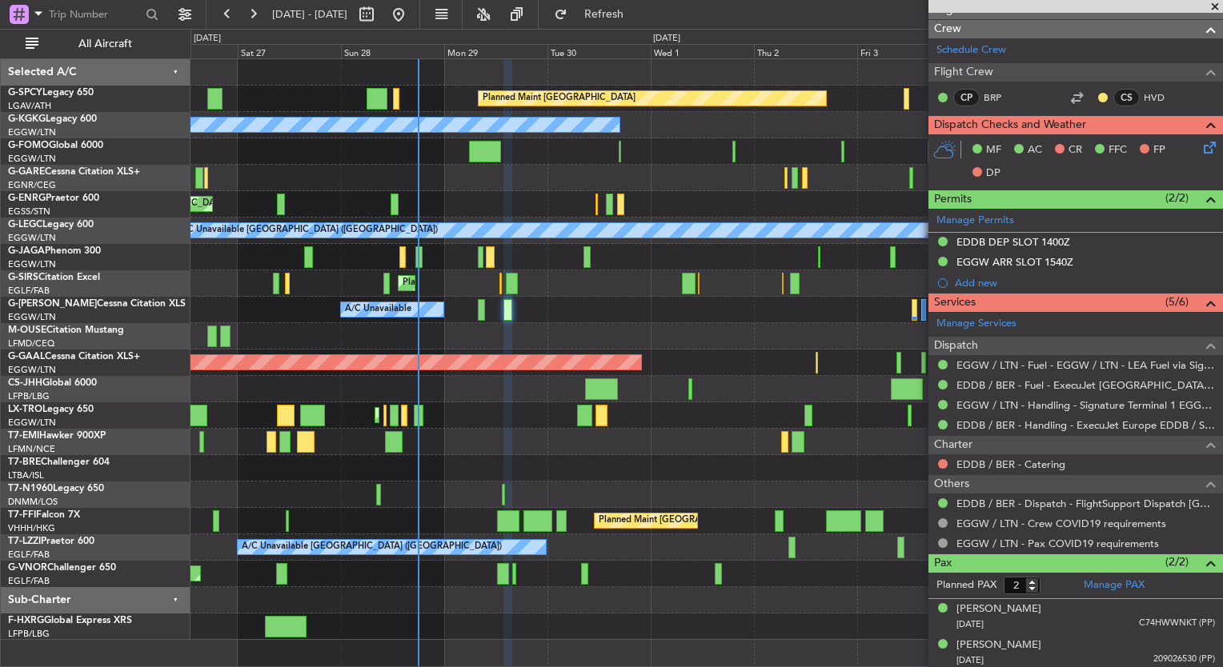
click at [479, 398] on div "Planned Maint [GEOGRAPHIC_DATA] ([GEOGRAPHIC_DATA])" at bounding box center [706, 389] width 1032 height 26
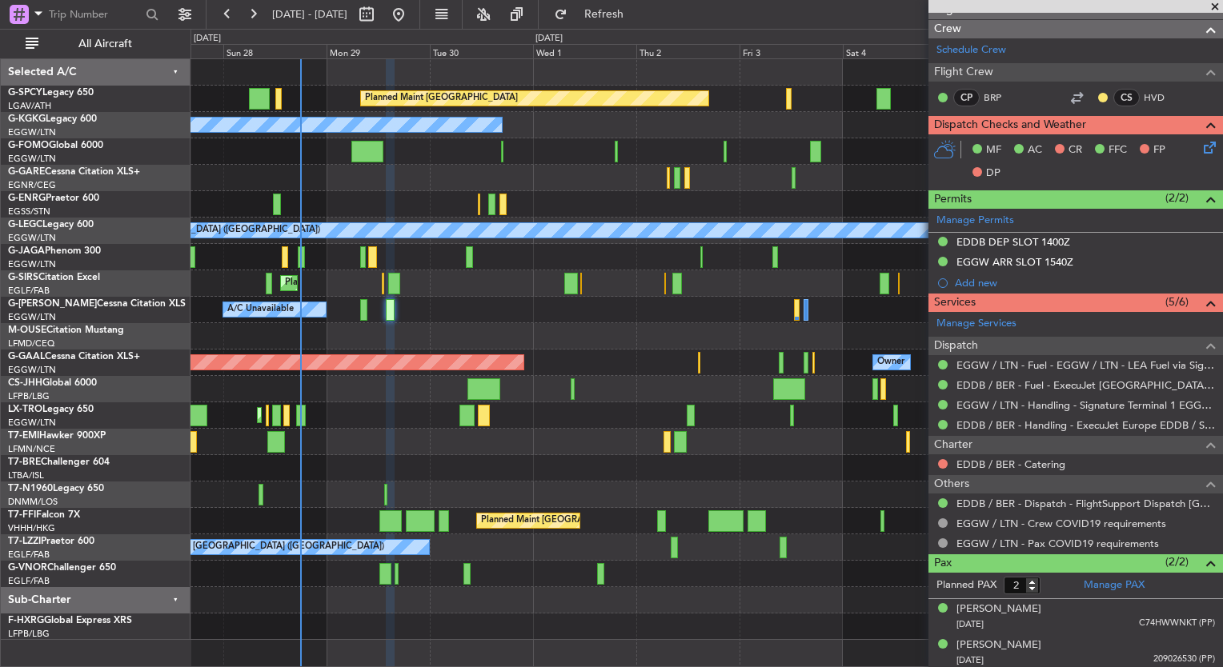
click at [564, 419] on div "Planned Maint [GEOGRAPHIC_DATA] ([GEOGRAPHIC_DATA]) A/C Unavailable" at bounding box center [706, 416] width 1032 height 26
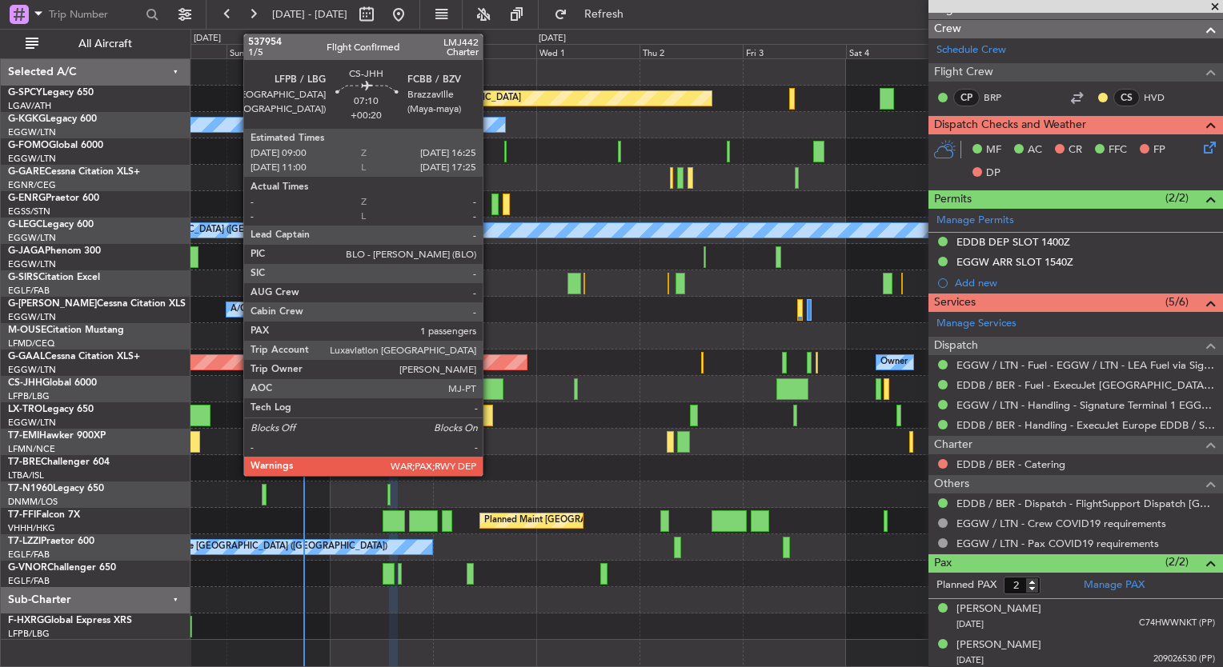
click at [490, 387] on div at bounding box center [487, 390] width 32 height 22
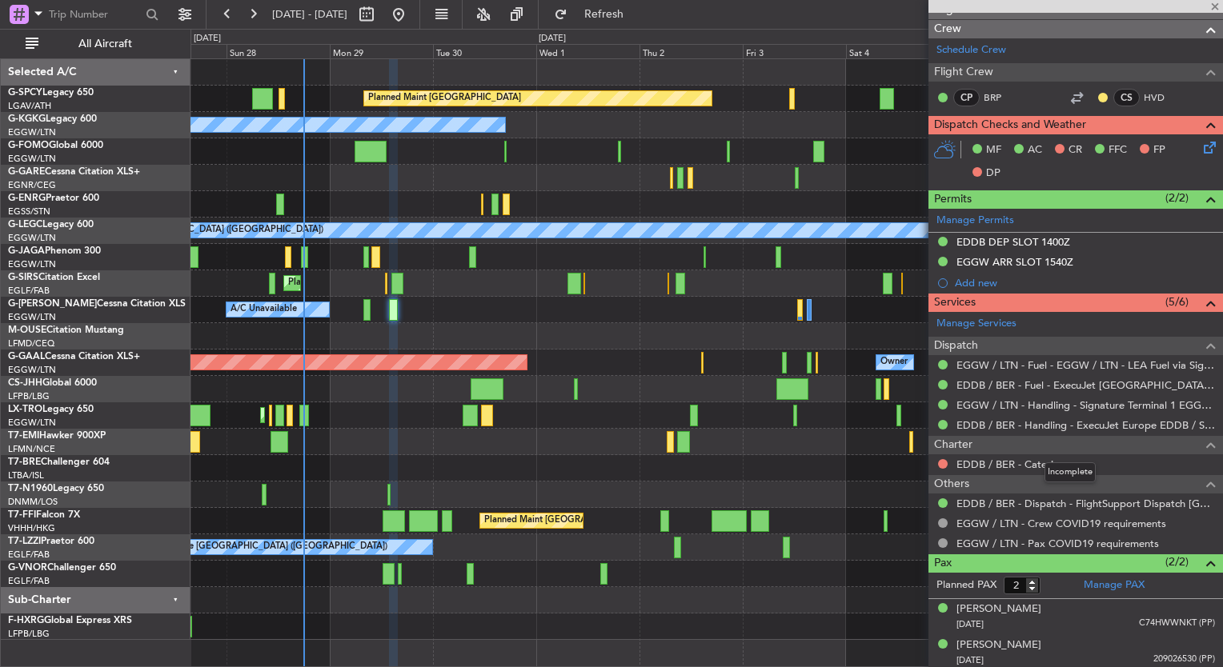
type input "+00:20"
type input "1"
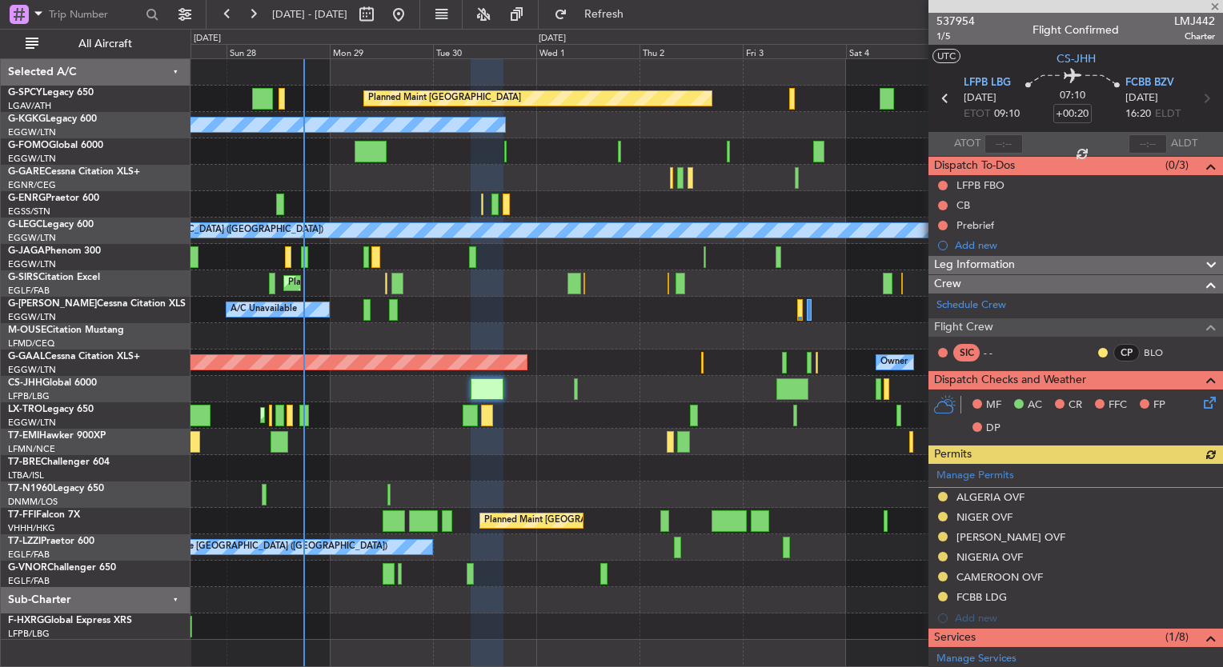
scroll to position [344, 0]
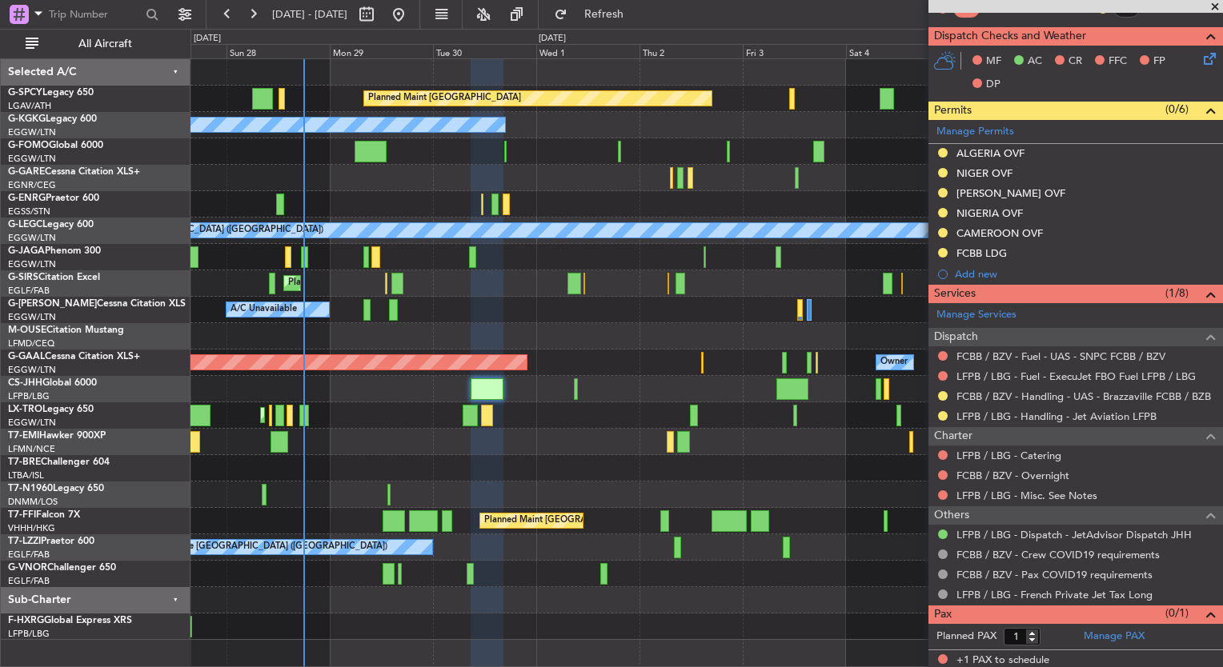
click at [343, 403] on div "Planned Maint [GEOGRAPHIC_DATA] ([GEOGRAPHIC_DATA]) A/C Unavailable" at bounding box center [706, 416] width 1032 height 26
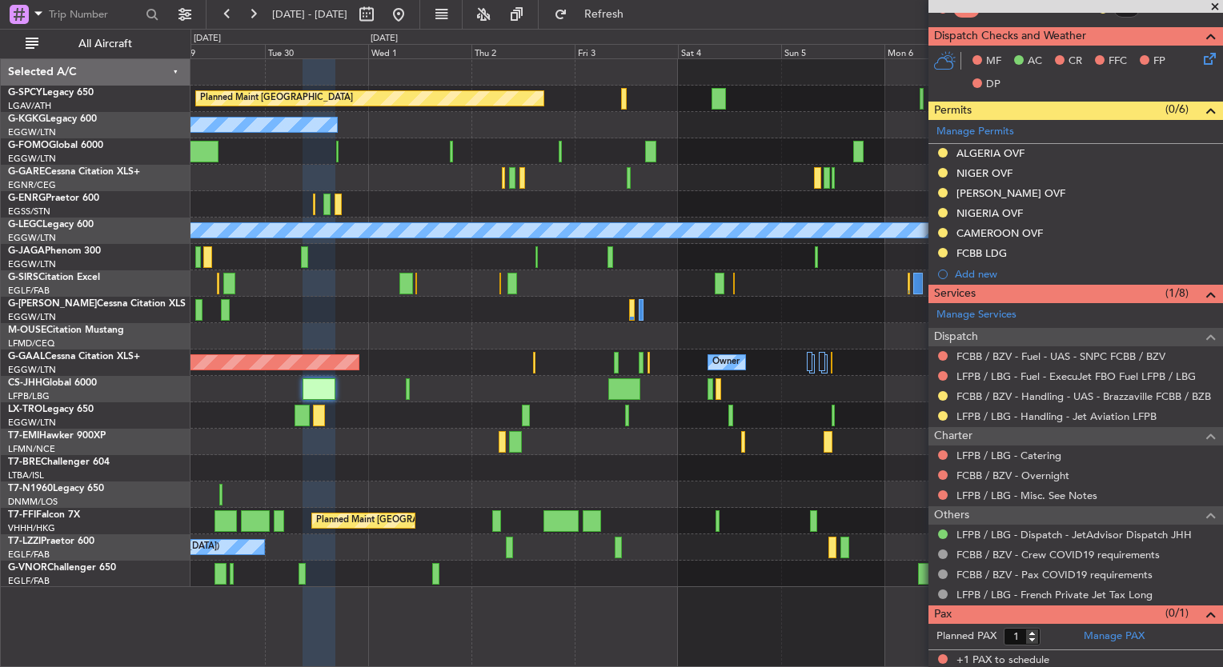
click at [571, 428] on div "Planned Maint [GEOGRAPHIC_DATA] A/C Unavailable [GEOGRAPHIC_DATA] (Ataturk) A/C…" at bounding box center [706, 323] width 1032 height 528
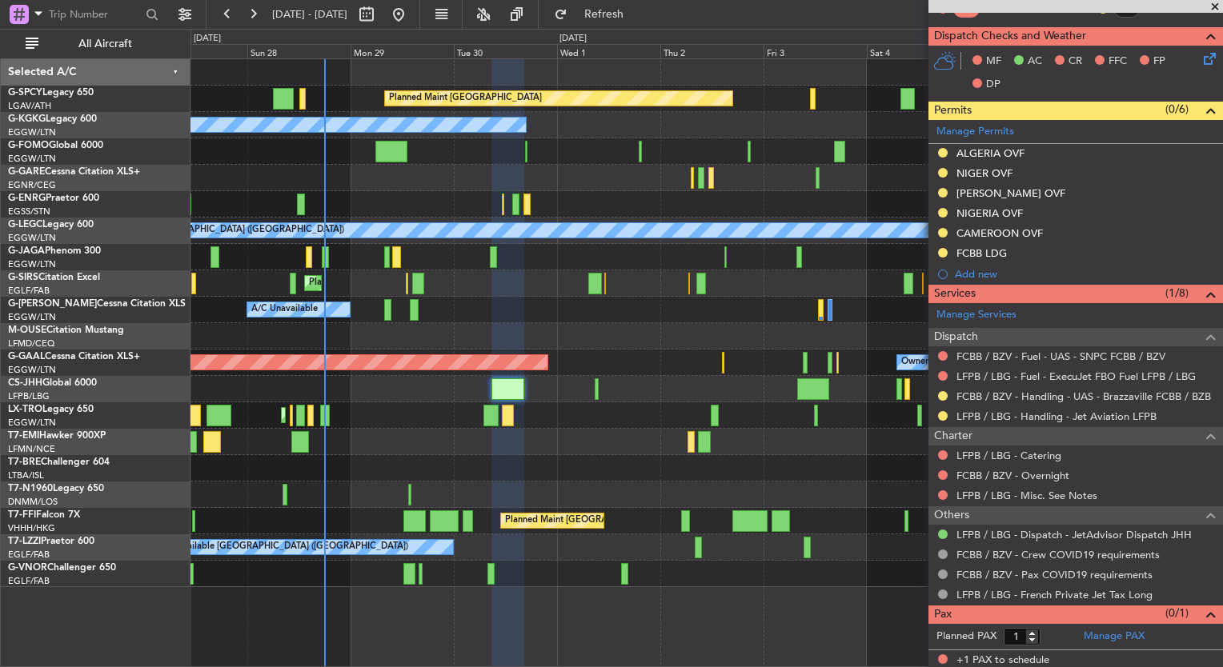
click at [538, 421] on div "Planned Maint [GEOGRAPHIC_DATA] ([GEOGRAPHIC_DATA]) A/C Unavailable" at bounding box center [706, 416] width 1032 height 26
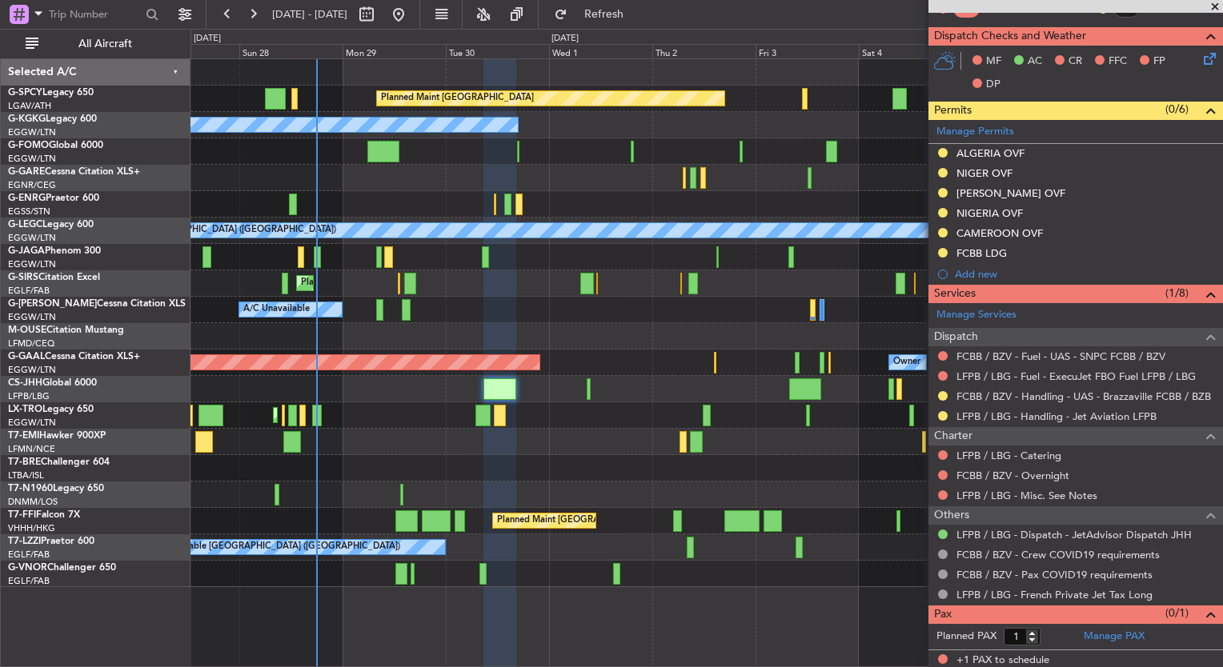
click at [615, 428] on div "Planned Maint [GEOGRAPHIC_DATA] A/C Unavailable [GEOGRAPHIC_DATA] (Ataturk) Unp…" at bounding box center [706, 323] width 1032 height 528
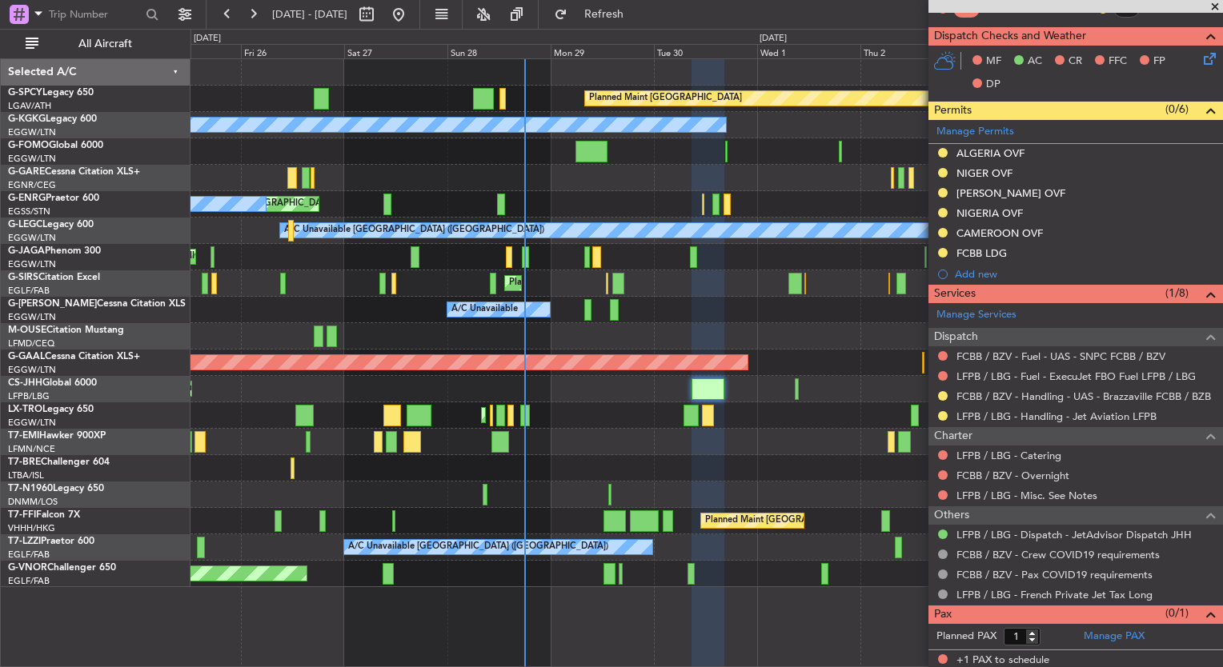
click at [421, 394] on div "Planned Maint [GEOGRAPHIC_DATA] A/C Unavailable [GEOGRAPHIC_DATA] (Ataturk) Pla…" at bounding box center [706, 323] width 1032 height 528
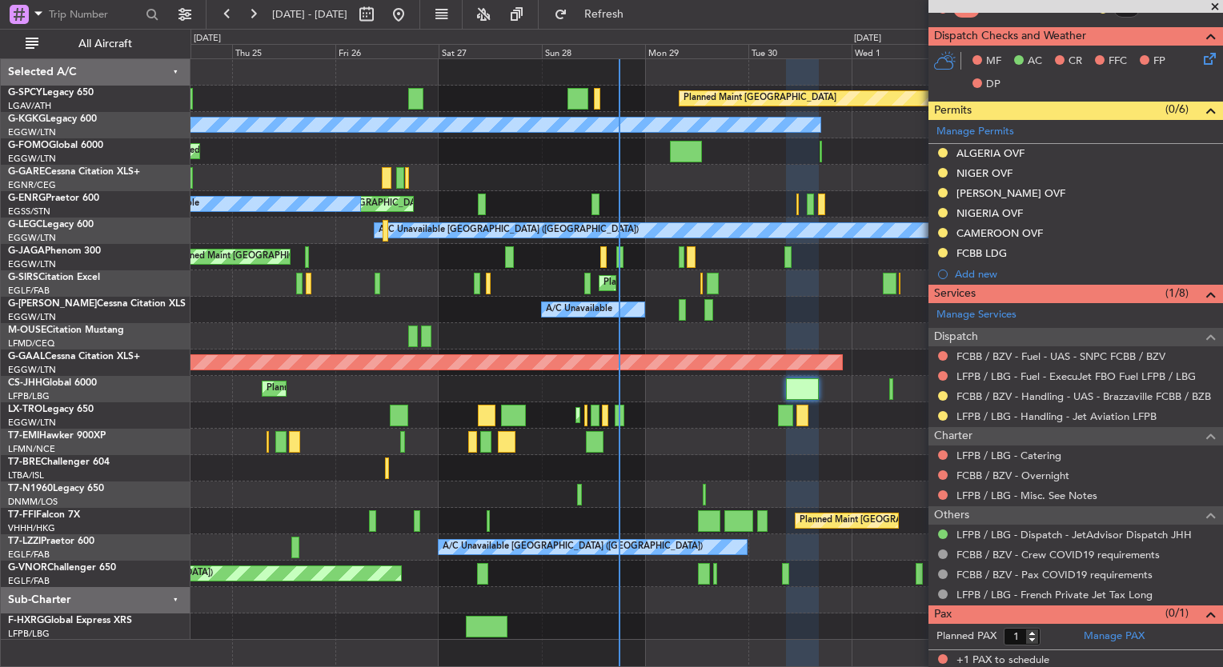
click at [606, 384] on div "Planned Maint [GEOGRAPHIC_DATA] ([GEOGRAPHIC_DATA])" at bounding box center [706, 389] width 1032 height 26
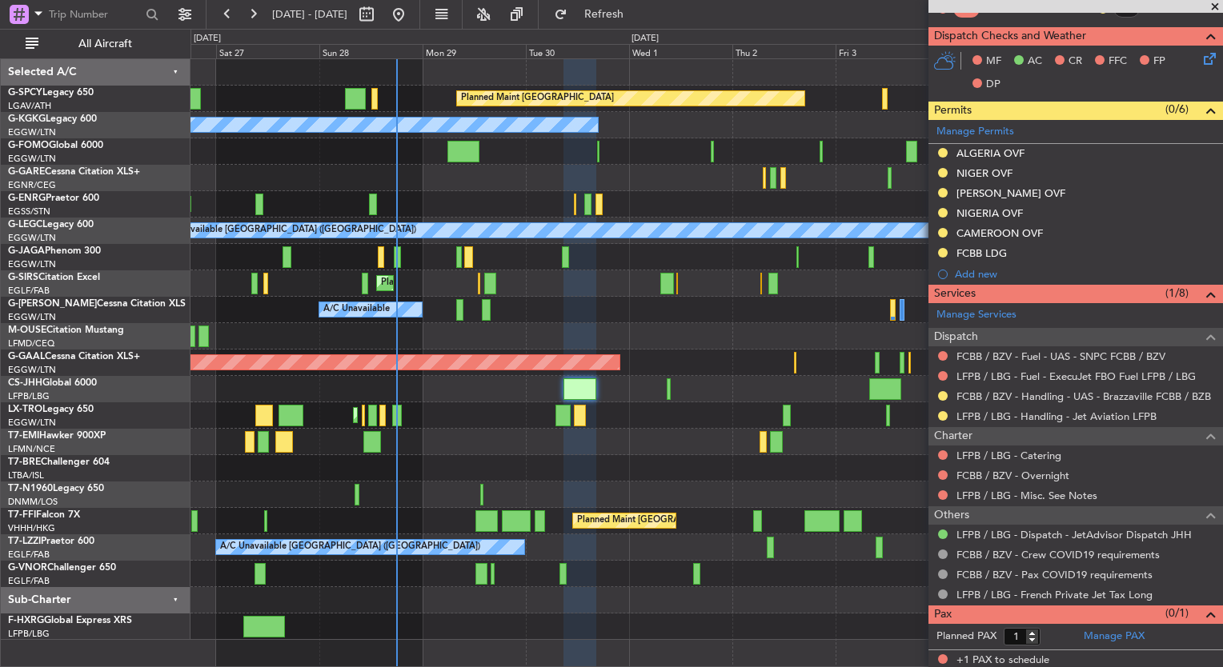
click at [659, 389] on div "Planned Maint [GEOGRAPHIC_DATA] A/C Unavailable [GEOGRAPHIC_DATA] (Ataturk) Pla…" at bounding box center [706, 349] width 1032 height 581
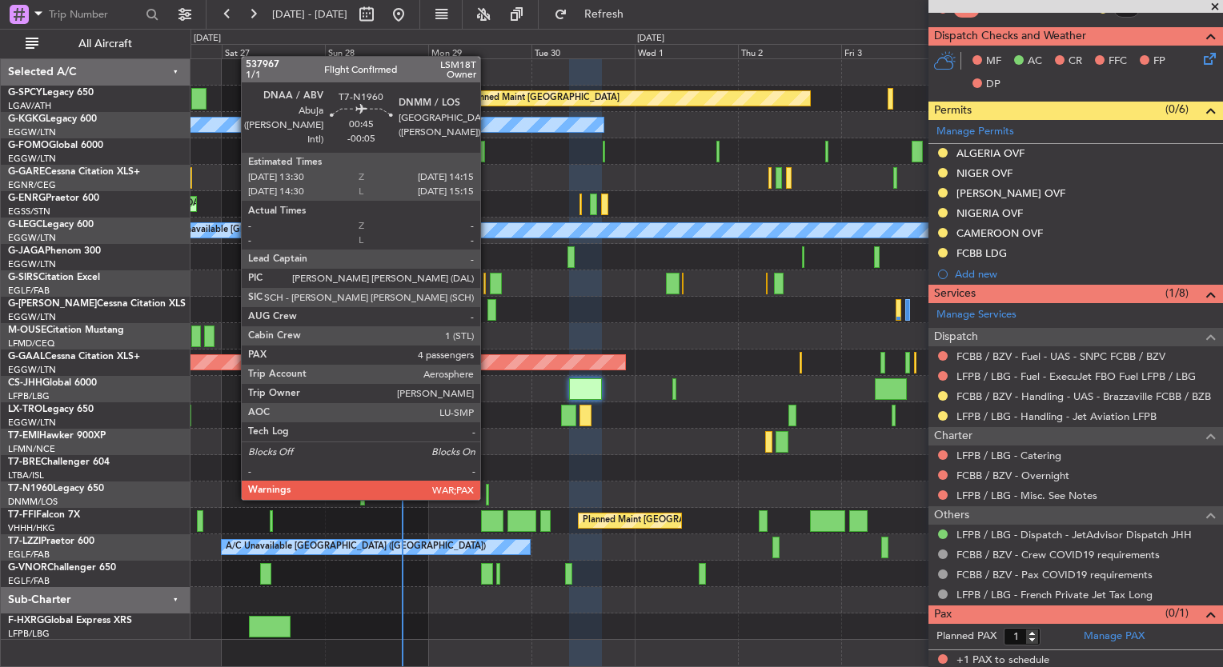
click at [487, 497] on div at bounding box center [488, 495] width 4 height 22
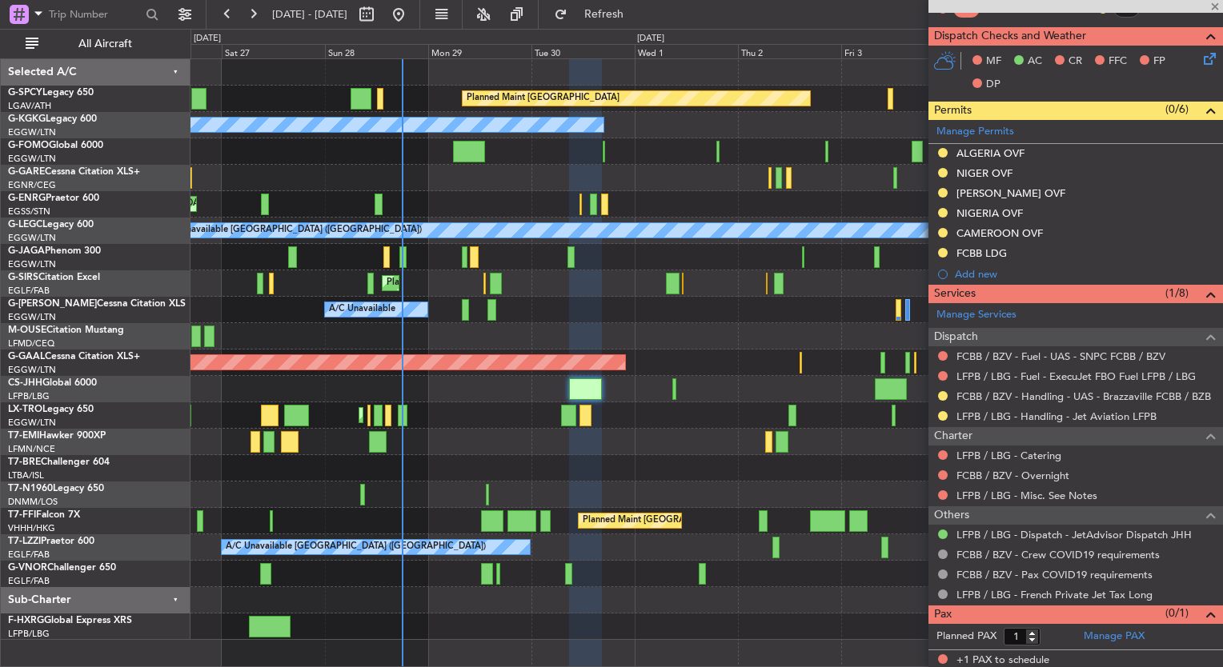
type input "-00:05"
type input "4"
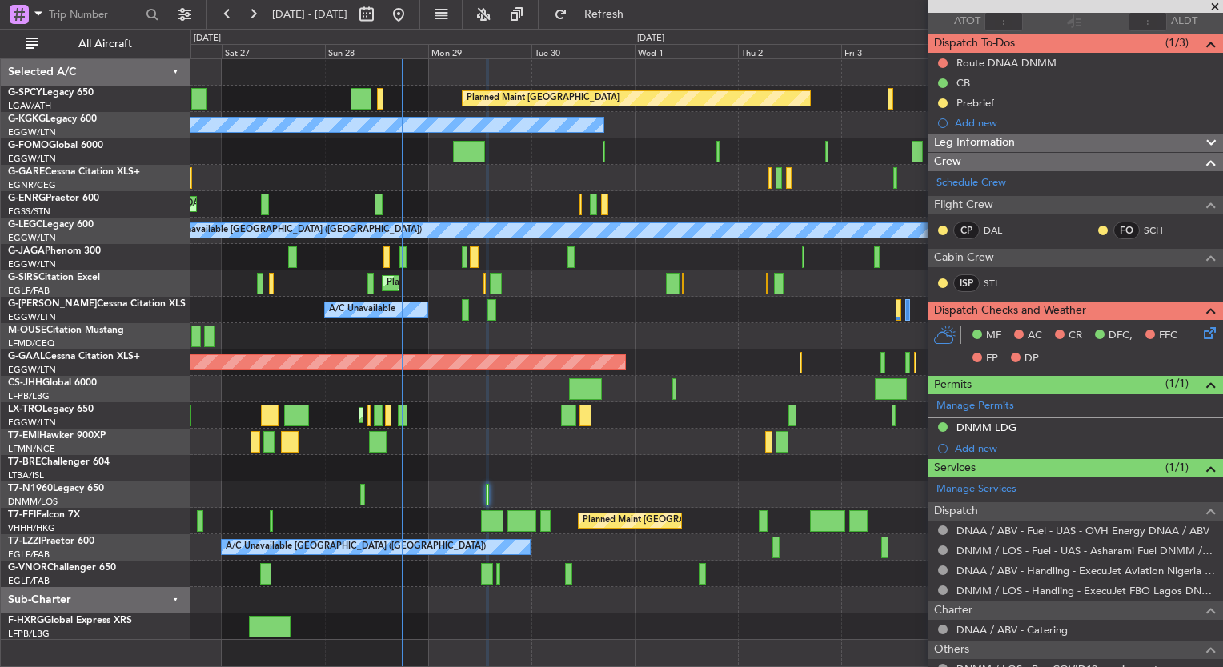
scroll to position [237, 0]
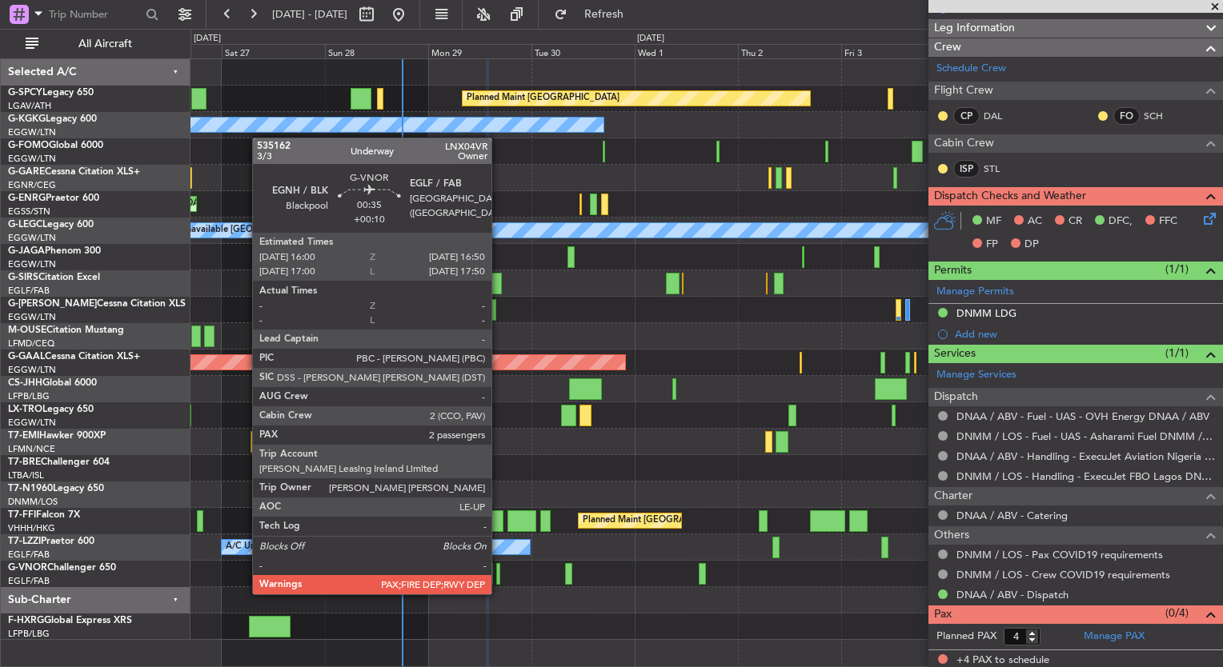
click at [499, 579] on div at bounding box center [498, 574] width 4 height 22
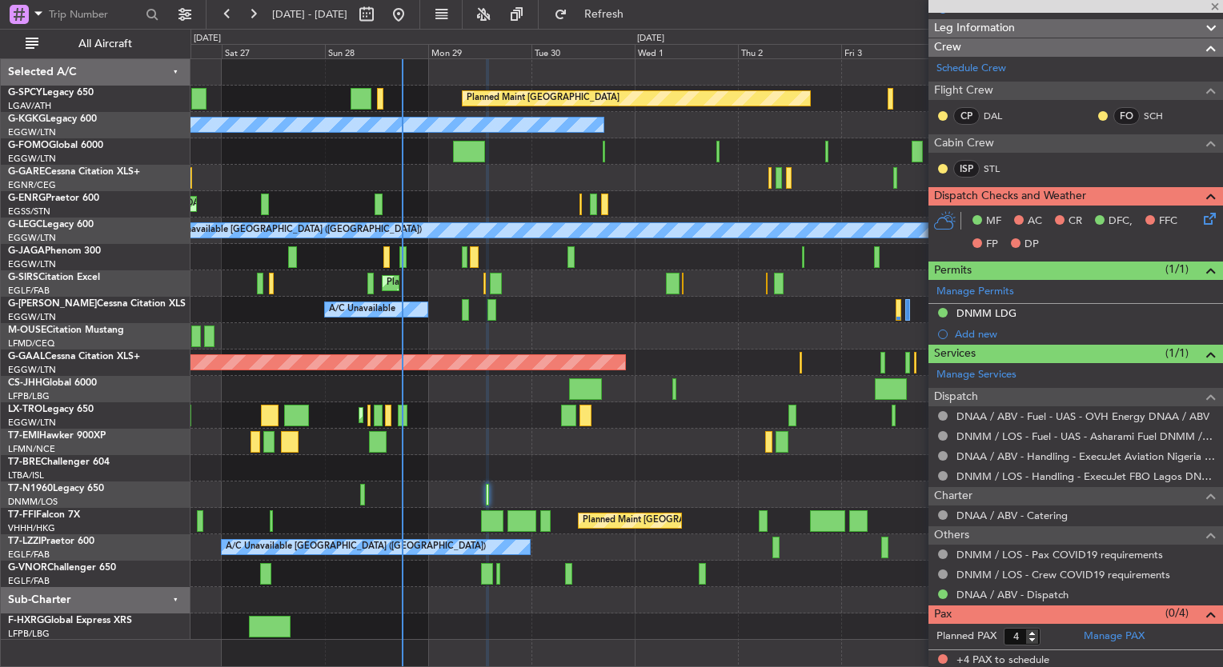
type input "+00:10"
type input "2"
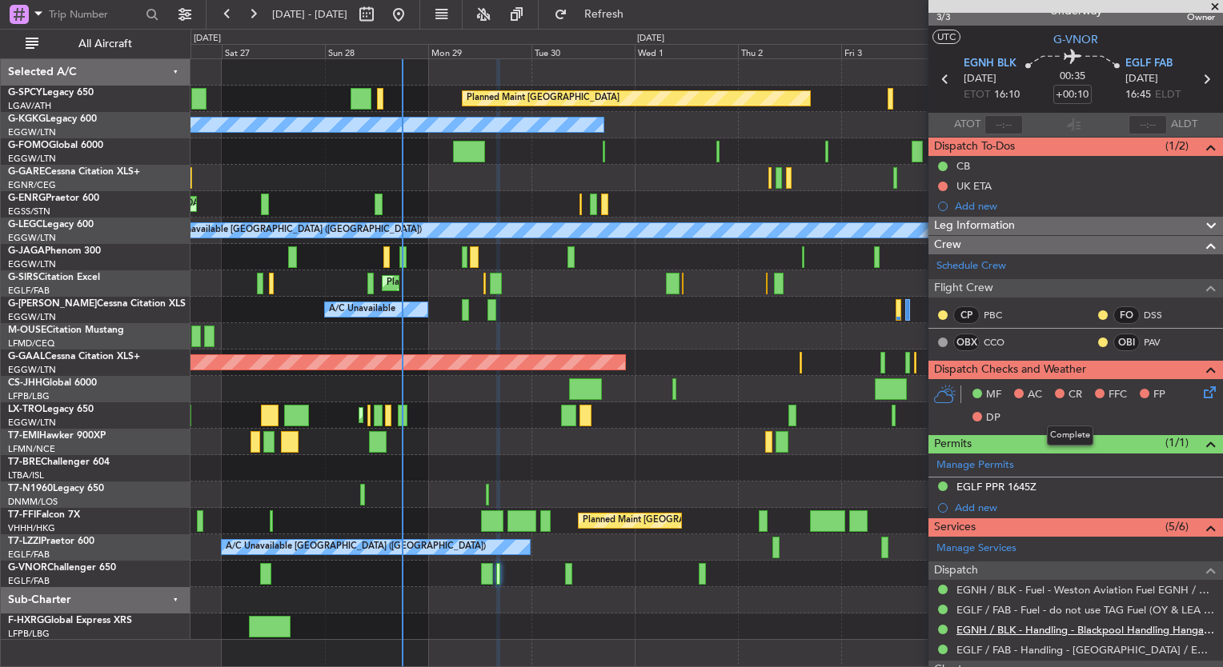
scroll to position [18, 0]
